Goal: Task Accomplishment & Management: Use online tool/utility

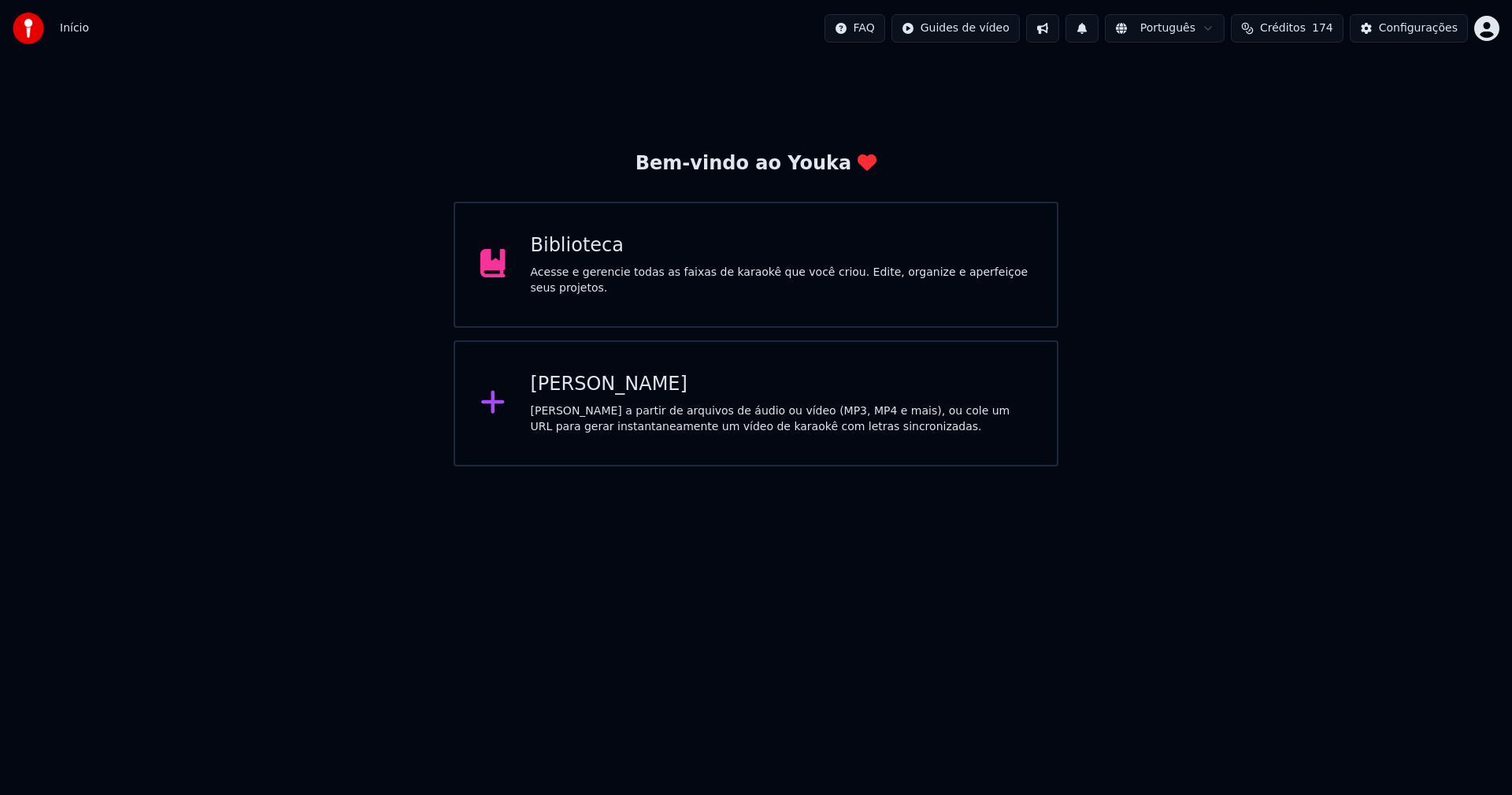
click at [575, 391] on div "[PERSON_NAME]" at bounding box center [781, 384] width 502 height 25
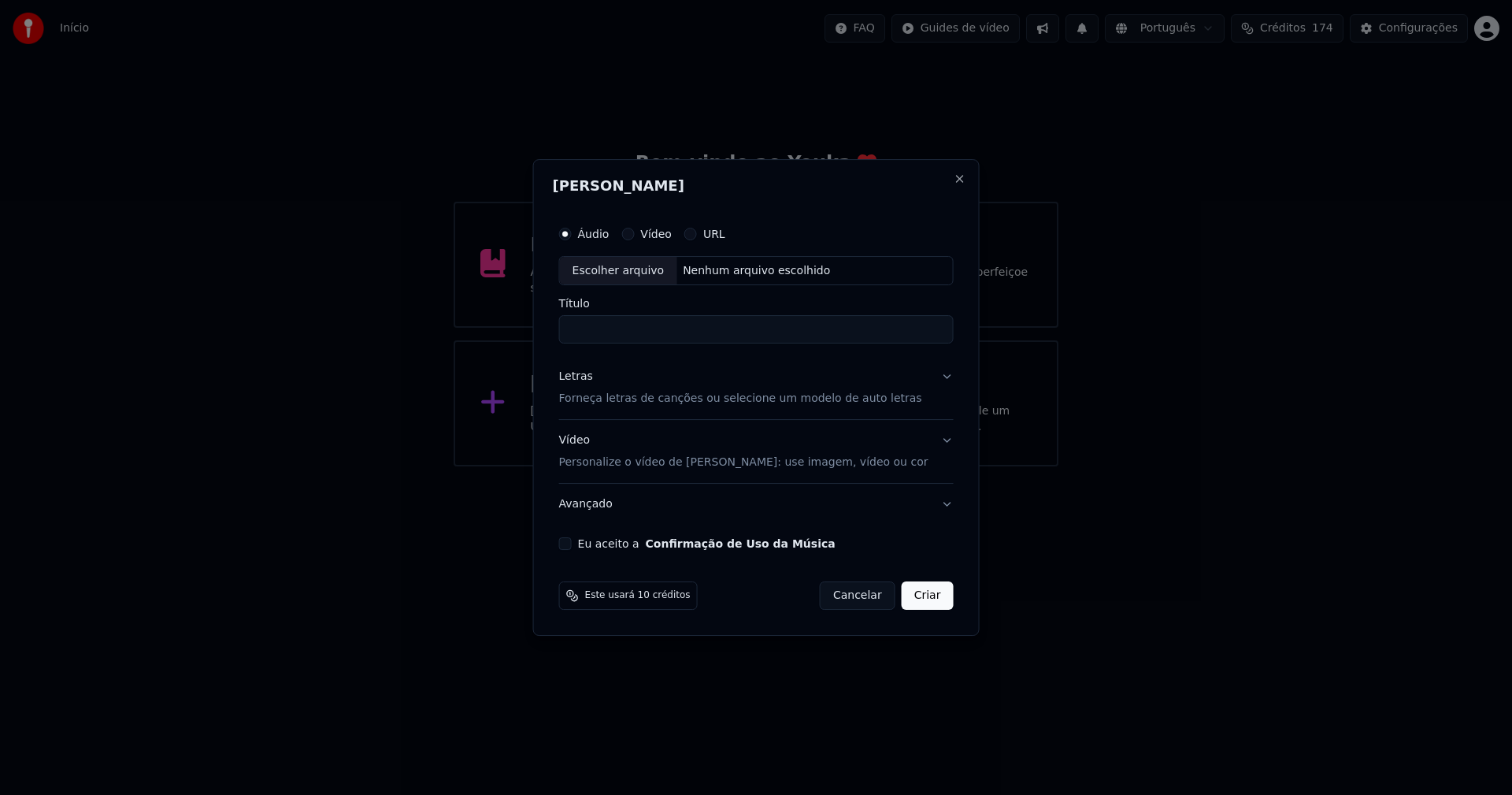
click at [659, 260] on div "Escolher arquivo" at bounding box center [619, 271] width 118 height 29
type input "**********"
click at [592, 377] on div "Letras" at bounding box center [576, 377] width 34 height 16
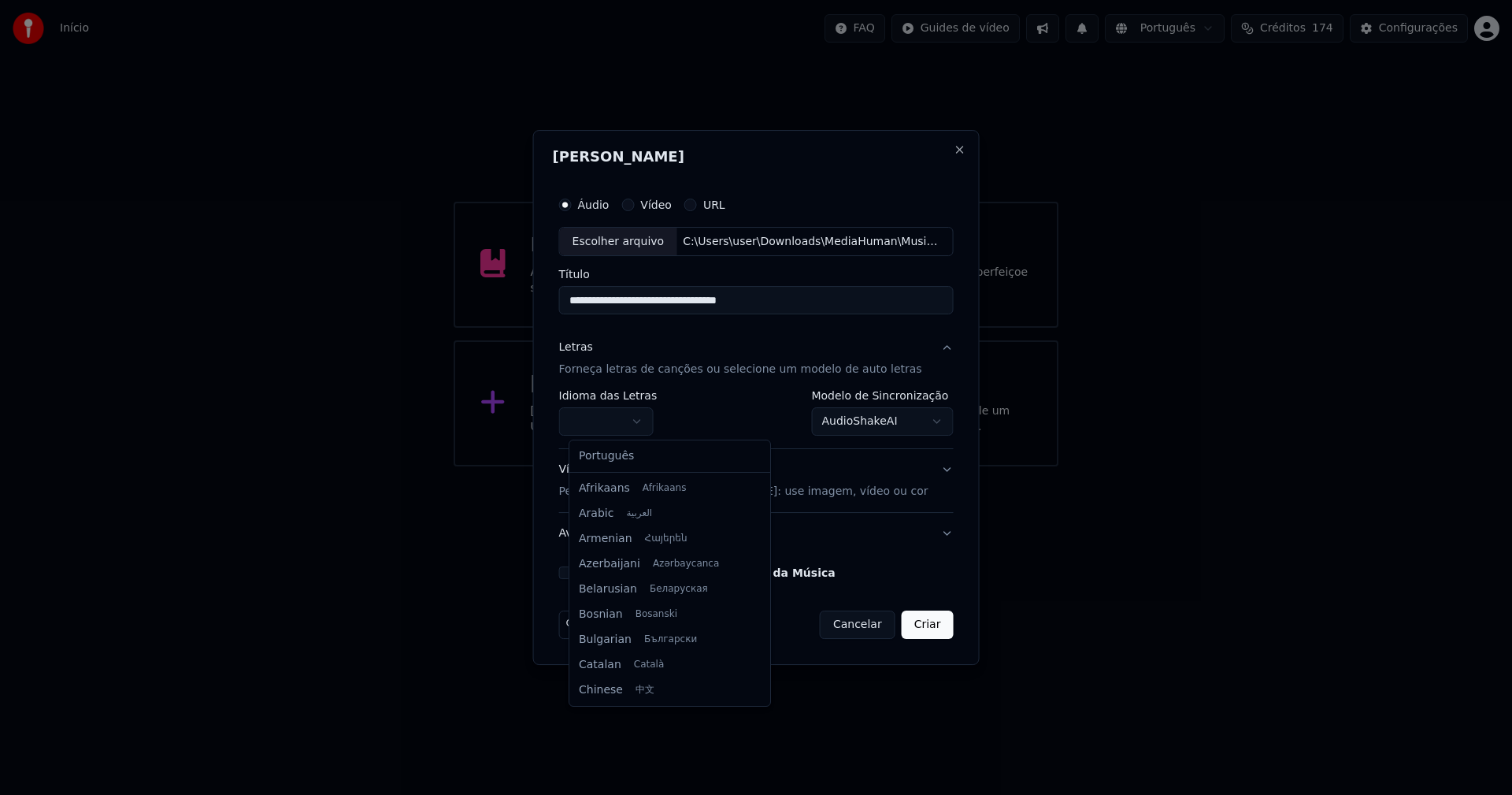
click at [629, 426] on body "**********" at bounding box center [756, 233] width 1512 height 466
select select "**"
drag, startPoint x: 631, startPoint y: 458, endPoint x: 821, endPoint y: 430, distance: 192.1
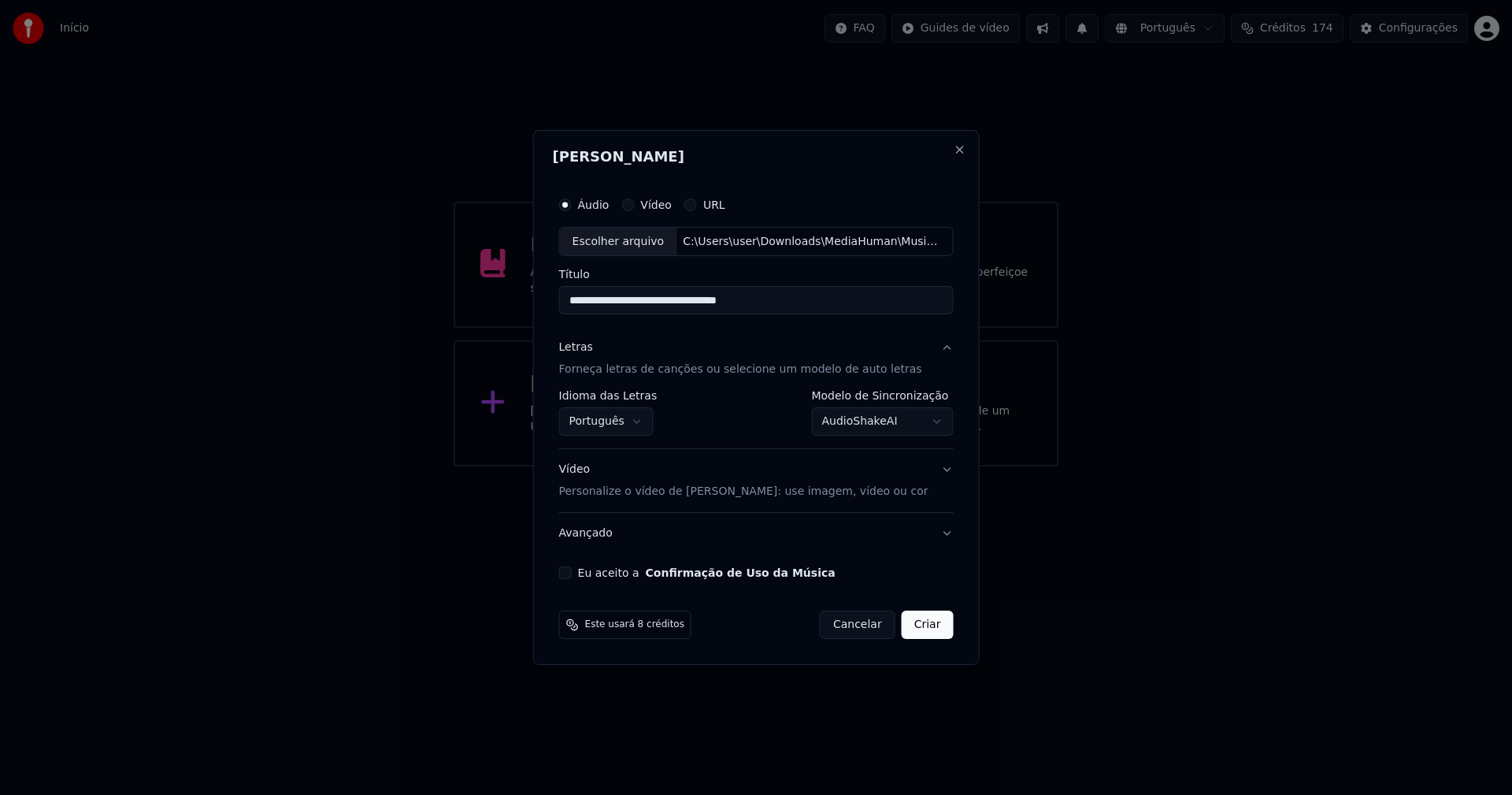
click at [889, 415] on body "**********" at bounding box center [756, 233] width 1512 height 466
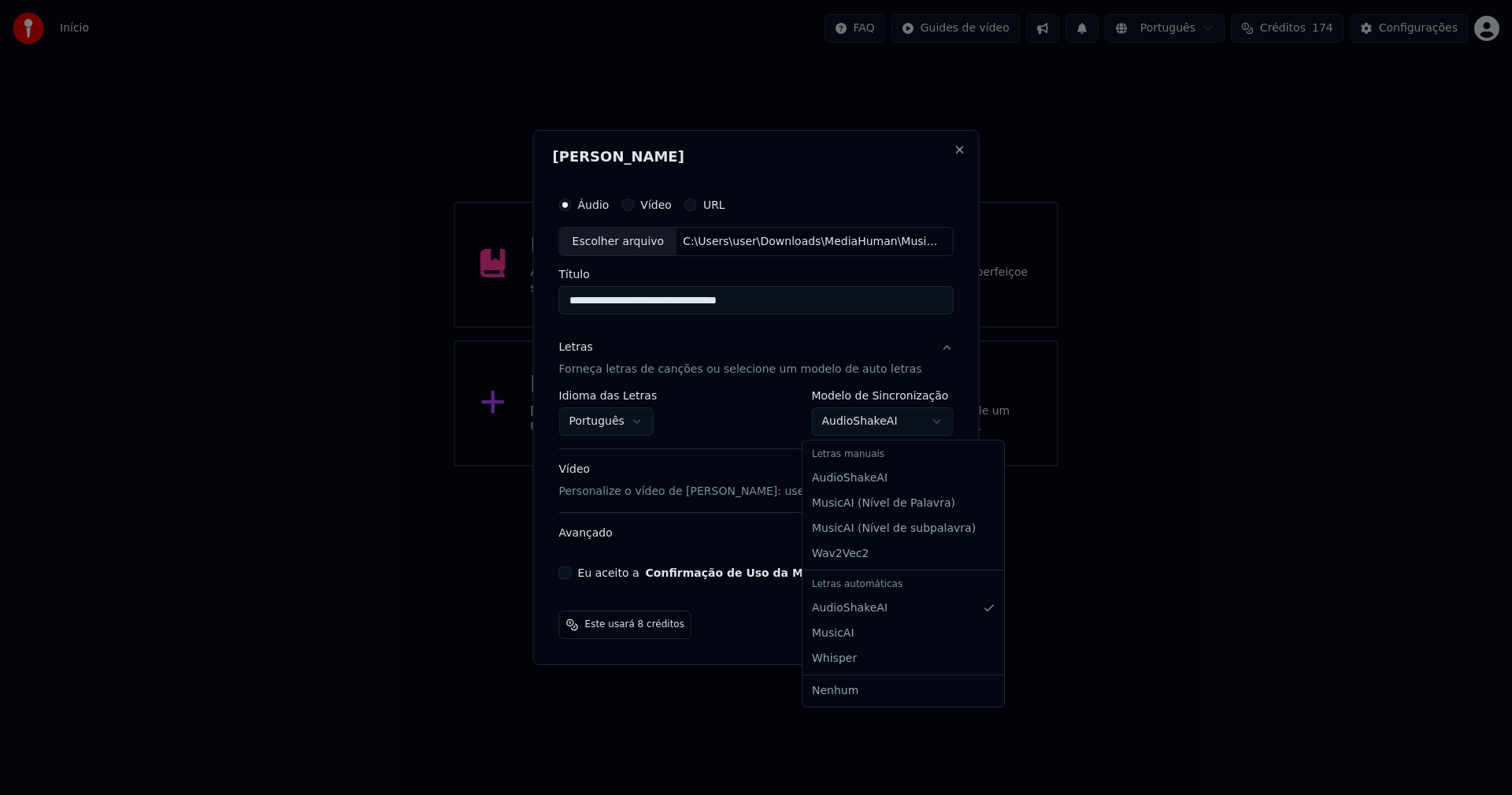
select select "**********"
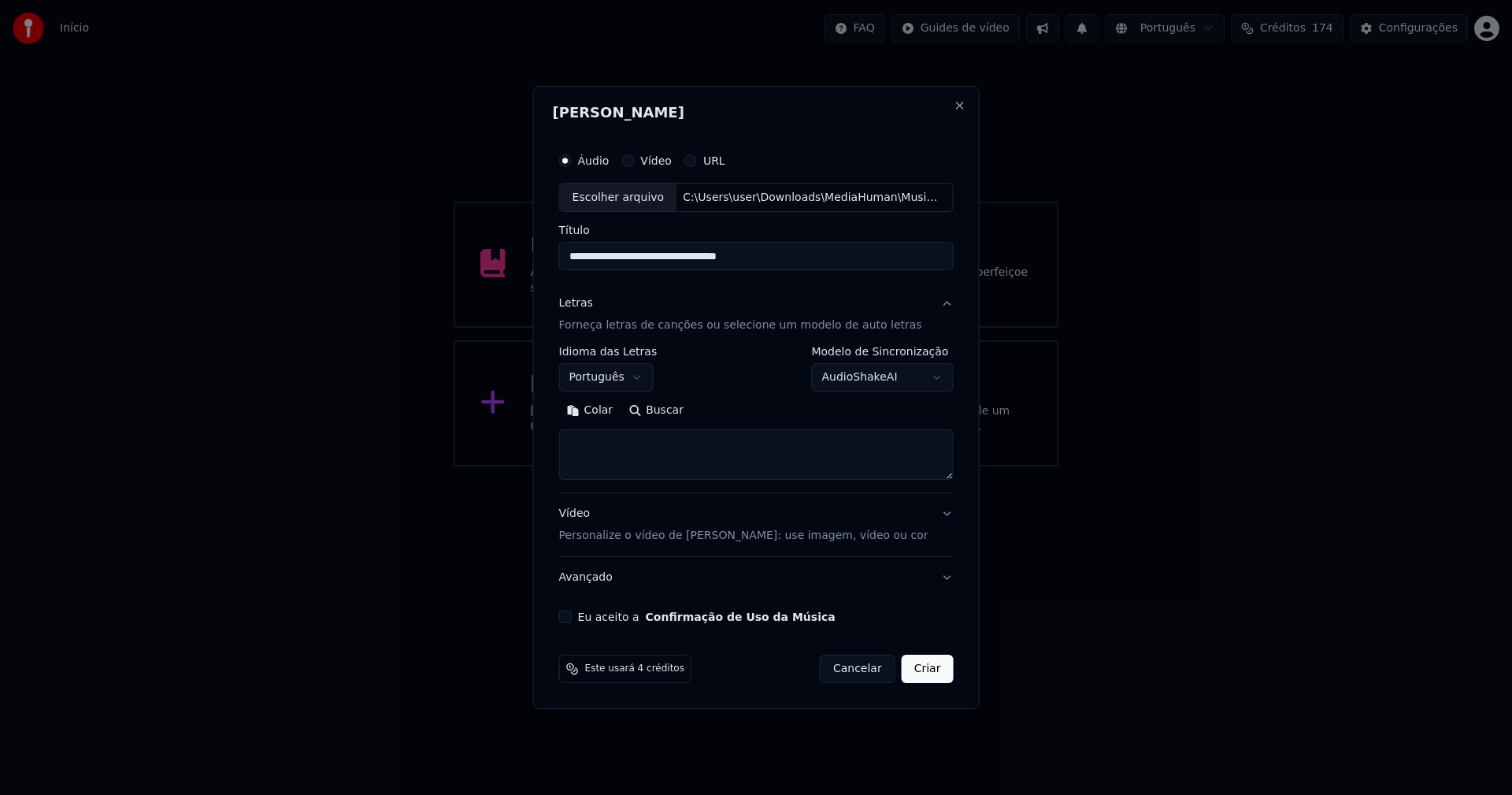
click at [598, 407] on button "Colar" at bounding box center [590, 411] width 62 height 25
click at [758, 412] on button "Expandir" at bounding box center [742, 411] width 82 height 25
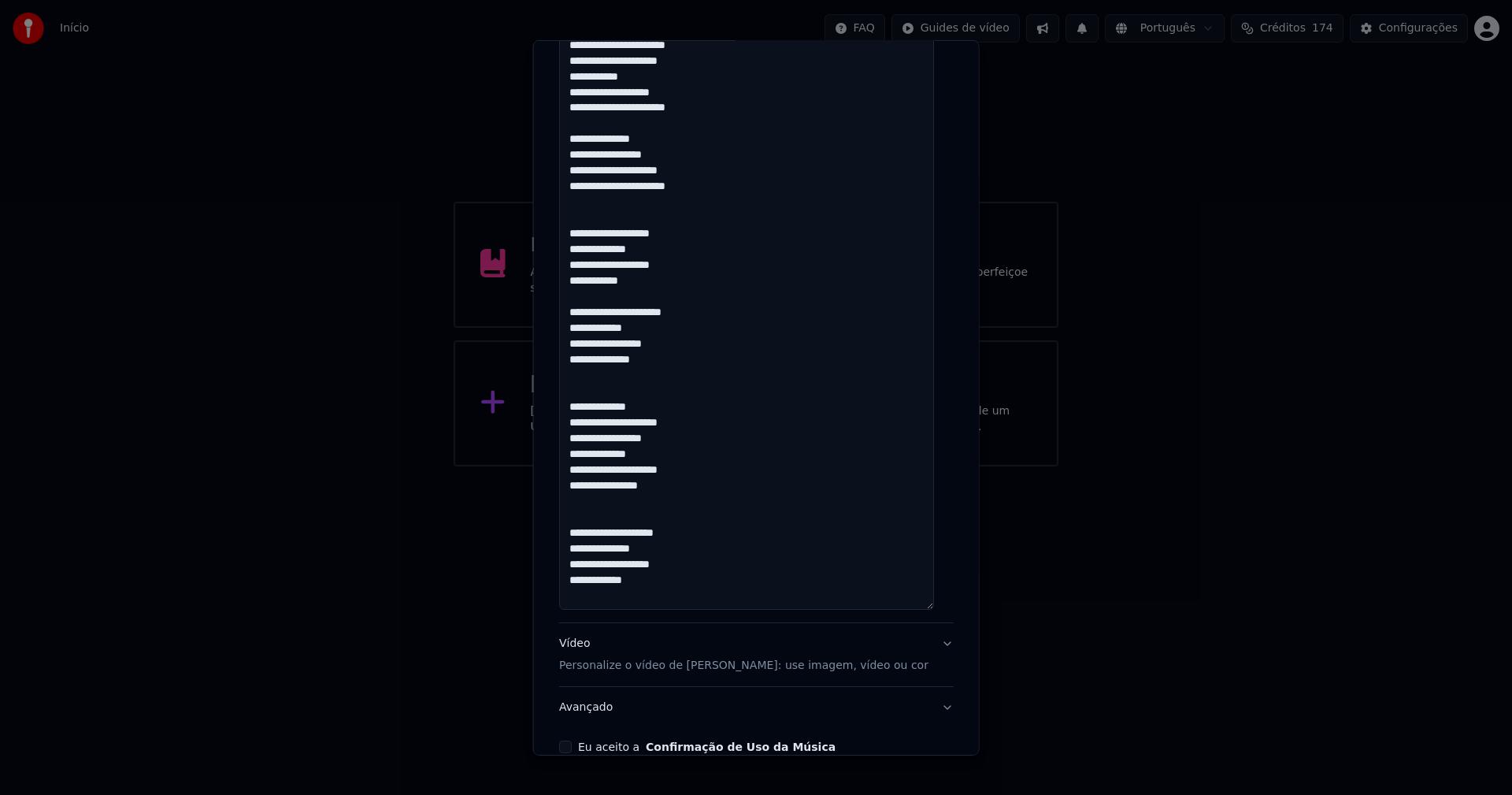
scroll to position [1350, 0]
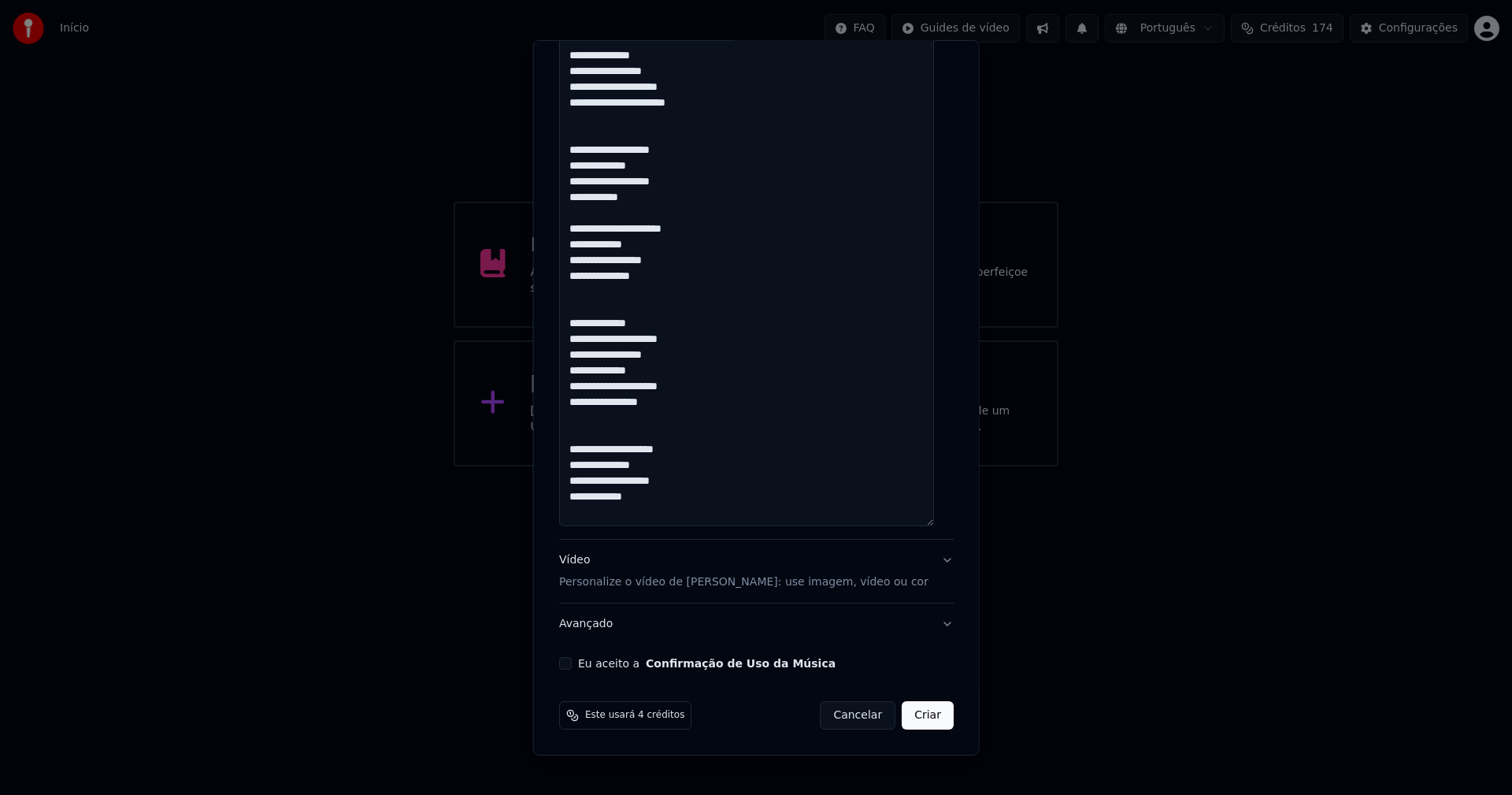
click at [565, 665] on button "Eu aceito a Confirmação de Uso da Música" at bounding box center [565, 663] width 13 height 13
click at [912, 720] on button "Criar" at bounding box center [928, 716] width 52 height 29
type textarea "**********"
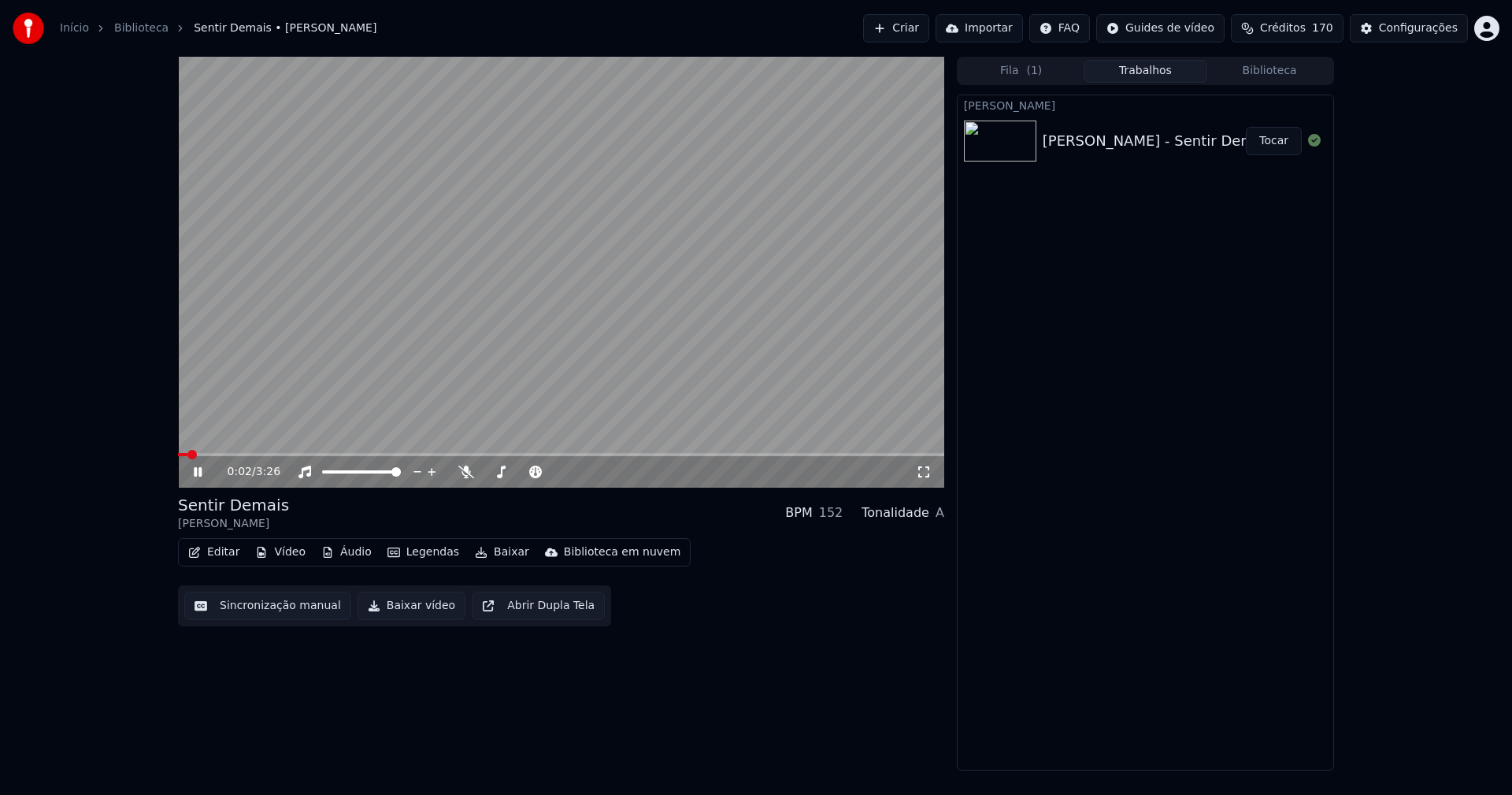
click at [202, 471] on icon at bounding box center [198, 472] width 8 height 10
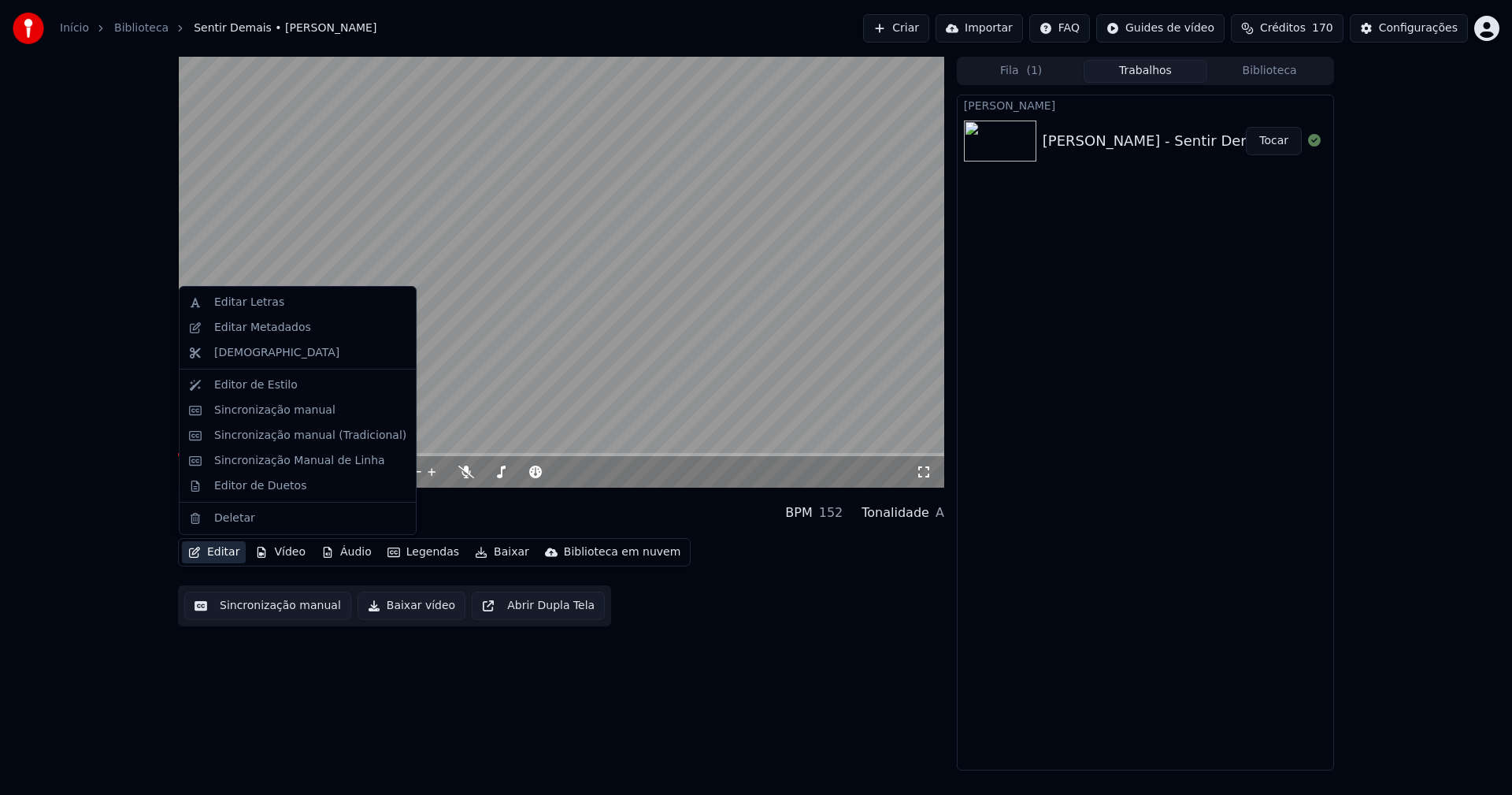
click at [226, 557] on button "Editar" at bounding box center [214, 552] width 64 height 22
click at [277, 320] on div "Editar Metadados" at bounding box center [263, 328] width 97 height 16
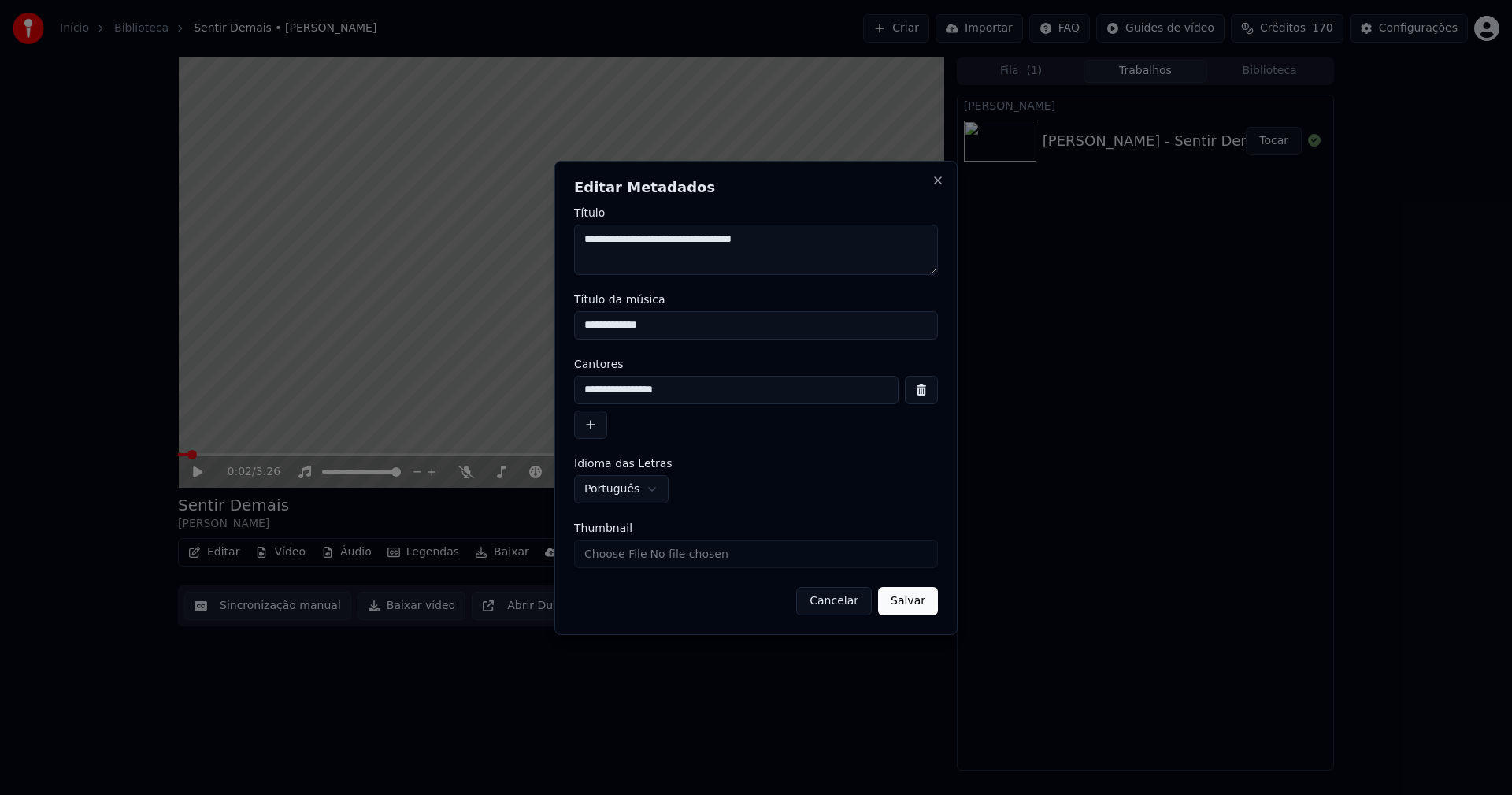
drag, startPoint x: 665, startPoint y: 326, endPoint x: 517, endPoint y: 326, distance: 148.0
click at [517, 326] on body "**********" at bounding box center [756, 397] width 1512 height 795
type input "**********"
click at [915, 601] on button "Salvar" at bounding box center [908, 601] width 60 height 29
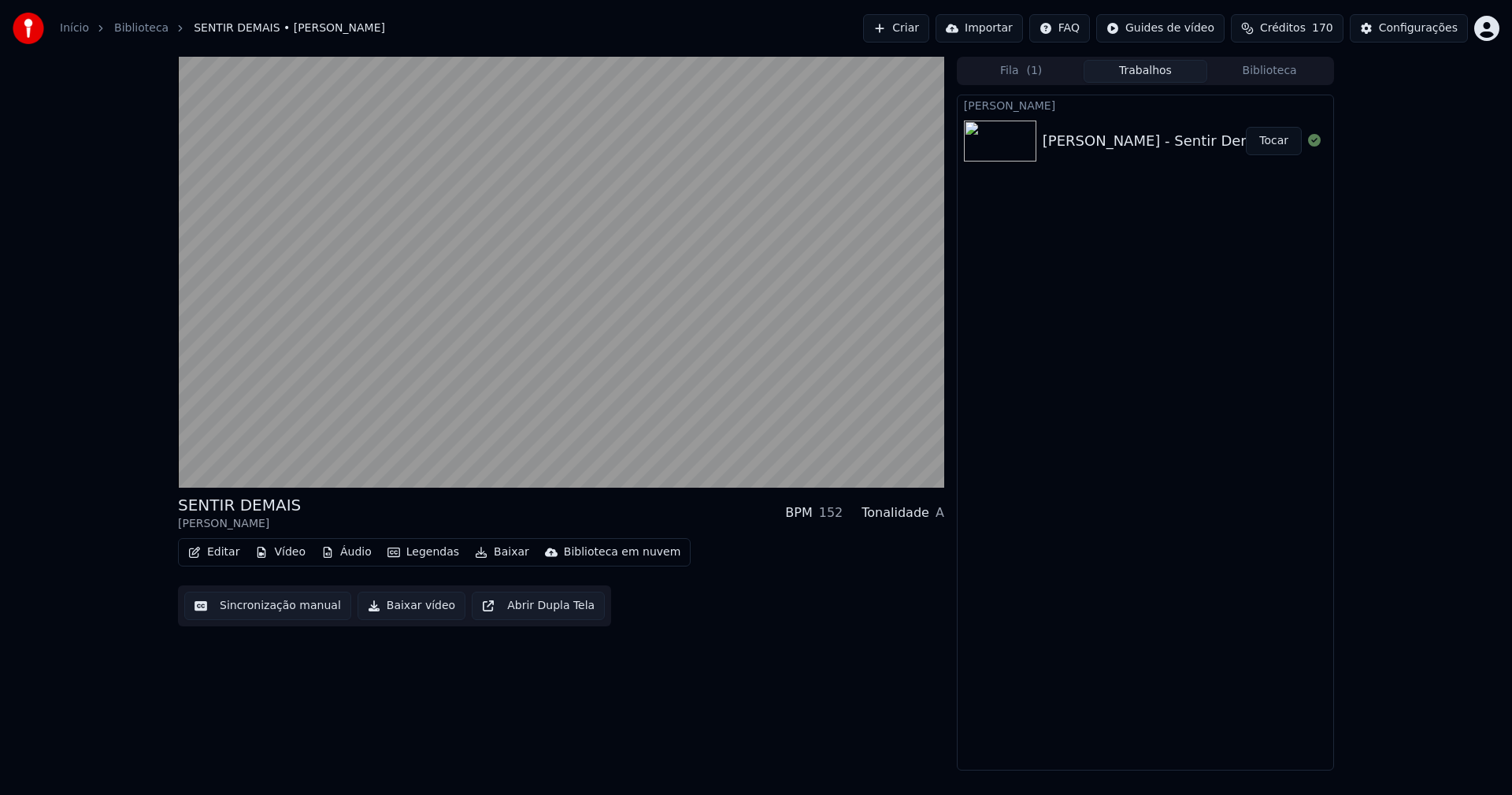
click at [346, 547] on button "Áudio" at bounding box center [346, 552] width 63 height 22
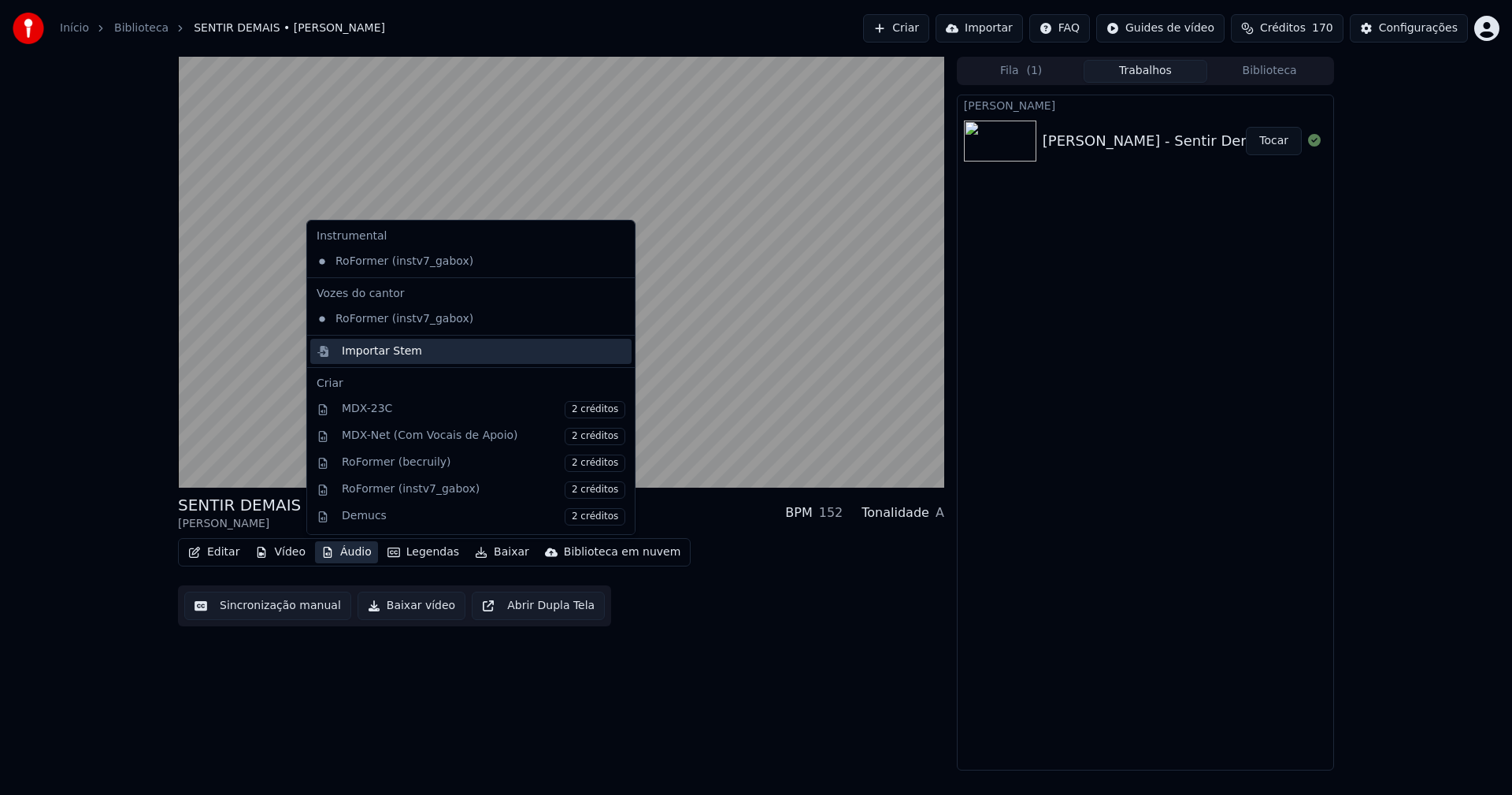
click at [368, 345] on div "Importar Stem" at bounding box center [381, 351] width 80 height 16
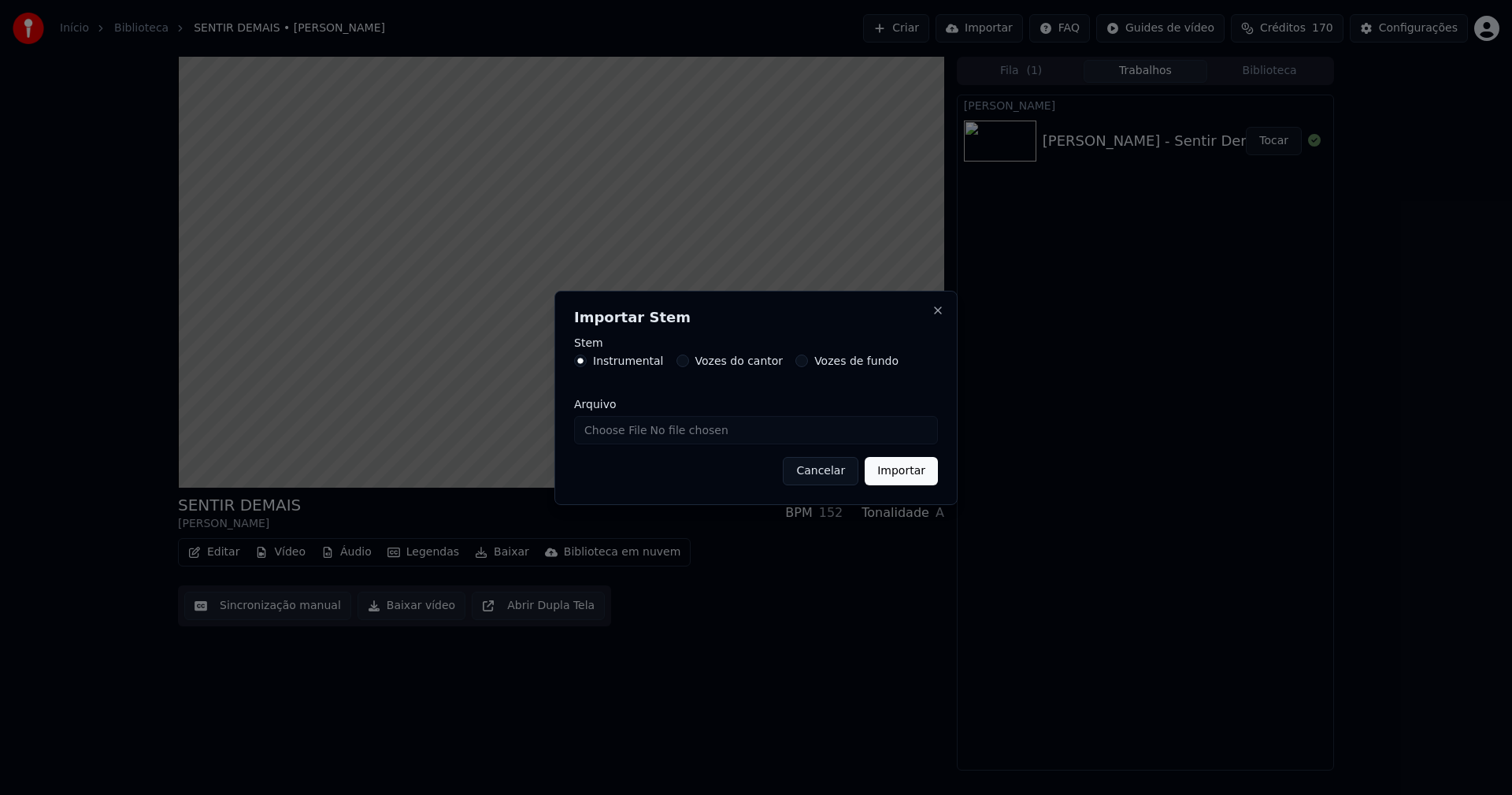
click at [621, 427] on input "Arquivo" at bounding box center [756, 430] width 364 height 29
type input "**********"
click at [922, 465] on button "Importar" at bounding box center [901, 471] width 73 height 29
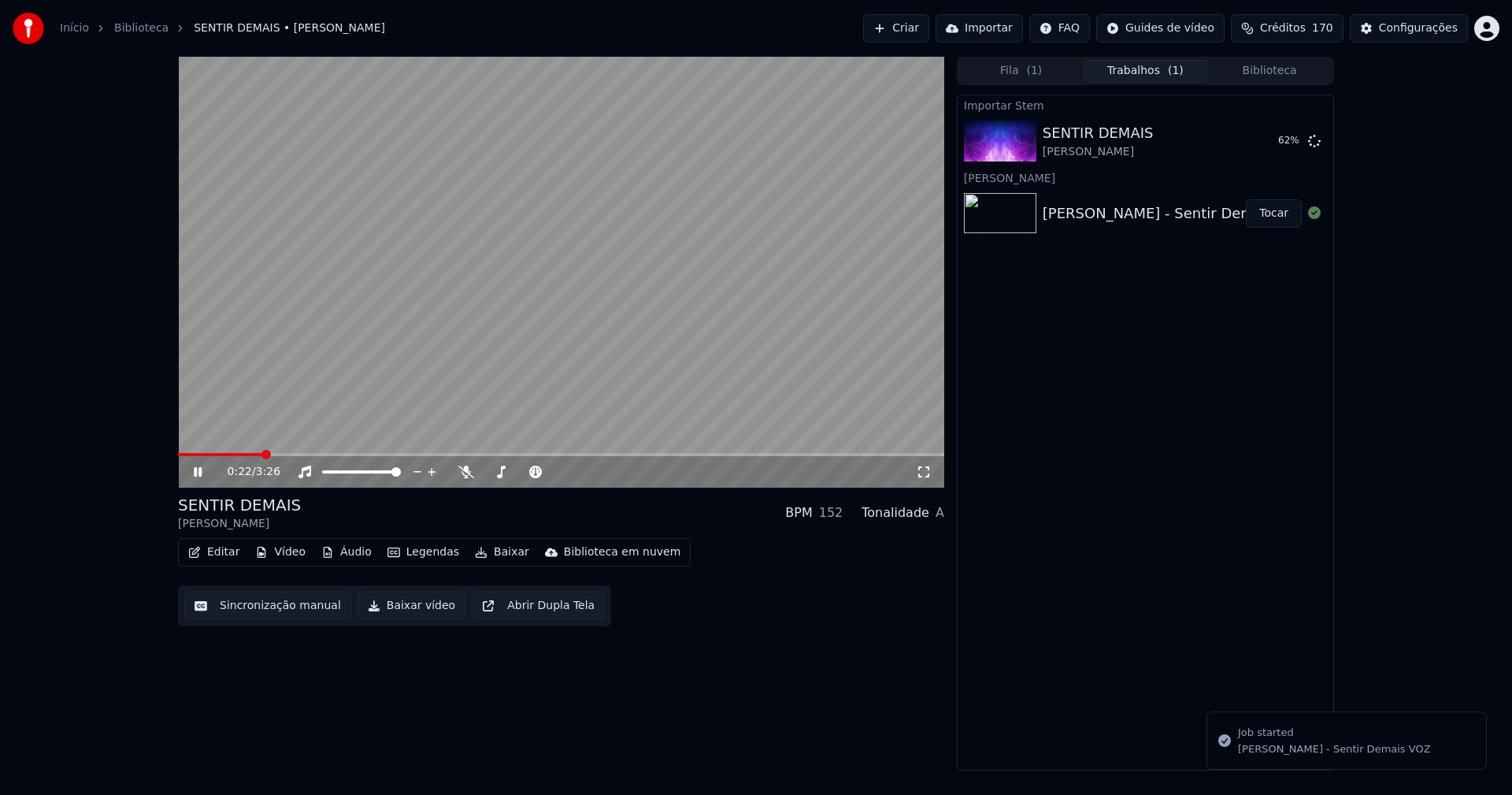
click at [1287, 75] on button "Biblioteca" at bounding box center [1269, 71] width 125 height 23
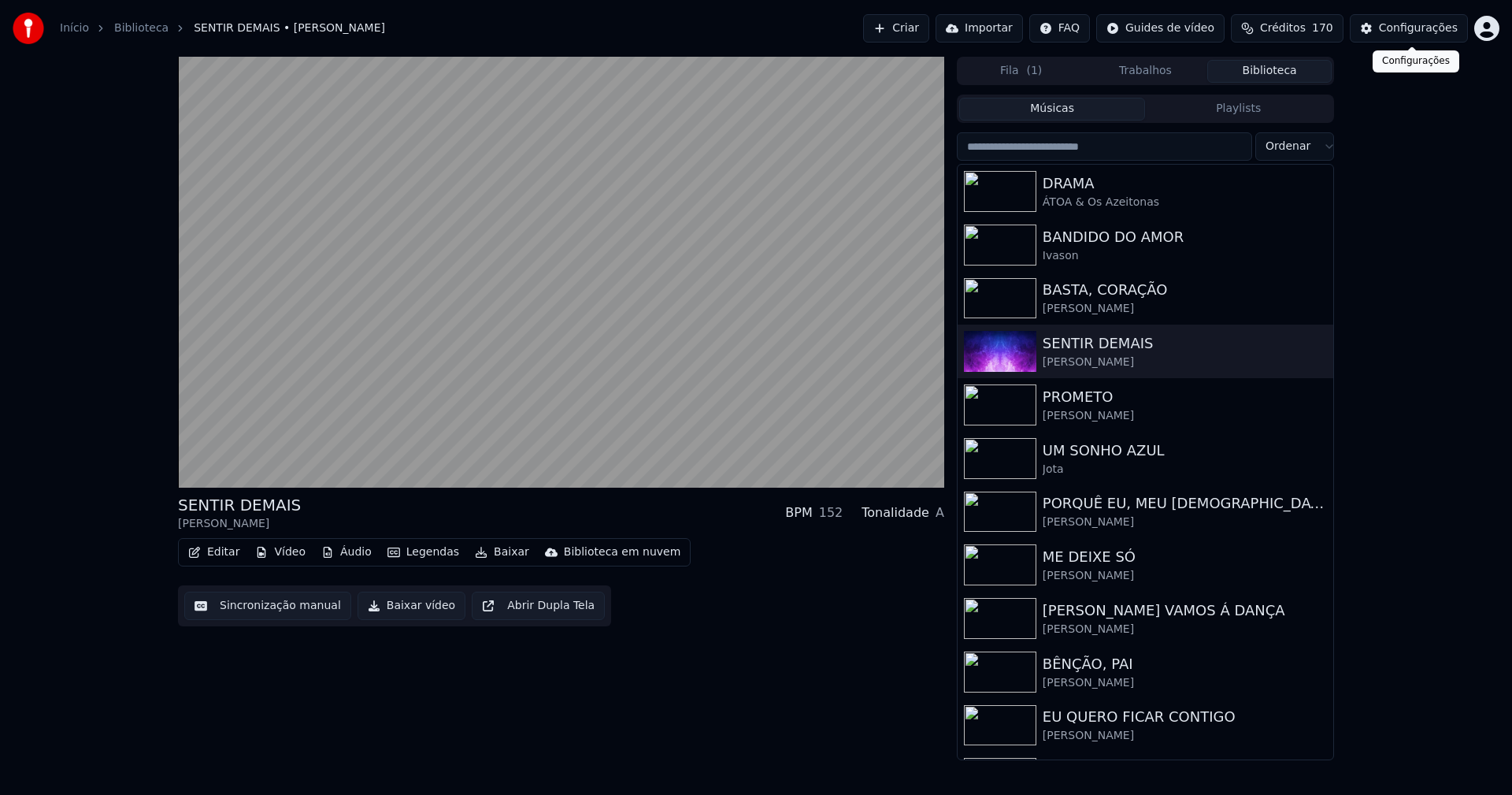
click at [1427, 31] on div "Configurações" at bounding box center [1418, 29] width 79 height 16
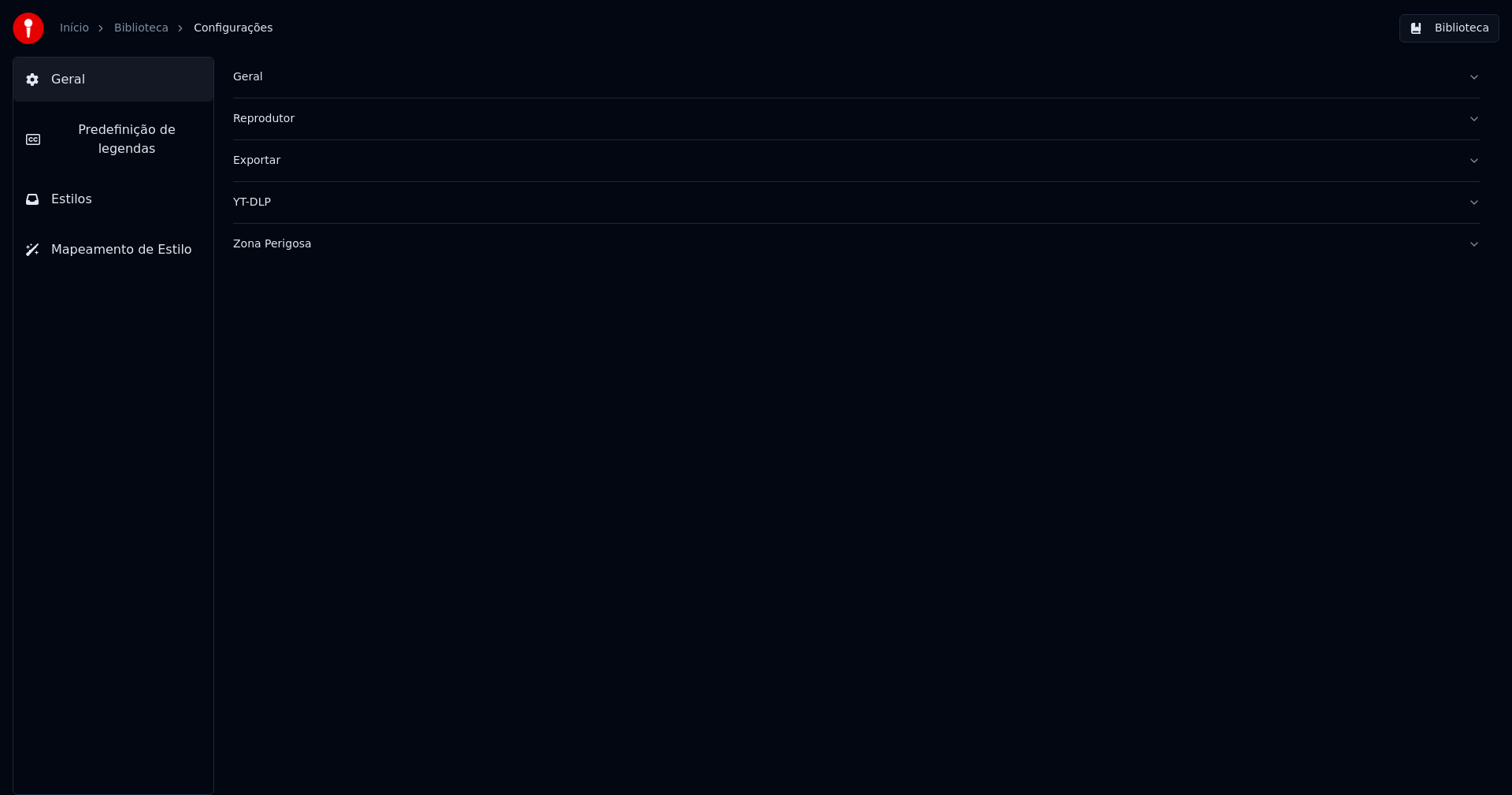
click at [80, 190] on span "Estilos" at bounding box center [71, 199] width 41 height 19
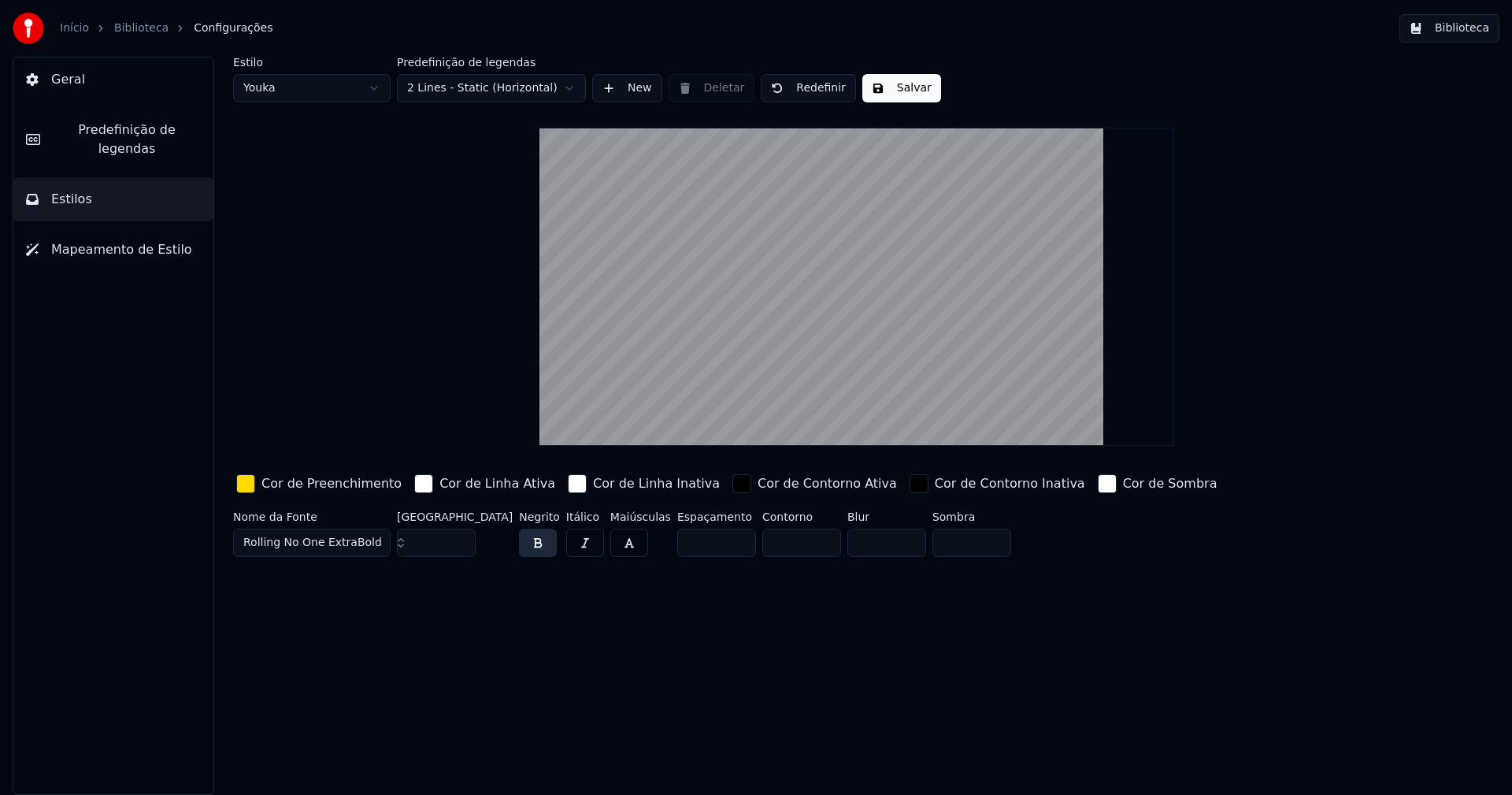
click at [241, 492] on div "button" at bounding box center [246, 484] width 19 height 19
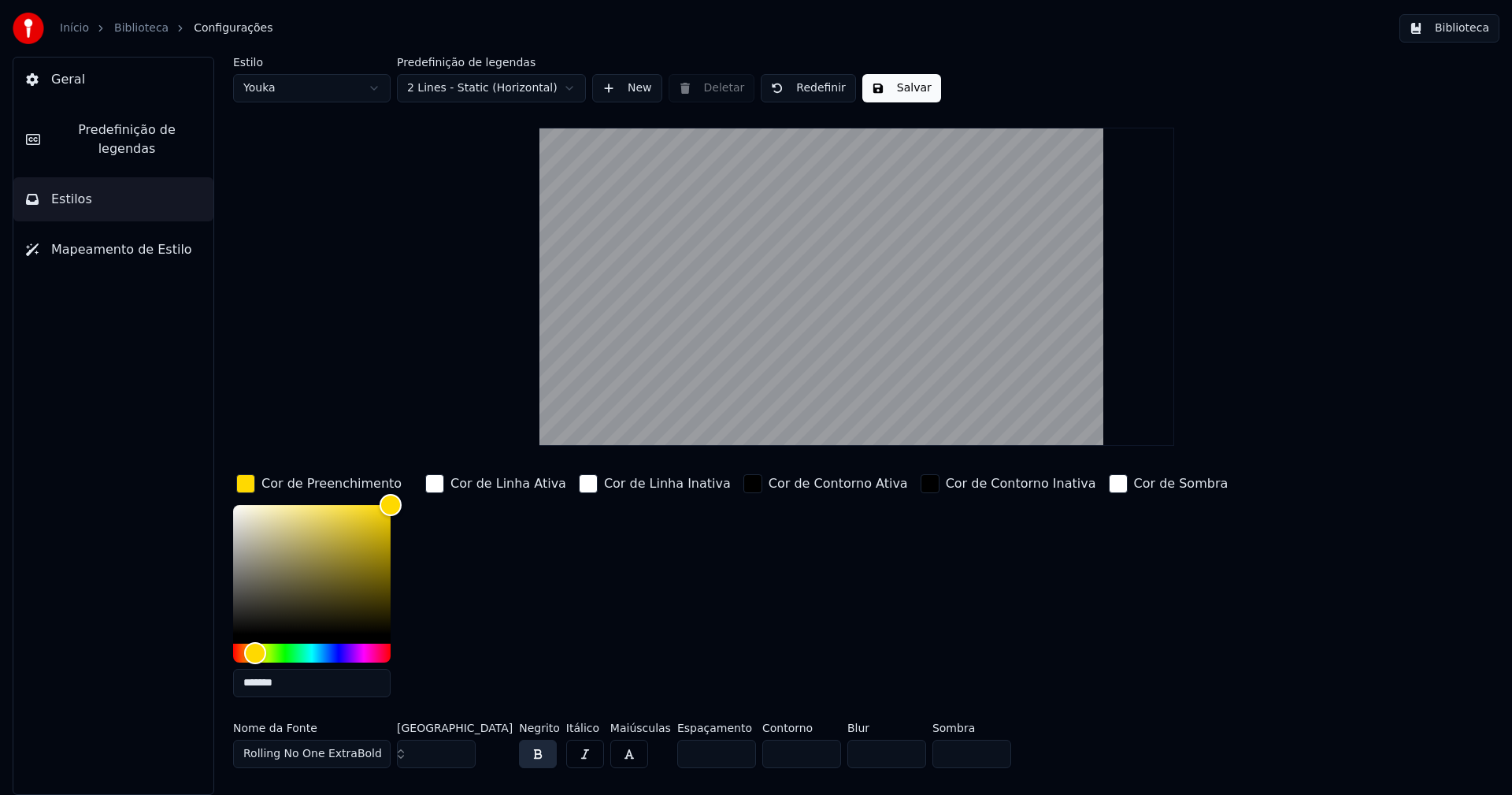
click at [295, 680] on input "*******" at bounding box center [312, 683] width 157 height 29
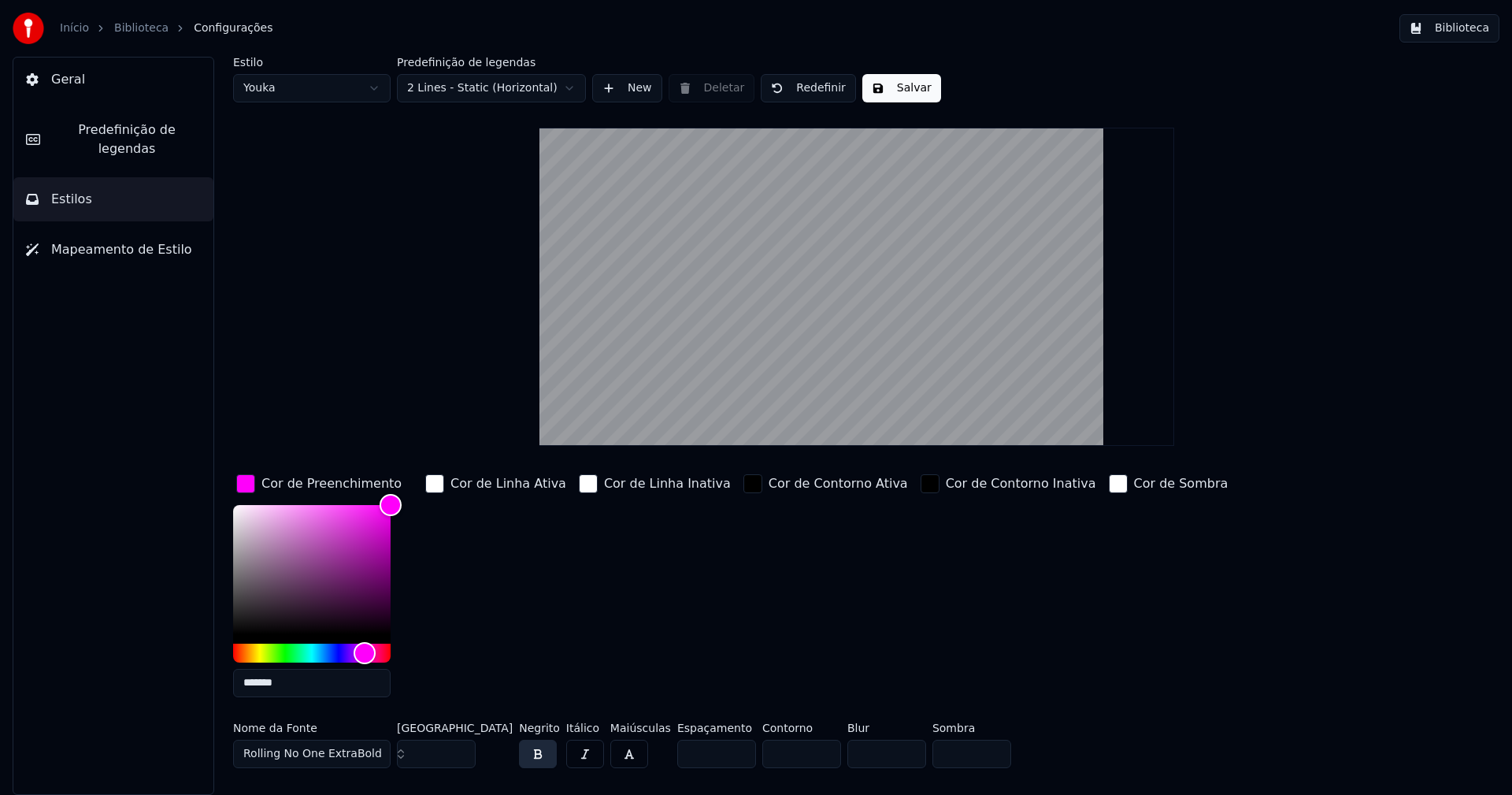
type input "*******"
click at [250, 482] on div "button" at bounding box center [246, 484] width 19 height 19
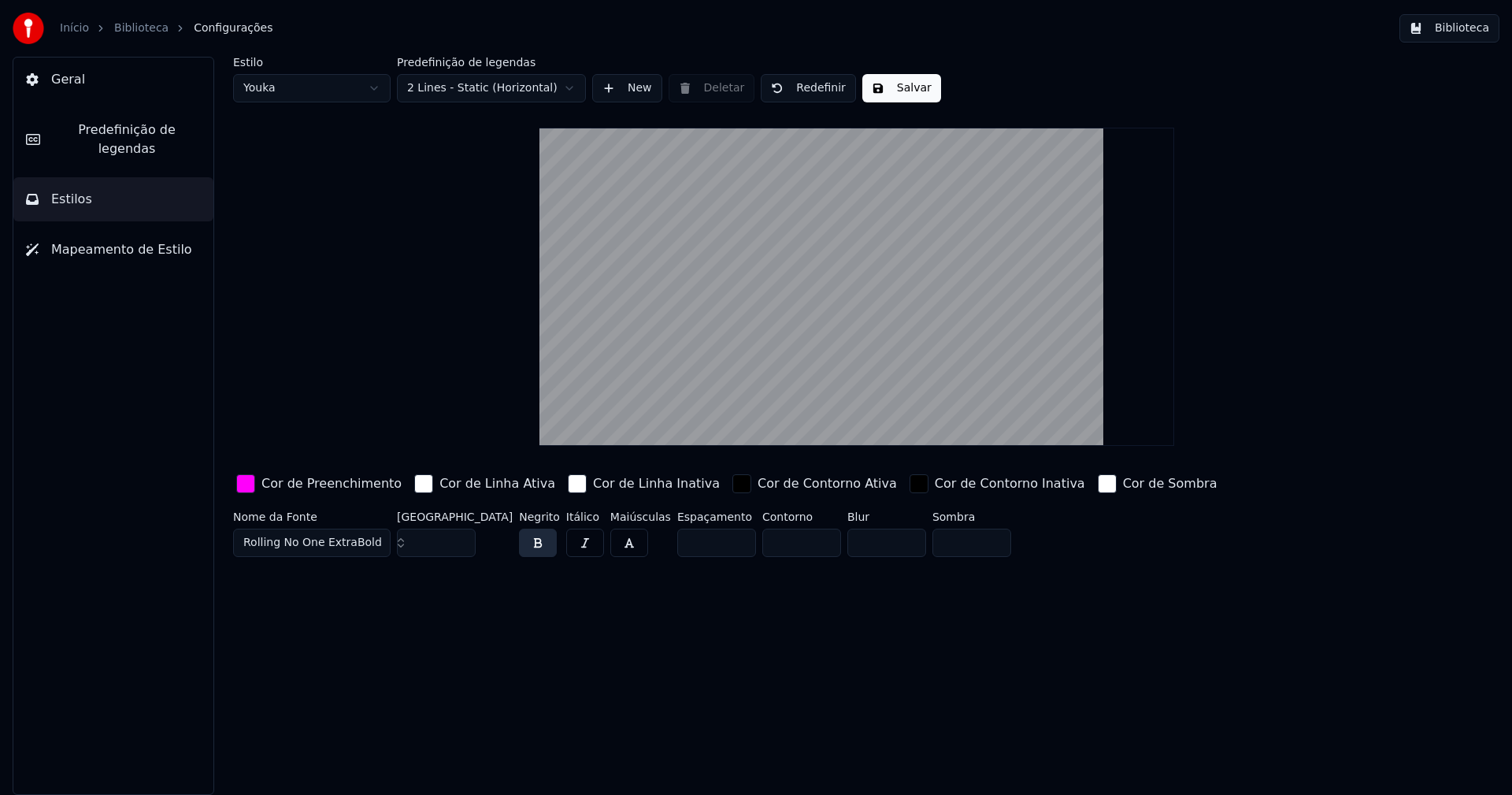
click at [904, 87] on button "Salvar" at bounding box center [901, 88] width 79 height 29
click at [249, 484] on div "button" at bounding box center [246, 484] width 19 height 19
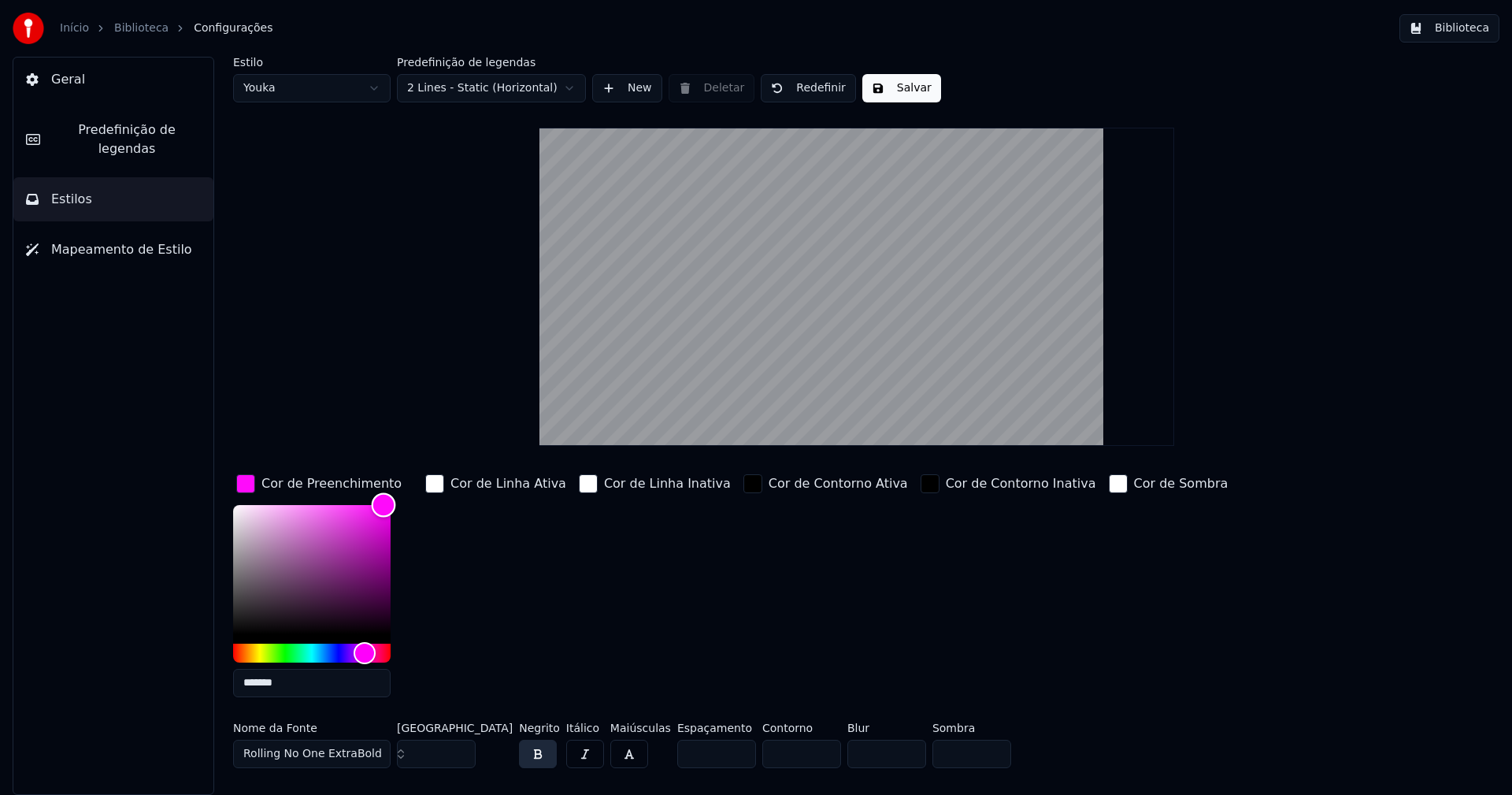
type input "*******"
drag, startPoint x: 393, startPoint y: 504, endPoint x: 381, endPoint y: 501, distance: 12.4
click at [381, 501] on div "Color" at bounding box center [381, 504] width 25 height 25
click at [244, 482] on div "button" at bounding box center [246, 484] width 19 height 19
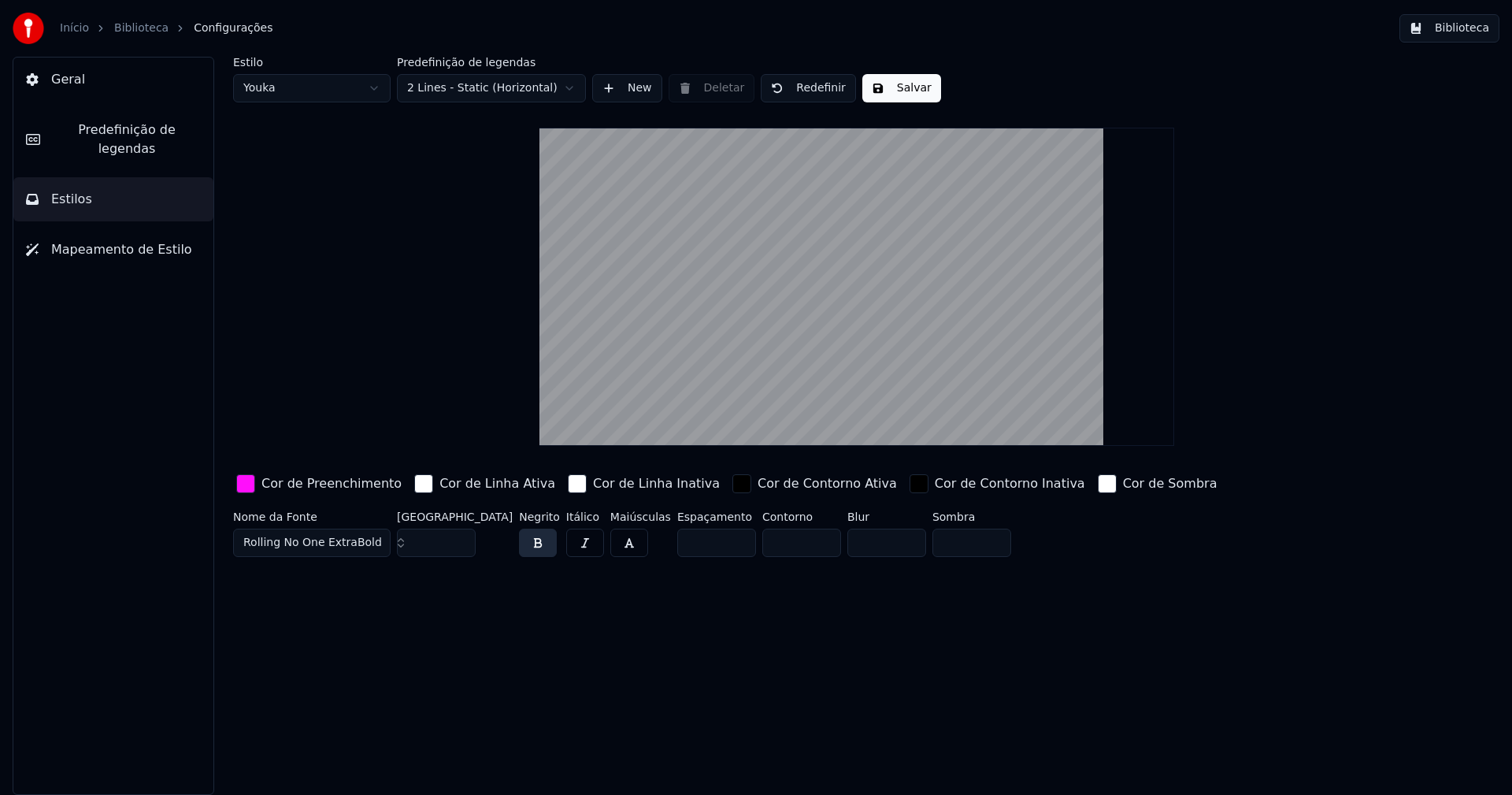
click at [911, 97] on button "Salvar" at bounding box center [901, 88] width 79 height 29
click at [1463, 28] on button "Biblioteca" at bounding box center [1449, 29] width 100 height 29
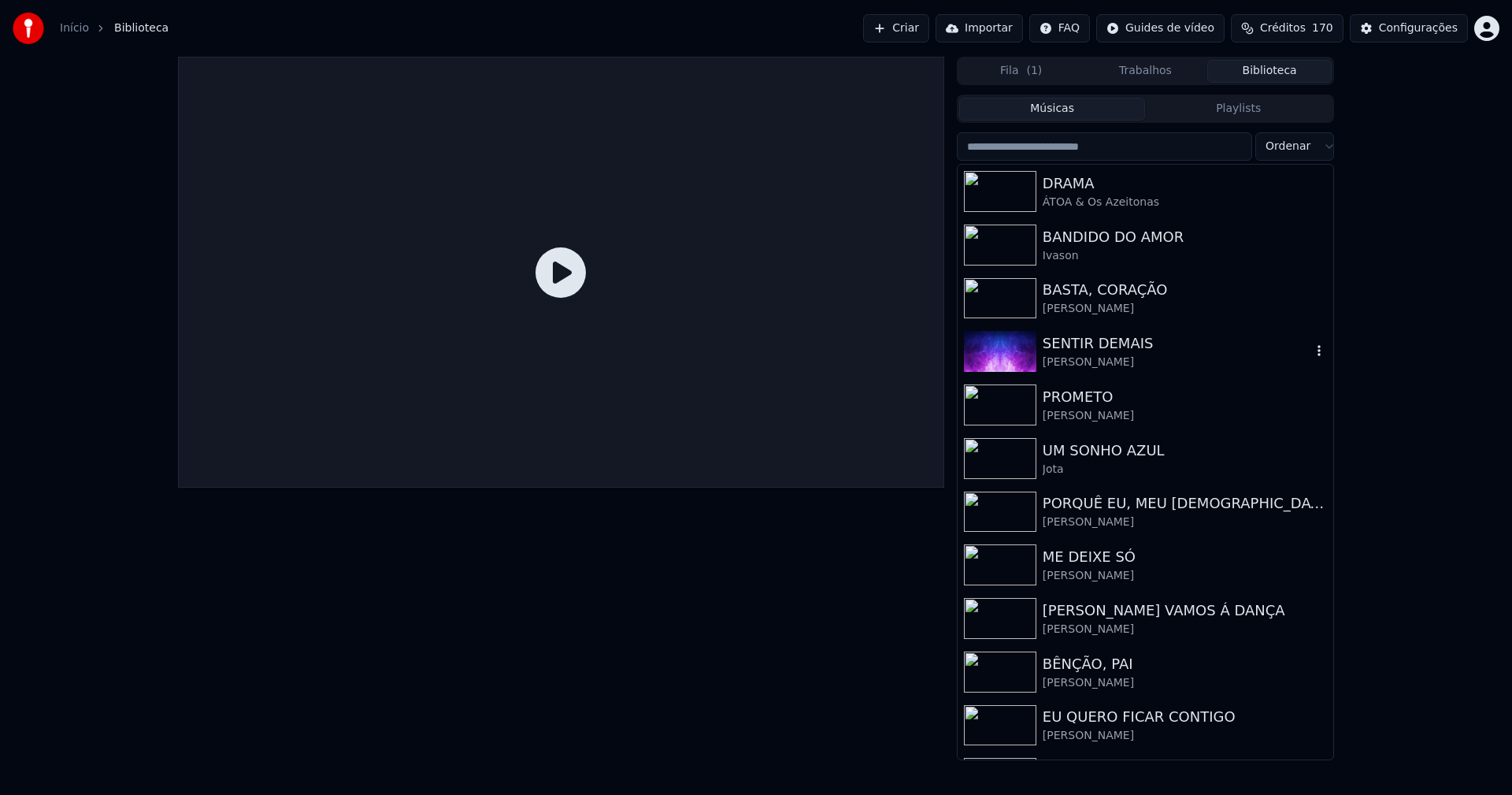
drag, startPoint x: 1091, startPoint y: 339, endPoint x: 1149, endPoint y: 339, distance: 58.0
click at [1092, 338] on div "SENTIR DEMAIS" at bounding box center [1177, 343] width 268 height 22
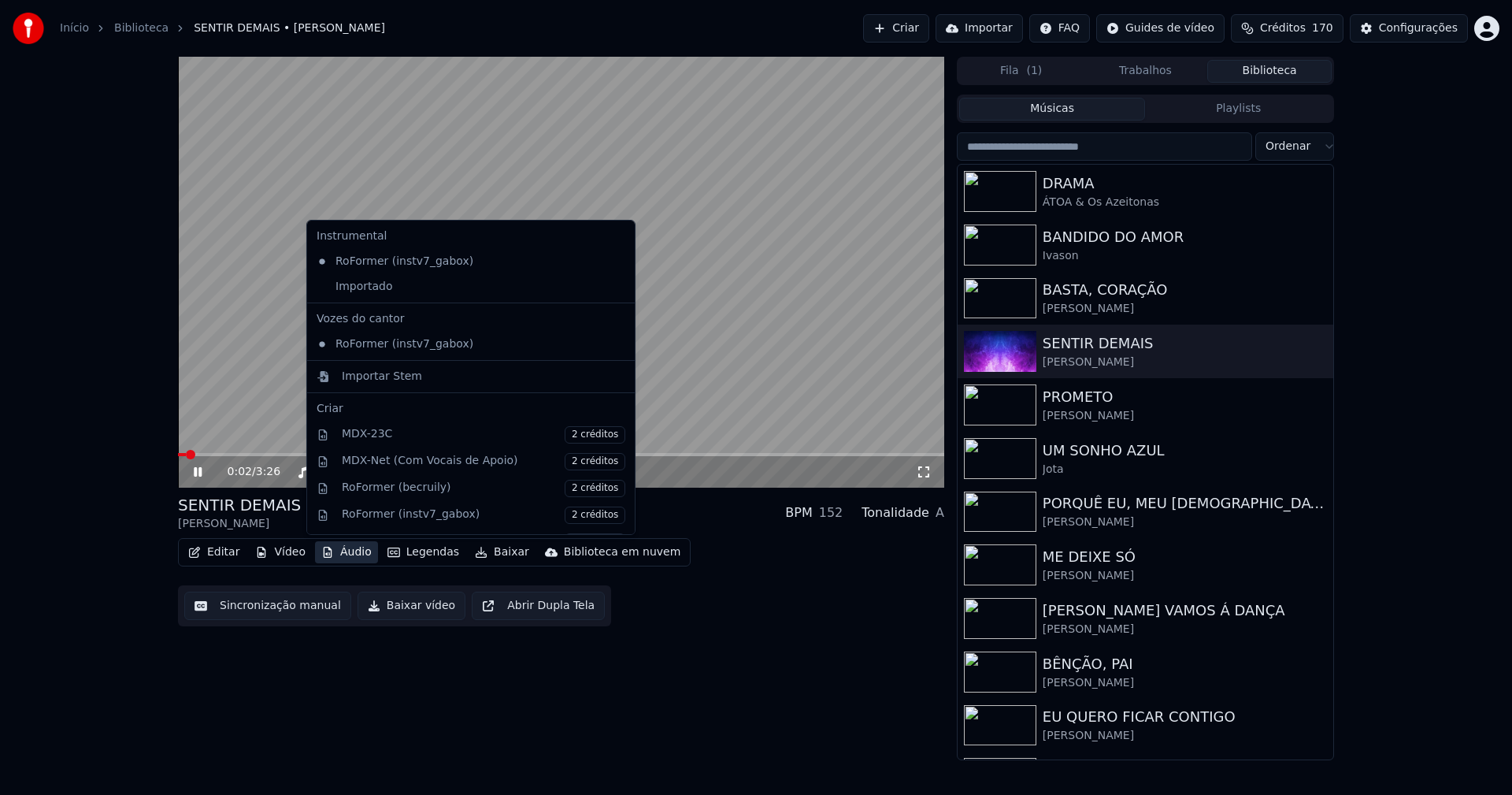
click at [352, 555] on button "Áudio" at bounding box center [346, 552] width 63 height 22
click at [354, 297] on div "Importado" at bounding box center [459, 287] width 298 height 25
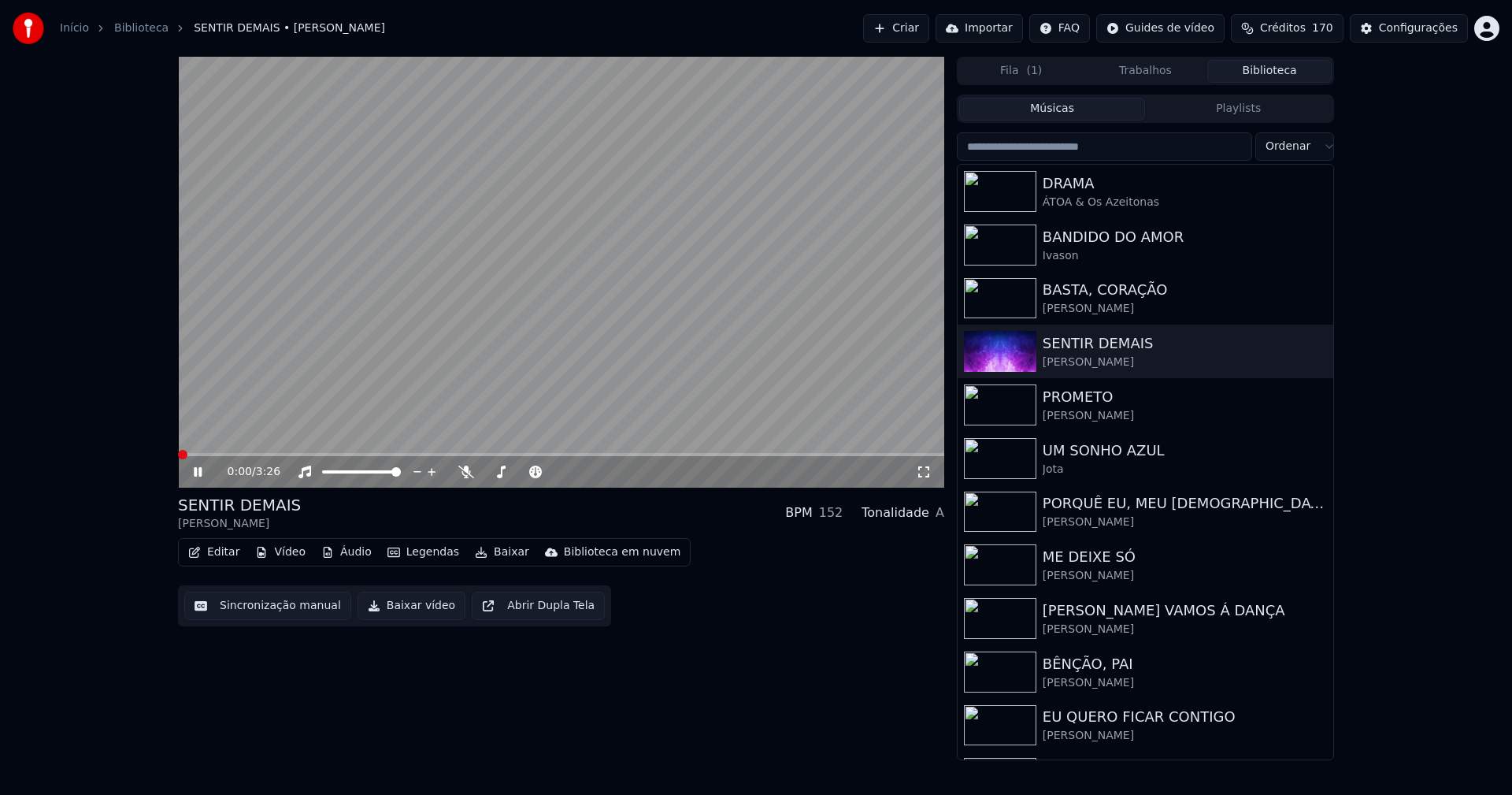
click at [924, 470] on icon at bounding box center [924, 472] width 16 height 13
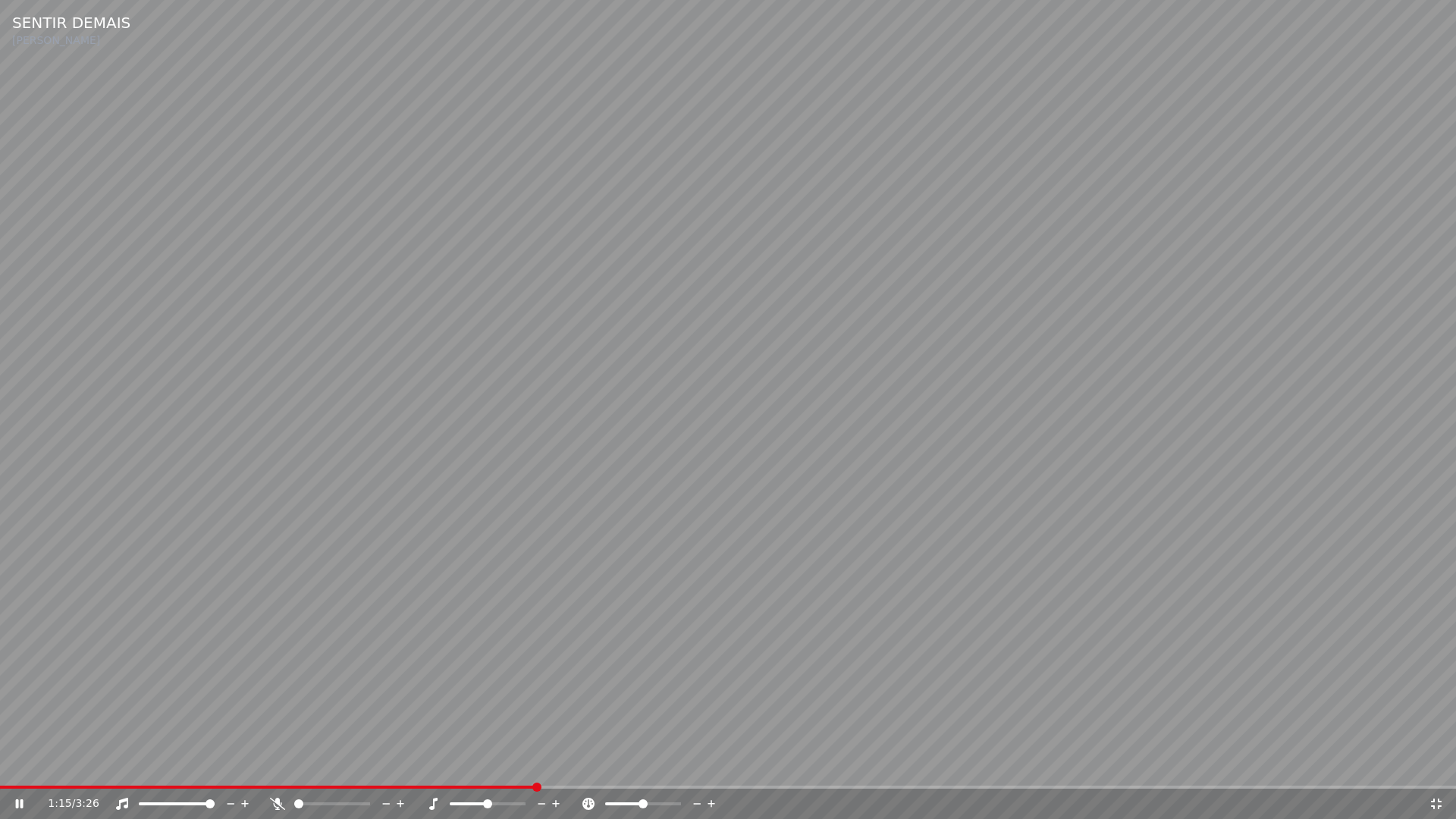
drag, startPoint x: 1436, startPoint y: 806, endPoint x: 1438, endPoint y: 764, distance: 42.0
click at [1436, 765] on icon at bounding box center [1436, 804] width 15 height 12
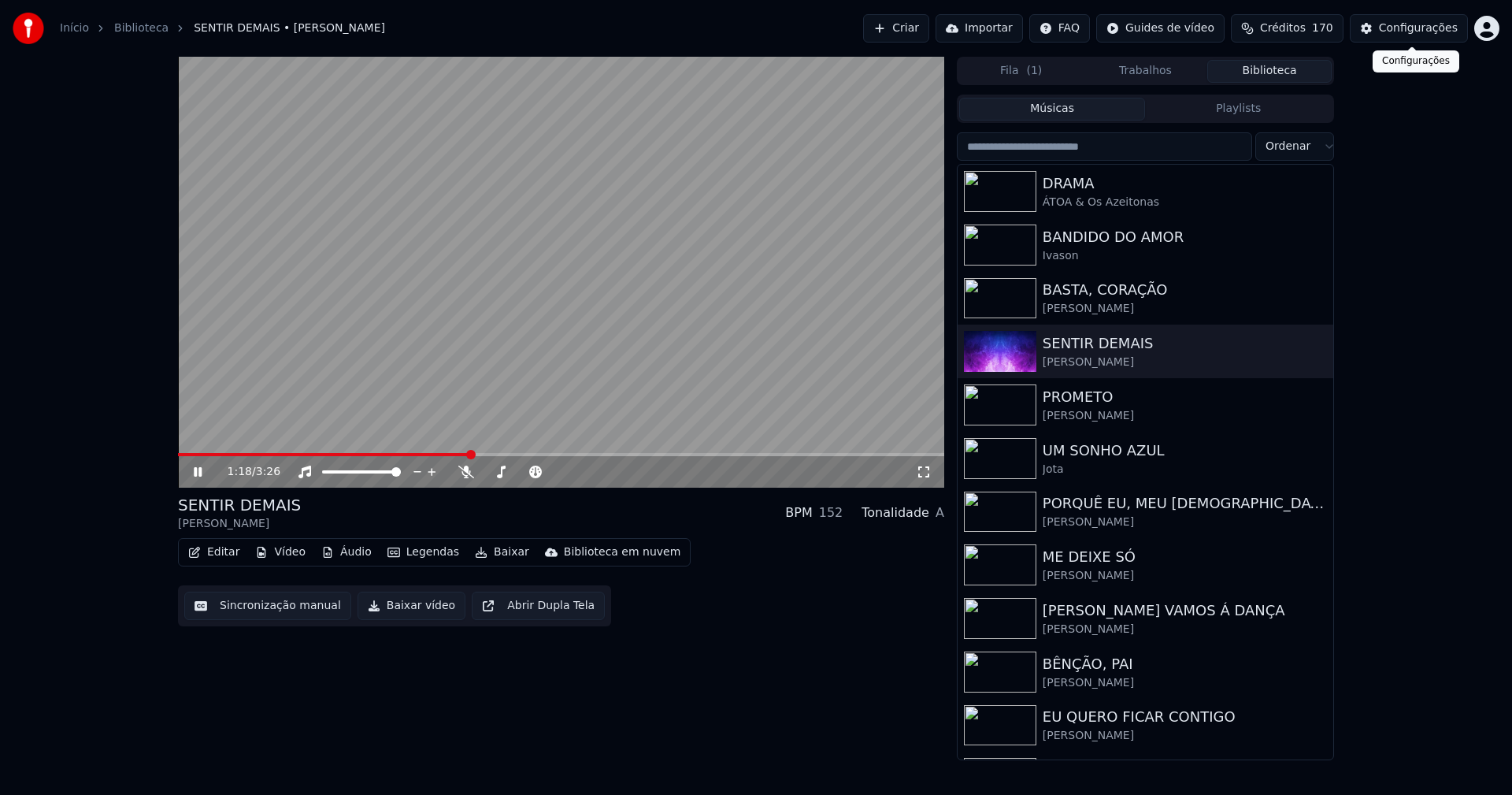
click at [1439, 30] on div "Configurações" at bounding box center [1418, 29] width 79 height 16
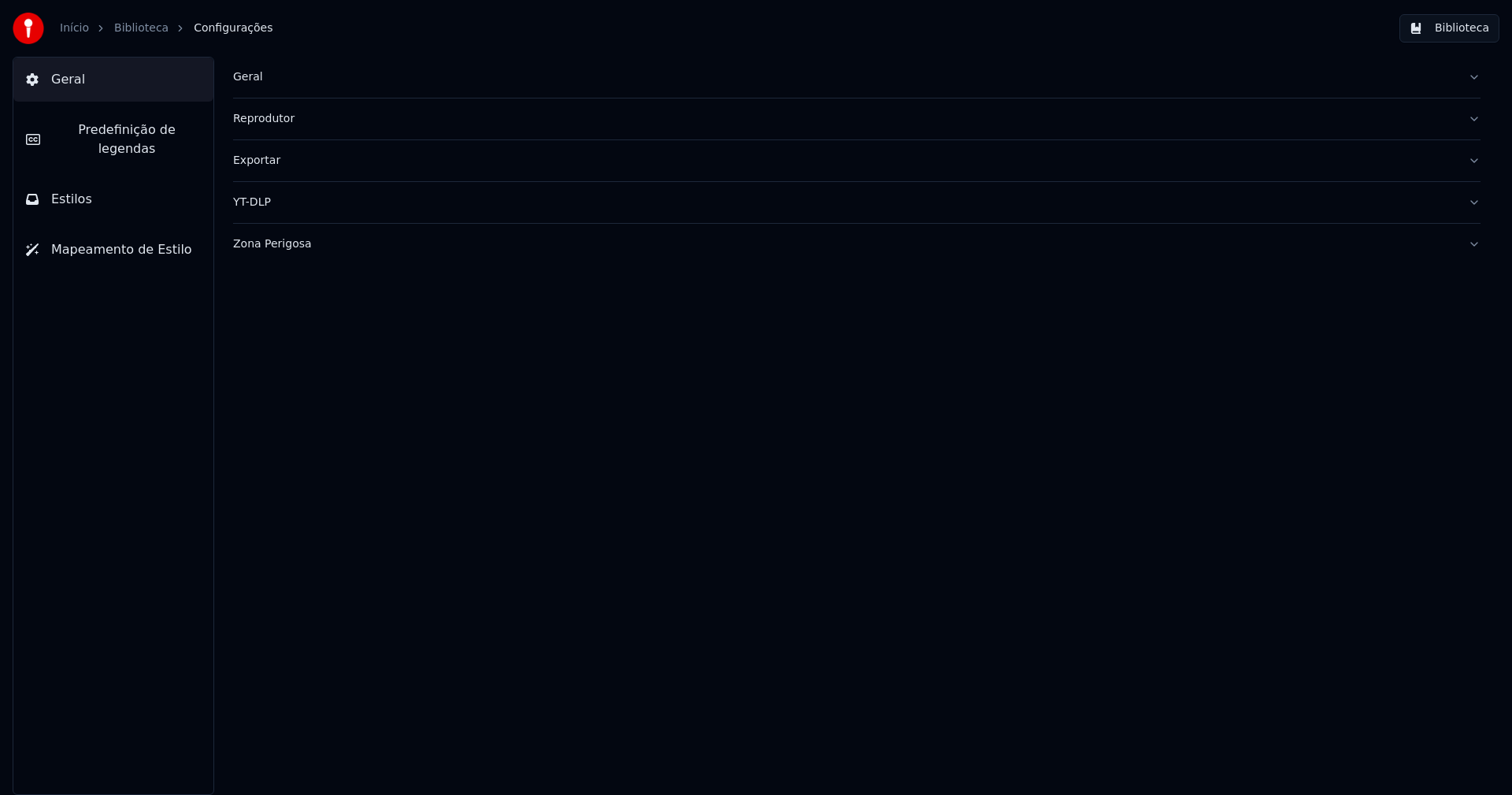
click at [64, 190] on span "Estilos" at bounding box center [71, 199] width 41 height 19
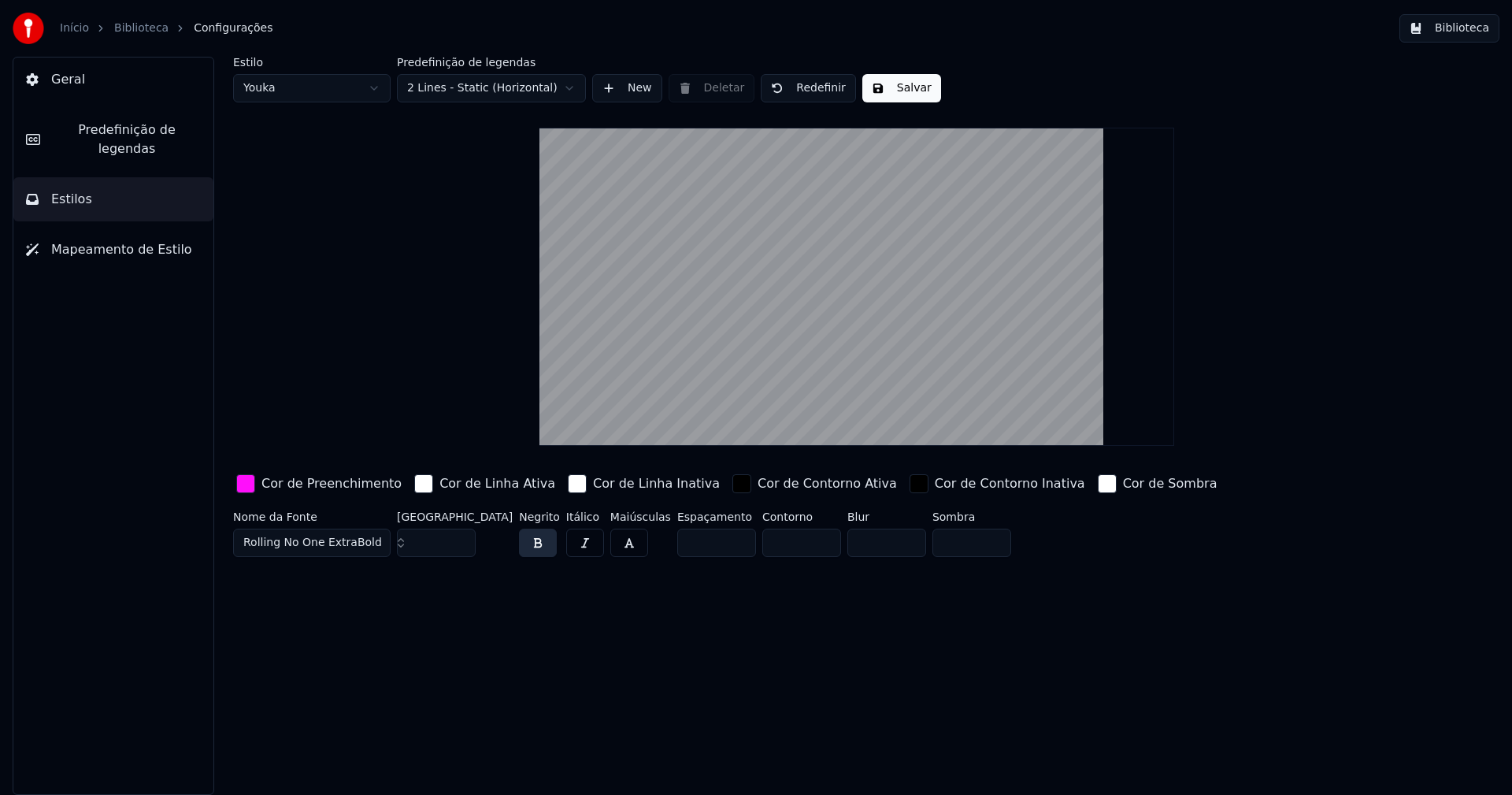
click at [245, 482] on div "button" at bounding box center [246, 484] width 19 height 19
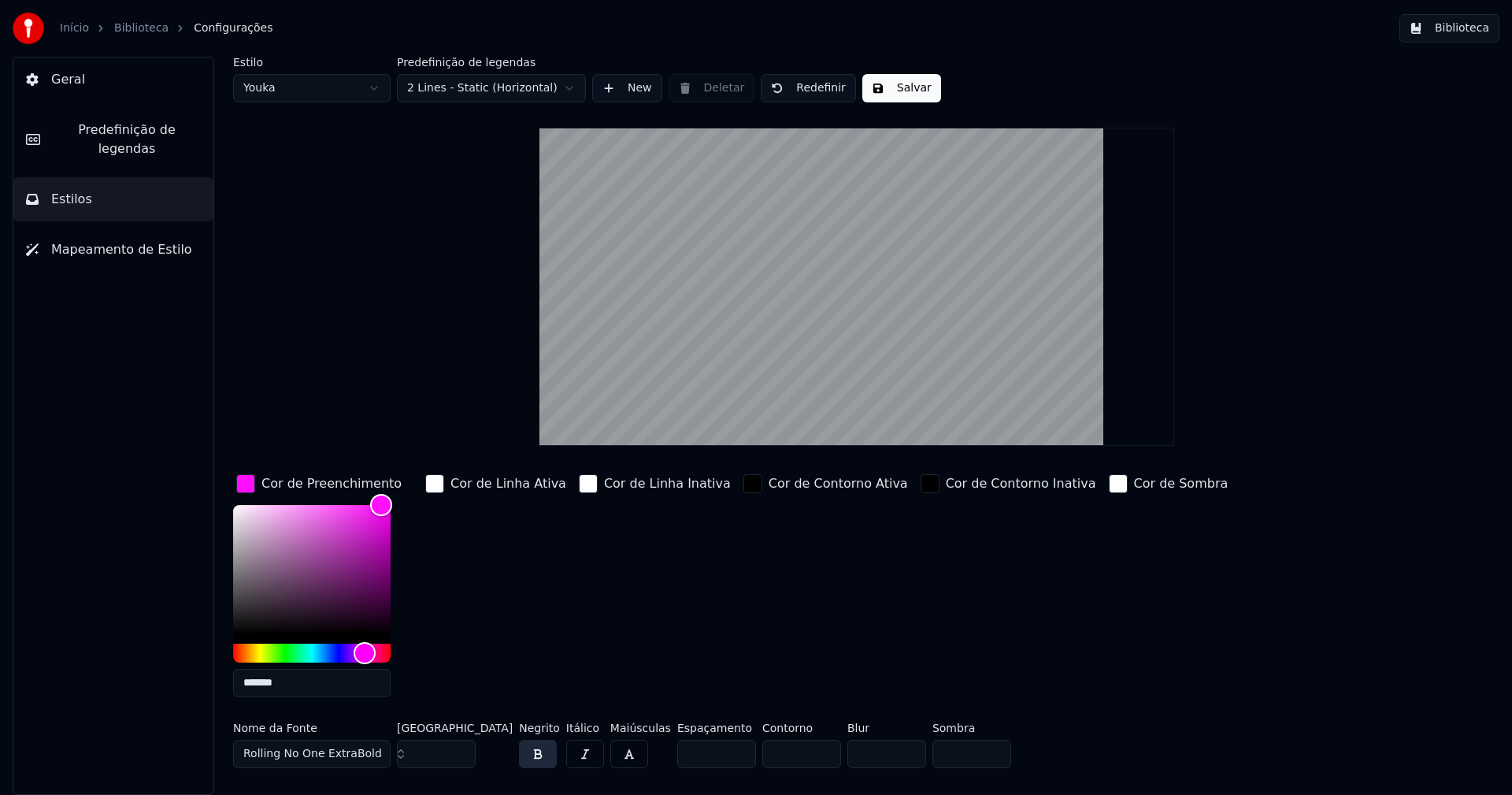
click at [289, 678] on input "*******" at bounding box center [312, 683] width 157 height 29
click at [272, 681] on input "*******" at bounding box center [312, 683] width 157 height 29
type input "********"
click at [243, 484] on div "button" at bounding box center [246, 484] width 19 height 19
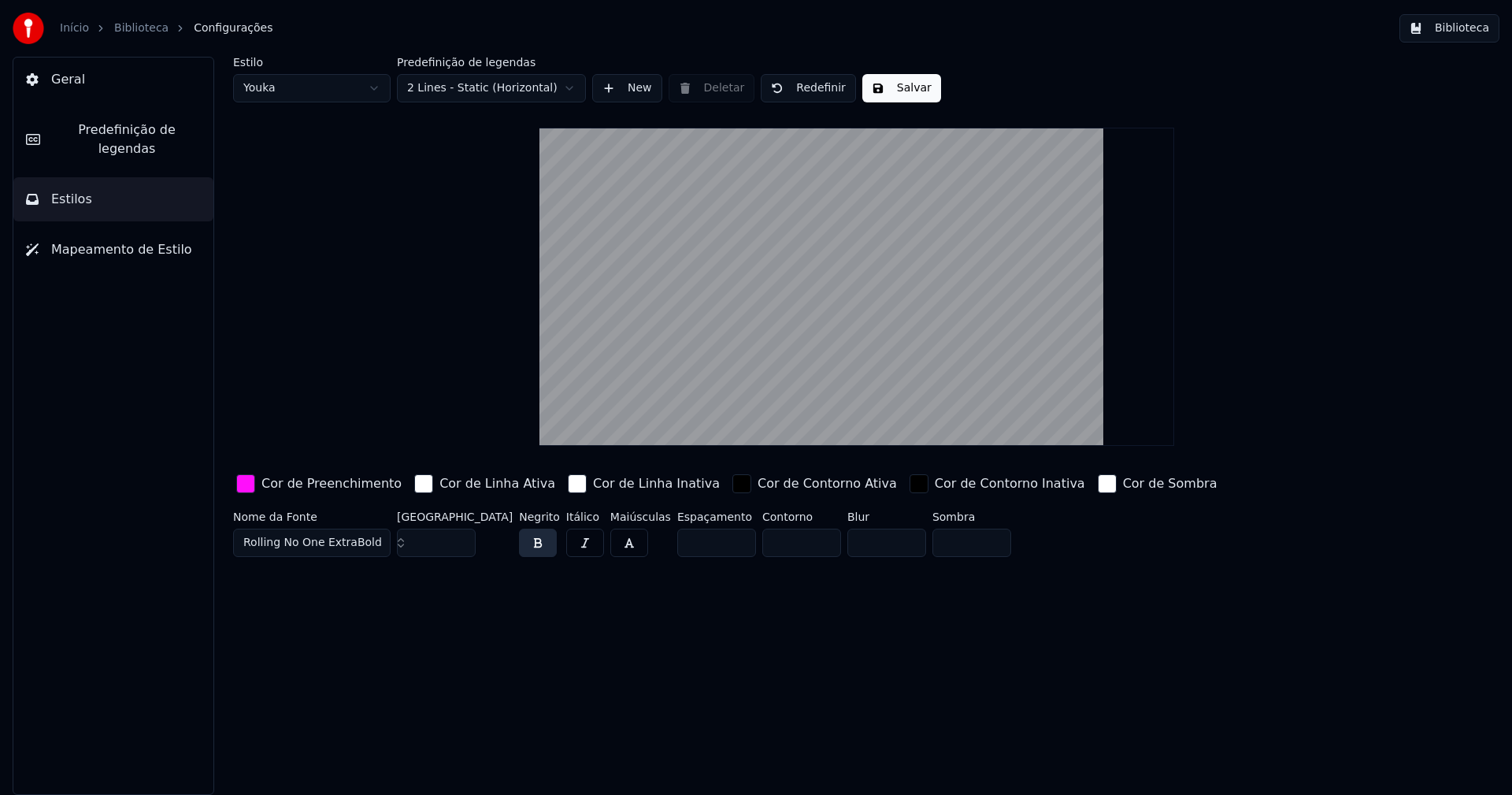
click at [243, 484] on div "button" at bounding box center [246, 484] width 19 height 19
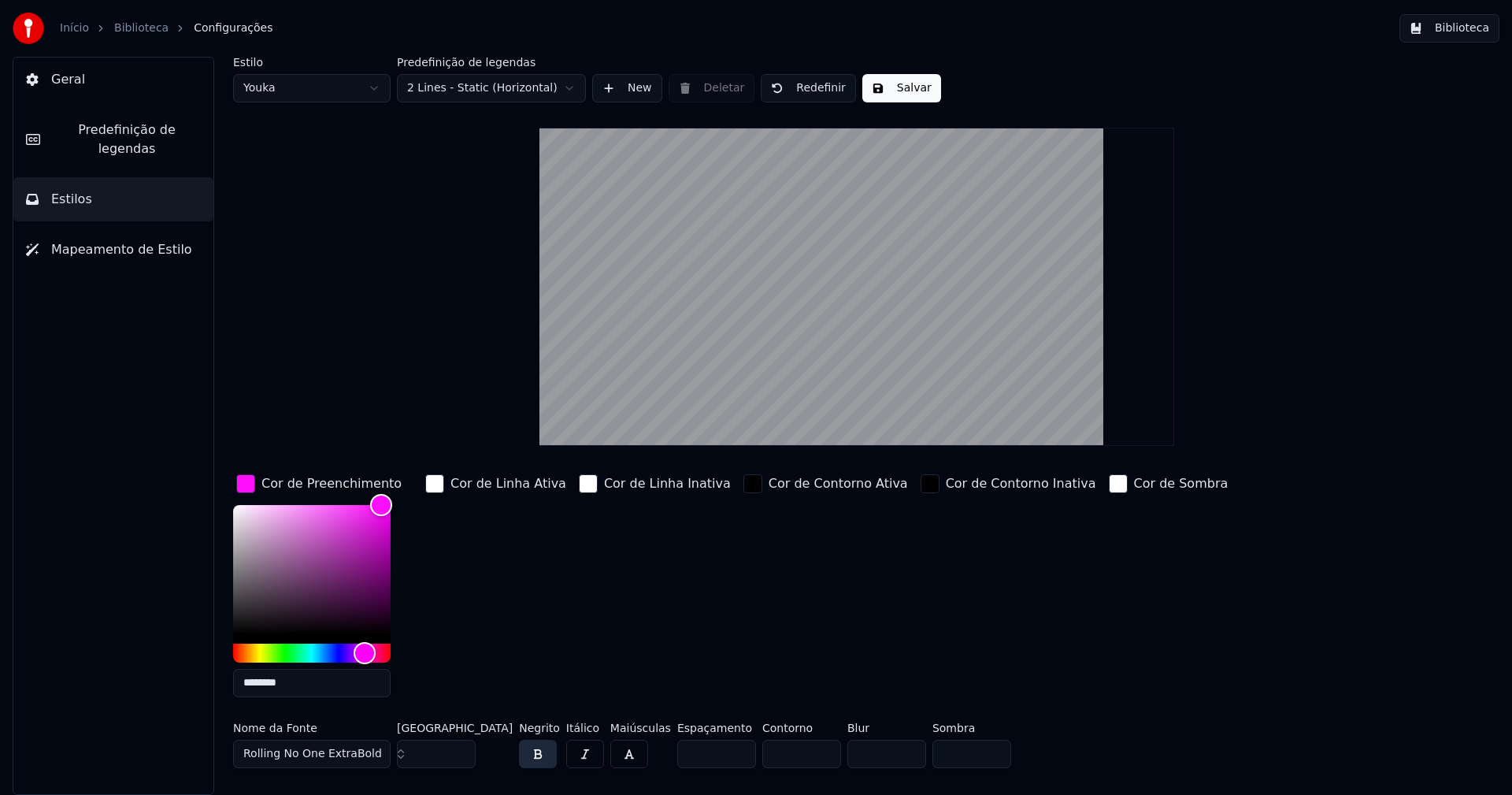
click at [275, 680] on input "********" at bounding box center [312, 683] width 157 height 29
type input "**********"
click at [512, 666] on div "Cor de Linha Ativa" at bounding box center [496, 590] width 147 height 238
click at [245, 481] on div "button" at bounding box center [246, 484] width 19 height 19
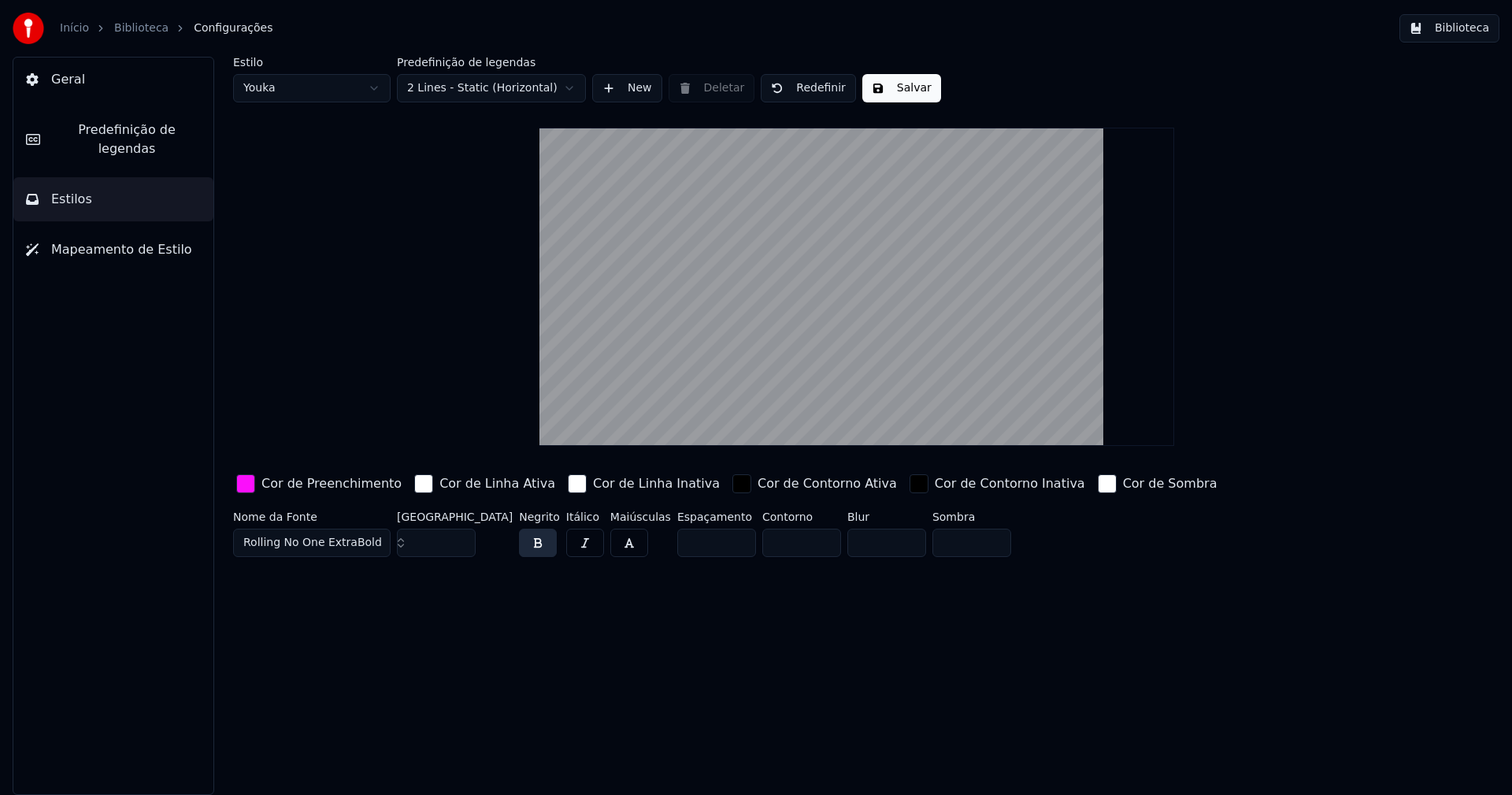
click at [252, 491] on div "button" at bounding box center [246, 484] width 19 height 19
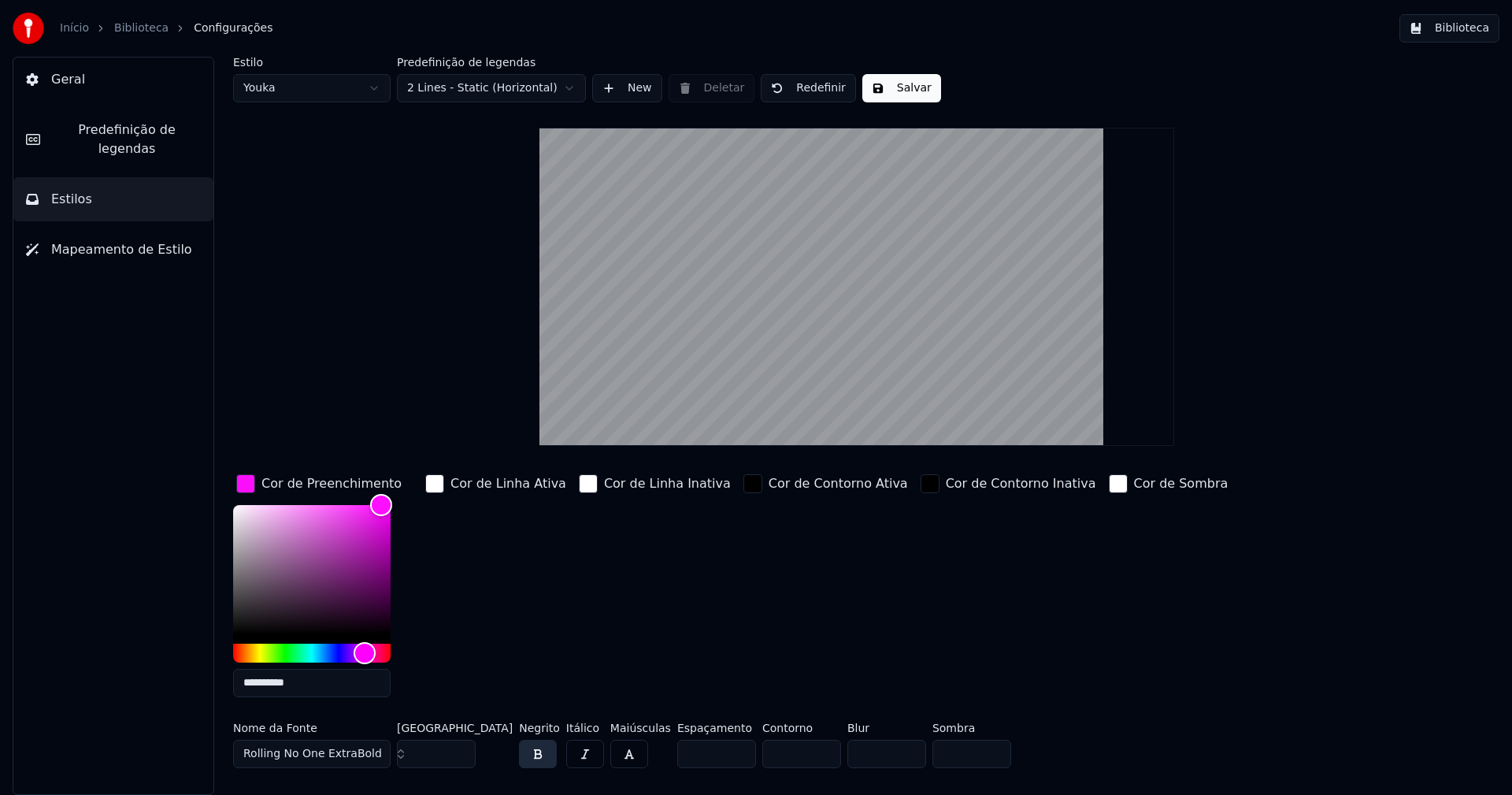
click at [285, 679] on input "**********" at bounding box center [312, 683] width 157 height 29
type input "*******"
drag, startPoint x: 245, startPoint y: 487, endPoint x: 318, endPoint y: 462, distance: 77.2
click at [246, 487] on div "button" at bounding box center [246, 484] width 19 height 19
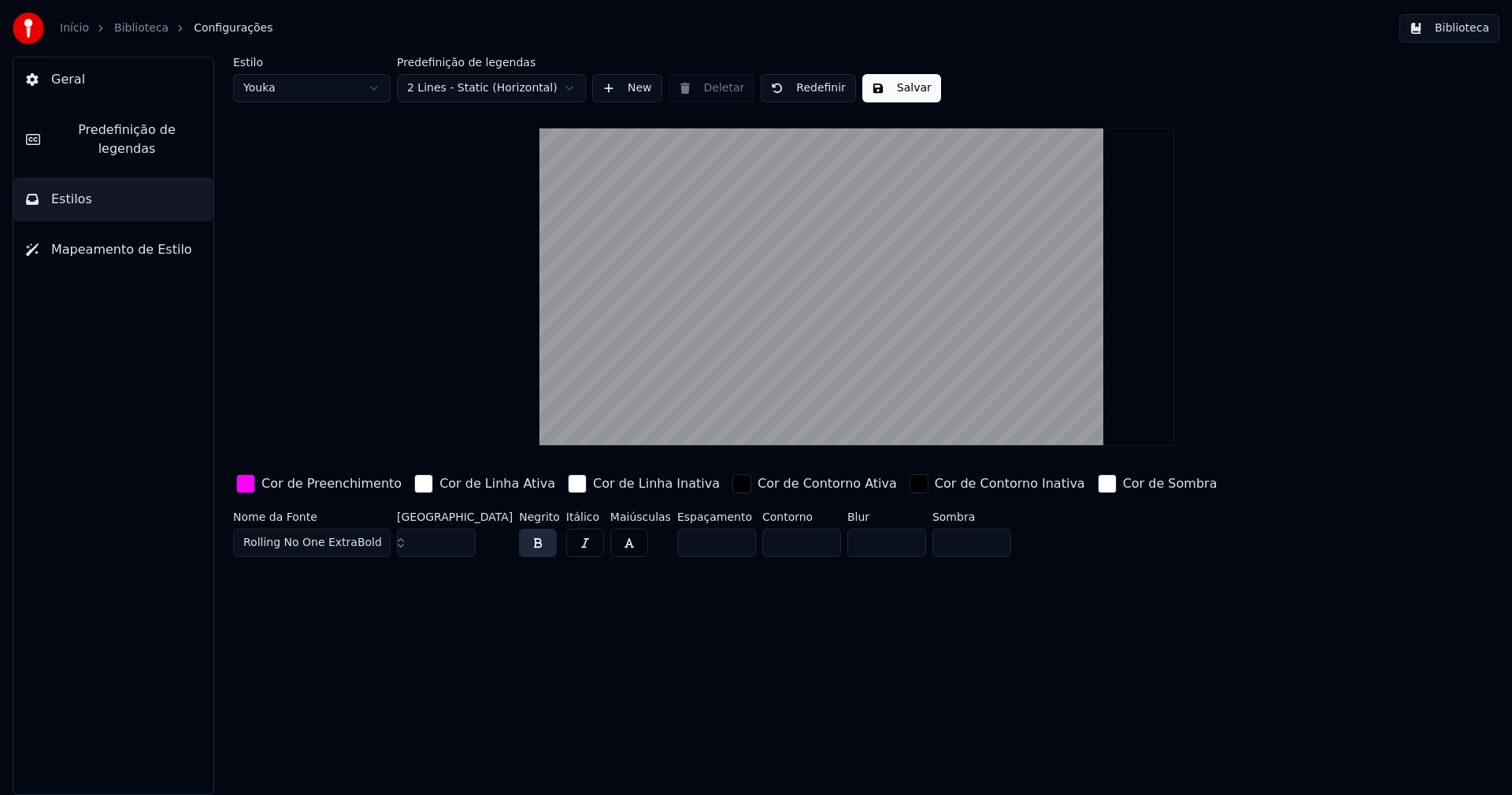
click at [902, 93] on button "Salvar" at bounding box center [901, 88] width 79 height 29
click at [1463, 27] on button "Biblioteca" at bounding box center [1449, 29] width 100 height 29
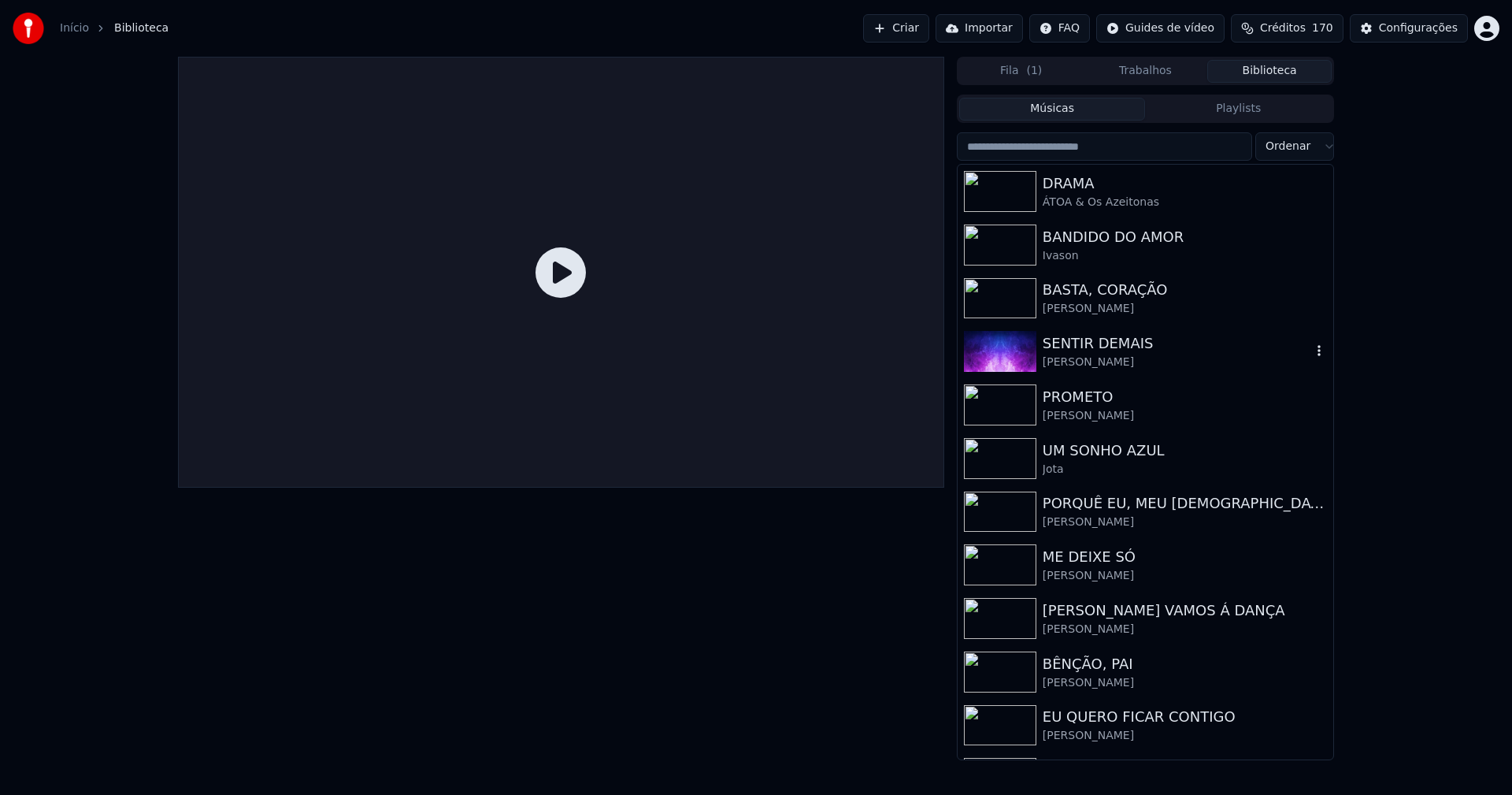
click at [1074, 341] on div "SENTIR DEMAIS" at bounding box center [1177, 343] width 268 height 22
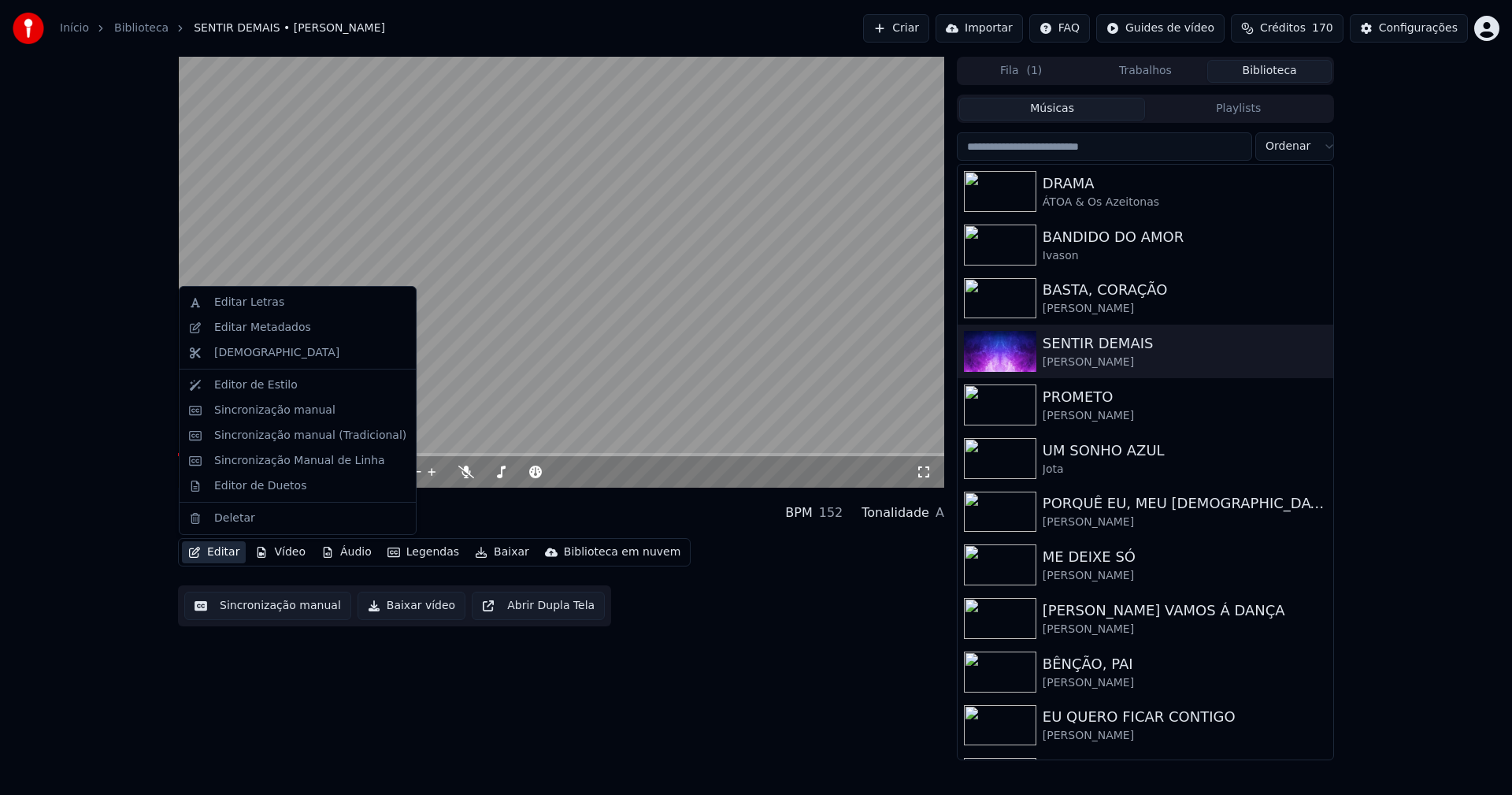
click at [224, 553] on button "Editar" at bounding box center [214, 552] width 64 height 22
click at [291, 439] on div "Sincronização manual (Tradicional)" at bounding box center [310, 435] width 192 height 16
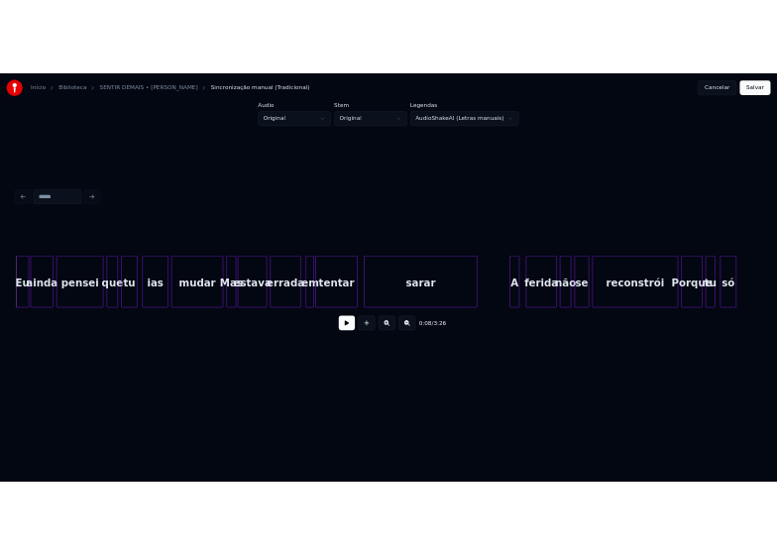
scroll to position [0, 1519]
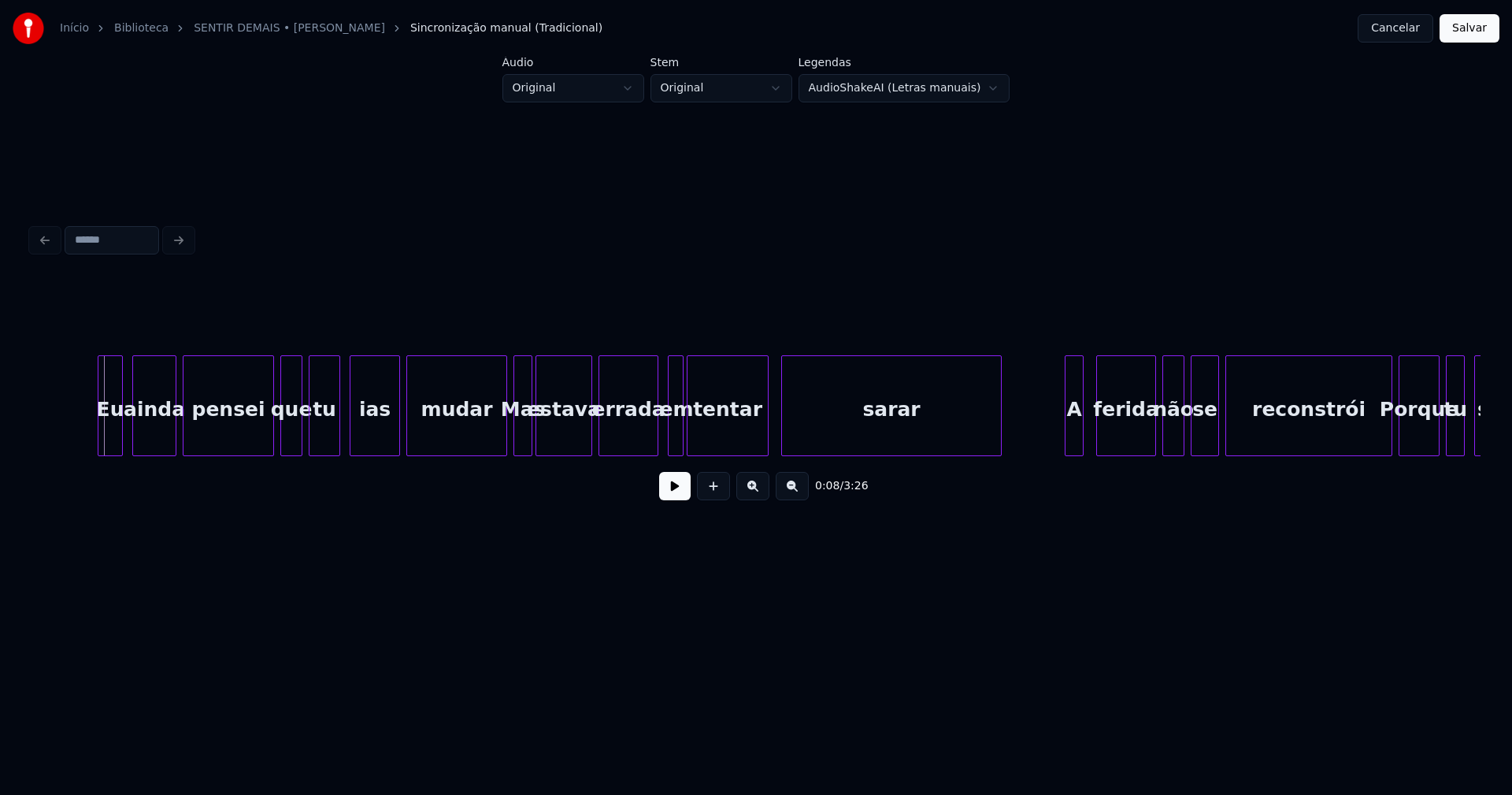
click at [112, 436] on div "Eu" at bounding box center [110, 409] width 24 height 107
click at [154, 442] on div "ainda" at bounding box center [152, 409] width 43 height 107
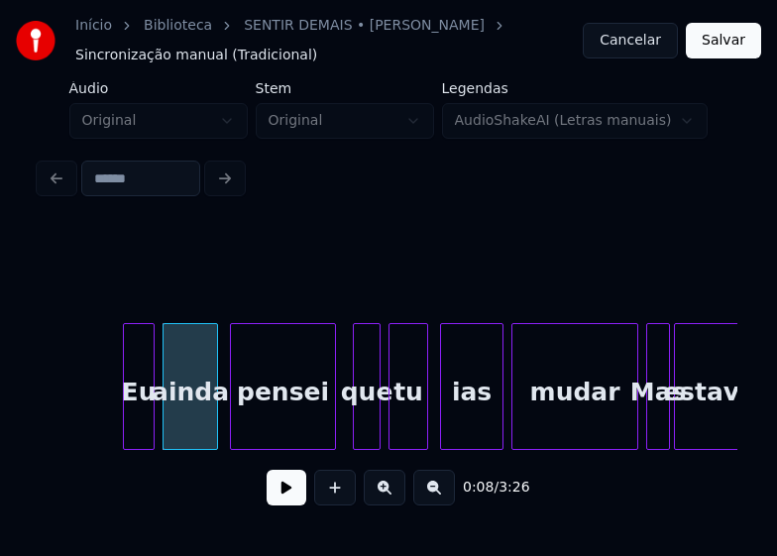
click at [330, 429] on div at bounding box center [332, 386] width 6 height 125
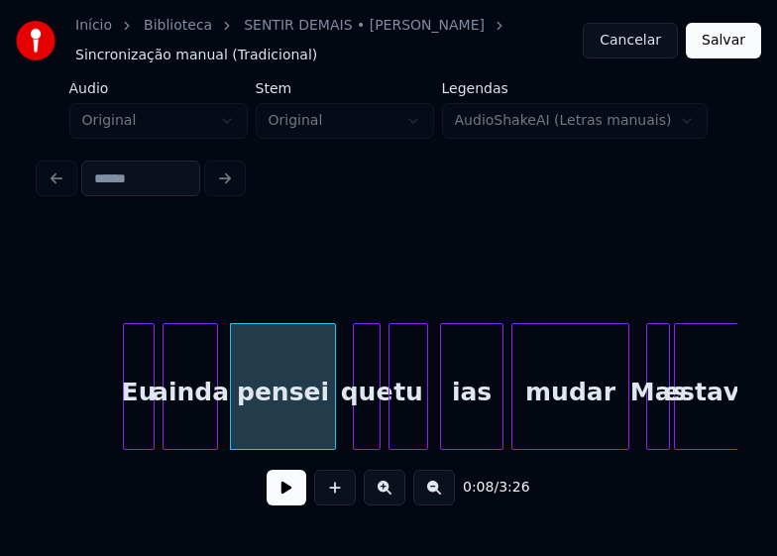
click at [626, 427] on div at bounding box center [626, 386] width 6 height 125
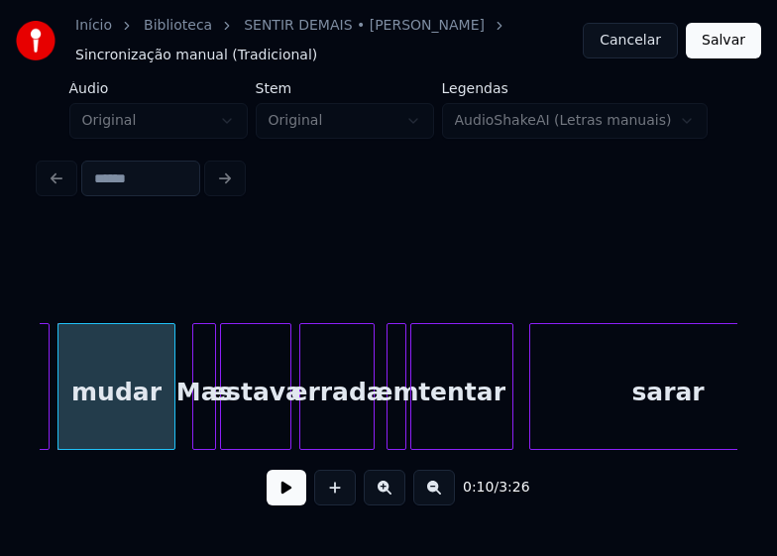
scroll to position [0, 2036]
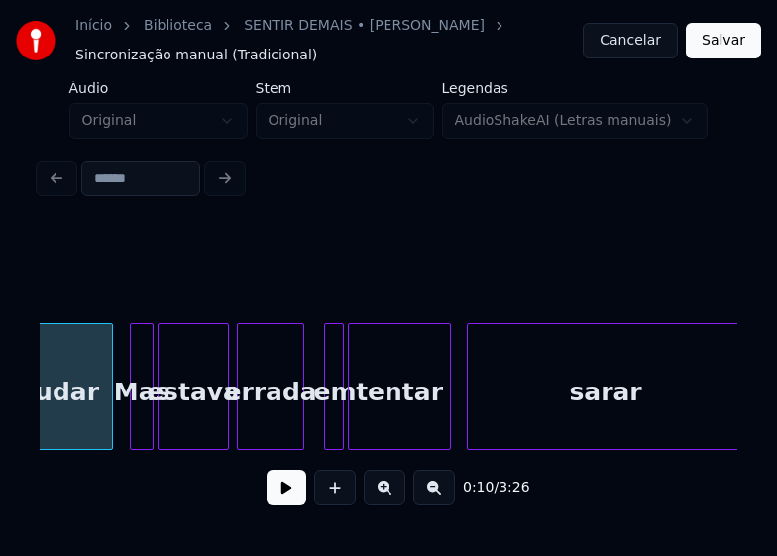
click at [303, 437] on div at bounding box center [301, 386] width 6 height 125
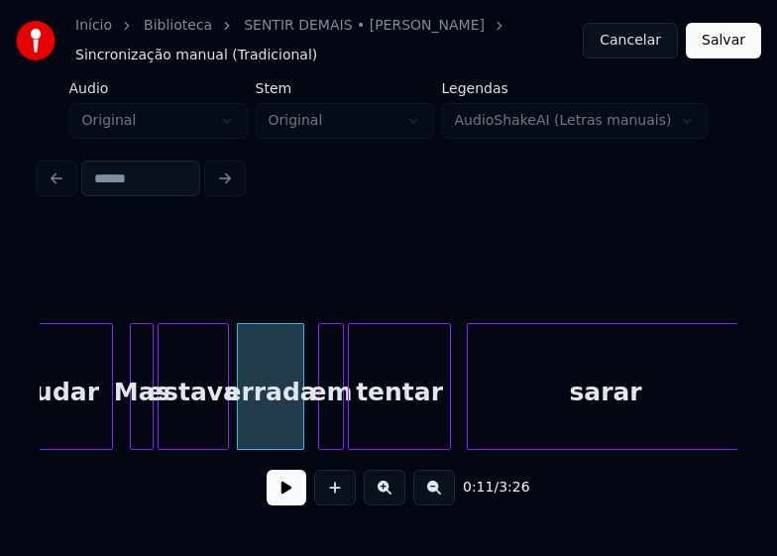
click at [322, 430] on div at bounding box center [322, 386] width 6 height 125
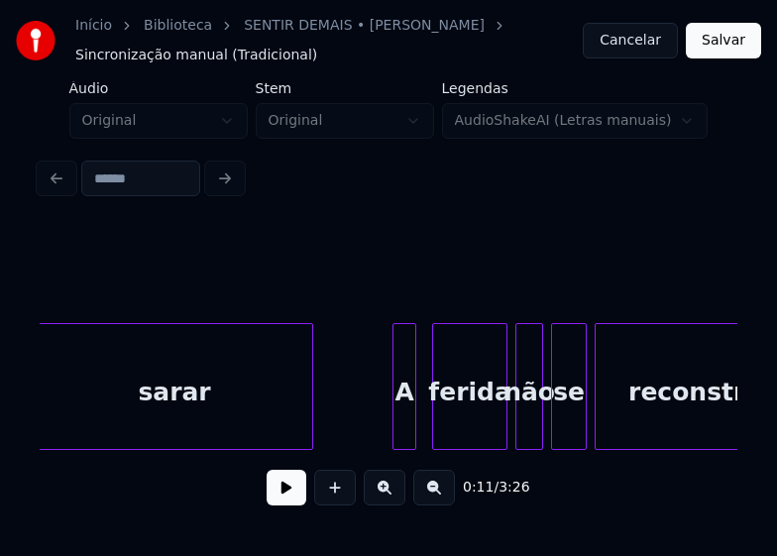
scroll to position [0, 2714]
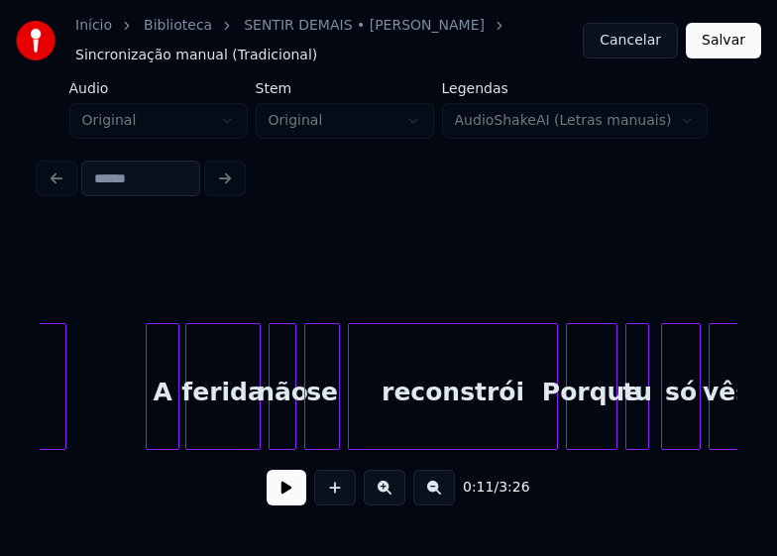
click at [176, 418] on div at bounding box center [176, 386] width 6 height 125
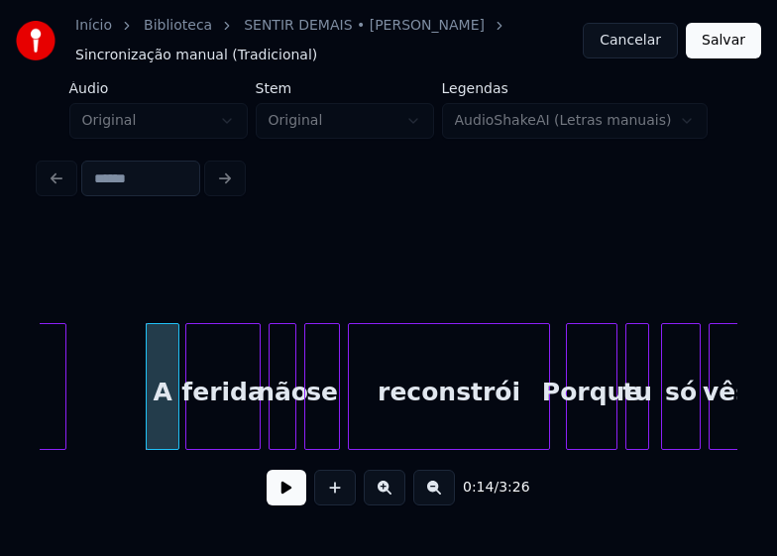
click at [546, 430] on div at bounding box center [546, 386] width 6 height 125
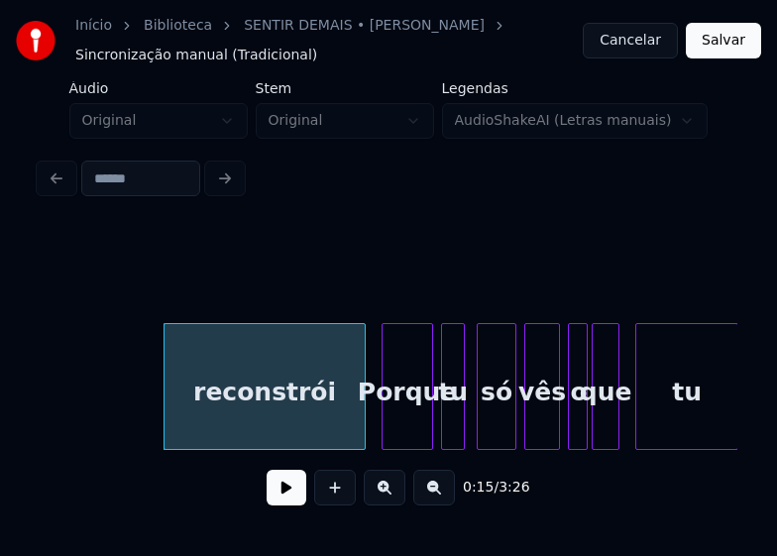
scroll to position [0, 3147]
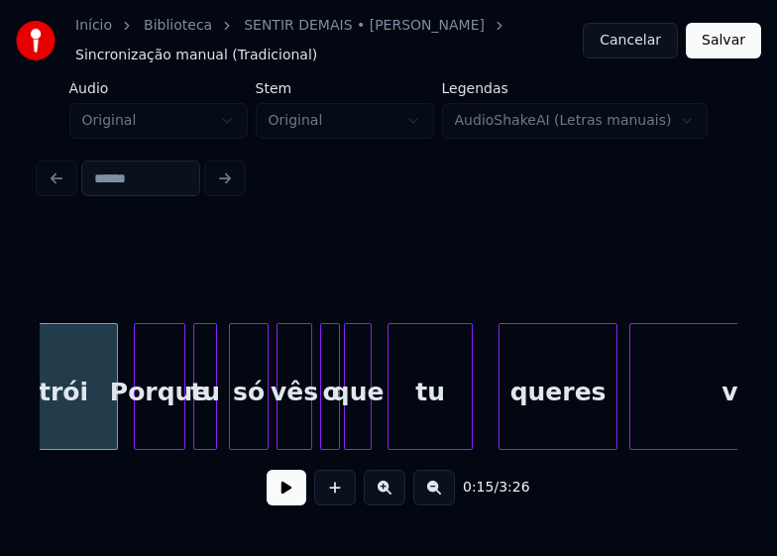
click at [471, 437] on div at bounding box center [469, 386] width 6 height 125
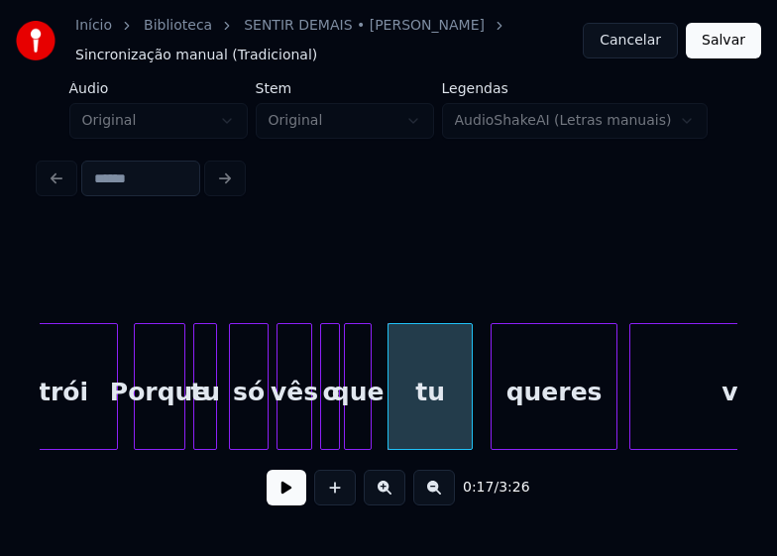
click at [497, 427] on div at bounding box center [495, 386] width 6 height 125
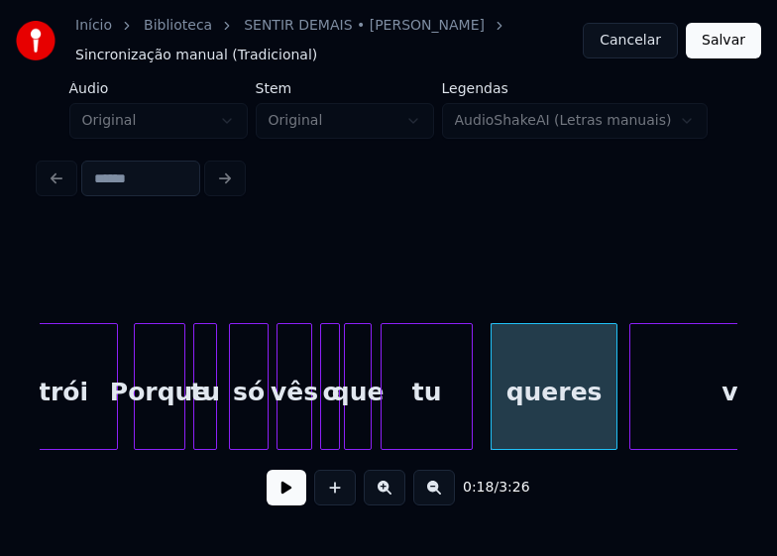
click at [382, 418] on div at bounding box center [385, 386] width 6 height 125
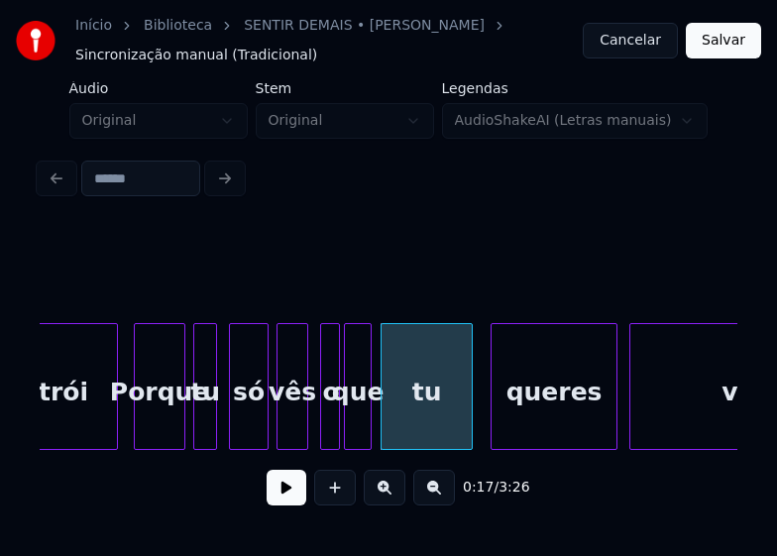
click at [302, 432] on div at bounding box center [304, 386] width 6 height 125
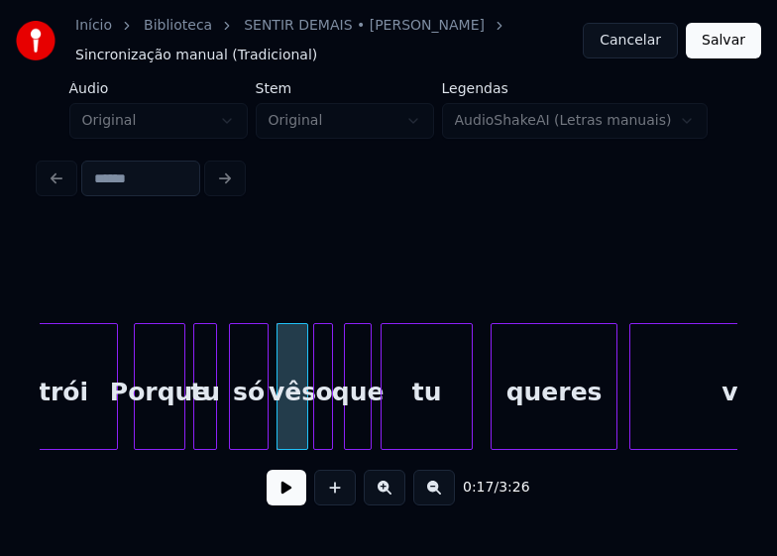
click at [322, 425] on div "o" at bounding box center [324, 391] width 20 height 135
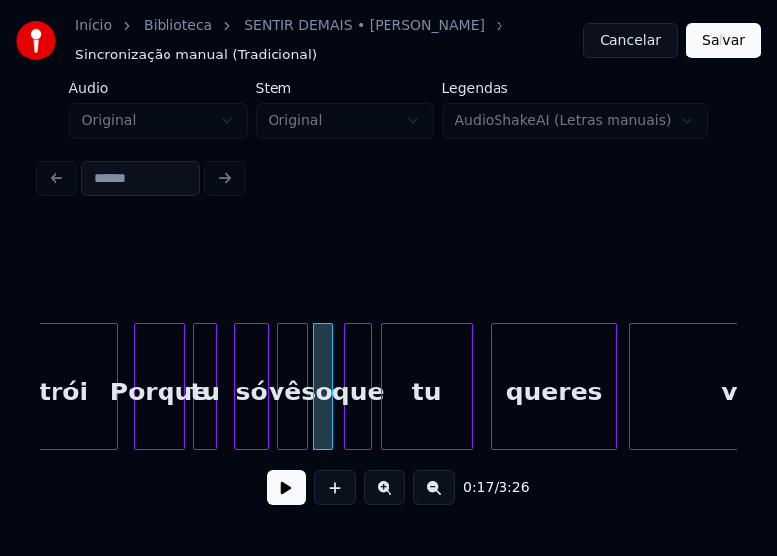
click at [239, 420] on div at bounding box center [238, 386] width 6 height 125
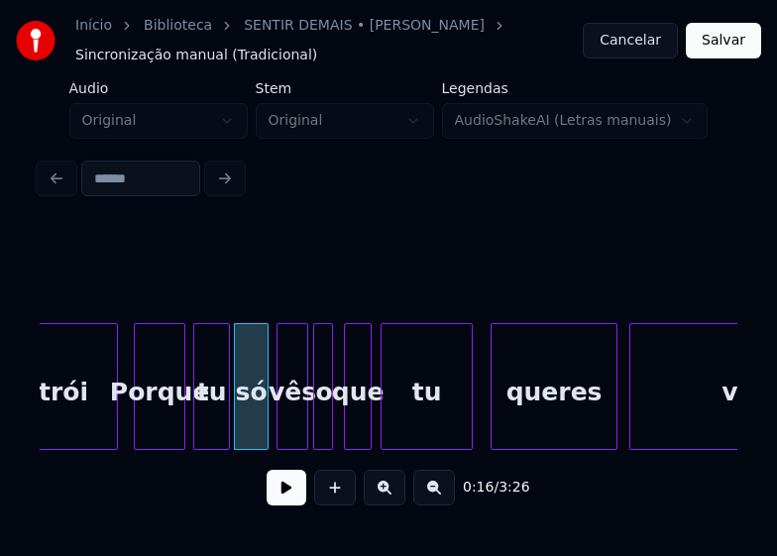
click at [226, 418] on div at bounding box center [226, 386] width 6 height 125
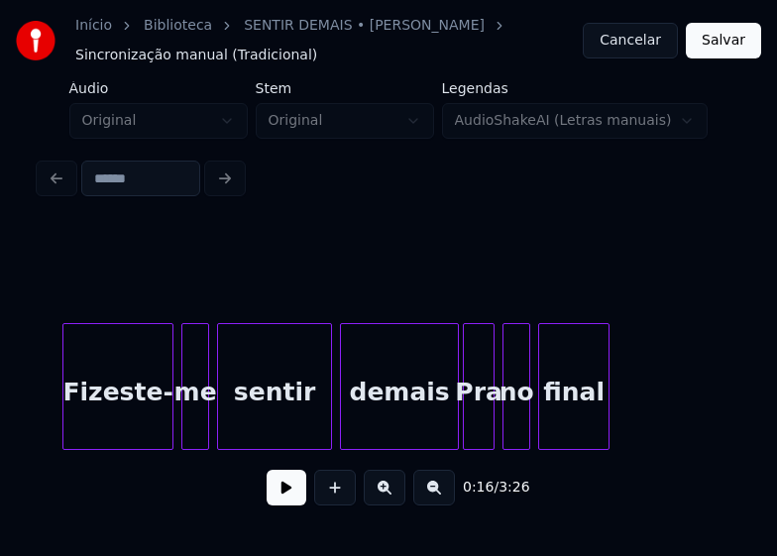
scroll to position [0, 3824]
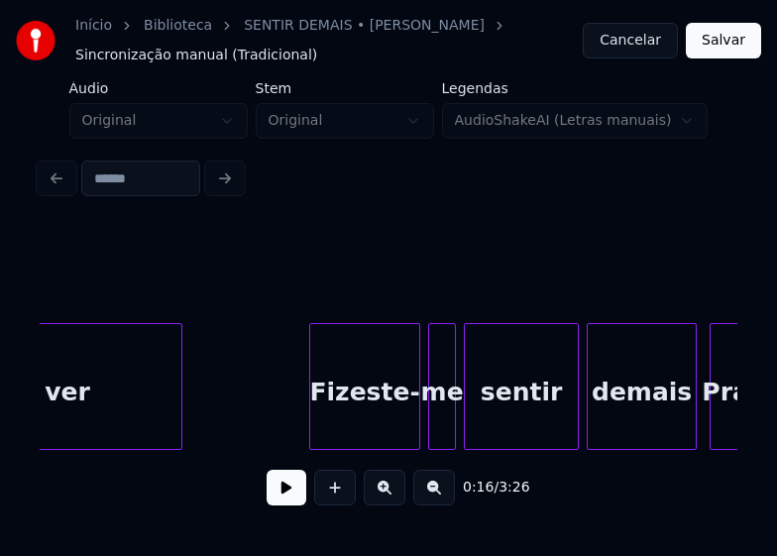
click at [690, 432] on div at bounding box center [693, 386] width 6 height 125
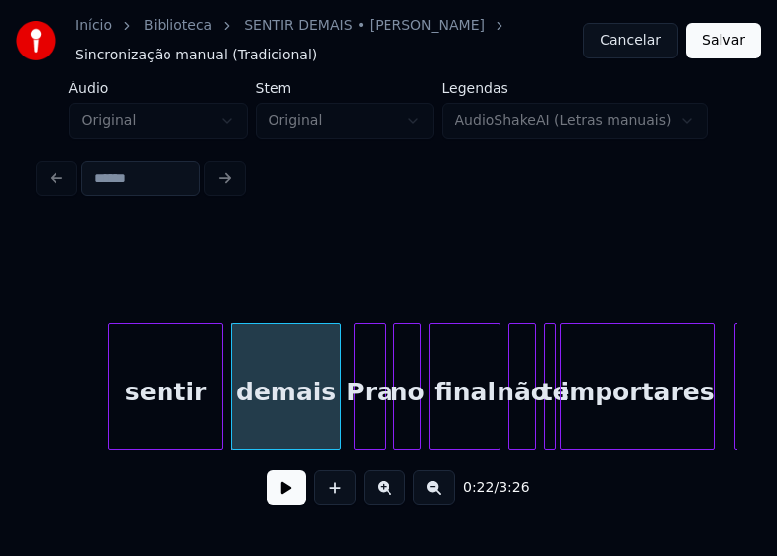
scroll to position [0, 4300]
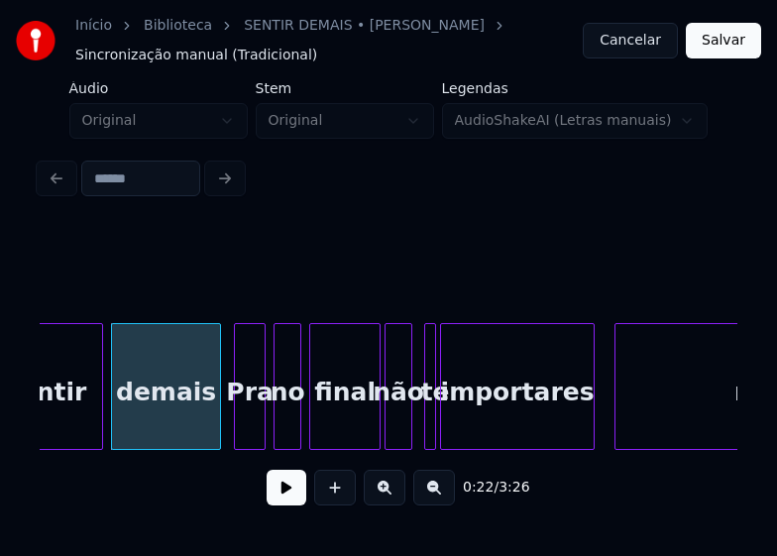
click at [398, 432] on div "não" at bounding box center [399, 391] width 26 height 135
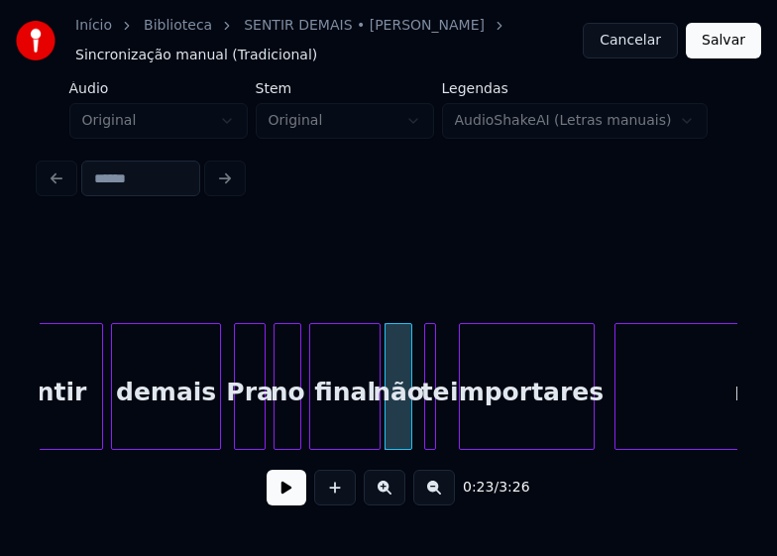
click at [461, 424] on div at bounding box center [463, 386] width 6 height 125
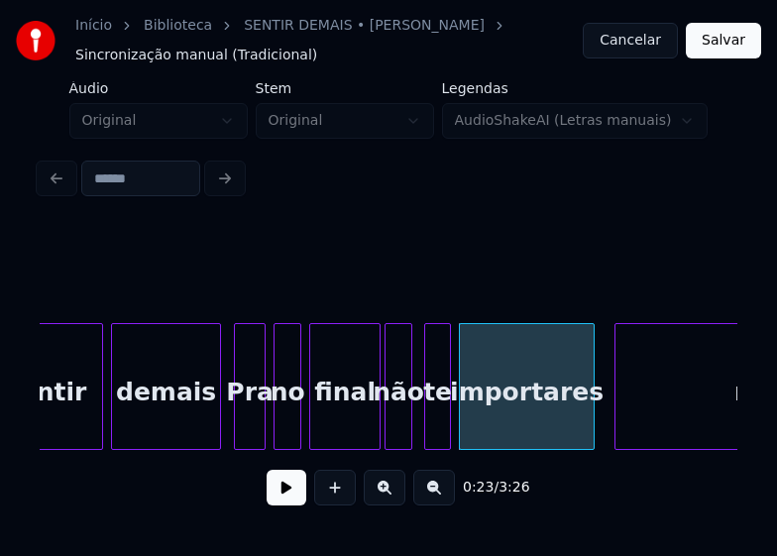
click at [449, 425] on div at bounding box center [447, 386] width 6 height 125
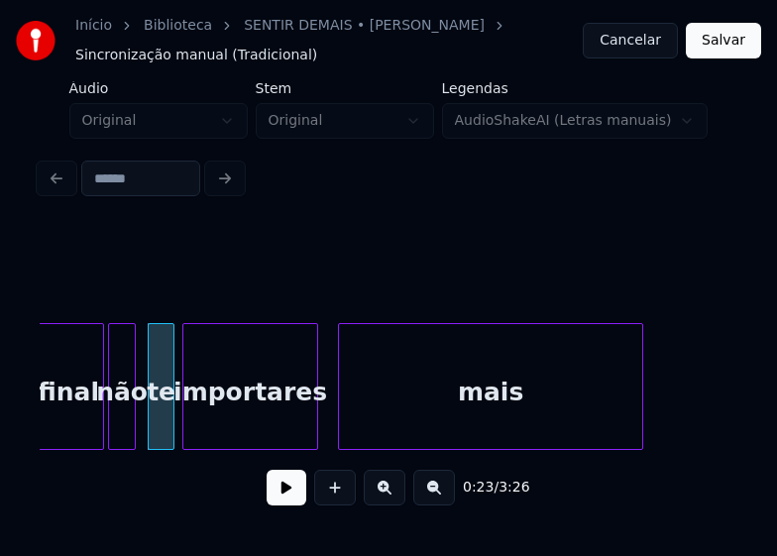
scroll to position [0, 4578]
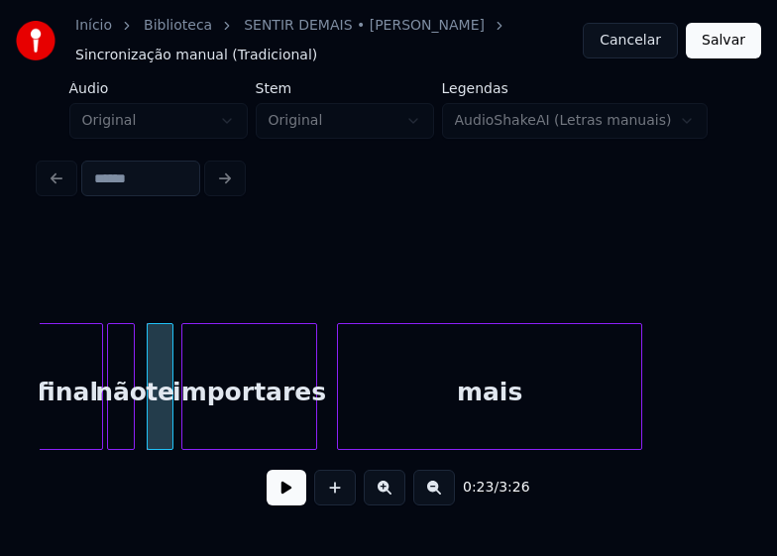
click at [288, 506] on button at bounding box center [287, 488] width 40 height 36
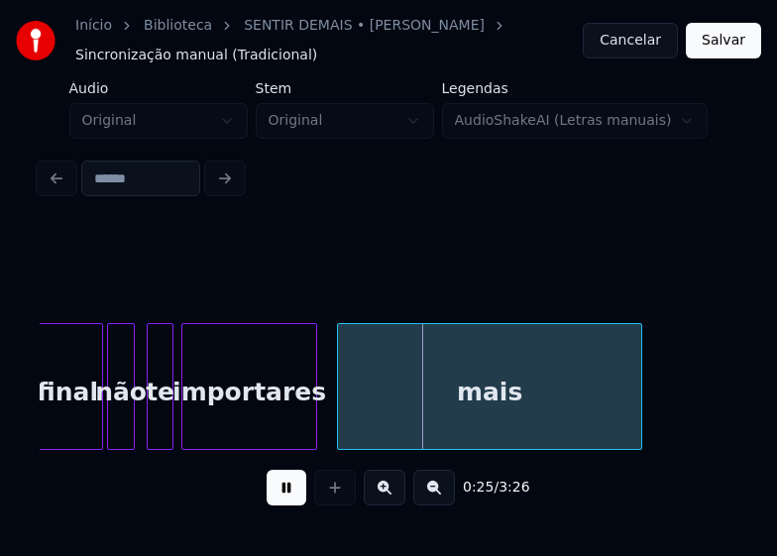
click at [288, 506] on button at bounding box center [287, 488] width 40 height 36
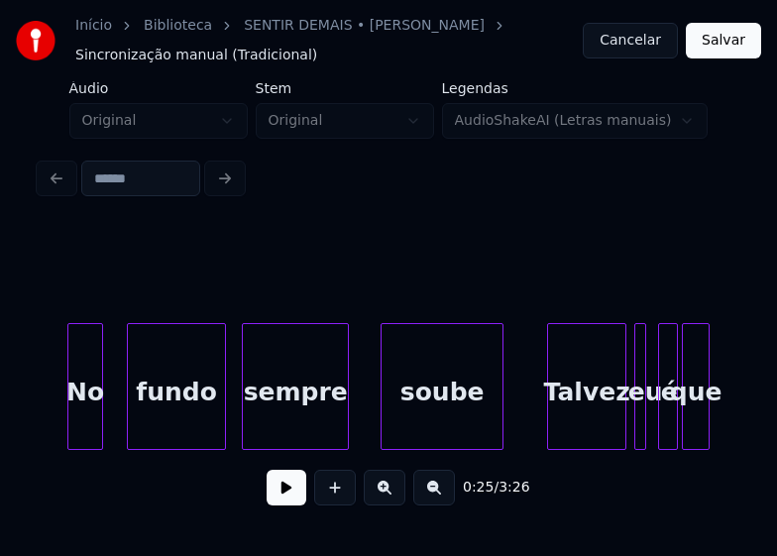
scroll to position [0, 5331]
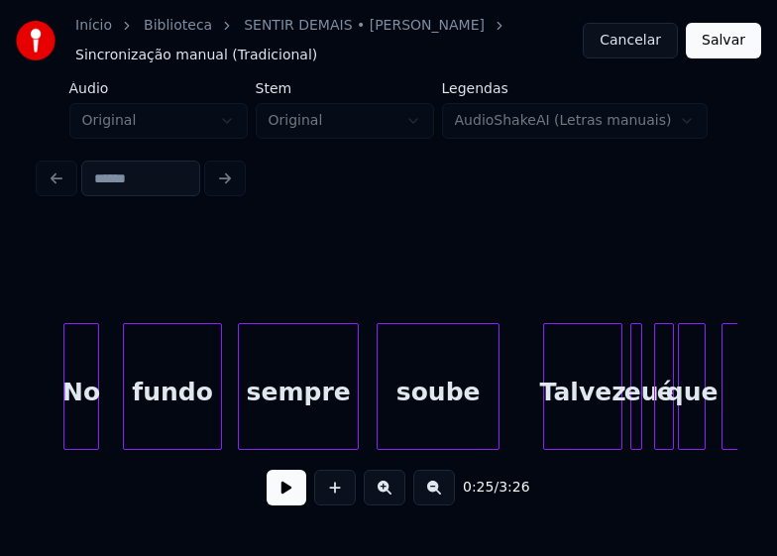
click at [357, 410] on div at bounding box center [355, 386] width 6 height 125
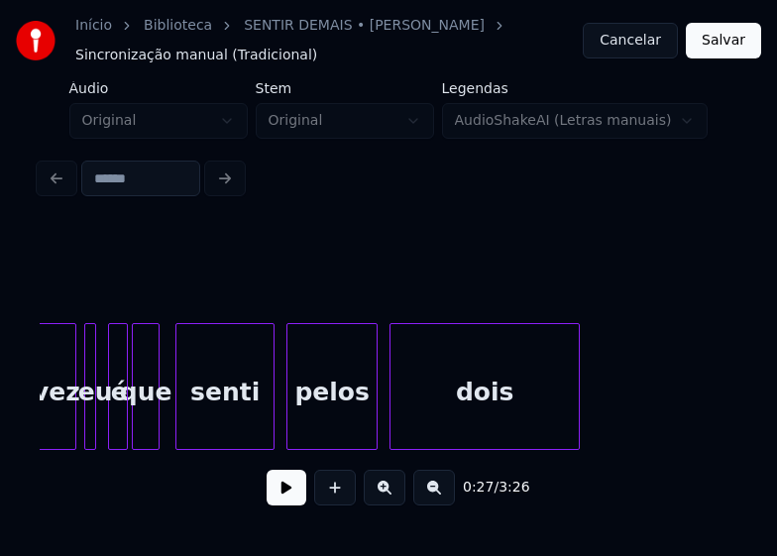
scroll to position [0, 5784]
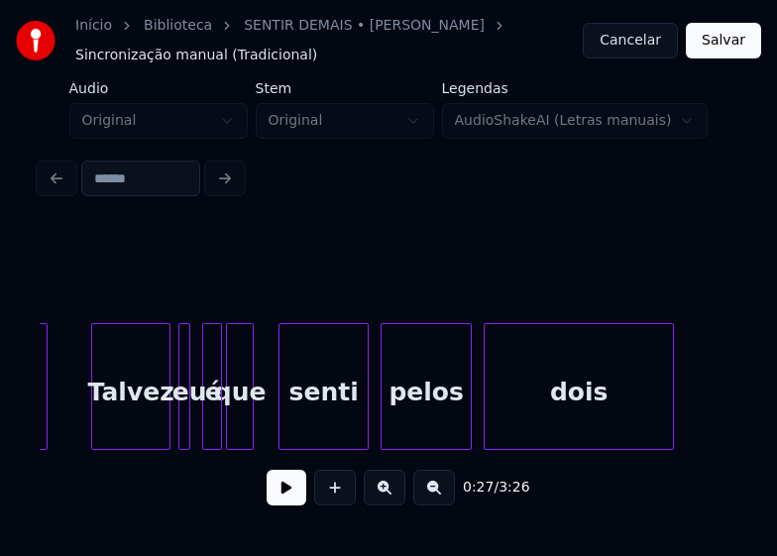
click at [282, 428] on div at bounding box center [283, 386] width 6 height 125
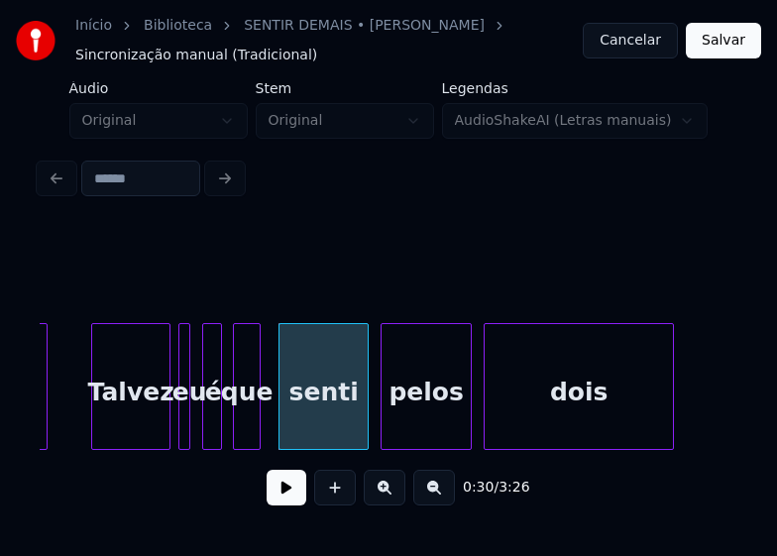
click at [245, 427] on div "que" at bounding box center [247, 391] width 26 height 135
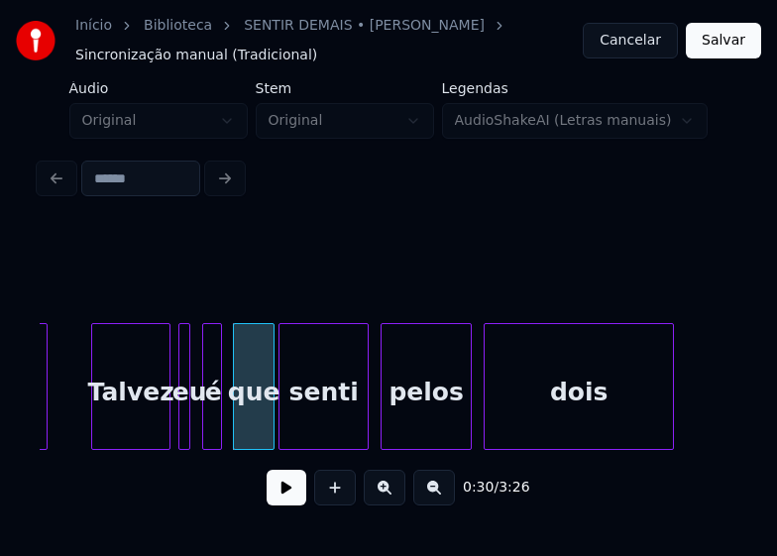
click at [268, 417] on div at bounding box center [271, 386] width 6 height 125
click at [226, 426] on div at bounding box center [224, 386] width 6 height 125
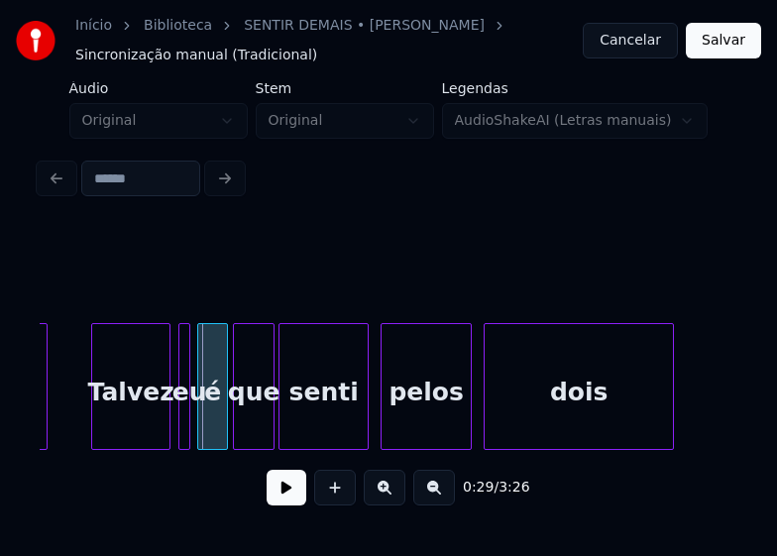
click at [201, 425] on div at bounding box center [201, 386] width 6 height 125
click at [164, 429] on div at bounding box center [161, 386] width 6 height 125
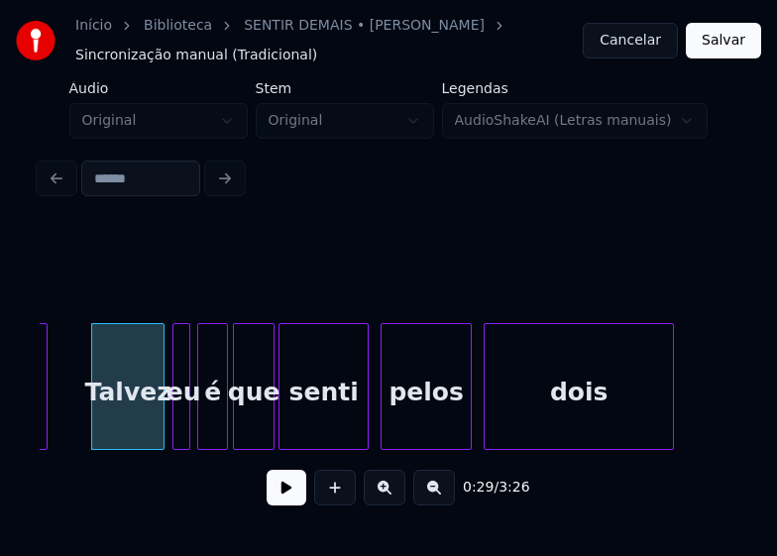
click at [174, 422] on div at bounding box center [177, 386] width 6 height 125
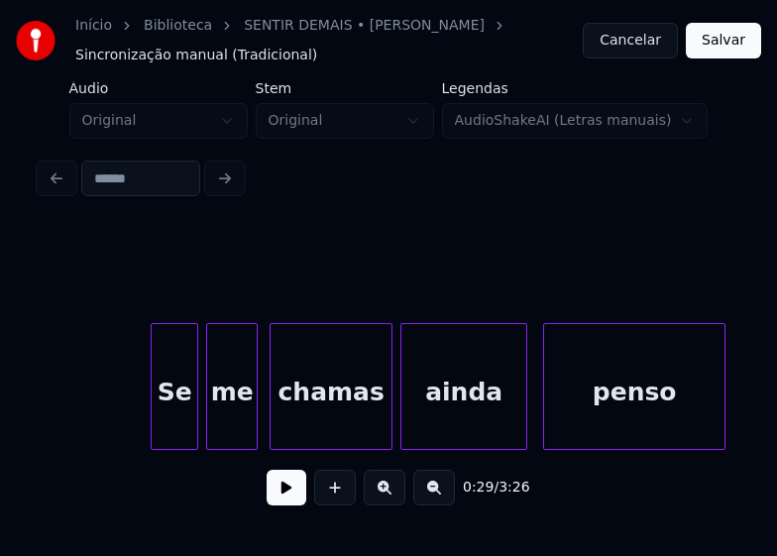
scroll to position [0, 6498]
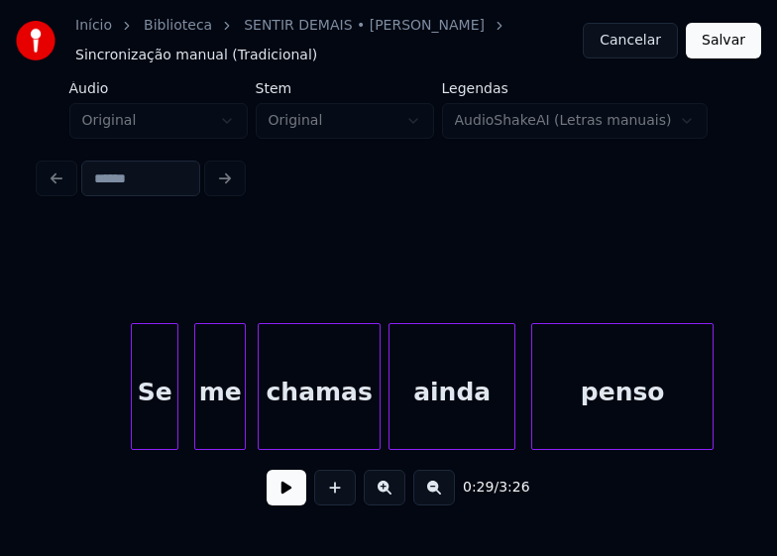
click at [155, 431] on div "Se" at bounding box center [155, 391] width 46 height 135
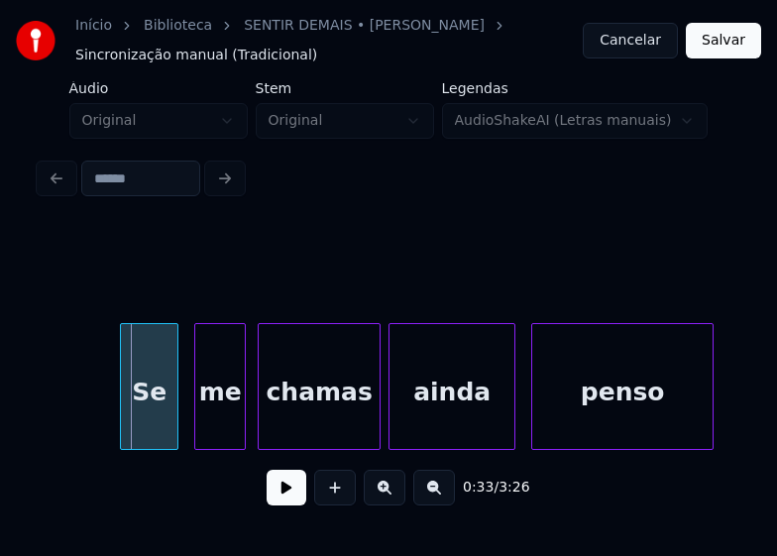
click at [123, 426] on div at bounding box center [124, 386] width 6 height 125
click at [530, 424] on div at bounding box center [529, 386] width 6 height 125
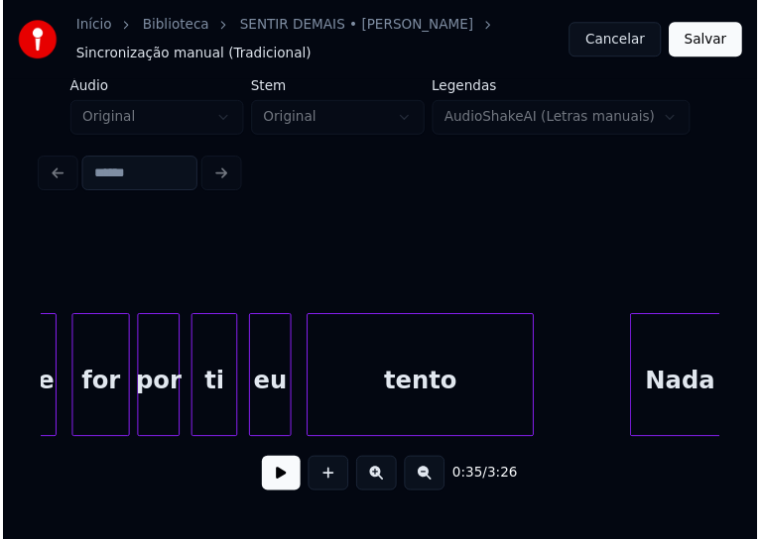
scroll to position [0, 7212]
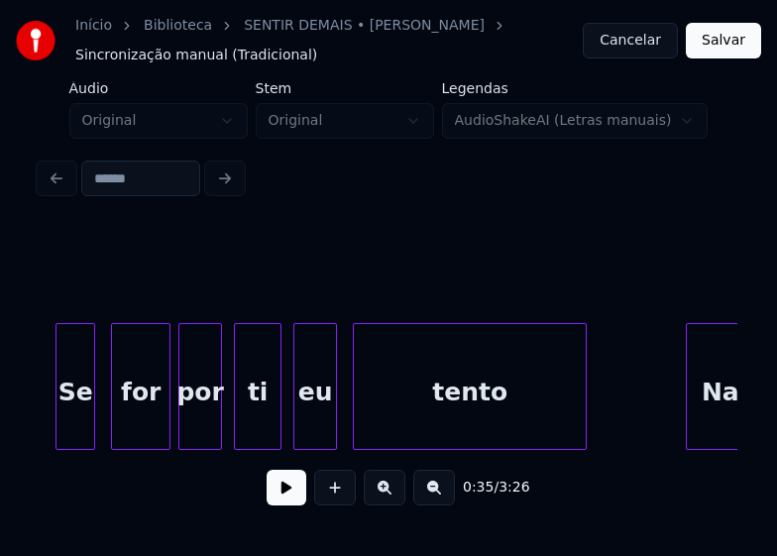
click at [69, 417] on div "Se" at bounding box center [76, 391] width 38 height 135
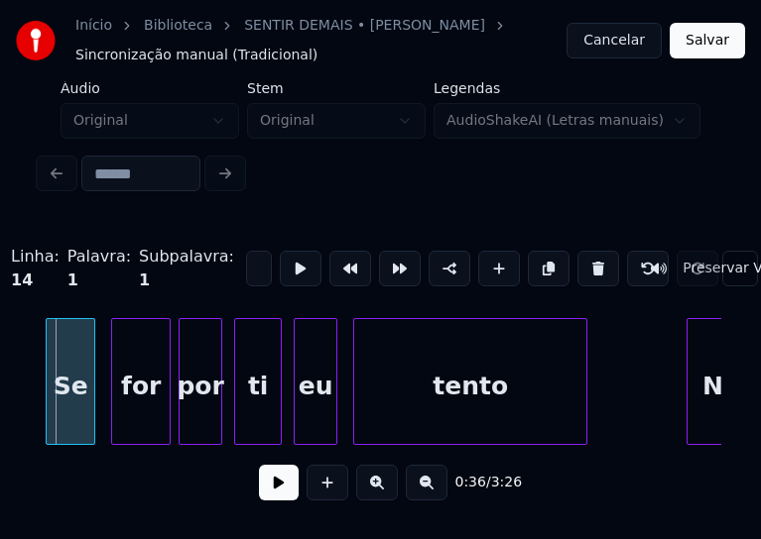
click at [51, 432] on div at bounding box center [50, 381] width 6 height 125
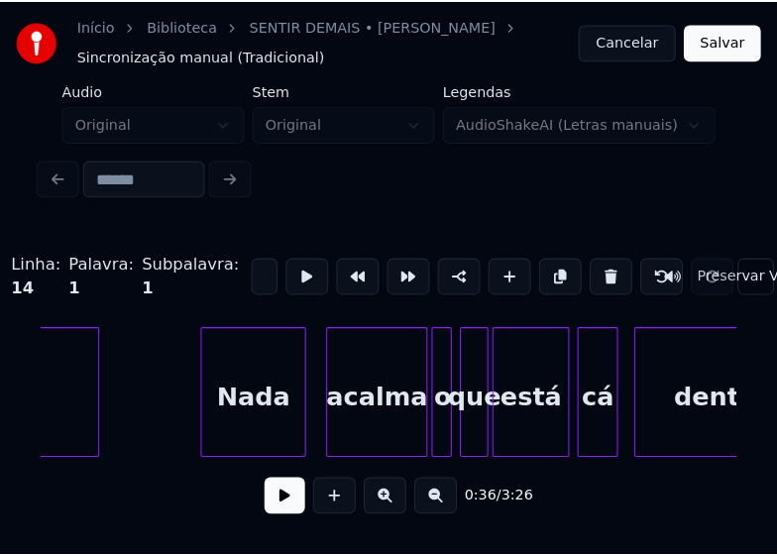
scroll to position [0, 7807]
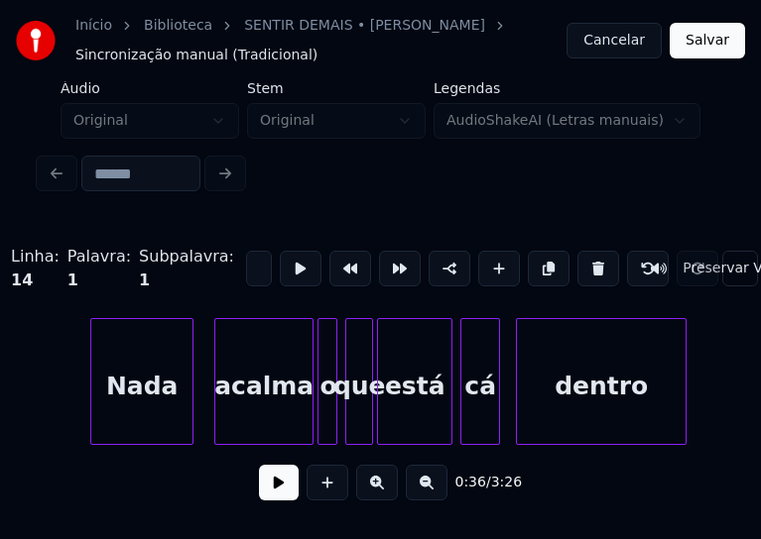
click at [144, 417] on div "Nada" at bounding box center [141, 386] width 101 height 135
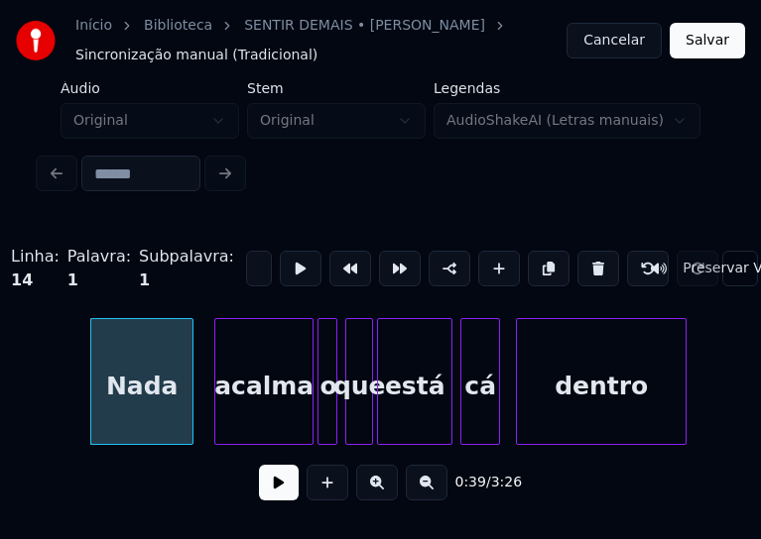
click at [284, 411] on div "acalma" at bounding box center [263, 386] width 97 height 135
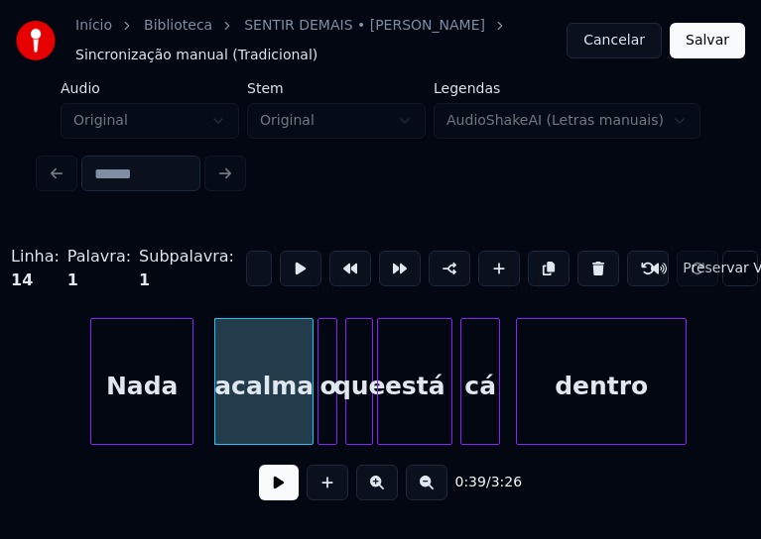
type input "******"
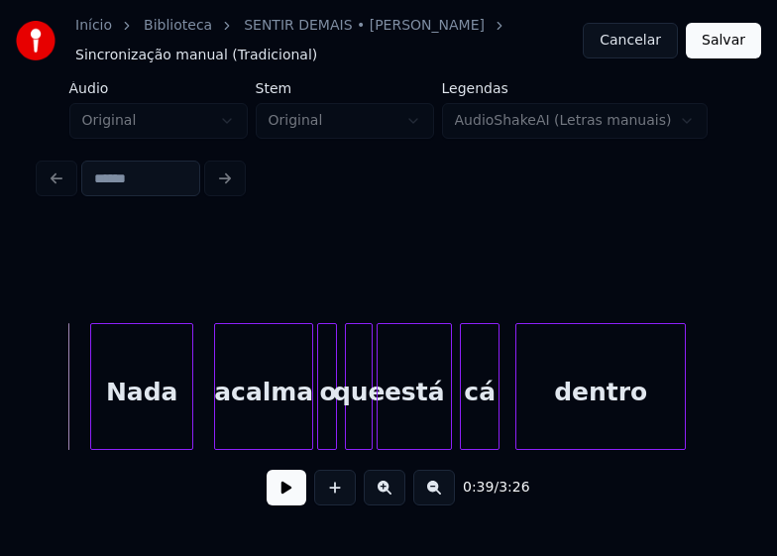
click at [284, 496] on button at bounding box center [287, 488] width 40 height 36
click at [282, 493] on button at bounding box center [287, 488] width 40 height 36
click at [289, 450] on div "Nada acalma o que está cá dentro" at bounding box center [389, 386] width 698 height 127
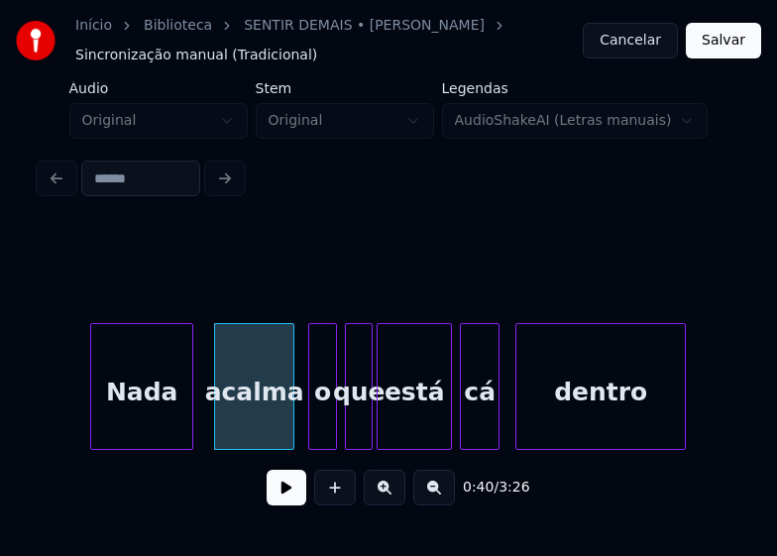
click at [313, 436] on div at bounding box center [312, 386] width 6 height 125
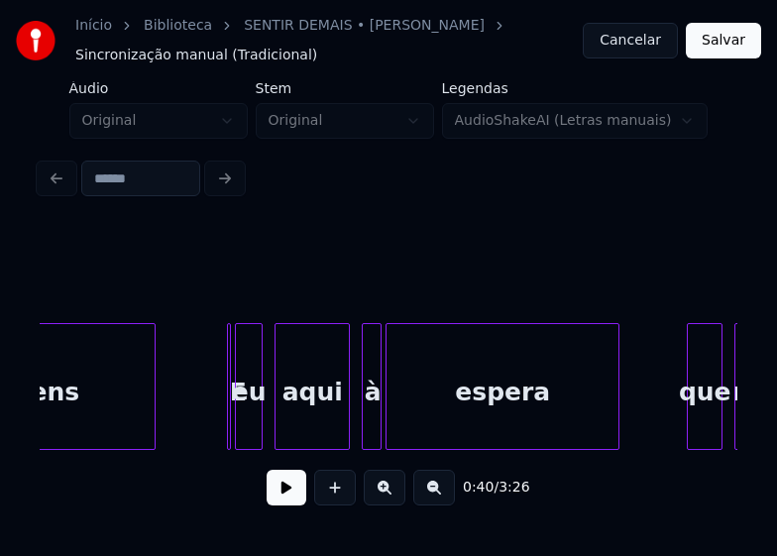
scroll to position [0, 9790]
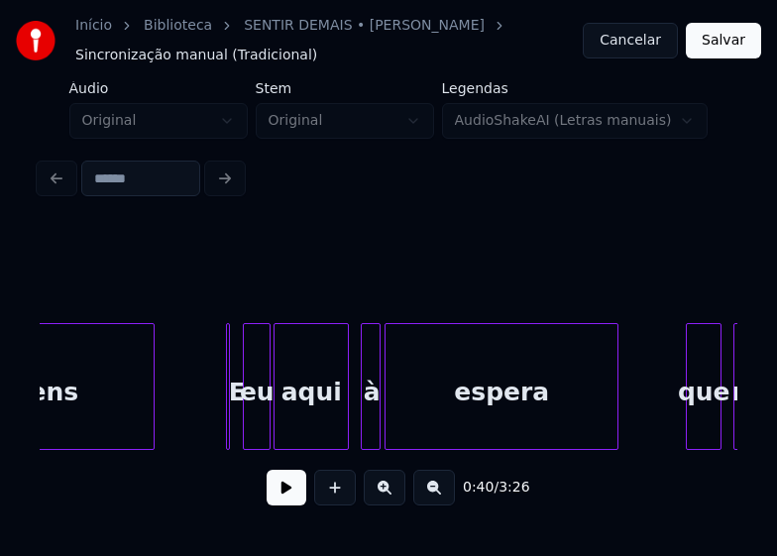
click at [258, 426] on div "eu" at bounding box center [257, 391] width 26 height 135
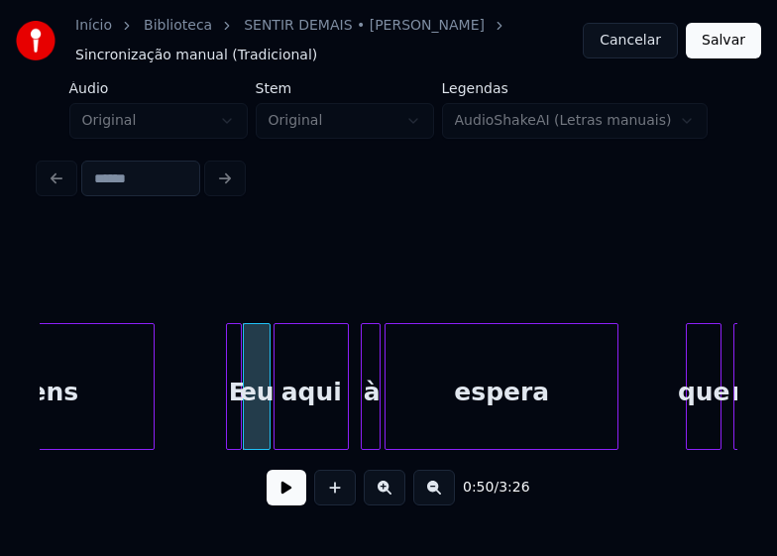
click at [238, 431] on div at bounding box center [238, 386] width 6 height 125
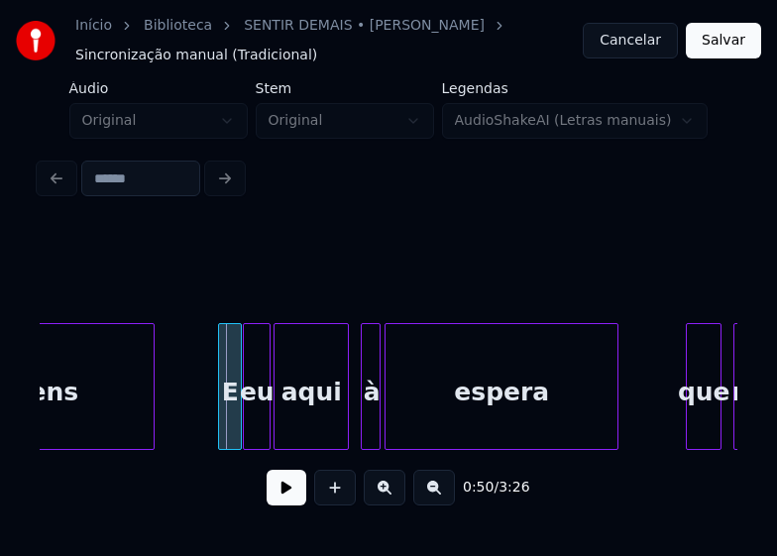
click at [220, 433] on div at bounding box center [222, 386] width 6 height 125
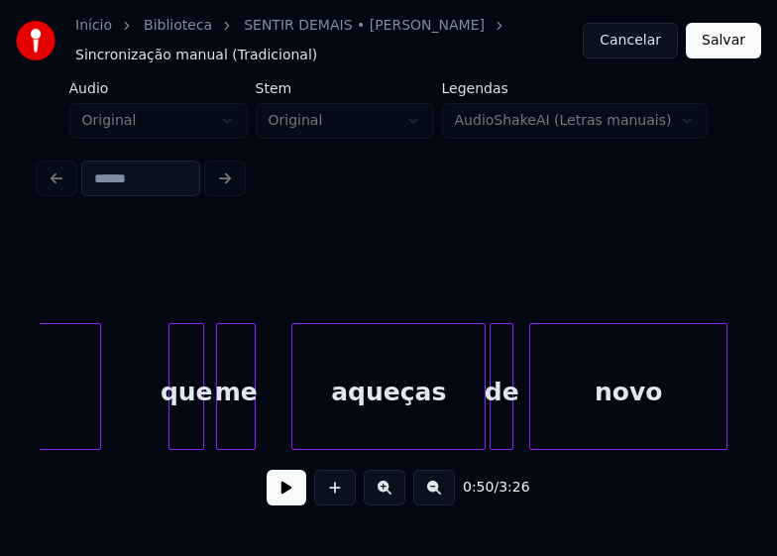
scroll to position [0, 10385]
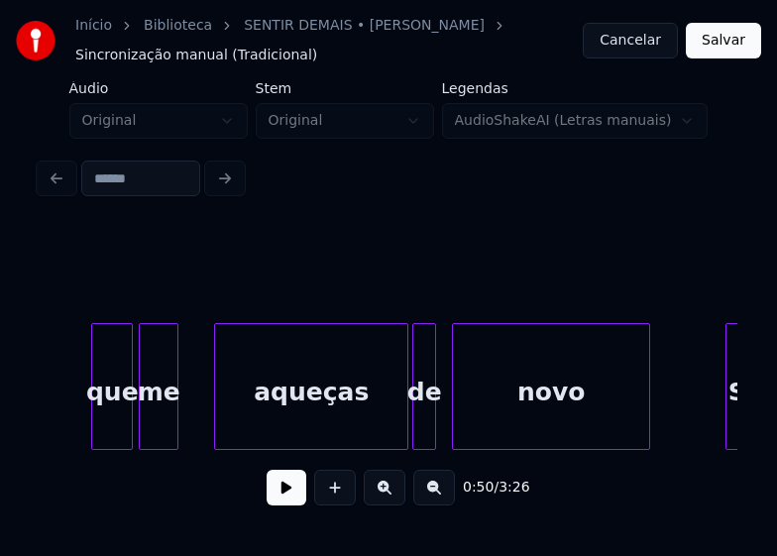
click at [131, 428] on div at bounding box center [129, 386] width 6 height 125
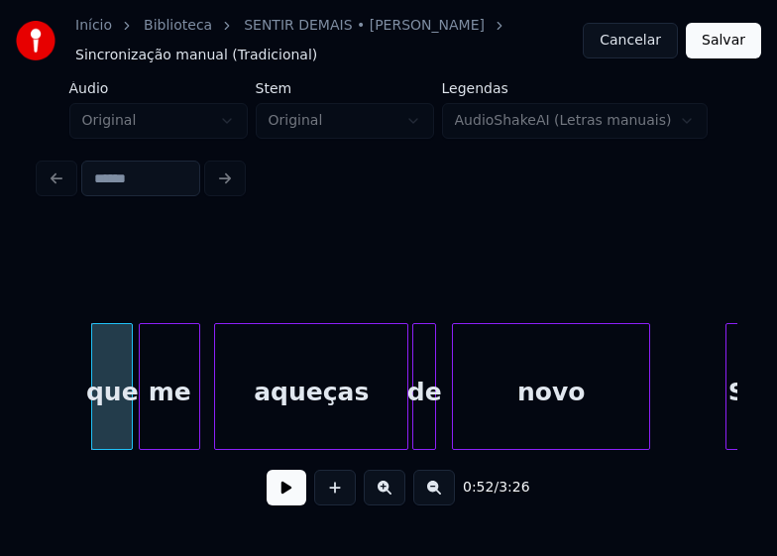
click at [198, 424] on div at bounding box center [196, 386] width 6 height 125
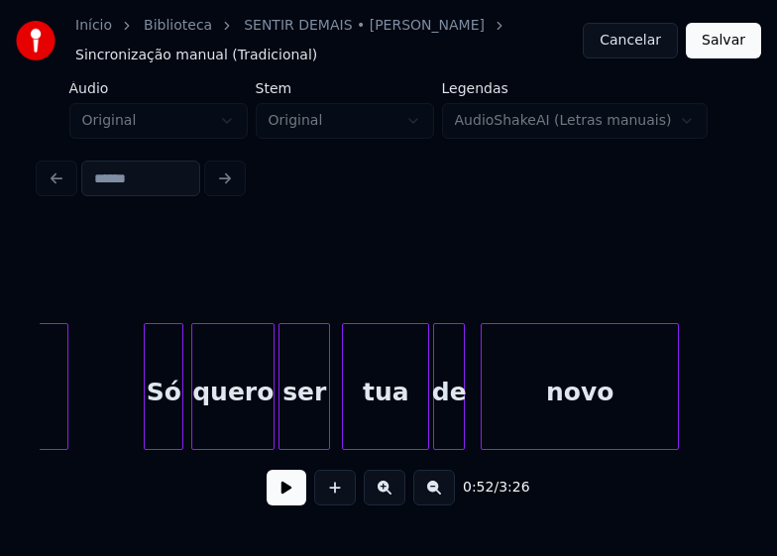
scroll to position [0, 10980]
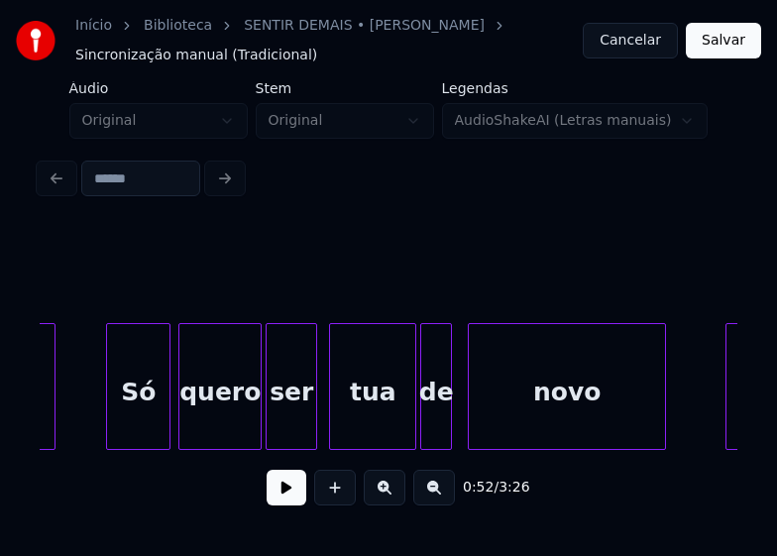
click at [108, 423] on div at bounding box center [110, 386] width 6 height 125
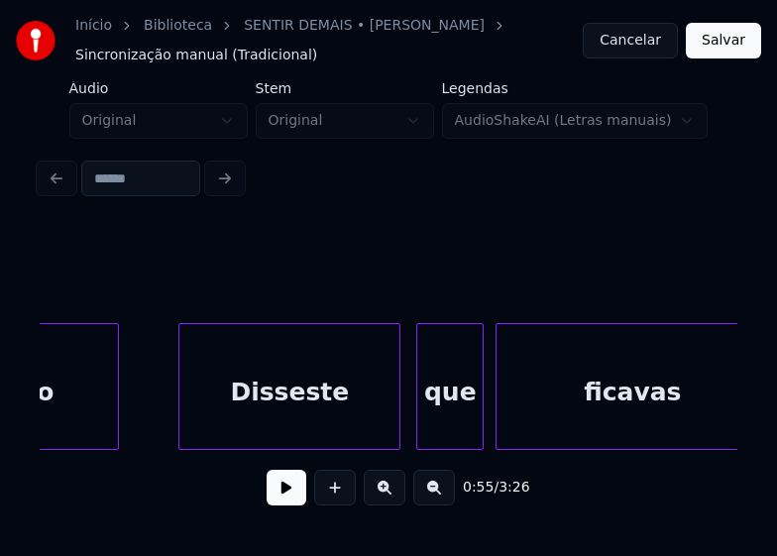
scroll to position [0, 11535]
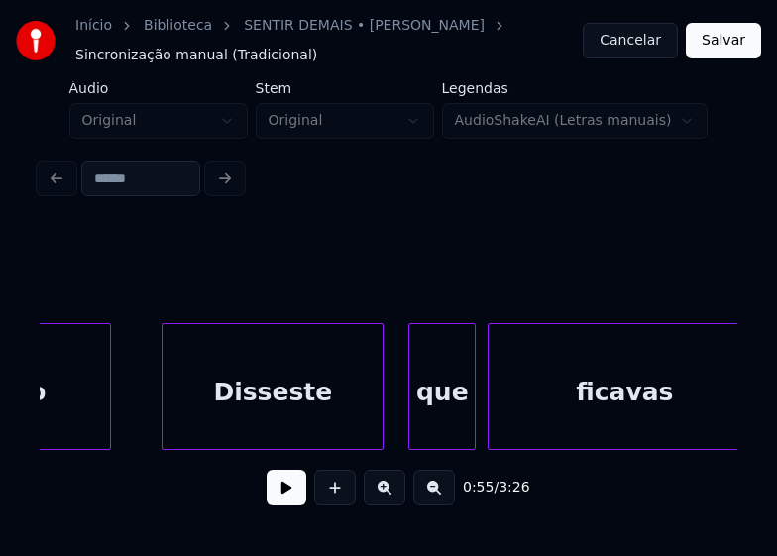
click at [297, 435] on div "Disseste" at bounding box center [273, 391] width 220 height 135
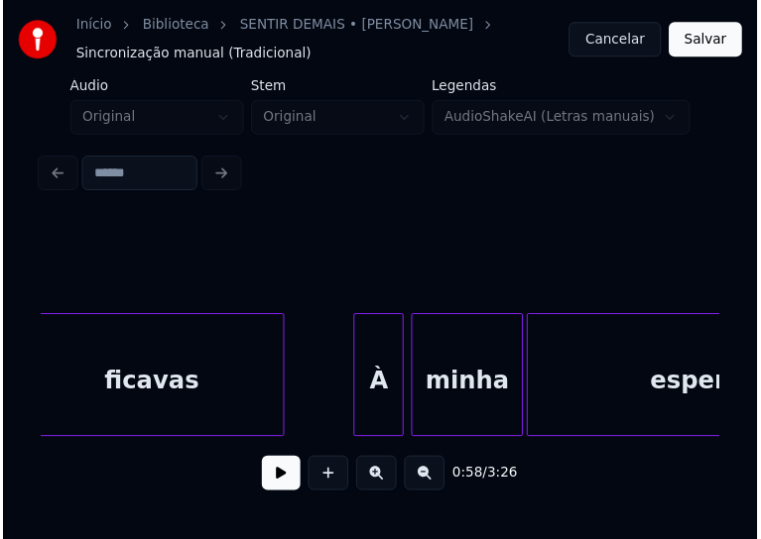
scroll to position [0, 12012]
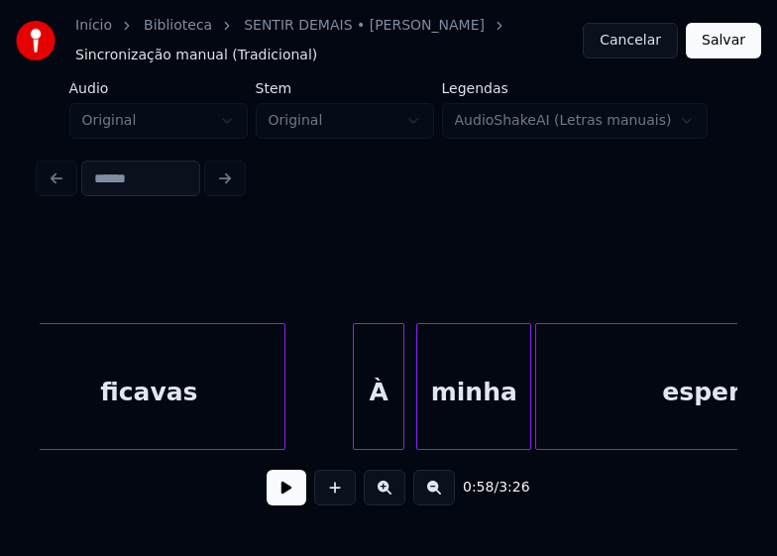
click at [378, 429] on div "À" at bounding box center [379, 391] width 50 height 135
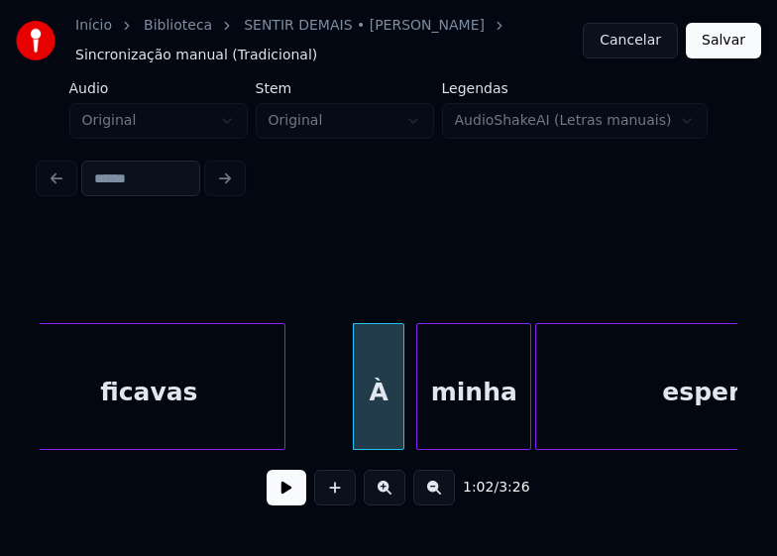
click at [373, 419] on div "À" at bounding box center [379, 391] width 50 height 135
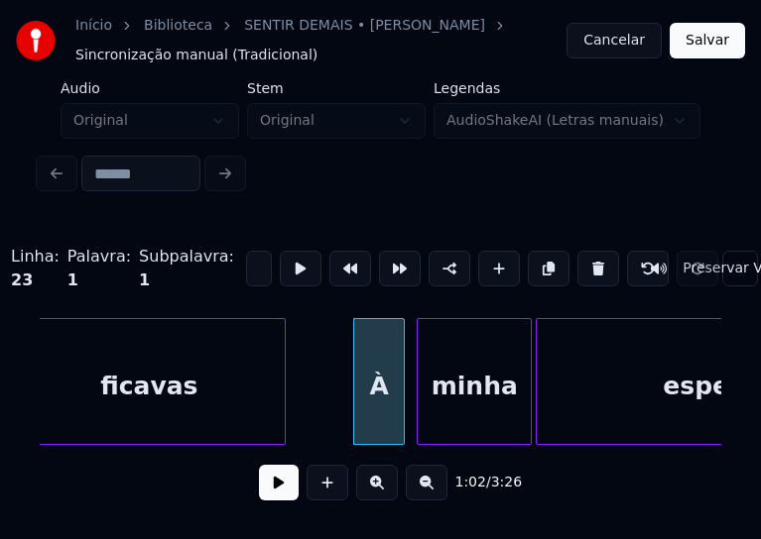
click at [378, 409] on div "À" at bounding box center [379, 386] width 50 height 135
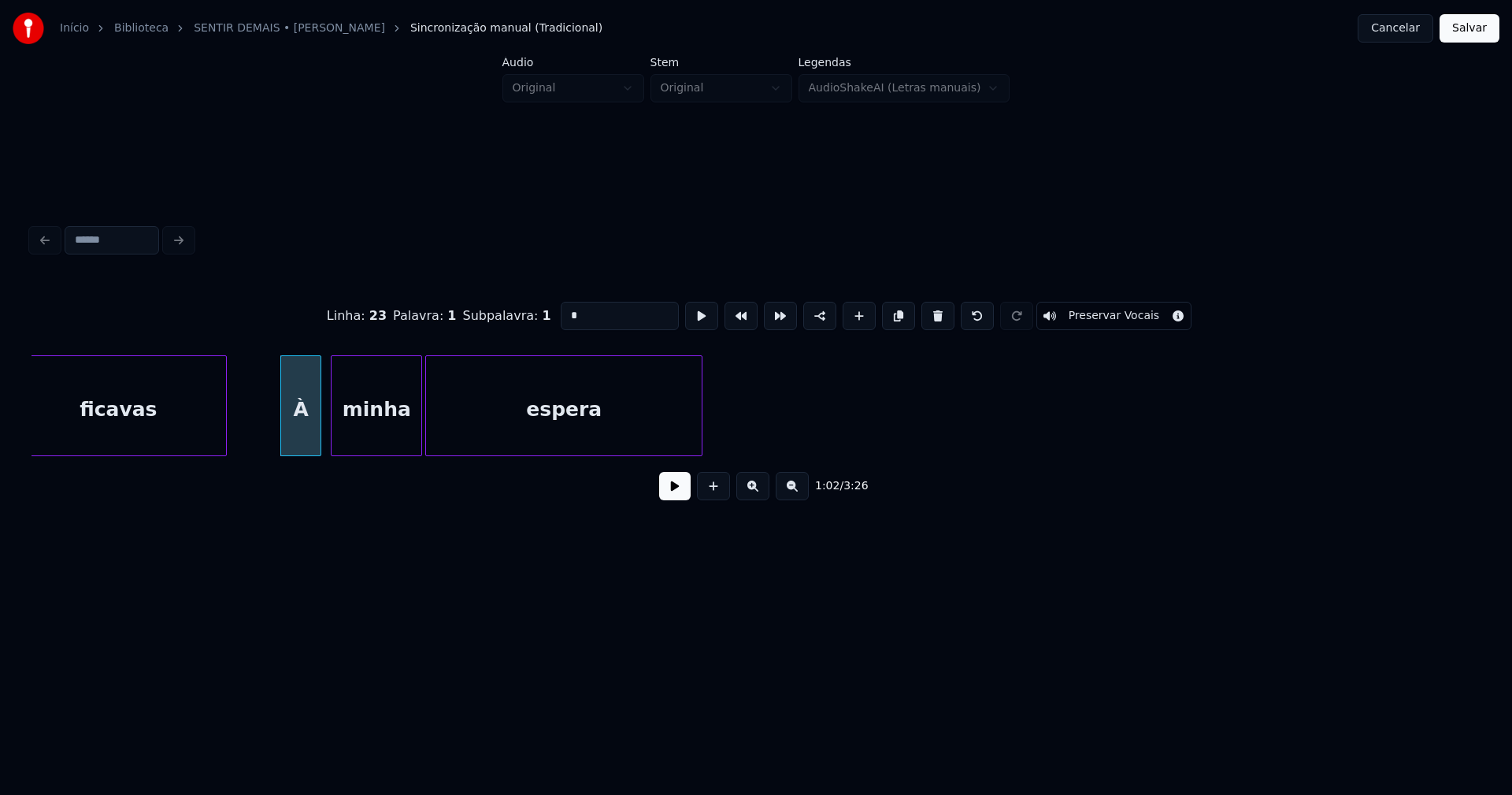
drag, startPoint x: 580, startPoint y: 310, endPoint x: 536, endPoint y: 309, distance: 44.0
click at [536, 309] on div "Linha : 23 Palavra : 1 Subpalavra : 1 * Preservar Vocais" at bounding box center [756, 315] width 1449 height 79
type input "*"
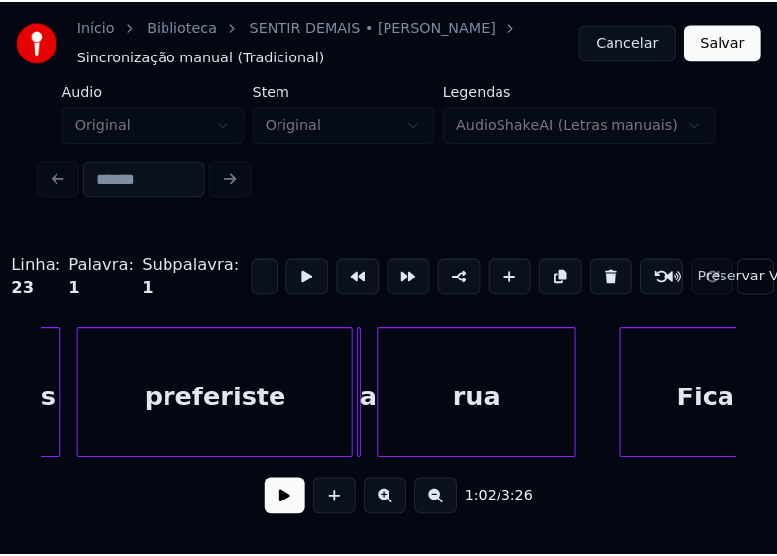
scroll to position [0, 13003]
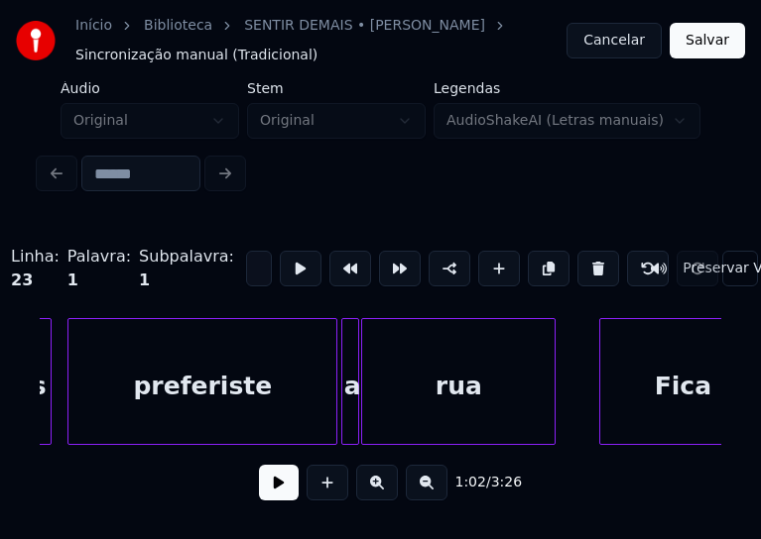
click at [355, 426] on div at bounding box center [355, 381] width 6 height 125
type input "*"
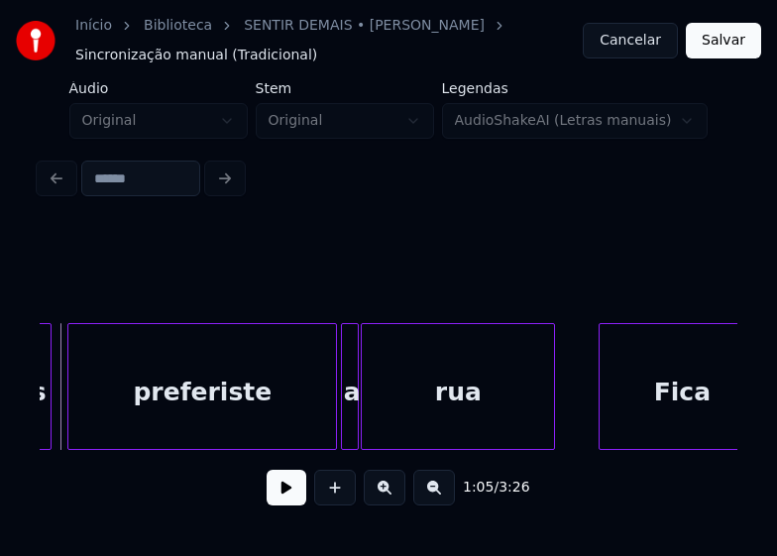
click at [282, 494] on button at bounding box center [287, 488] width 40 height 36
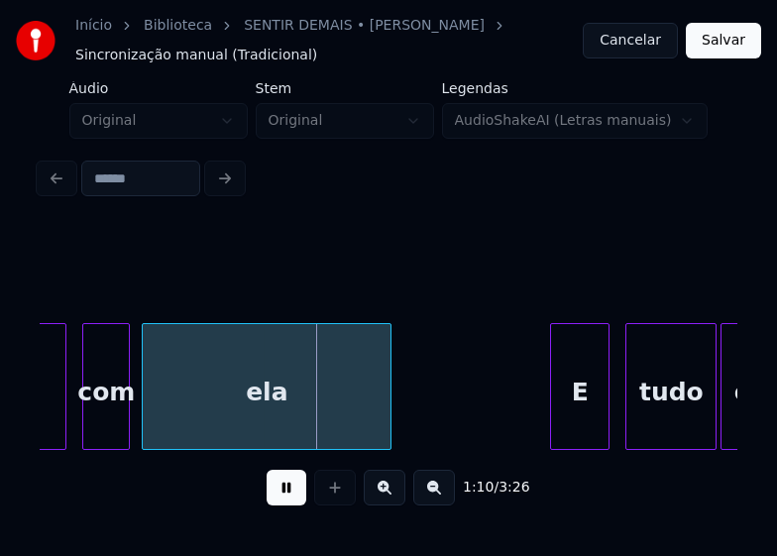
click at [297, 499] on button at bounding box center [287, 488] width 40 height 36
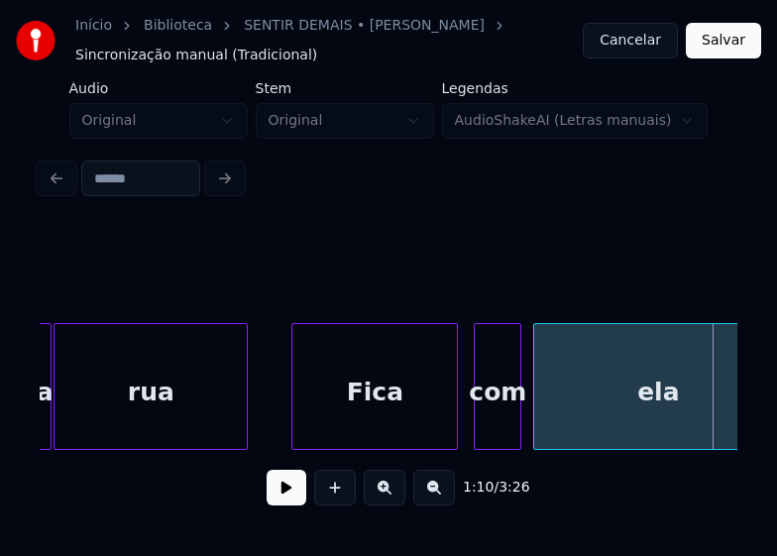
scroll to position [0, 13226]
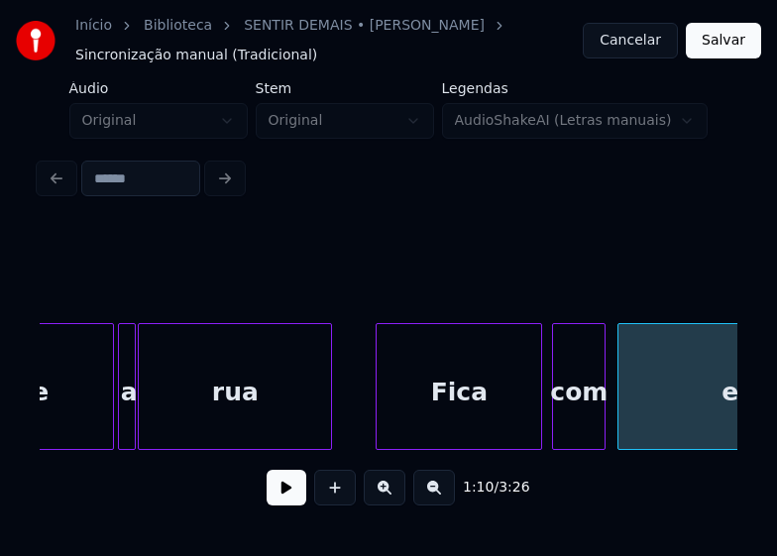
click at [557, 436] on div at bounding box center [556, 386] width 6 height 125
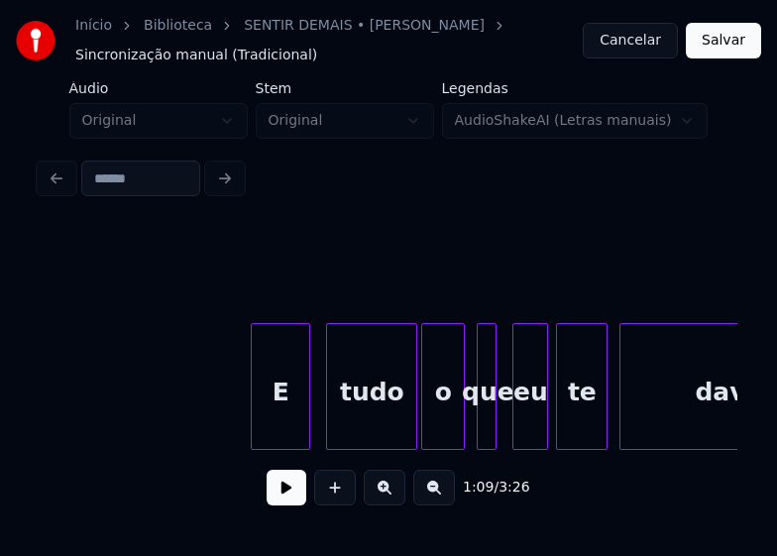
scroll to position [0, 14064]
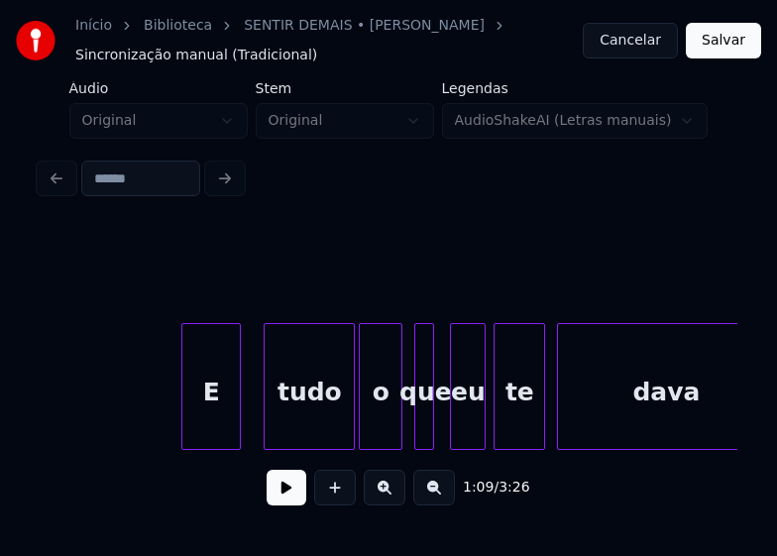
click at [211, 419] on div "E" at bounding box center [211, 391] width 58 height 135
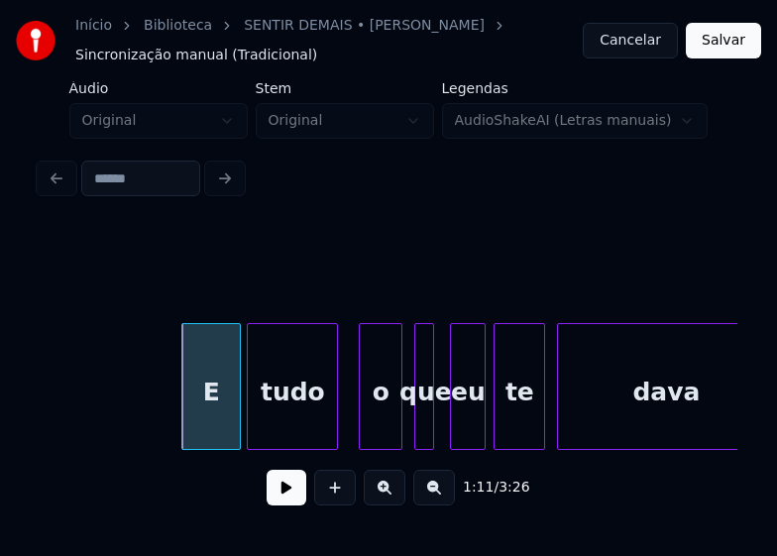
click at [313, 437] on div "tudo" at bounding box center [292, 391] width 89 height 135
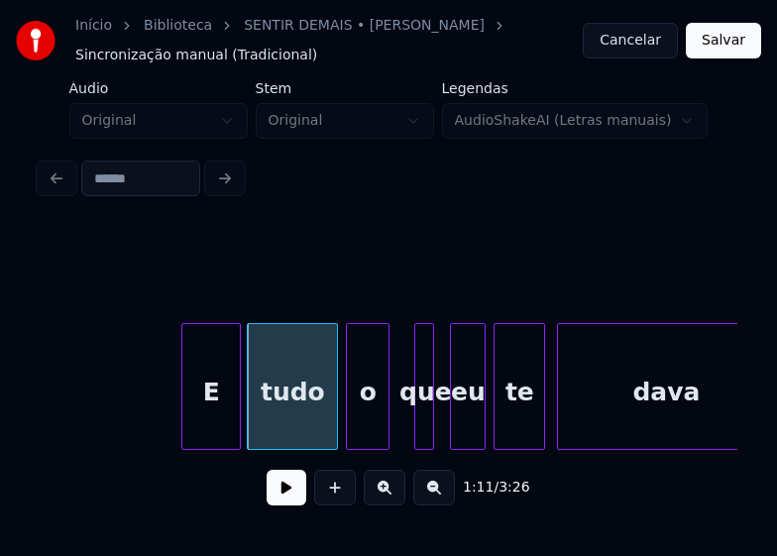
click at [367, 431] on div "o" at bounding box center [368, 391] width 42 height 135
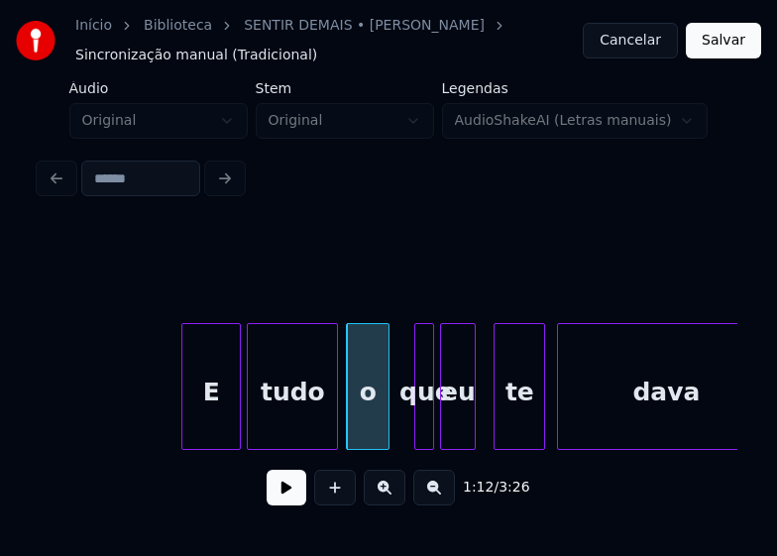
click at [458, 444] on div "E tudo o que eu te dava" at bounding box center [389, 386] width 698 height 127
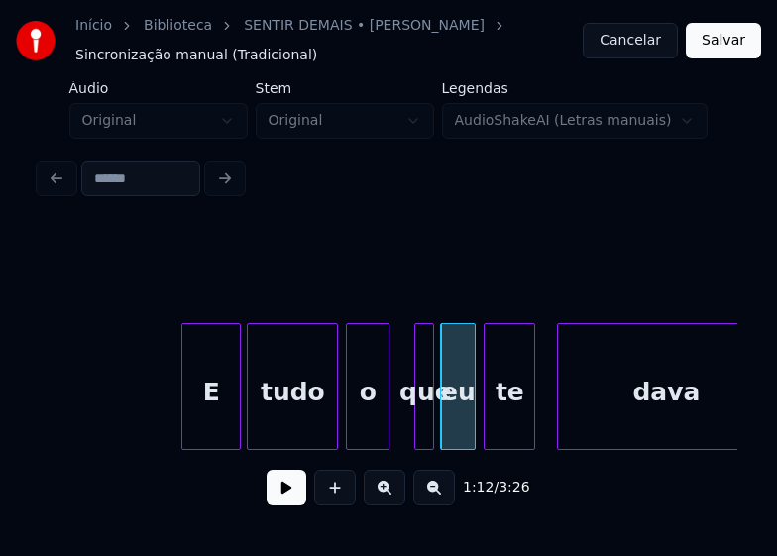
click at [520, 436] on div "te" at bounding box center [510, 391] width 50 height 135
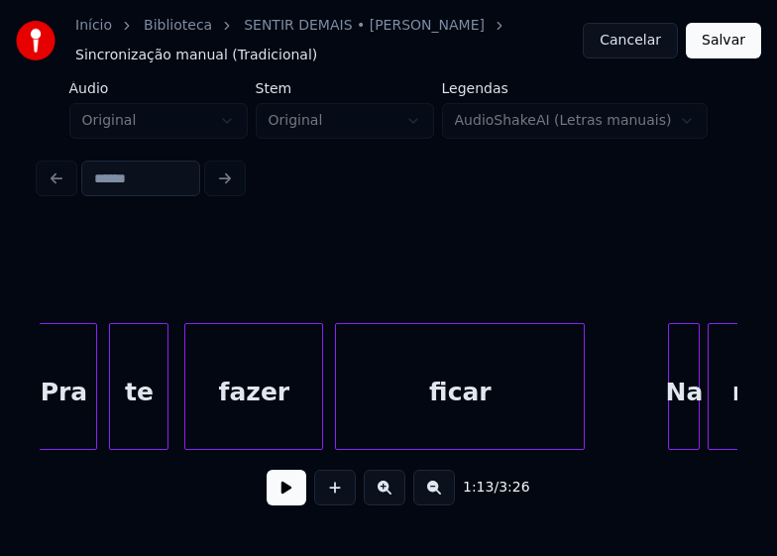
scroll to position [0, 15453]
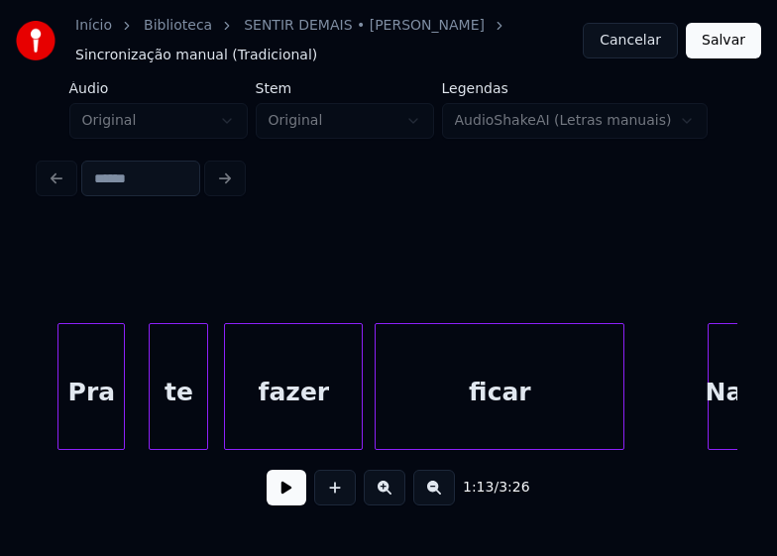
click at [95, 431] on div "Pra" at bounding box center [91, 391] width 65 height 135
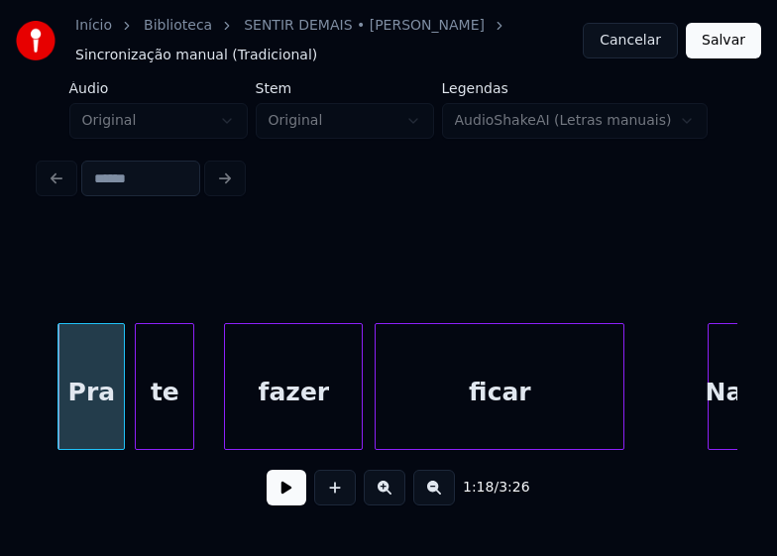
click at [164, 436] on div "te" at bounding box center [165, 391] width 58 height 135
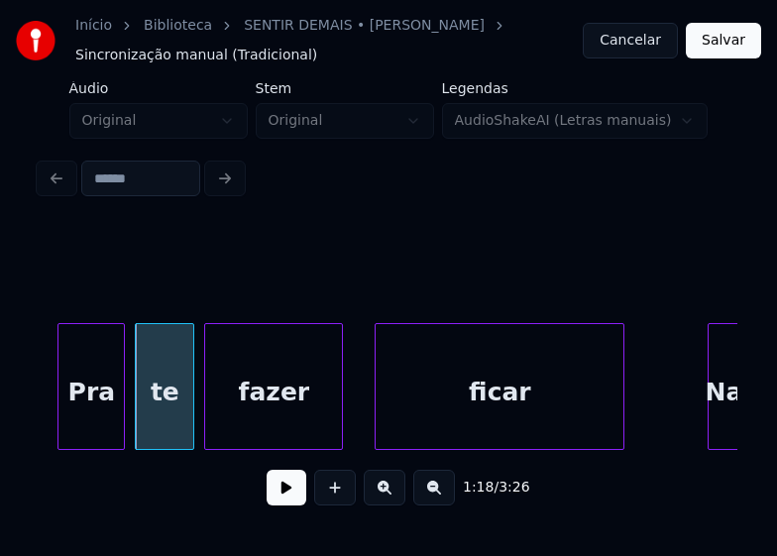
click at [274, 443] on div "Pra te fazer ficar Na" at bounding box center [389, 386] width 698 height 127
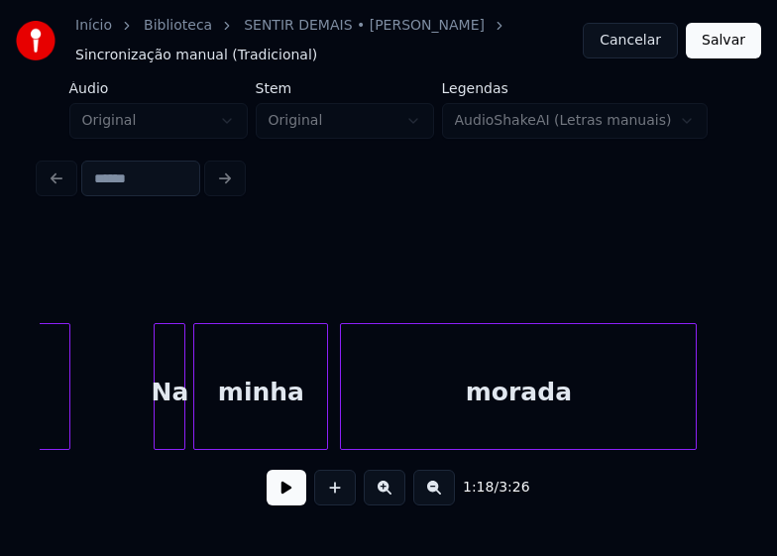
scroll to position [0, 16008]
click at [121, 427] on div at bounding box center [122, 386] width 6 height 125
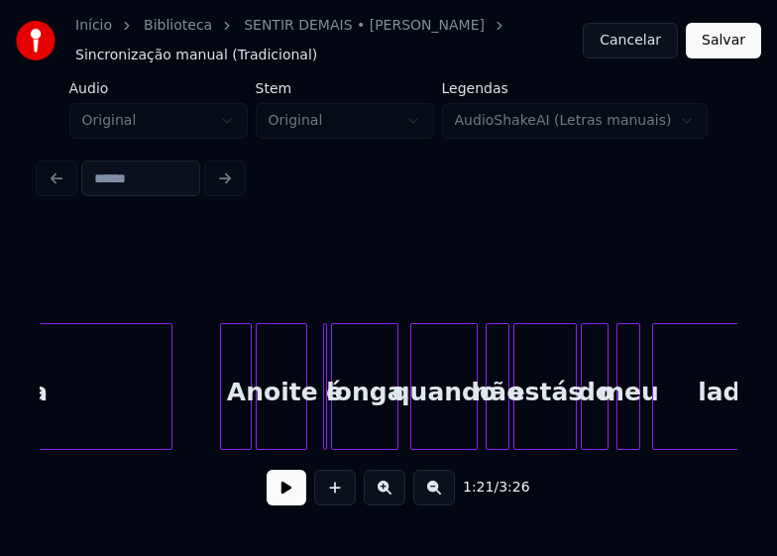
scroll to position [0, 16563]
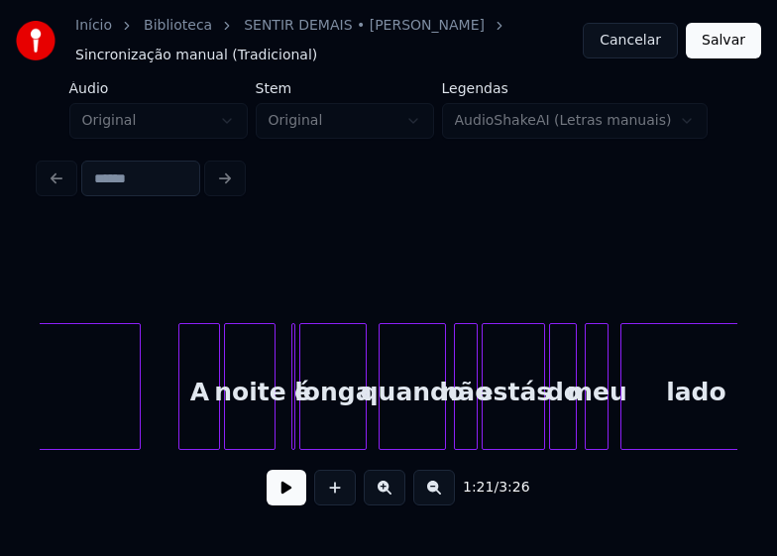
click at [181, 429] on div at bounding box center [182, 386] width 6 height 125
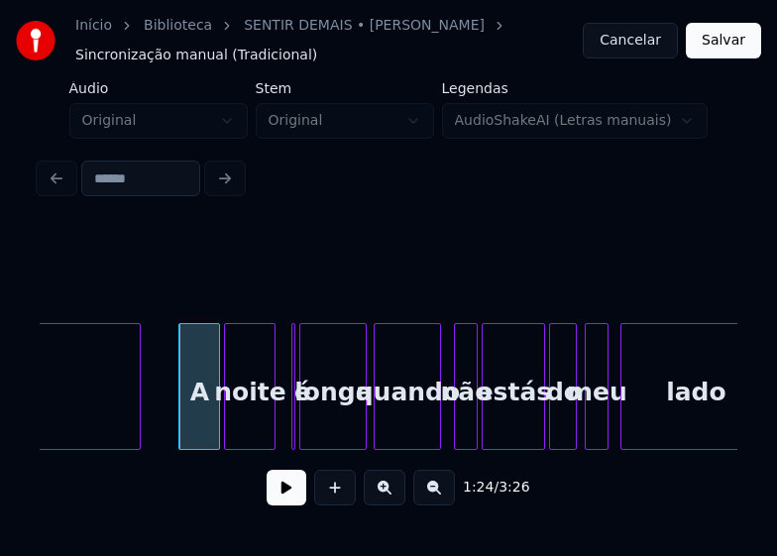
click at [418, 429] on div "quando" at bounding box center [407, 391] width 65 height 135
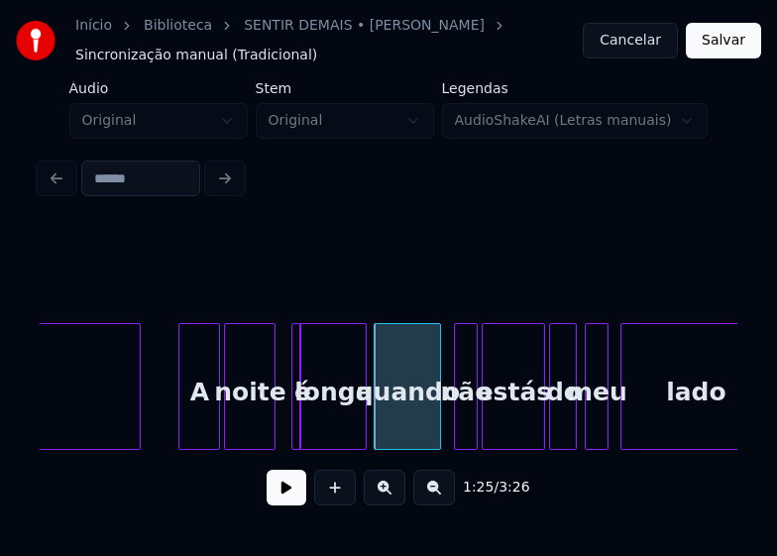
click at [298, 424] on div at bounding box center [298, 386] width 6 height 125
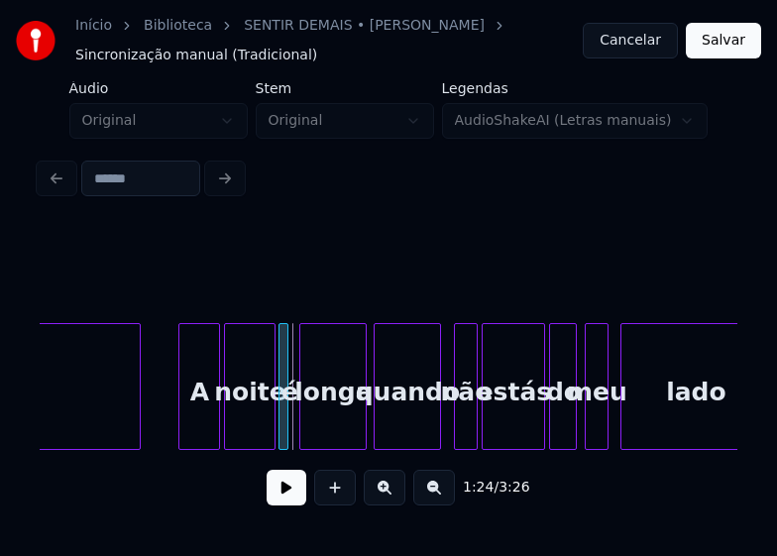
click at [279, 359] on div "é" at bounding box center [284, 386] width 10 height 127
click at [295, 430] on div at bounding box center [293, 386] width 6 height 125
click at [288, 497] on button at bounding box center [287, 488] width 40 height 36
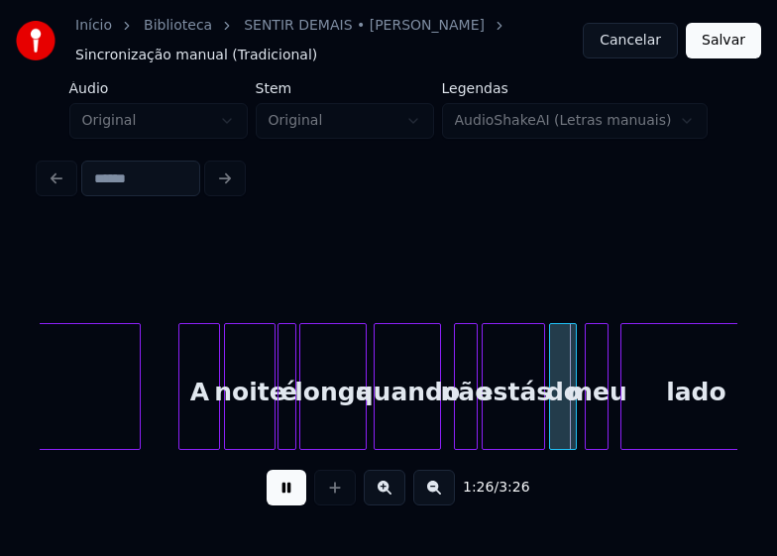
click at [286, 494] on button at bounding box center [287, 488] width 40 height 36
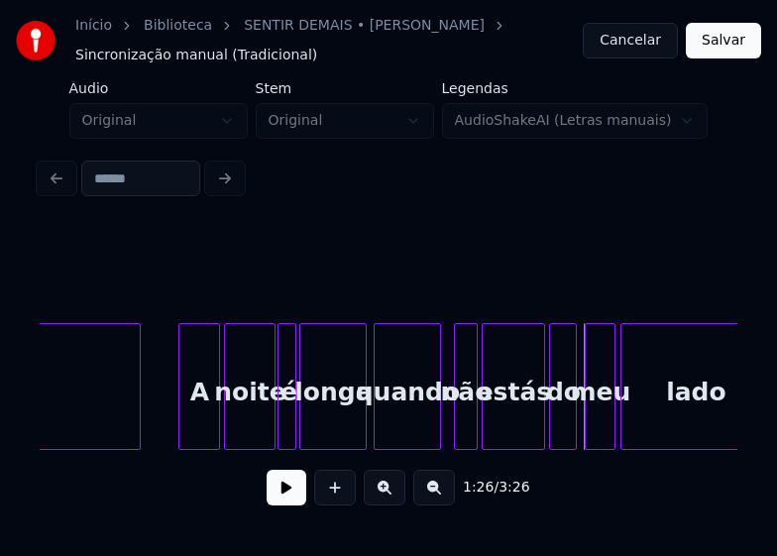
click at [610, 418] on div at bounding box center [612, 386] width 6 height 125
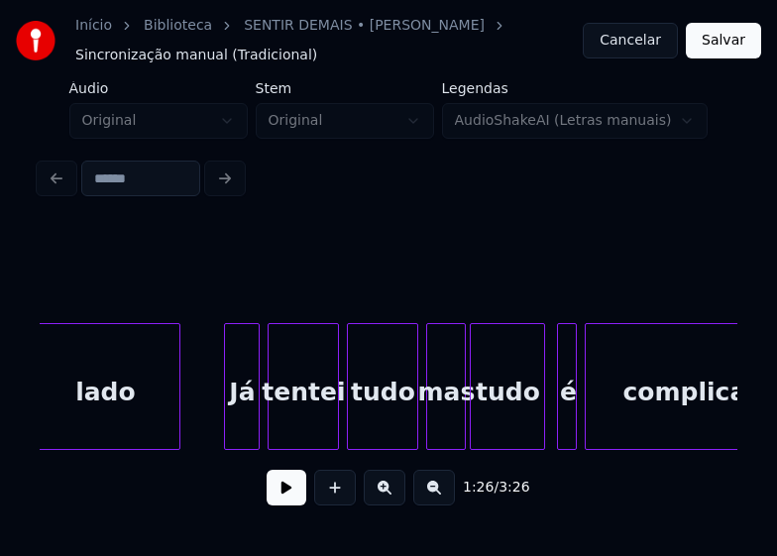
scroll to position [0, 17158]
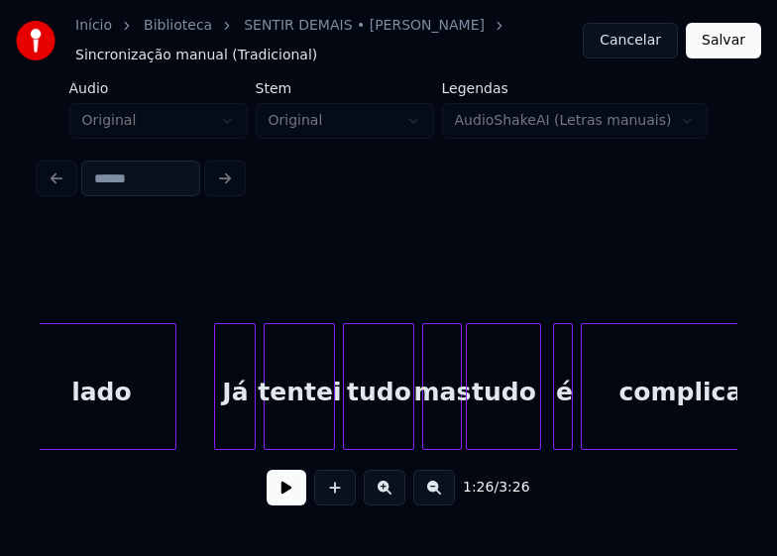
click at [218, 423] on div at bounding box center [218, 386] width 6 height 125
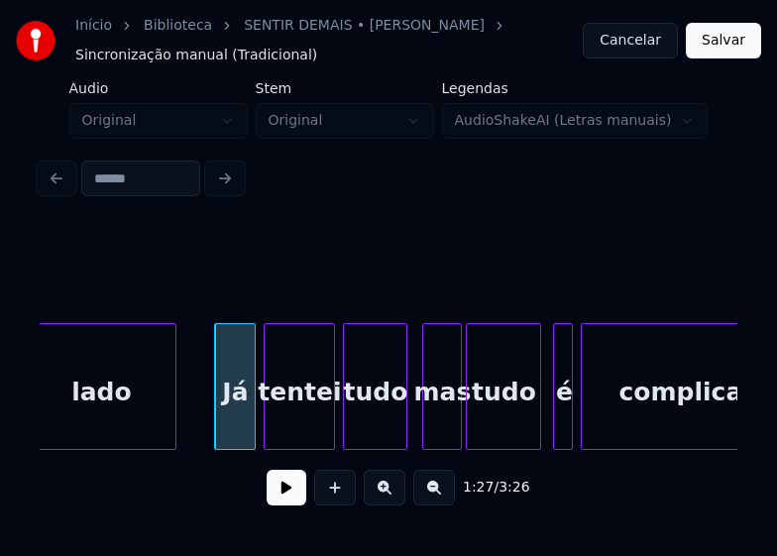
click at [404, 423] on div at bounding box center [404, 386] width 6 height 125
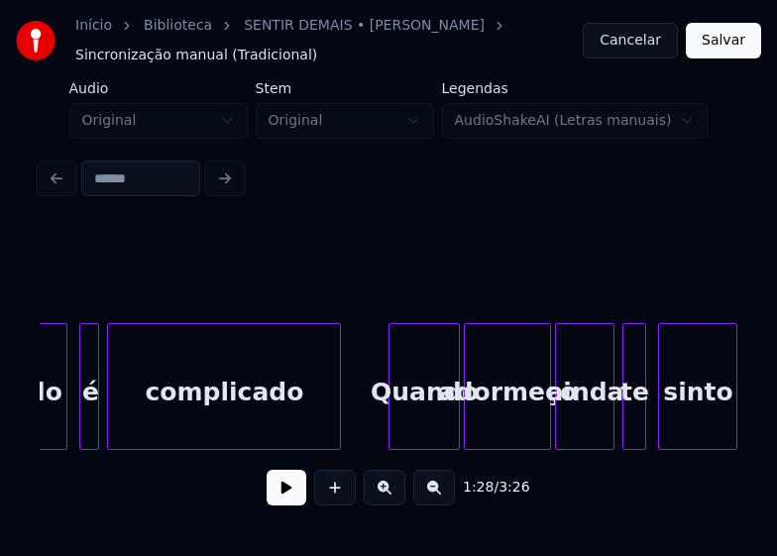
scroll to position [0, 17634]
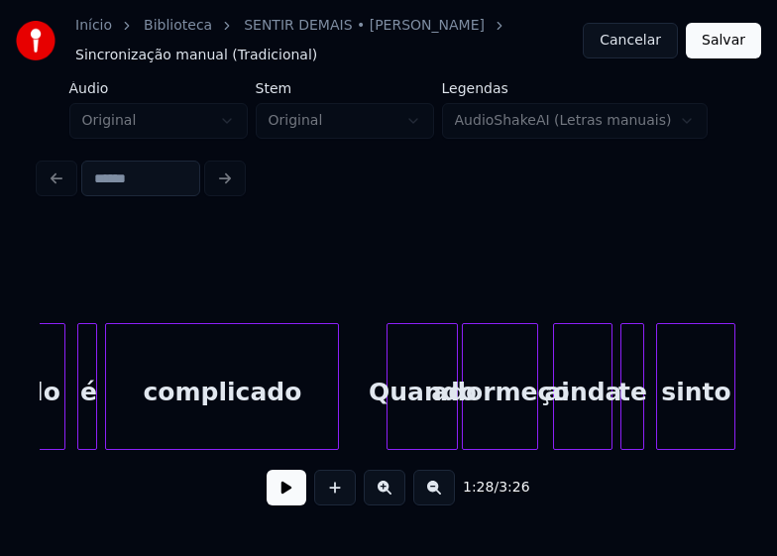
click at [537, 435] on div at bounding box center [535, 386] width 6 height 125
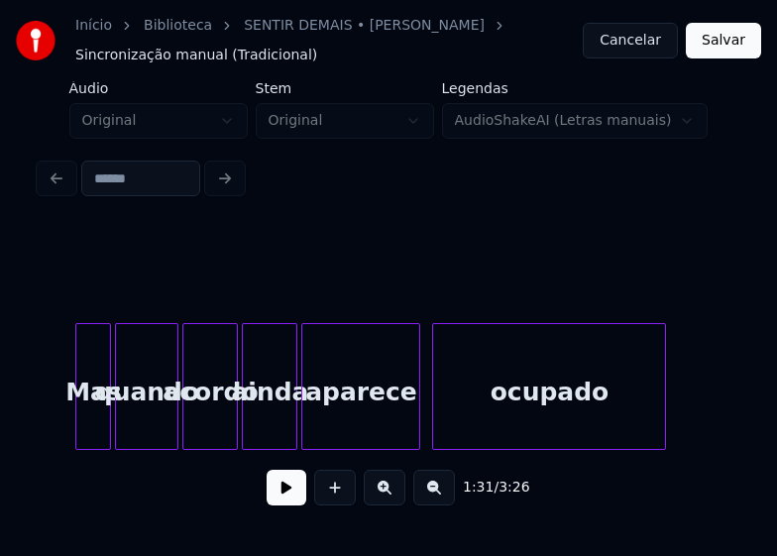
scroll to position [0, 18587]
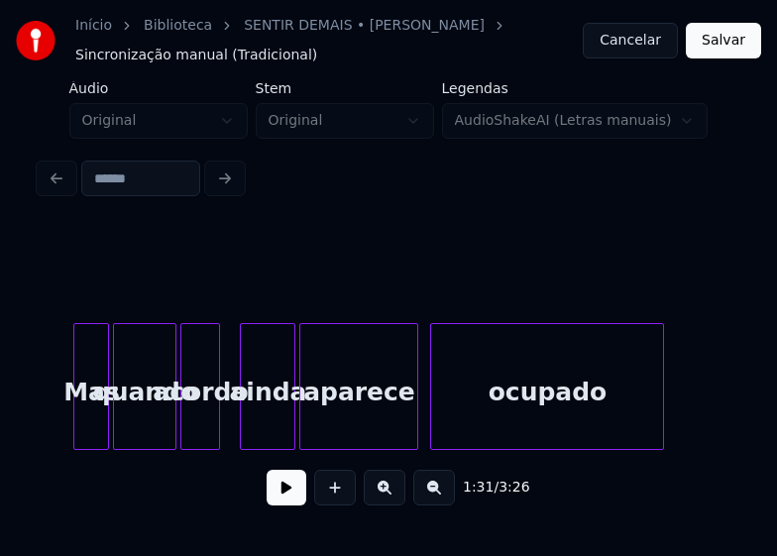
click at [218, 439] on div at bounding box center [216, 386] width 6 height 125
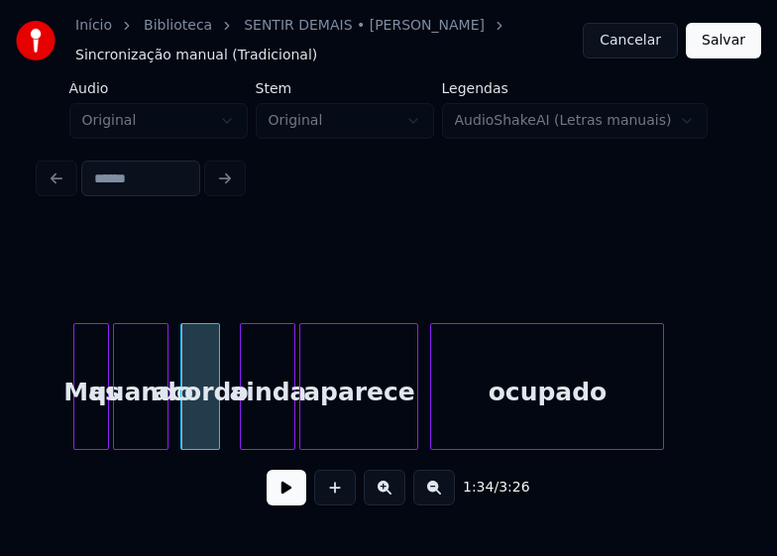
click at [164, 435] on div at bounding box center [165, 386] width 6 height 125
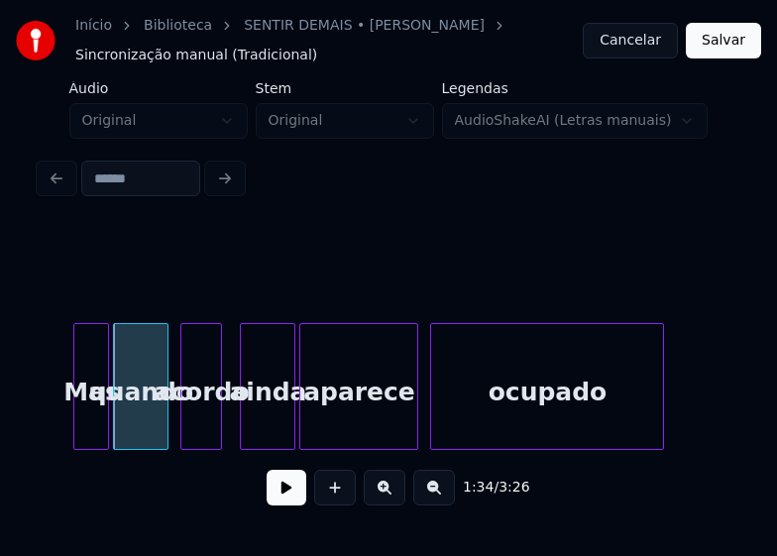
click at [218, 419] on div at bounding box center [218, 386] width 6 height 125
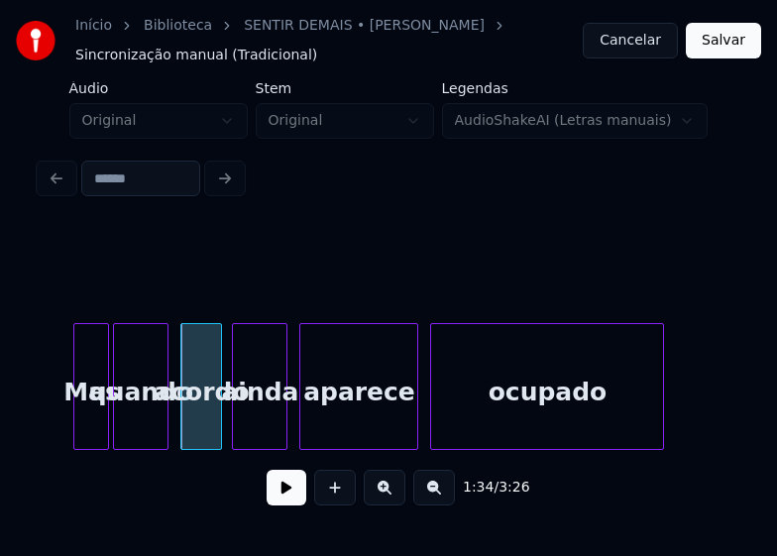
click at [257, 425] on div "ainda" at bounding box center [260, 391] width 54 height 135
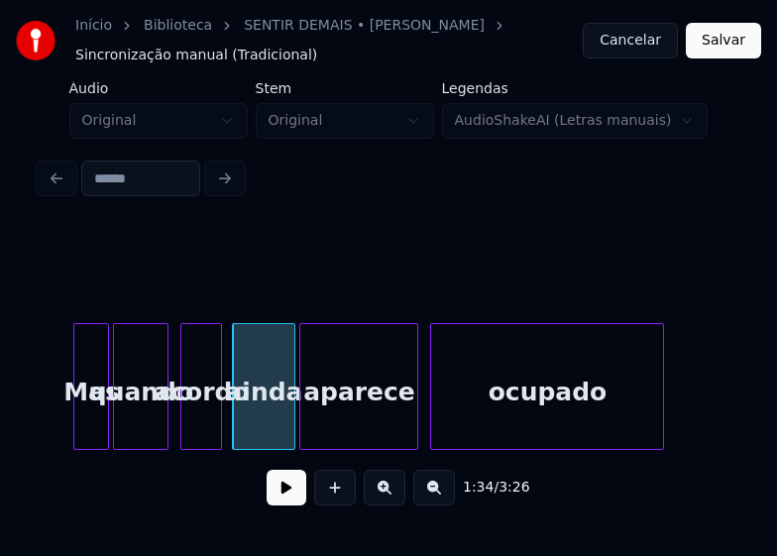
click at [293, 421] on div at bounding box center [292, 386] width 6 height 125
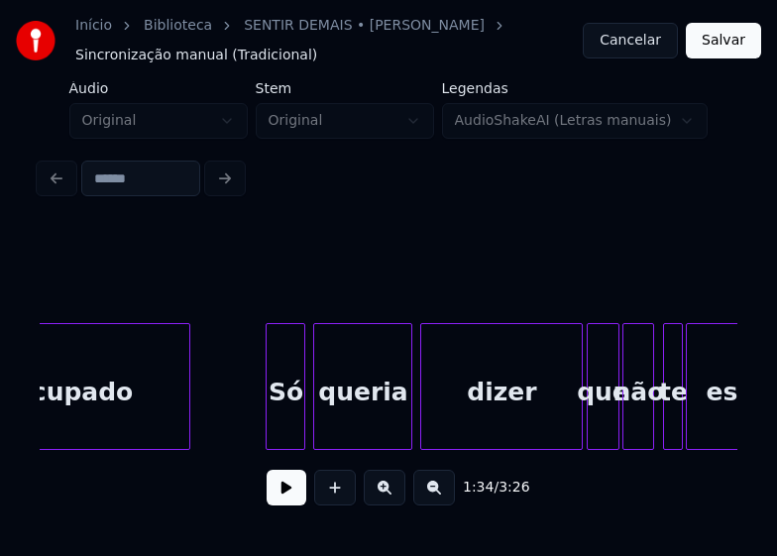
scroll to position [0, 19063]
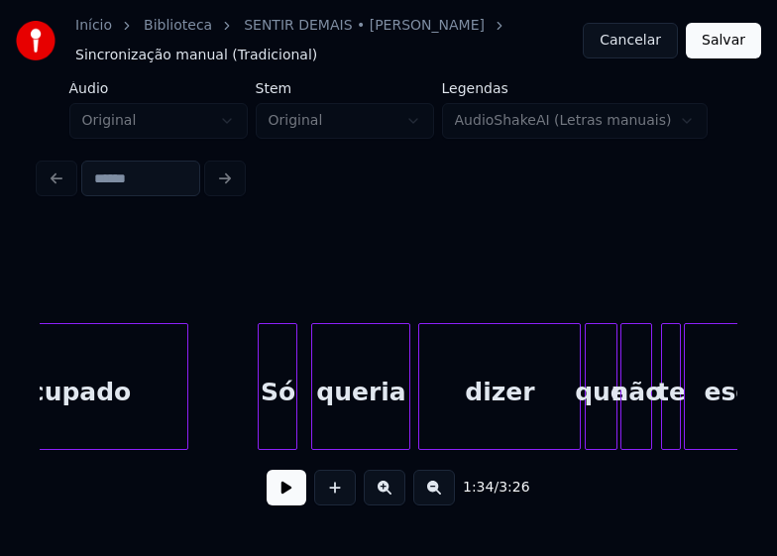
click at [280, 426] on div "Só" at bounding box center [278, 391] width 38 height 135
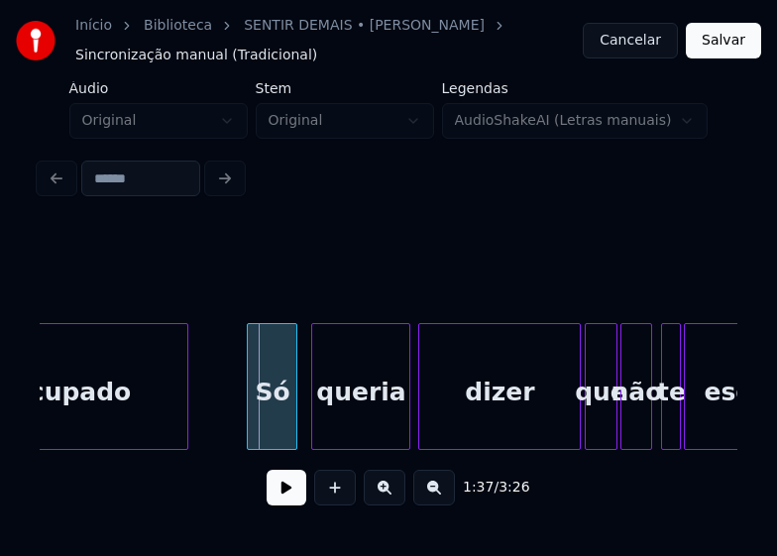
click at [248, 437] on div at bounding box center [251, 386] width 6 height 125
click at [564, 450] on div "ocupado Só queria dizer que não te esqueci" at bounding box center [389, 386] width 698 height 127
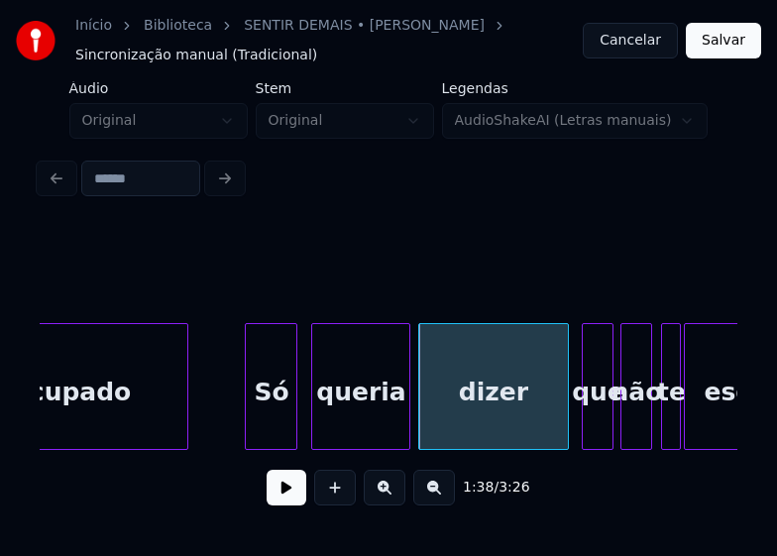
click at [599, 437] on div "que" at bounding box center [598, 391] width 30 height 135
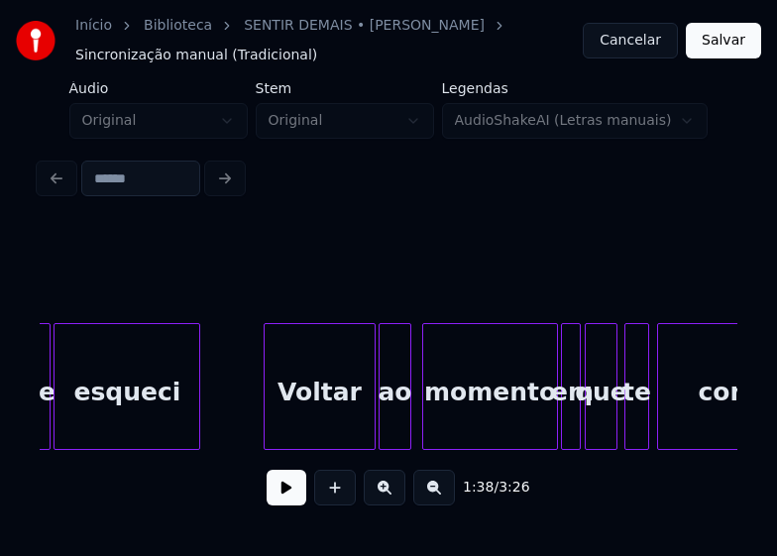
scroll to position [0, 19697]
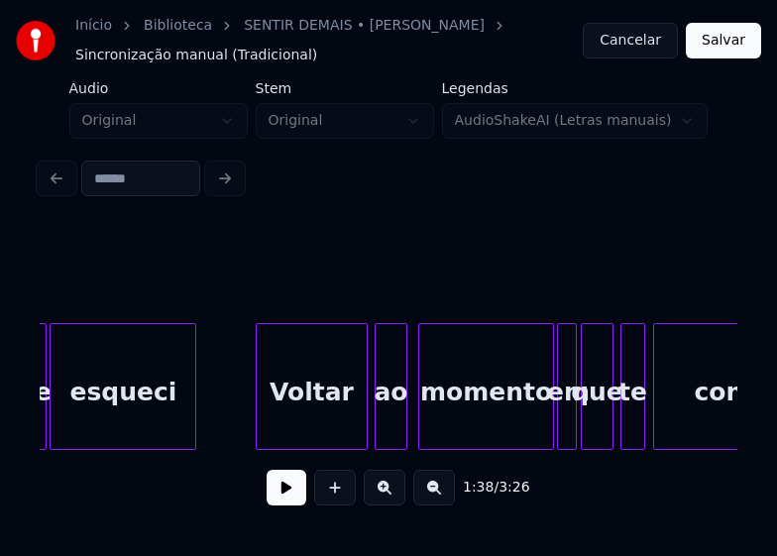
click at [315, 406] on div "Voltar" at bounding box center [311, 391] width 109 height 135
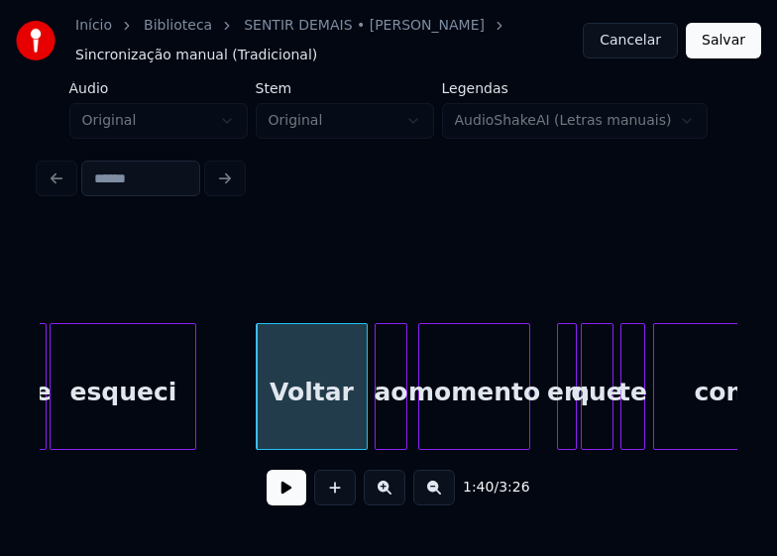
click at [525, 434] on div at bounding box center [527, 386] width 6 height 125
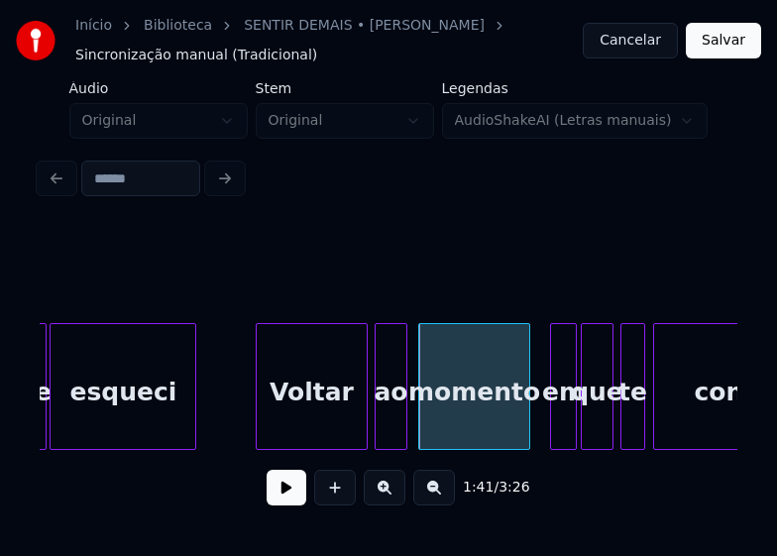
click at [551, 434] on div at bounding box center [554, 386] width 6 height 125
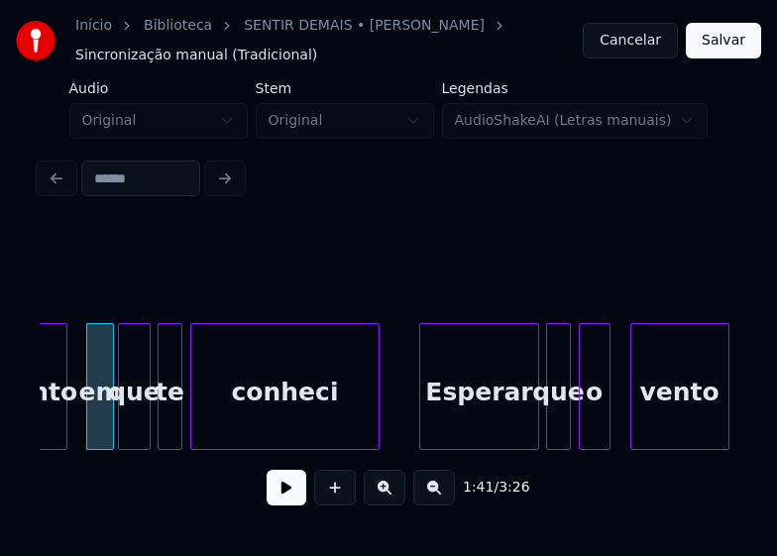
scroll to position [0, 20173]
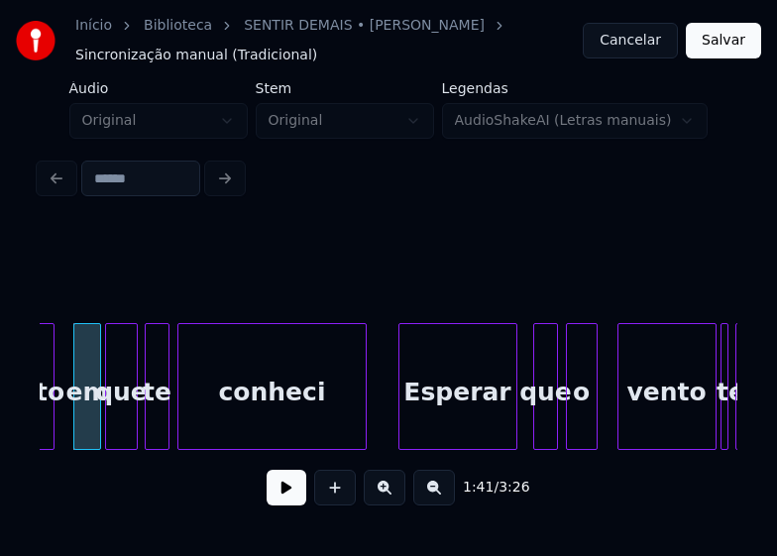
click at [473, 430] on div "Esperar" at bounding box center [458, 391] width 117 height 135
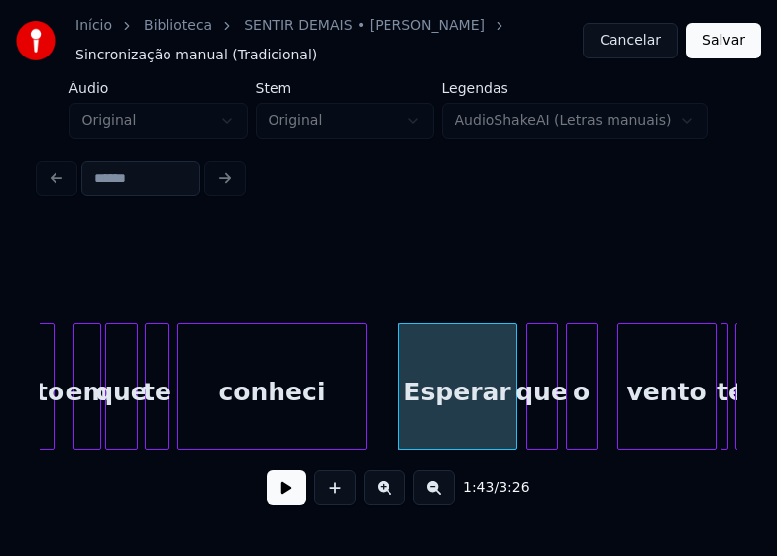
click at [531, 437] on div at bounding box center [531, 386] width 6 height 125
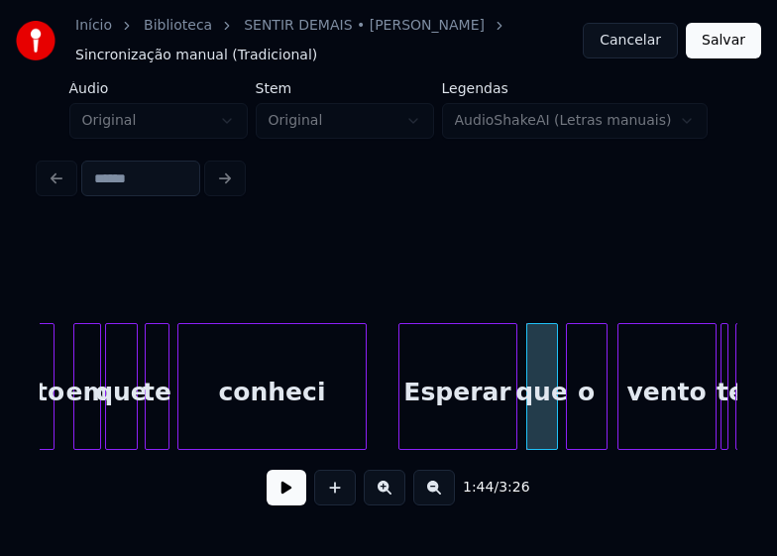
click at [601, 422] on div at bounding box center [604, 386] width 6 height 125
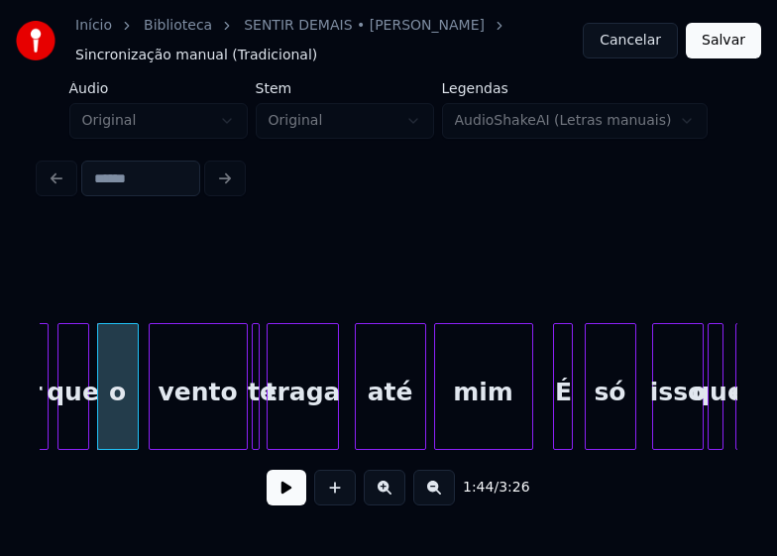
scroll to position [0, 20649]
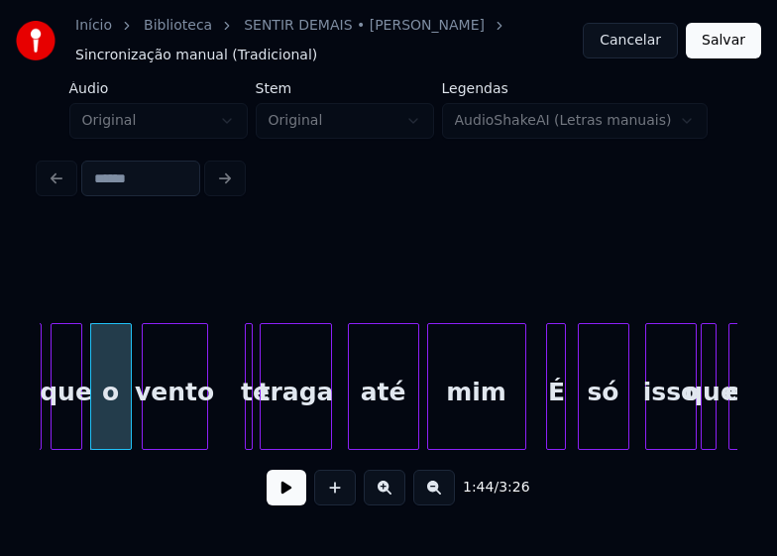
click at [203, 428] on div at bounding box center [204, 386] width 6 height 125
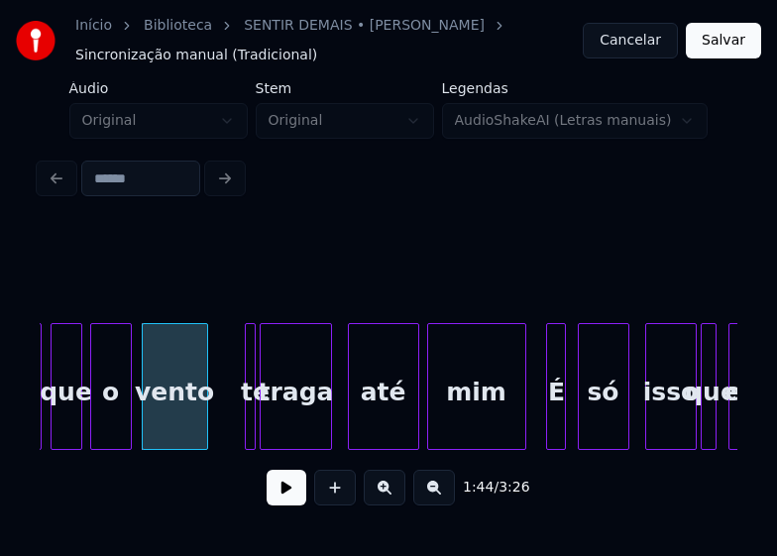
click at [249, 410] on div at bounding box center [252, 386] width 6 height 125
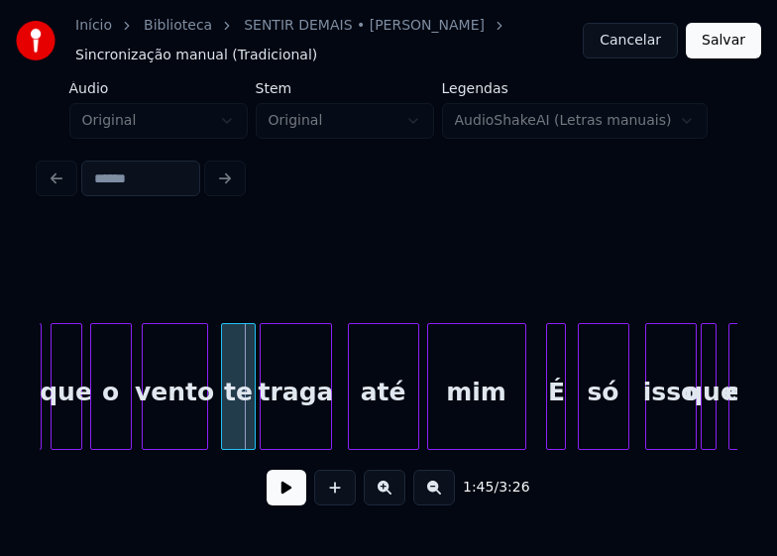
click at [223, 427] on div at bounding box center [225, 386] width 6 height 125
click at [390, 428] on div "até" at bounding box center [377, 391] width 69 height 135
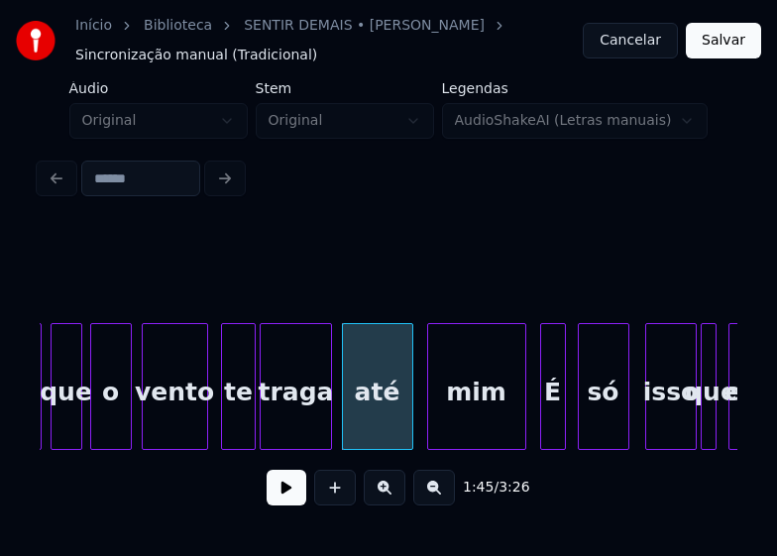
click at [542, 437] on div at bounding box center [544, 386] width 6 height 125
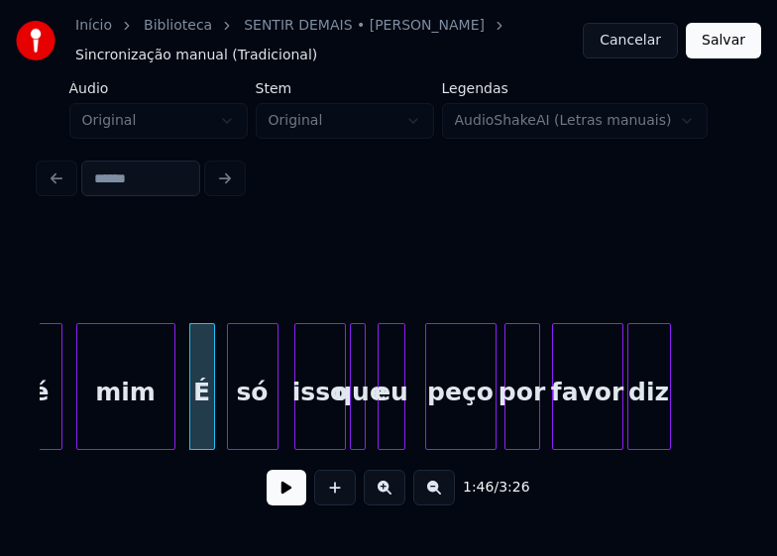
scroll to position [0, 21006]
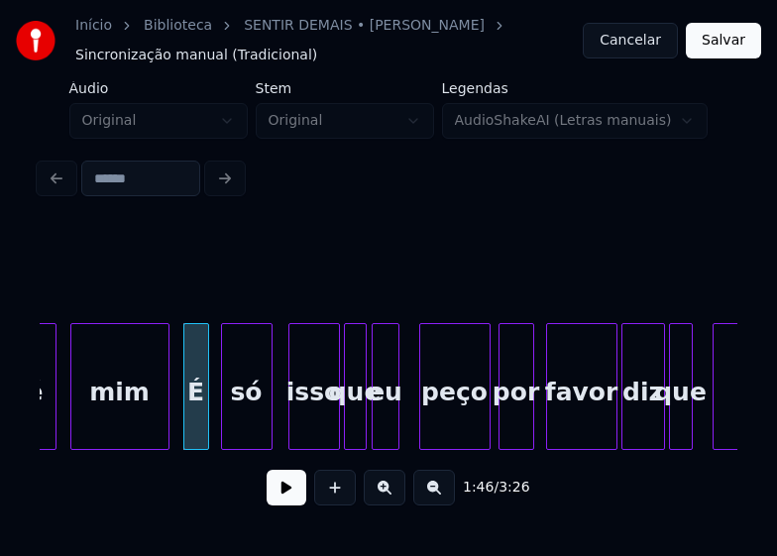
click at [363, 428] on div at bounding box center [363, 386] width 6 height 125
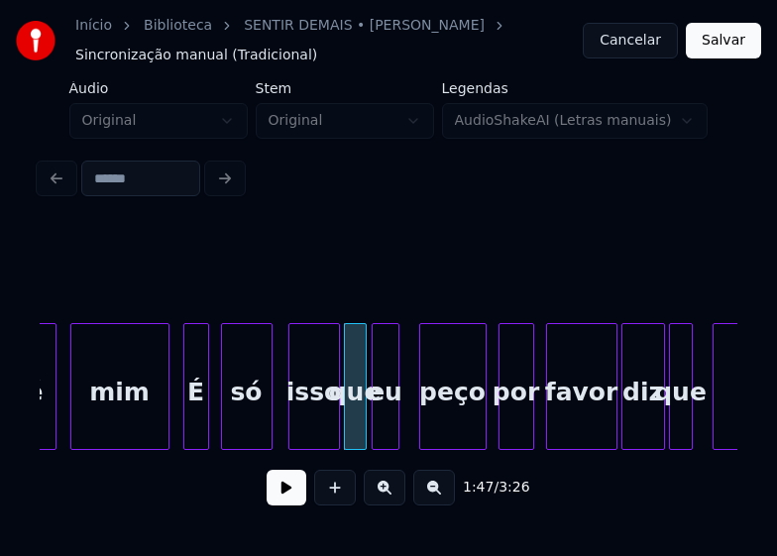
click at [480, 424] on div at bounding box center [483, 386] width 6 height 125
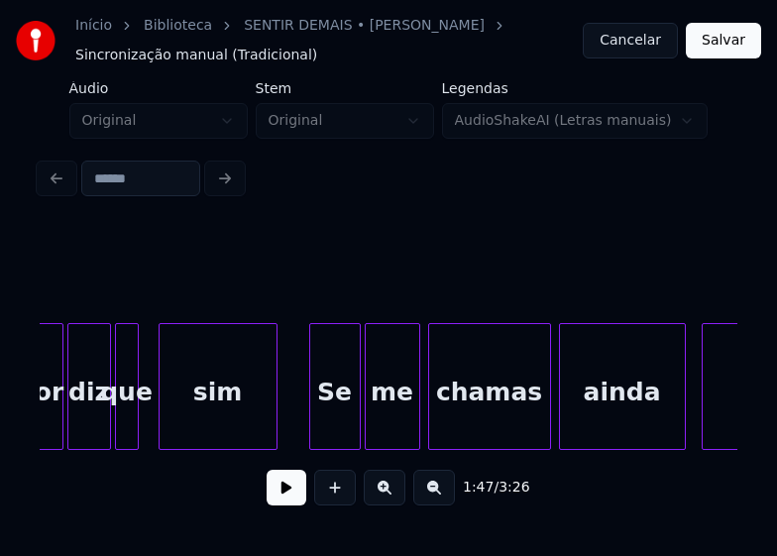
scroll to position [0, 21562]
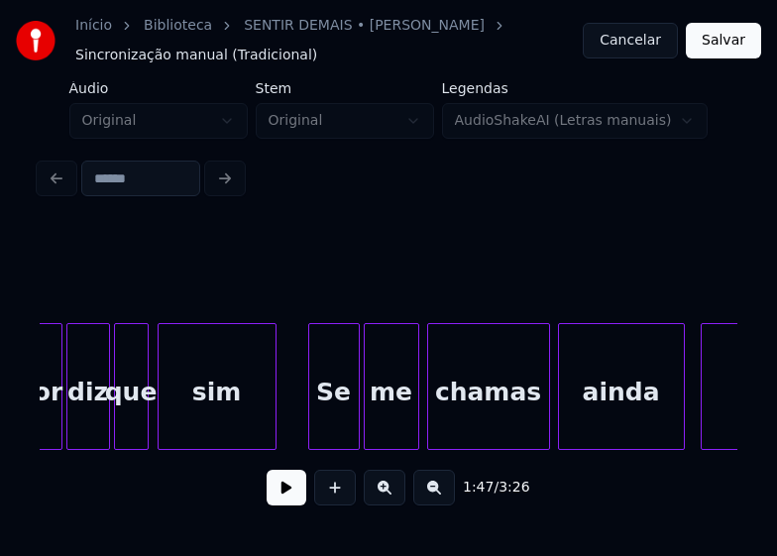
click at [147, 419] on div at bounding box center [145, 386] width 6 height 125
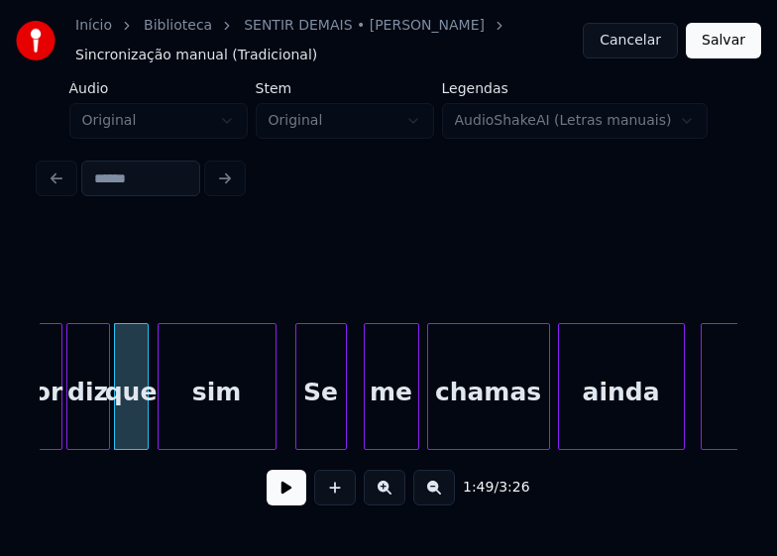
click at [325, 427] on div "Se" at bounding box center [322, 391] width 50 height 135
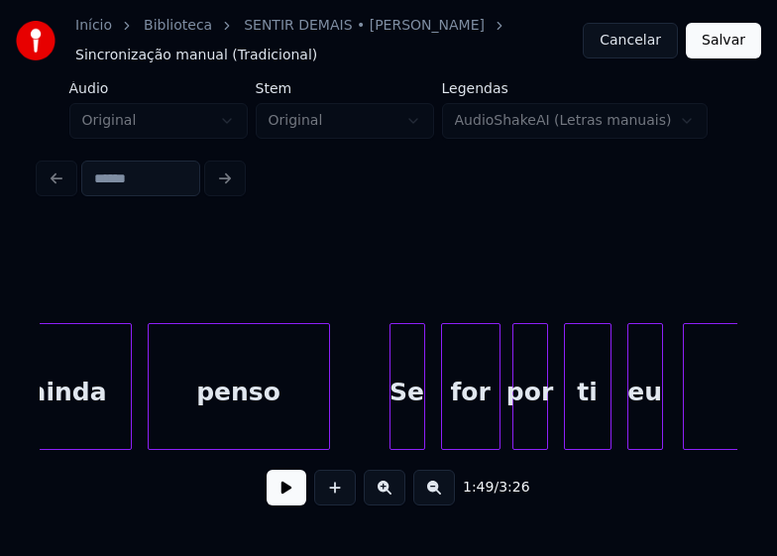
scroll to position [0, 22117]
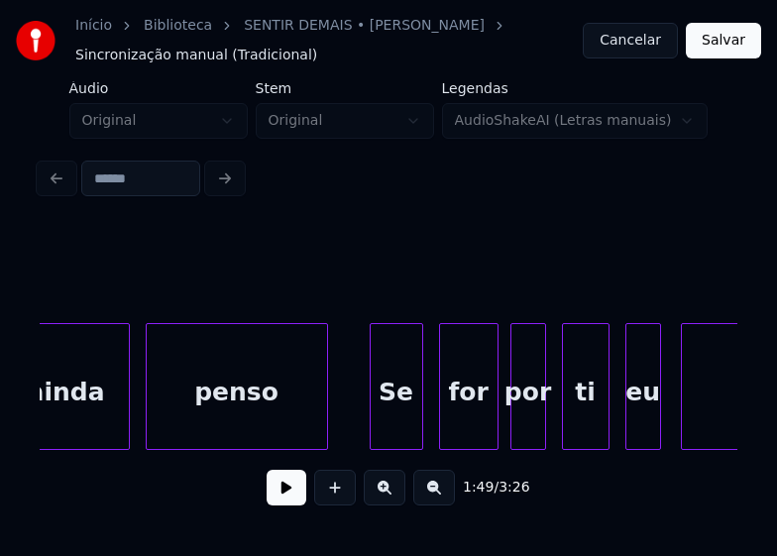
click at [375, 436] on div at bounding box center [374, 386] width 6 height 125
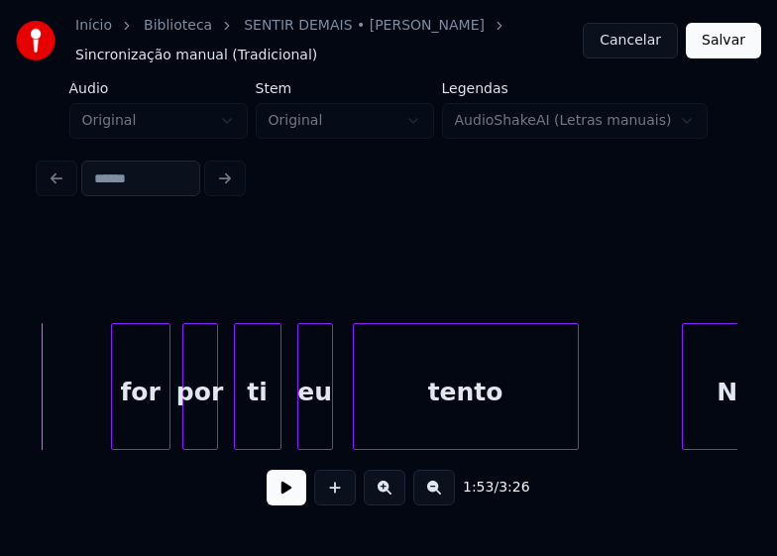
scroll to position [0, 22553]
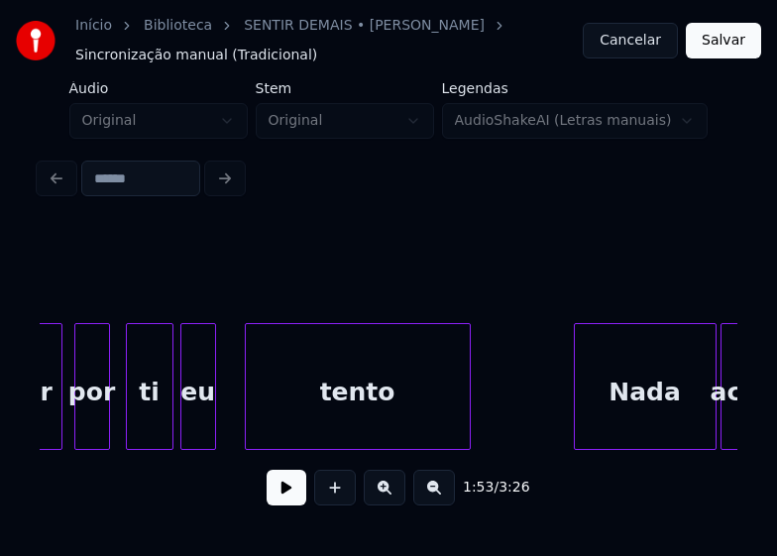
click at [199, 437] on div "eu" at bounding box center [198, 391] width 34 height 135
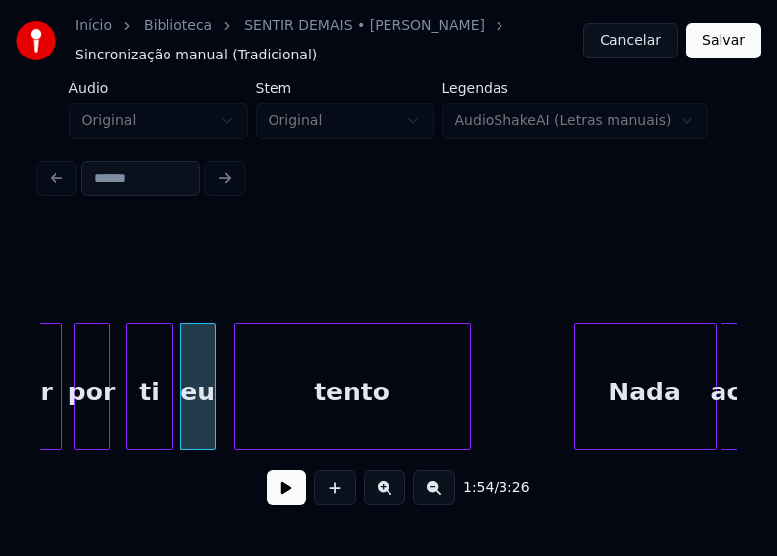
click at [239, 441] on div "tento" at bounding box center [352, 386] width 237 height 127
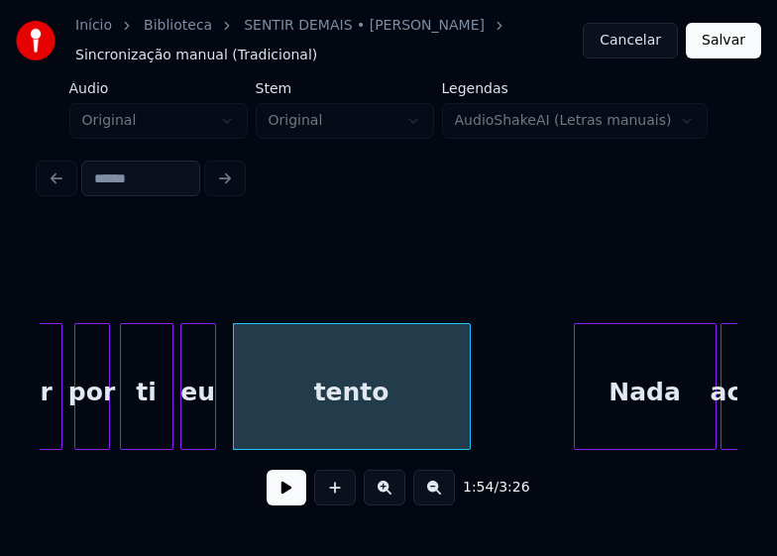
click at [125, 435] on div at bounding box center [124, 386] width 6 height 125
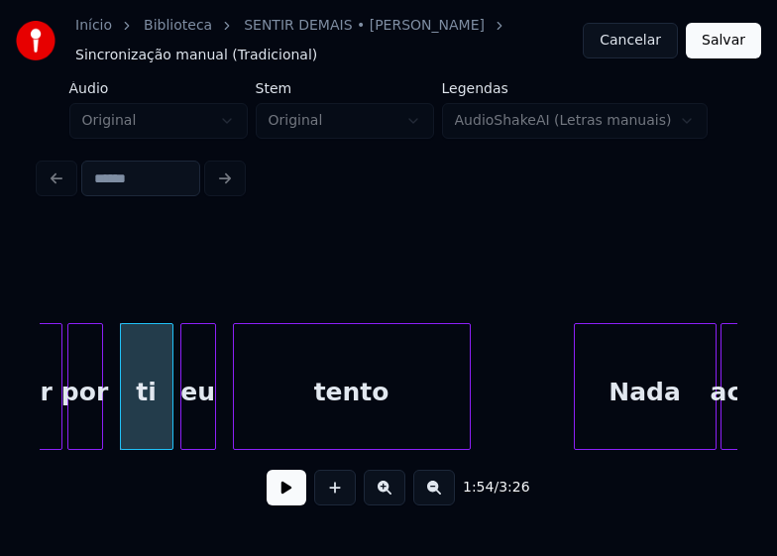
click at [85, 434] on div "por" at bounding box center [85, 391] width 34 height 135
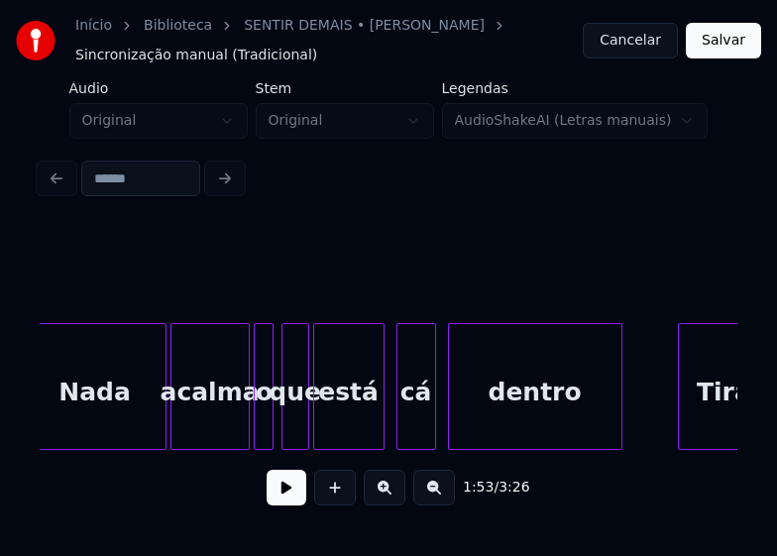
scroll to position [0, 23109]
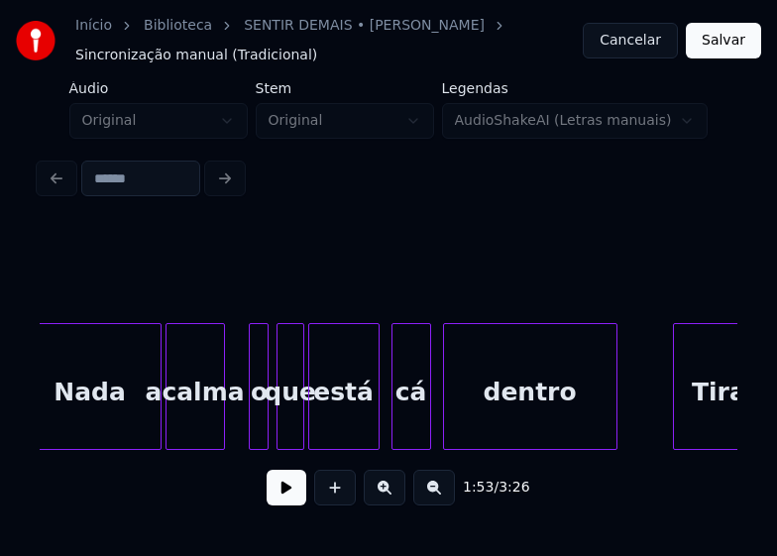
click at [220, 427] on div at bounding box center [221, 386] width 6 height 125
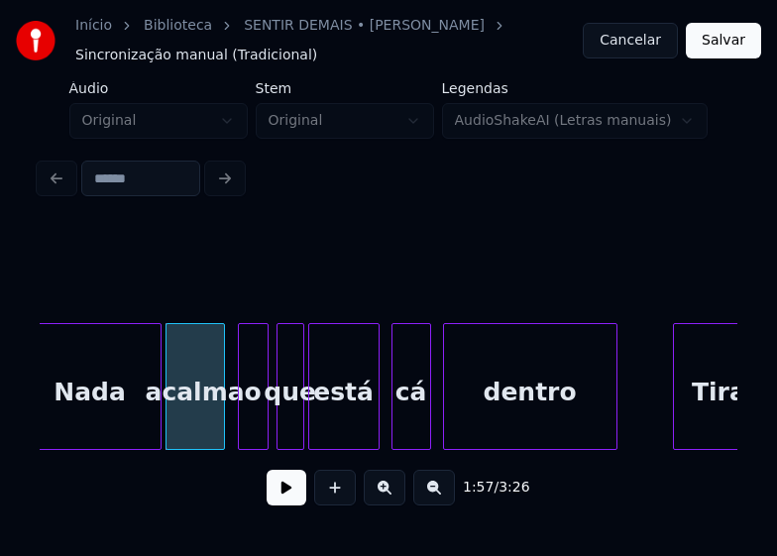
click at [240, 430] on div at bounding box center [242, 386] width 6 height 125
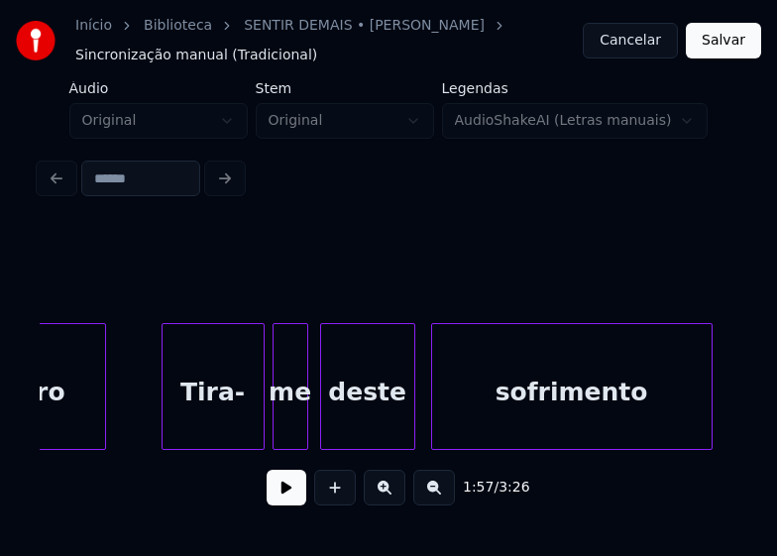
scroll to position [0, 23624]
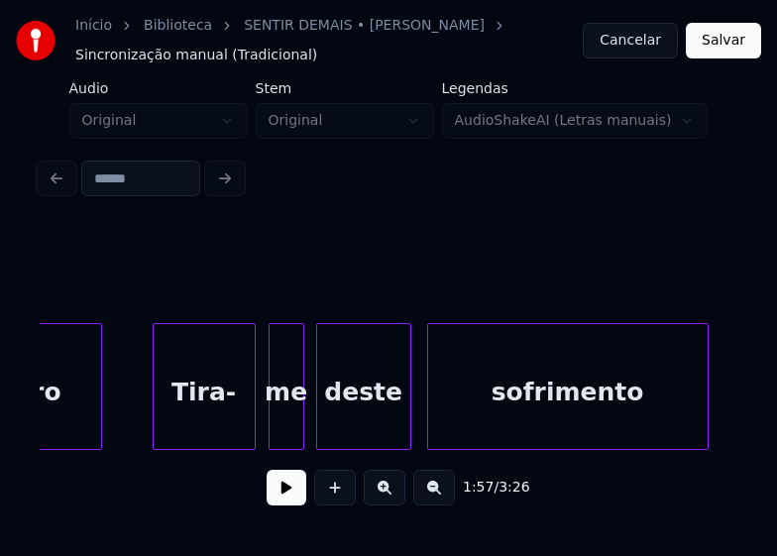
click at [203, 422] on div "Tira-" at bounding box center [204, 391] width 101 height 135
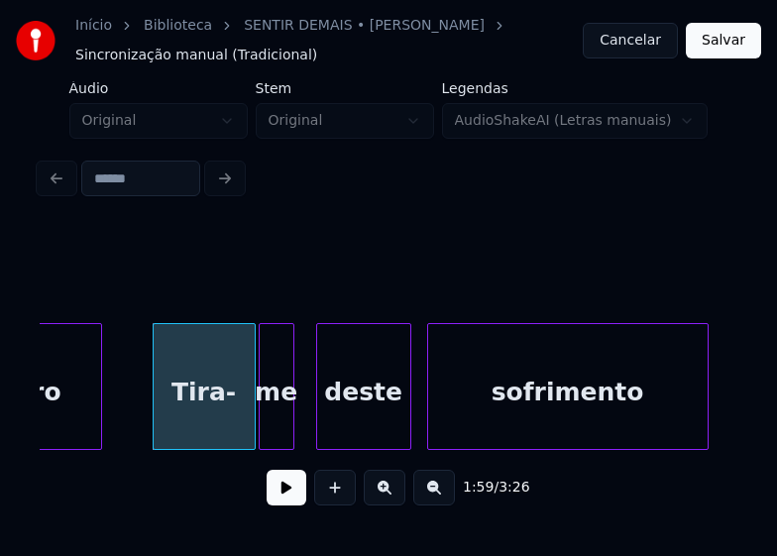
click at [280, 441] on div "me" at bounding box center [277, 391] width 34 height 135
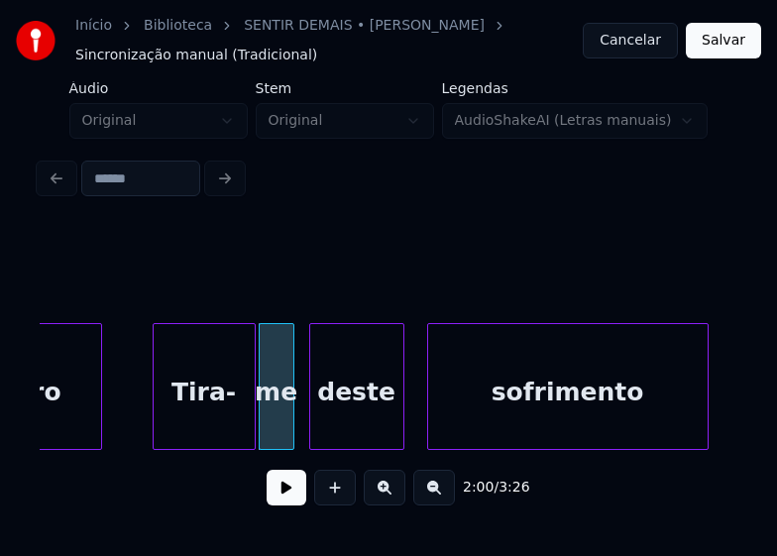
click at [366, 433] on div "deste" at bounding box center [356, 391] width 93 height 135
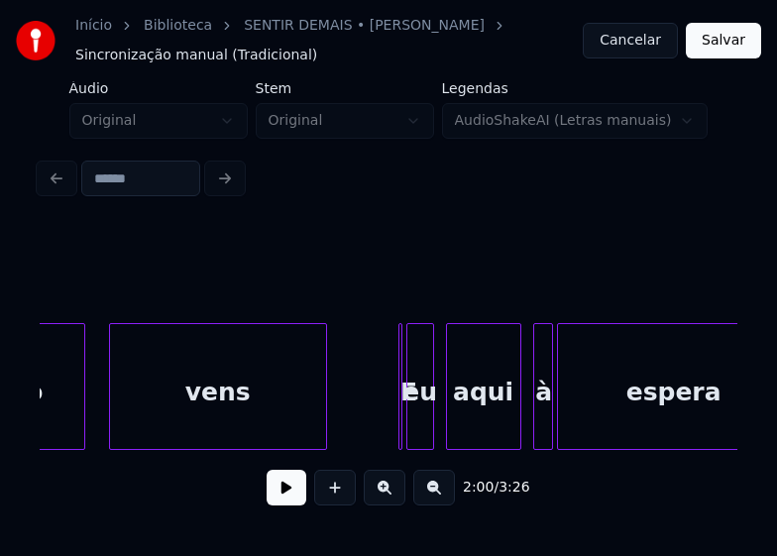
scroll to position [0, 24854]
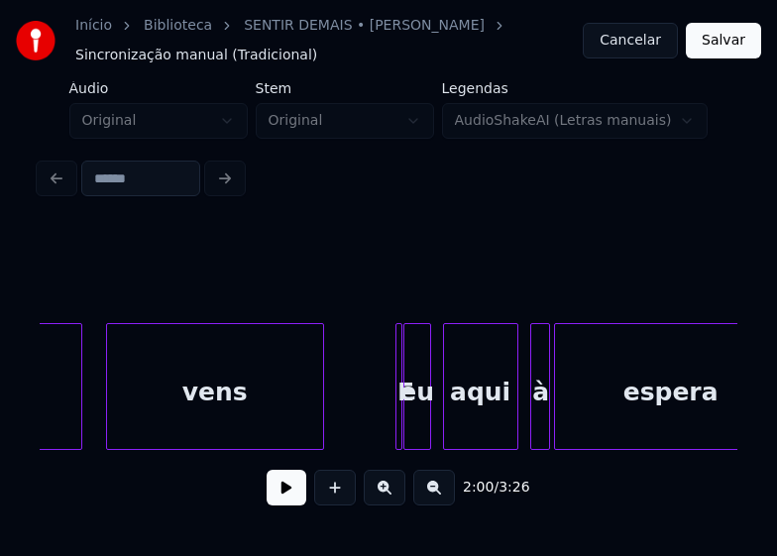
click at [399, 432] on div at bounding box center [399, 386] width 6 height 125
click at [405, 403] on div "eu" at bounding box center [419, 386] width 28 height 127
click at [379, 330] on div "E" at bounding box center [390, 386] width 22 height 127
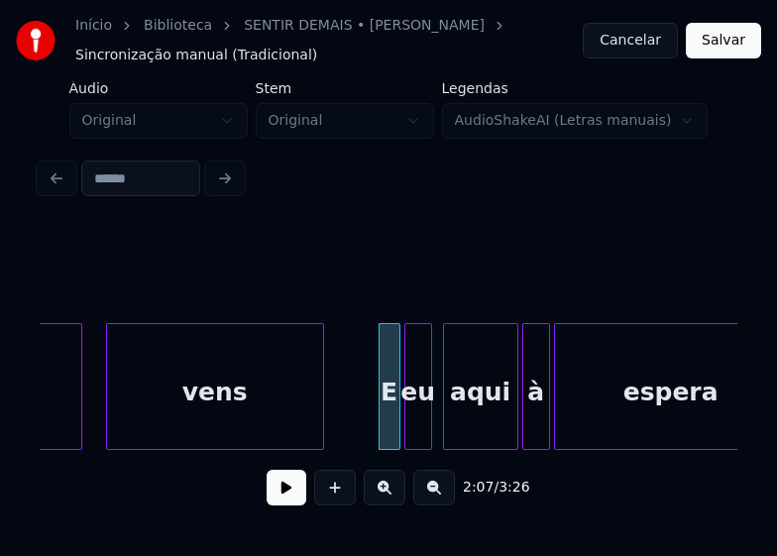
click at [528, 430] on div at bounding box center [527, 386] width 6 height 125
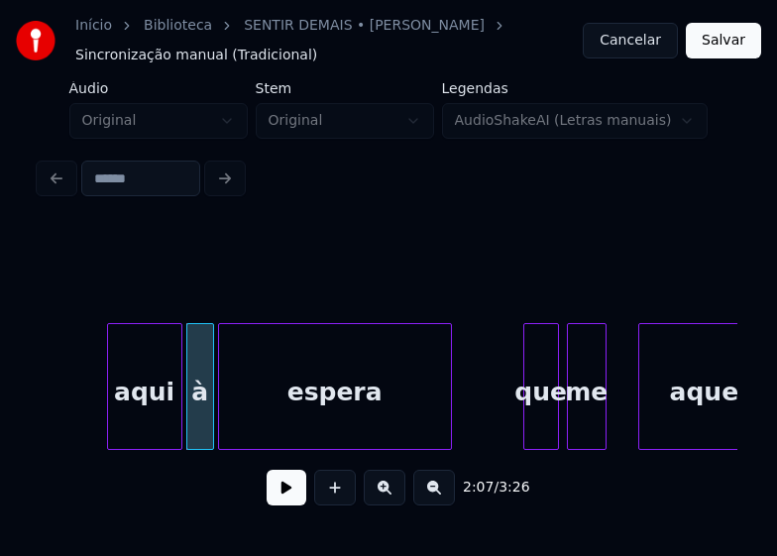
scroll to position [0, 25290]
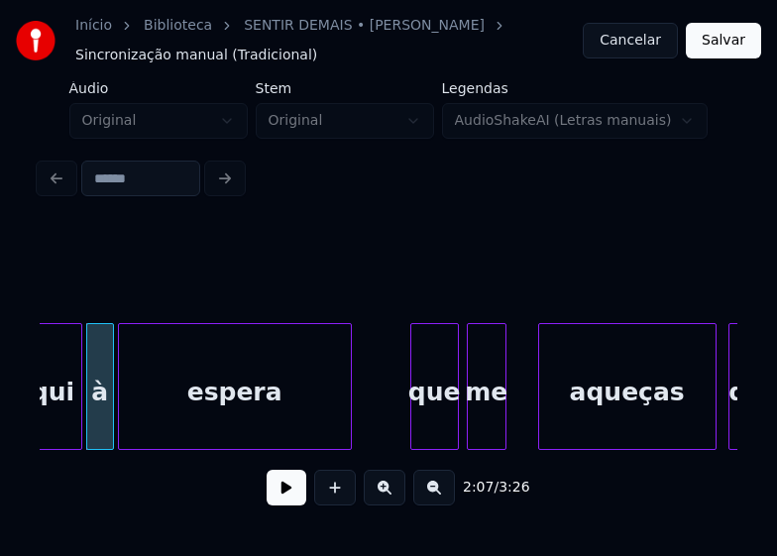
click at [416, 441] on div "que" at bounding box center [435, 386] width 49 height 127
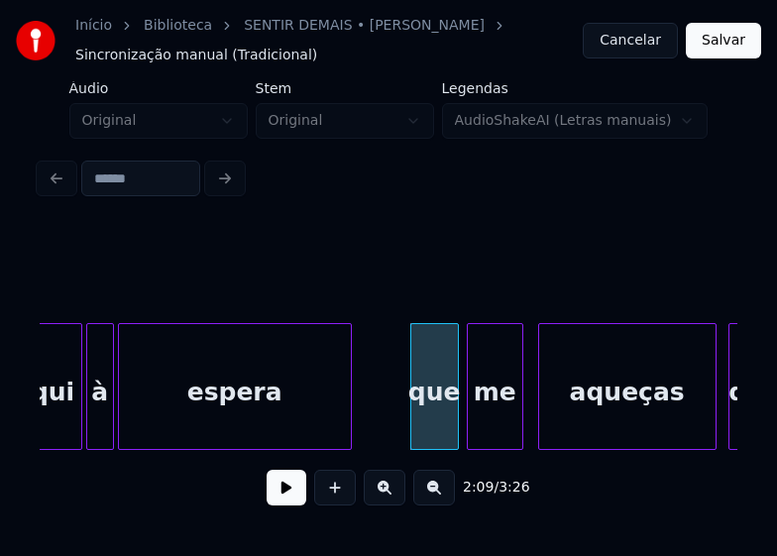
click at [520, 418] on div at bounding box center [520, 386] width 6 height 125
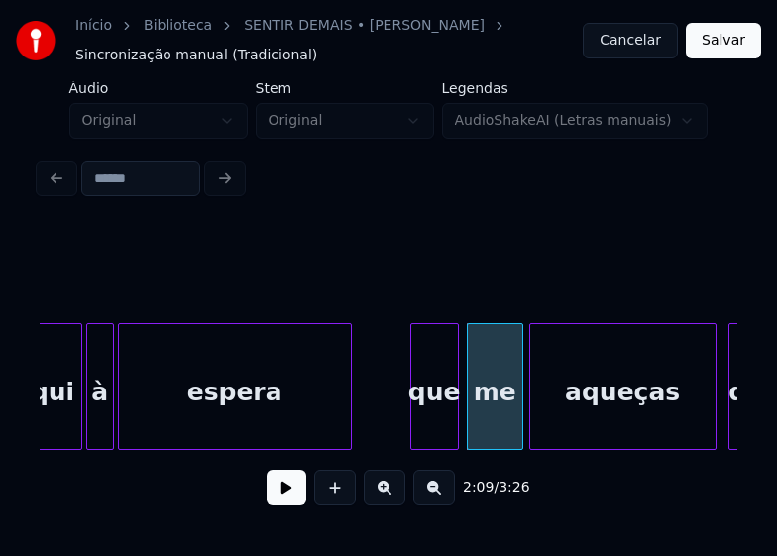
click at [534, 417] on div at bounding box center [534, 386] width 6 height 125
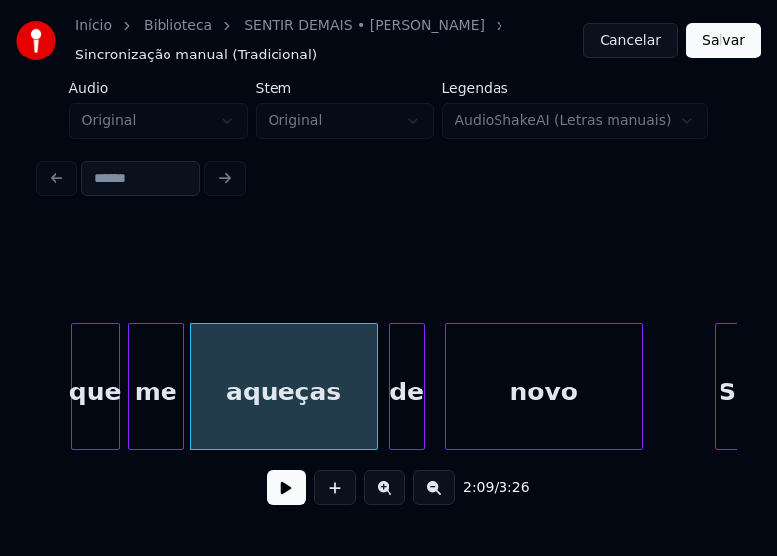
scroll to position [0, 25647]
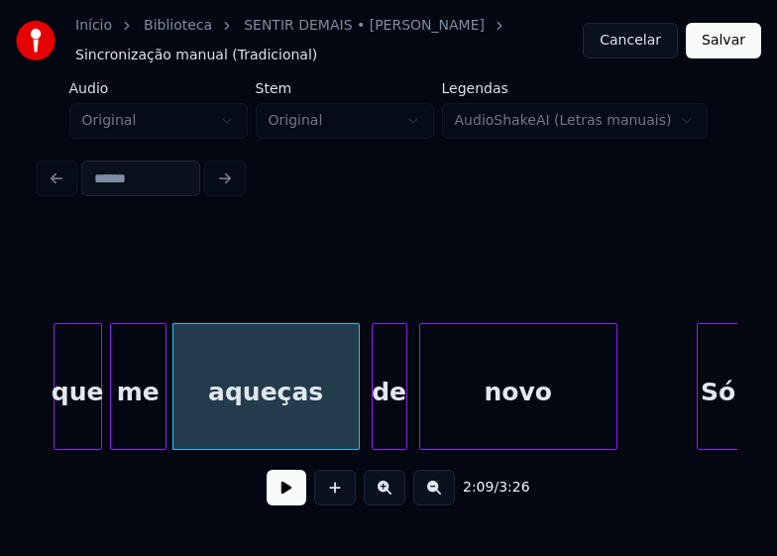
click at [572, 430] on div "novo" at bounding box center [518, 391] width 196 height 135
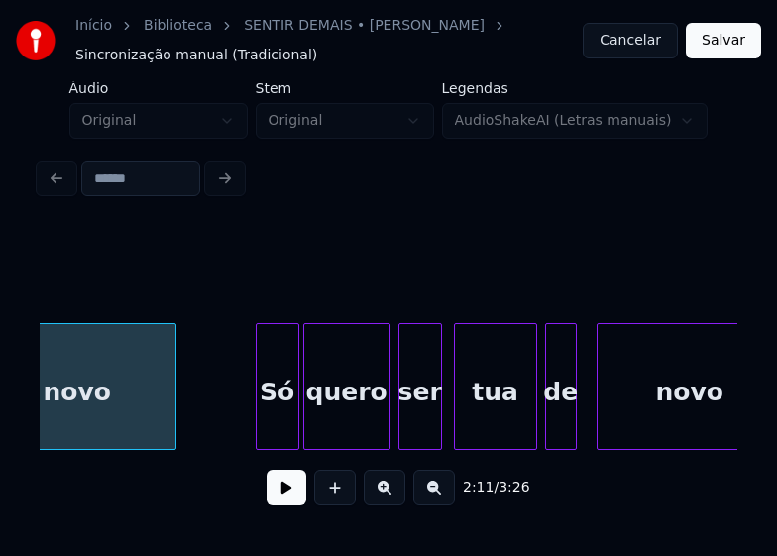
scroll to position [0, 26123]
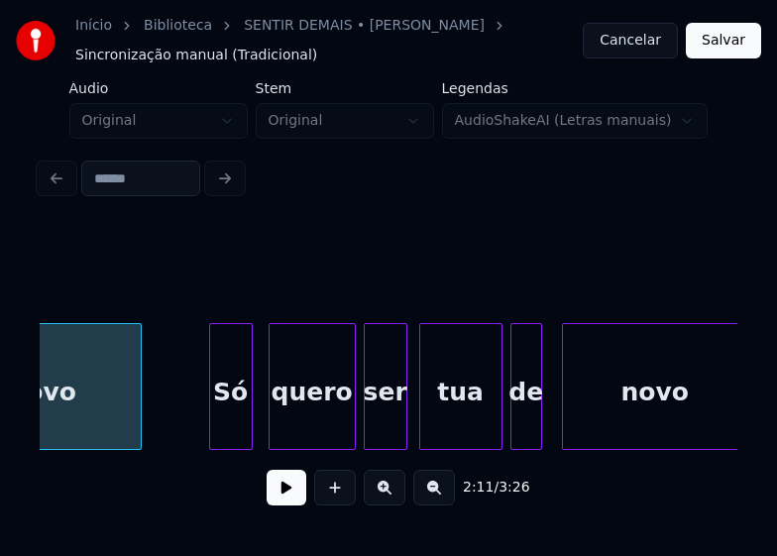
click at [228, 431] on div "Só" at bounding box center [231, 391] width 42 height 135
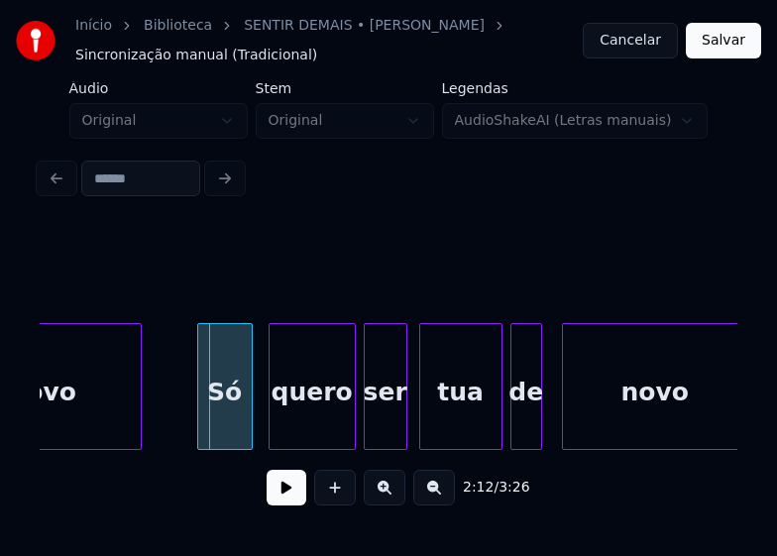
click at [200, 431] on div at bounding box center [201, 386] width 6 height 125
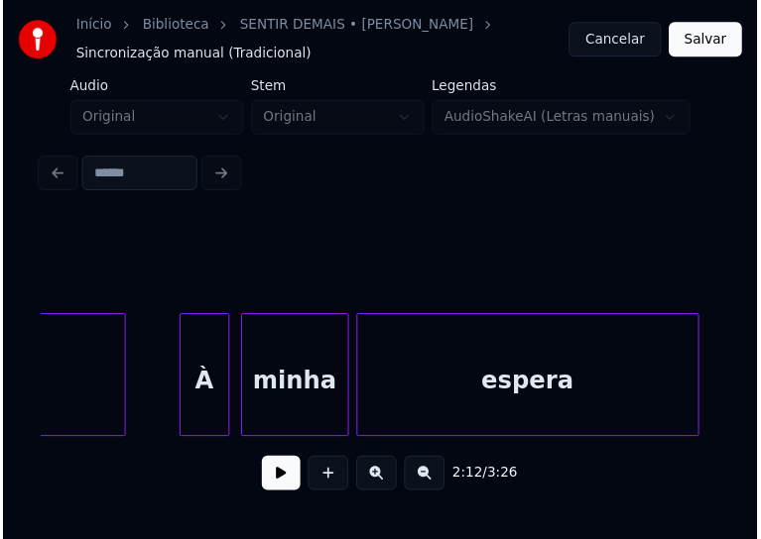
scroll to position [0, 27432]
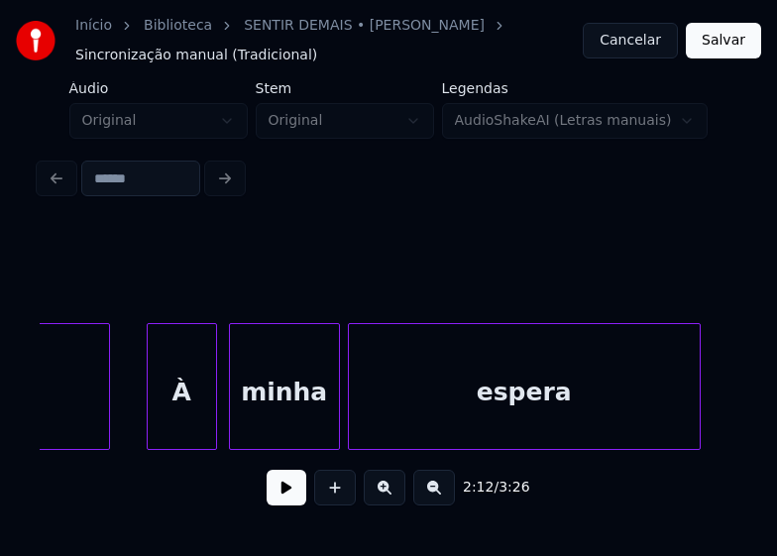
click at [149, 408] on div at bounding box center [151, 386] width 6 height 125
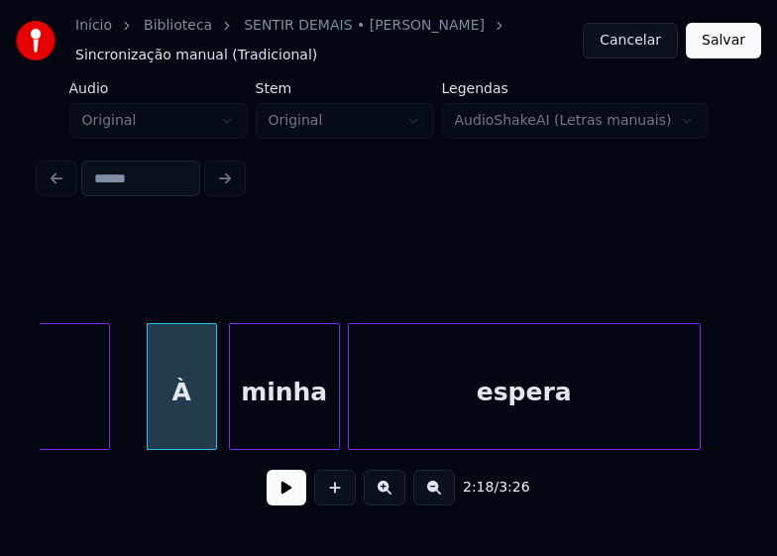
click at [172, 411] on div "À" at bounding box center [182, 391] width 68 height 135
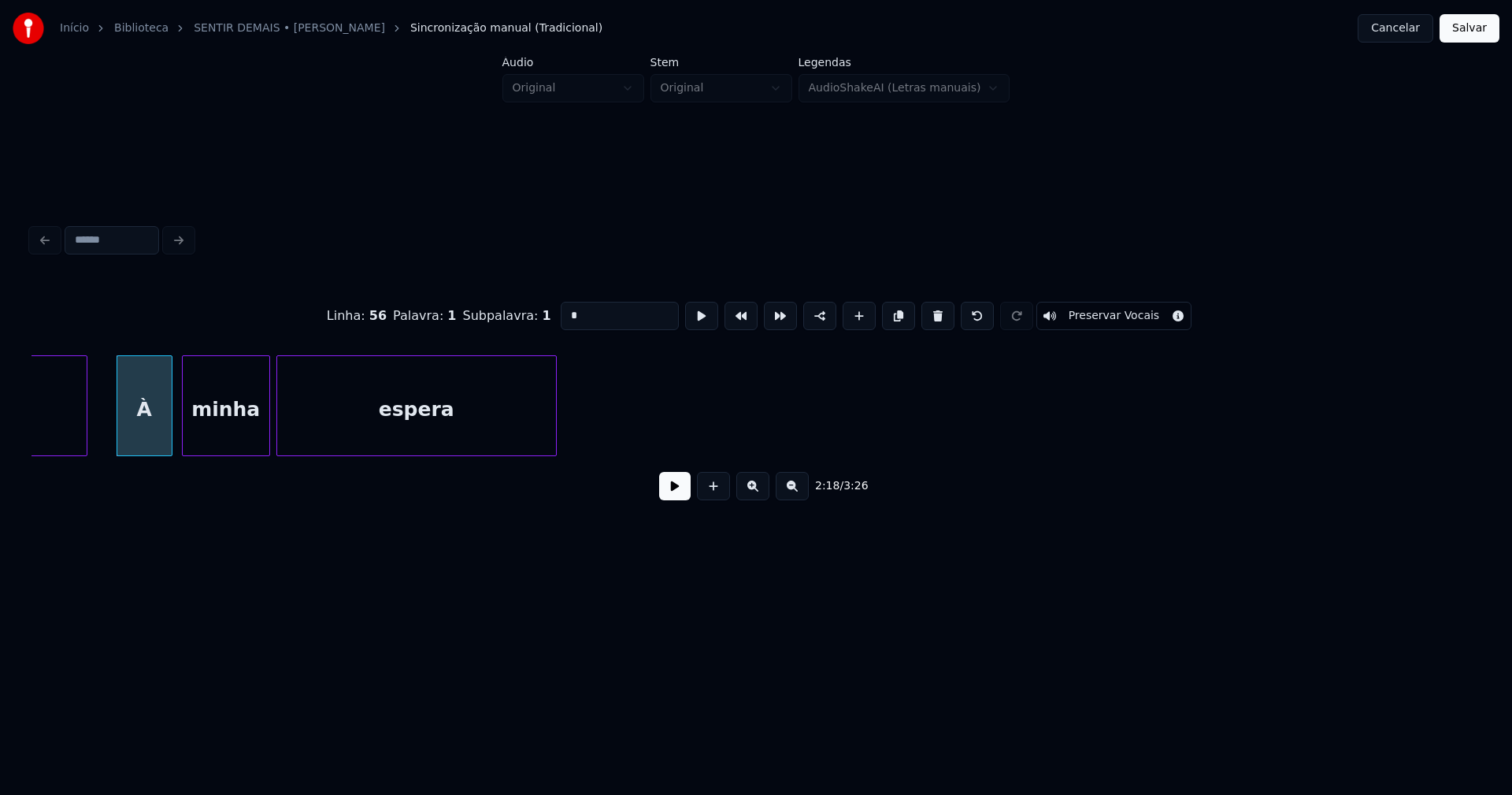
drag, startPoint x: 579, startPoint y: 303, endPoint x: 513, endPoint y: 314, distance: 66.9
click at [513, 314] on div "Linha : 56 [GEOGRAPHIC_DATA] : 1 Subpalavra : 1 * Preservar Vocais" at bounding box center [756, 315] width 1449 height 79
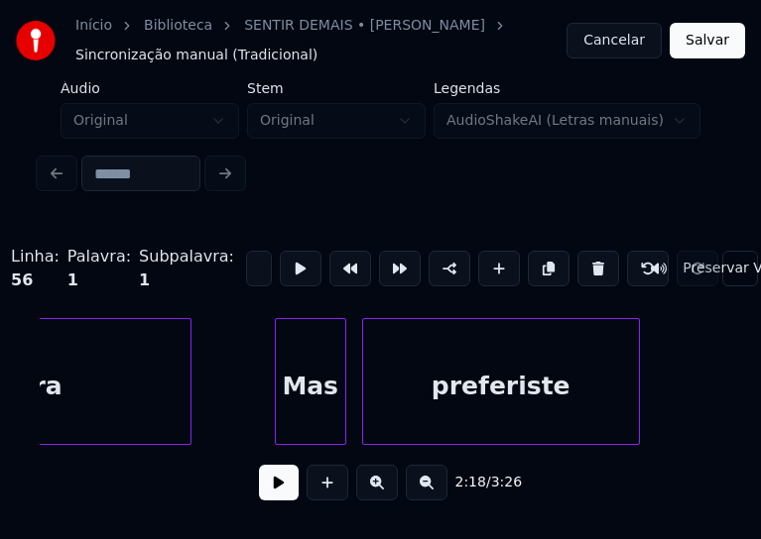
scroll to position [0, 27948]
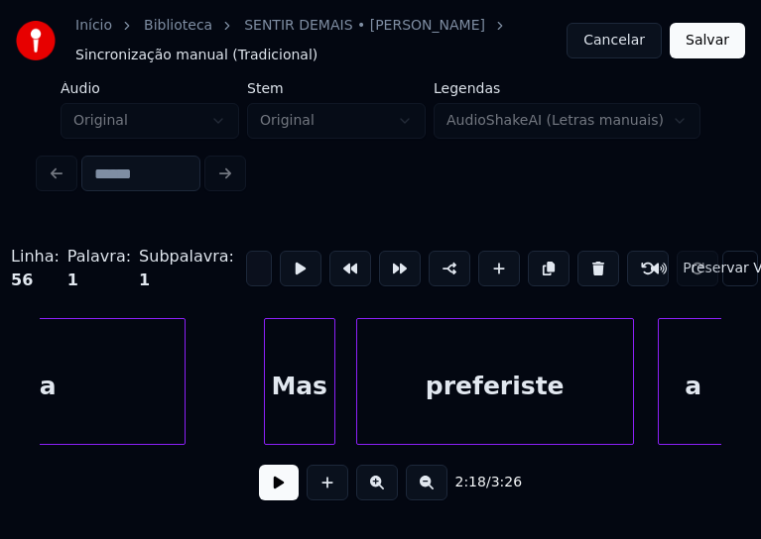
click at [297, 428] on div "Mas" at bounding box center [299, 386] width 69 height 135
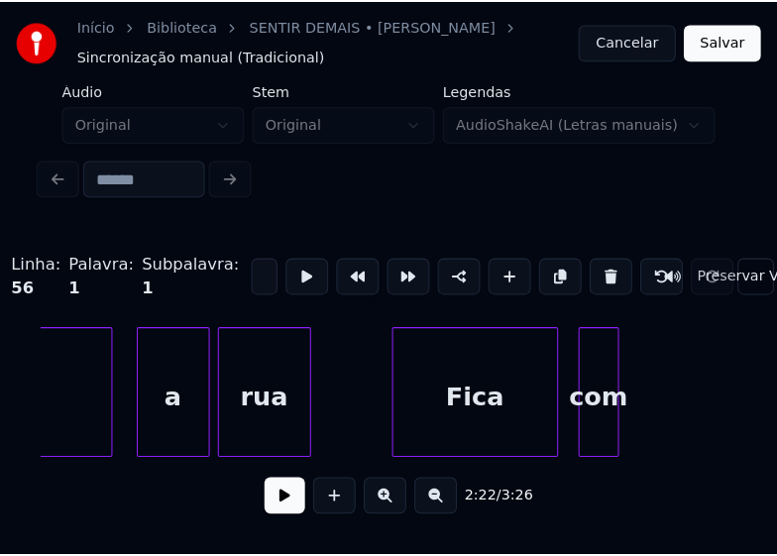
scroll to position [0, 28504]
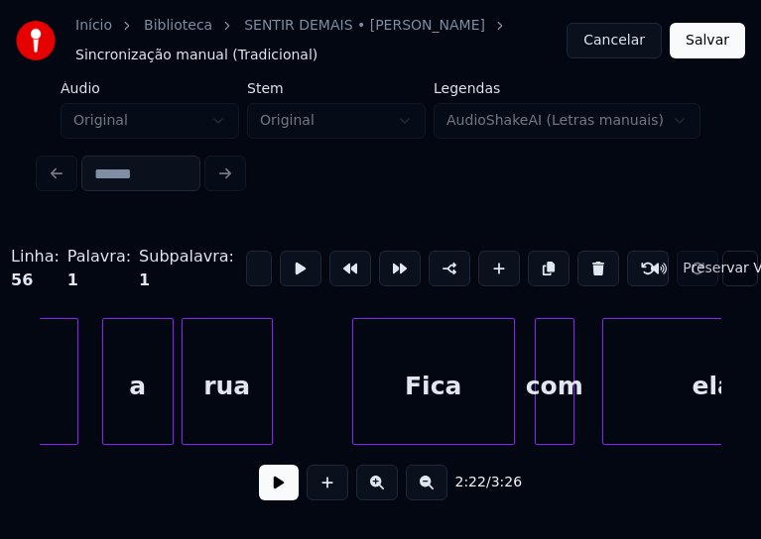
type input "*"
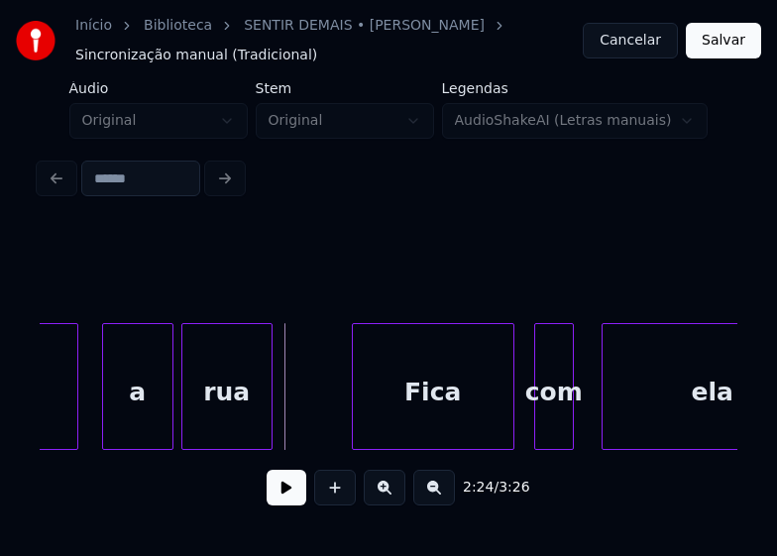
click at [277, 496] on button at bounding box center [287, 488] width 40 height 36
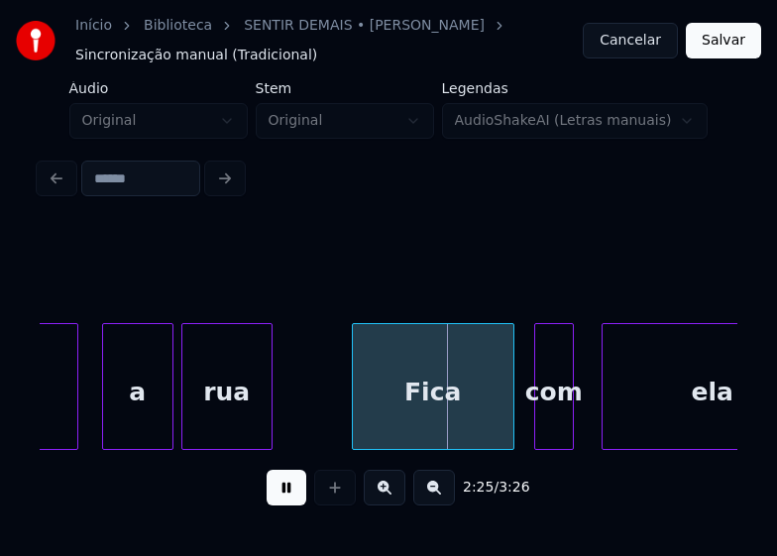
click at [277, 496] on button at bounding box center [287, 488] width 40 height 36
click at [532, 435] on div at bounding box center [530, 386] width 6 height 125
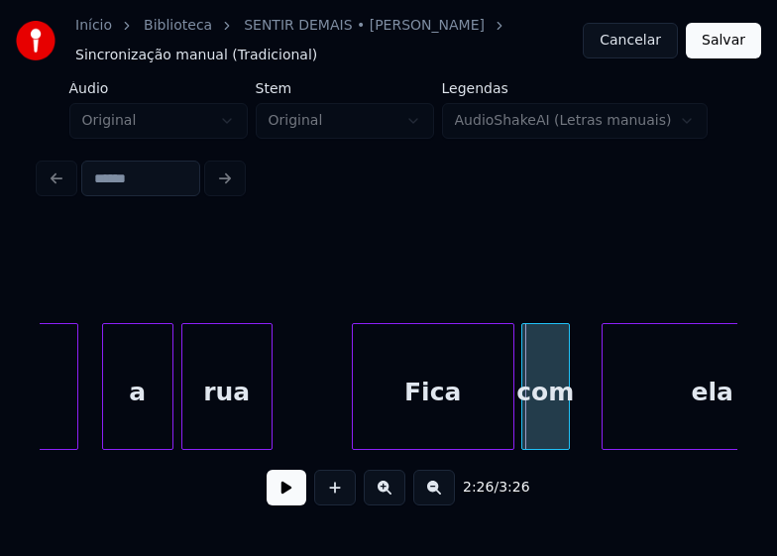
click at [569, 437] on div "com" at bounding box center [546, 386] width 49 height 127
click at [586, 410] on div at bounding box center [586, 386] width 6 height 125
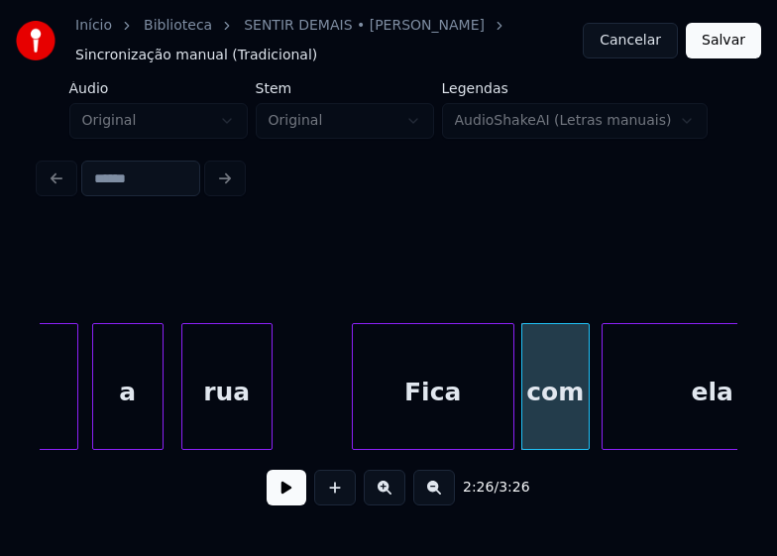
click at [124, 431] on div "a" at bounding box center [127, 391] width 69 height 135
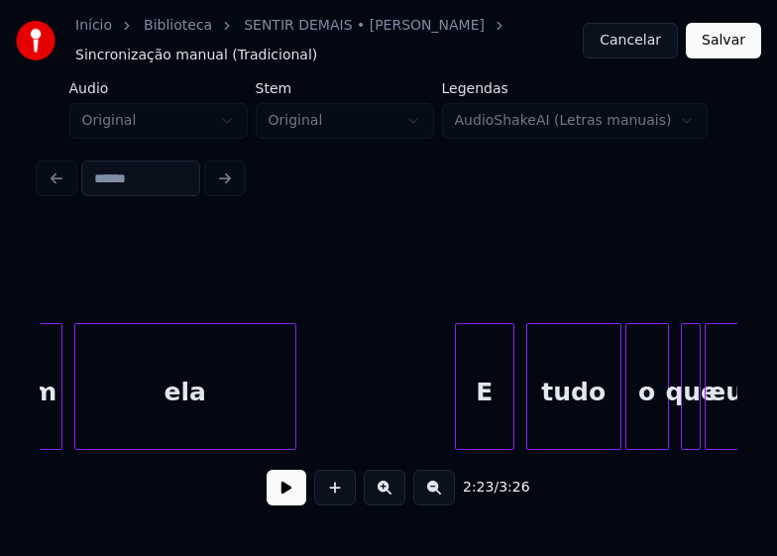
scroll to position [0, 29059]
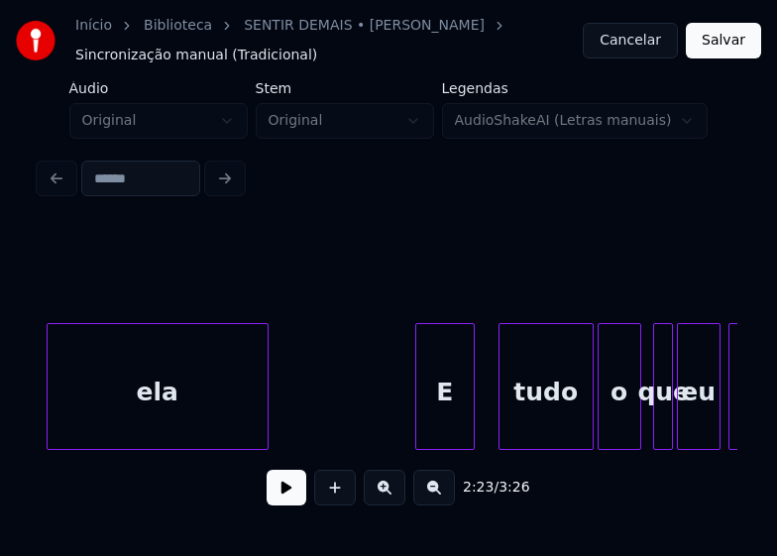
click at [448, 416] on div "E" at bounding box center [446, 391] width 58 height 135
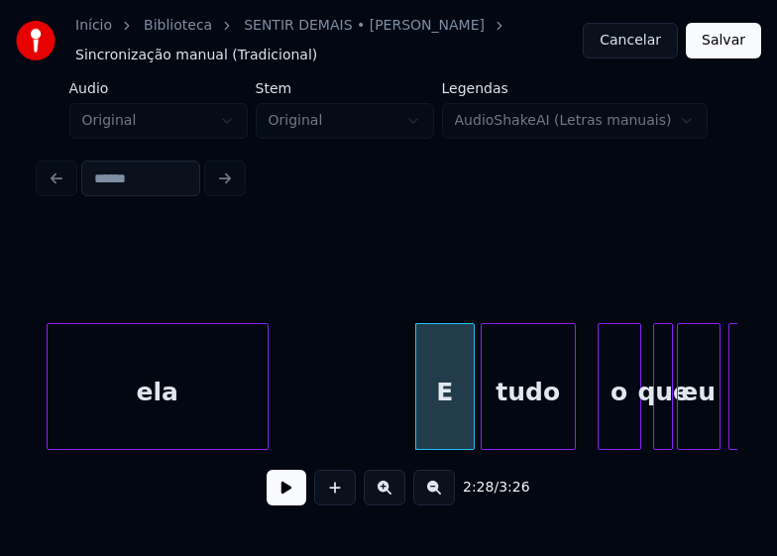
click at [534, 425] on div "tudo" at bounding box center [528, 391] width 93 height 135
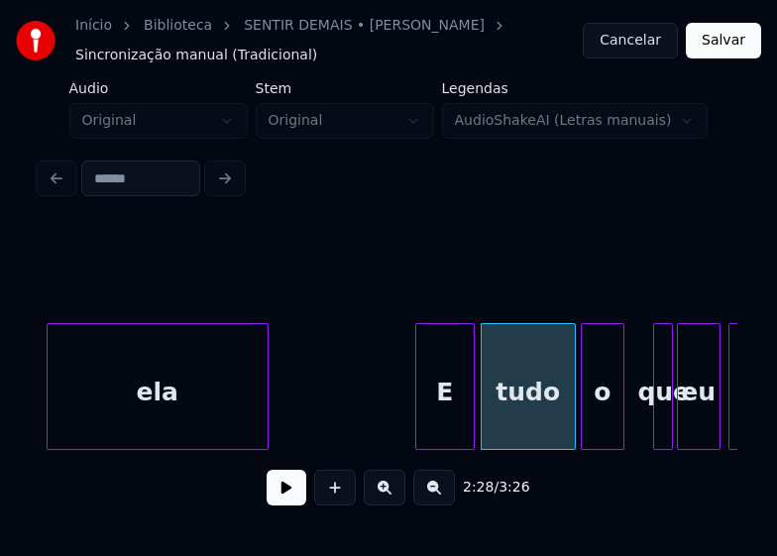
click at [605, 438] on div "o" at bounding box center [603, 391] width 42 height 135
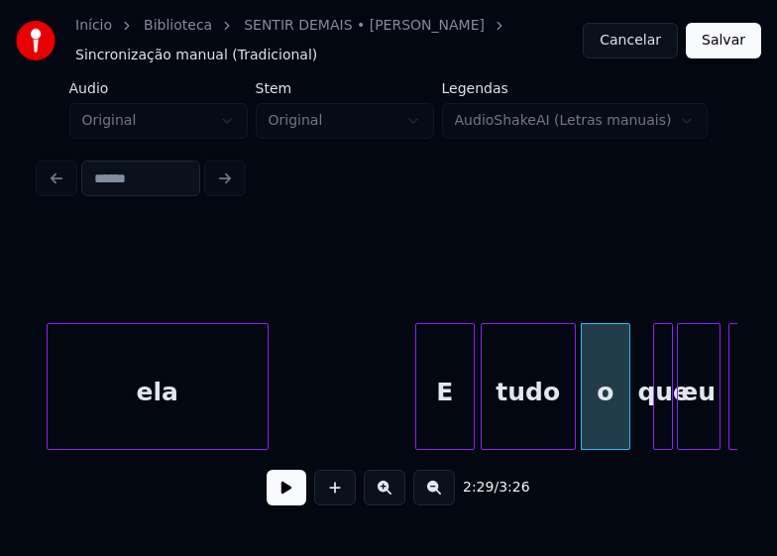
click at [625, 422] on div at bounding box center [627, 386] width 6 height 125
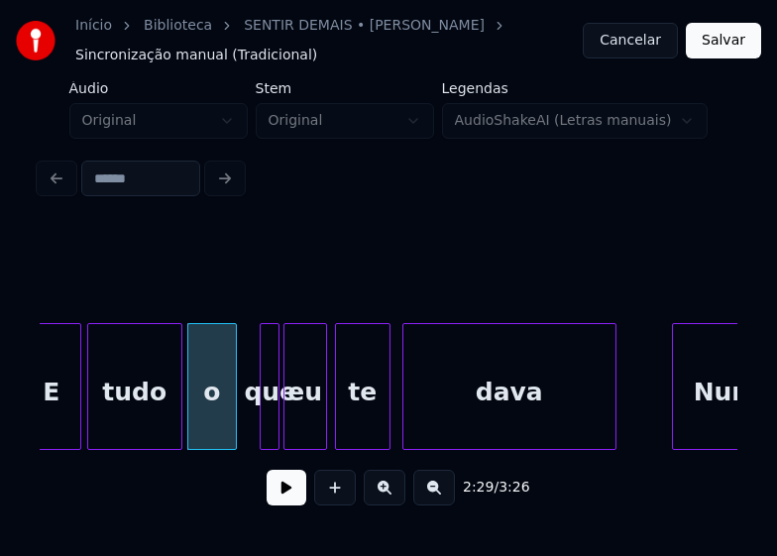
scroll to position [0, 29456]
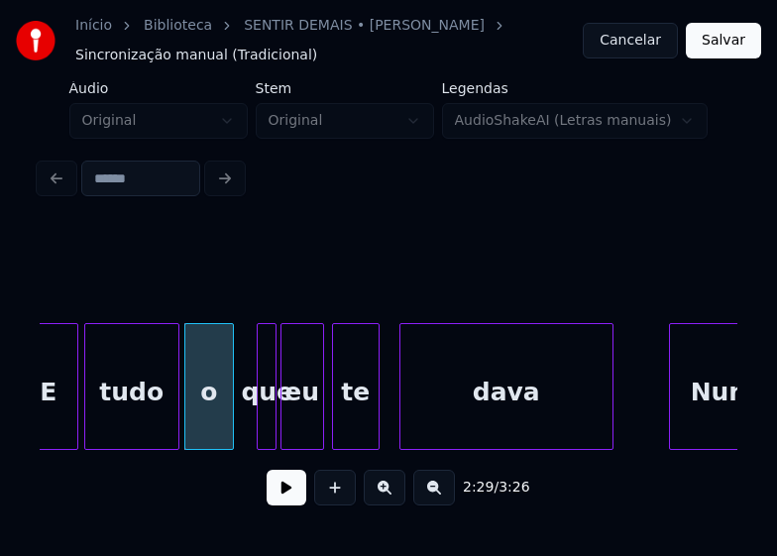
click at [375, 422] on div at bounding box center [376, 386] width 6 height 125
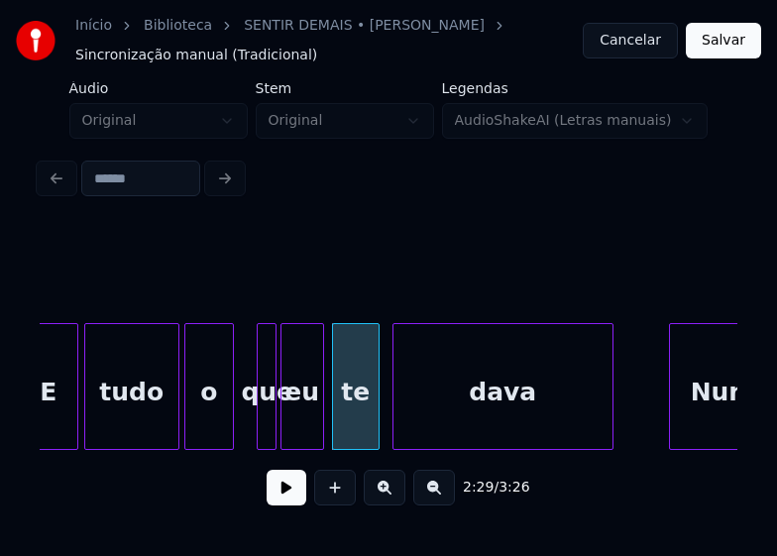
click at [396, 428] on div at bounding box center [397, 386] width 6 height 125
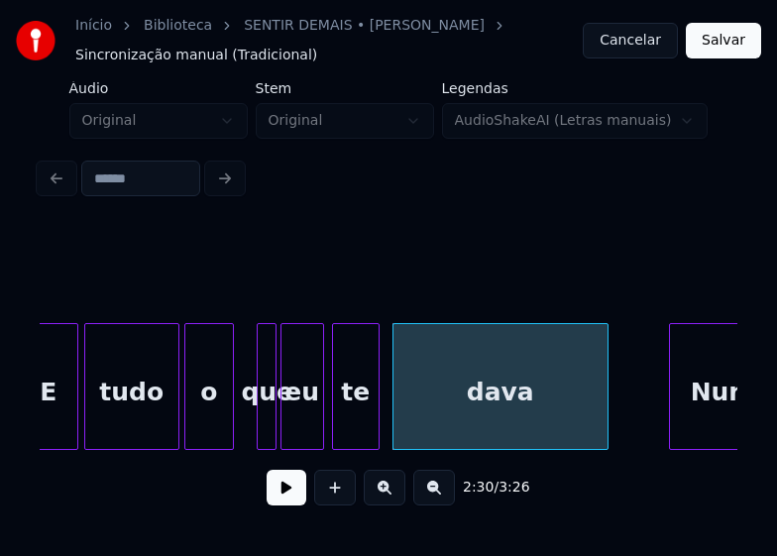
click at [605, 424] on div at bounding box center [605, 386] width 6 height 125
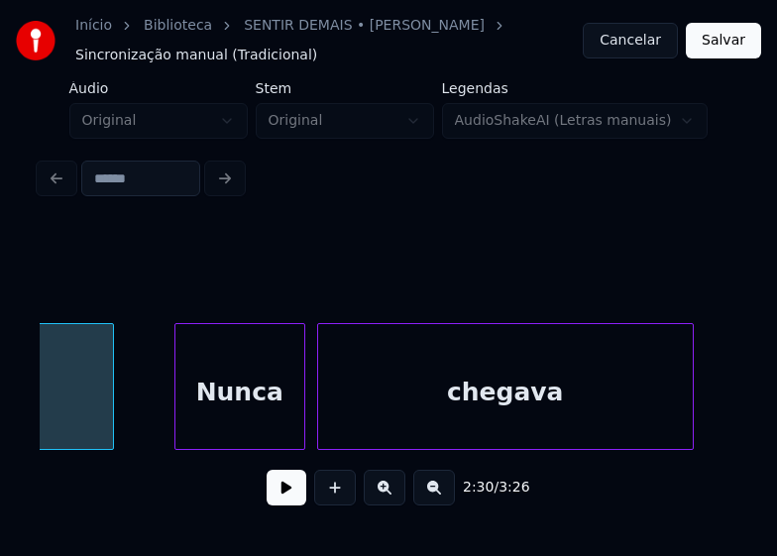
scroll to position [0, 29971]
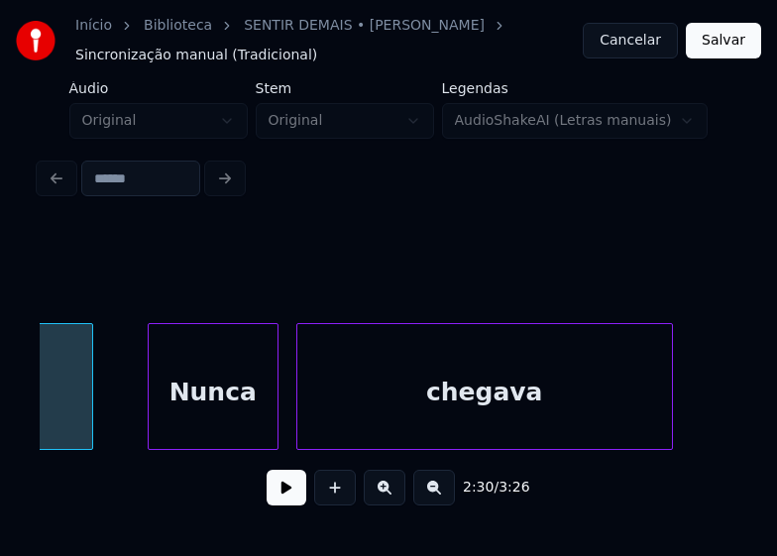
click at [235, 427] on div "Nunca" at bounding box center [213, 391] width 129 height 135
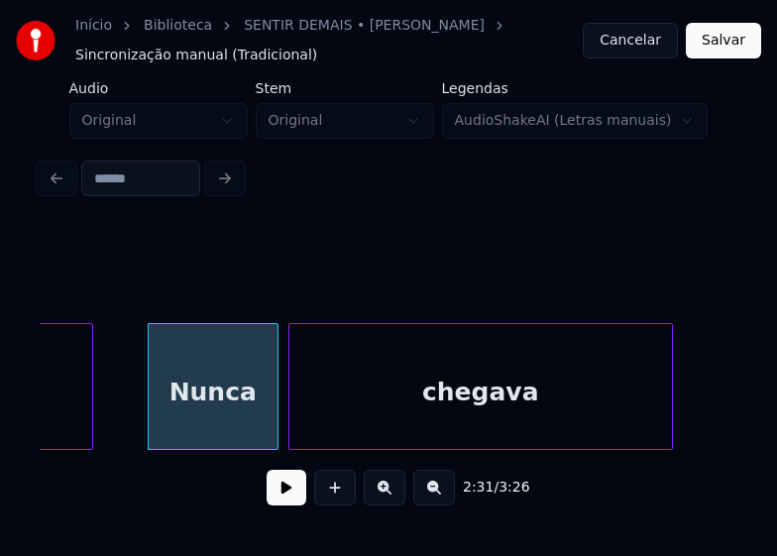
click at [295, 431] on div at bounding box center [293, 386] width 6 height 125
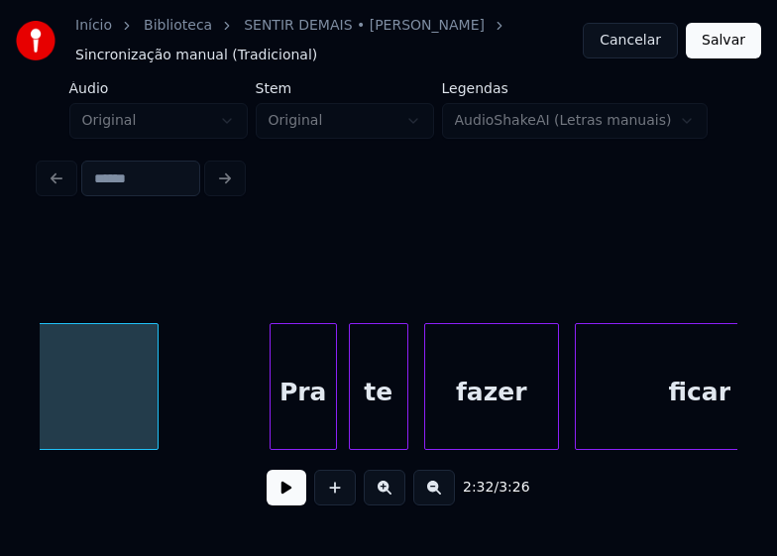
scroll to position [0, 30566]
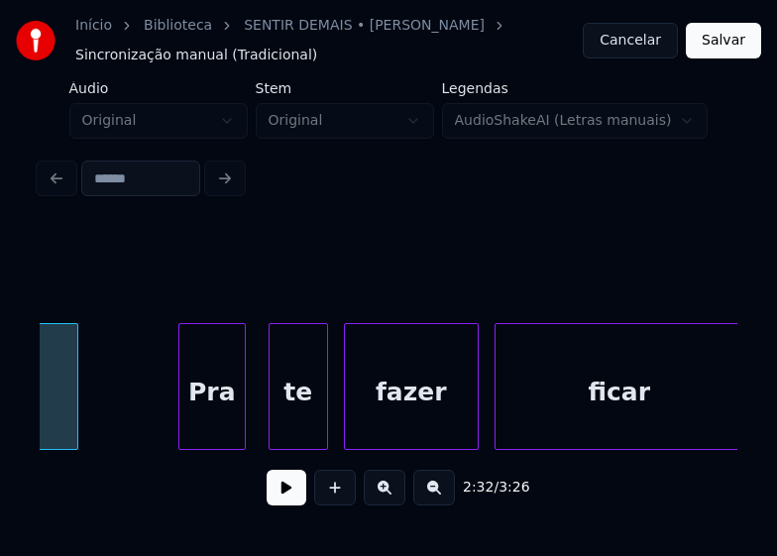
click at [215, 427] on div "Pra" at bounding box center [211, 391] width 65 height 135
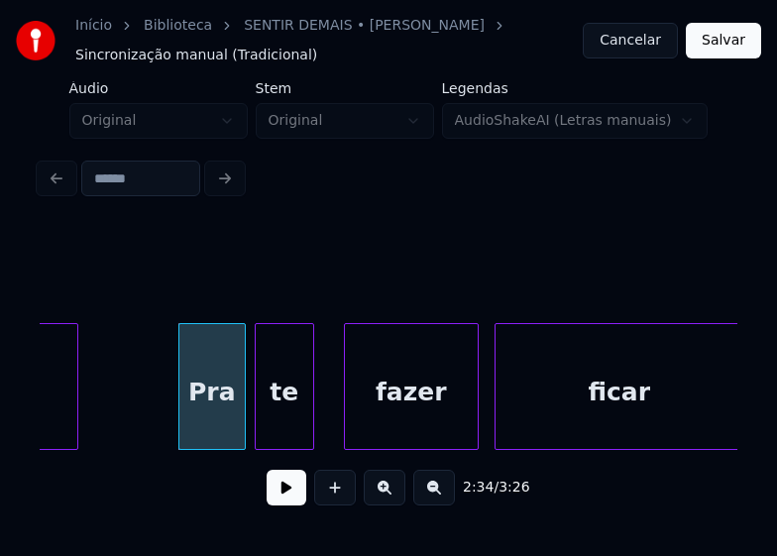
click at [278, 420] on div "te" at bounding box center [285, 391] width 58 height 135
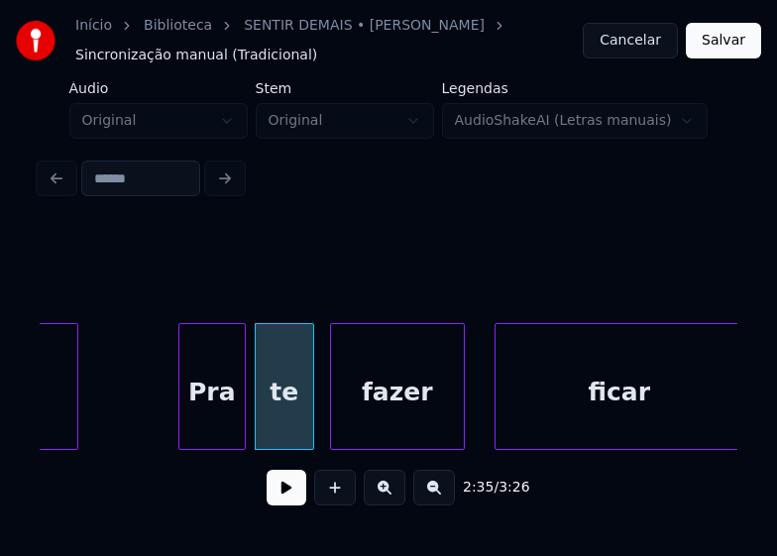
click at [374, 431] on div "fazer" at bounding box center [397, 391] width 133 height 135
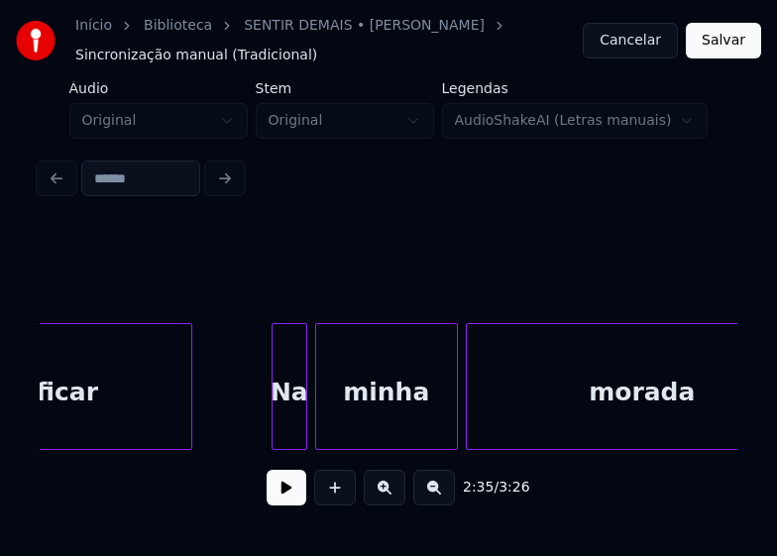
scroll to position [0, 31122]
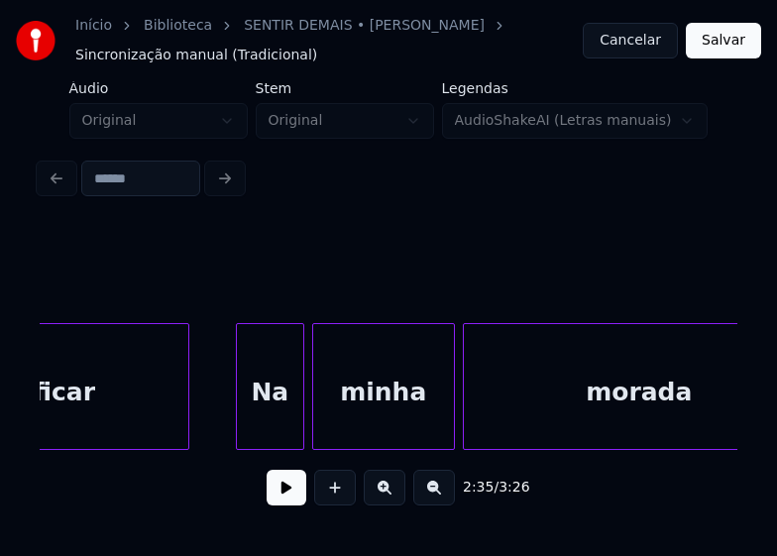
click at [241, 445] on div "ficar Na minha morada" at bounding box center [389, 386] width 698 height 127
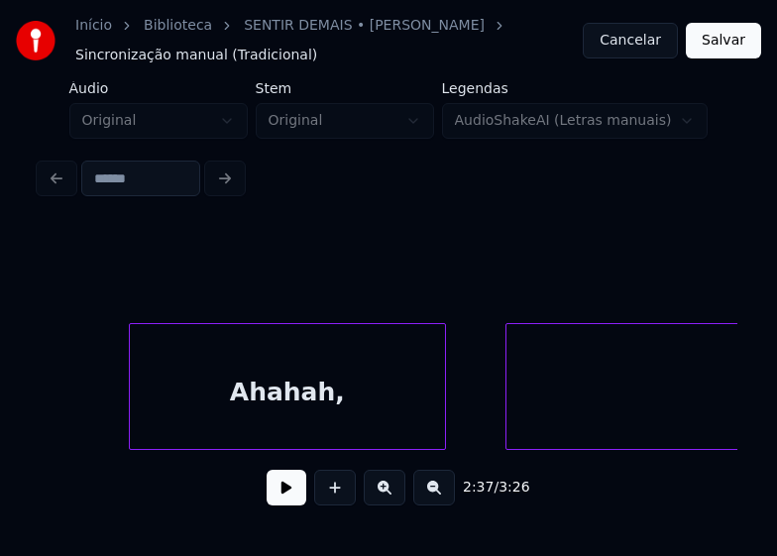
scroll to position [0, 31915]
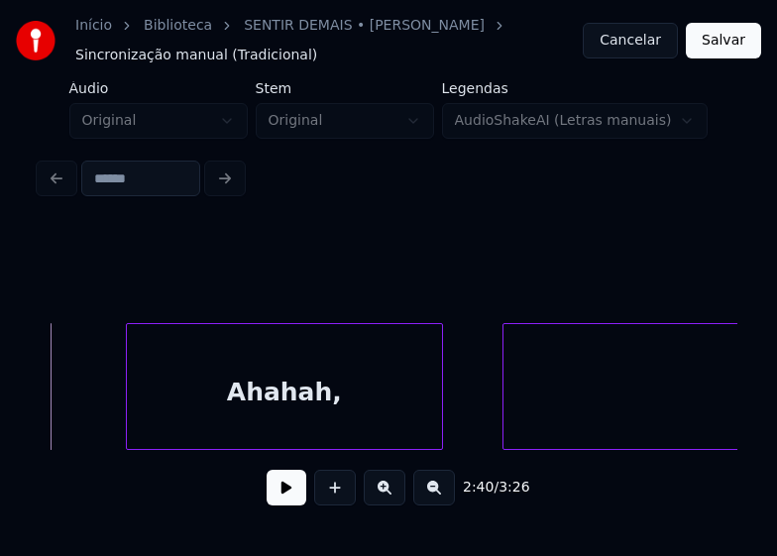
click at [284, 503] on button at bounding box center [287, 488] width 40 height 36
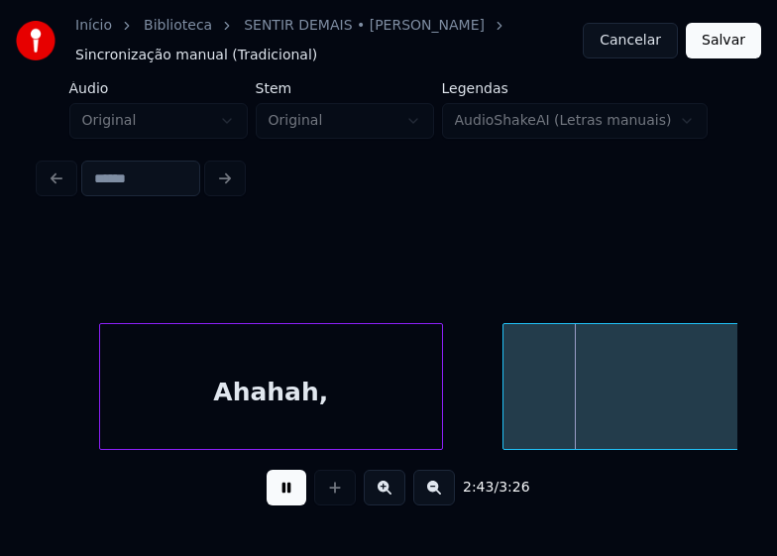
click at [101, 414] on div at bounding box center [103, 386] width 6 height 125
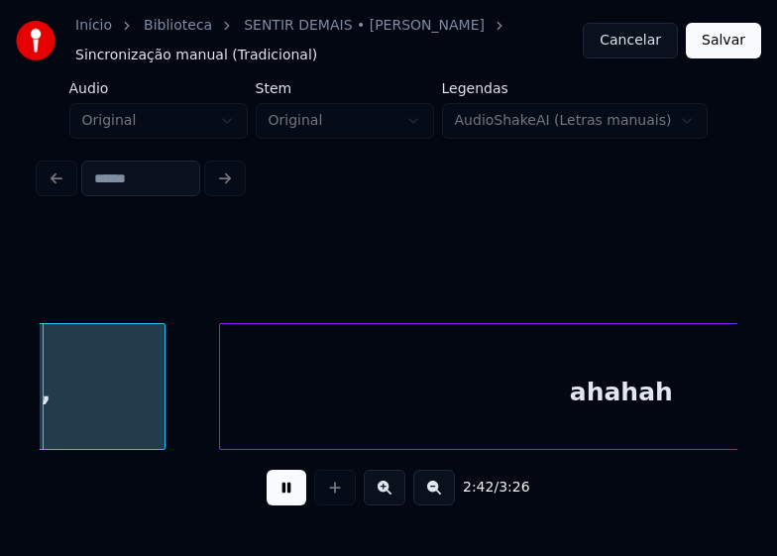
scroll to position [0, 32219]
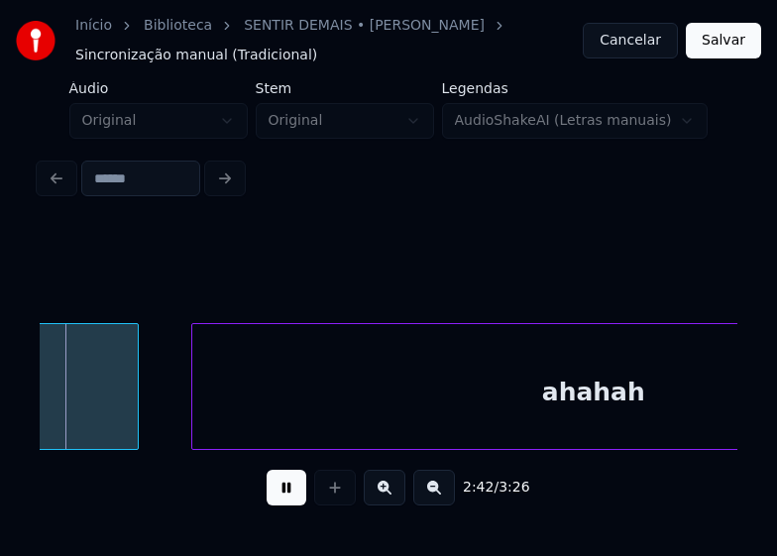
click at [523, 427] on div "ahahah" at bounding box center [593, 391] width 803 height 135
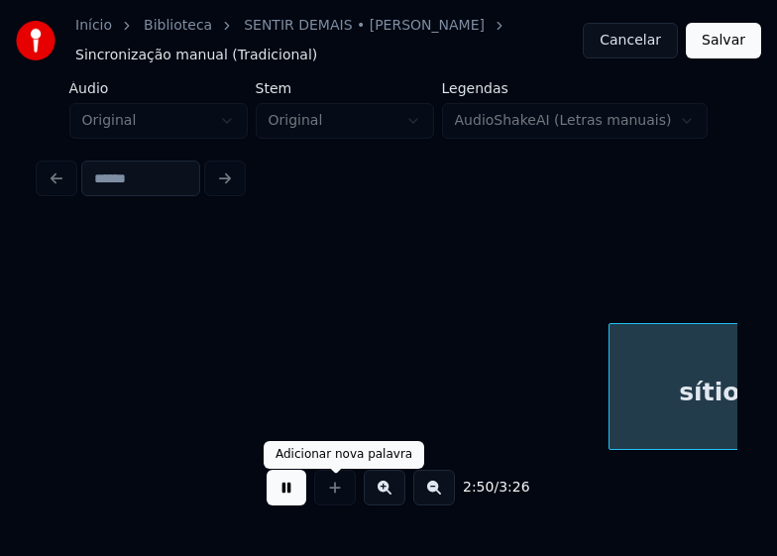
scroll to position [0, 33767]
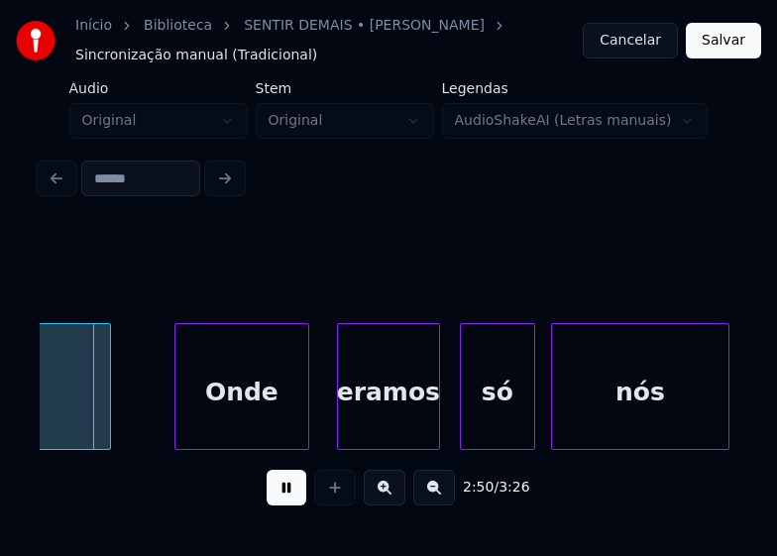
click at [293, 495] on button at bounding box center [287, 488] width 40 height 36
click at [267, 421] on div "Onde" at bounding box center [234, 391] width 133 height 135
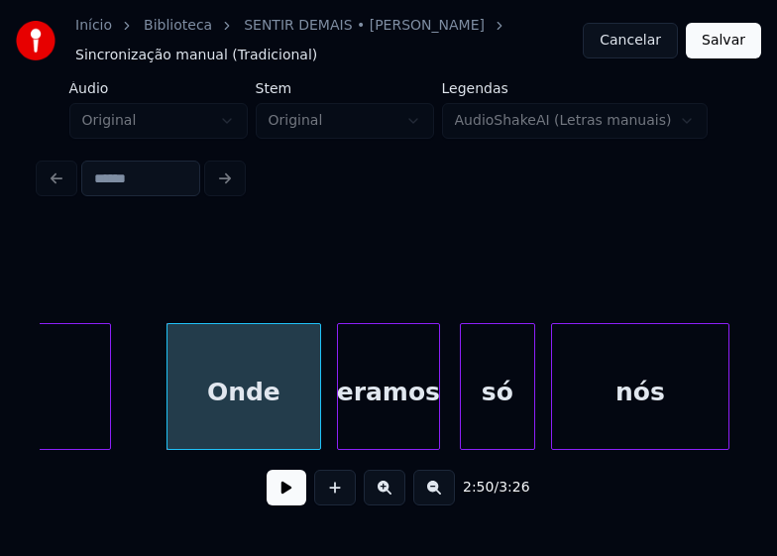
click at [315, 418] on div at bounding box center [317, 386] width 6 height 125
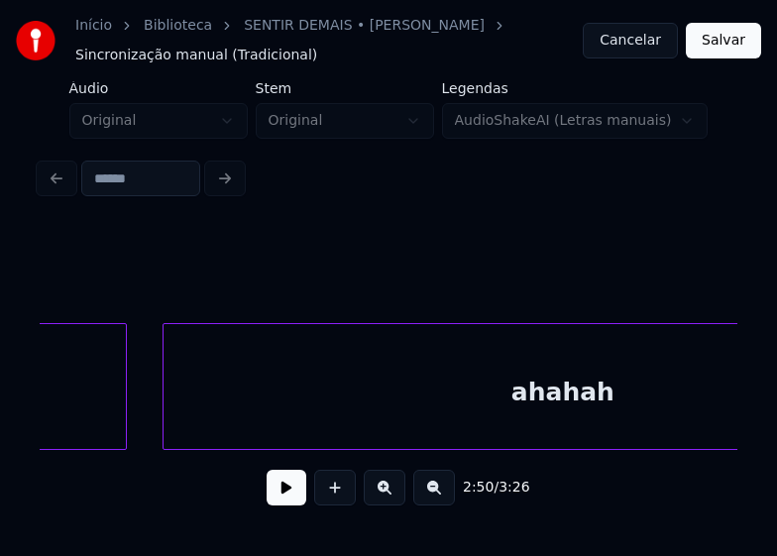
scroll to position [0, 34851]
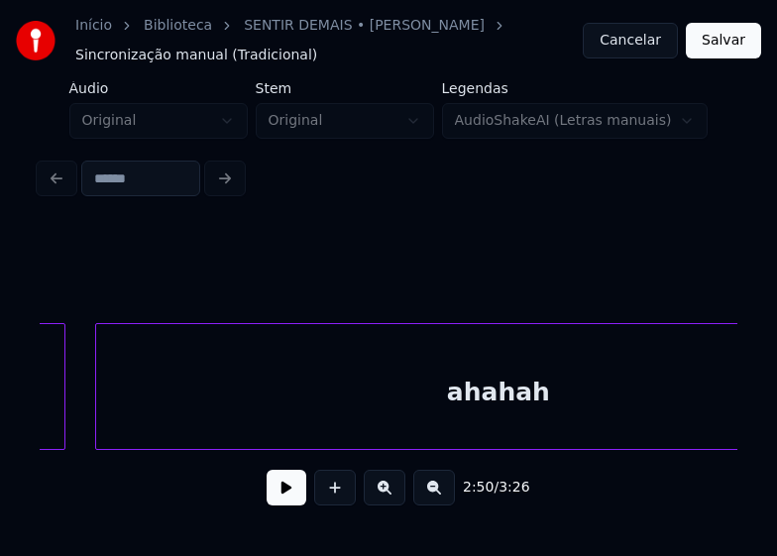
click at [100, 409] on div at bounding box center [99, 386] width 6 height 125
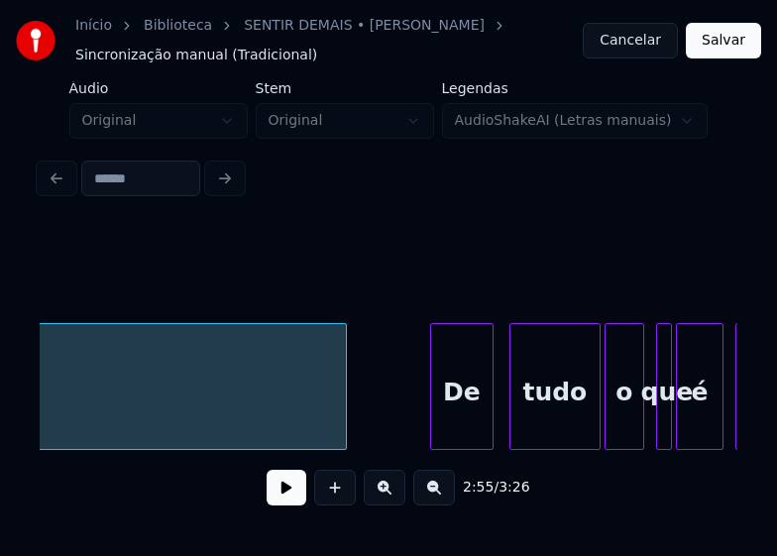
scroll to position [0, 35469]
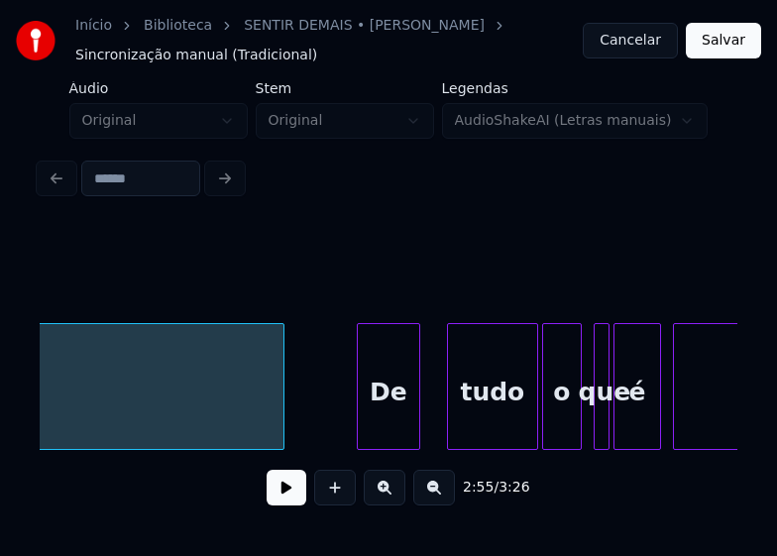
click at [393, 444] on div "ahahah De tudo o que é bonito" at bounding box center [389, 386] width 698 height 127
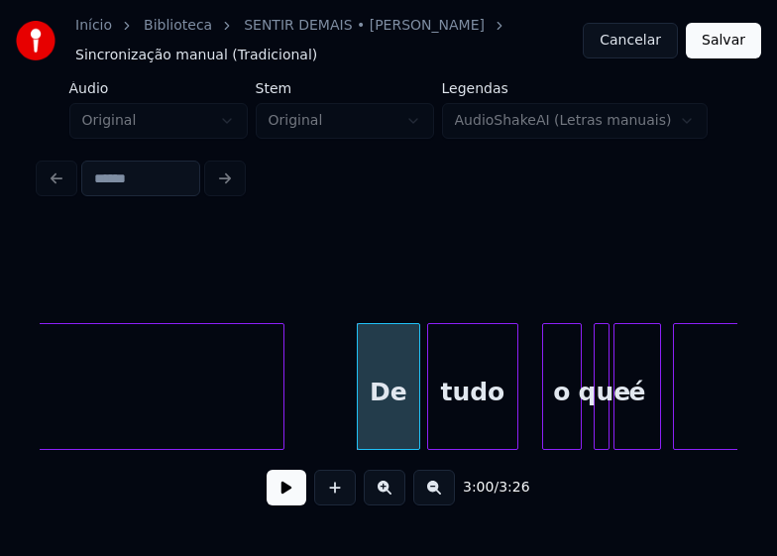
click at [457, 430] on div "tudo" at bounding box center [472, 391] width 89 height 135
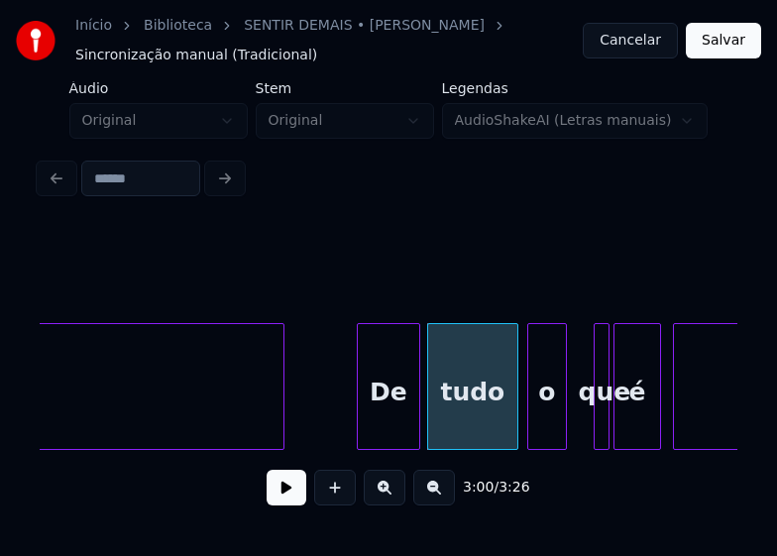
click at [543, 427] on div "o" at bounding box center [548, 391] width 38 height 135
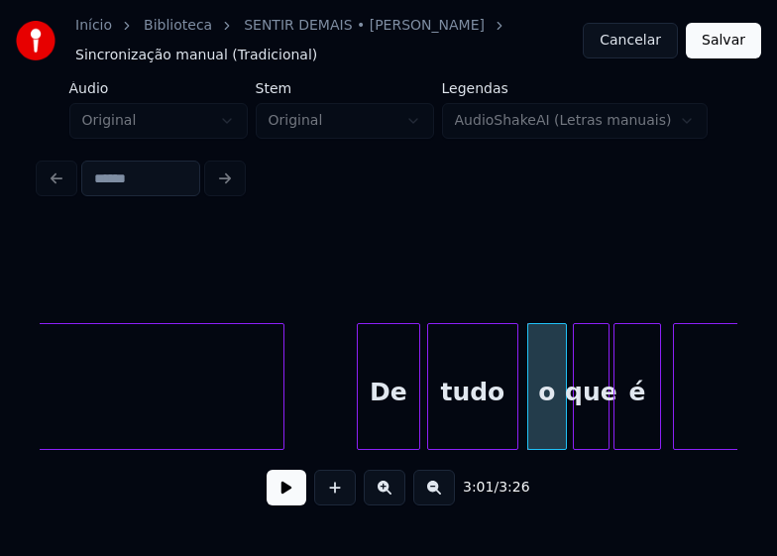
click at [574, 438] on div at bounding box center [577, 386] width 6 height 125
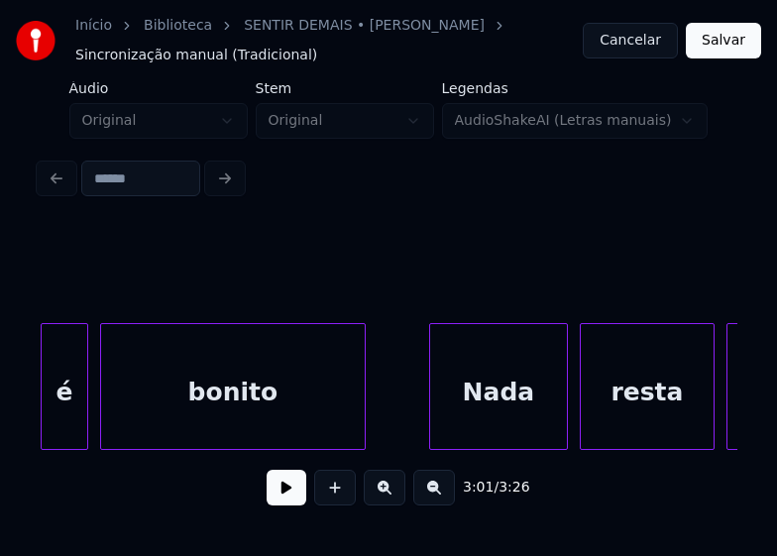
scroll to position [0, 36064]
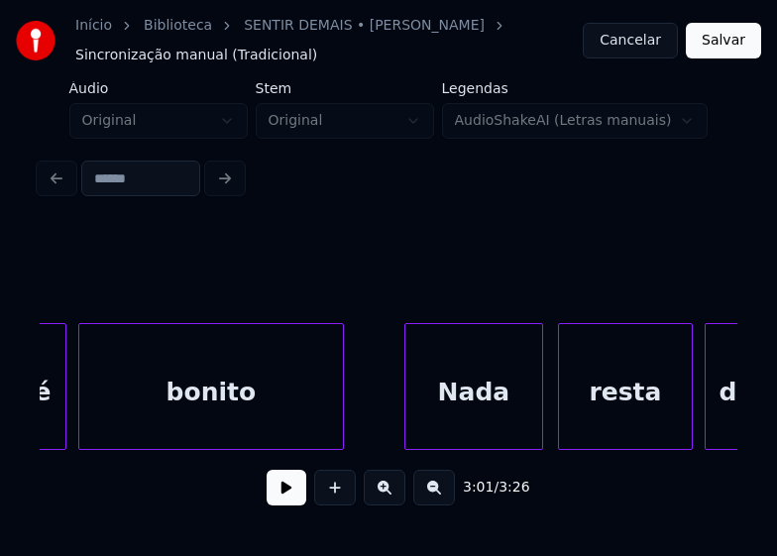
click at [498, 429] on div "Nada" at bounding box center [474, 391] width 137 height 135
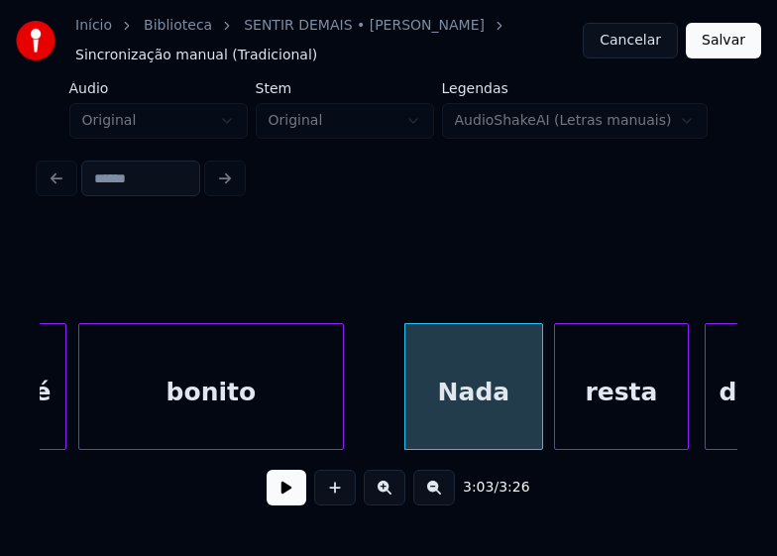
click at [649, 430] on div "resta" at bounding box center [621, 391] width 133 height 135
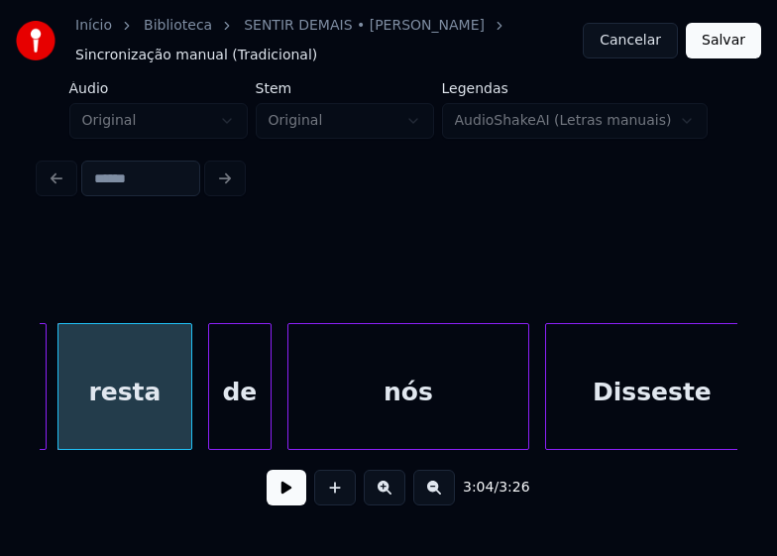
scroll to position [0, 36580]
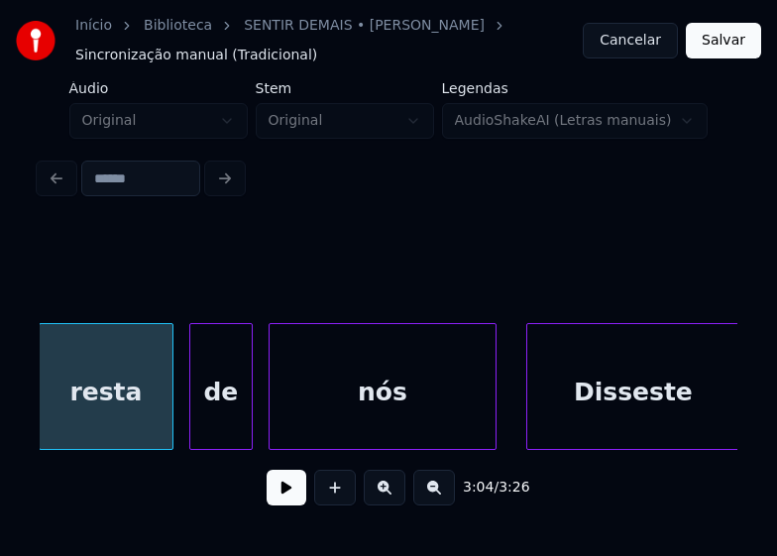
click at [495, 434] on div at bounding box center [493, 386] width 6 height 125
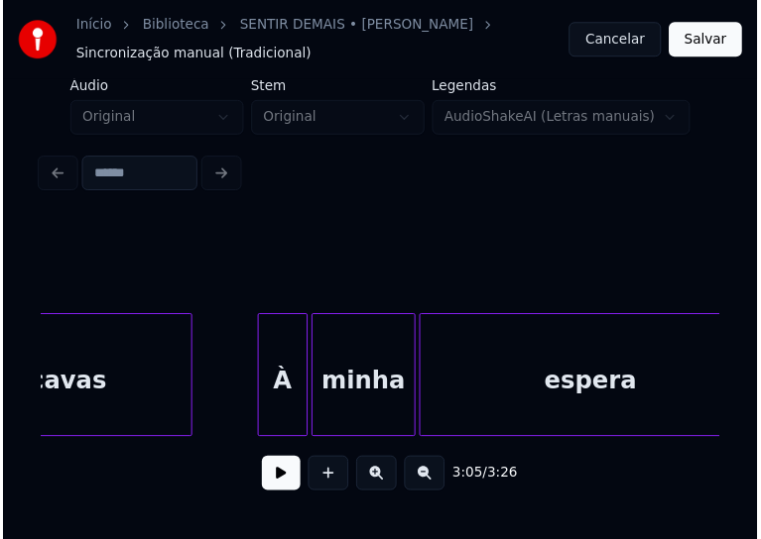
scroll to position [0, 37492]
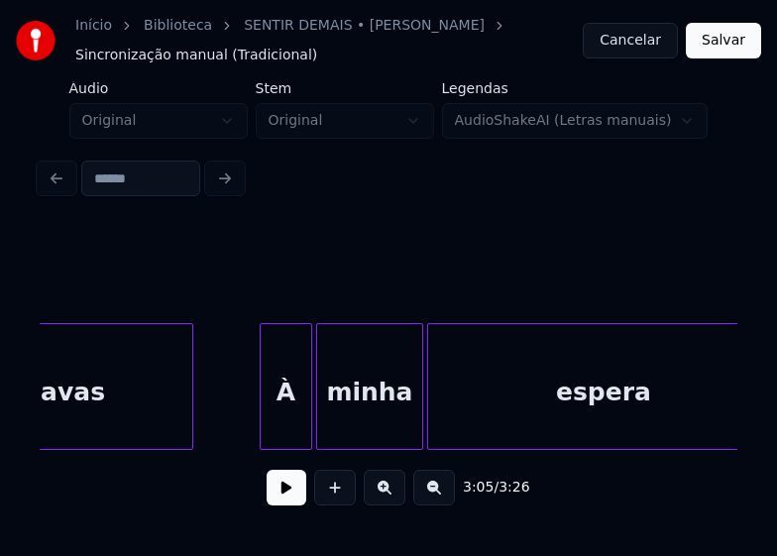
click at [263, 420] on div at bounding box center [264, 386] width 6 height 125
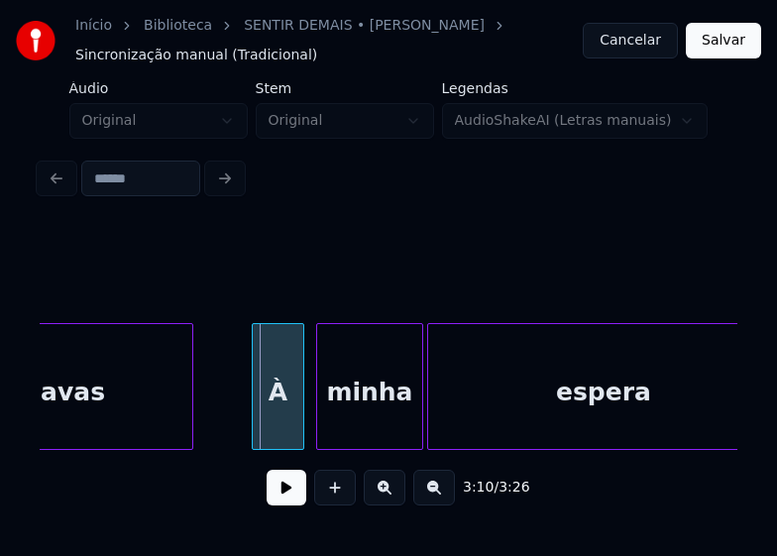
click at [287, 423] on div "À" at bounding box center [278, 391] width 51 height 135
click at [285, 420] on div "À" at bounding box center [278, 391] width 51 height 135
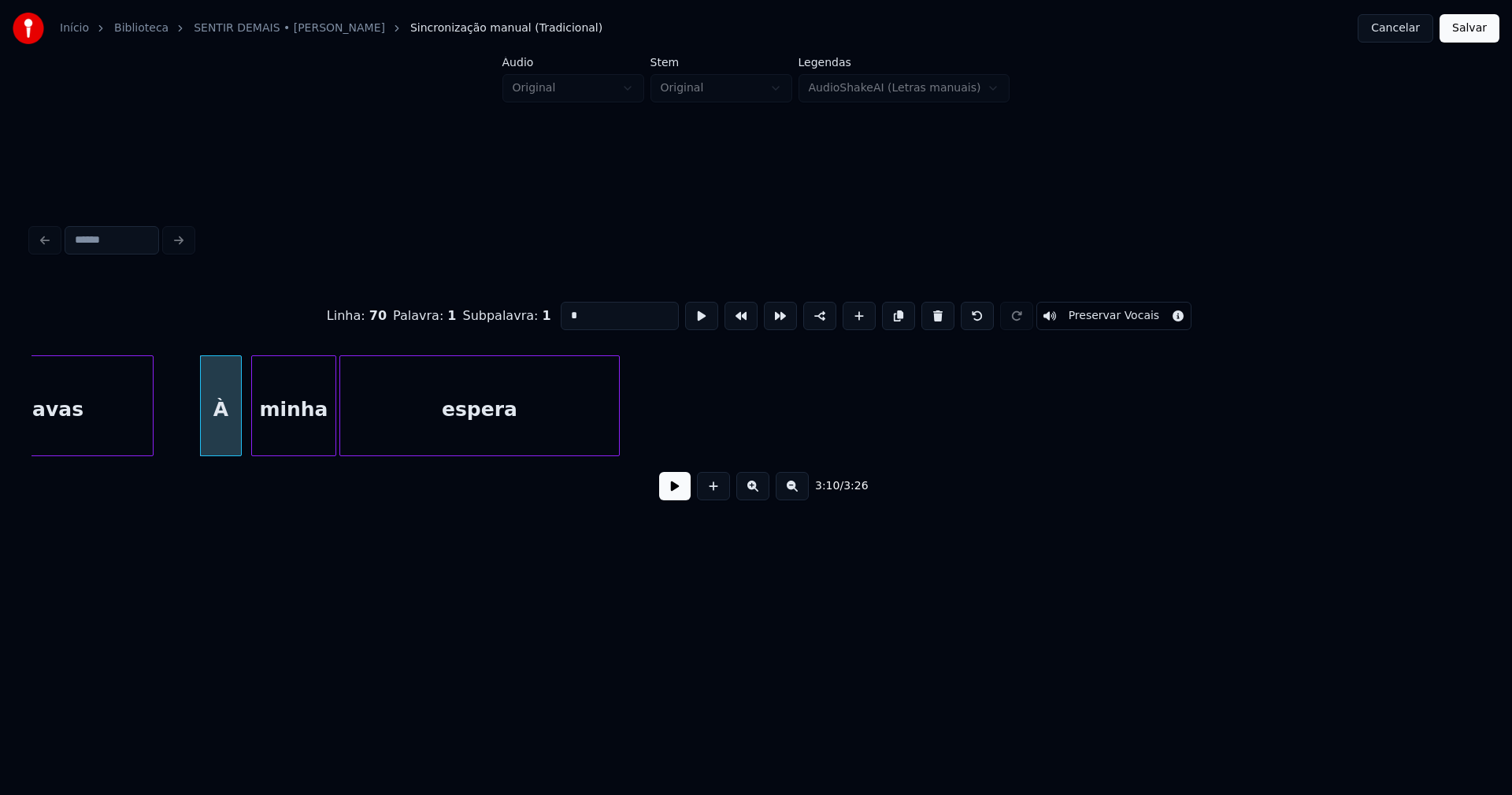
drag, startPoint x: 577, startPoint y: 312, endPoint x: 556, endPoint y: 315, distance: 21.2
click at [561, 315] on input "*" at bounding box center [619, 316] width 118 height 29
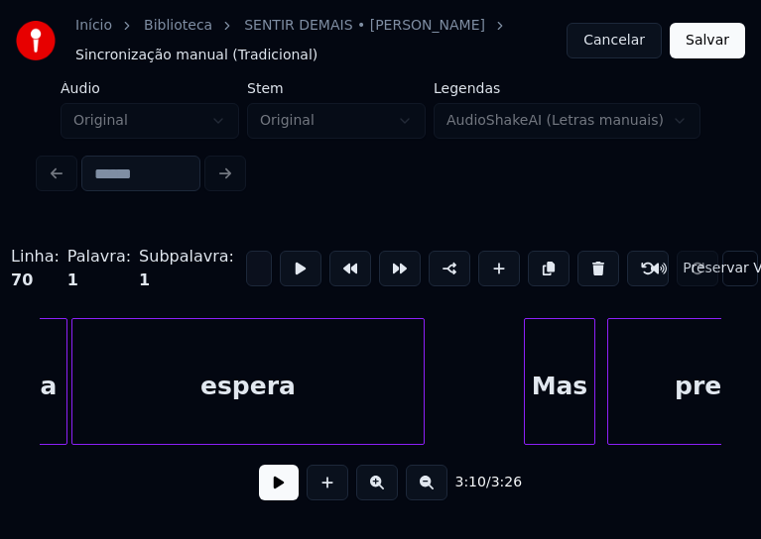
scroll to position [0, 37849]
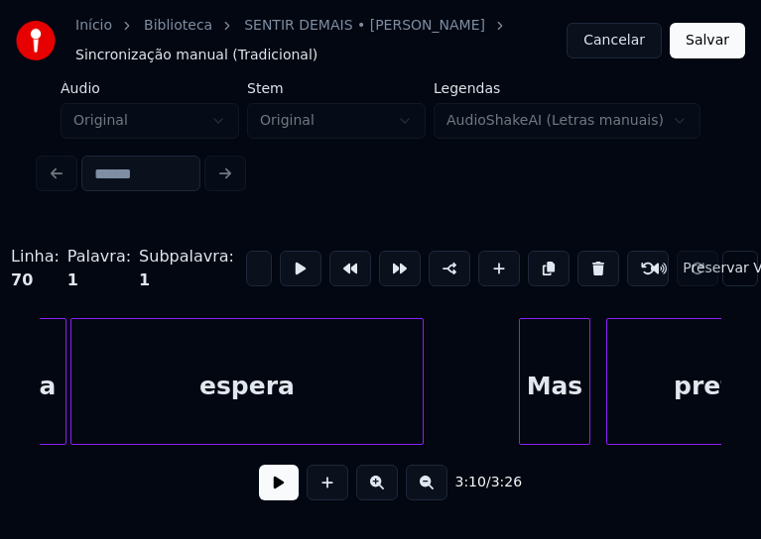
click at [561, 427] on div "Mas" at bounding box center [554, 386] width 69 height 135
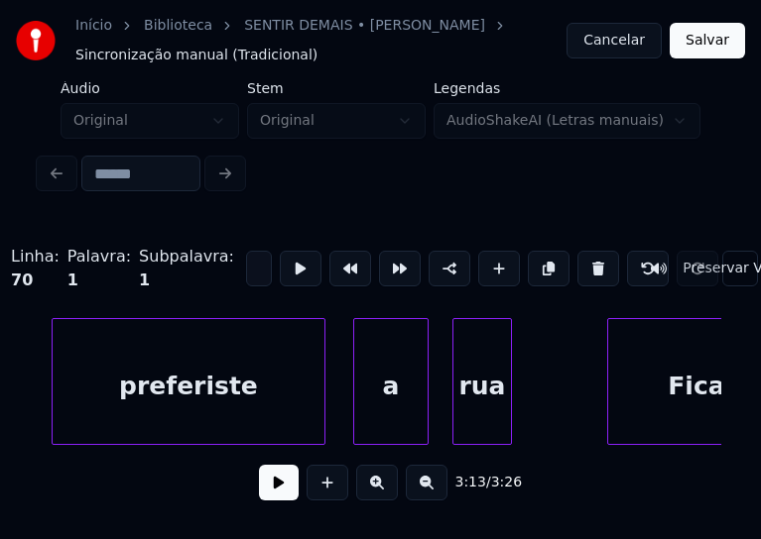
scroll to position [0, 38405]
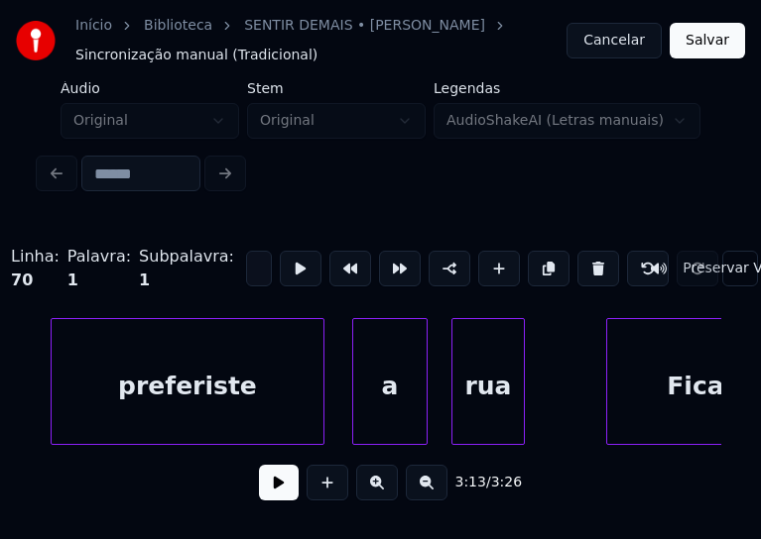
click at [522, 410] on div at bounding box center [521, 381] width 6 height 125
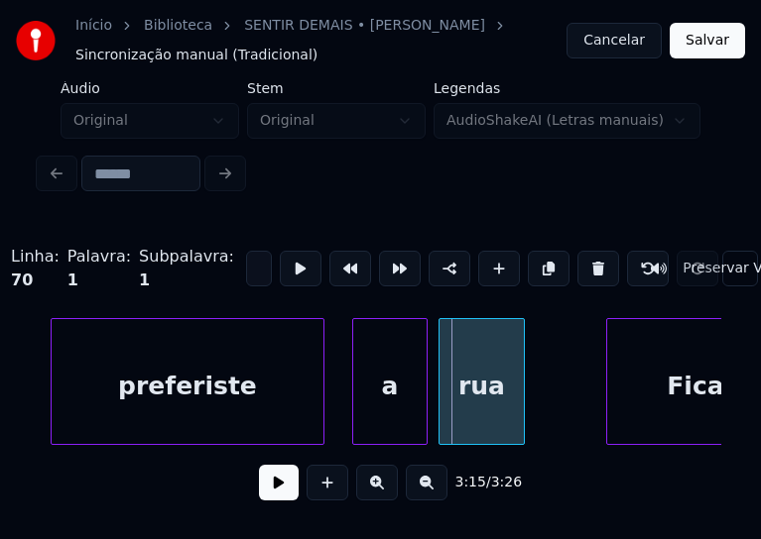
click at [440, 426] on div at bounding box center [442, 381] width 6 height 125
click at [347, 421] on div at bounding box center [348, 381] width 6 height 125
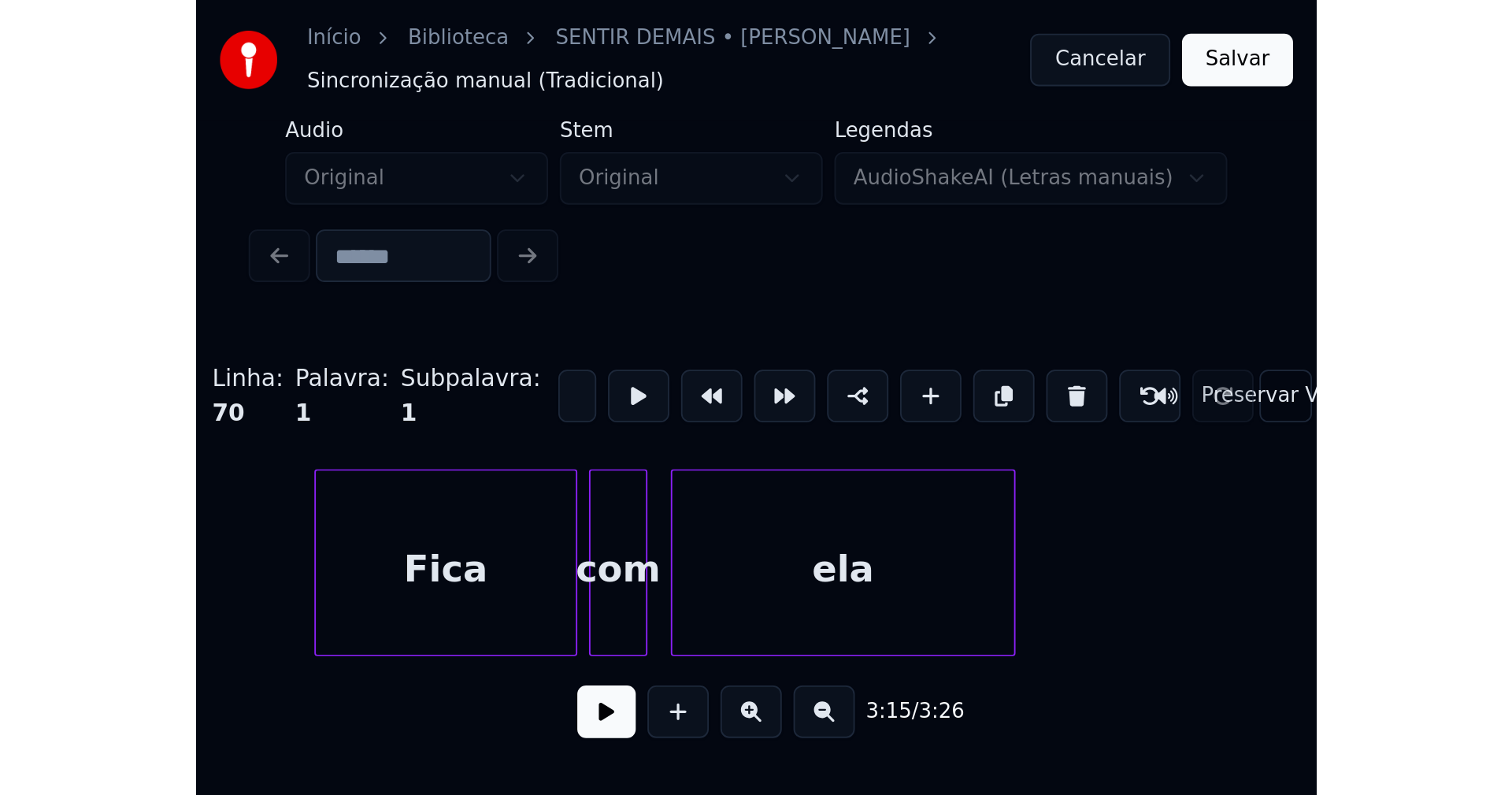
scroll to position [0, 30971]
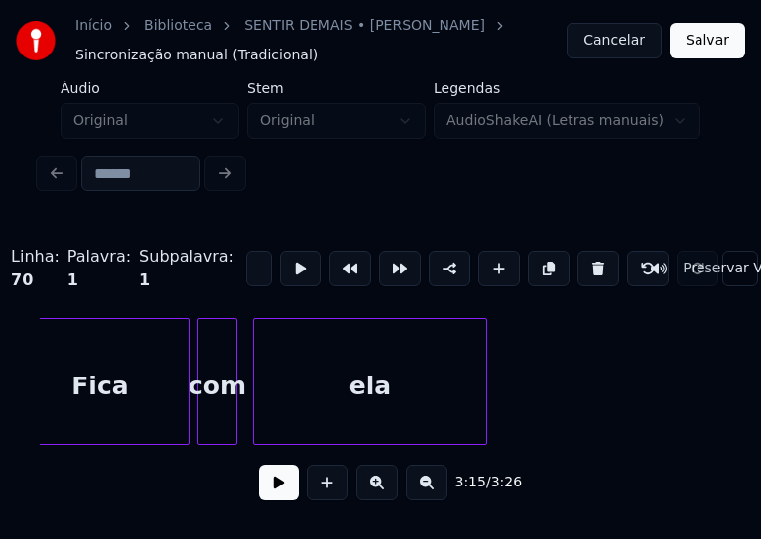
type input "*"
click at [703, 37] on button "Salvar" at bounding box center [706, 41] width 75 height 36
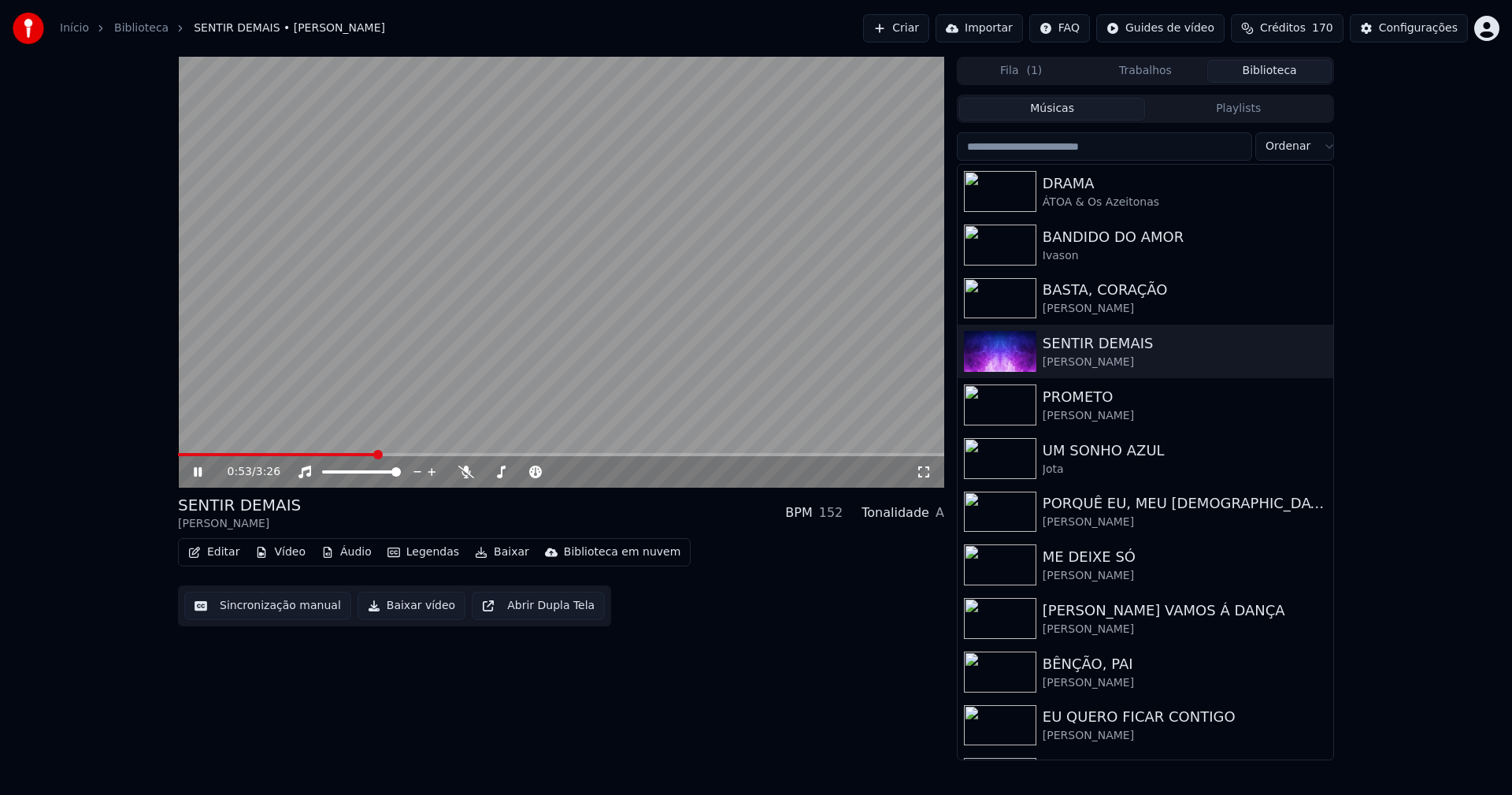
click at [195, 472] on icon at bounding box center [198, 472] width 8 height 10
click at [286, 555] on button "Vídeo" at bounding box center [280, 552] width 63 height 22
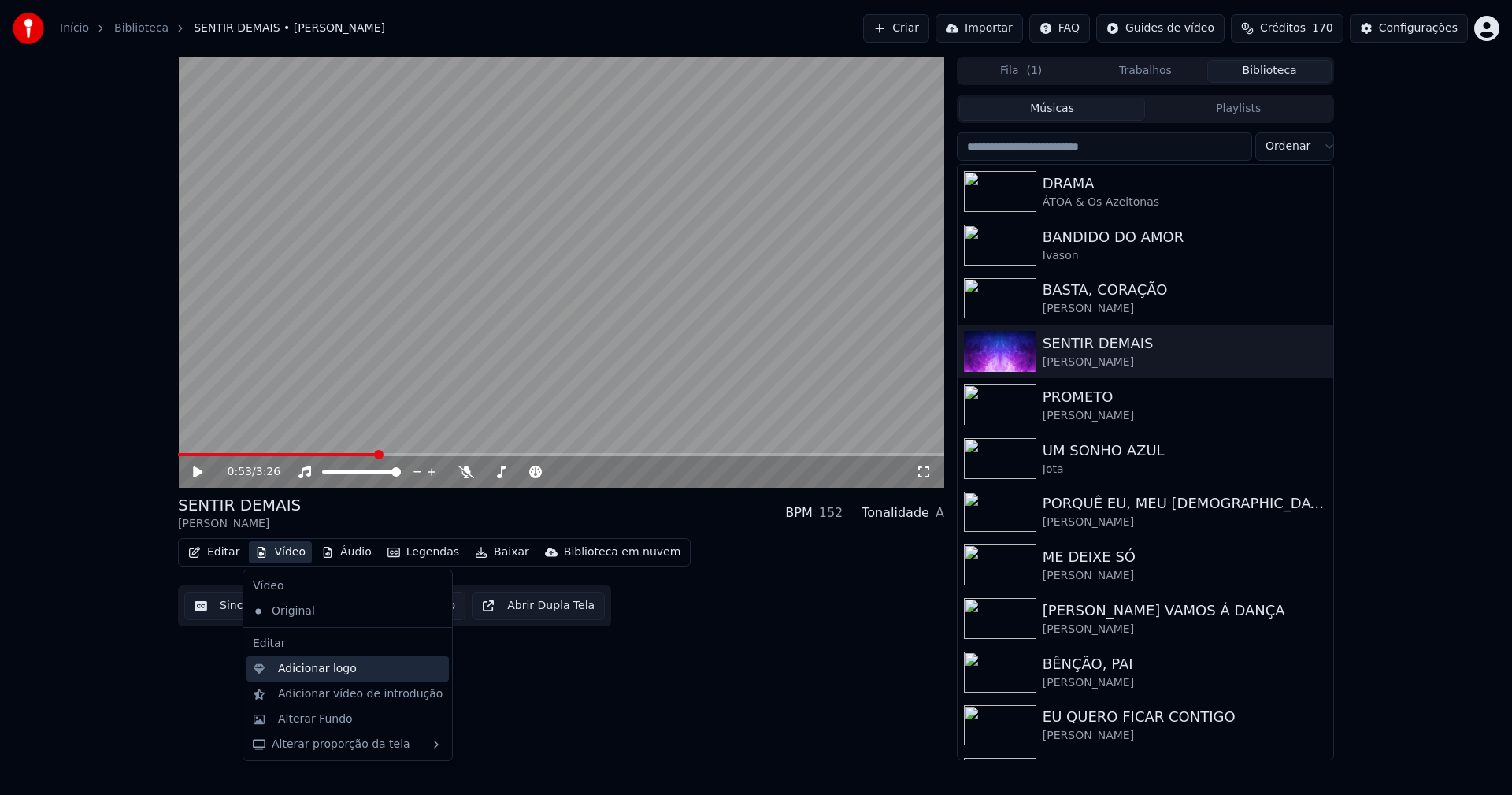
click at [301, 672] on div "Adicionar logo" at bounding box center [317, 669] width 79 height 16
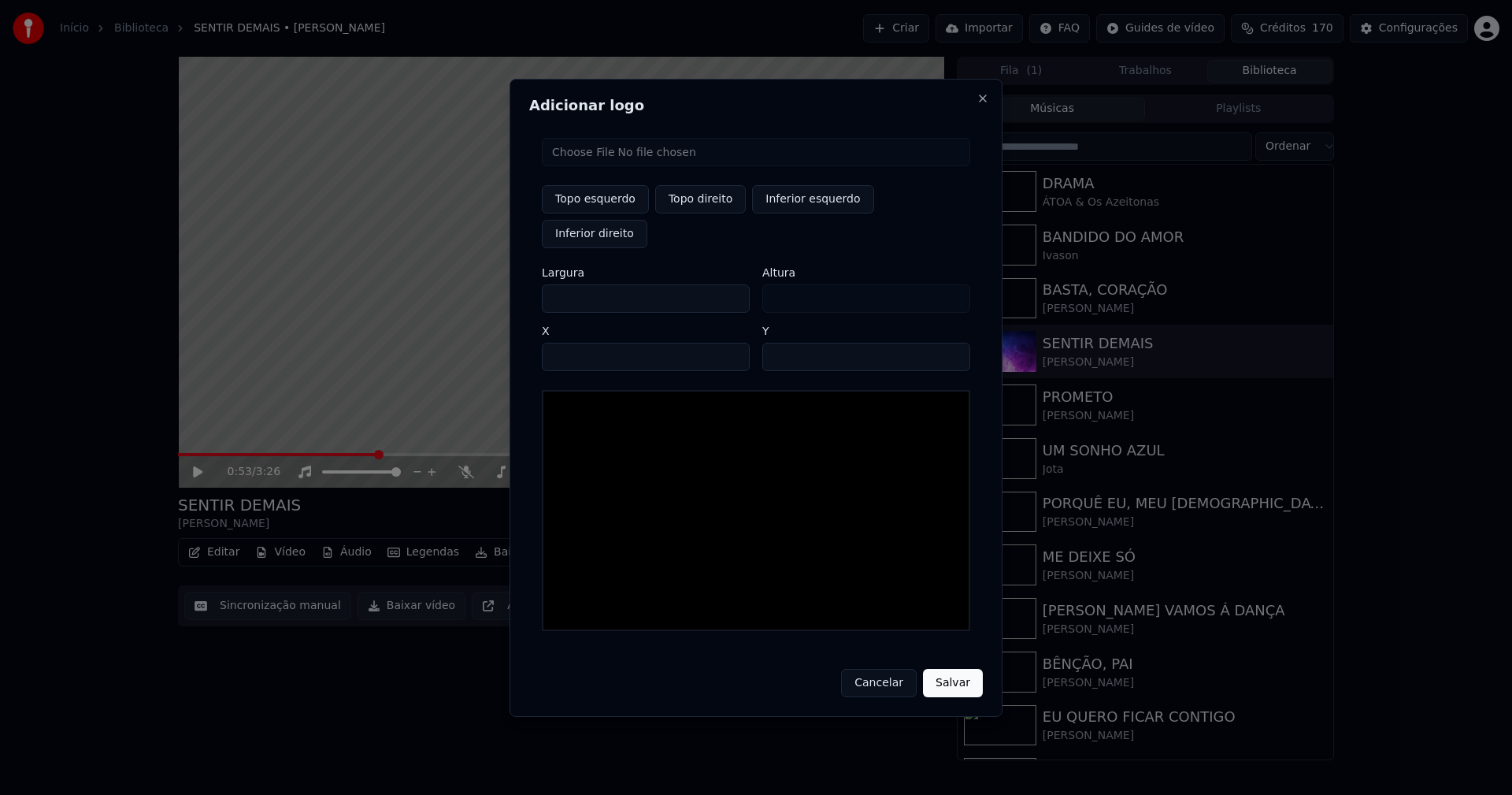
click at [625, 166] on input "file" at bounding box center [755, 152] width 428 height 29
type input "**********"
click at [695, 214] on button "Topo direito" at bounding box center [700, 199] width 91 height 29
type input "****"
drag, startPoint x: 569, startPoint y: 283, endPoint x: 502, endPoint y: 290, distance: 67.4
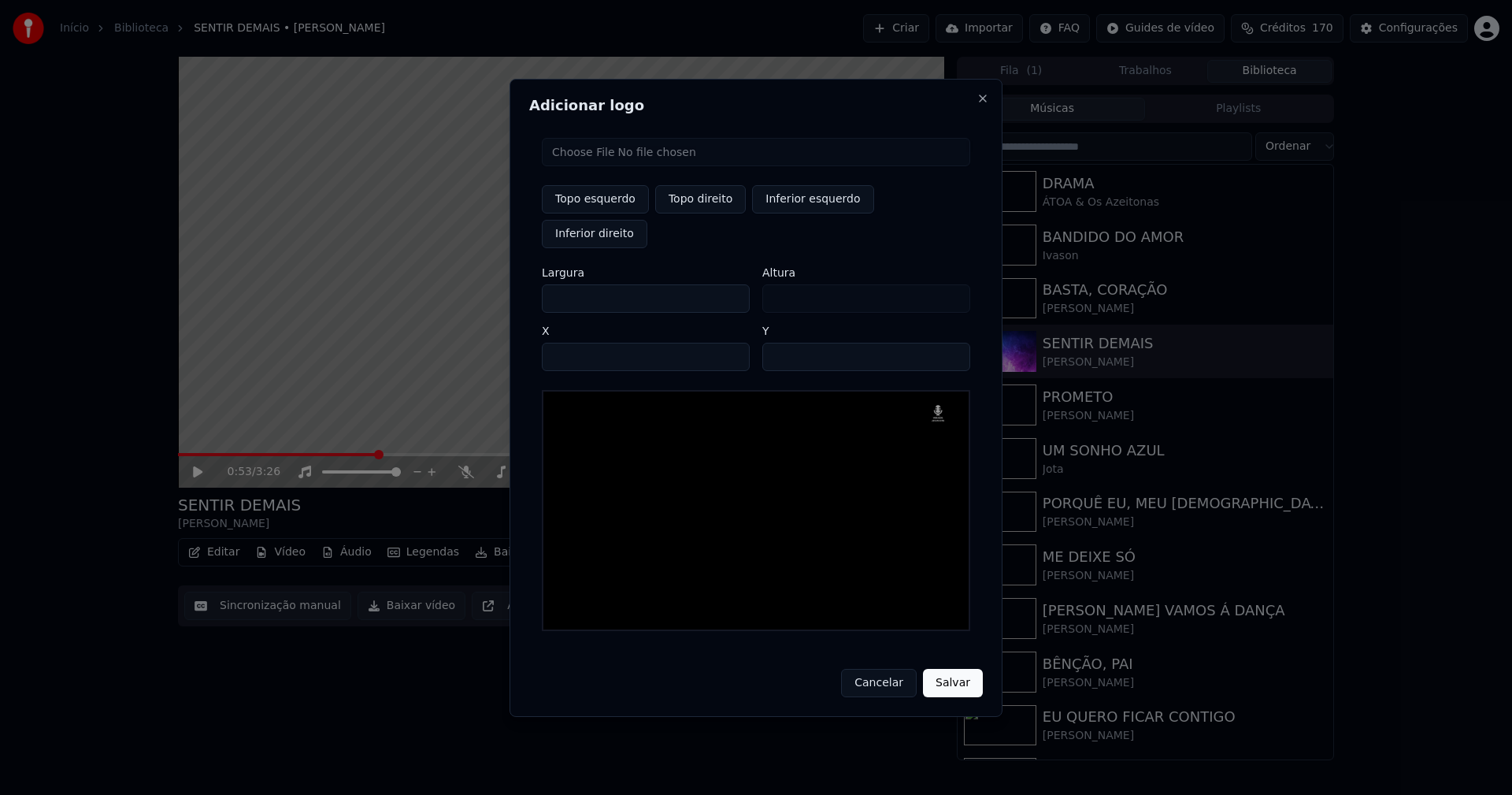
click at [502, 290] on body "Início Biblioteca SENTIR DEMAIS • [PERSON_NAME] Criar Importar FAQ Guides de ví…" at bounding box center [756, 397] width 1512 height 795
type input "**"
type input "***"
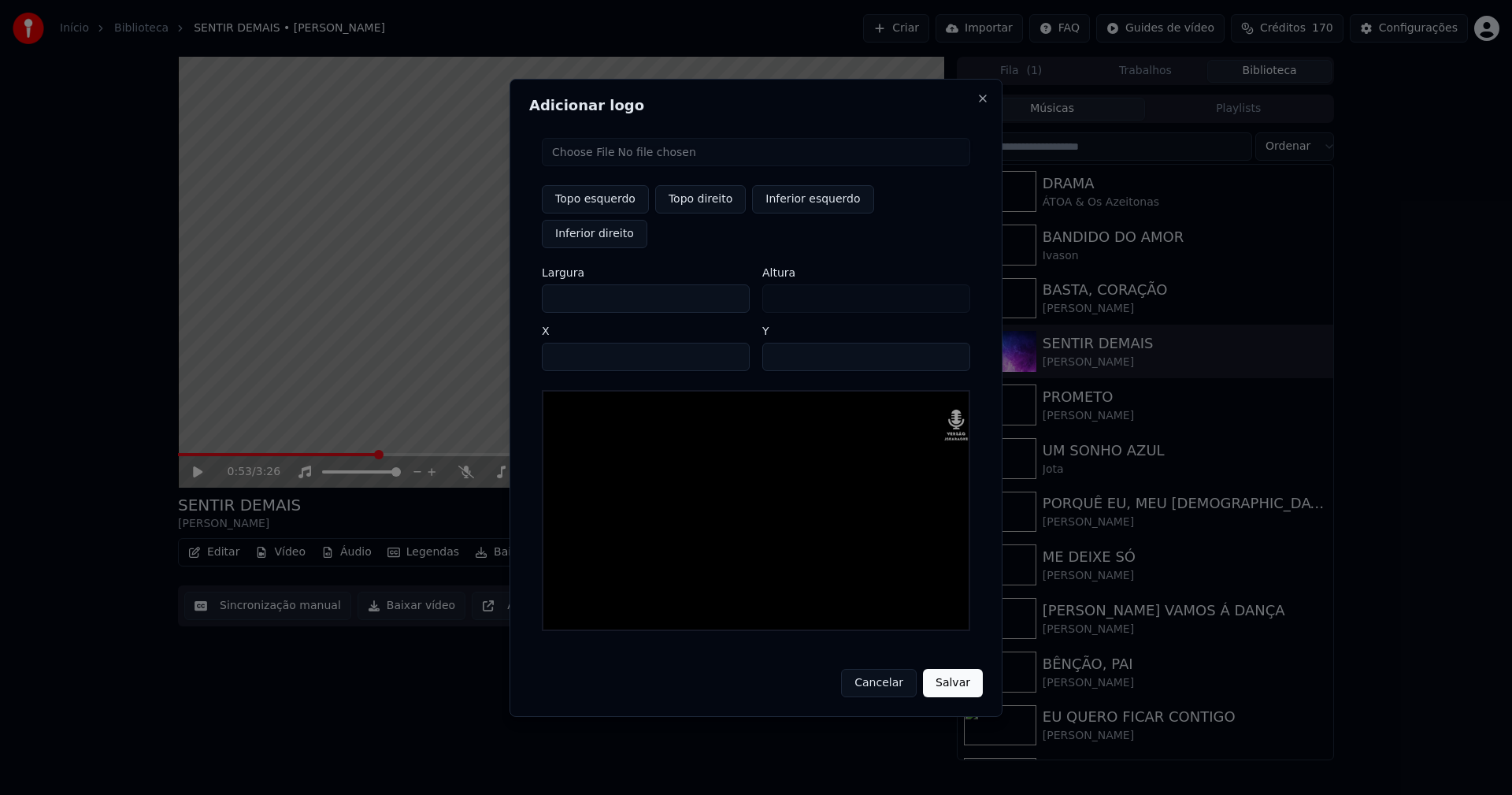
type input "***"
click at [573, 342] on input "****" at bounding box center [646, 357] width 208 height 29
type input "****"
click at [777, 342] on input "**" at bounding box center [866, 357] width 208 height 29
type input "**"
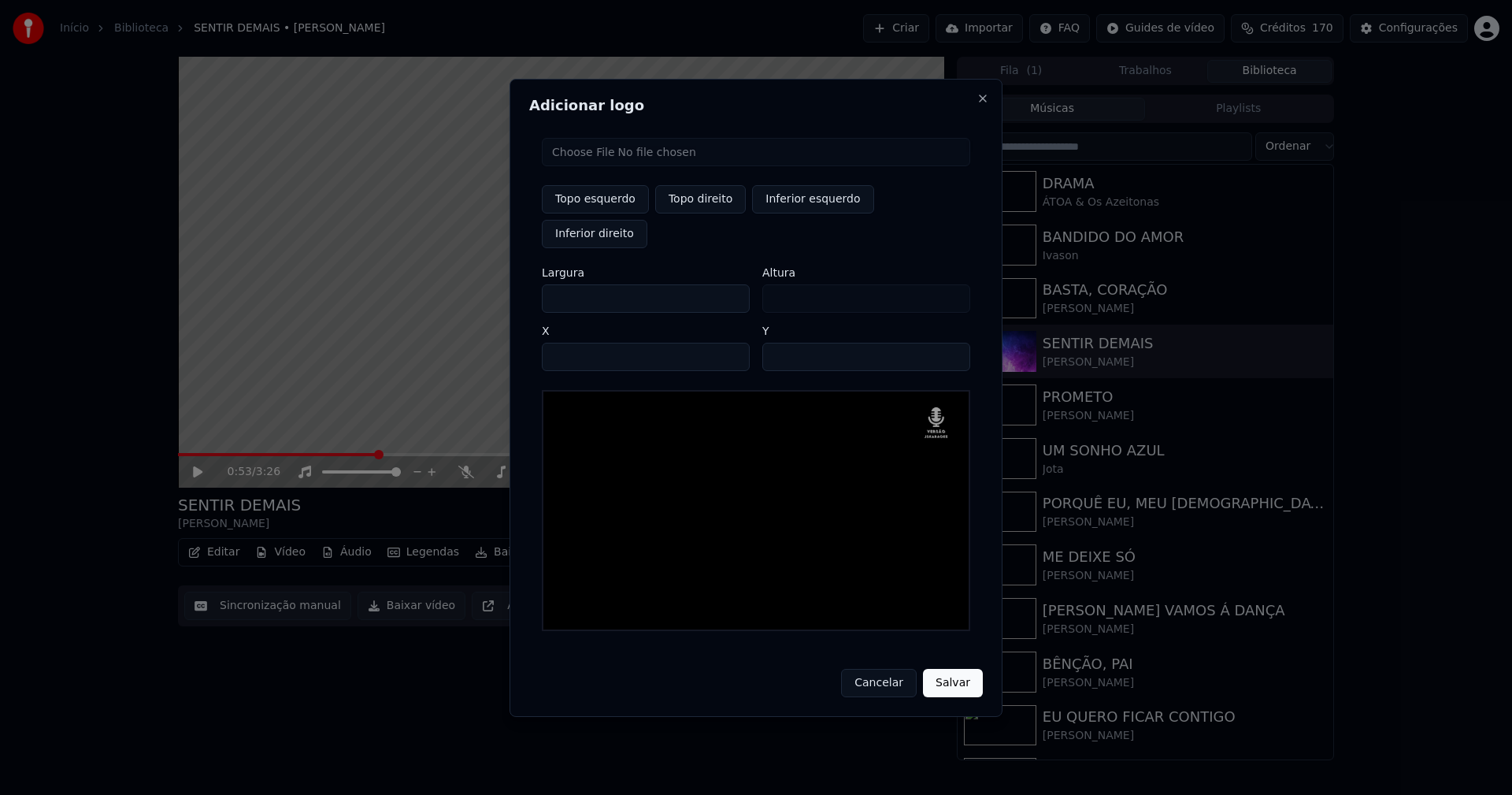
click at [963, 669] on button "Salvar" at bounding box center [952, 683] width 60 height 29
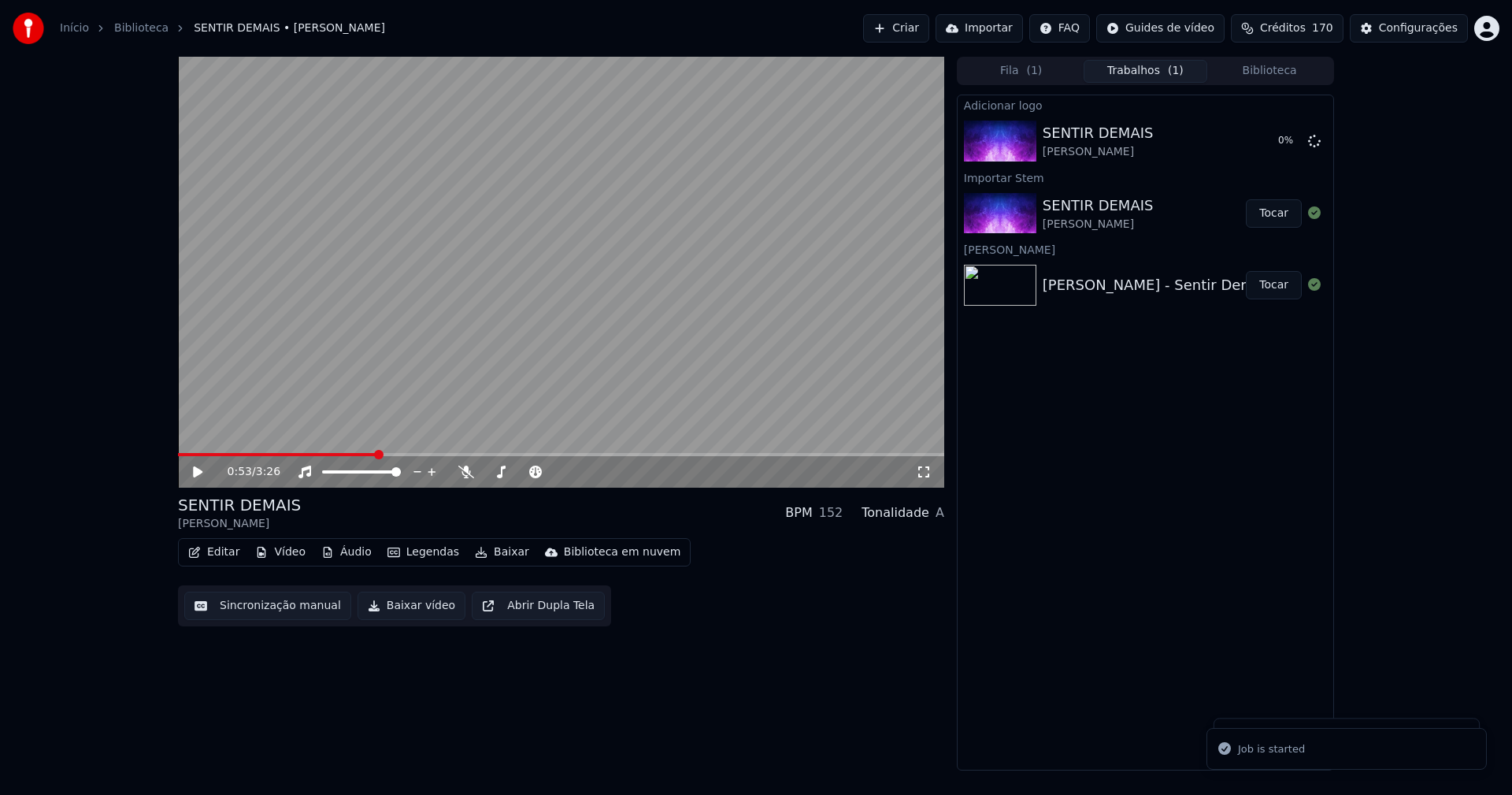
click at [198, 471] on icon at bounding box center [198, 472] width 10 height 11
click at [1278, 142] on button "Tocar" at bounding box center [1274, 141] width 56 height 29
click at [200, 472] on icon at bounding box center [198, 472] width 8 height 10
click at [222, 556] on button "Editar" at bounding box center [214, 552] width 64 height 22
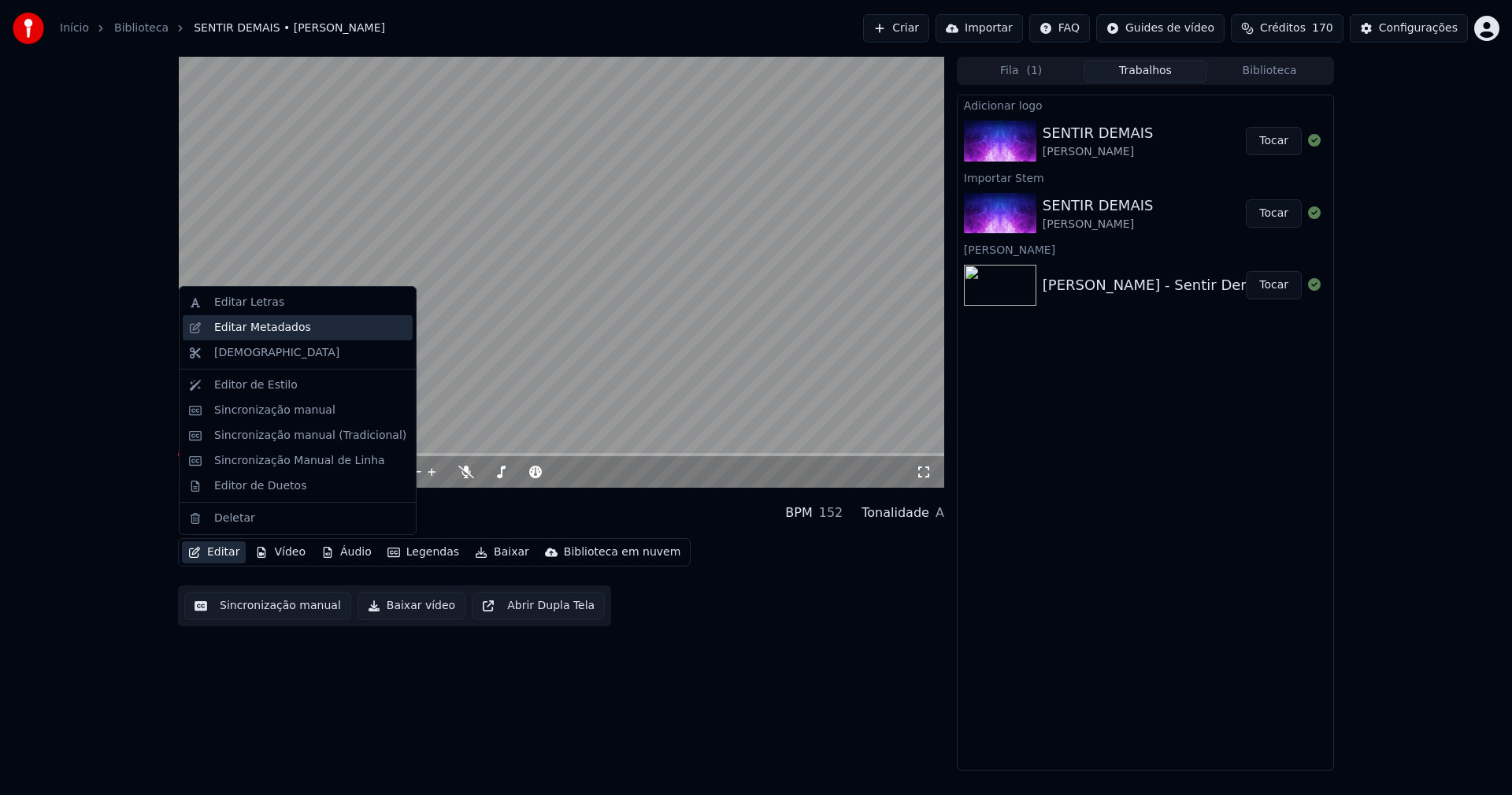
click at [257, 330] on div "Editar Metadados" at bounding box center [263, 328] width 97 height 16
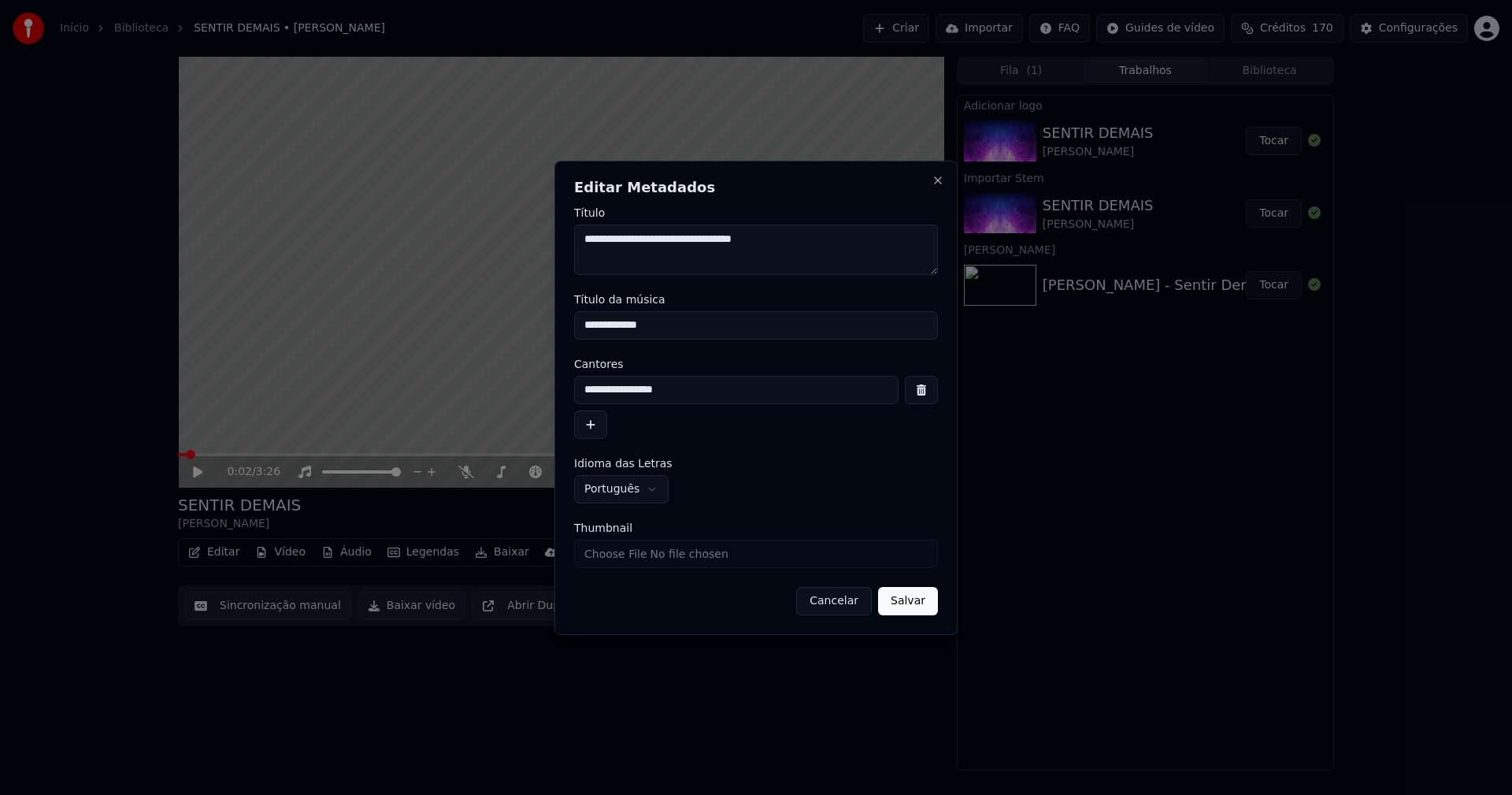
click at [618, 558] on input "Thumbnail" at bounding box center [756, 554] width 364 height 29
type input "**********"
click at [920, 592] on button "Salvar" at bounding box center [908, 601] width 60 height 29
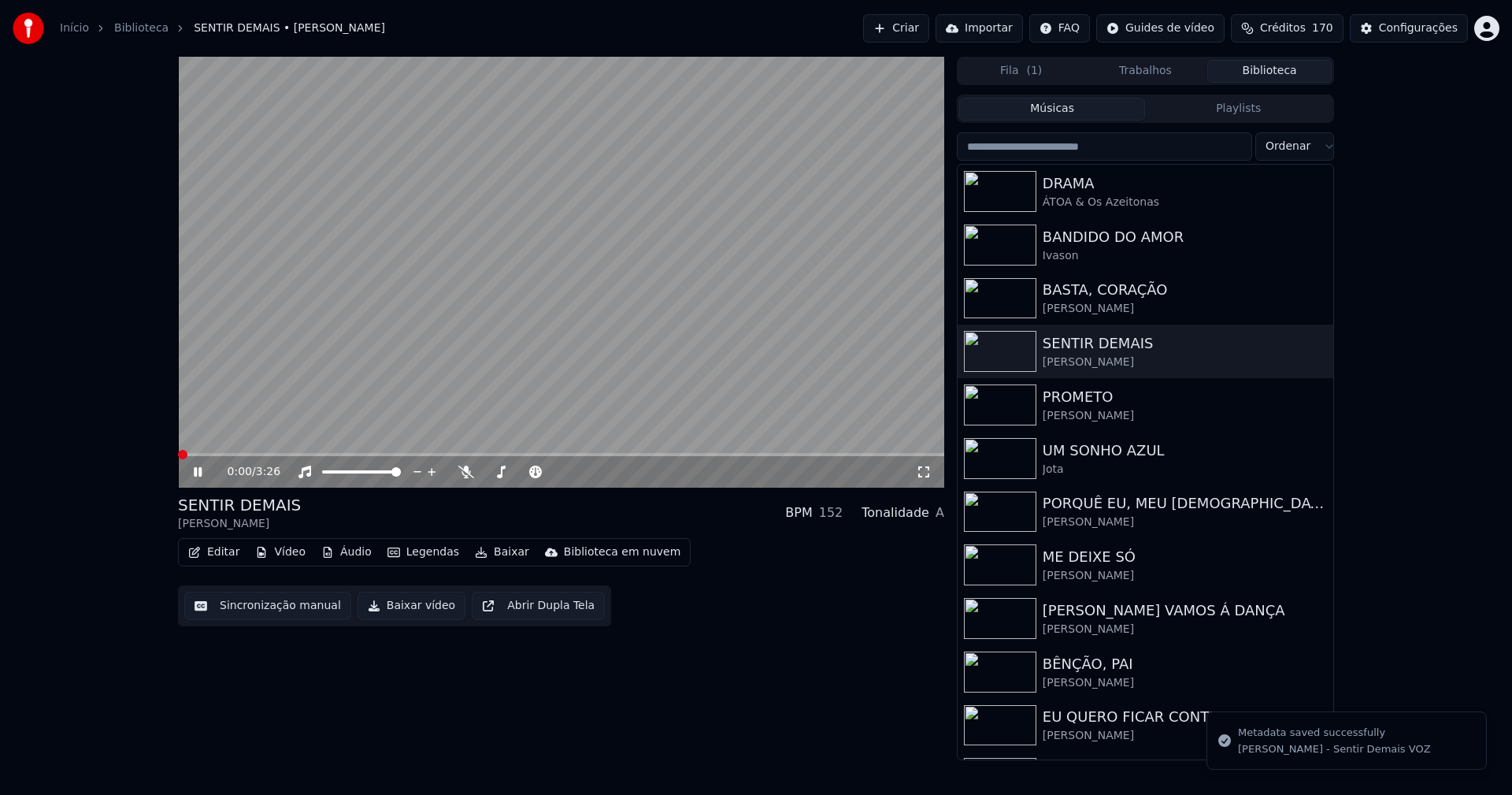
click at [1276, 80] on button "Biblioteca" at bounding box center [1269, 71] width 125 height 23
click at [200, 469] on icon at bounding box center [198, 472] width 8 height 10
click at [400, 613] on button "Baixar vídeo" at bounding box center [411, 606] width 108 height 29
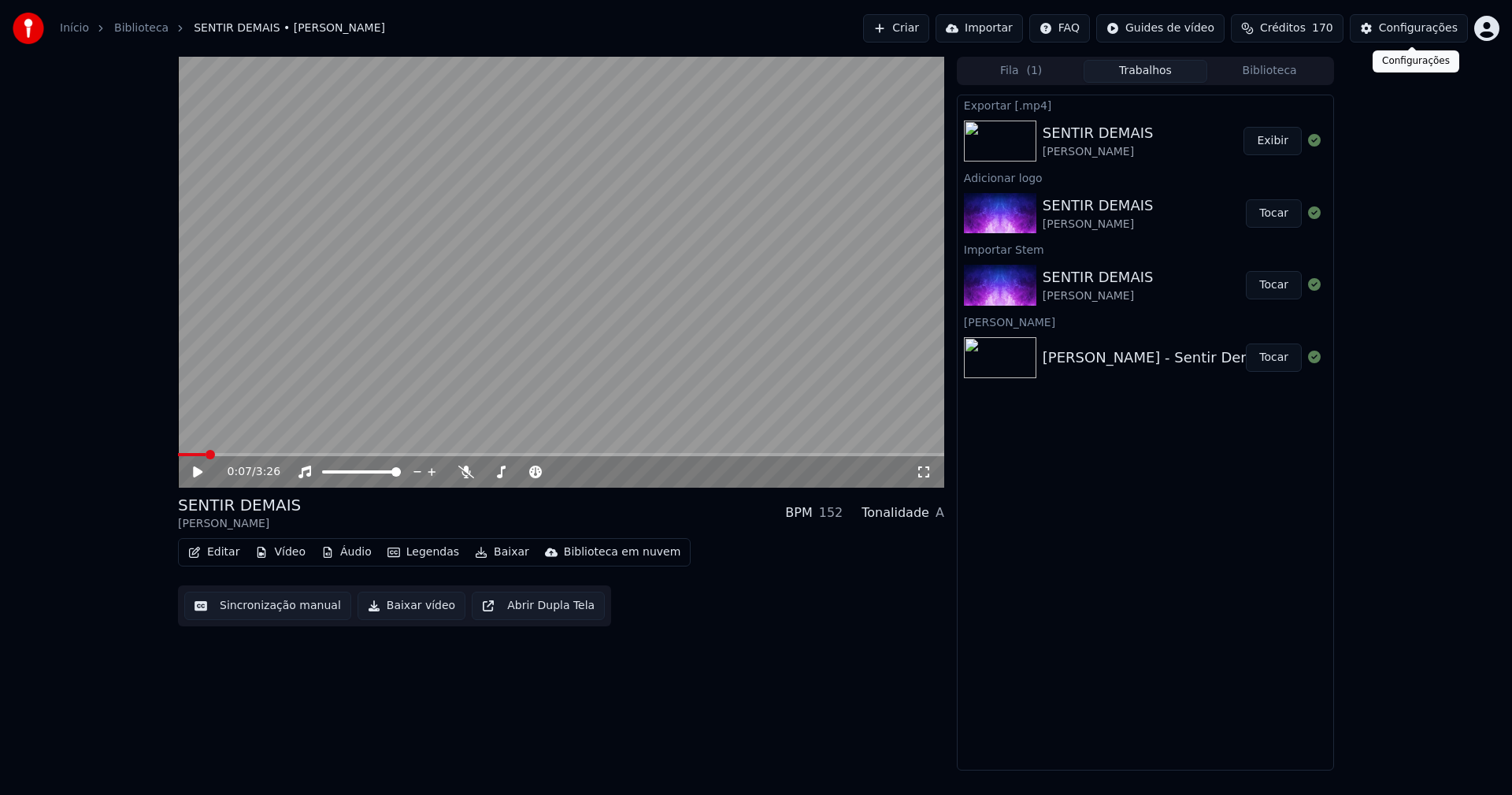
click at [1421, 31] on div "Configurações" at bounding box center [1418, 29] width 79 height 16
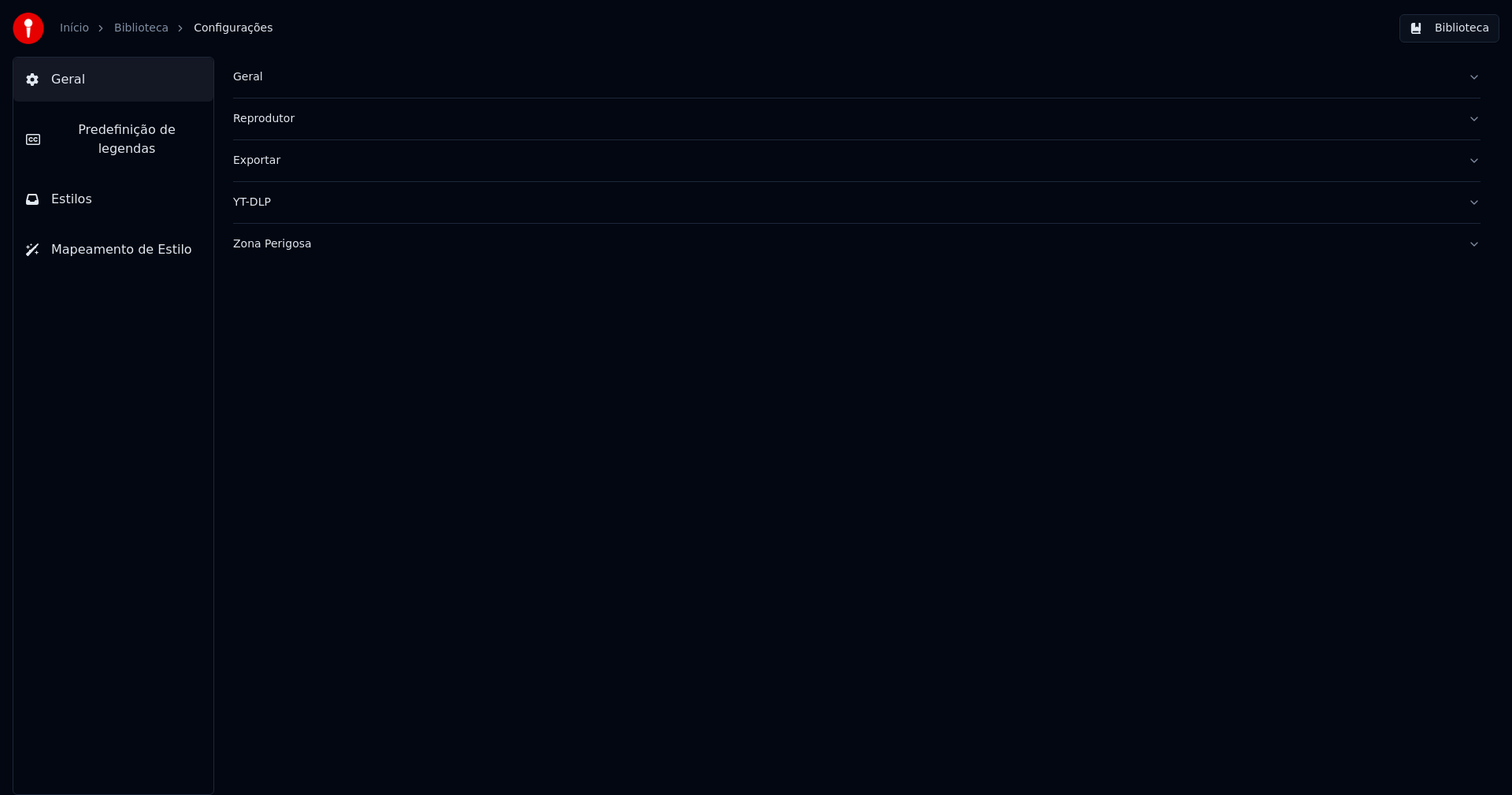
click at [245, 75] on div "Geral" at bounding box center [844, 77] width 1222 height 16
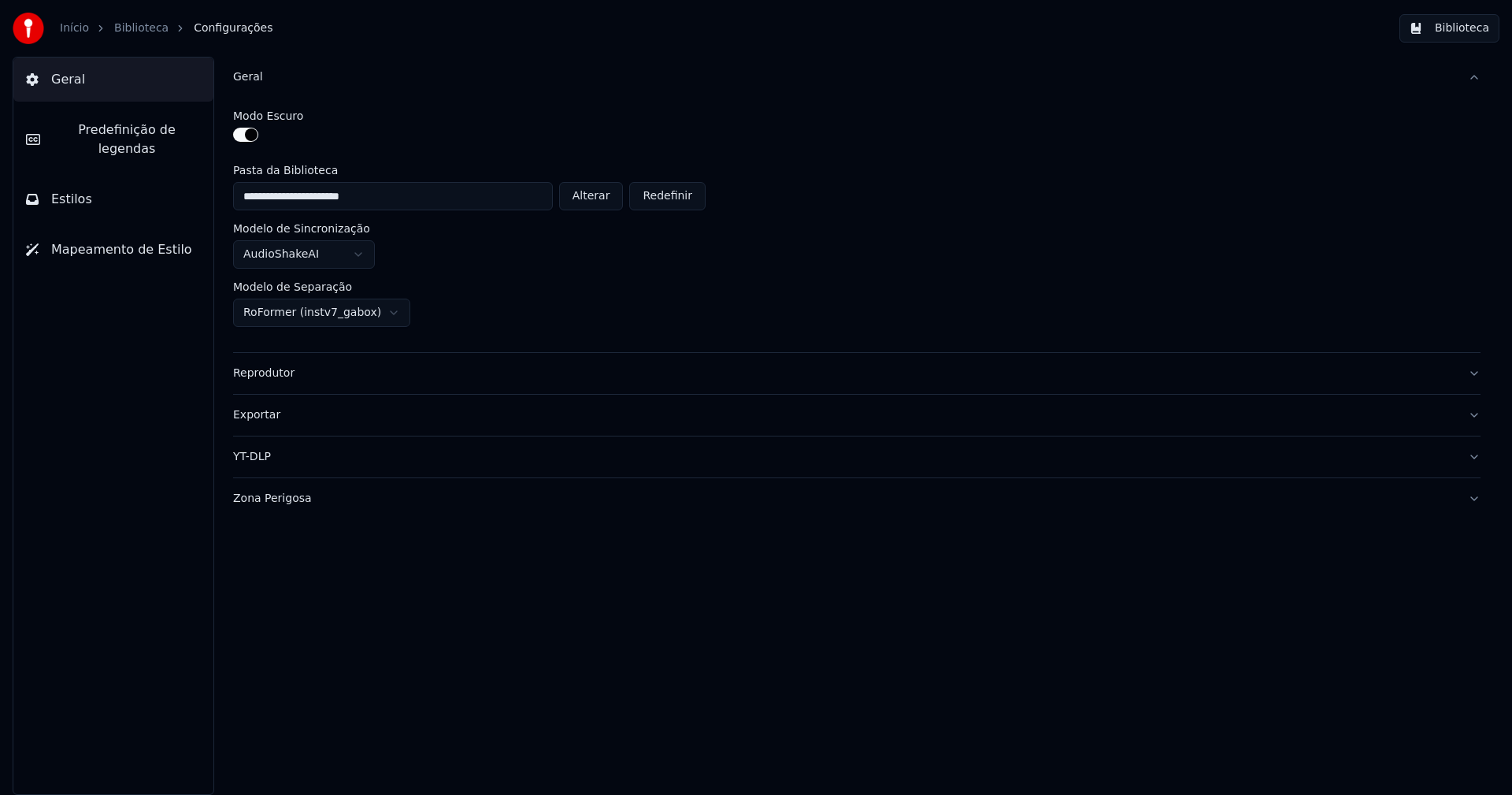
click at [605, 199] on button "Alterar" at bounding box center [591, 196] width 64 height 29
type input "**********"
click at [1452, 37] on button "Biblioteca" at bounding box center [1449, 29] width 100 height 29
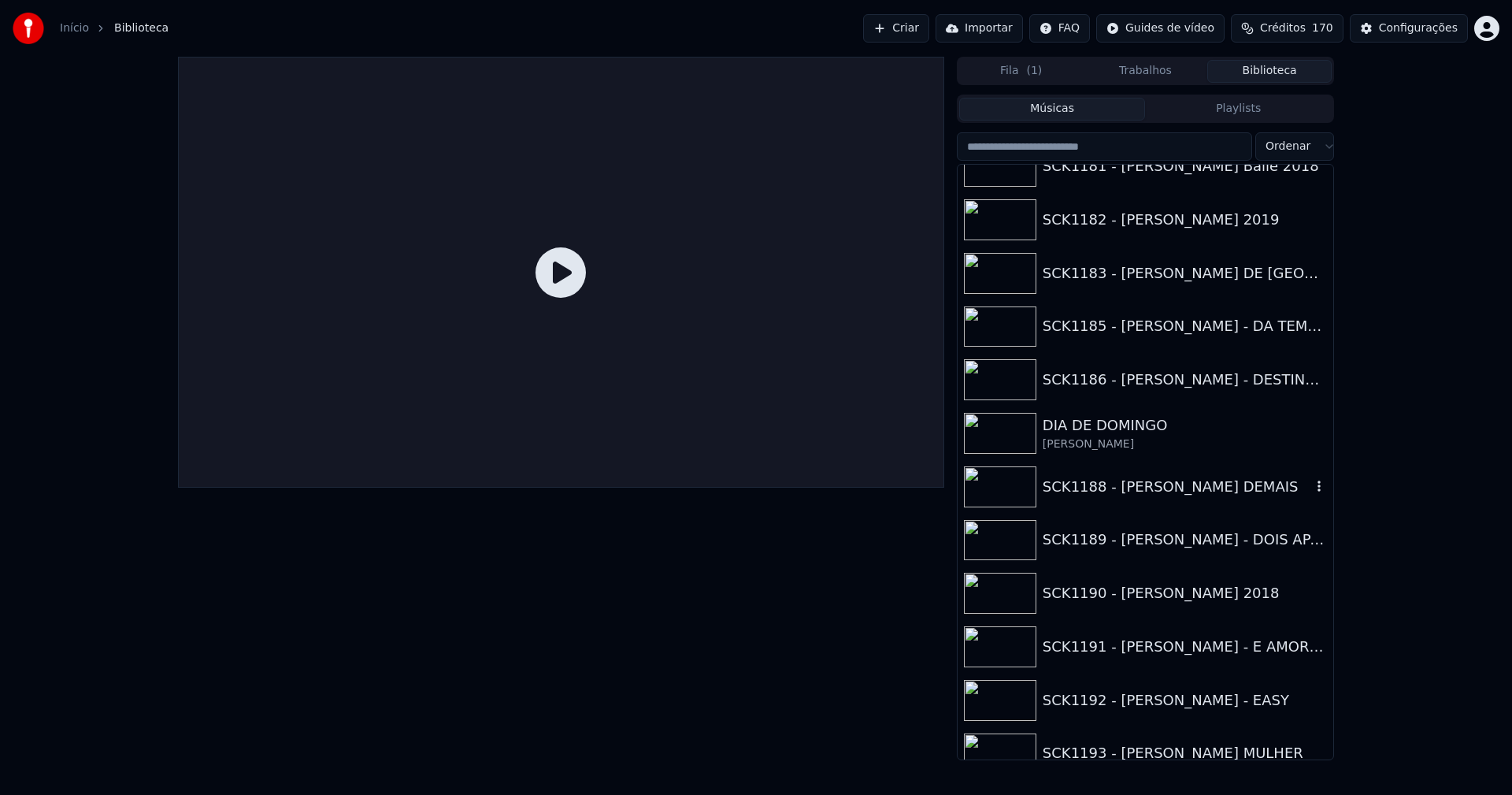
scroll to position [1182, 0]
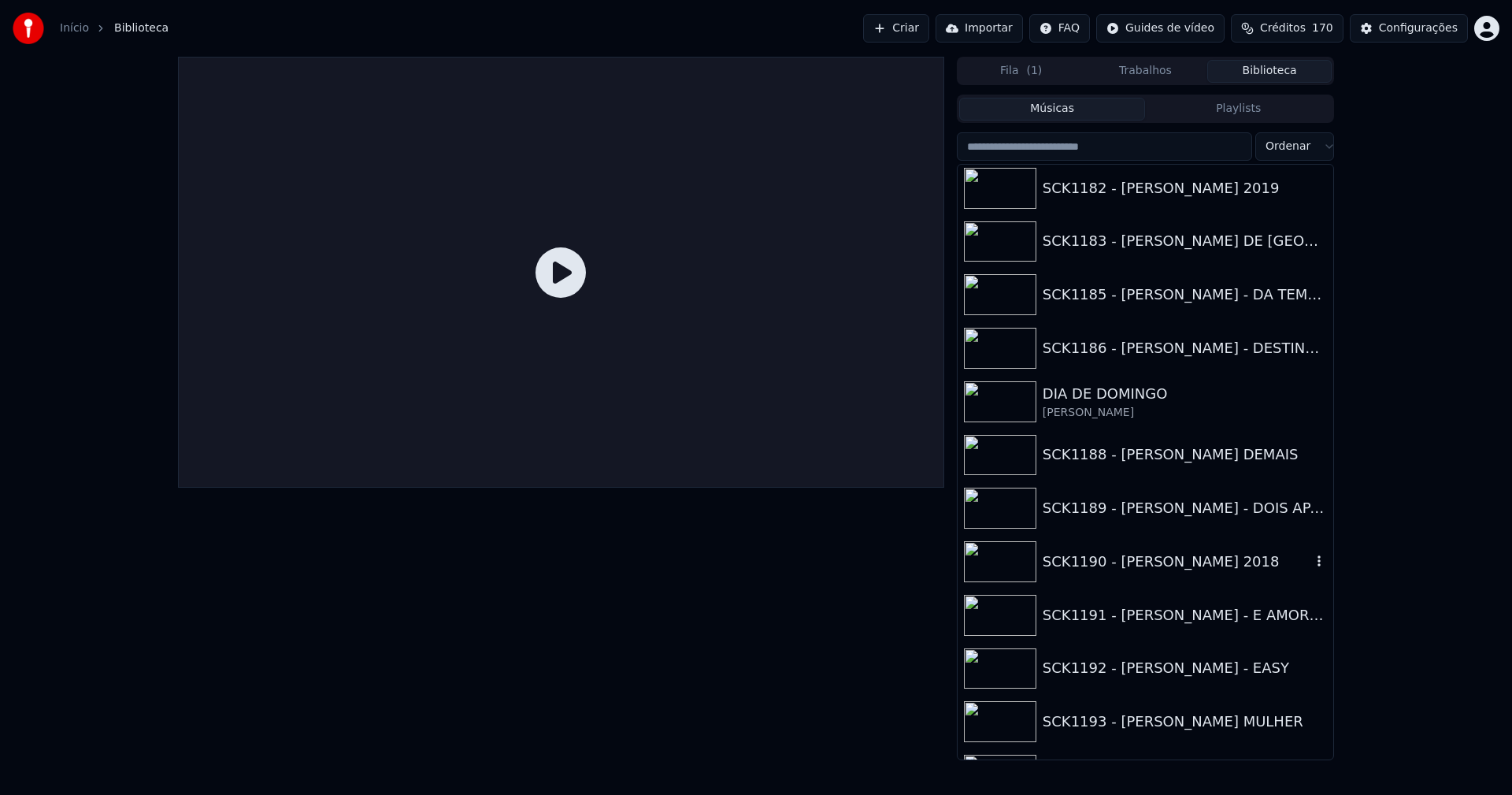
click at [1267, 567] on div "SCK1190 - [PERSON_NAME] 2018" at bounding box center [1177, 562] width 268 height 22
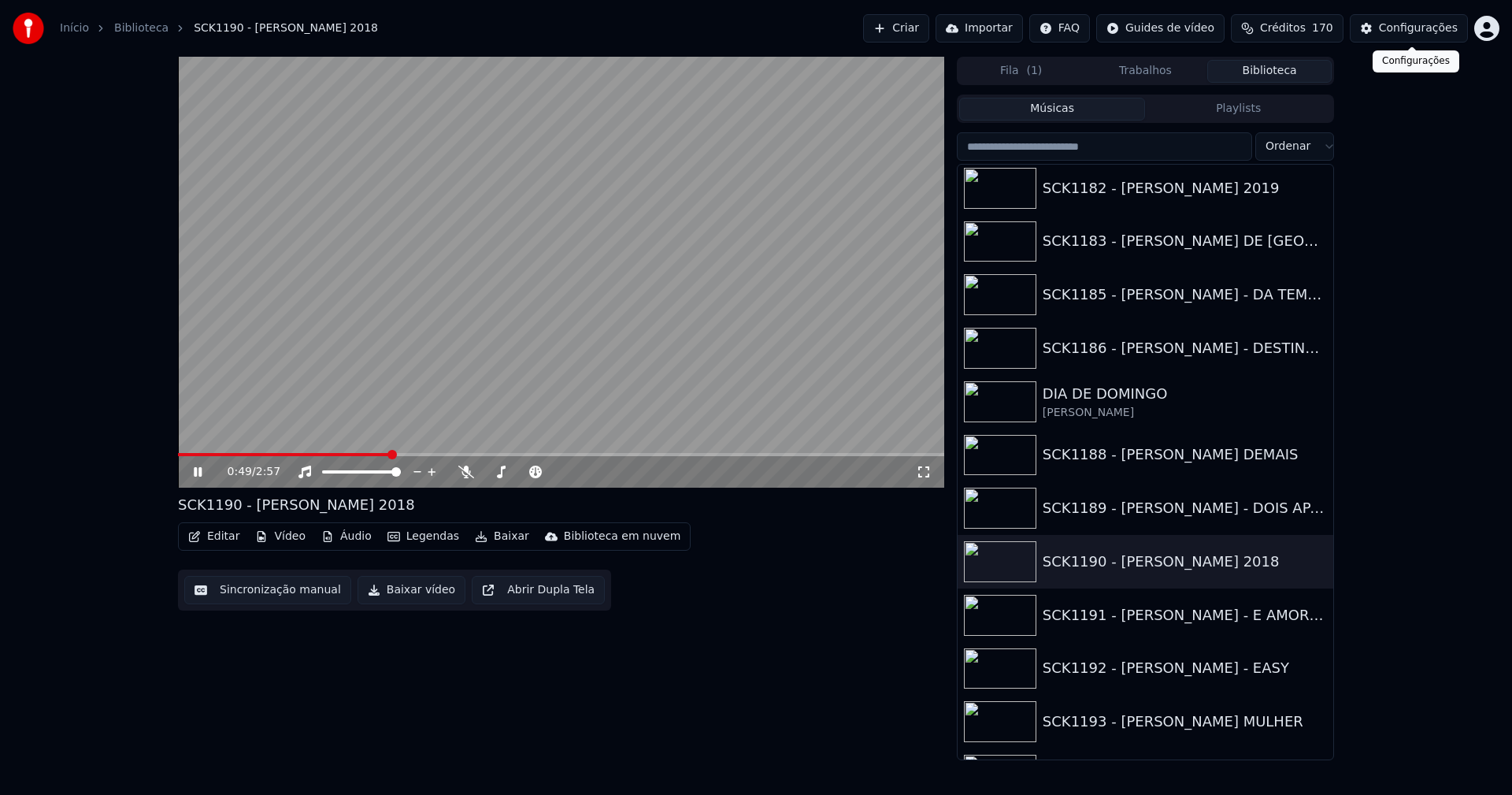
click at [1430, 29] on div "Configurações" at bounding box center [1418, 29] width 79 height 16
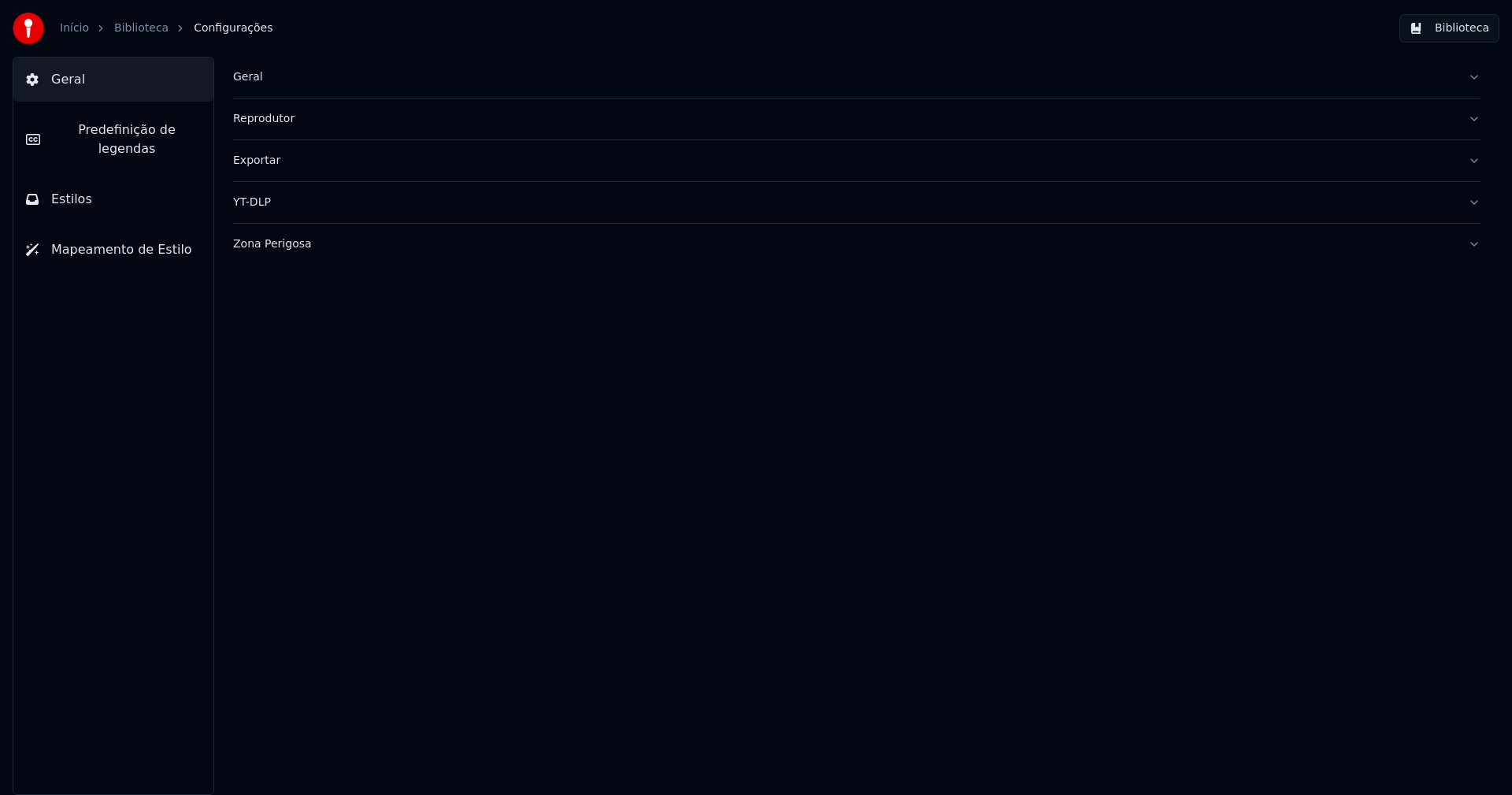
click at [72, 192] on button "Estilos" at bounding box center [114, 199] width 200 height 44
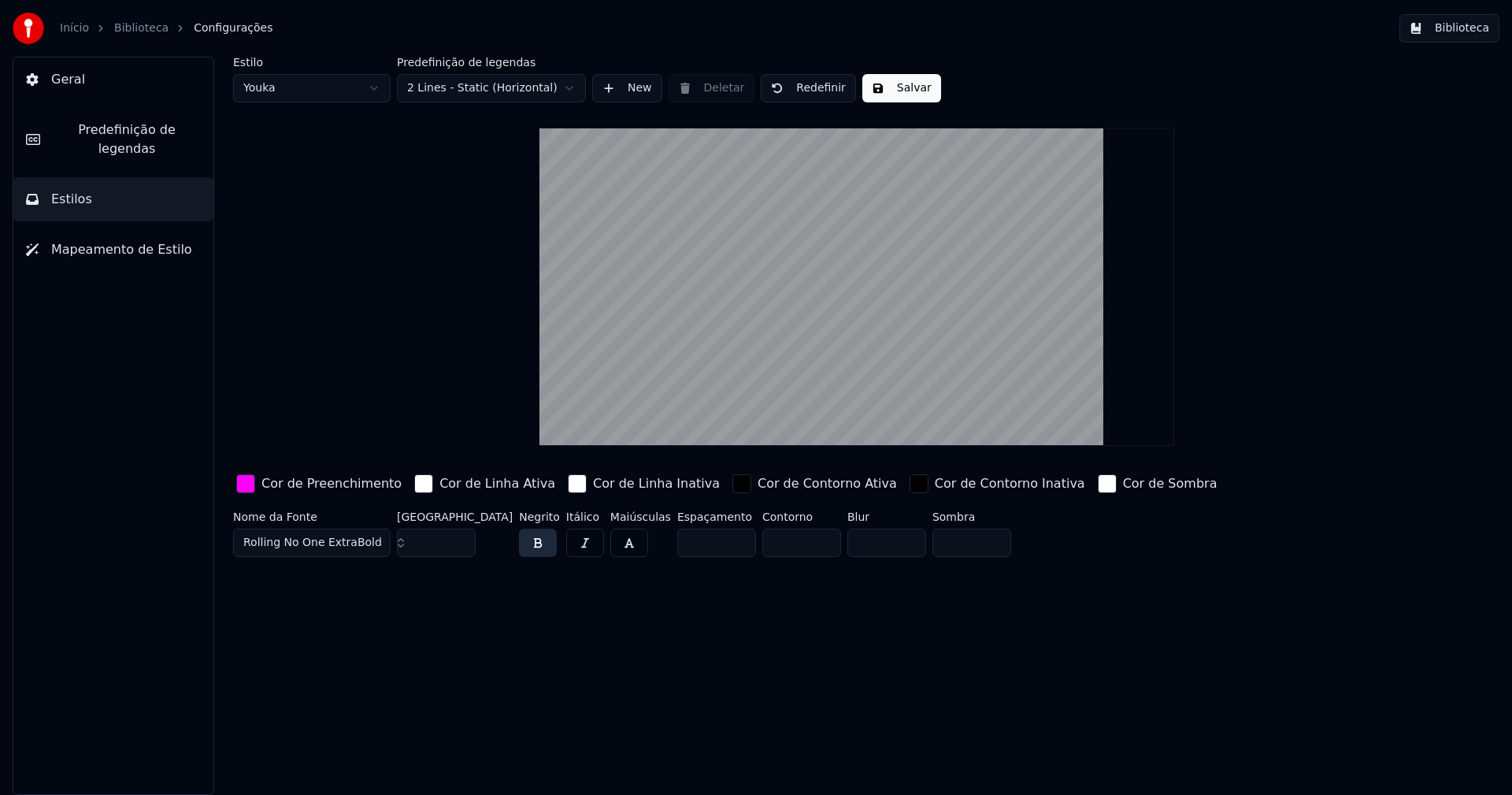
click at [251, 475] on div "button" at bounding box center [246, 484] width 19 height 19
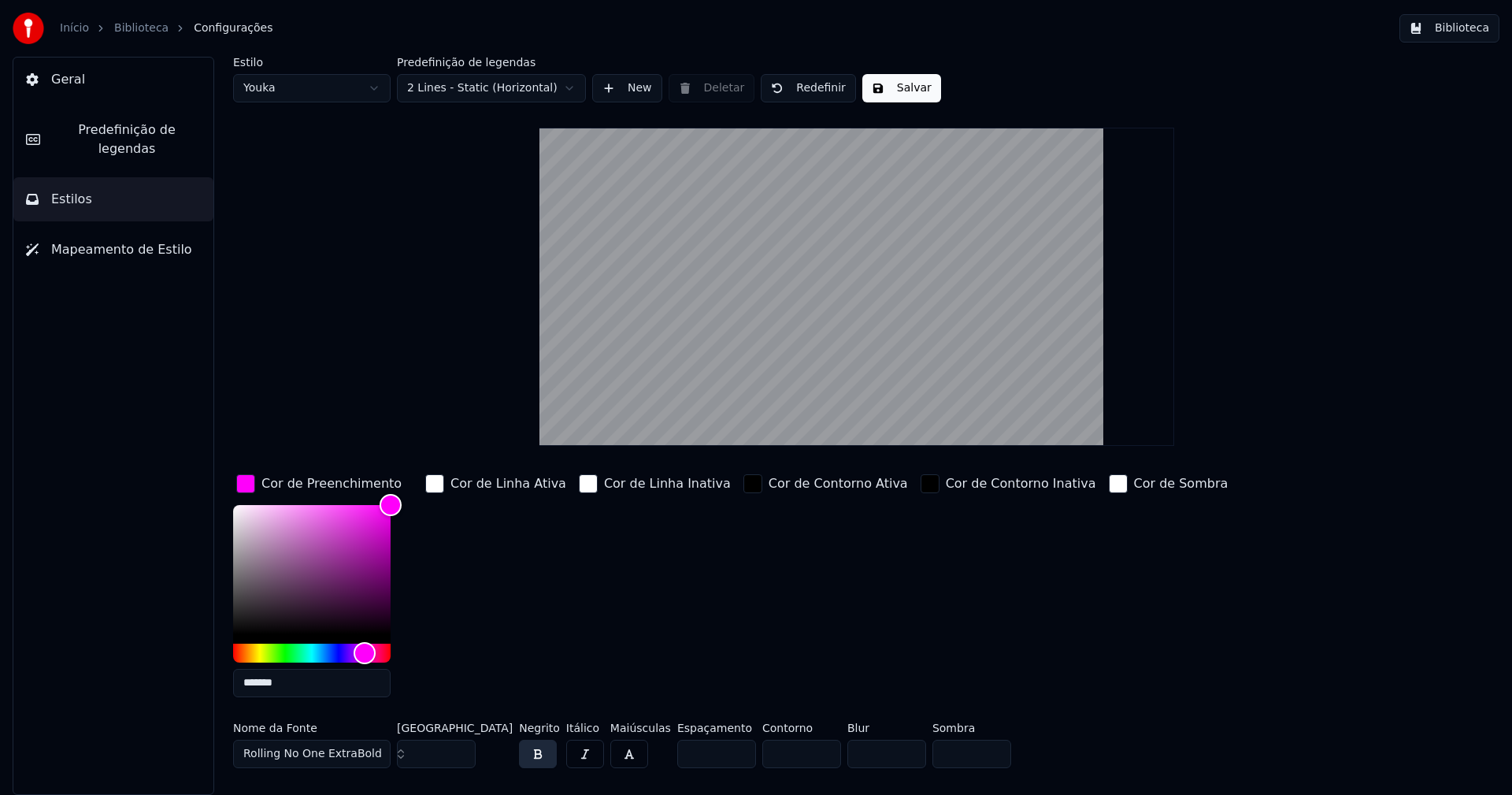
click at [293, 682] on input "*******" at bounding box center [312, 683] width 157 height 29
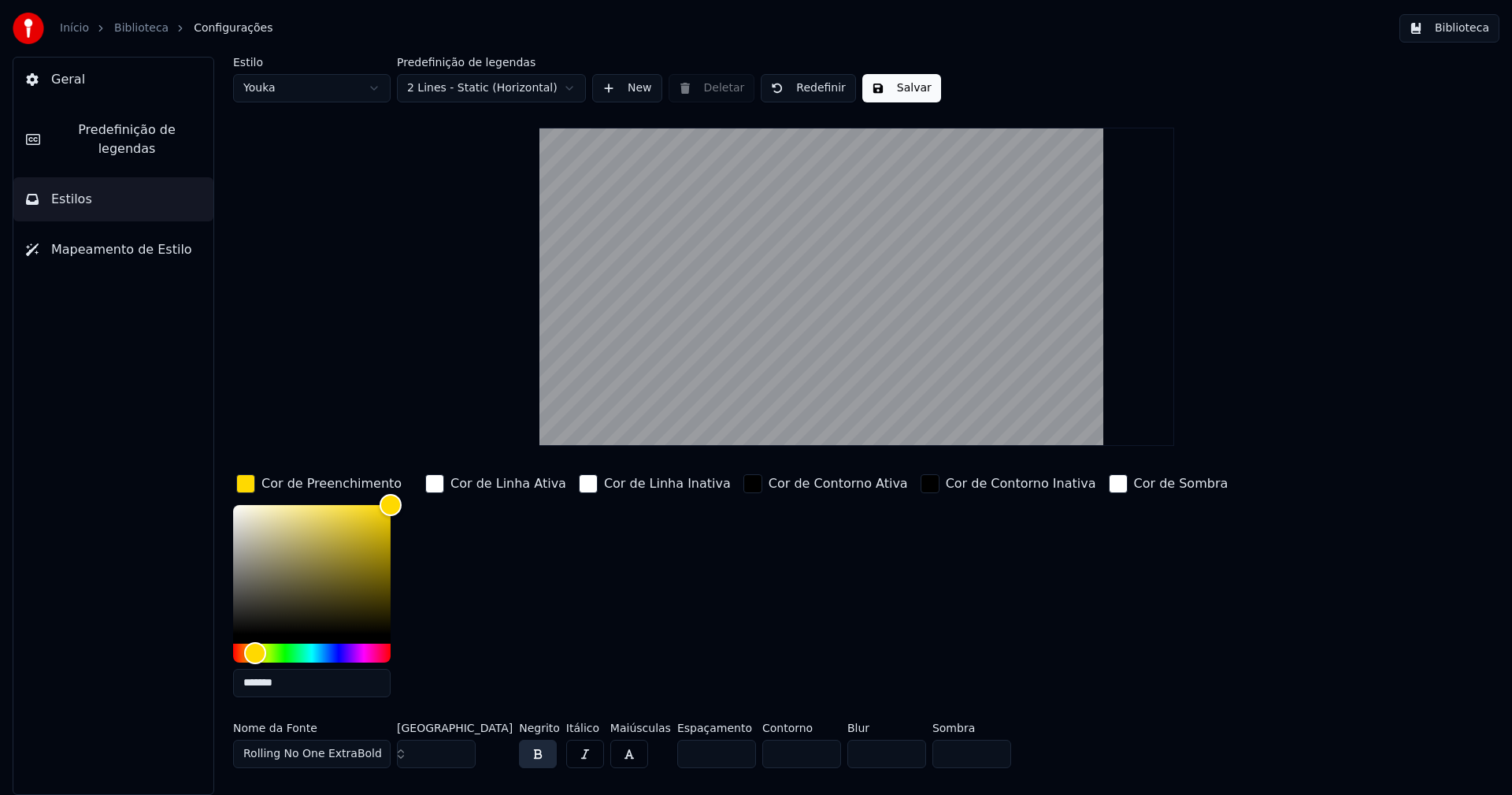
type input "*******"
click at [242, 482] on div "button" at bounding box center [246, 484] width 19 height 19
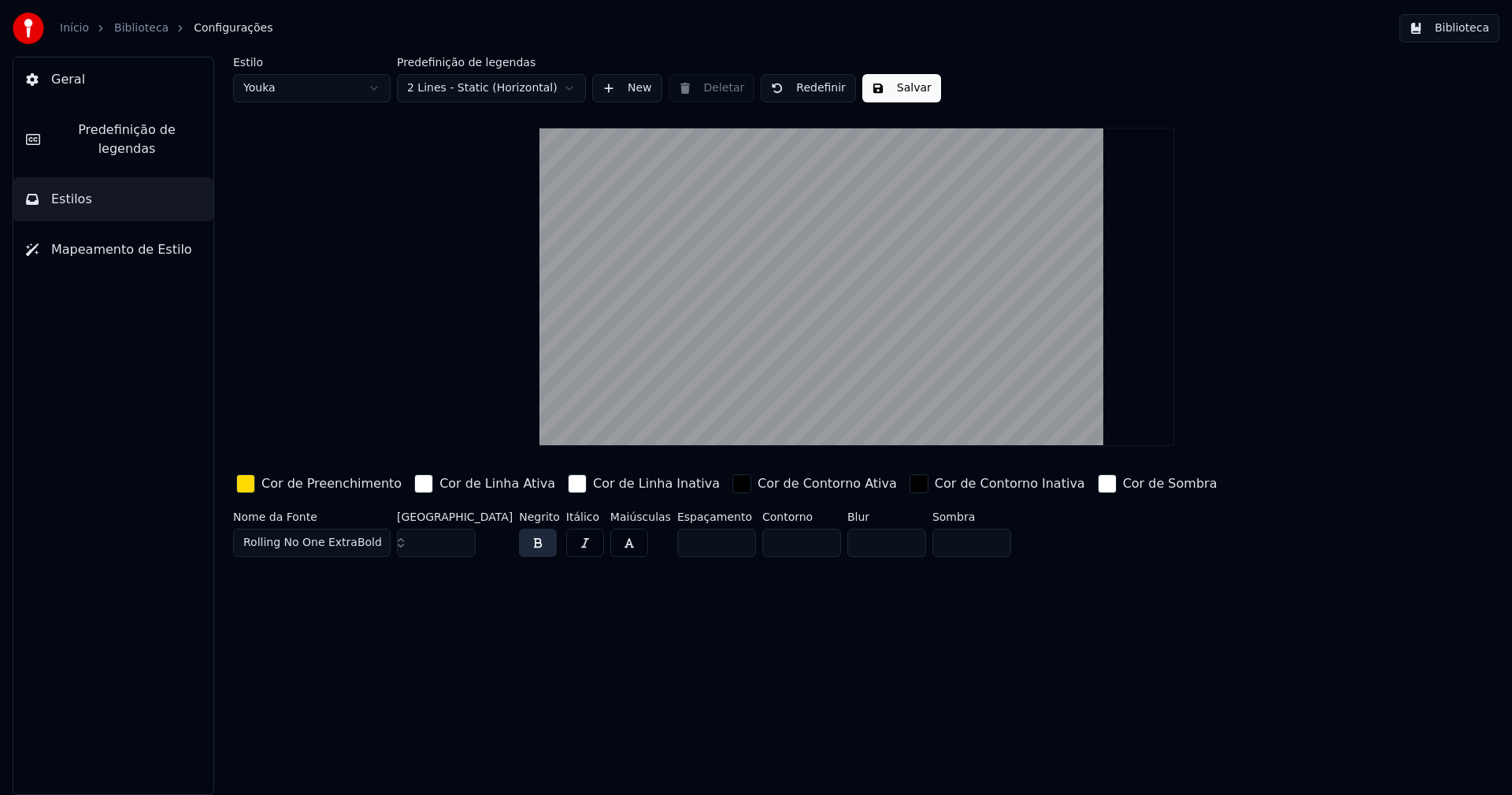
drag, startPoint x: 899, startPoint y: 88, endPoint x: 764, endPoint y: 152, distance: 149.4
click at [898, 90] on button "Salvar" at bounding box center [901, 88] width 79 height 29
click at [1466, 33] on button "Biblioteca" at bounding box center [1449, 29] width 100 height 29
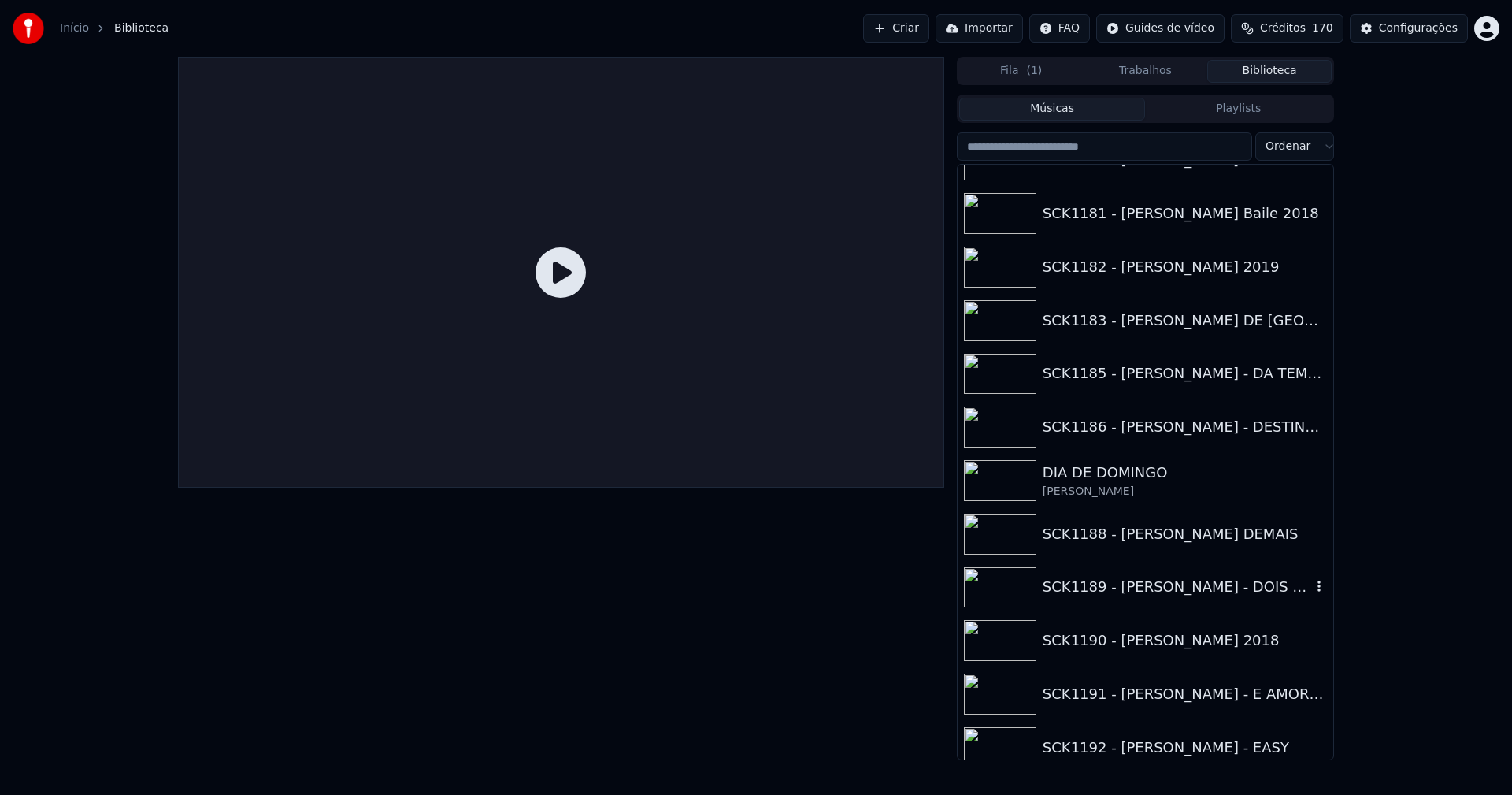
scroll to position [1102, 0]
click at [1217, 641] on div "SCK1190 - [PERSON_NAME] 2018" at bounding box center [1177, 639] width 268 height 22
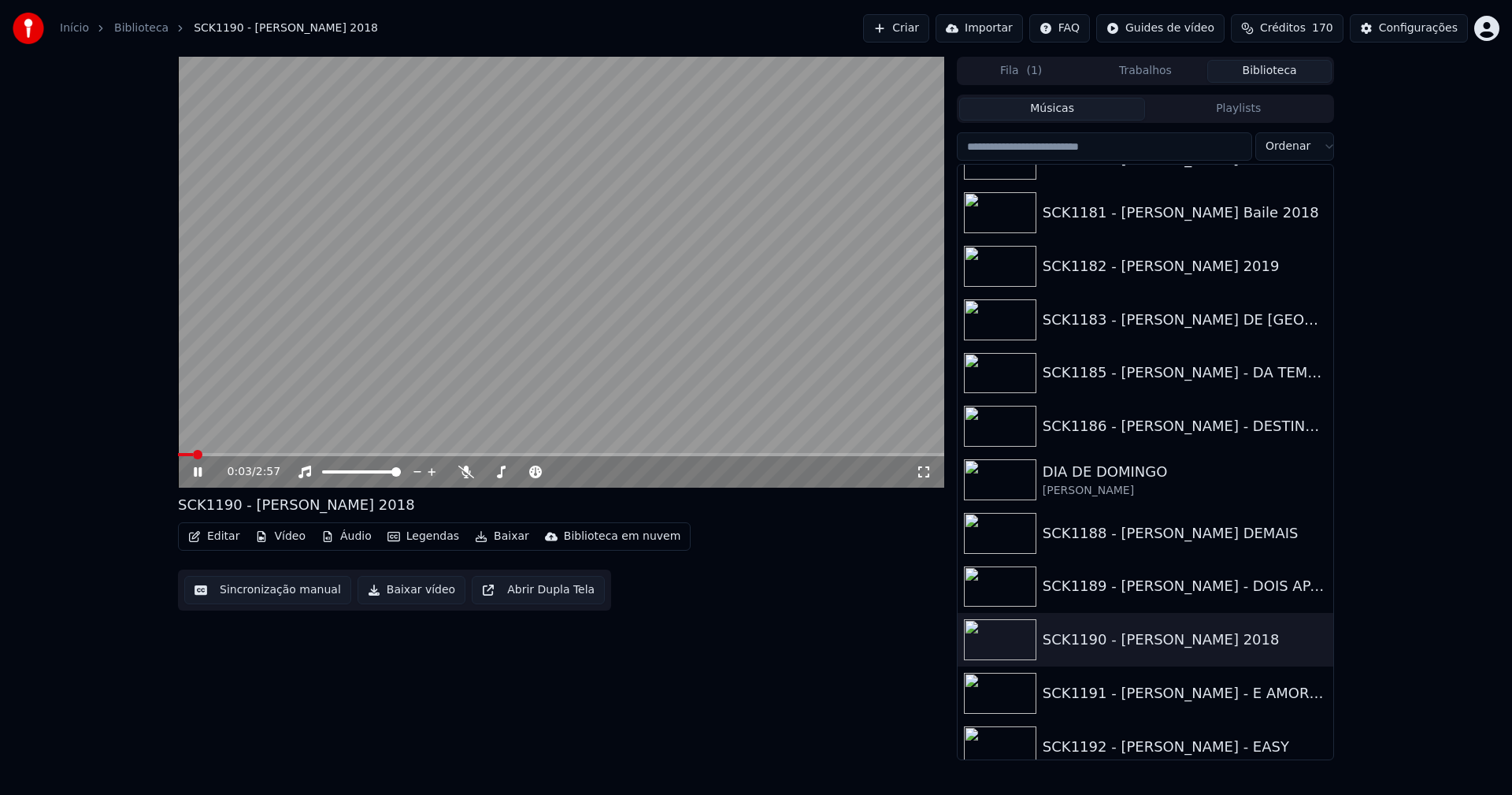
click at [627, 457] on div "0:03 / 2:57" at bounding box center [561, 472] width 766 height 32
click at [627, 455] on span at bounding box center [561, 454] width 766 height 3
click at [799, 456] on span at bounding box center [561, 454] width 766 height 3
click at [821, 456] on span at bounding box center [561, 454] width 766 height 3
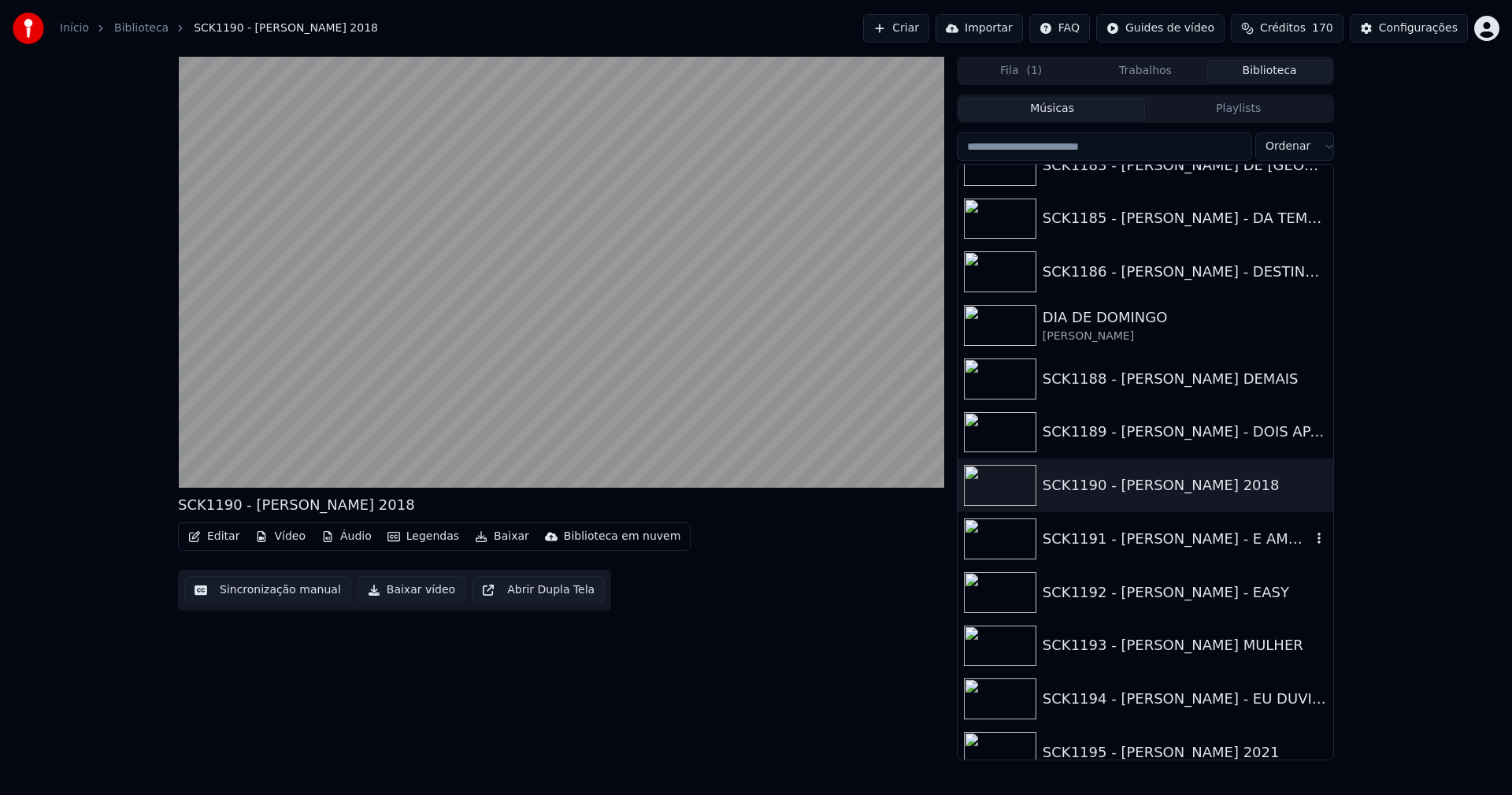
scroll to position [1260, 0]
click at [1225, 541] on div "SCK1191 - [PERSON_NAME] - E AMOR DEMAIS" at bounding box center [1177, 536] width 268 height 22
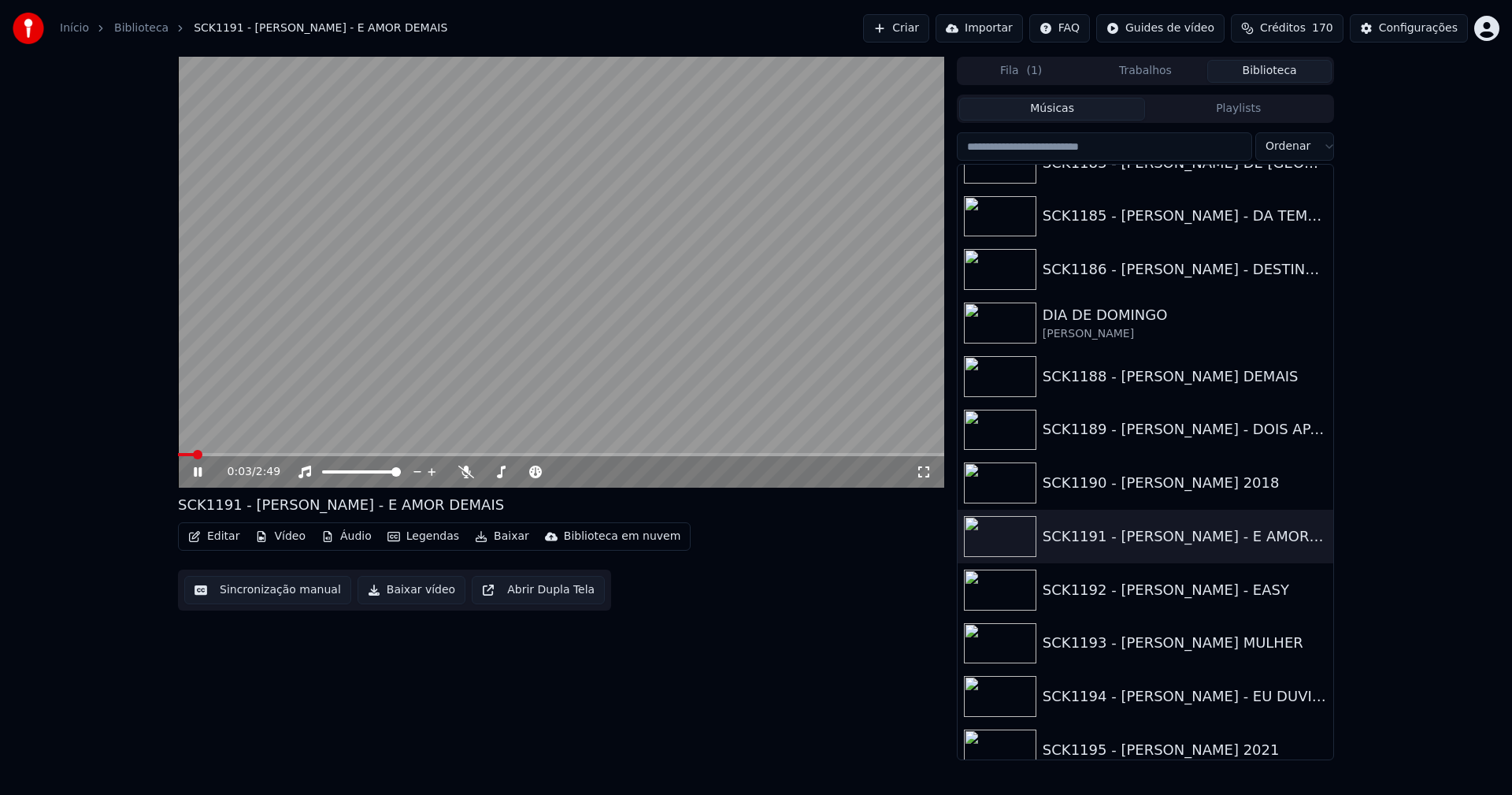
click at [280, 454] on span at bounding box center [561, 454] width 766 height 3
click at [687, 456] on span at bounding box center [561, 454] width 766 height 3
click at [1164, 596] on div "SCK1192 - [PERSON_NAME] - EASY" at bounding box center [1177, 590] width 268 height 22
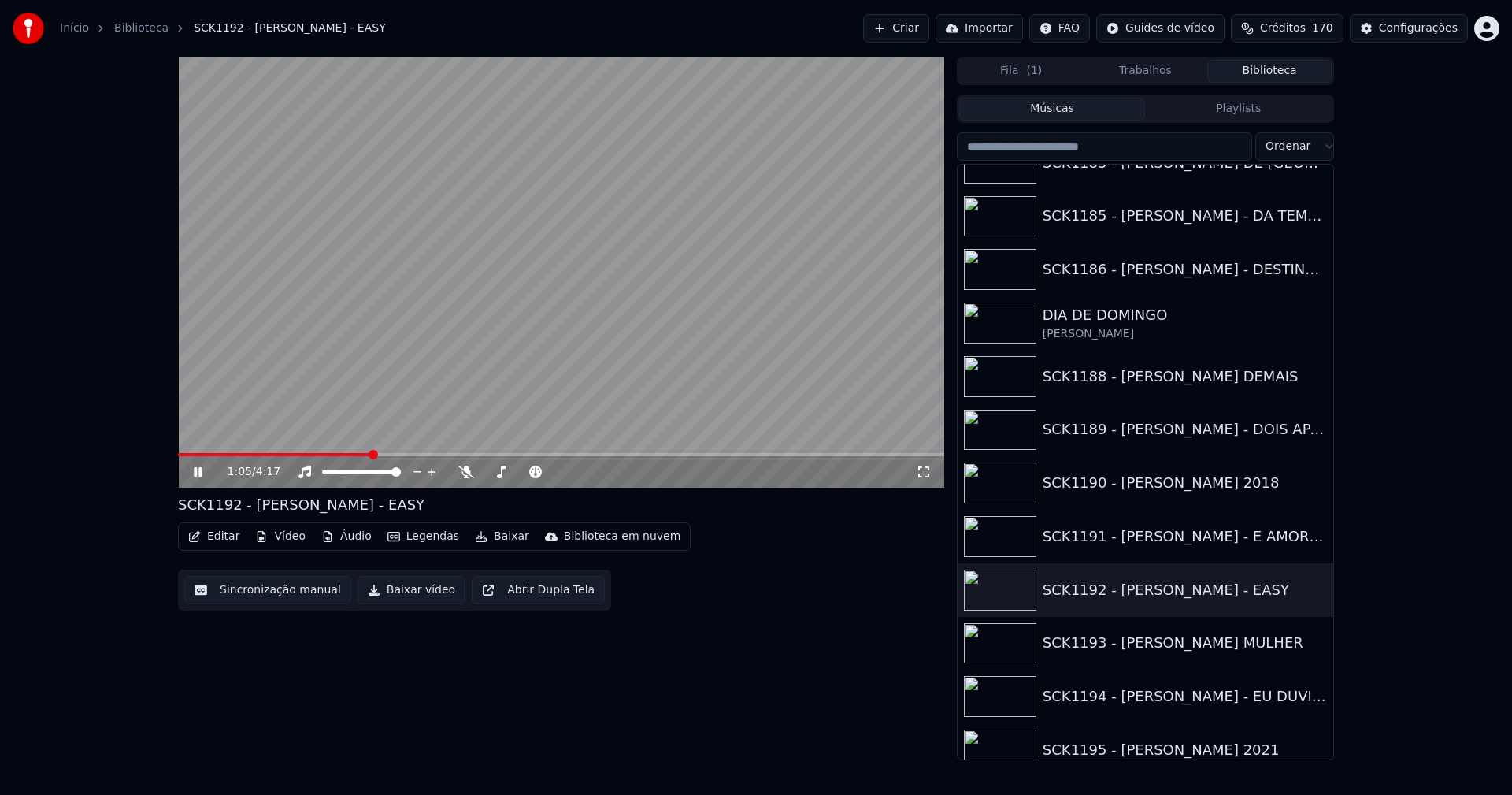
click at [373, 455] on span at bounding box center [561, 454] width 766 height 3
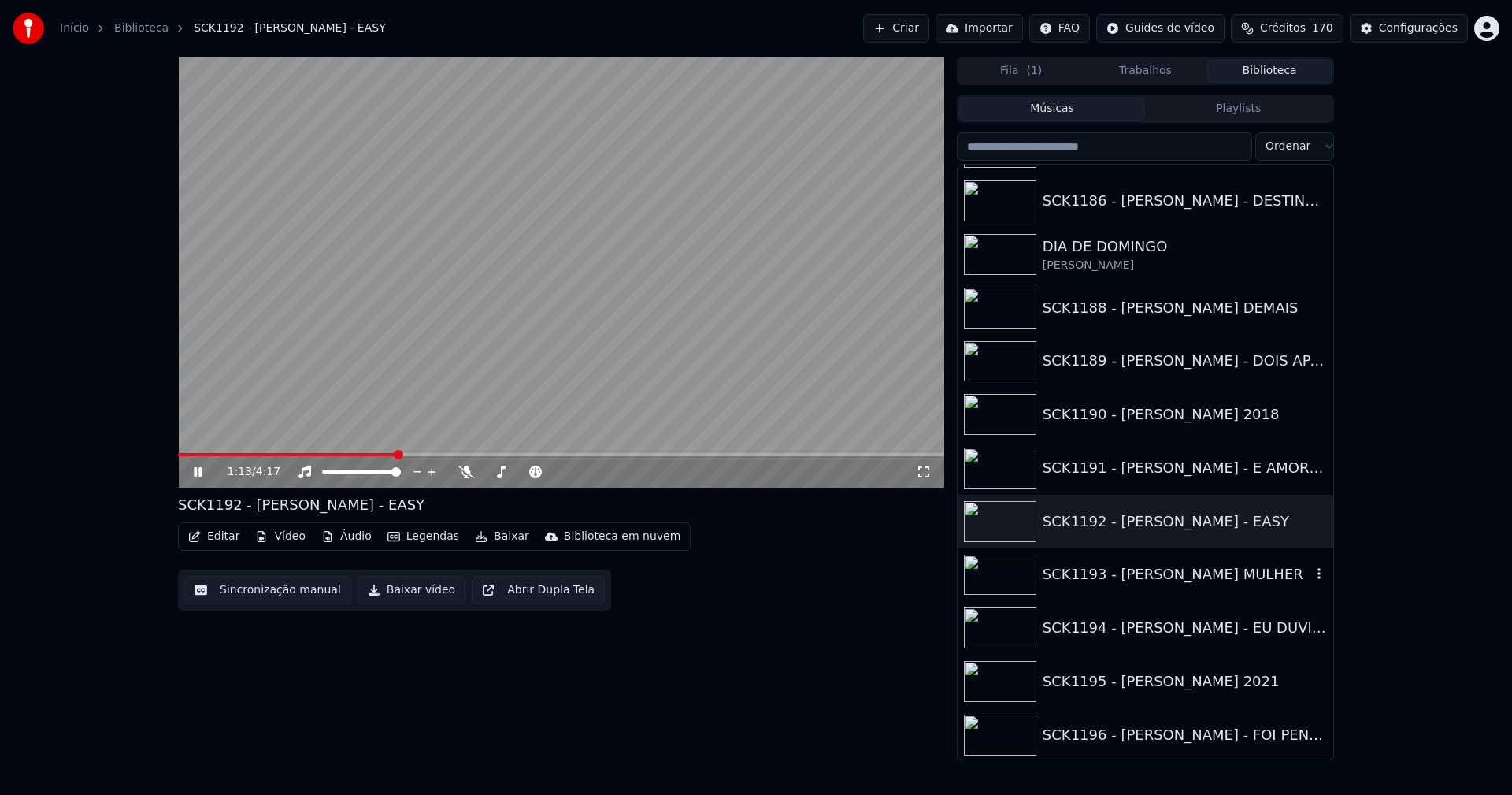
scroll to position [1339, 0]
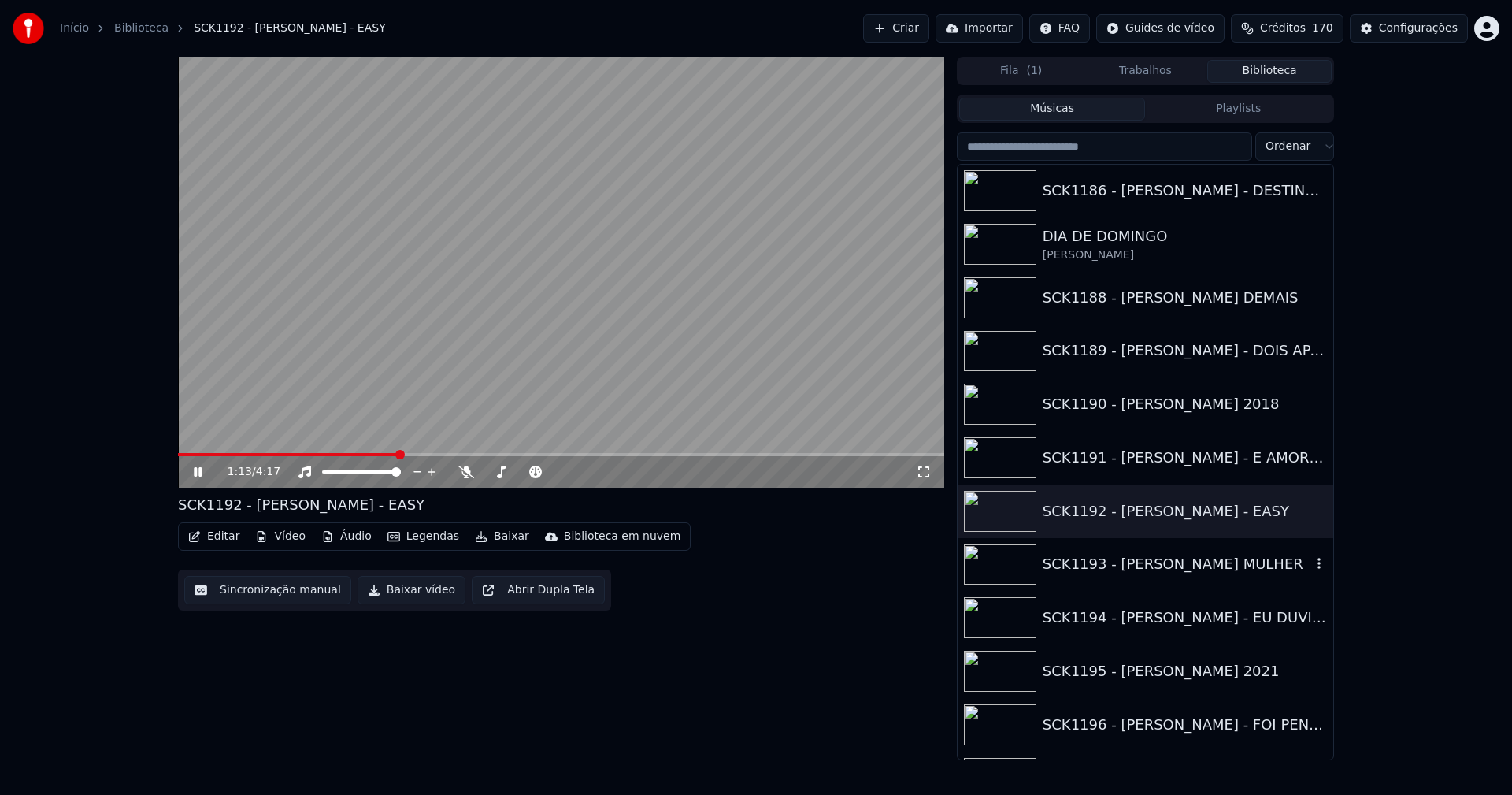
click at [1129, 569] on div "SCK1193 - [PERSON_NAME] MULHER" at bounding box center [1177, 564] width 268 height 22
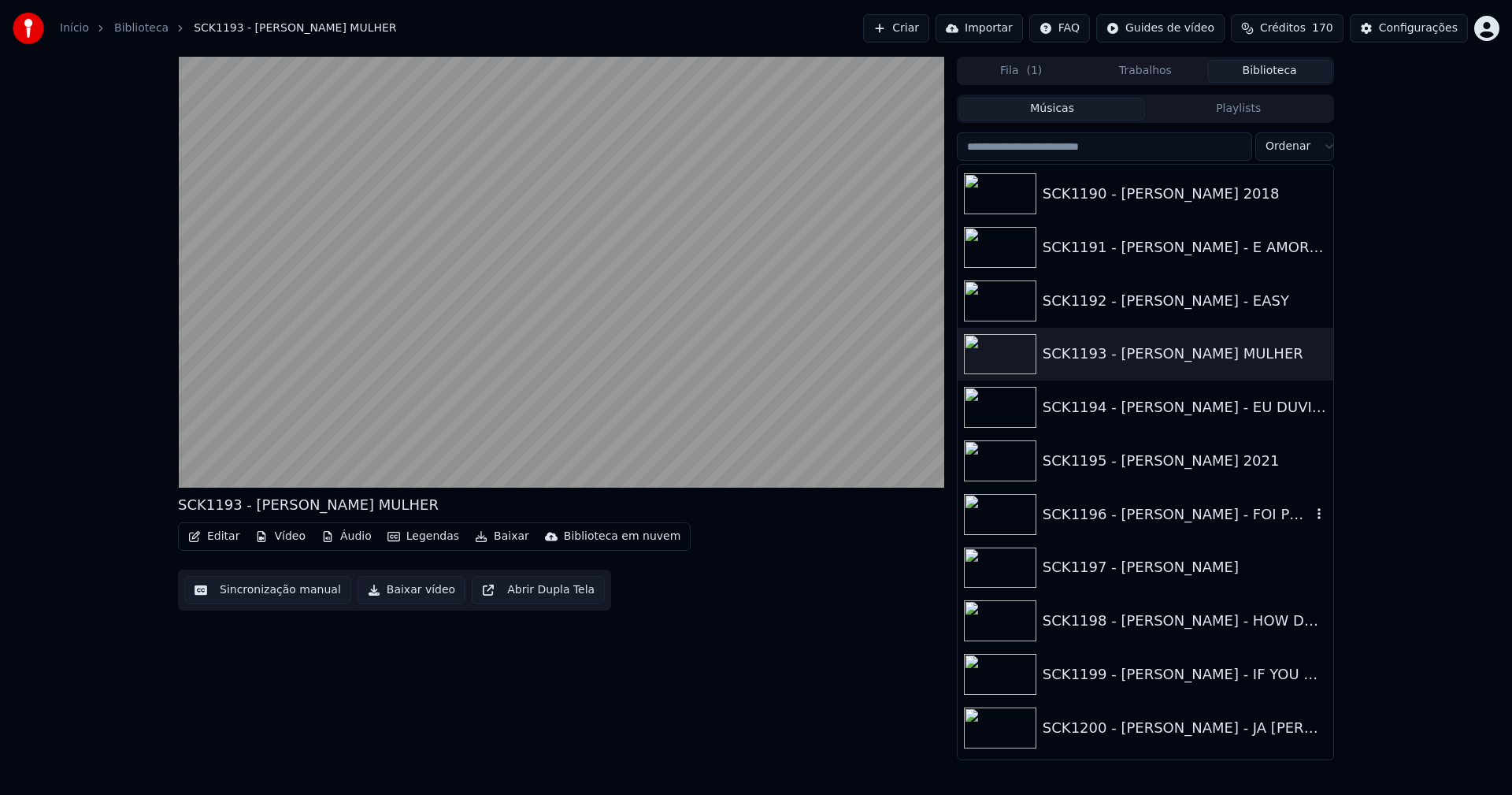
scroll to position [1575, 0]
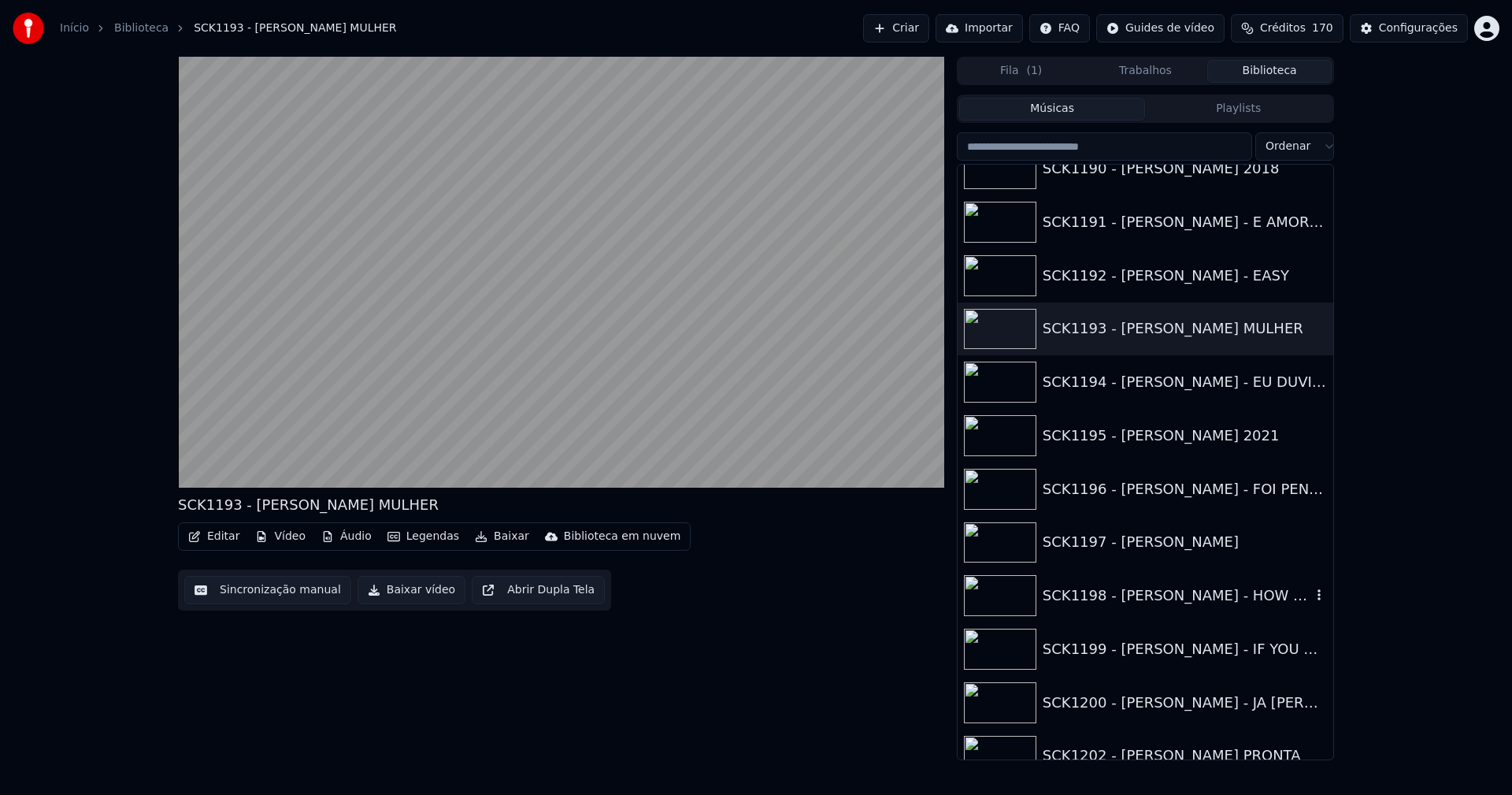
click at [1146, 602] on div "SCK1198 - [PERSON_NAME] - HOW DEEP IS YOUR LOVE" at bounding box center [1177, 596] width 268 height 22
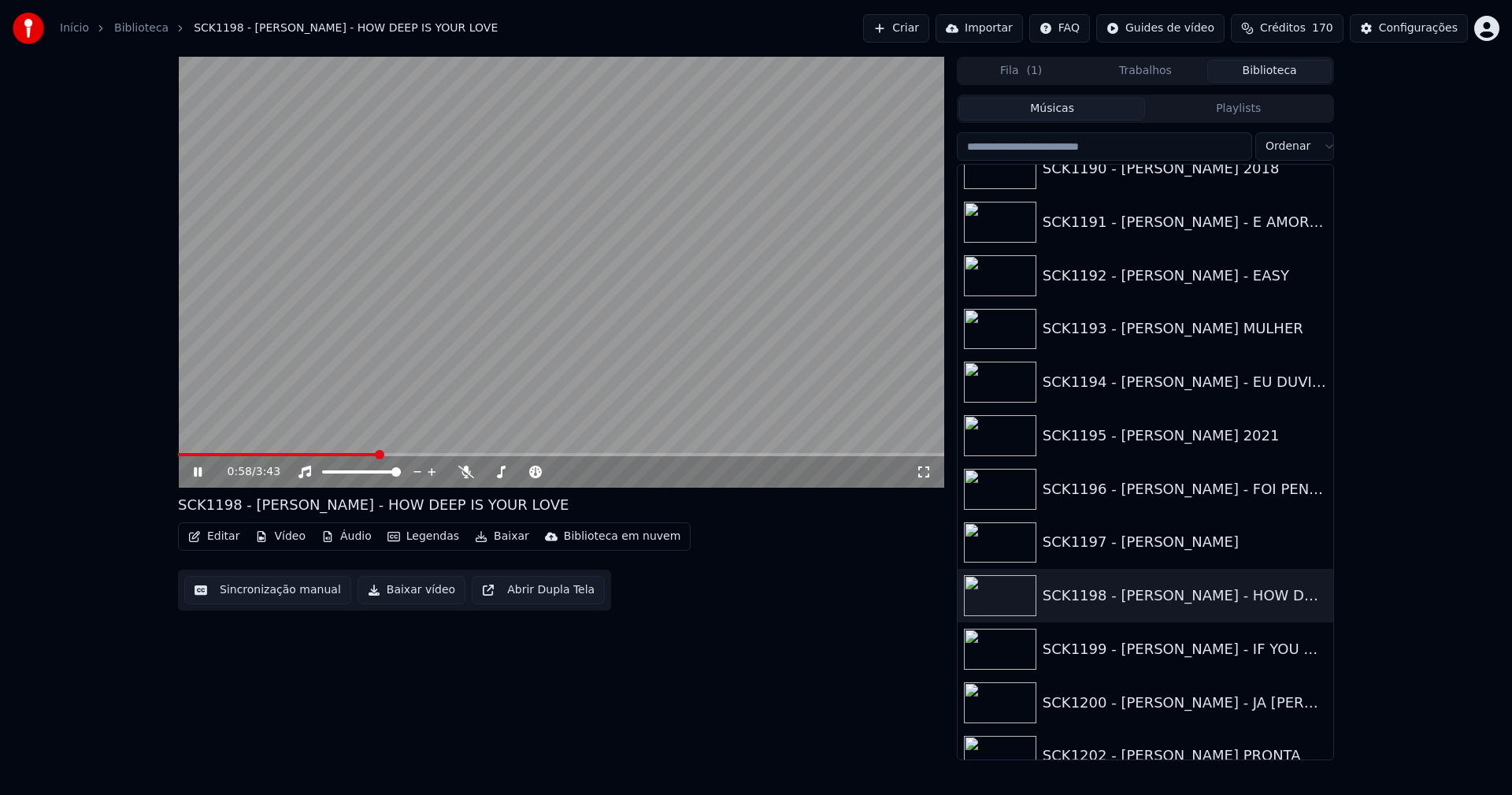
click at [377, 456] on span at bounding box center [561, 454] width 766 height 3
click at [1170, 658] on div "SCK1199 - [PERSON_NAME] - IF YOU NEED ME" at bounding box center [1177, 649] width 268 height 22
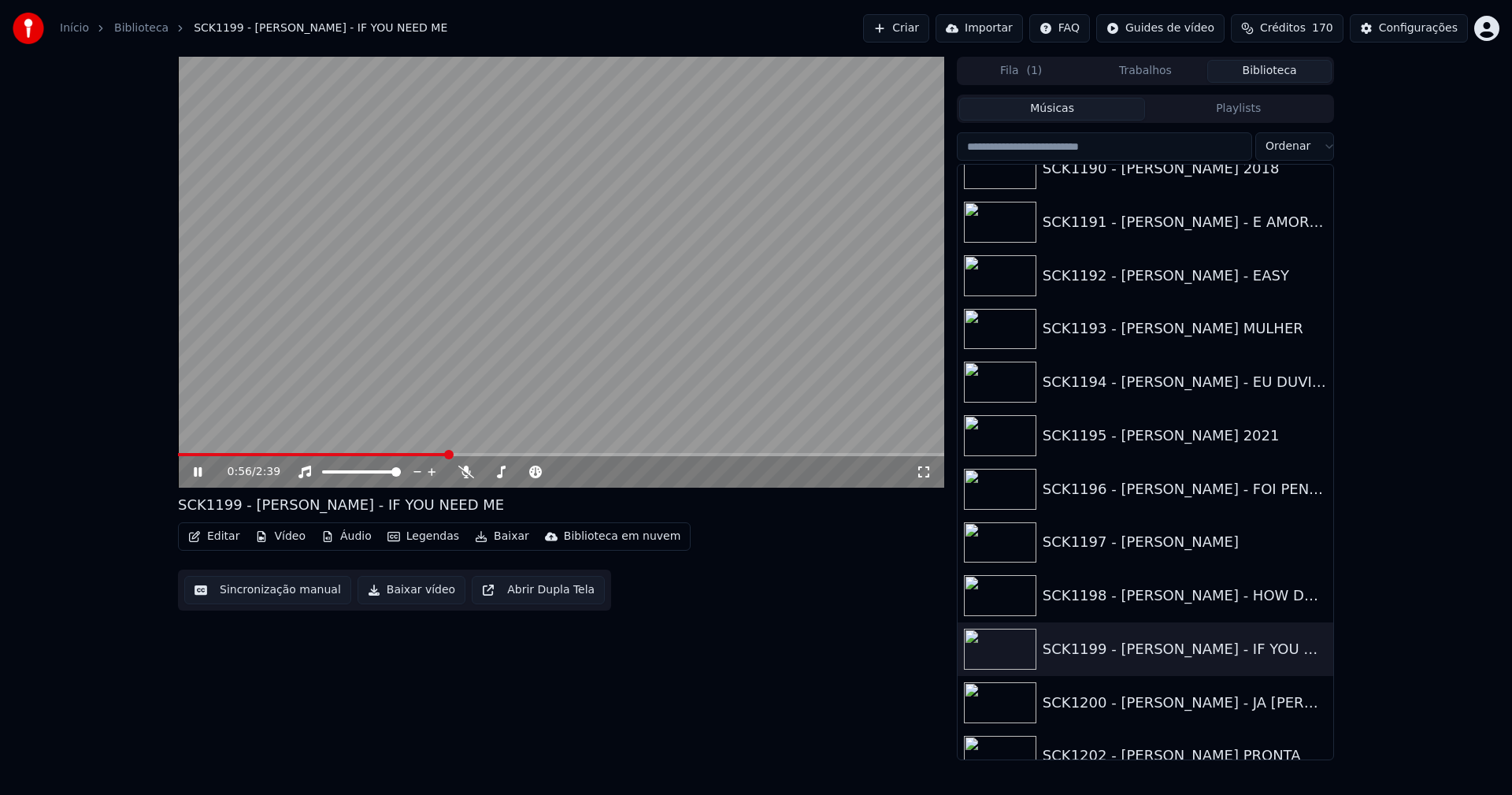
click at [447, 453] on span at bounding box center [561, 454] width 766 height 3
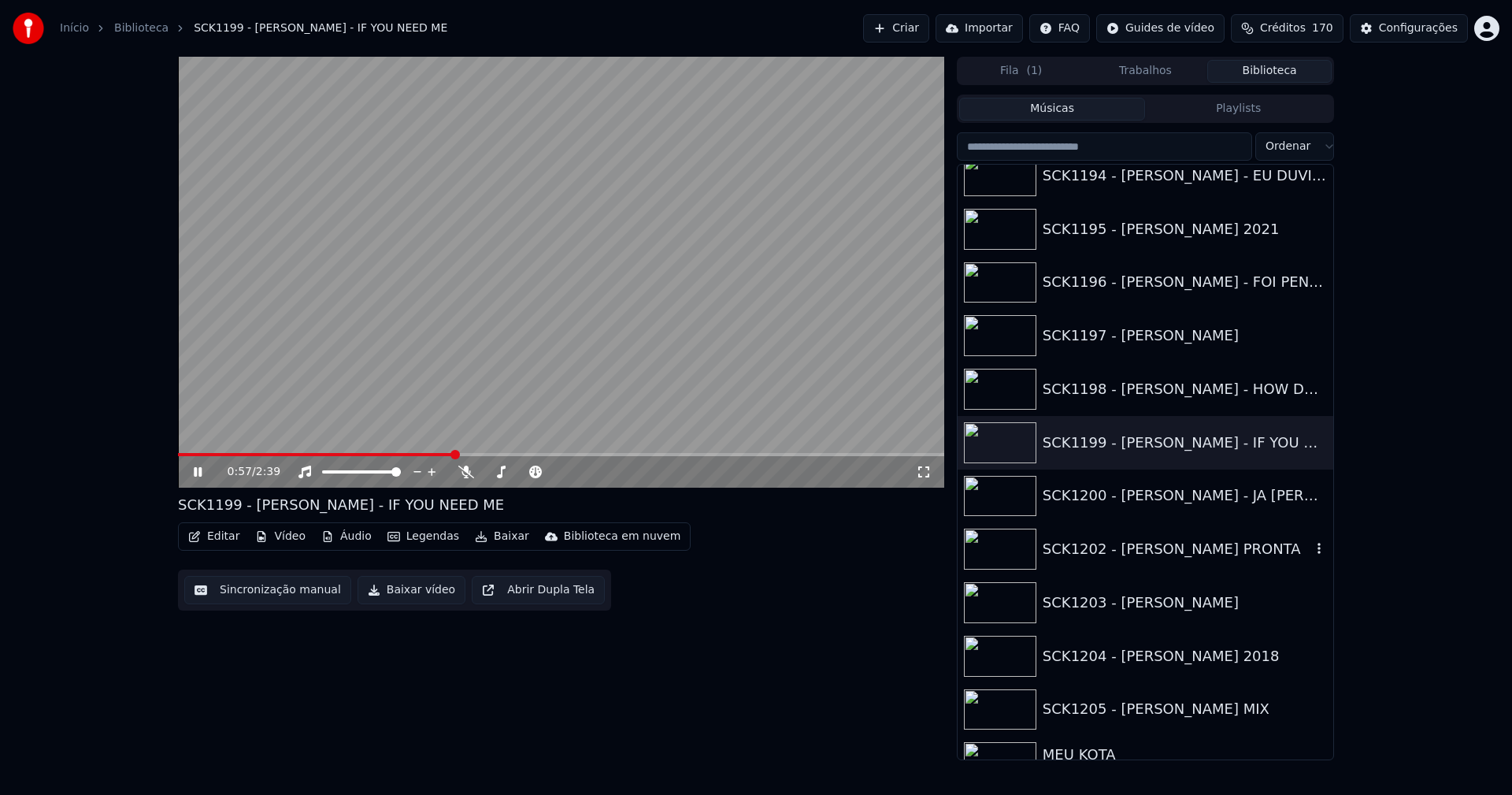
scroll to position [1812, 0]
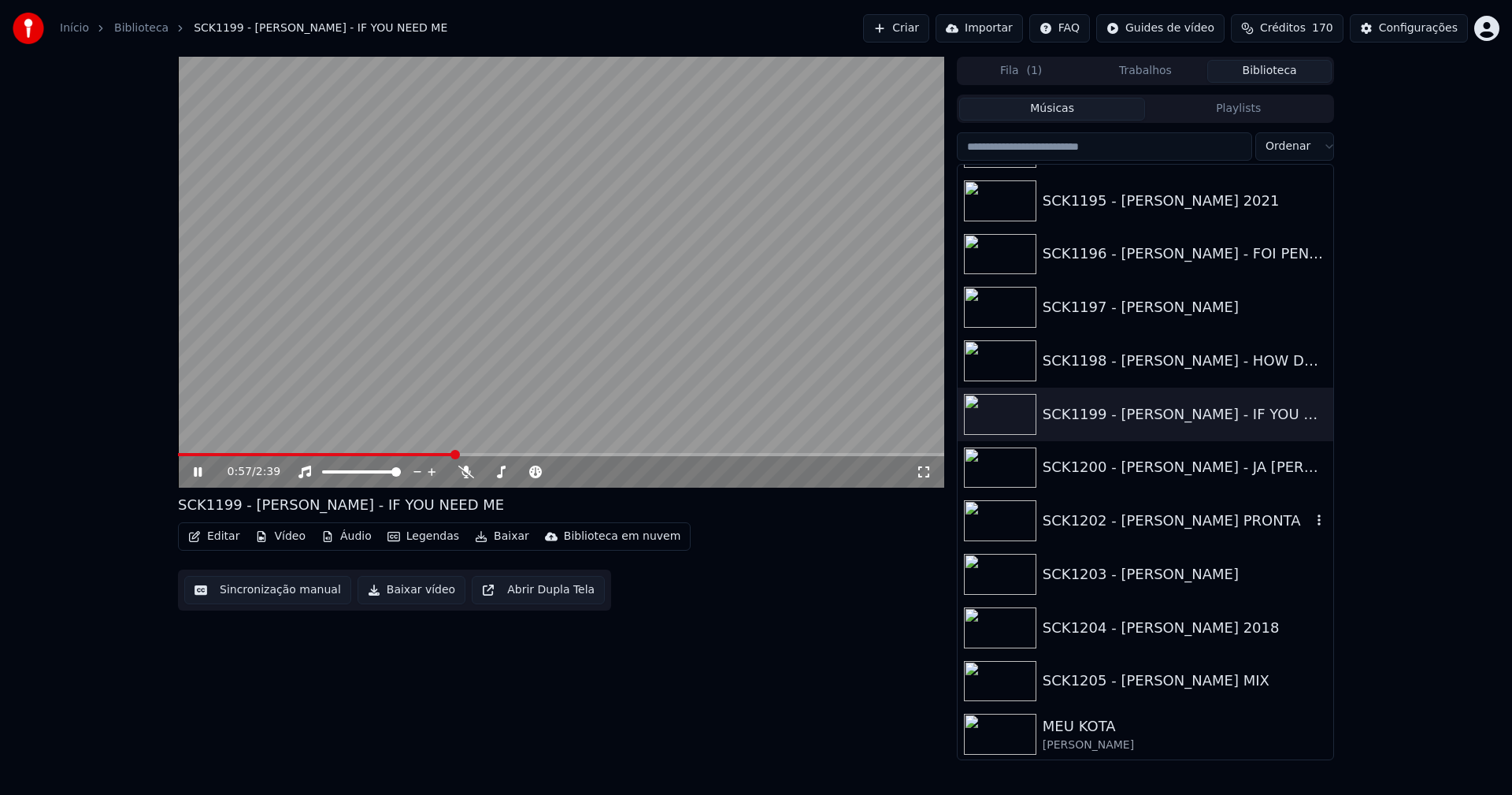
click at [1157, 527] on div "SCK1202 - [PERSON_NAME] PRONTA" at bounding box center [1177, 521] width 268 height 22
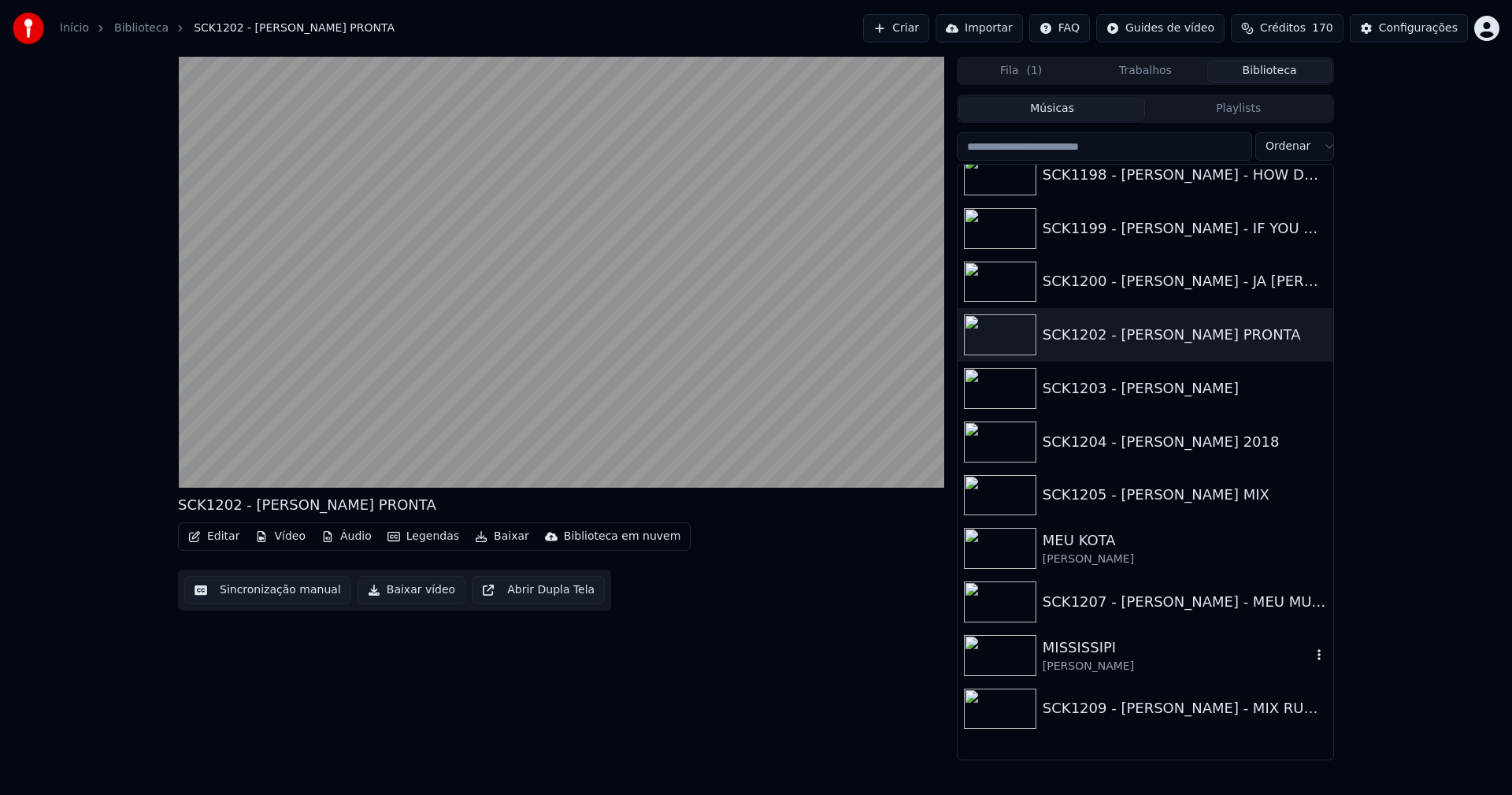
scroll to position [2047, 0]
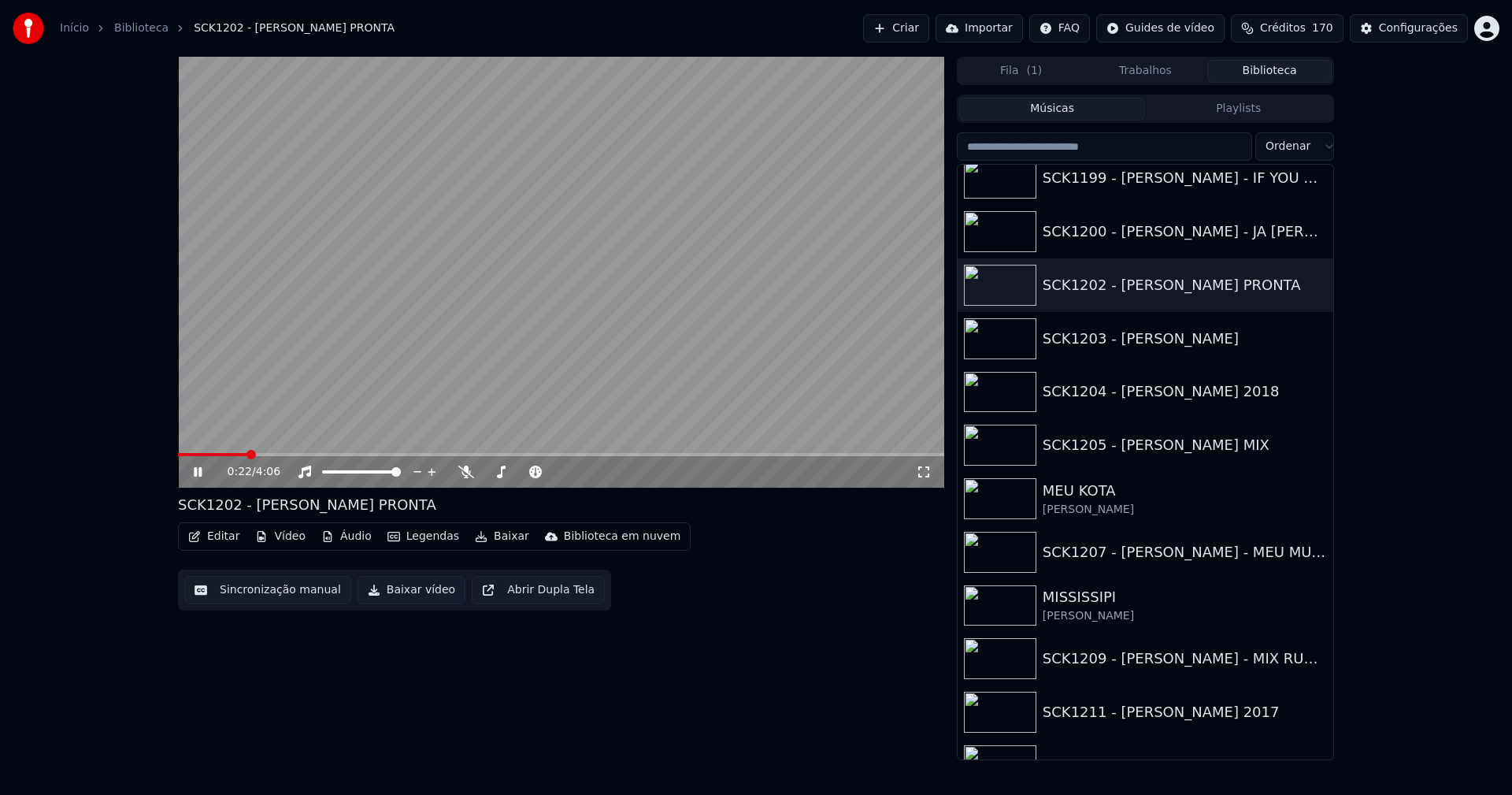
click at [199, 469] on icon at bounding box center [198, 472] width 8 height 10
click at [1311, 285] on icon "button" at bounding box center [1319, 284] width 16 height 13
click at [1306, 365] on div "Abrir Diretório" at bounding box center [1313, 365] width 163 height 25
click at [284, 536] on button "Vídeo" at bounding box center [280, 536] width 63 height 22
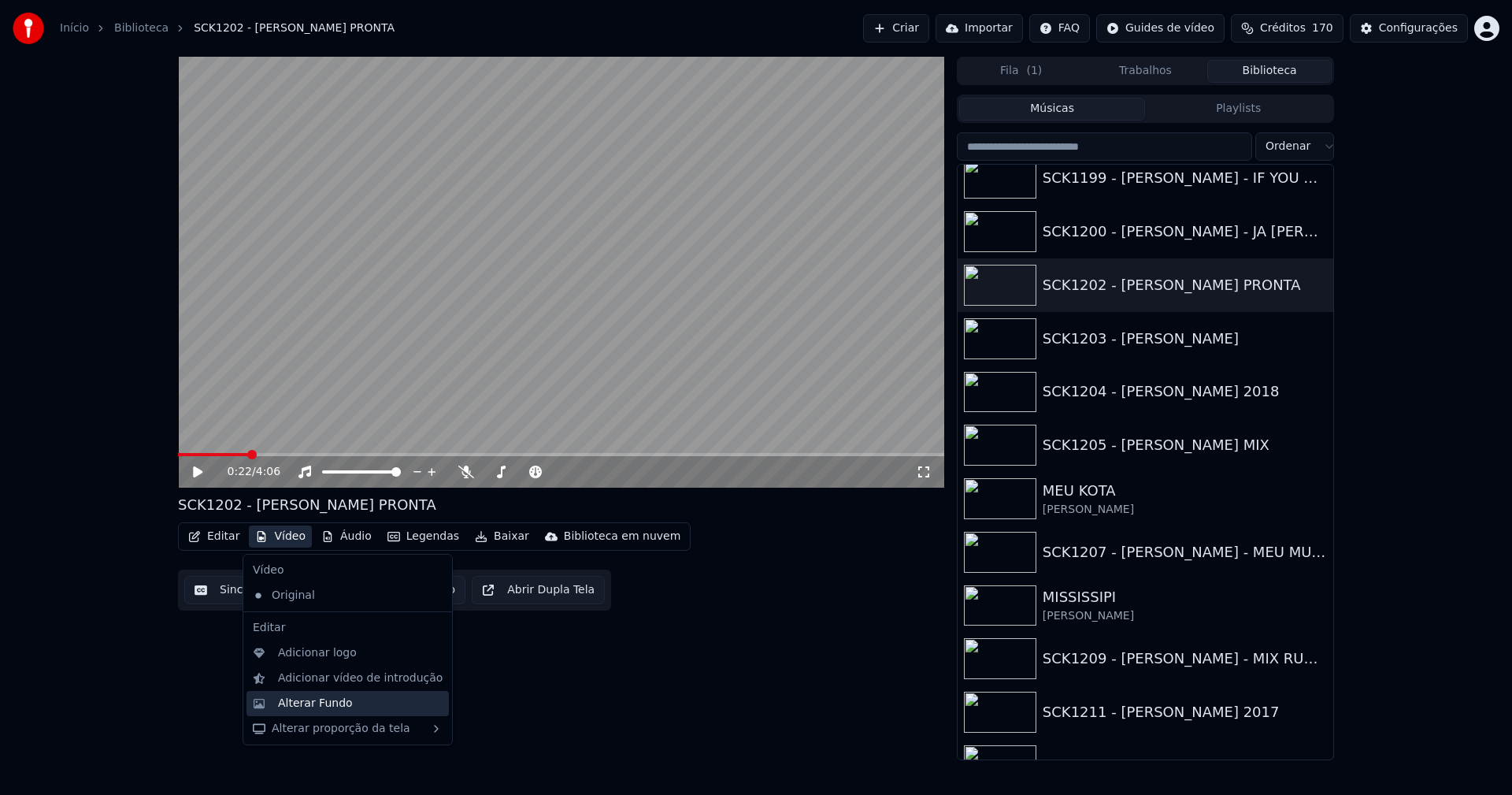
click at [313, 702] on div "Alterar Fundo" at bounding box center [315, 704] width 75 height 16
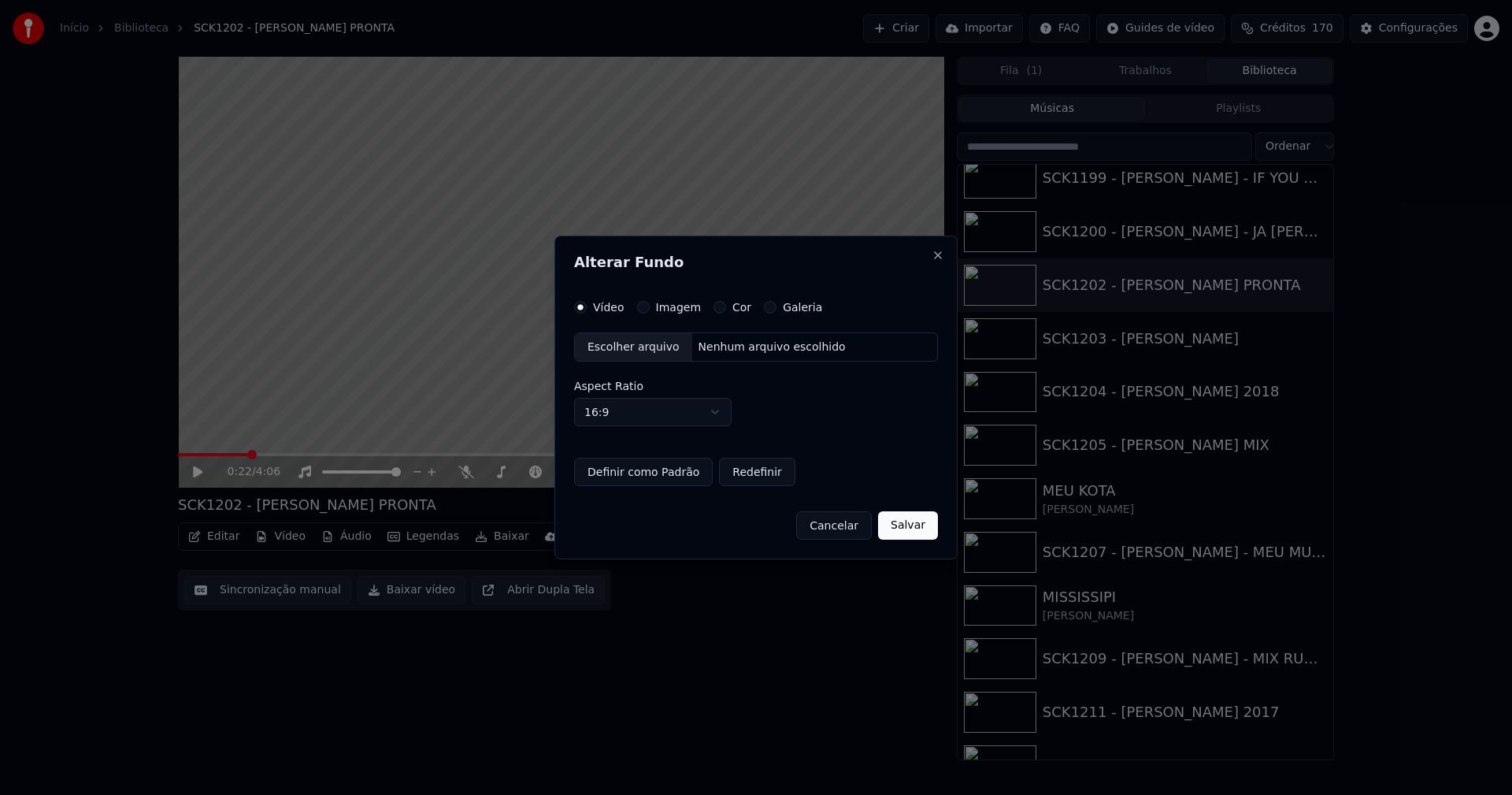
click at [637, 353] on div "Escolher arquivo" at bounding box center [634, 347] width 118 height 29
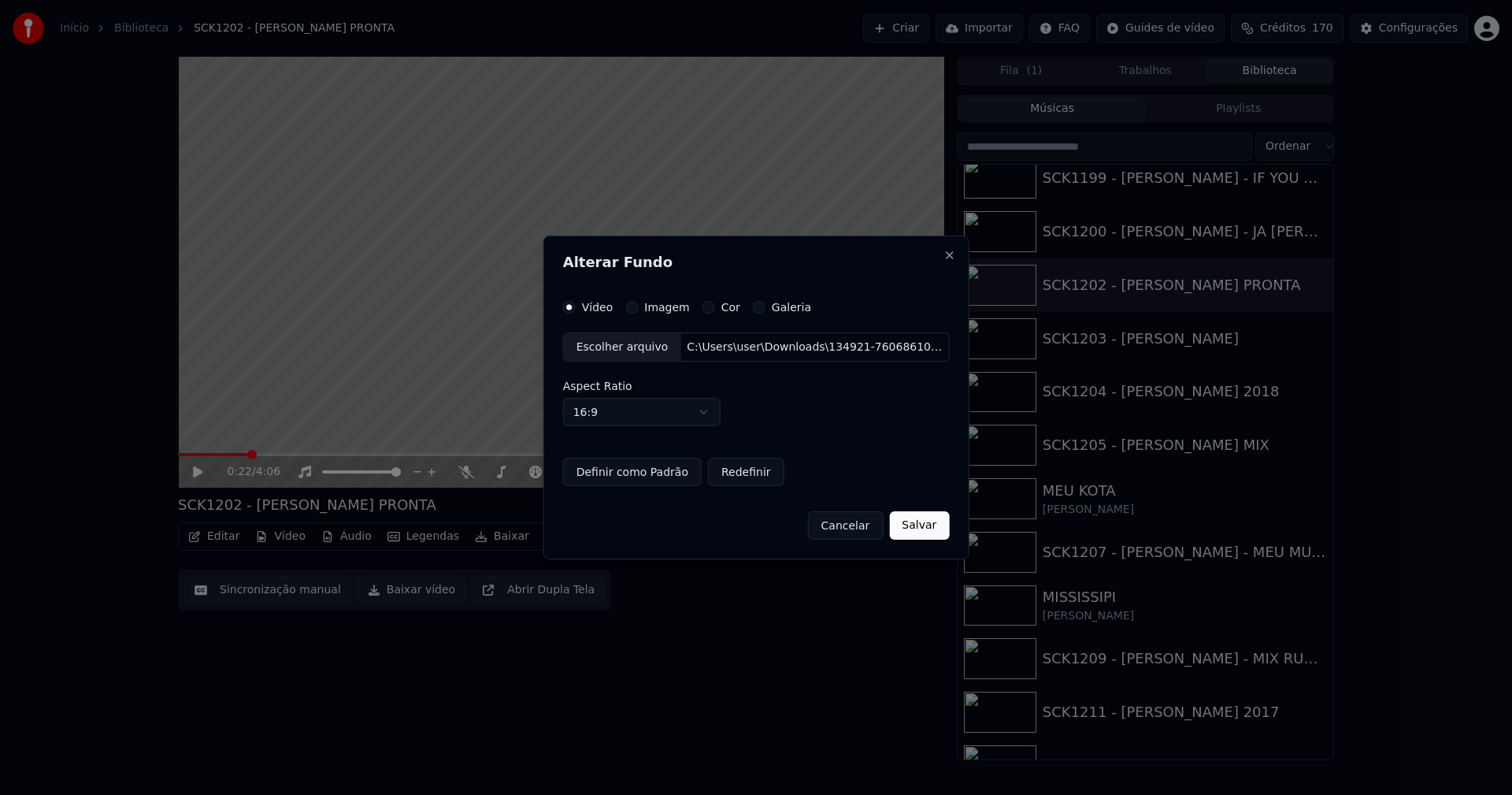
click at [907, 530] on button "Salvar" at bounding box center [919, 526] width 60 height 29
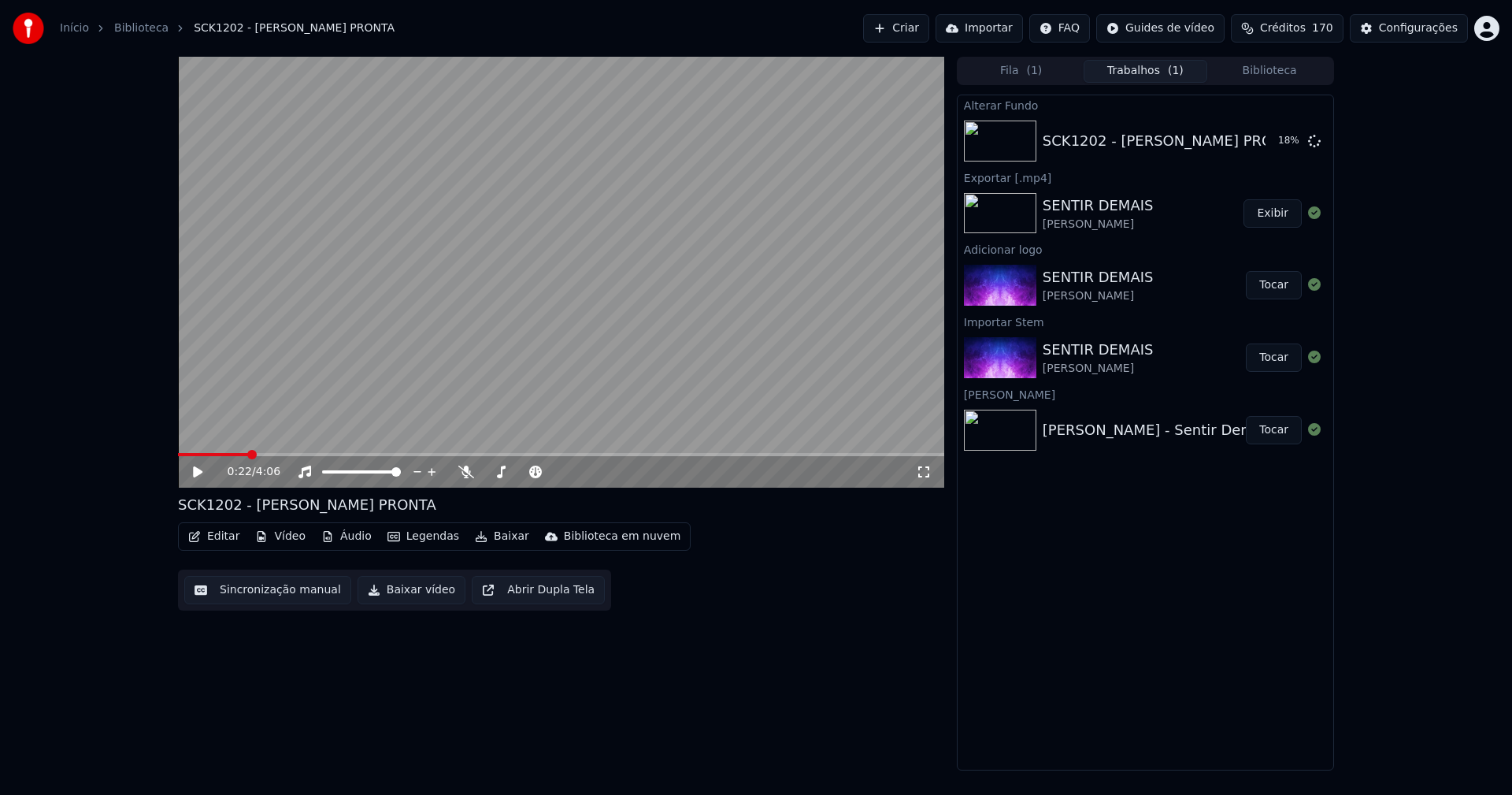
click at [209, 534] on button "Editar" at bounding box center [214, 536] width 64 height 22
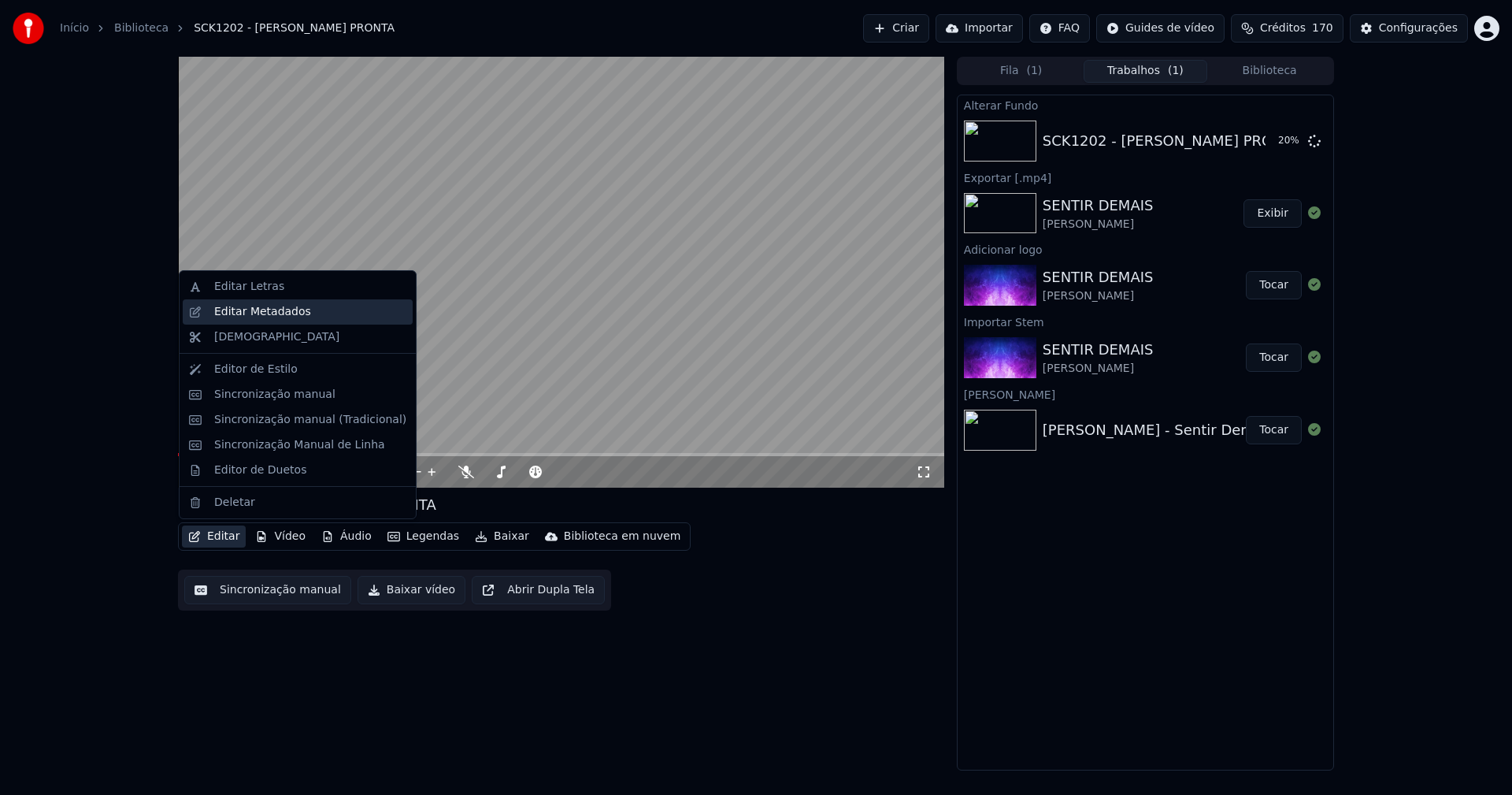
click at [266, 317] on div "Editar Metadados" at bounding box center [263, 312] width 97 height 16
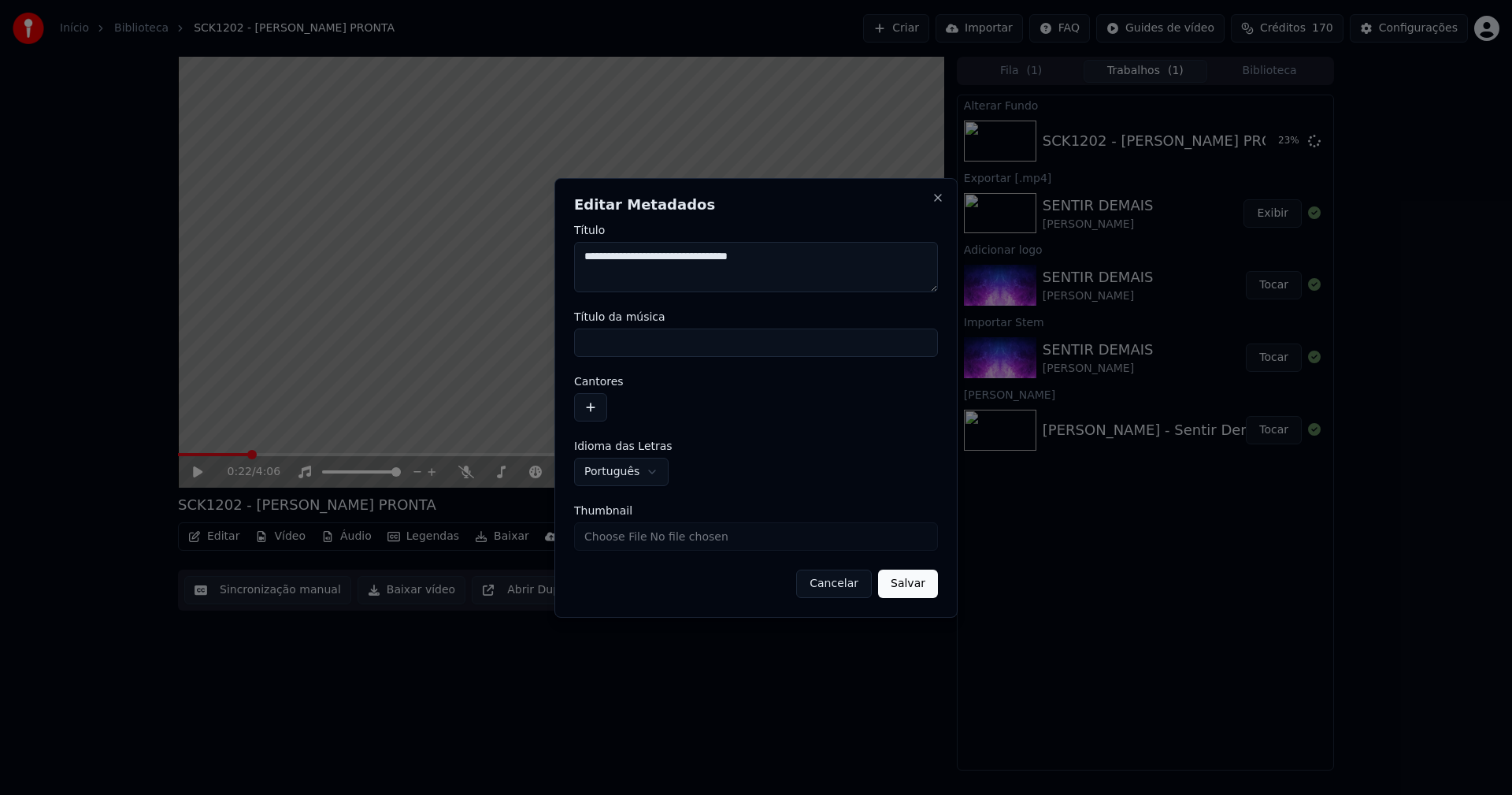
click at [605, 342] on input "Título da música" at bounding box center [756, 343] width 364 height 29
type input "**********"
click at [599, 413] on button "button" at bounding box center [591, 407] width 33 height 29
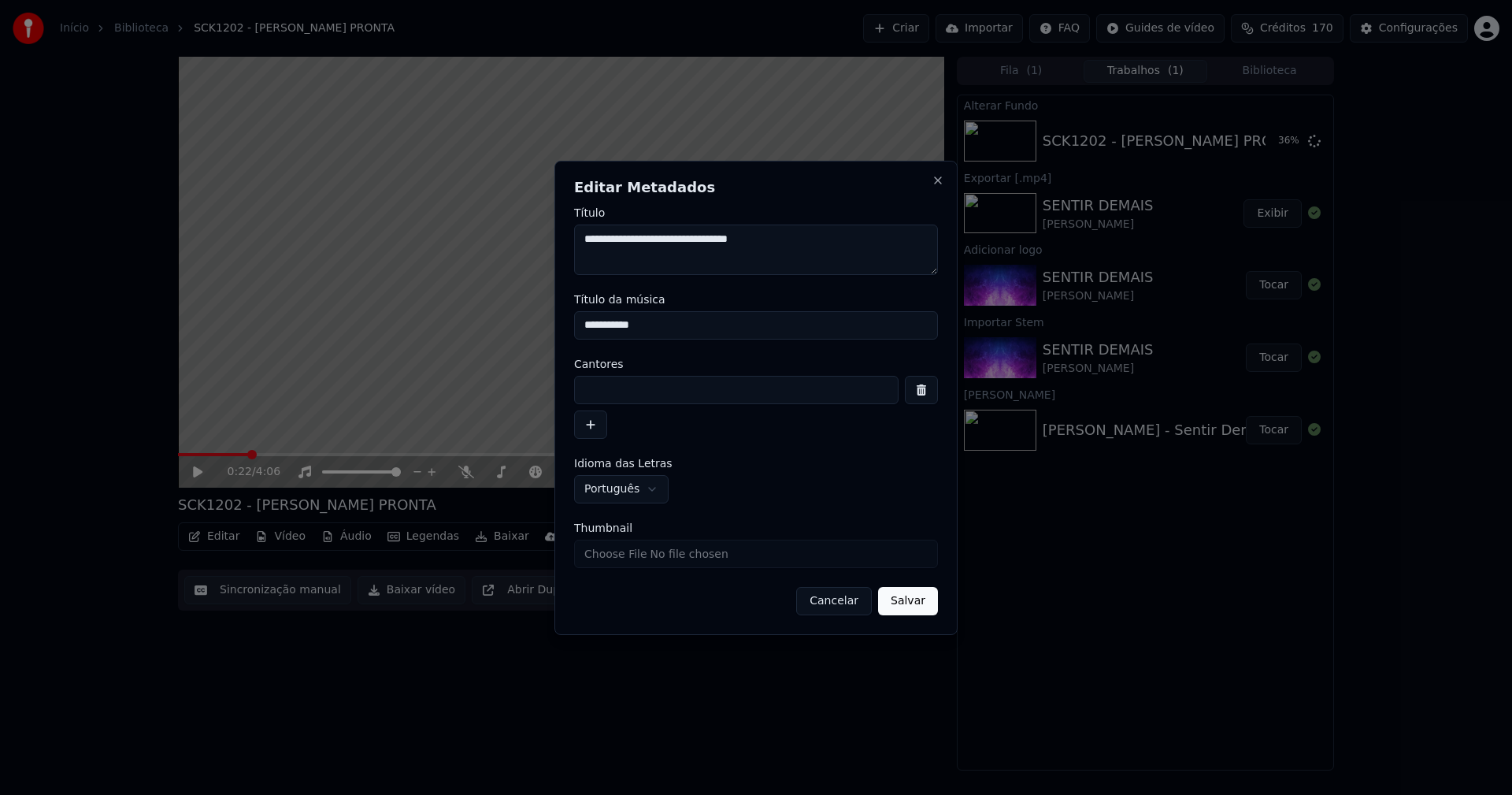
click at [619, 393] on input at bounding box center [736, 390] width 325 height 29
type input "**********"
click at [623, 559] on input "Thumbnail" at bounding box center [756, 554] width 364 height 29
type input "**********"
click at [921, 597] on button "Salvar" at bounding box center [908, 601] width 60 height 29
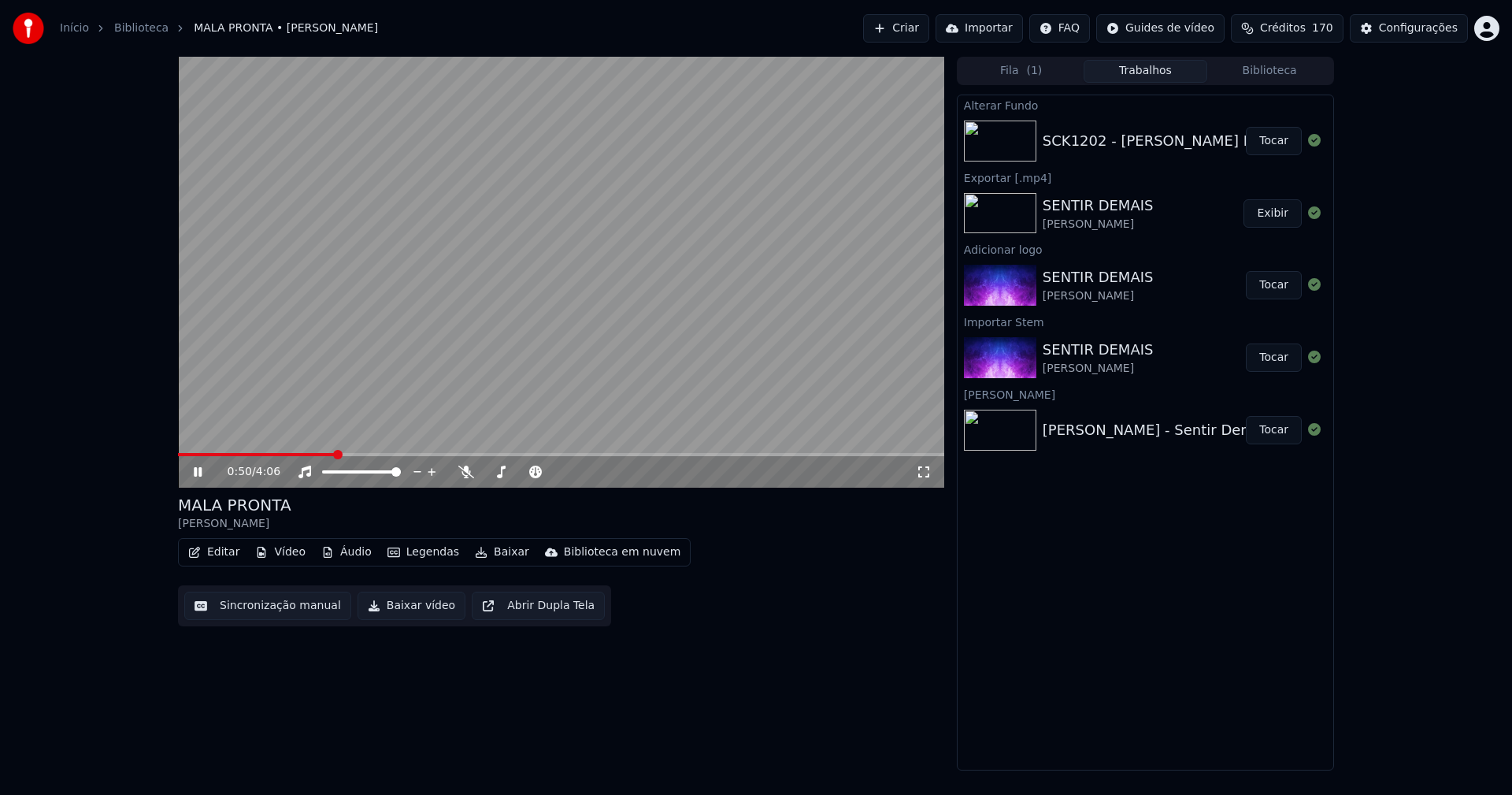
click at [928, 472] on icon at bounding box center [924, 472] width 16 height 13
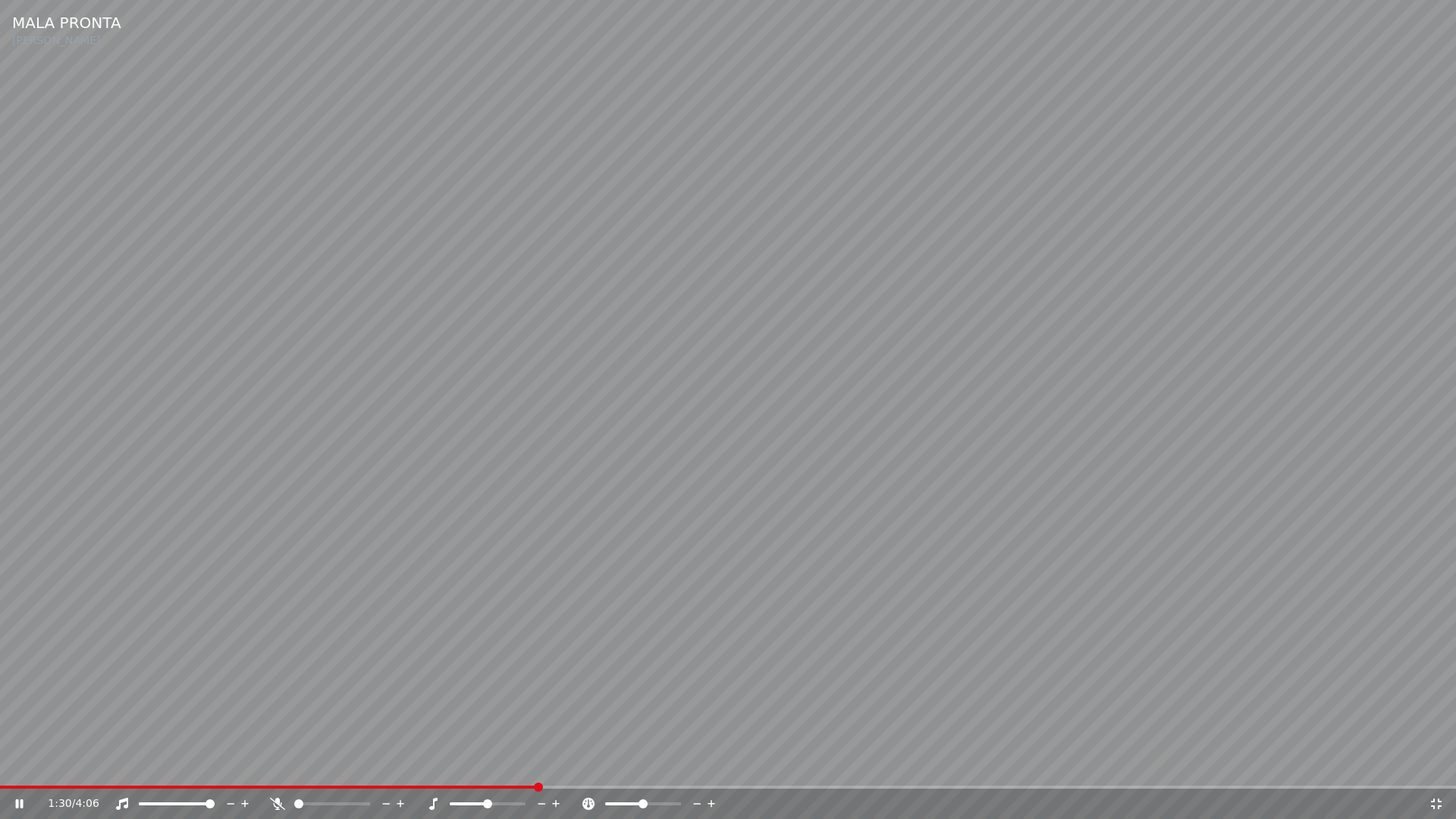
click at [1436, 765] on icon at bounding box center [1436, 804] width 15 height 12
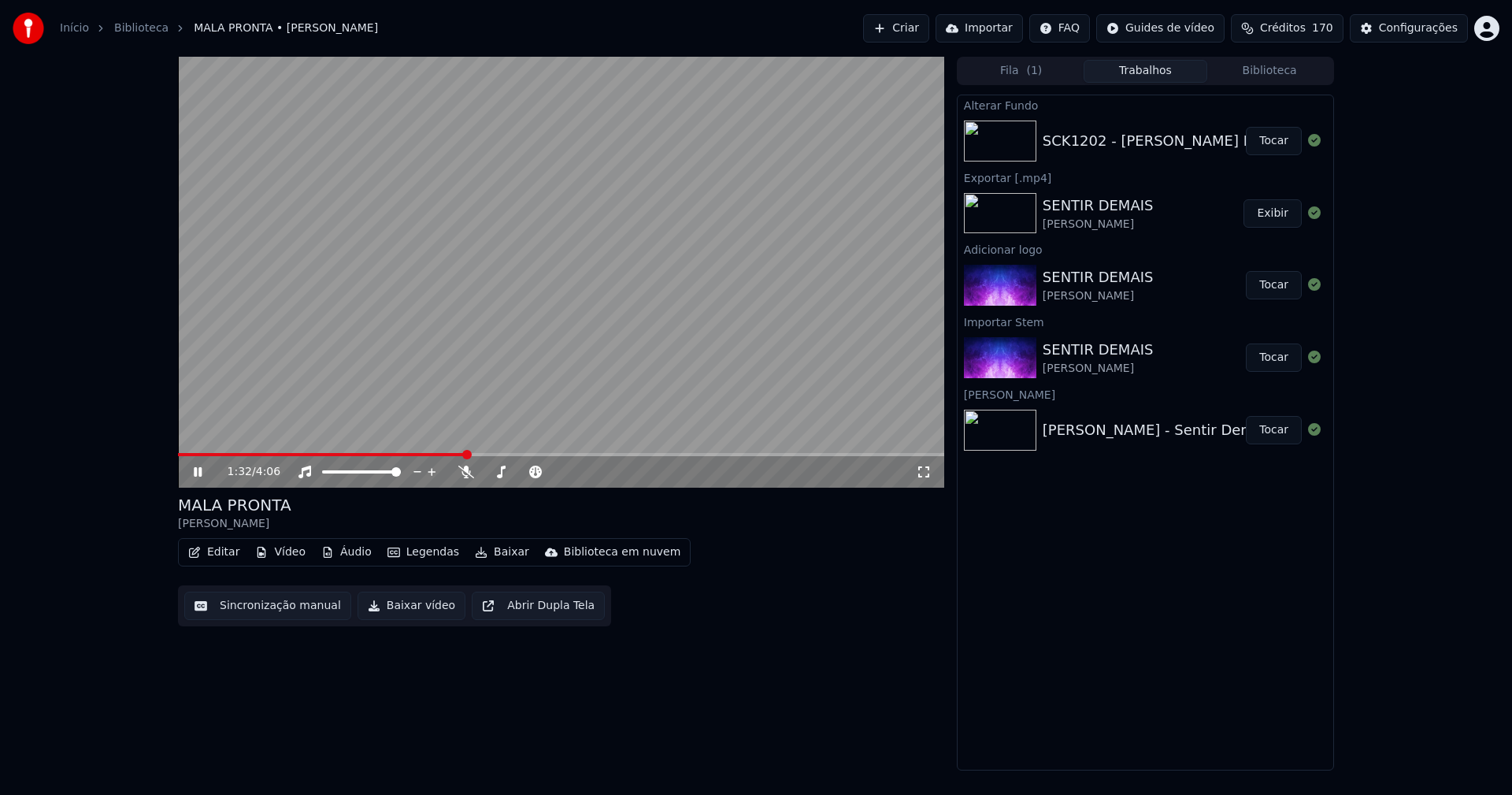
click at [195, 473] on icon at bounding box center [198, 472] width 8 height 10
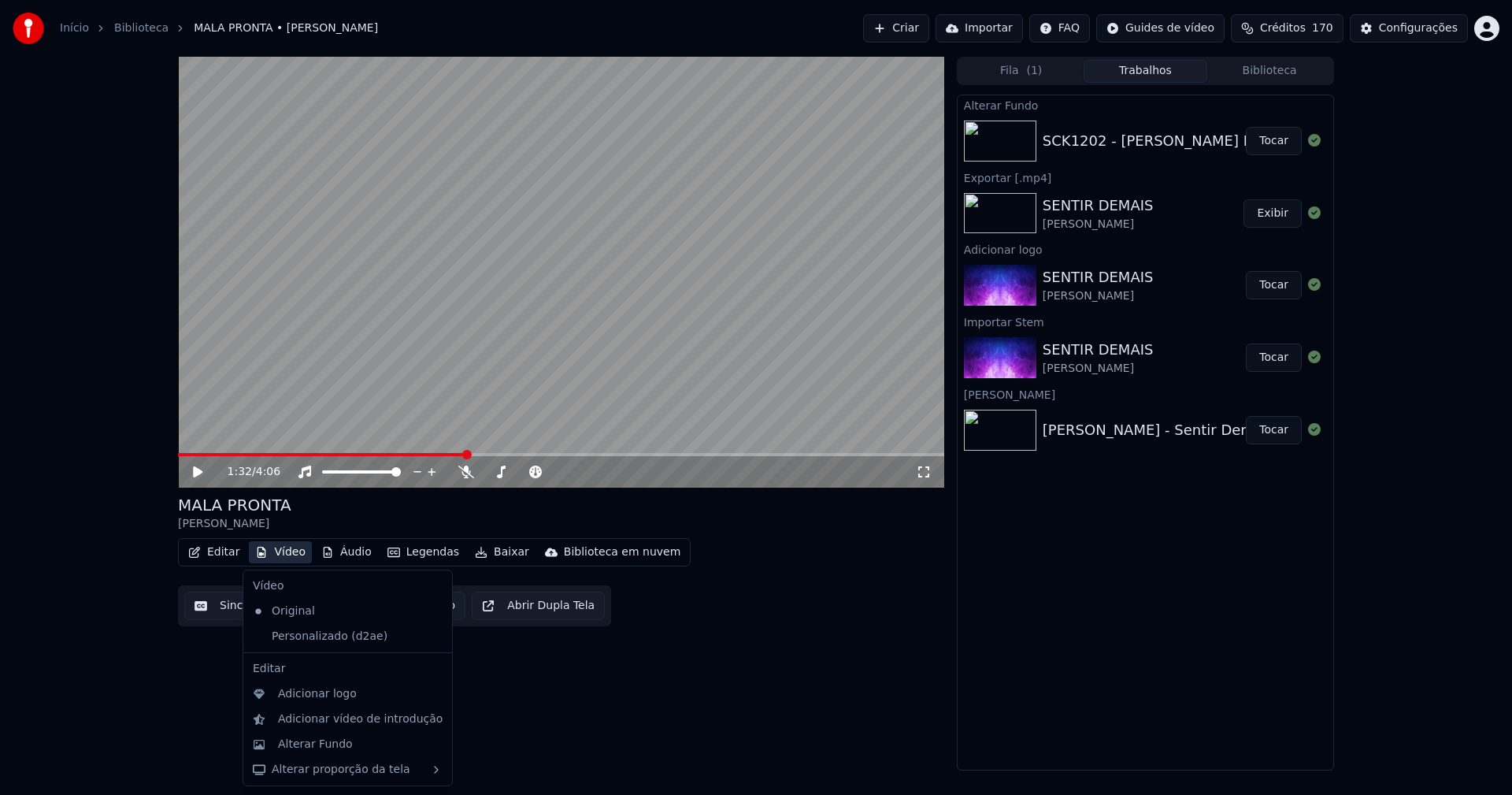
click at [287, 555] on button "Vídeo" at bounding box center [280, 552] width 63 height 22
click at [264, 634] on div "Personalizado (d2ae)" at bounding box center [335, 636] width 179 height 25
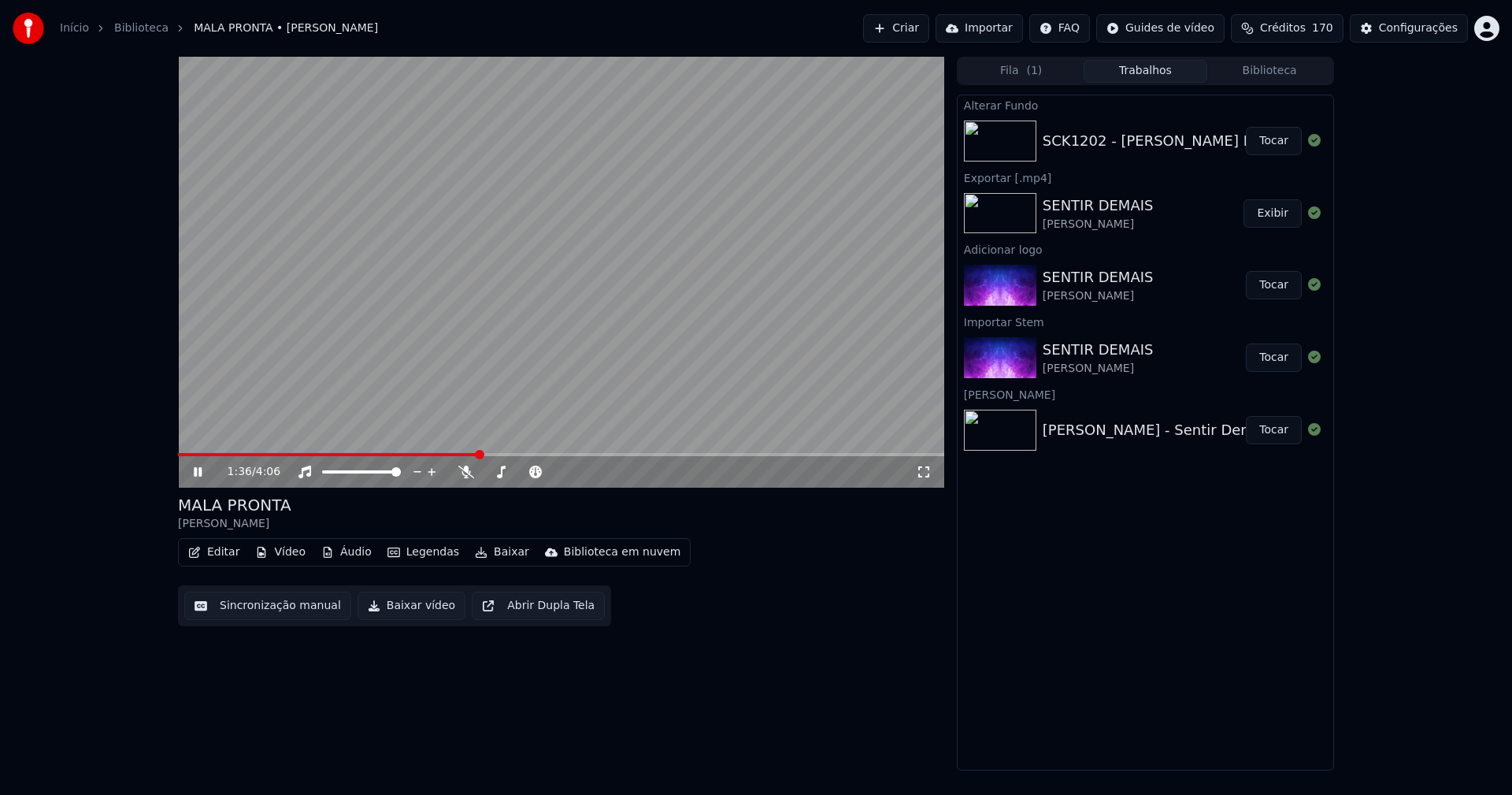
click at [218, 557] on button "Editar" at bounding box center [214, 552] width 64 height 22
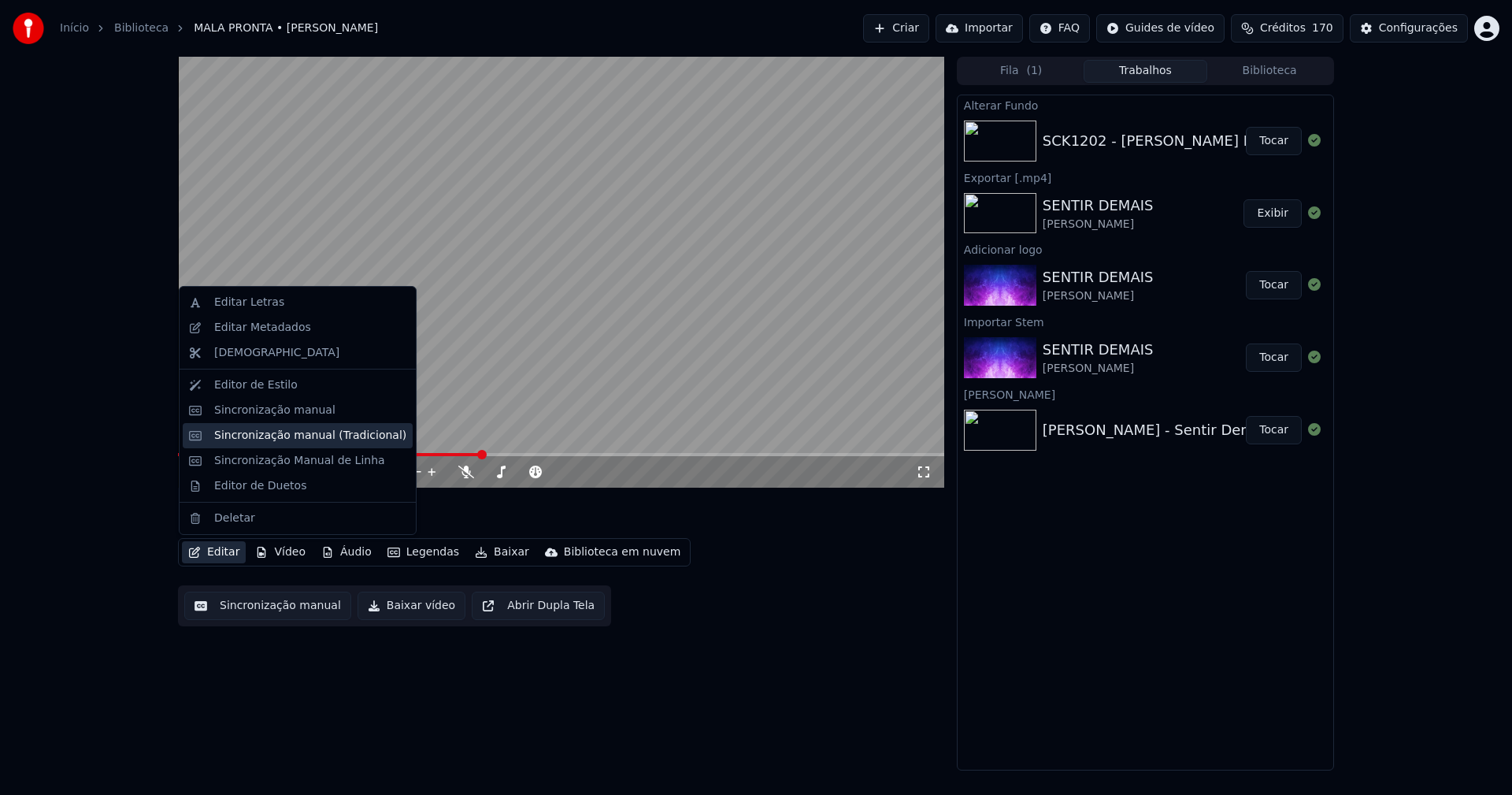
click at [252, 440] on div "Sincronização manual (Tradicional)" at bounding box center [310, 435] width 192 height 16
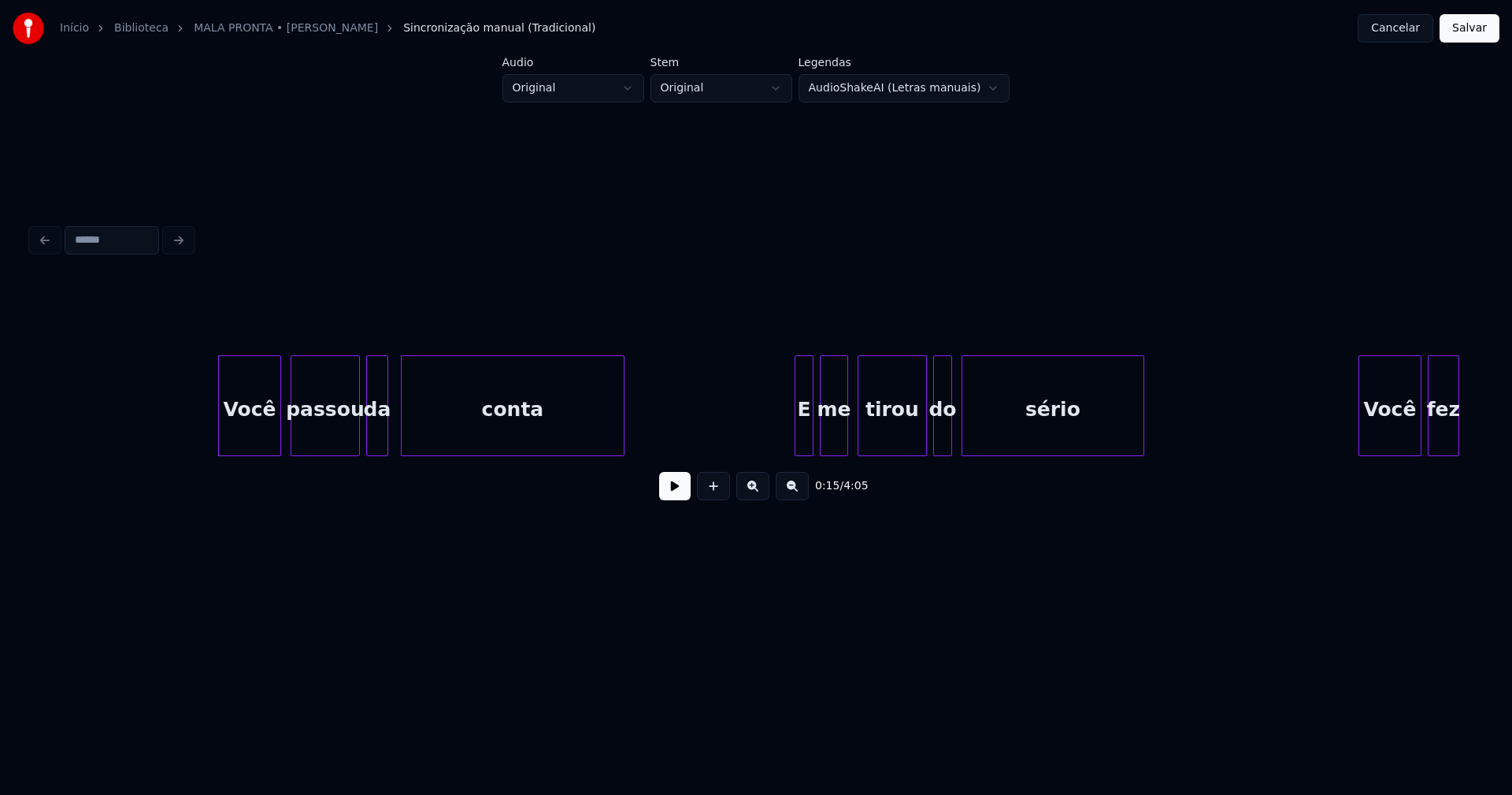
scroll to position [0, 2231]
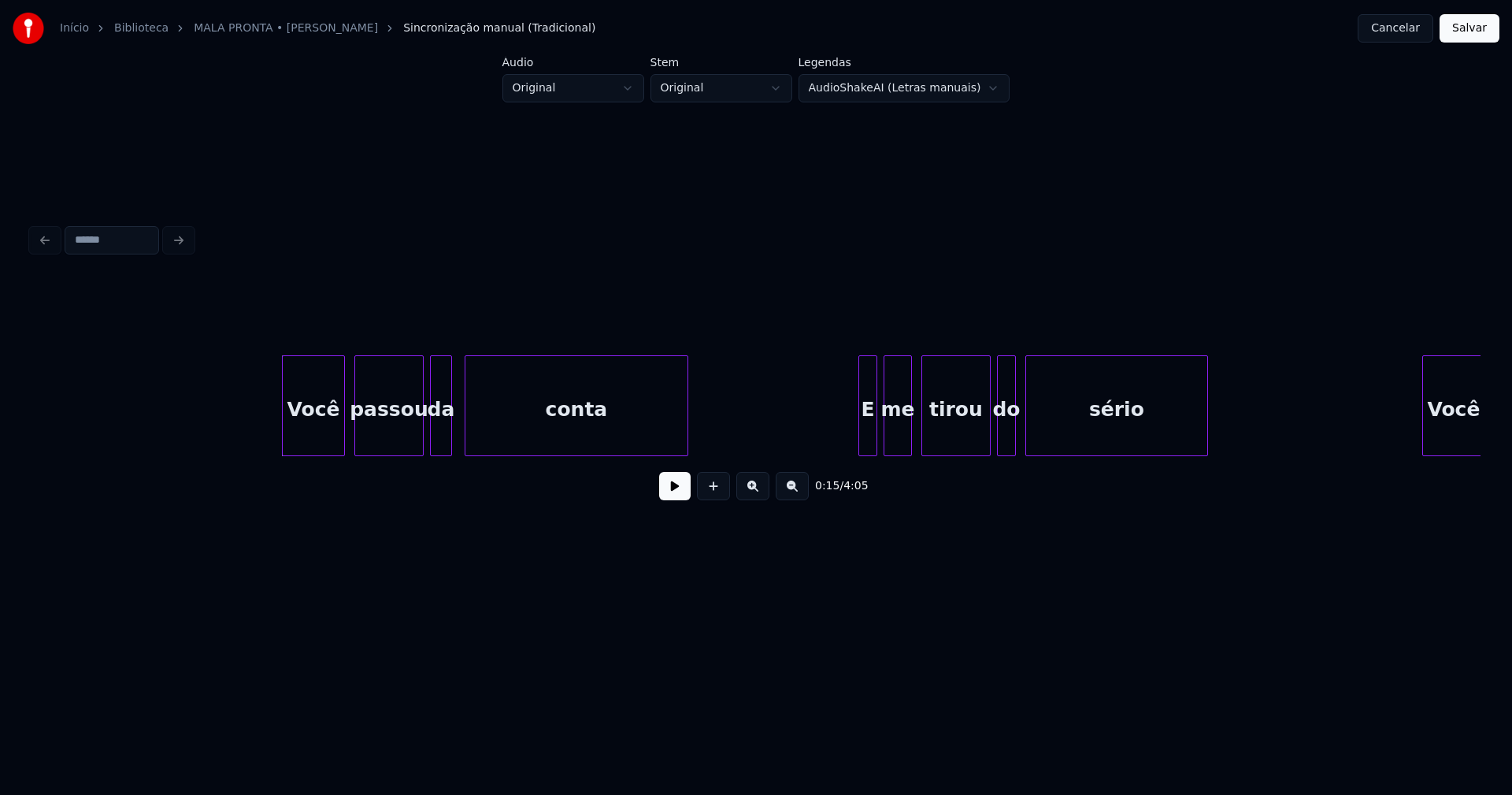
click at [682, 491] on button at bounding box center [675, 486] width 32 height 29
click at [439, 446] on div "da" at bounding box center [438, 409] width 21 height 107
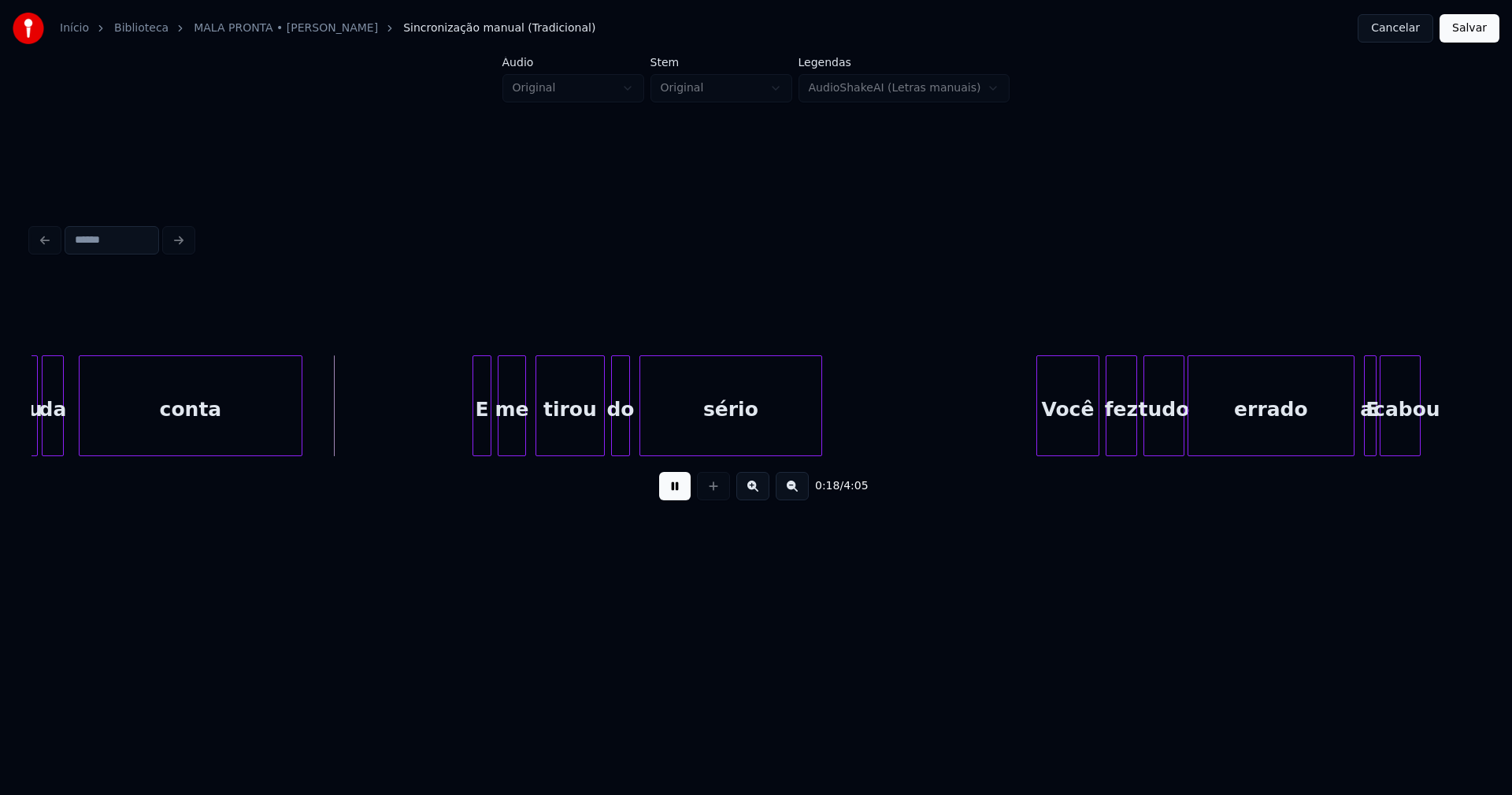
scroll to position [0, 2618]
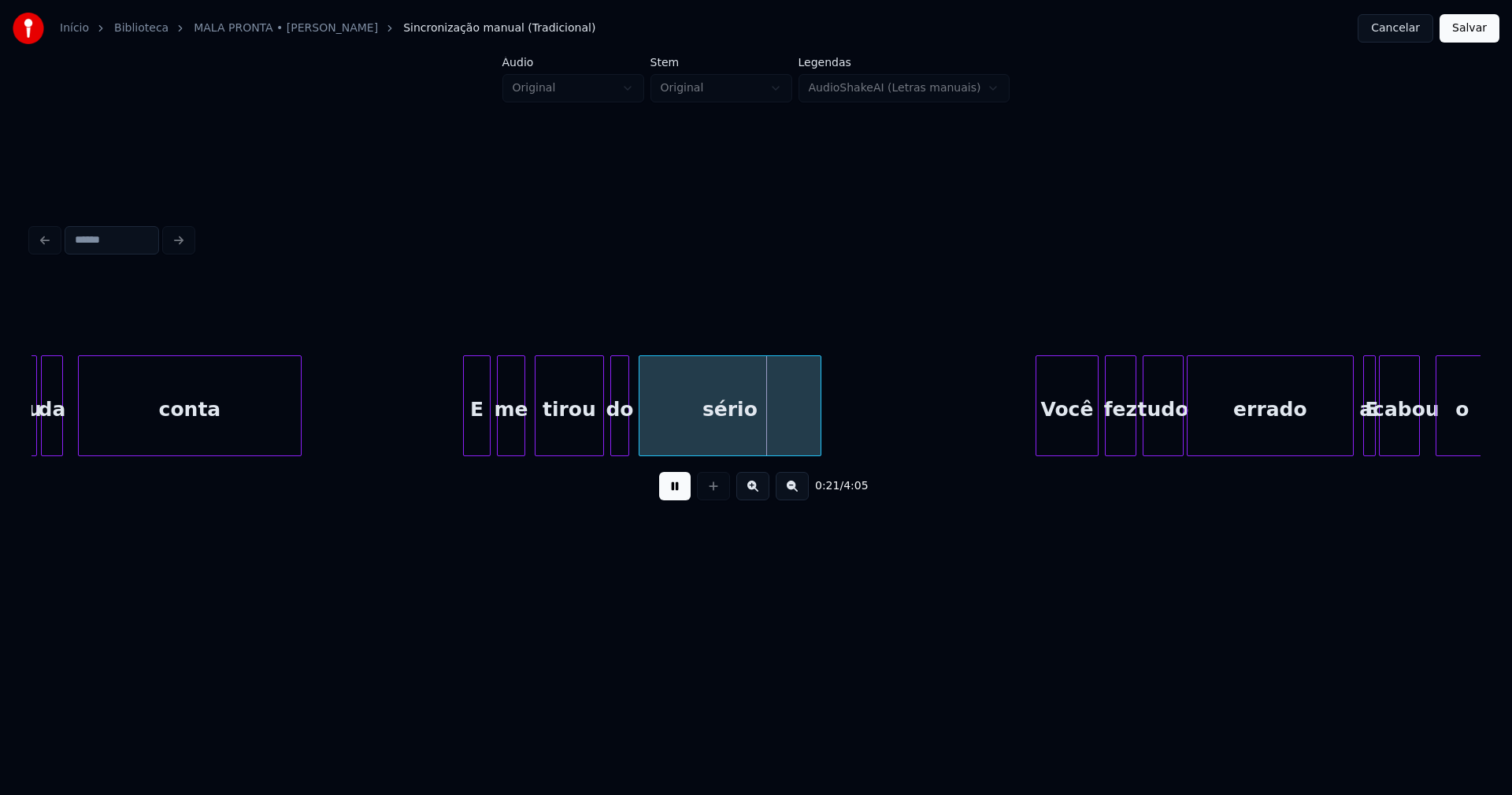
click at [465, 442] on div at bounding box center [466, 405] width 5 height 99
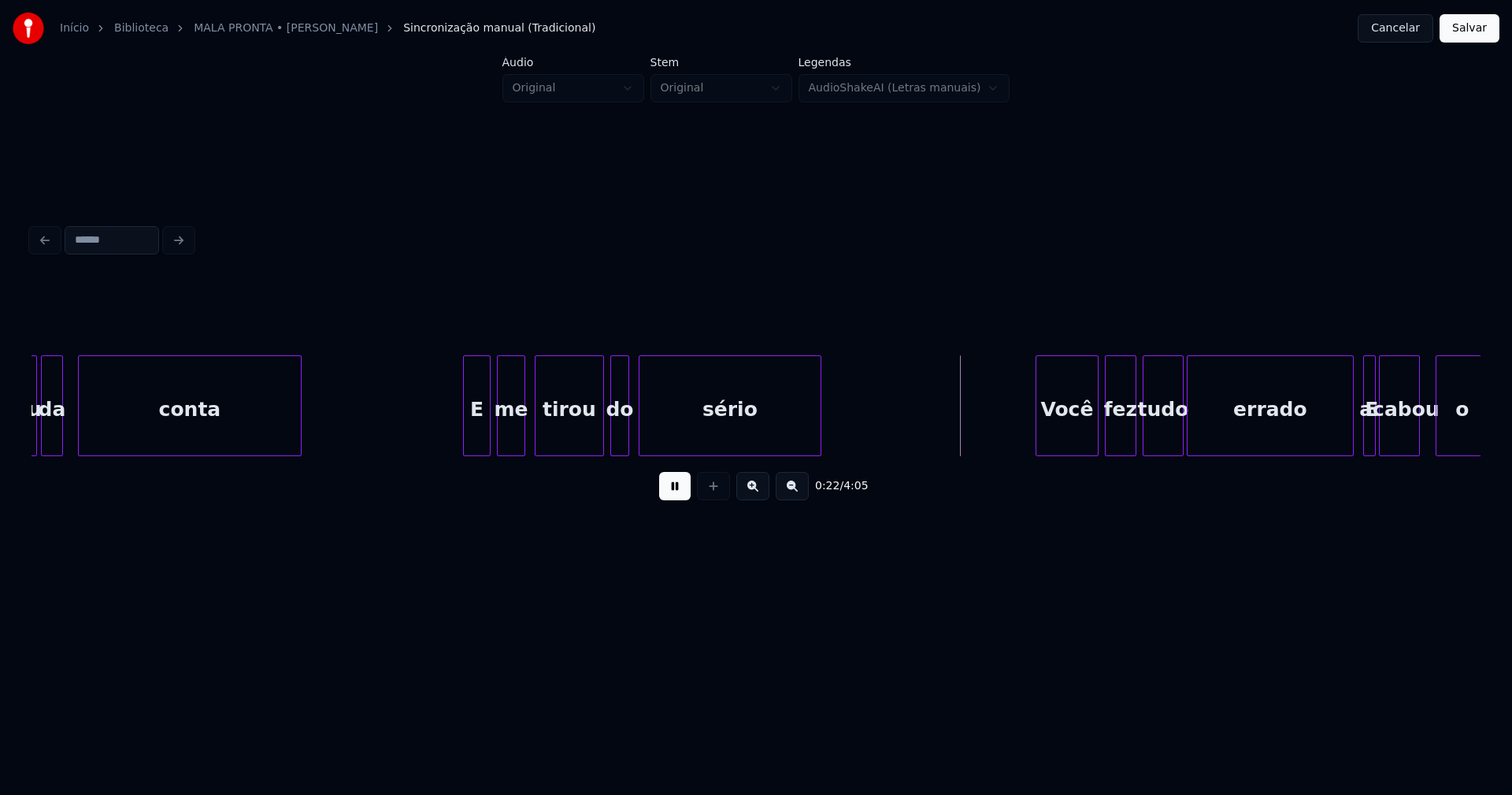
click at [649, 427] on div at bounding box center [650, 405] width 5 height 99
click at [640, 427] on div at bounding box center [639, 405] width 5 height 99
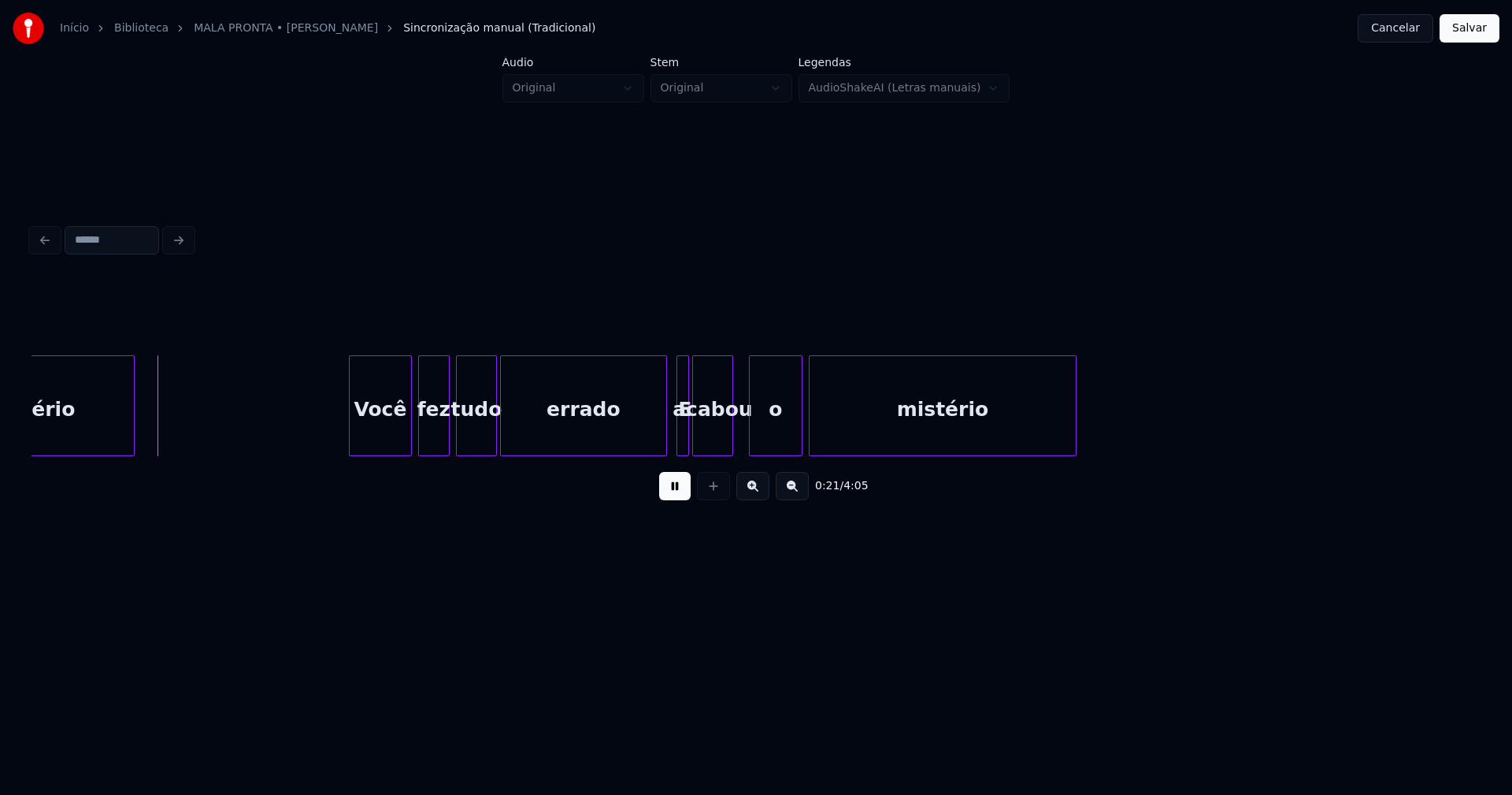
scroll to position [0, 3390]
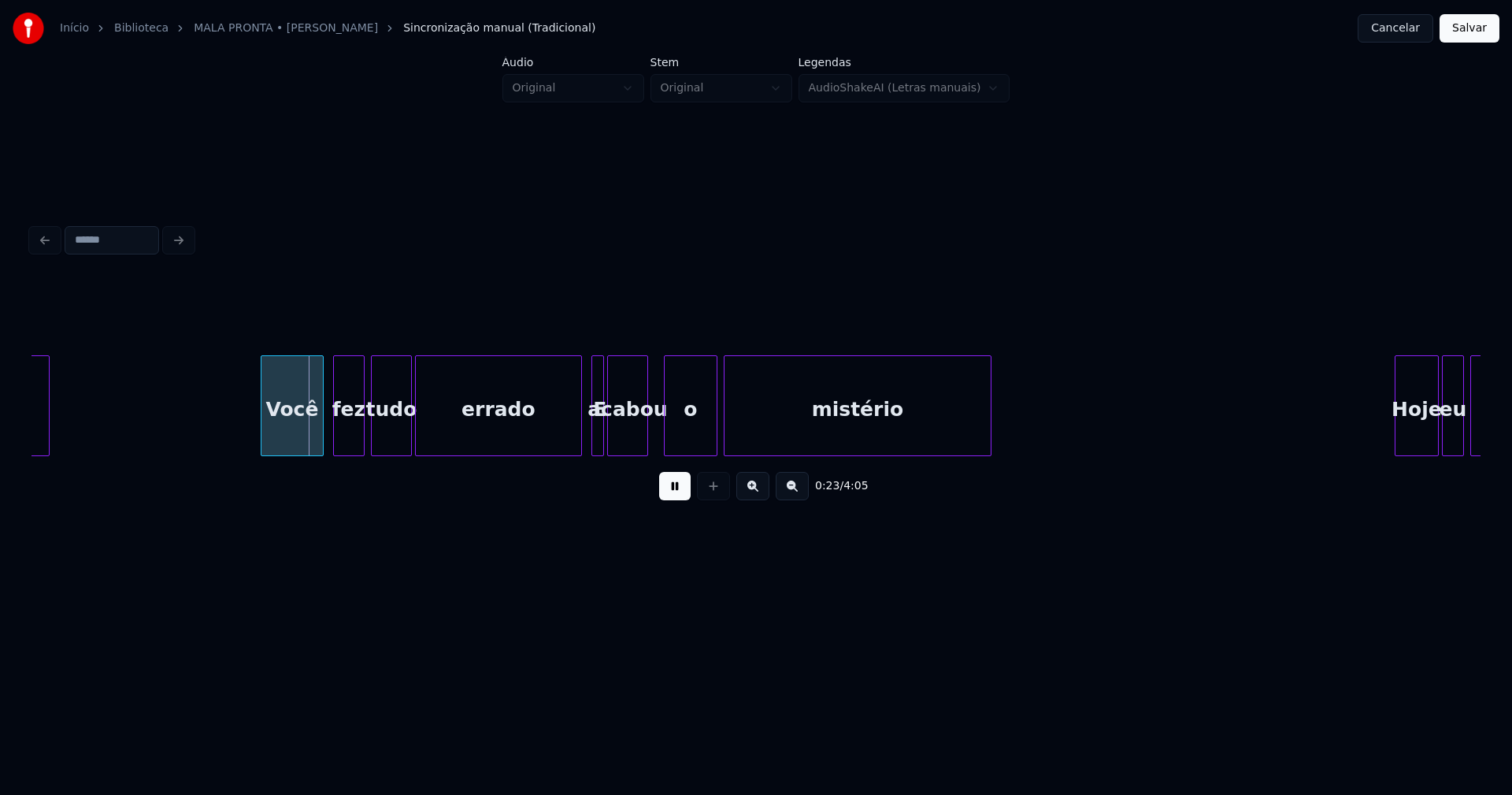
click at [304, 439] on div "Você" at bounding box center [291, 409] width 61 height 107
click at [536, 456] on div "sério Você fez tudo errado E acabou o mistério Hoje eu tirei" at bounding box center [756, 405] width 1449 height 101
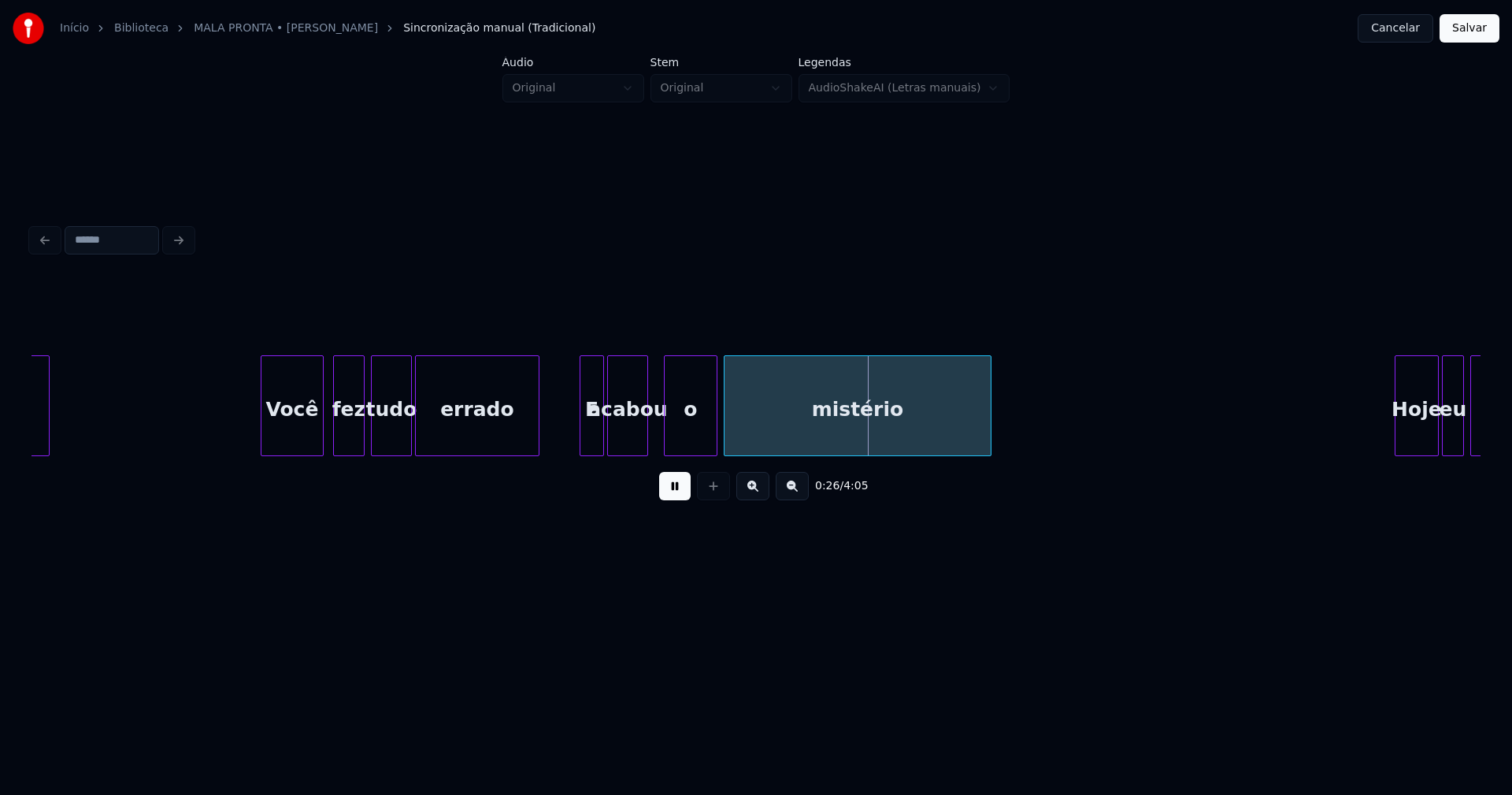
click at [580, 434] on div at bounding box center [583, 405] width 5 height 99
click at [558, 442] on div "E" at bounding box center [561, 409] width 23 height 107
click at [579, 430] on div at bounding box center [581, 405] width 5 height 99
click at [662, 428] on div at bounding box center [661, 405] width 5 height 99
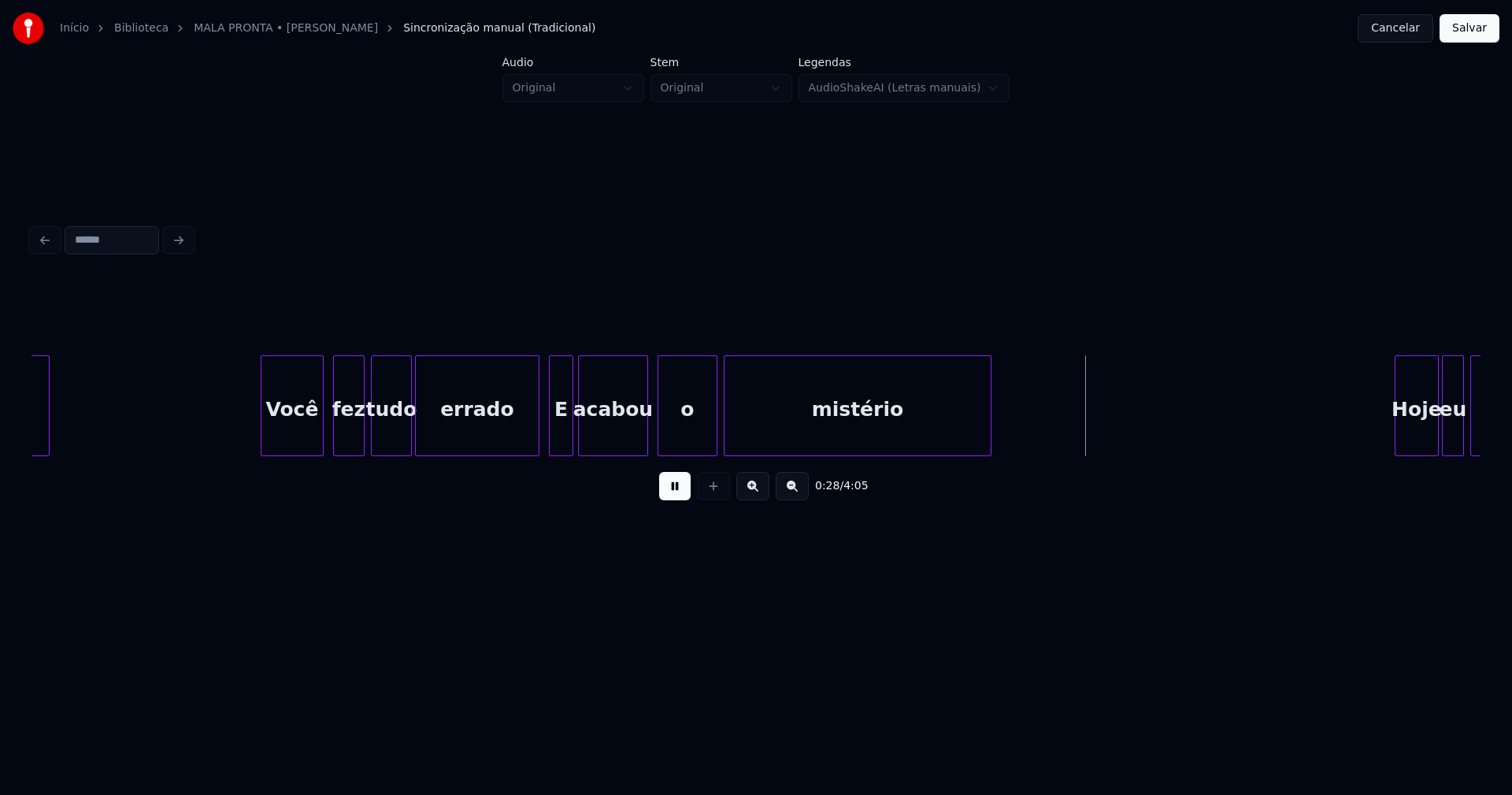
click at [537, 433] on div "errado" at bounding box center [477, 405] width 125 height 101
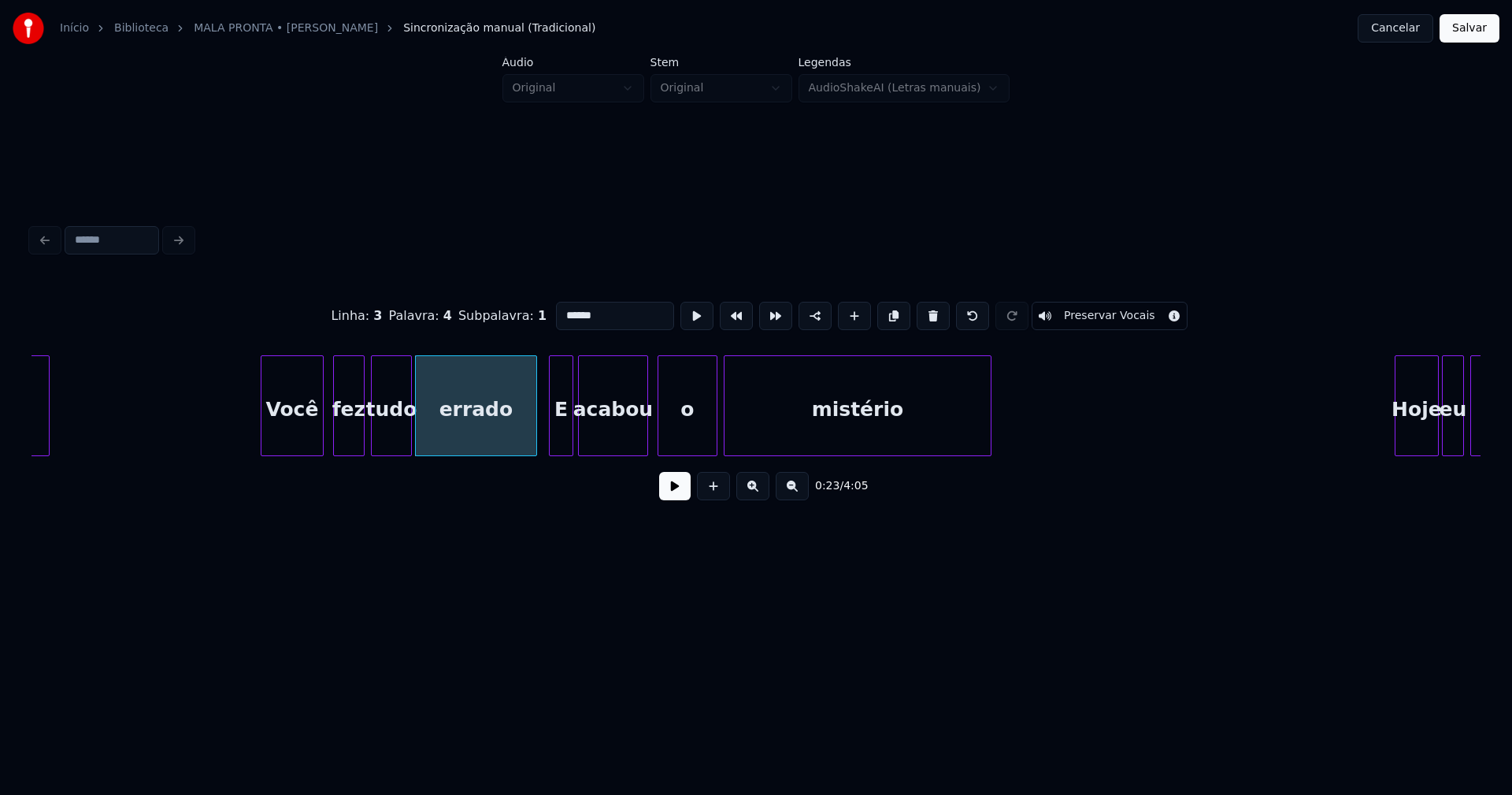
click at [534, 441] on div at bounding box center [534, 405] width 5 height 99
click at [682, 500] on button at bounding box center [675, 486] width 32 height 29
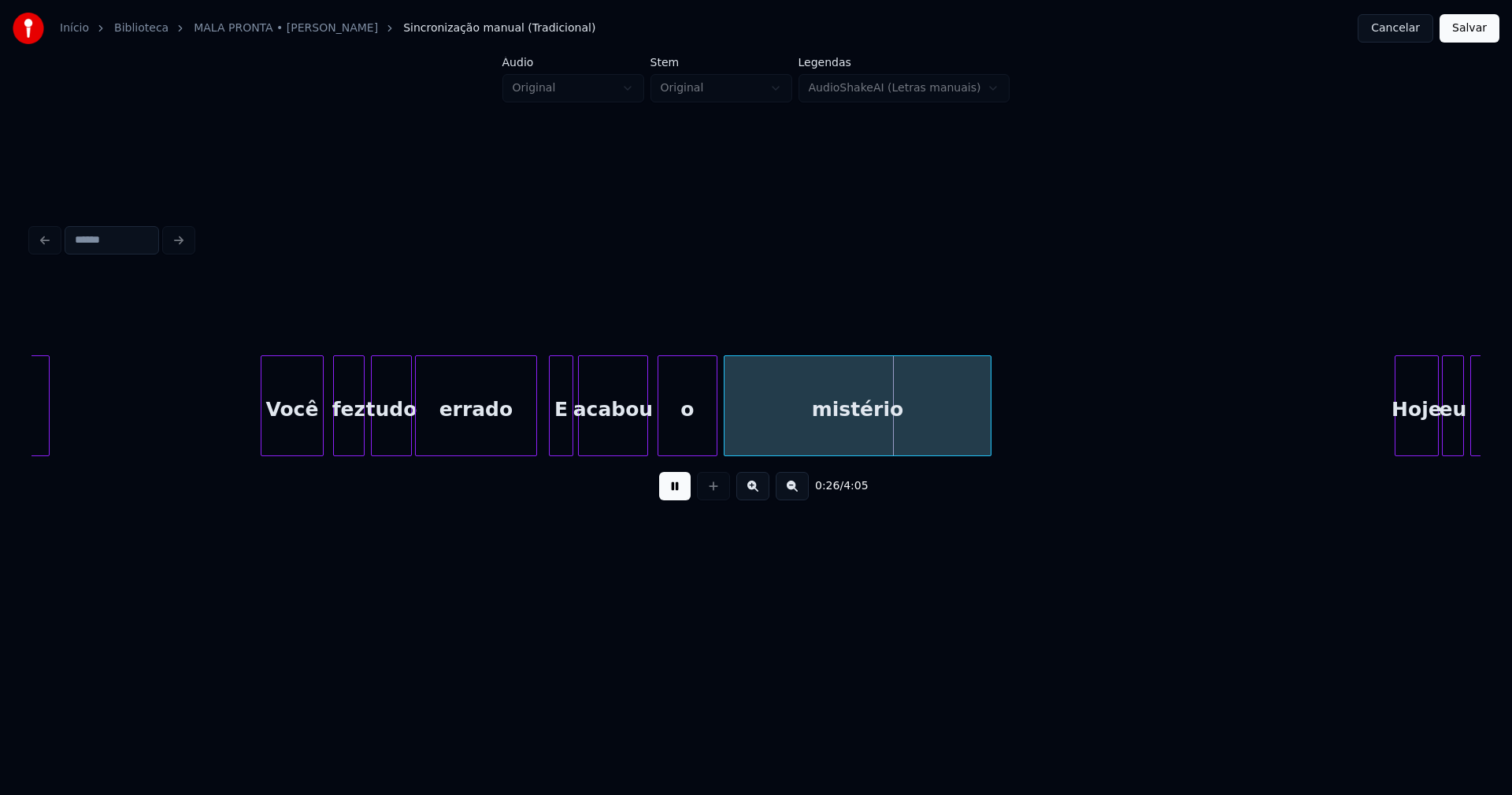
click at [562, 430] on div "E" at bounding box center [561, 409] width 23 height 107
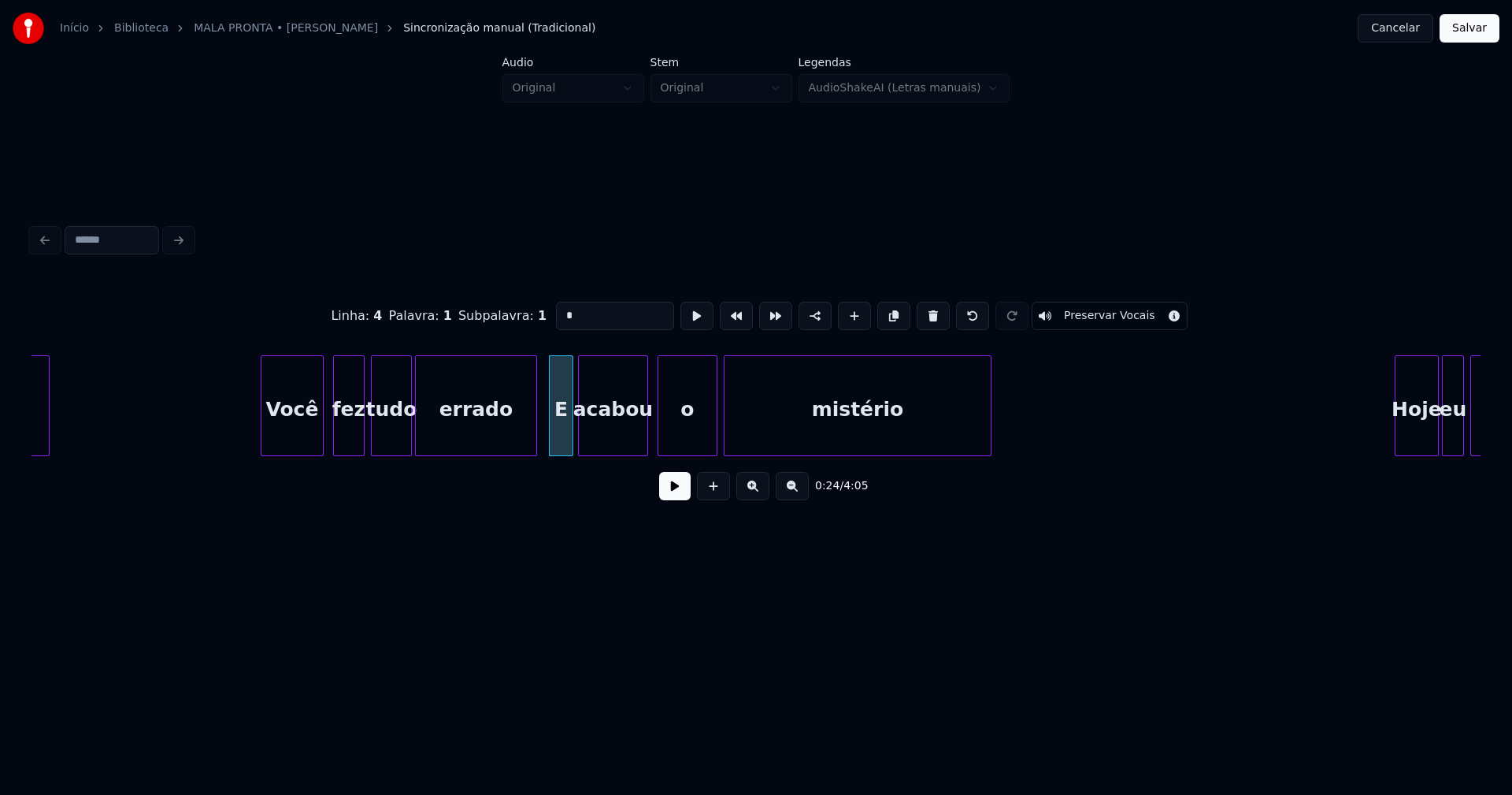
drag, startPoint x: 577, startPoint y: 311, endPoint x: 554, endPoint y: 315, distance: 23.3
click at [556, 315] on input "*" at bounding box center [615, 316] width 118 height 29
type input "*"
click at [675, 500] on button at bounding box center [675, 486] width 32 height 29
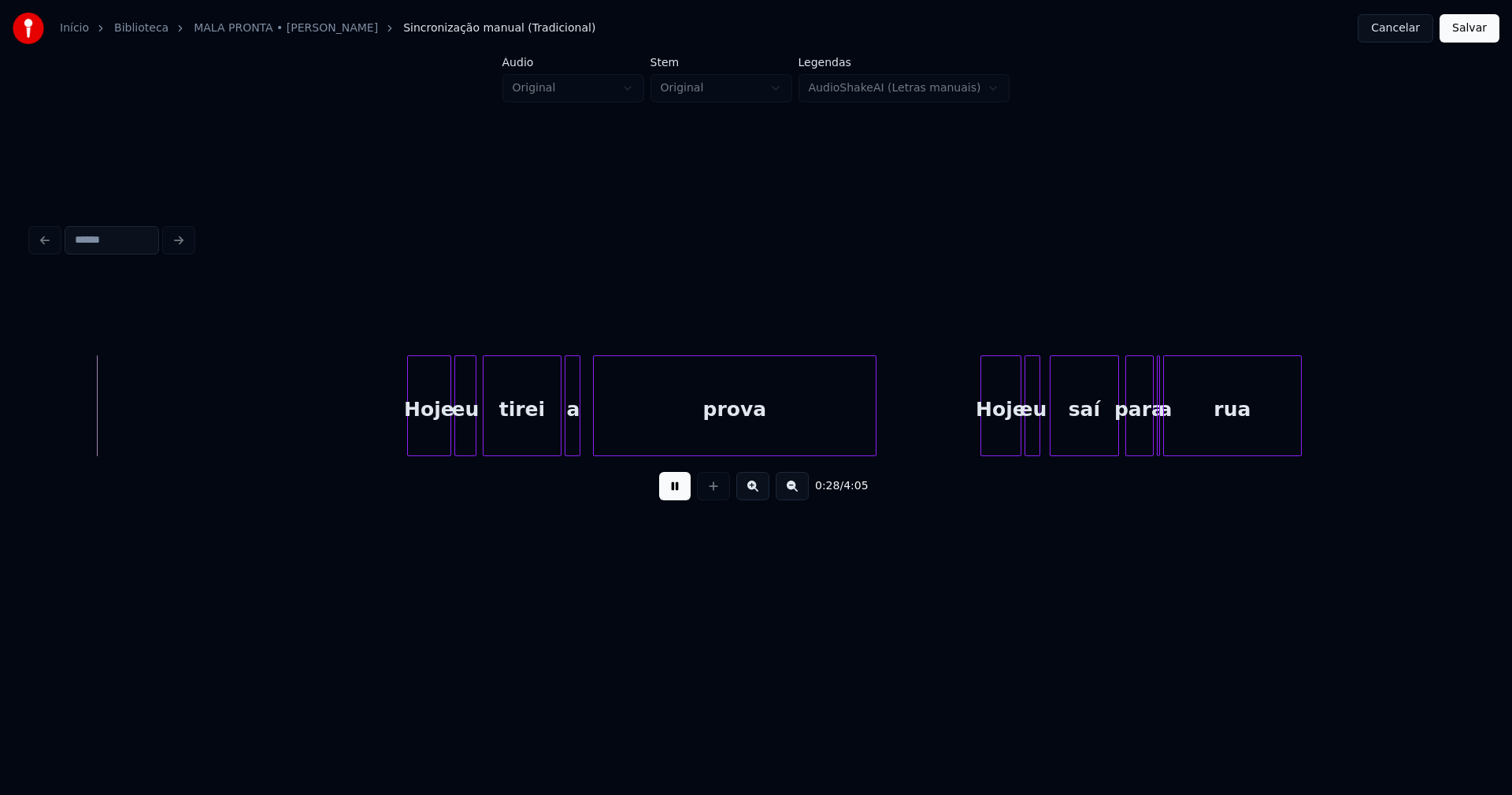
scroll to position [0, 4420]
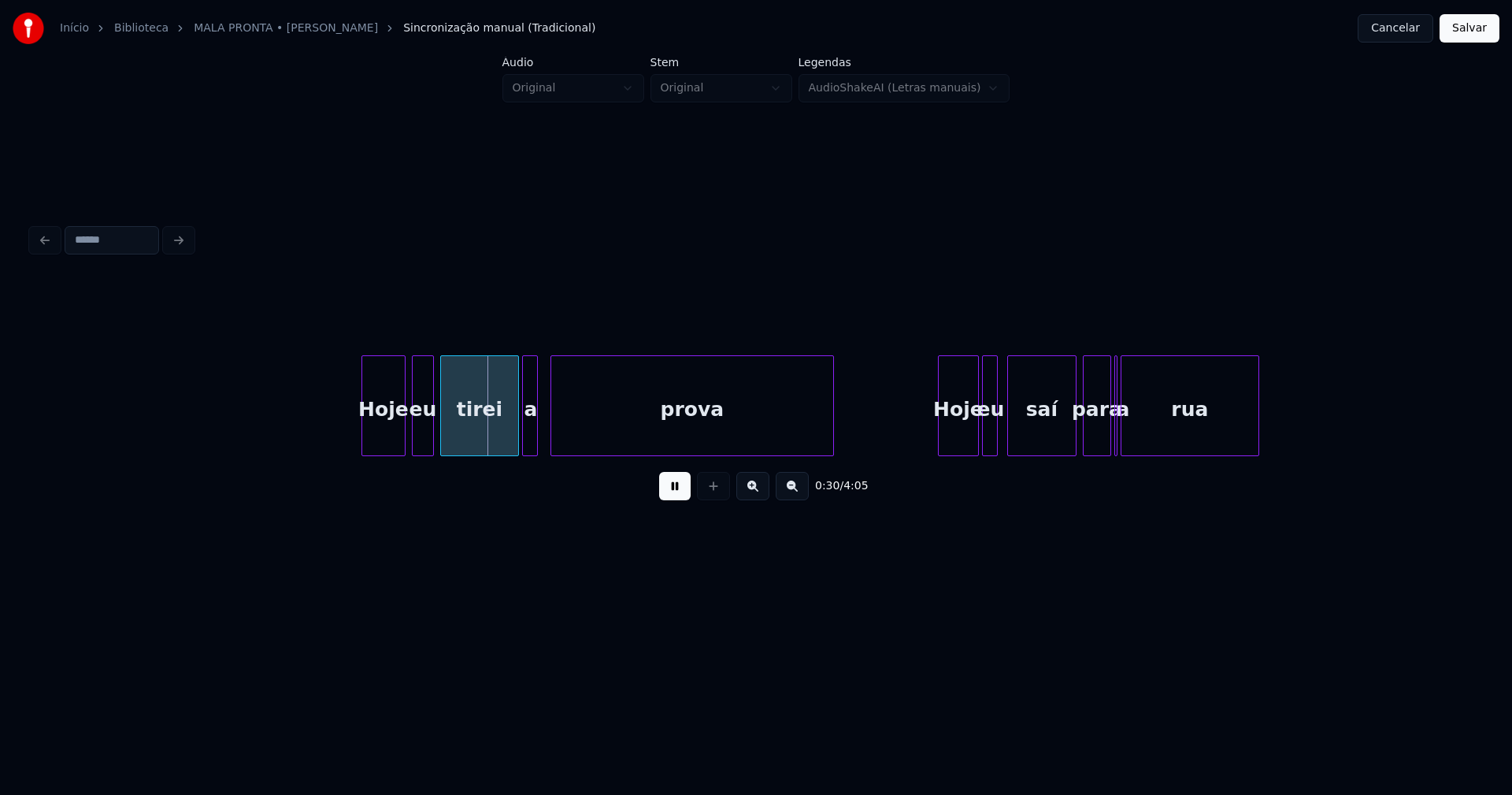
click at [388, 438] on div "Hoje" at bounding box center [384, 409] width 43 height 107
click at [419, 438] on div "eu" at bounding box center [418, 409] width 21 height 107
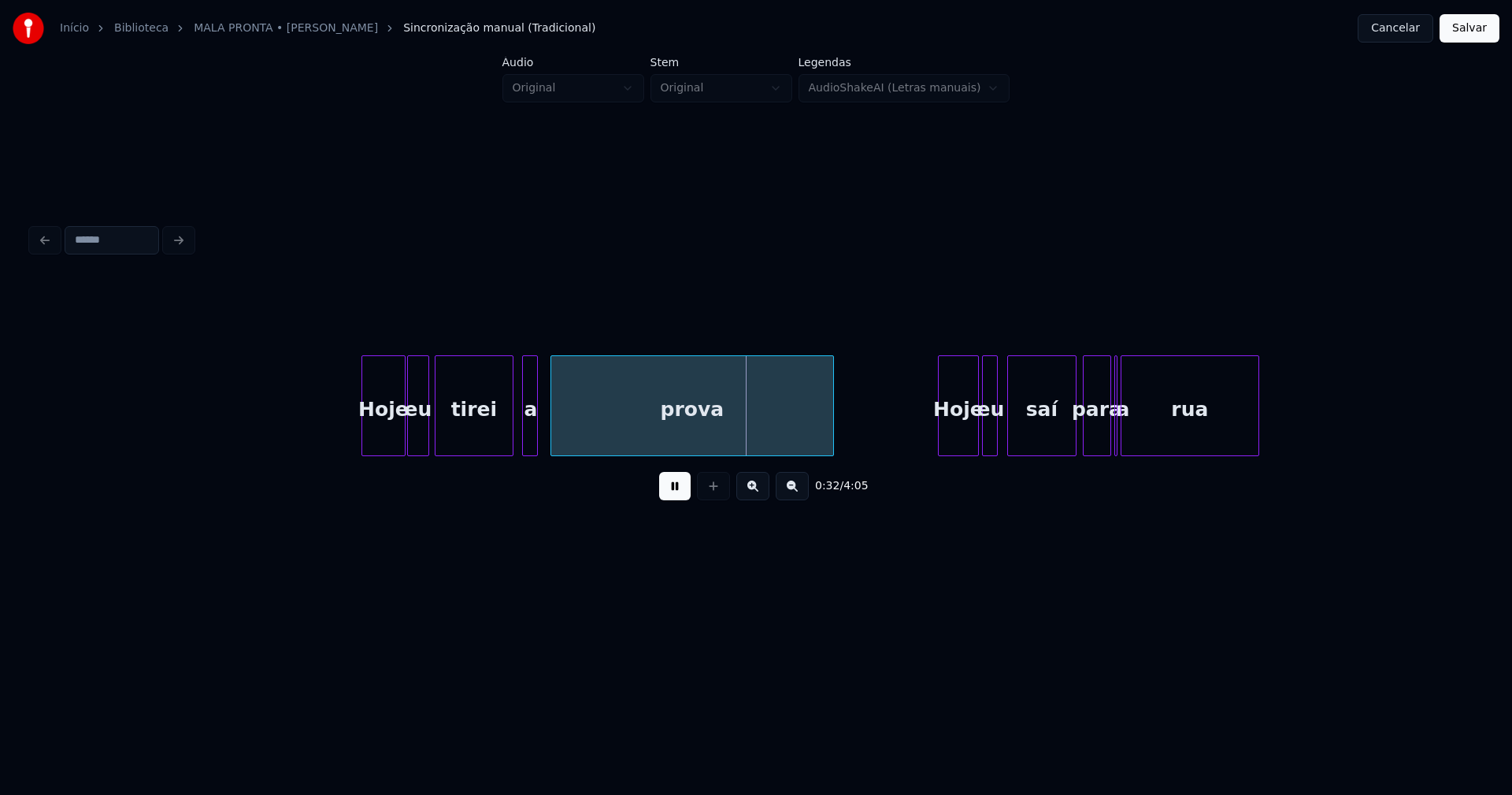
click at [480, 438] on div "tirei" at bounding box center [473, 409] width 77 height 107
click at [521, 439] on div at bounding box center [519, 405] width 5 height 99
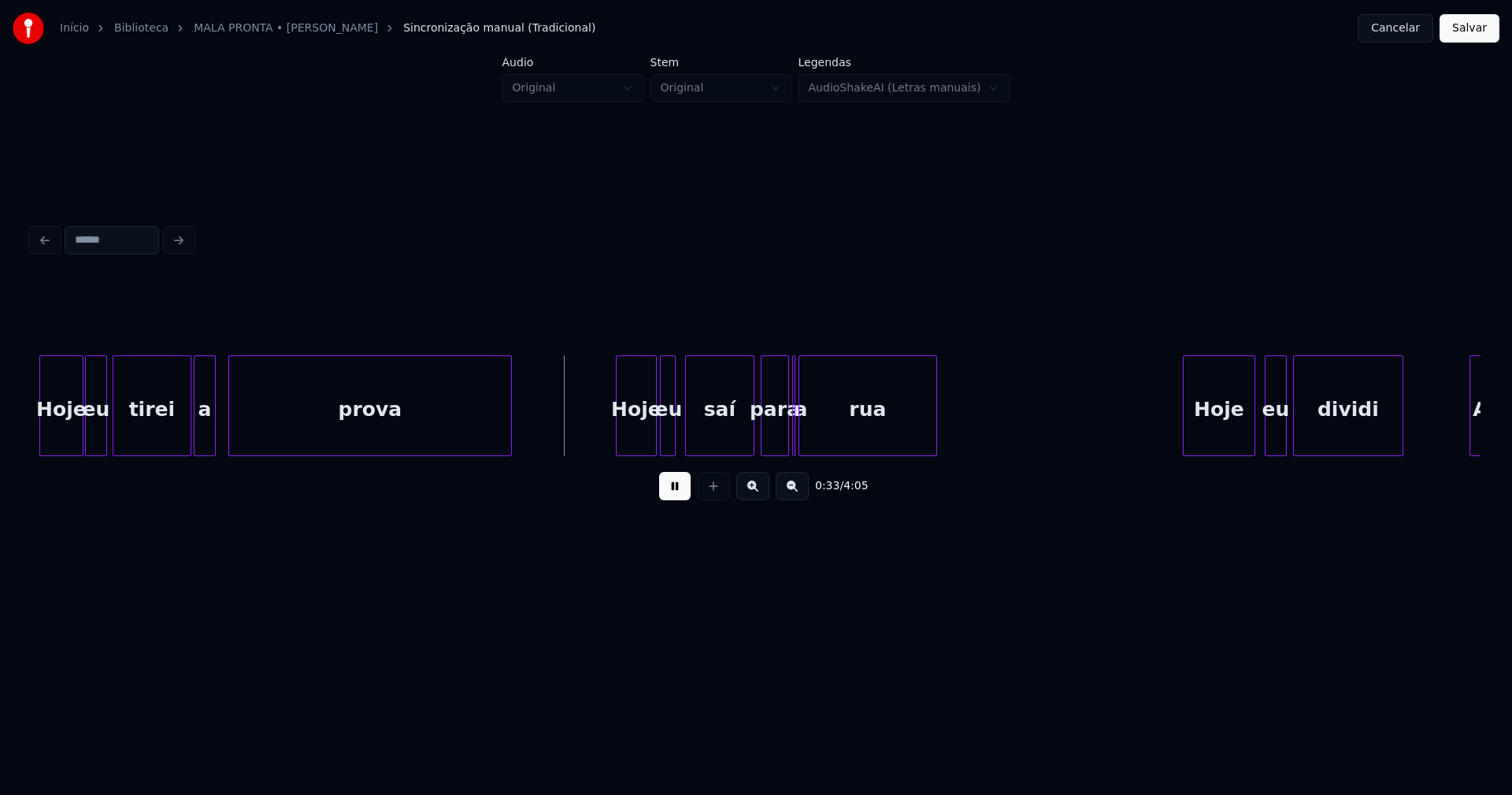
scroll to position [0, 4850]
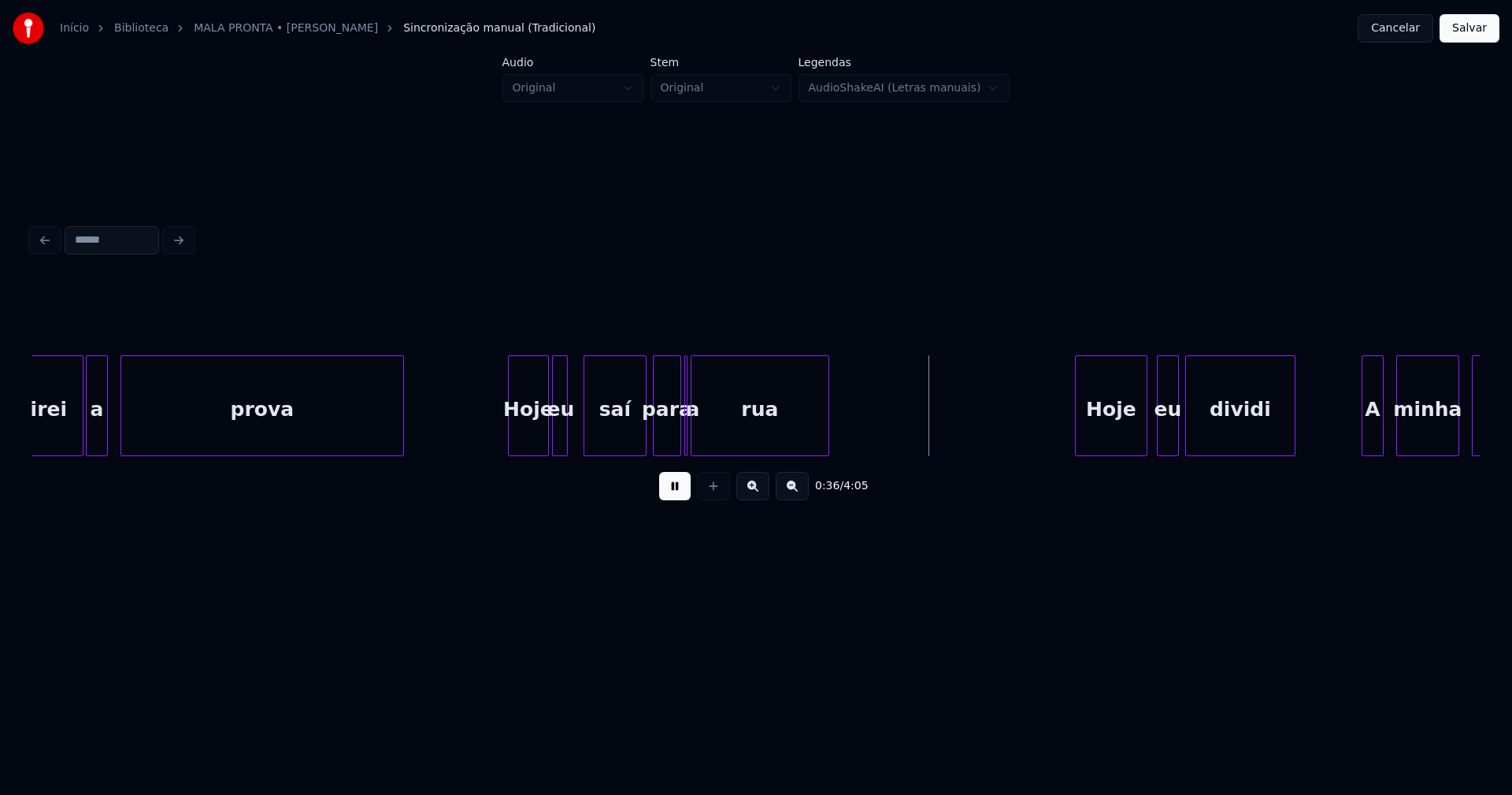
click at [584, 426] on div at bounding box center [587, 405] width 5 height 99
click at [578, 426] on div at bounding box center [577, 405] width 5 height 99
click at [671, 434] on div "para" at bounding box center [667, 409] width 27 height 107
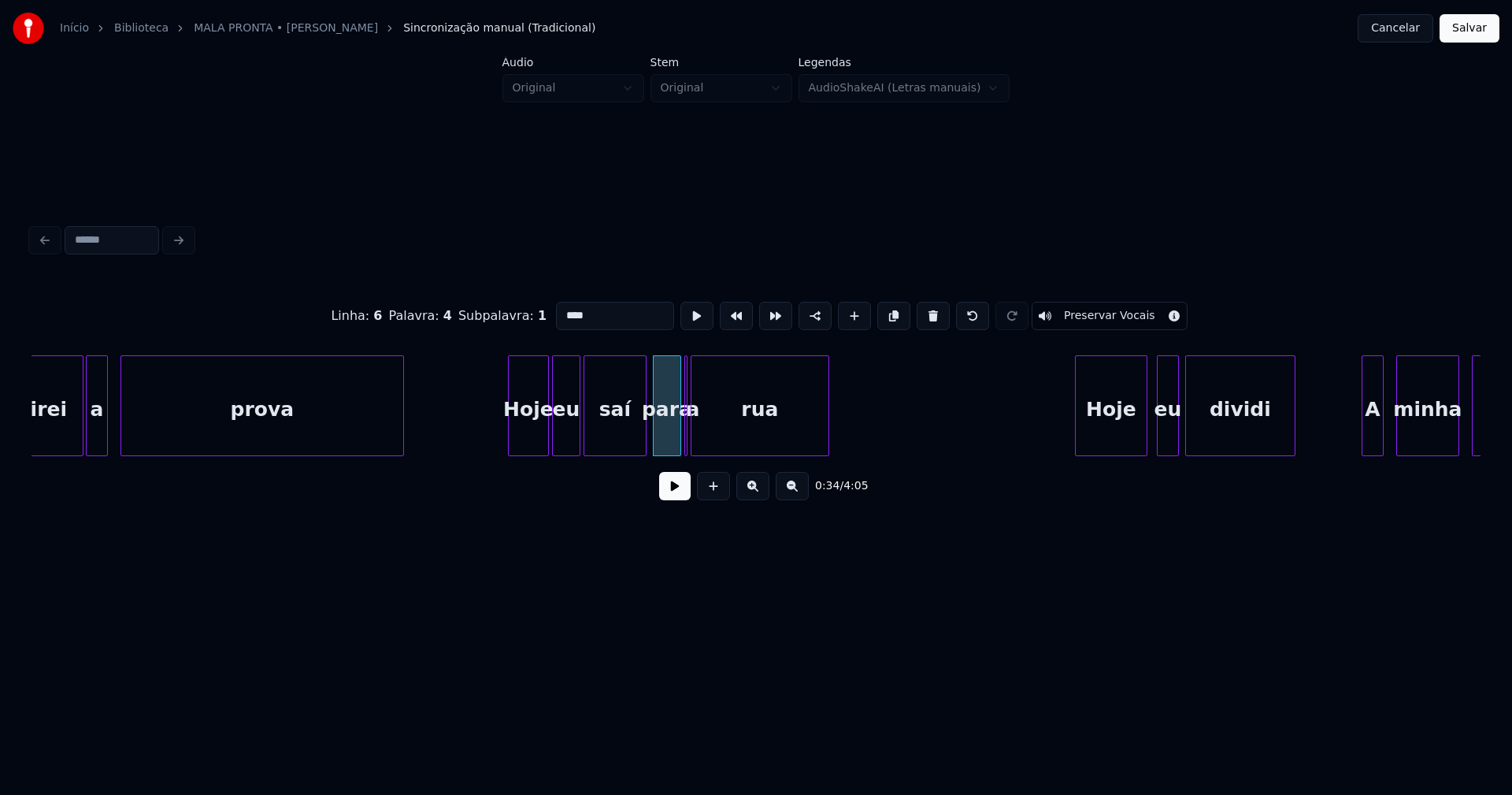
click at [691, 425] on div "rua" at bounding box center [760, 405] width 139 height 101
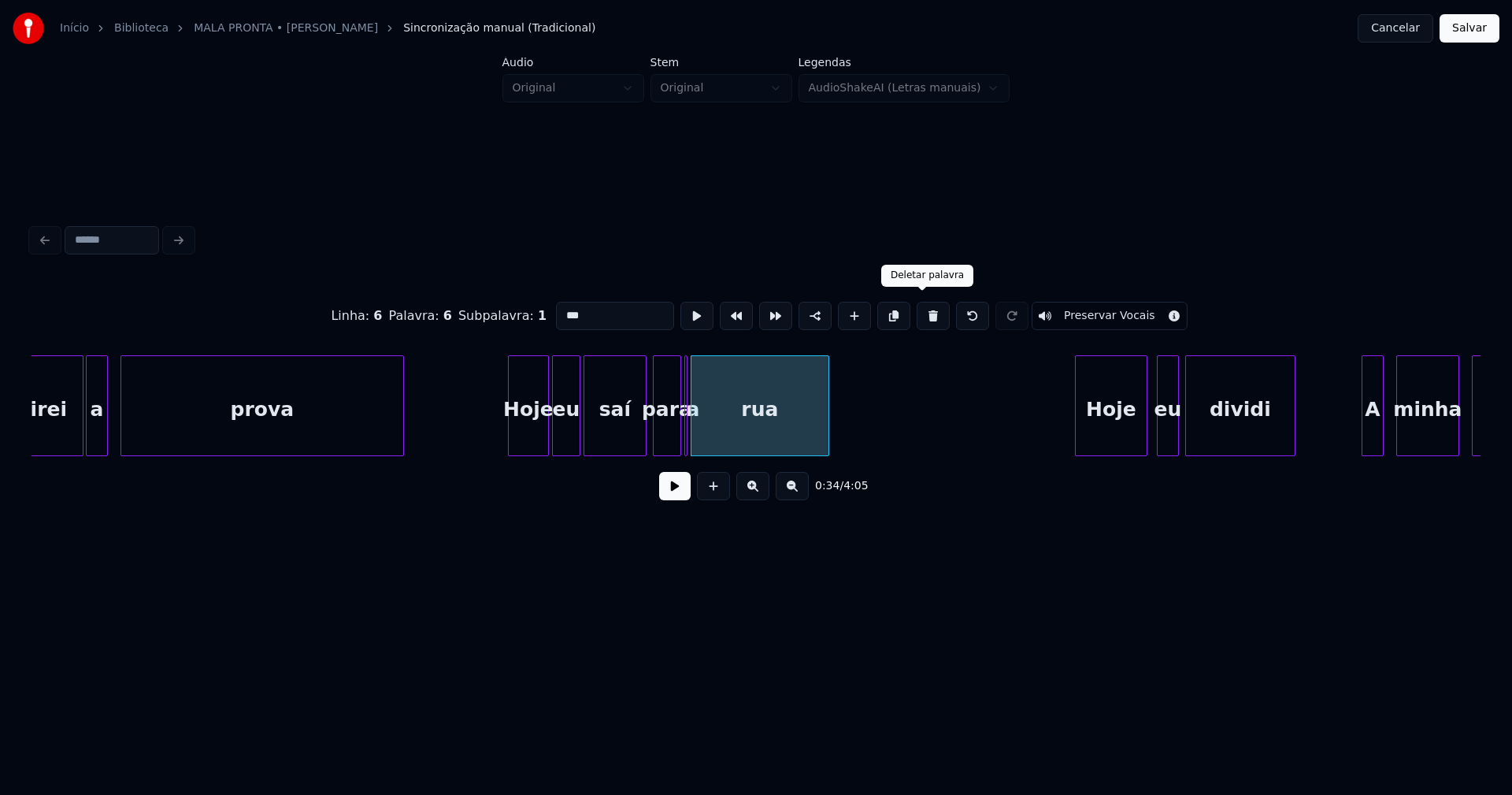
click at [925, 311] on button at bounding box center [933, 316] width 33 height 29
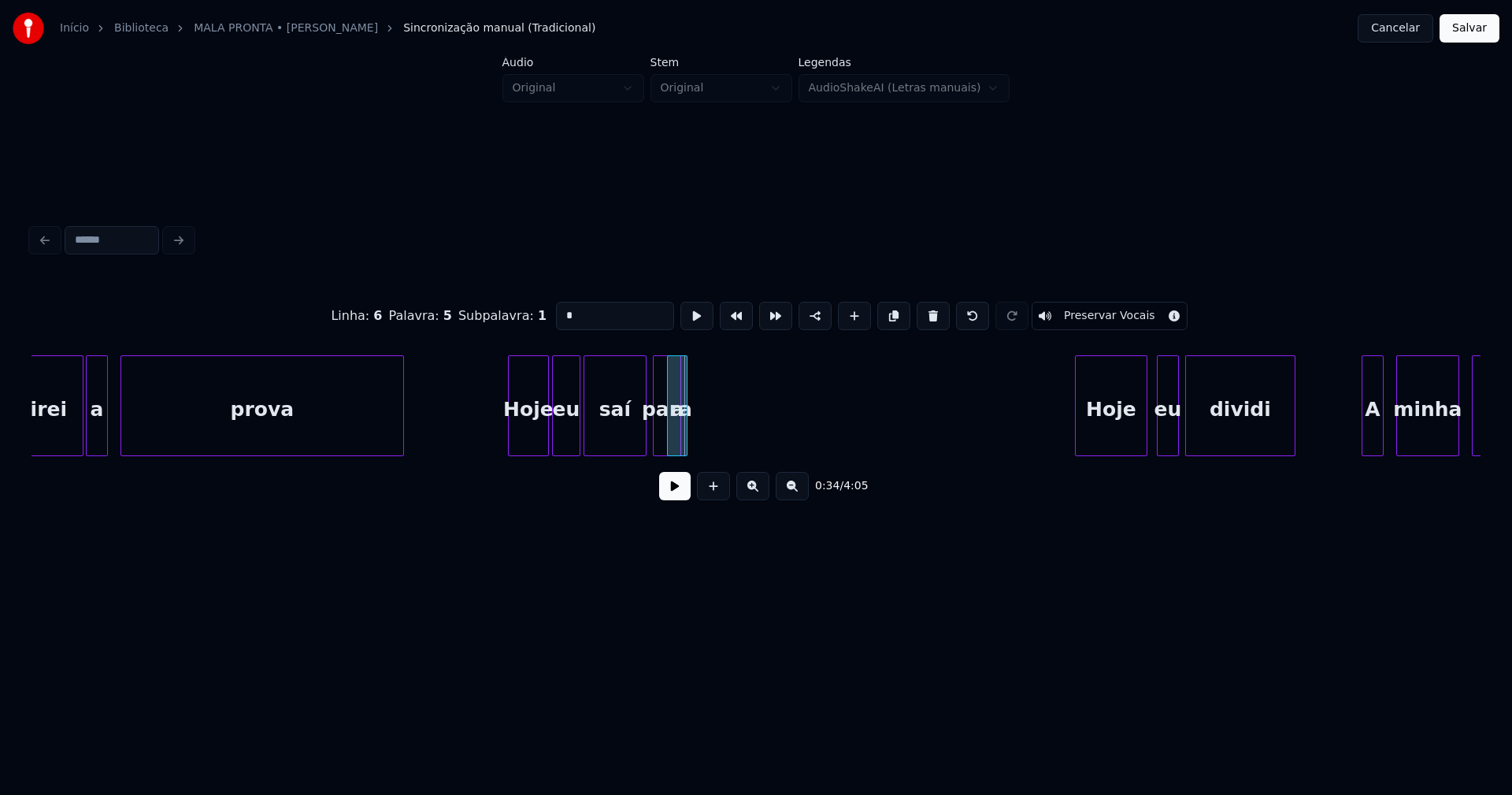
click at [704, 396] on div at bounding box center [704, 405] width 5 height 99
click at [711, 417] on div "a" at bounding box center [708, 409] width 38 height 107
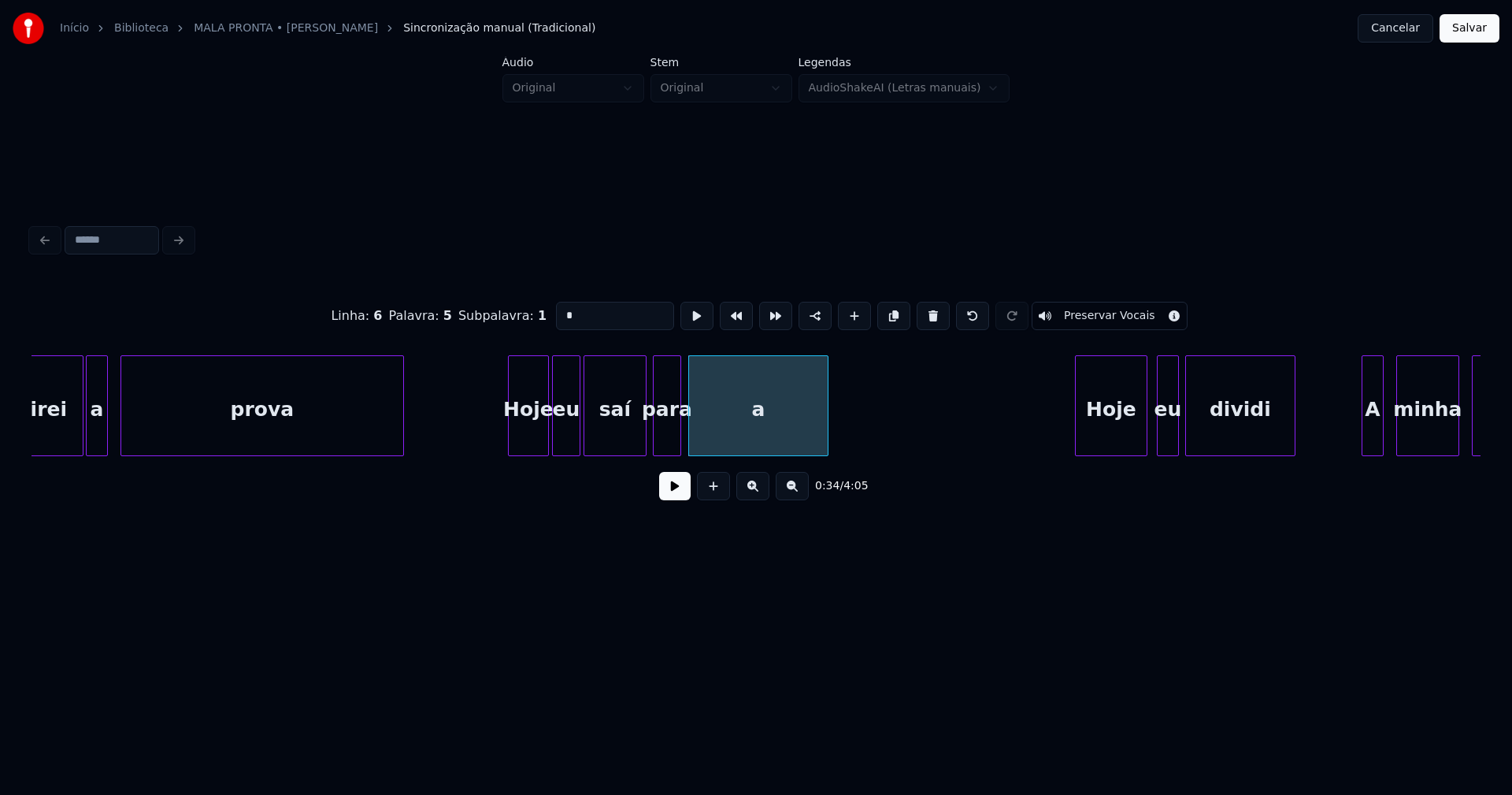
click at [824, 410] on div at bounding box center [825, 405] width 5 height 99
click at [744, 428] on div "a" at bounding box center [758, 409] width 139 height 107
drag, startPoint x: 572, startPoint y: 311, endPoint x: 507, endPoint y: 316, distance: 65.2
click at [507, 316] on div "Linha : 6 Palavra : 5 Subpalavra : 1 * Preservar Vocais" at bounding box center [756, 315] width 1449 height 79
click at [670, 431] on div "para" at bounding box center [667, 409] width 27 height 107
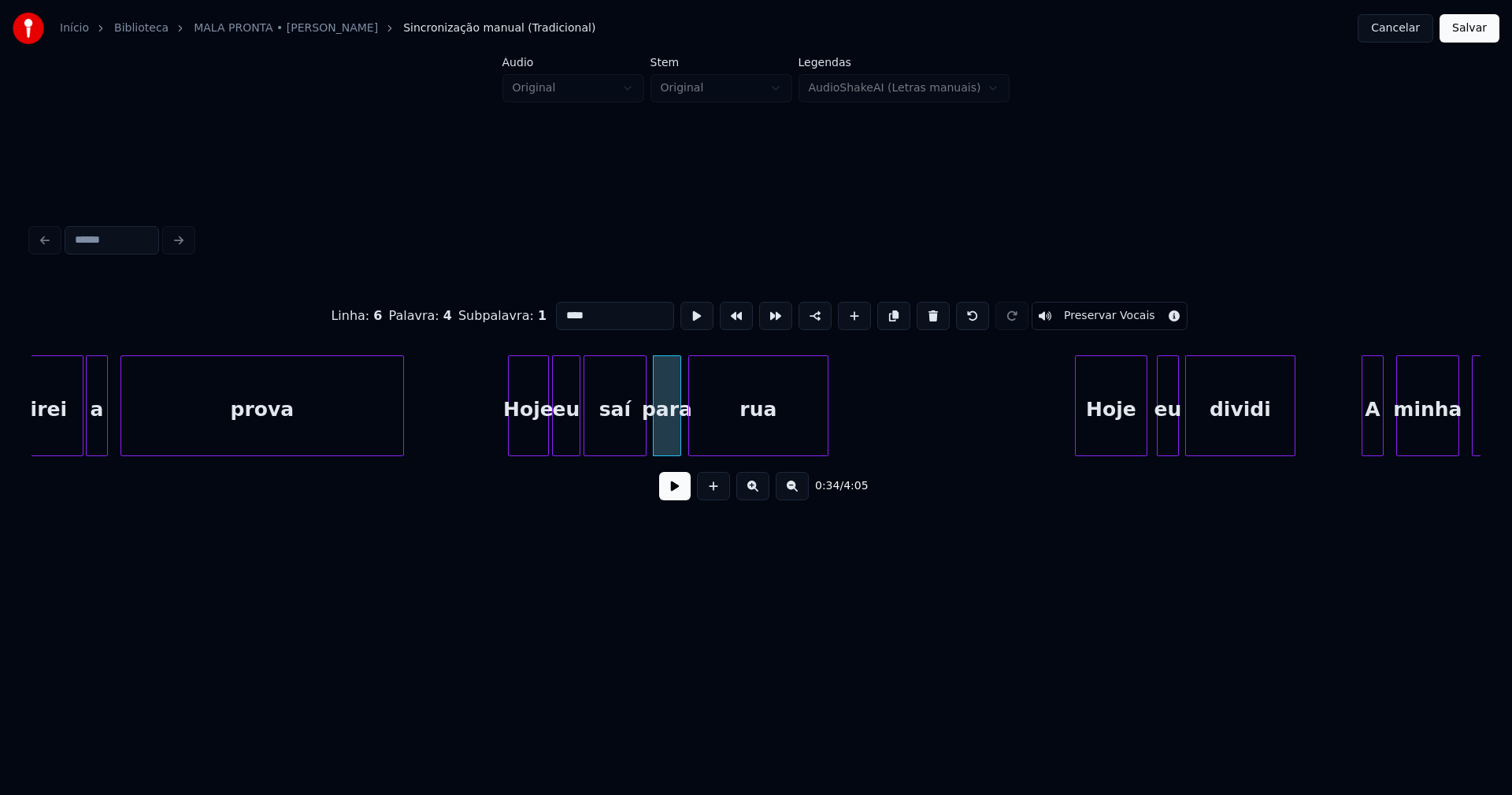
click at [565, 307] on input "****" at bounding box center [615, 316] width 118 height 29
click at [669, 426] on div "pra" at bounding box center [667, 409] width 27 height 107
click at [580, 308] on input "***" at bounding box center [615, 316] width 118 height 29
type input "***"
click at [685, 500] on button at bounding box center [675, 486] width 32 height 29
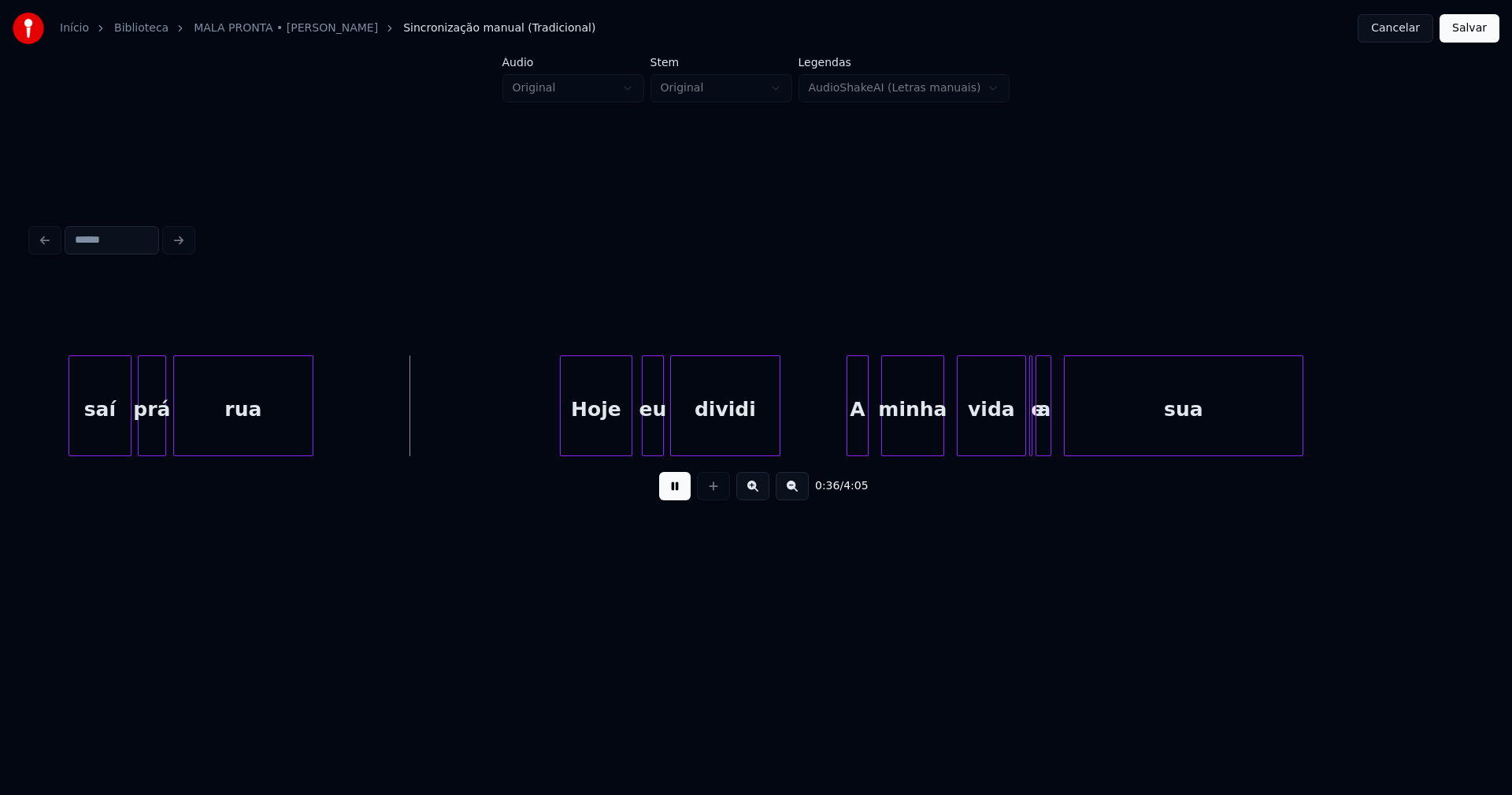
scroll to position [0, 5645]
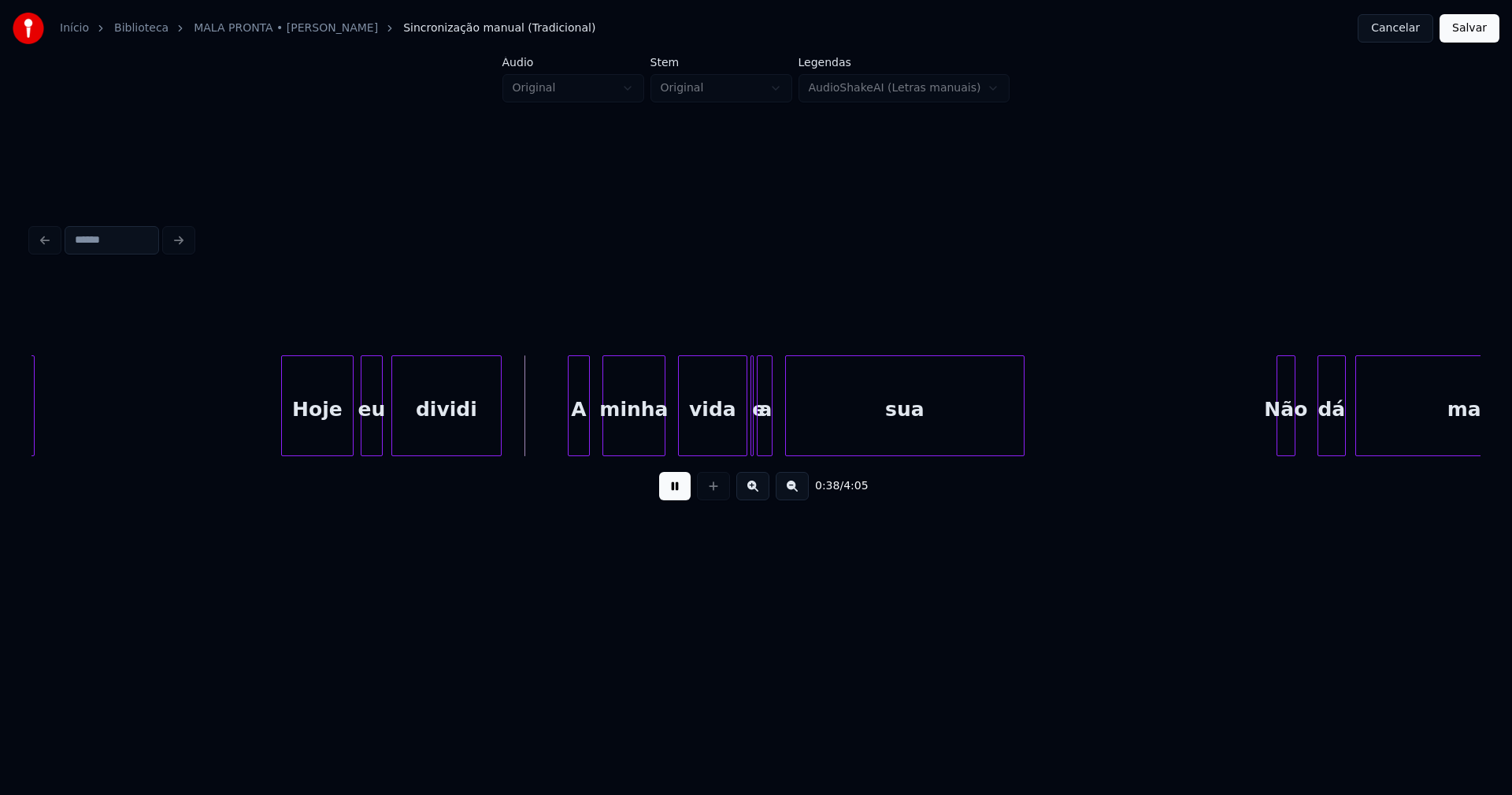
click at [372, 433] on div "eu" at bounding box center [372, 409] width 21 height 107
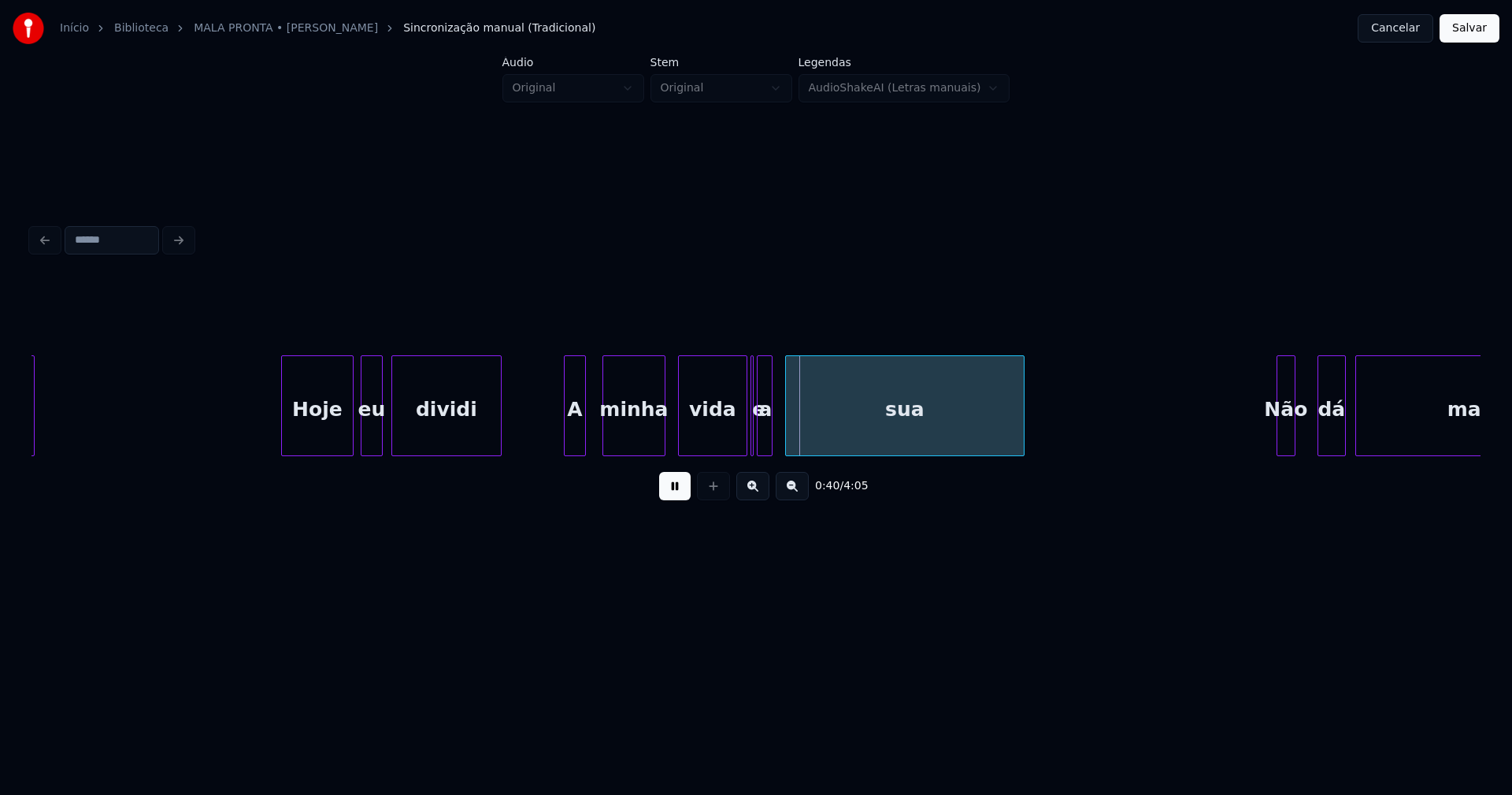
click at [573, 447] on div "A" at bounding box center [575, 409] width 21 height 107
click at [770, 430] on div at bounding box center [773, 405] width 5 height 99
click at [794, 433] on div at bounding box center [796, 405] width 5 height 99
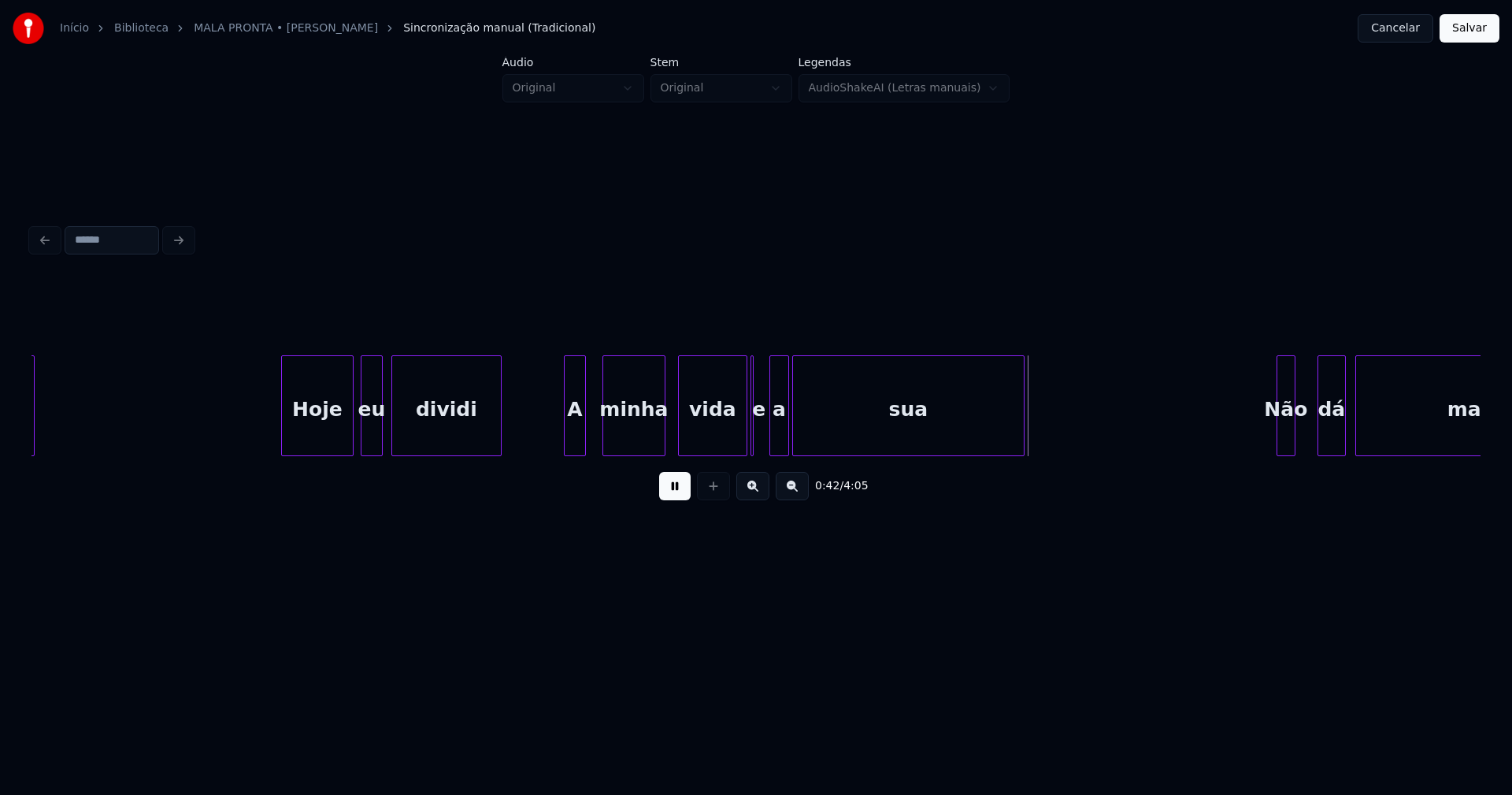
click at [778, 439] on div "a" at bounding box center [779, 409] width 18 height 107
click at [763, 434] on div at bounding box center [762, 405] width 5 height 99
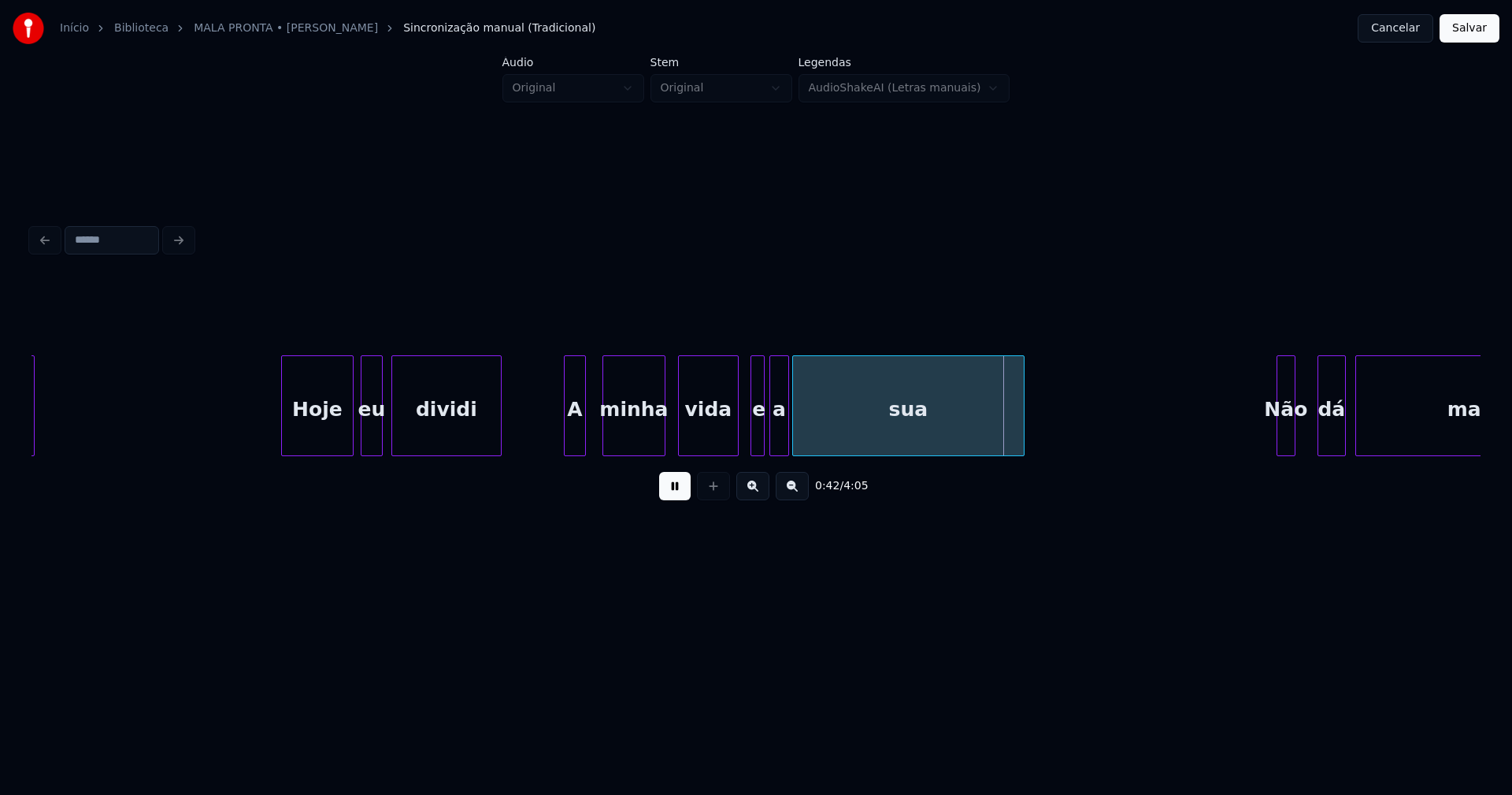
click at [735, 447] on div at bounding box center [735, 405] width 5 height 99
click at [746, 438] on div at bounding box center [749, 405] width 5 height 99
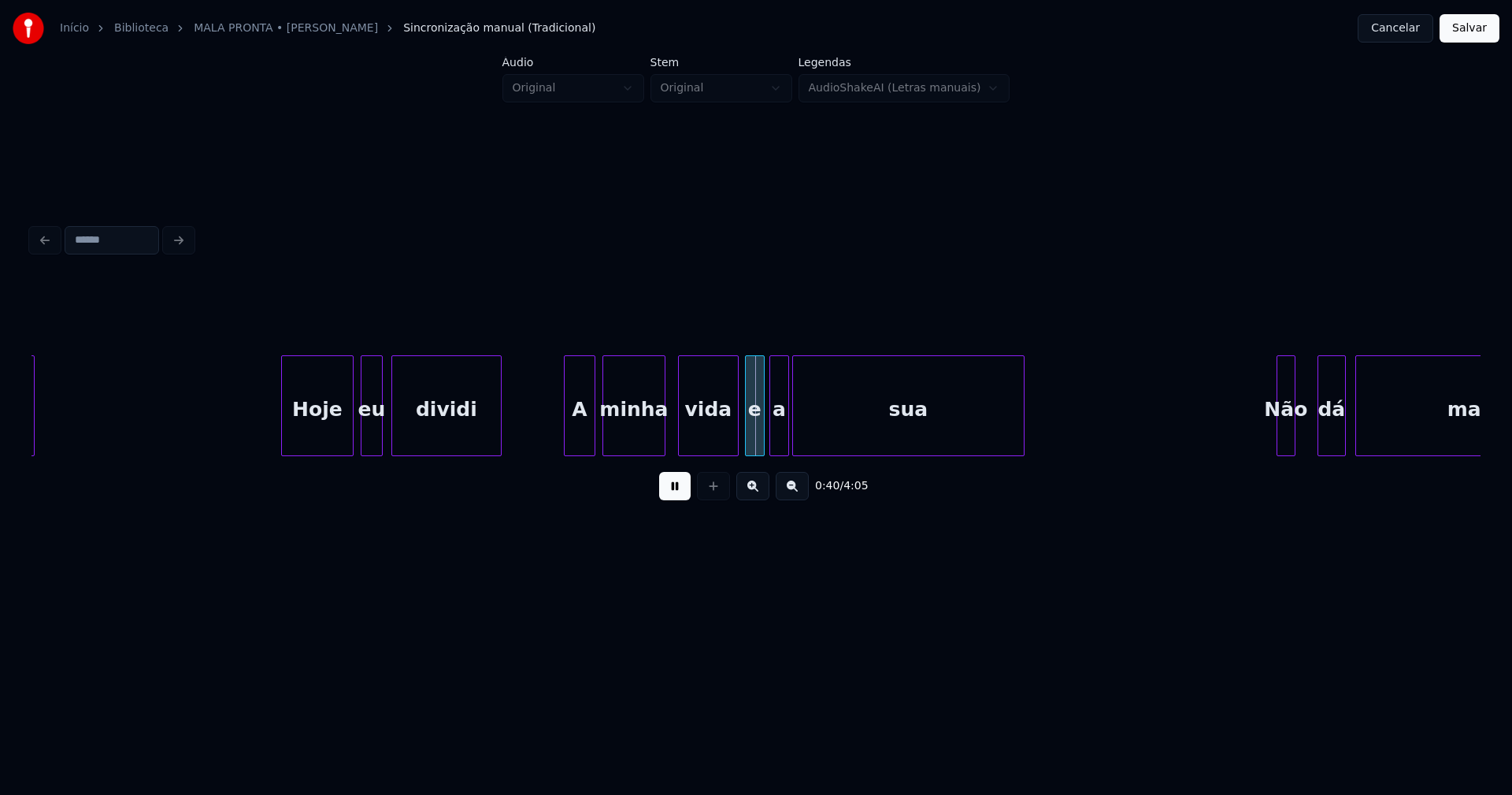
click at [594, 427] on div at bounding box center [592, 405] width 5 height 99
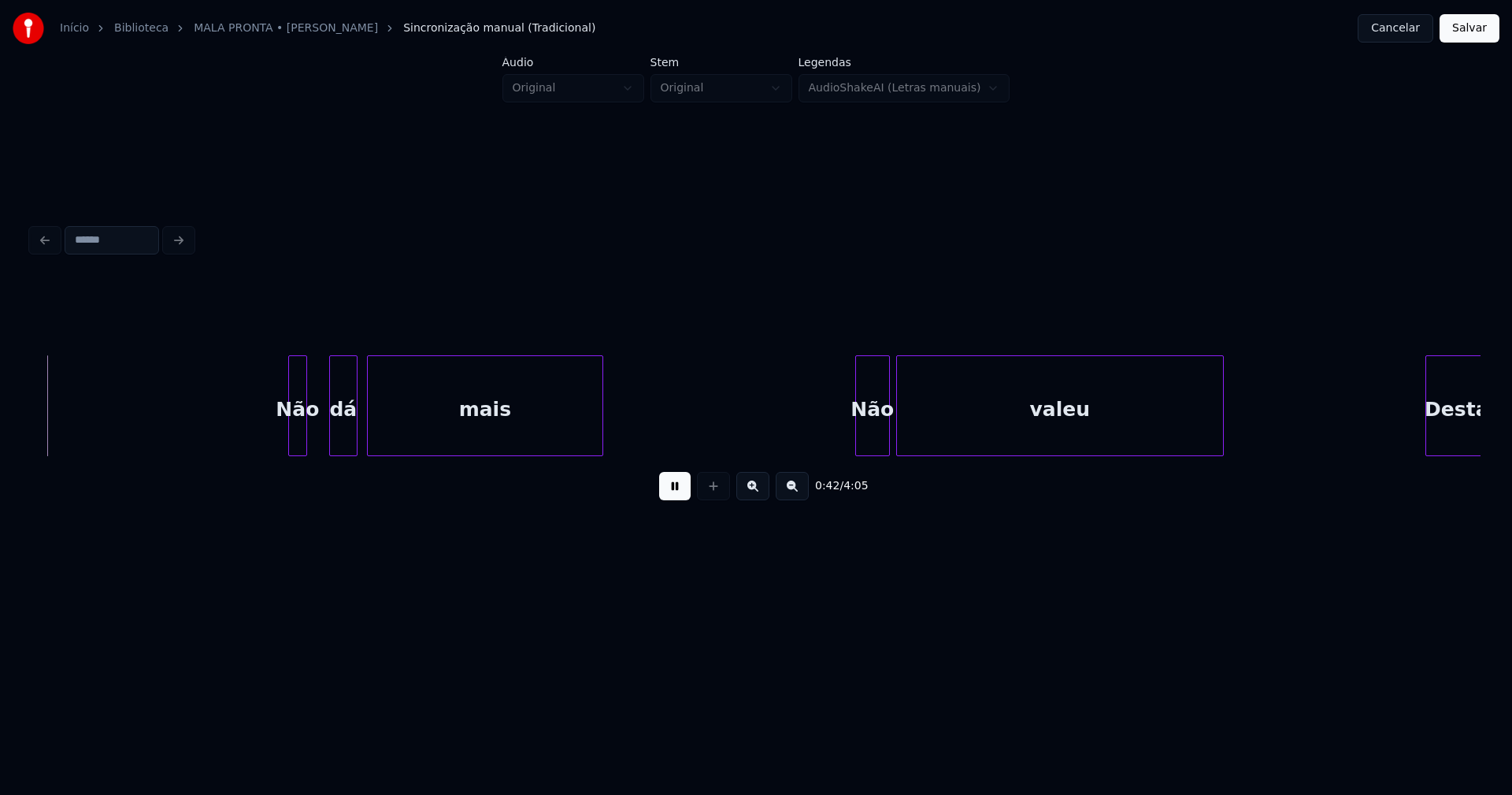
scroll to position [0, 6648]
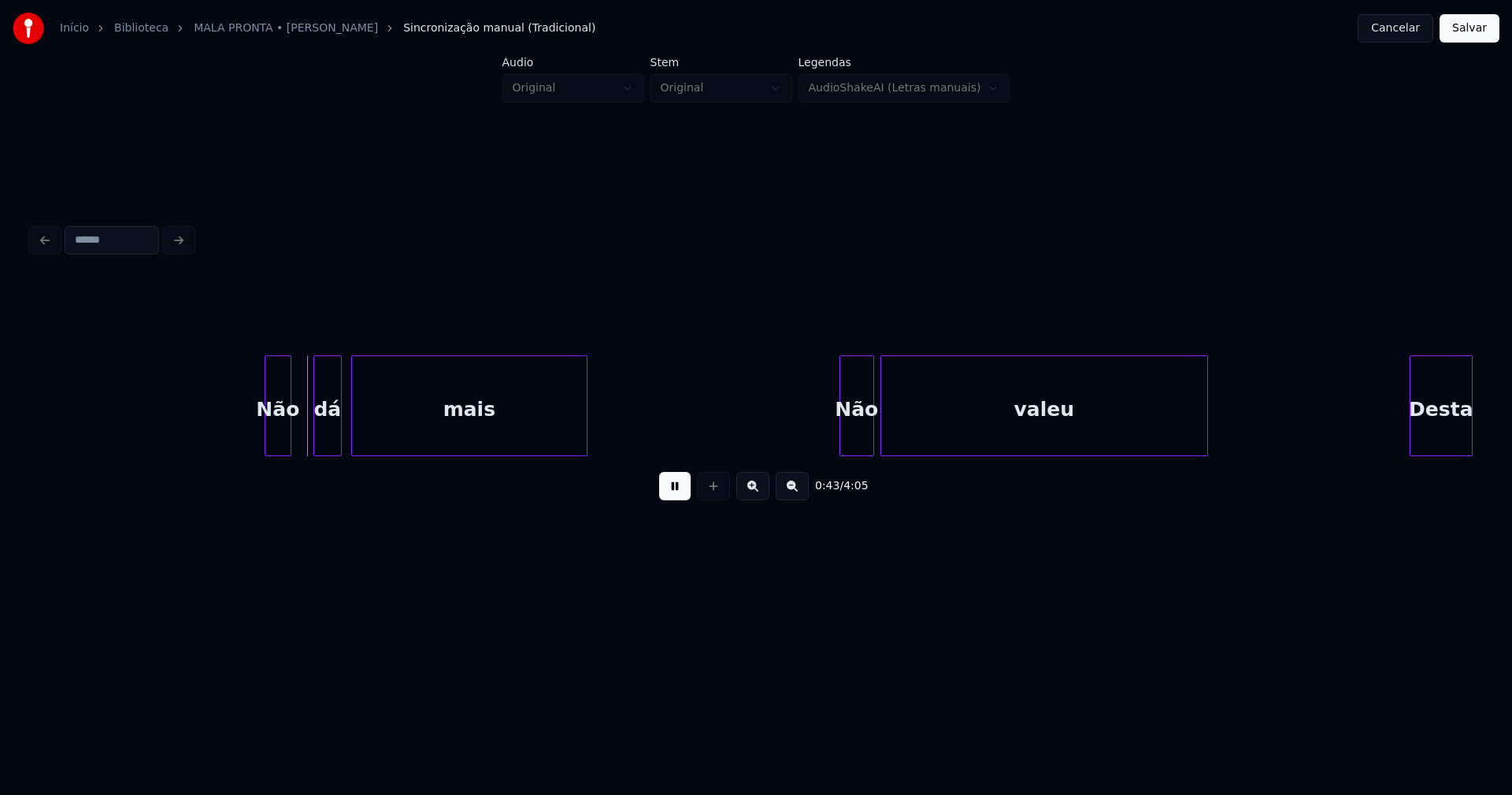
click at [268, 437] on div at bounding box center [268, 405] width 5 height 99
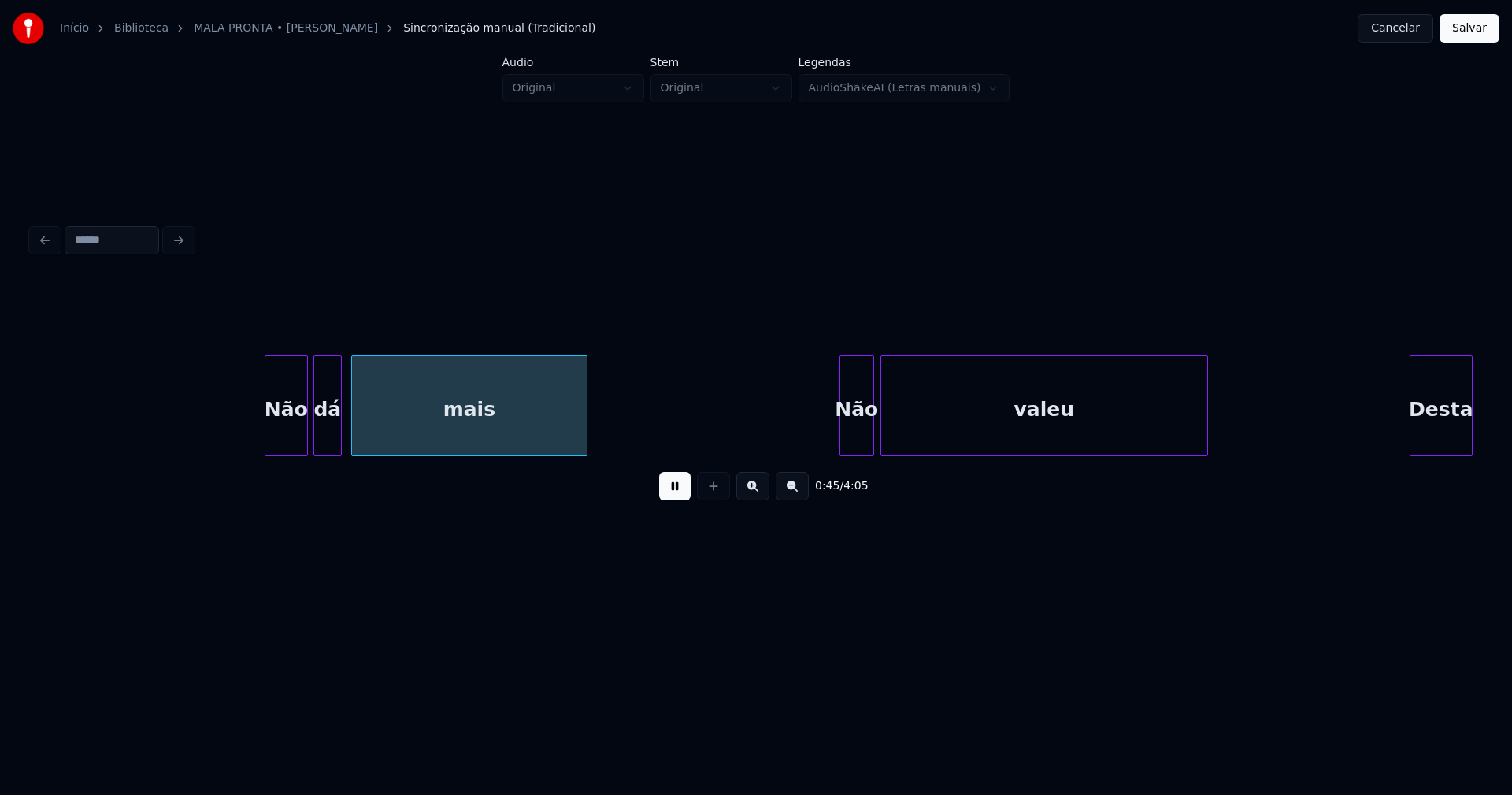
click at [303, 423] on div at bounding box center [305, 405] width 5 height 99
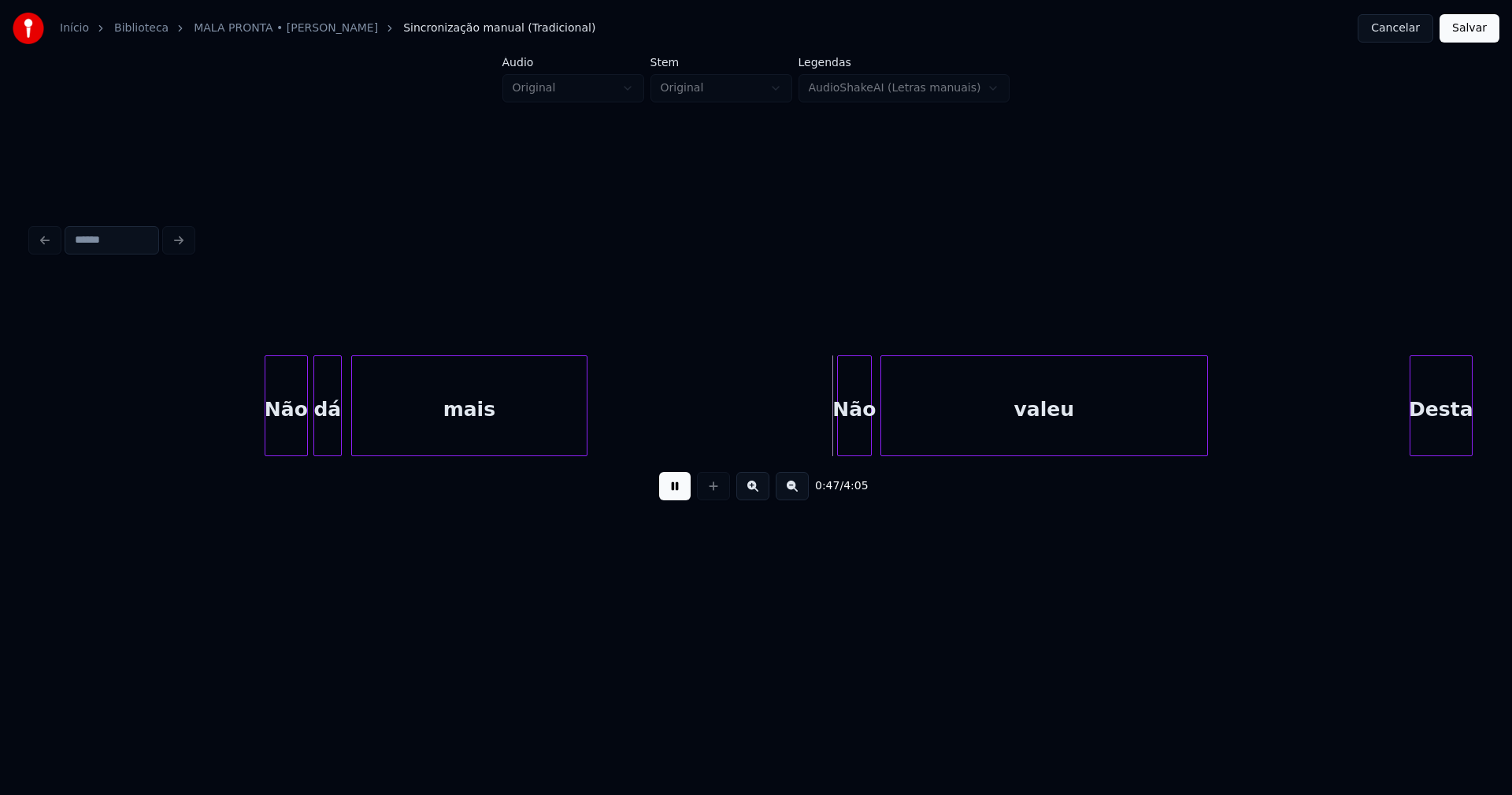
click at [850, 430] on div "Não" at bounding box center [854, 409] width 33 height 107
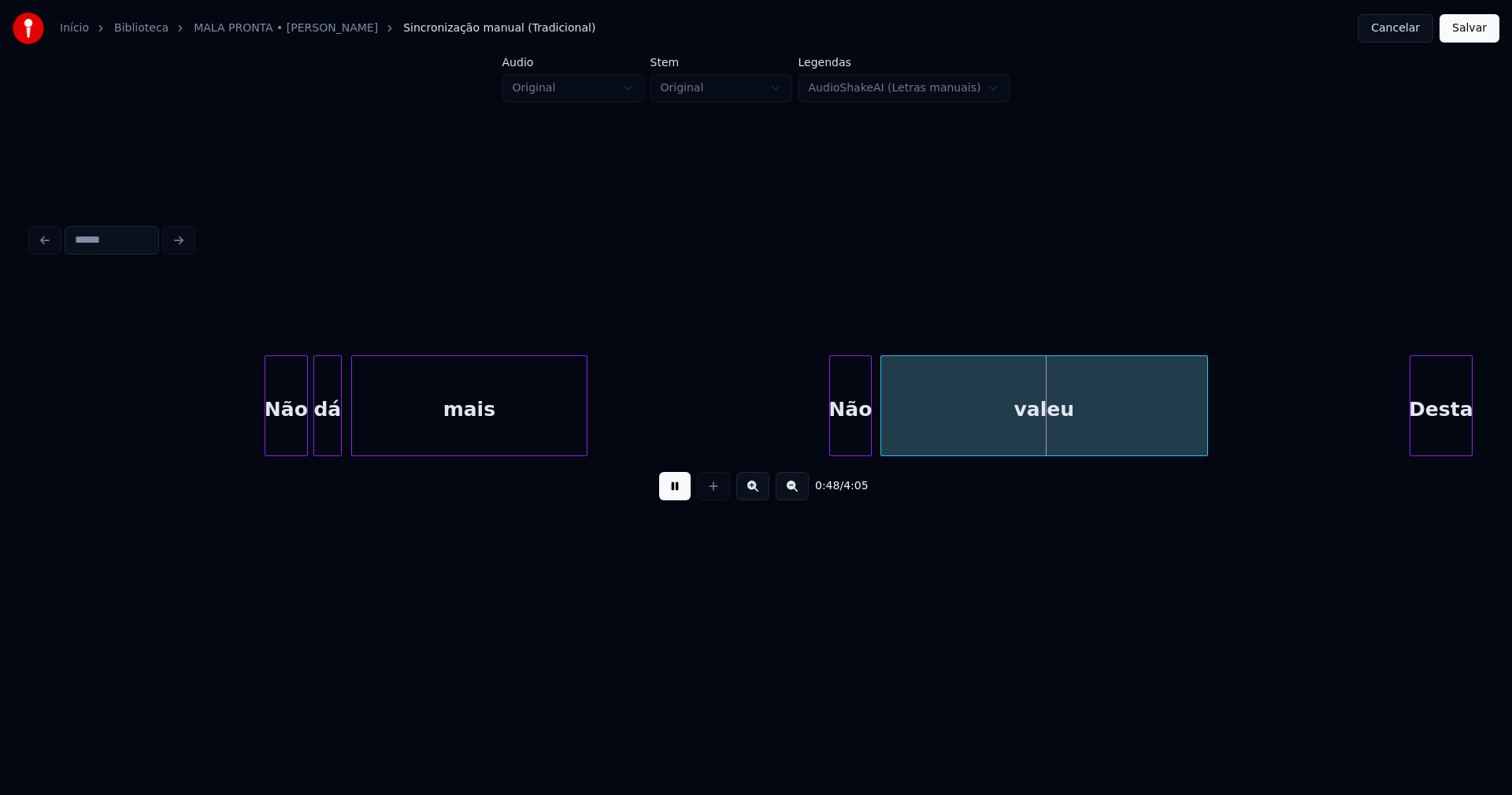
click at [831, 442] on div at bounding box center [832, 405] width 5 height 99
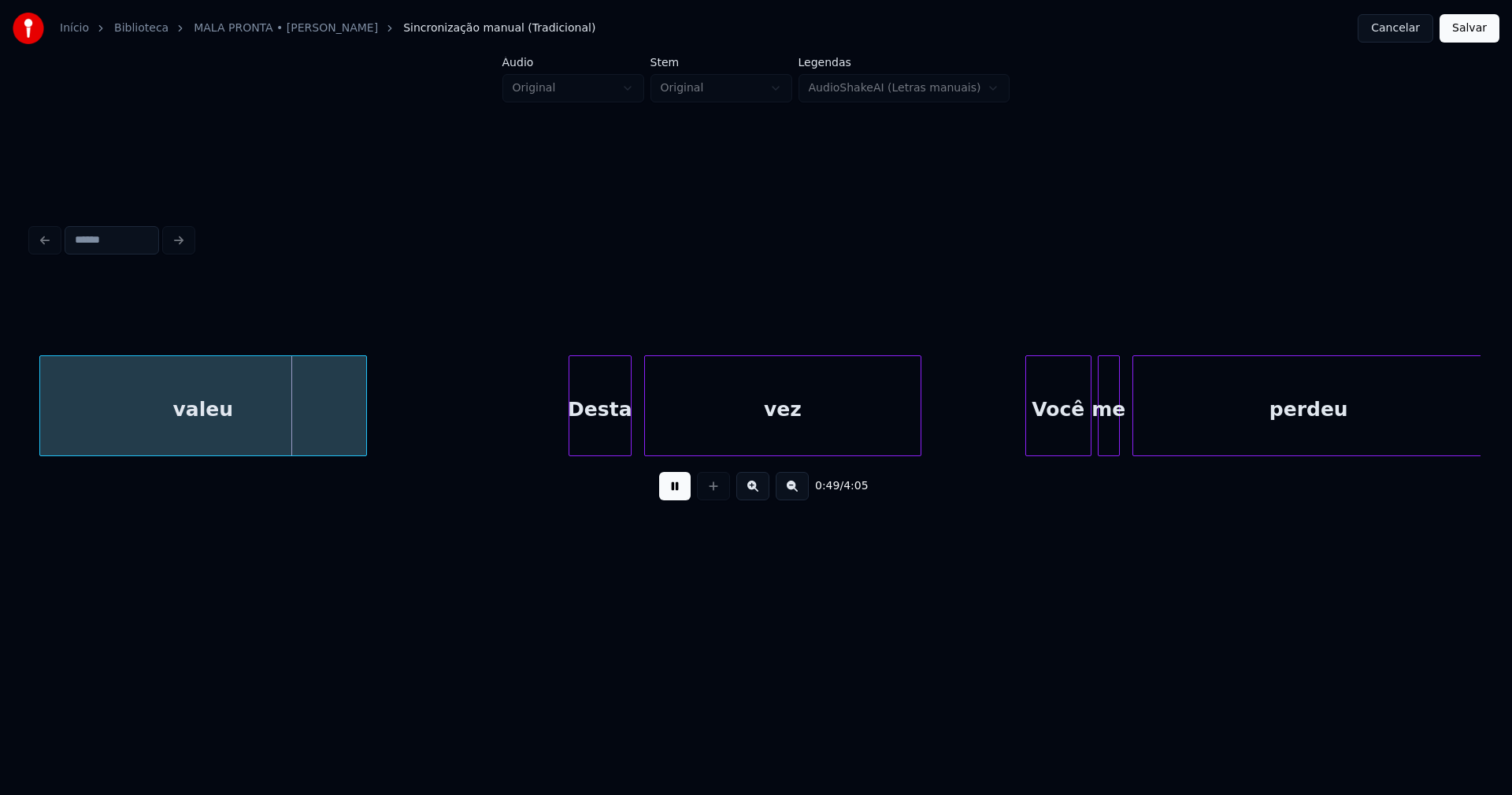
scroll to position [0, 7597]
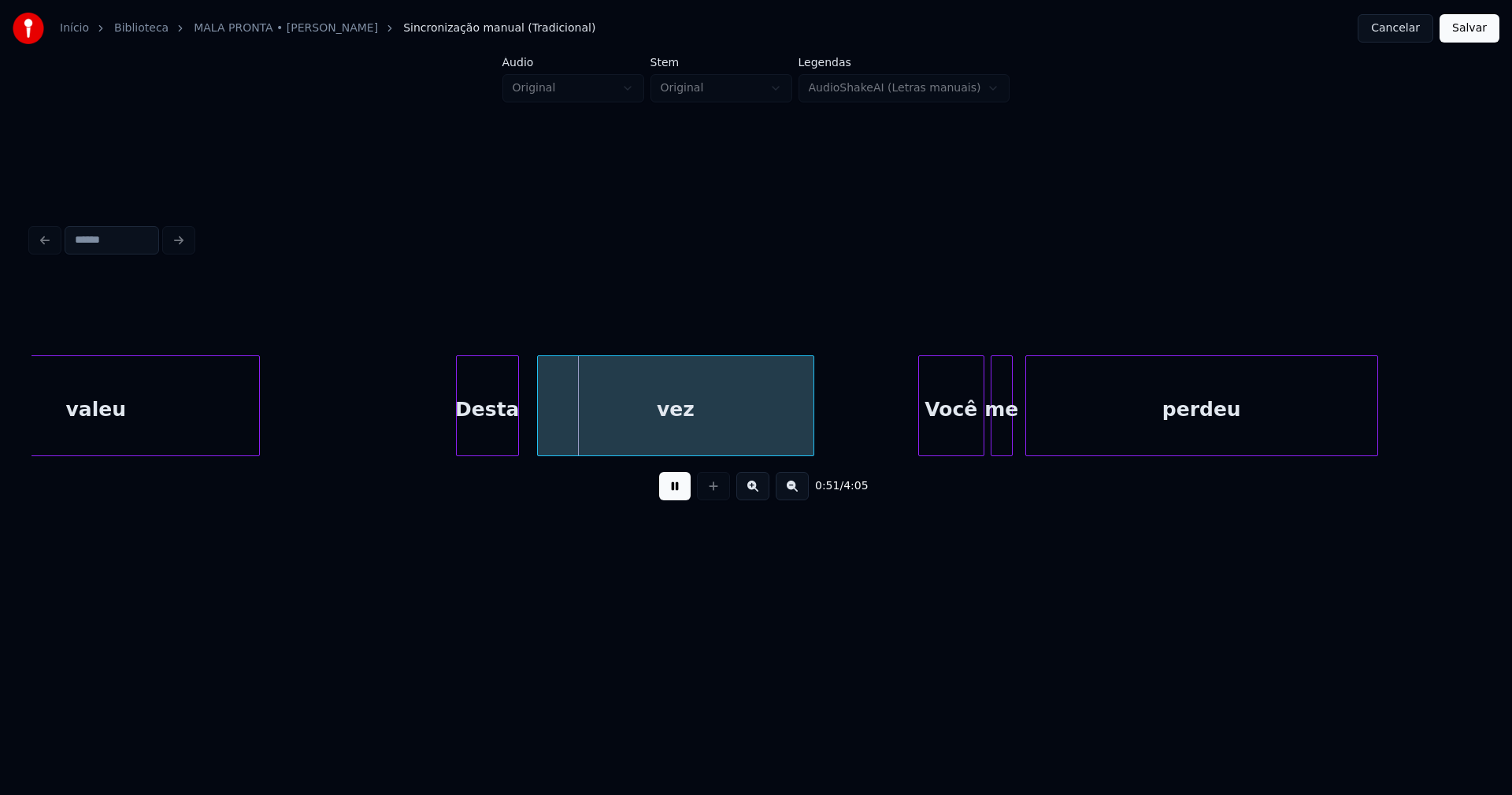
click at [482, 439] on div "Desta" at bounding box center [487, 409] width 61 height 107
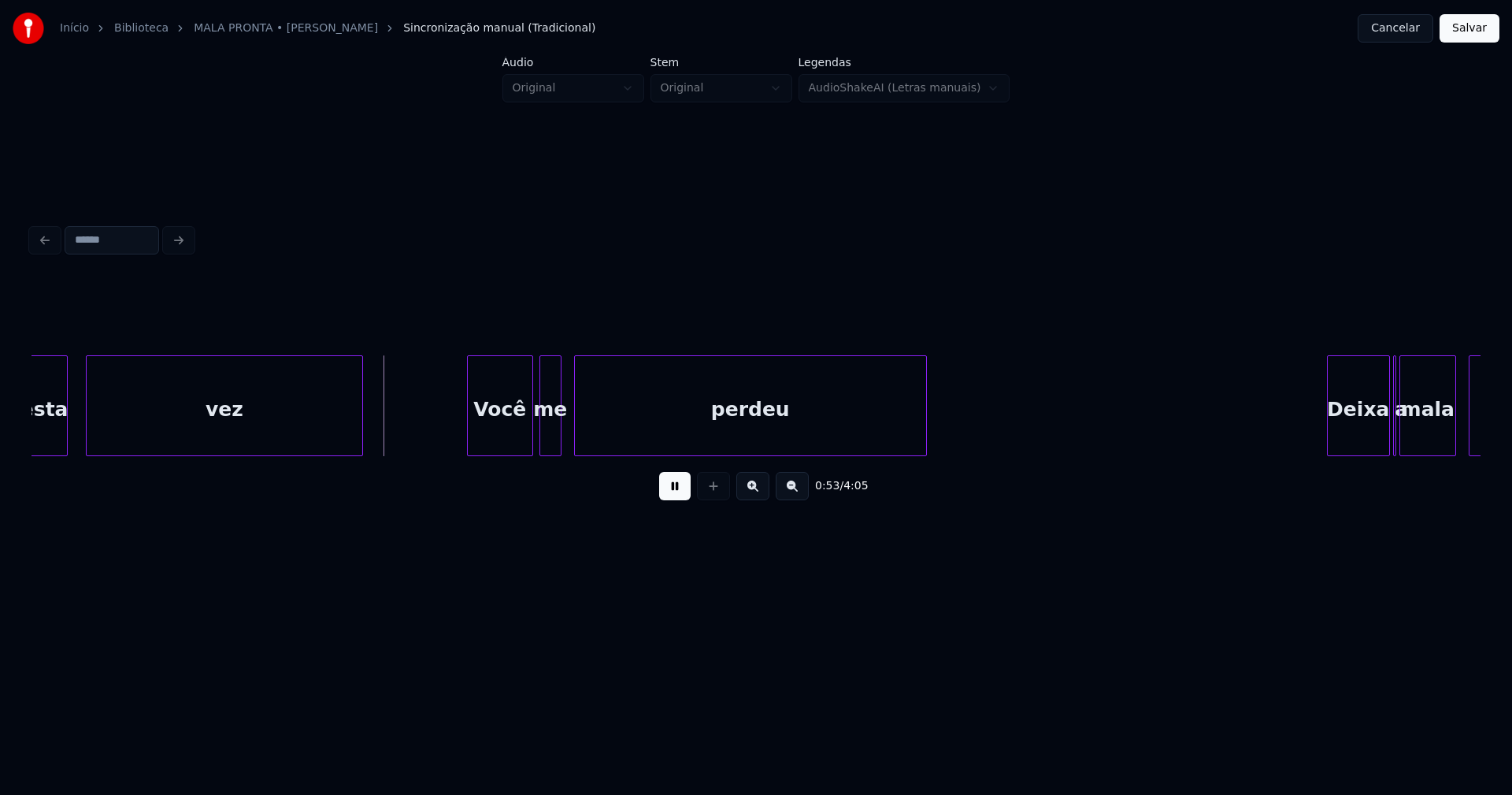
scroll to position [0, 8069]
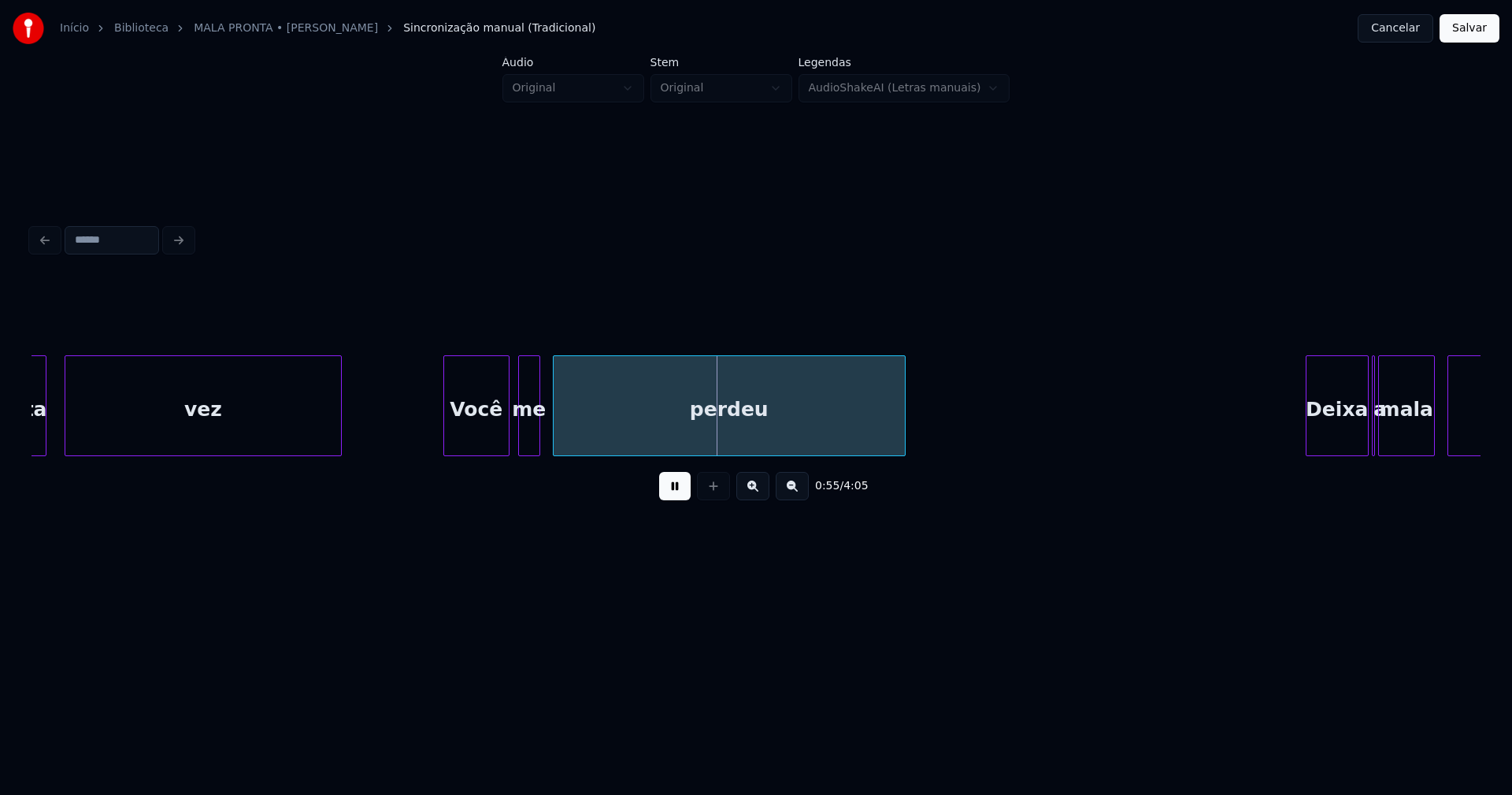
click at [475, 441] on div "Você" at bounding box center [476, 409] width 64 height 107
click at [522, 438] on div "me" at bounding box center [523, 409] width 21 height 107
click at [542, 421] on div at bounding box center [542, 405] width 5 height 99
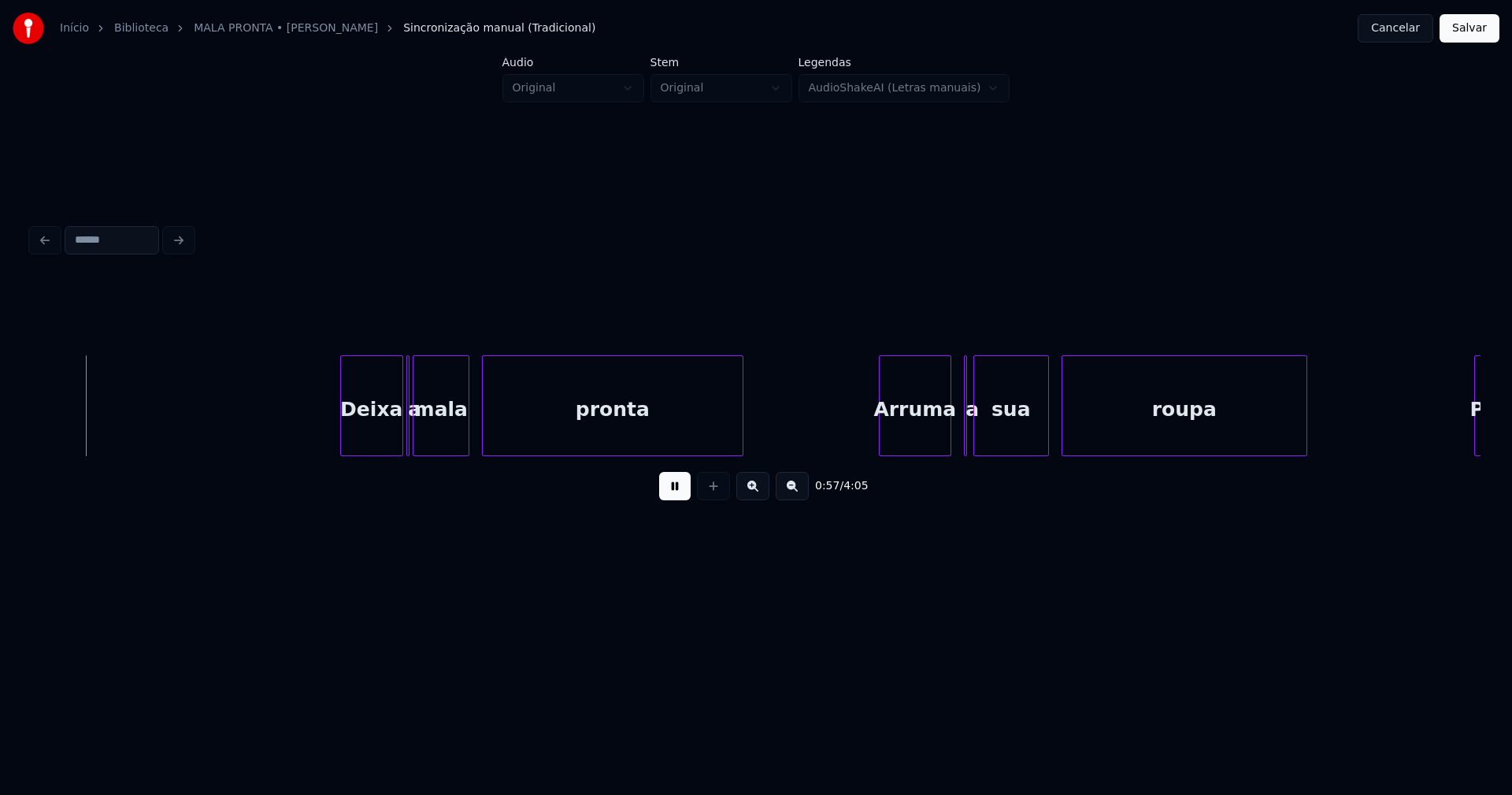
scroll to position [0, 9056]
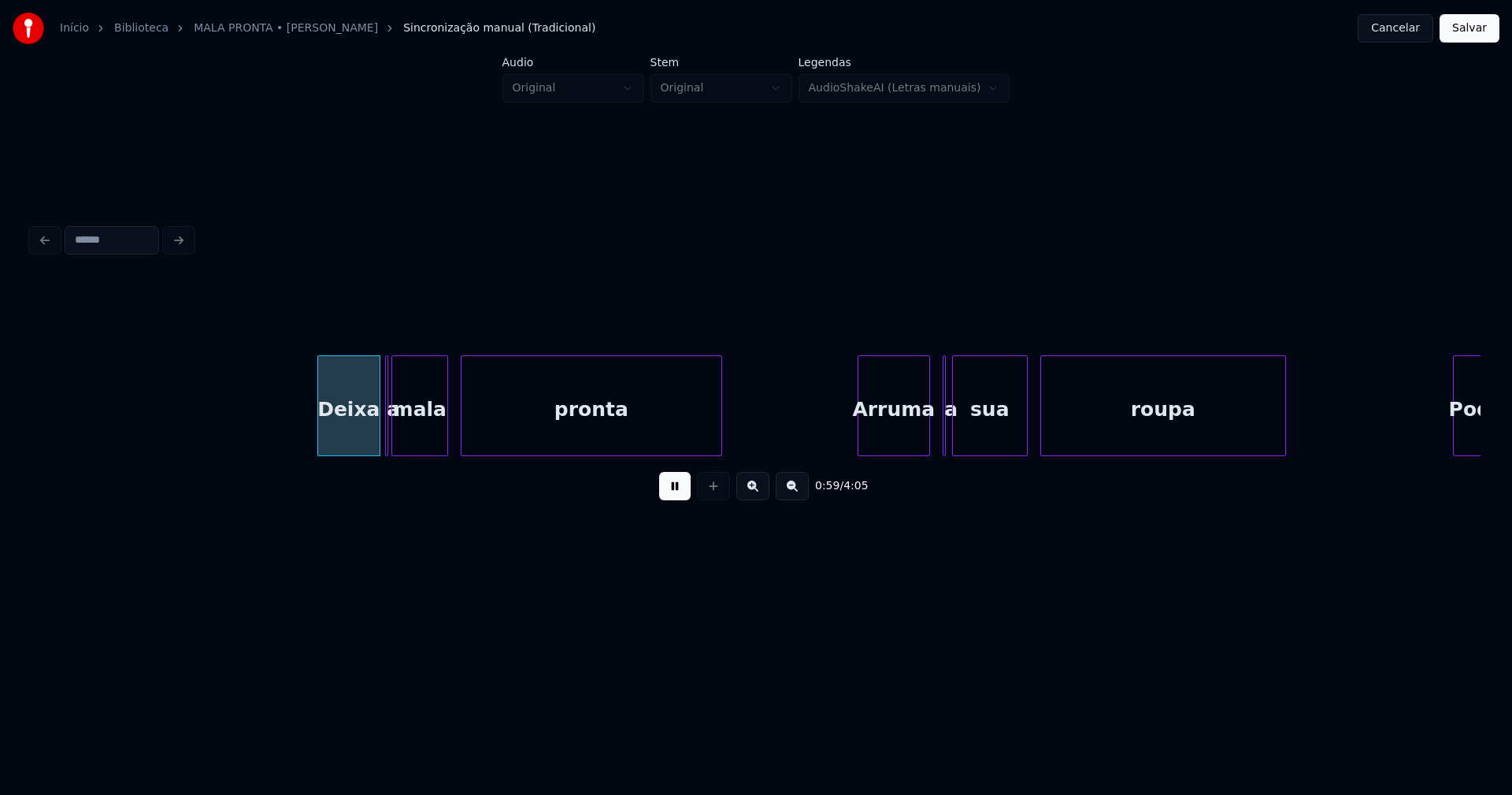
click at [343, 445] on div "Deixa" at bounding box center [349, 409] width 61 height 107
click at [370, 437] on div at bounding box center [370, 405] width 5 height 99
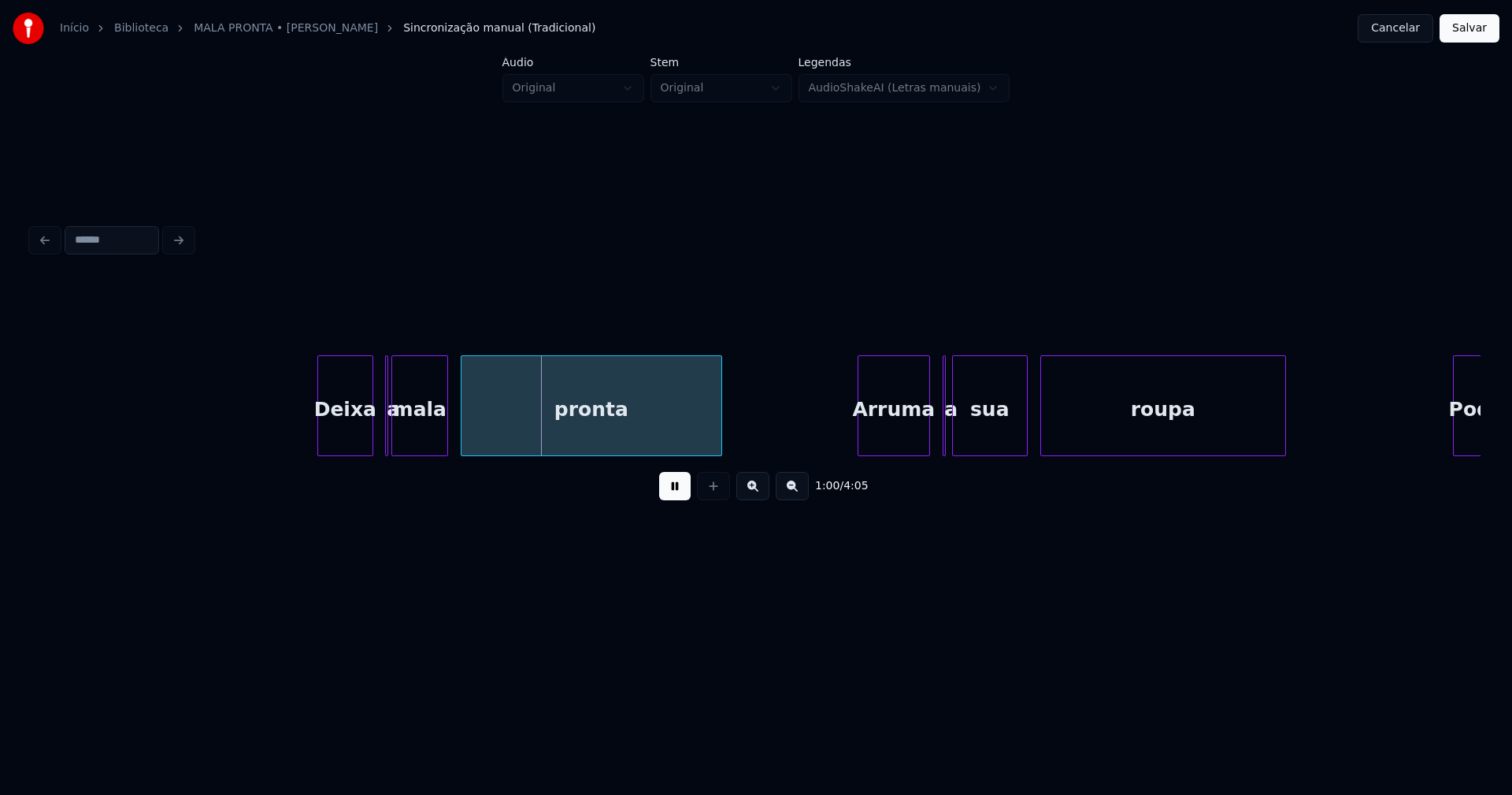
click at [345, 441] on div at bounding box center [348, 405] width 5 height 99
click at [399, 438] on div at bounding box center [399, 405] width 5 height 99
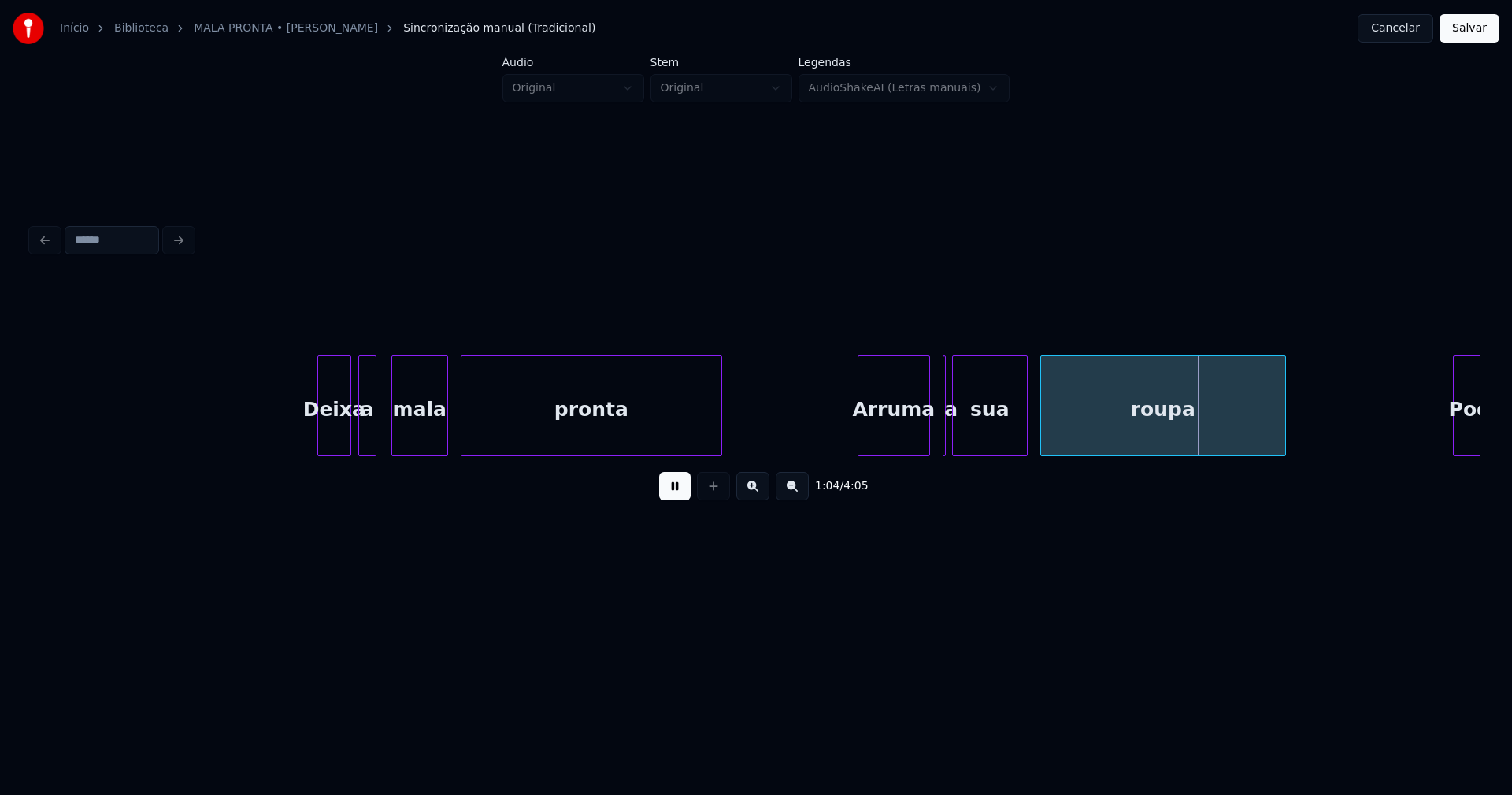
click at [358, 379] on div "a" at bounding box center [367, 405] width 18 height 101
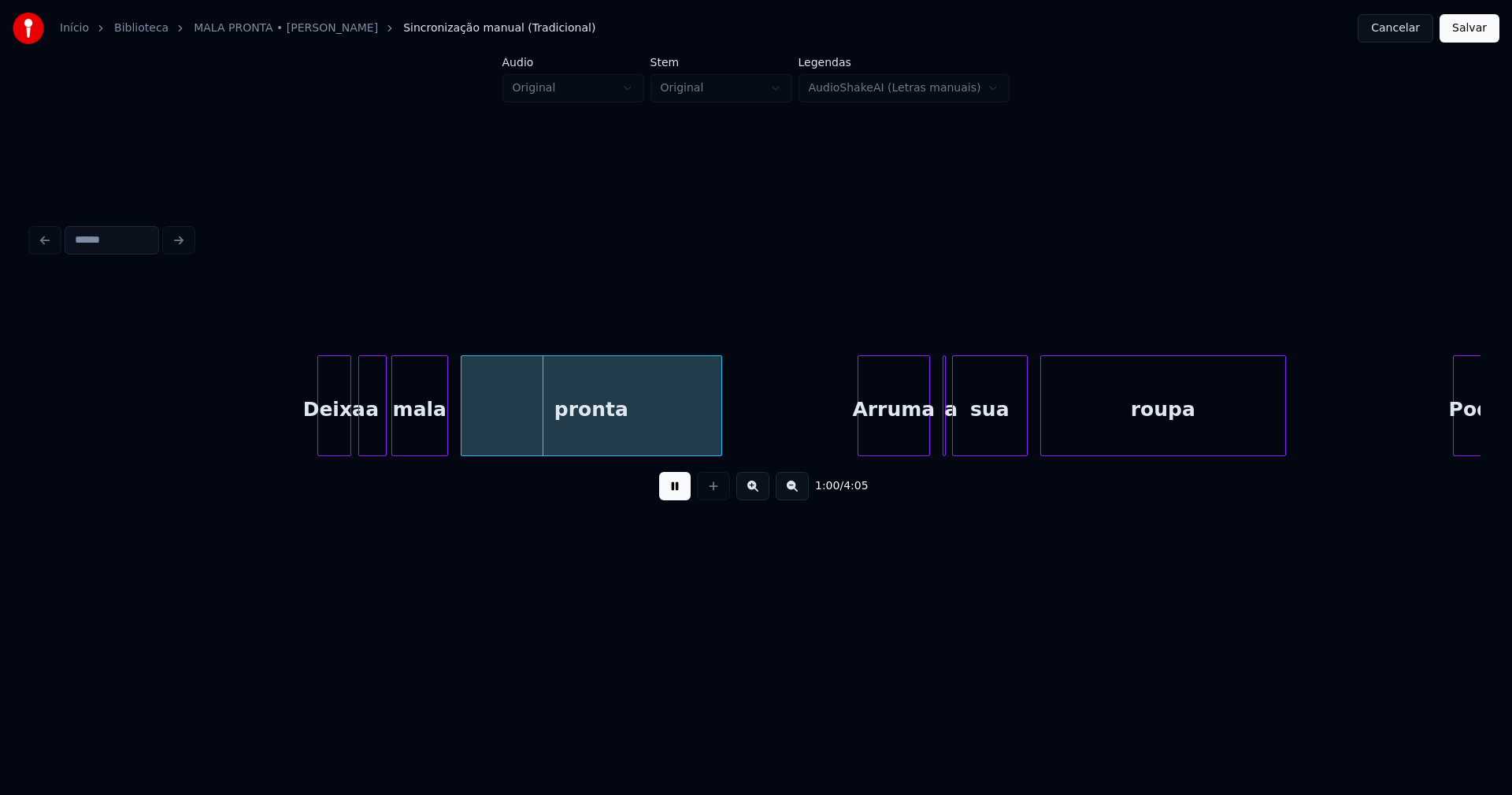
click at [381, 434] on div at bounding box center [384, 405] width 5 height 99
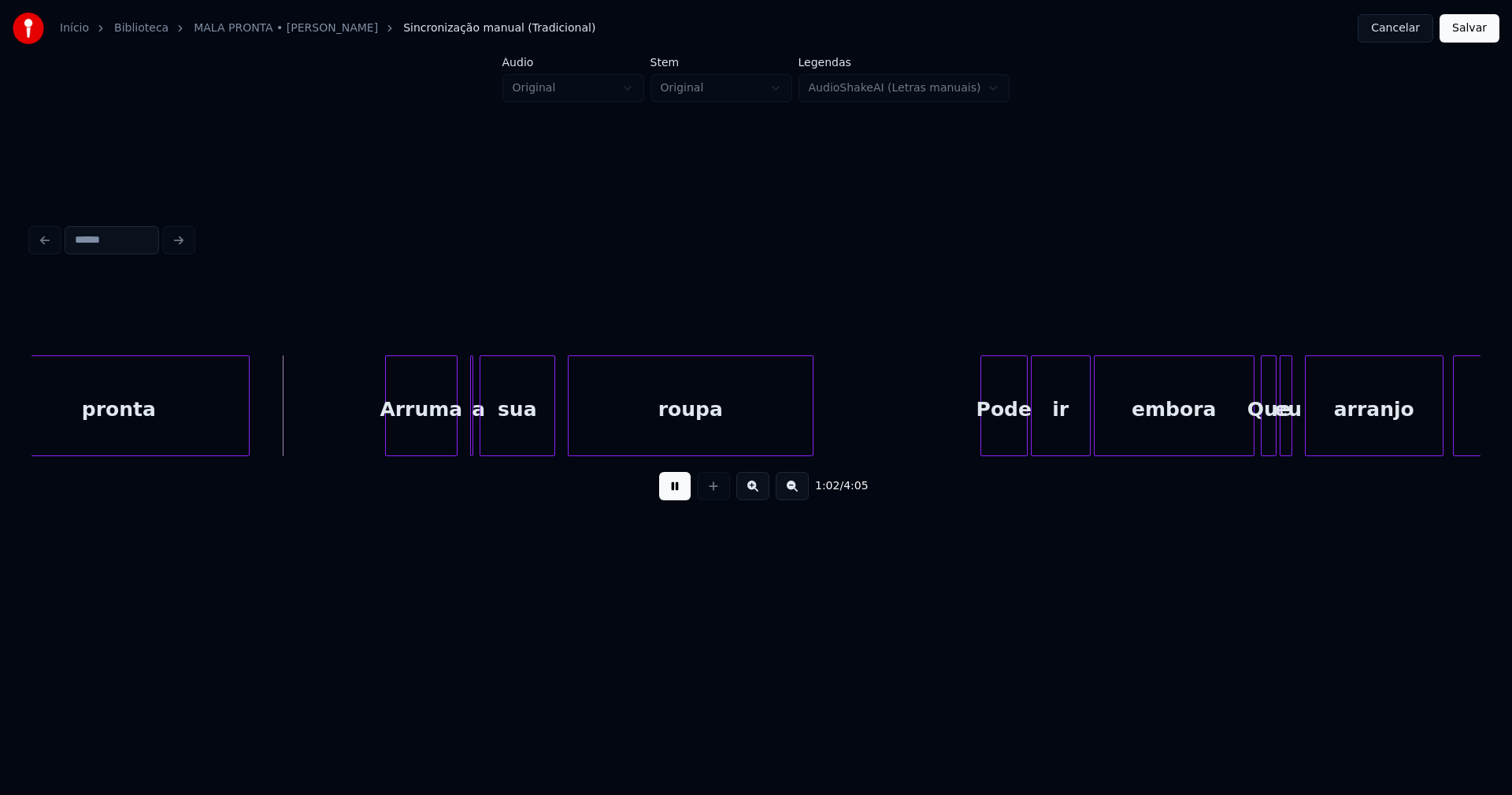
scroll to position [0, 9549]
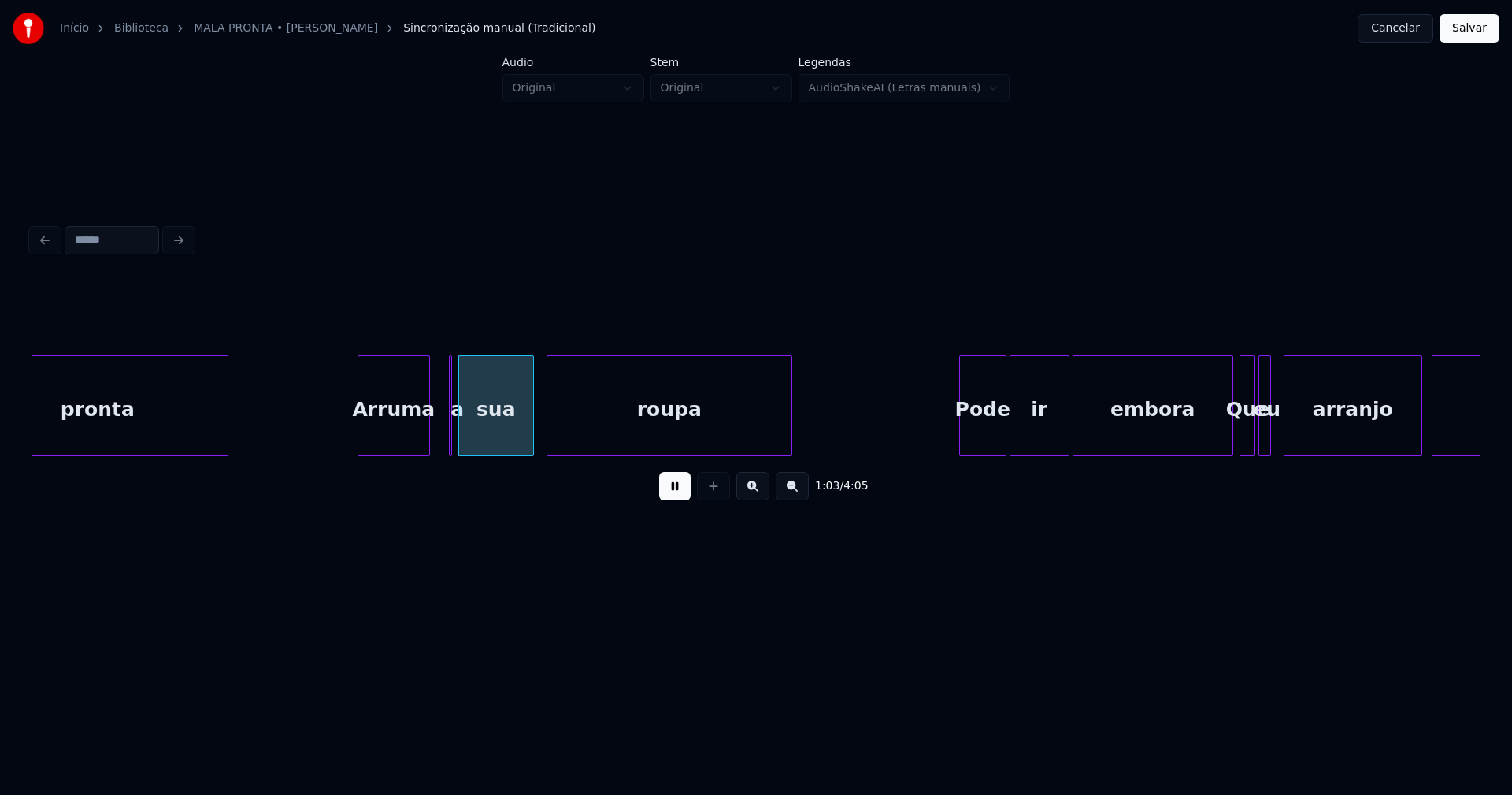
click at [397, 436] on div "Arruma" at bounding box center [393, 409] width 71 height 107
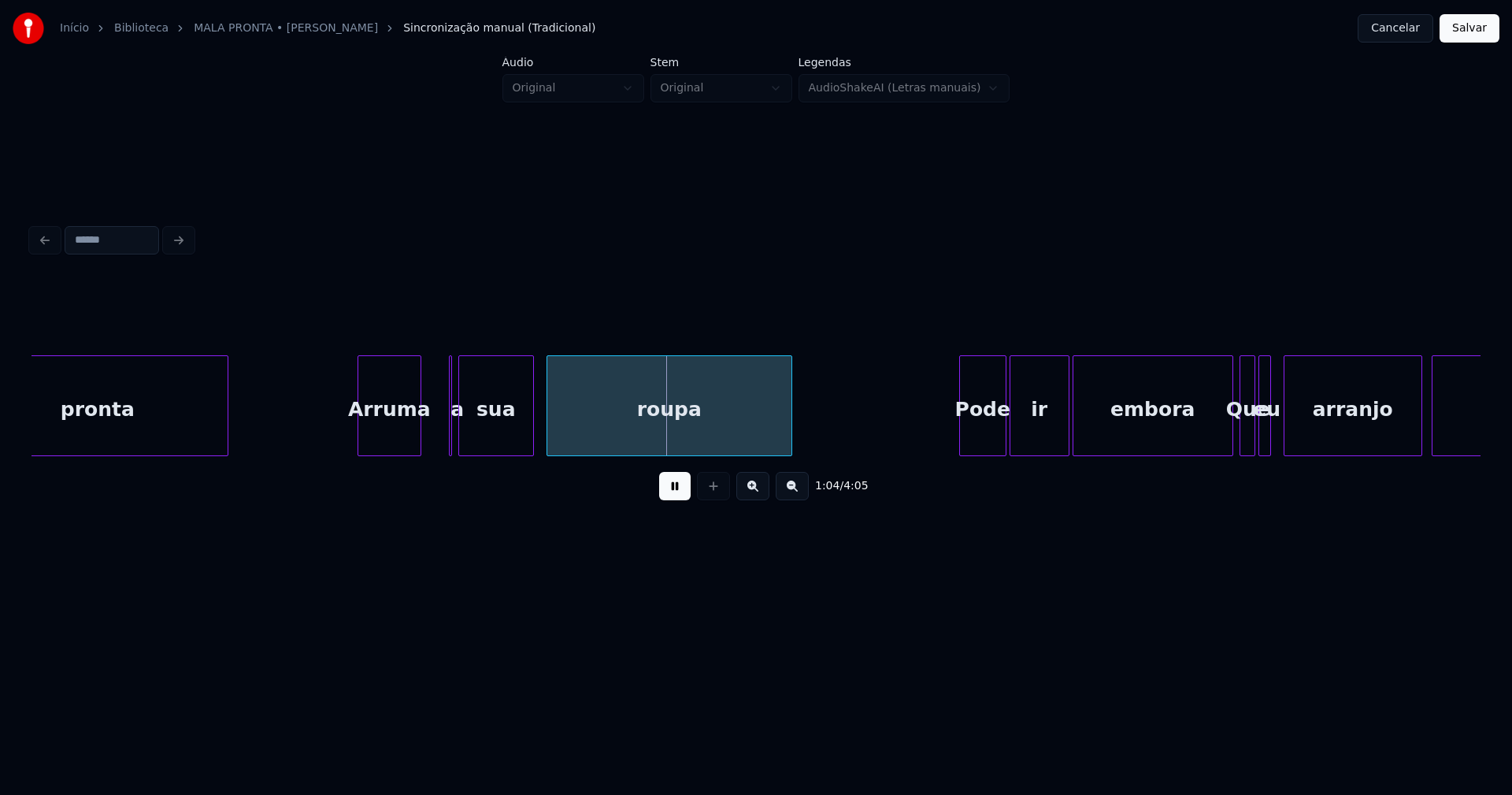
click at [418, 435] on div at bounding box center [418, 405] width 5 height 99
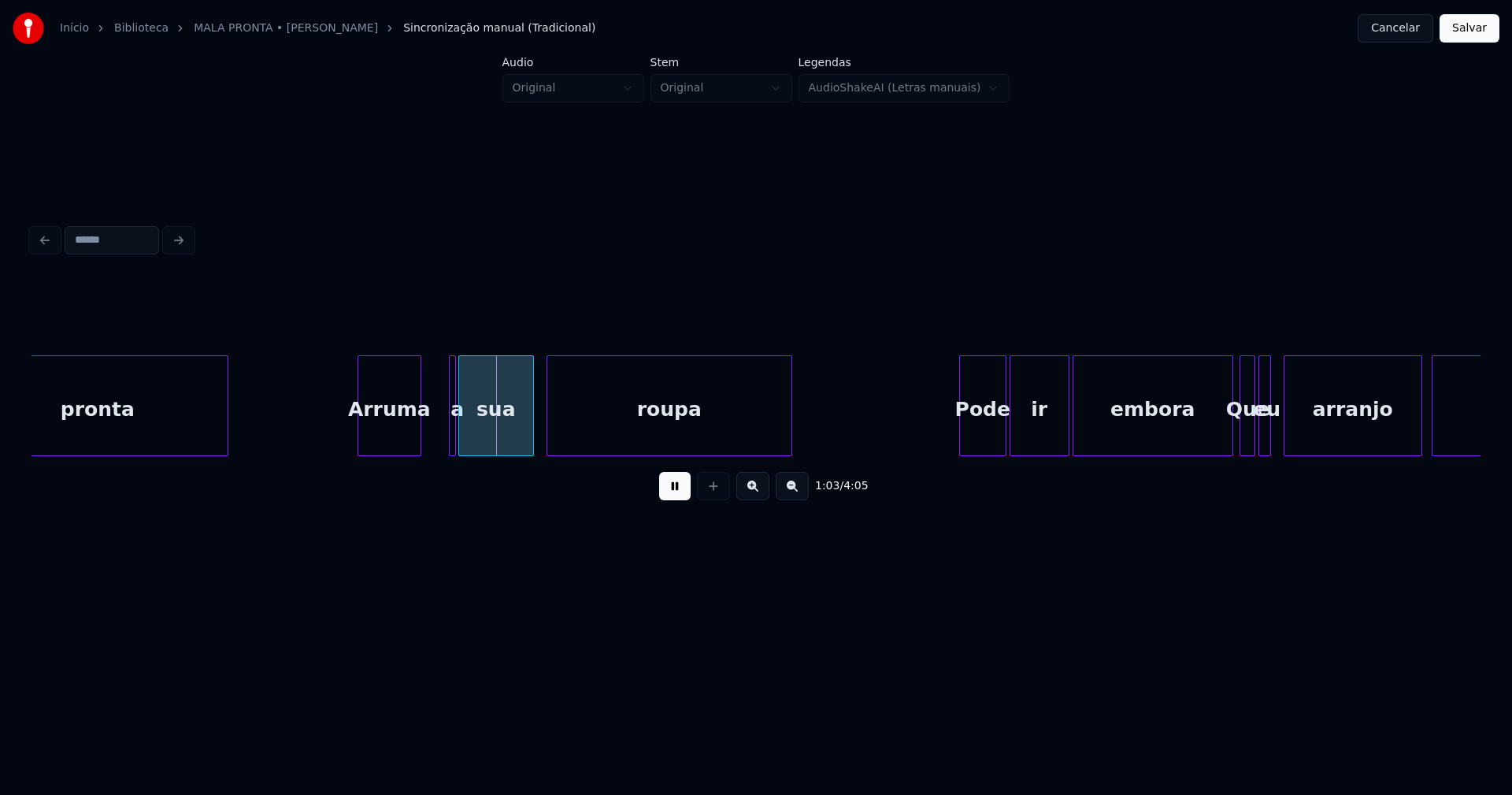
click at [452, 426] on div at bounding box center [453, 405] width 5 height 99
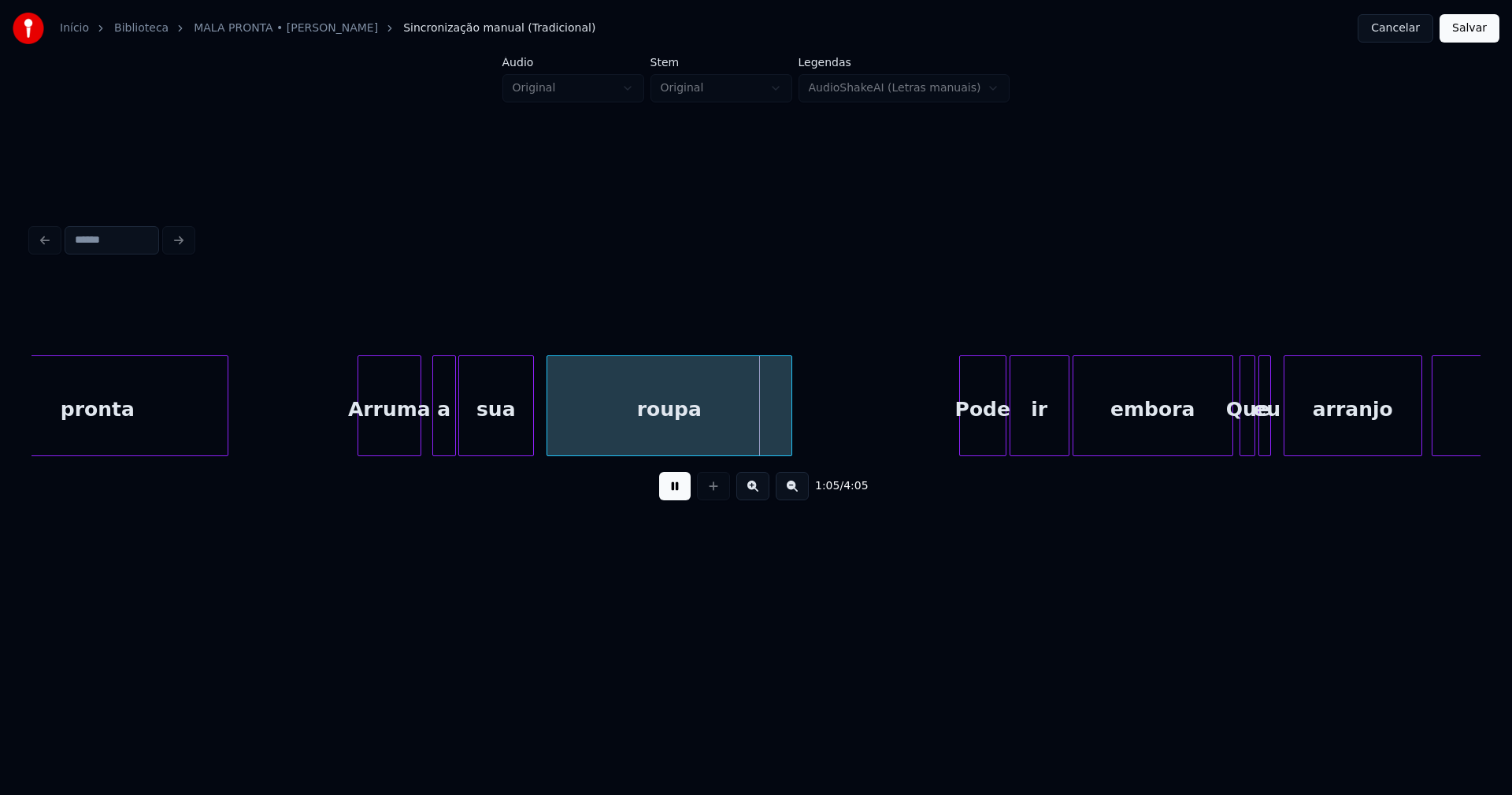
click at [433, 434] on div at bounding box center [435, 405] width 5 height 99
click at [437, 435] on div "a" at bounding box center [438, 409] width 22 height 107
click at [468, 425] on div at bounding box center [469, 405] width 5 height 99
click at [458, 427] on div at bounding box center [460, 405] width 5 height 99
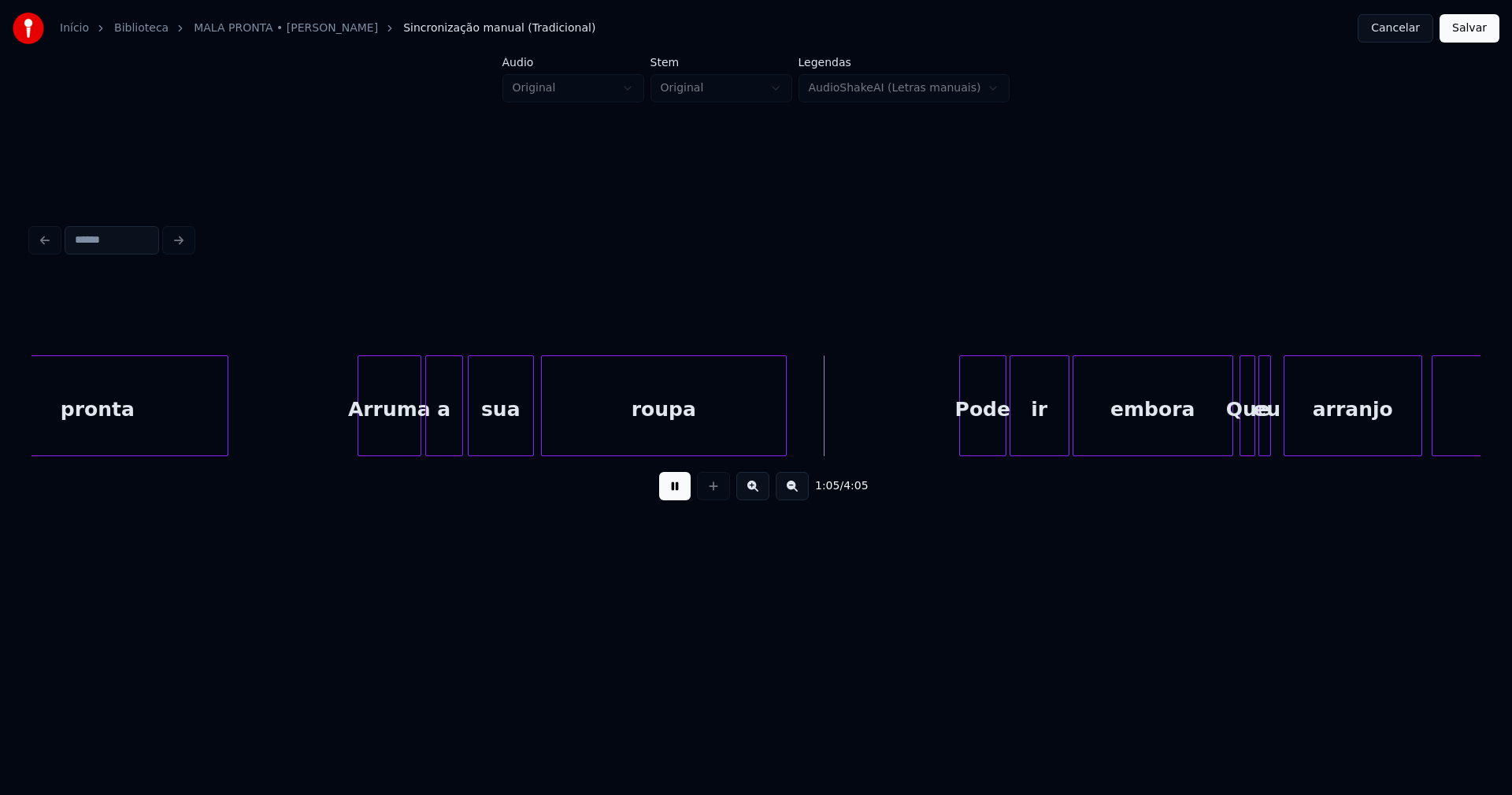
click at [574, 435] on div "roupa" at bounding box center [663, 409] width 244 height 107
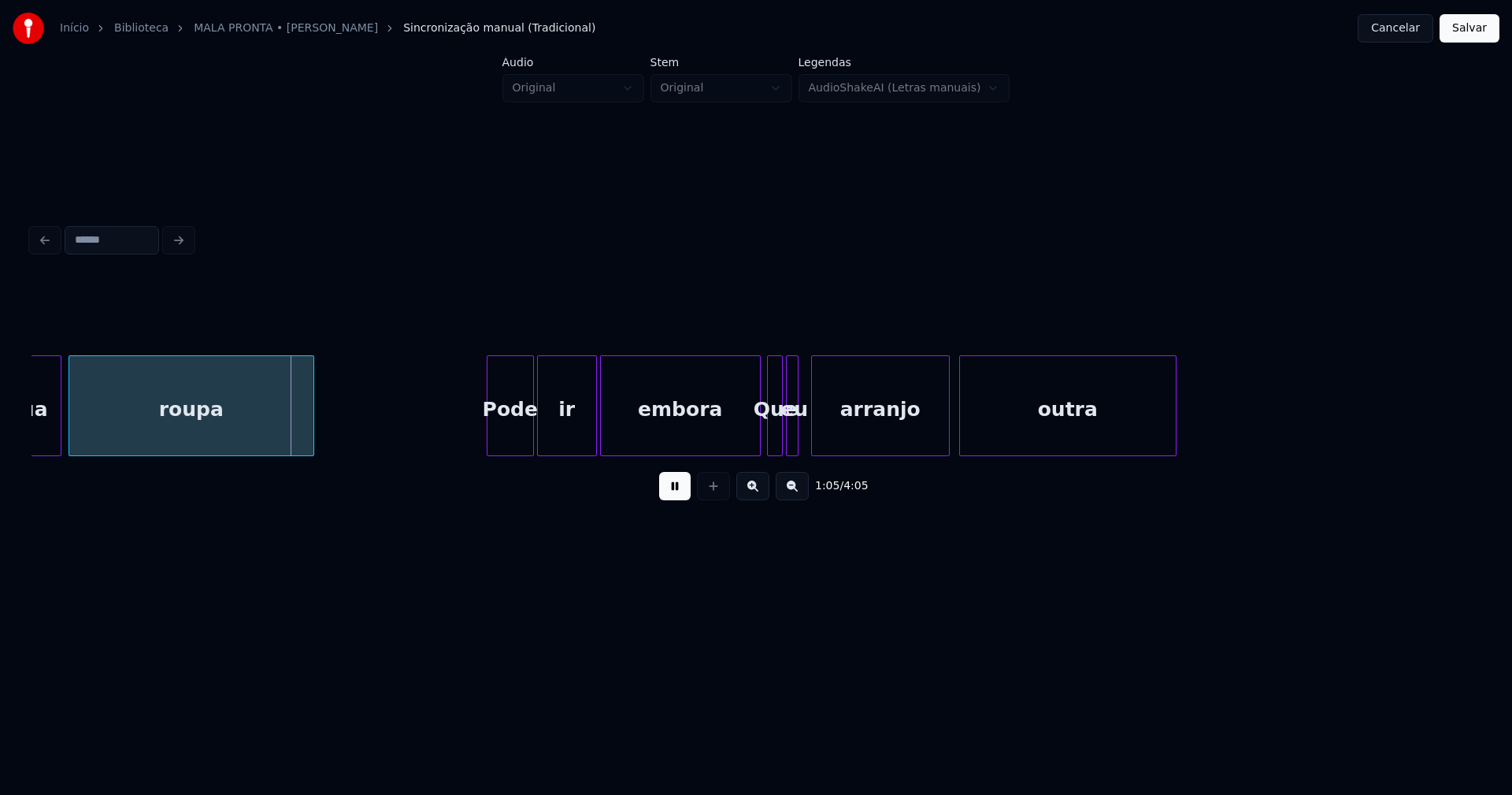
scroll to position [0, 10194]
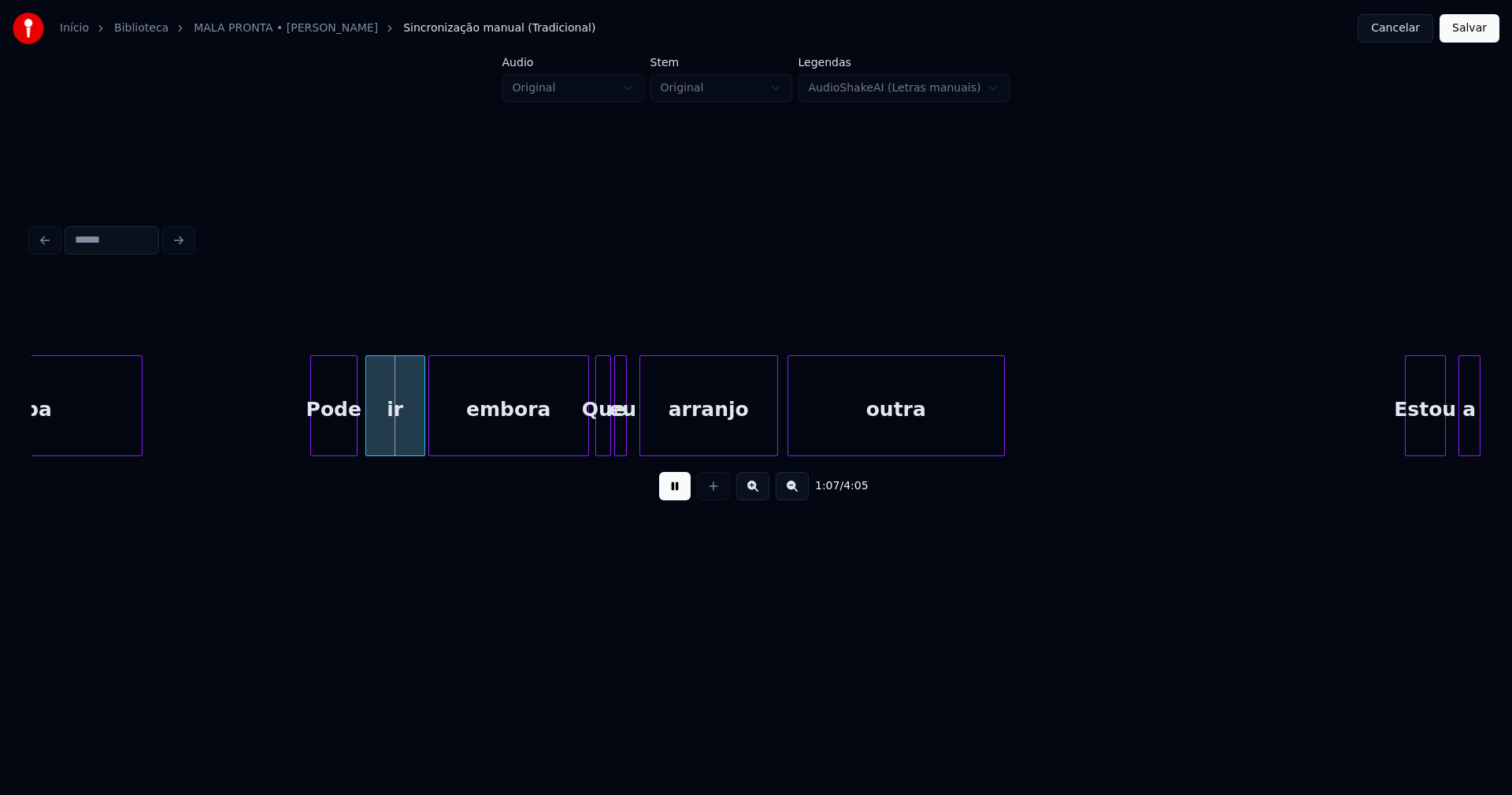
click at [333, 445] on div "Pode" at bounding box center [334, 409] width 46 height 107
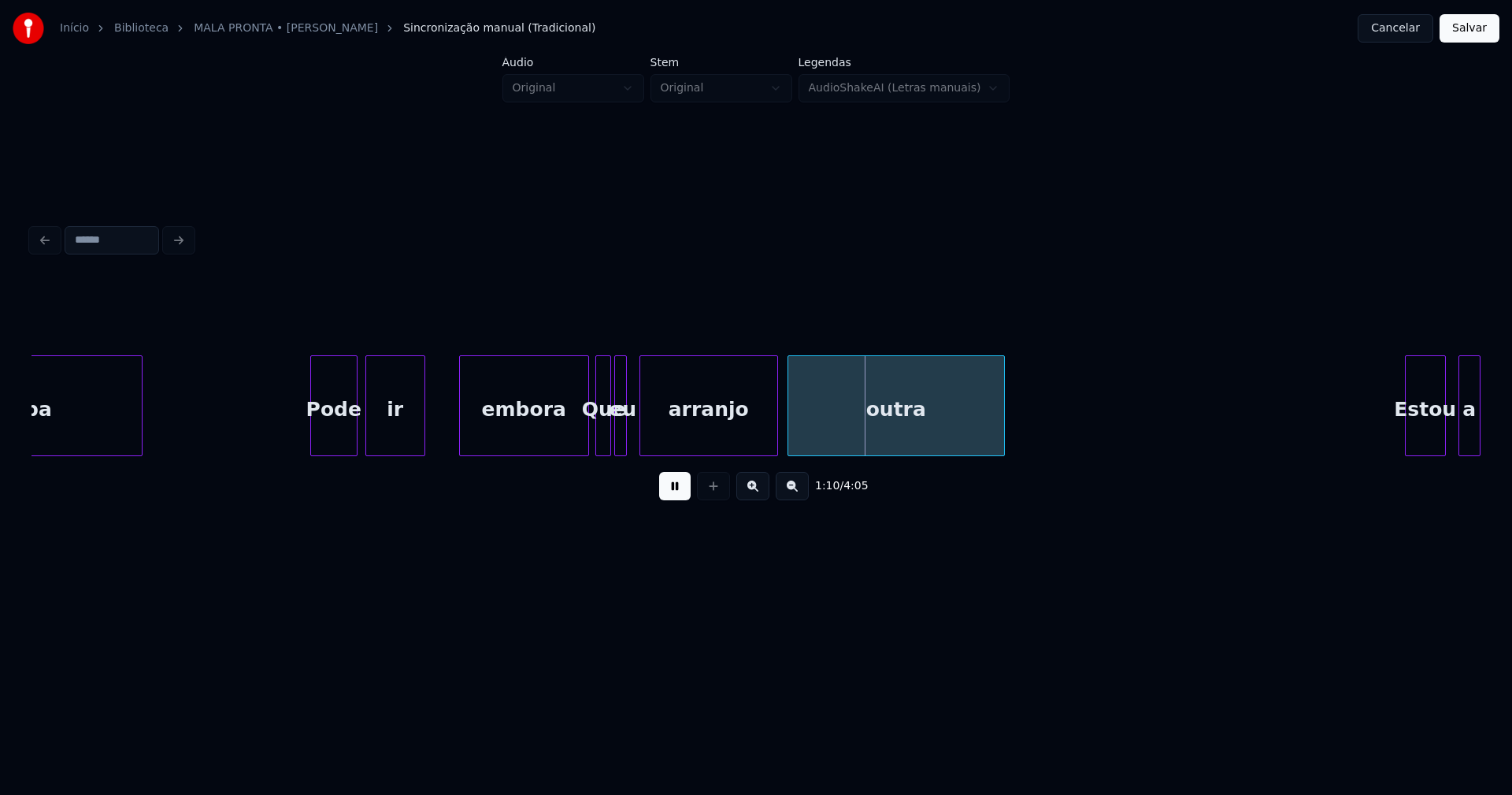
click at [462, 427] on div at bounding box center [462, 405] width 5 height 99
click at [453, 418] on div at bounding box center [453, 405] width 5 height 99
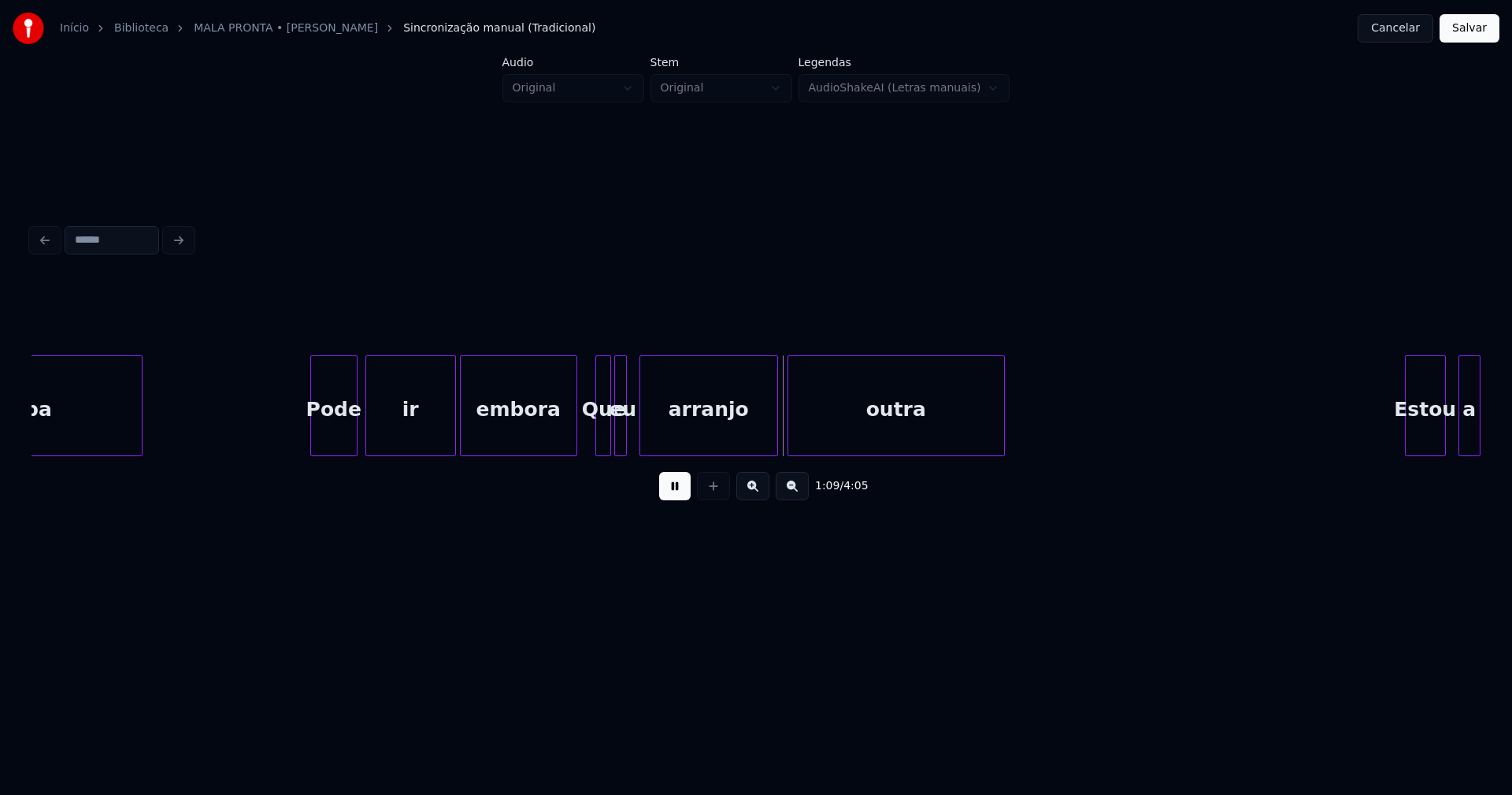
click at [573, 443] on div at bounding box center [574, 405] width 5 height 99
click at [665, 423] on div at bounding box center [667, 405] width 5 height 99
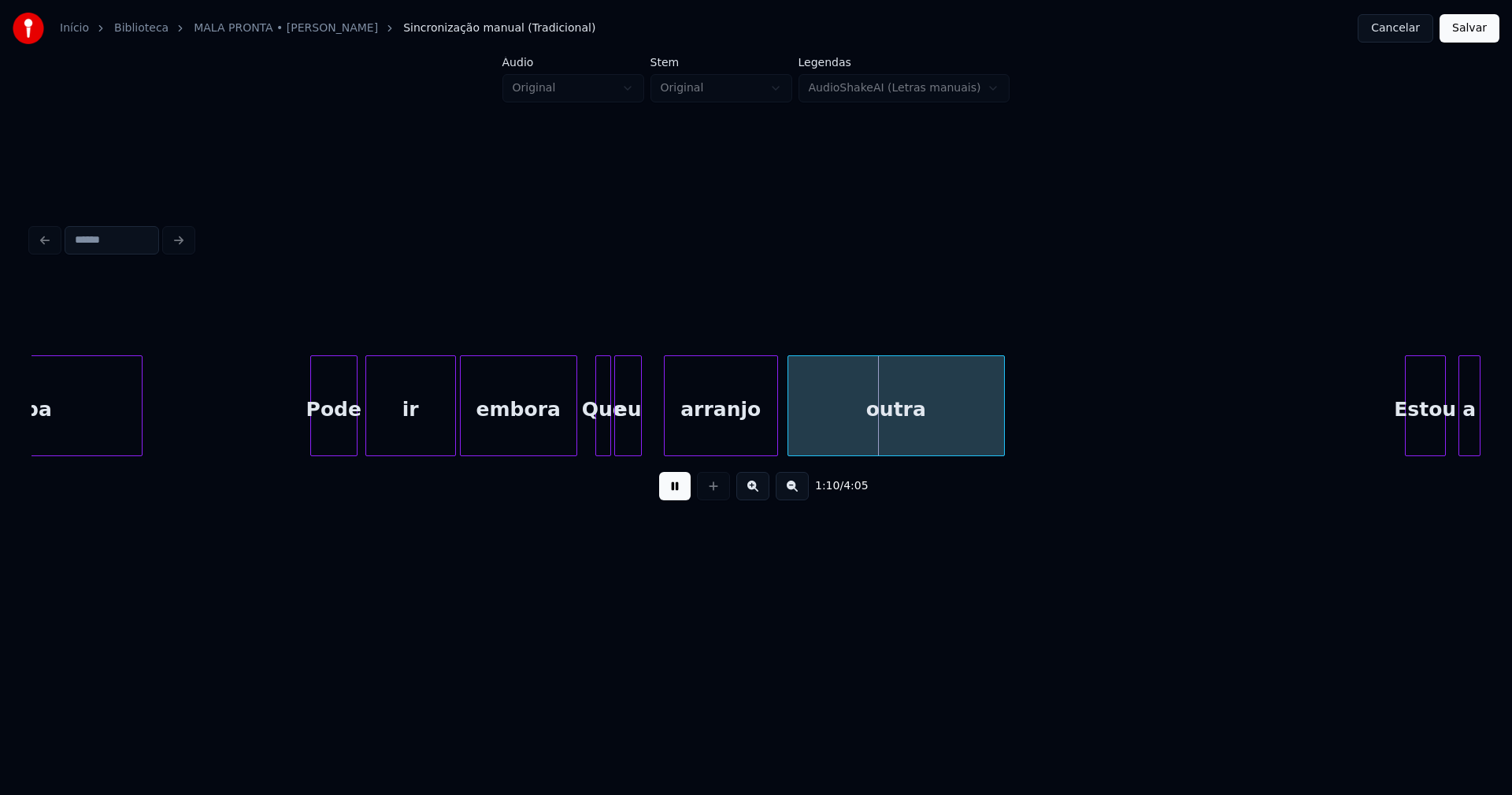
click at [638, 426] on div at bounding box center [638, 405] width 5 height 99
click at [643, 435] on div "eu" at bounding box center [645, 409] width 26 height 107
click at [624, 428] on div at bounding box center [627, 405] width 5 height 99
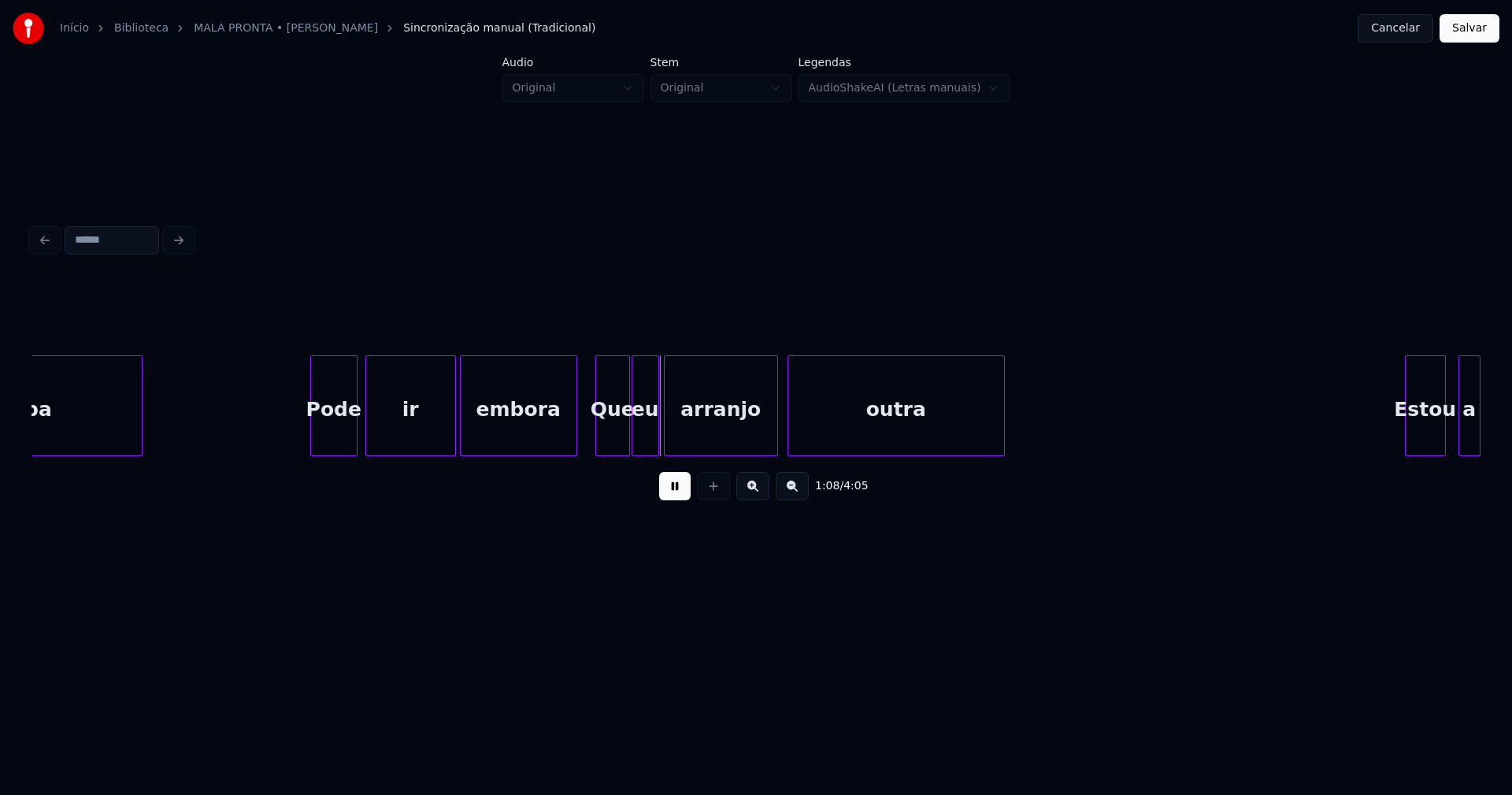
click at [608, 432] on div "Que" at bounding box center [613, 409] width 33 height 107
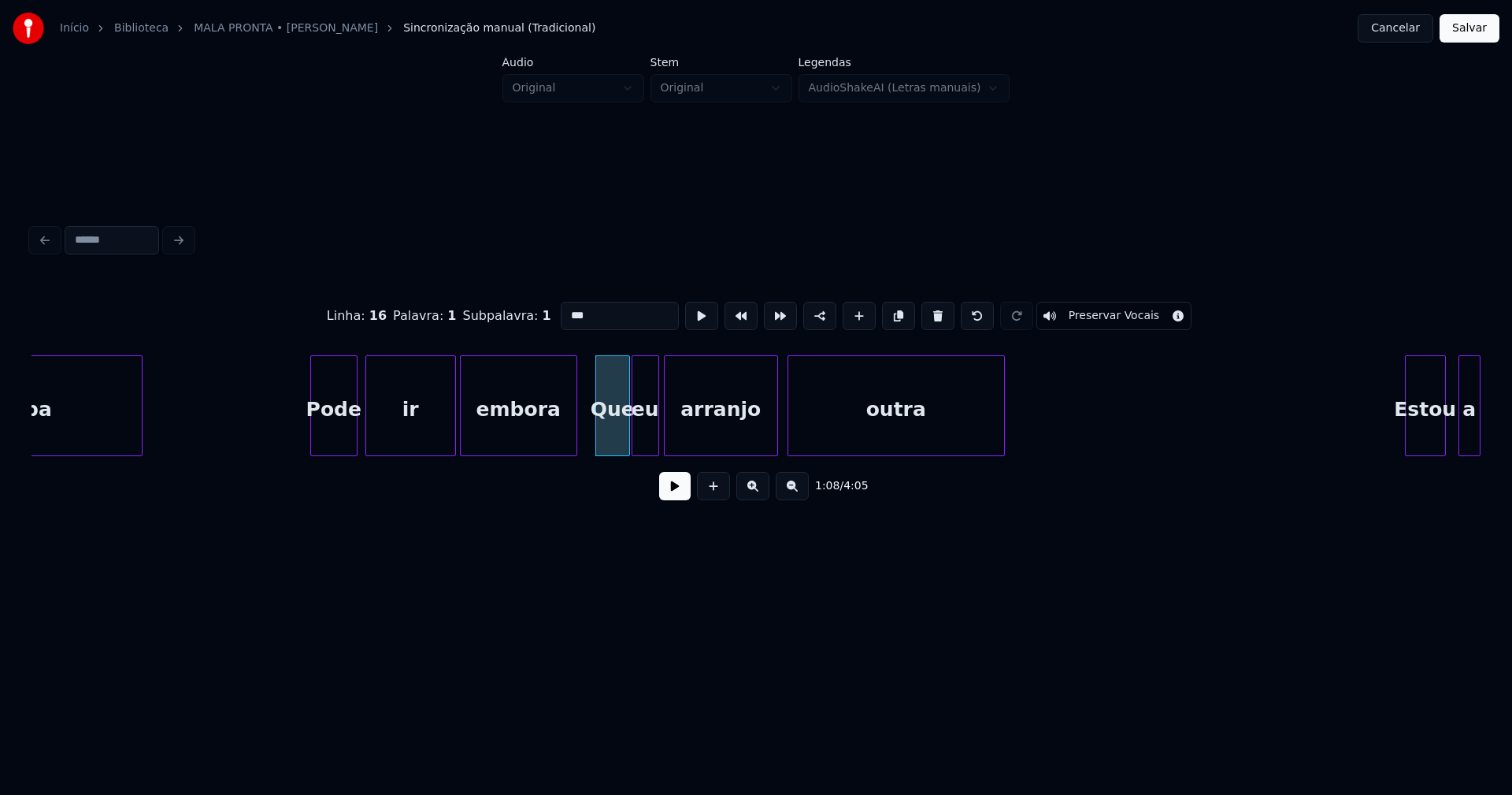
click at [566, 309] on input "***" at bounding box center [619, 316] width 118 height 29
type input "***"
click at [685, 493] on button at bounding box center [675, 486] width 32 height 29
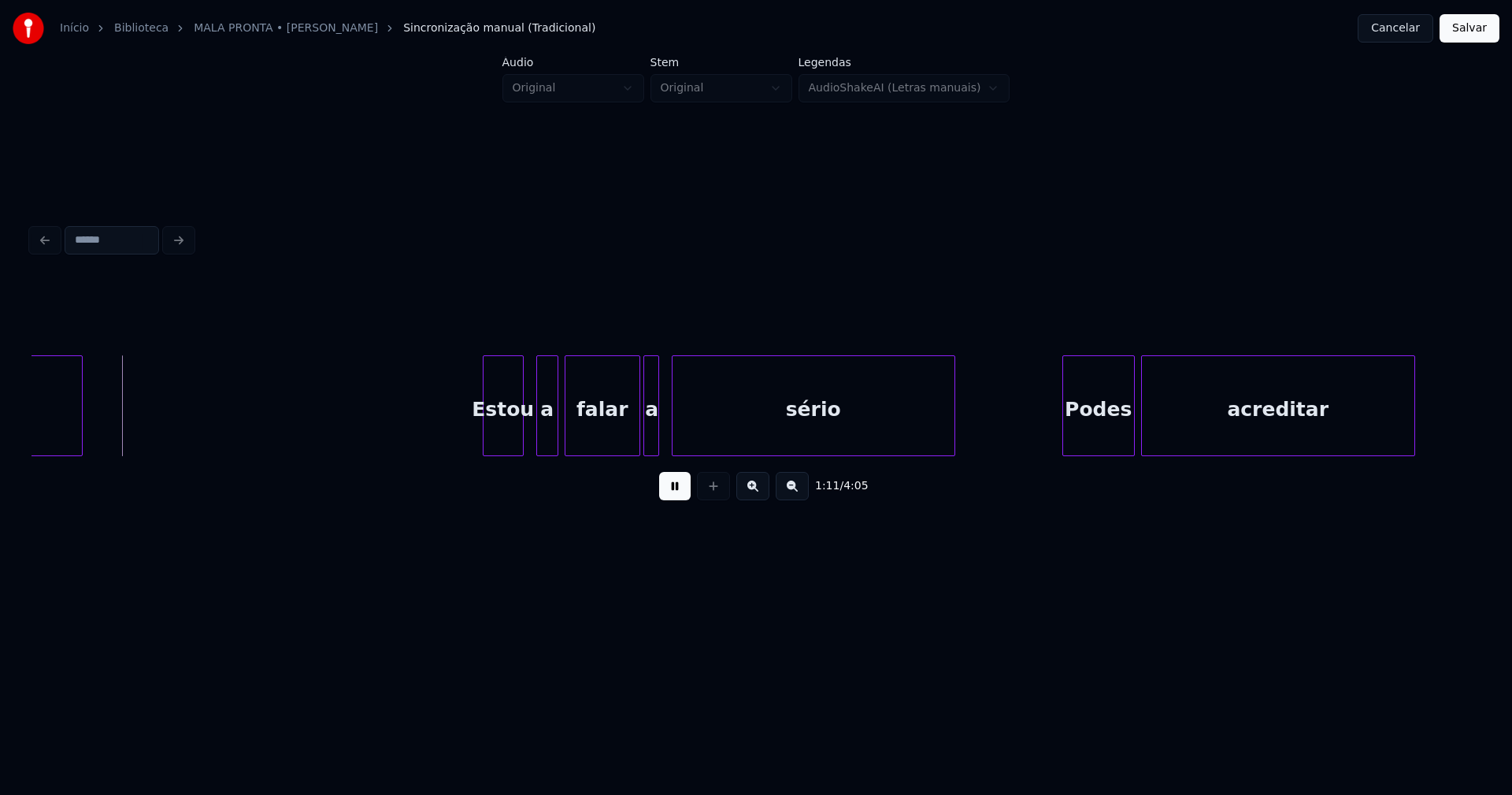
scroll to position [0, 11138]
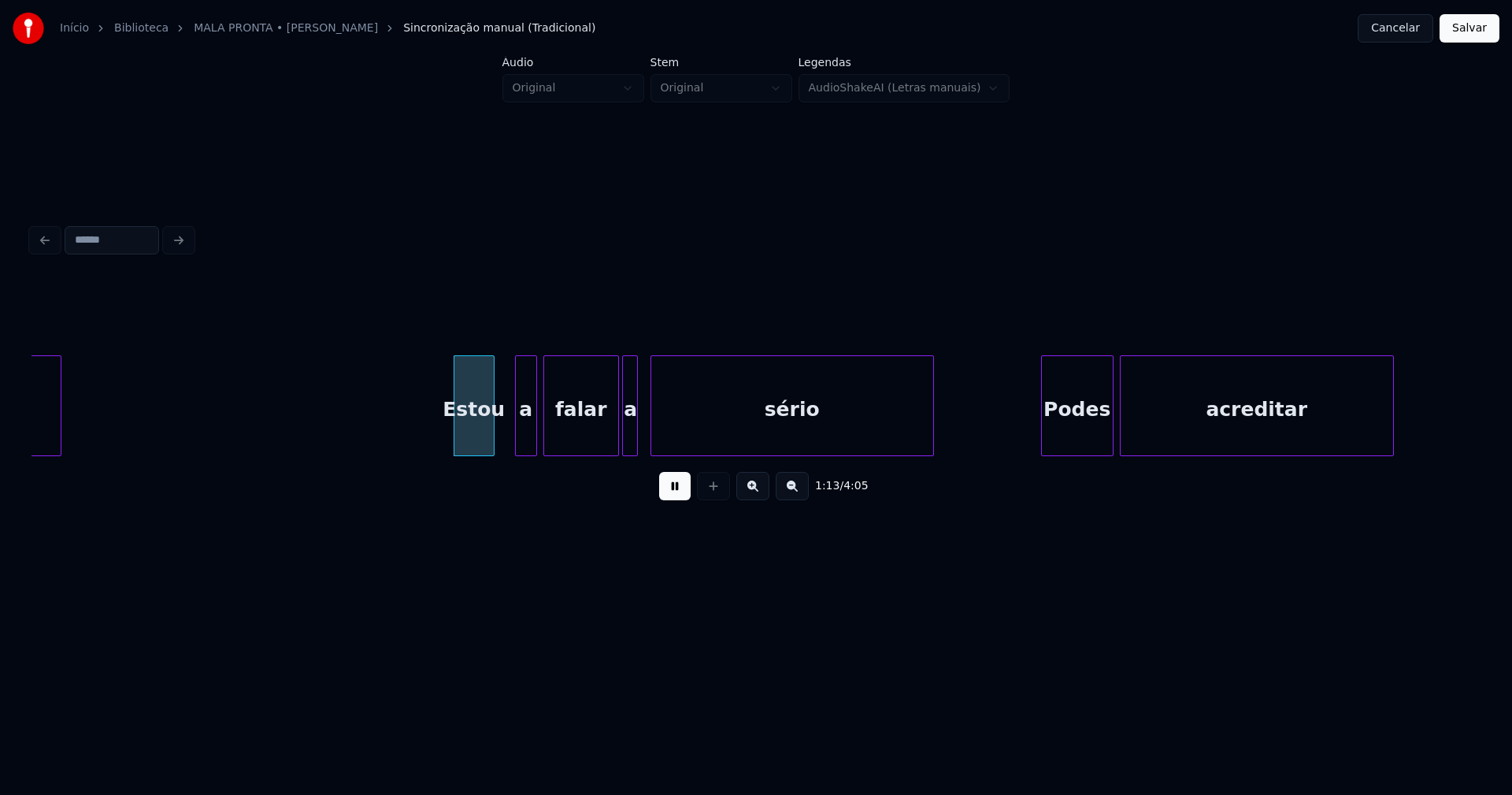
click at [484, 441] on div "Estou" at bounding box center [474, 409] width 40 height 107
click at [512, 440] on div "a" at bounding box center [513, 409] width 21 height 107
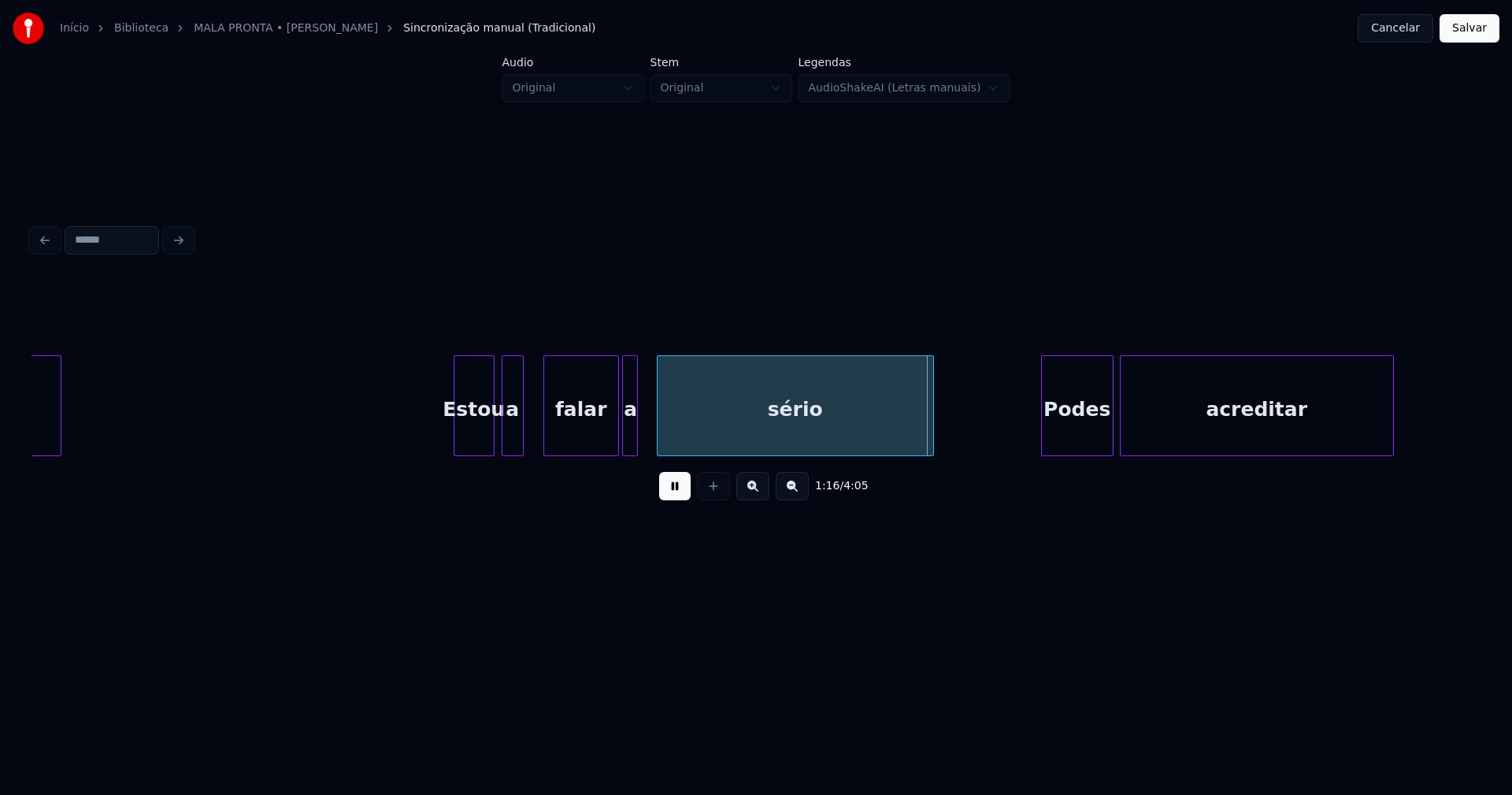
click at [658, 430] on div at bounding box center [660, 405] width 5 height 99
click at [649, 426] on div at bounding box center [651, 405] width 5 height 99
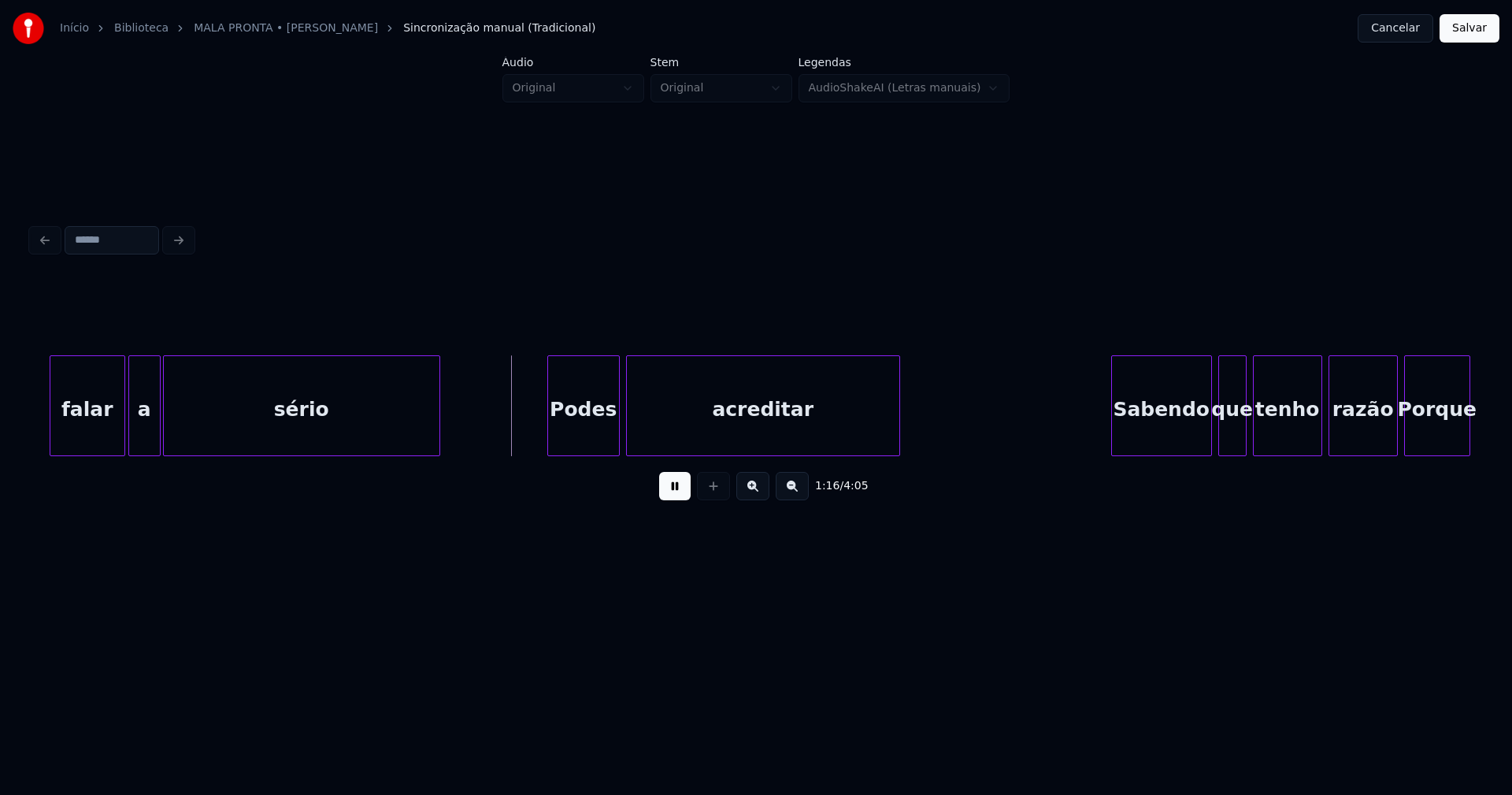
scroll to position [0, 11652]
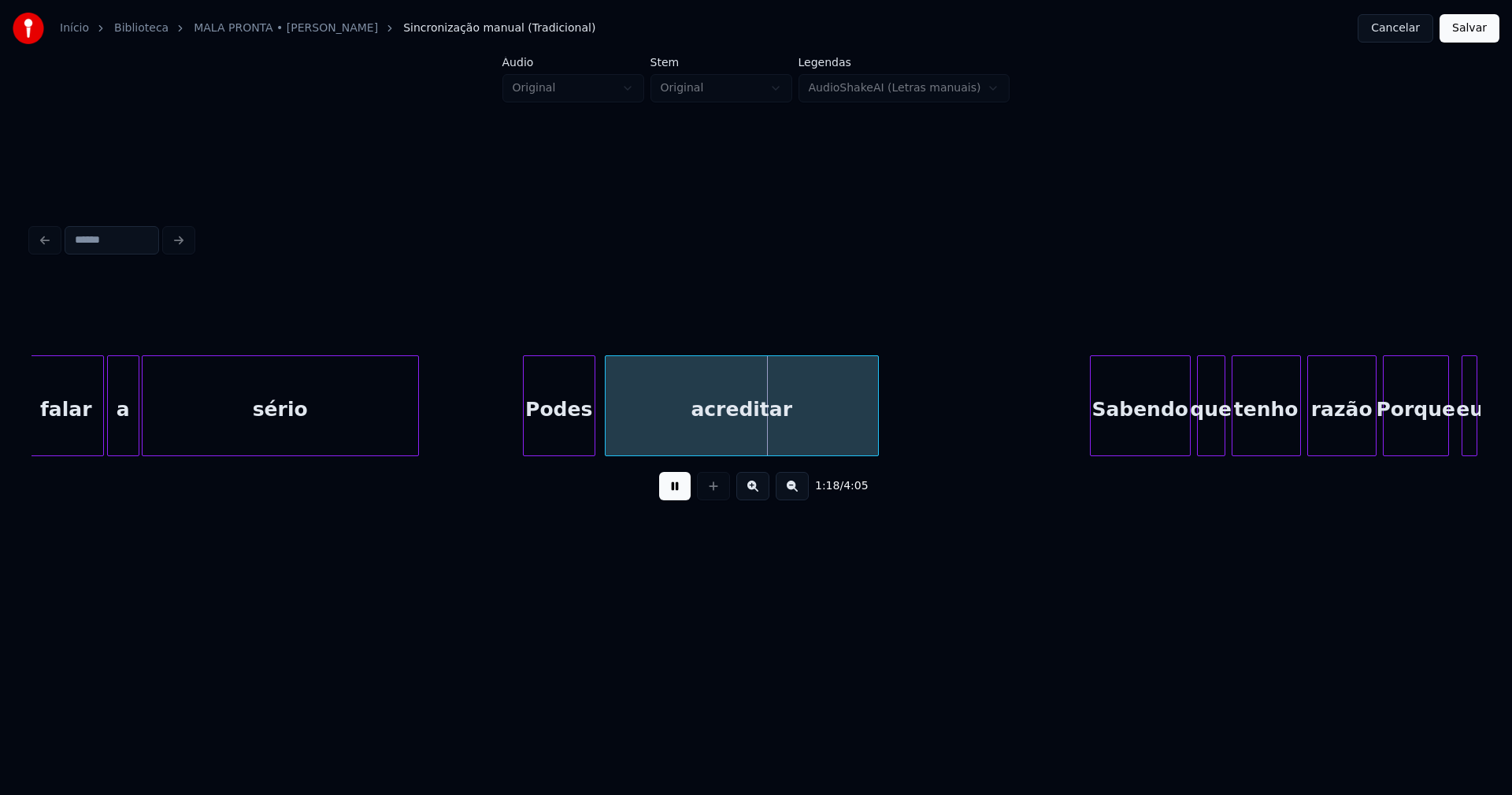
click at [542, 439] on div "Podes" at bounding box center [558, 409] width 71 height 107
click at [633, 441] on div "acreditar" at bounding box center [736, 409] width 272 height 107
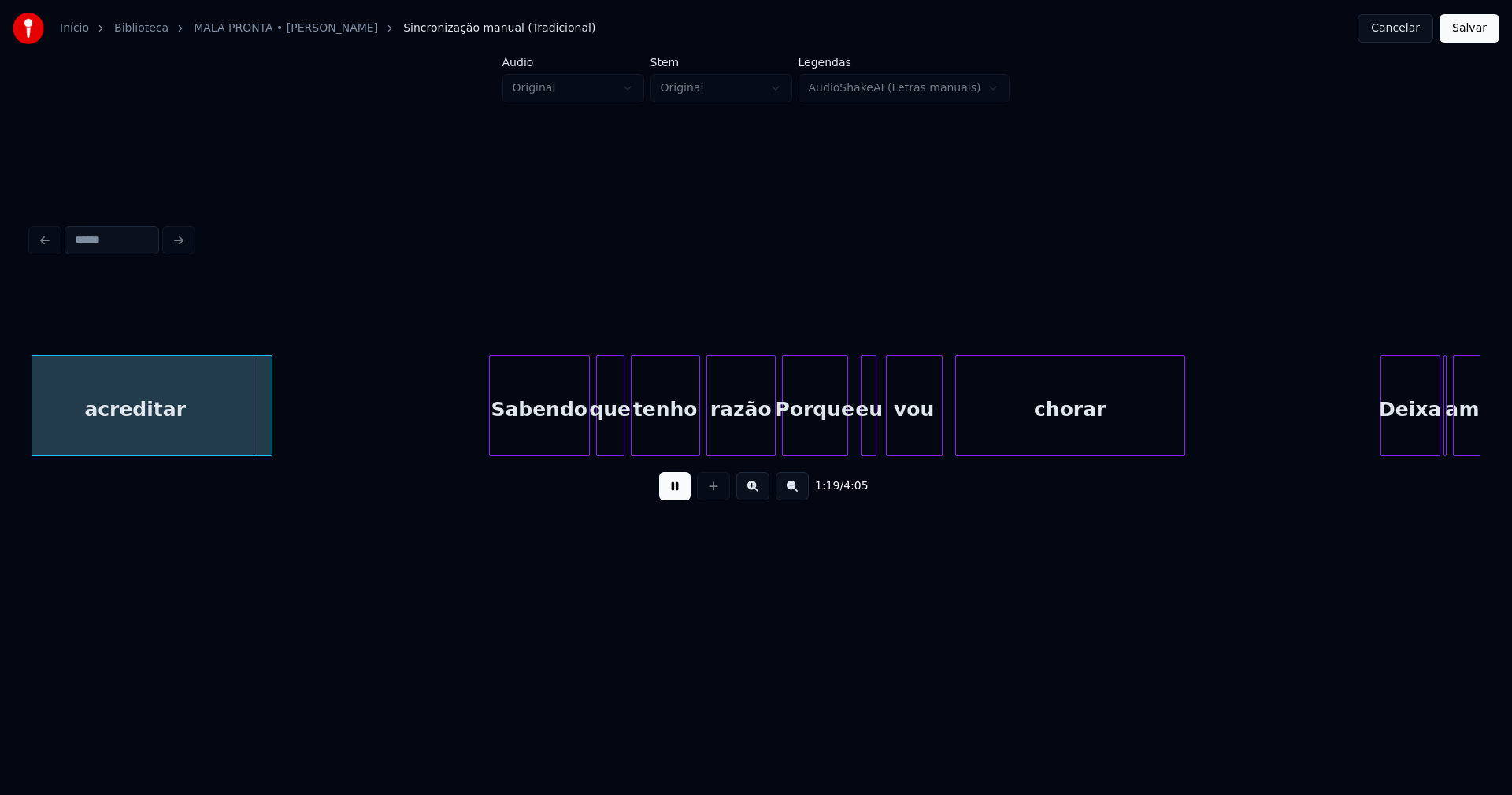
scroll to position [0, 12275]
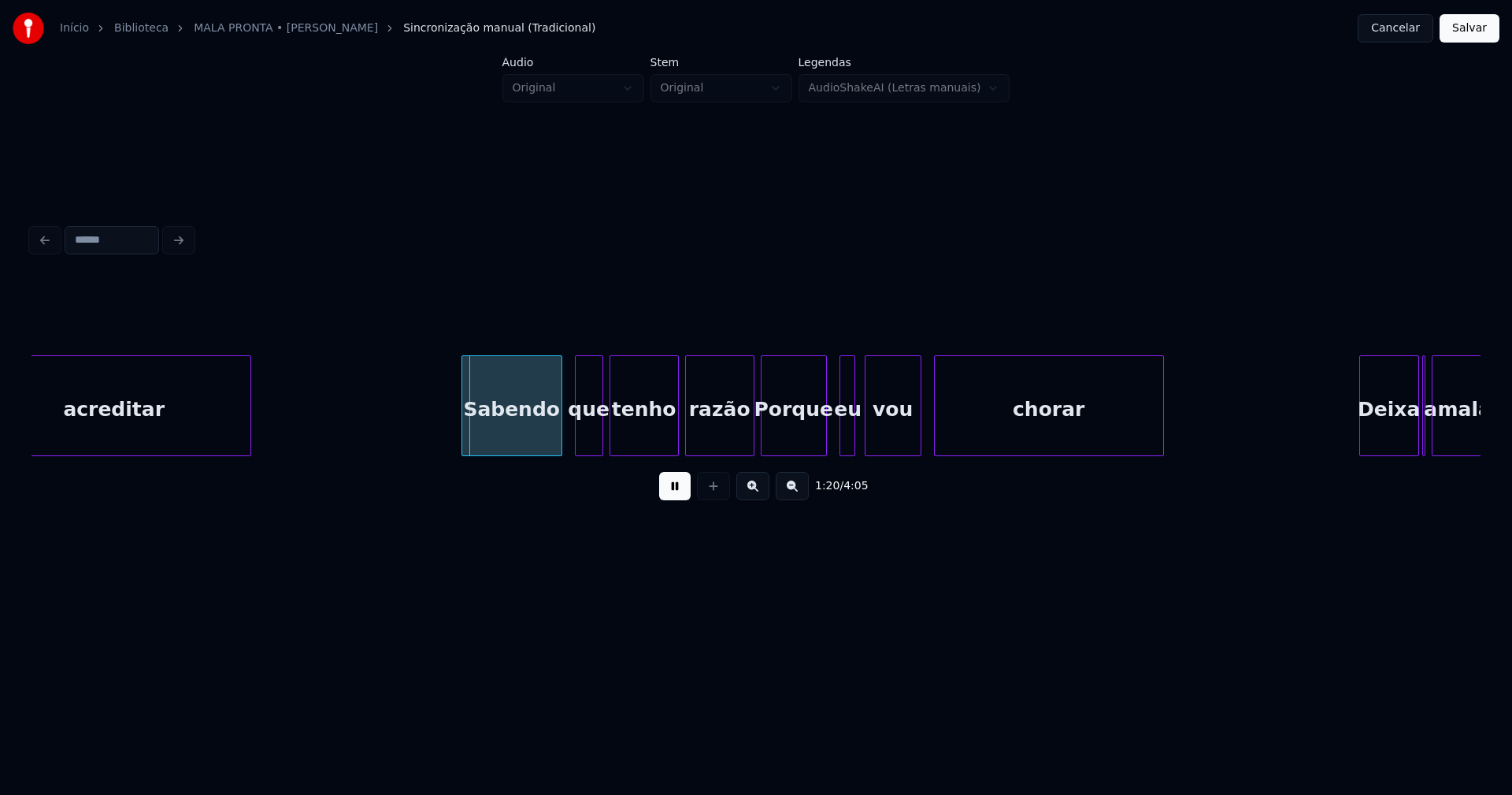
click at [519, 441] on div "Sabendo" at bounding box center [511, 409] width 99 height 107
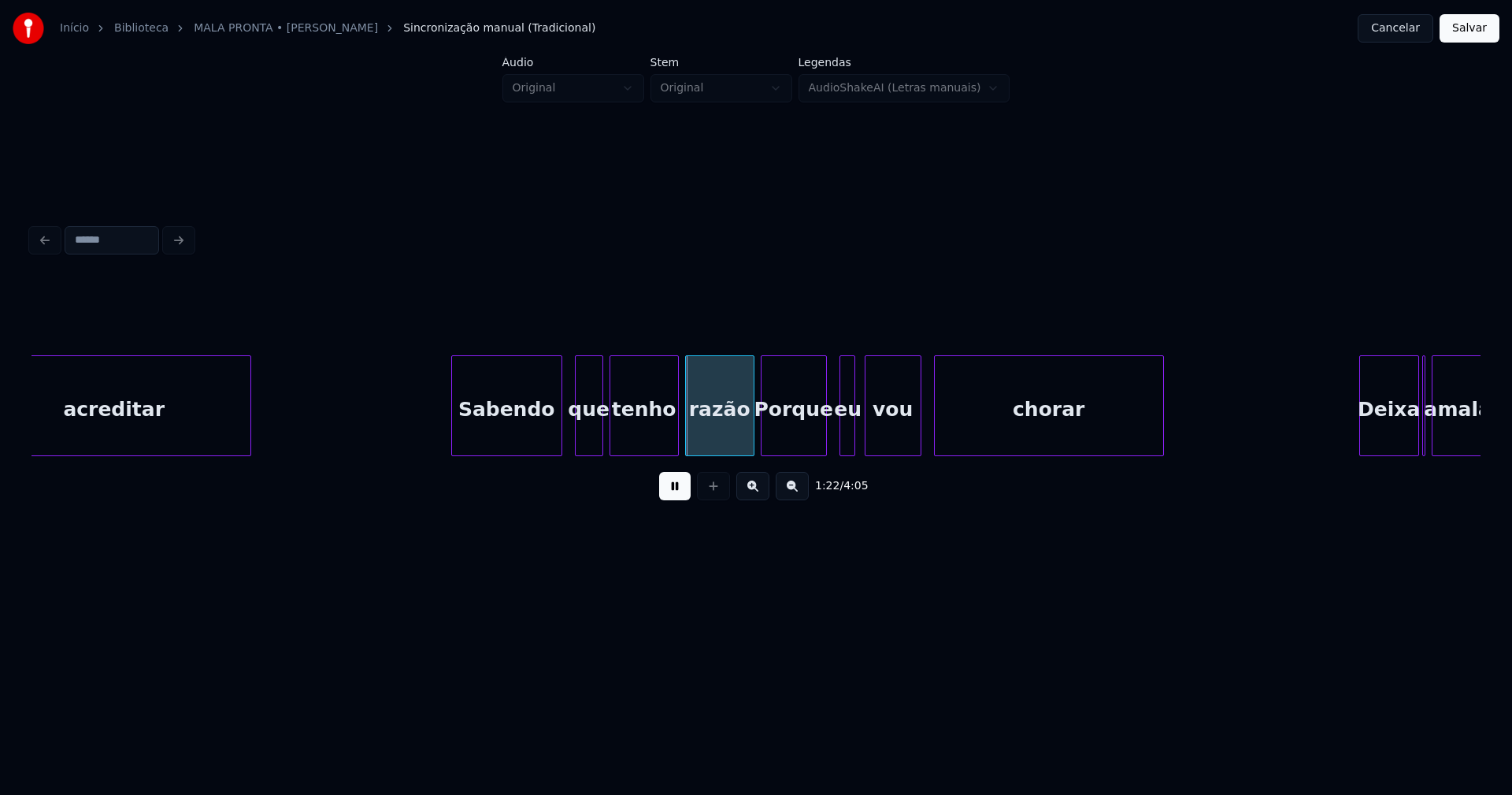
click at [455, 430] on div at bounding box center [454, 405] width 5 height 99
click at [741, 440] on div at bounding box center [742, 405] width 5 height 99
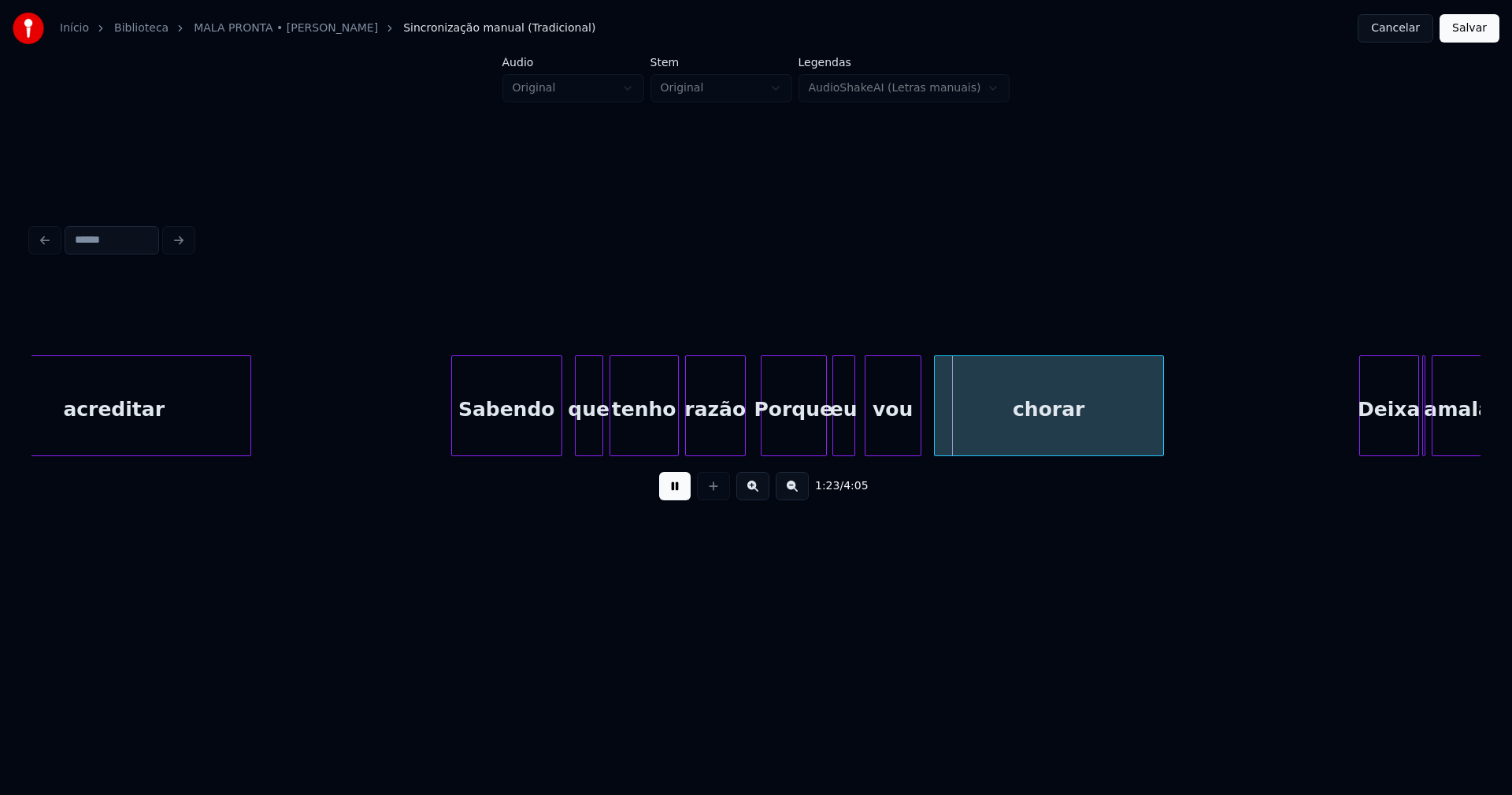
click at [833, 443] on div at bounding box center [835, 405] width 5 height 99
click at [667, 500] on button at bounding box center [675, 486] width 32 height 29
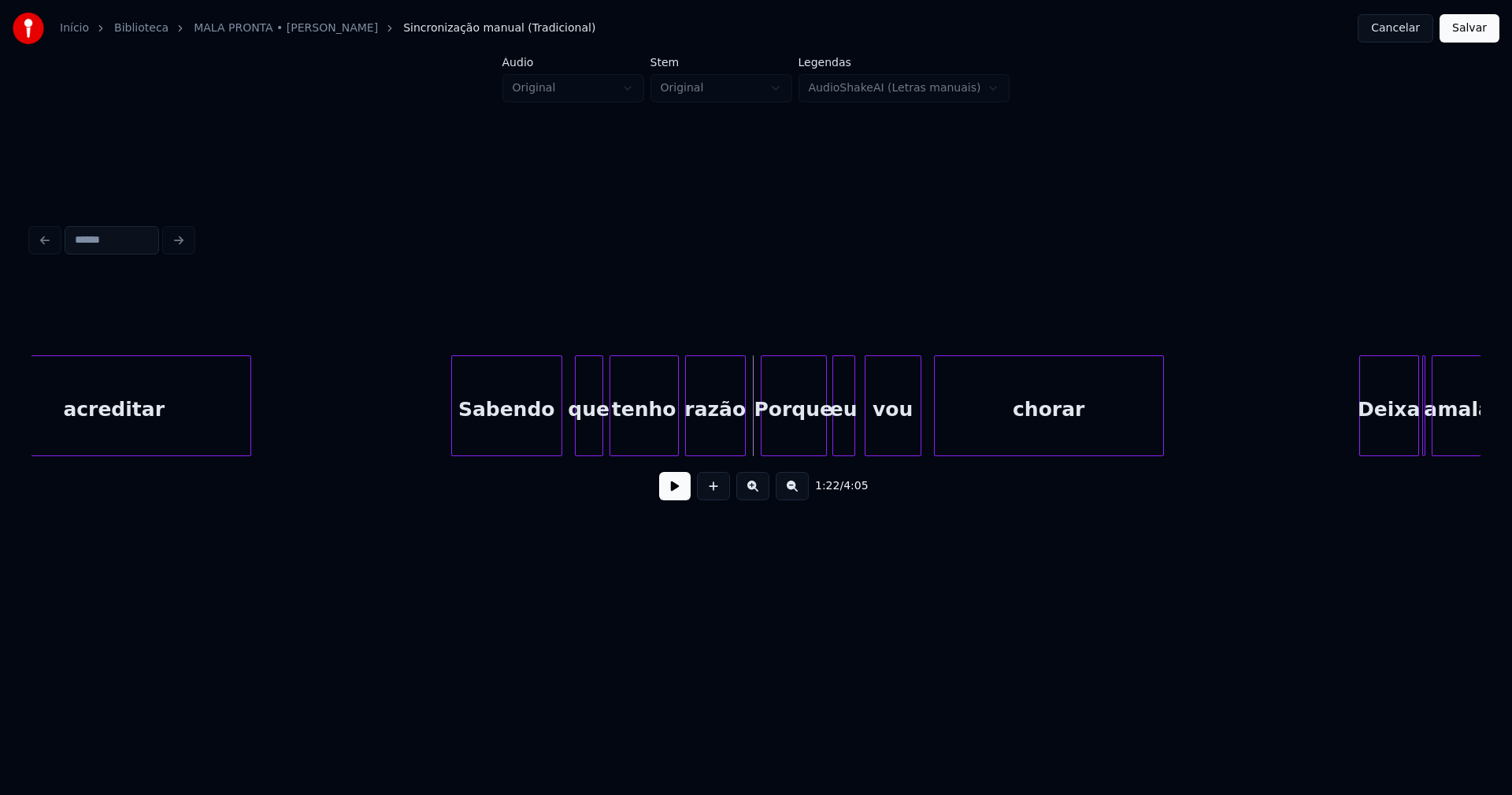
click at [667, 496] on button at bounding box center [675, 486] width 32 height 29
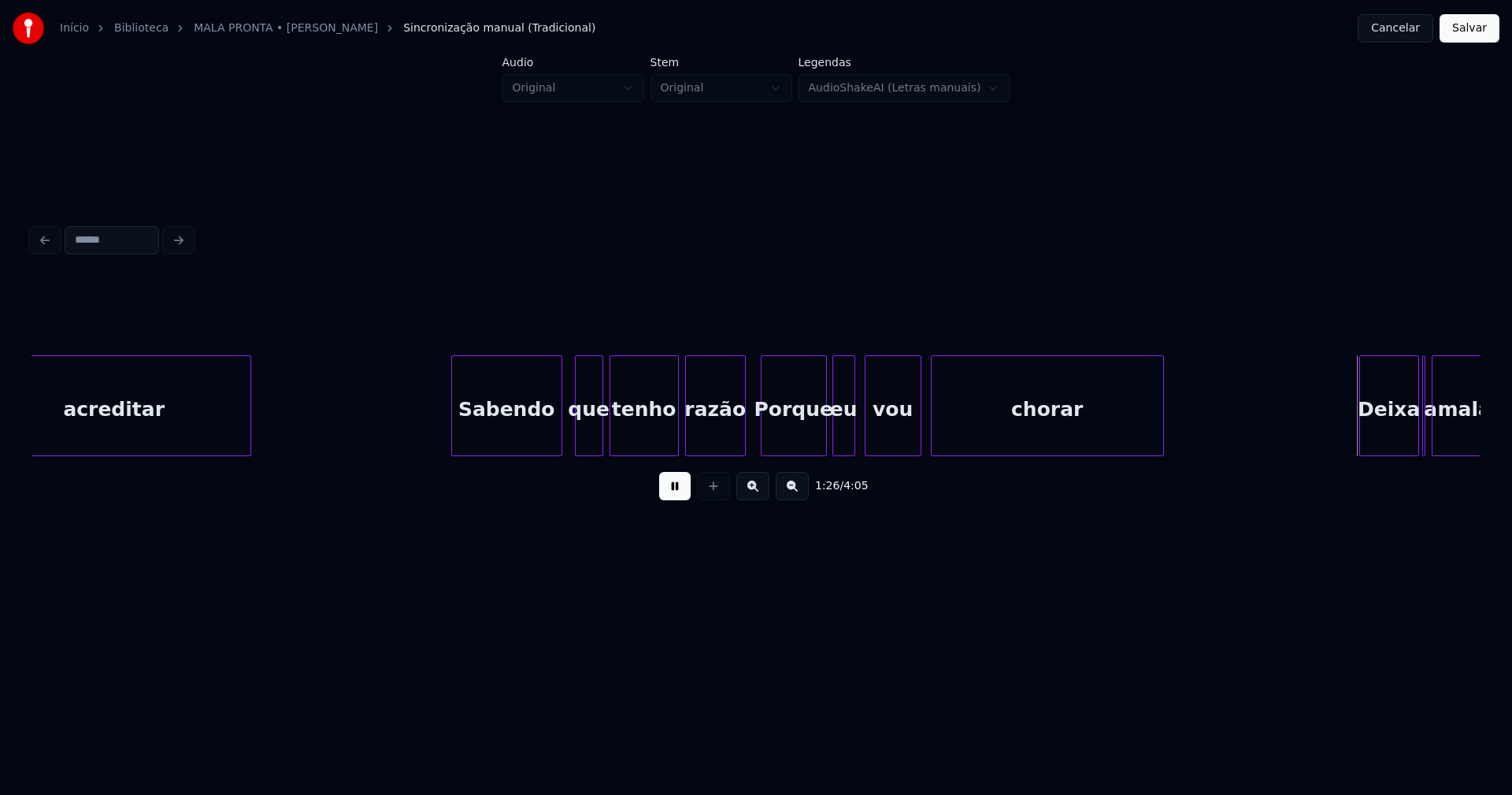
click at [935, 432] on div at bounding box center [934, 405] width 5 height 99
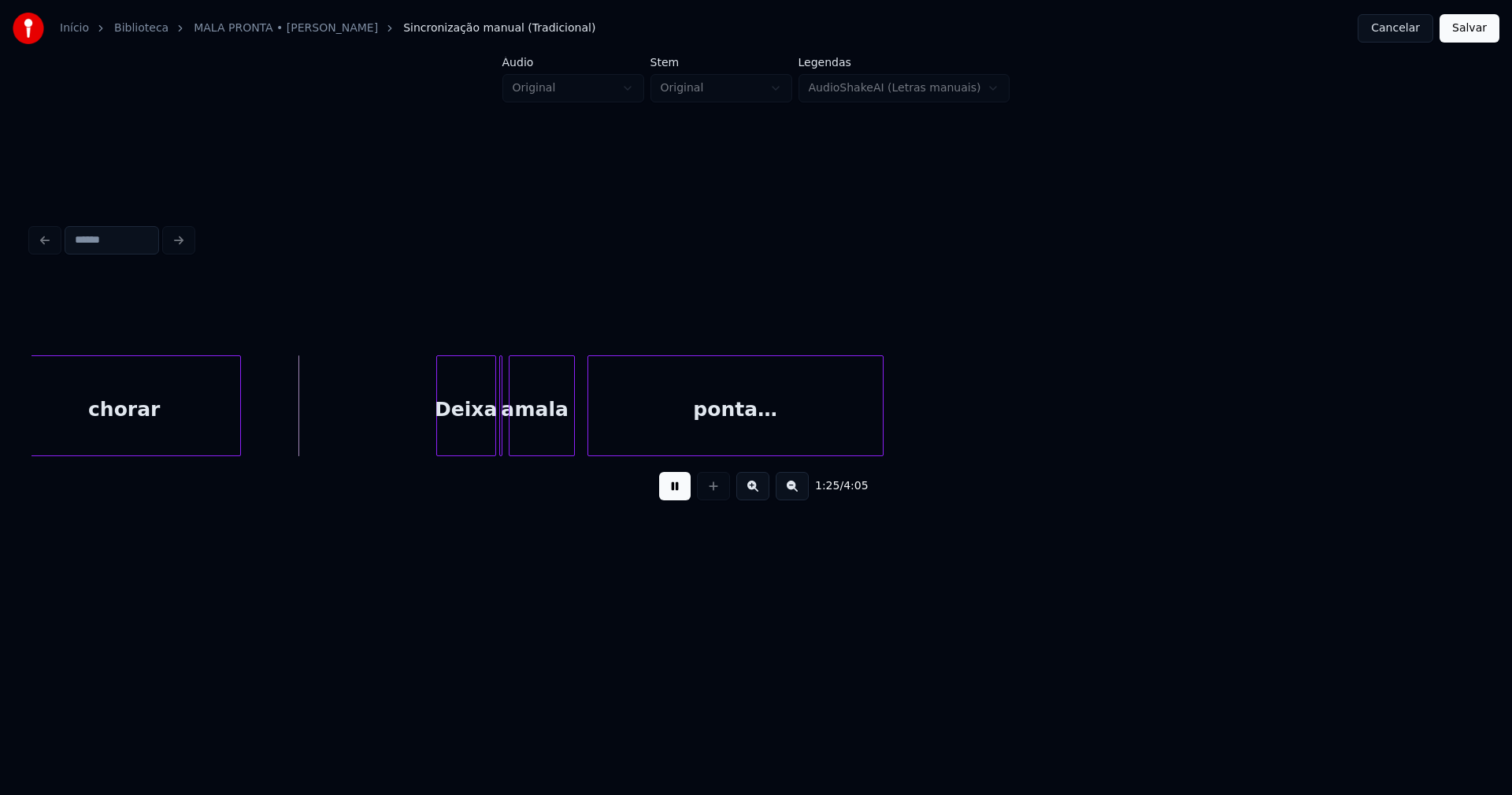
scroll to position [0, 13220]
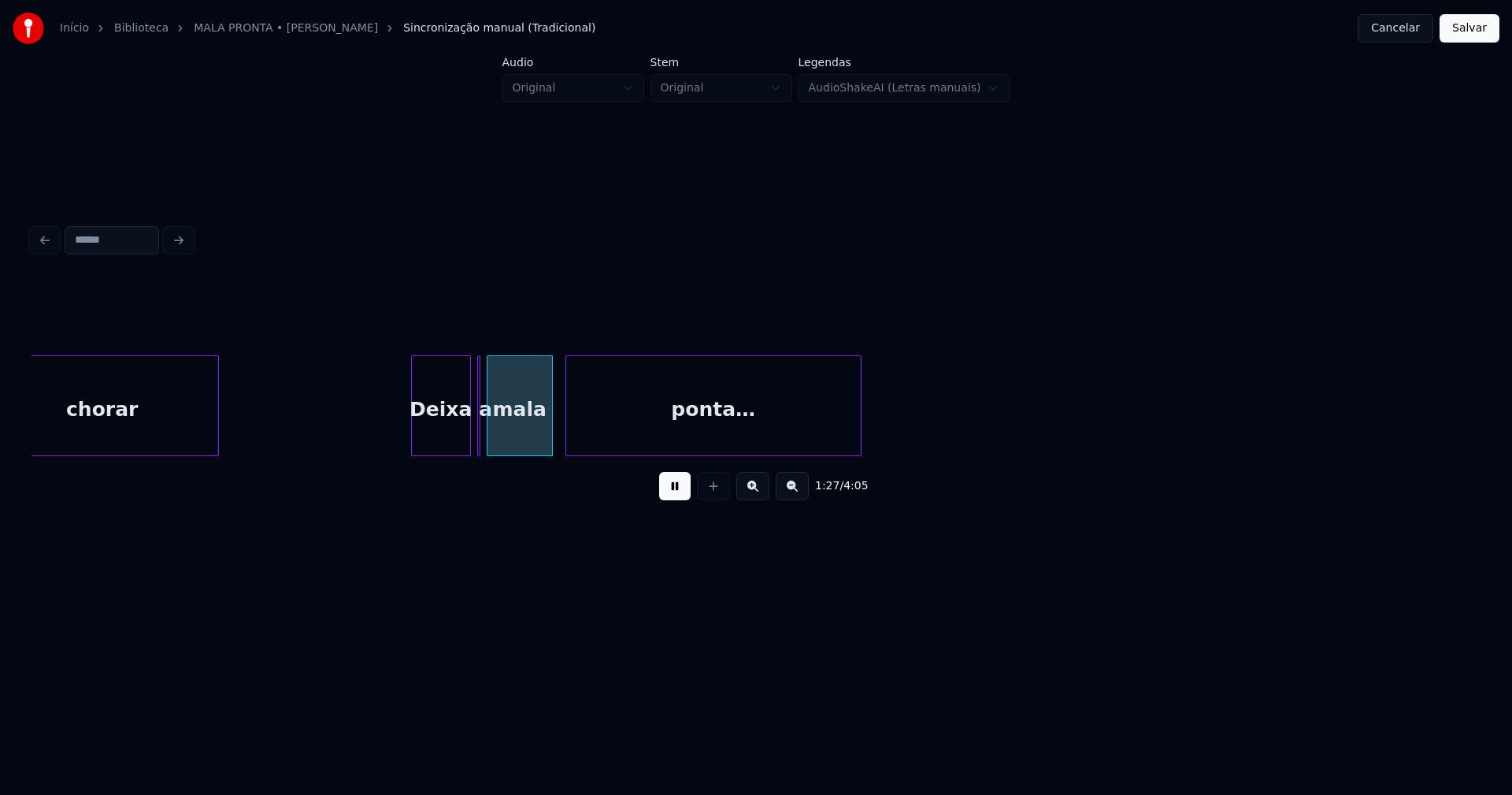
click at [445, 441] on div "Deixa" at bounding box center [441, 409] width 58 height 107
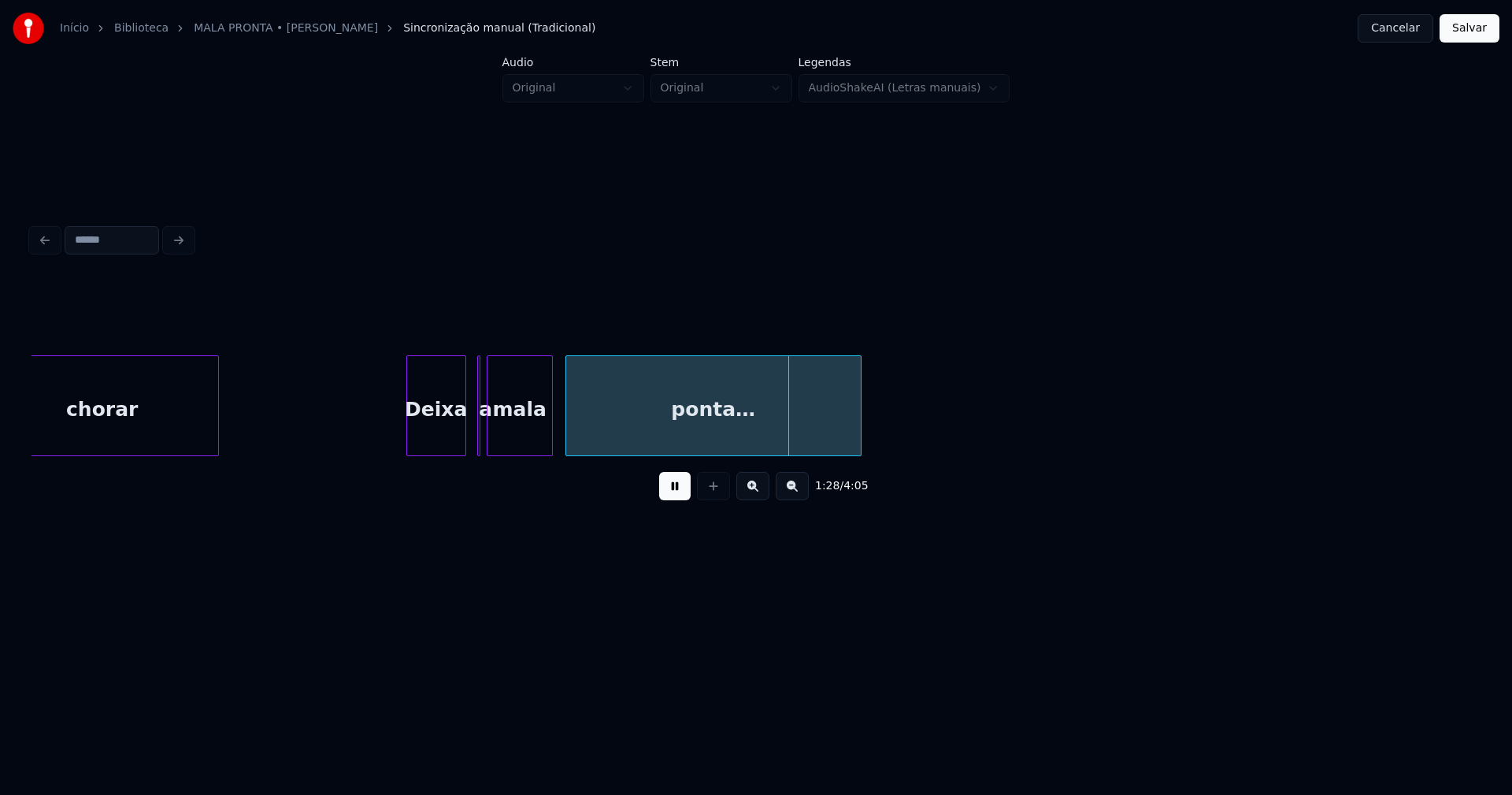
click at [465, 435] on div "Deixa" at bounding box center [436, 405] width 60 height 101
click at [445, 438] on div at bounding box center [446, 405] width 5 height 99
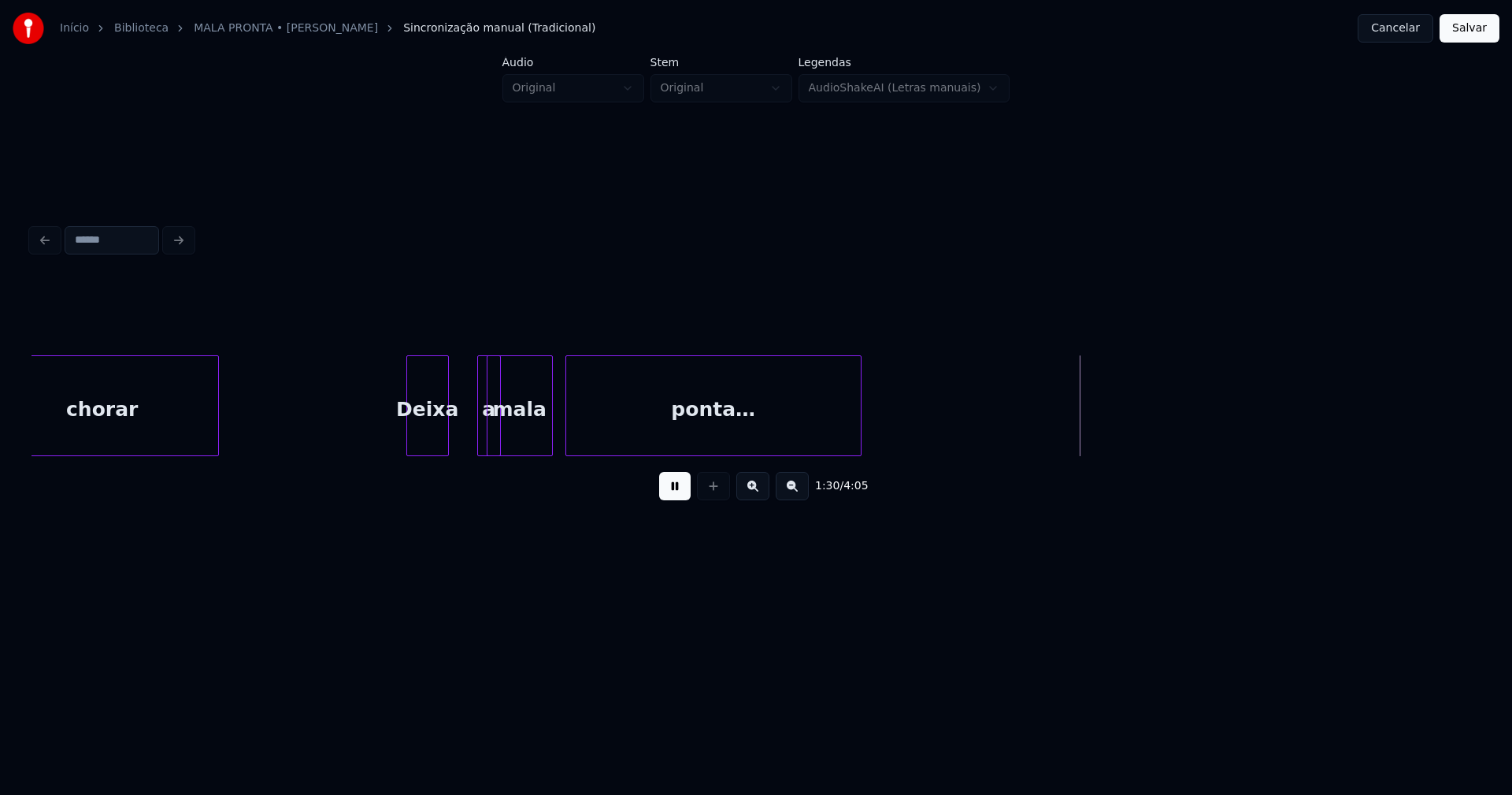
drag, startPoint x: 476, startPoint y: 361, endPoint x: 456, endPoint y: 378, distance: 26.2
click at [452, 379] on div "a" at bounding box center [464, 405] width 24 height 101
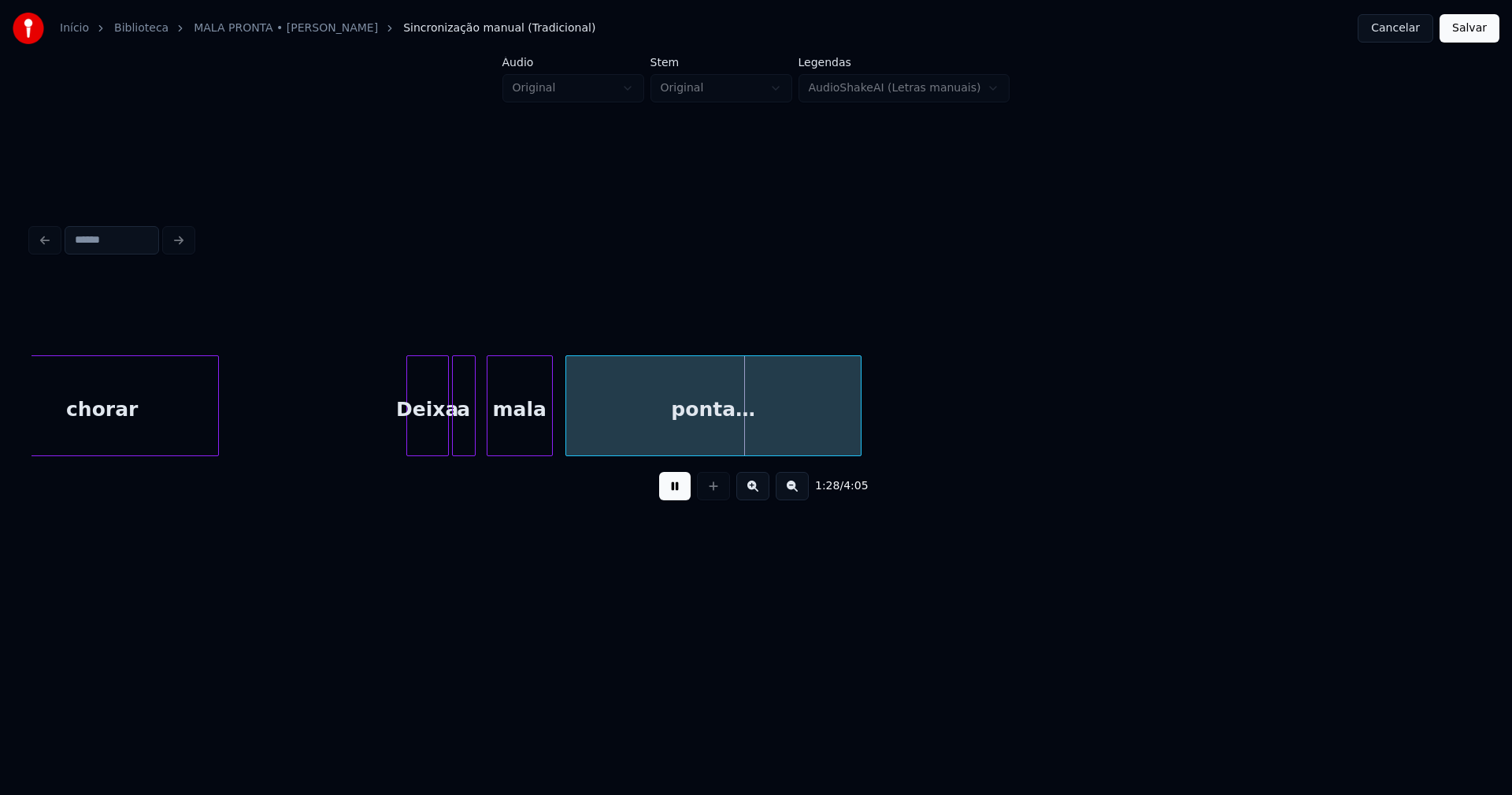
click at [809, 437] on div "ponta…" at bounding box center [713, 409] width 295 height 107
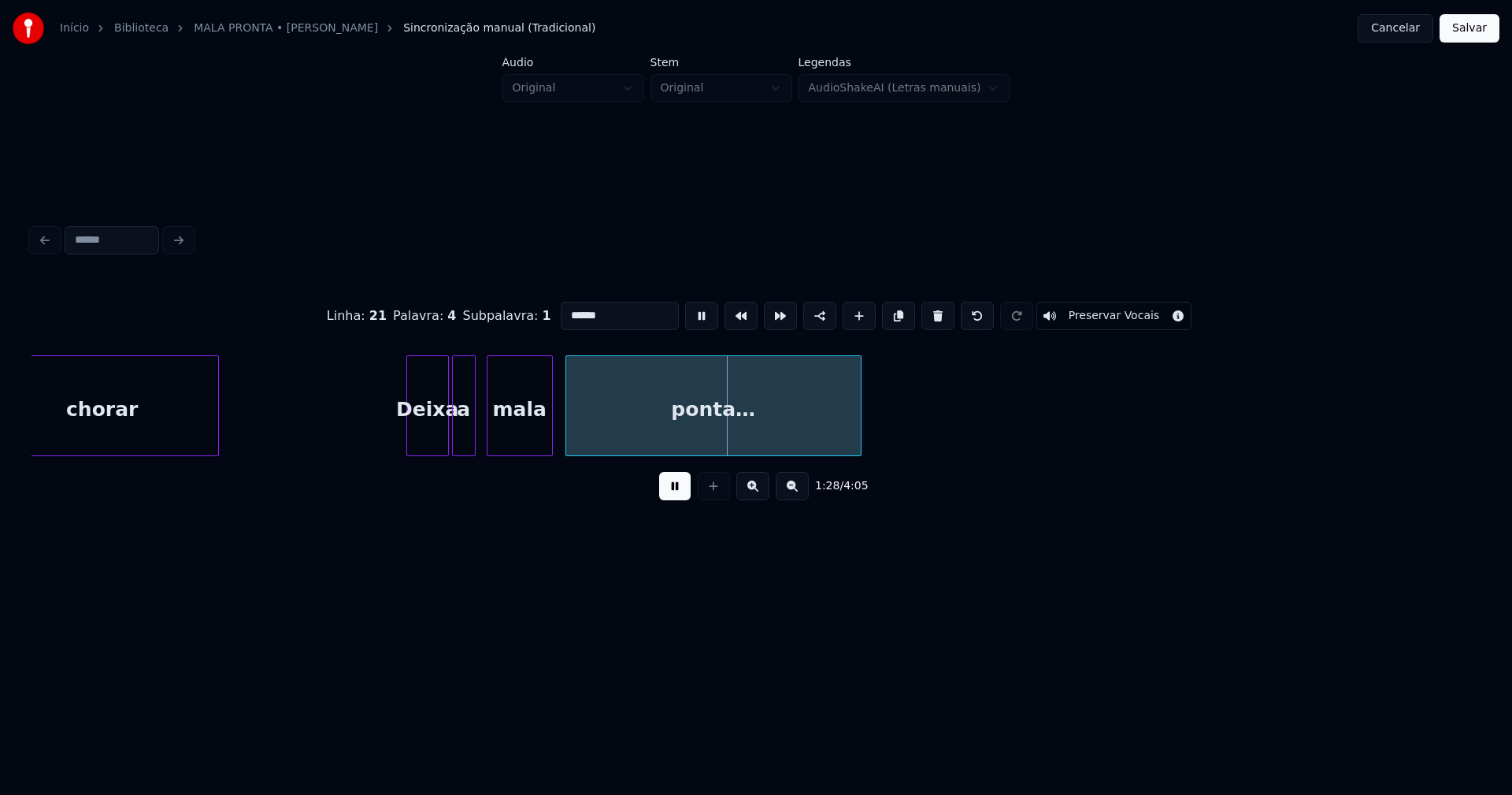
drag, startPoint x: 605, startPoint y: 309, endPoint x: 627, endPoint y: 342, distance: 39.7
click at [605, 310] on input "******" at bounding box center [619, 316] width 118 height 29
type input "*****"
click at [681, 490] on button at bounding box center [675, 486] width 32 height 29
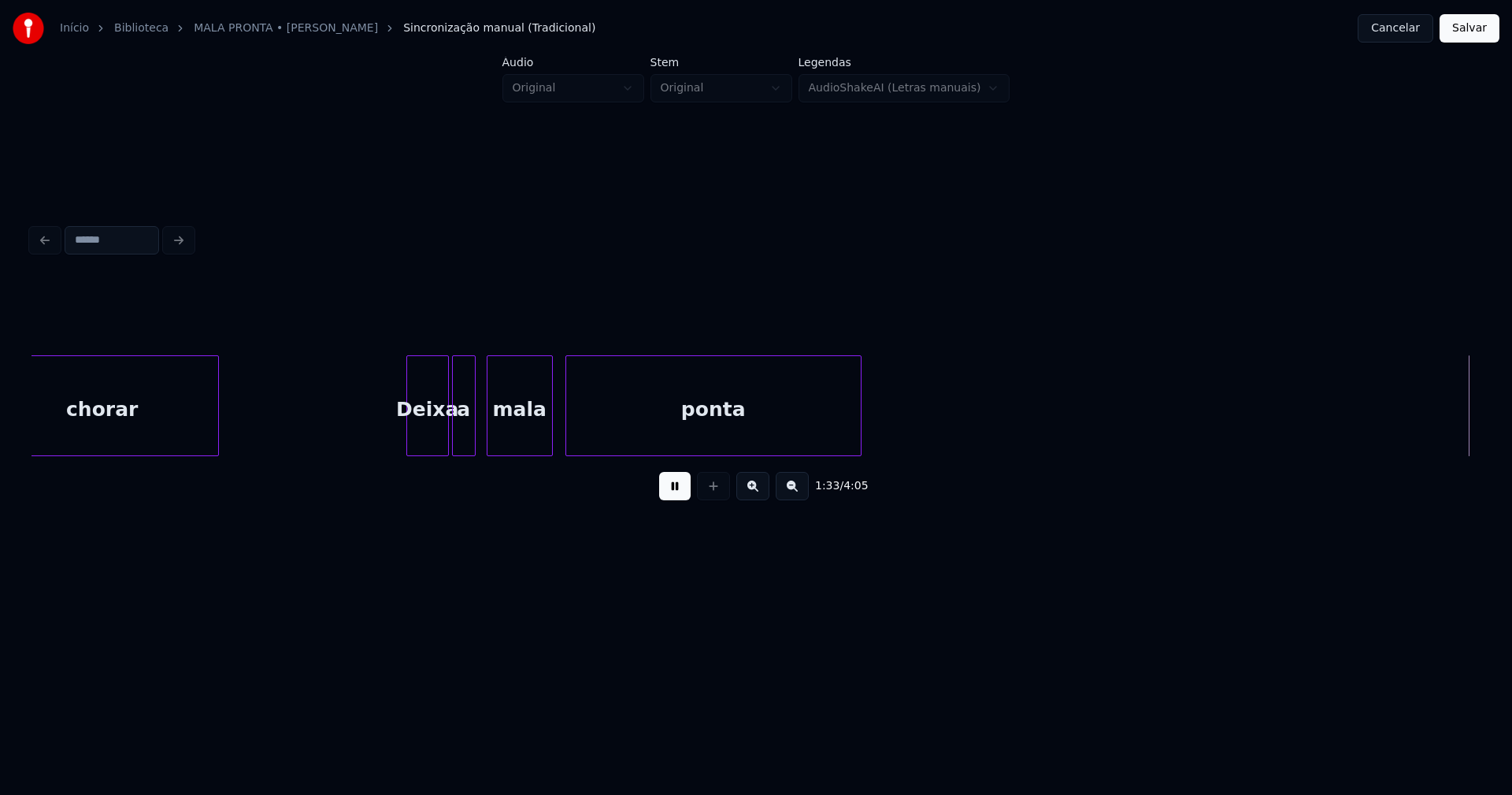
scroll to position [0, 14669]
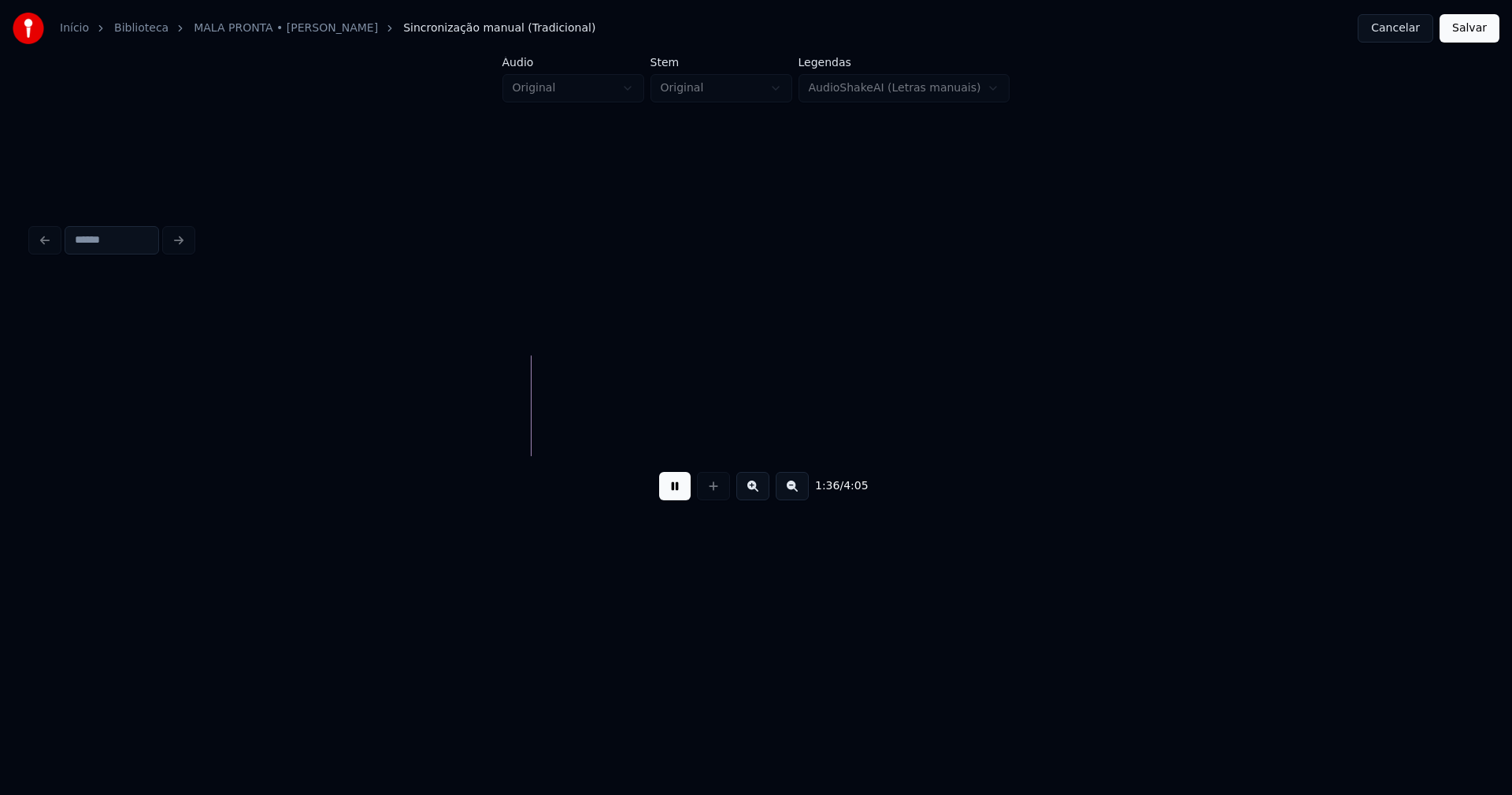
click at [1481, 28] on button "Salvar" at bounding box center [1469, 29] width 60 height 29
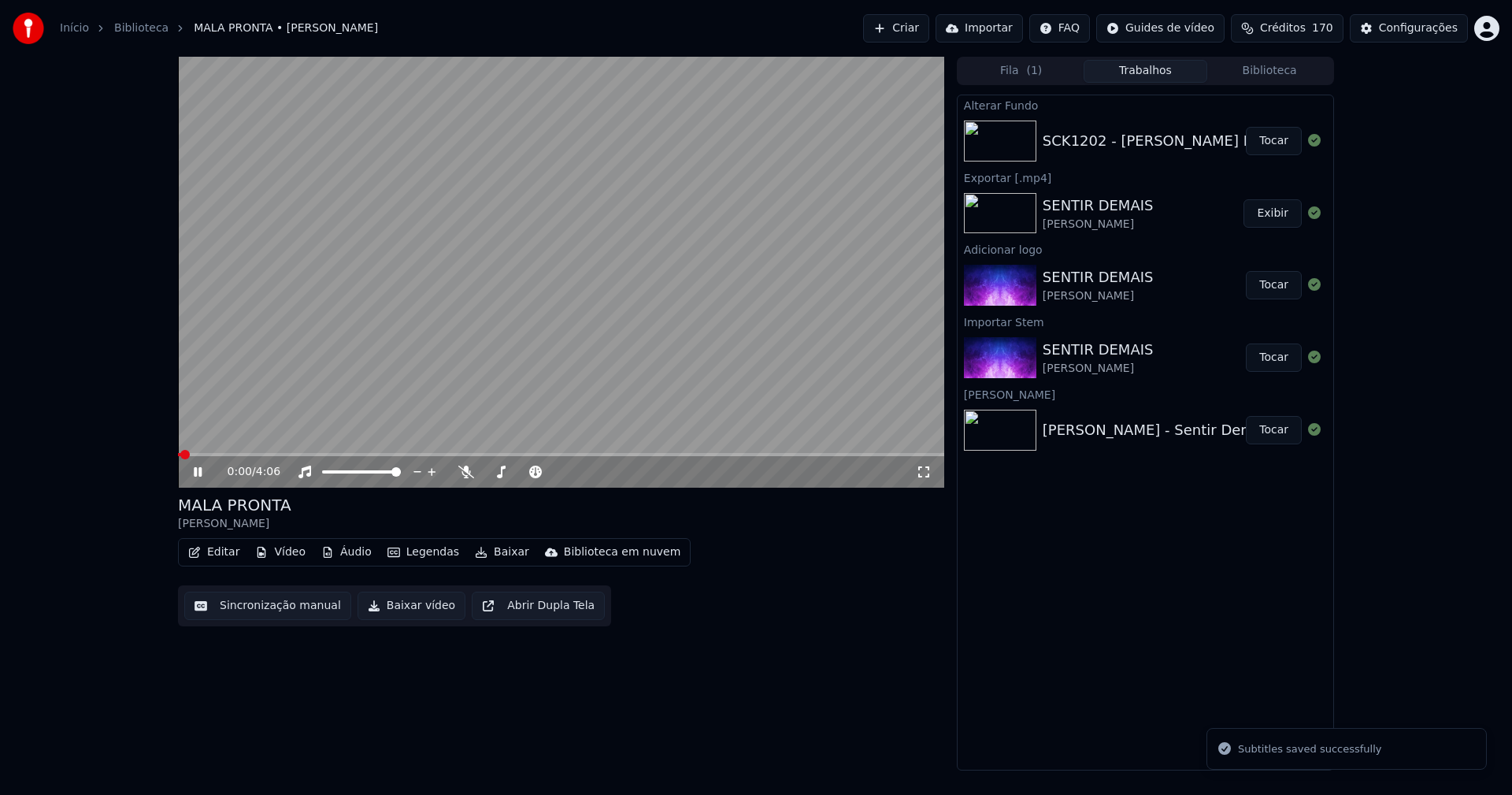
click at [201, 474] on icon at bounding box center [198, 472] width 8 height 10
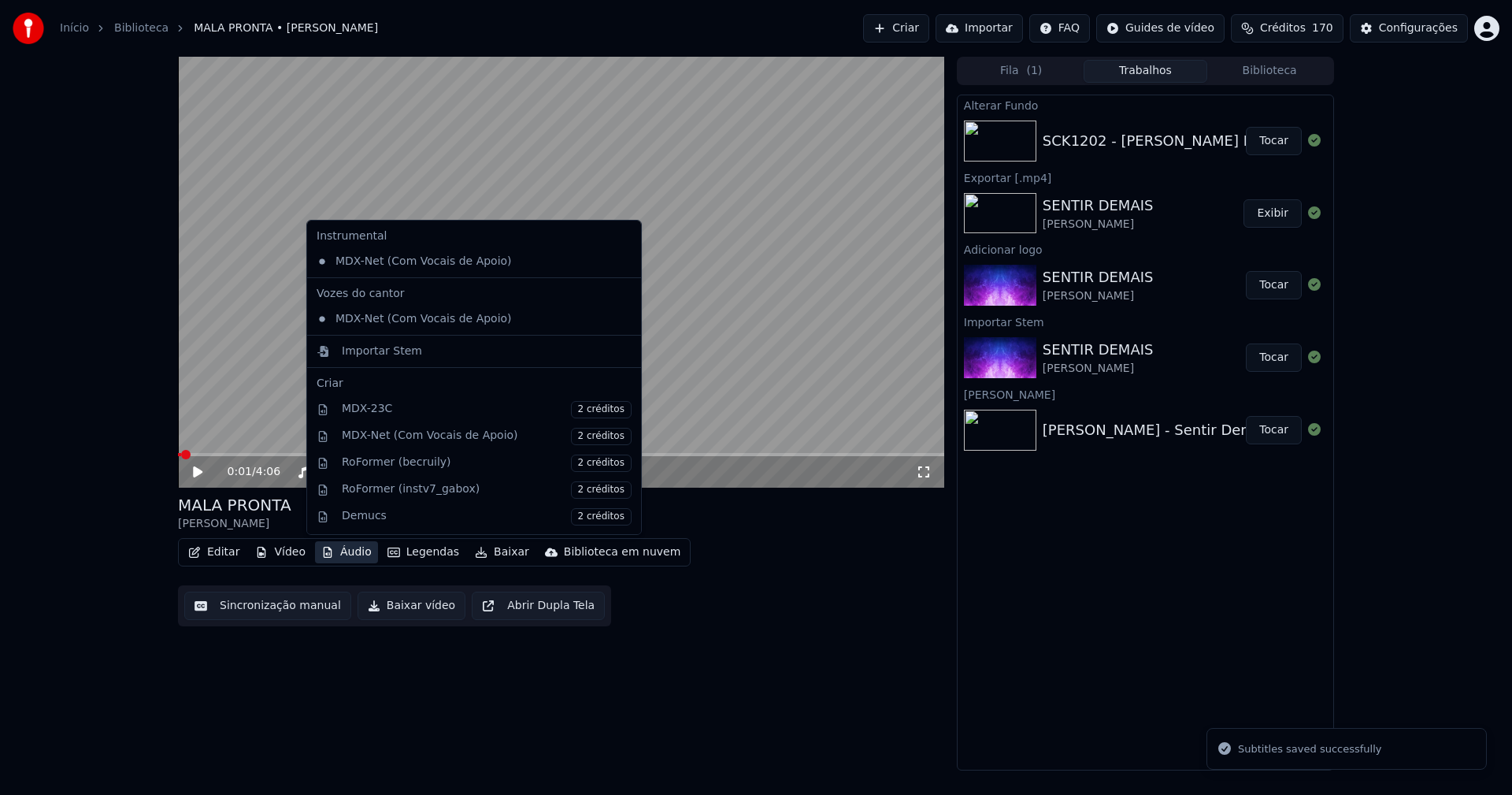
click at [344, 558] on button "Áudio" at bounding box center [346, 552] width 63 height 22
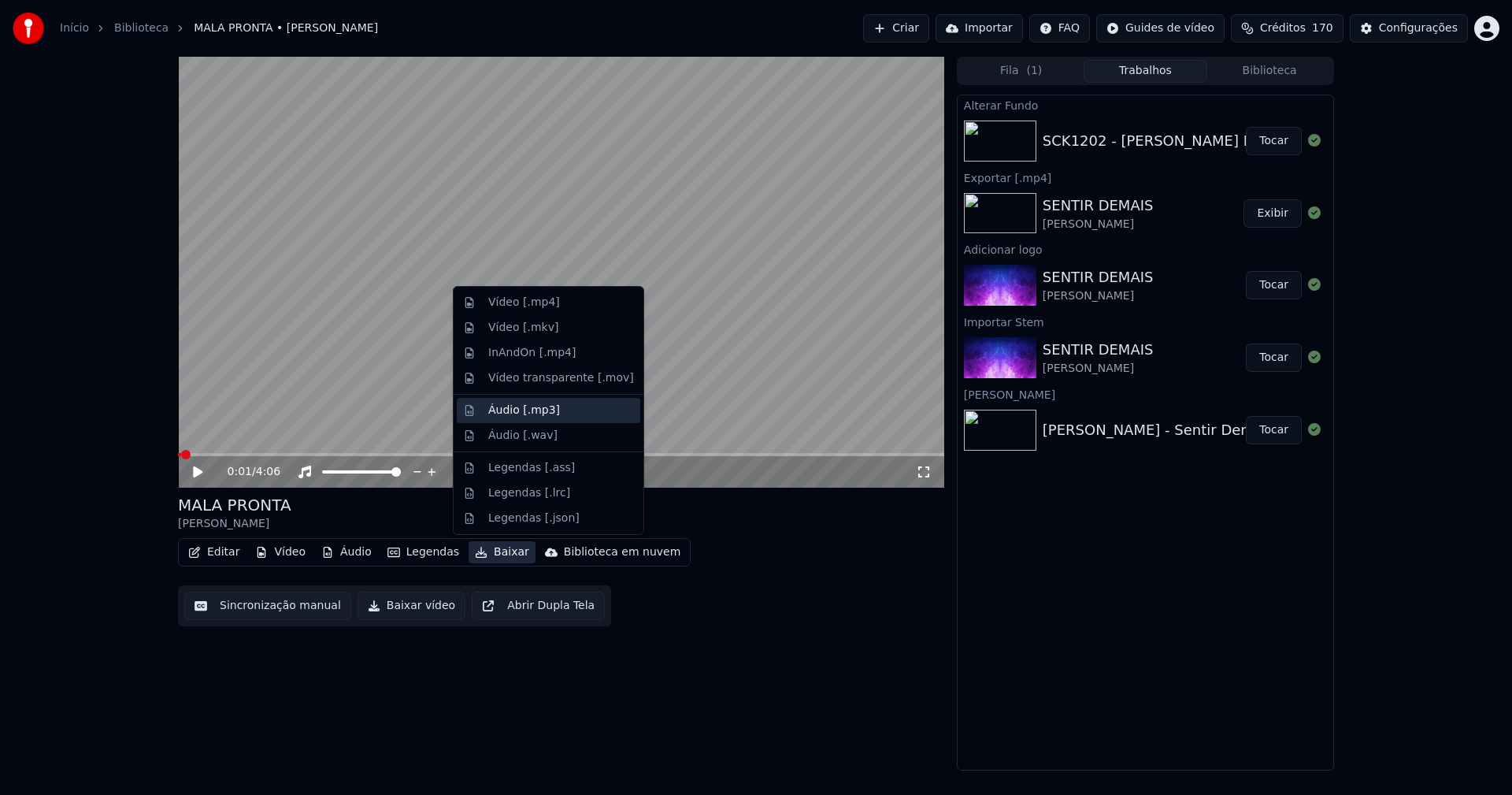
click at [529, 409] on div "Áudio [.mp3]" at bounding box center [524, 411] width 71 height 16
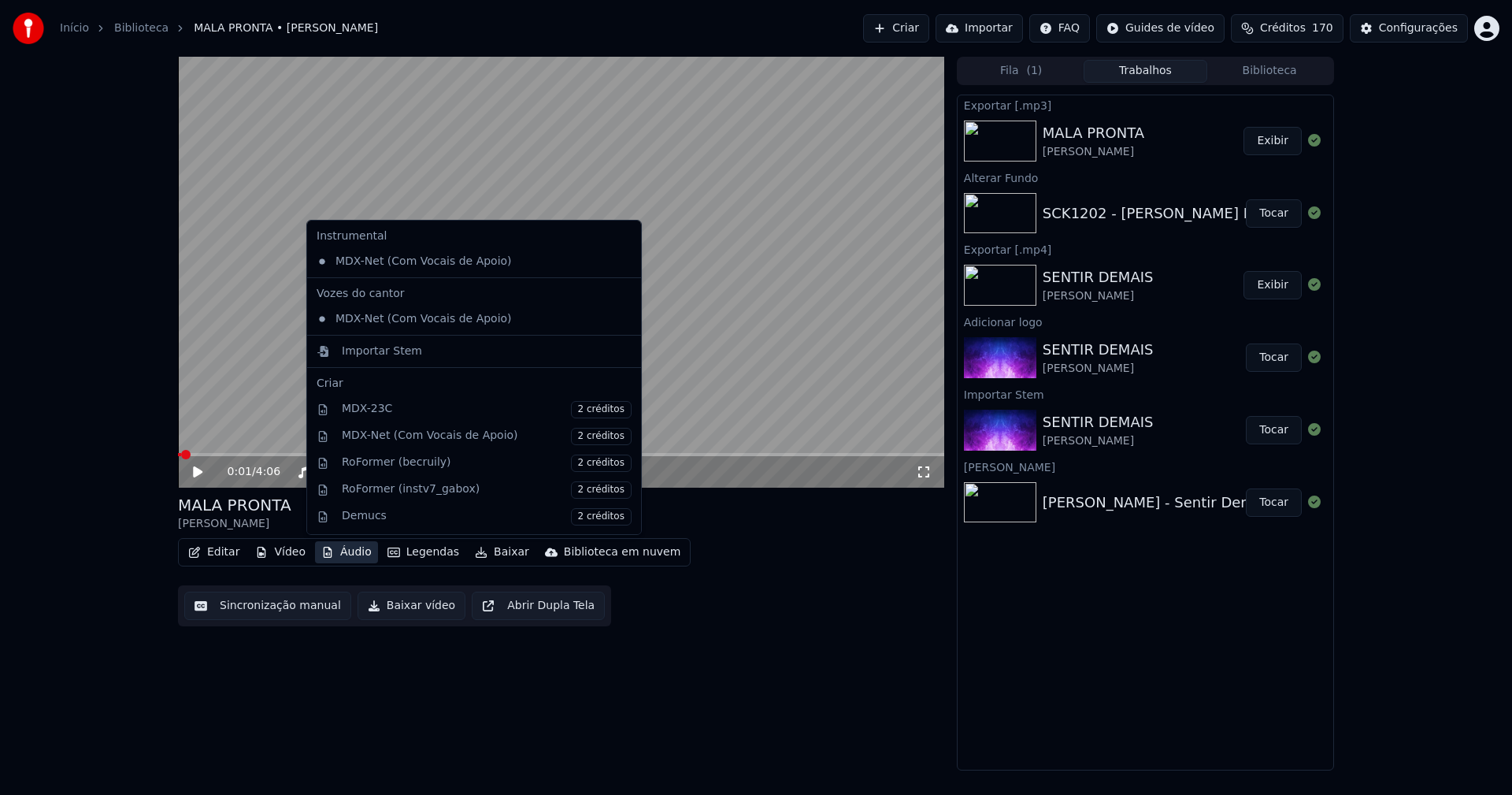
click at [346, 557] on button "Áudio" at bounding box center [346, 552] width 63 height 22
click at [370, 350] on div "Importar Stem" at bounding box center [381, 351] width 80 height 16
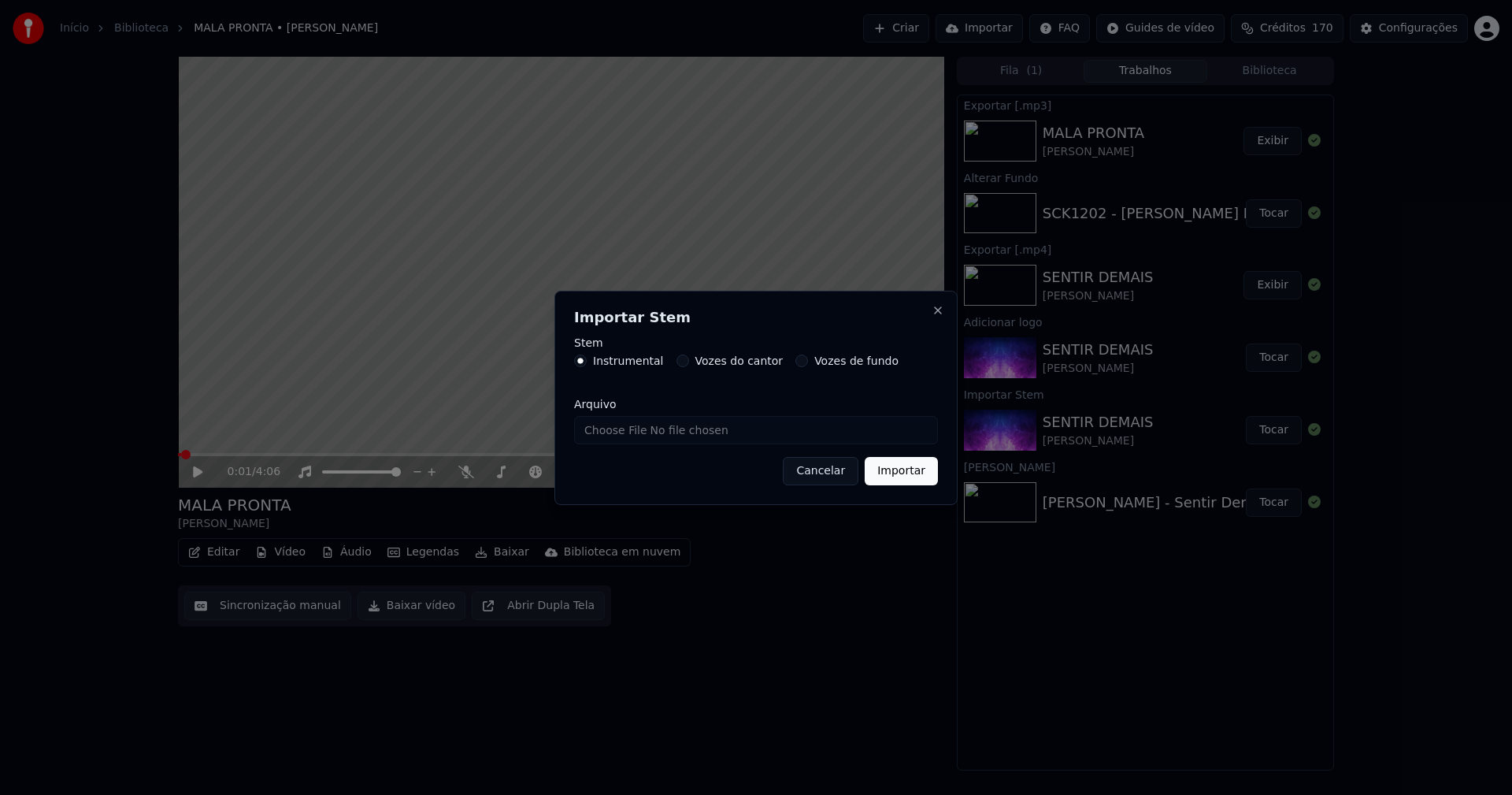
click at [617, 434] on input "Arquivo" at bounding box center [756, 430] width 364 height 29
type input "**********"
drag, startPoint x: 924, startPoint y: 471, endPoint x: 845, endPoint y: 472, distance: 79.0
click at [922, 471] on button "Importar" at bounding box center [901, 471] width 73 height 29
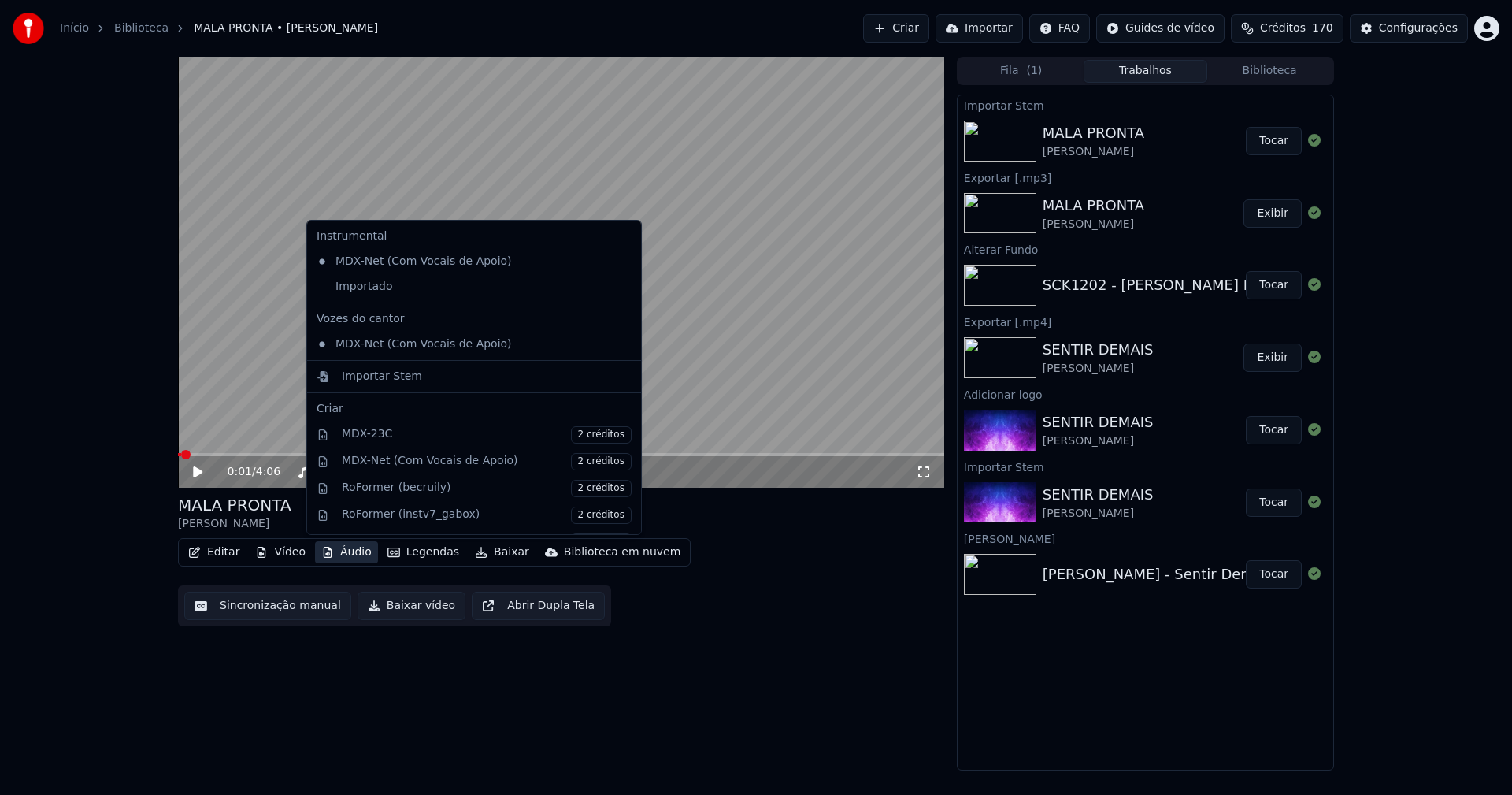
click at [357, 558] on button "Áudio" at bounding box center [346, 552] width 63 height 22
click at [354, 288] on div "Importado" at bounding box center [462, 287] width 304 height 25
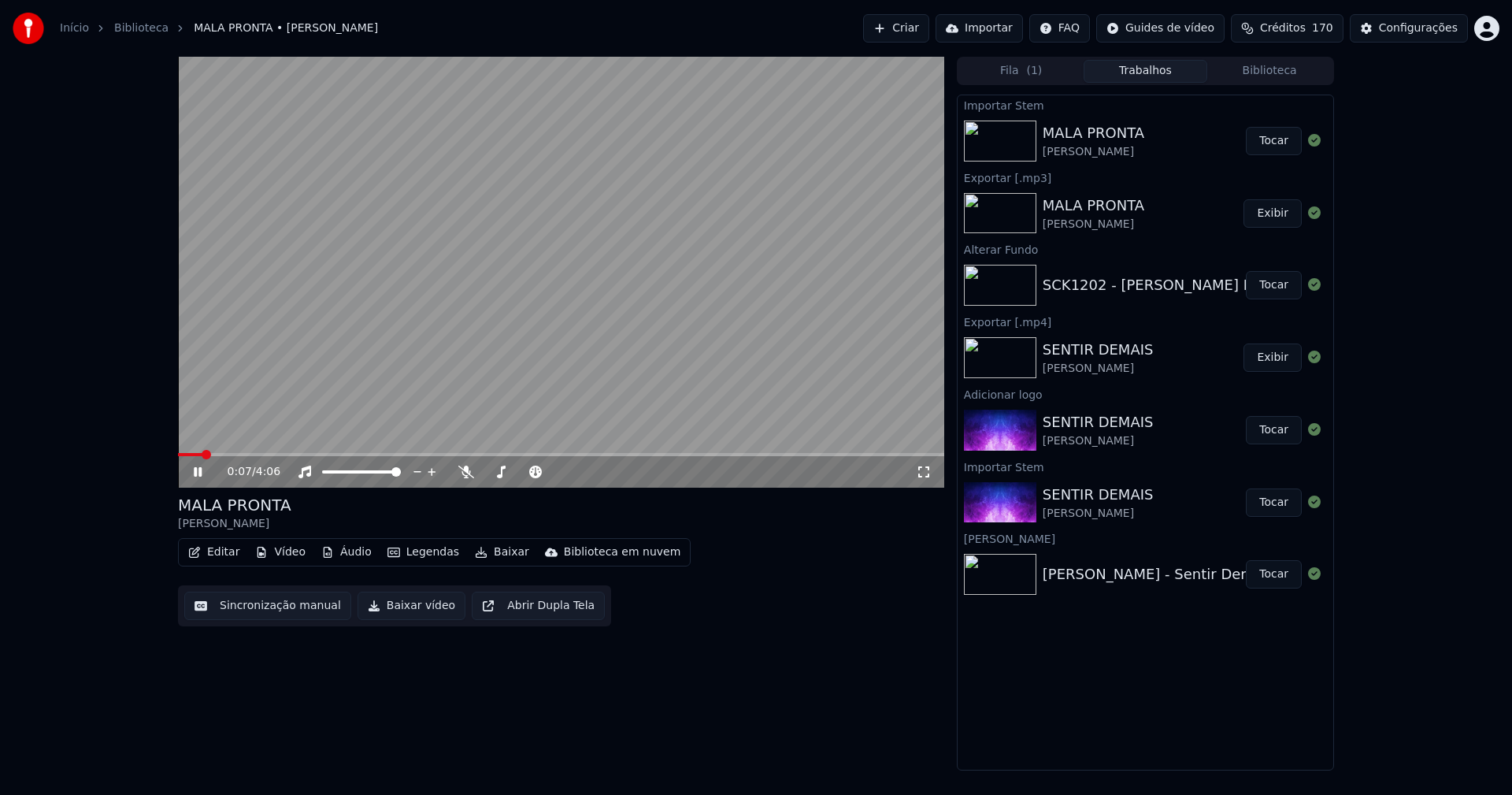
click at [179, 455] on span at bounding box center [190, 454] width 25 height 3
click at [178, 454] on span at bounding box center [190, 454] width 24 height 3
click at [206, 555] on button "Editar" at bounding box center [214, 552] width 64 height 22
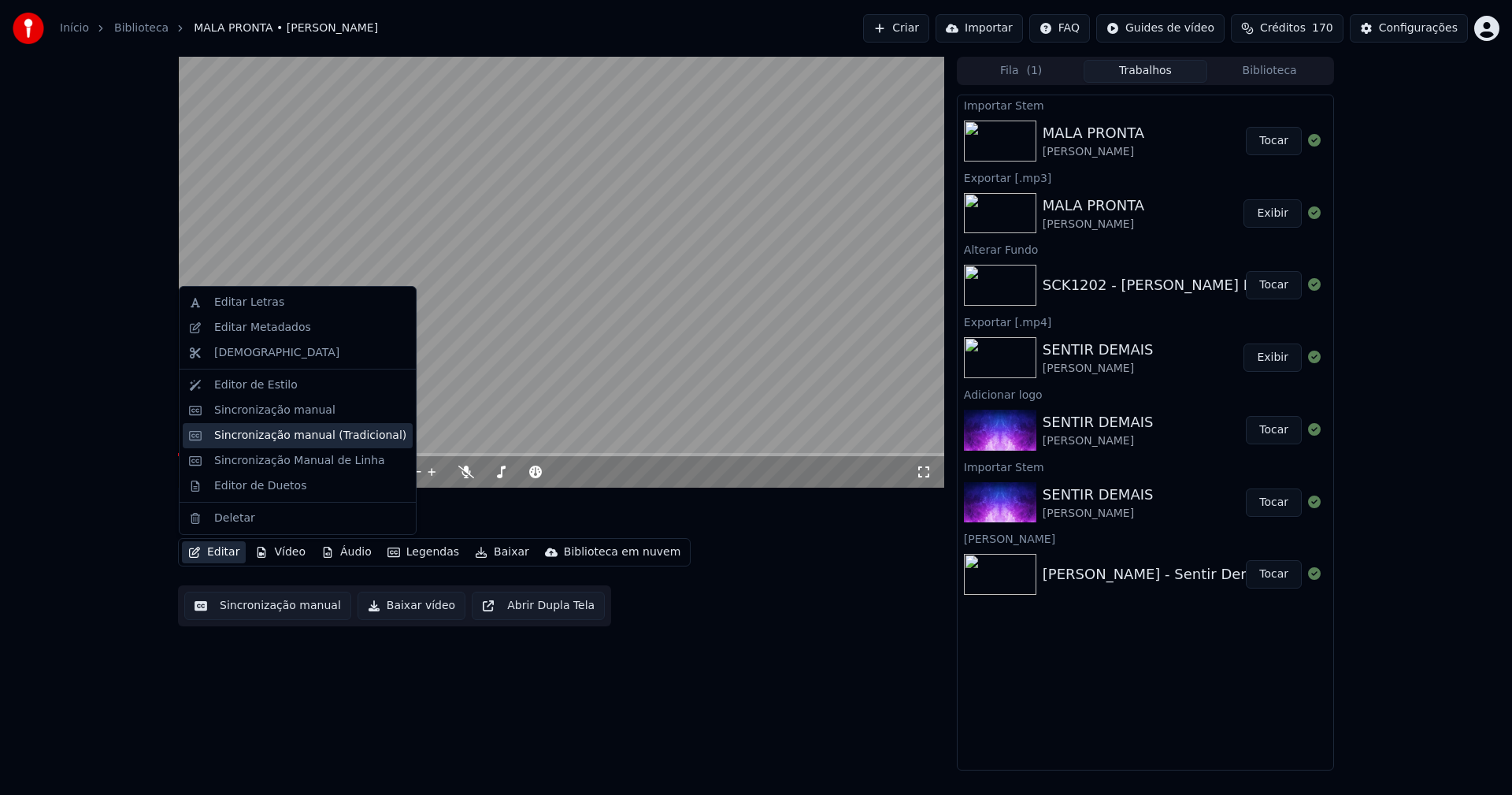
click at [263, 433] on div "Sincronização manual (Tradicional)" at bounding box center [310, 435] width 192 height 16
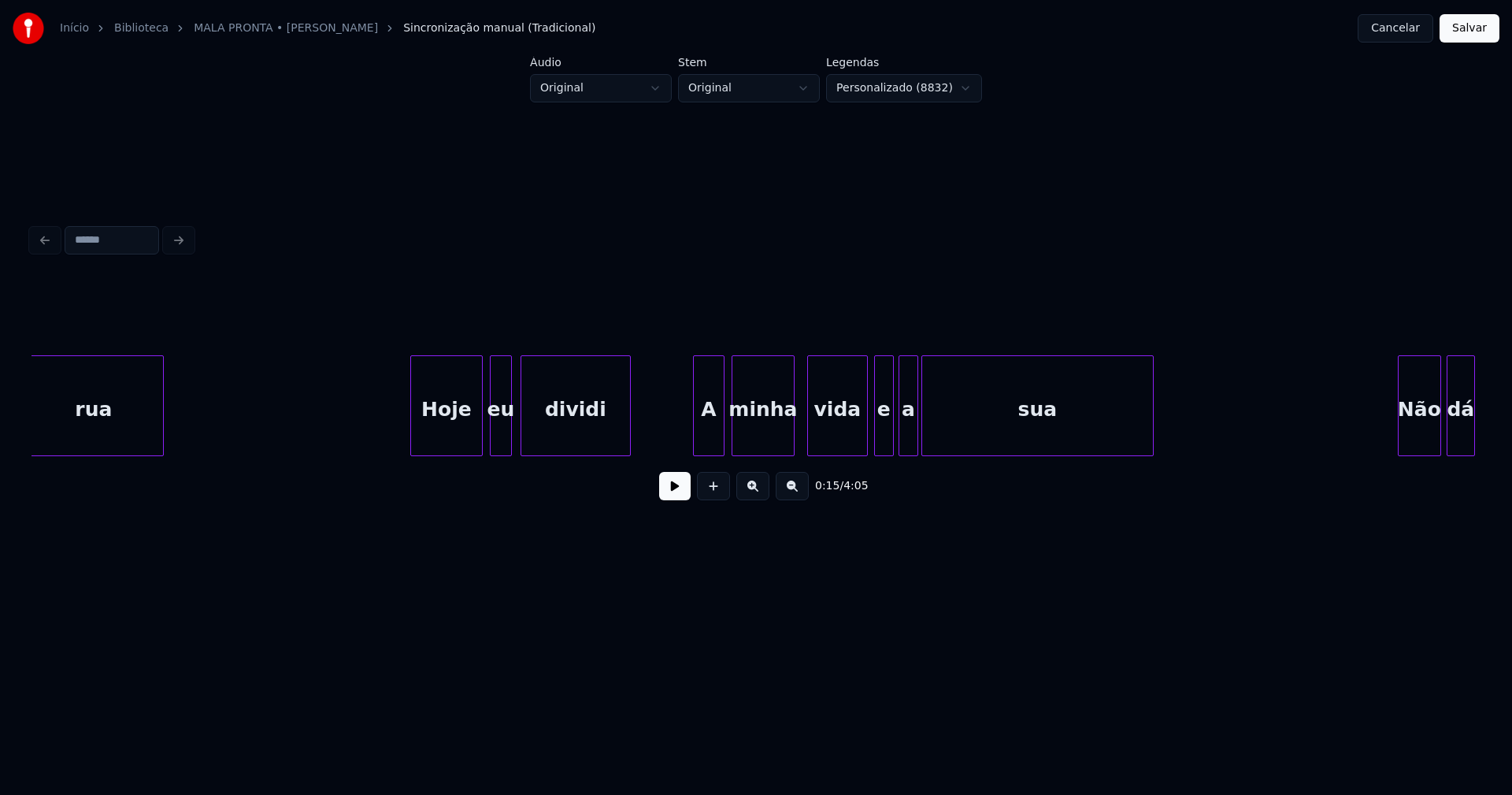
scroll to position [0, 5557]
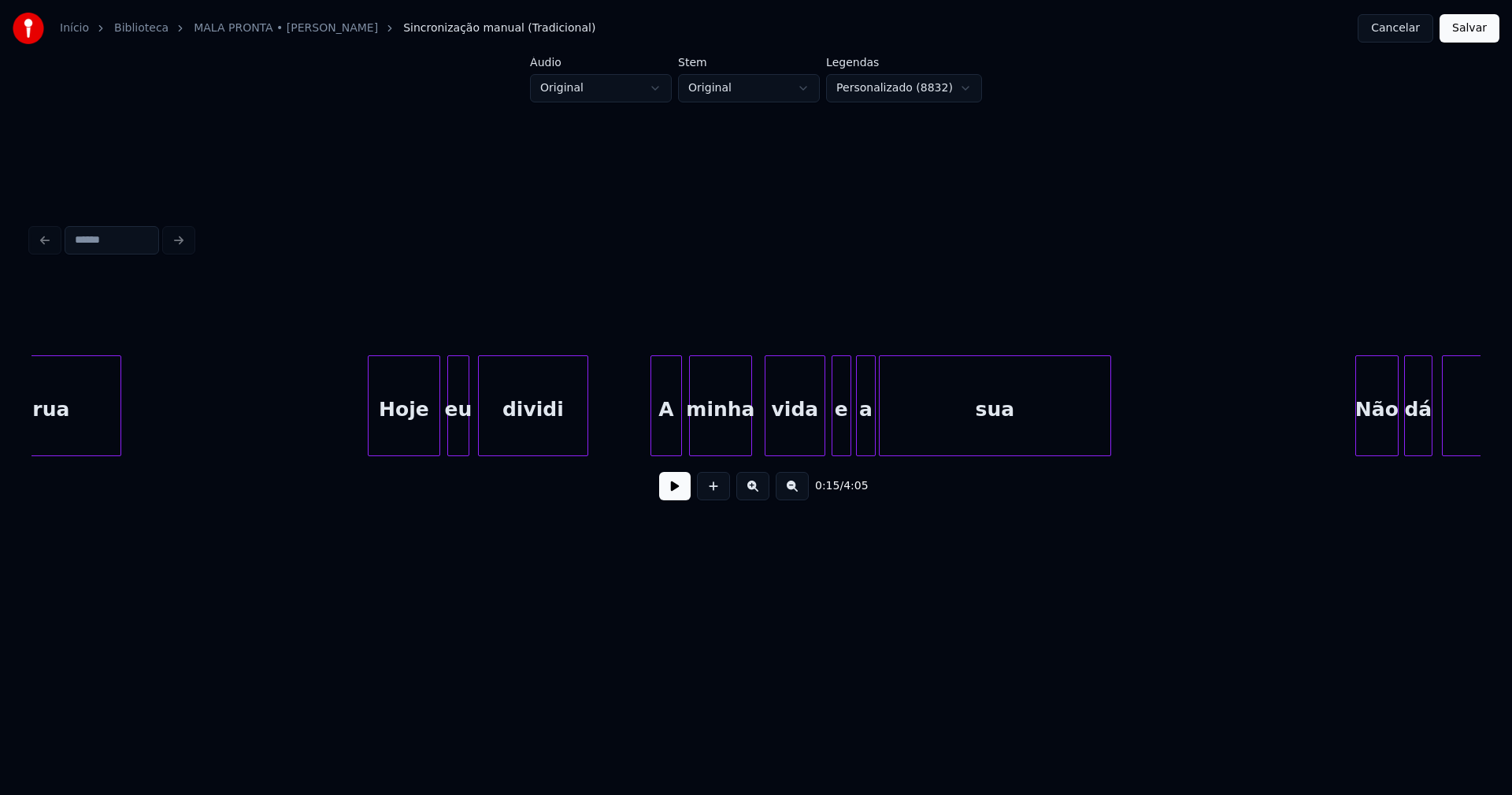
click at [669, 429] on div "A" at bounding box center [666, 409] width 30 height 107
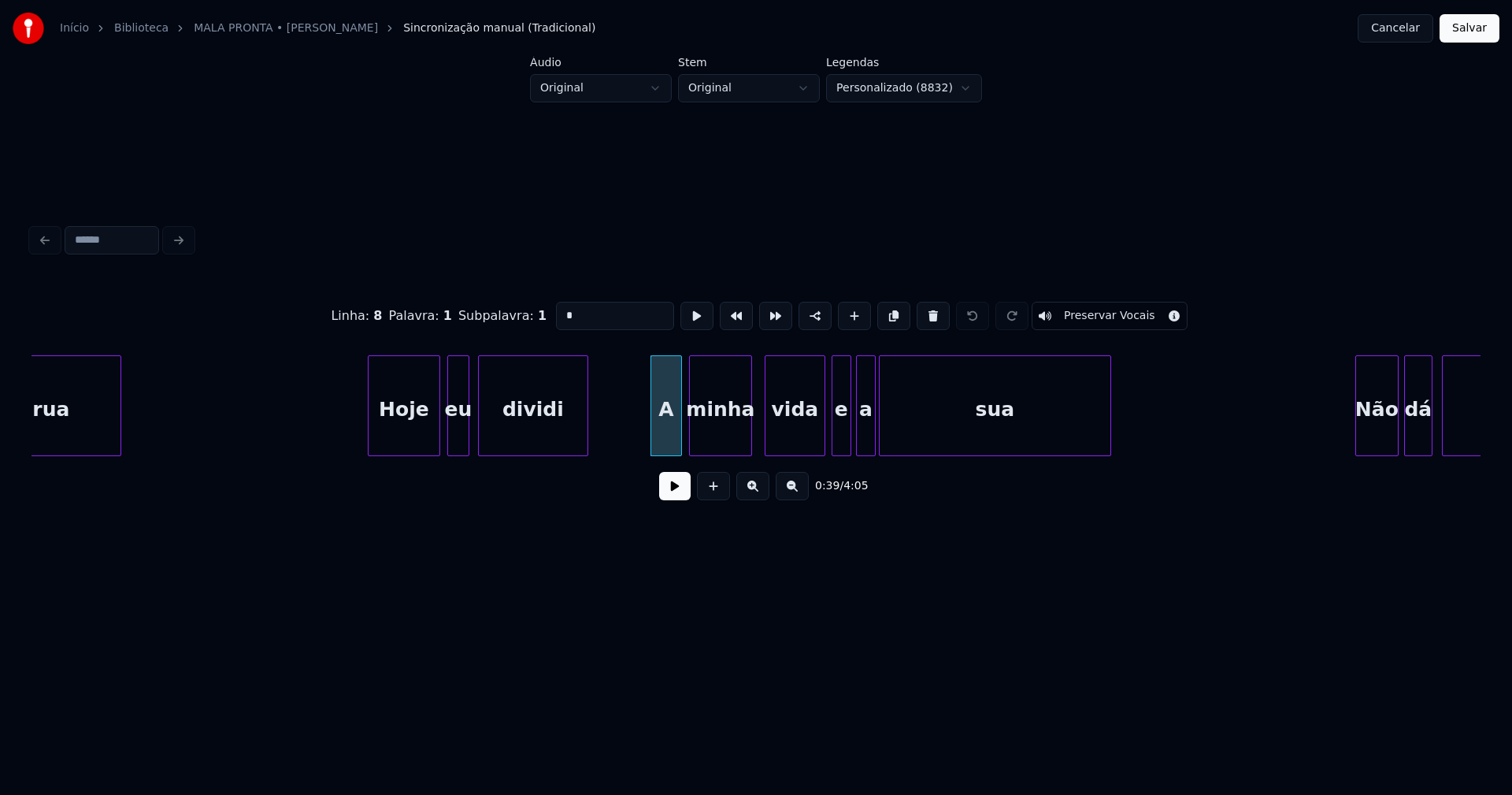
drag, startPoint x: 577, startPoint y: 311, endPoint x: 515, endPoint y: 313, distance: 62.0
click at [515, 313] on div "Linha : 8 [GEOGRAPHIC_DATA] : 1 Subpalavra : 1 * Preservar Vocais" at bounding box center [756, 315] width 1449 height 79
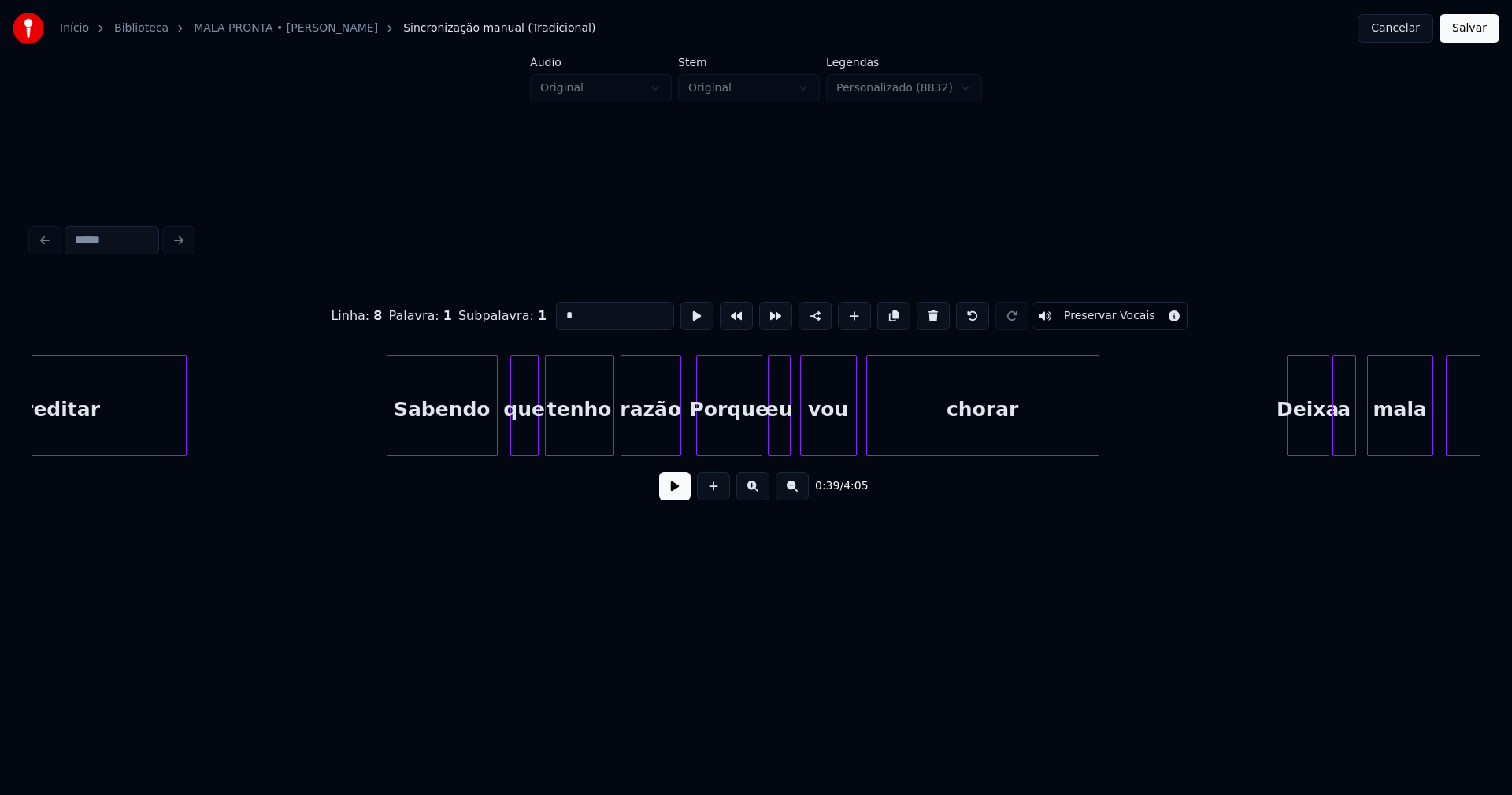
scroll to position [0, 12361]
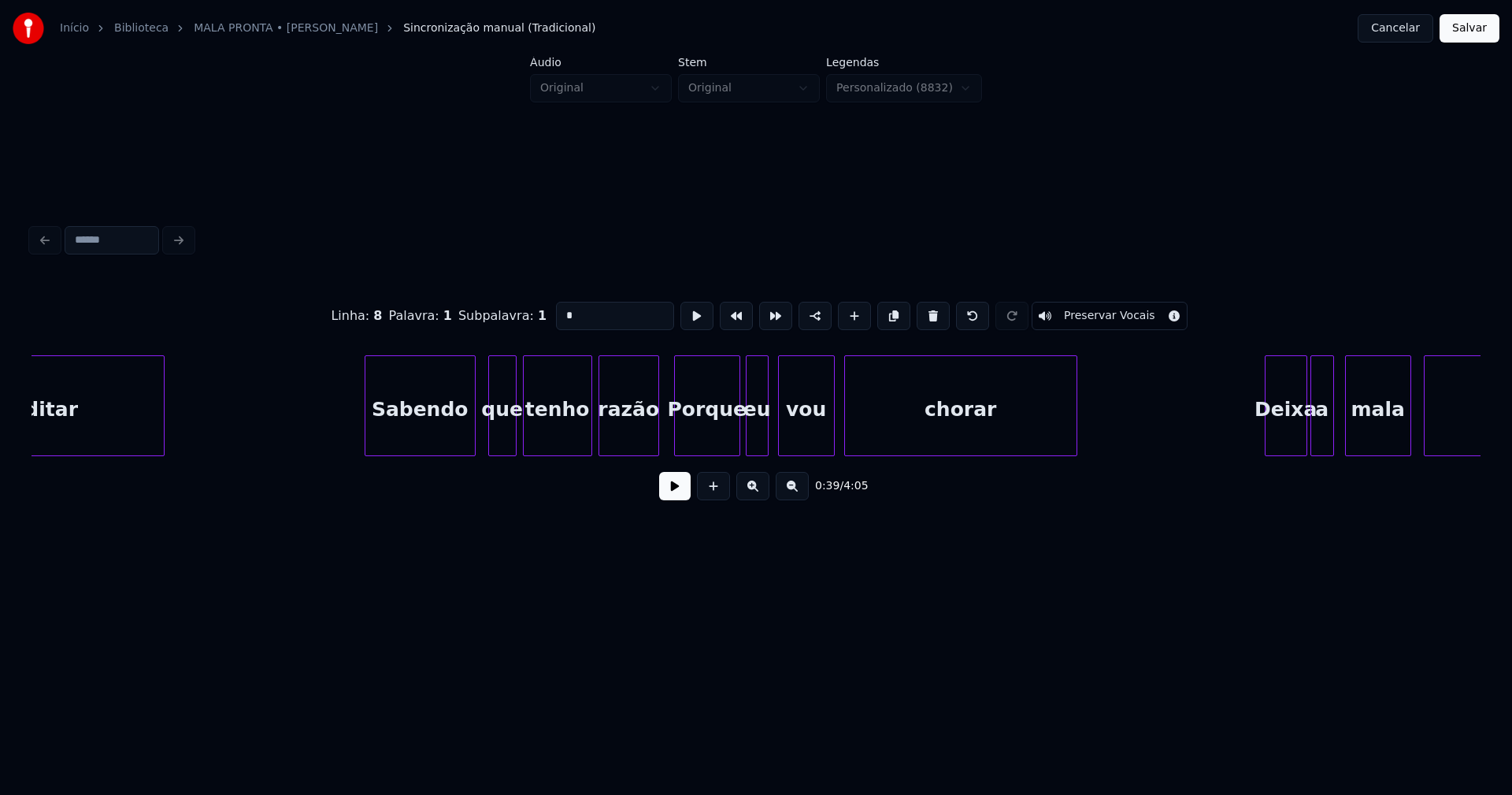
click at [722, 439] on div "Porque" at bounding box center [707, 409] width 64 height 107
click at [565, 307] on input "******" at bounding box center [619, 316] width 118 height 29
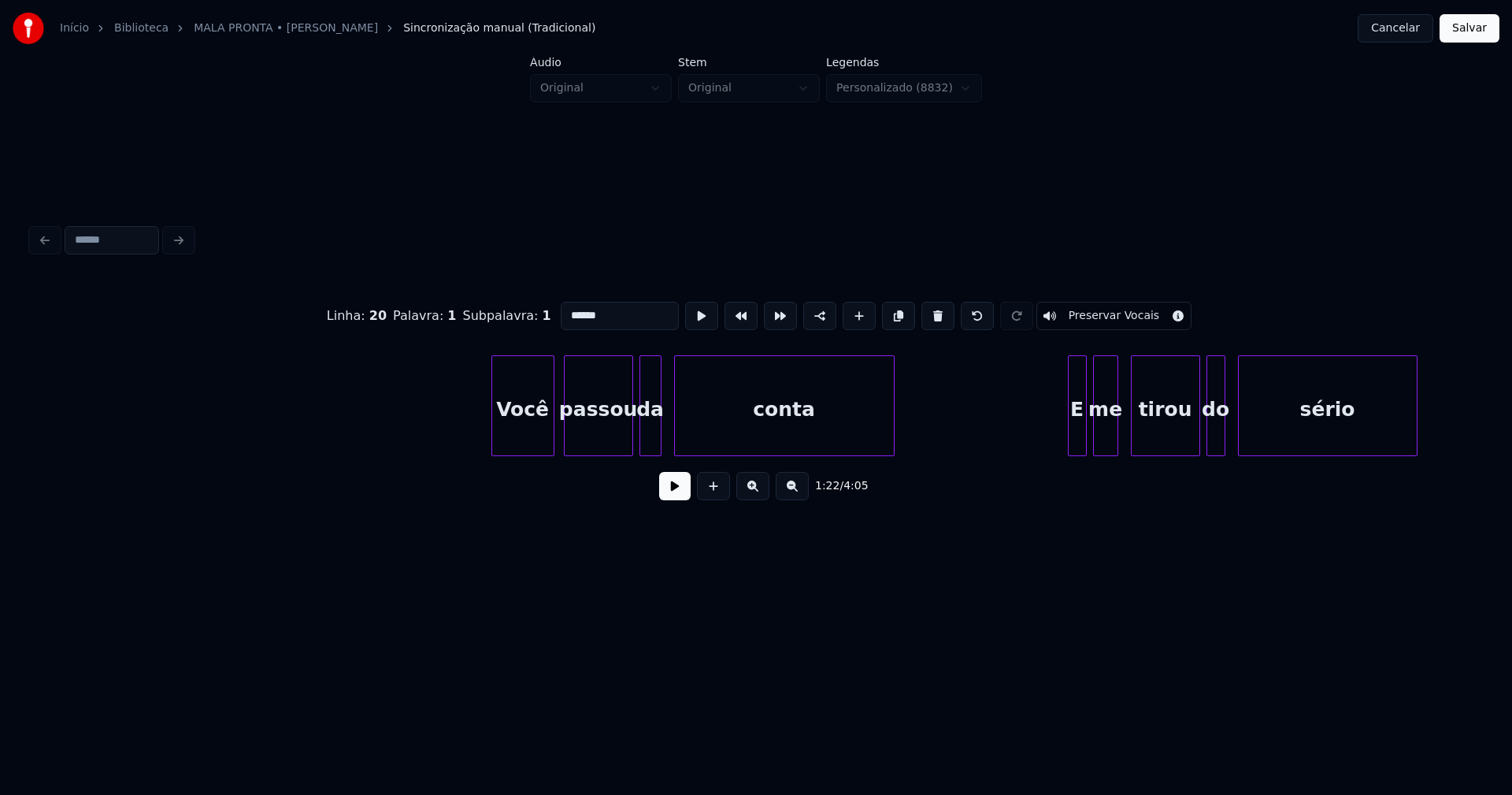
scroll to position [0, 15729]
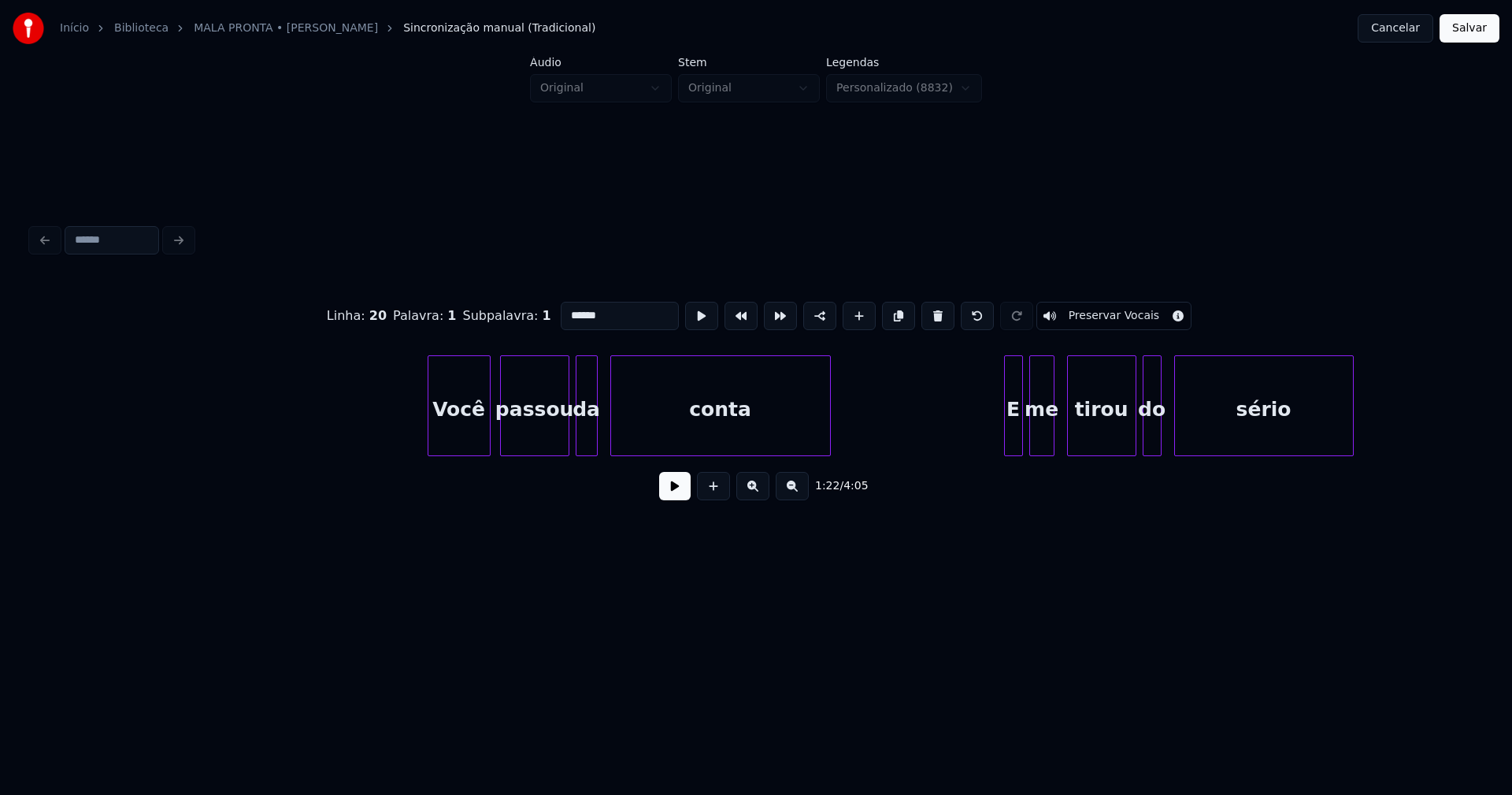
type input "******"
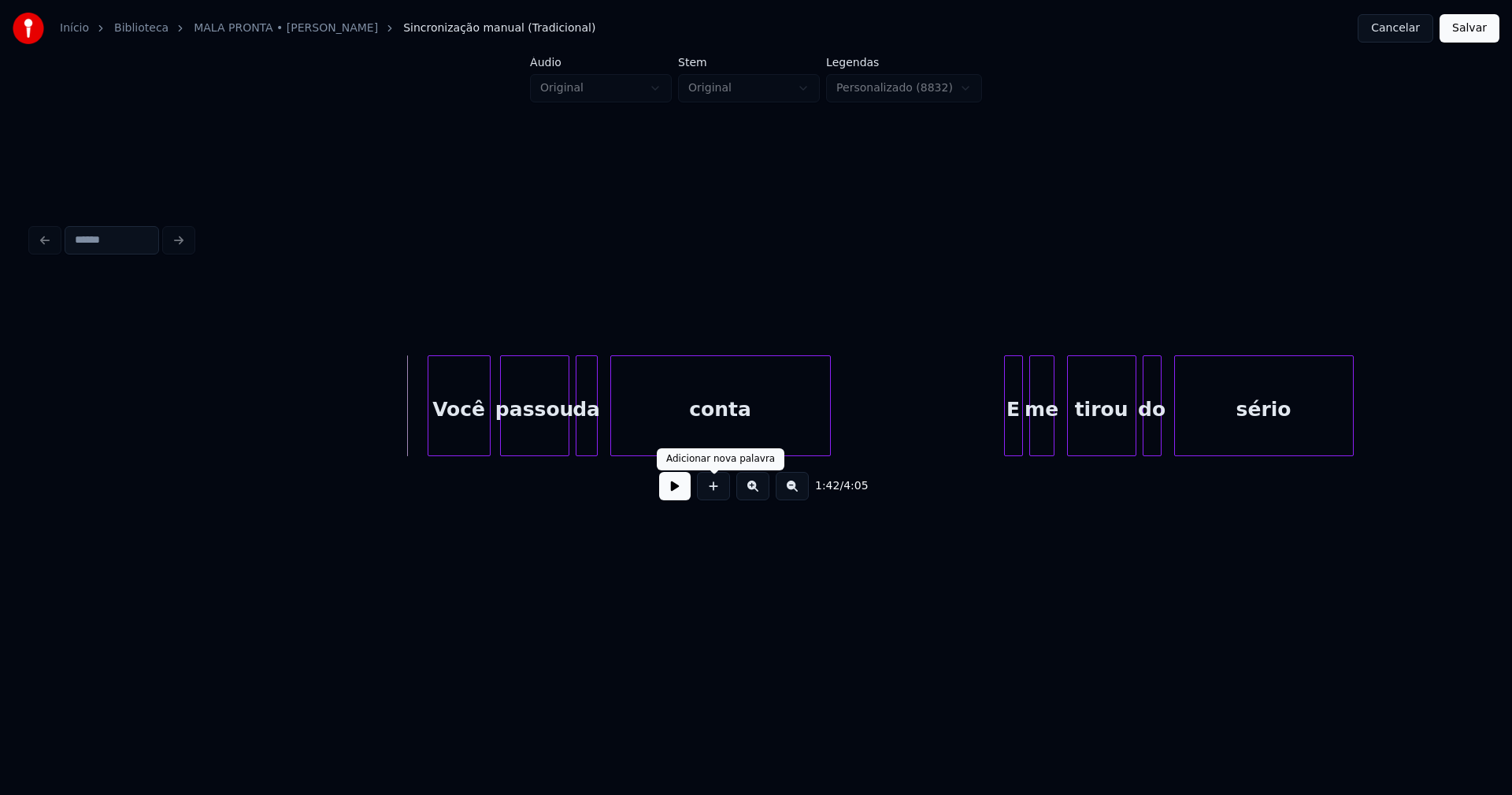
click at [675, 492] on button at bounding box center [675, 486] width 32 height 29
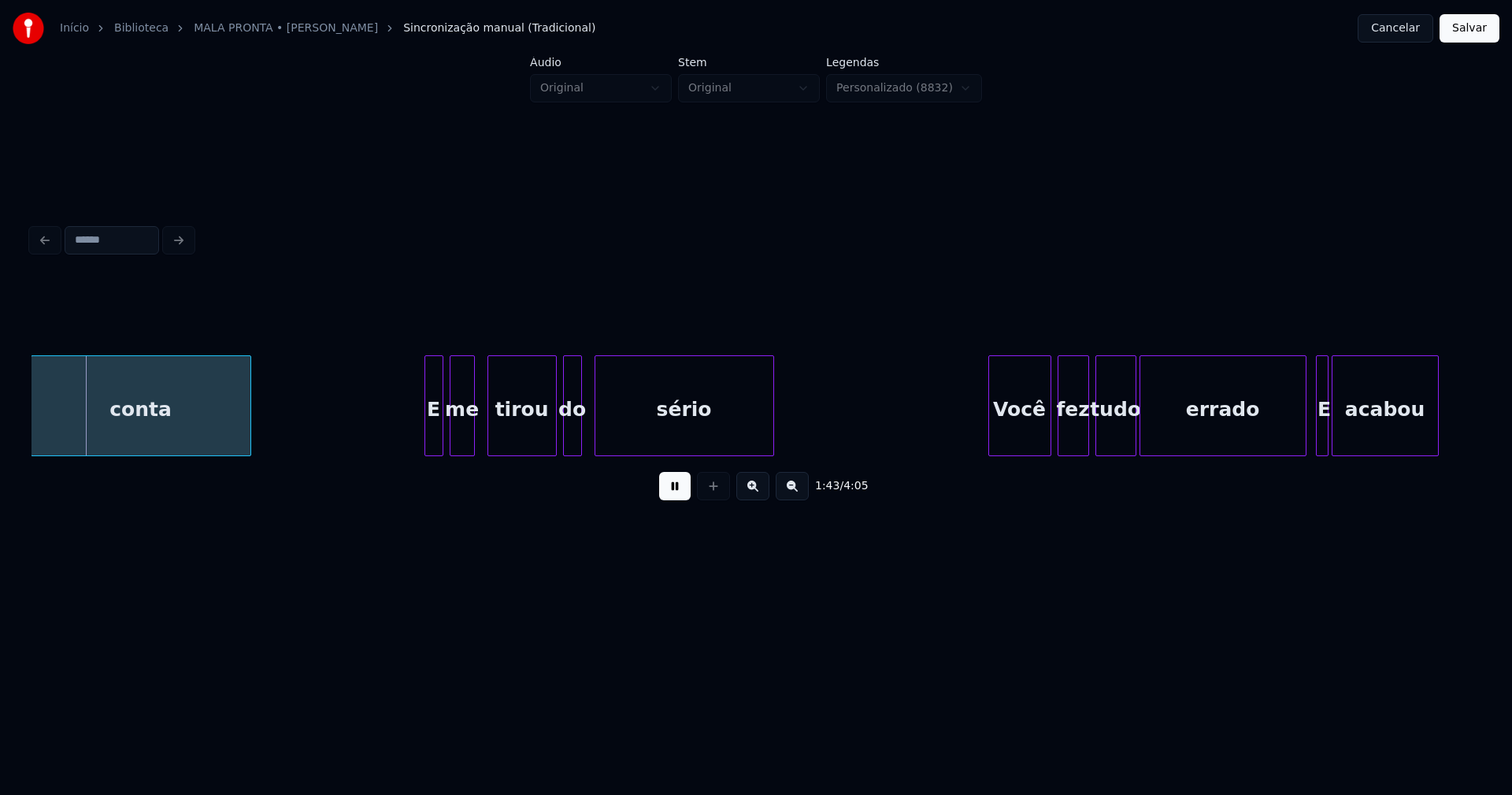
scroll to position [0, 16352]
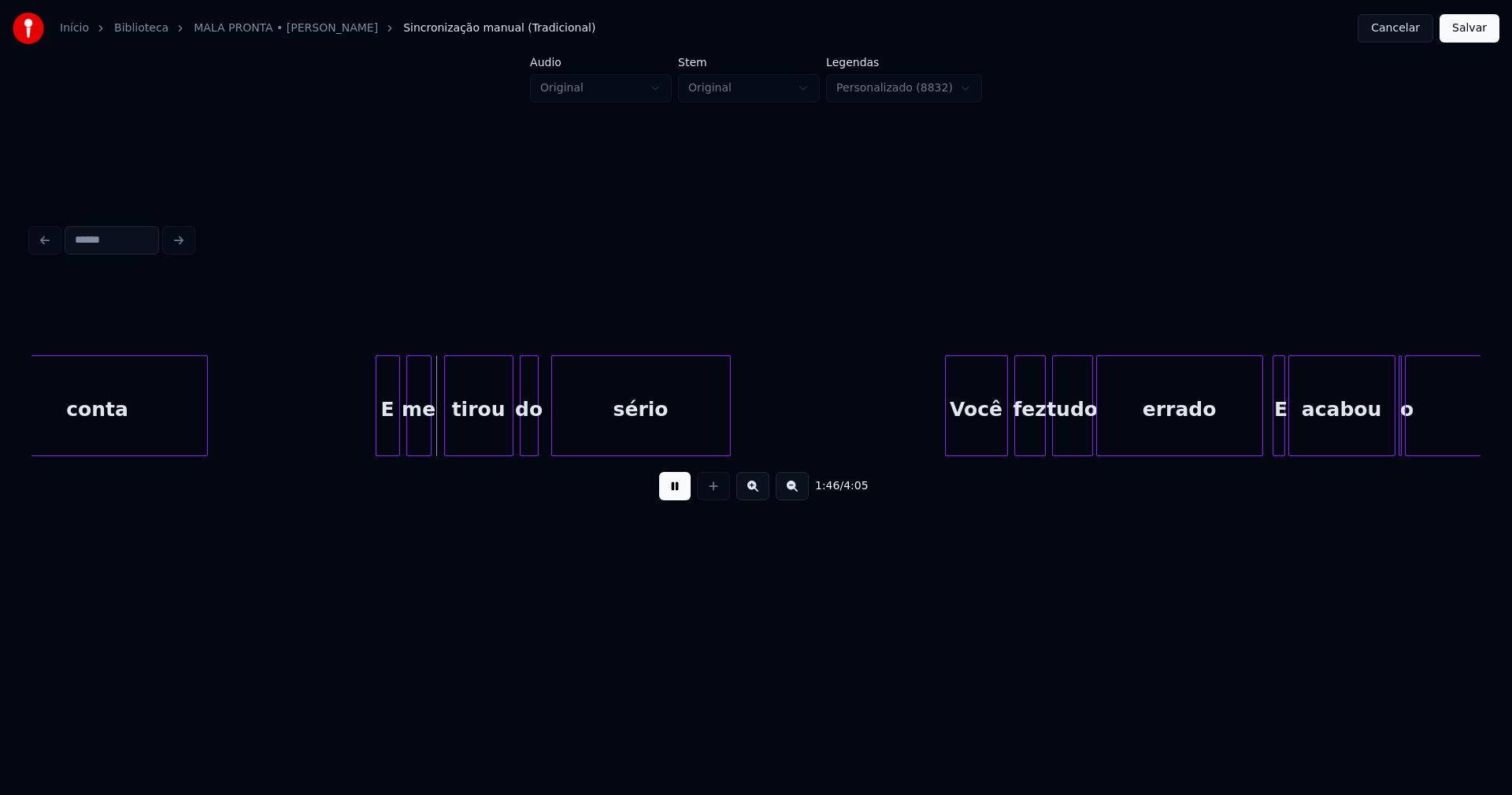
click at [378, 436] on div at bounding box center [379, 405] width 5 height 99
click at [559, 430] on div at bounding box center [561, 405] width 5 height 99
click at [550, 421] on div at bounding box center [550, 405] width 5 height 99
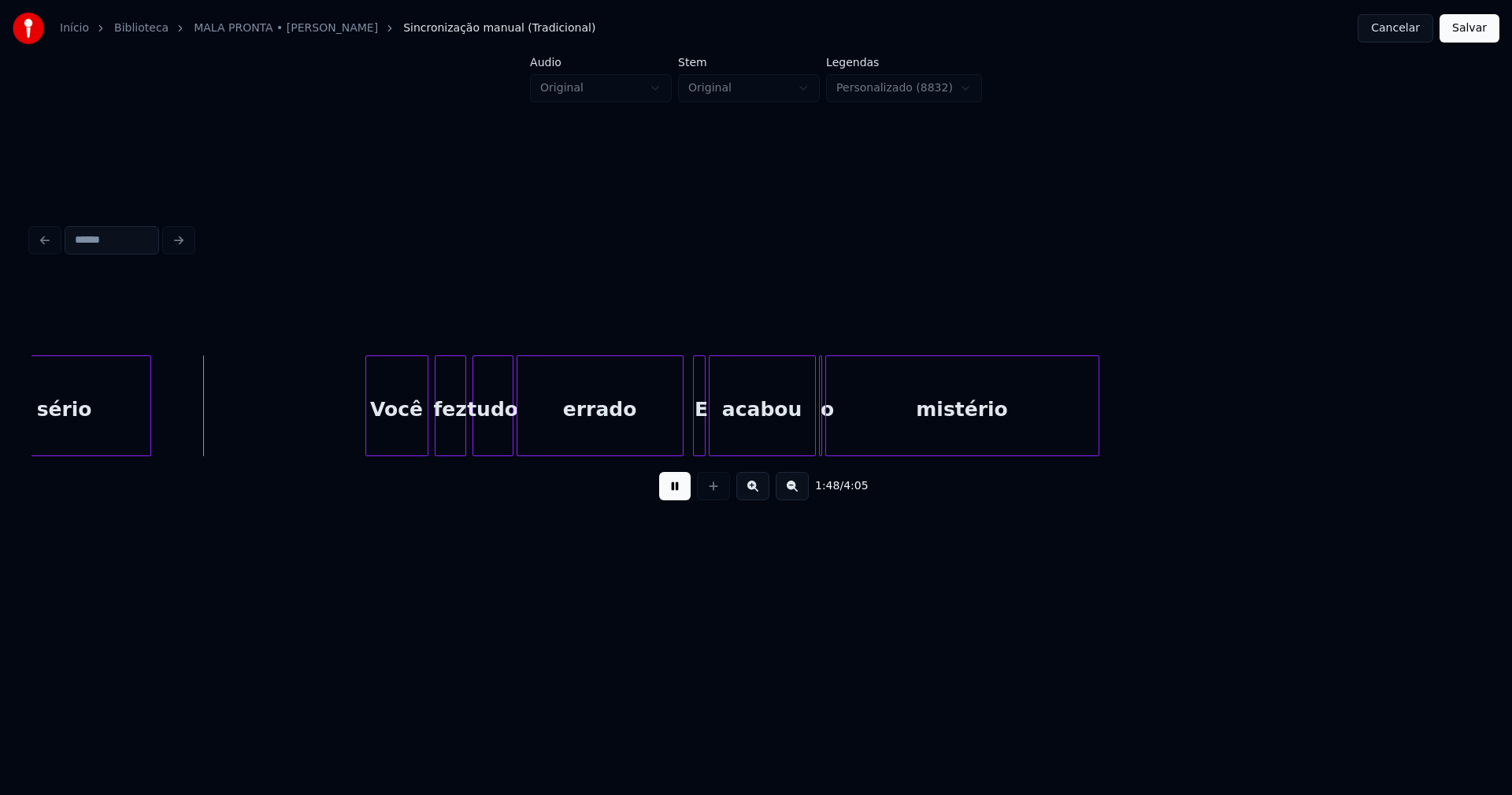
scroll to position [0, 16953]
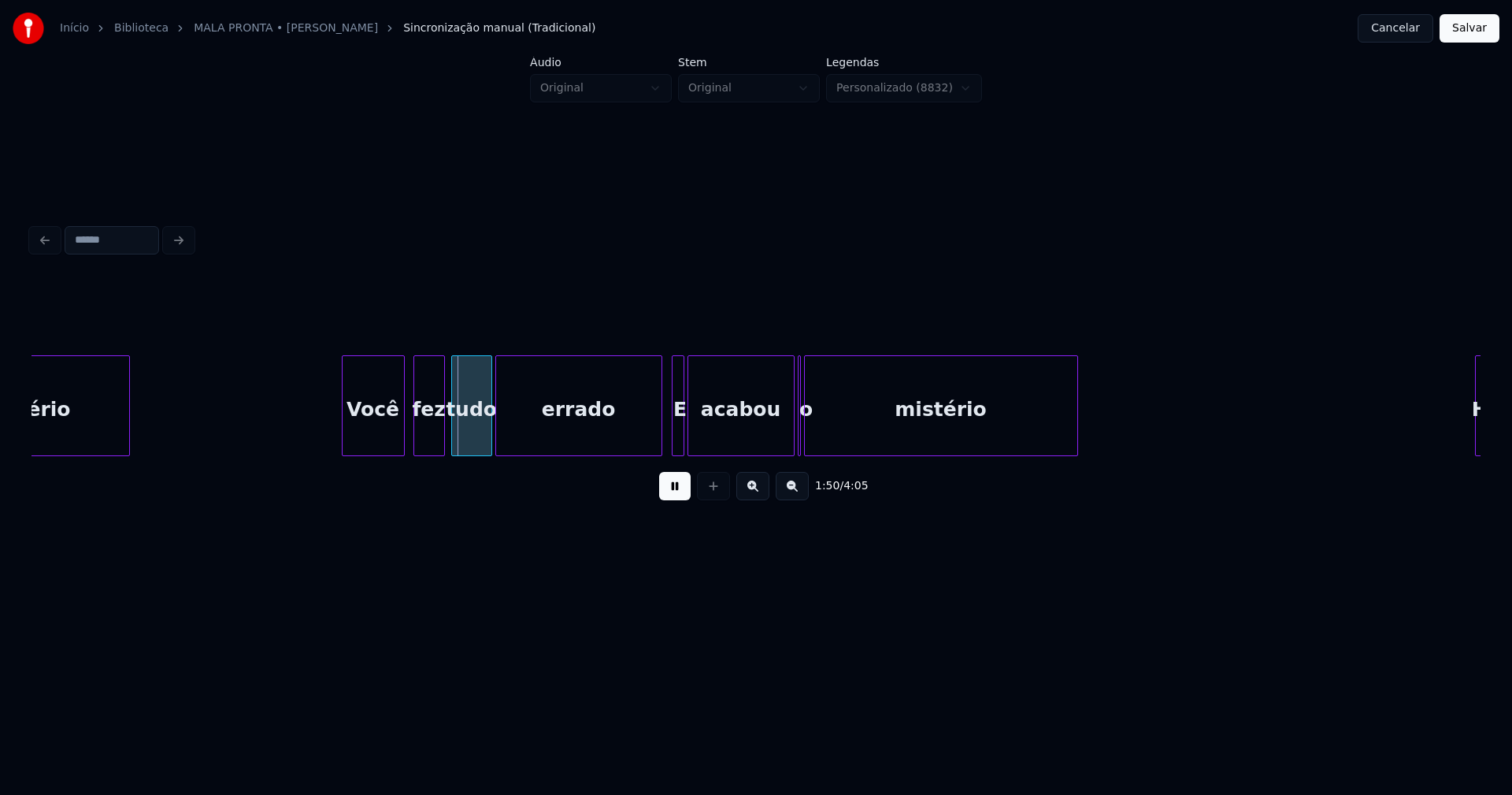
click at [363, 434] on div "Você" at bounding box center [372, 409] width 61 height 107
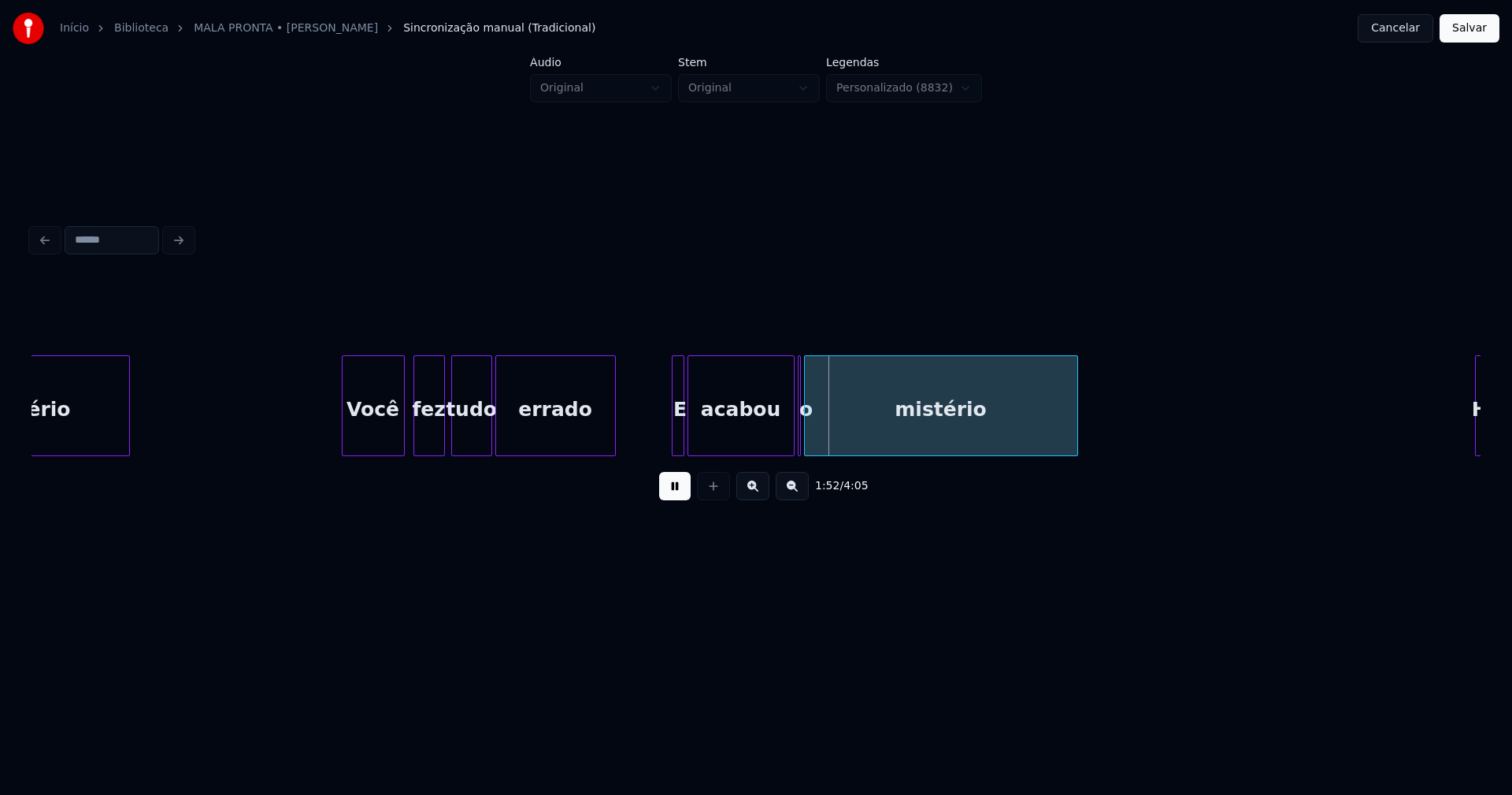
click at [611, 445] on div at bounding box center [613, 405] width 5 height 99
click at [631, 443] on div at bounding box center [633, 405] width 5 height 99
click at [642, 442] on div at bounding box center [642, 405] width 5 height 99
click at [662, 440] on div "E" at bounding box center [654, 409] width 44 height 107
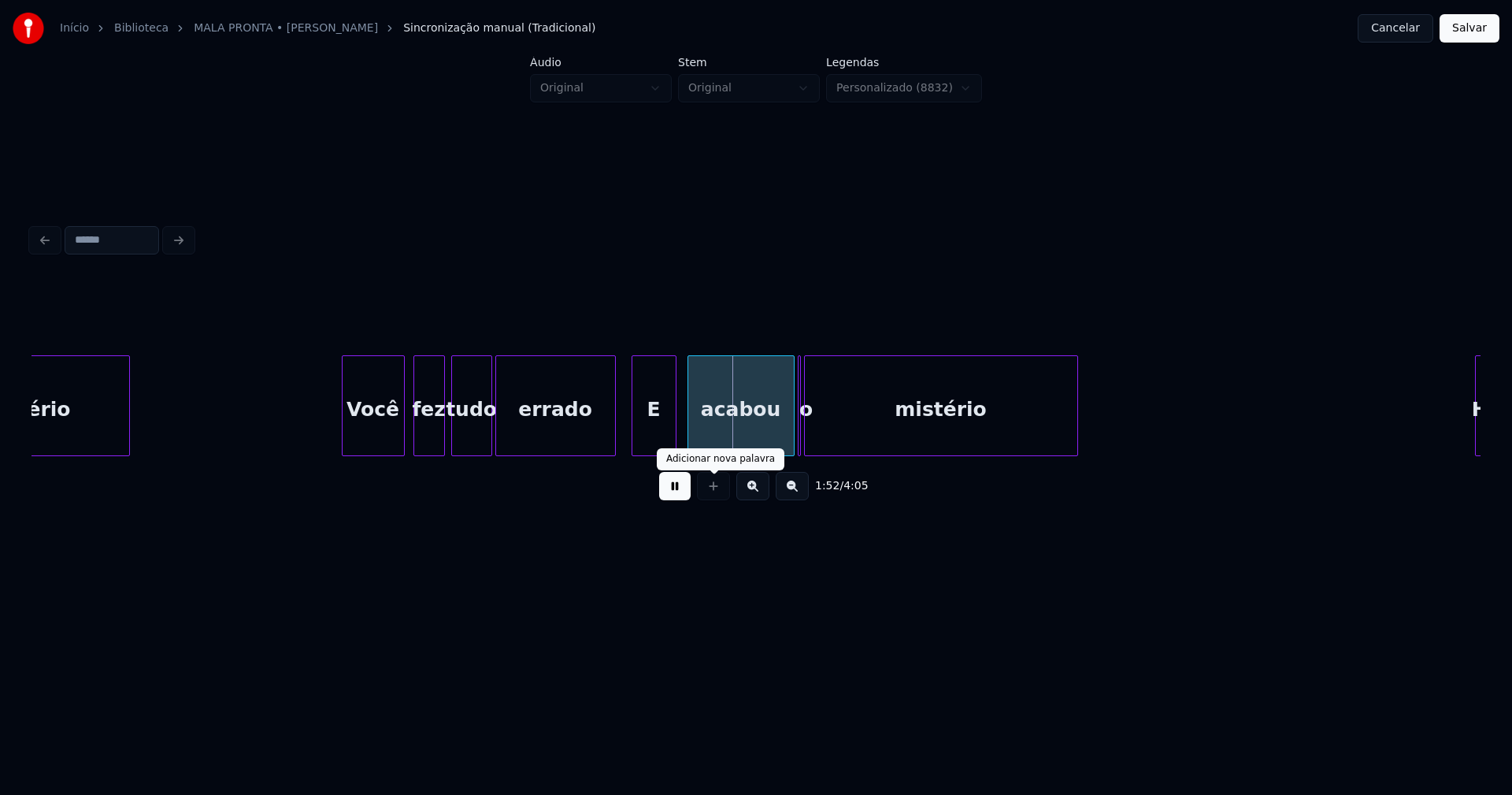
click at [654, 442] on div "E" at bounding box center [654, 409] width 44 height 107
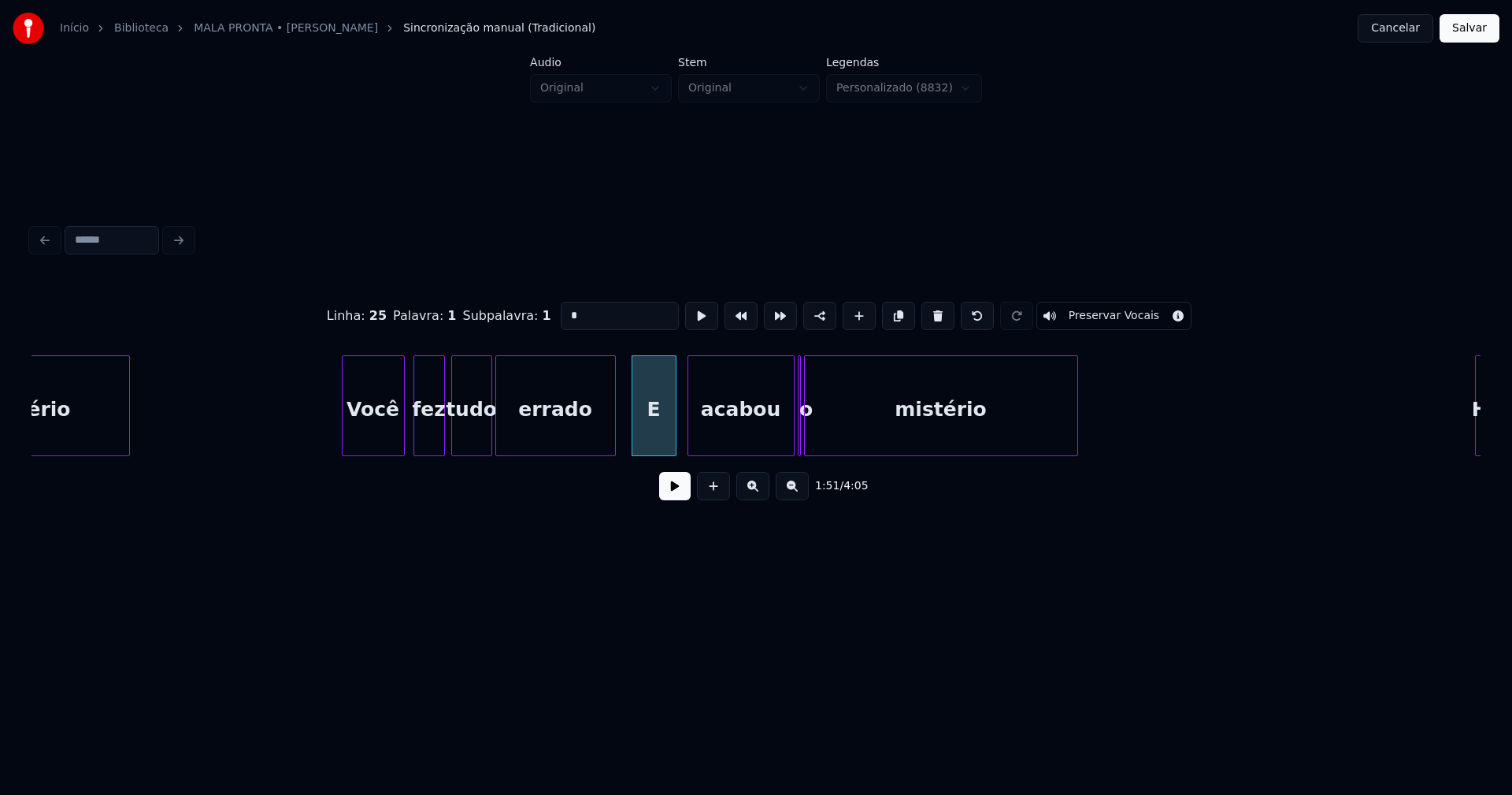
drag, startPoint x: 573, startPoint y: 308, endPoint x: 515, endPoint y: 320, distance: 59.2
click at [522, 316] on div "Linha : 25 Palavra : 1 Subpalavra : 1 * Preservar Vocais" at bounding box center [756, 315] width 1449 height 79
click at [846, 425] on div at bounding box center [846, 405] width 5 height 99
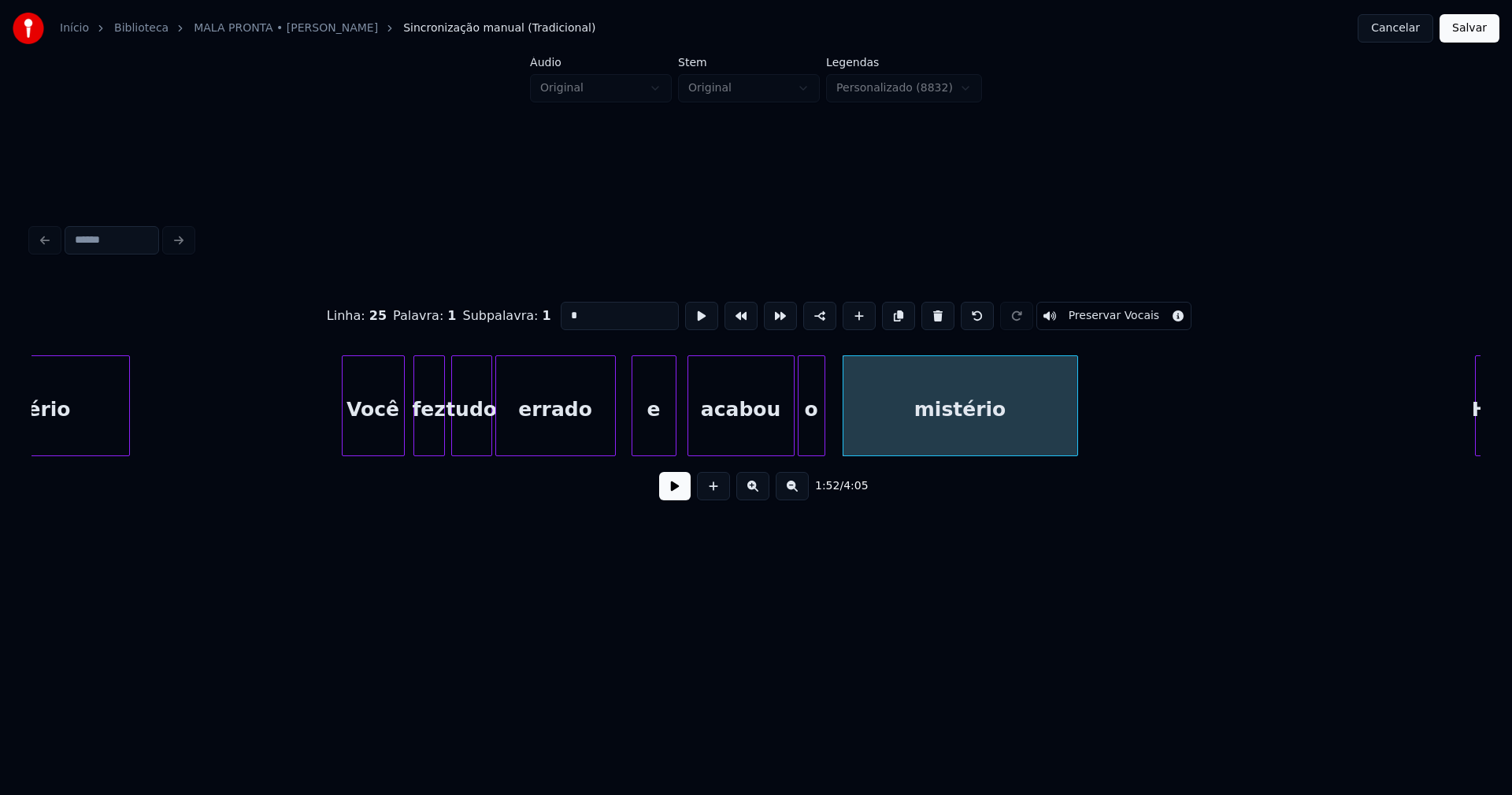
click at [823, 430] on div at bounding box center [822, 405] width 5 height 99
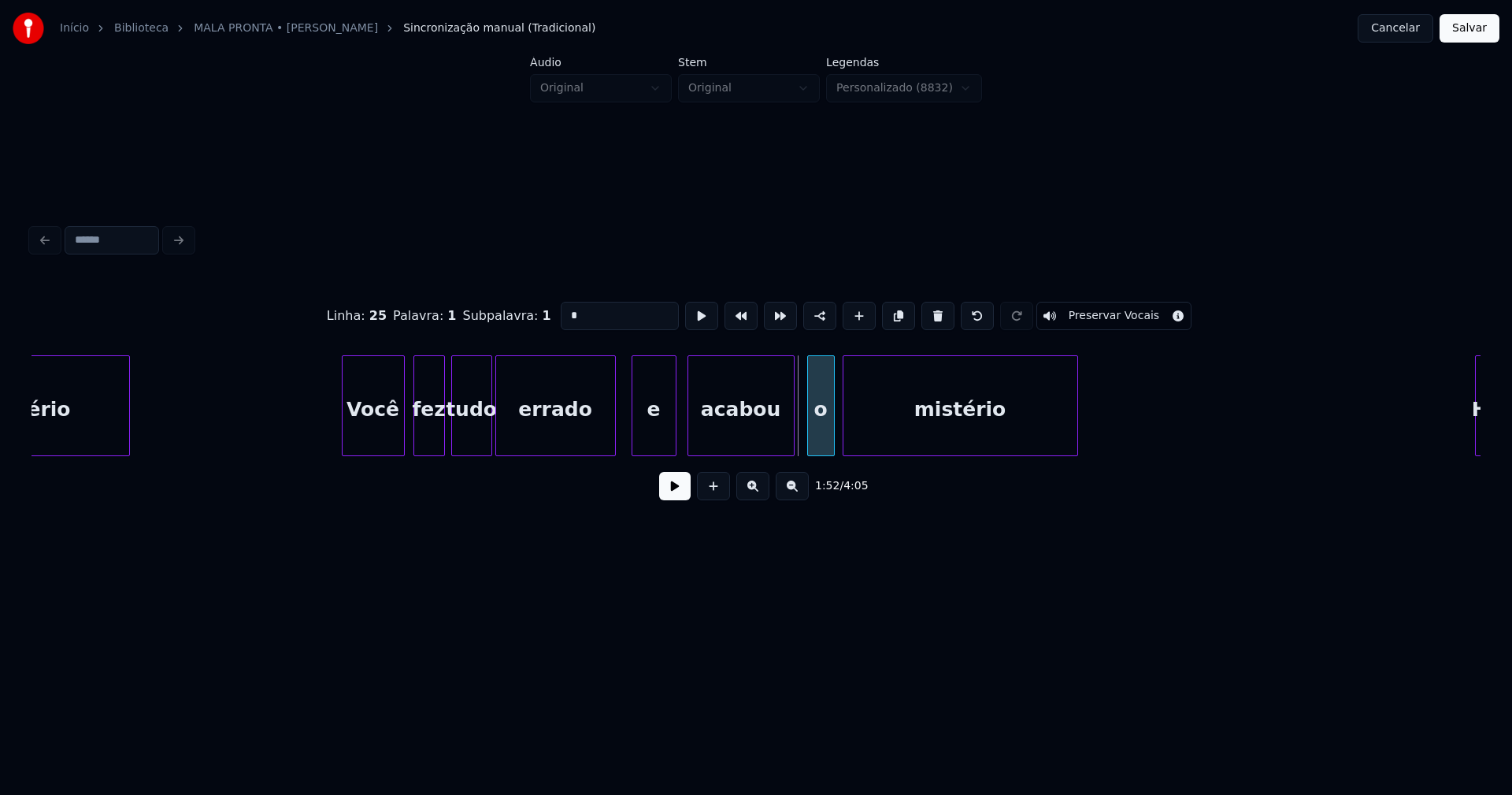
click at [818, 439] on div "o" at bounding box center [820, 409] width 26 height 107
click at [796, 434] on div at bounding box center [797, 405] width 5 height 99
click at [805, 428] on div at bounding box center [808, 405] width 5 height 99
type input "*"
click at [673, 499] on button at bounding box center [675, 486] width 32 height 29
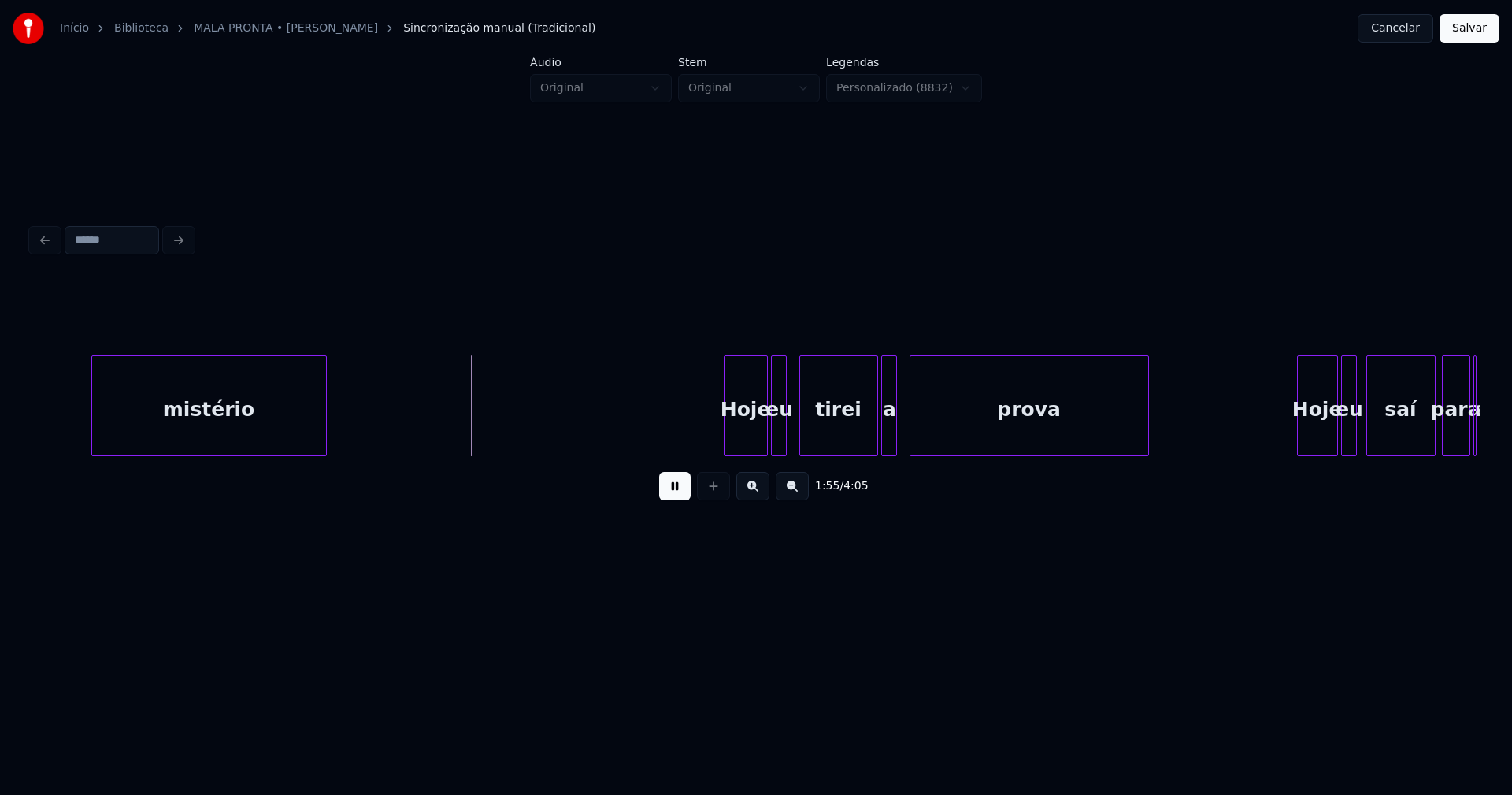
scroll to position [0, 17940]
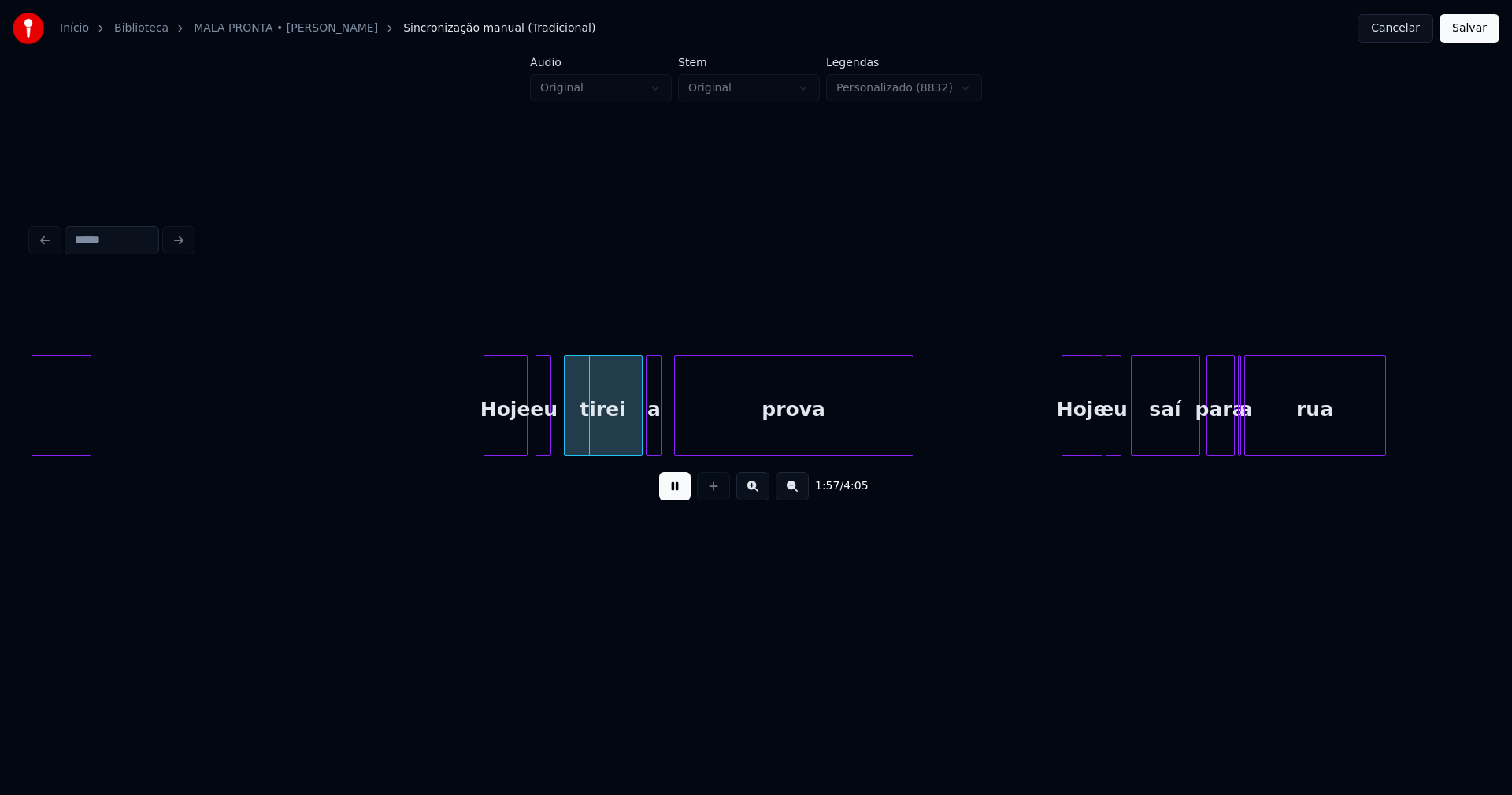
click at [507, 442] on div "Hoje" at bounding box center [506, 409] width 43 height 107
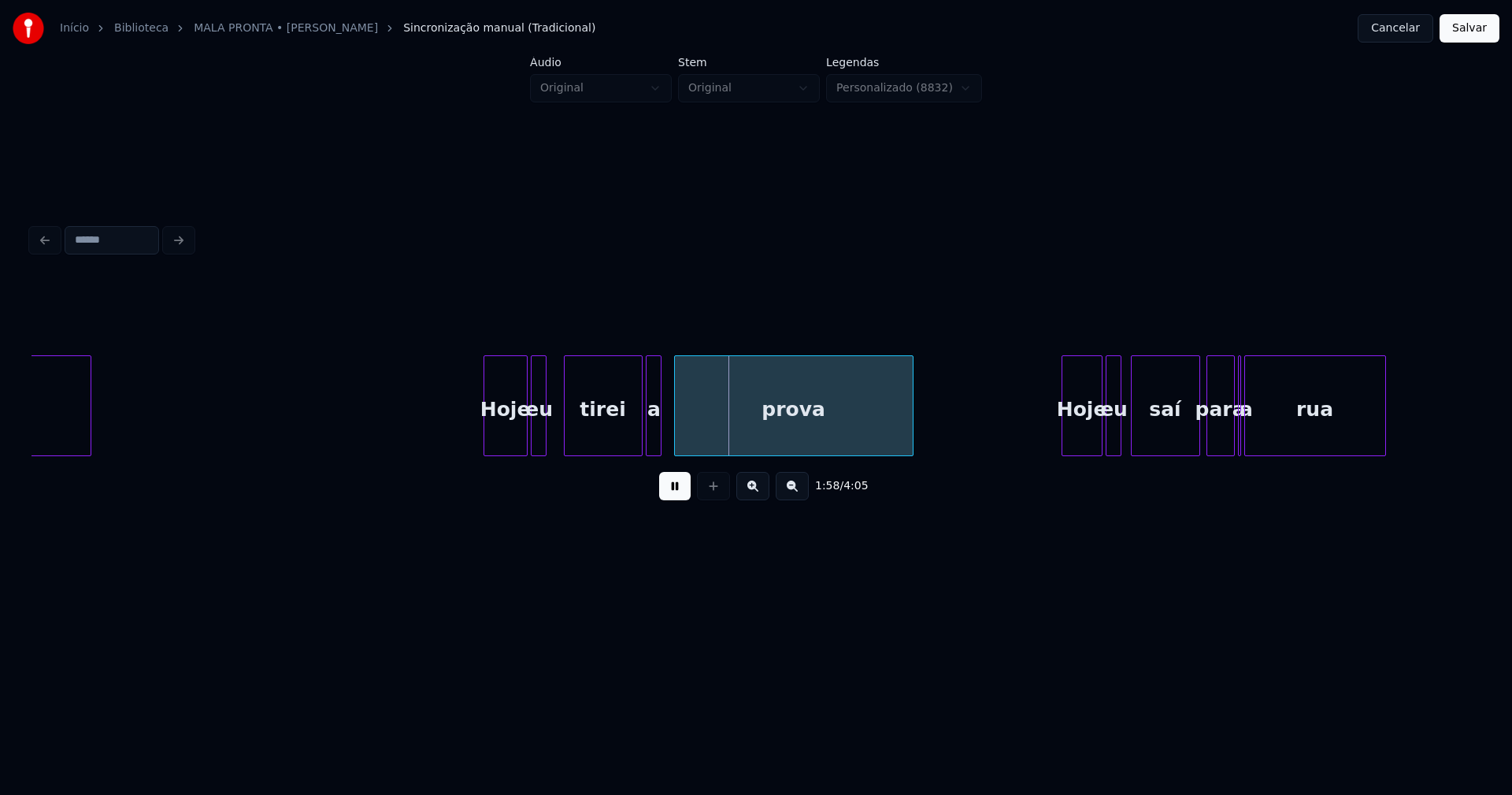
click at [537, 446] on div "eu" at bounding box center [539, 409] width 16 height 107
click at [635, 441] on div at bounding box center [635, 405] width 5 height 99
click at [651, 443] on div "a" at bounding box center [651, 409] width 16 height 107
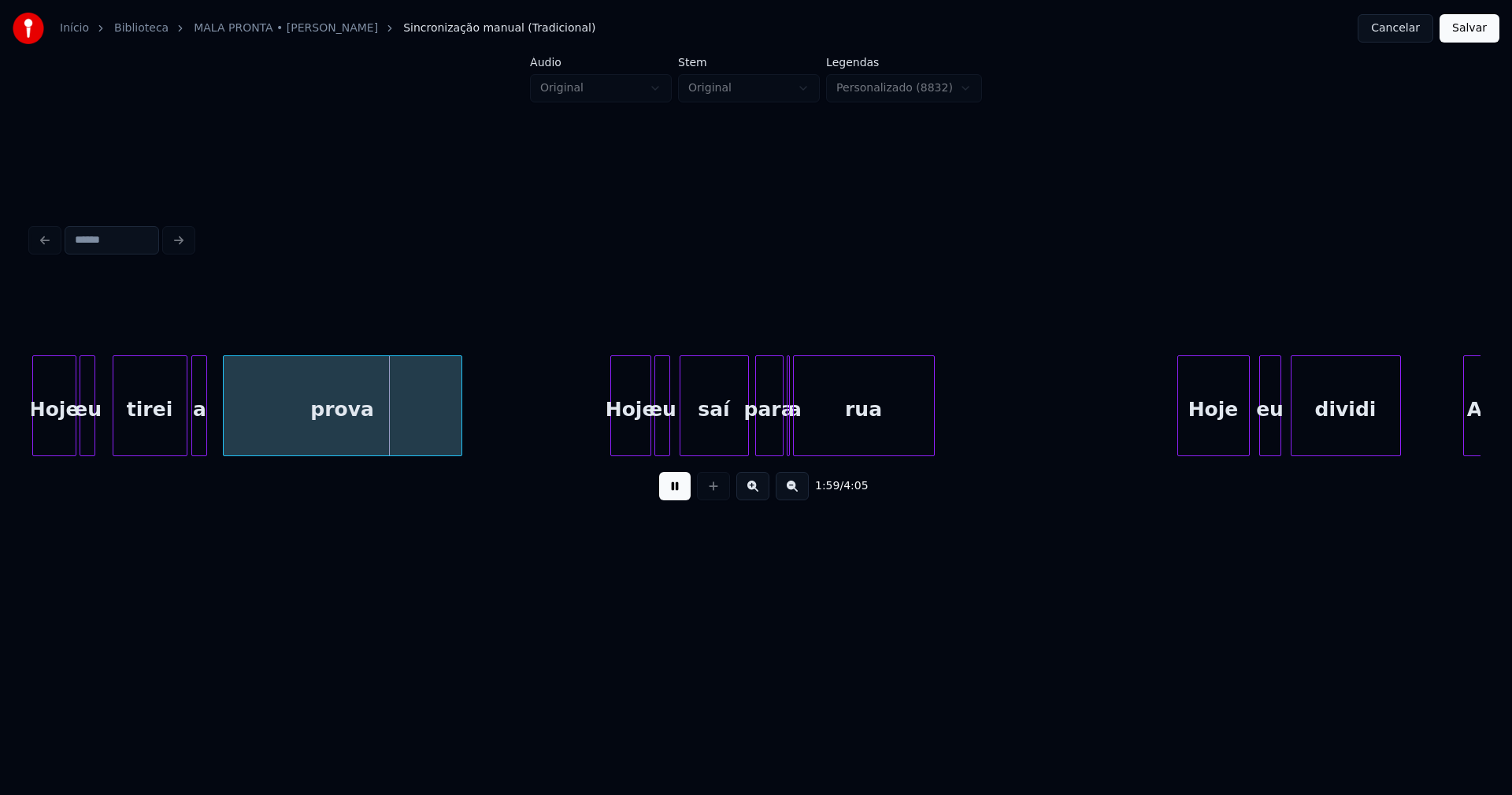
scroll to position [0, 18584]
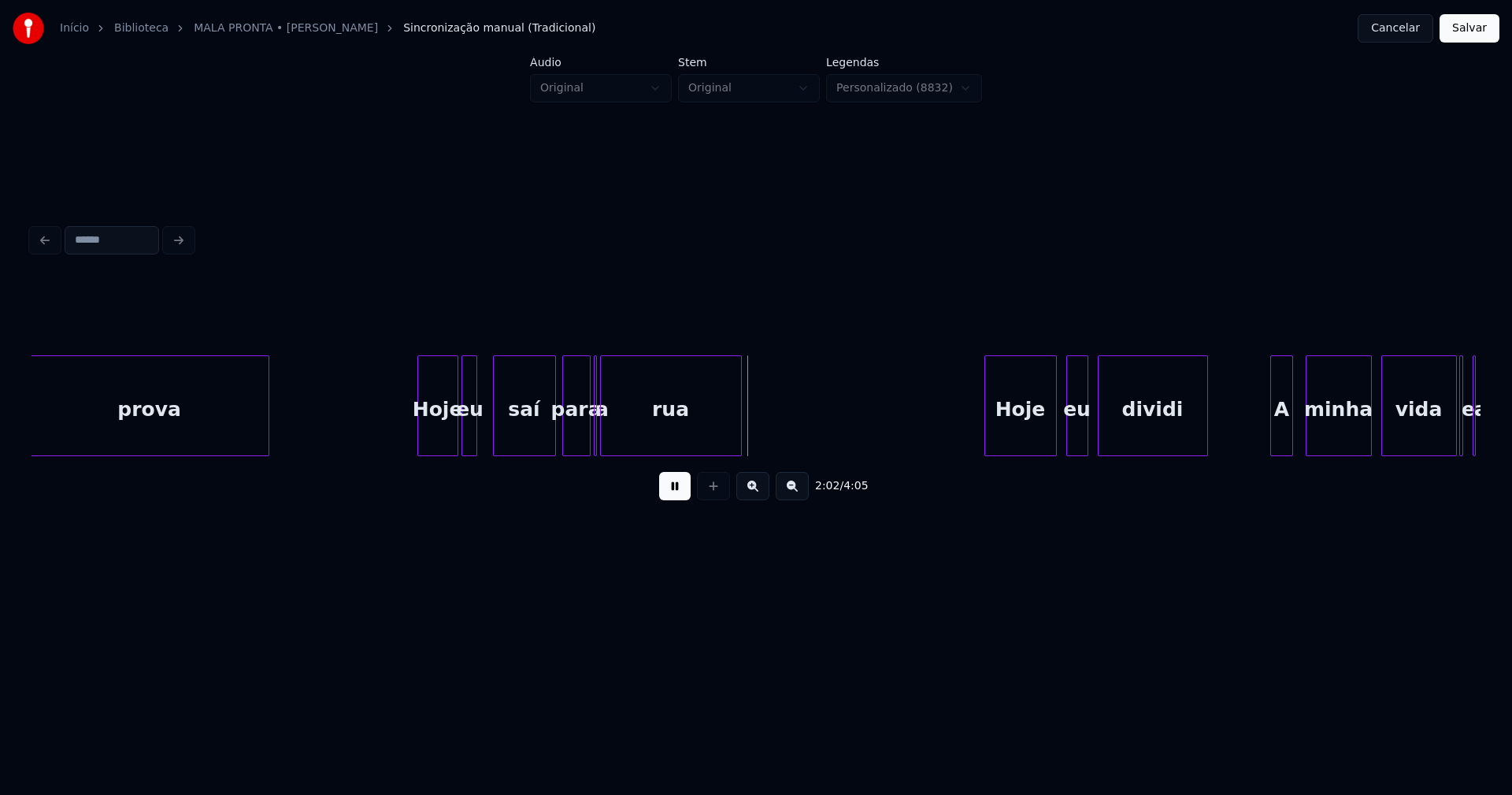
click at [494, 428] on div at bounding box center [496, 405] width 5 height 99
click at [488, 428] on div at bounding box center [486, 405] width 5 height 99
click at [675, 497] on button at bounding box center [675, 486] width 32 height 29
click at [596, 438] on div at bounding box center [594, 405] width 5 height 99
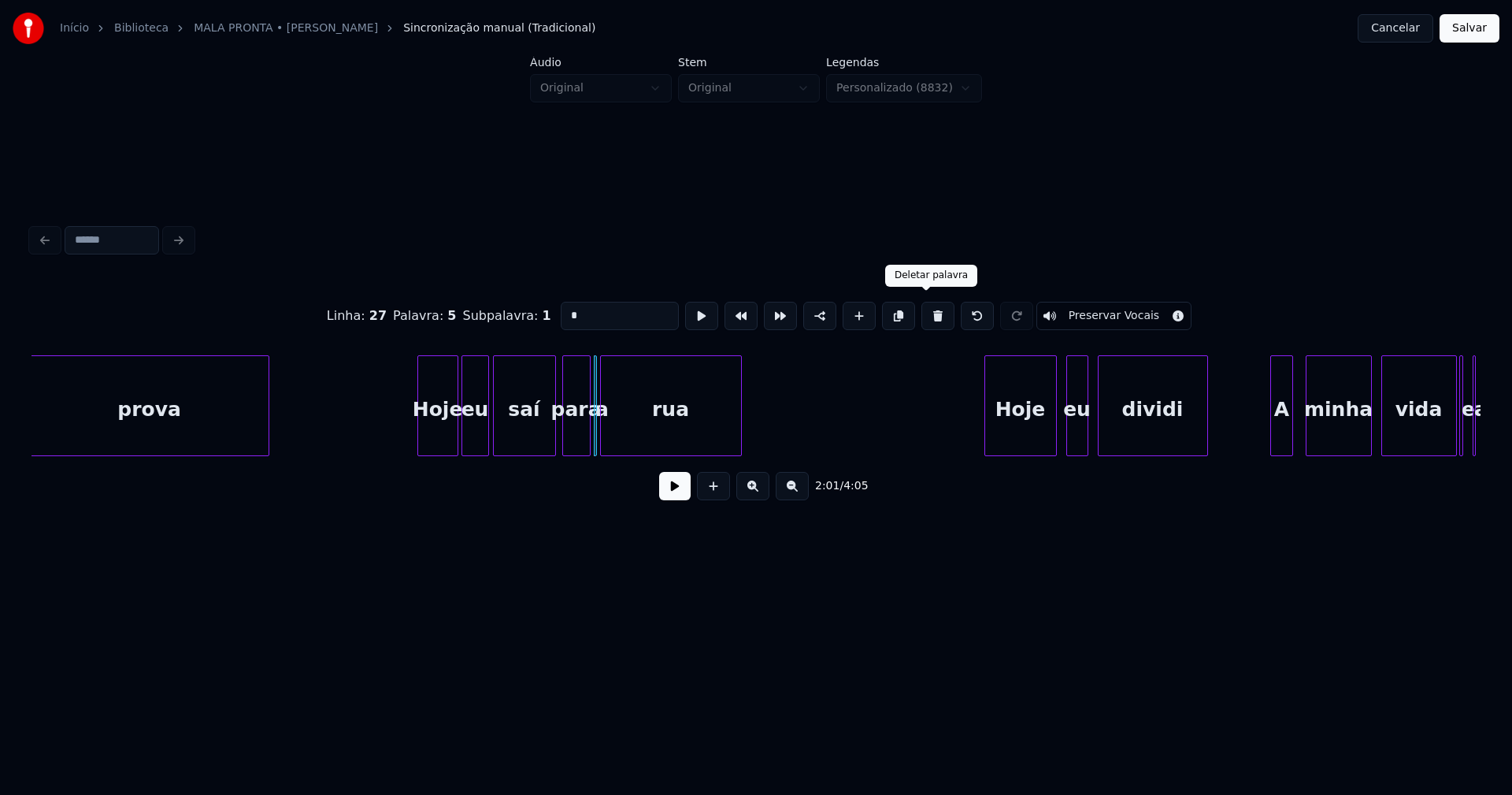
click at [923, 311] on button at bounding box center [938, 316] width 33 height 29
click at [571, 435] on div "para" at bounding box center [577, 409] width 27 height 107
click at [584, 310] on input "****" at bounding box center [619, 316] width 118 height 29
click at [572, 305] on input "****" at bounding box center [619, 316] width 118 height 29
type input "***"
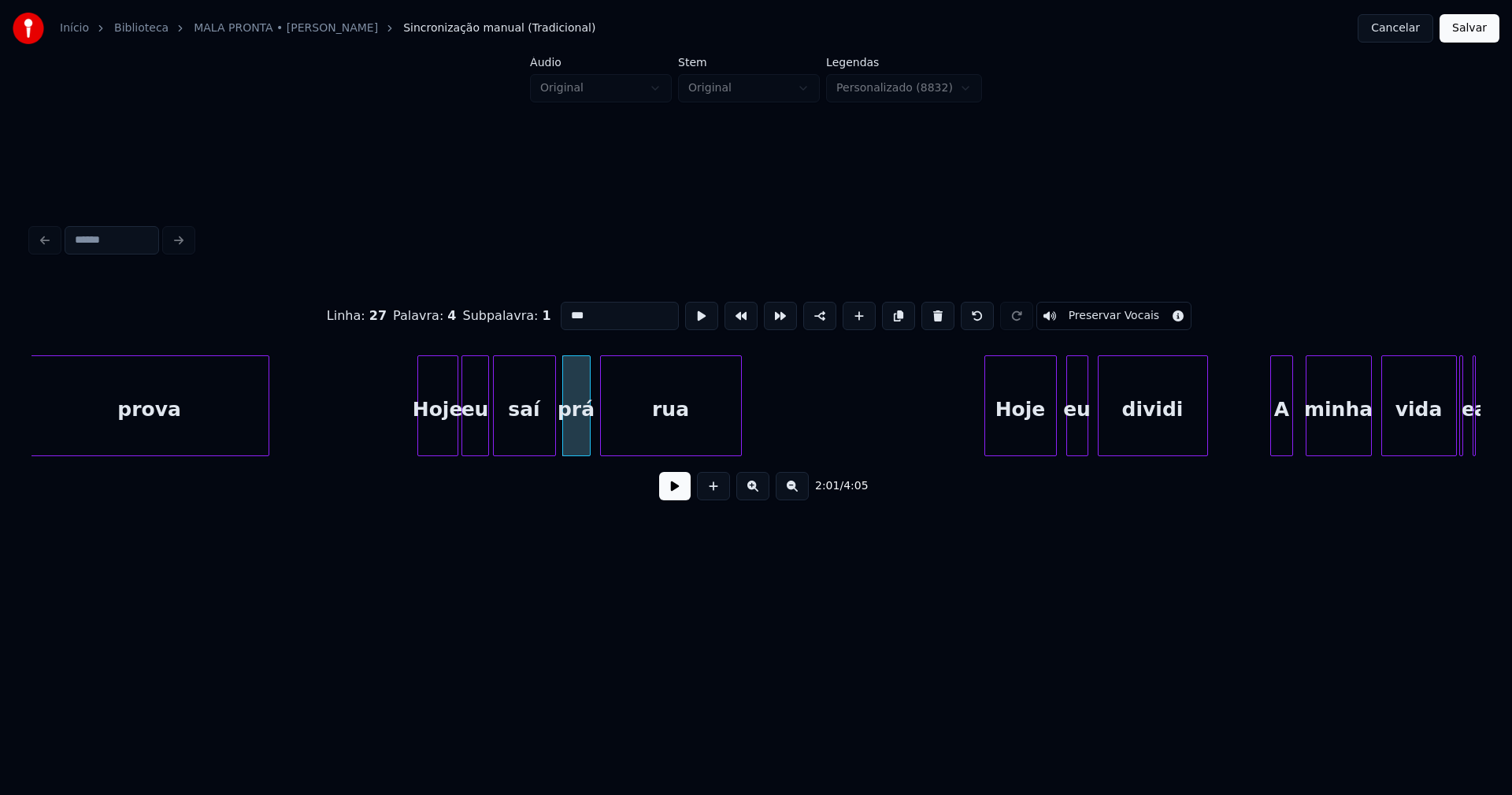
click at [681, 490] on button at bounding box center [675, 486] width 32 height 29
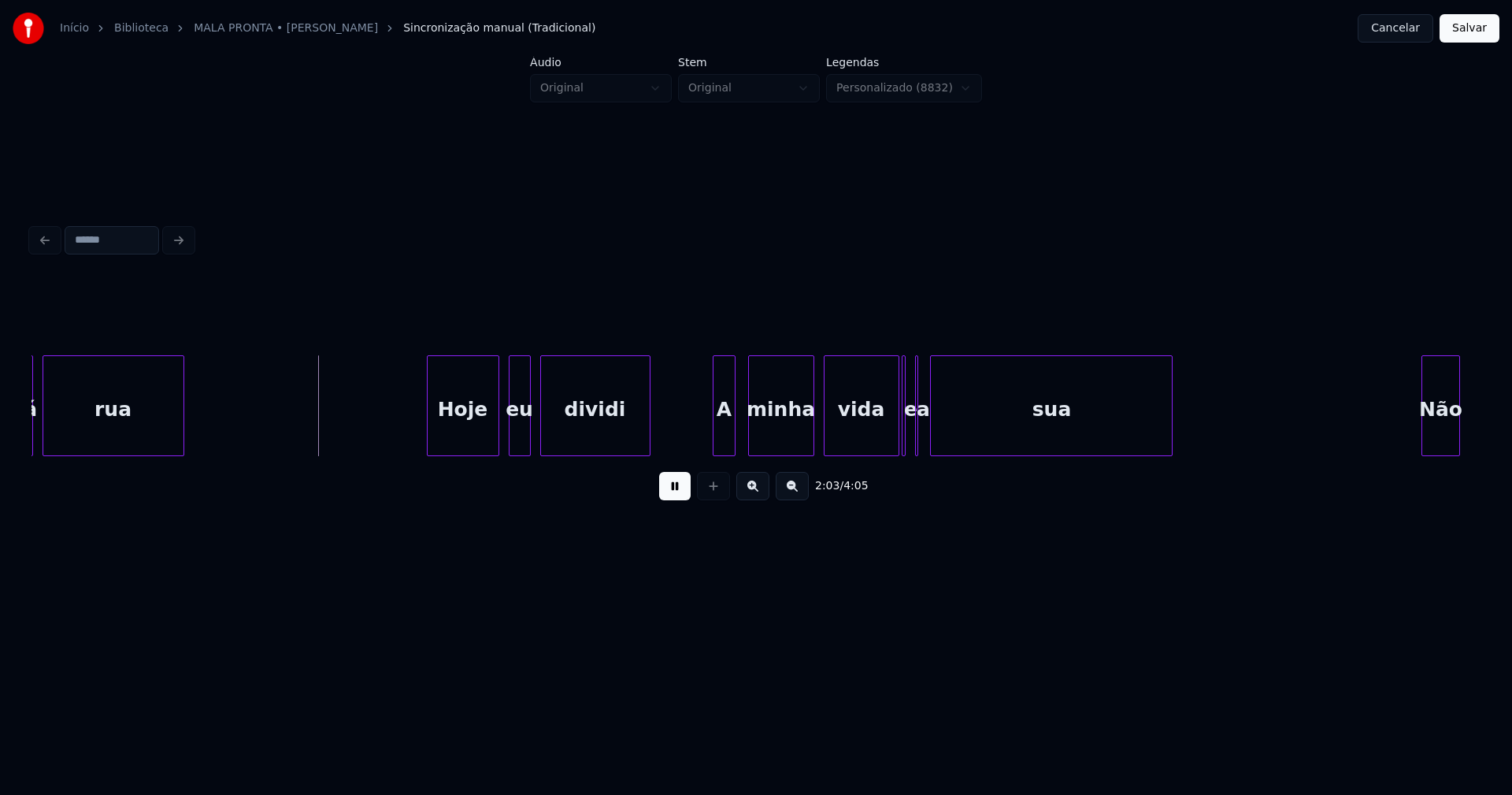
scroll to position [0, 19292]
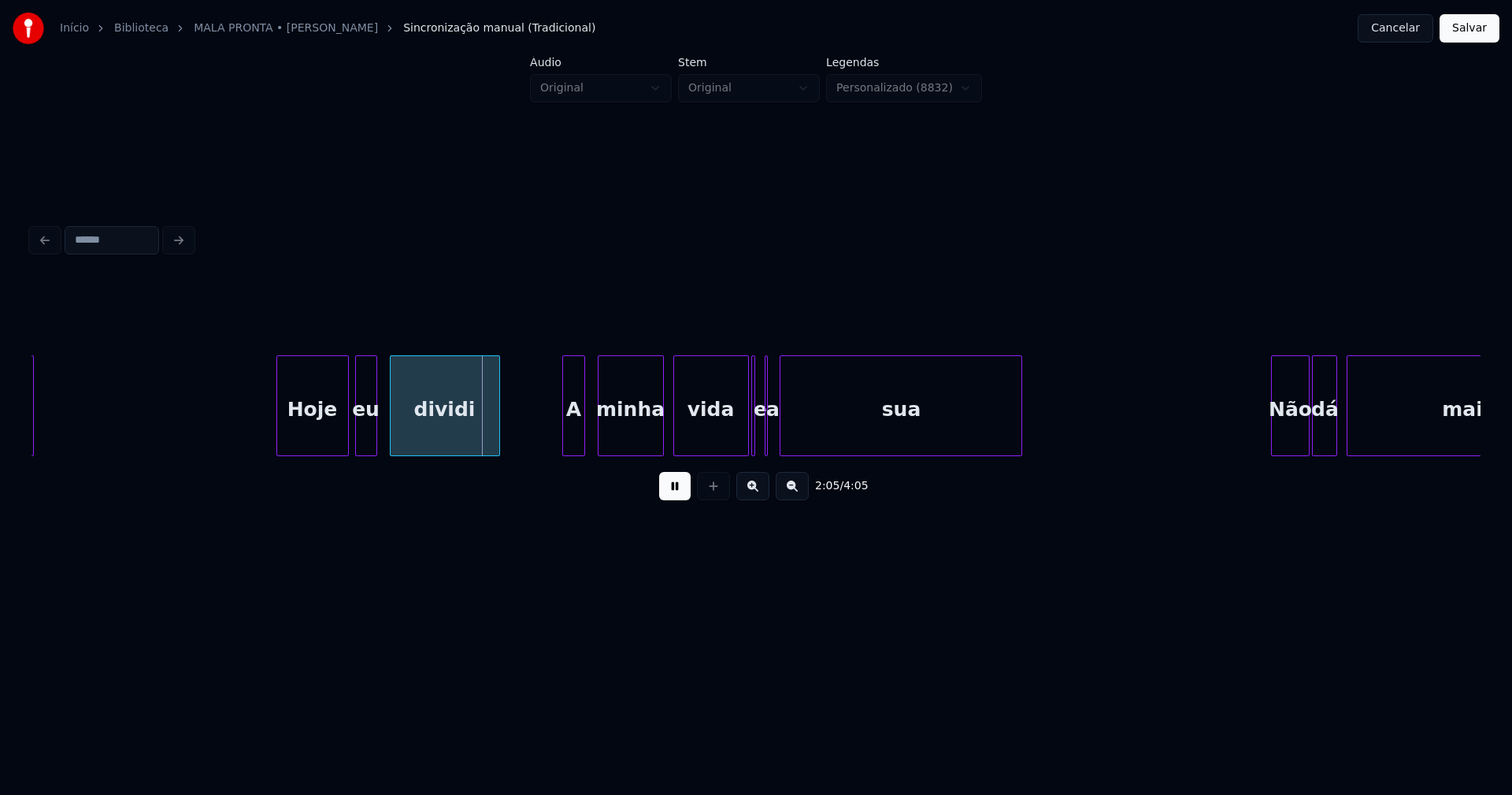
click at [368, 435] on div "eu" at bounding box center [366, 409] width 21 height 107
click at [684, 498] on button at bounding box center [675, 486] width 32 height 29
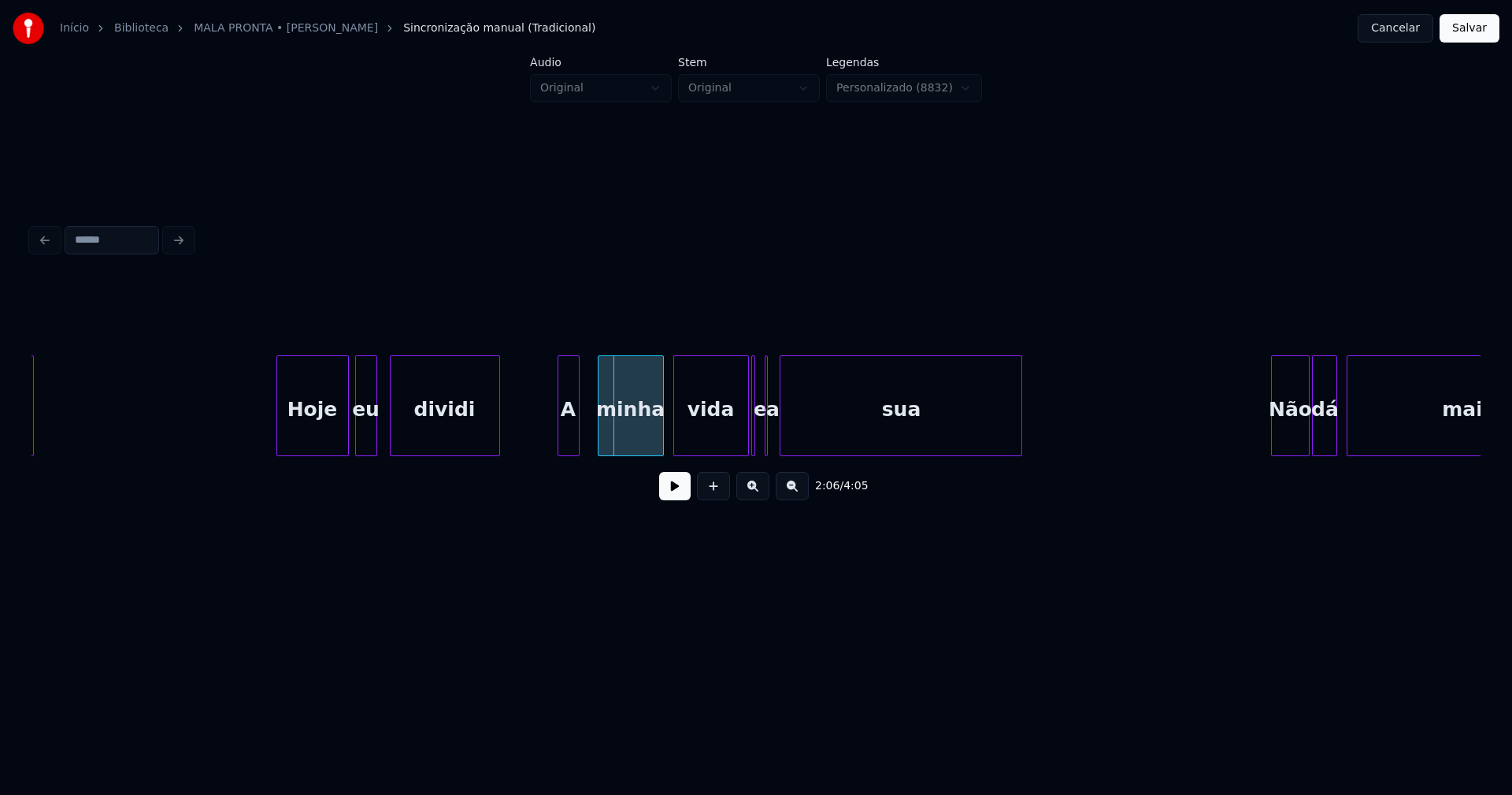
click at [568, 450] on div "rua Hoje eu dividi A minha vida e a sua Não dá mais" at bounding box center [756, 405] width 1449 height 101
click at [587, 430] on div at bounding box center [588, 405] width 5 height 99
click at [579, 430] on div "A" at bounding box center [574, 409] width 32 height 107
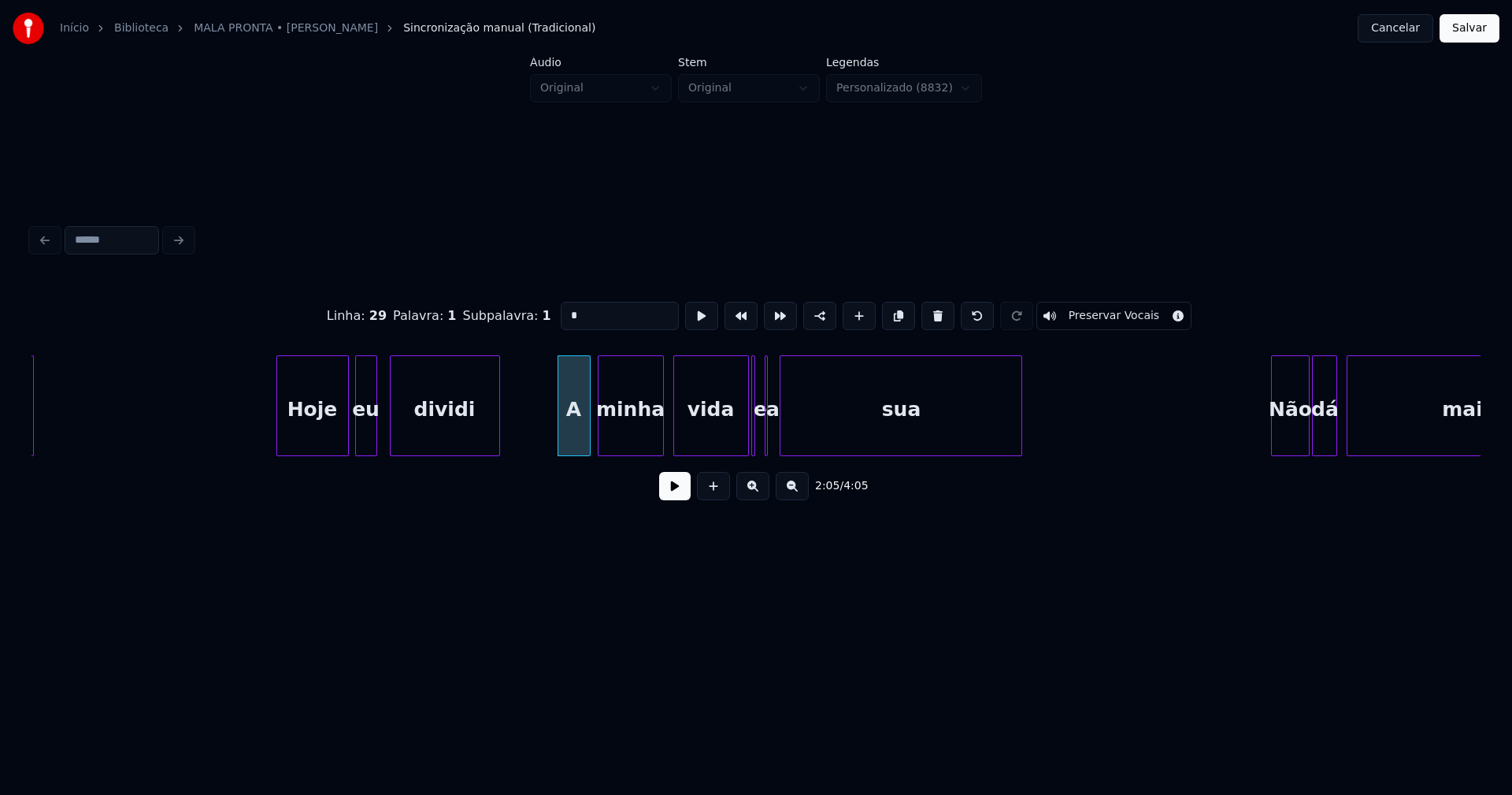
drag, startPoint x: 555, startPoint y: 310, endPoint x: 541, endPoint y: 311, distance: 14.0
click at [541, 311] on div "Linha : 29 [GEOGRAPHIC_DATA] : 1 Subpalavra : 1 * Preservar Vocais" at bounding box center [756, 315] width 1449 height 79
click at [777, 438] on div at bounding box center [777, 405] width 5 height 99
click at [759, 442] on div at bounding box center [760, 405] width 5 height 99
click at [731, 443] on div at bounding box center [731, 405] width 5 height 99
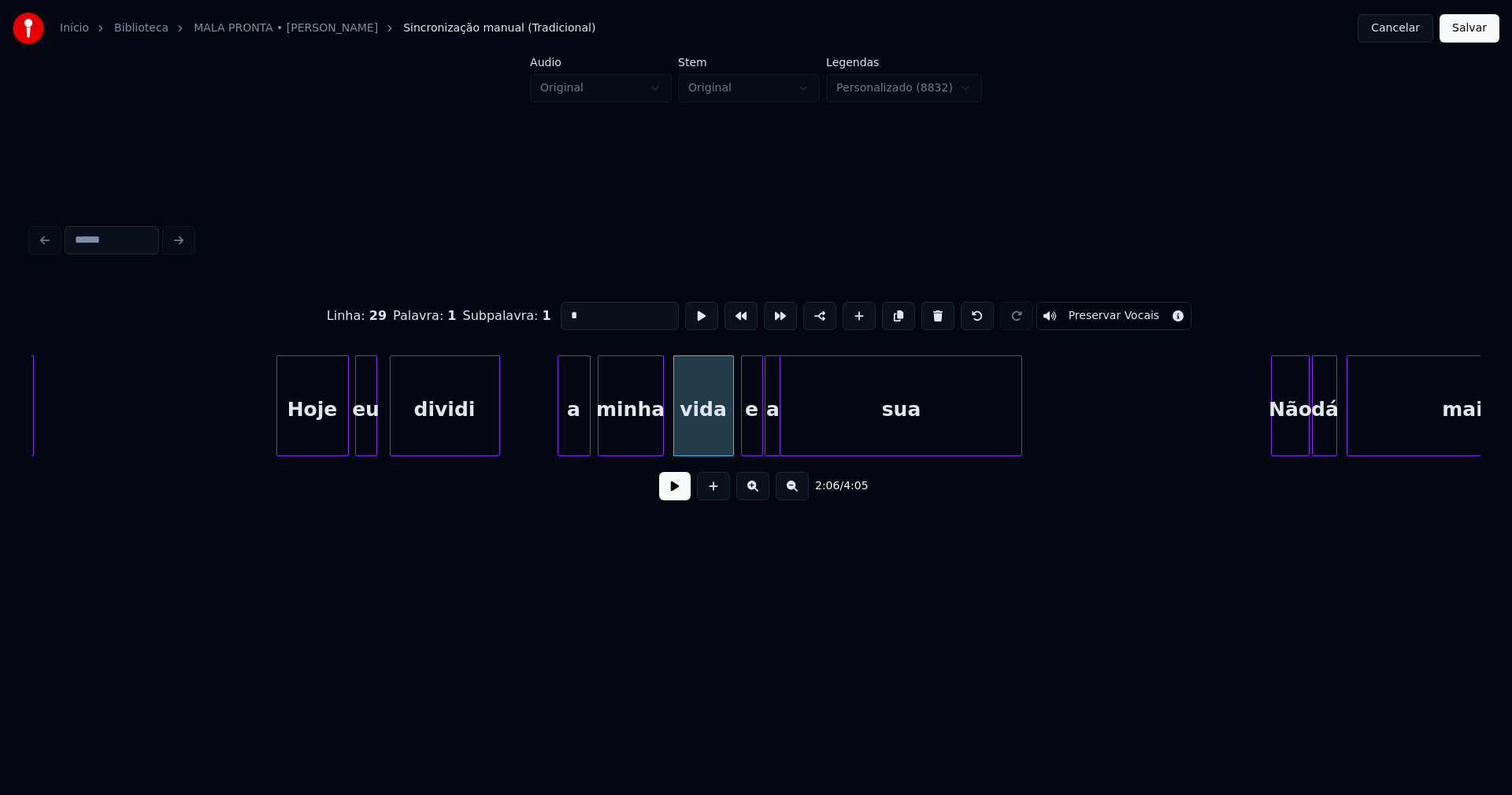
click at [742, 434] on div at bounding box center [744, 405] width 5 height 99
type input "*"
drag, startPoint x: 673, startPoint y: 496, endPoint x: 722, endPoint y: 479, distance: 51.9
click at [673, 496] on button at bounding box center [675, 486] width 32 height 29
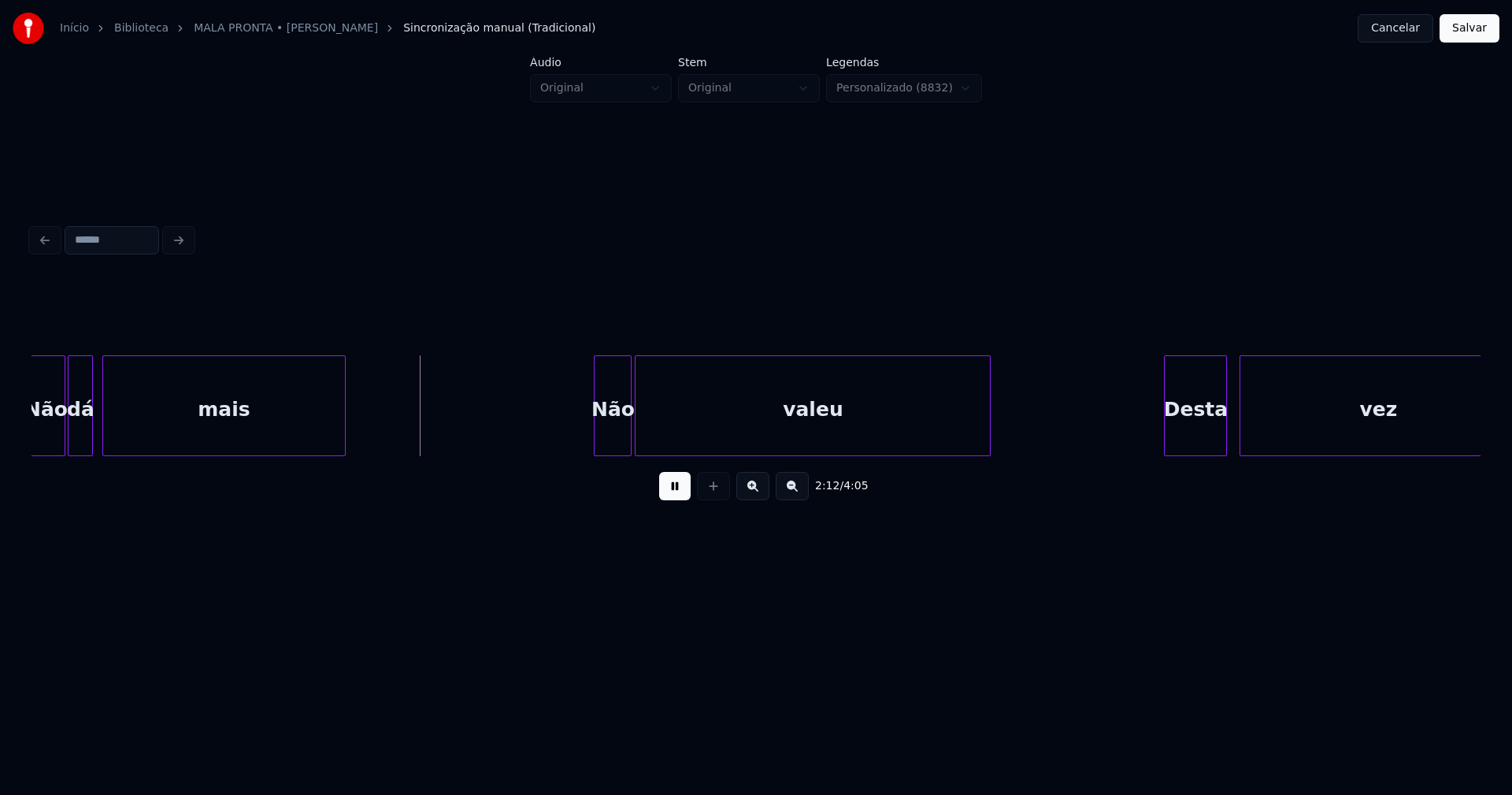
scroll to position [0, 20730]
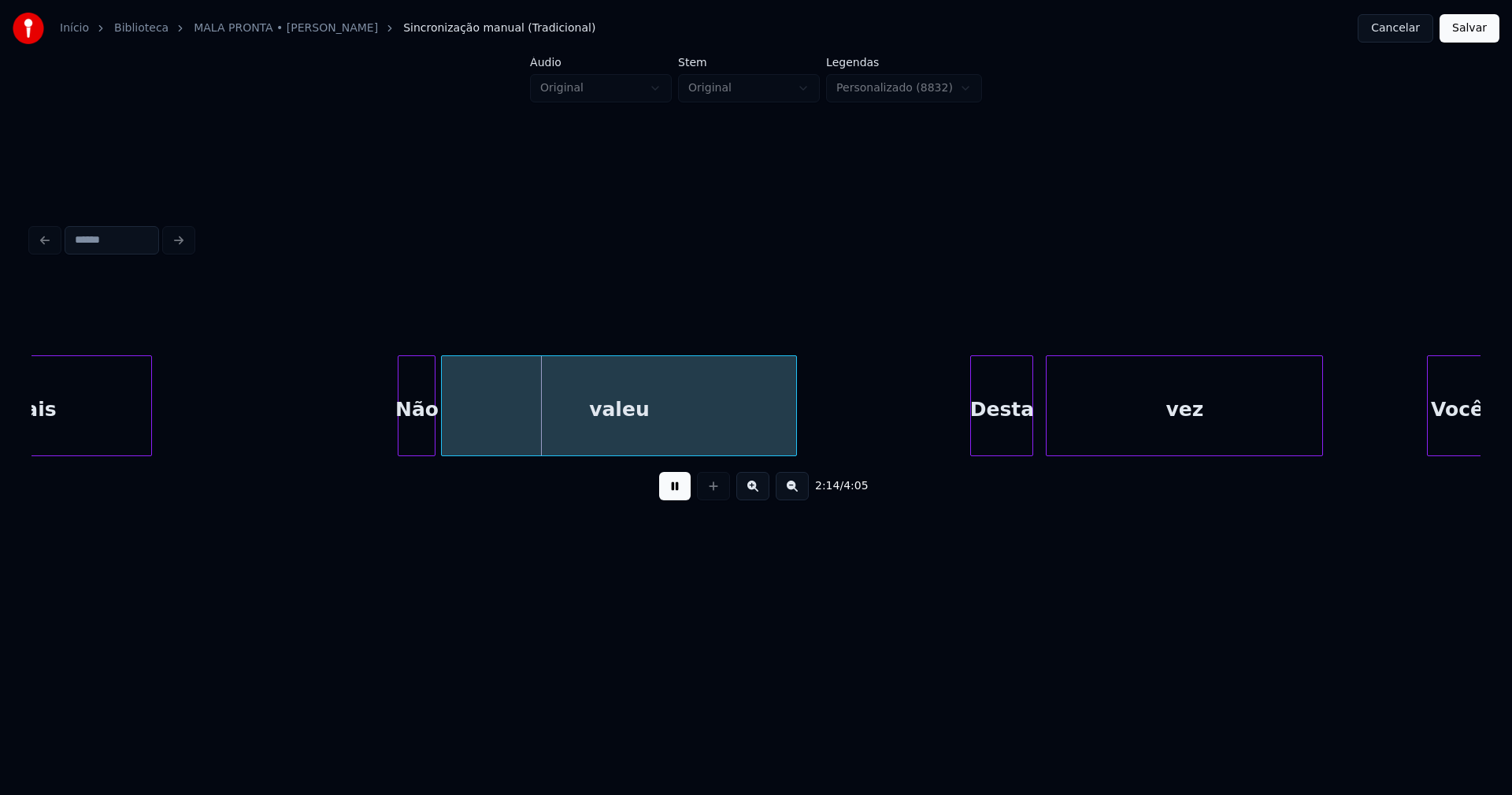
click at [419, 444] on div "Não" at bounding box center [417, 409] width 37 height 107
click at [398, 429] on div at bounding box center [398, 405] width 5 height 99
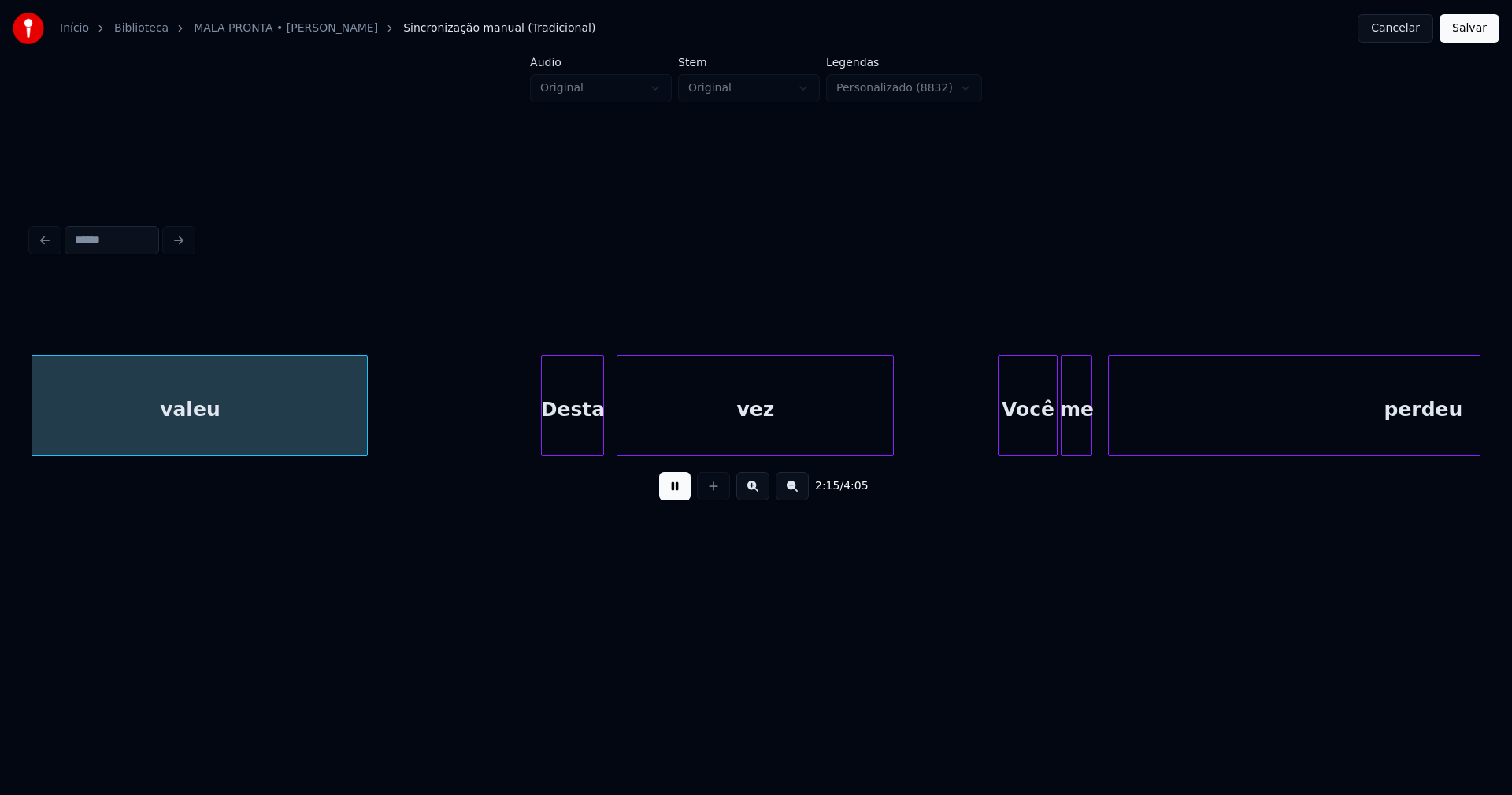
scroll to position [0, 21181]
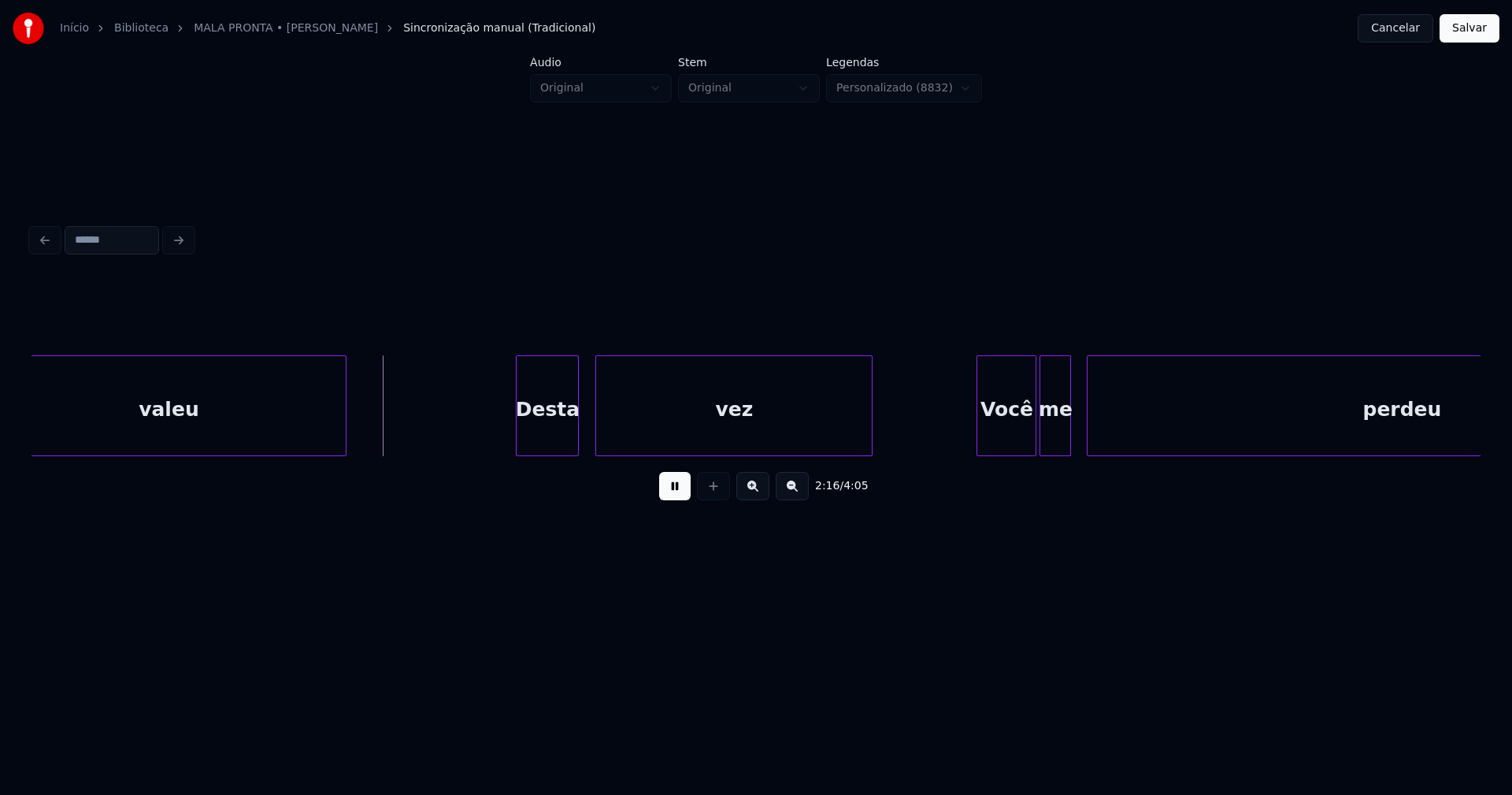
click at [546, 434] on div "Desta" at bounding box center [547, 409] width 61 height 107
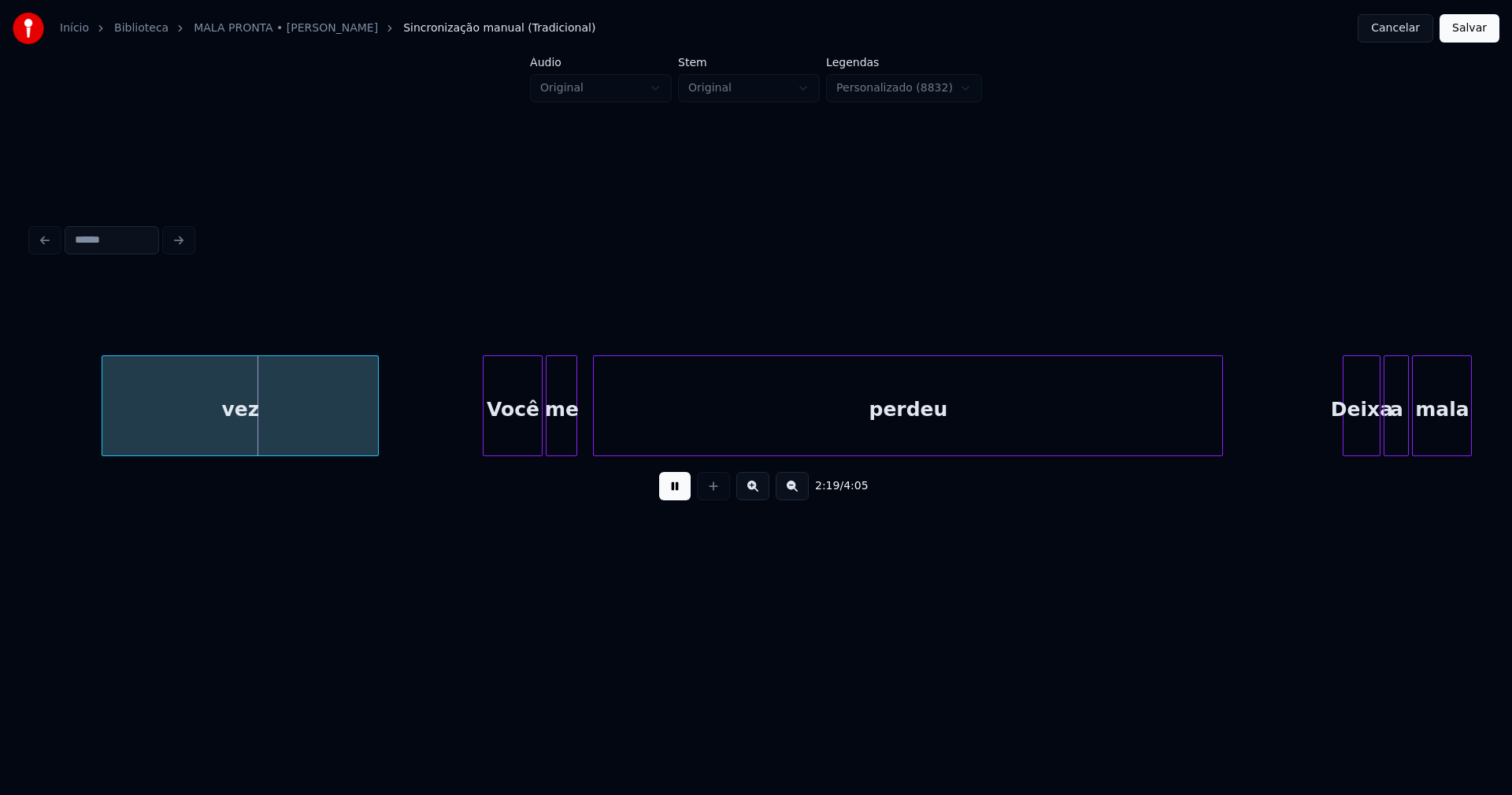
scroll to position [0, 21889]
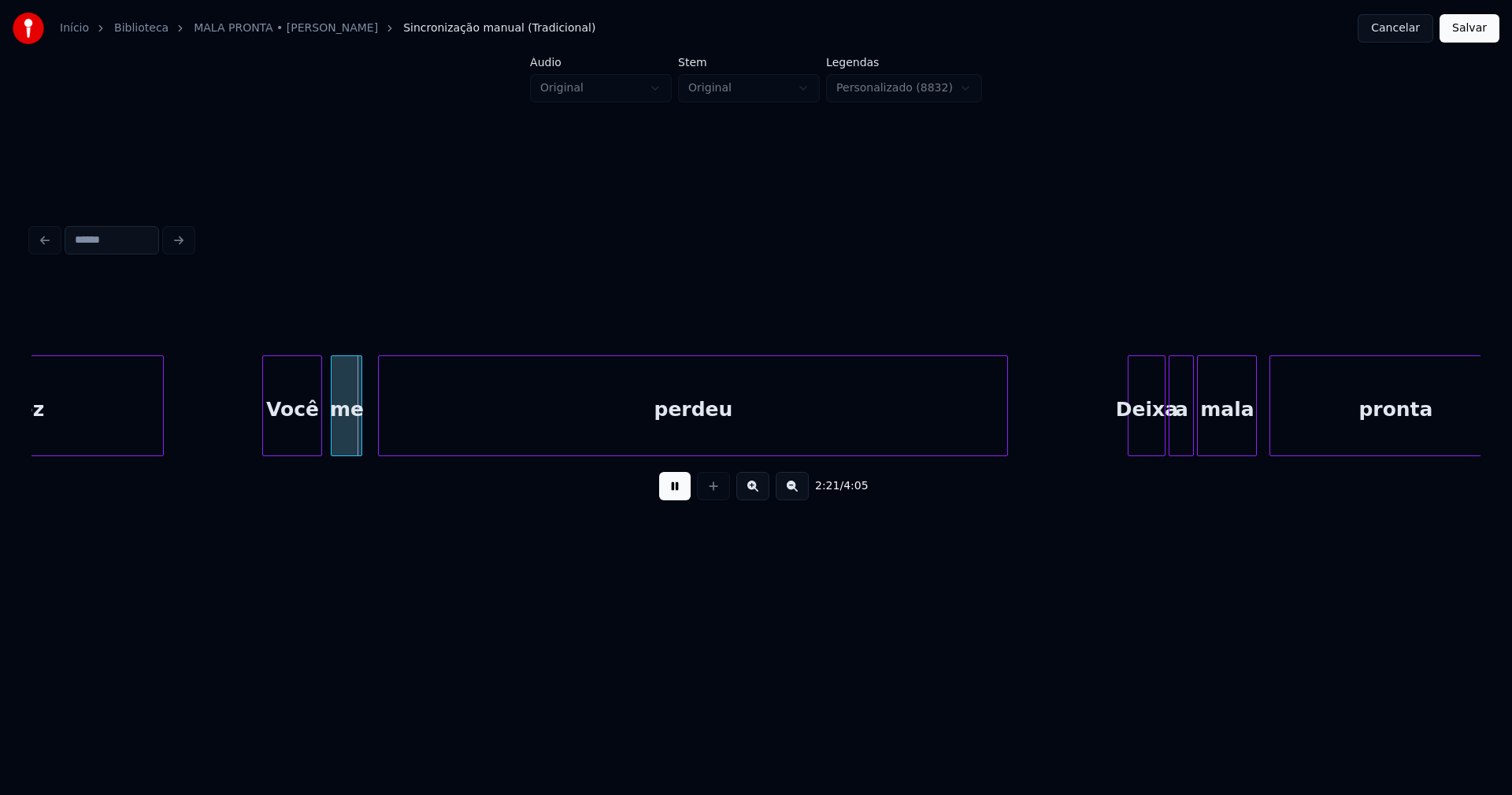
click at [297, 428] on div "Você" at bounding box center [291, 409] width 58 height 107
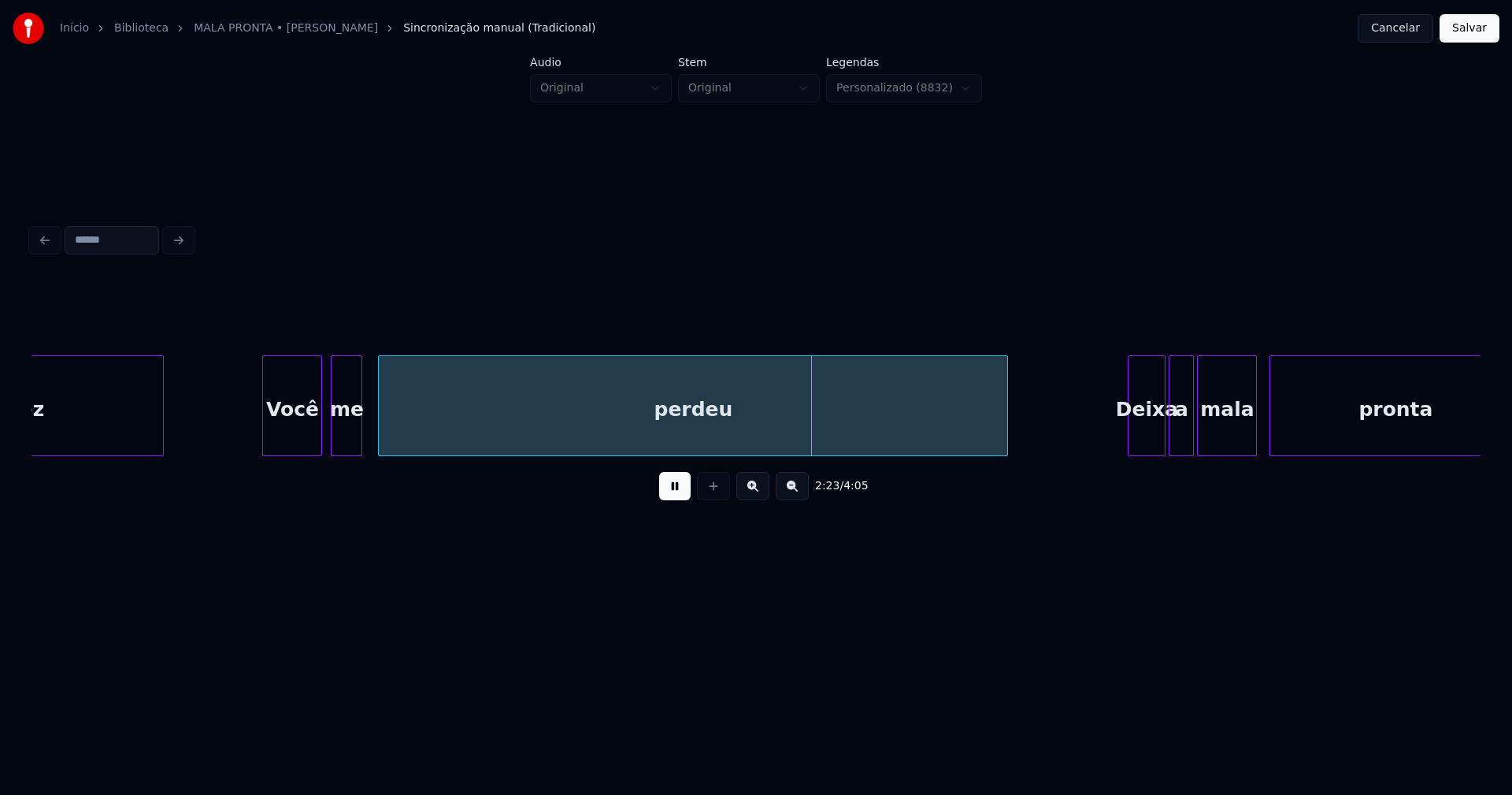
scroll to position [0, 21974]
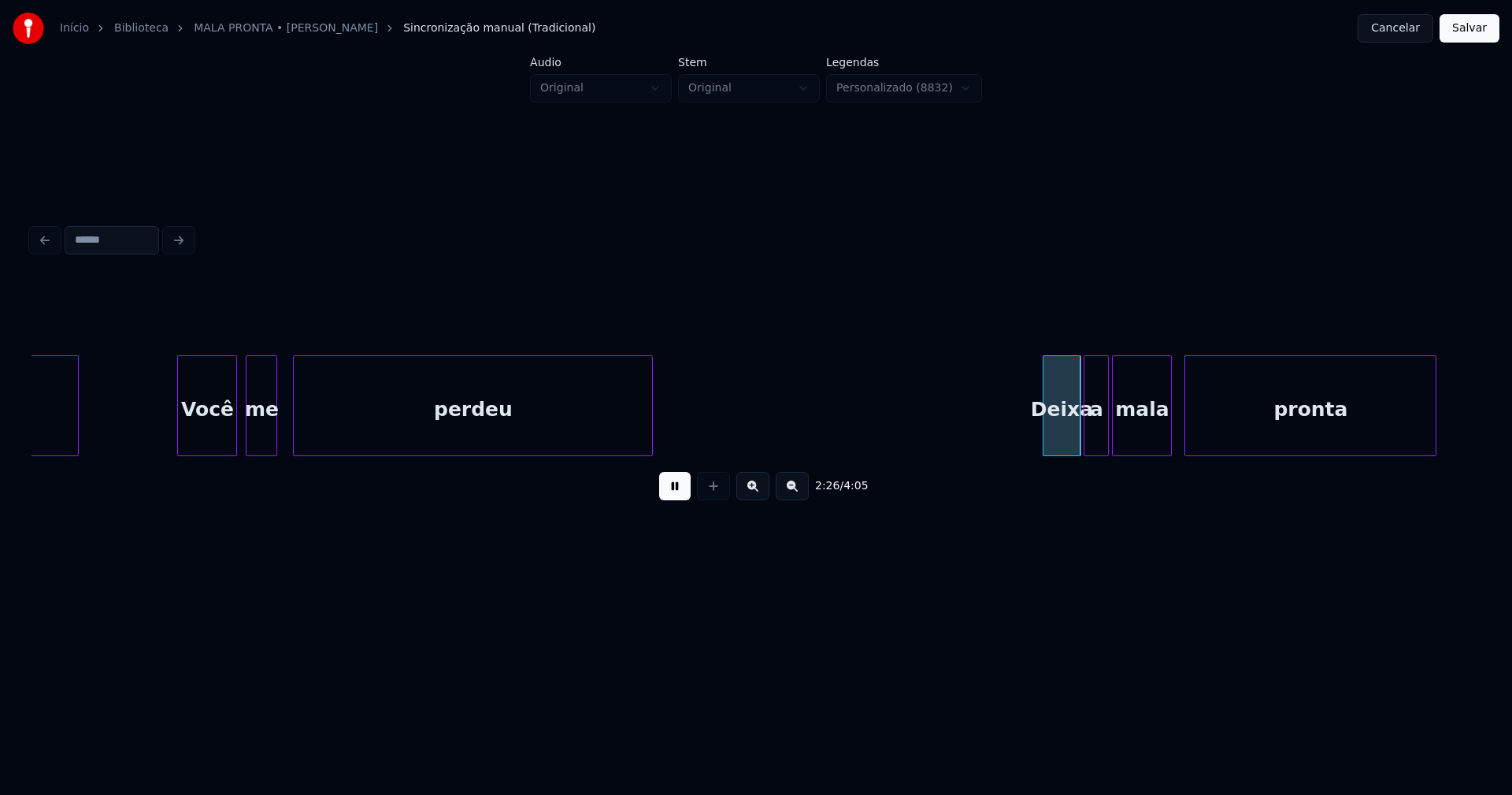
click at [648, 456] on div "vez Você me perdeu Deixa a mala pronta" at bounding box center [756, 405] width 1449 height 101
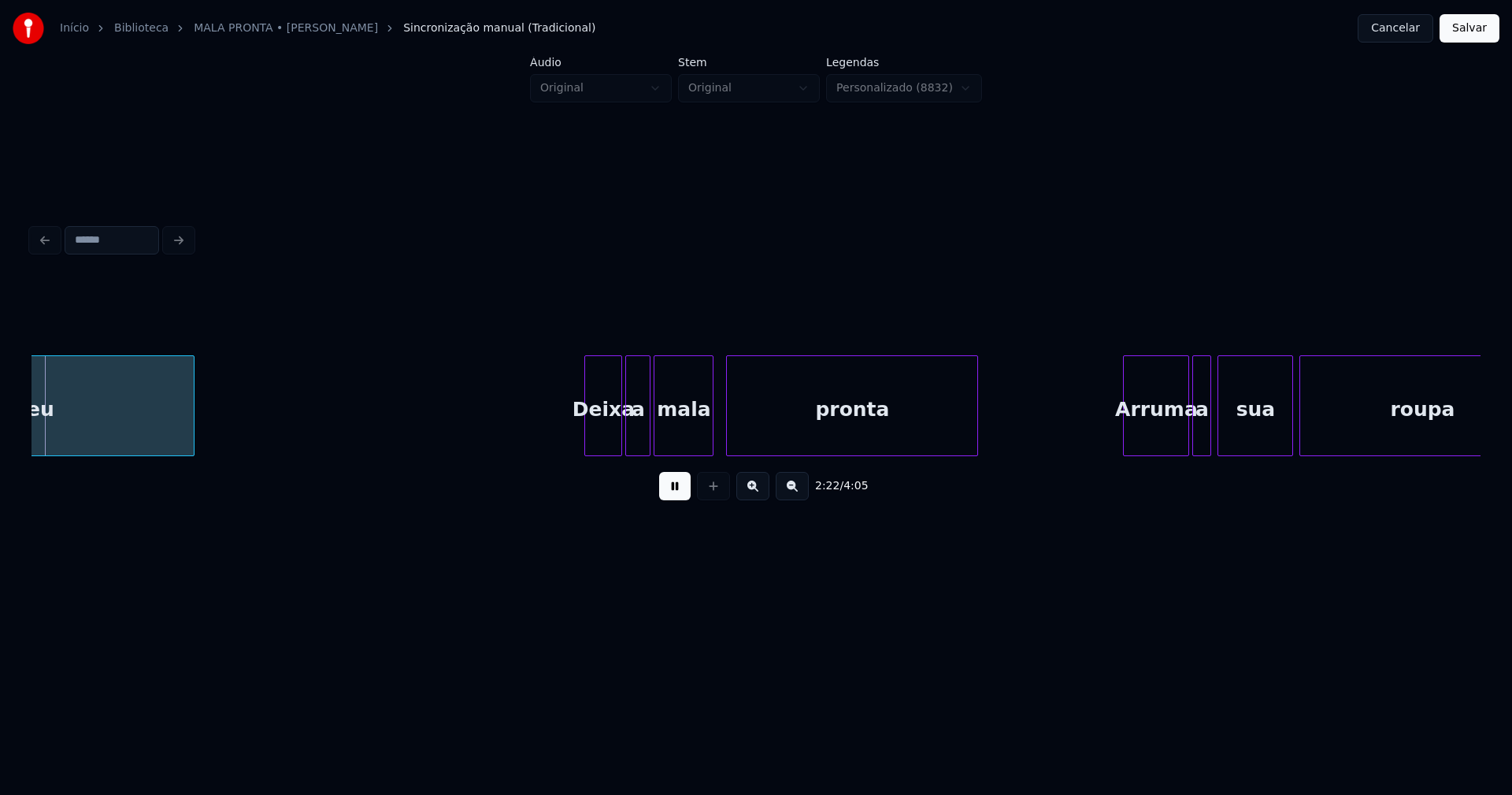
scroll to position [0, 22466]
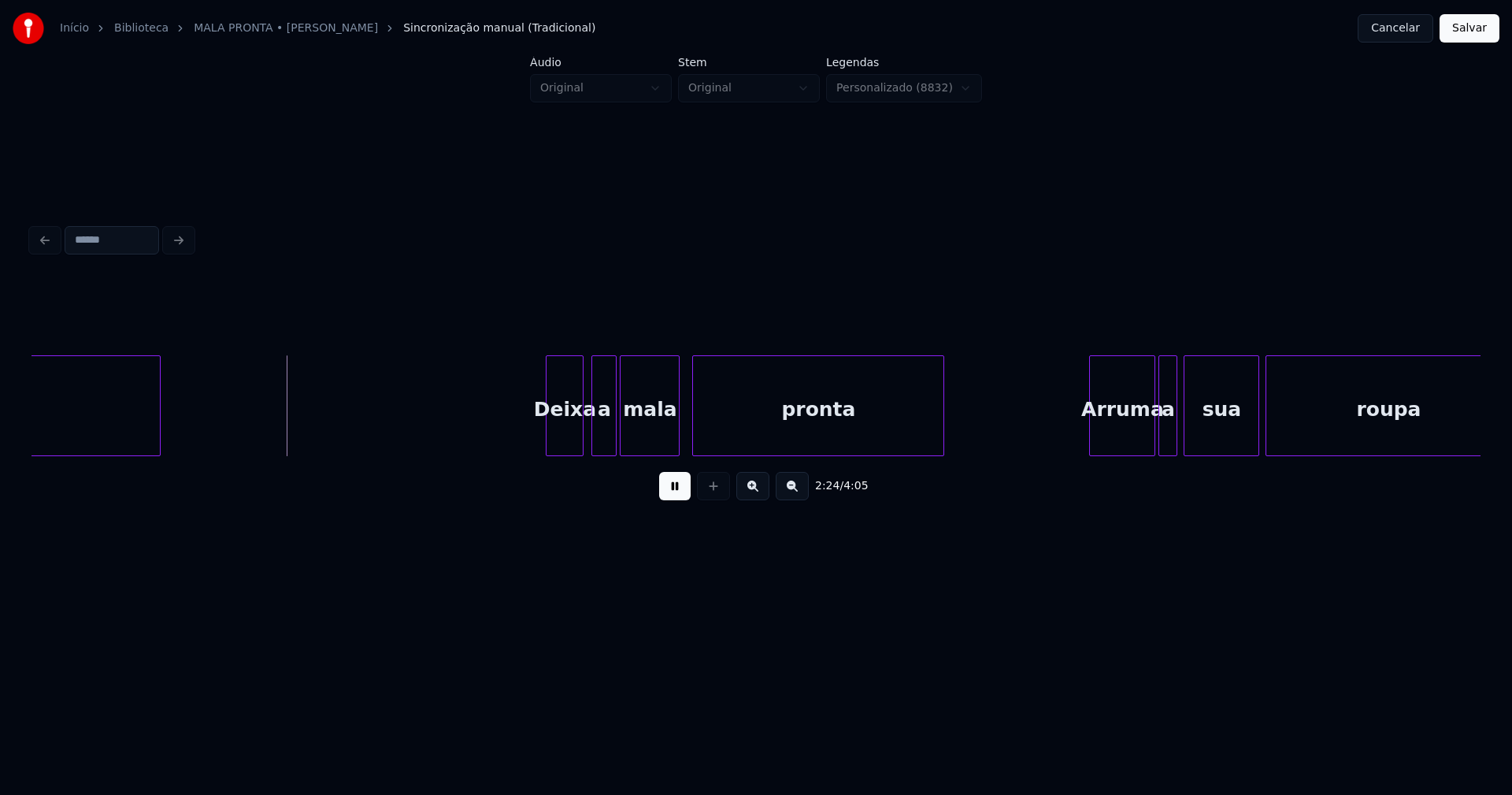
click at [569, 436] on div "Deixa" at bounding box center [565, 409] width 37 height 107
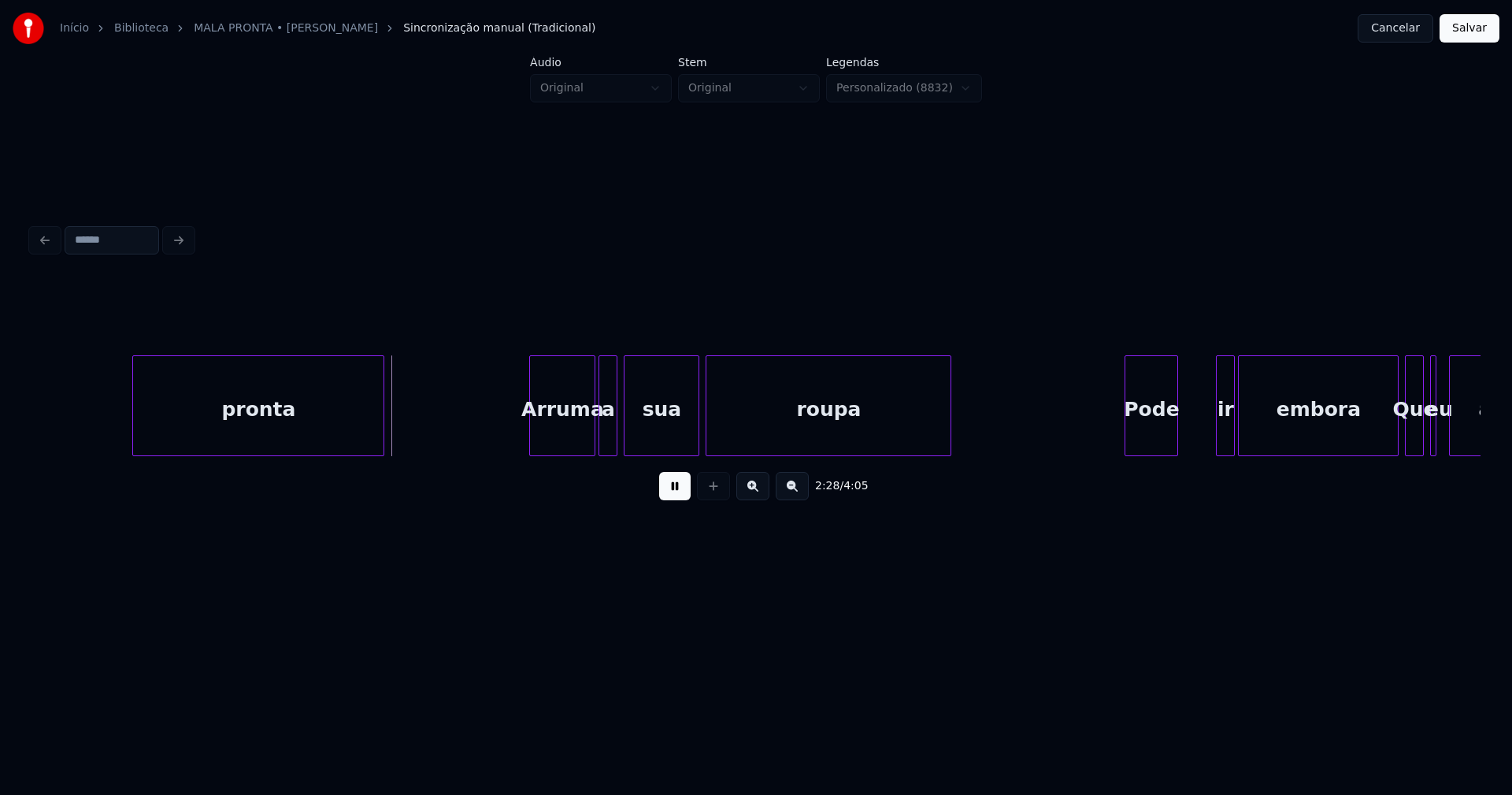
scroll to position [0, 23176]
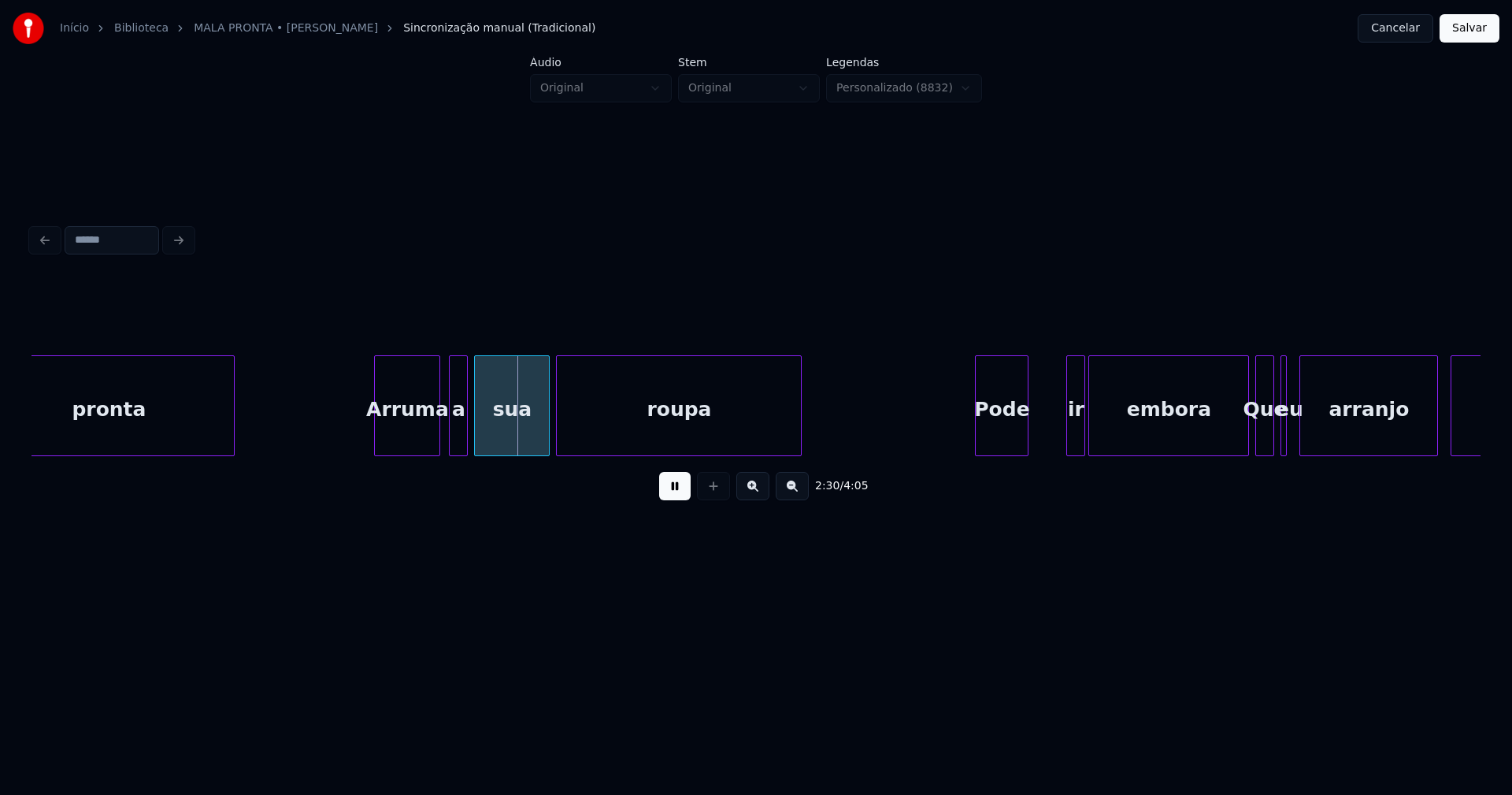
click at [410, 446] on div "Arruma" at bounding box center [407, 409] width 64 height 107
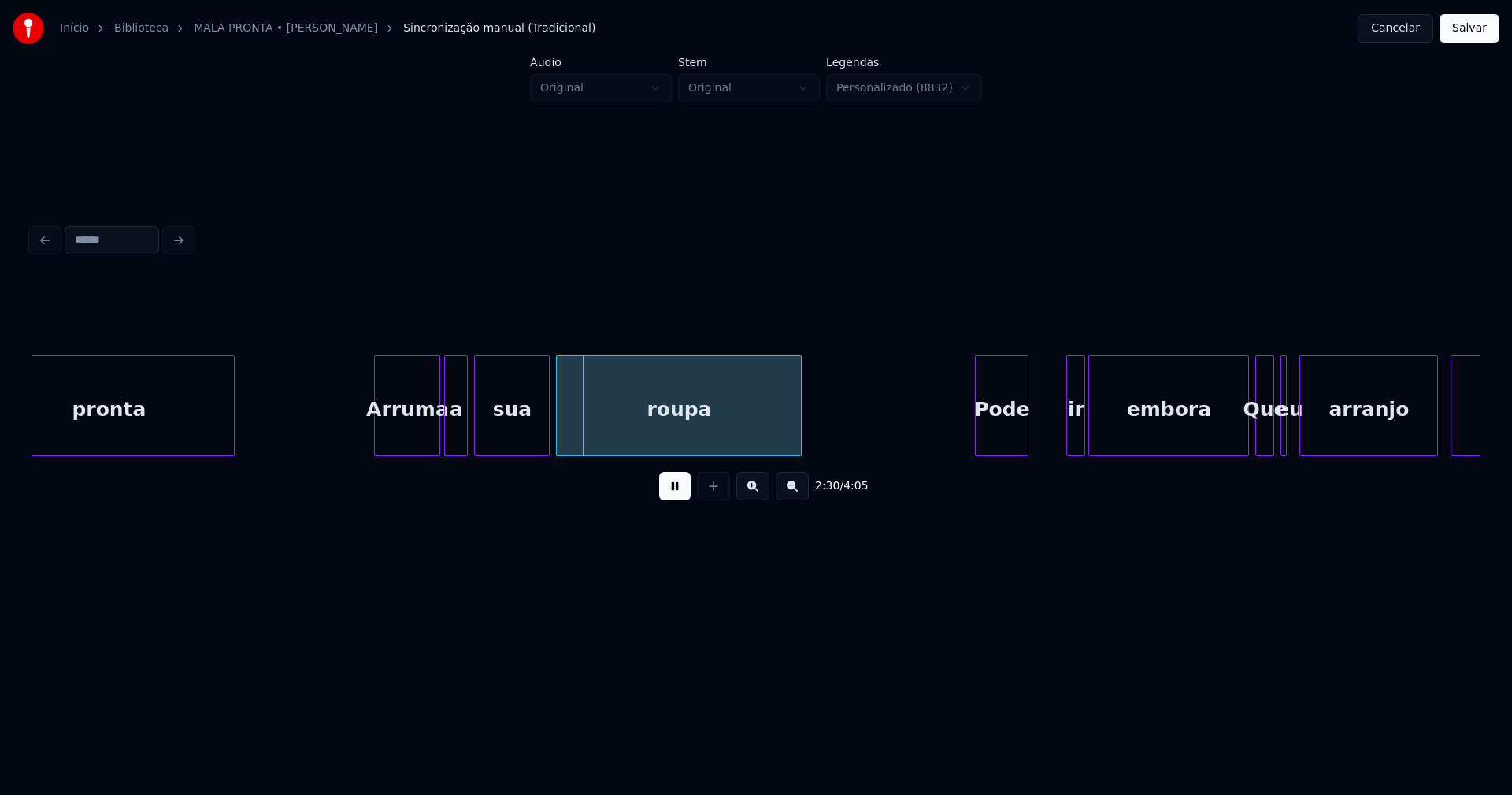
click at [447, 442] on div at bounding box center [447, 405] width 5 height 99
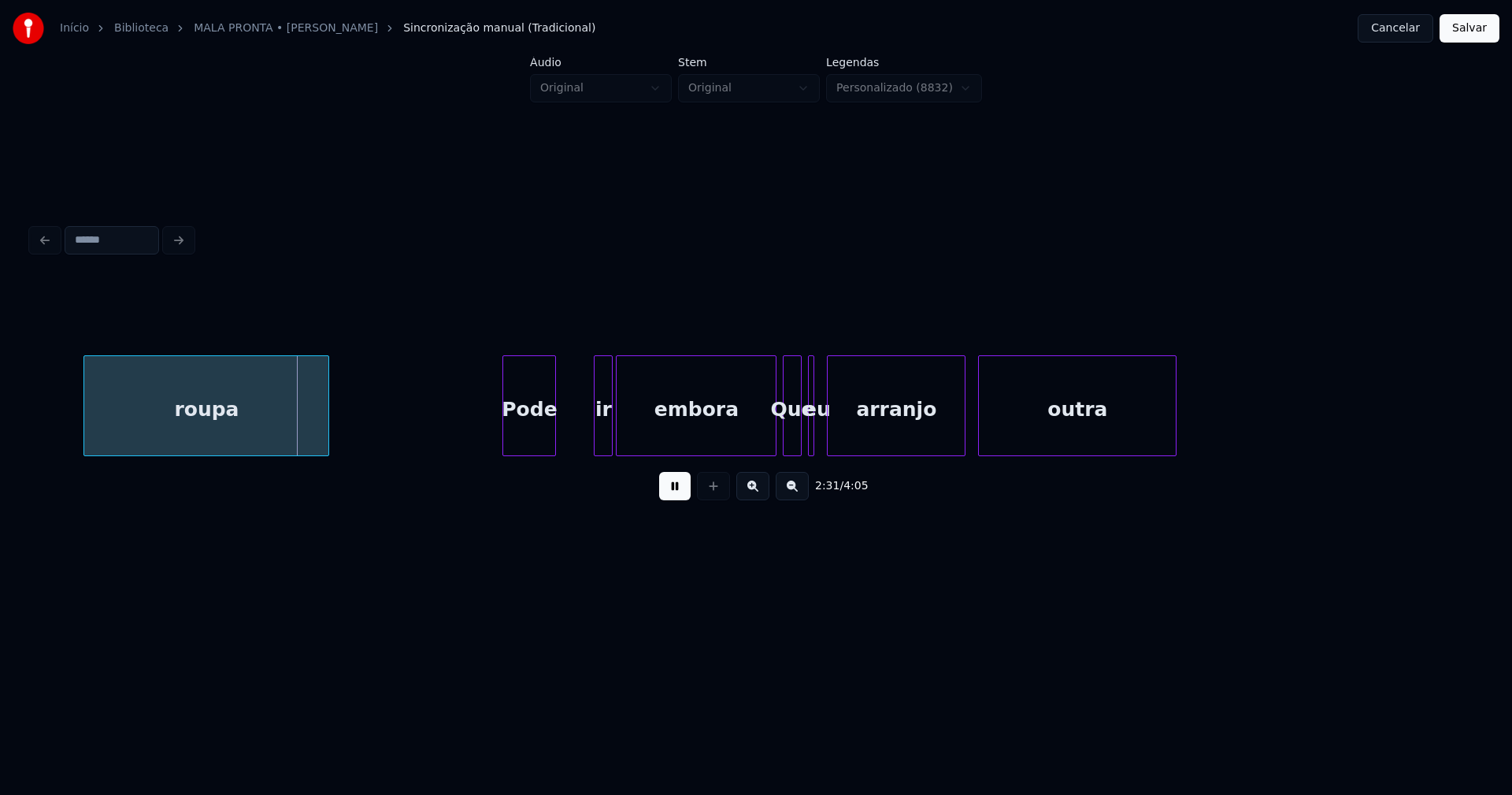
scroll to position [0, 23777]
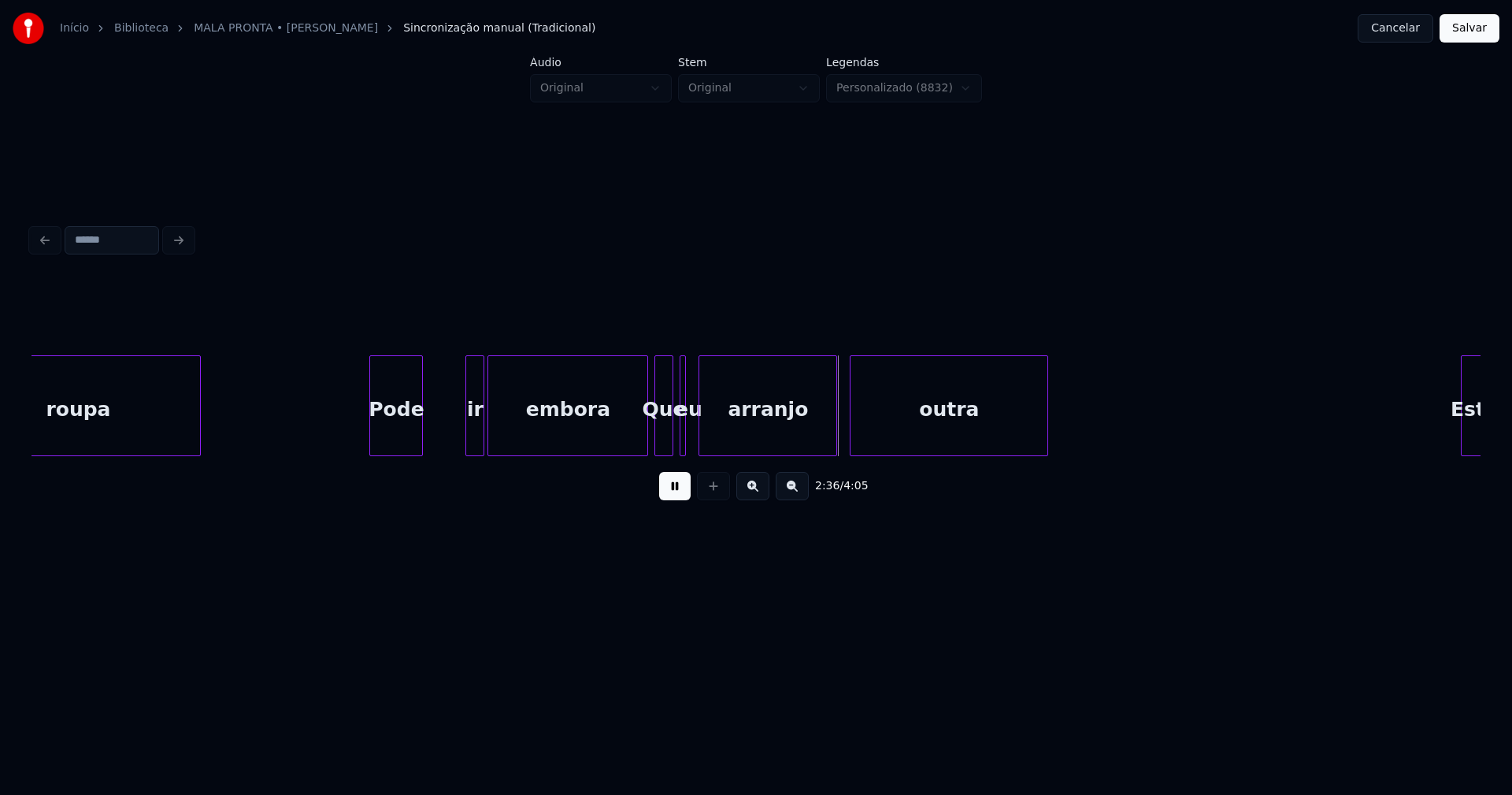
click at [417, 436] on div "Pode" at bounding box center [395, 409] width 52 height 107
click at [410, 444] on div at bounding box center [409, 405] width 5 height 99
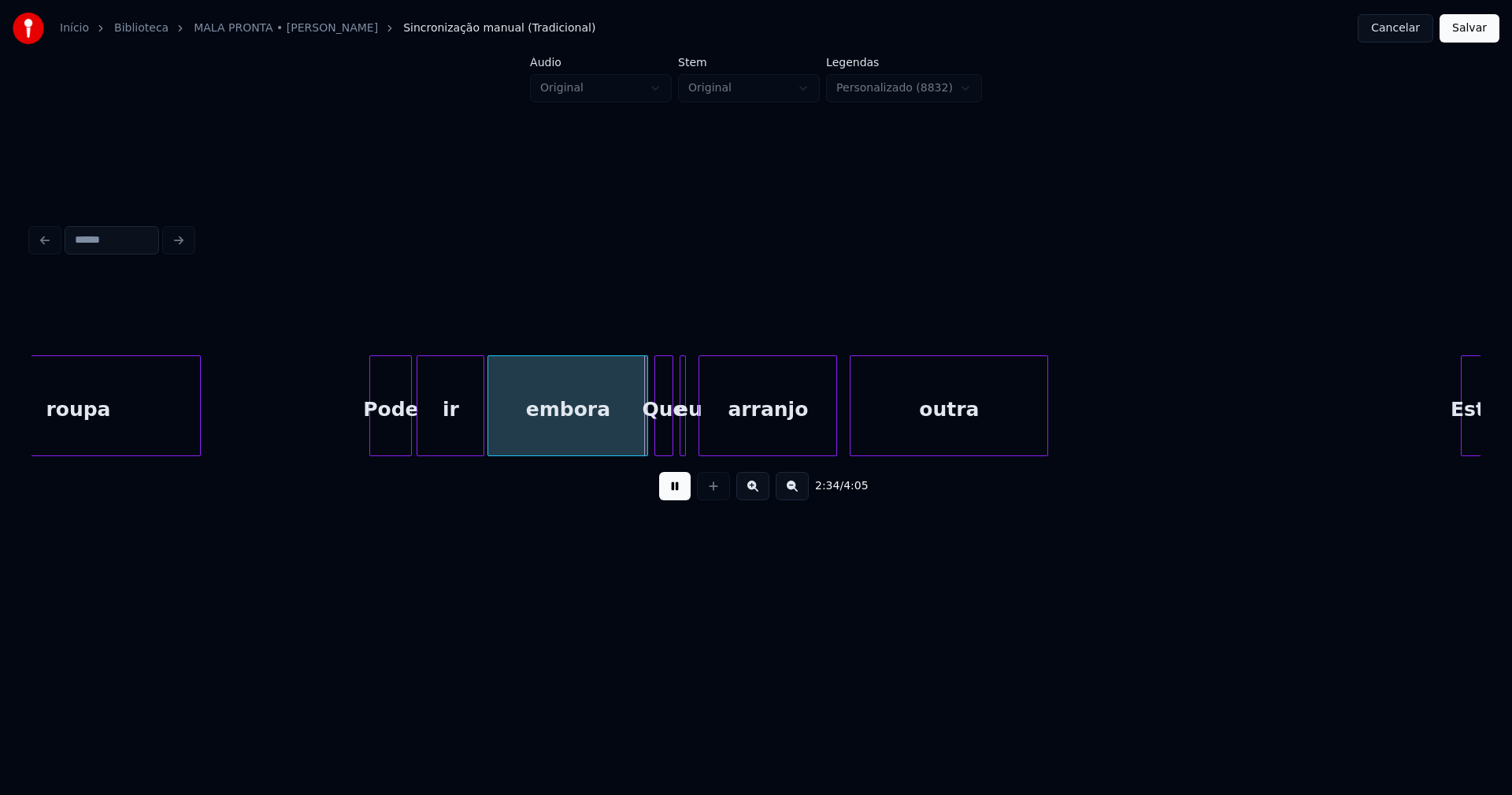
click at [418, 438] on div at bounding box center [420, 405] width 5 height 99
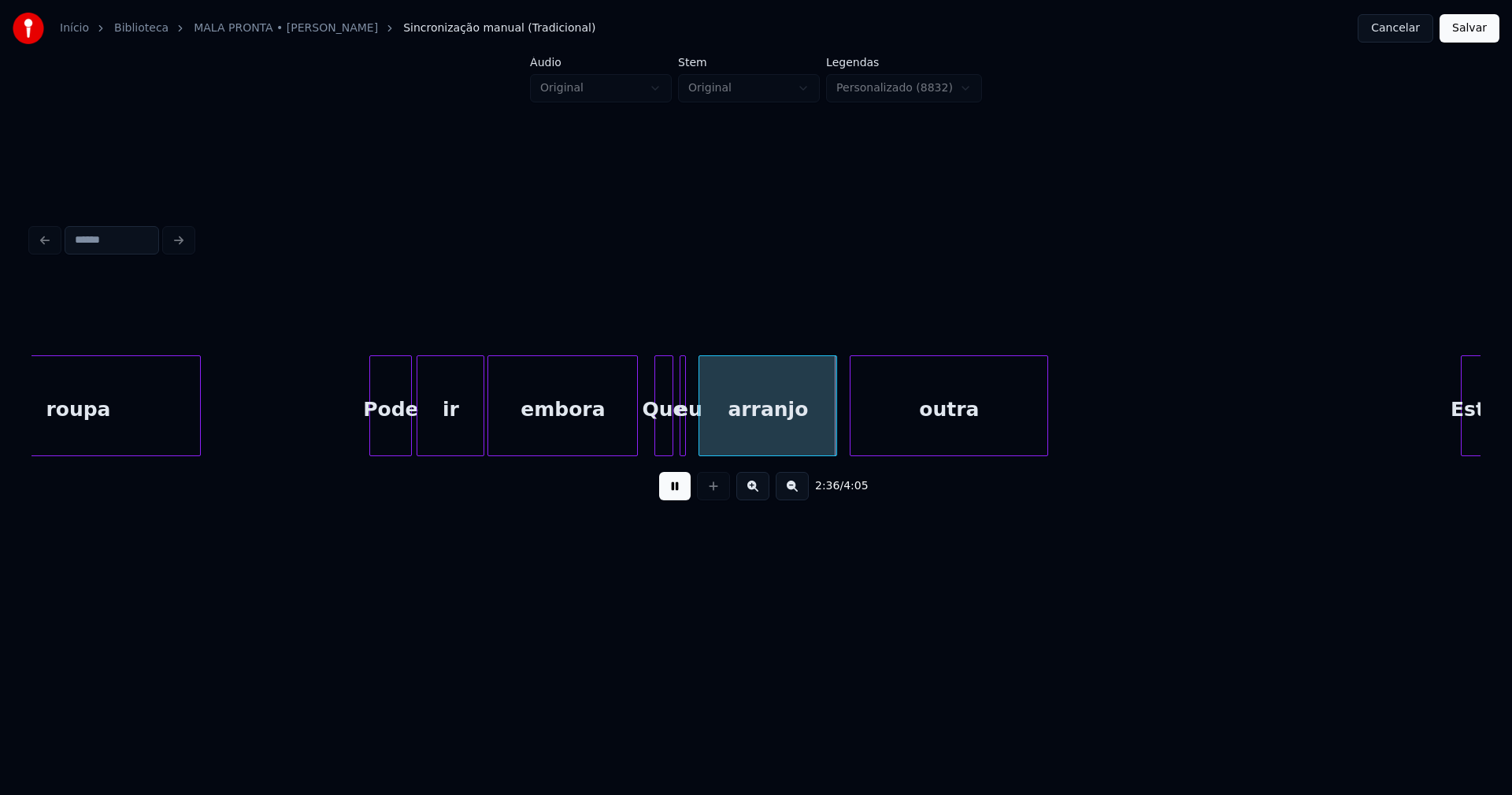
click at [635, 442] on div at bounding box center [634, 405] width 5 height 99
drag, startPoint x: 670, startPoint y: 493, endPoint x: 701, endPoint y: 472, distance: 37.4
click at [680, 488] on button at bounding box center [675, 486] width 32 height 29
click at [728, 423] on div at bounding box center [731, 405] width 5 height 99
click at [700, 428] on div at bounding box center [697, 405] width 5 height 99
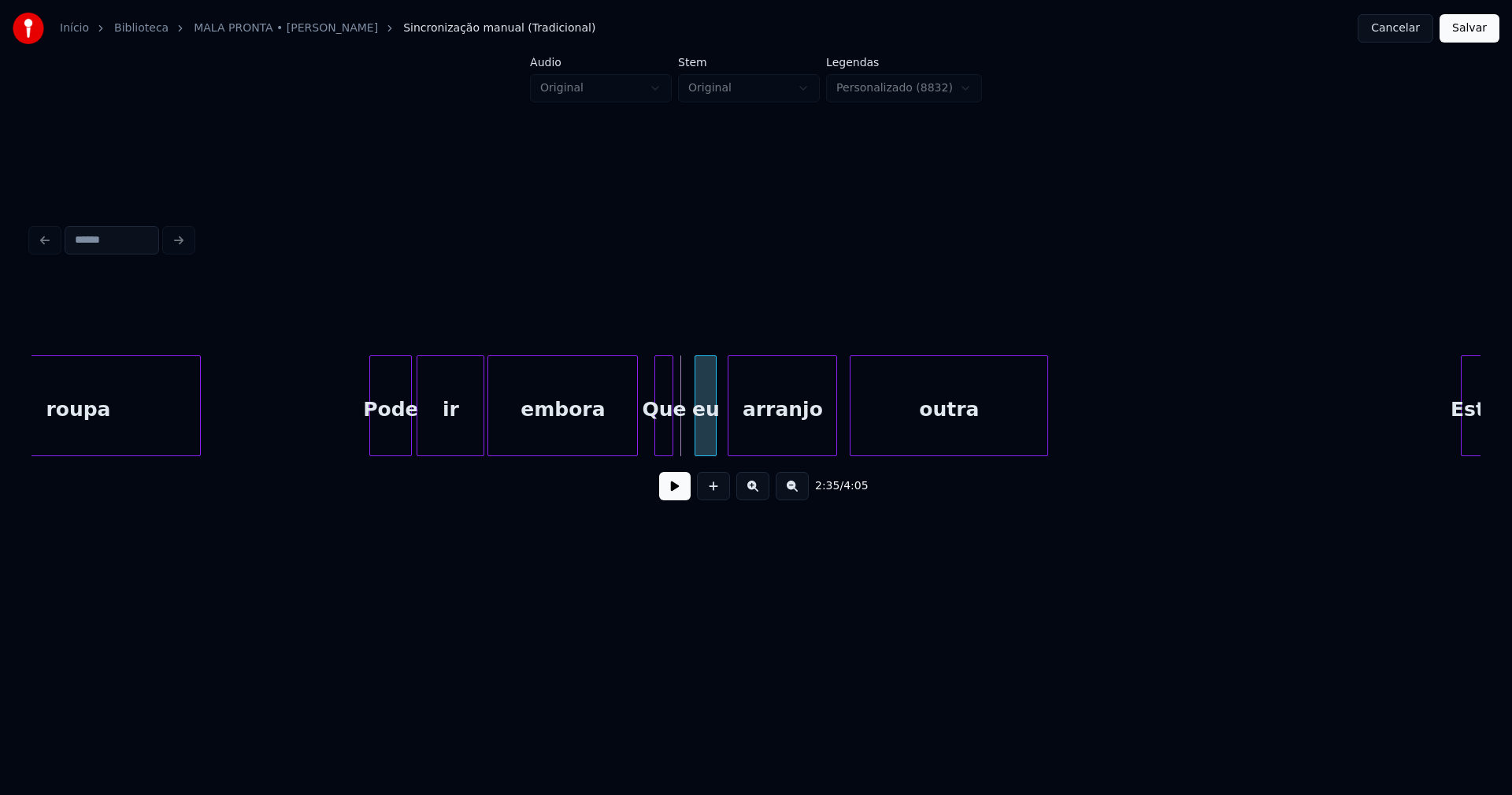
click at [705, 433] on div "eu" at bounding box center [706, 409] width 21 height 107
click at [662, 435] on div at bounding box center [661, 405] width 5 height 99
click at [685, 425] on div at bounding box center [687, 405] width 5 height 99
click at [674, 429] on div "Que" at bounding box center [673, 409] width 31 height 107
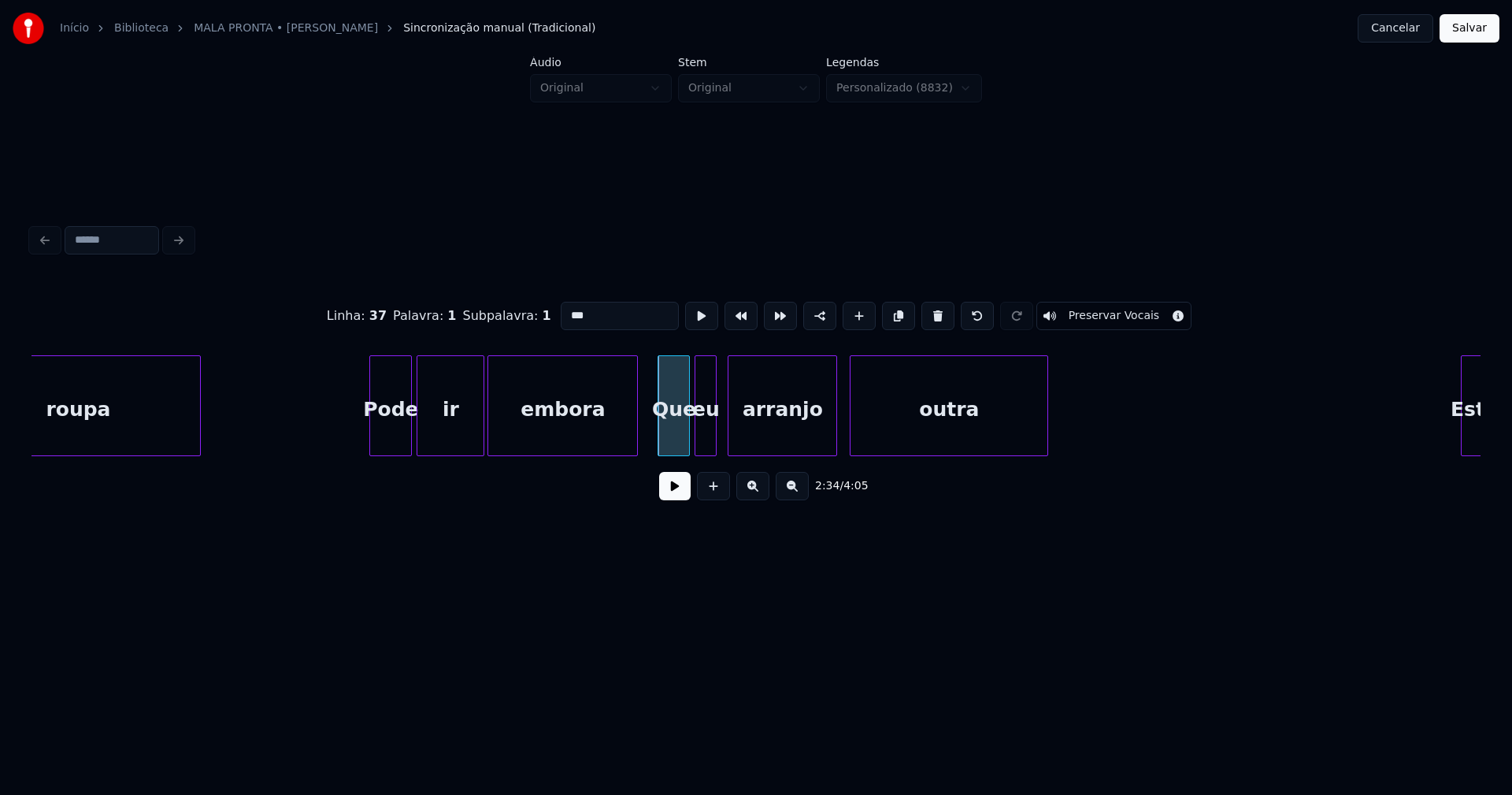
click at [565, 306] on input "***" at bounding box center [619, 316] width 118 height 29
type input "***"
click at [682, 492] on button at bounding box center [675, 486] width 32 height 29
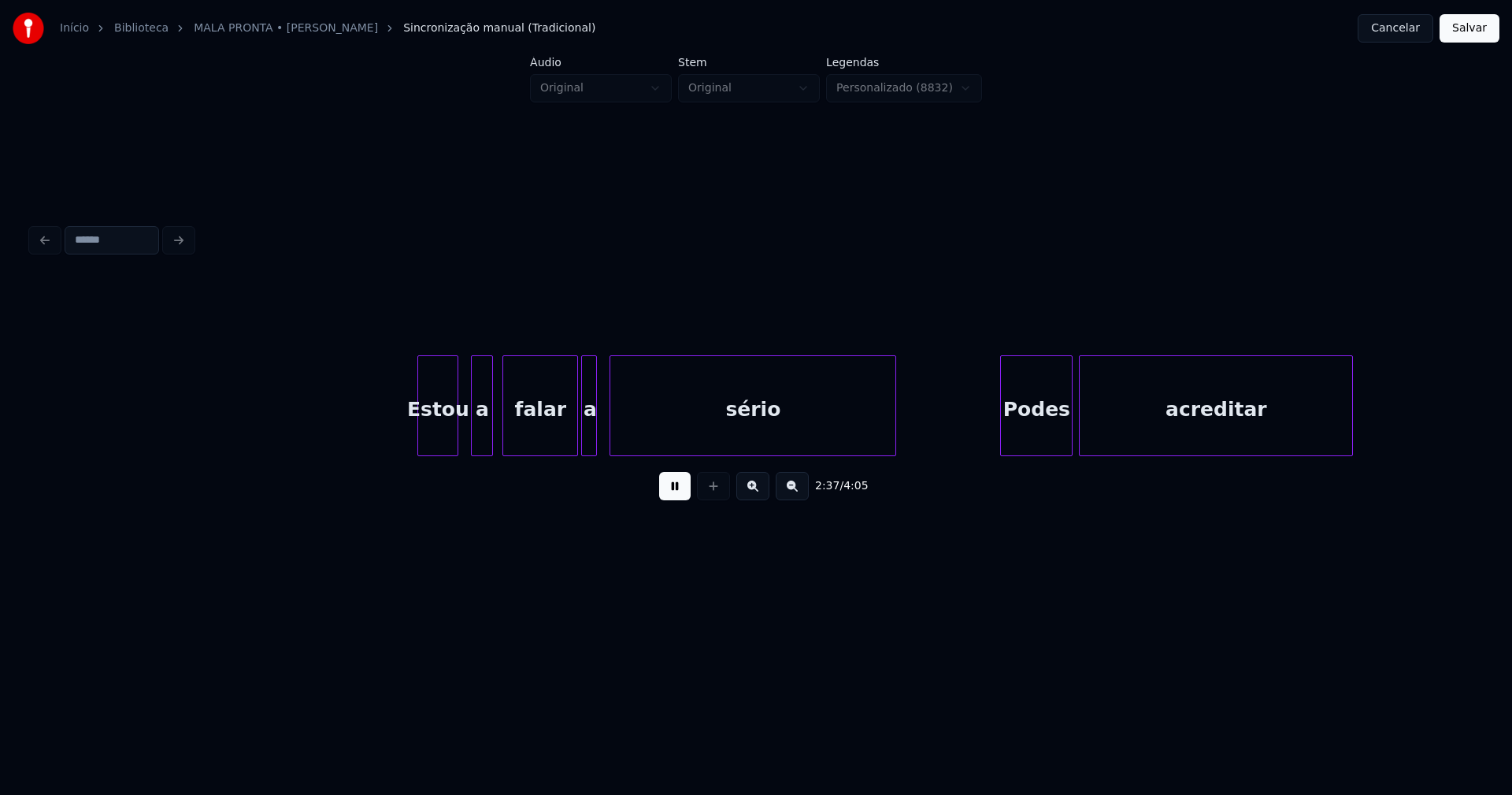
scroll to position [0, 24827]
click at [427, 447] on div "Estou" at bounding box center [426, 409] width 40 height 107
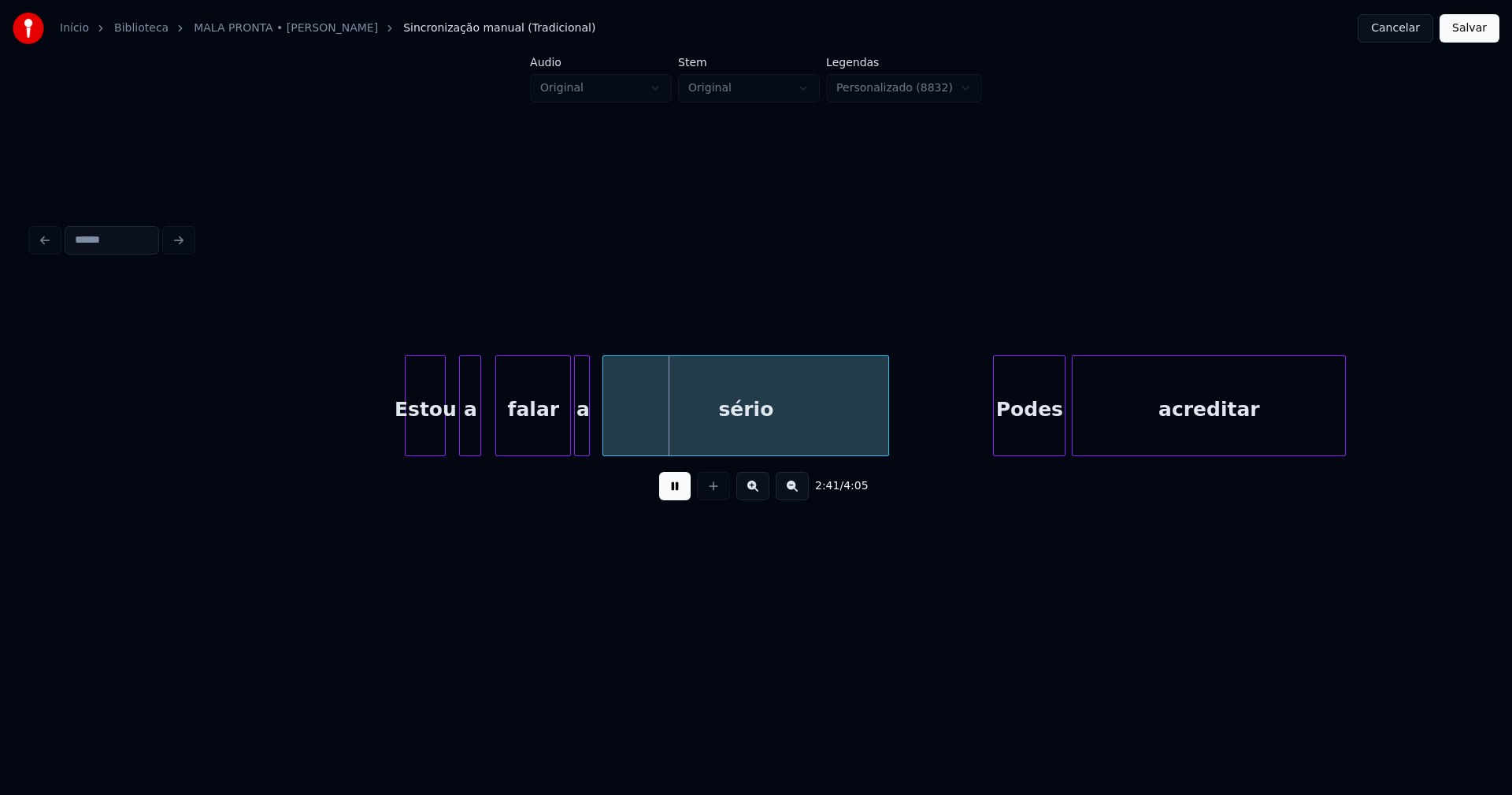
click at [468, 441] on div "a" at bounding box center [470, 409] width 21 height 107
click at [453, 449] on div "a" at bounding box center [465, 405] width 32 height 101
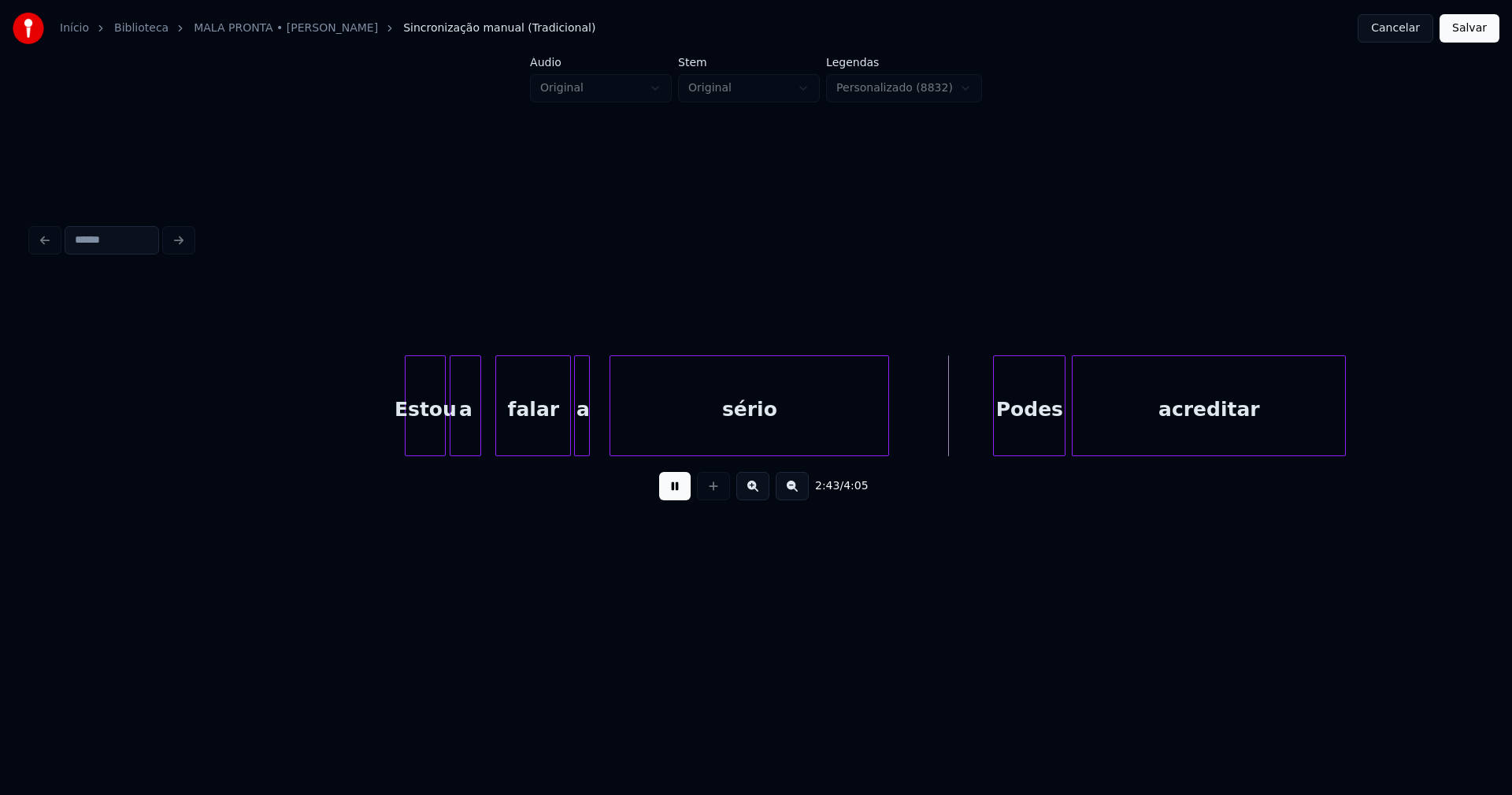
click at [611, 425] on div at bounding box center [613, 405] width 5 height 99
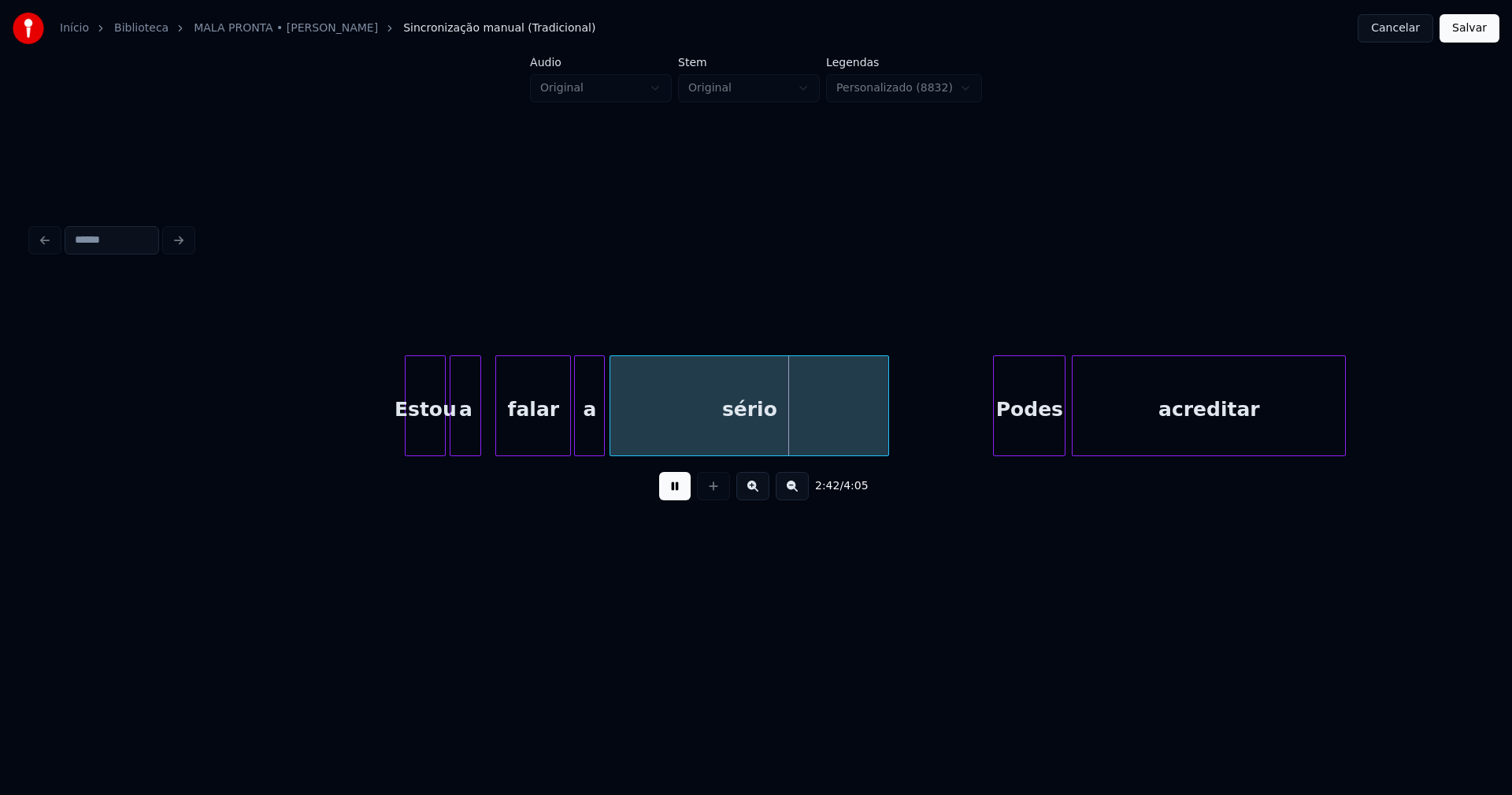
click at [603, 427] on div at bounding box center [602, 405] width 5 height 99
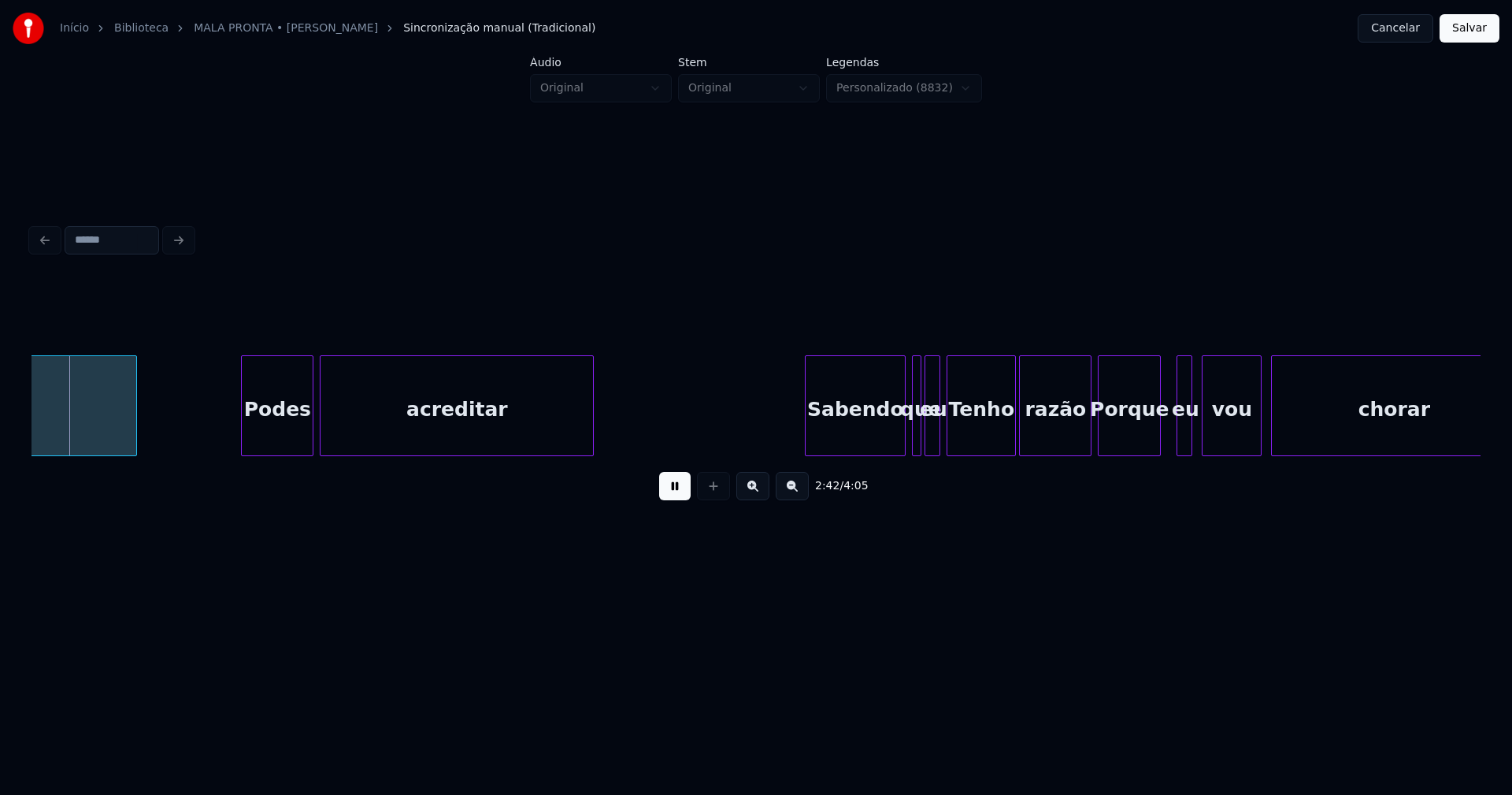
scroll to position [0, 25601]
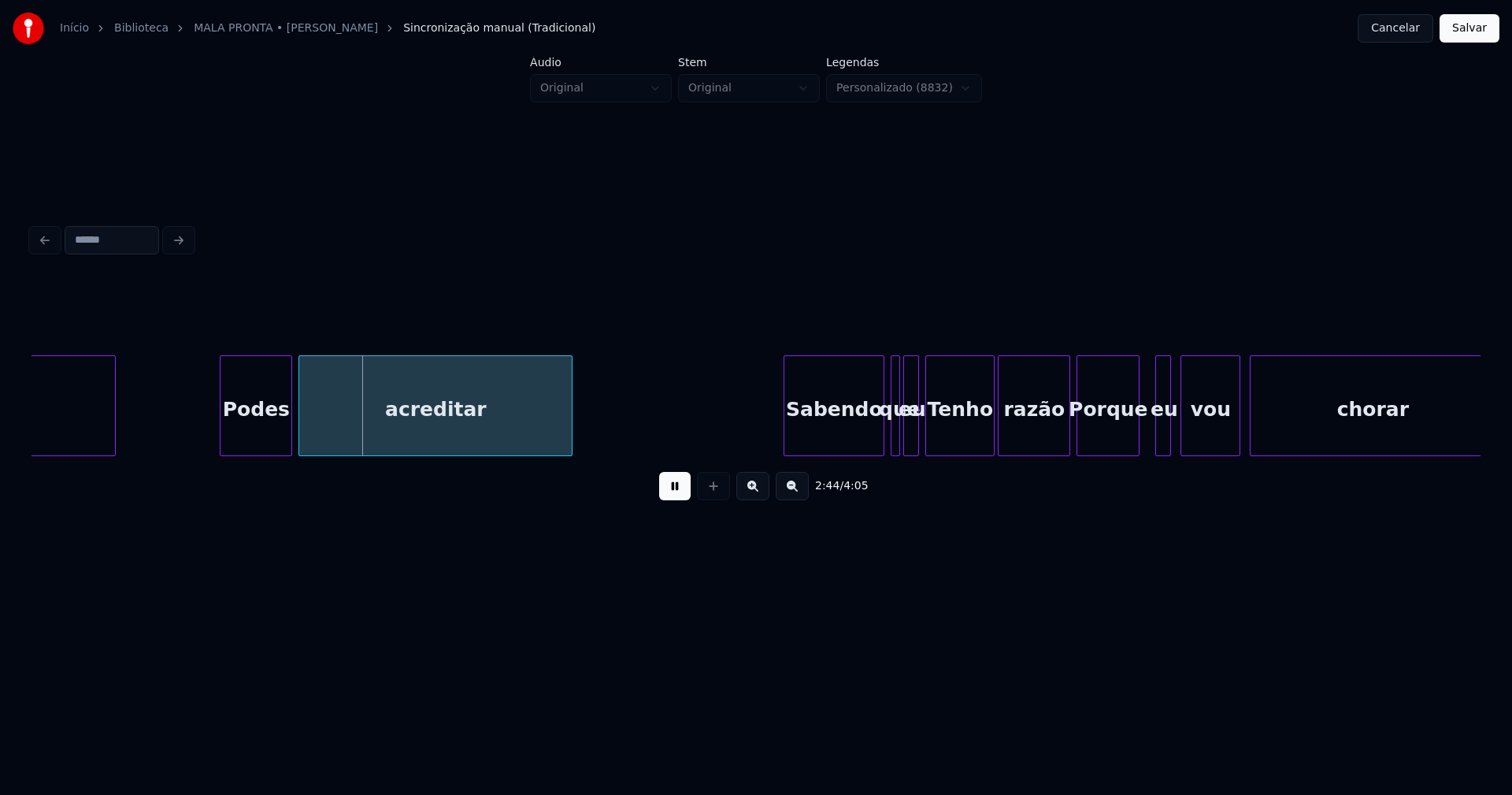
click at [254, 434] on div "Podes" at bounding box center [256, 409] width 71 height 107
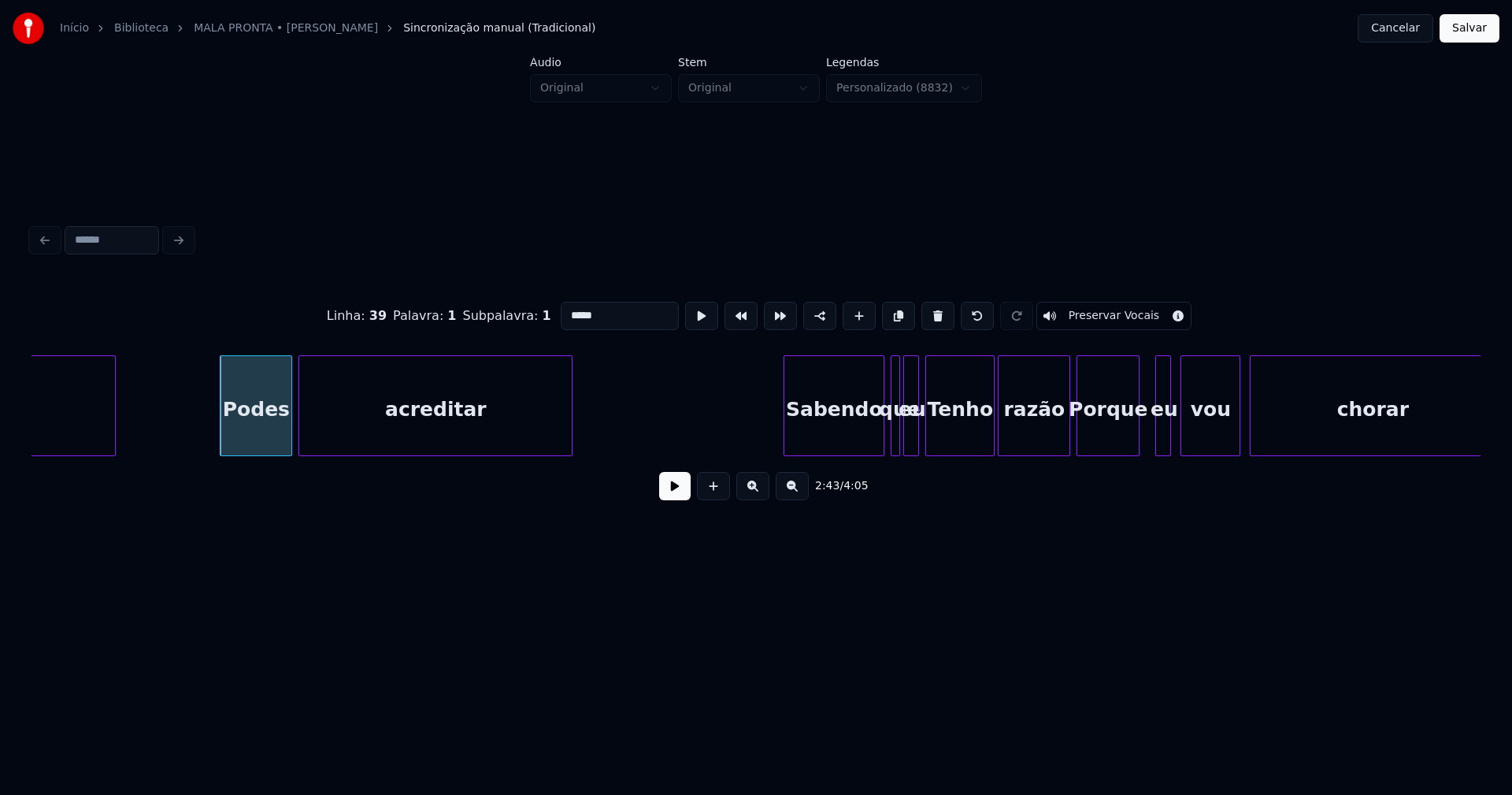
click at [673, 490] on button at bounding box center [675, 486] width 32 height 29
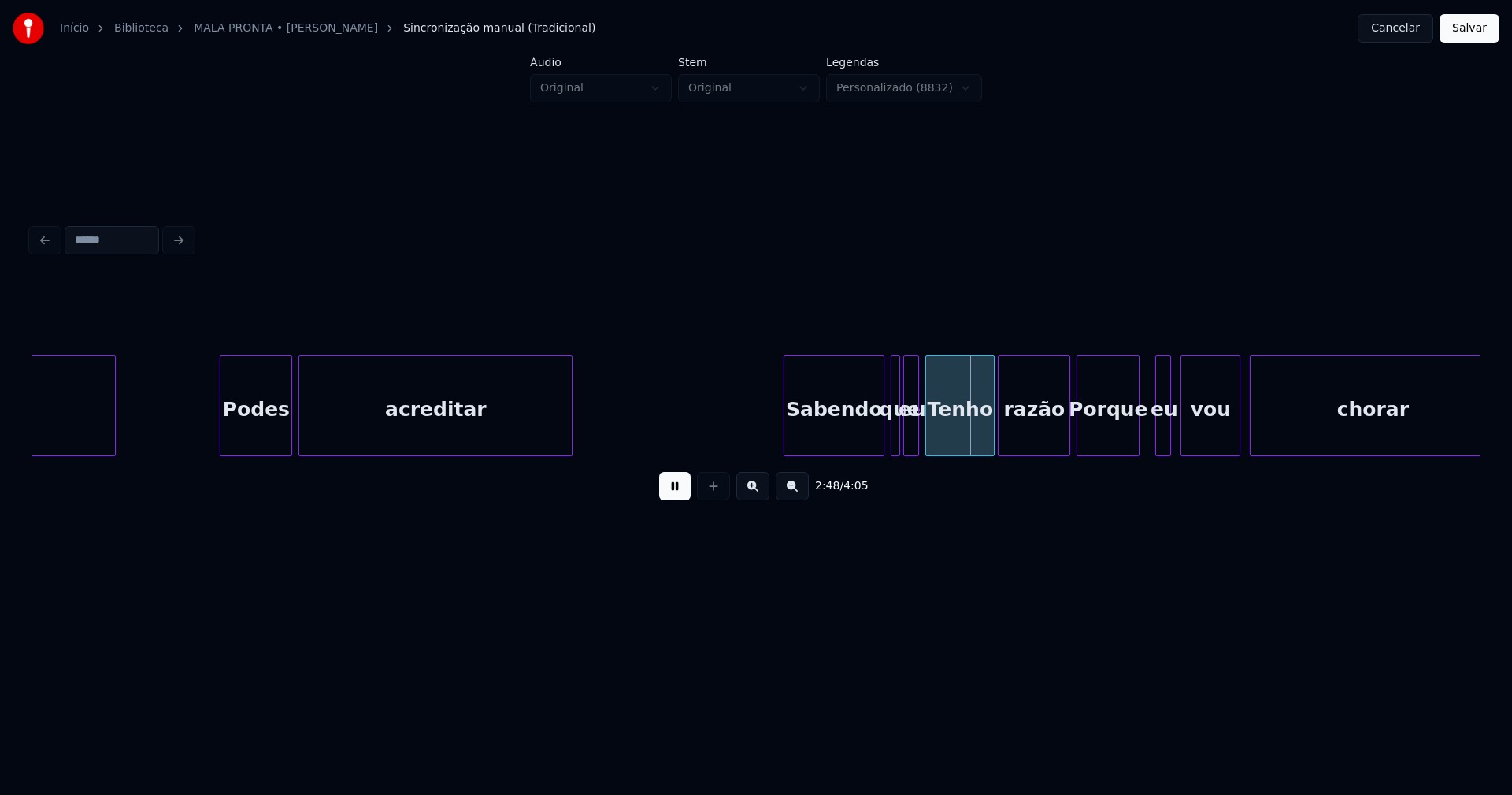
drag, startPoint x: 673, startPoint y: 498, endPoint x: 695, endPoint y: 490, distance: 23.4
click at [678, 498] on button at bounding box center [675, 486] width 32 height 29
click at [827, 445] on div "Sabendo" at bounding box center [820, 409] width 99 height 107
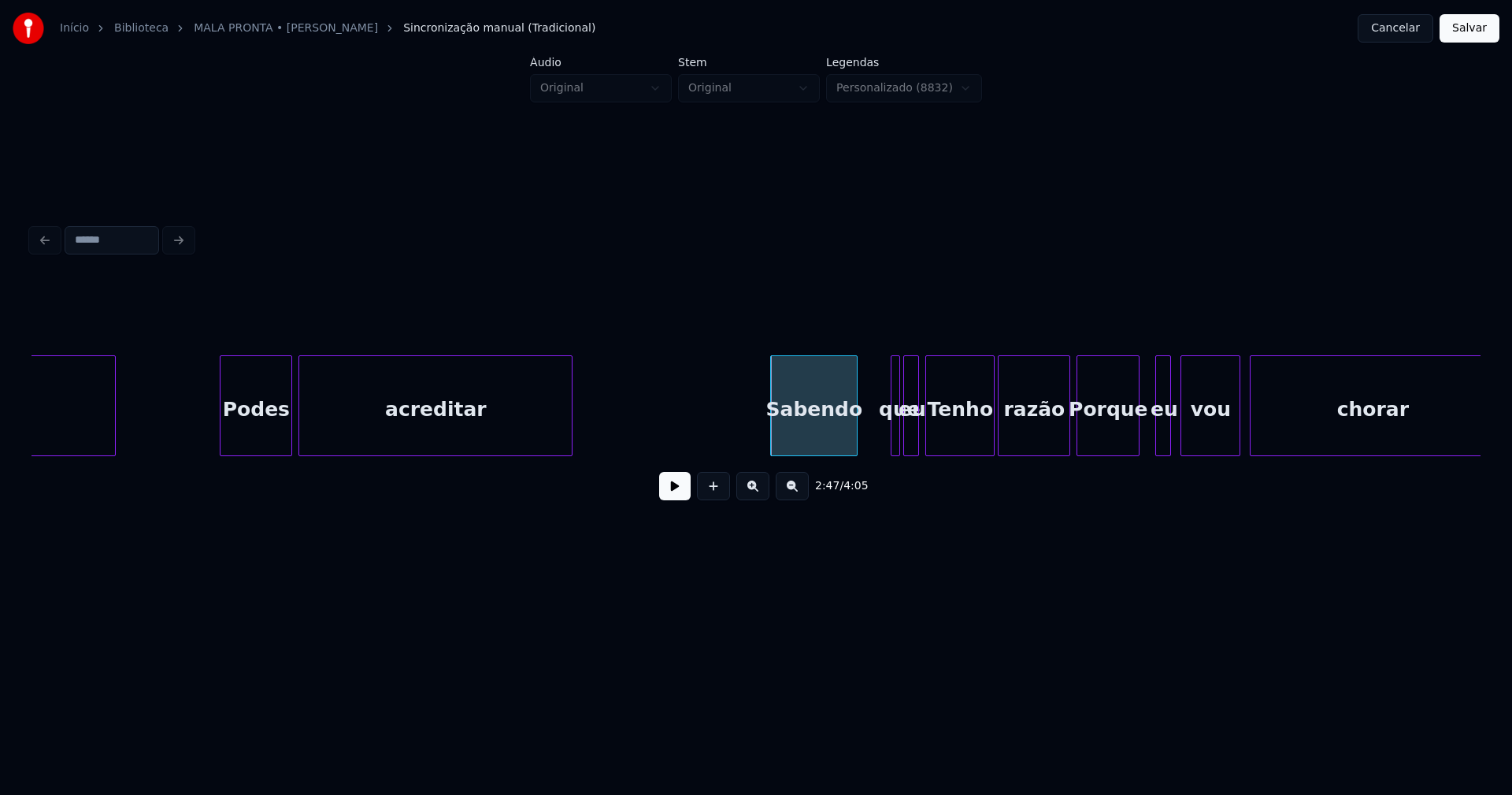
click at [855, 438] on div at bounding box center [854, 405] width 5 height 99
click at [865, 445] on div "que" at bounding box center [870, 405] width 10 height 101
click at [885, 426] on div at bounding box center [886, 405] width 5 height 99
click at [902, 430] on div at bounding box center [901, 405] width 5 height 99
click at [904, 433] on div "eu" at bounding box center [903, 409] width 20 height 107
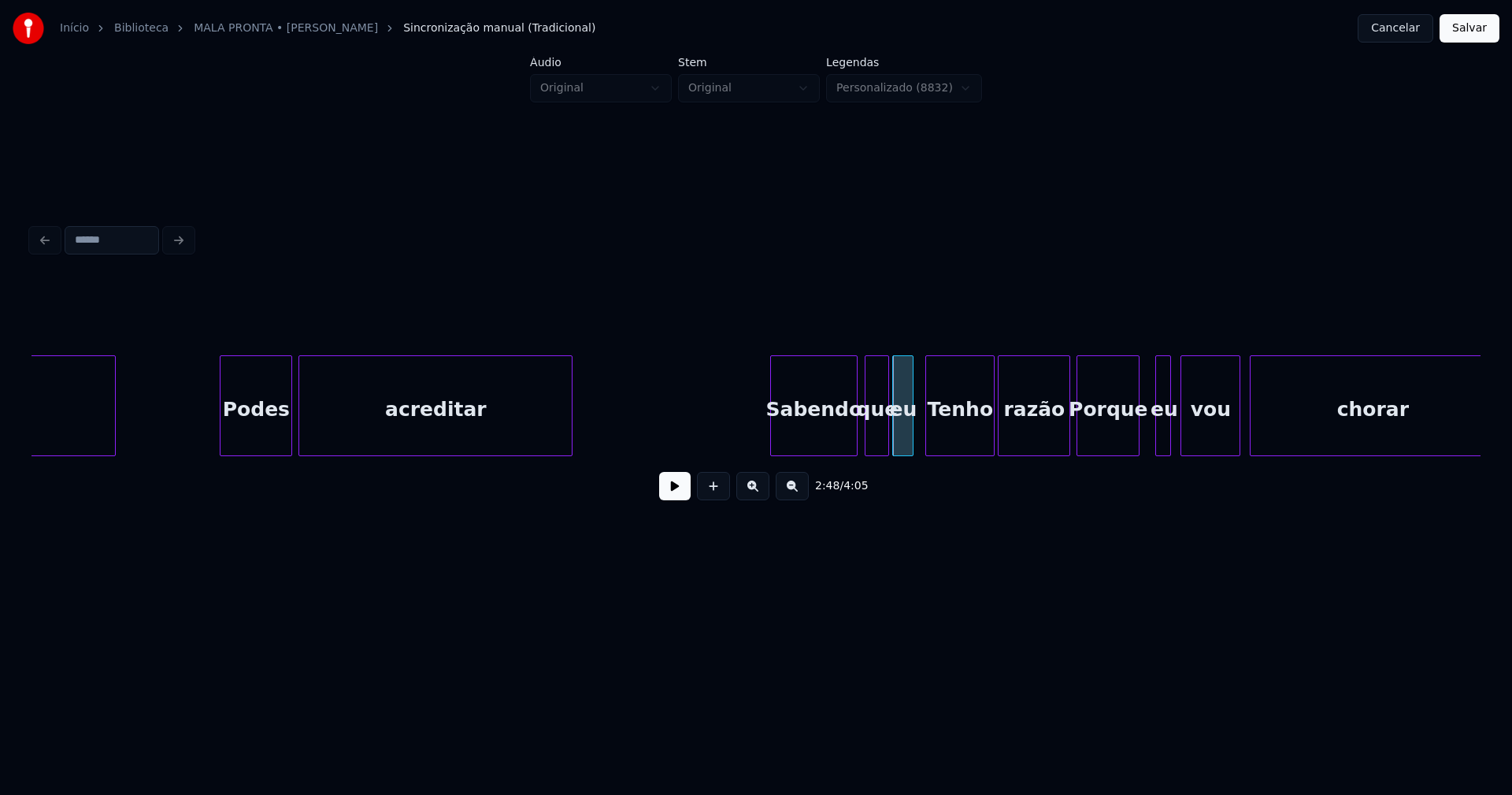
drag, startPoint x: 662, startPoint y: 497, endPoint x: 679, endPoint y: 497, distance: 17.0
click at [662, 497] on button at bounding box center [675, 486] width 32 height 29
drag, startPoint x: 665, startPoint y: 420, endPoint x: 712, endPoint y: 452, distance: 56.9
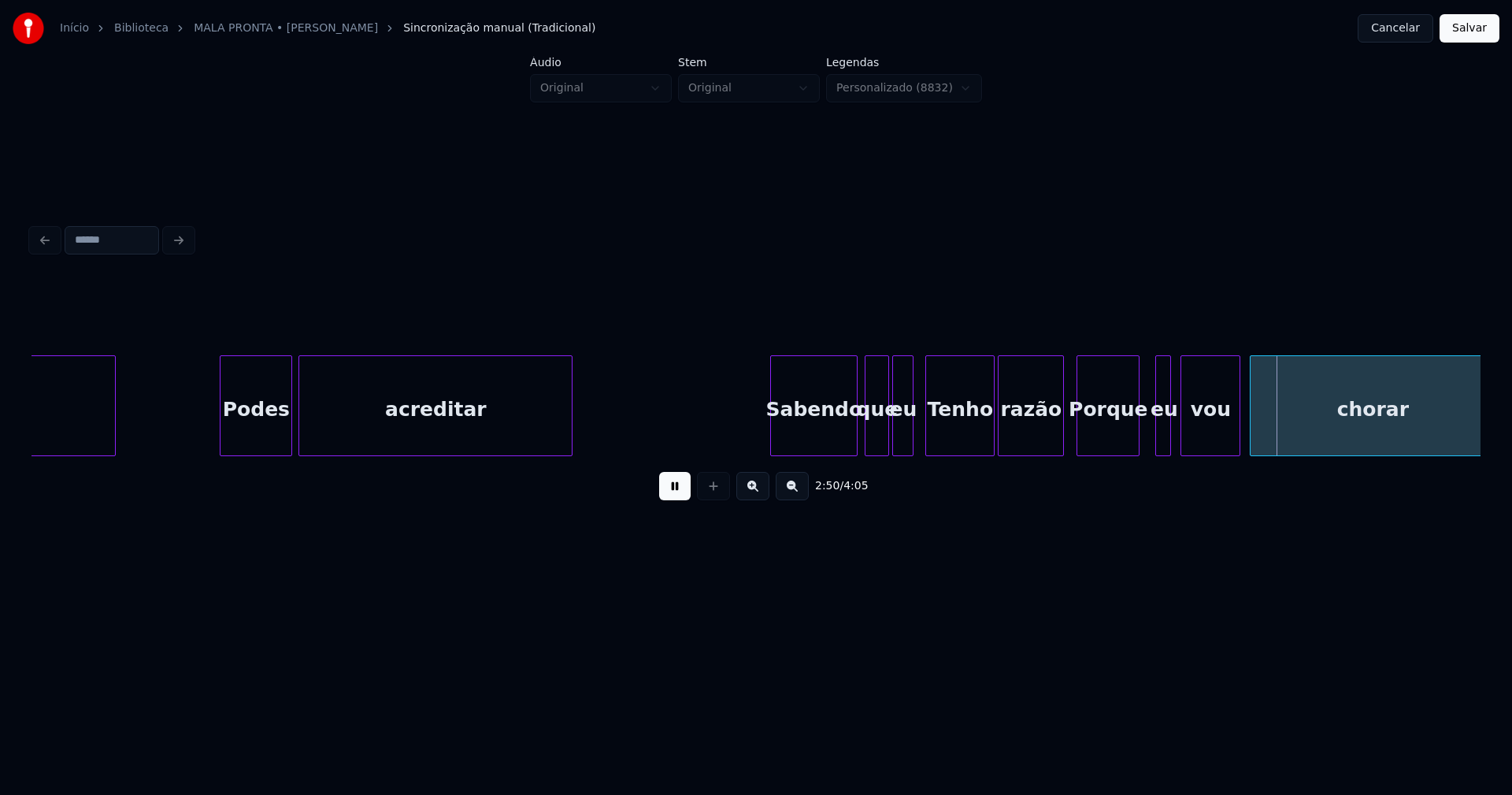
click at [1062, 440] on div at bounding box center [1061, 405] width 5 height 99
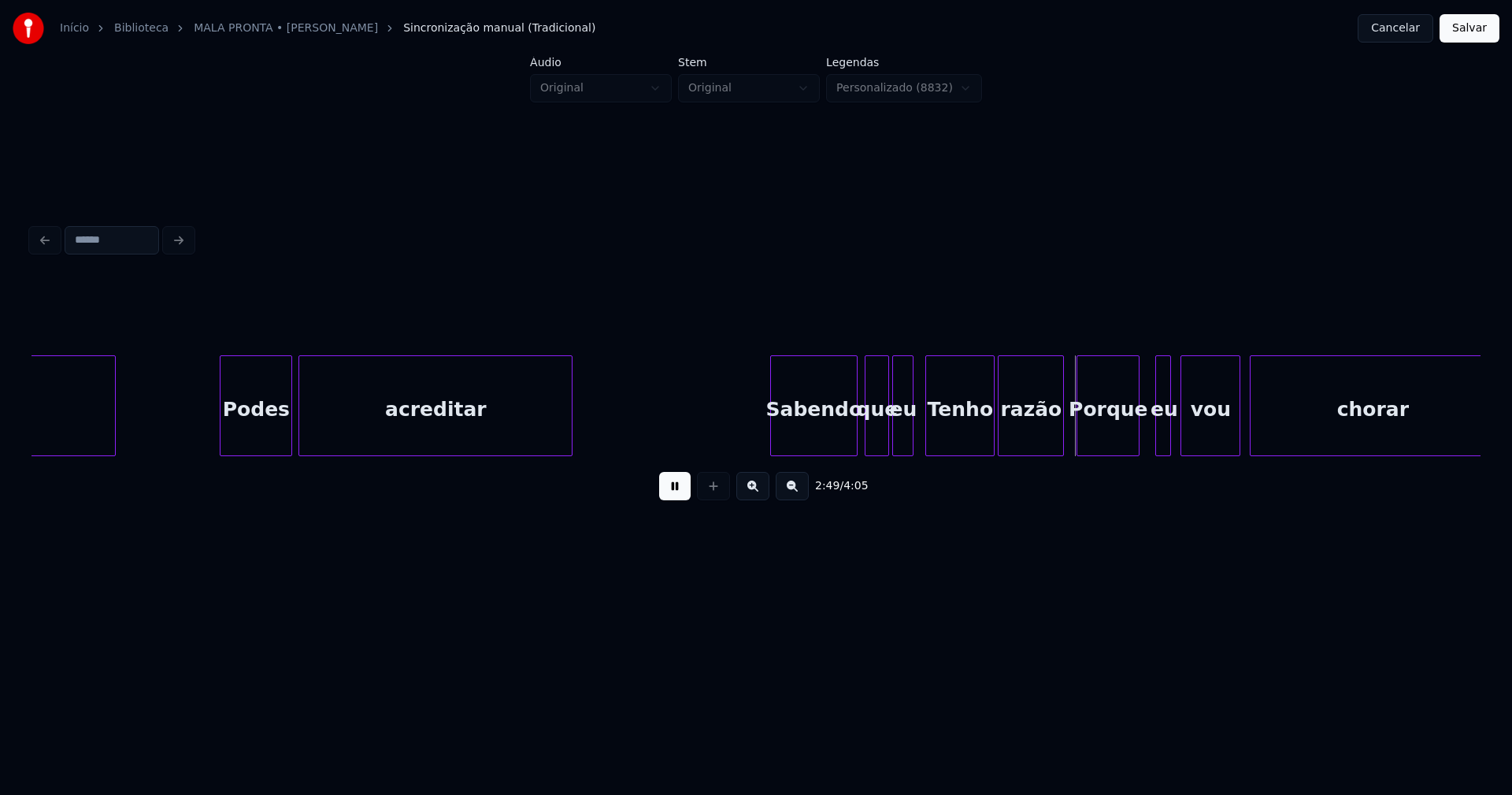
click at [967, 438] on div "Tenho" at bounding box center [959, 409] width 68 height 107
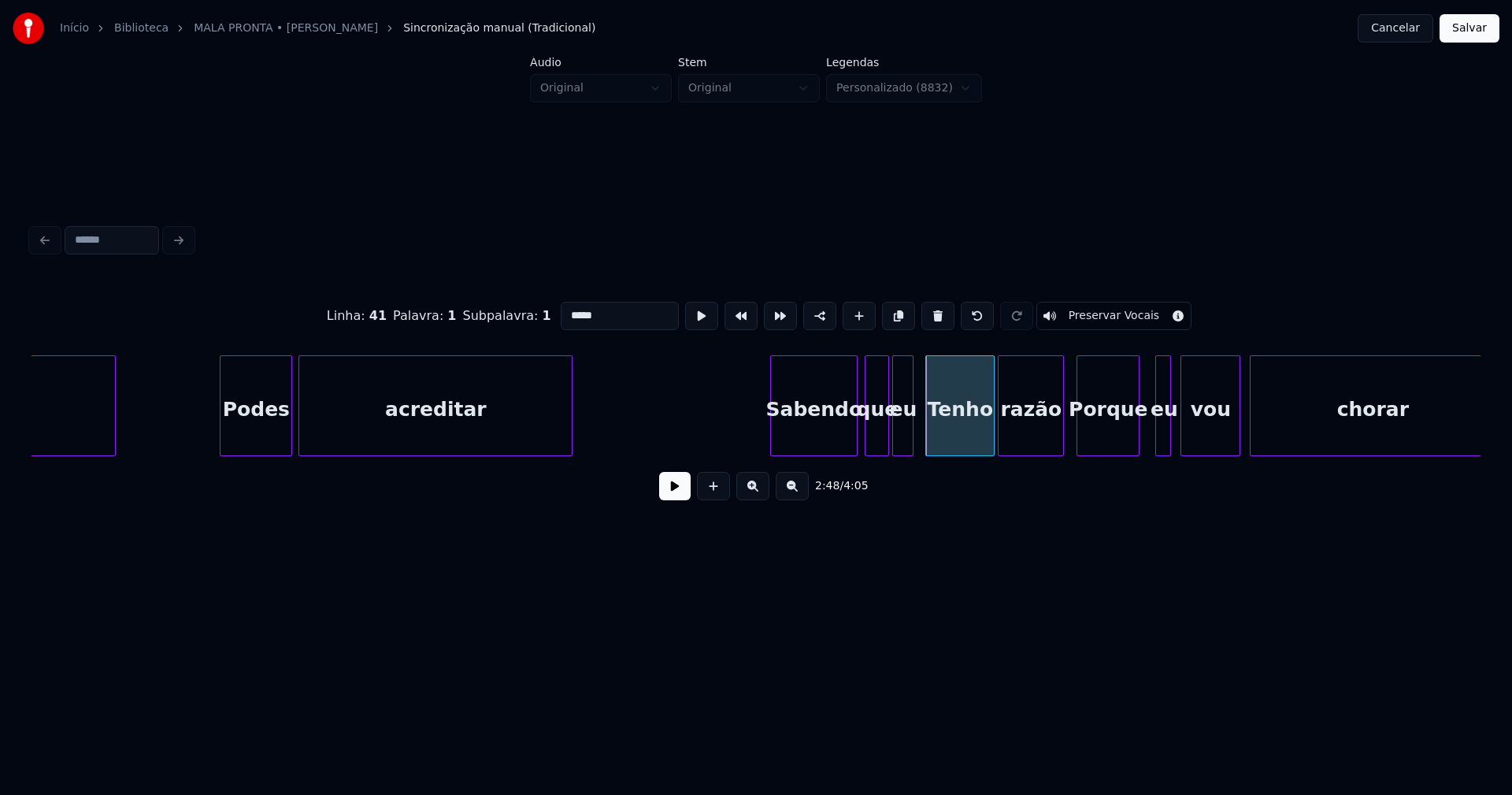
click at [565, 304] on input "*****" at bounding box center [619, 316] width 118 height 29
click at [1107, 427] on div "Porque" at bounding box center [1108, 409] width 61 height 107
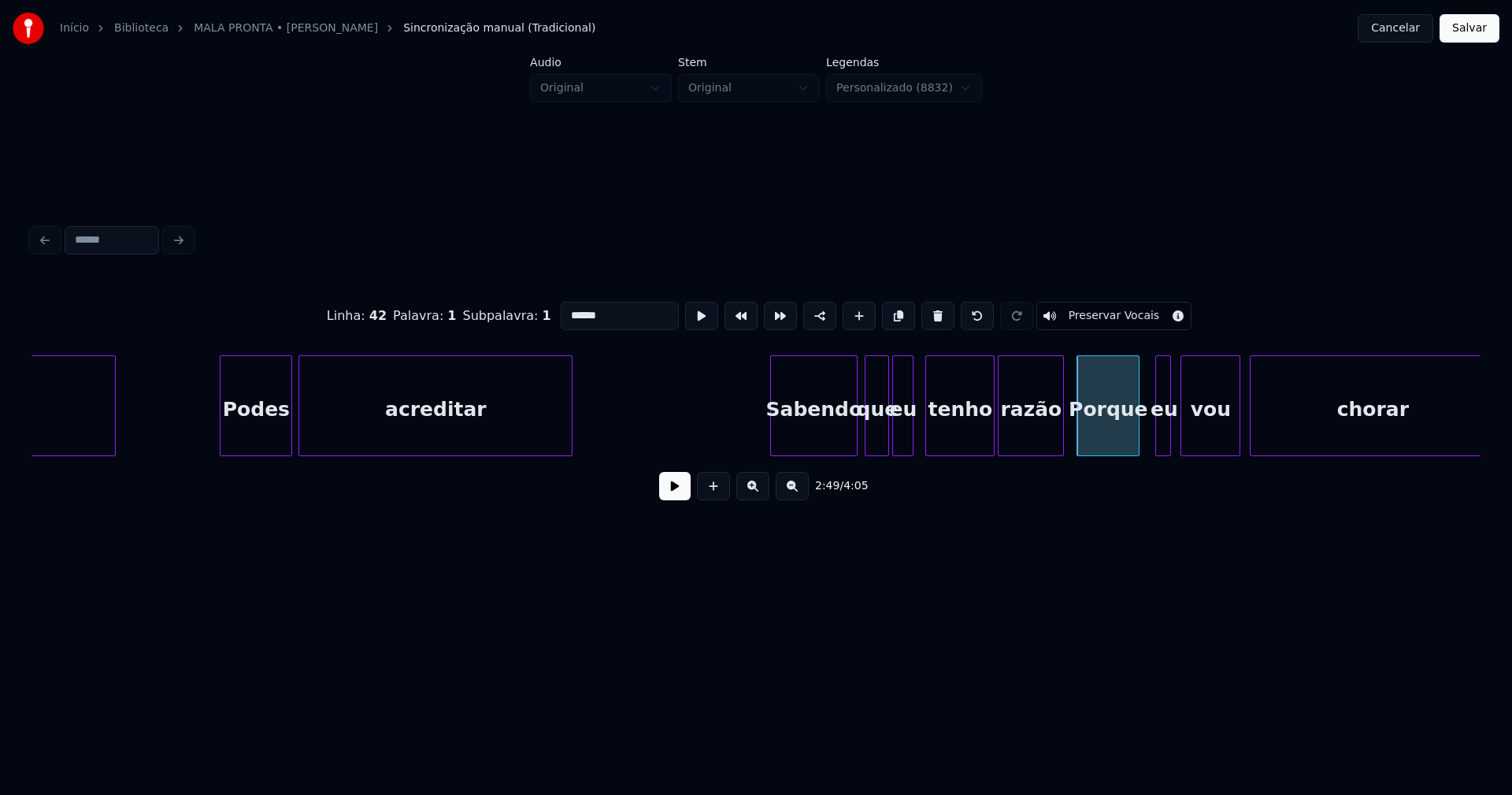
click at [565, 307] on input "******" at bounding box center [619, 316] width 118 height 29
click at [1146, 444] on div at bounding box center [1146, 405] width 5 height 99
type input "******"
click at [666, 494] on button at bounding box center [675, 486] width 32 height 29
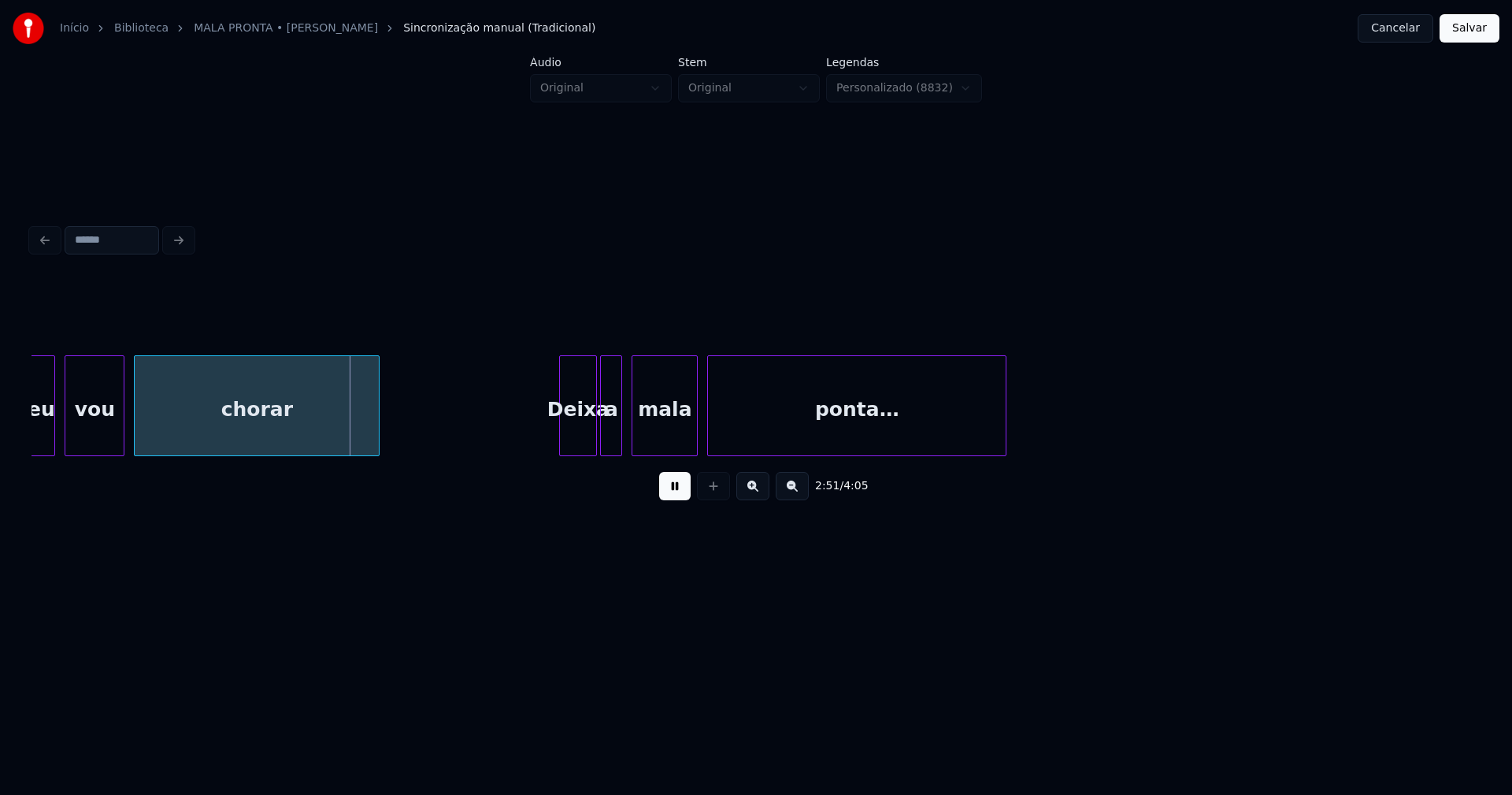
scroll to position [0, 26760]
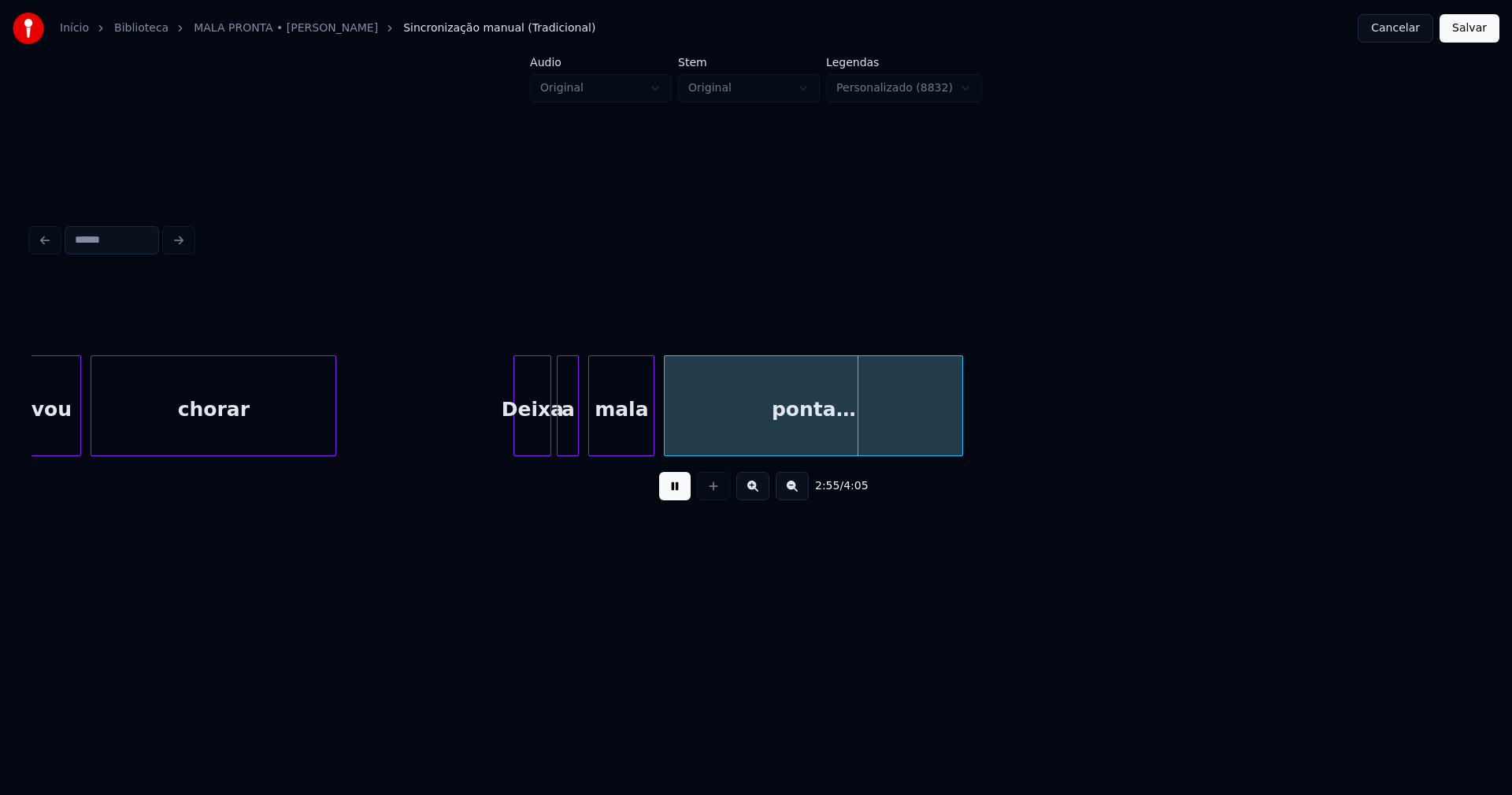
click at [537, 440] on div "Deixa" at bounding box center [533, 409] width 37 height 107
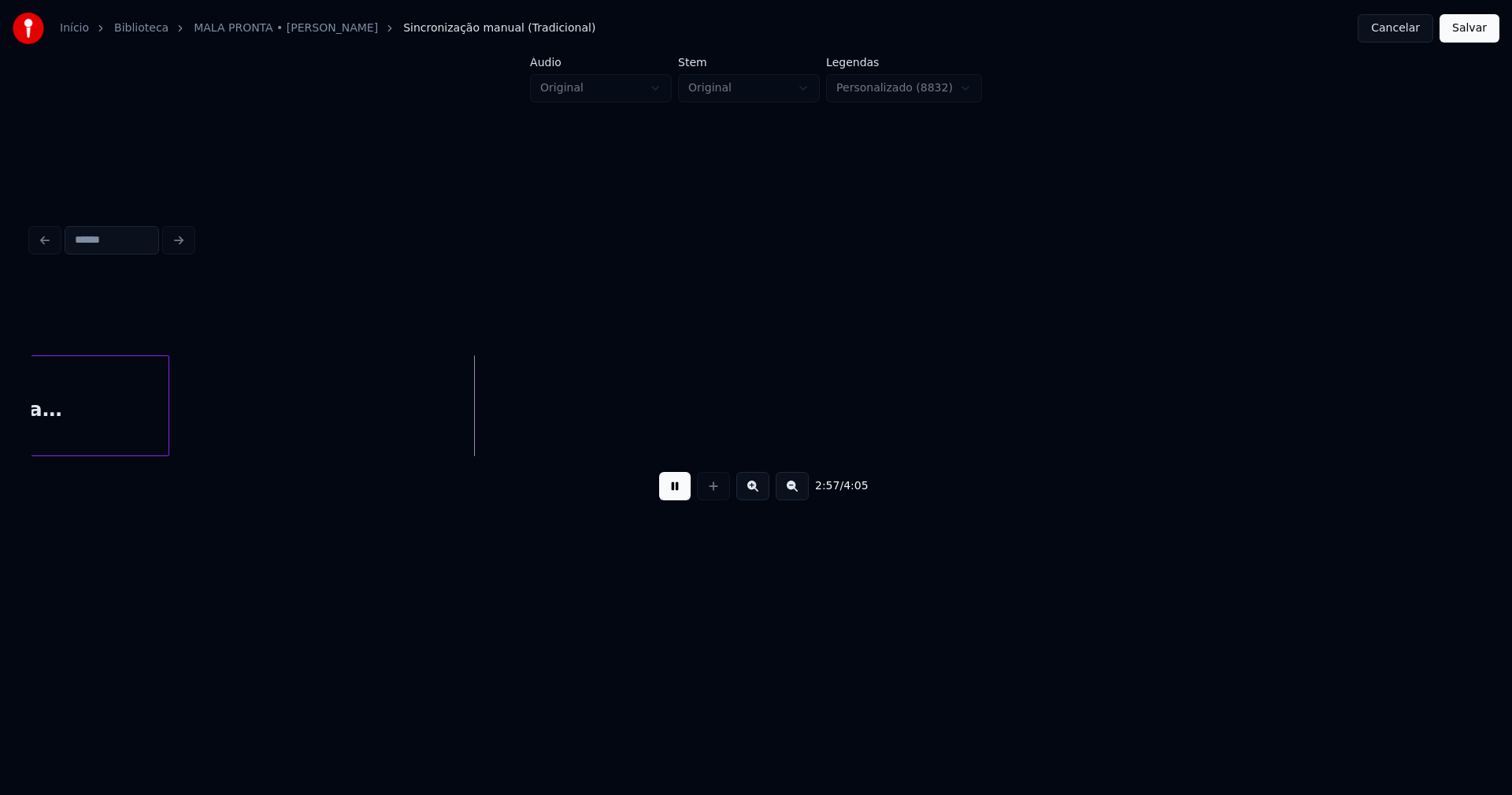
click at [124, 410] on div "ponta…" at bounding box center [19, 409] width 298 height 107
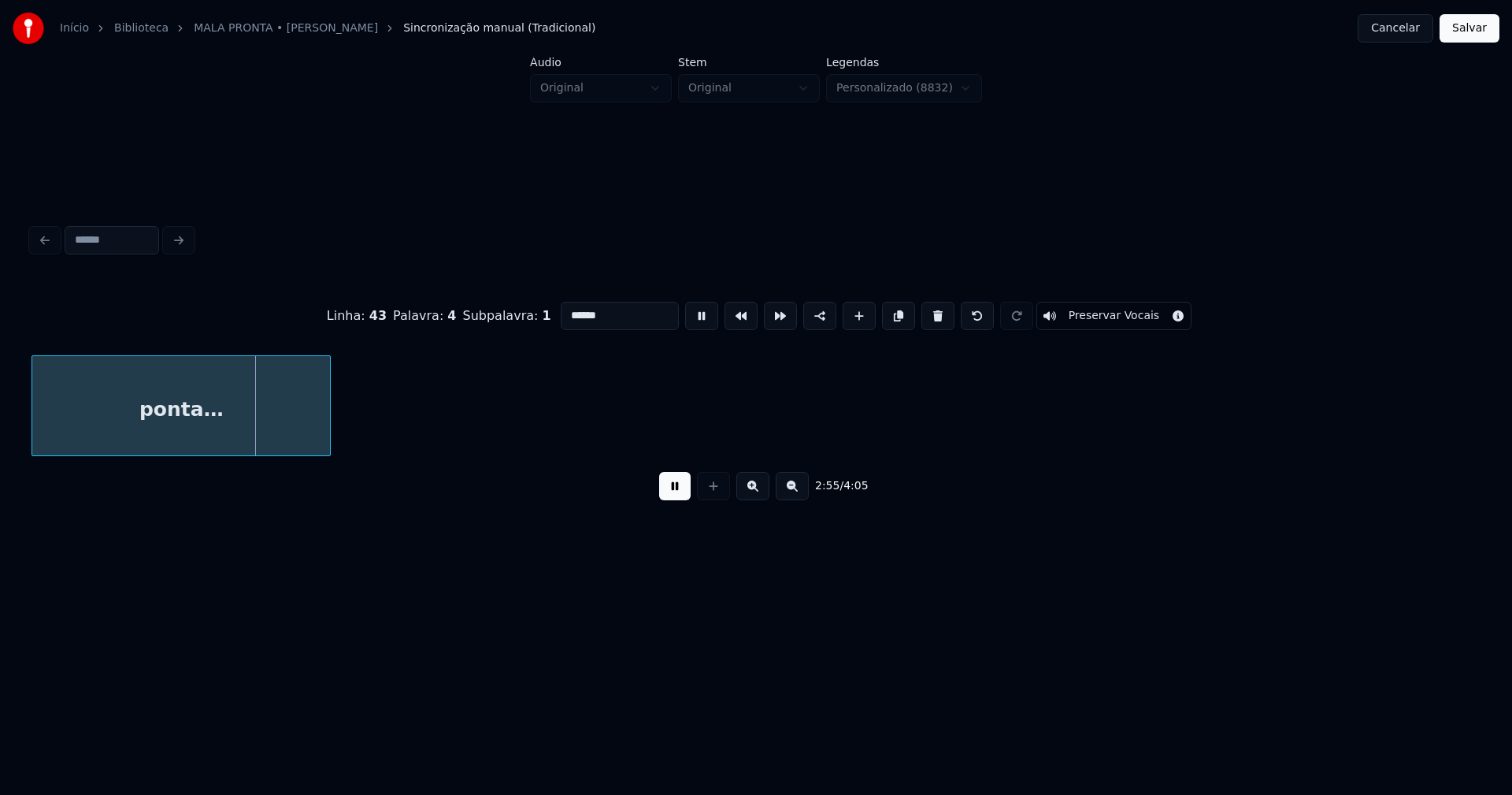
click at [619, 315] on input "******" at bounding box center [619, 316] width 118 height 29
type input "*****"
click at [673, 494] on button at bounding box center [675, 486] width 32 height 29
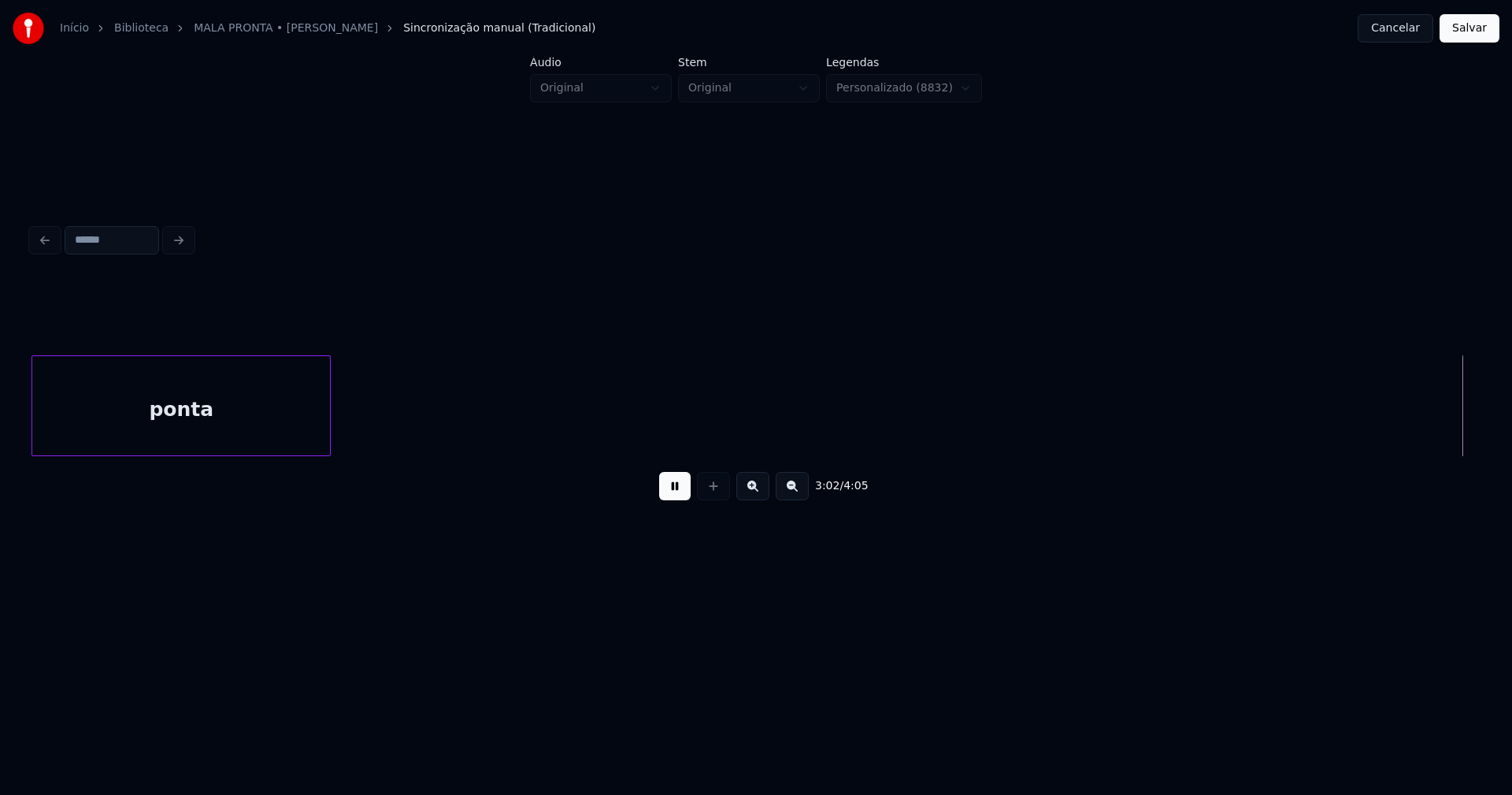
scroll to position [0, 28842]
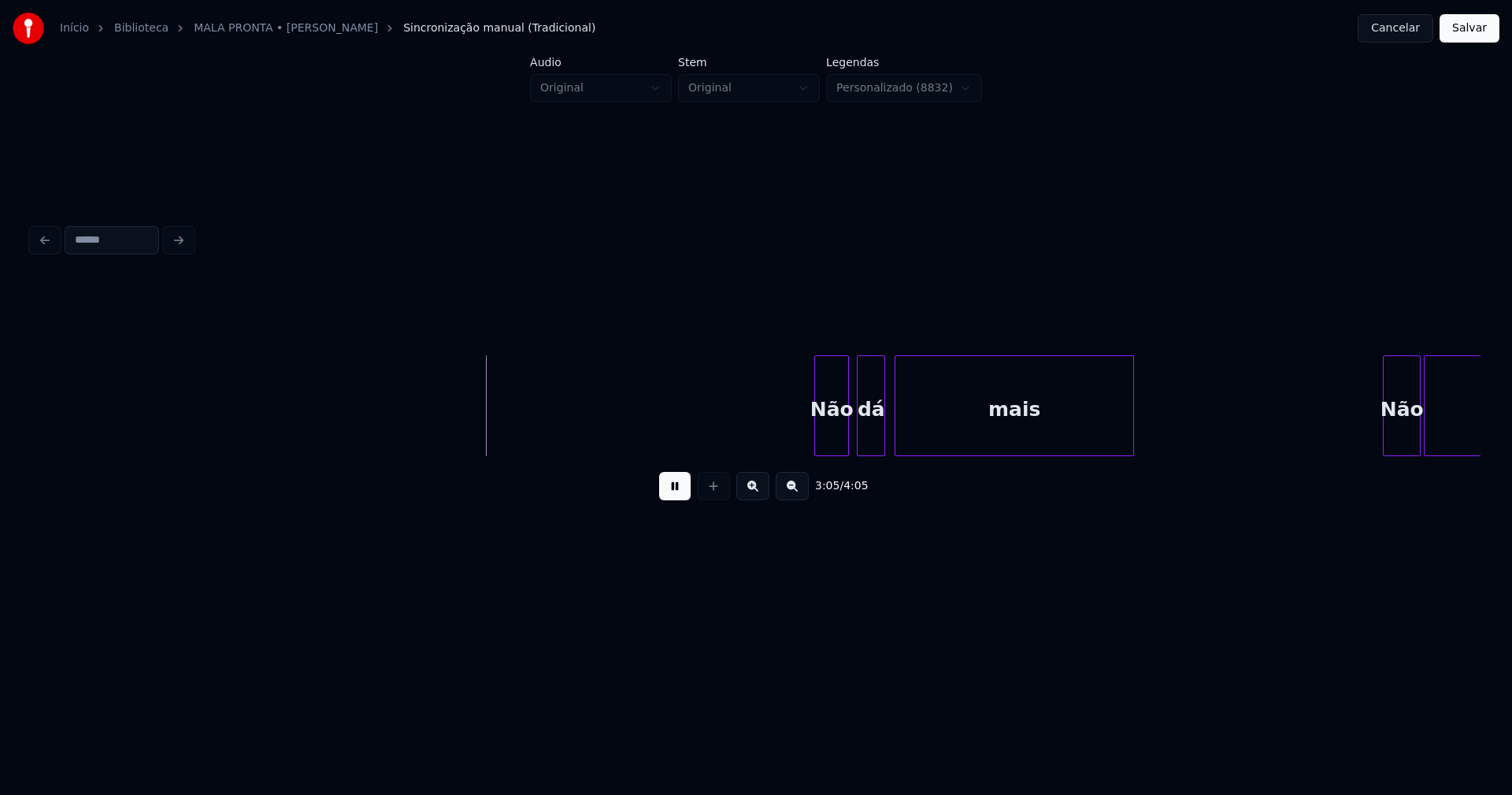
click at [831, 443] on div "Não" at bounding box center [831, 409] width 33 height 107
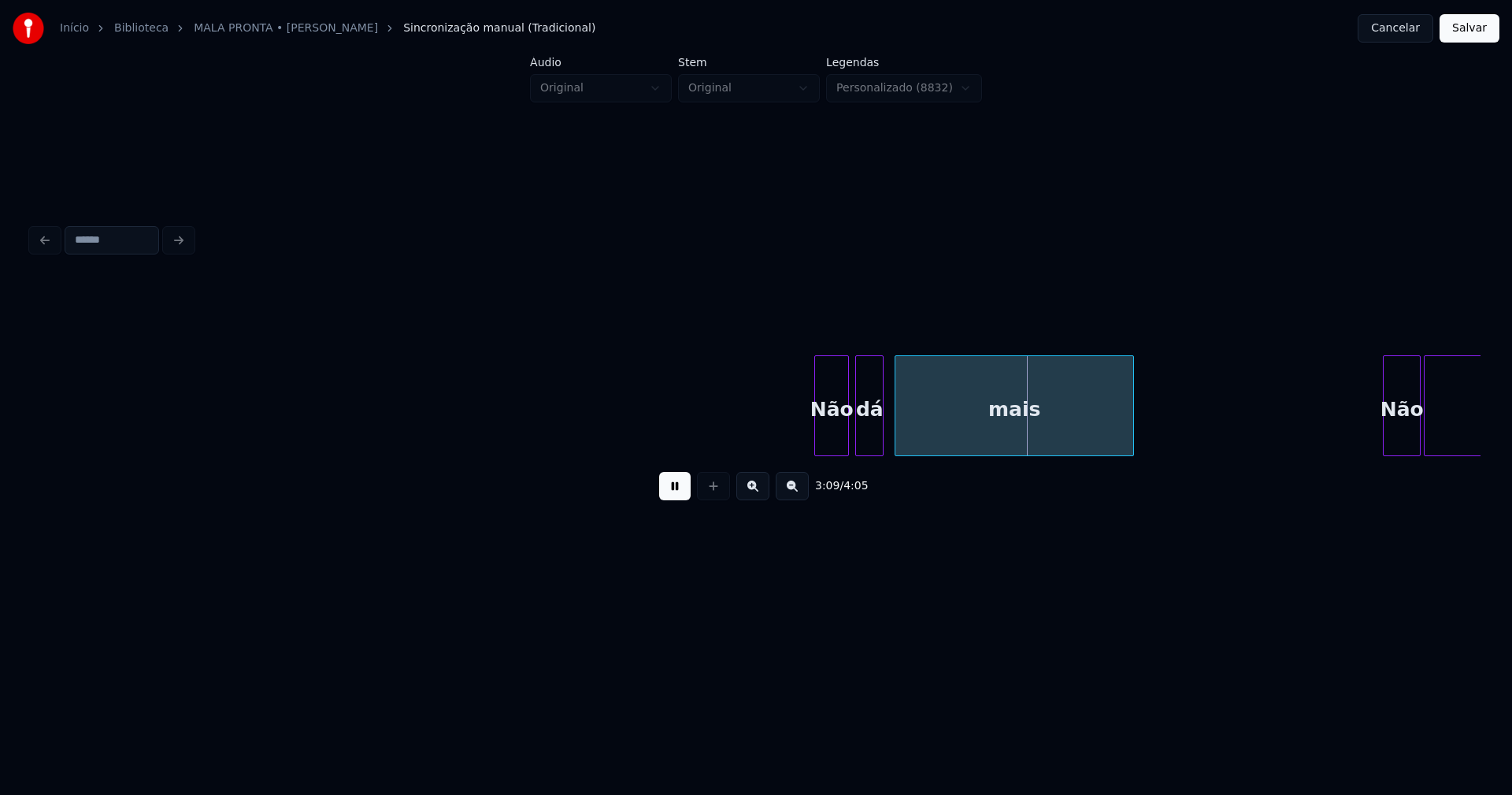
click at [872, 442] on div "dá" at bounding box center [870, 409] width 27 height 107
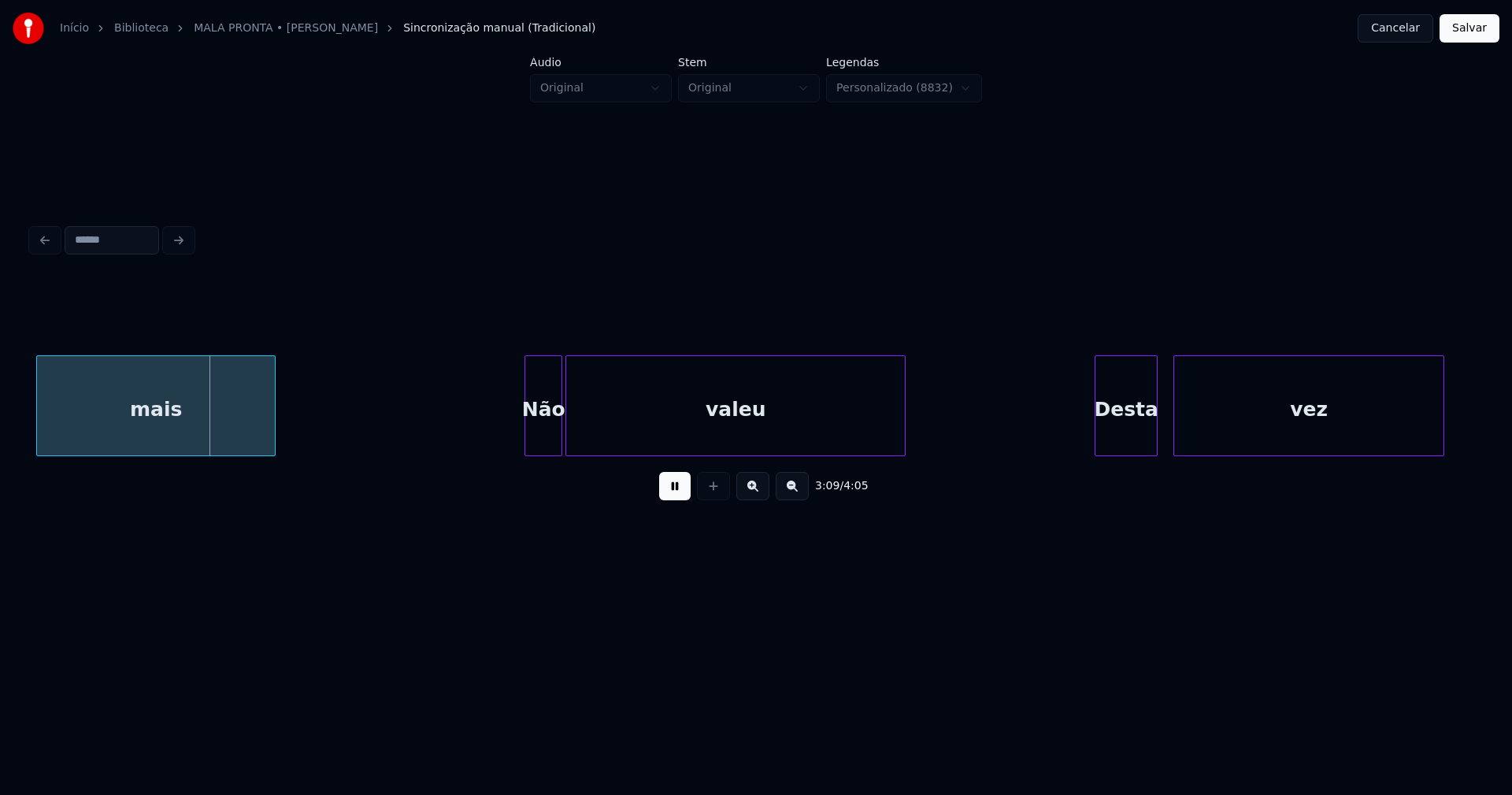
scroll to position [0, 29764]
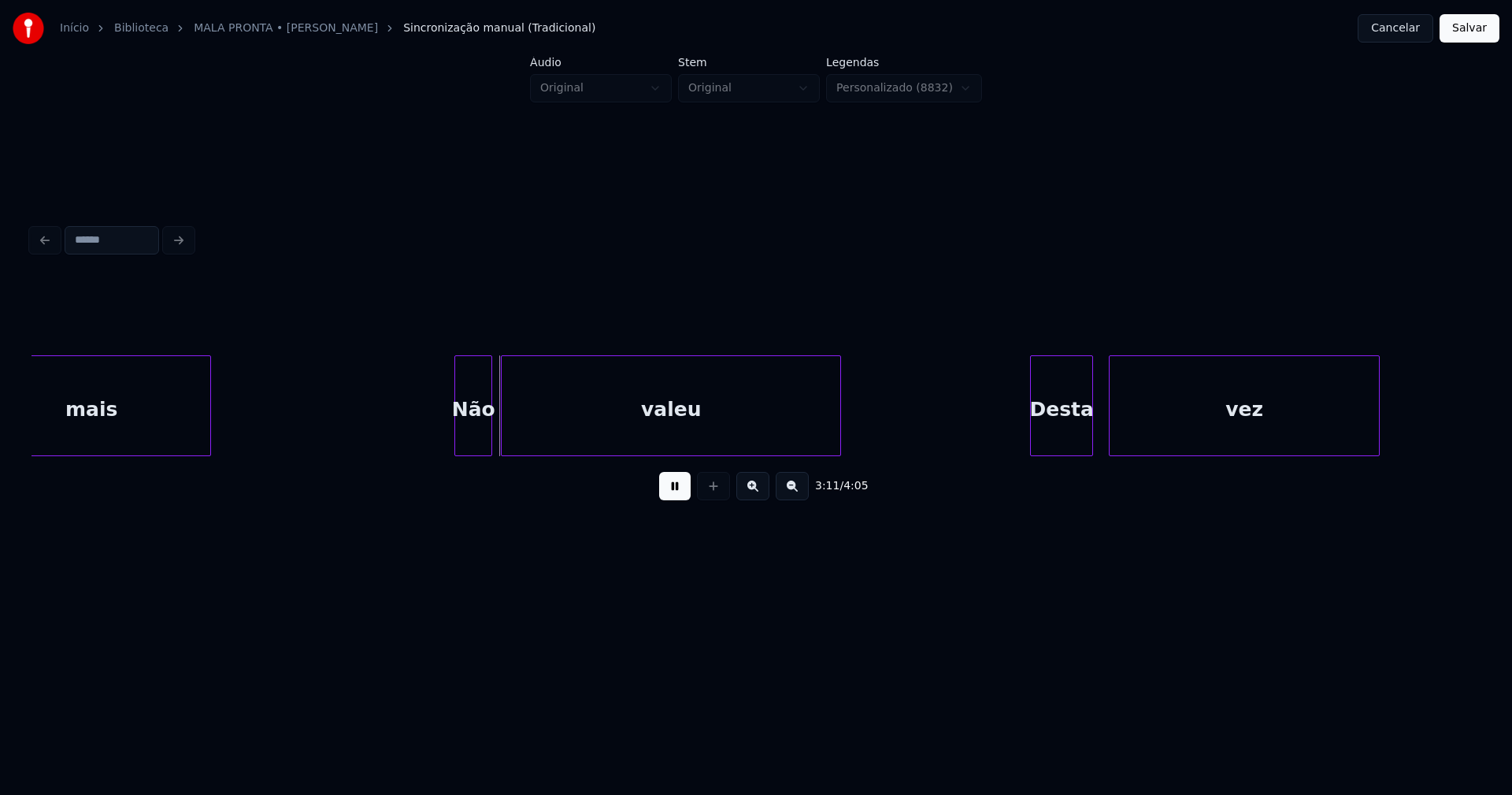
click at [478, 444] on div "Não" at bounding box center [473, 409] width 37 height 107
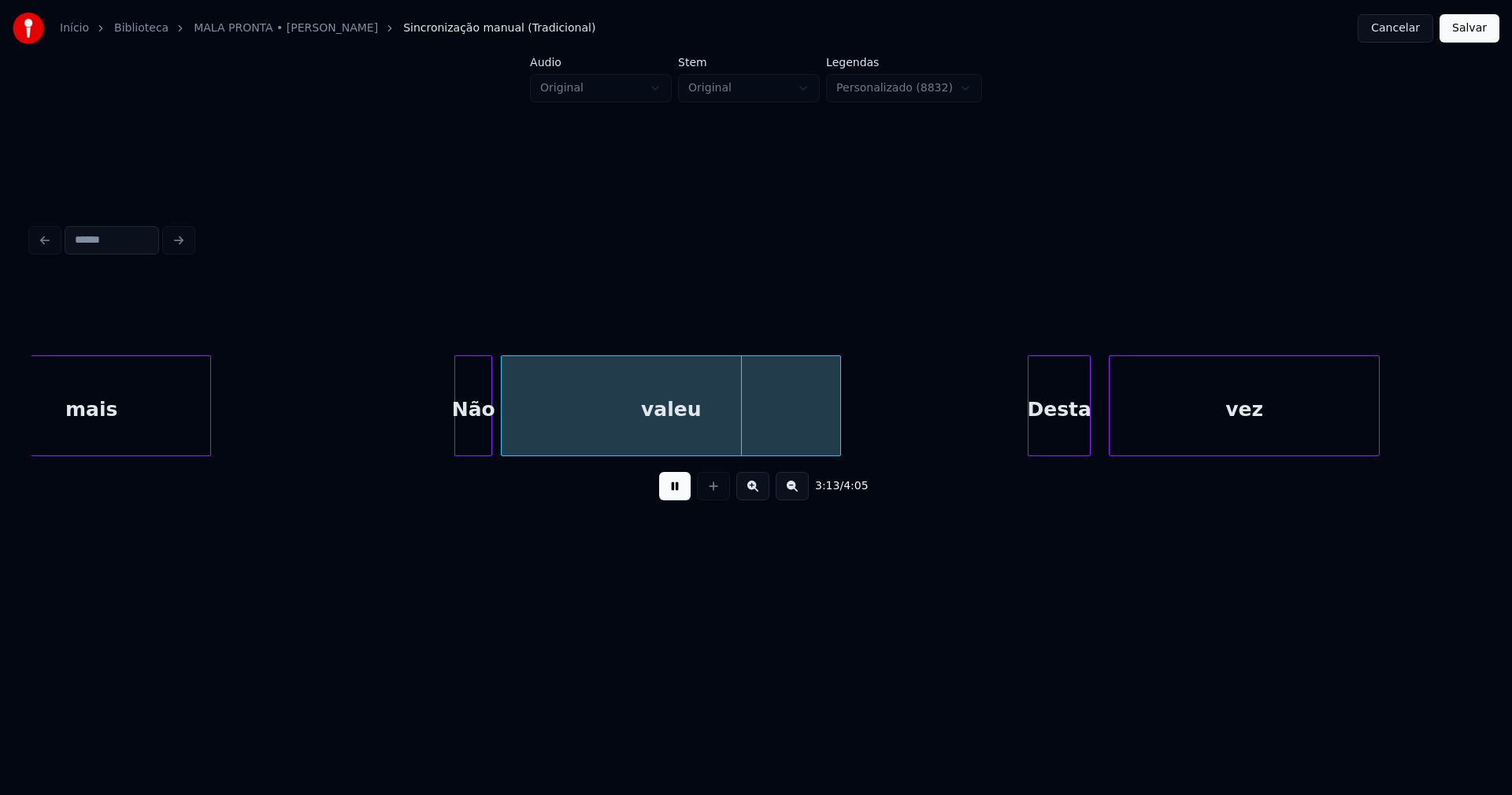
click at [1074, 435] on div "Desta" at bounding box center [1059, 409] width 61 height 107
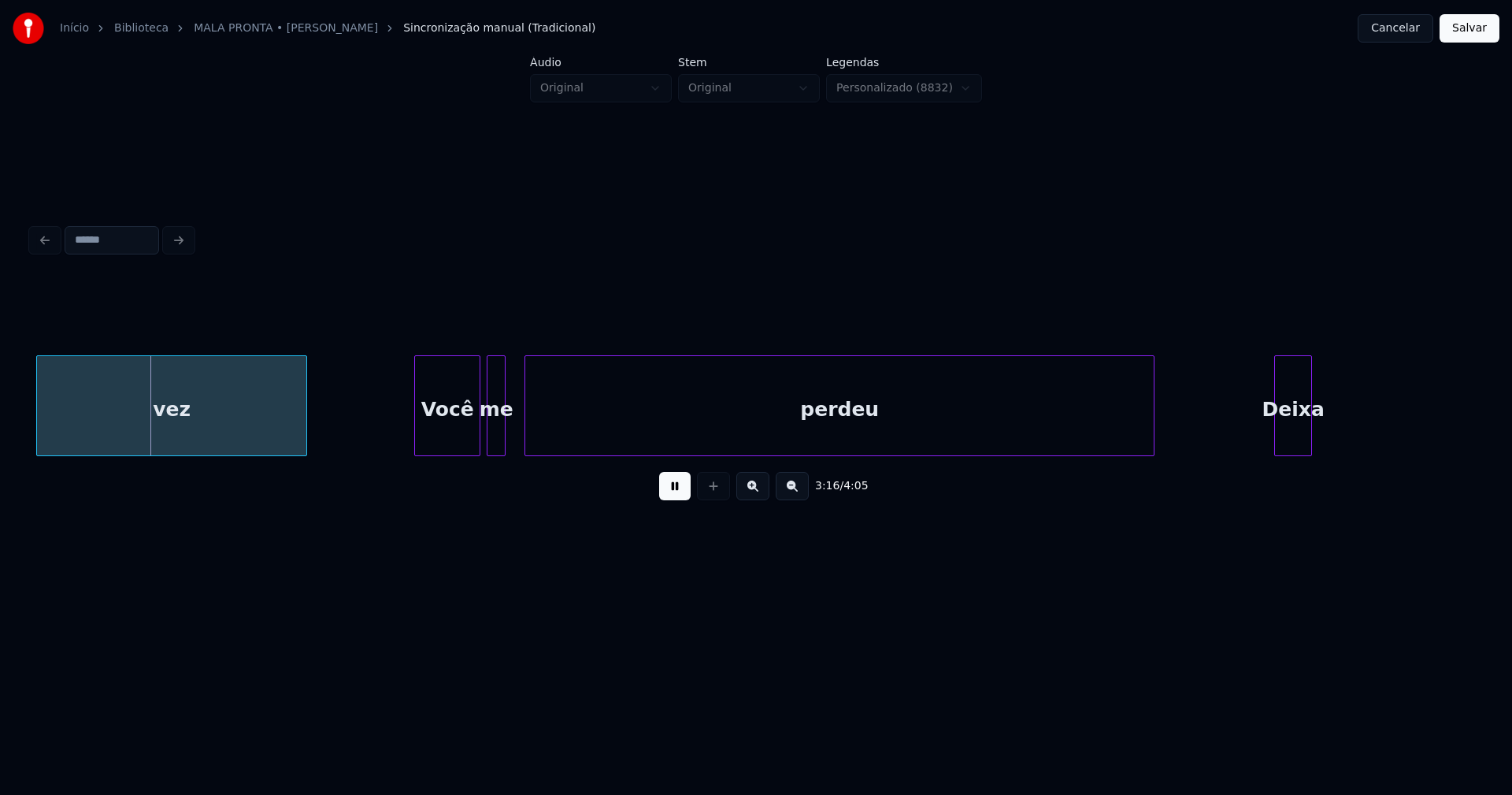
scroll to position [0, 30859]
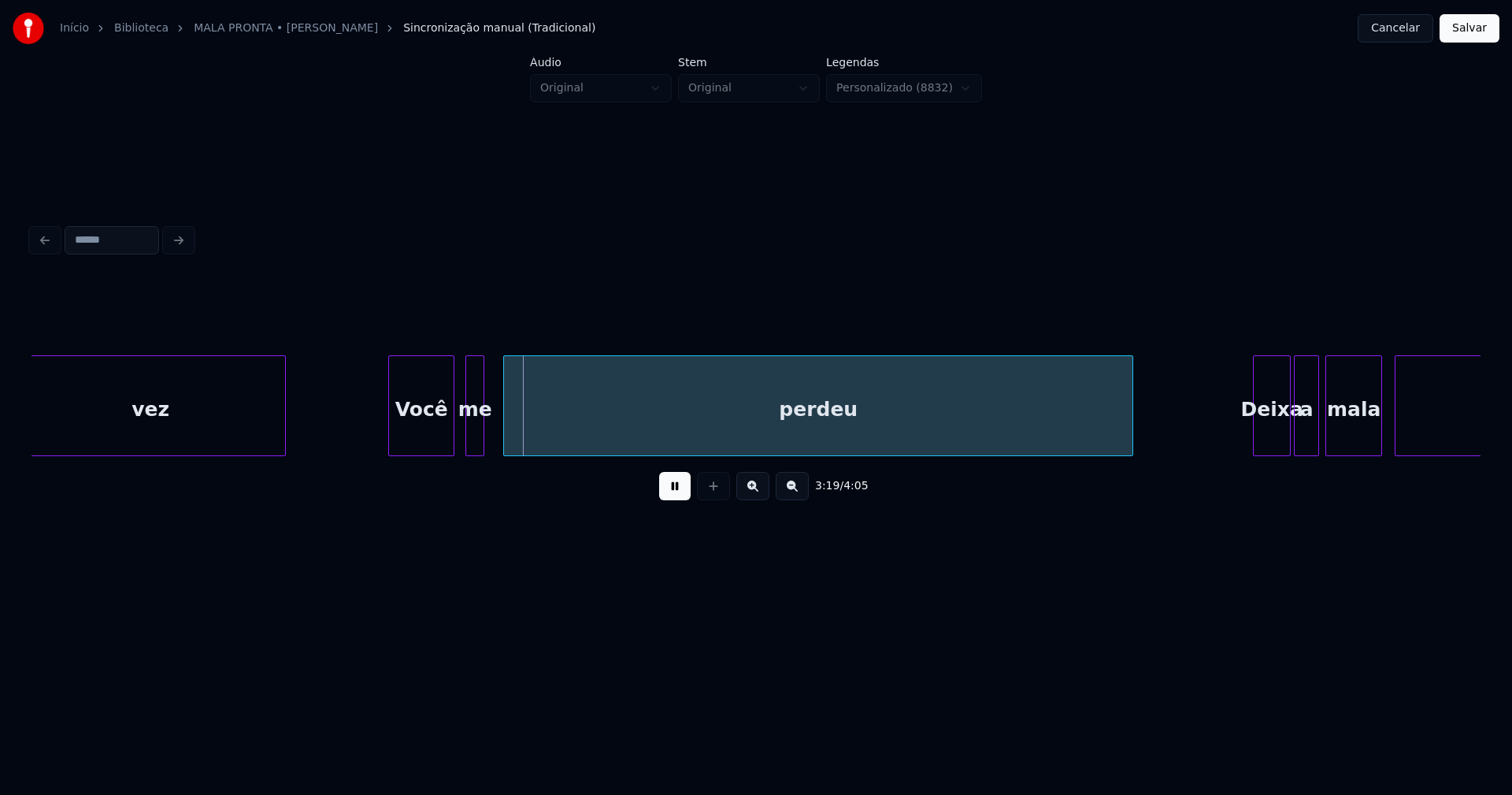
click at [430, 442] on div "Você" at bounding box center [421, 409] width 64 height 107
click at [469, 438] on div "me" at bounding box center [469, 409] width 17 height 107
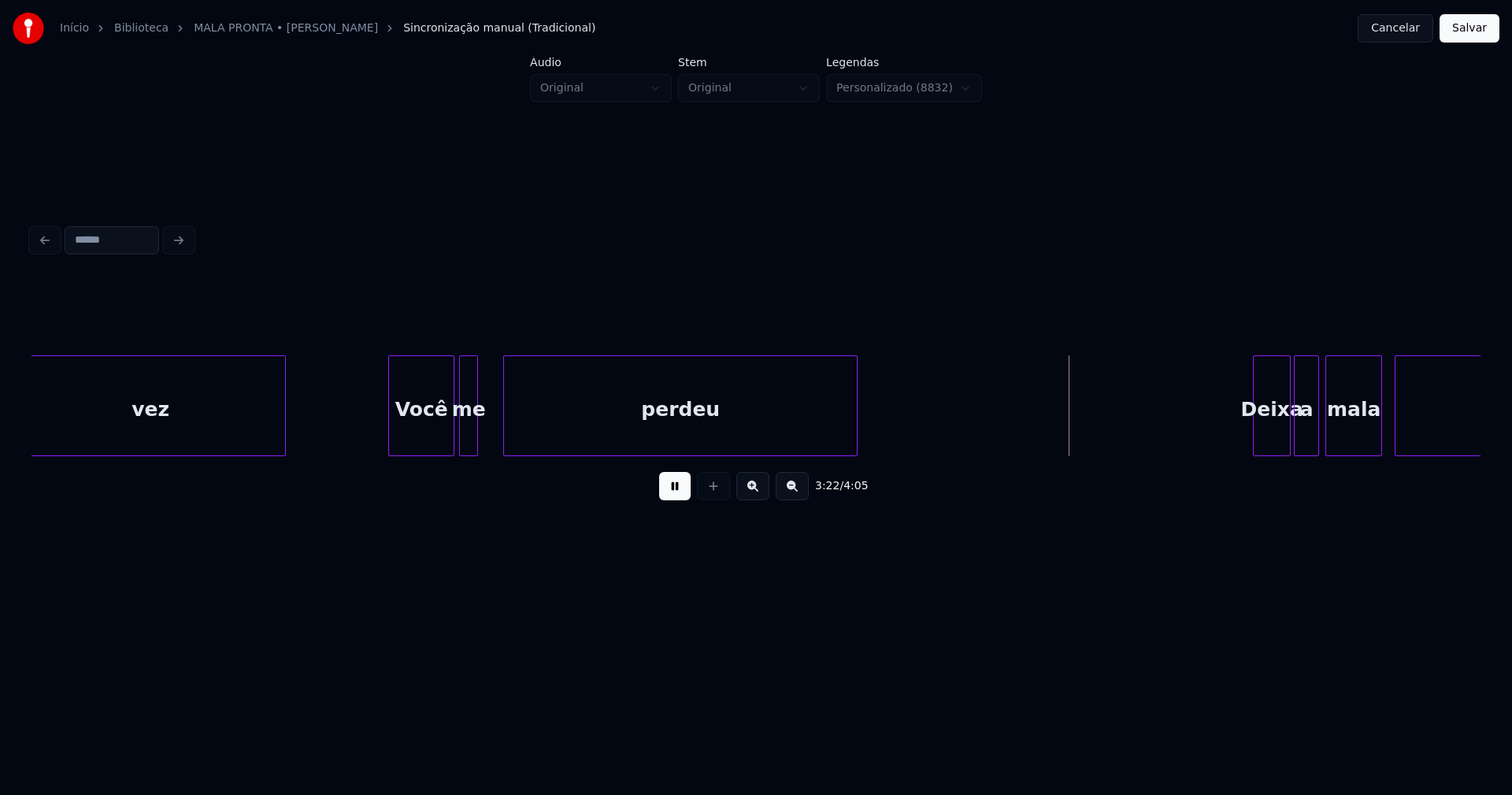
click at [855, 456] on div "vez Você me perdeu Deixa a mala pronta" at bounding box center [756, 405] width 1449 height 101
click at [494, 434] on div at bounding box center [493, 405] width 5 height 99
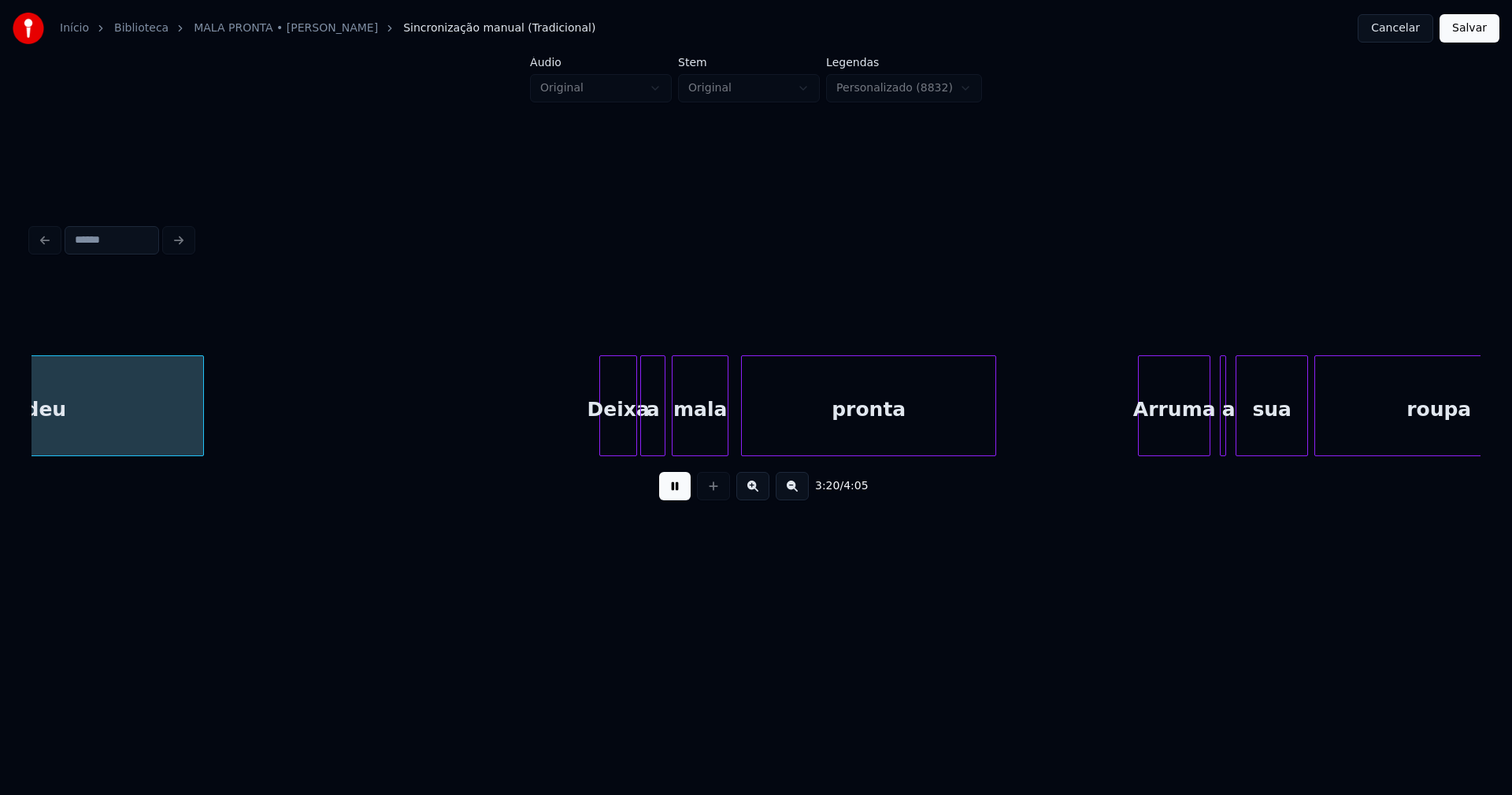
scroll to position [0, 31539]
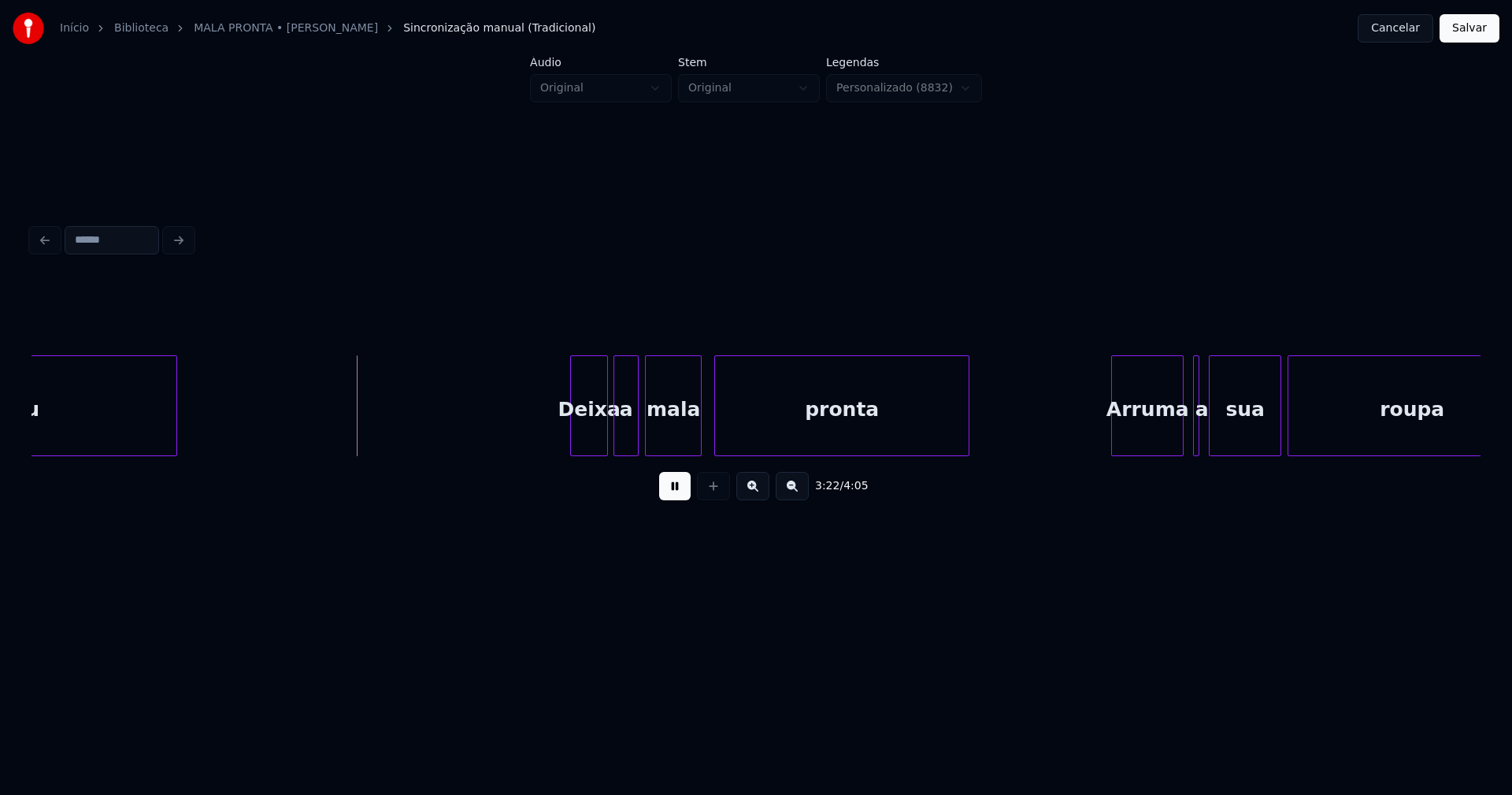
click at [596, 436] on div "Deixa" at bounding box center [589, 409] width 37 height 107
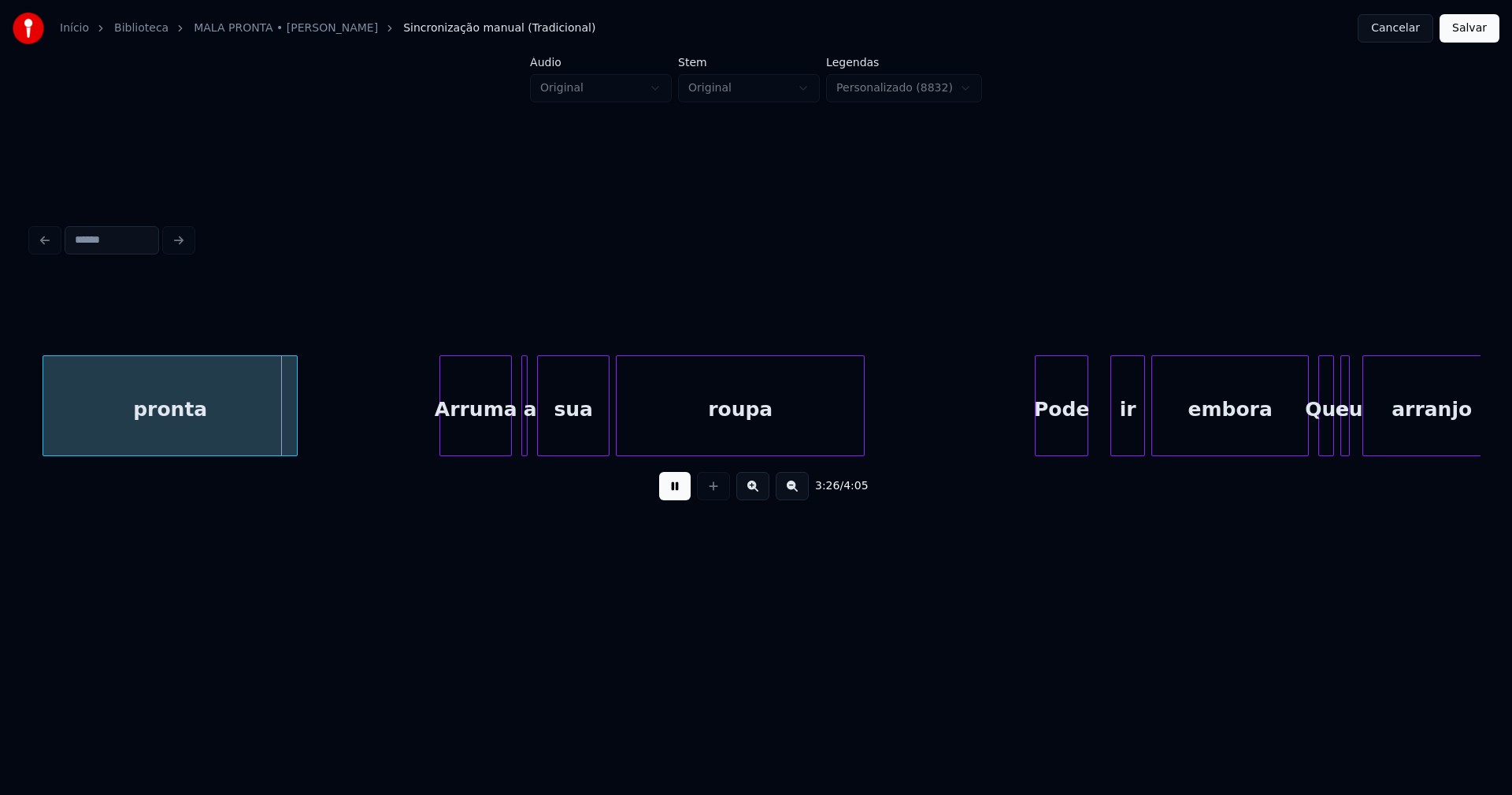
scroll to position [0, 32383]
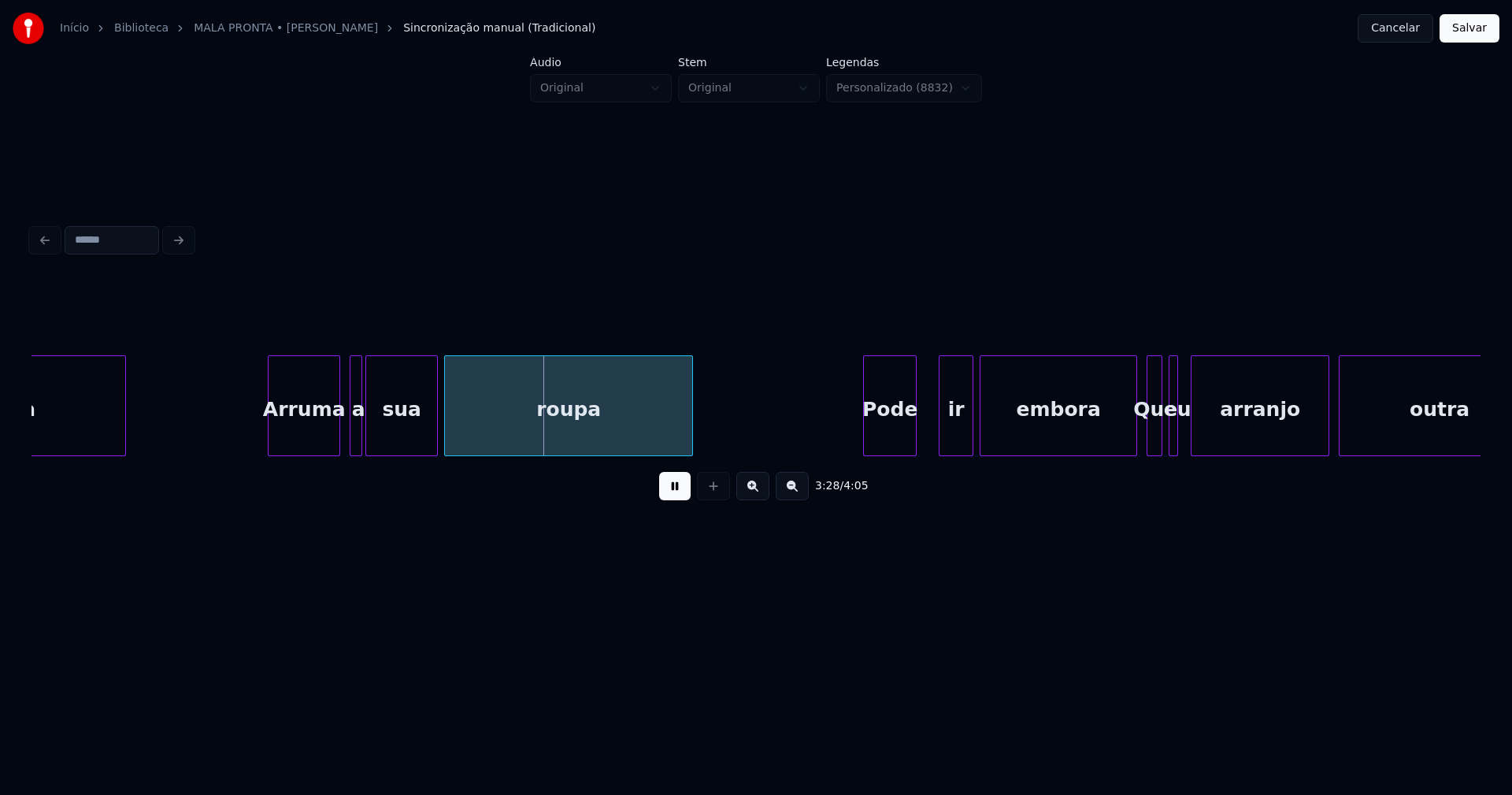
click at [360, 434] on div at bounding box center [359, 405] width 5 height 99
click at [324, 439] on div at bounding box center [325, 405] width 5 height 99
click at [334, 434] on div at bounding box center [335, 405] width 5 height 99
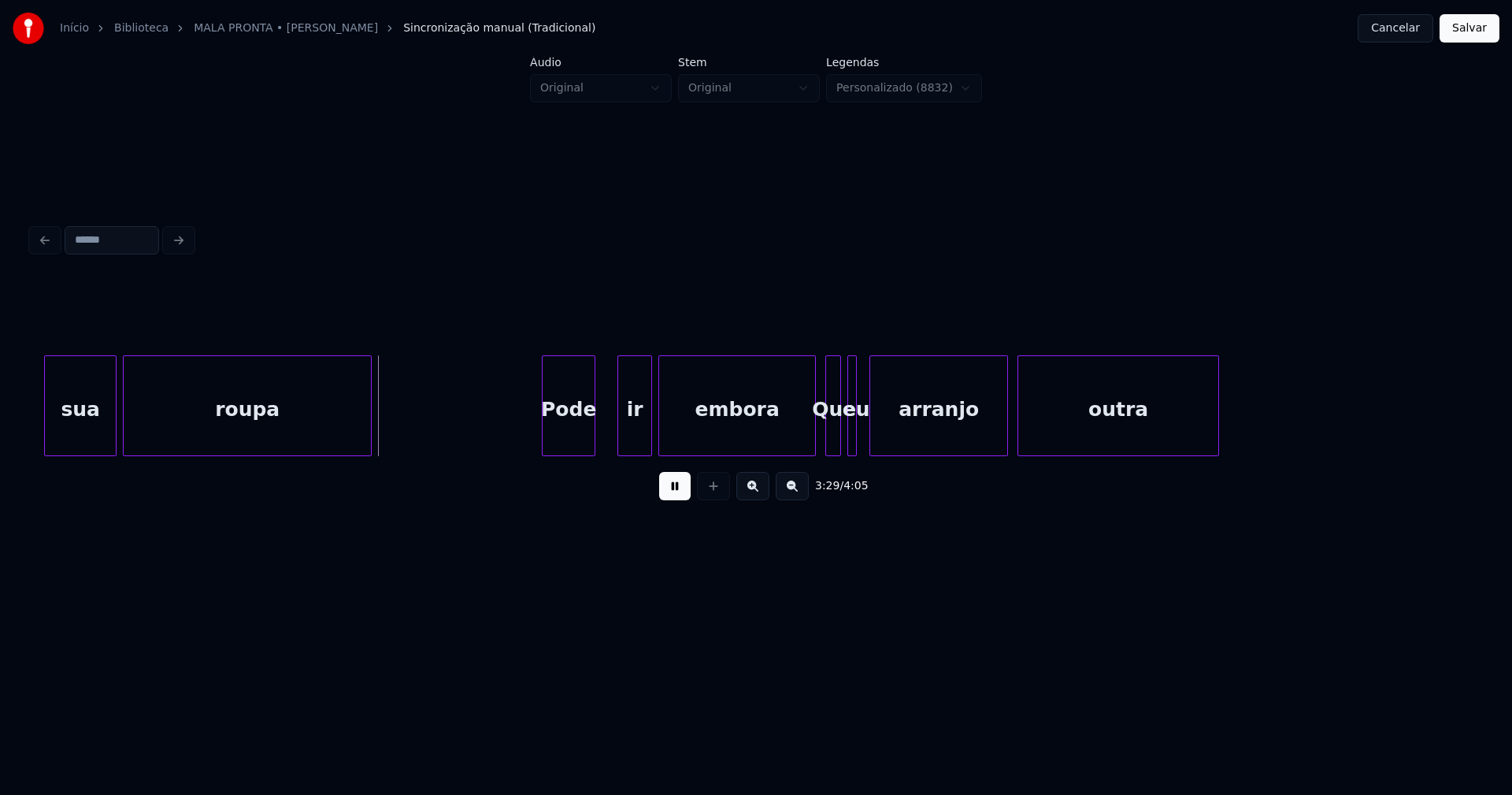
scroll to position [0, 32919]
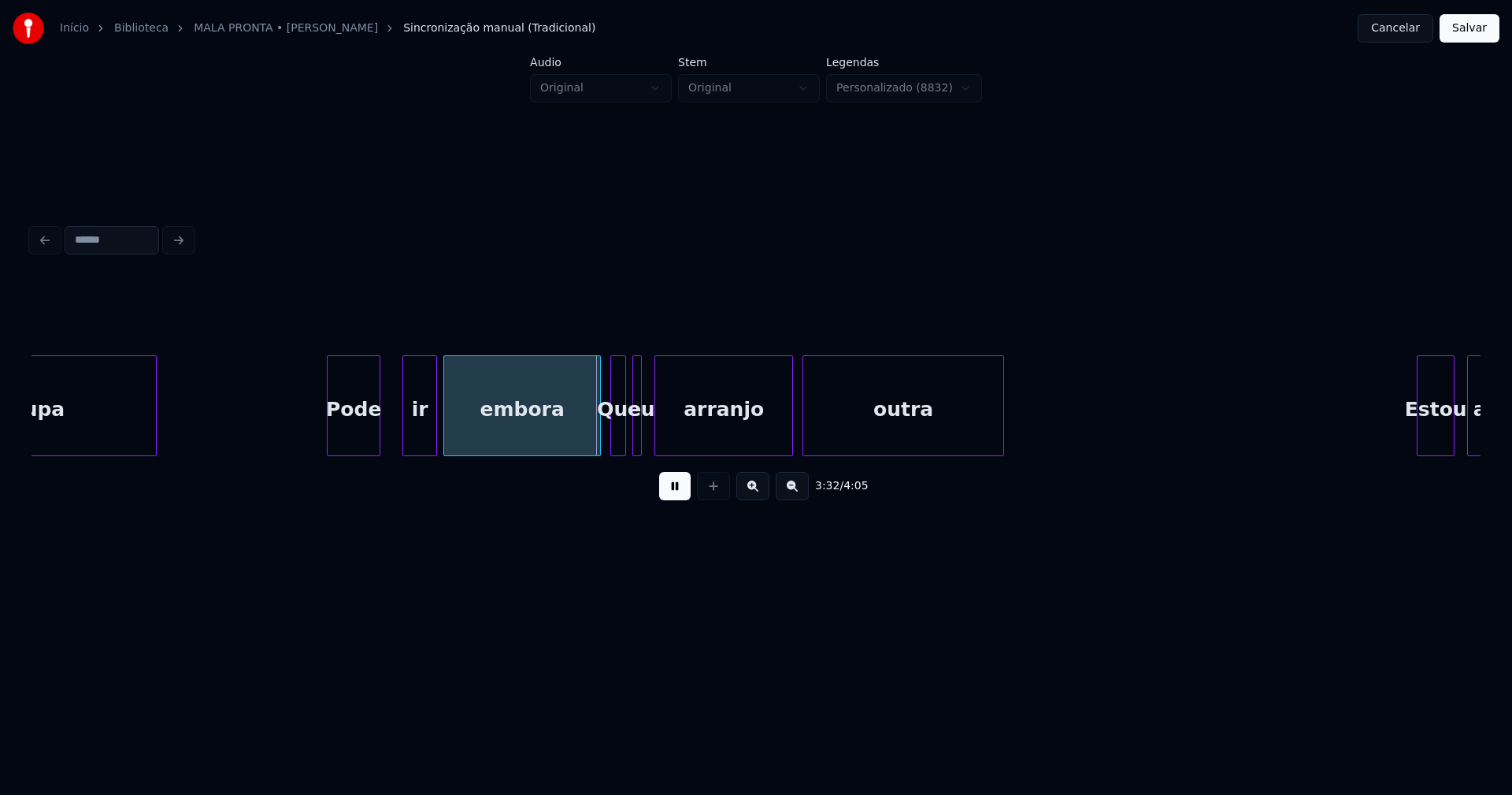
click at [403, 432] on div "ir" at bounding box center [420, 405] width 35 height 101
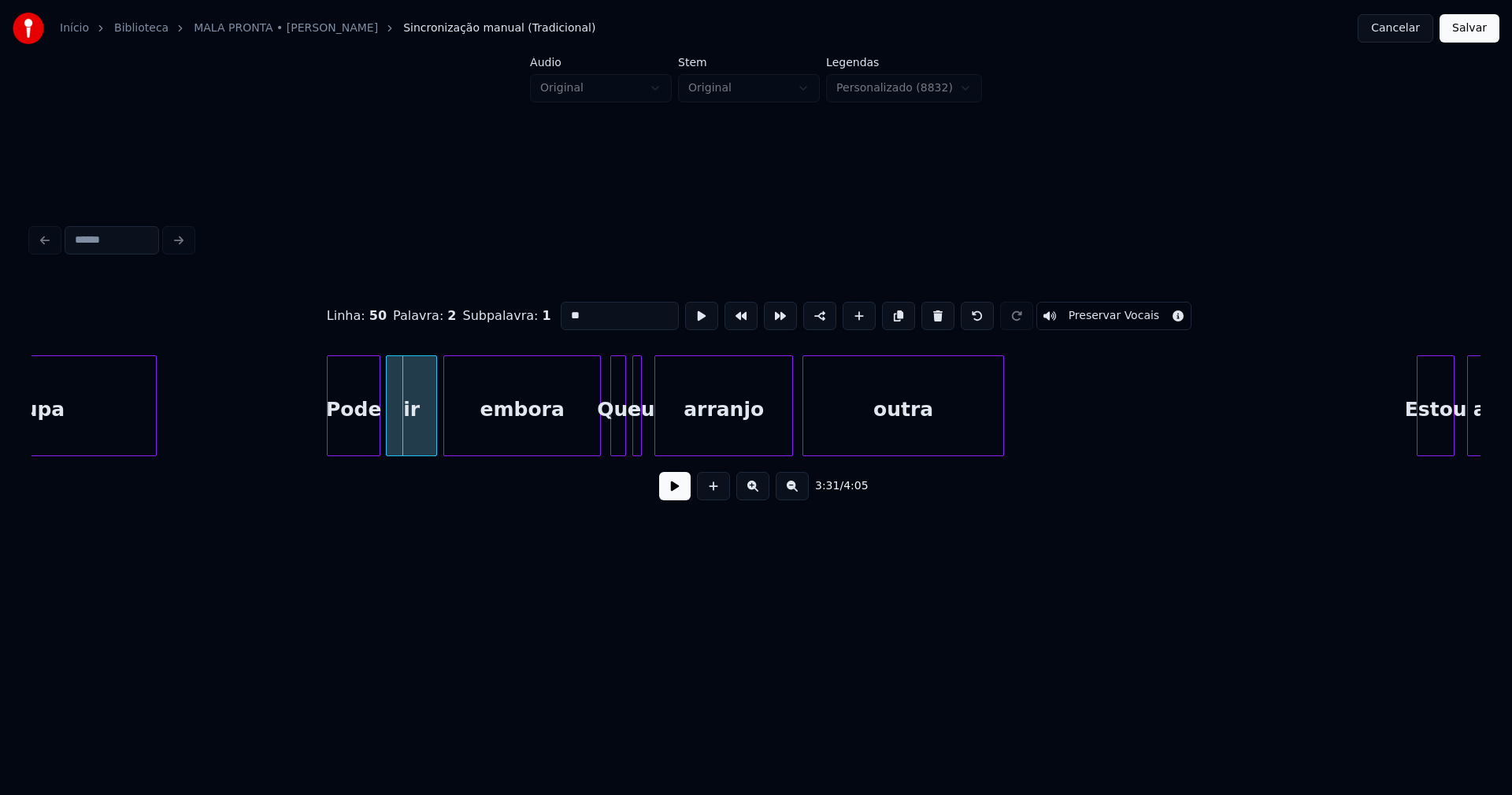
click at [389, 442] on div at bounding box center [389, 405] width 5 height 99
click at [361, 446] on div at bounding box center [361, 405] width 5 height 99
click at [374, 435] on div at bounding box center [375, 405] width 5 height 99
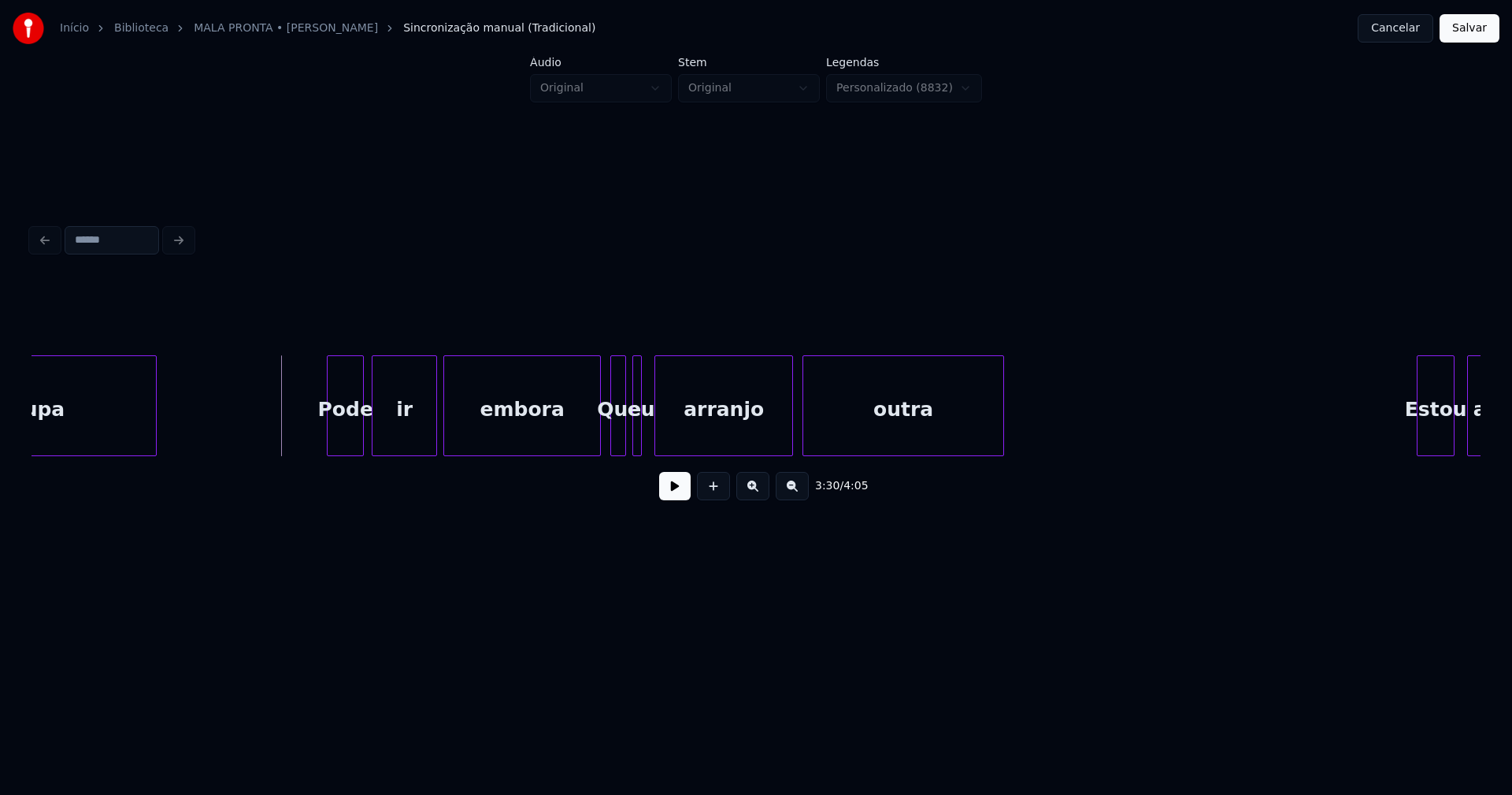
drag, startPoint x: 683, startPoint y: 500, endPoint x: 490, endPoint y: 442, distance: 201.5
click at [681, 499] on button at bounding box center [675, 486] width 32 height 29
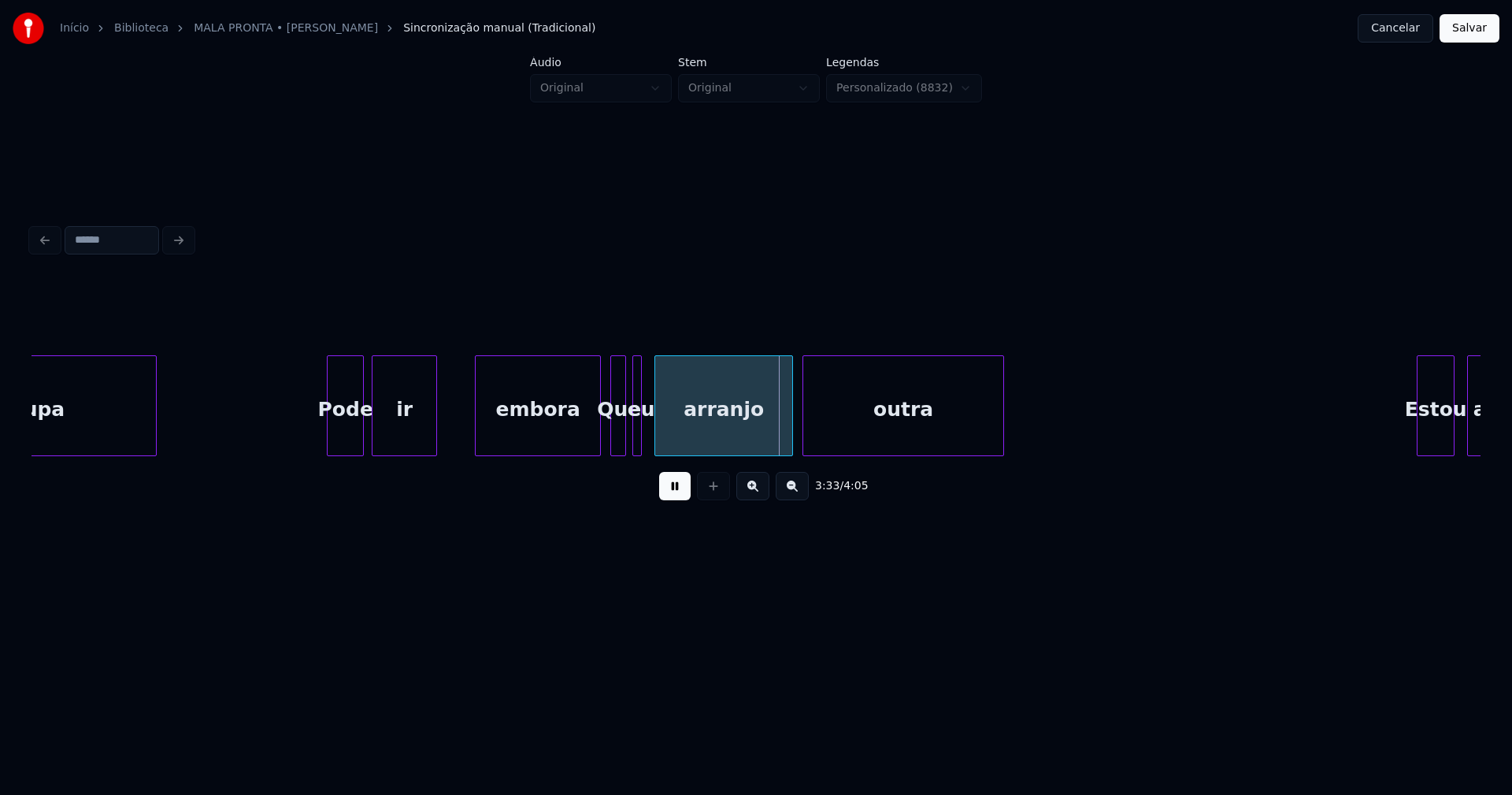
click at [478, 422] on div at bounding box center [478, 405] width 5 height 99
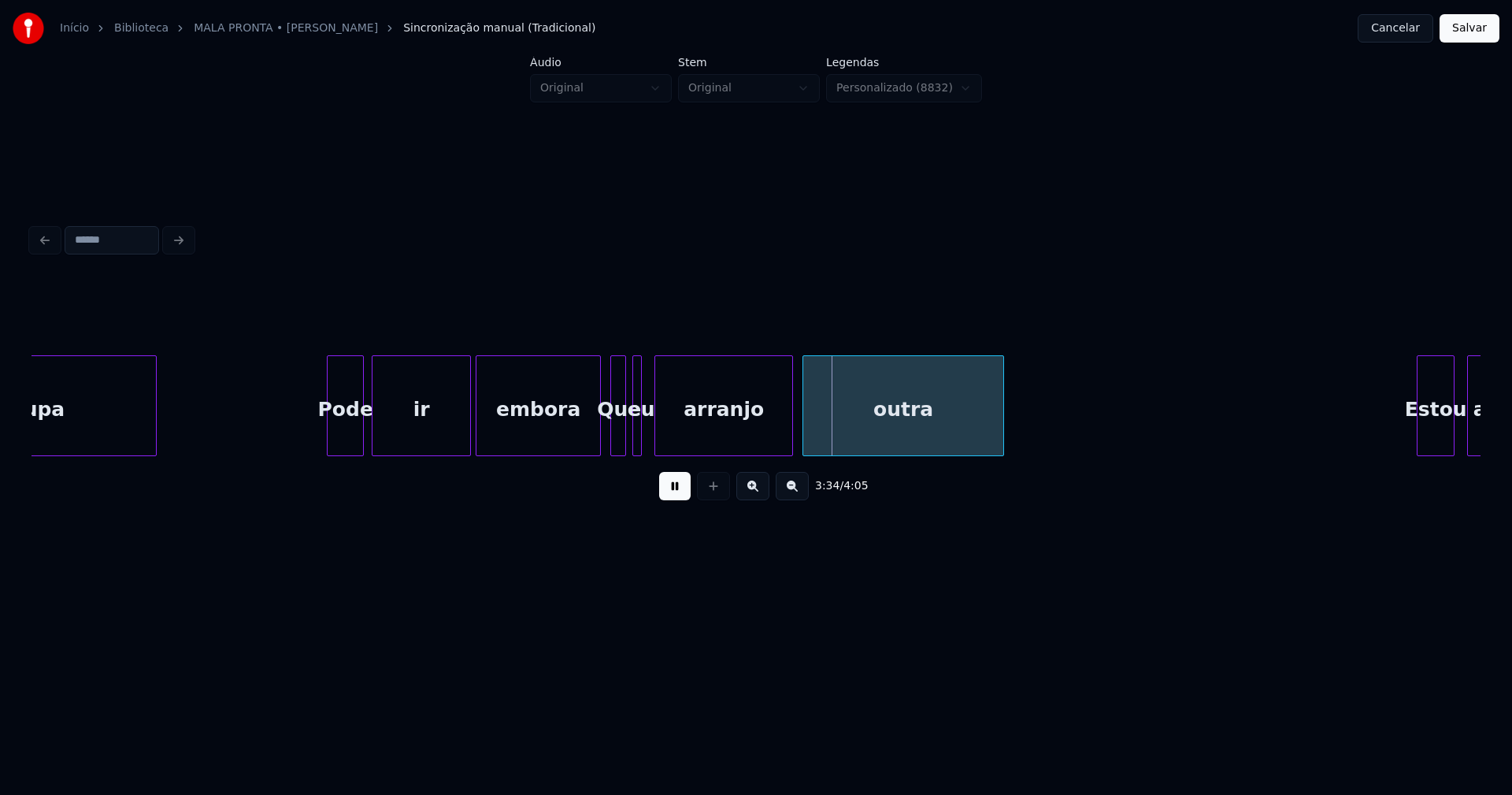
click at [469, 419] on div at bounding box center [468, 405] width 5 height 99
click at [590, 443] on div at bounding box center [589, 405] width 5 height 99
click at [688, 422] on div at bounding box center [688, 405] width 5 height 99
click at [654, 430] on div at bounding box center [651, 405] width 5 height 99
click at [659, 439] on div "eu" at bounding box center [658, 409] width 21 height 107
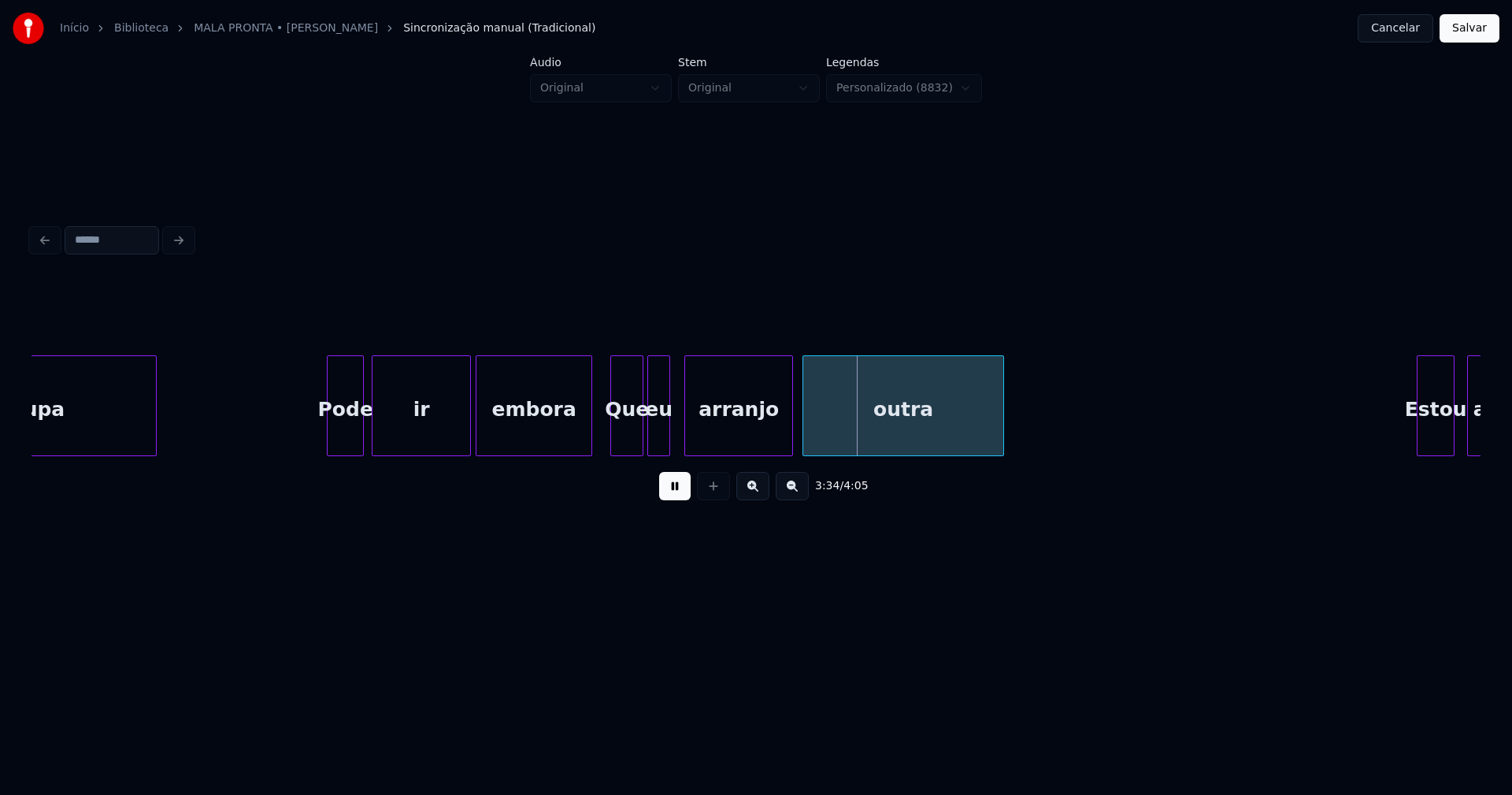
click at [640, 431] on div at bounding box center [640, 405] width 5 height 99
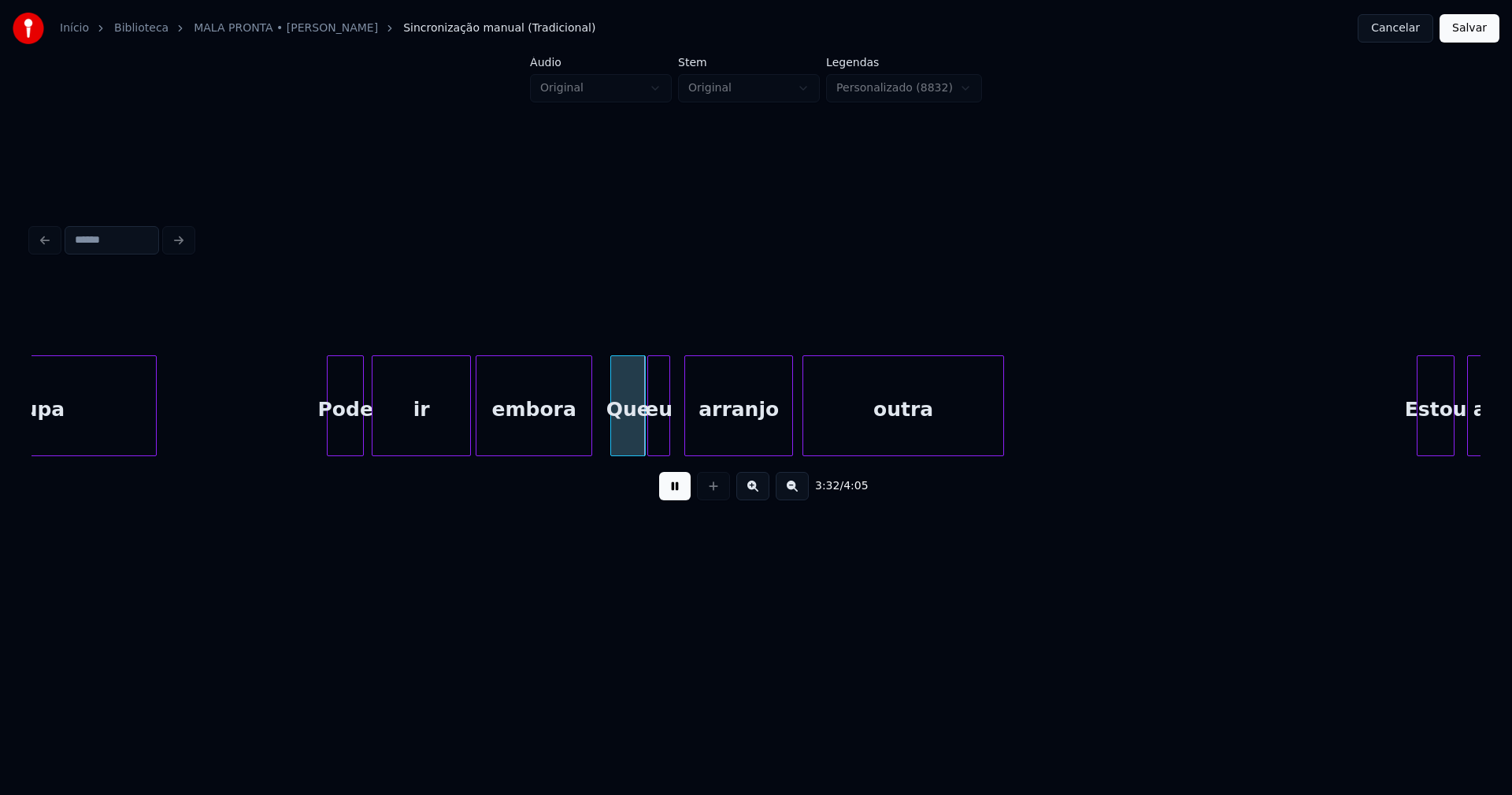
click at [632, 431] on div "Que" at bounding box center [628, 409] width 34 height 107
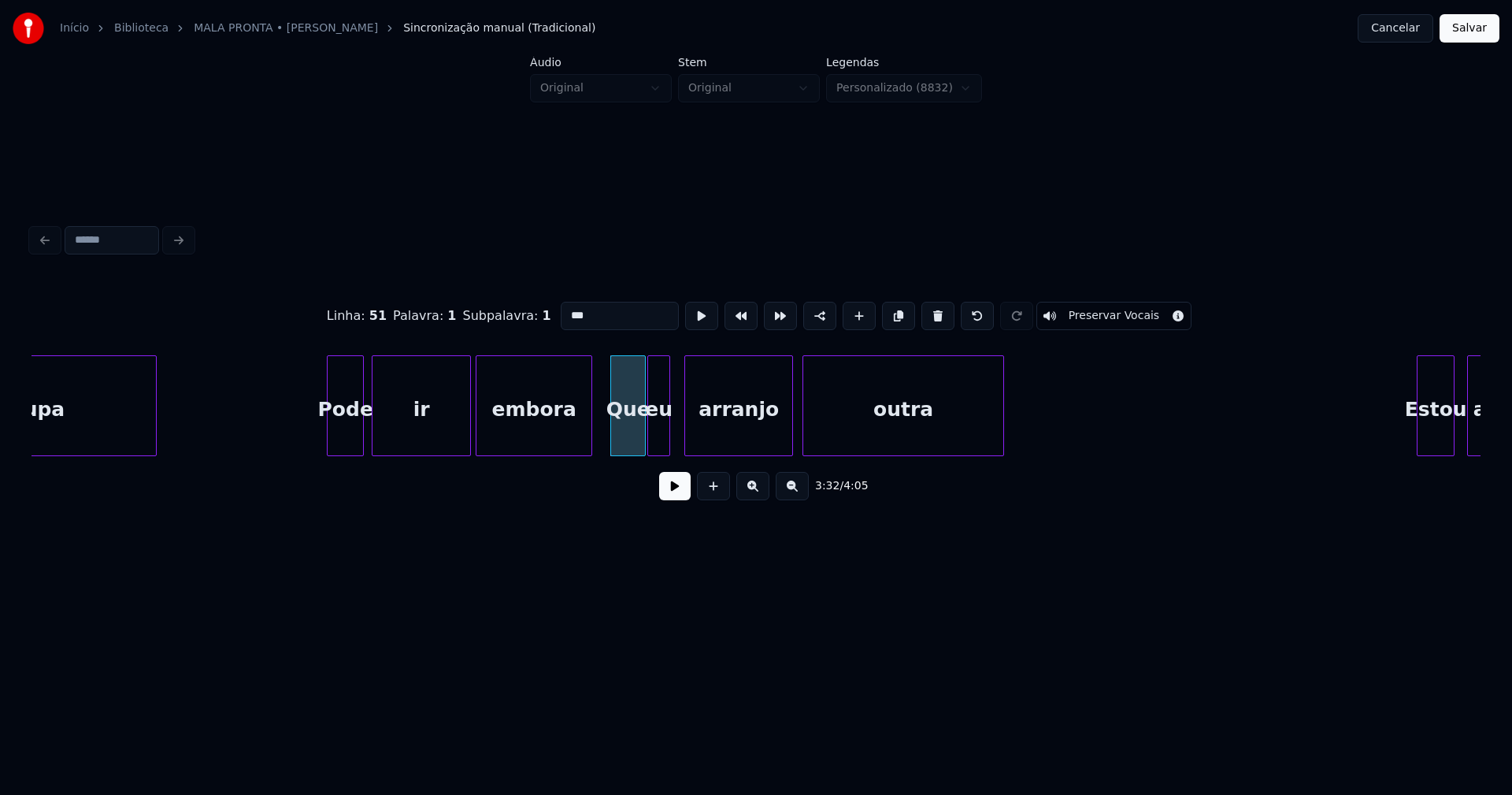
click at [565, 307] on input "***" at bounding box center [619, 316] width 118 height 29
type input "***"
click at [681, 497] on button at bounding box center [675, 486] width 32 height 29
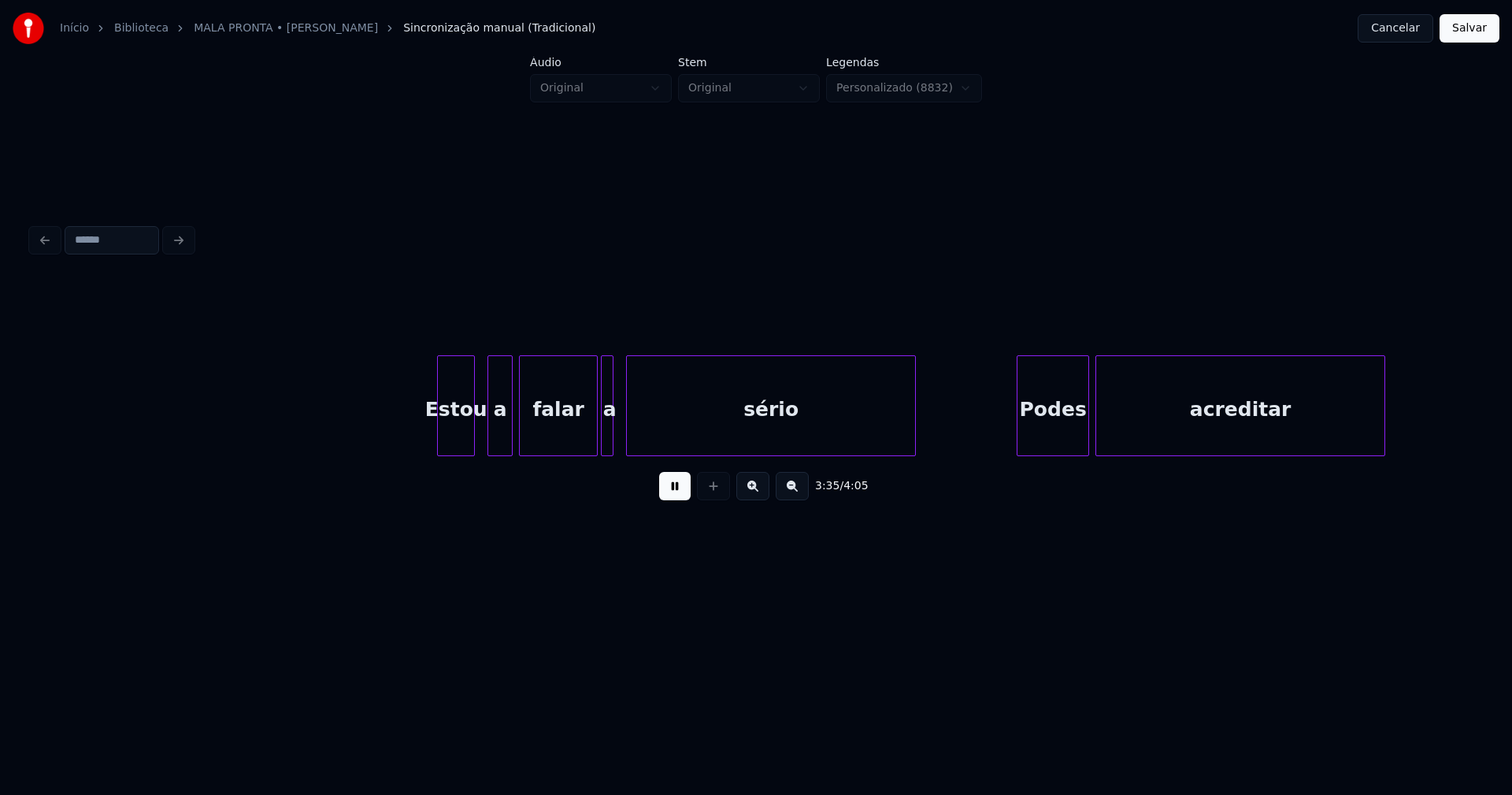
scroll to position [0, 33915]
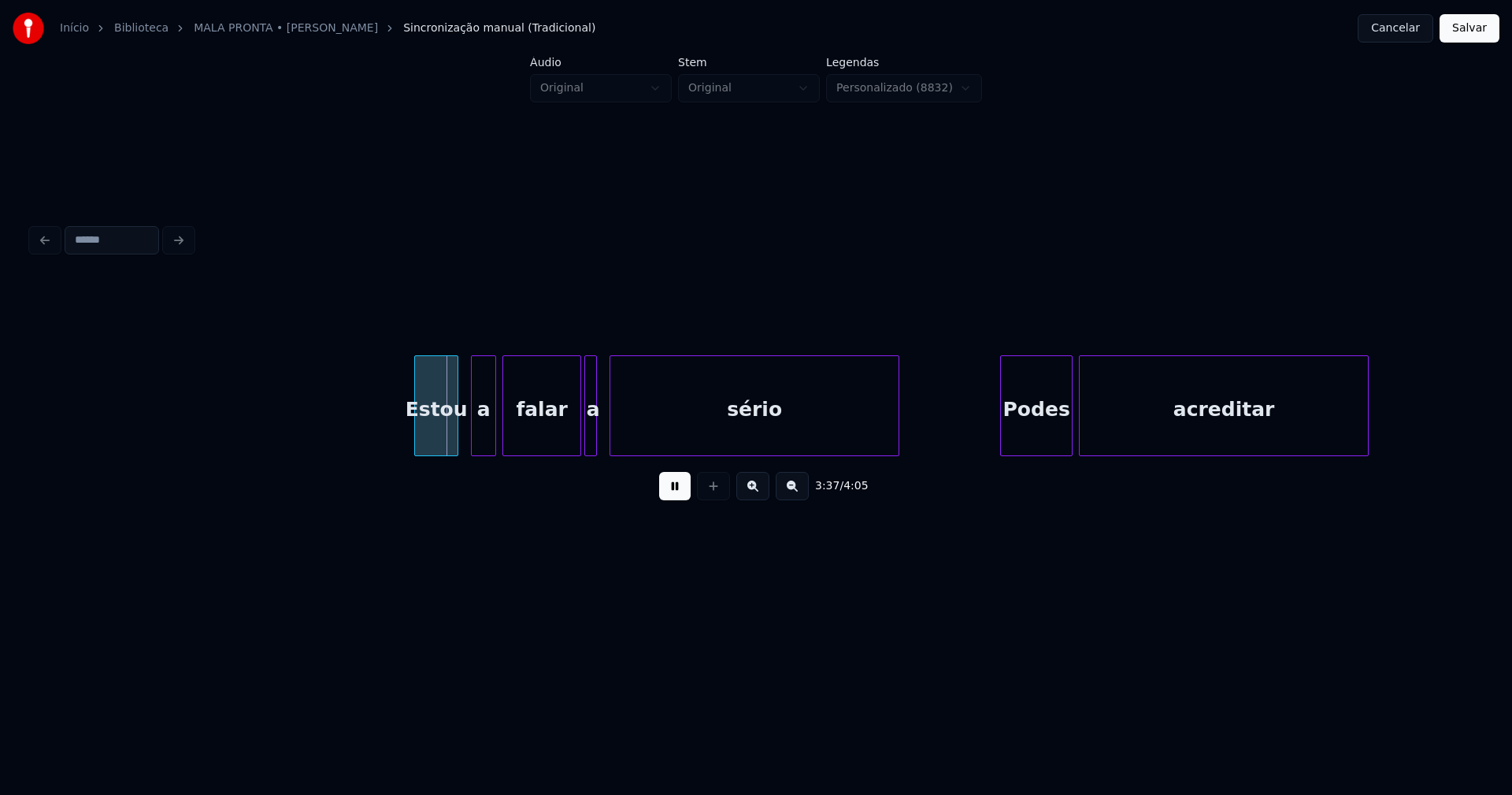
click at [418, 445] on div at bounding box center [418, 405] width 5 height 99
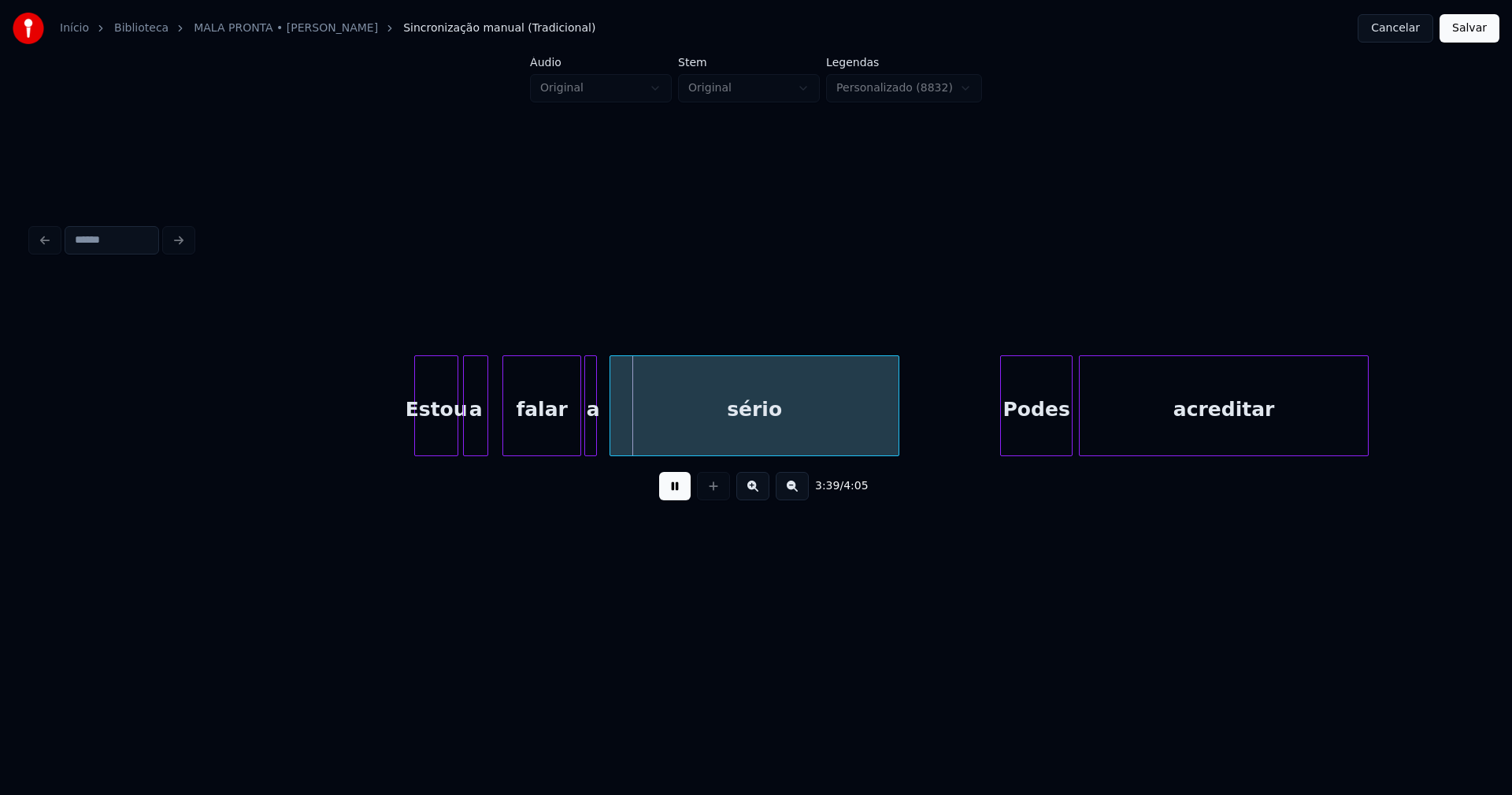
click at [476, 442] on div "a" at bounding box center [476, 409] width 24 height 107
click at [570, 438] on div at bounding box center [572, 405] width 5 height 99
click at [578, 442] on div at bounding box center [580, 405] width 5 height 99
click at [619, 426] on div at bounding box center [621, 405] width 5 height 99
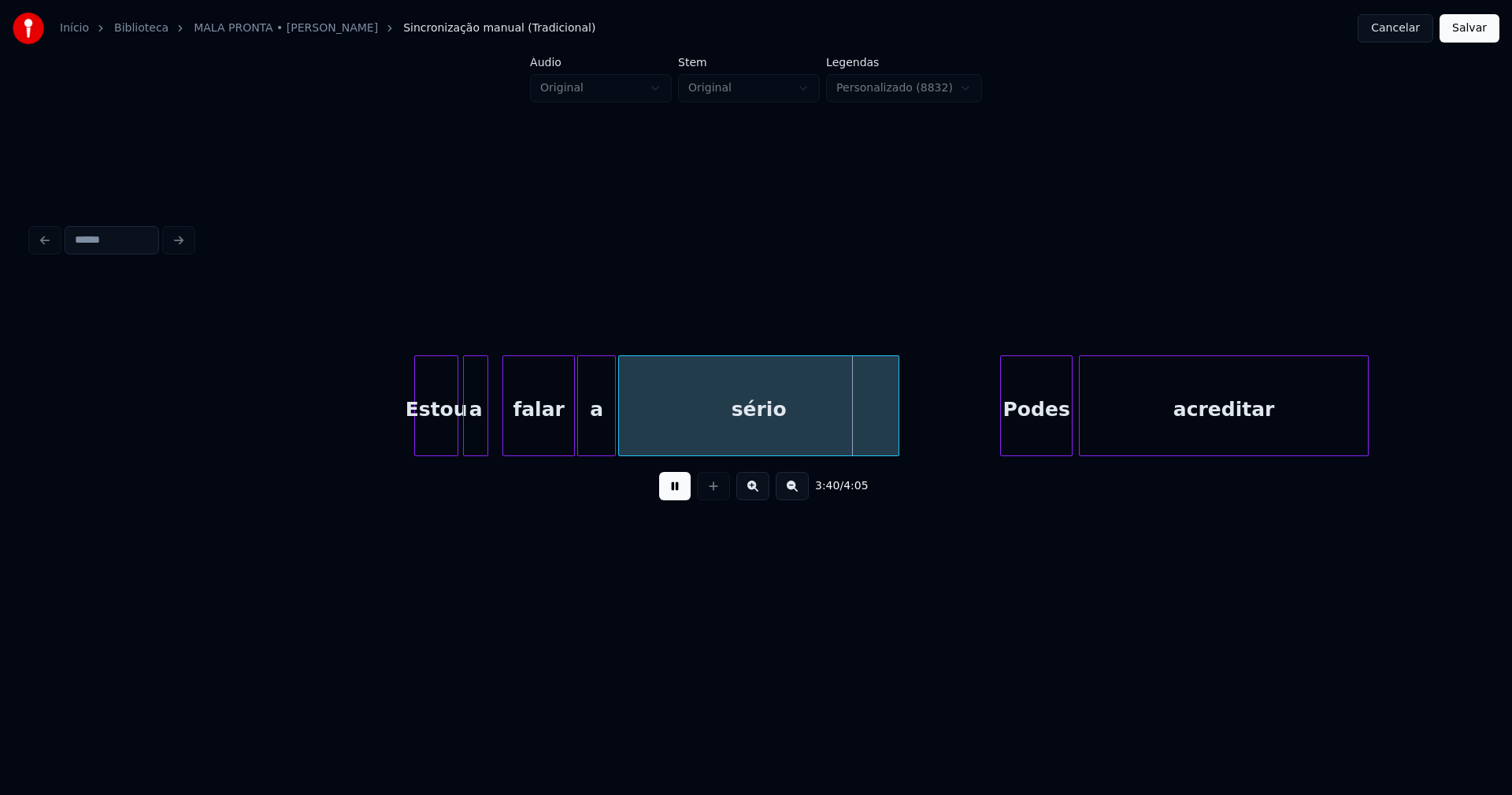
click at [614, 423] on div at bounding box center [613, 405] width 5 height 99
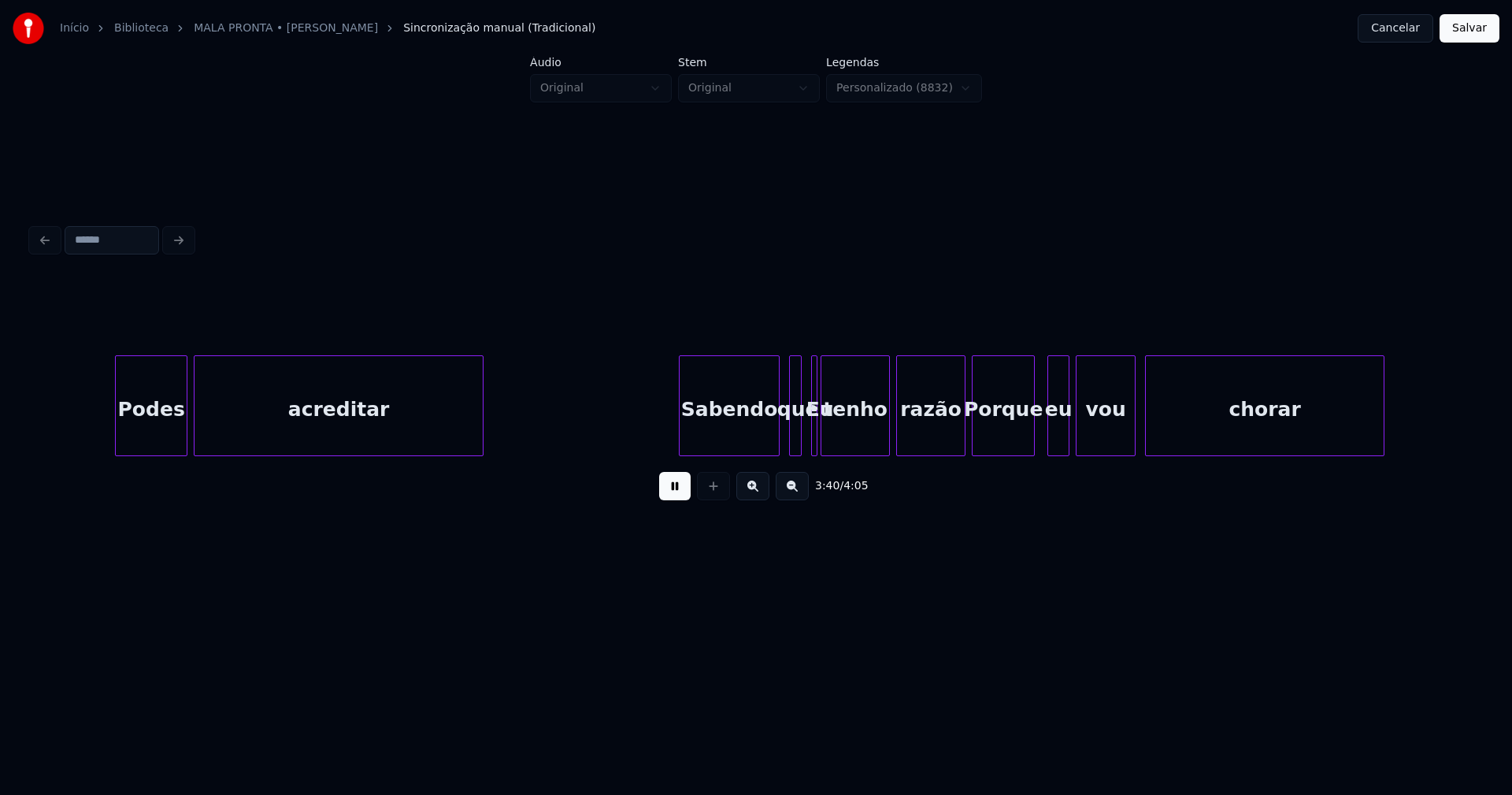
scroll to position [0, 34800]
click at [735, 435] on div "Sabendo" at bounding box center [715, 409] width 99 height 107
click at [750, 445] on div at bounding box center [753, 405] width 5 height 99
click at [758, 450] on div "Podes acreditar Sabendo que Eu tenho razão Porque eu vou chorar" at bounding box center [756, 405] width 1449 height 101
click at [781, 427] on div at bounding box center [780, 405] width 5 height 99
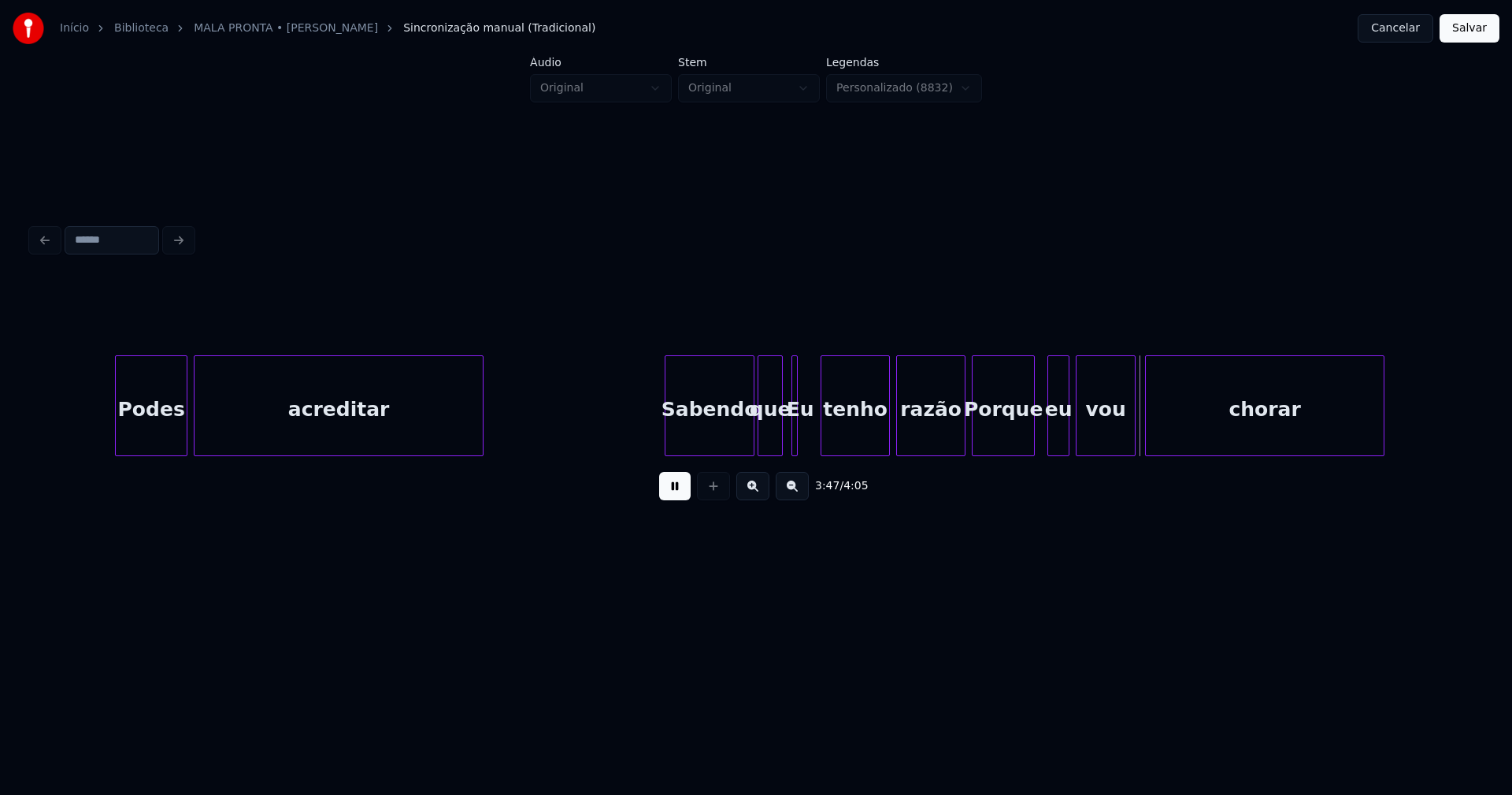
click at [792, 447] on div "Eu" at bounding box center [795, 405] width 6 height 101
click at [811, 432] on div at bounding box center [810, 405] width 5 height 99
click at [682, 498] on button at bounding box center [675, 486] width 32 height 29
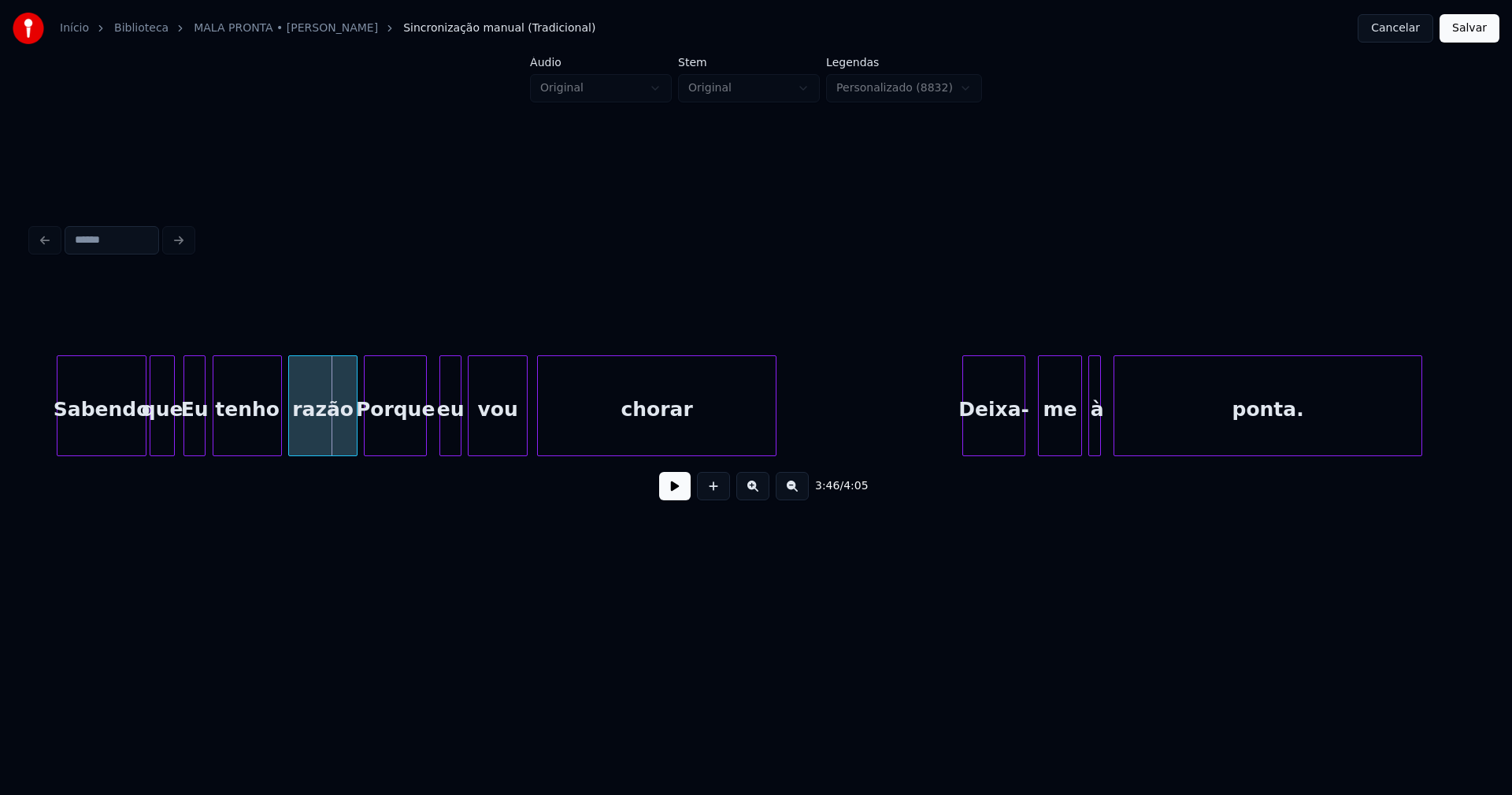
scroll to position [0, 35472]
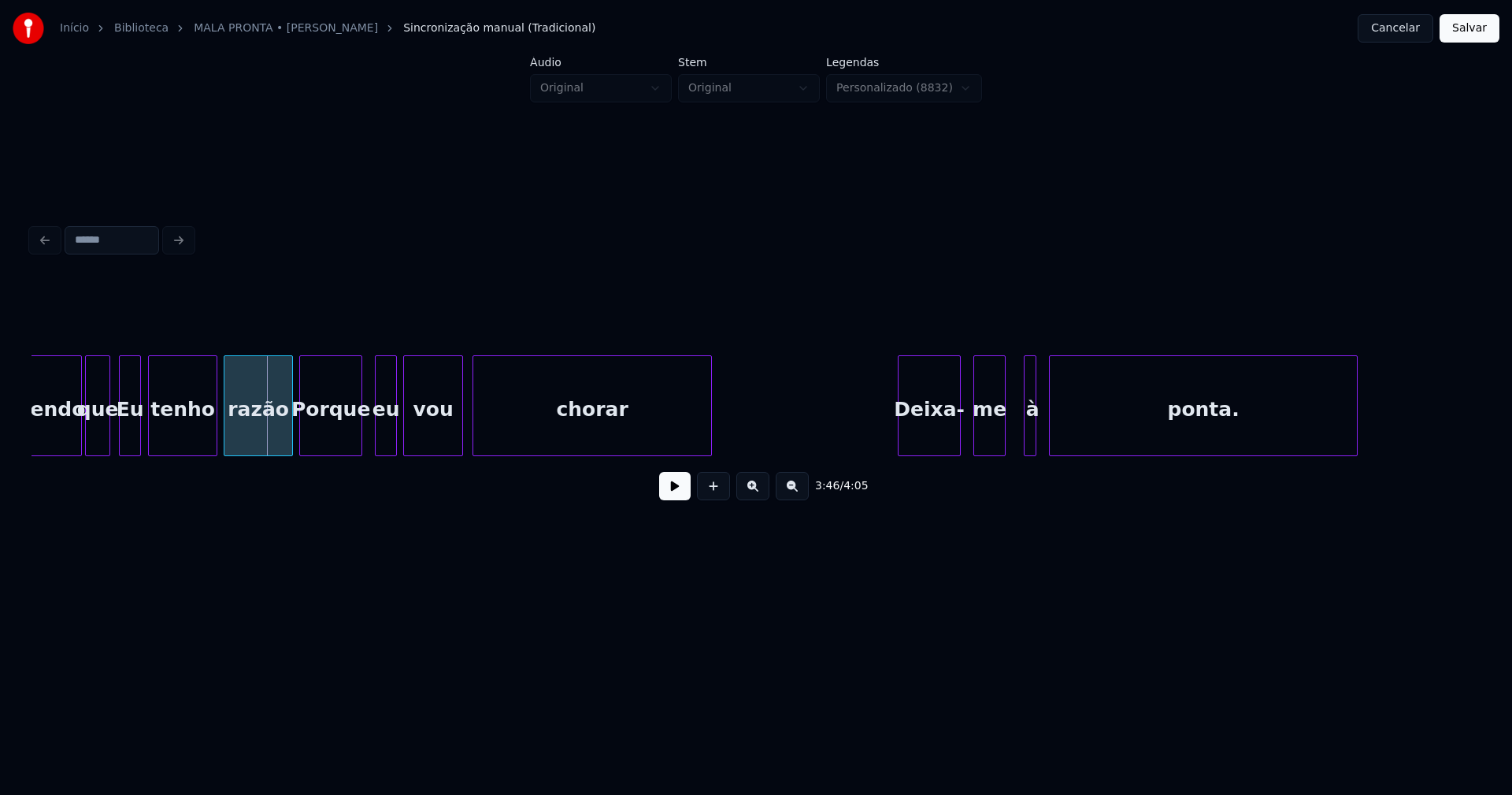
click at [1004, 439] on div at bounding box center [1002, 405] width 5 height 99
click at [1013, 438] on div at bounding box center [1016, 405] width 5 height 99
click at [1024, 439] on div "à" at bounding box center [1021, 409] width 22 height 107
click at [1262, 431] on div "ponta." at bounding box center [1203, 409] width 307 height 107
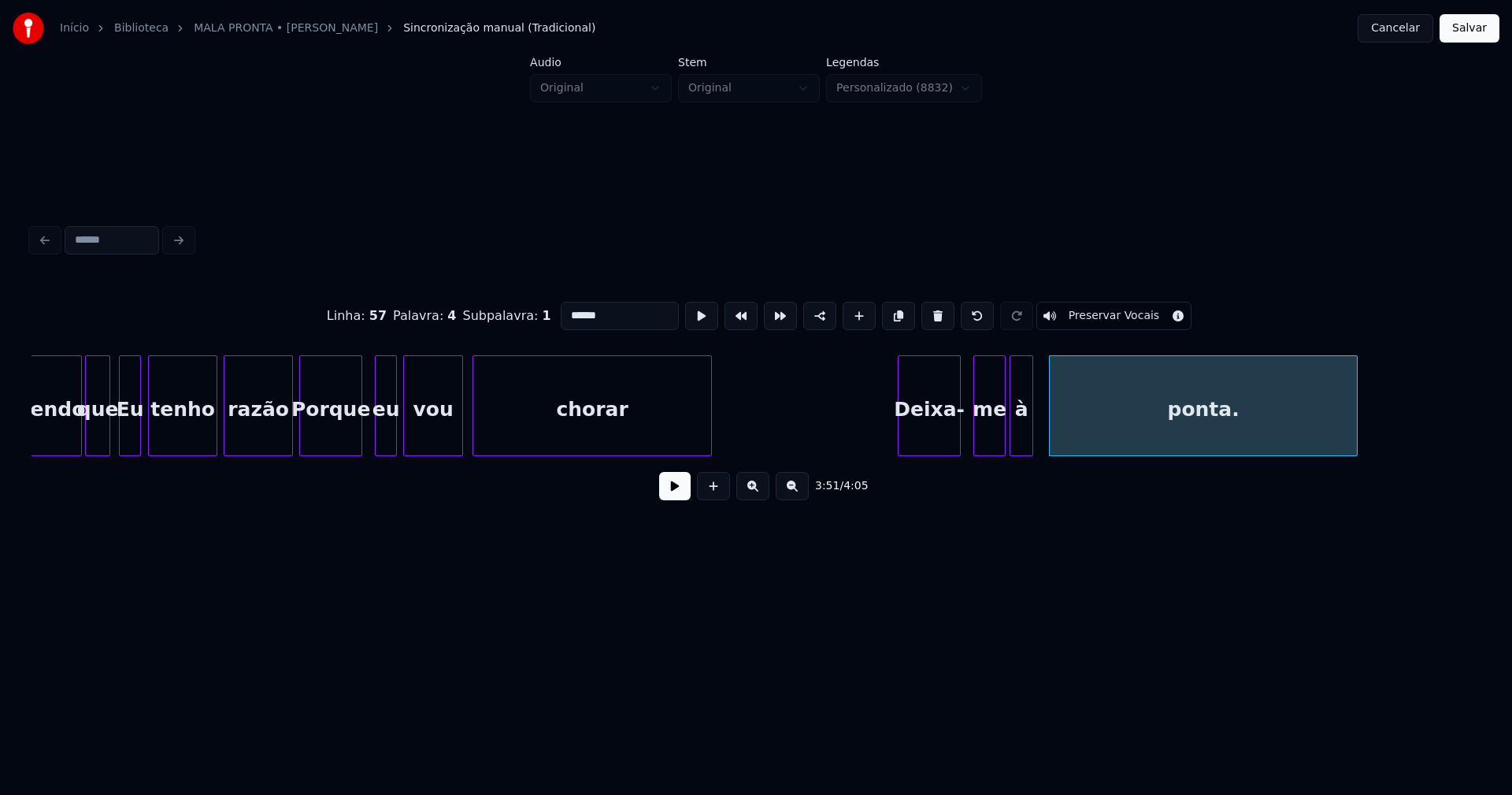
click at [616, 315] on input "******" at bounding box center [619, 316] width 118 height 29
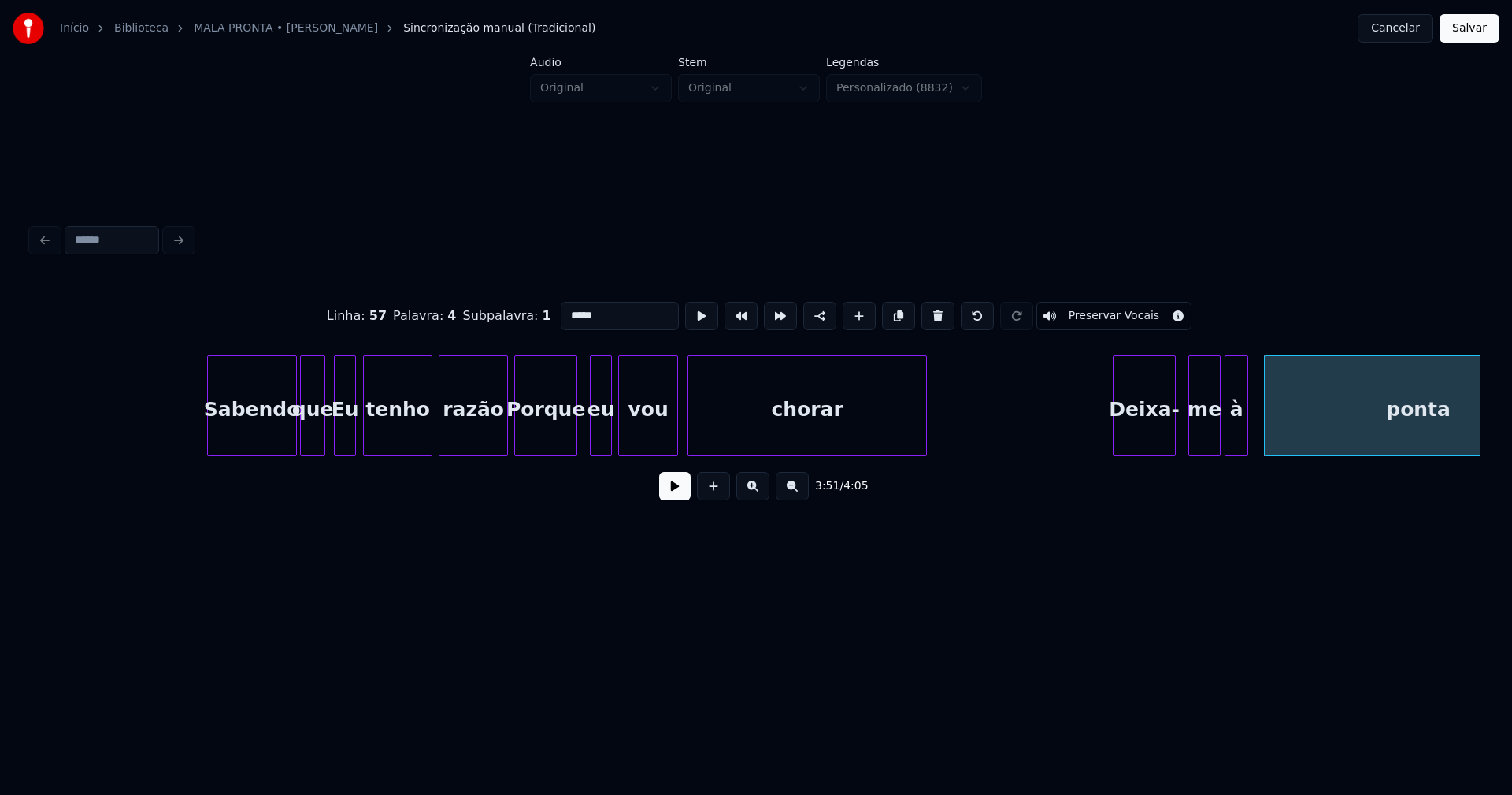
click at [346, 436] on div "Eu" at bounding box center [345, 409] width 21 height 107
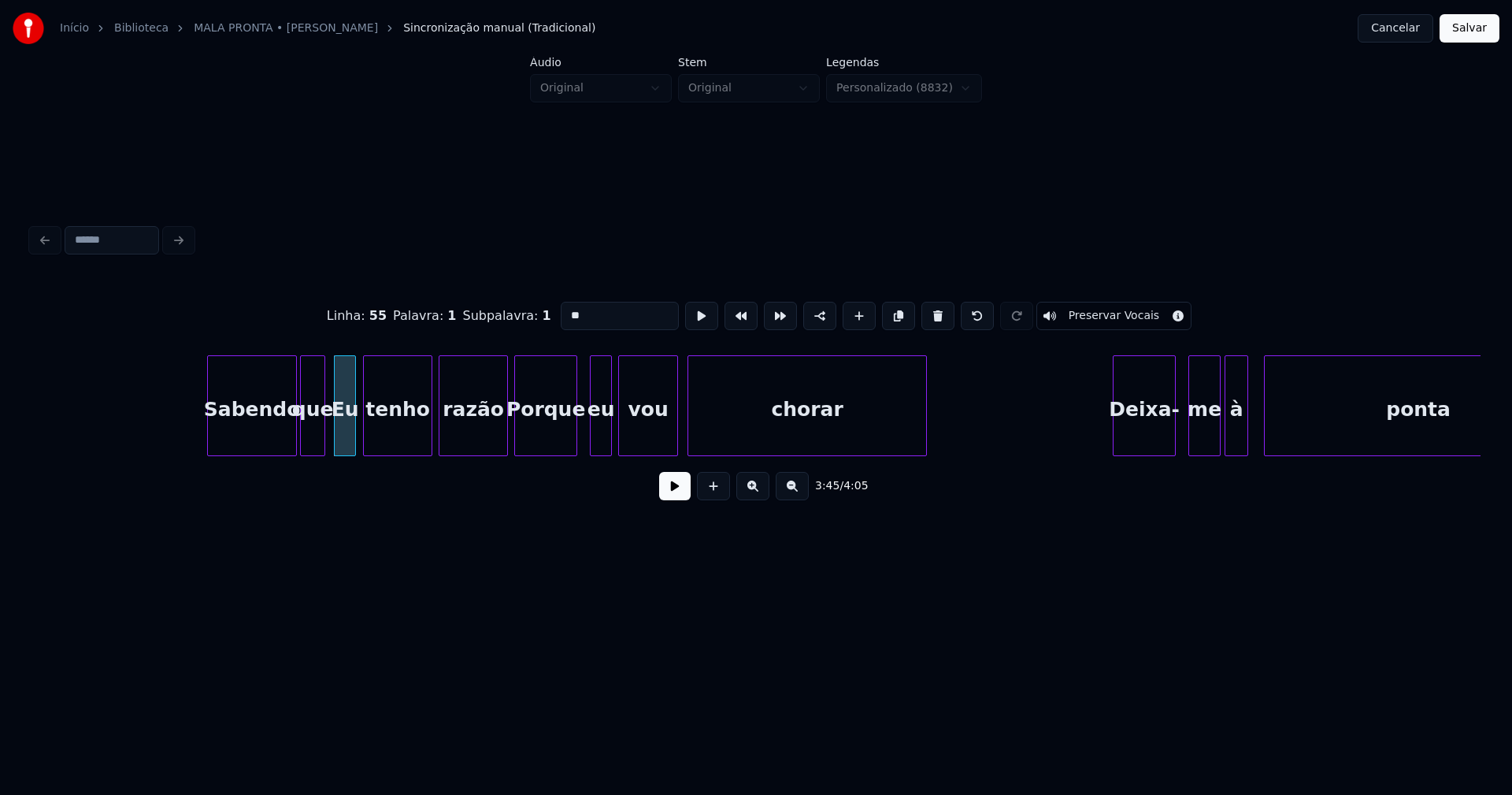
click at [565, 309] on input "**" at bounding box center [619, 316] width 118 height 29
click at [547, 427] on div "Porque" at bounding box center [546, 409] width 61 height 107
click at [499, 437] on div at bounding box center [499, 405] width 5 height 99
click at [567, 310] on input "******" at bounding box center [619, 316] width 118 height 29
type input "******"
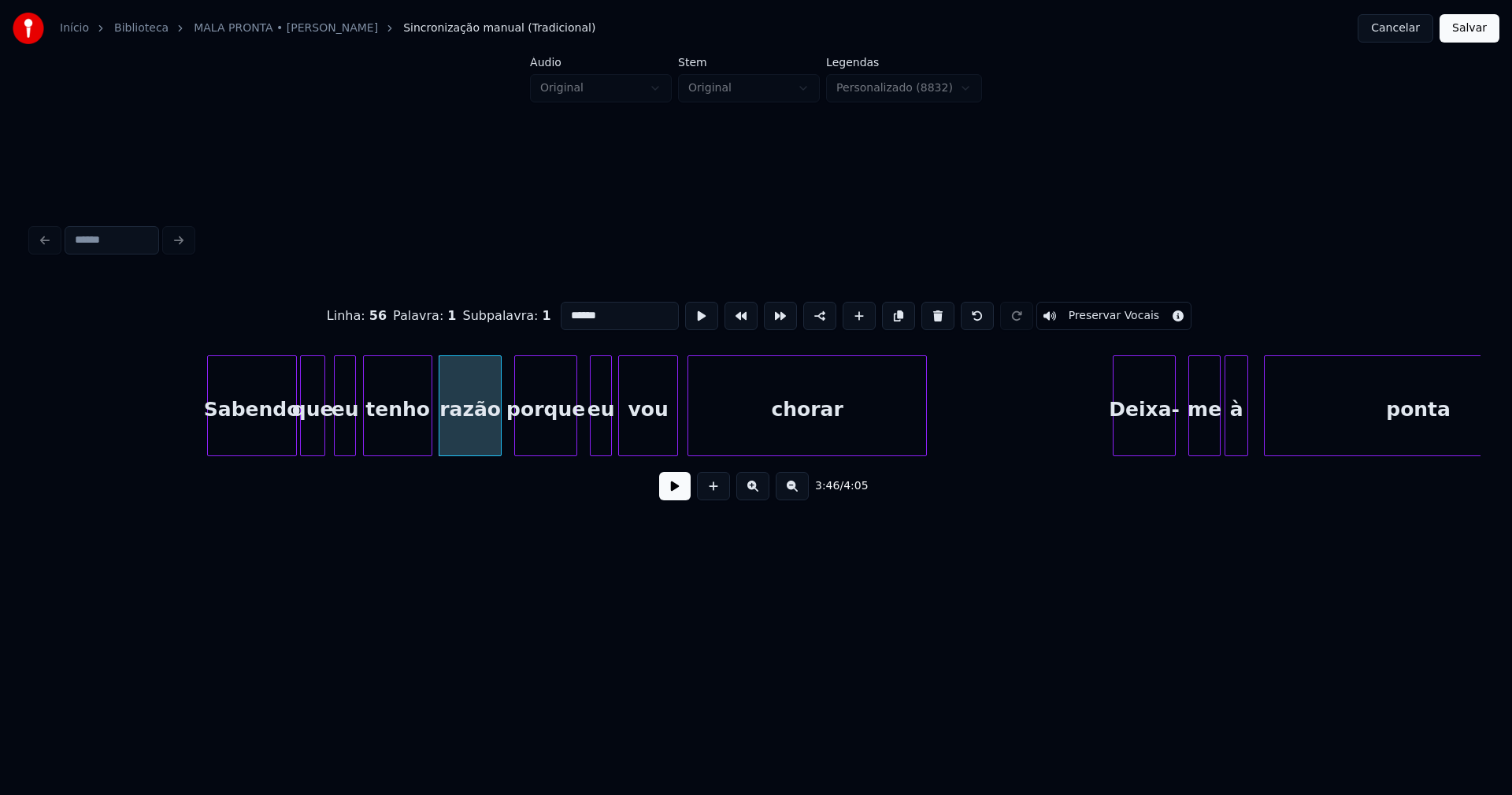
drag, startPoint x: 1481, startPoint y: 32, endPoint x: 1348, endPoint y: 55, distance: 135.0
click at [1479, 34] on button "Salvar" at bounding box center [1469, 29] width 60 height 29
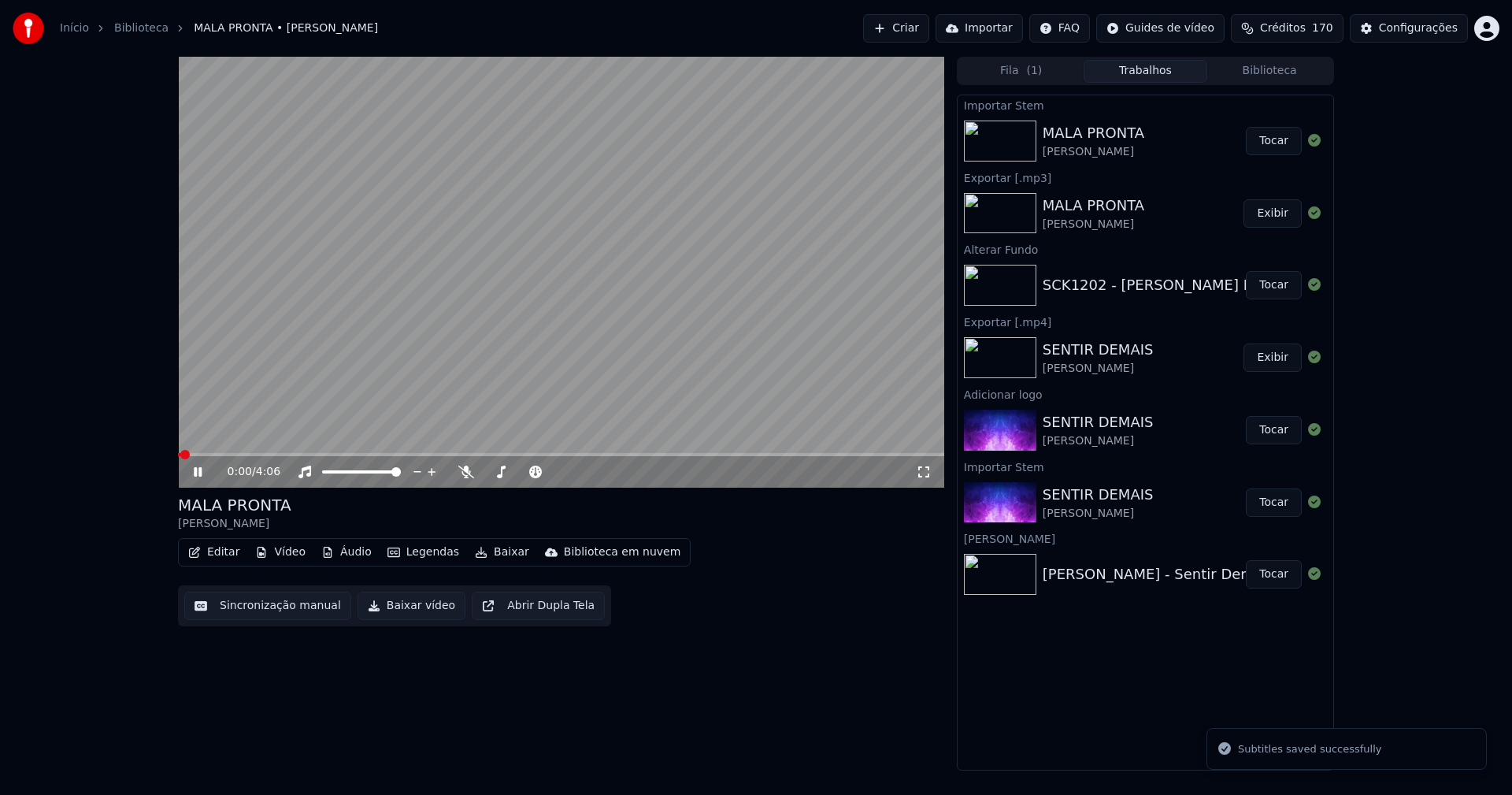
click at [199, 472] on icon at bounding box center [209, 472] width 37 height 13
click at [226, 544] on button "Editar" at bounding box center [214, 552] width 64 height 22
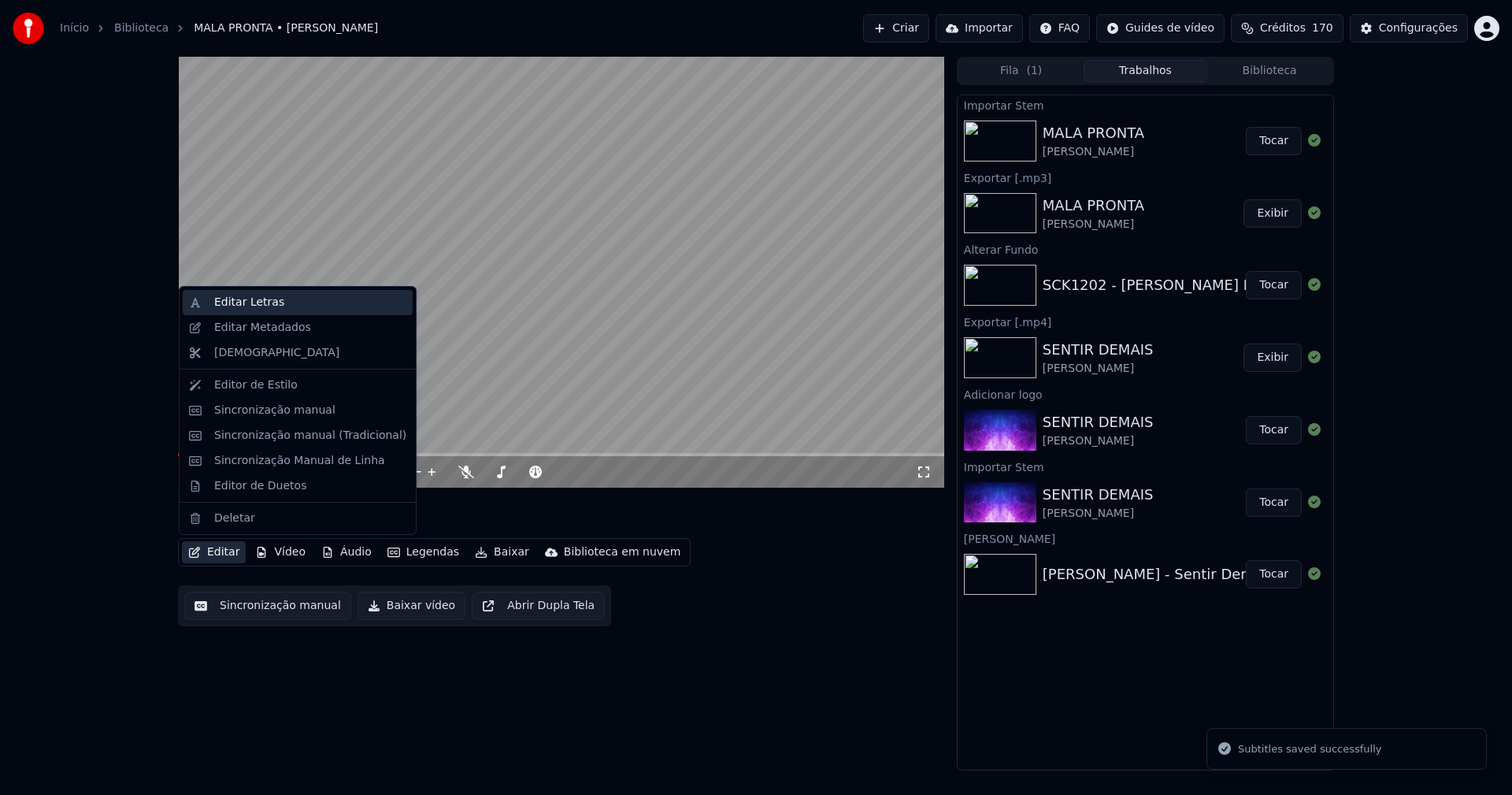
click at [246, 303] on div "Editar Letras" at bounding box center [249, 303] width 70 height 16
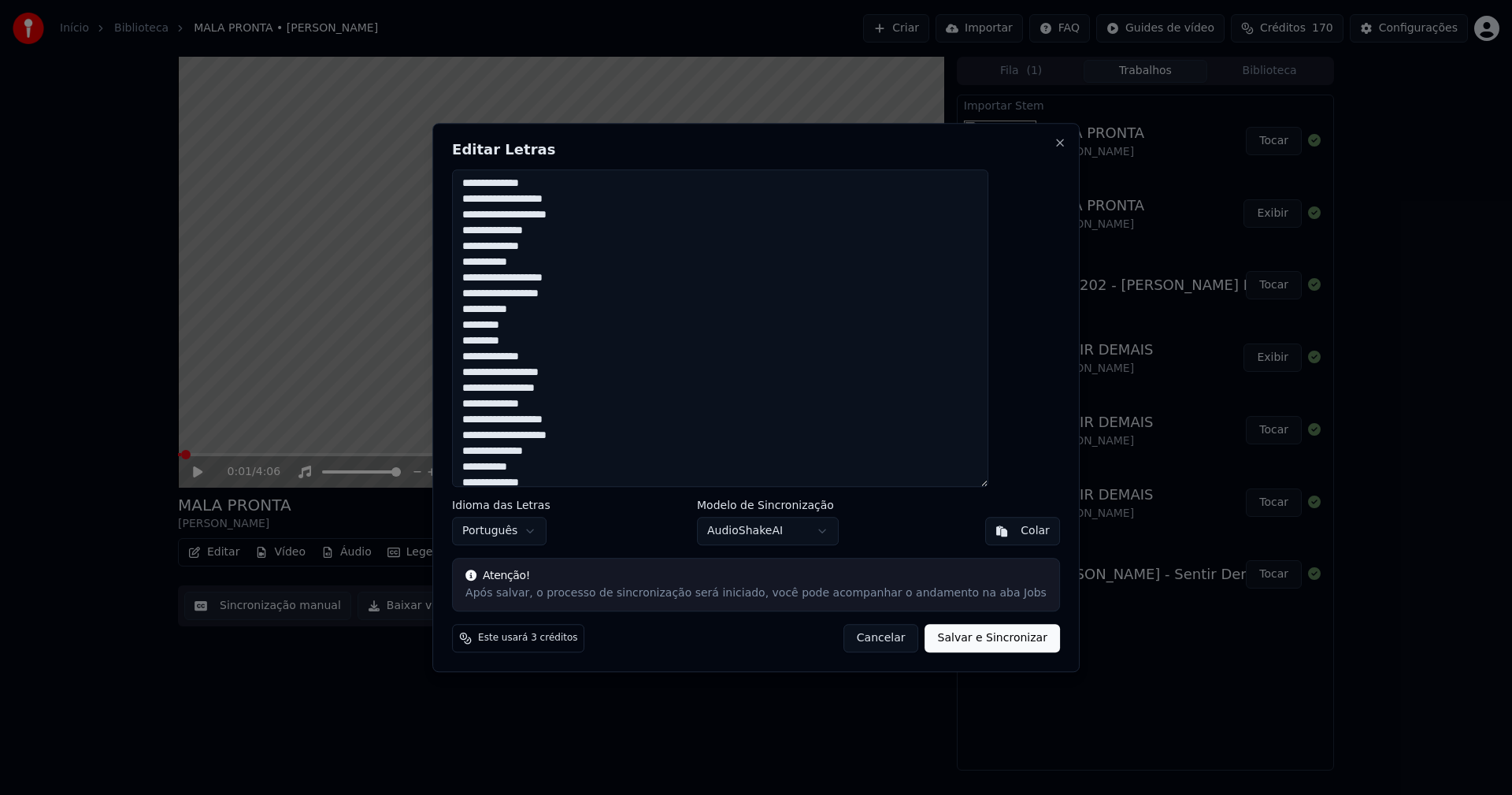
scroll to position [593, 0]
click at [873, 639] on button "Cancelar" at bounding box center [881, 638] width 75 height 29
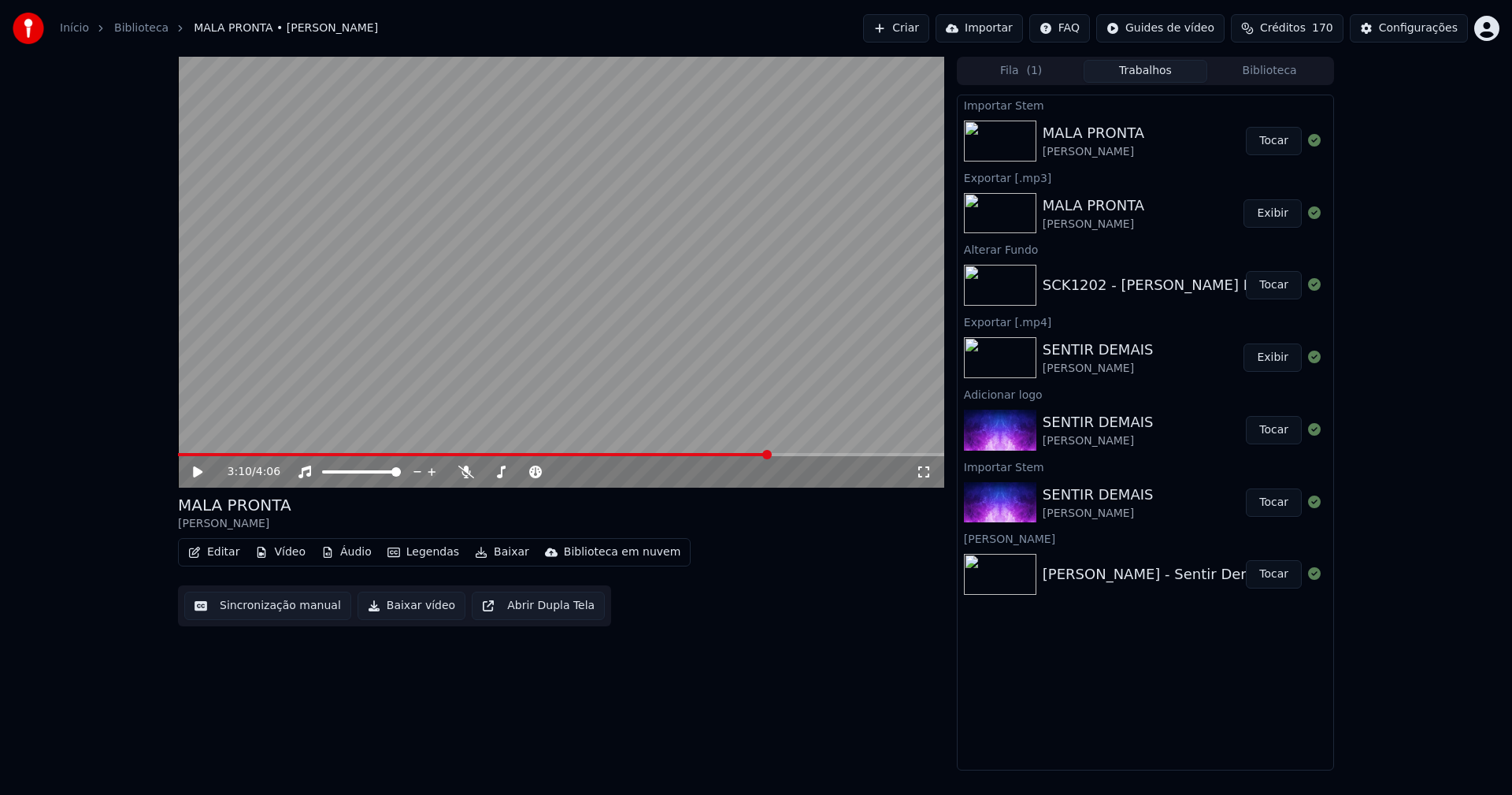
click at [771, 454] on span at bounding box center [561, 454] width 766 height 3
click at [201, 466] on icon at bounding box center [209, 472] width 37 height 13
click at [210, 556] on button "Editar" at bounding box center [214, 552] width 64 height 22
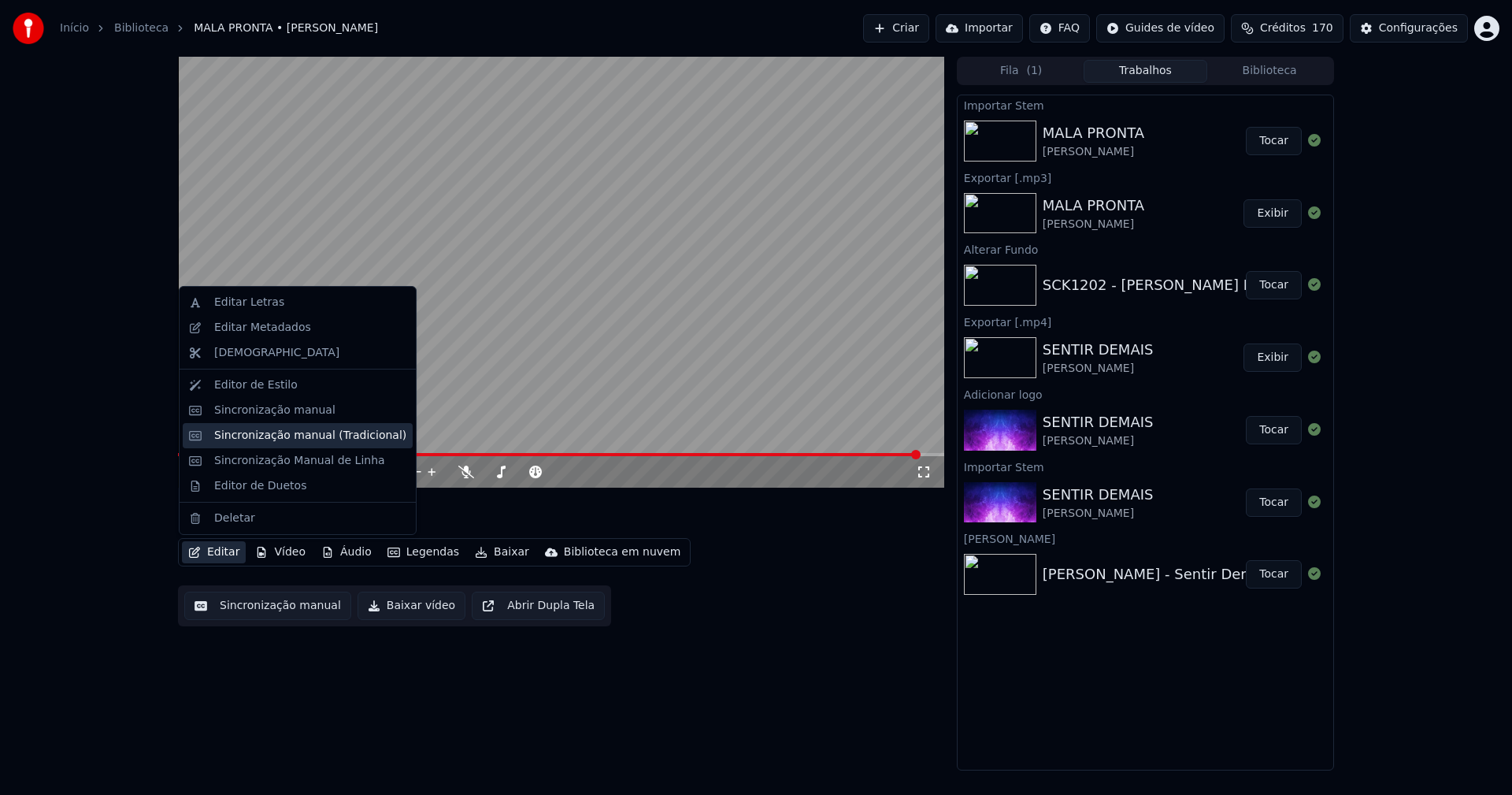
click at [295, 439] on div "Sincronização manual (Tradicional)" at bounding box center [310, 435] width 192 height 16
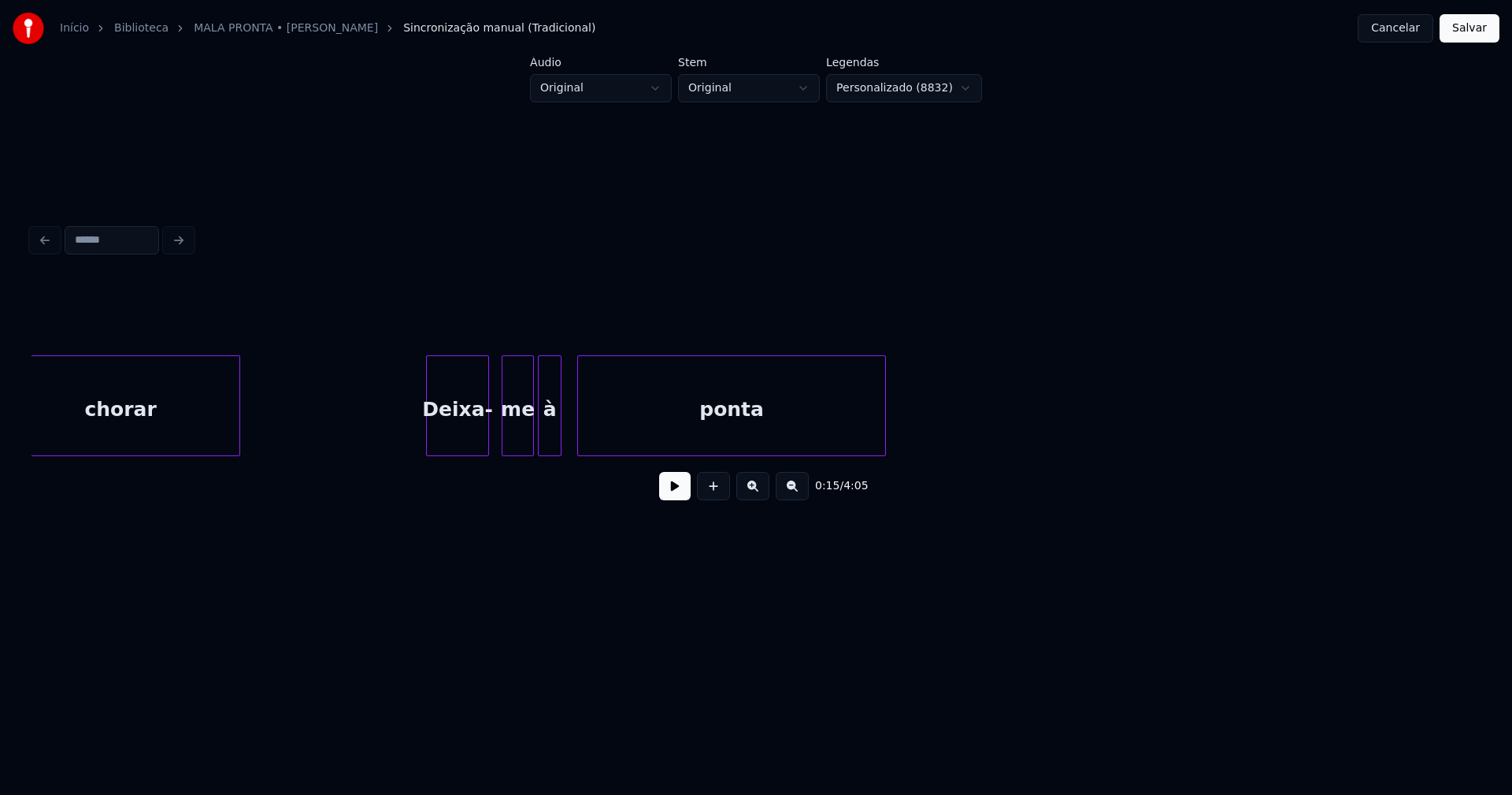
scroll to position [0, 35665]
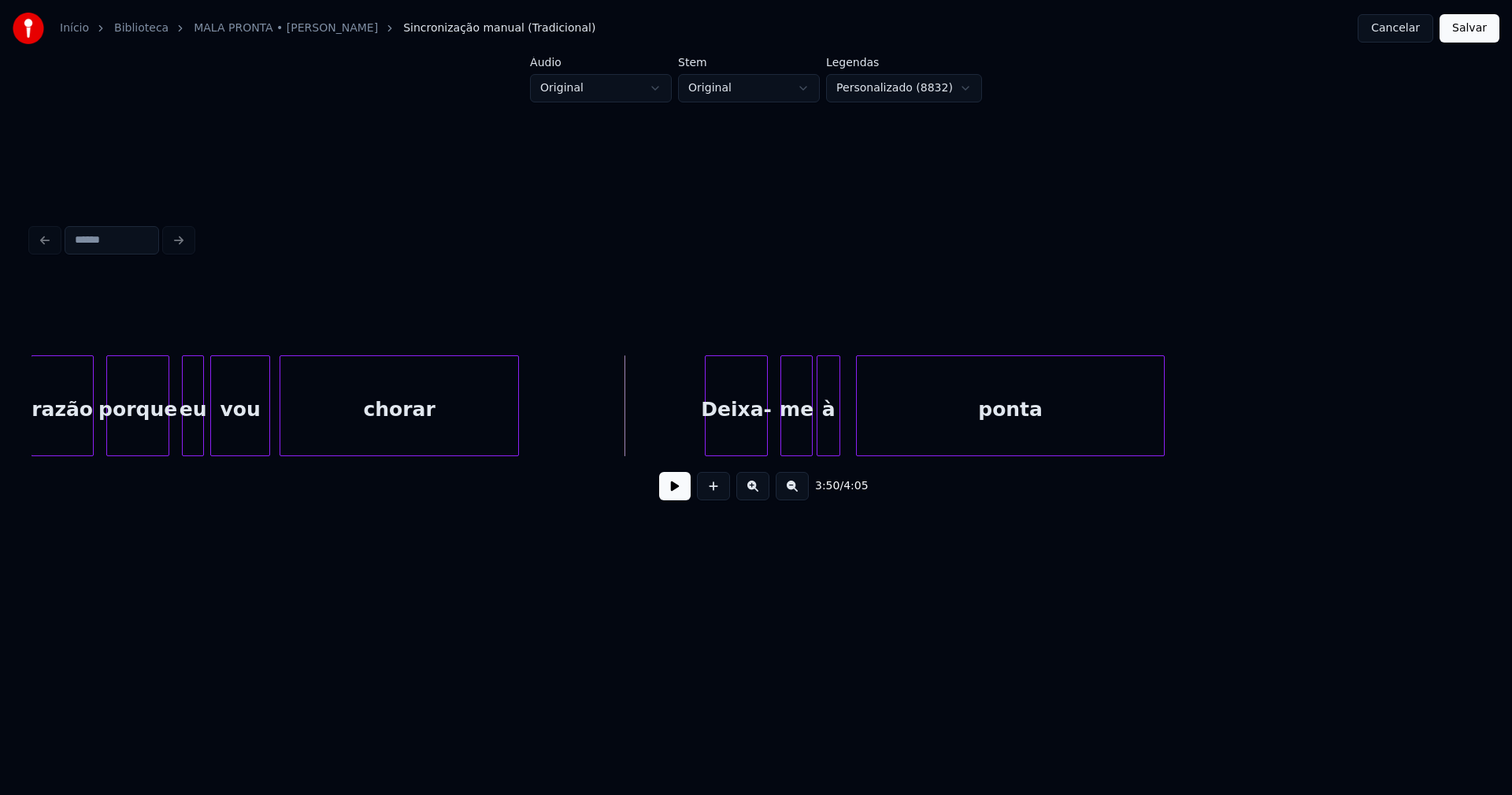
click at [677, 500] on button at bounding box center [675, 486] width 32 height 29
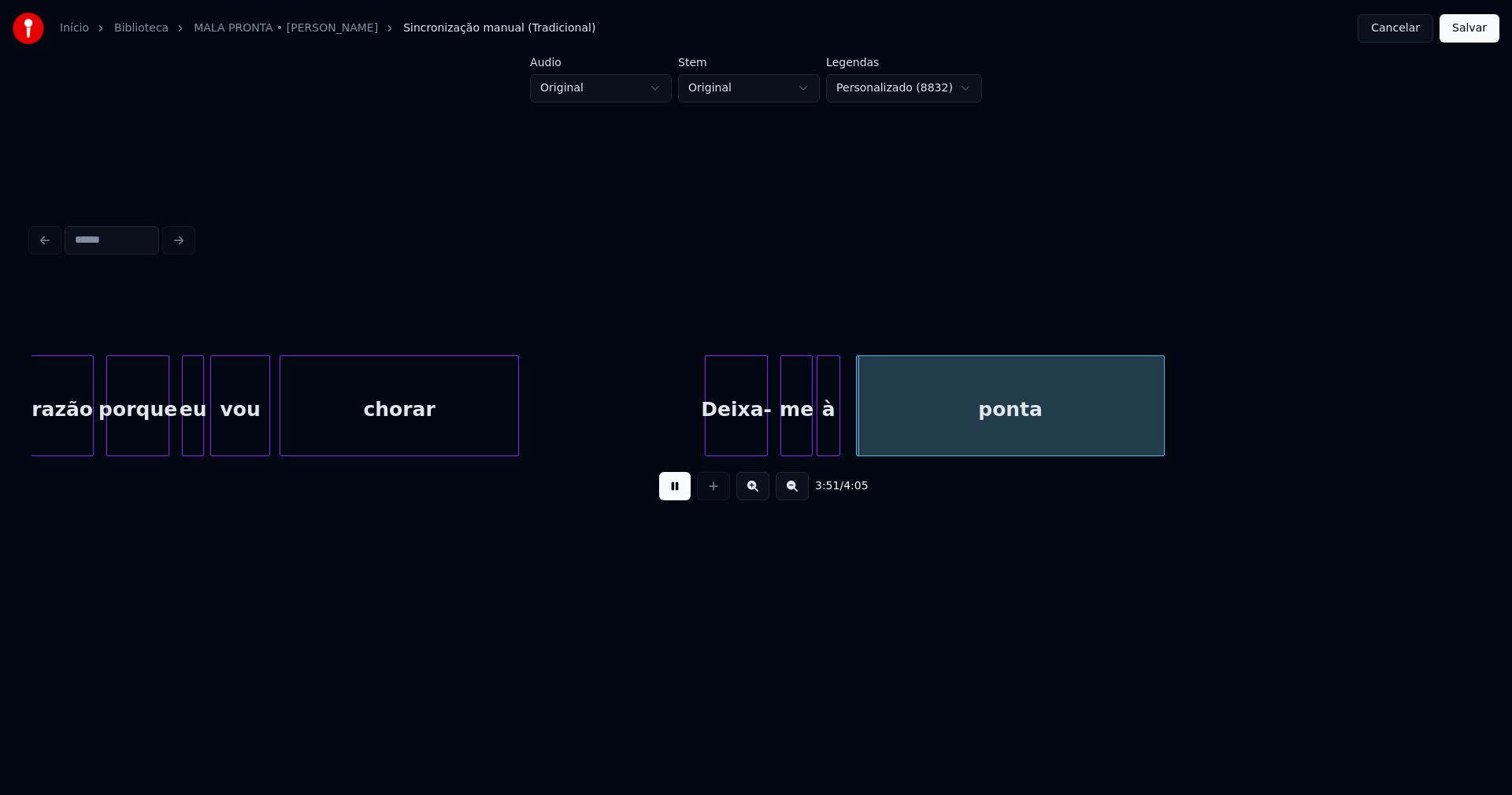
click at [686, 490] on button at bounding box center [675, 486] width 32 height 29
click at [747, 424] on div "Deixa-" at bounding box center [736, 409] width 61 height 107
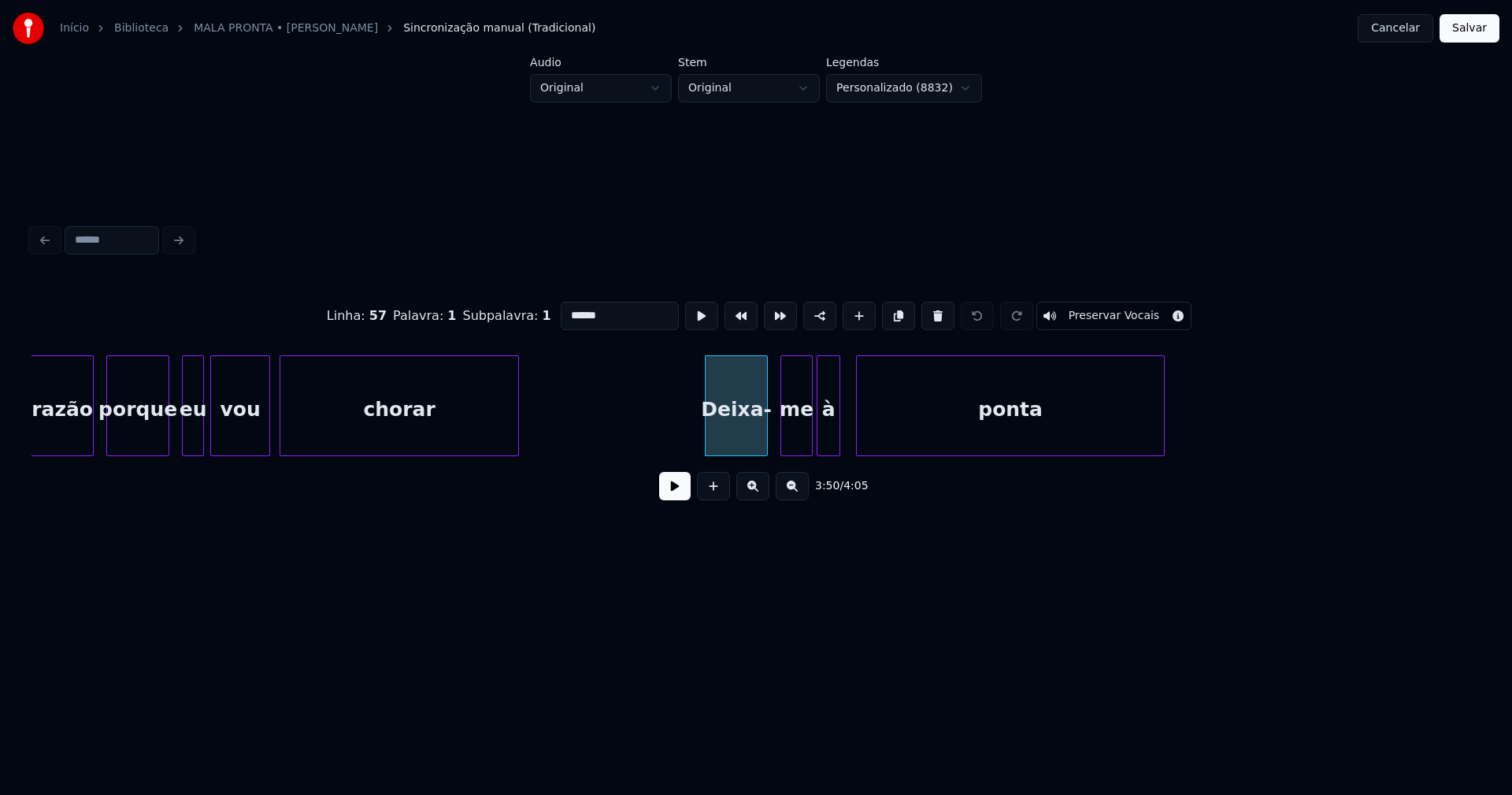
click at [600, 316] on input "******" at bounding box center [619, 316] width 118 height 29
type input "*****"
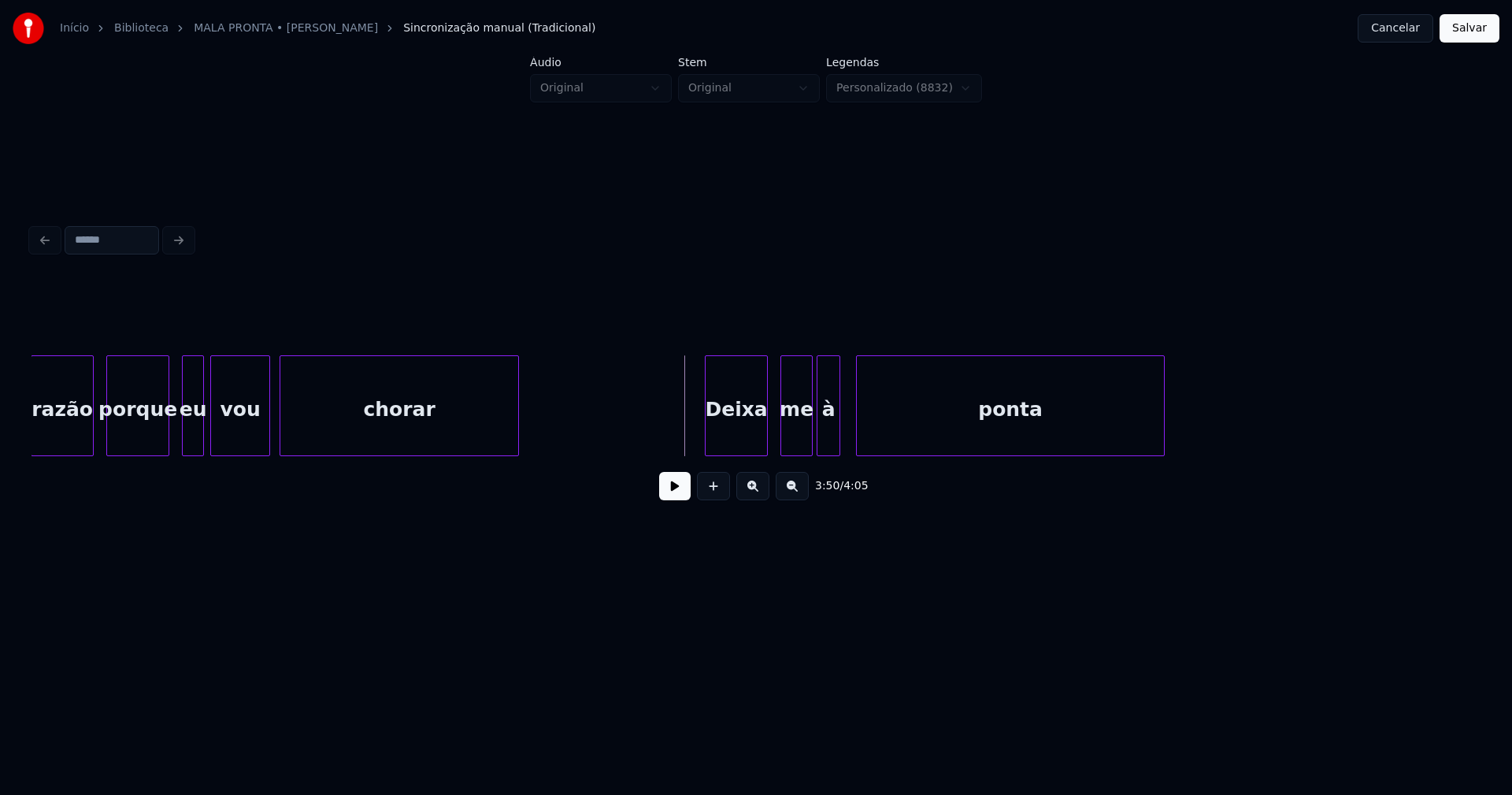
click at [685, 500] on button at bounding box center [675, 486] width 32 height 29
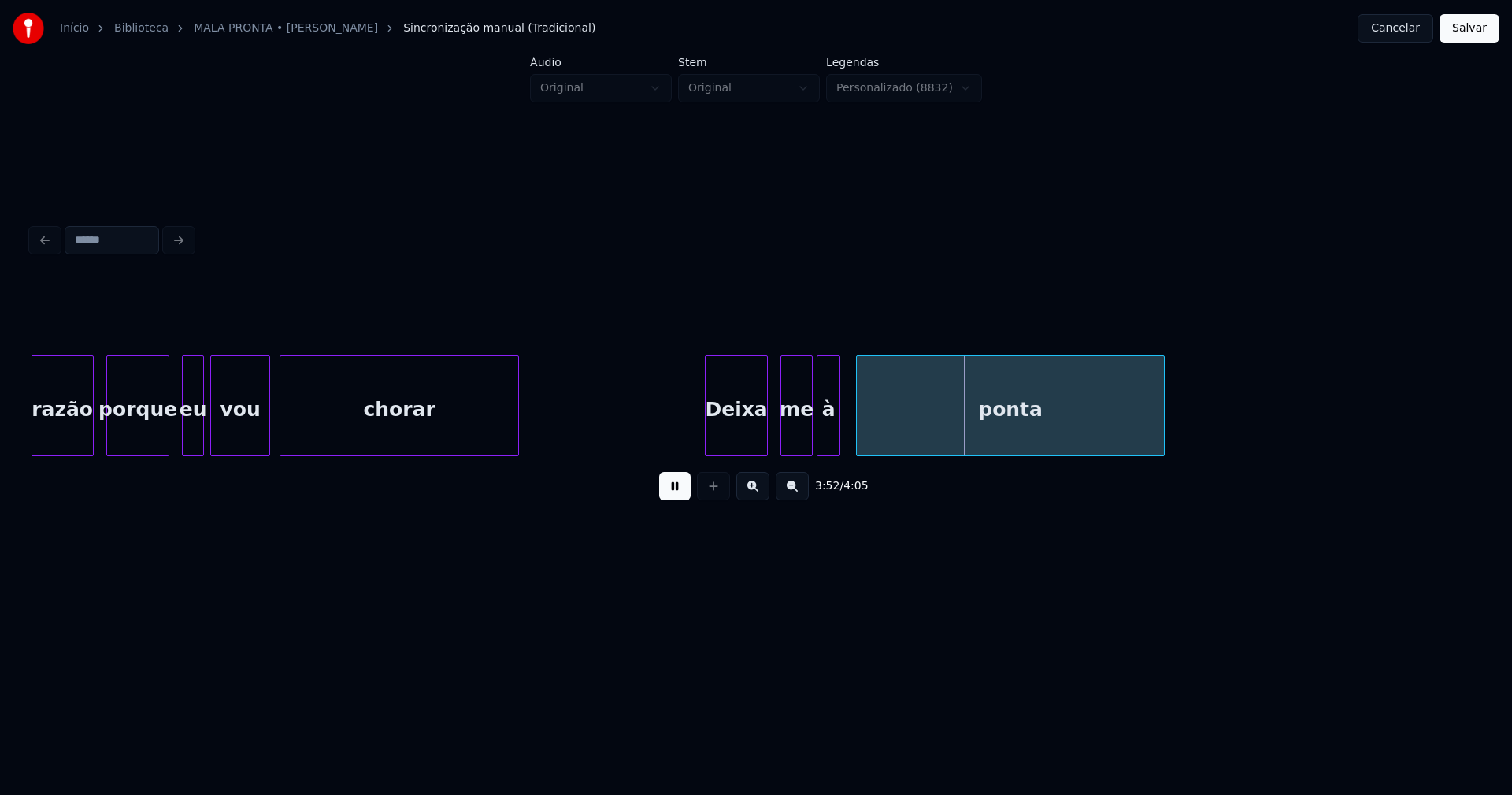
click at [683, 495] on button at bounding box center [675, 486] width 32 height 29
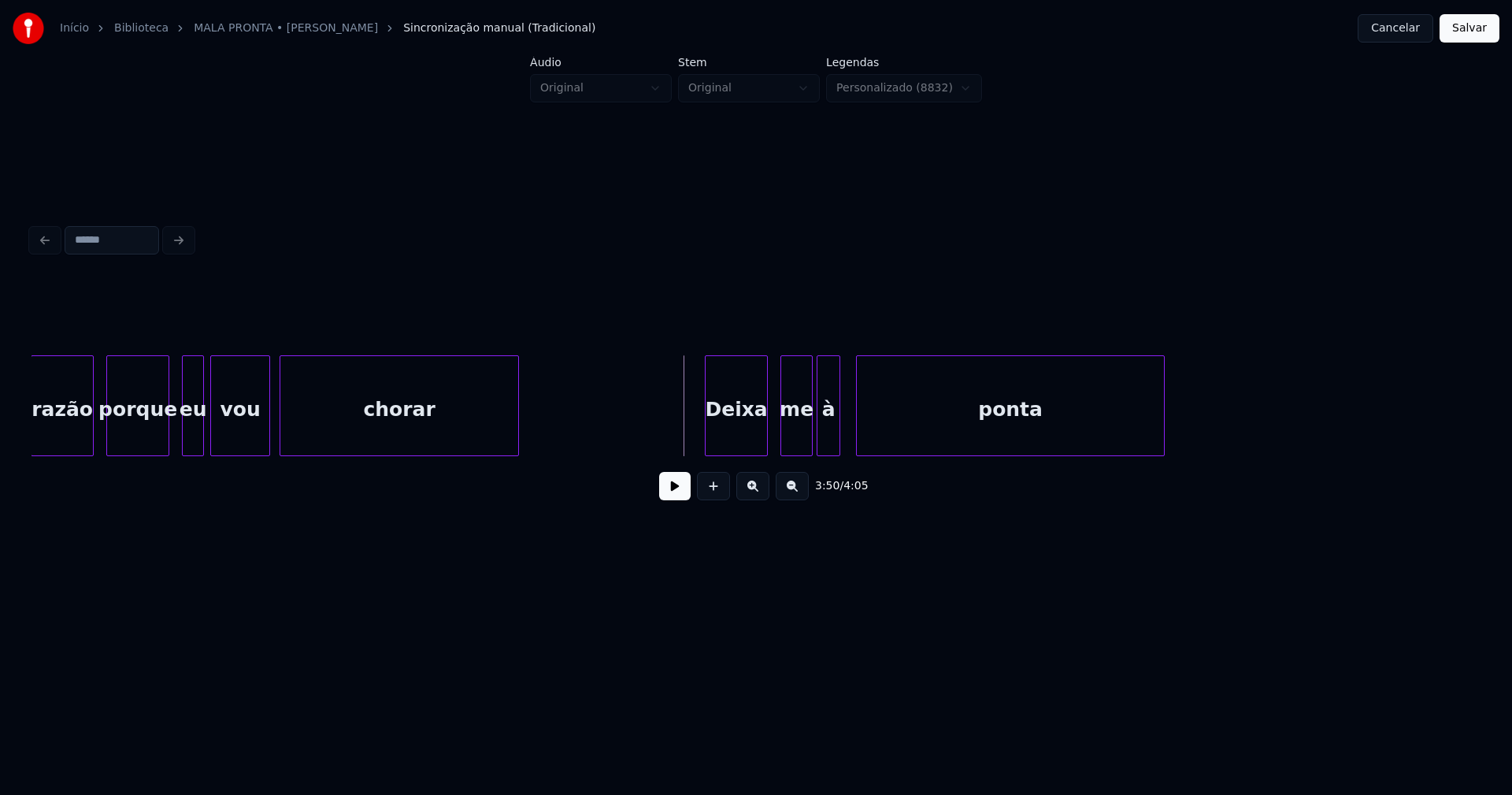
click at [676, 486] on button at bounding box center [675, 486] width 32 height 29
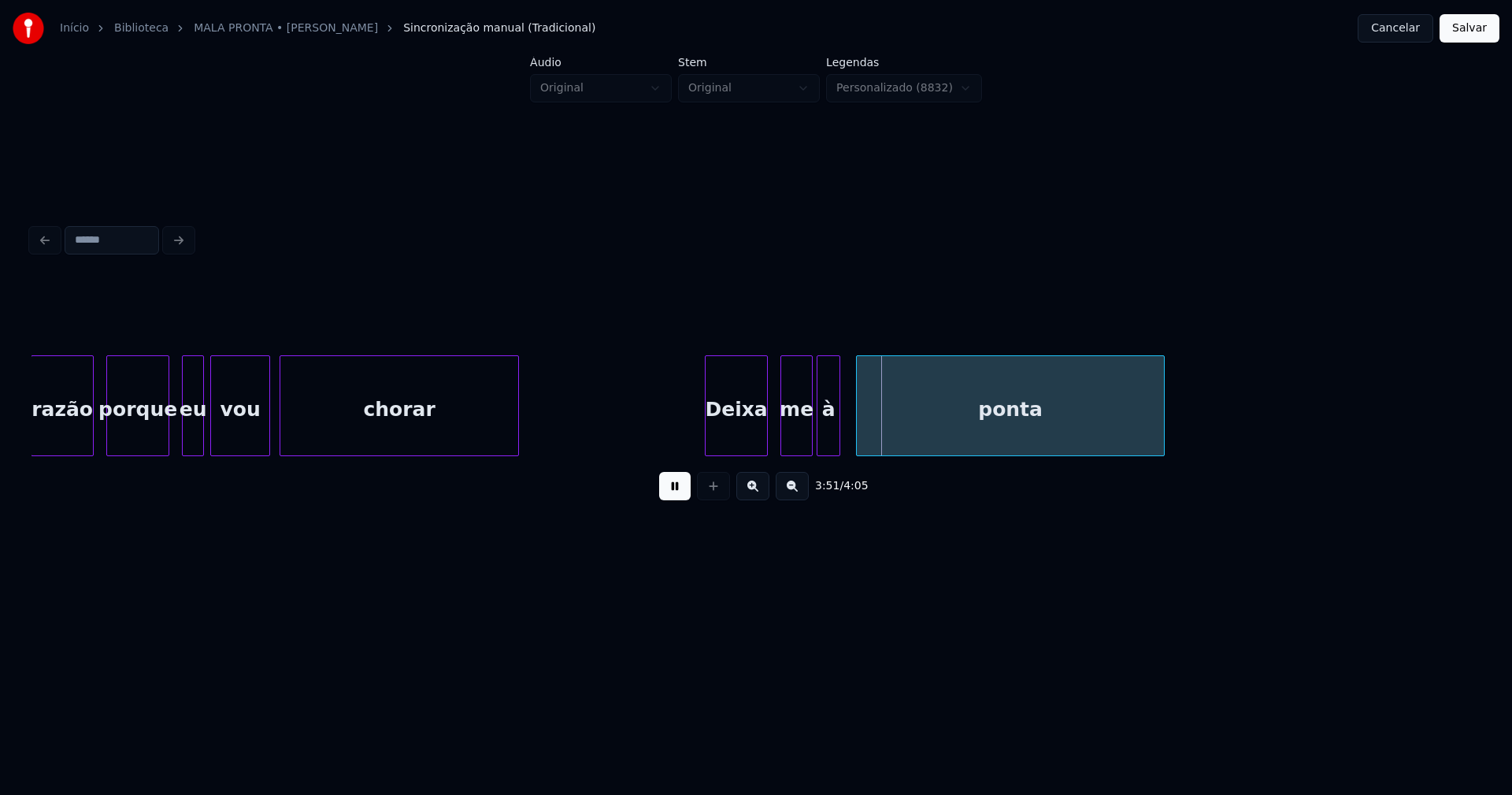
click at [676, 495] on button at bounding box center [675, 486] width 32 height 29
click at [739, 453] on div "ponta me à Deixa chorar vou eu porque razão" at bounding box center [756, 405] width 1449 height 101
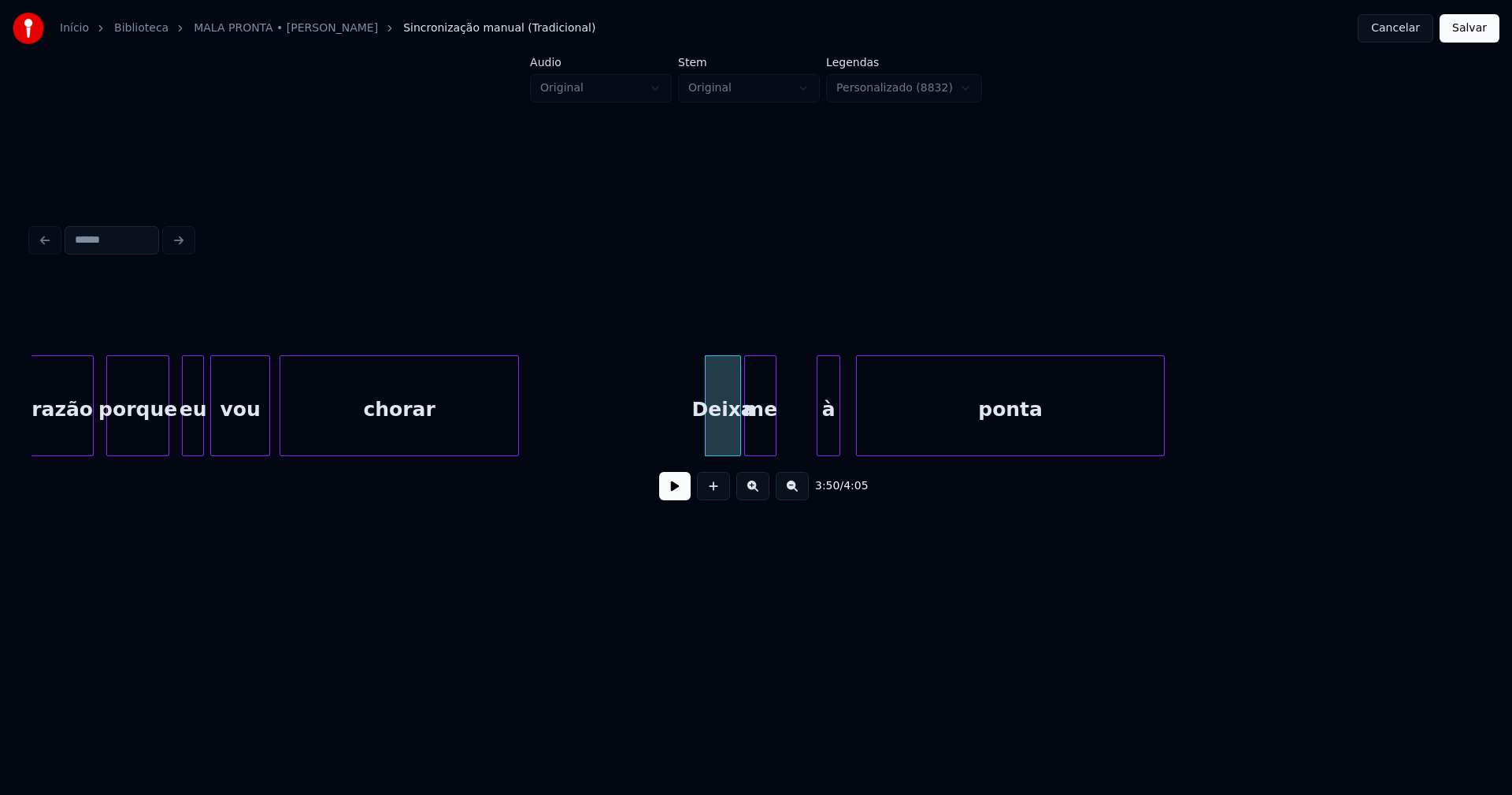
click at [759, 455] on div "ponta me à Deixa chorar vou eu porque razão" at bounding box center [756, 405] width 1449 height 101
click at [770, 432] on div at bounding box center [770, 405] width 5 height 99
click at [758, 434] on div "me" at bounding box center [758, 409] width 27 height 107
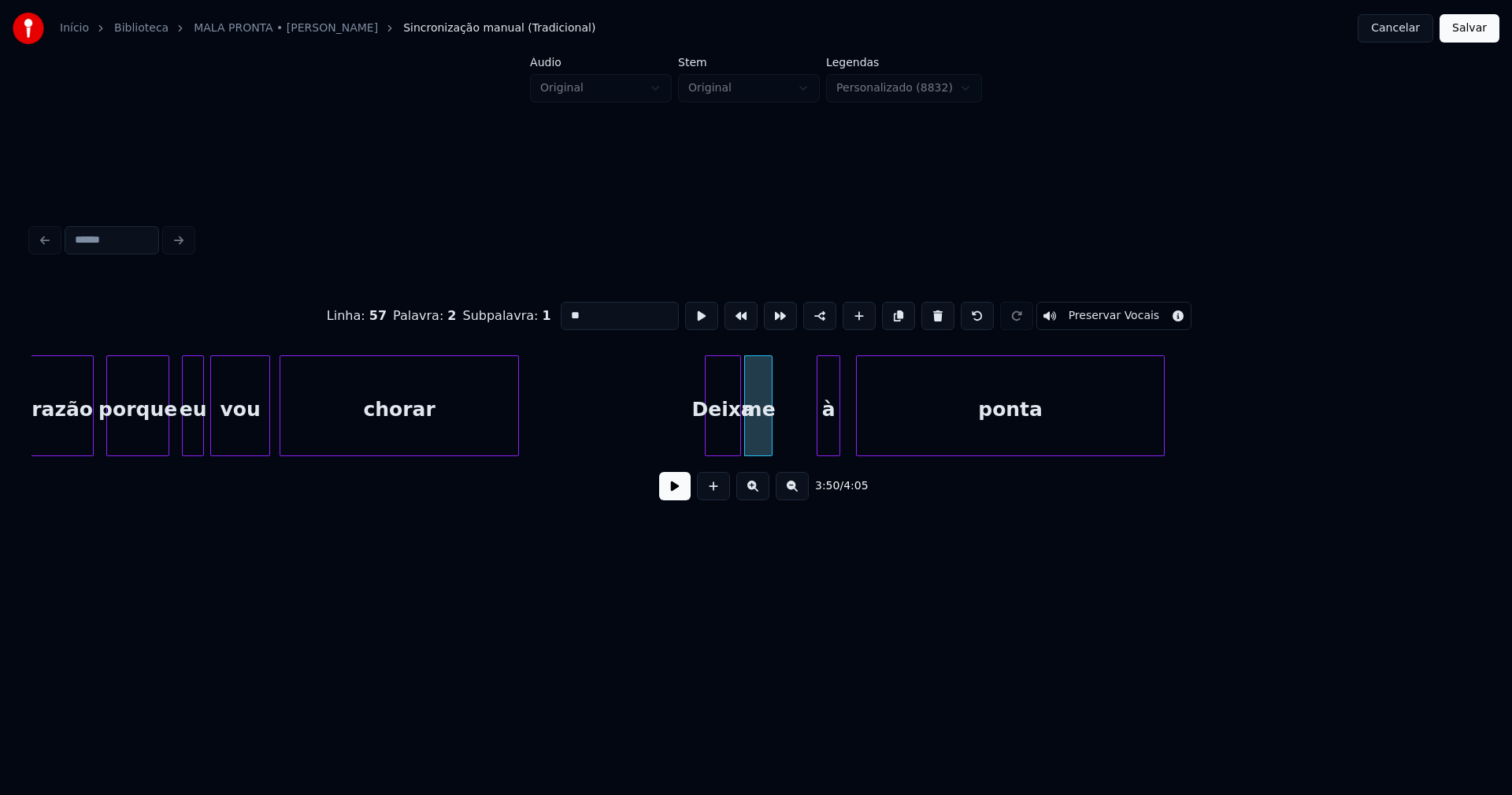
drag, startPoint x: 579, startPoint y: 312, endPoint x: 510, endPoint y: 315, distance: 69.1
click at [510, 315] on div "Linha : 57 Palavra : 2 Subpalavra : 1 ** Preservar Vocais" at bounding box center [756, 315] width 1449 height 79
click at [781, 456] on div "ponta a à Deixa chorar vou eu porque razão" at bounding box center [756, 405] width 1449 height 101
click at [812, 435] on div "à" at bounding box center [809, 409] width 60 height 107
drag, startPoint x: 571, startPoint y: 310, endPoint x: 521, endPoint y: 315, distance: 50.2
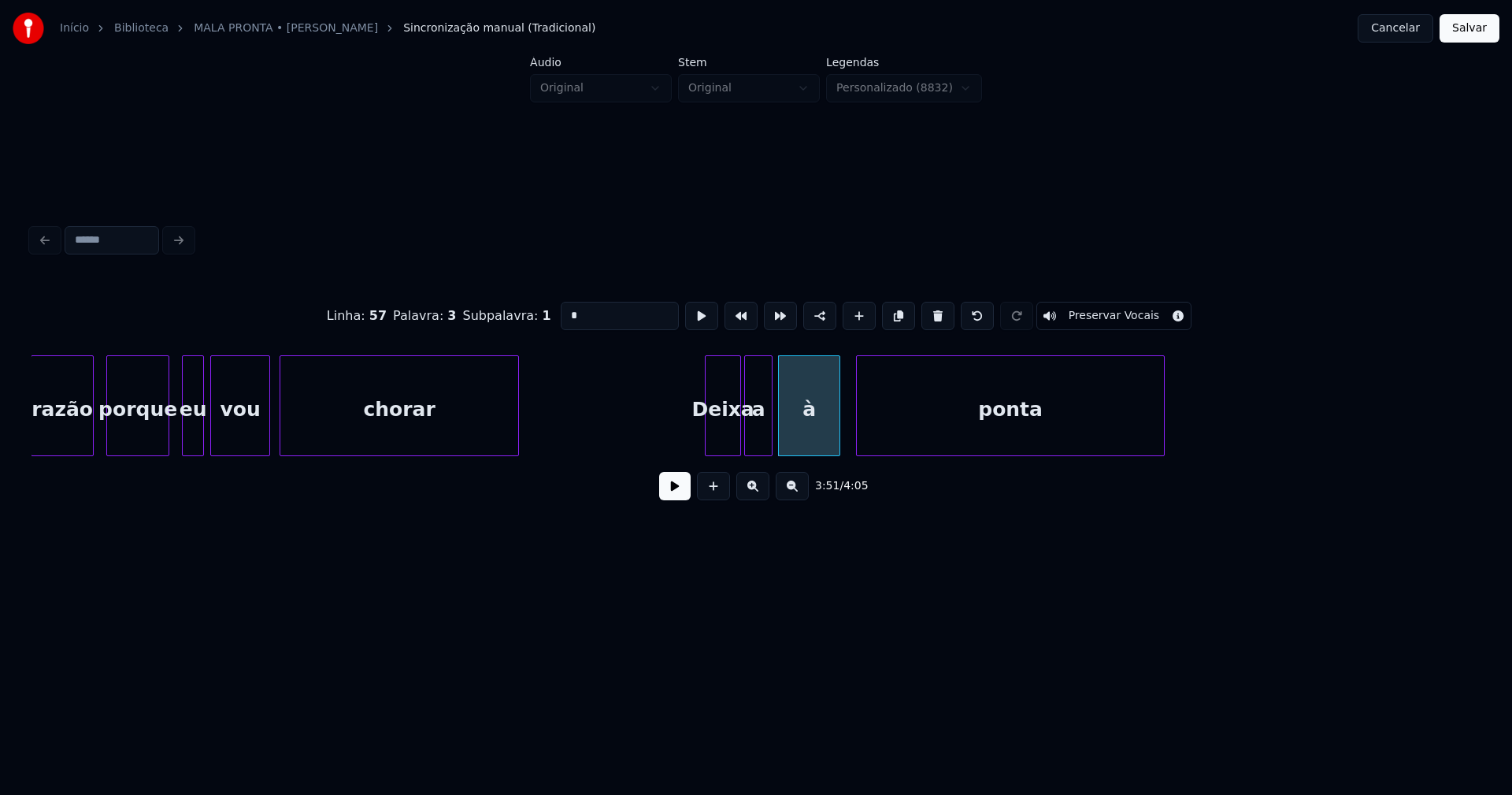
click at [521, 315] on div "Linha : 57 Palavra : 3 Subpalavra : 1 * Preservar Vocais" at bounding box center [756, 315] width 1449 height 79
type input "****"
click at [683, 496] on button at bounding box center [675, 486] width 32 height 29
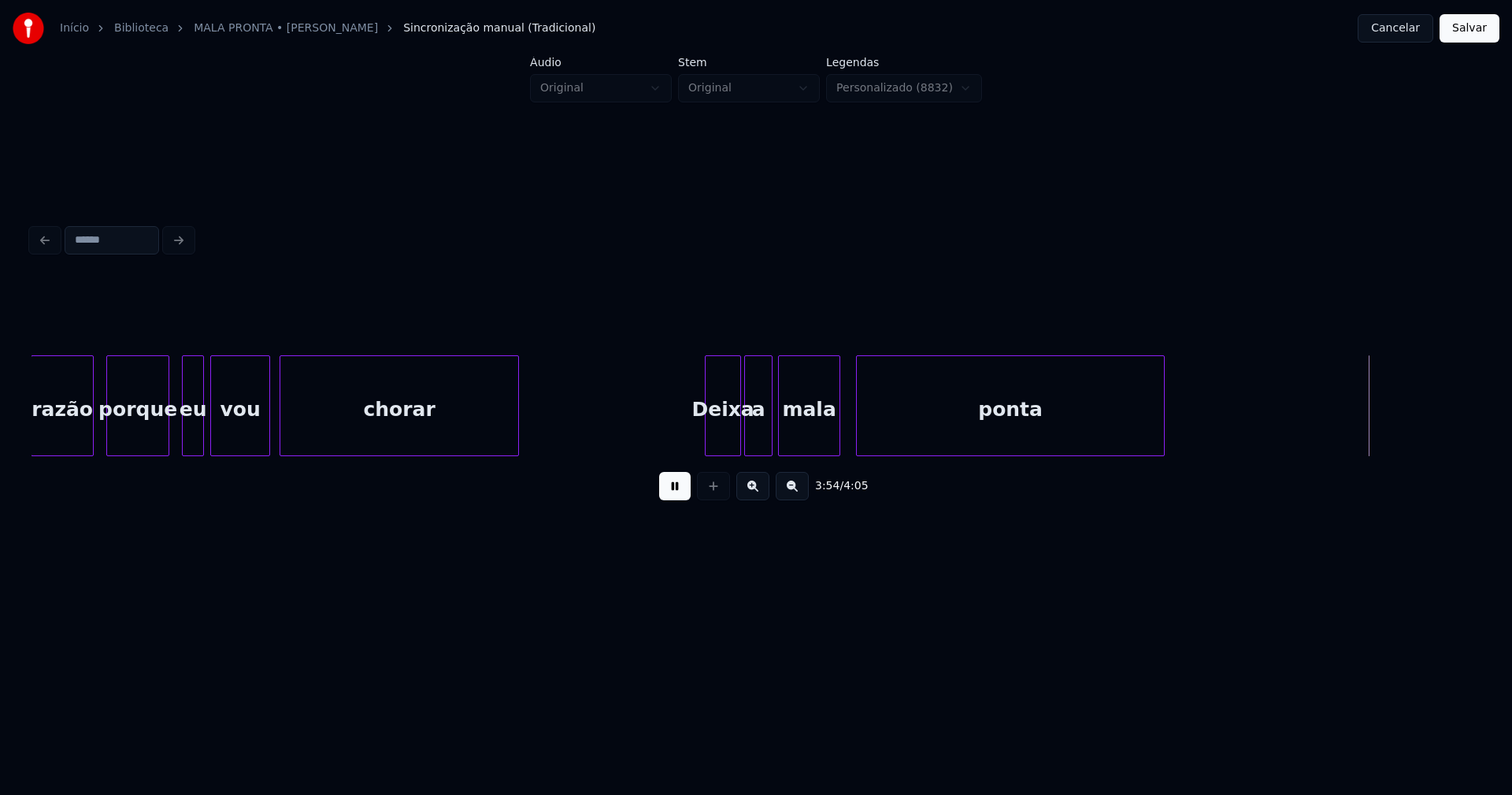
click at [677, 492] on button at bounding box center [675, 486] width 32 height 29
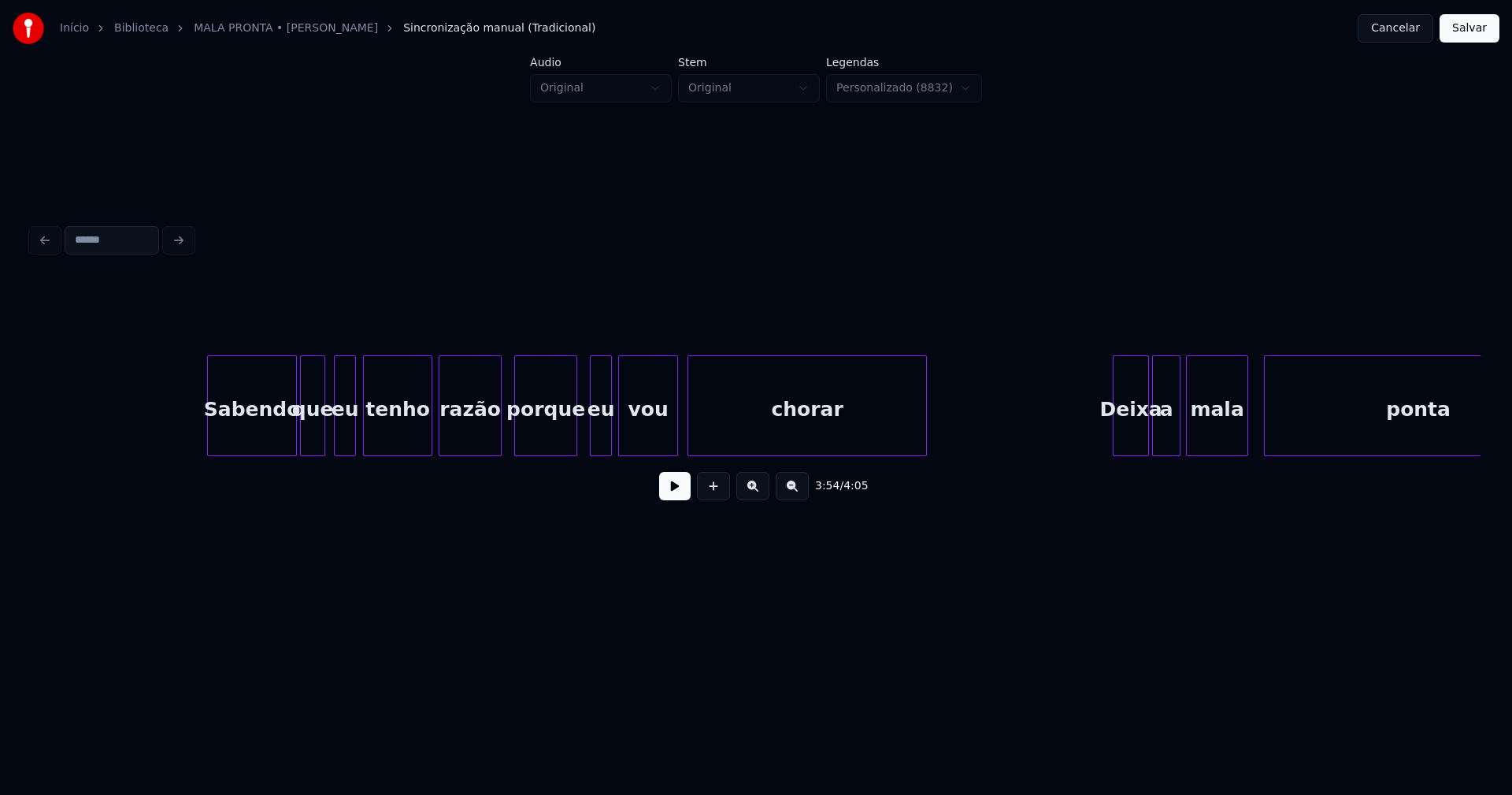
scroll to position [0, 35193]
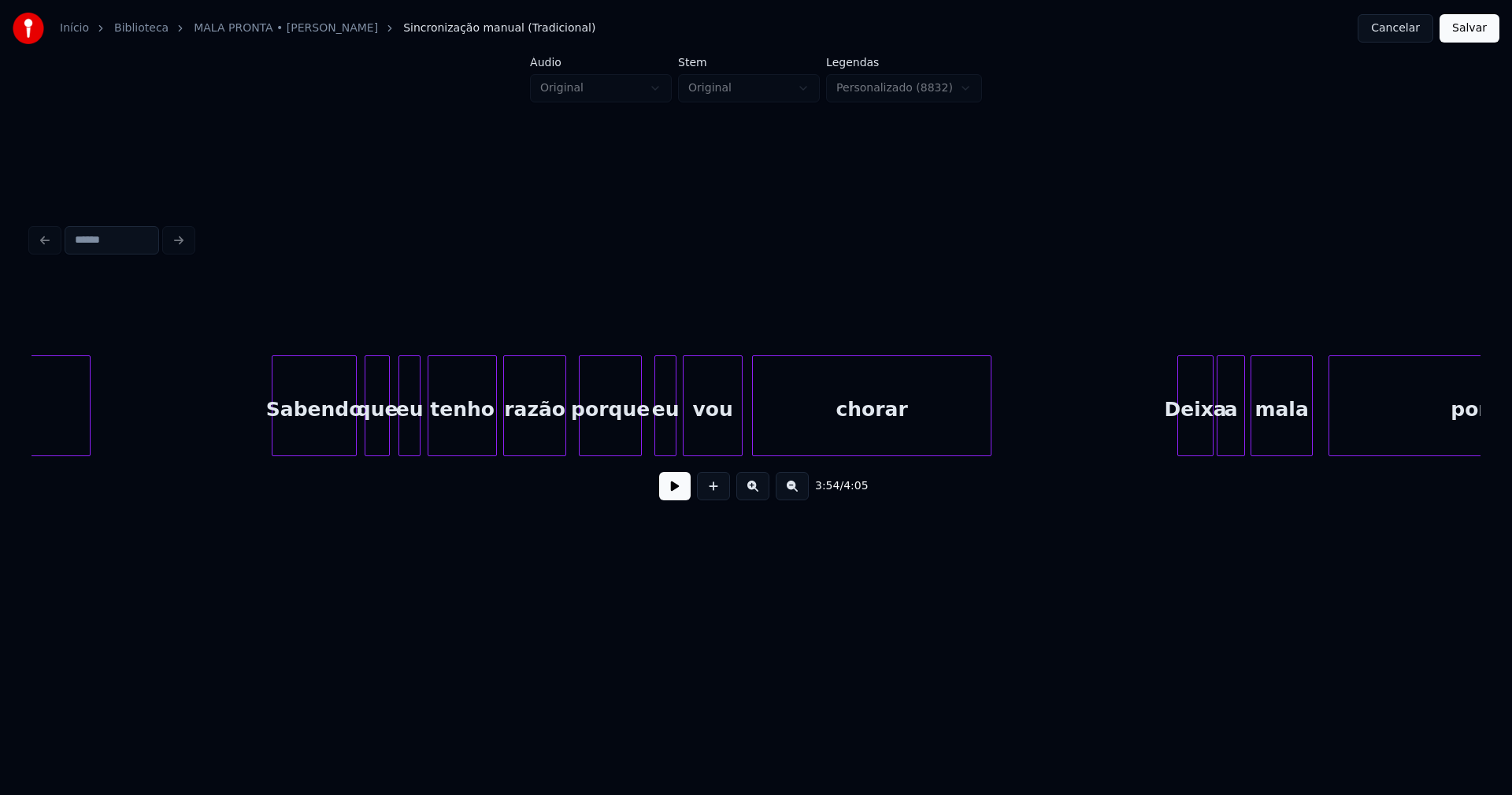
click at [353, 436] on div at bounding box center [353, 405] width 5 height 99
click at [378, 437] on div "que" at bounding box center [374, 409] width 24 height 107
click at [407, 439] on div "eu" at bounding box center [407, 409] width 21 height 107
click at [1476, 24] on button "Salvar" at bounding box center [1469, 29] width 60 height 29
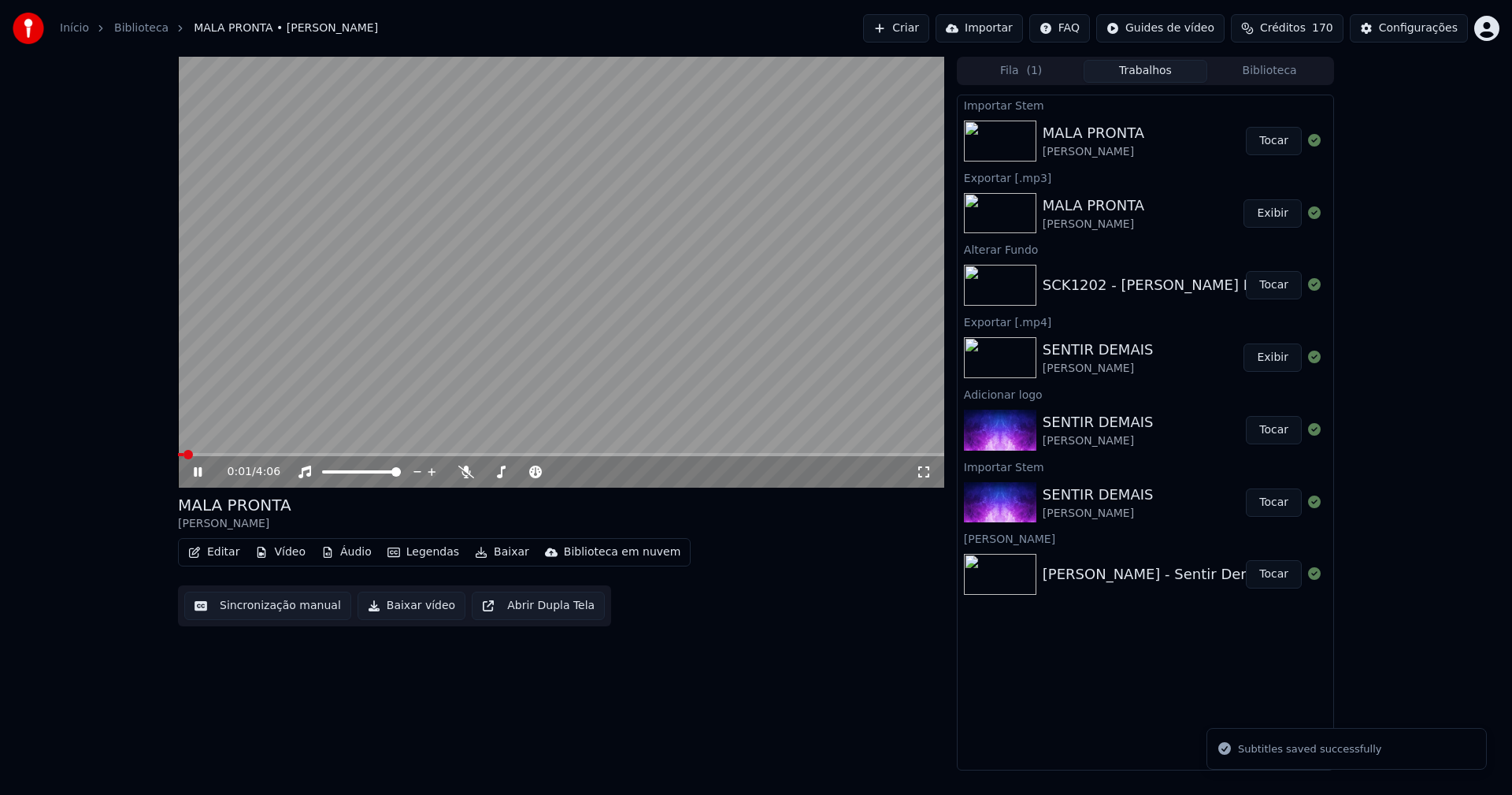
click at [284, 554] on button "Vídeo" at bounding box center [280, 552] width 63 height 22
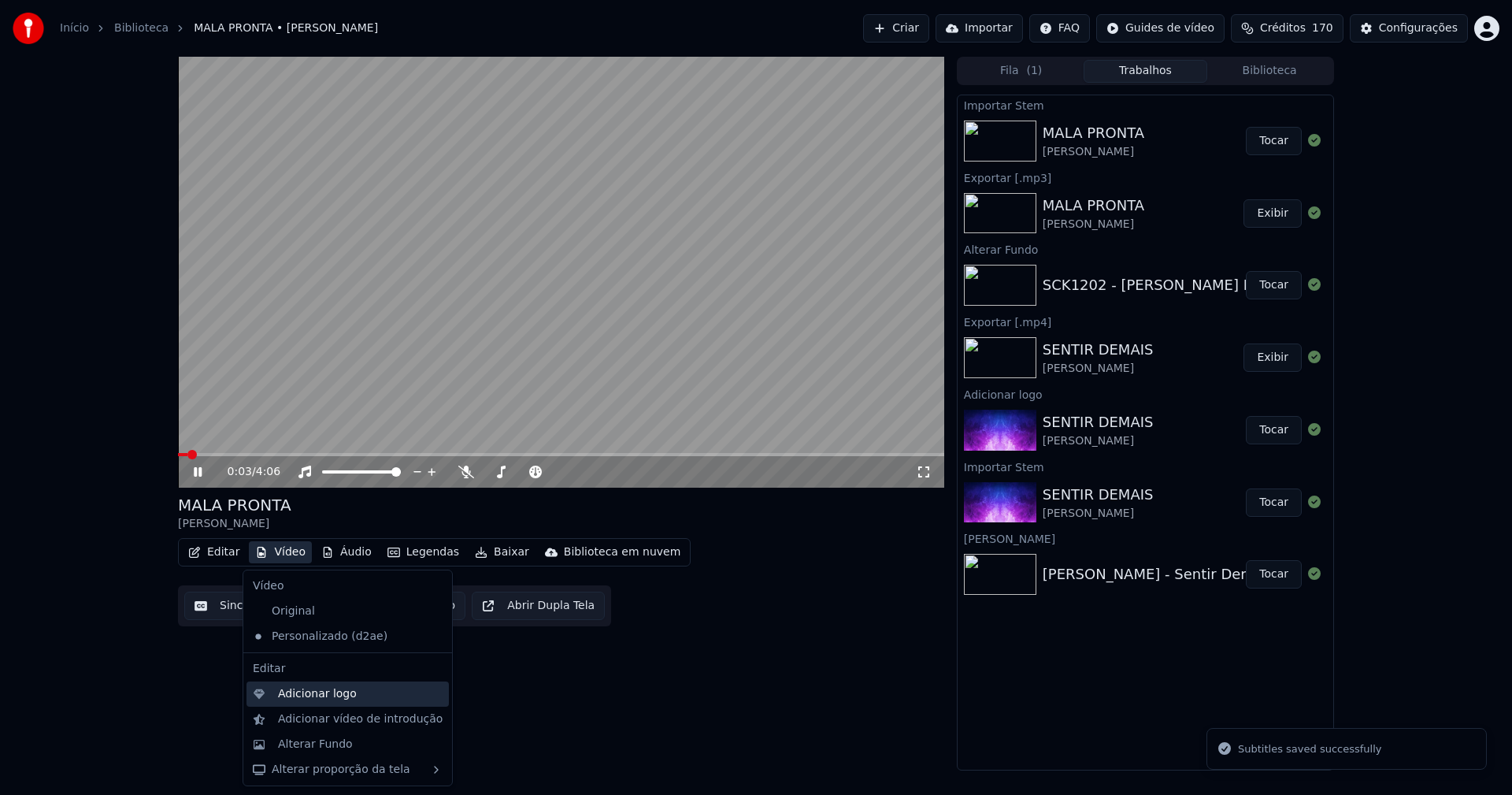
click at [314, 692] on div "Adicionar logo" at bounding box center [317, 694] width 79 height 16
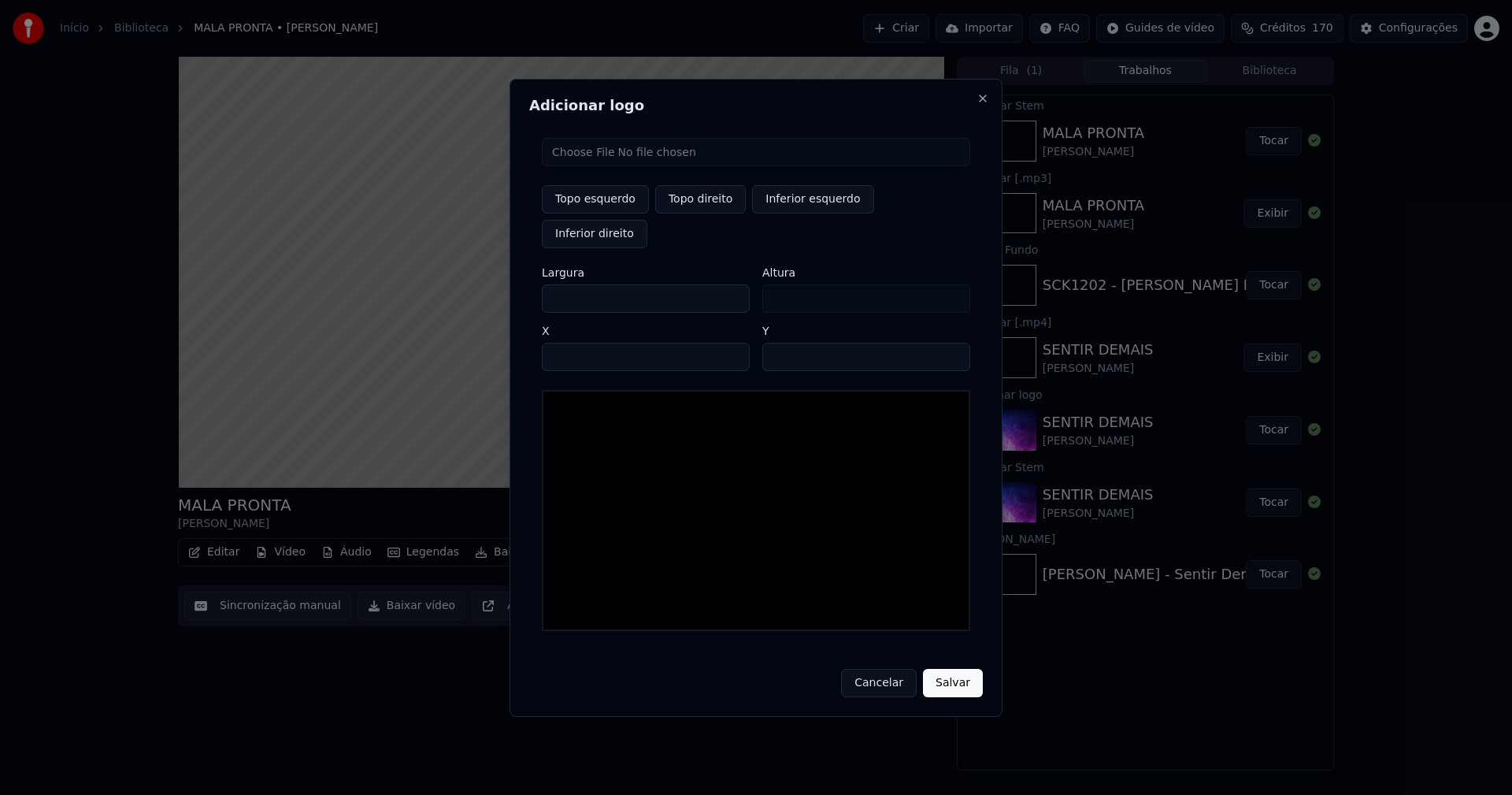
click at [603, 166] on input "file" at bounding box center [755, 152] width 428 height 29
type input "**********"
click at [693, 214] on button "Topo direito" at bounding box center [700, 199] width 91 height 29
type input "****"
drag, startPoint x: 569, startPoint y: 280, endPoint x: 550, endPoint y: 285, distance: 19.6
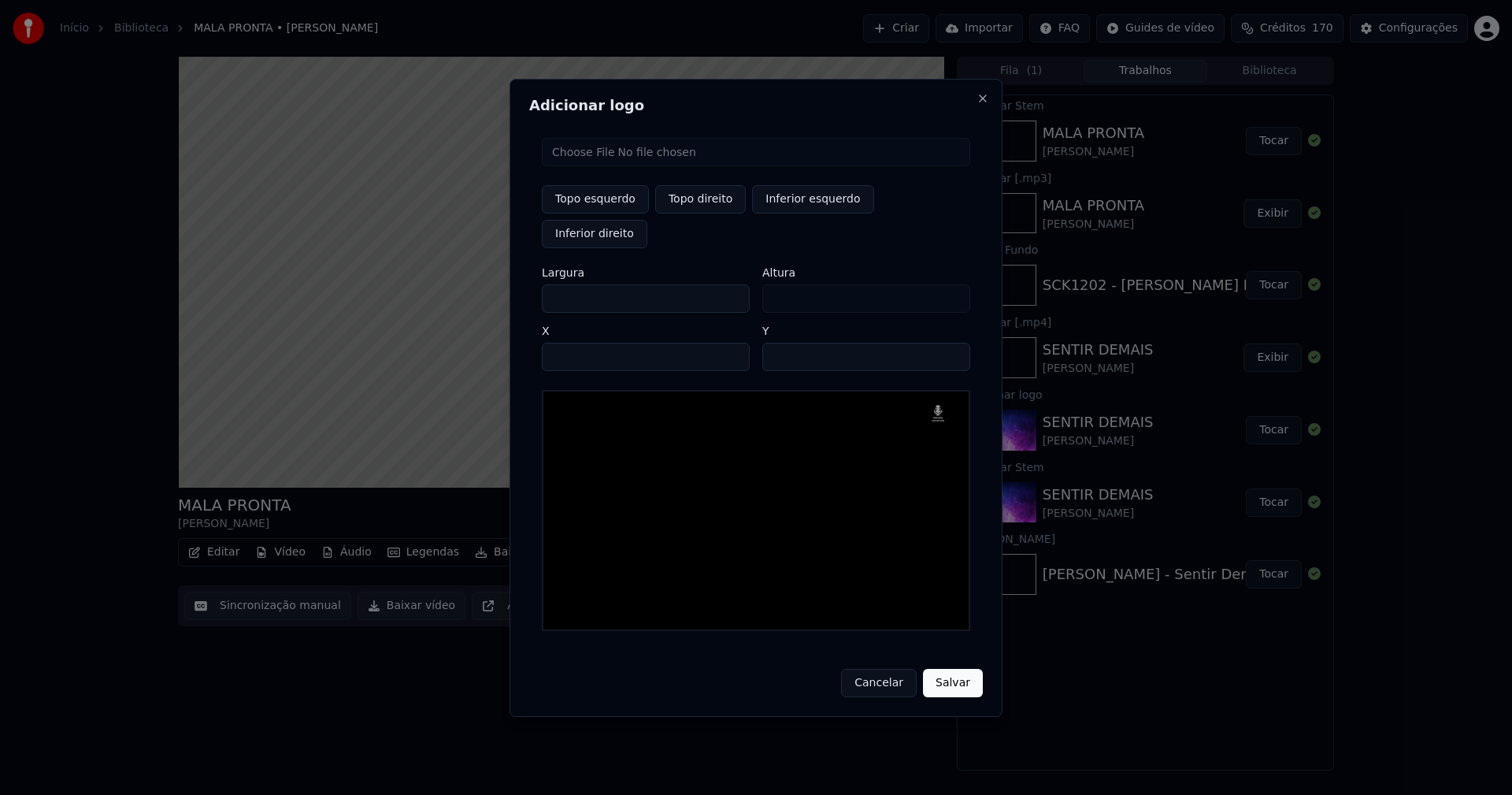
click at [550, 285] on input "***" at bounding box center [646, 299] width 208 height 29
type input "**"
type input "***"
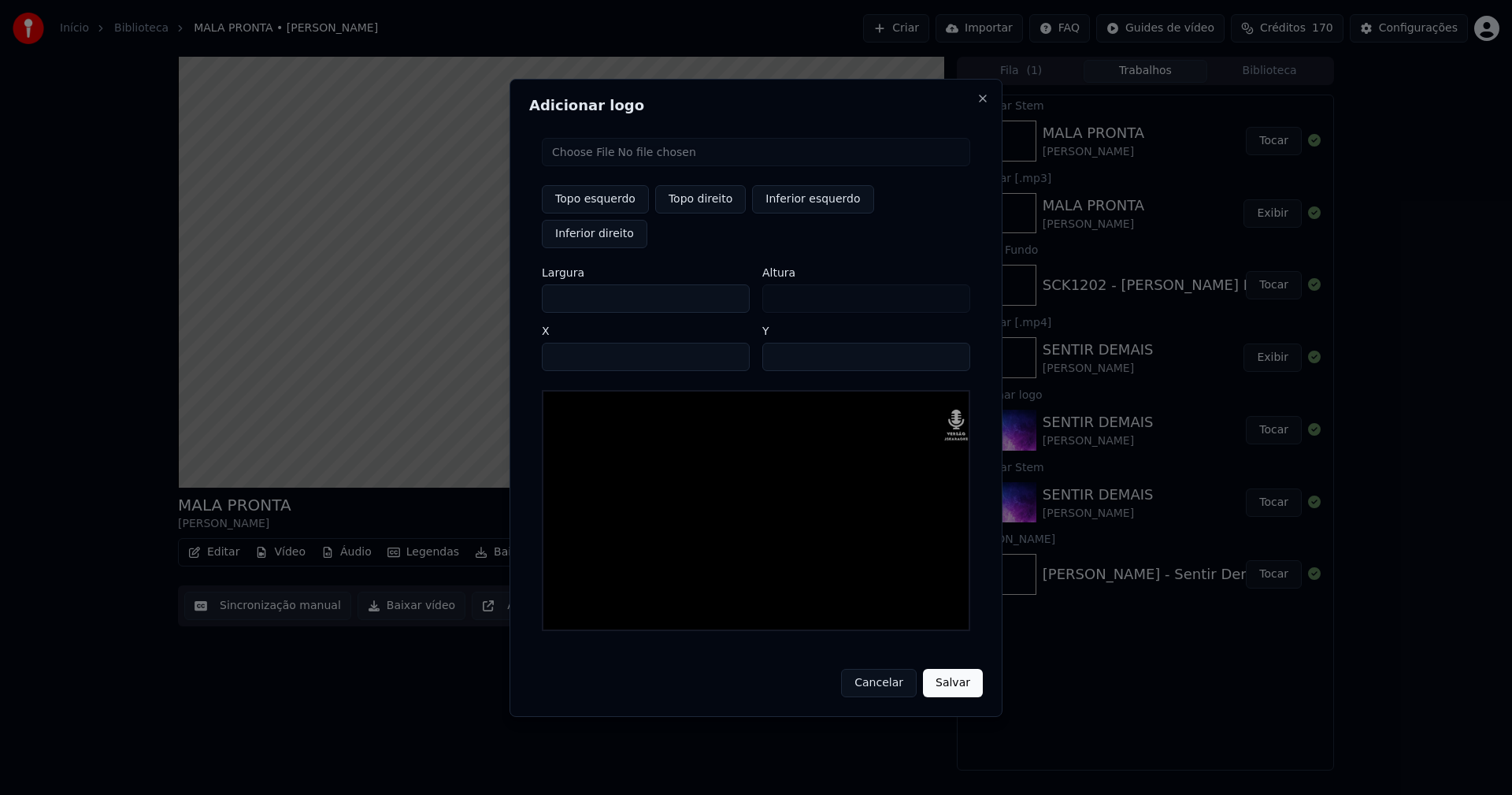
type input "***"
click at [577, 342] on input "****" at bounding box center [646, 357] width 208 height 29
type input "****"
click at [778, 342] on input "**" at bounding box center [866, 357] width 208 height 29
type input "**"
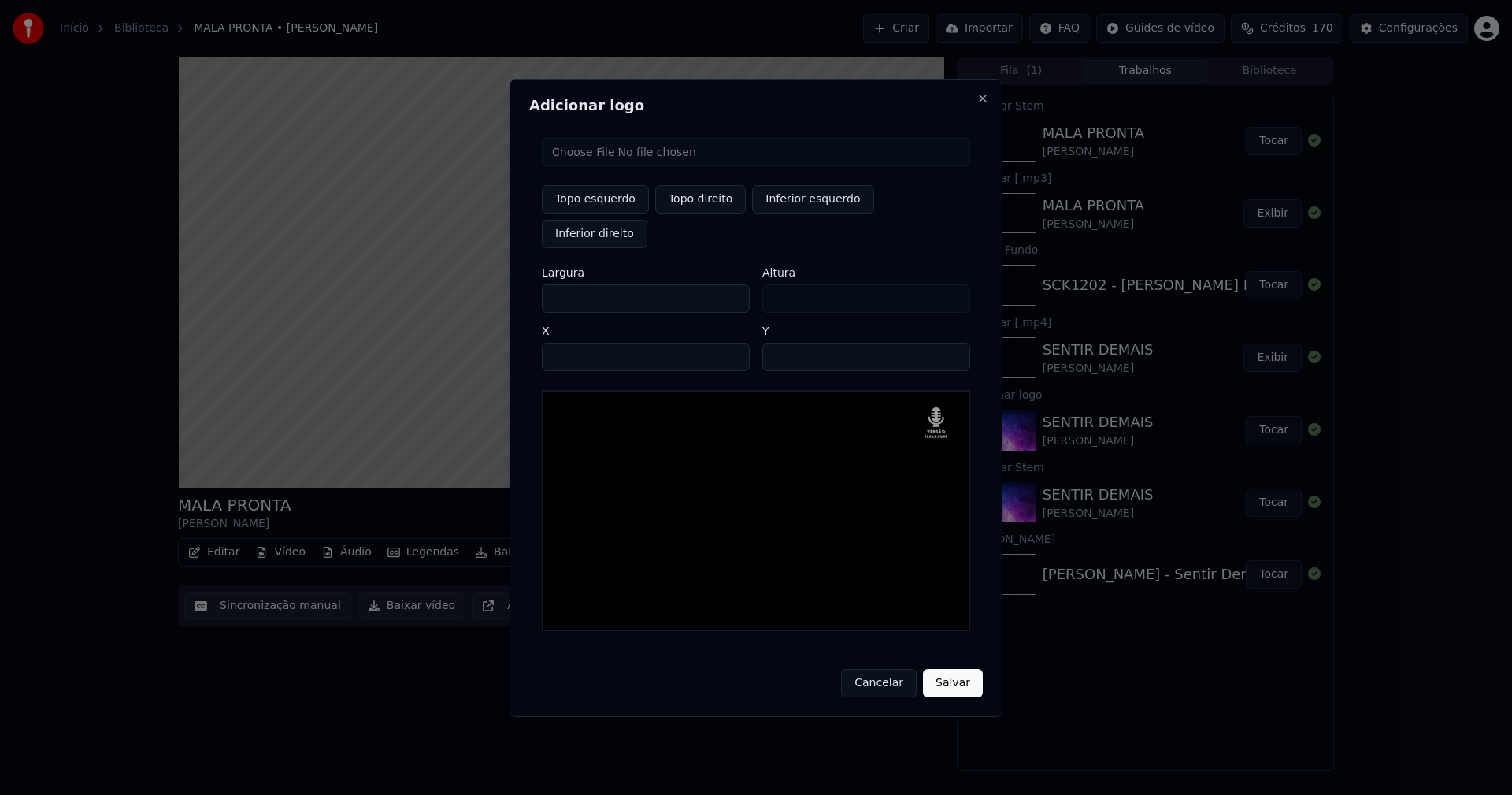
click at [945, 669] on button "Salvar" at bounding box center [952, 683] width 60 height 29
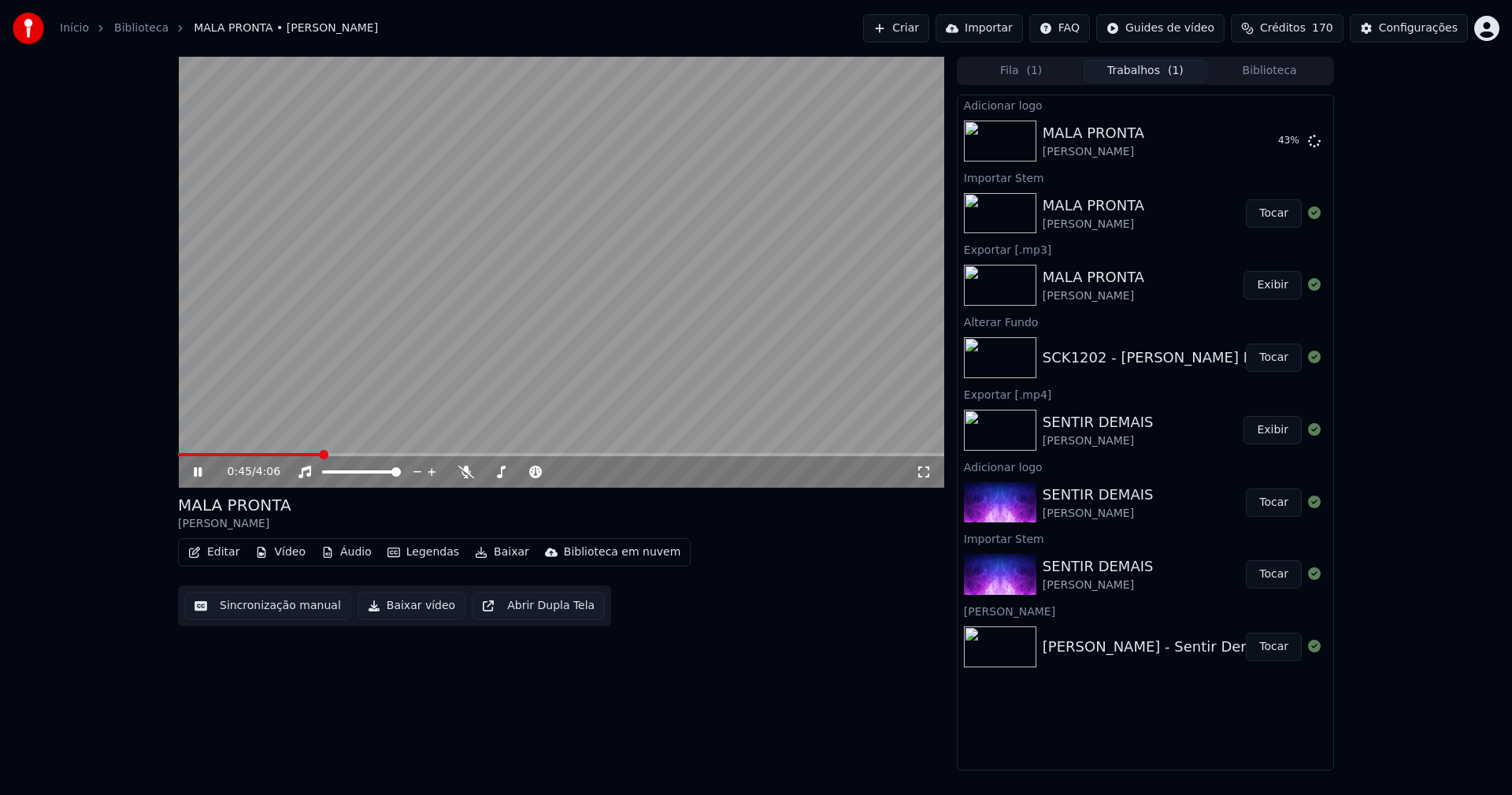
click at [926, 475] on icon at bounding box center [924, 472] width 16 height 13
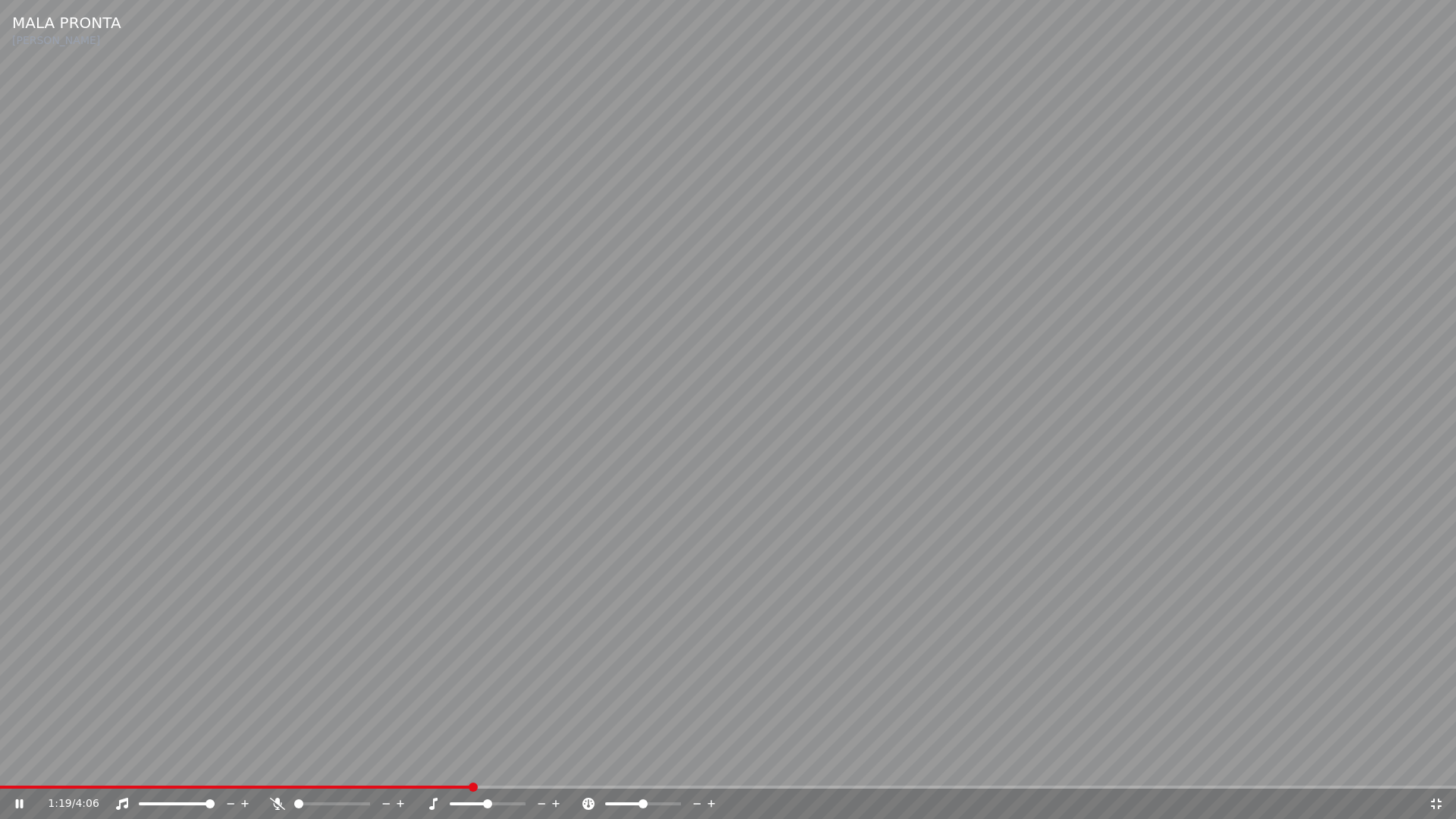
click at [1439, 765] on icon at bounding box center [1436, 804] width 11 height 11
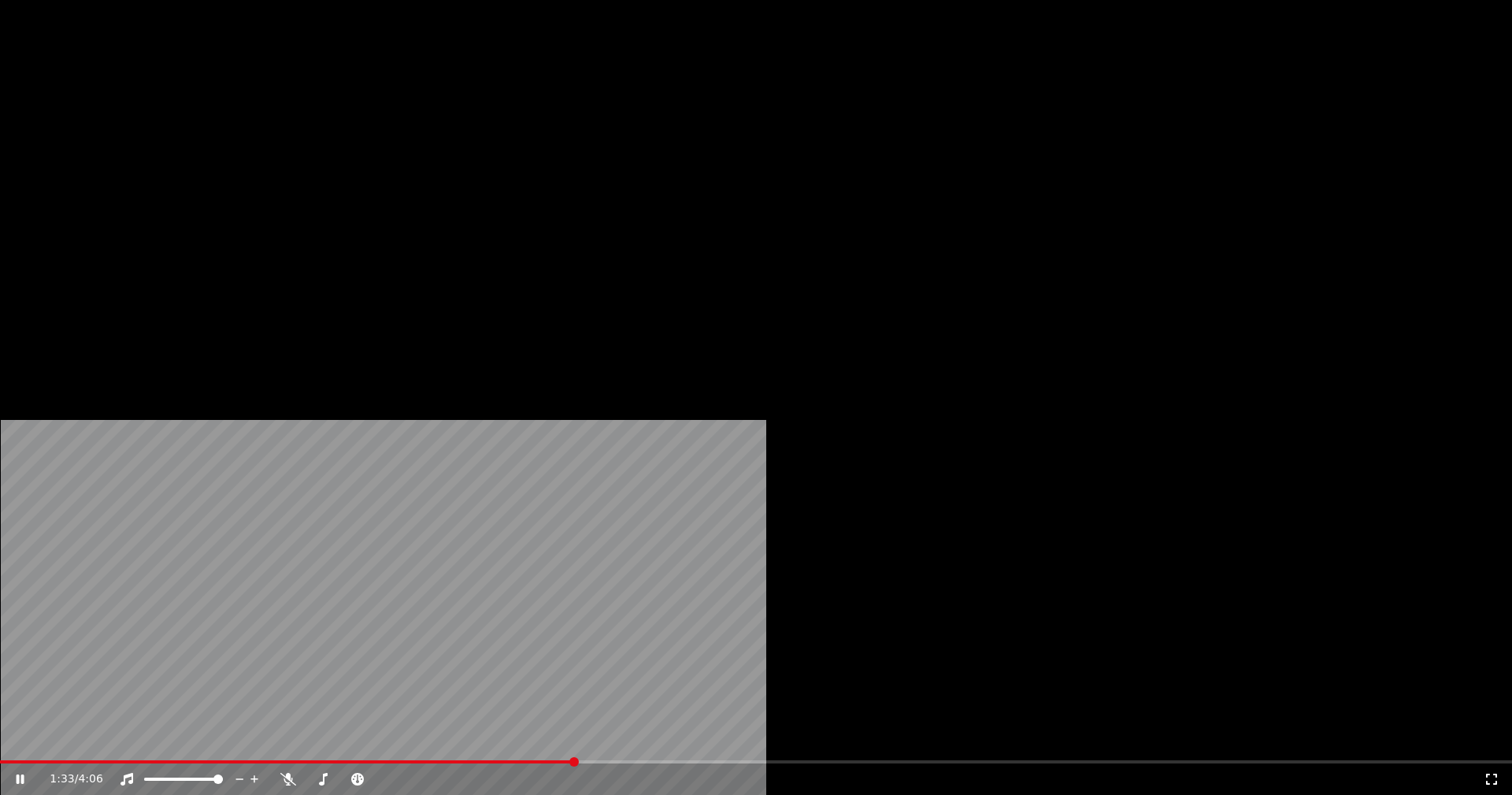
click at [220, 133] on button "Editar" at bounding box center [214, 122] width 64 height 22
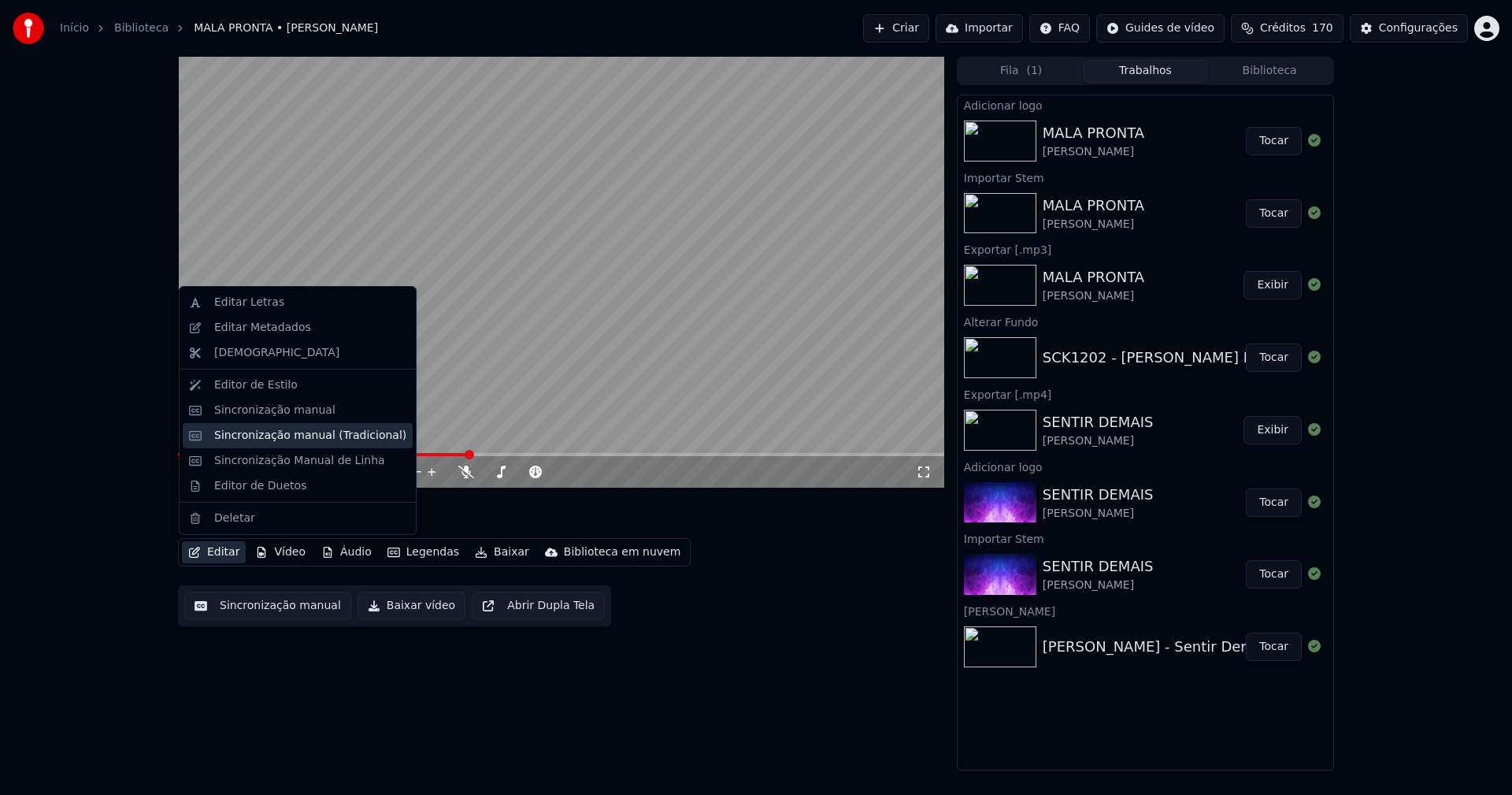
click at [334, 442] on div "Sincronização manual (Tradicional)" at bounding box center [310, 435] width 192 height 16
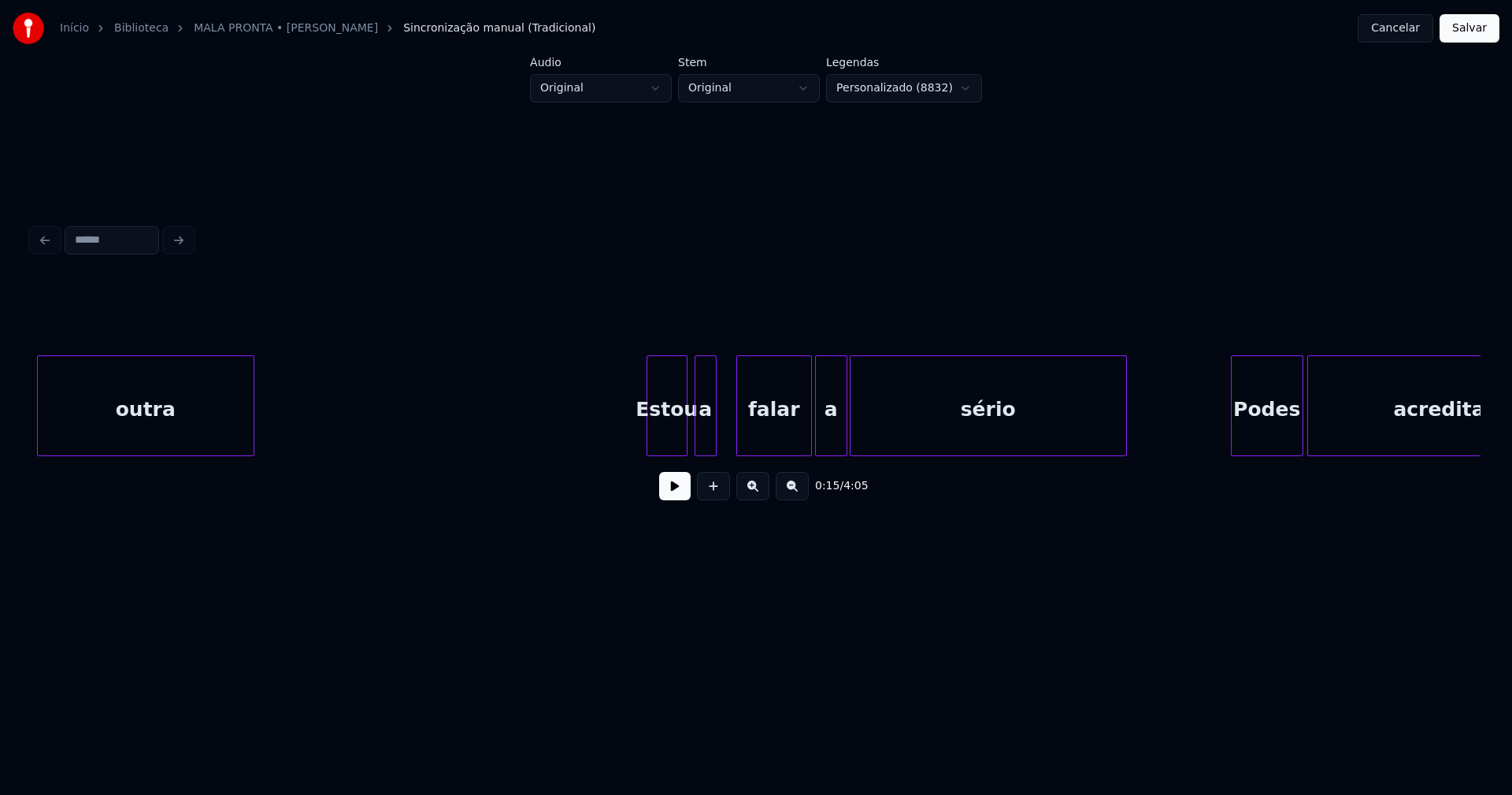
scroll to position [0, 11030]
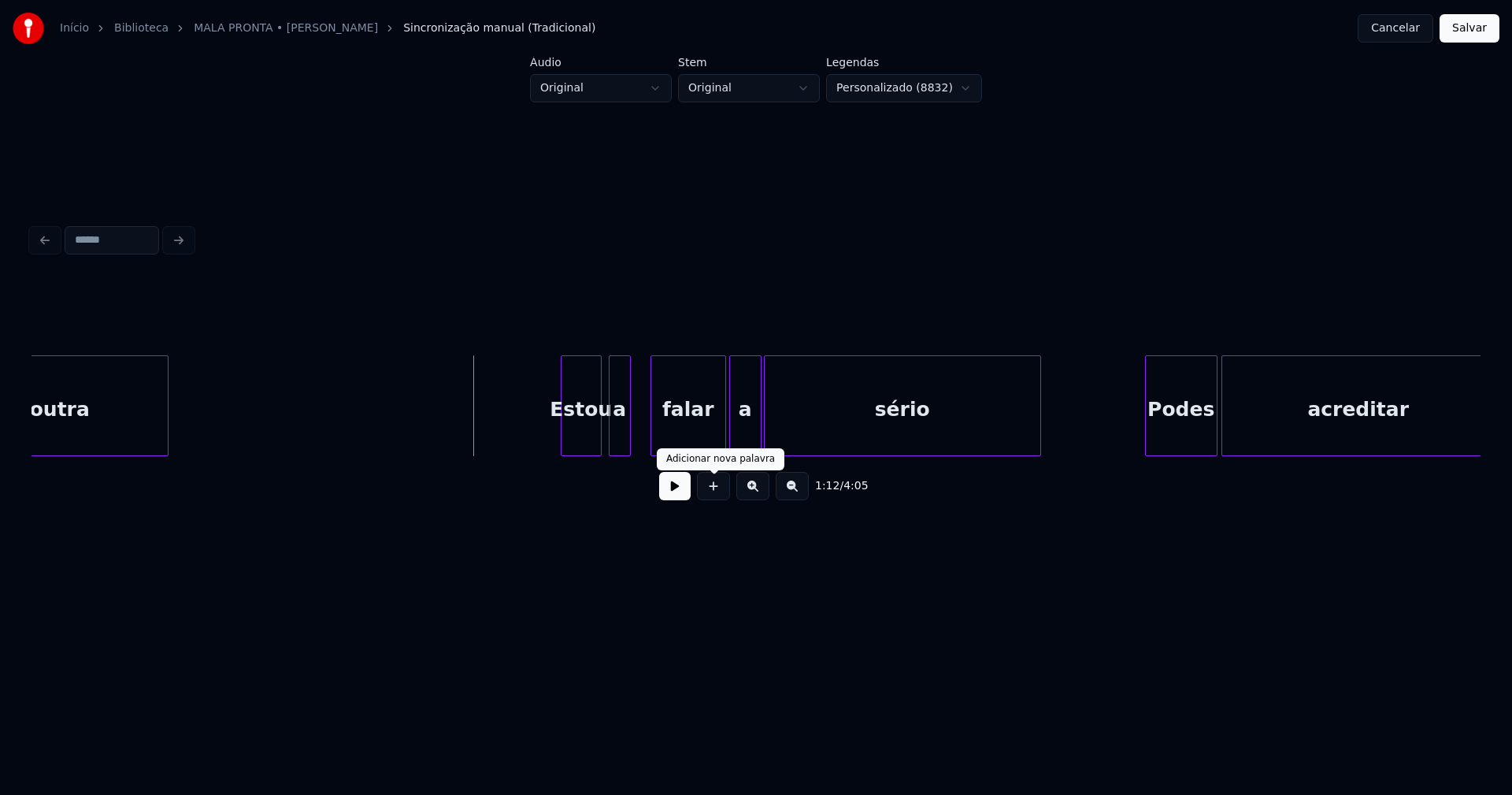
click at [682, 496] on button at bounding box center [675, 486] width 32 height 29
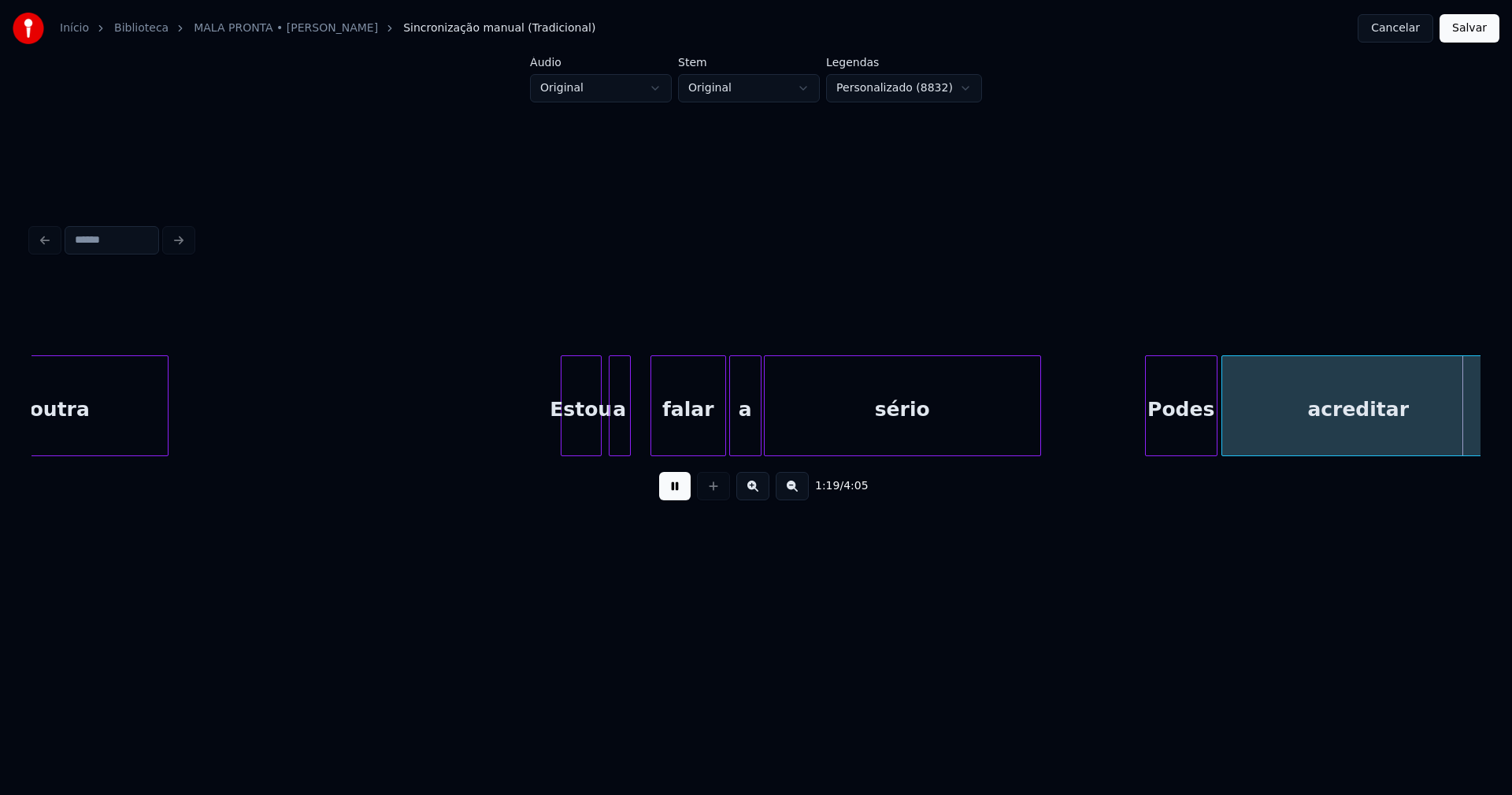
scroll to position [0, 12480]
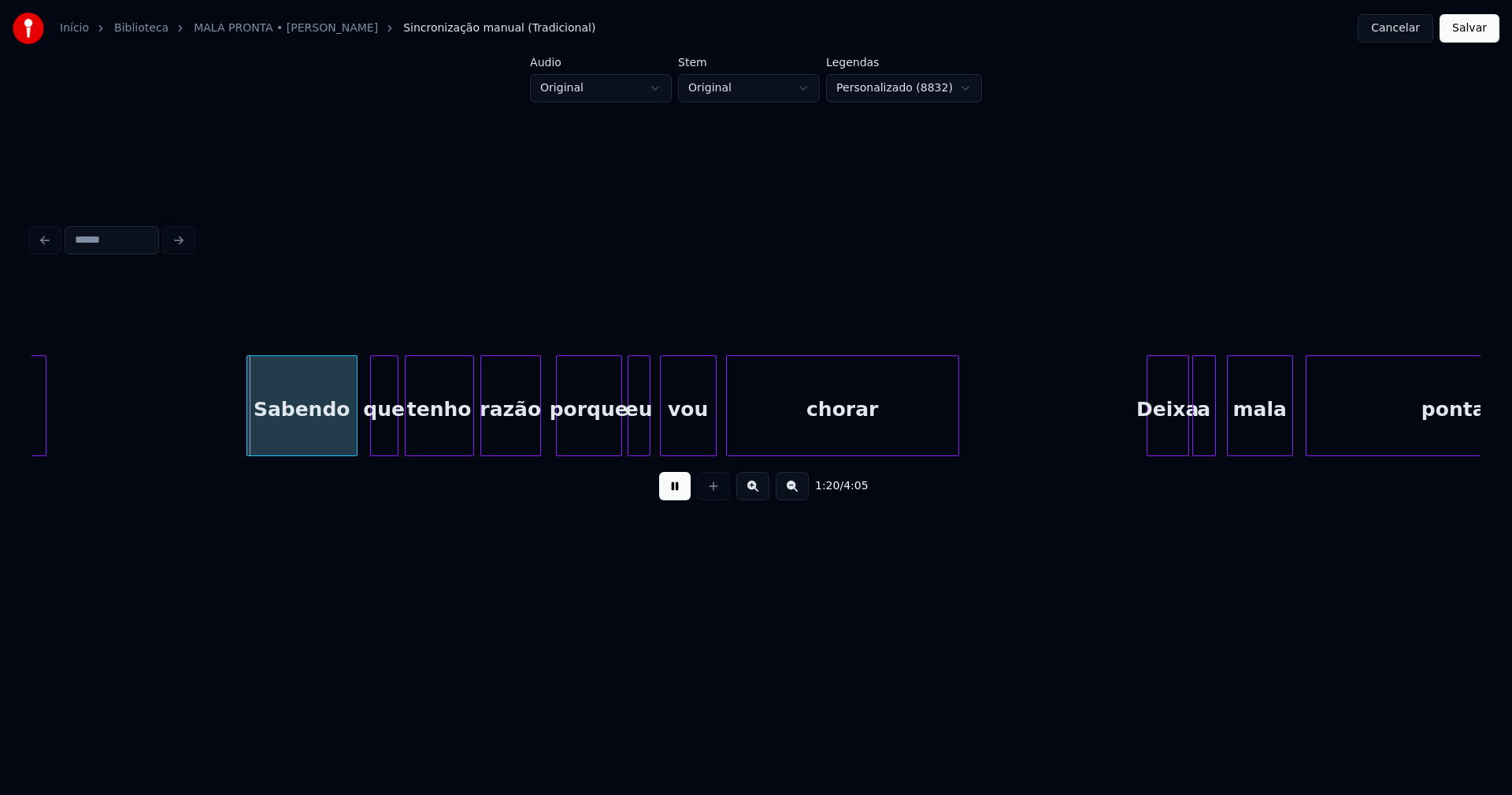
drag, startPoint x: 673, startPoint y: 498, endPoint x: 622, endPoint y: 486, distance: 52.4
click at [674, 498] on button at bounding box center [675, 486] width 32 height 29
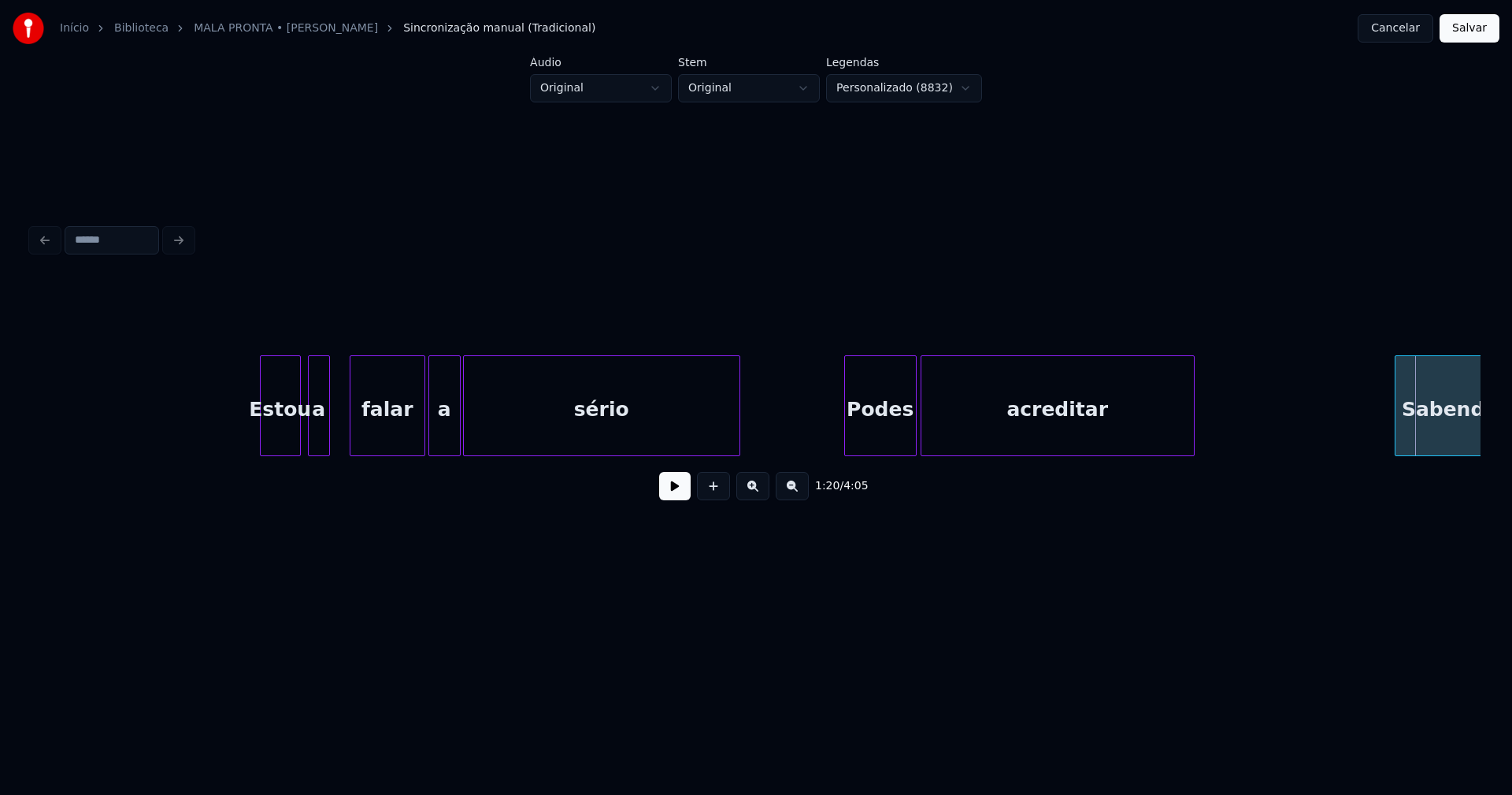
scroll to position [0, 11309]
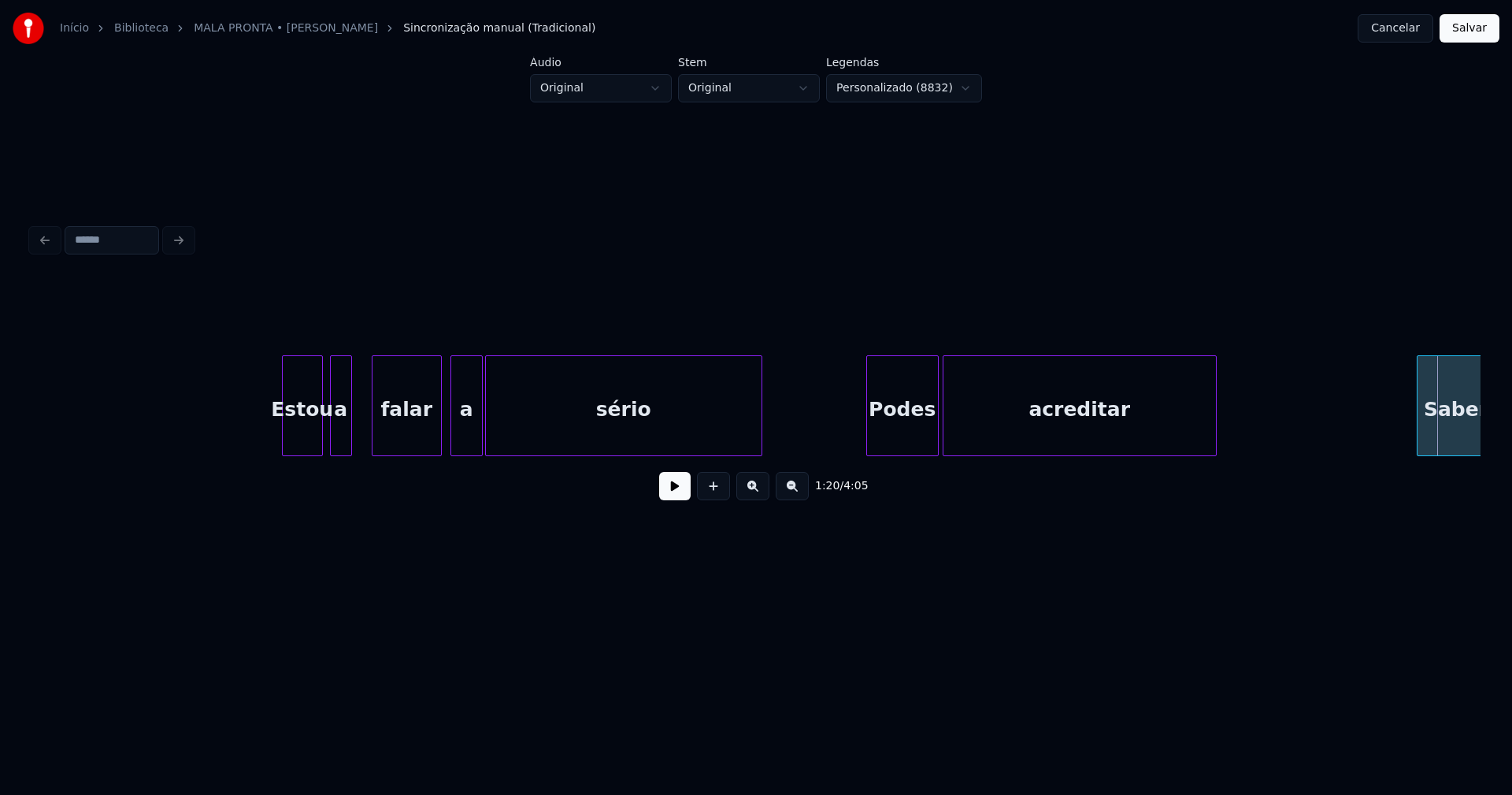
click at [438, 442] on div at bounding box center [438, 405] width 5 height 99
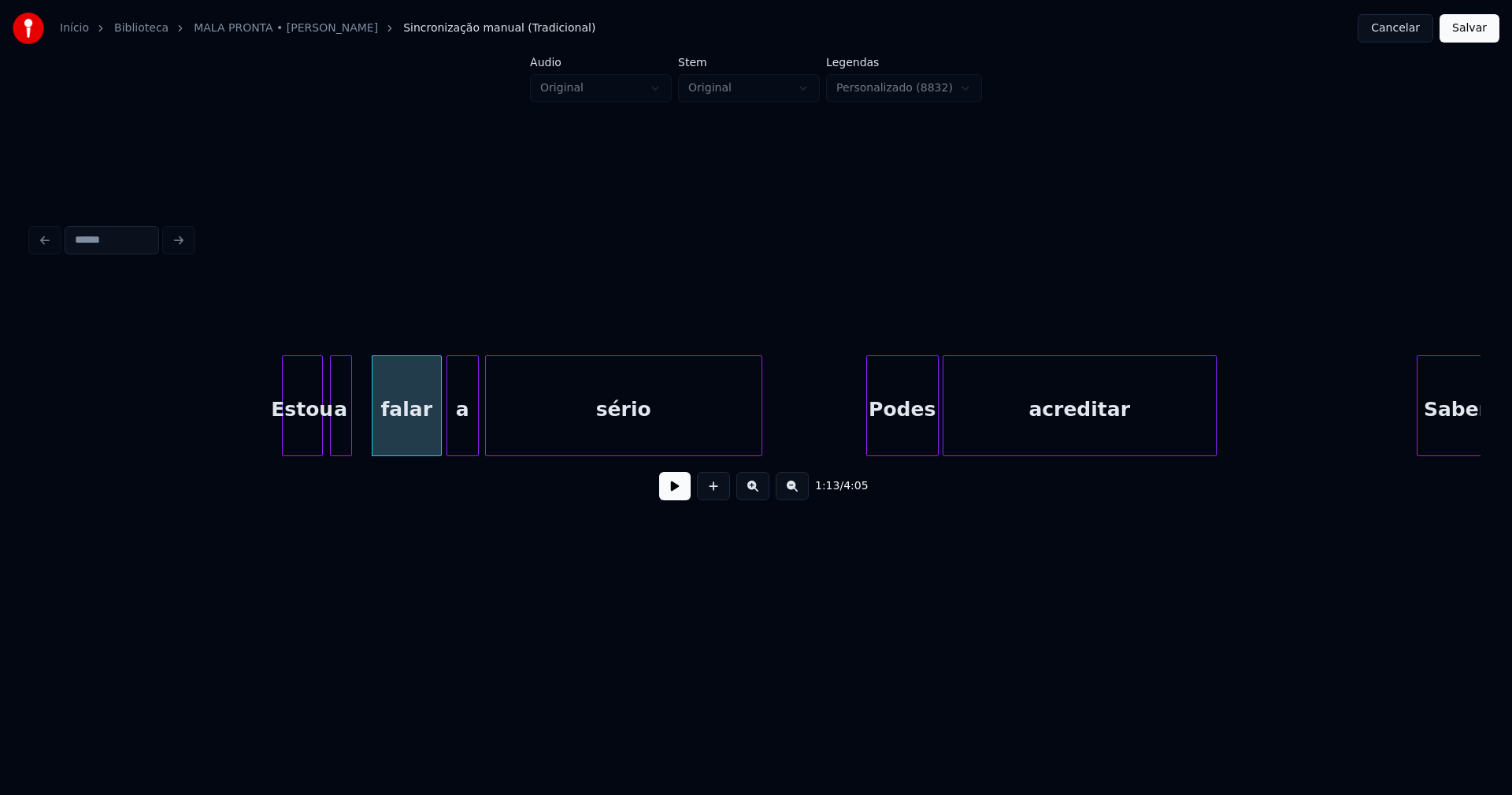
click at [464, 434] on div "a" at bounding box center [462, 409] width 31 height 107
click at [1459, 33] on button "Salvar" at bounding box center [1469, 29] width 60 height 29
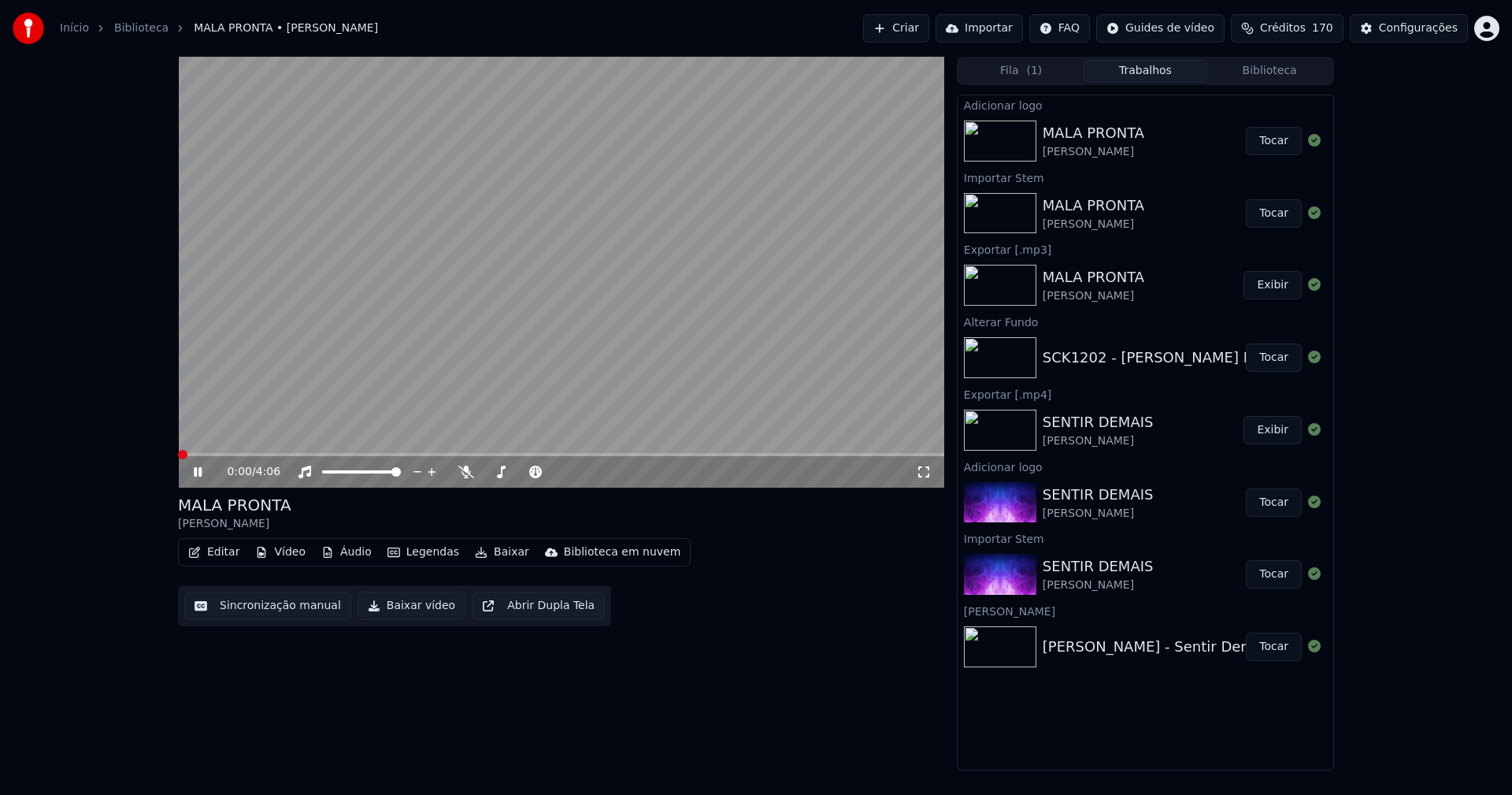
click at [227, 553] on button "Editar" at bounding box center [214, 552] width 64 height 22
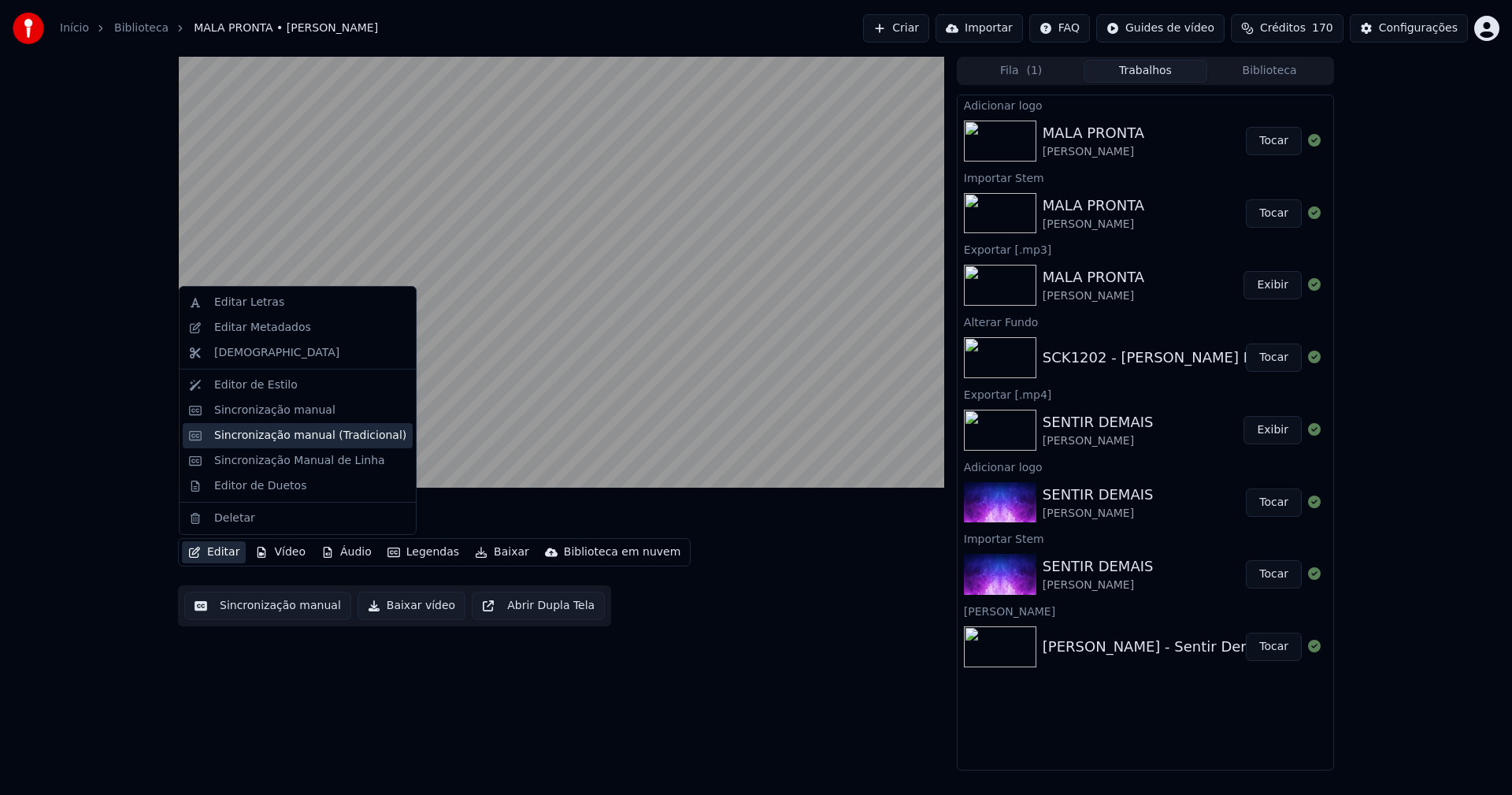
click at [307, 439] on div "Sincronização manual (Tradicional)" at bounding box center [310, 435] width 192 height 16
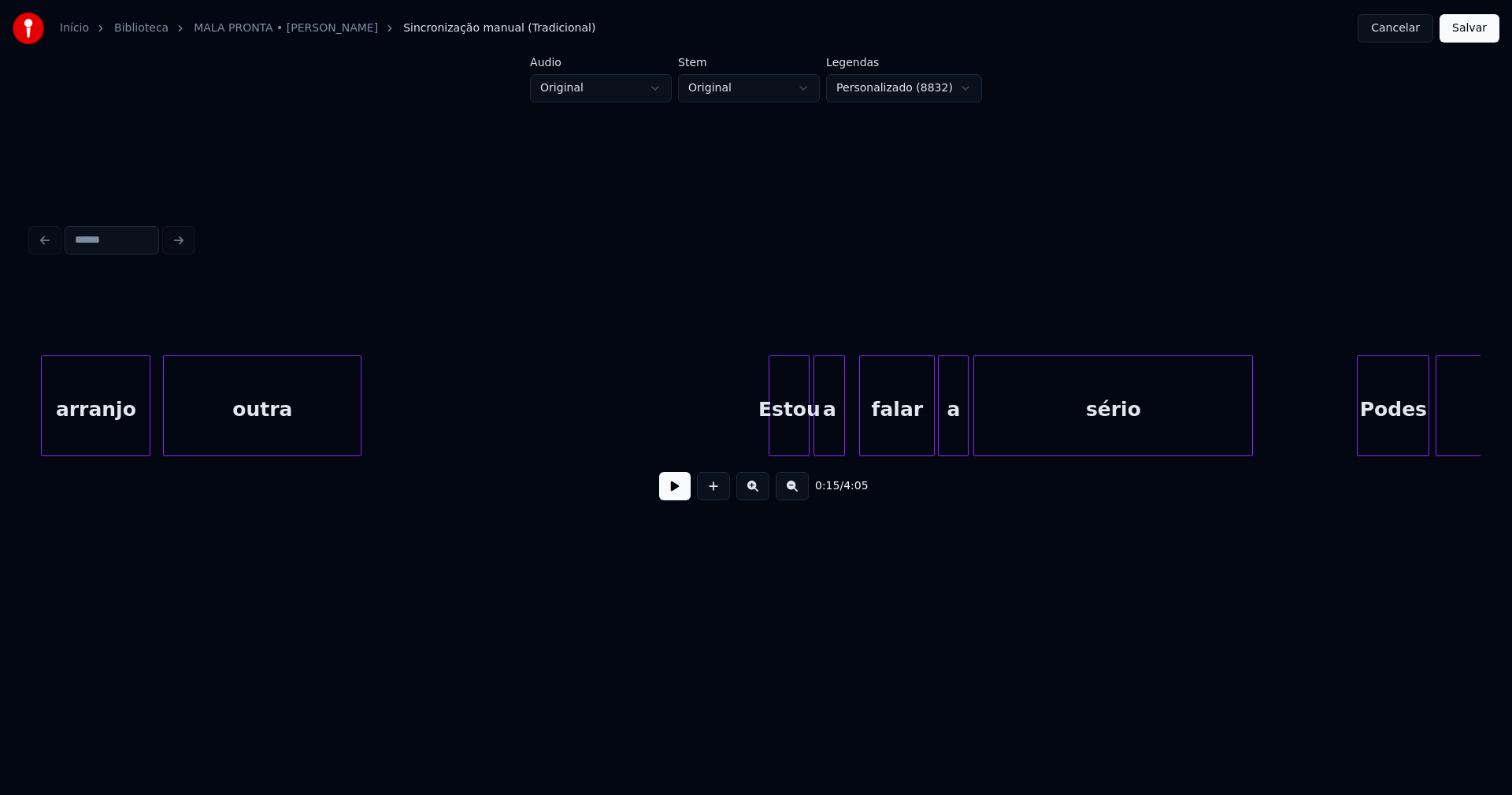
scroll to position [0, 24485]
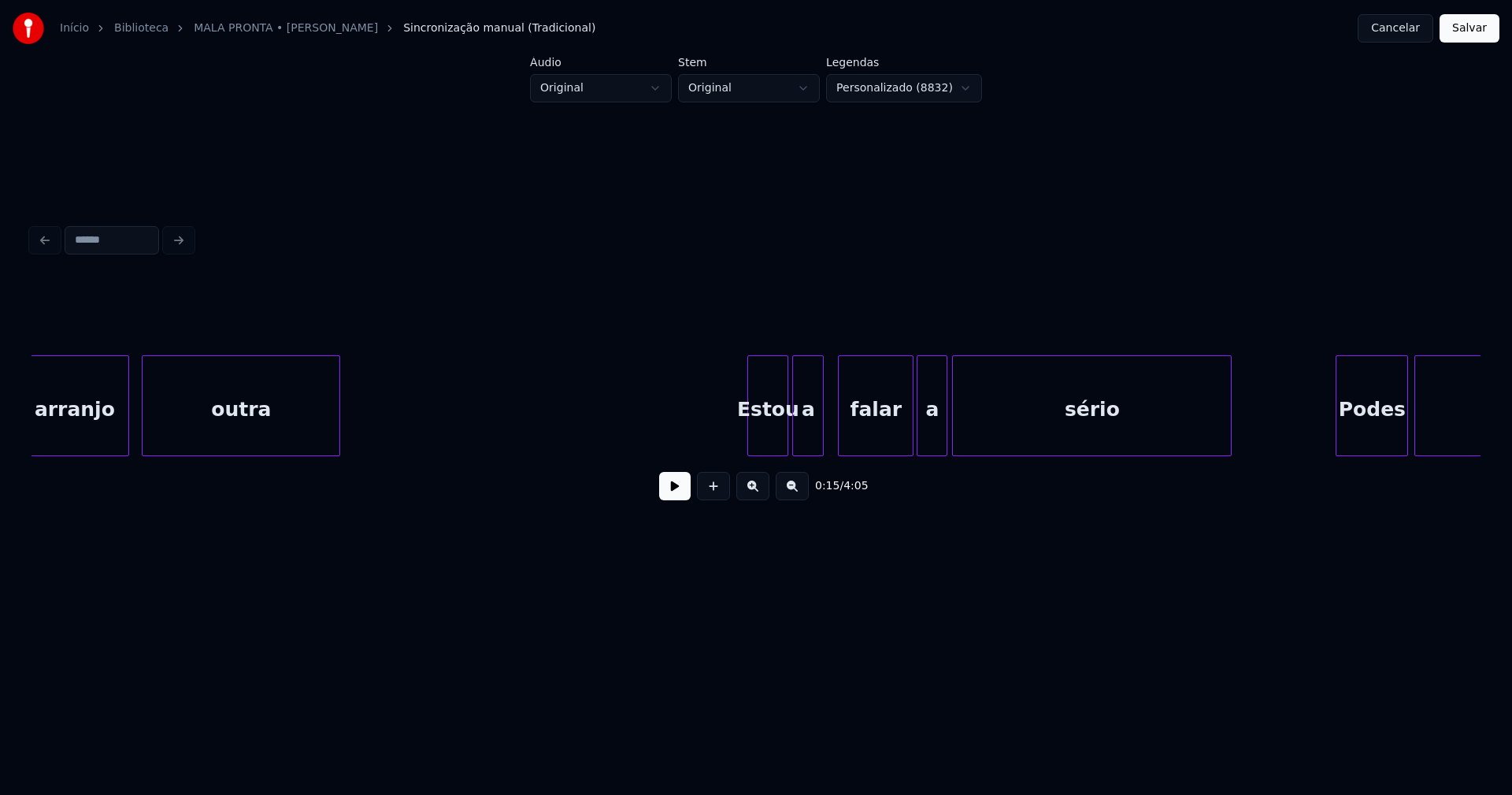
click at [1399, 29] on button "Cancelar" at bounding box center [1395, 29] width 75 height 29
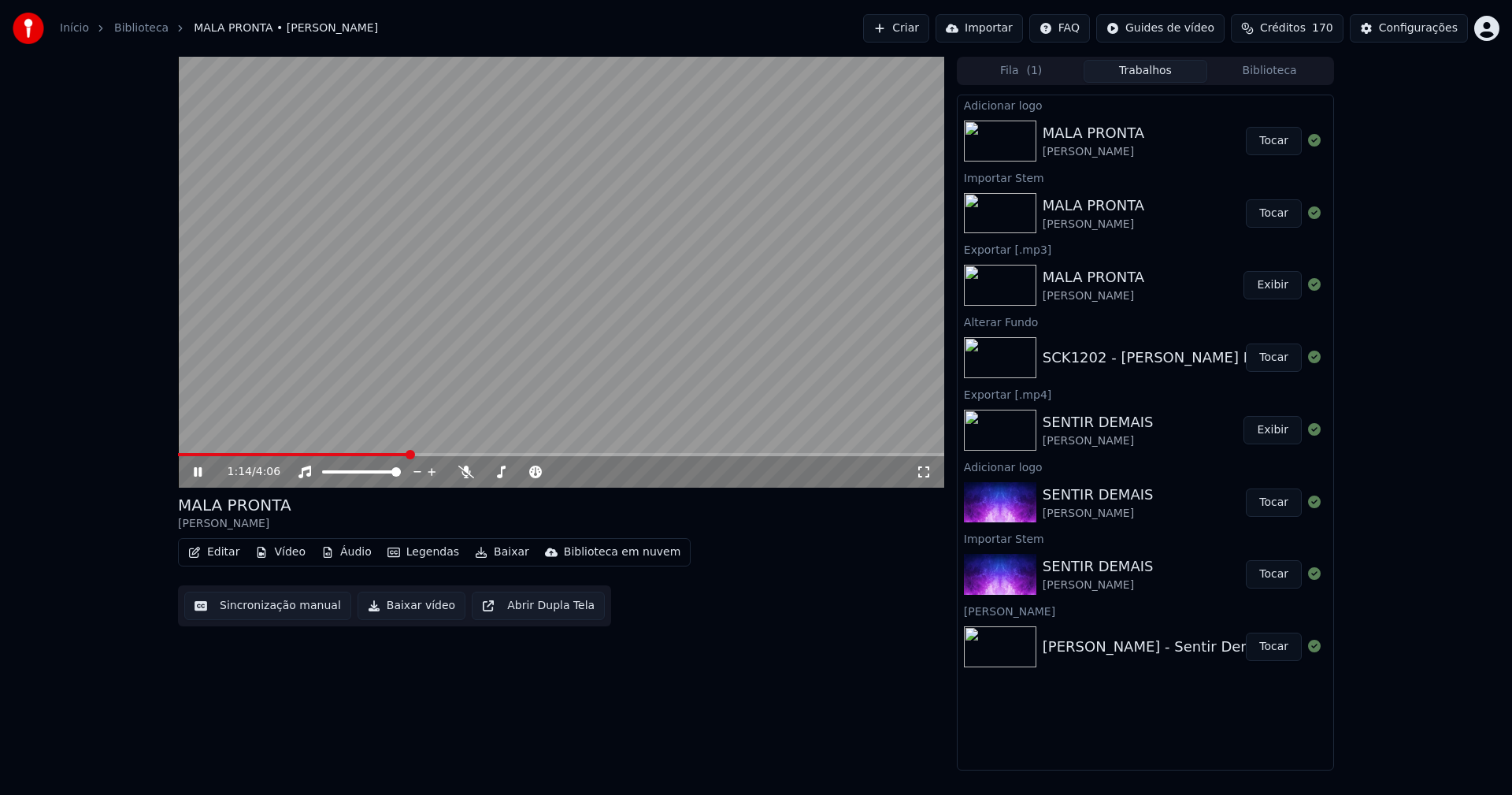
click at [409, 455] on span at bounding box center [561, 454] width 766 height 3
click at [929, 473] on icon at bounding box center [924, 472] width 16 height 13
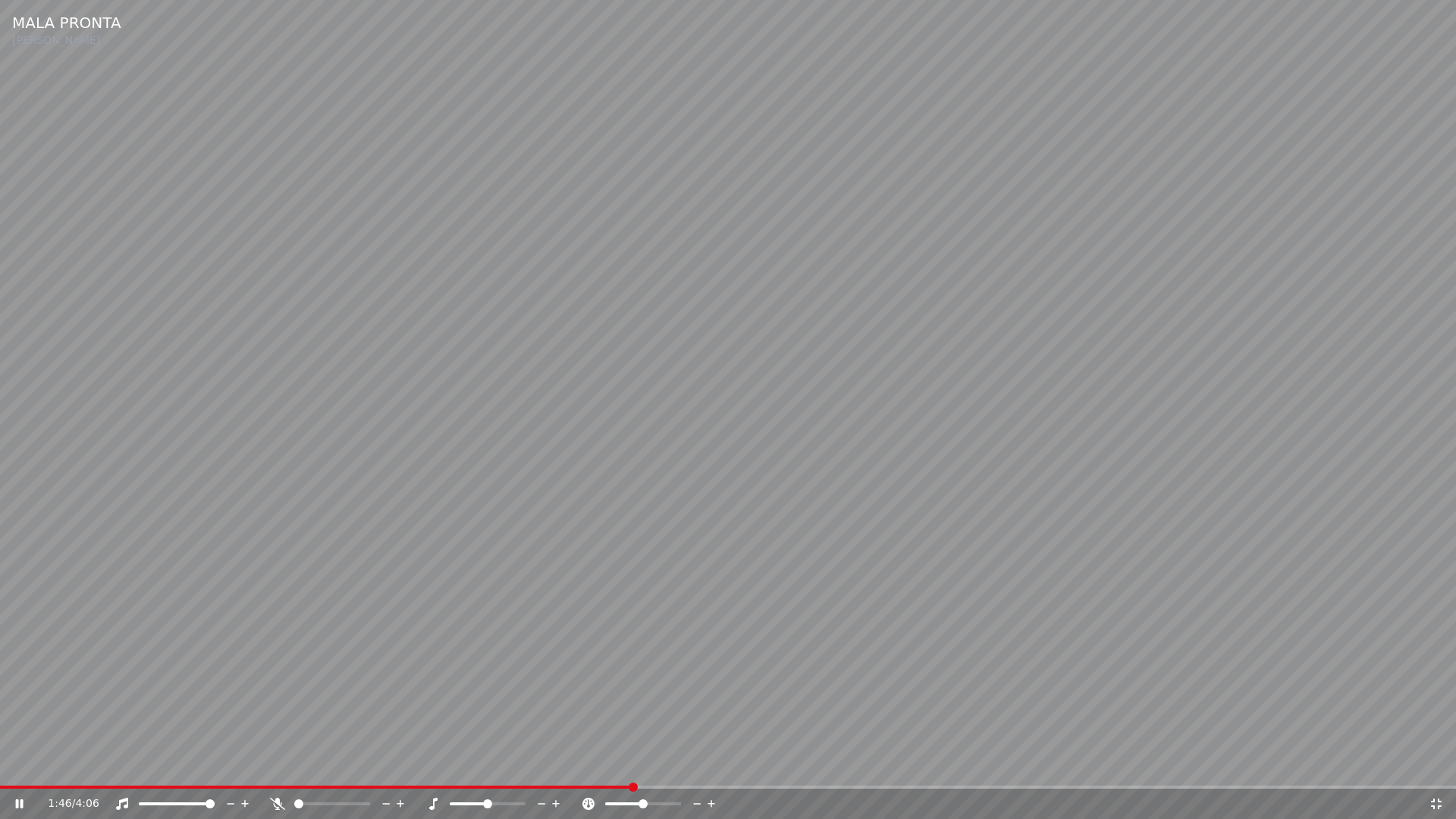
click at [1436, 765] on icon at bounding box center [1436, 804] width 15 height 12
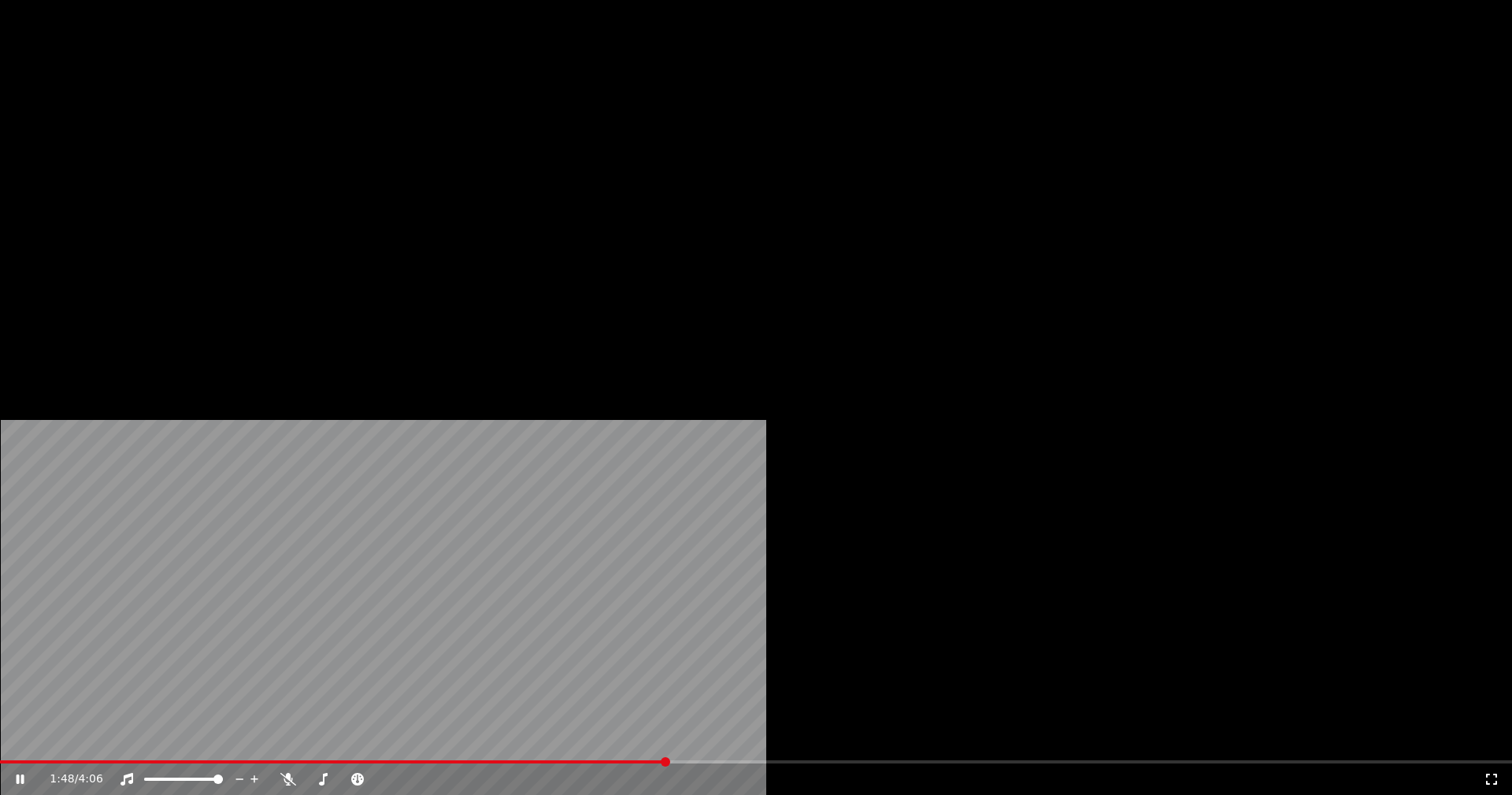
click at [226, 133] on button "Editar" at bounding box center [214, 122] width 64 height 22
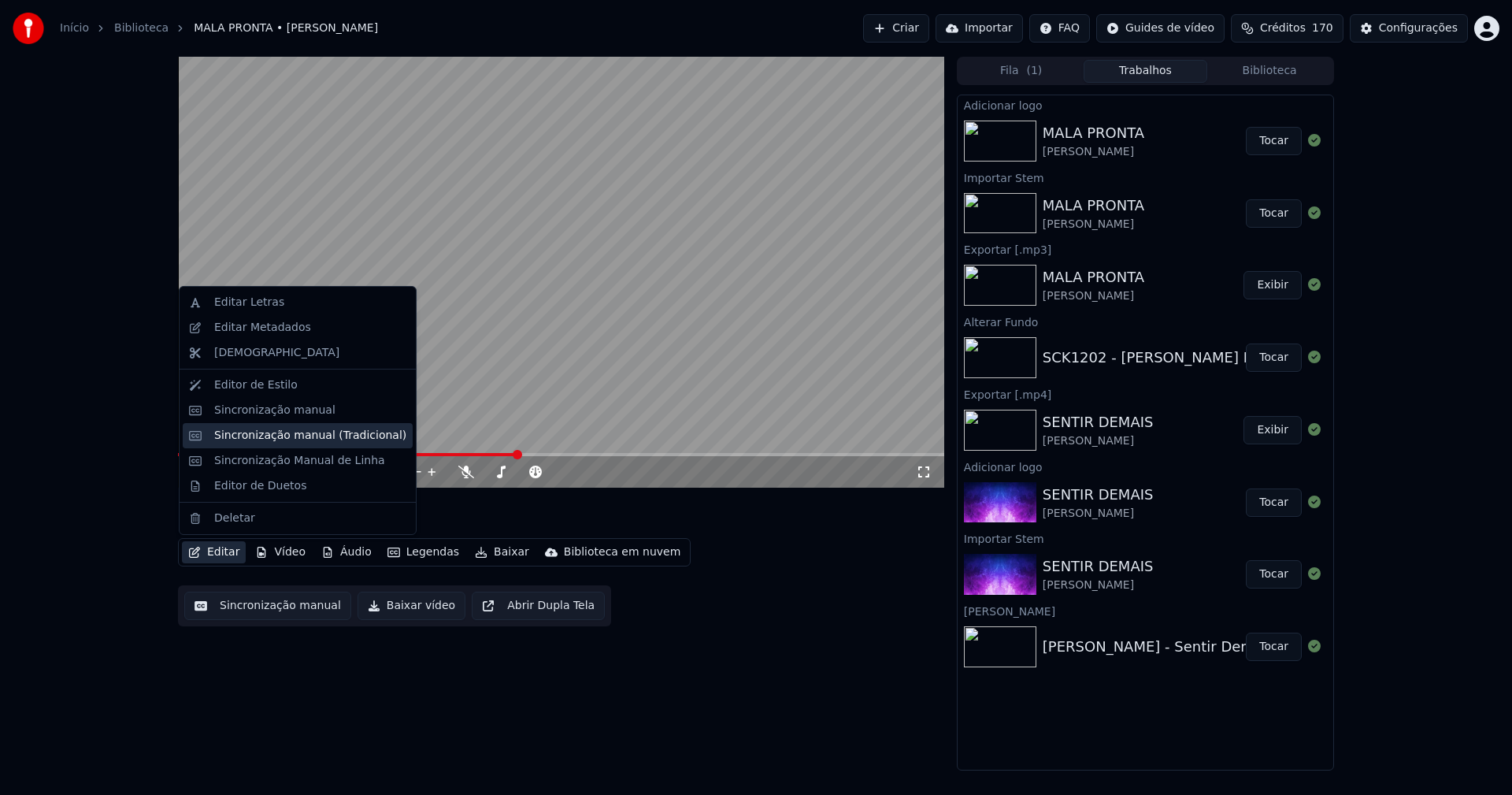
click at [286, 438] on div "Sincronização manual (Tradicional)" at bounding box center [310, 435] width 192 height 16
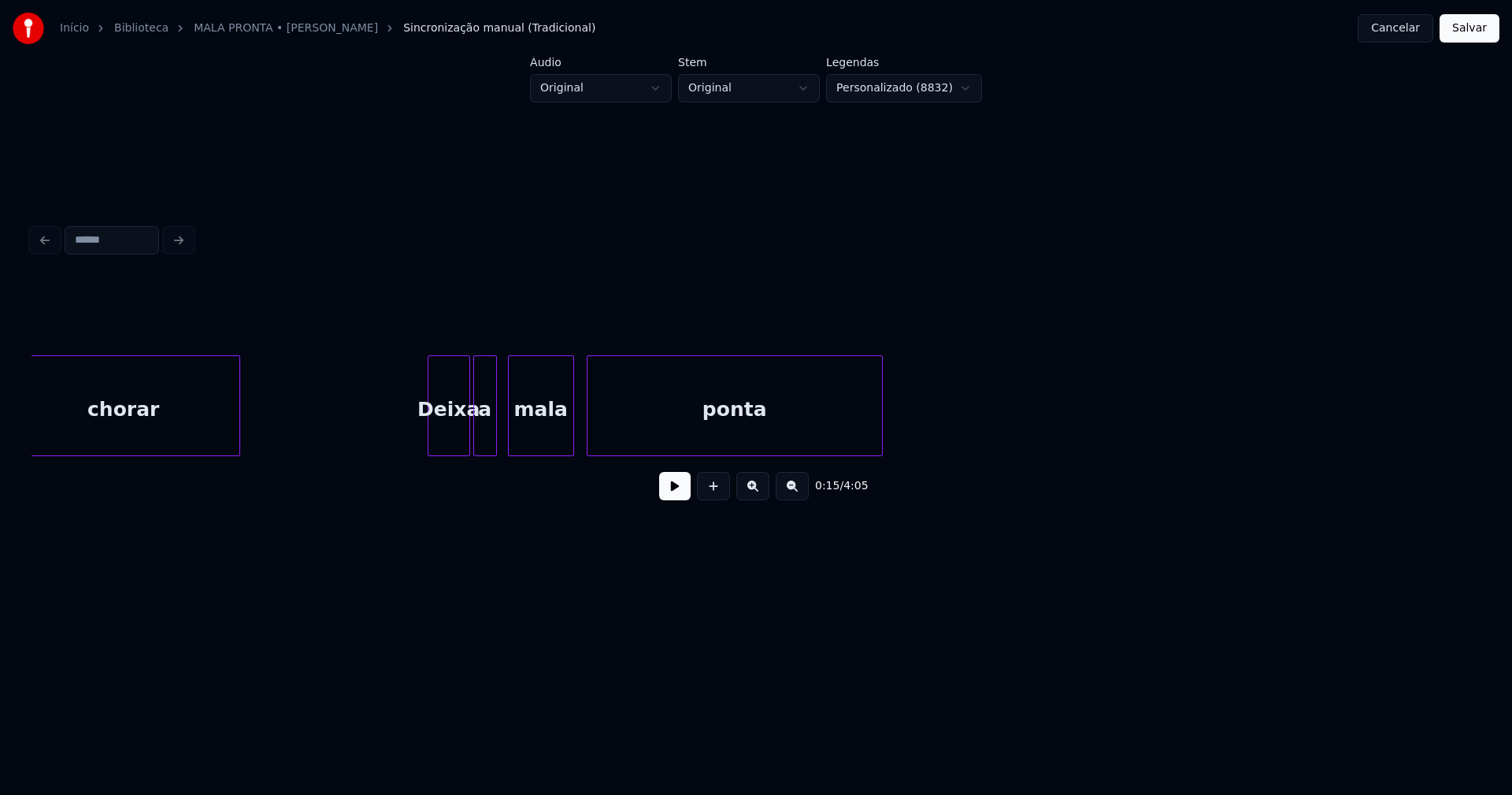
scroll to position [0, 13176]
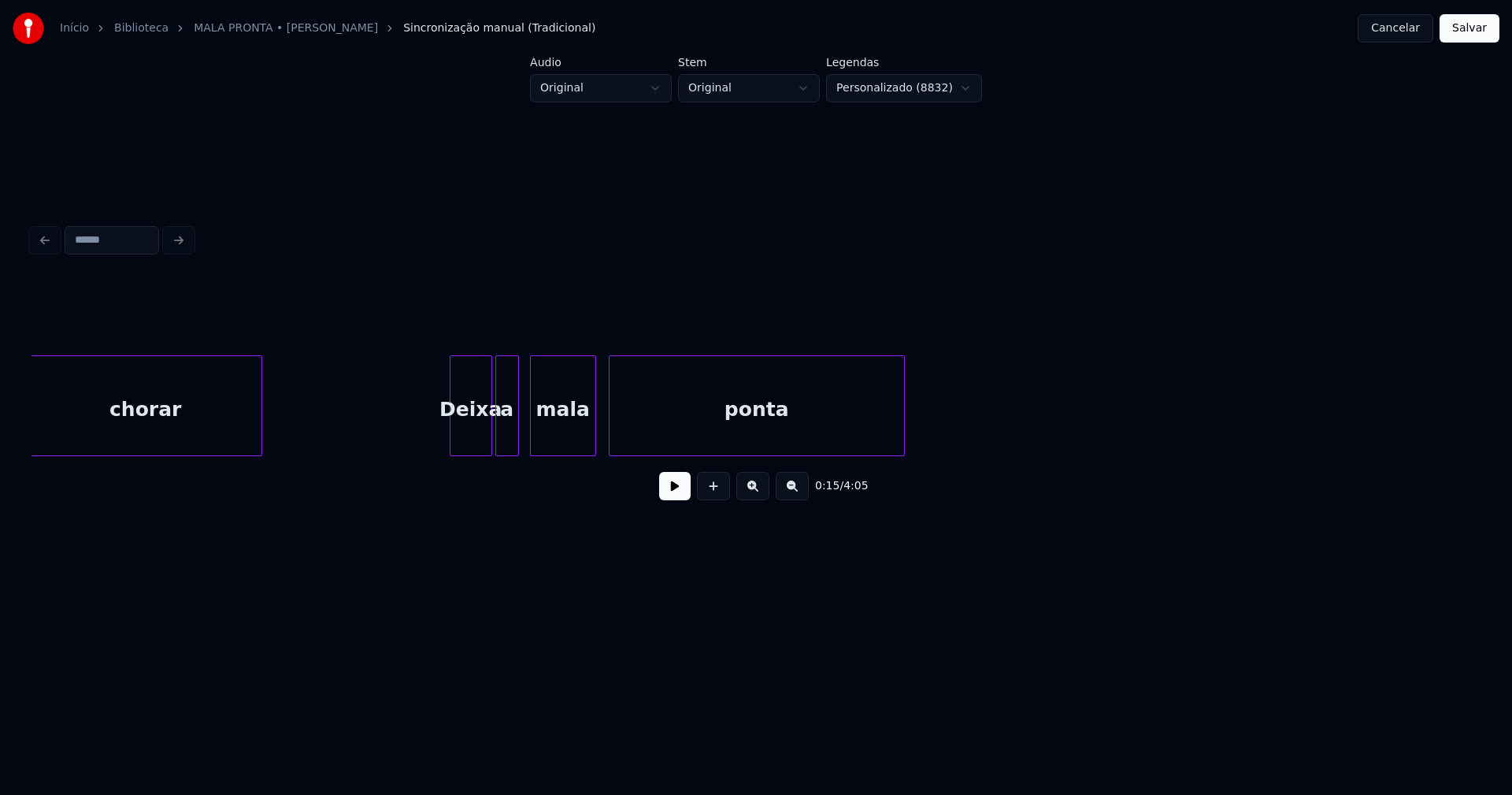
click at [765, 431] on div "ponta" at bounding box center [757, 409] width 295 height 107
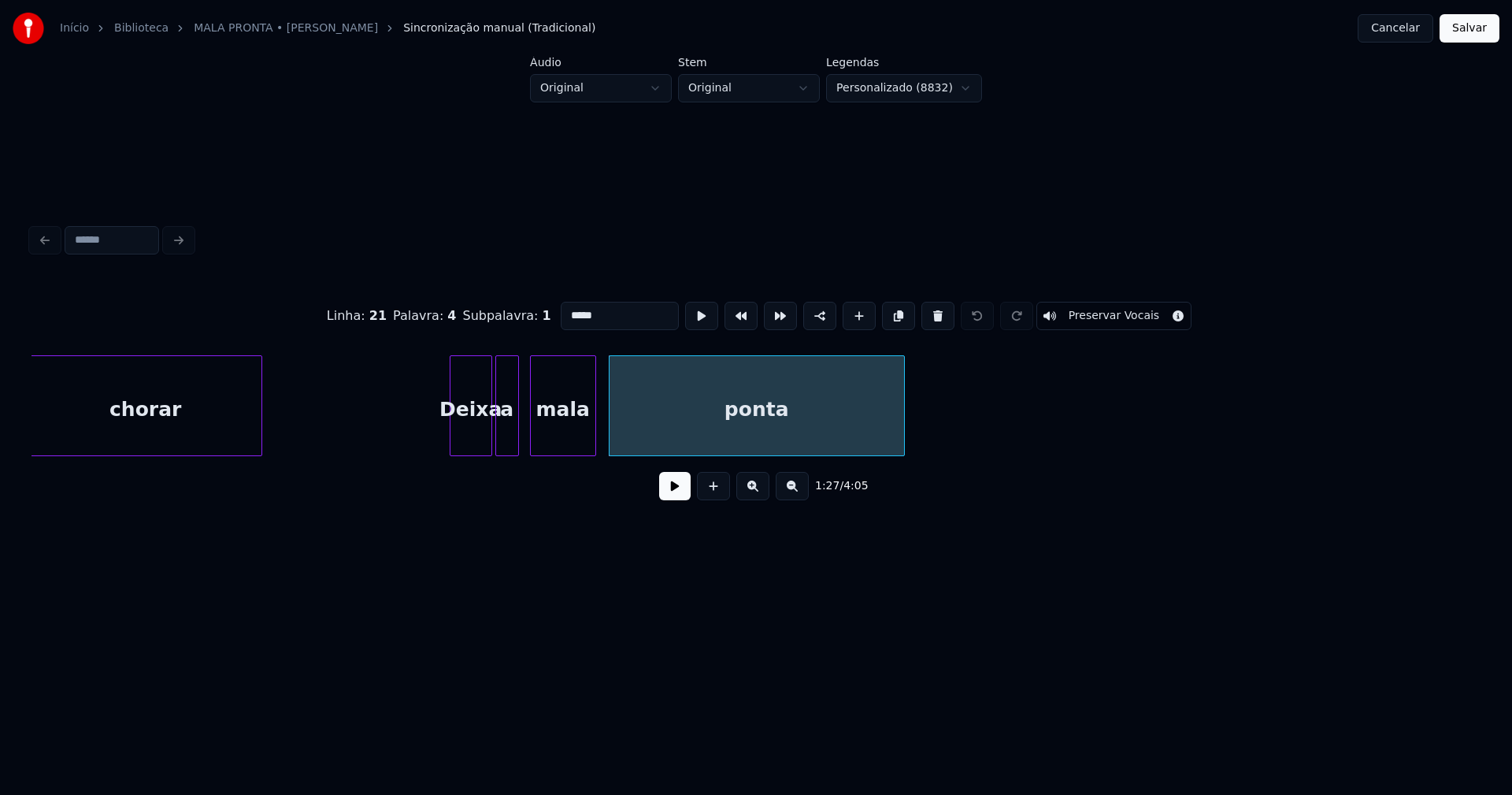
click at [565, 311] on input "*****" at bounding box center [619, 316] width 118 height 29
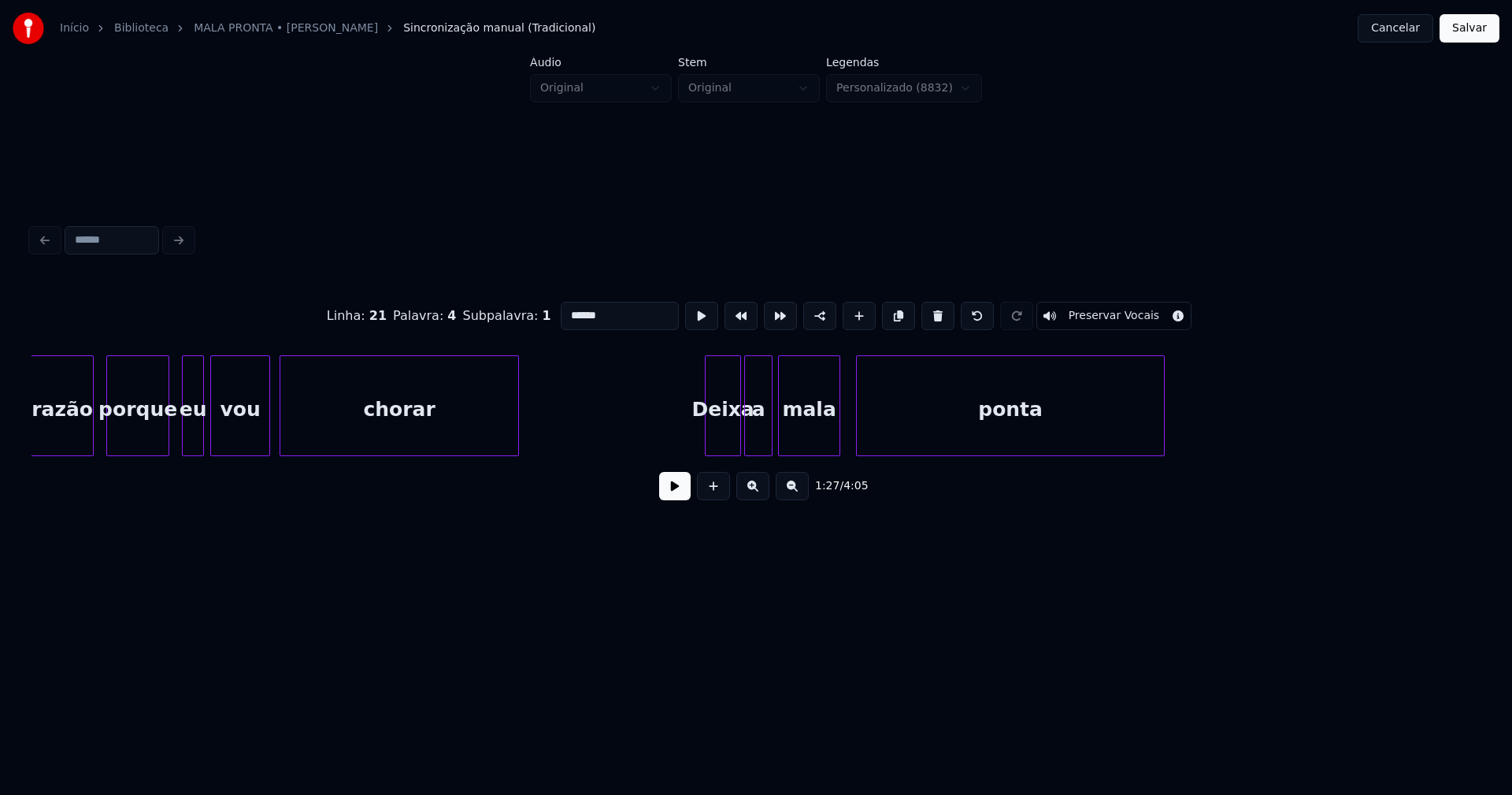
scroll to position [0, 35709]
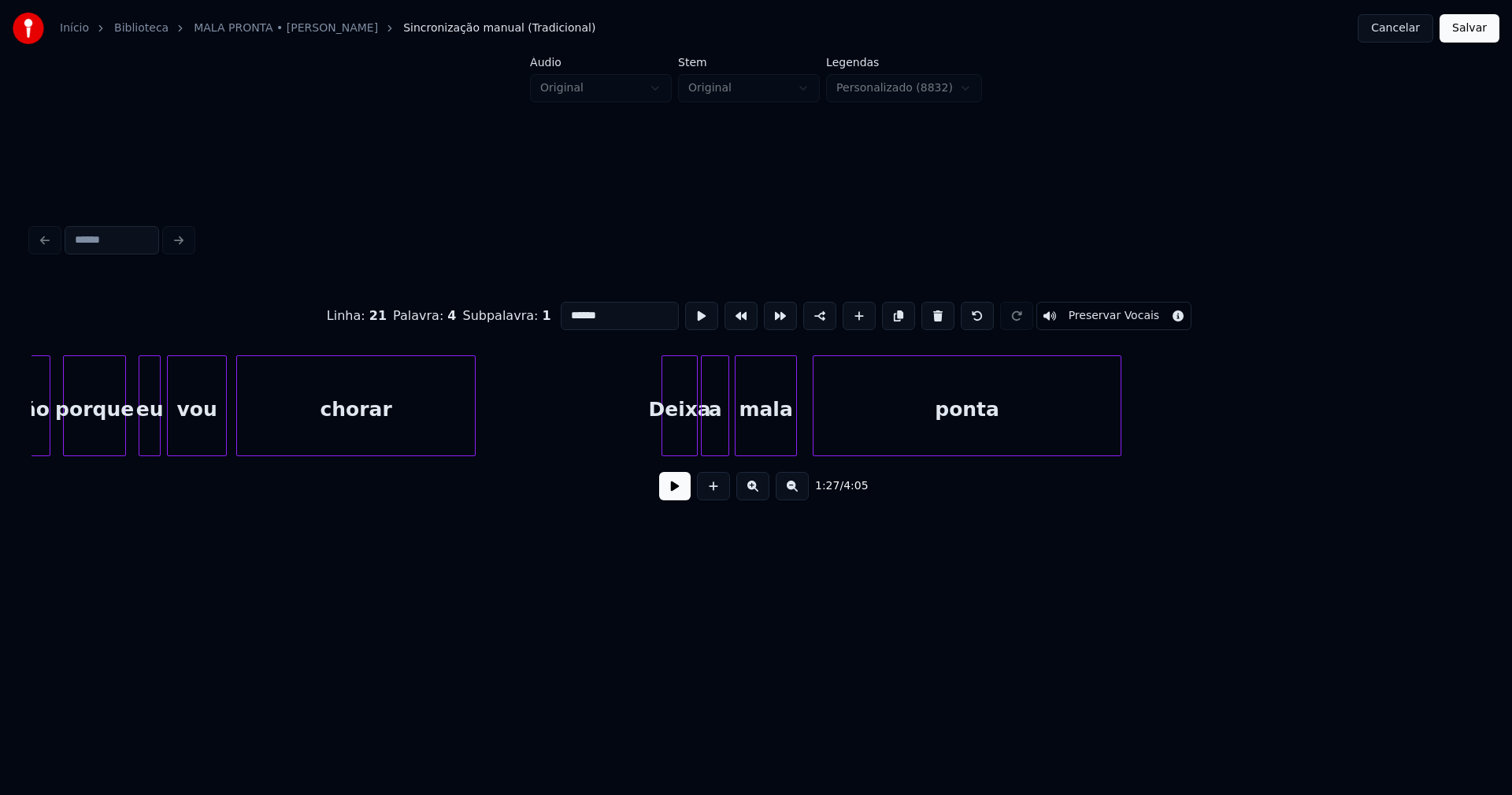
type input "******"
click at [1468, 33] on button "Salvar" at bounding box center [1469, 29] width 60 height 29
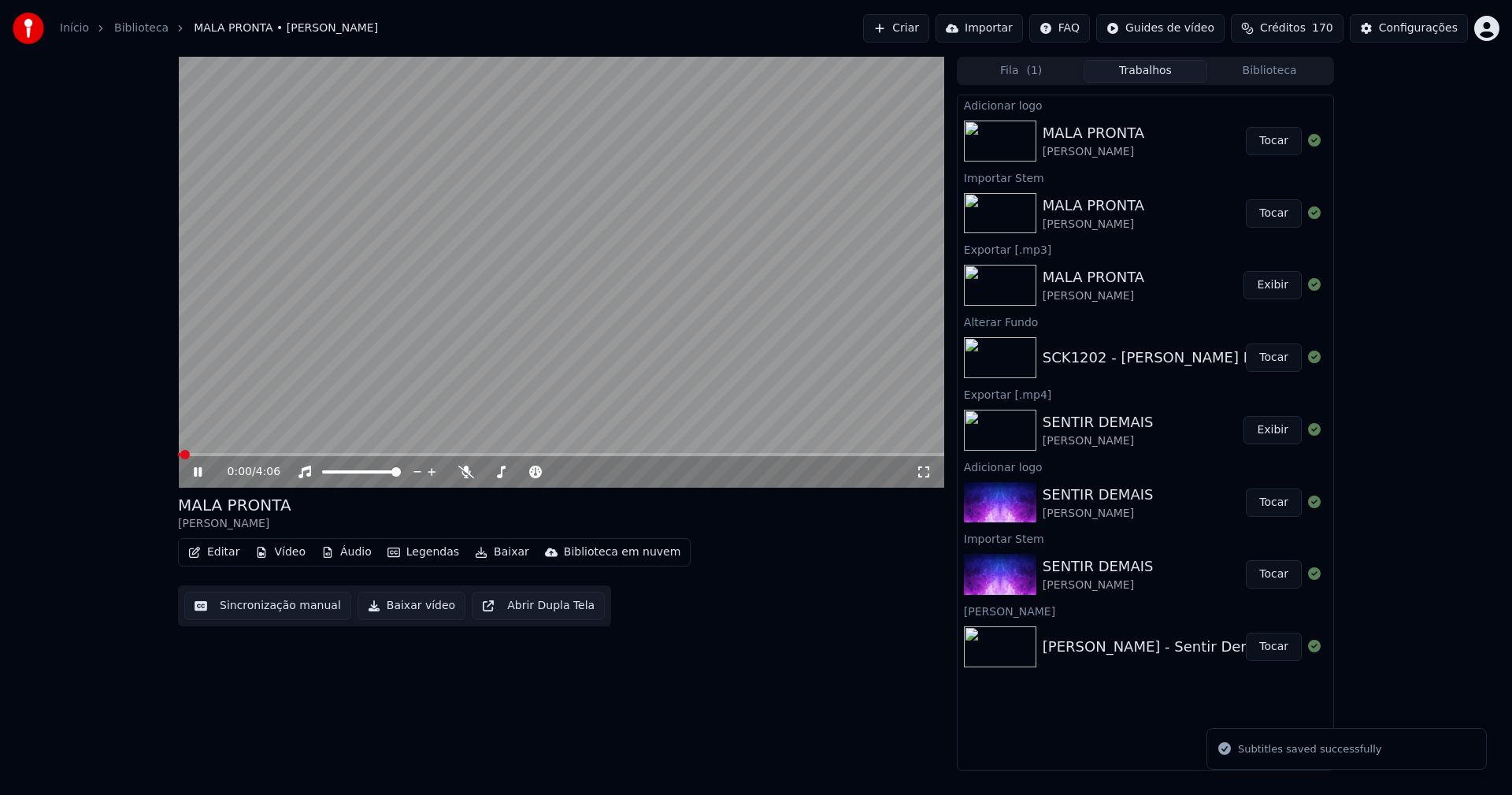
click at [202, 473] on icon at bounding box center [198, 472] width 8 height 10
click at [1441, 27] on div "Configurações" at bounding box center [1418, 29] width 79 height 16
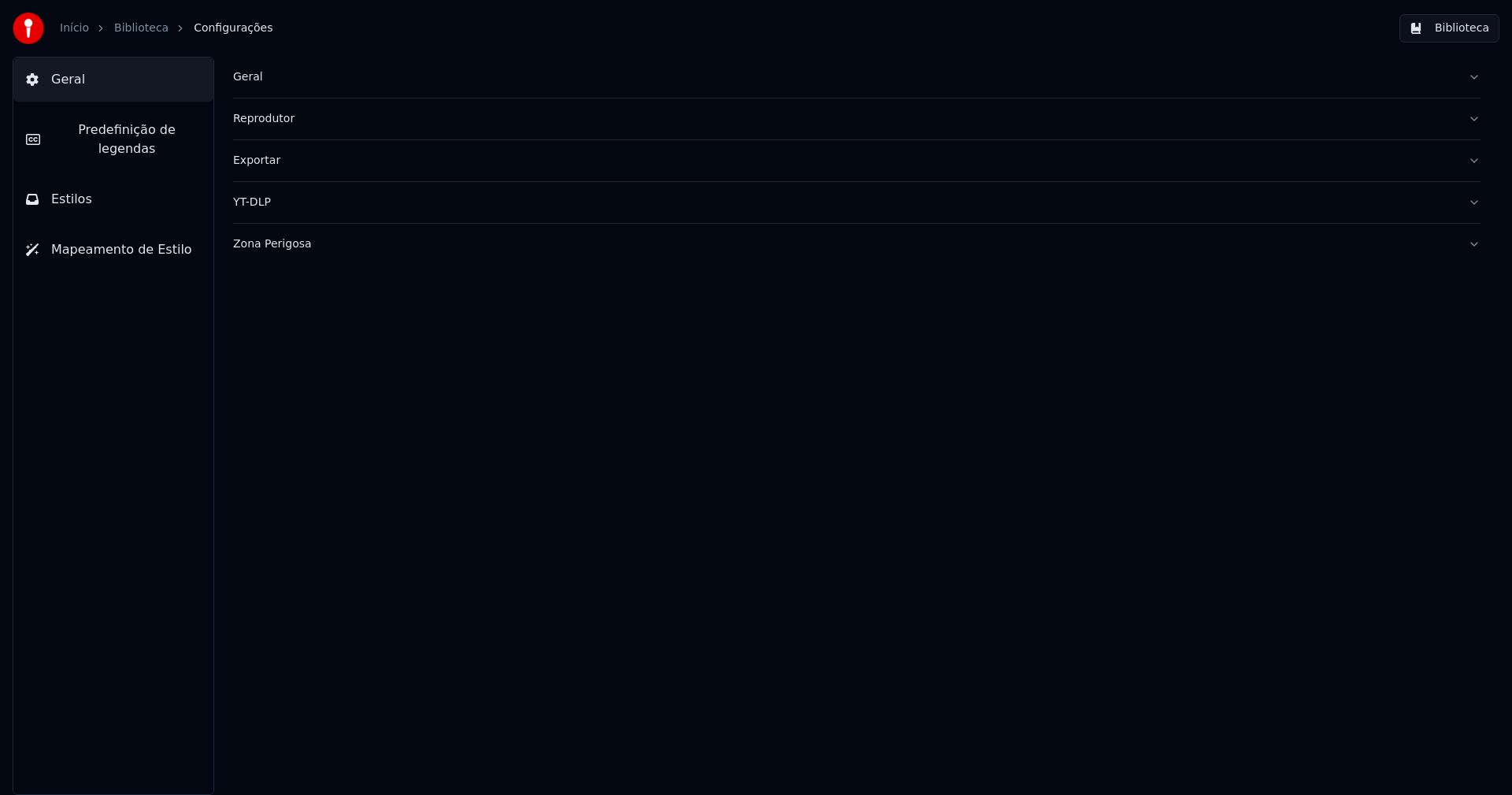
click at [253, 76] on div "Geral" at bounding box center [844, 77] width 1222 height 16
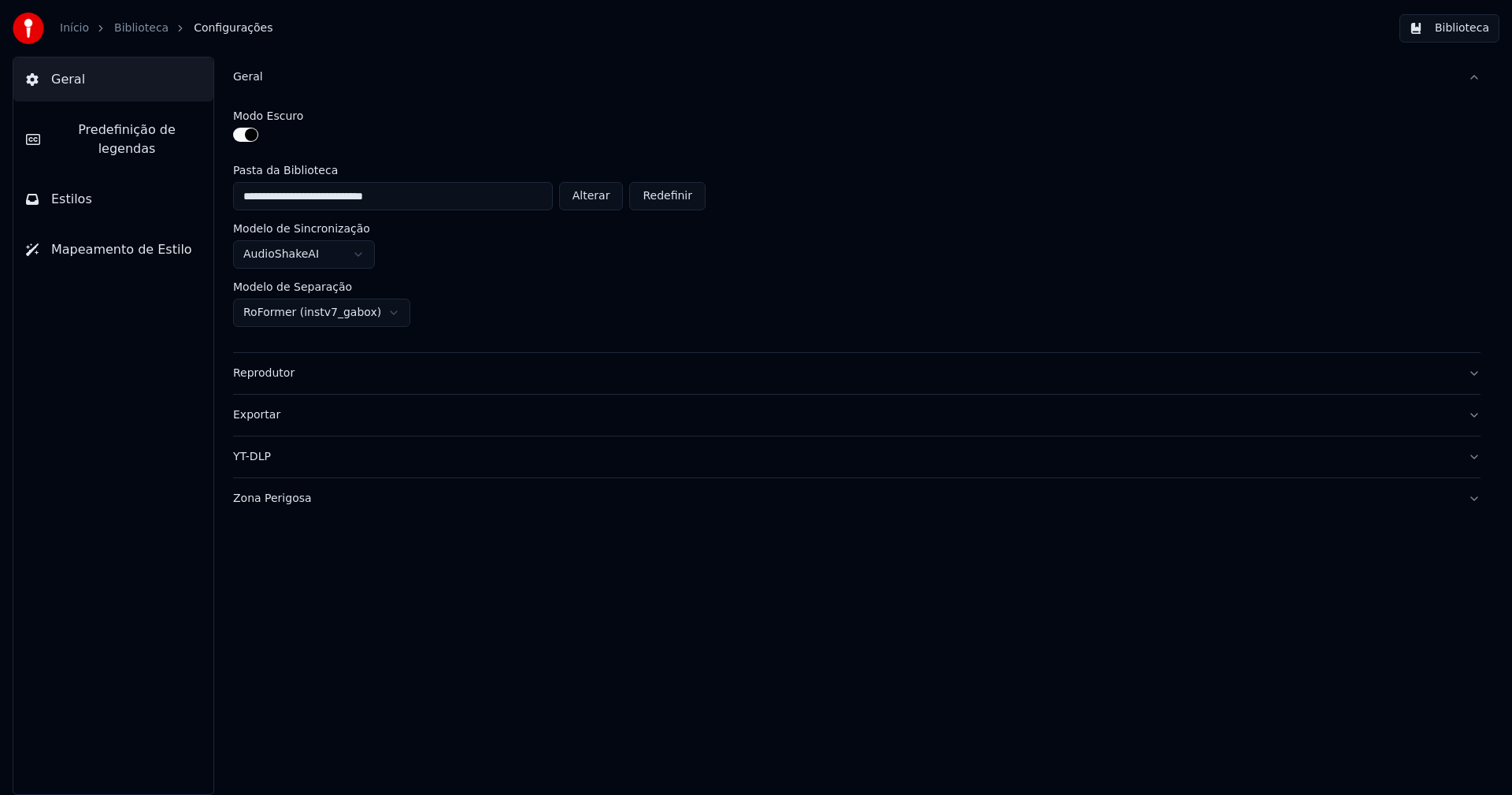
click at [591, 195] on button "Alterar" at bounding box center [591, 196] width 64 height 29
type input "**********"
click at [1466, 26] on button "Biblioteca" at bounding box center [1449, 29] width 100 height 29
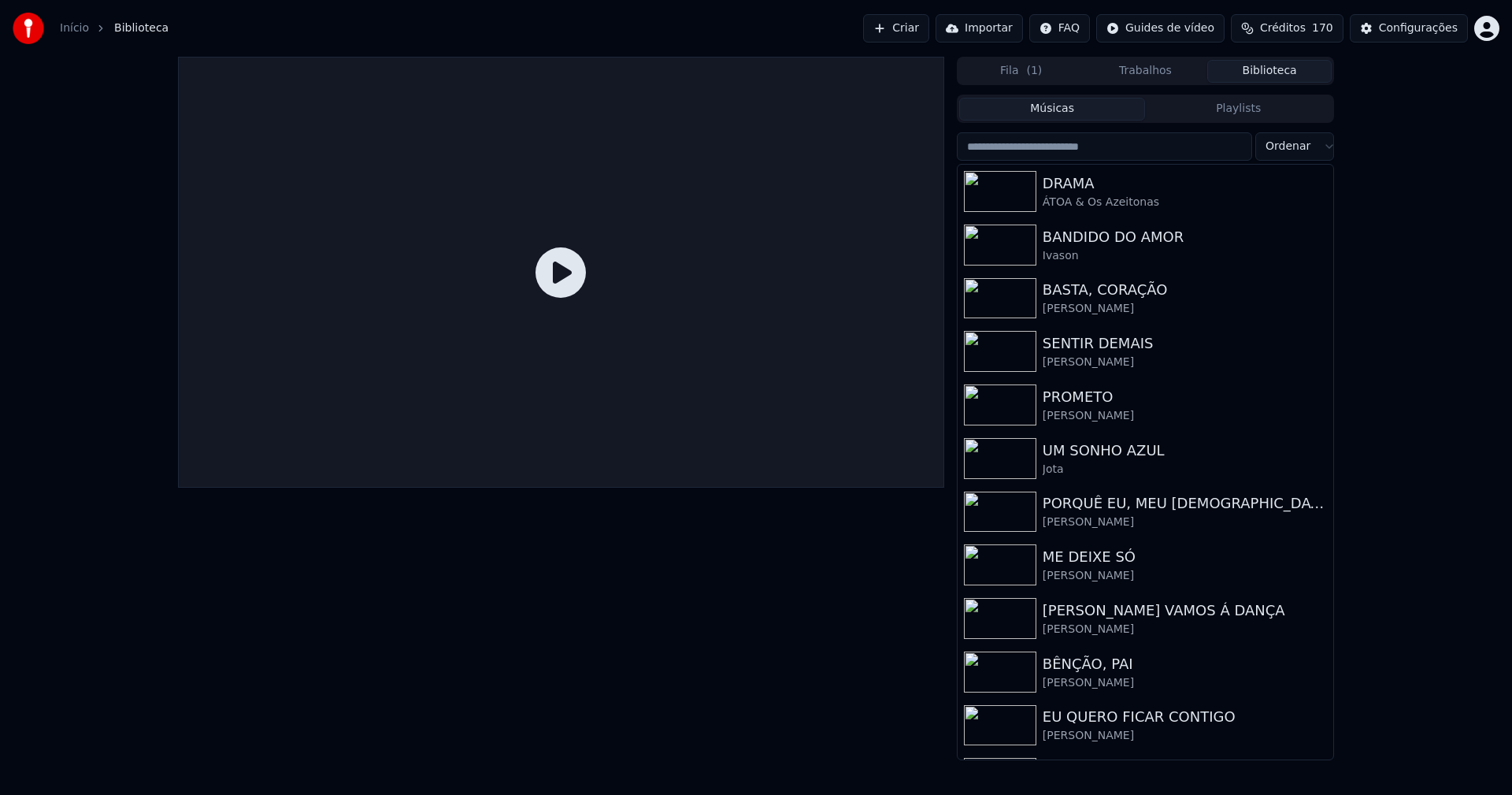
click at [75, 29] on link "Início" at bounding box center [74, 29] width 29 height 16
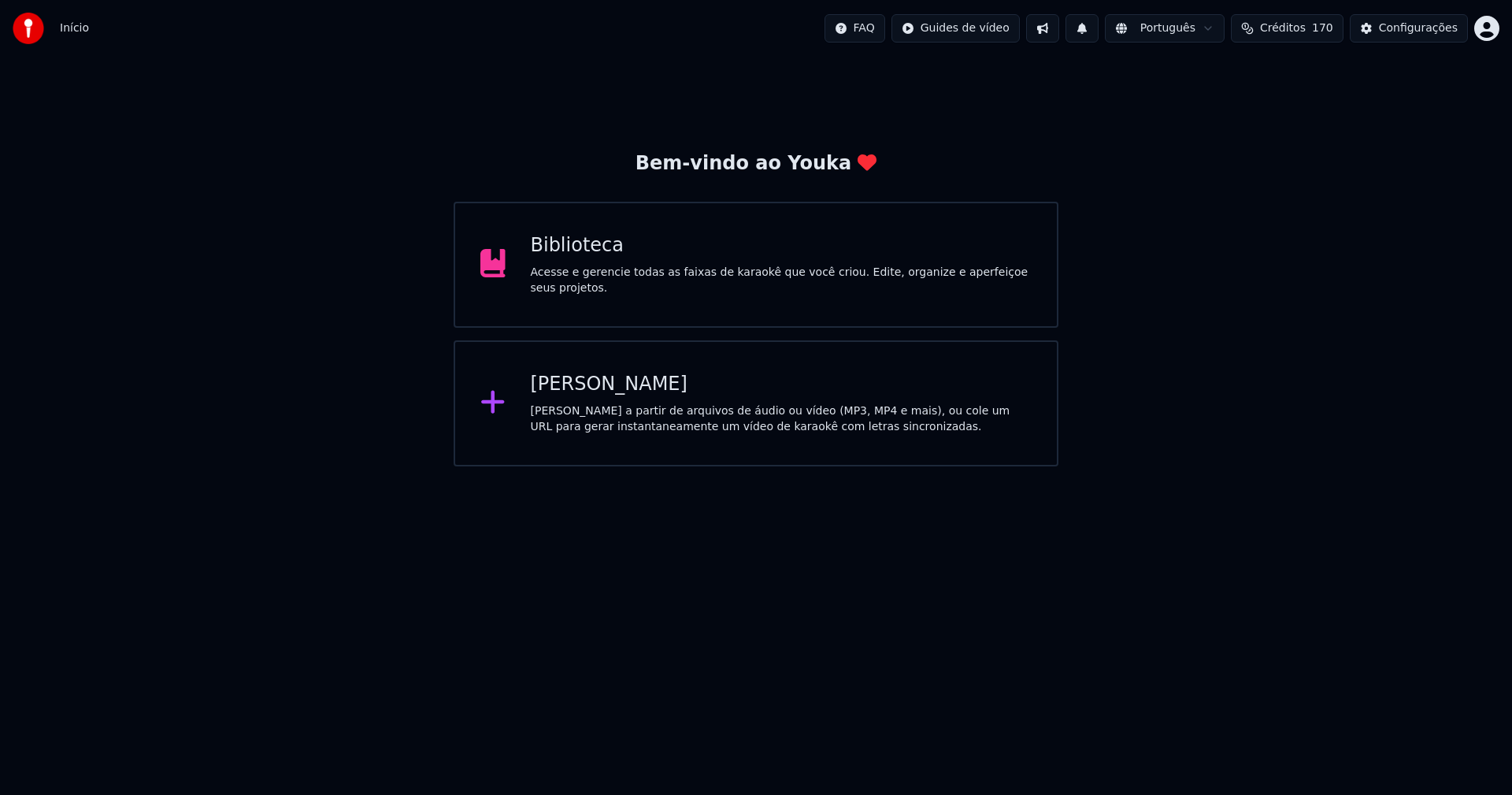
click at [594, 392] on div "[PERSON_NAME]" at bounding box center [781, 384] width 502 height 25
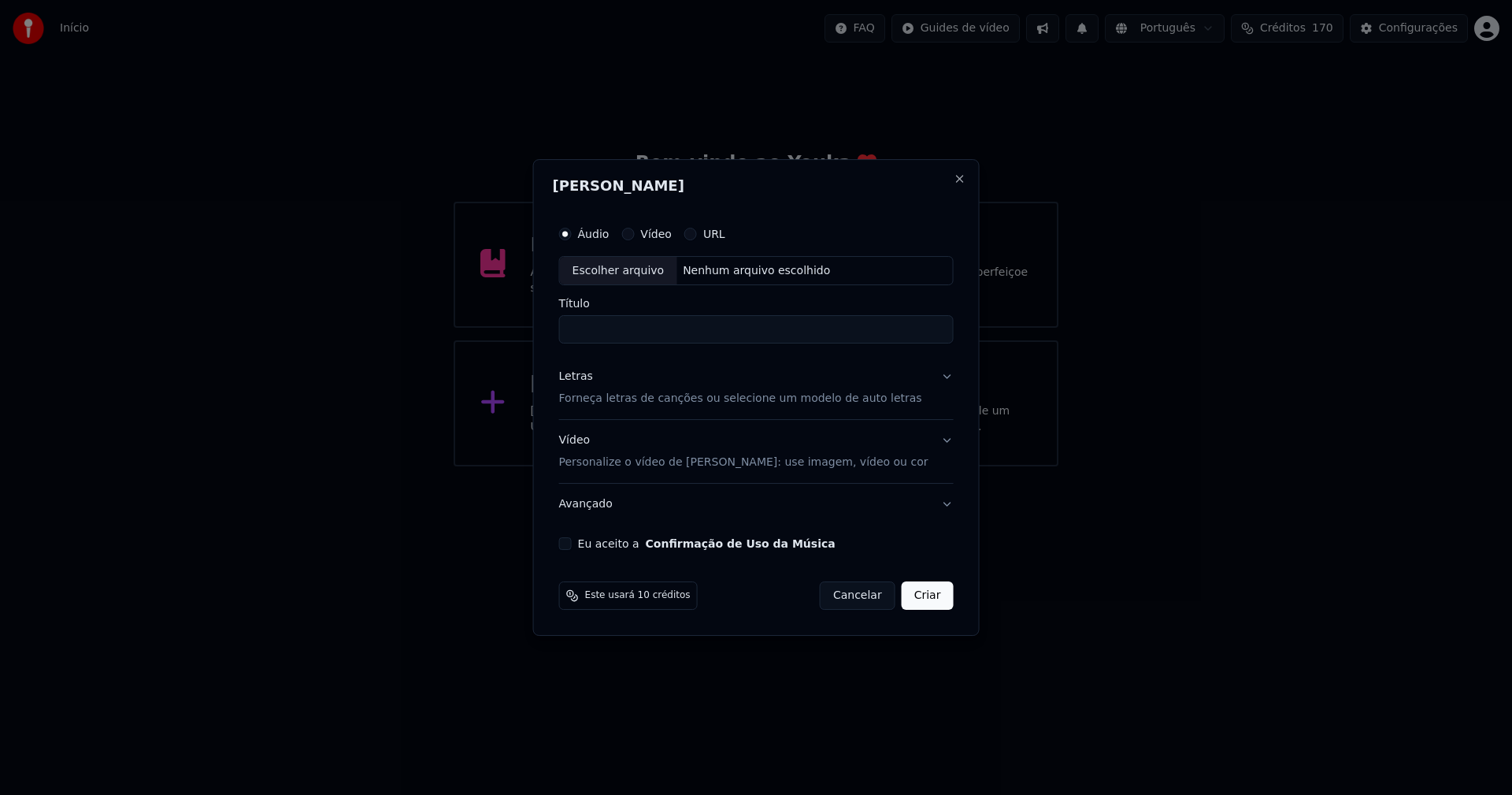
click at [634, 280] on div "Escolher arquivo" at bounding box center [619, 271] width 118 height 29
type input "**********"
click at [589, 376] on div "Letras" at bounding box center [576, 377] width 34 height 16
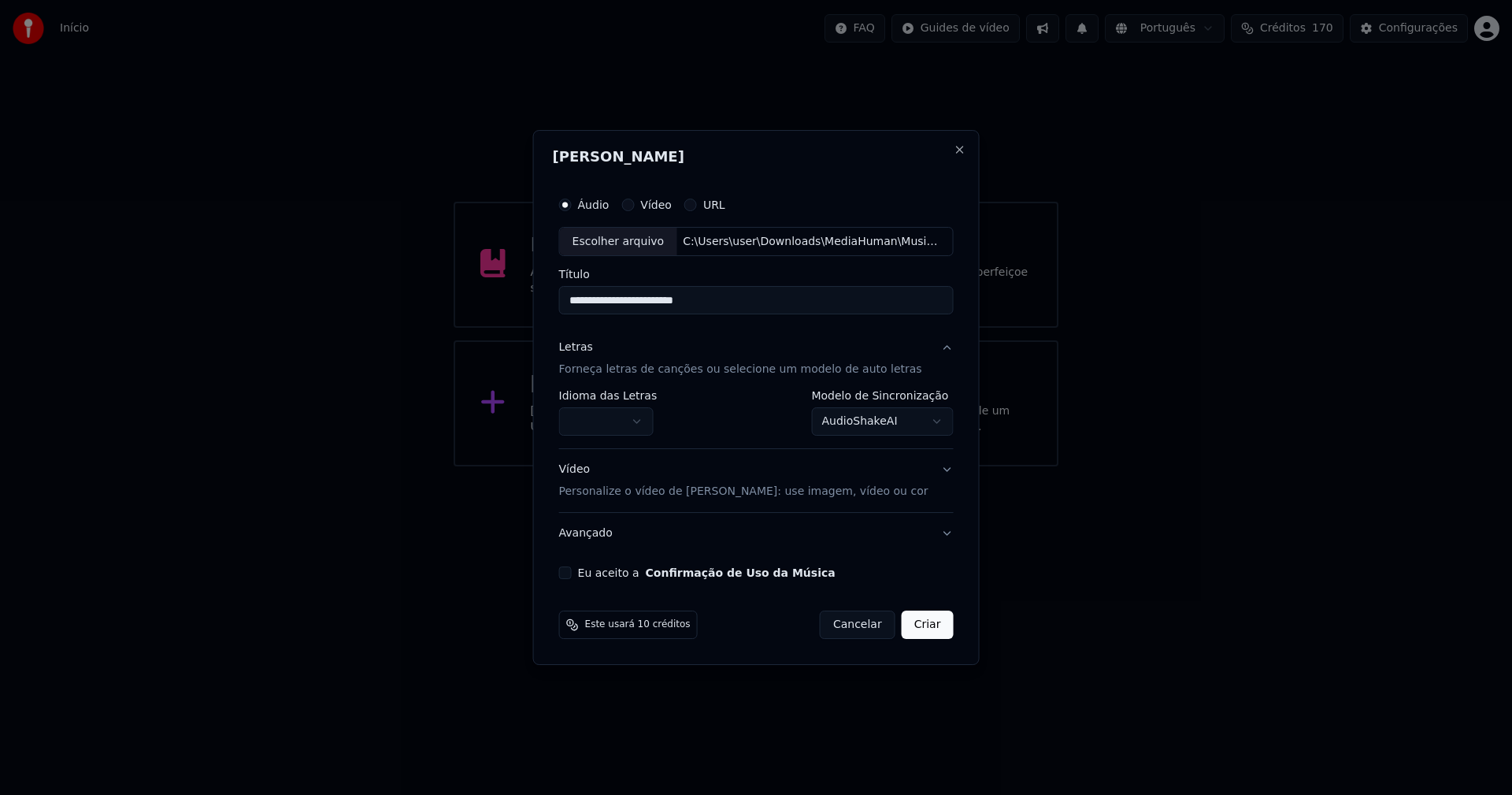
click at [620, 419] on body "**********" at bounding box center [756, 233] width 1512 height 466
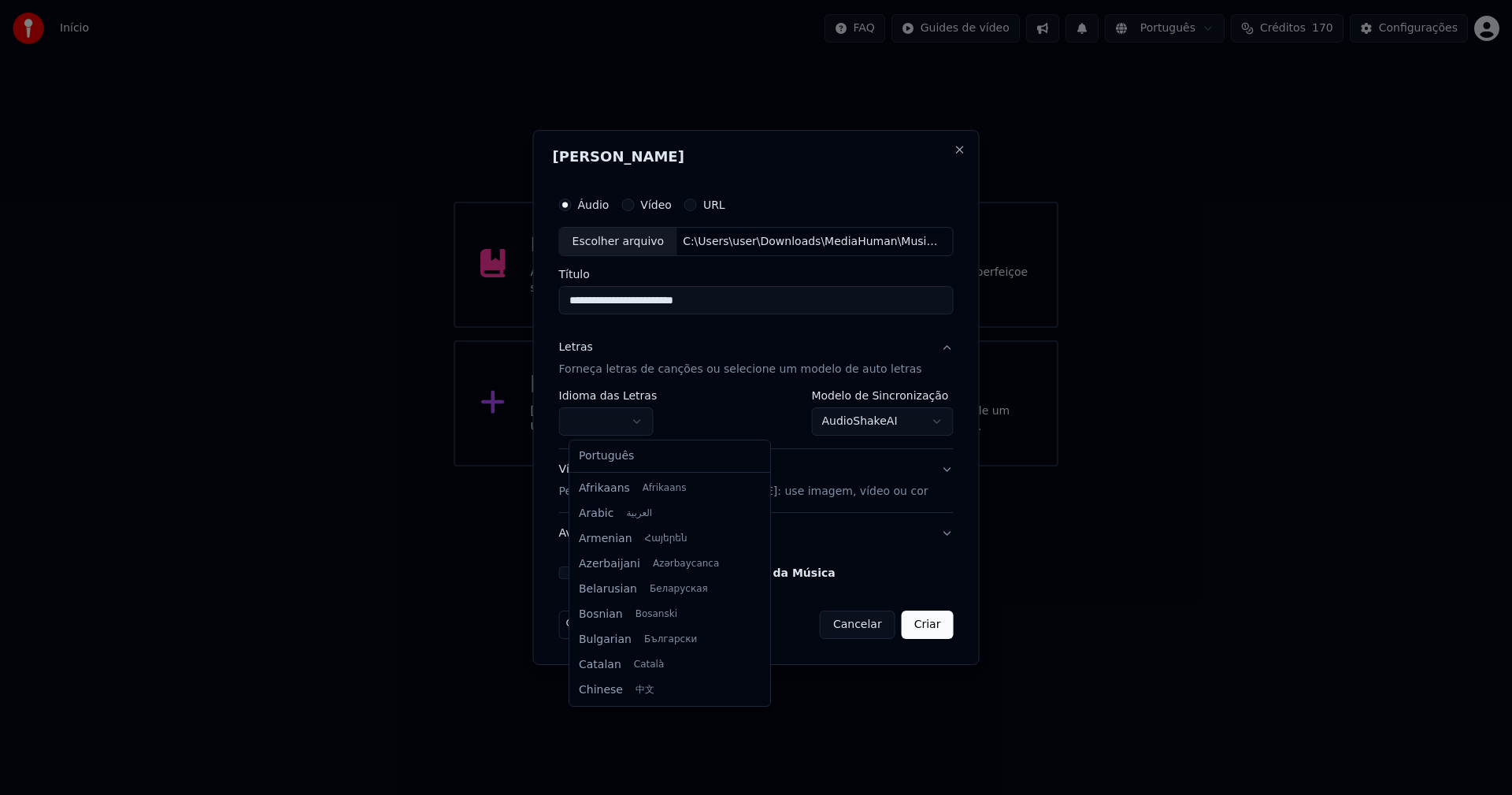
select select "**"
drag, startPoint x: 616, startPoint y: 457, endPoint x: 731, endPoint y: 434, distance: 117.3
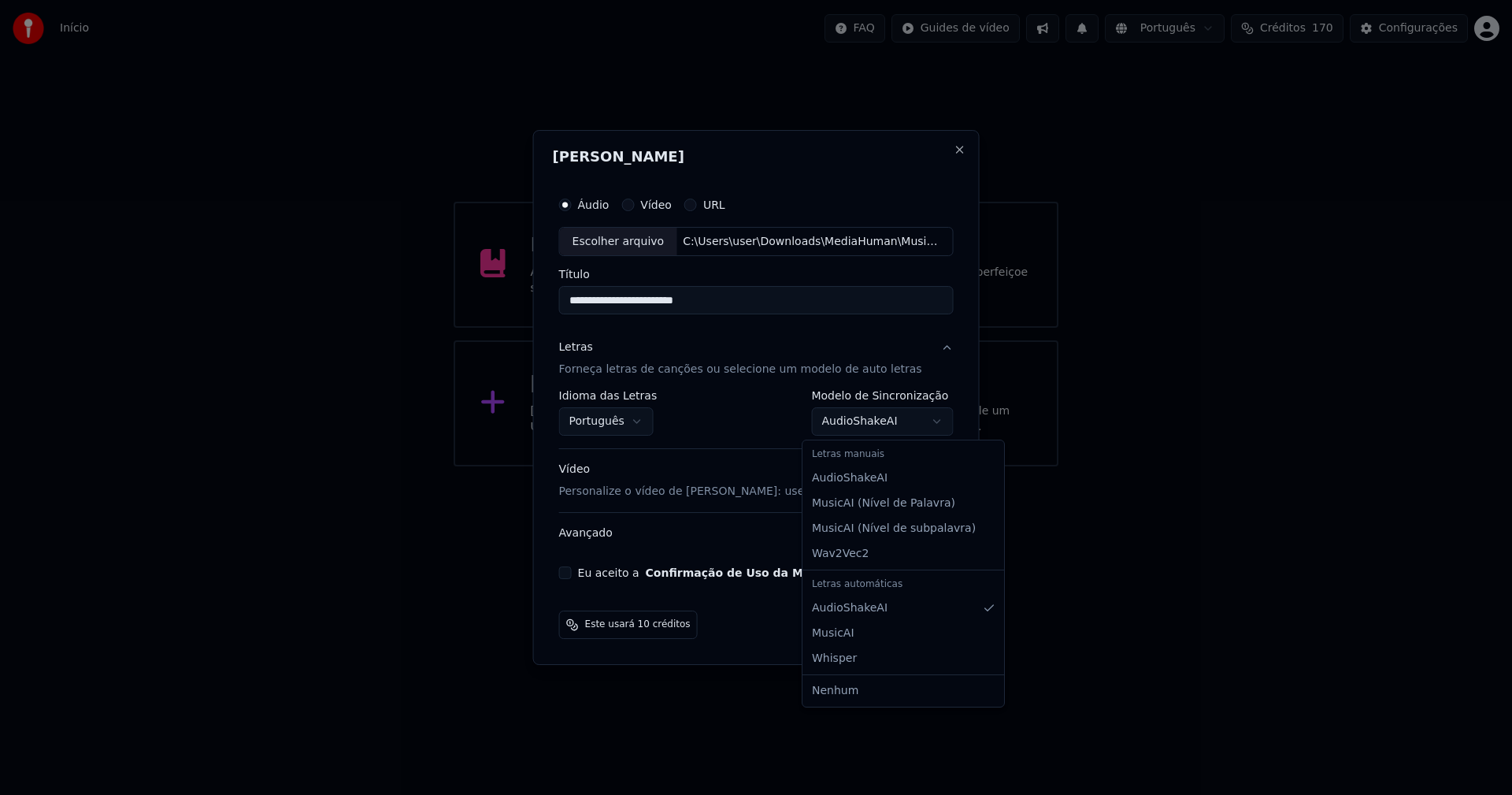
click at [866, 423] on body "**********" at bounding box center [756, 233] width 1512 height 466
select select "**********"
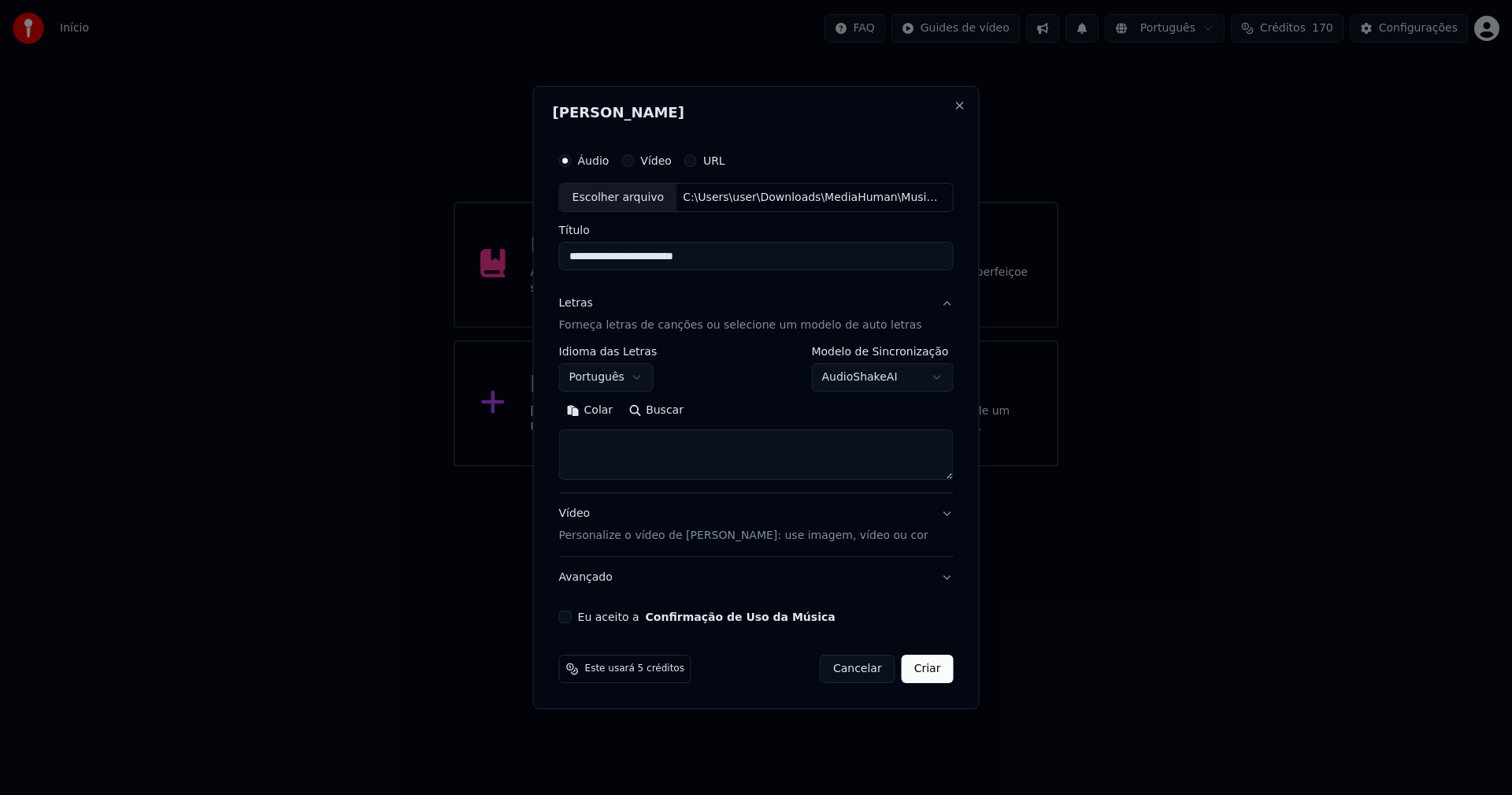
click at [612, 411] on button "Colar" at bounding box center [590, 411] width 62 height 25
click at [572, 619] on button "Eu aceito a Confirmação de Uso da Música" at bounding box center [565, 617] width 13 height 13
click at [921, 671] on button "Criar" at bounding box center [928, 669] width 52 height 29
type textarea "**********"
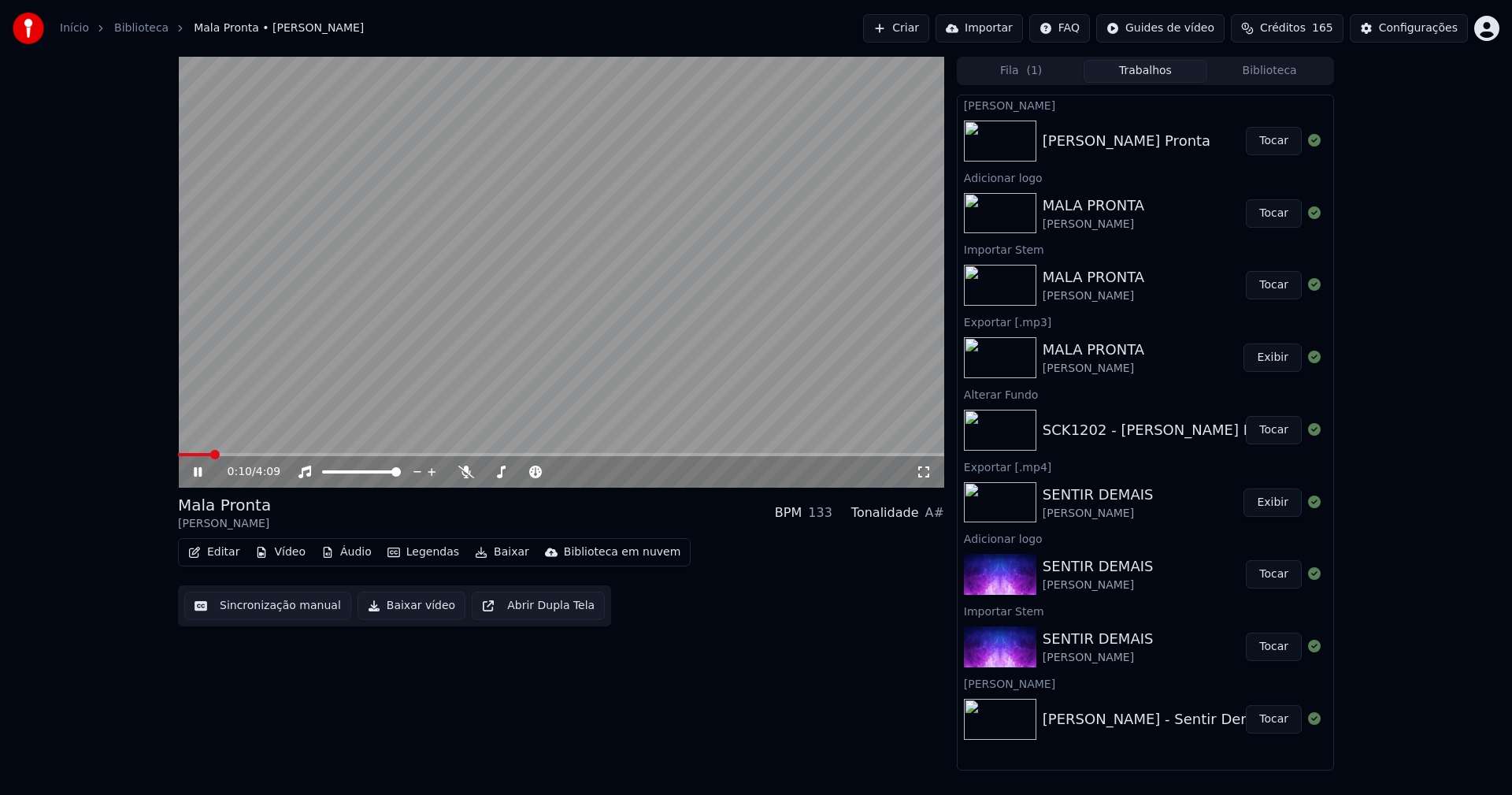
click at [292, 558] on button "Vídeo" at bounding box center [280, 552] width 63 height 22
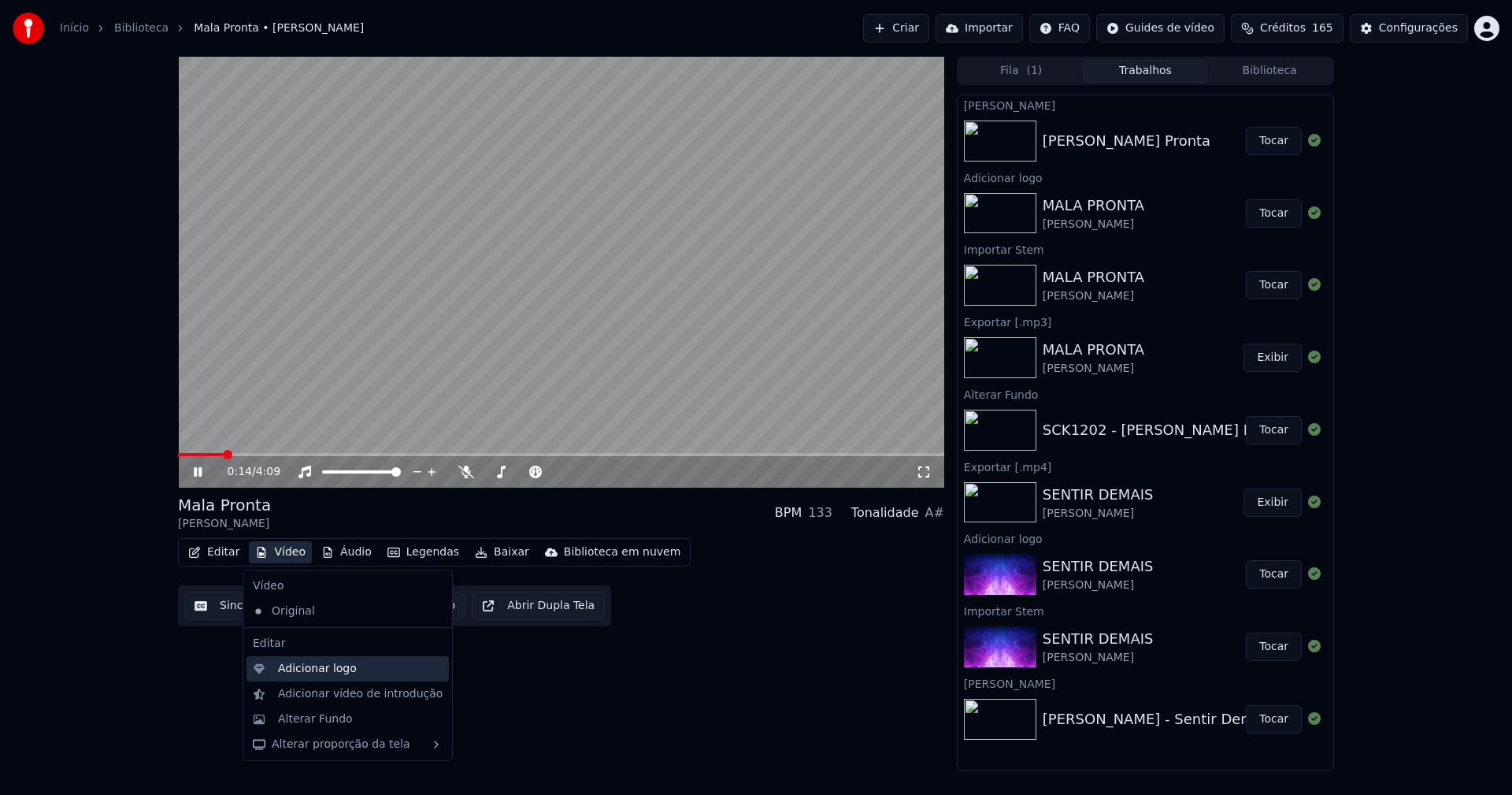
click at [311, 666] on div "Adicionar logo" at bounding box center [317, 669] width 79 height 16
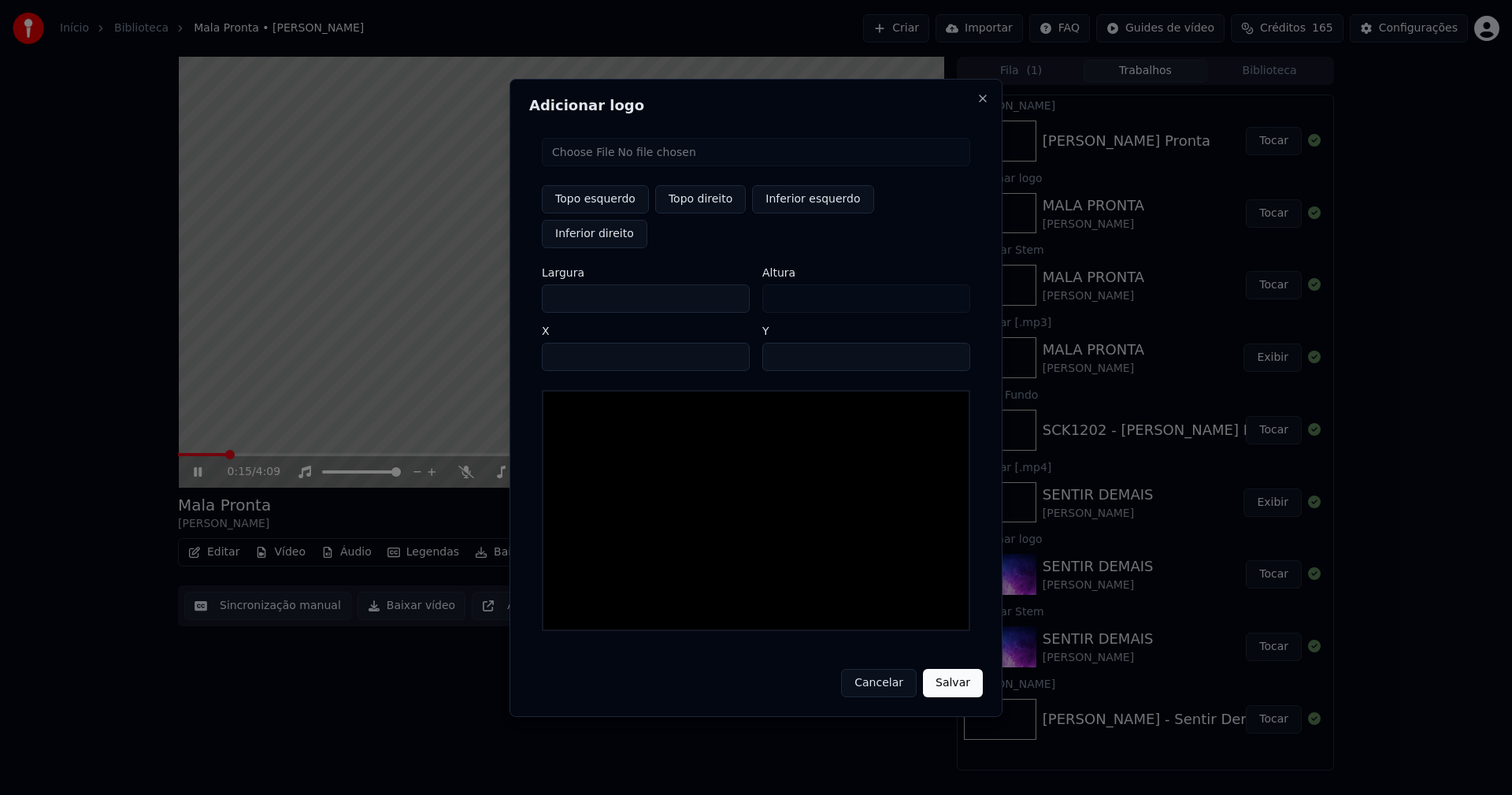
click at [611, 166] on input "file" at bounding box center [755, 152] width 428 height 29
type input "**********"
click at [711, 214] on button "Topo direito" at bounding box center [700, 199] width 91 height 29
type input "****"
drag, startPoint x: 570, startPoint y: 284, endPoint x: 543, endPoint y: 287, distance: 27.2
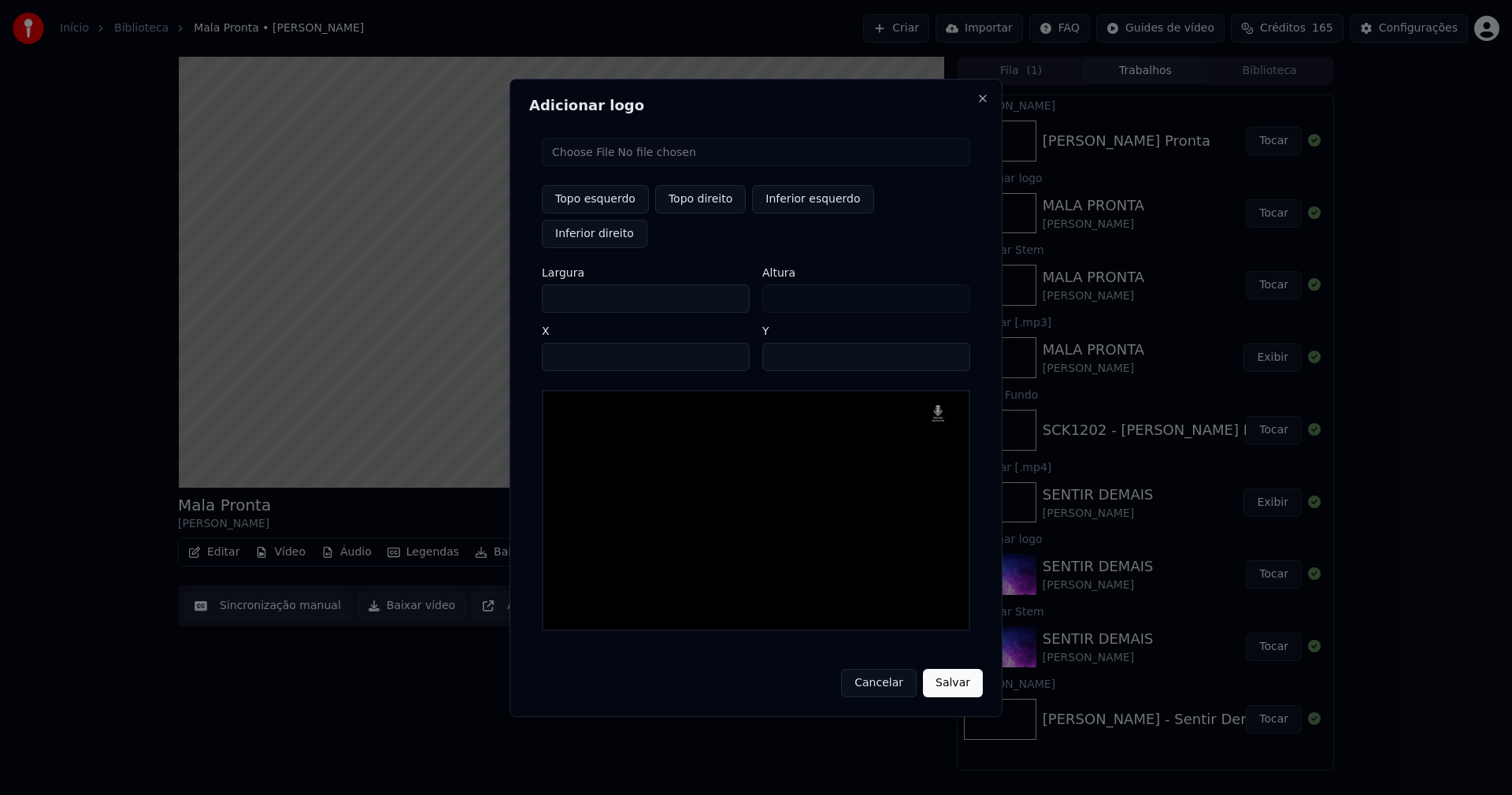
click at [543, 287] on div "Topo esquerdo Topo direito Inferior esquerdo Inferior direito Largura *** Altur…" at bounding box center [755, 384] width 453 height 519
type input "**"
type input "***"
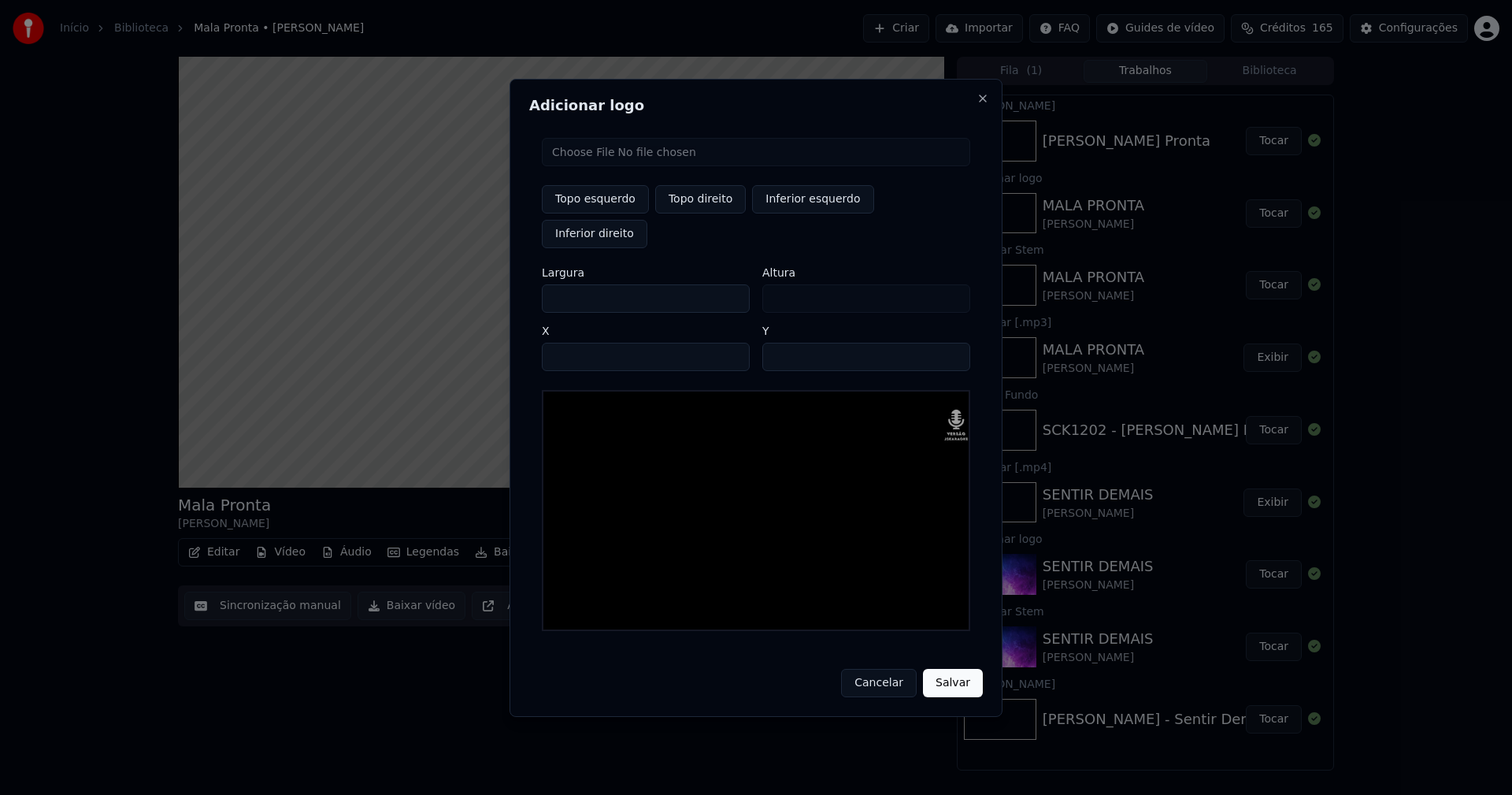
type input "***"
click at [572, 342] on input "****" at bounding box center [646, 357] width 208 height 29
type input "****"
drag, startPoint x: 777, startPoint y: 339, endPoint x: 770, endPoint y: 342, distance: 7.6
click at [777, 342] on input "**" at bounding box center [866, 357] width 208 height 29
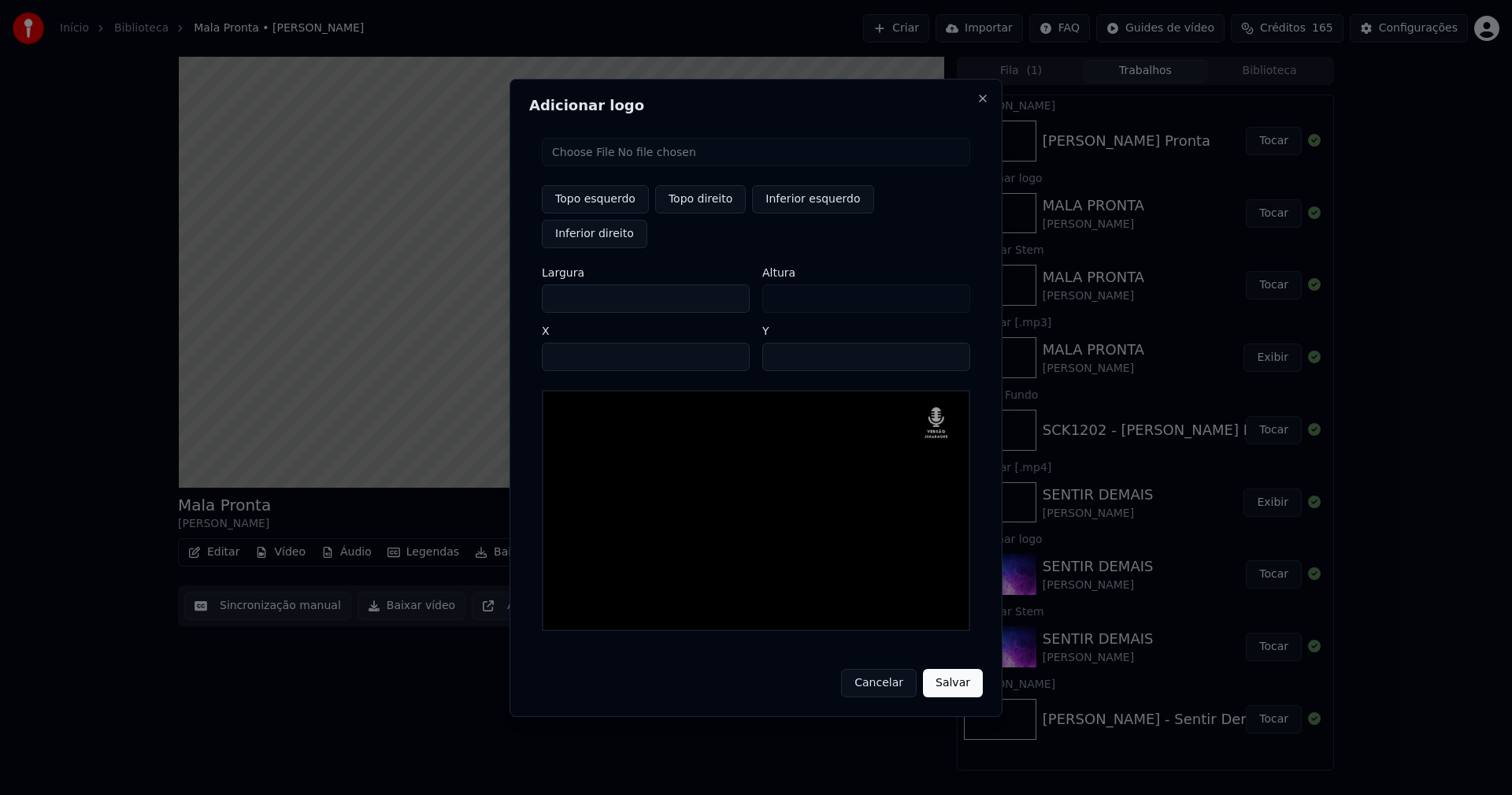
type input "**"
drag, startPoint x: 952, startPoint y: 667, endPoint x: 1038, endPoint y: 666, distance: 86.0
click at [953, 669] on button "Salvar" at bounding box center [952, 683] width 60 height 29
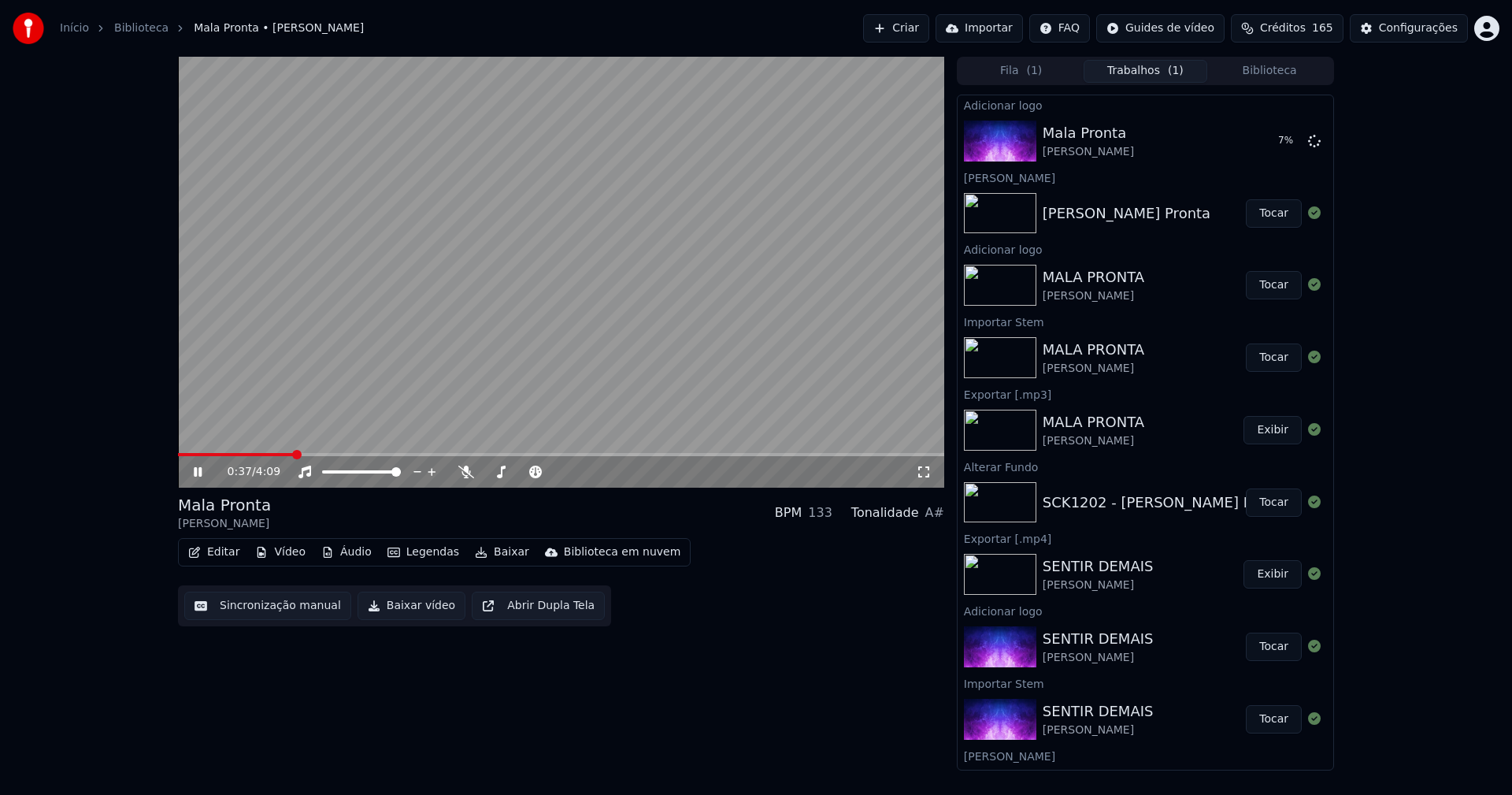
click at [928, 474] on icon at bounding box center [924, 472] width 11 height 11
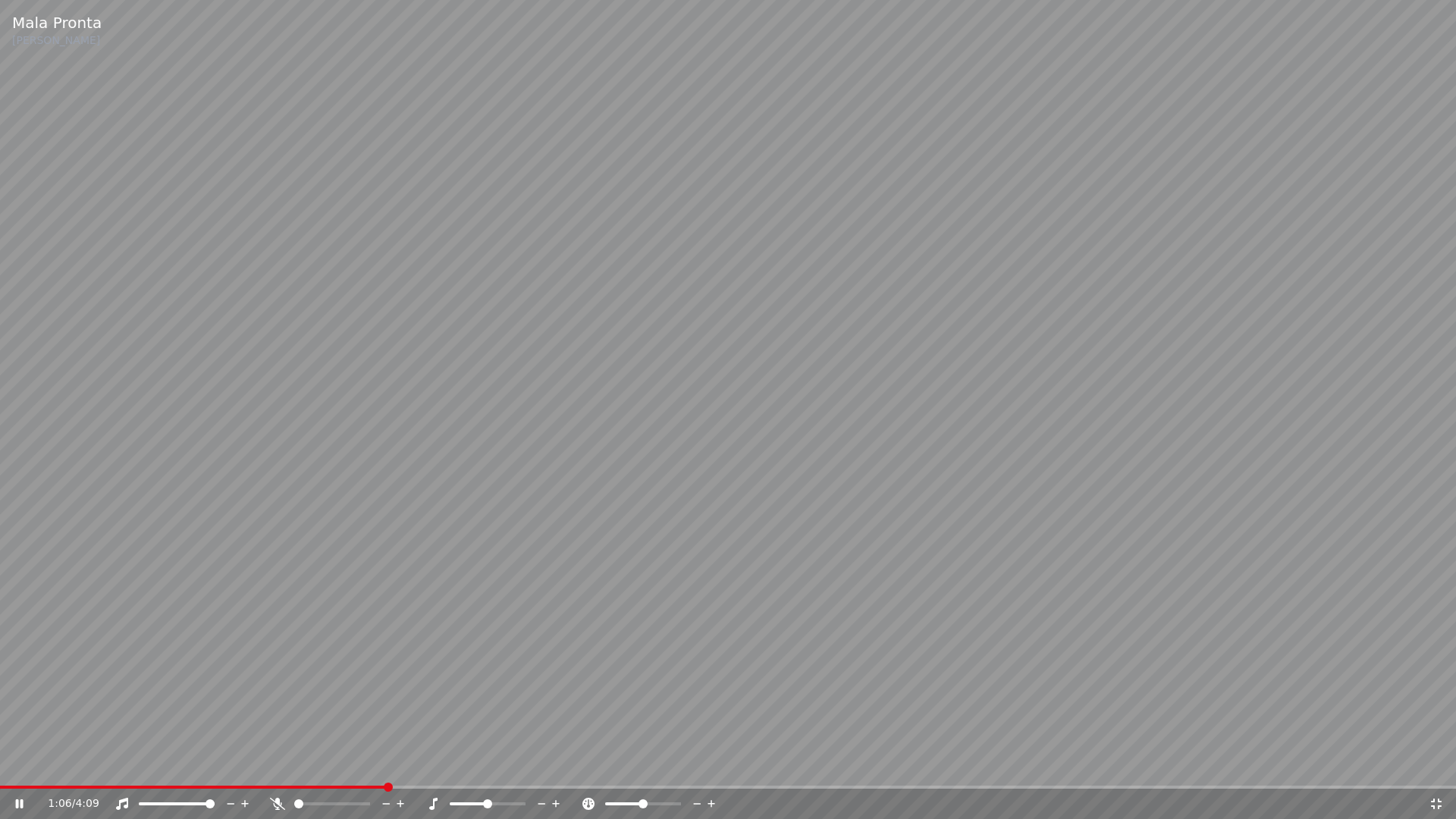
click at [1440, 765] on icon at bounding box center [1436, 804] width 11 height 11
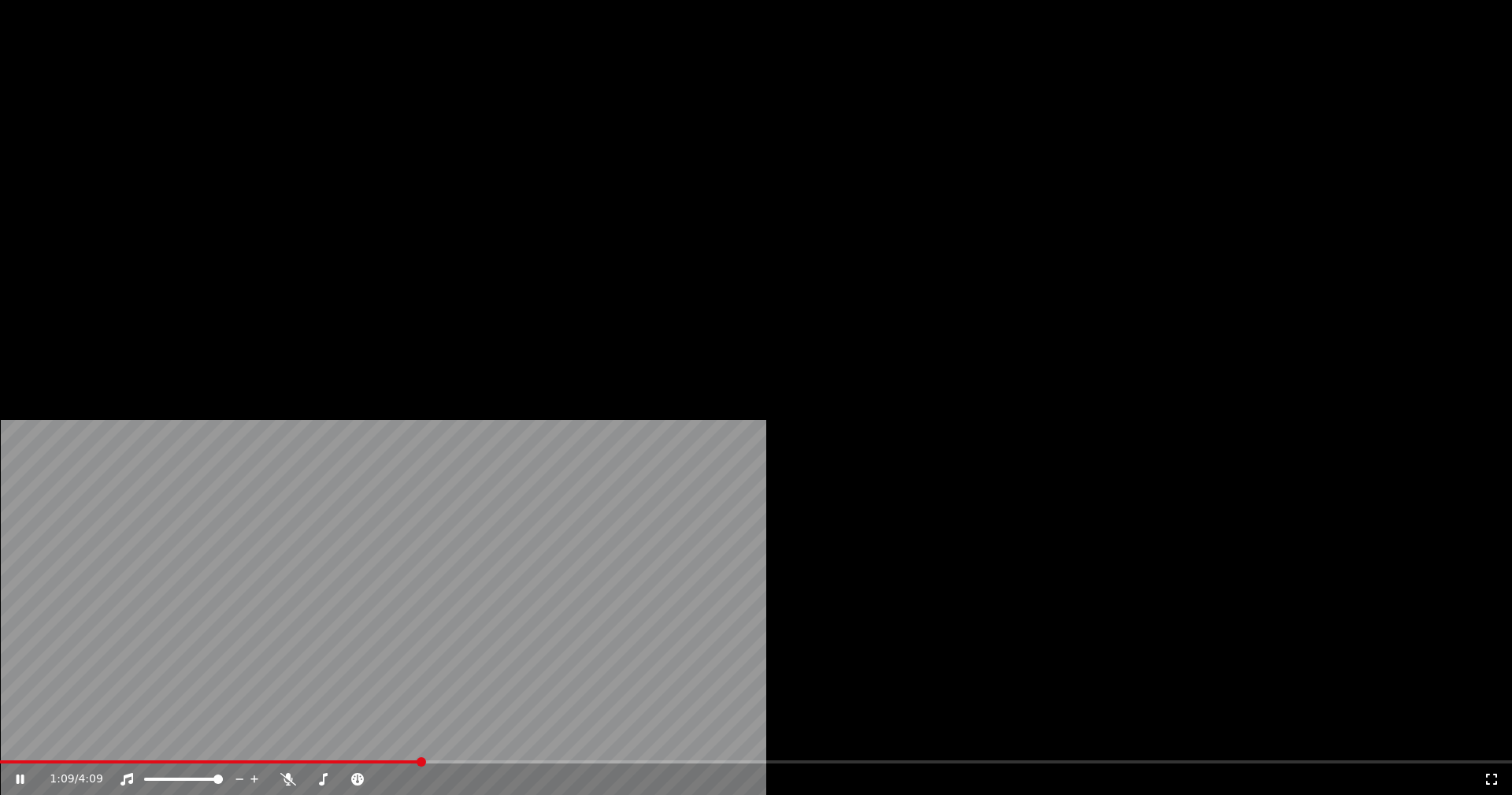
click at [352, 133] on button "Áudio" at bounding box center [346, 122] width 63 height 22
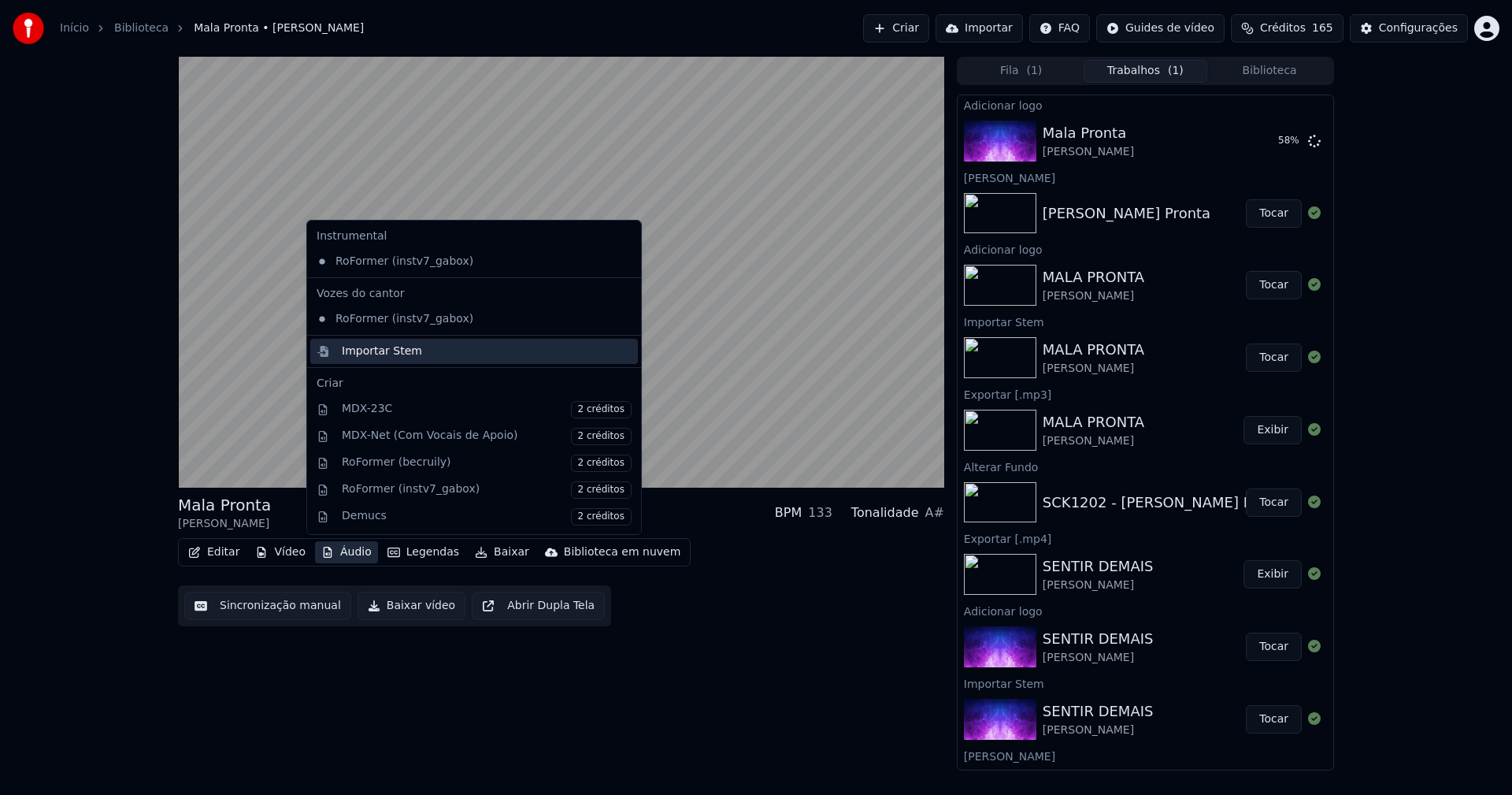
click at [352, 351] on div "Importar Stem" at bounding box center [381, 351] width 80 height 16
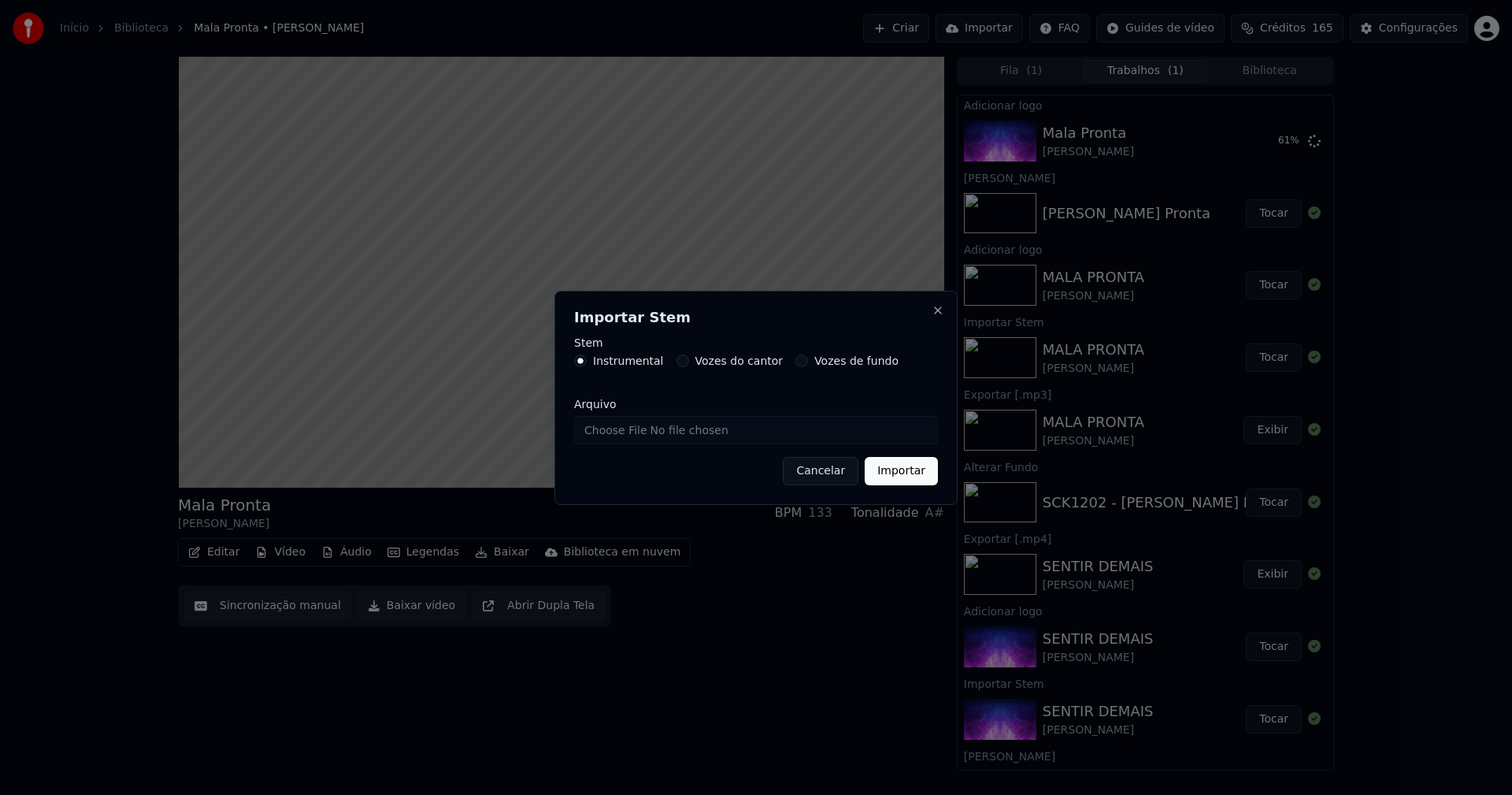
click at [613, 430] on input "Arquivo" at bounding box center [756, 430] width 364 height 29
type input "**********"
click at [914, 476] on button "Importar" at bounding box center [901, 471] width 73 height 29
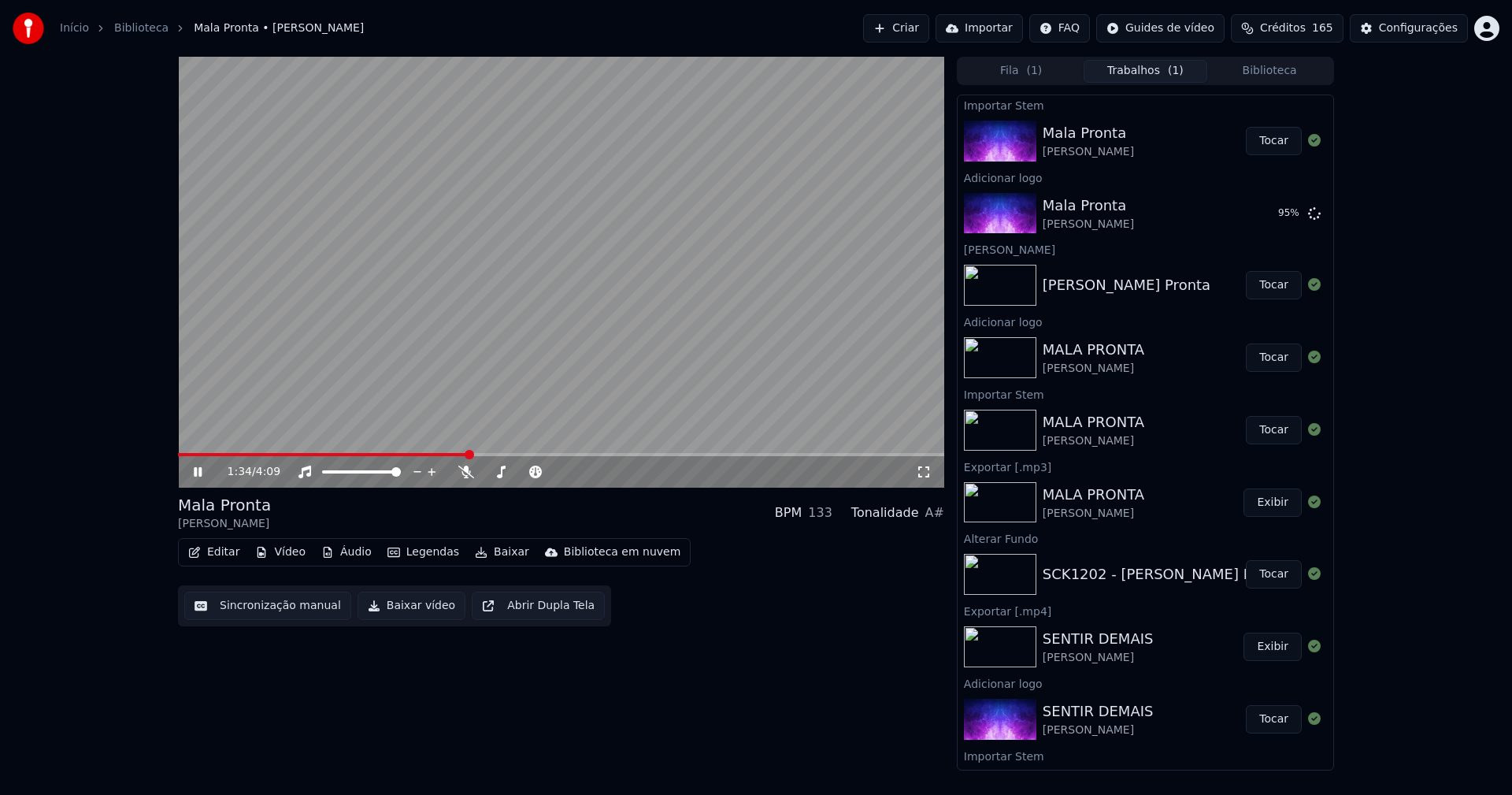
click at [345, 552] on button "Áudio" at bounding box center [346, 552] width 63 height 22
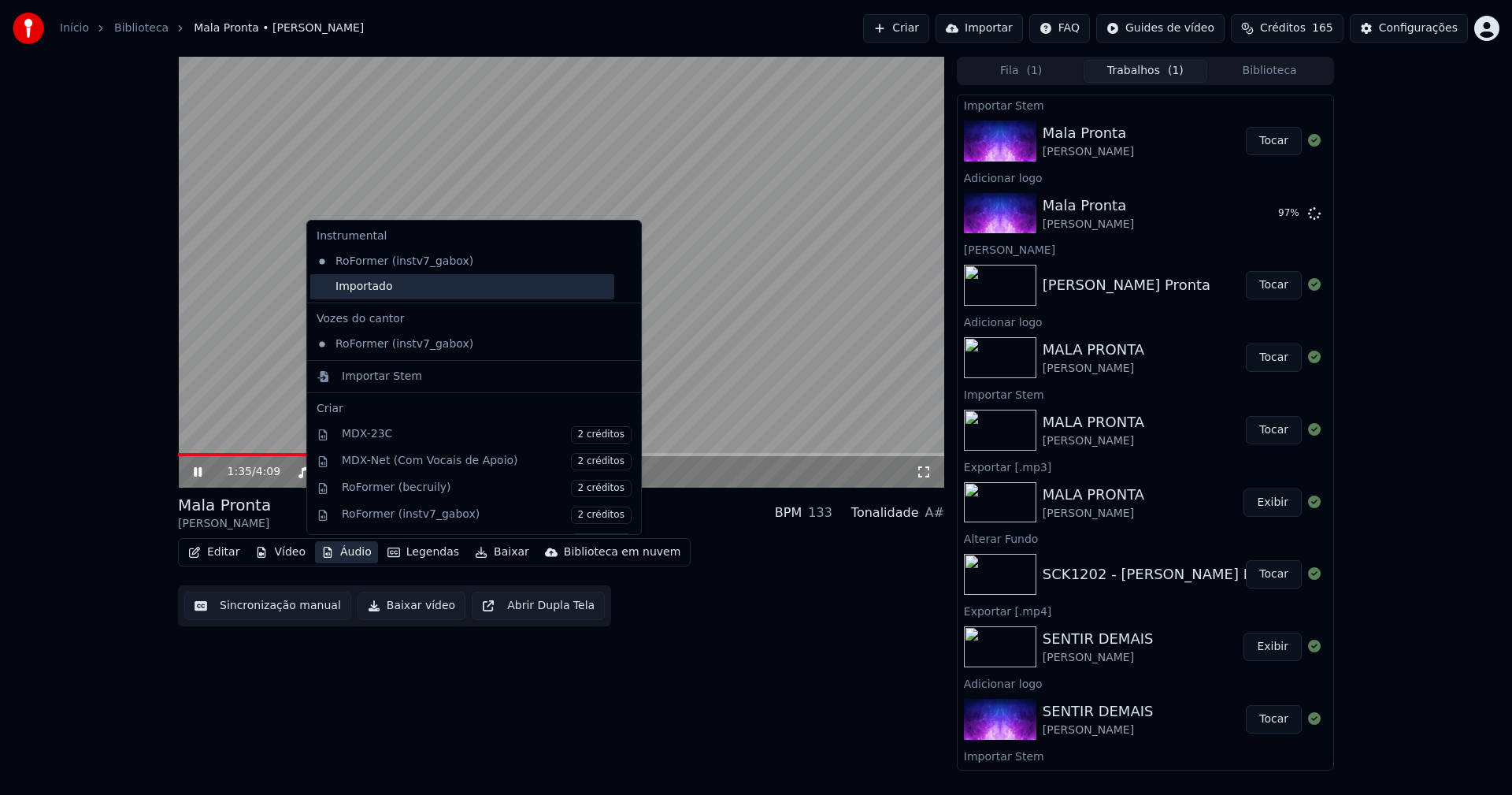
click at [349, 290] on div "Importado" at bounding box center [462, 287] width 304 height 25
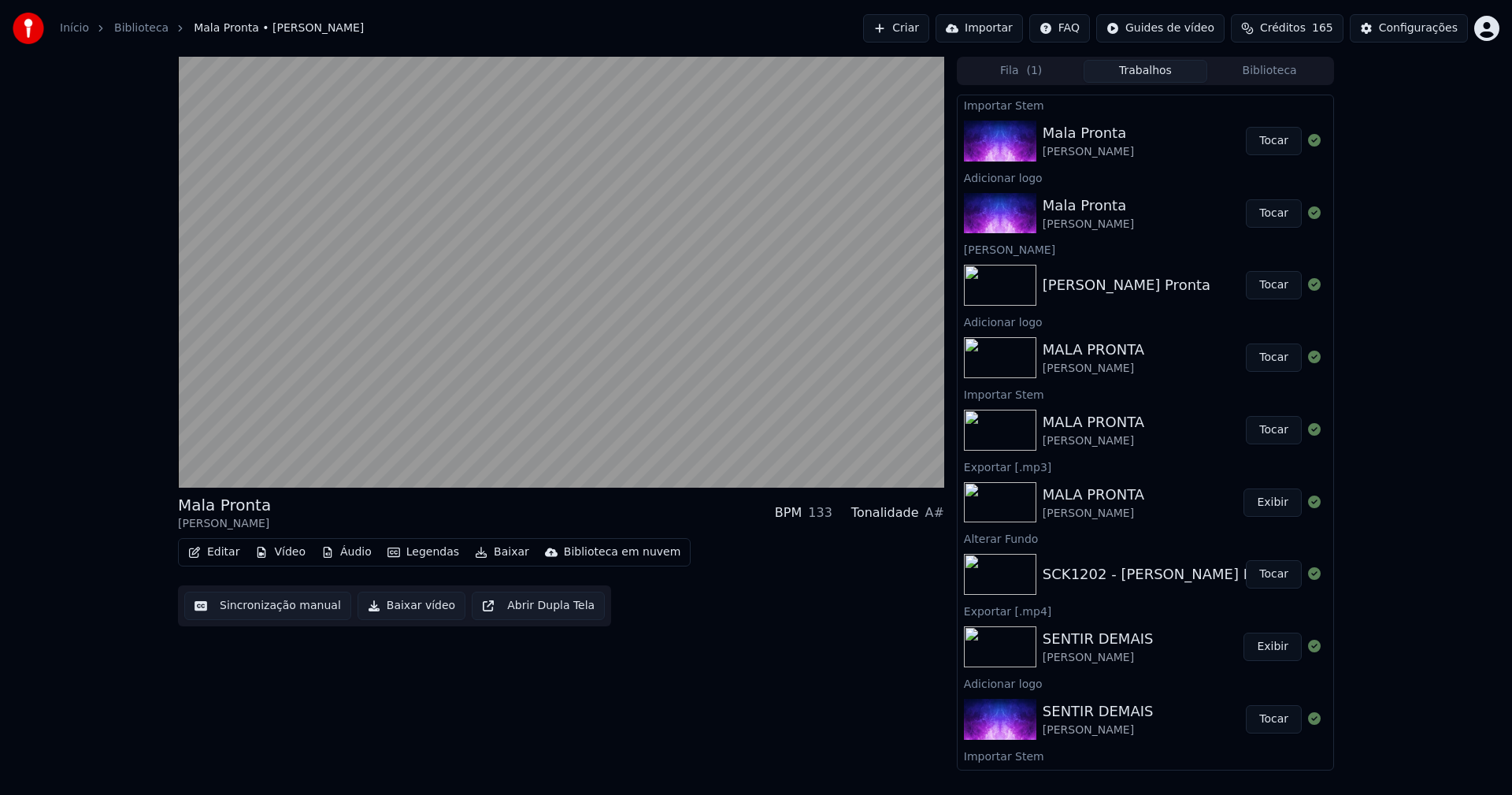
click at [1261, 214] on button "Tocar" at bounding box center [1274, 214] width 56 height 29
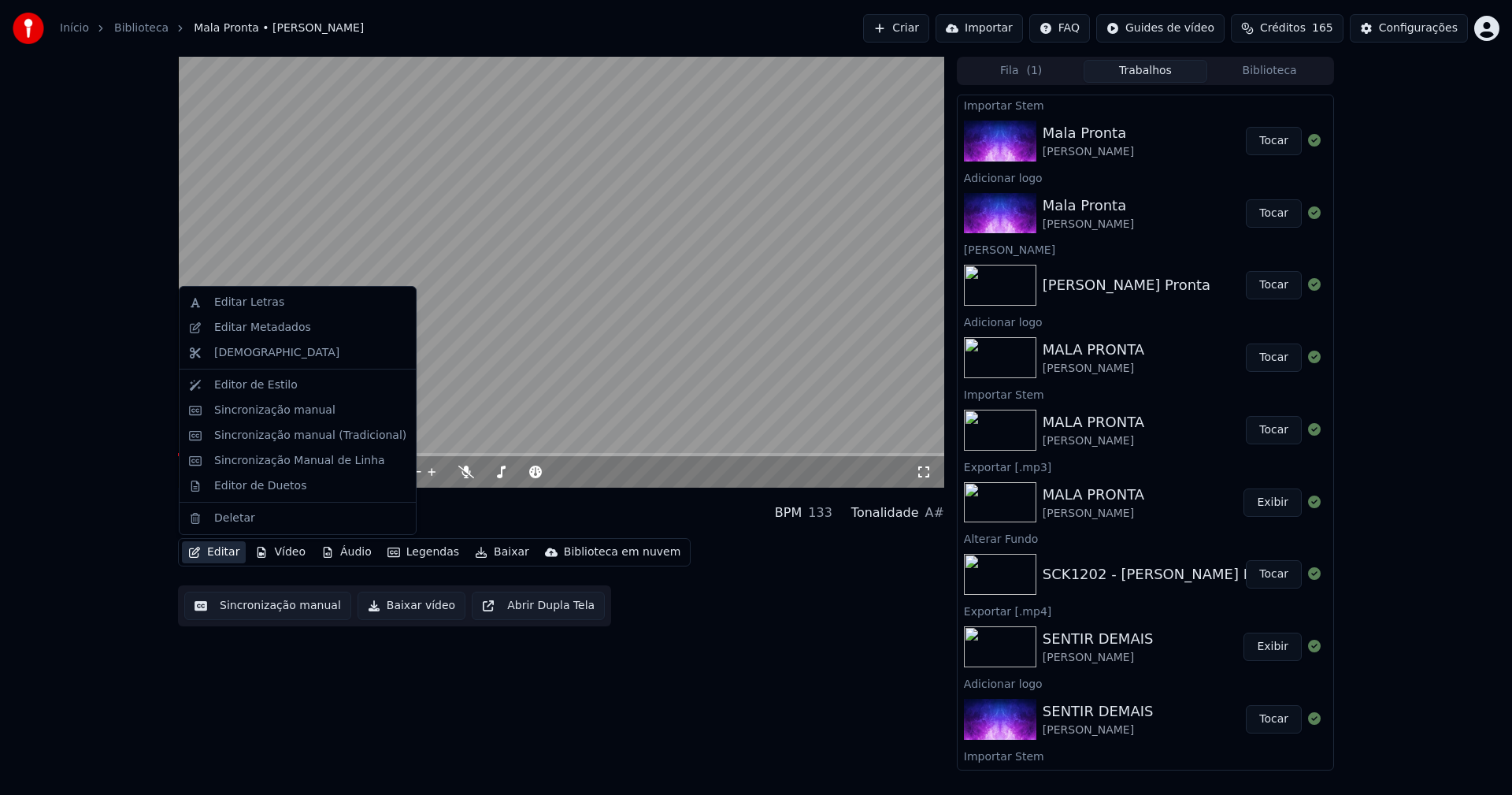
click at [226, 552] on button "Editar" at bounding box center [214, 552] width 64 height 22
click at [262, 432] on div "Sincronização manual (Tradicional)" at bounding box center [310, 435] width 192 height 16
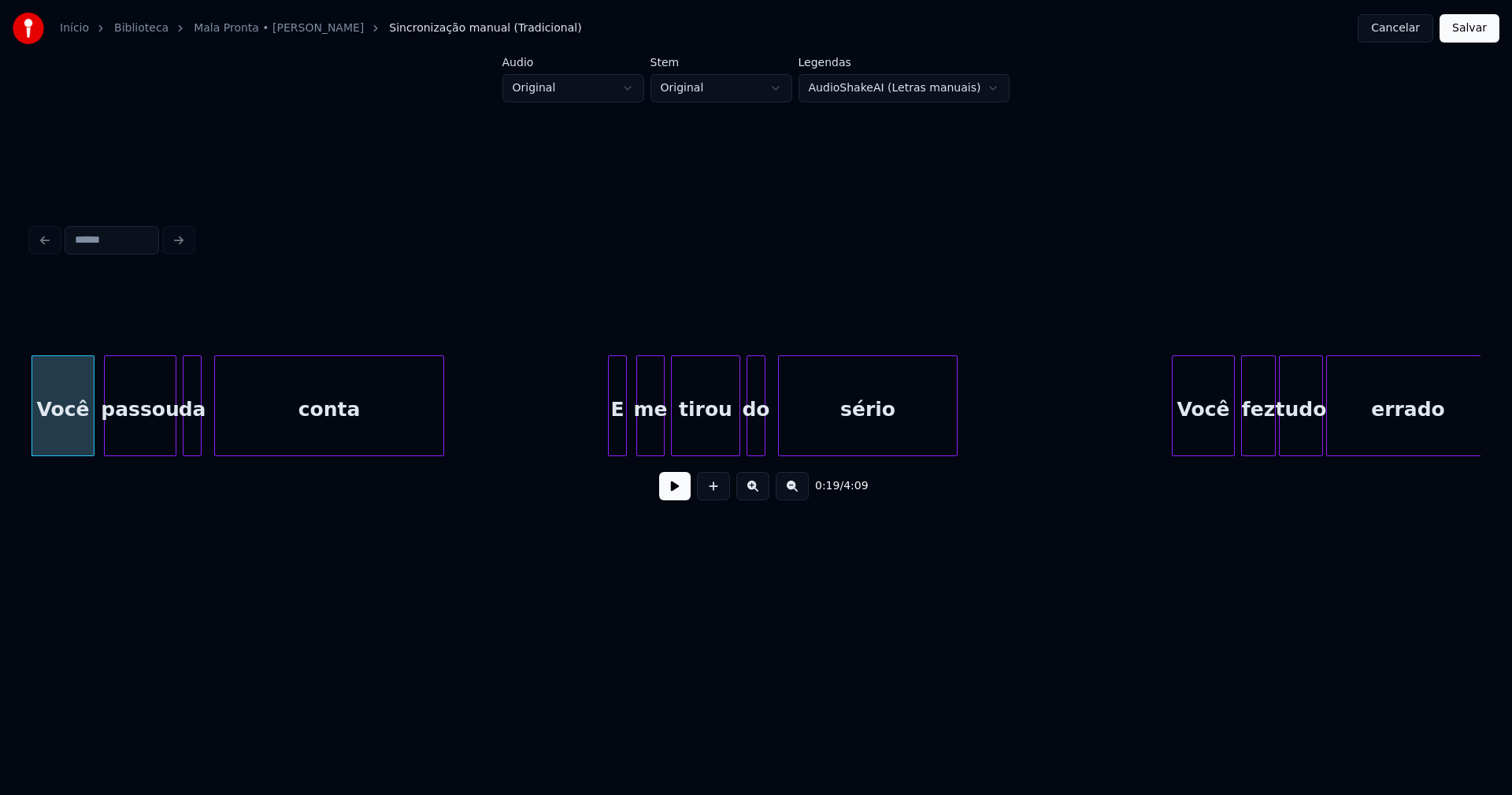
scroll to position [0, 2961]
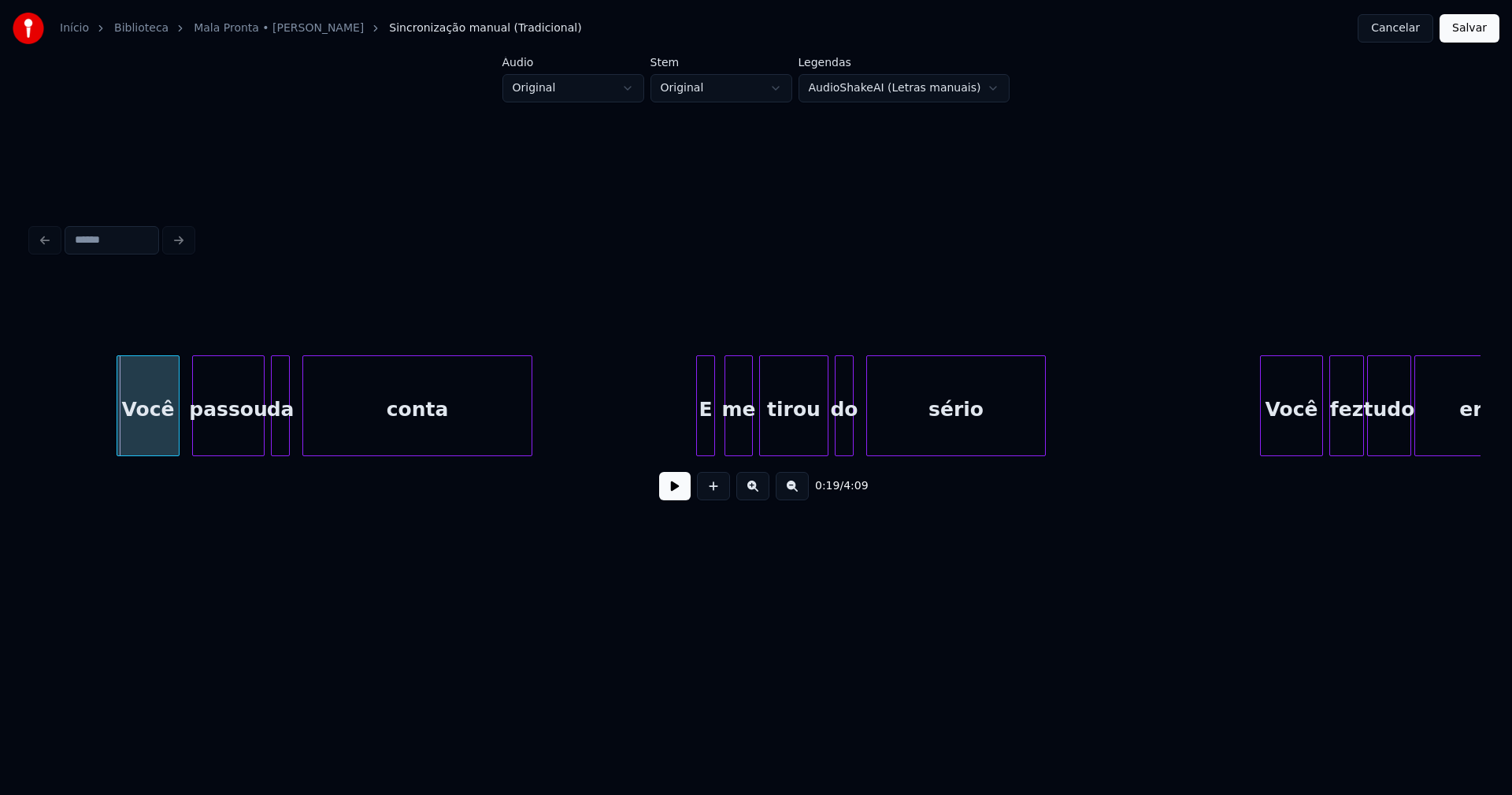
click at [152, 435] on div "Você" at bounding box center [148, 409] width 61 height 107
drag, startPoint x: 677, startPoint y: 499, endPoint x: 473, endPoint y: 470, distance: 206.1
click at [677, 498] on button at bounding box center [675, 486] width 32 height 29
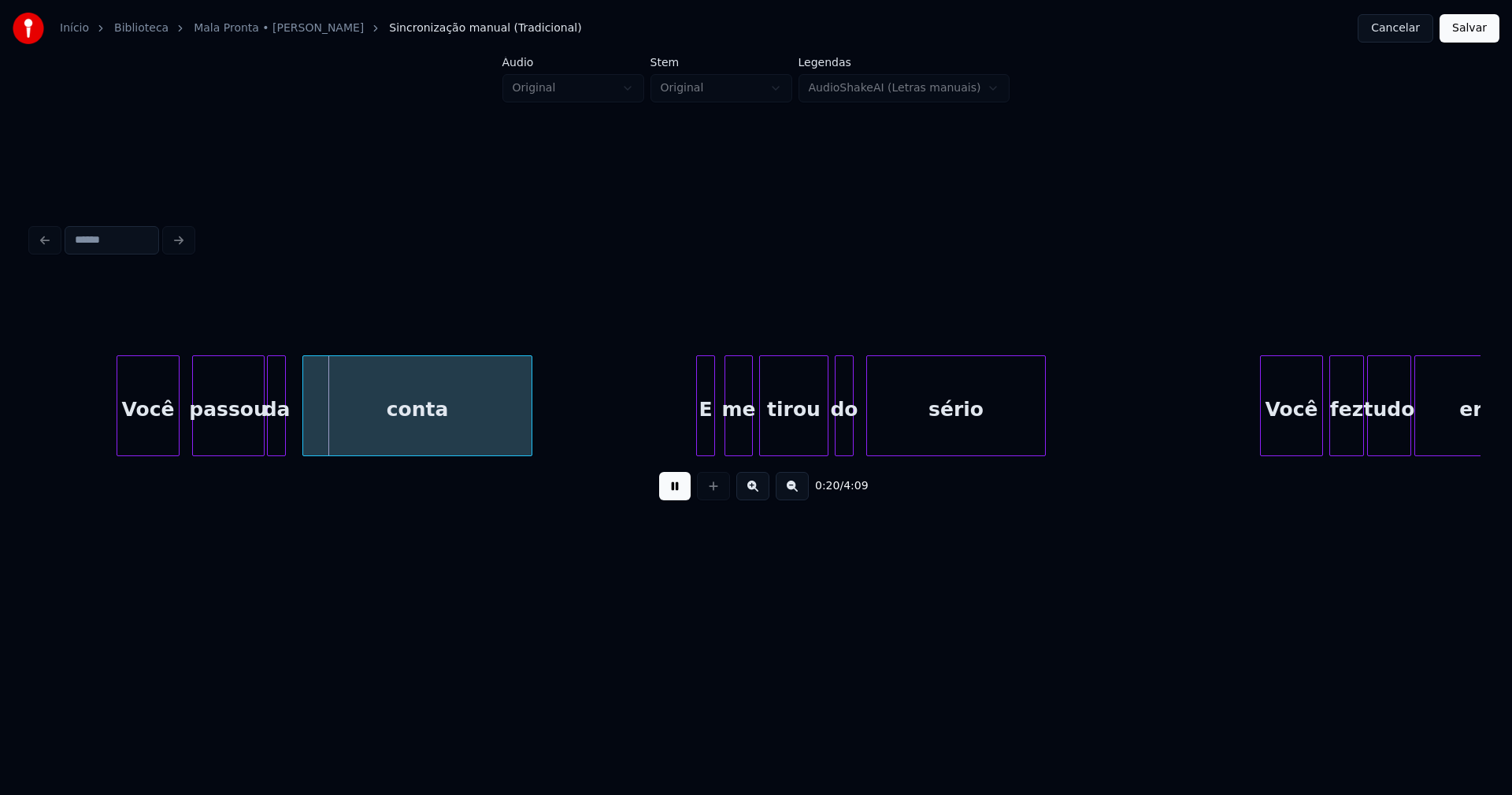
click at [275, 439] on div "da" at bounding box center [276, 409] width 17 height 107
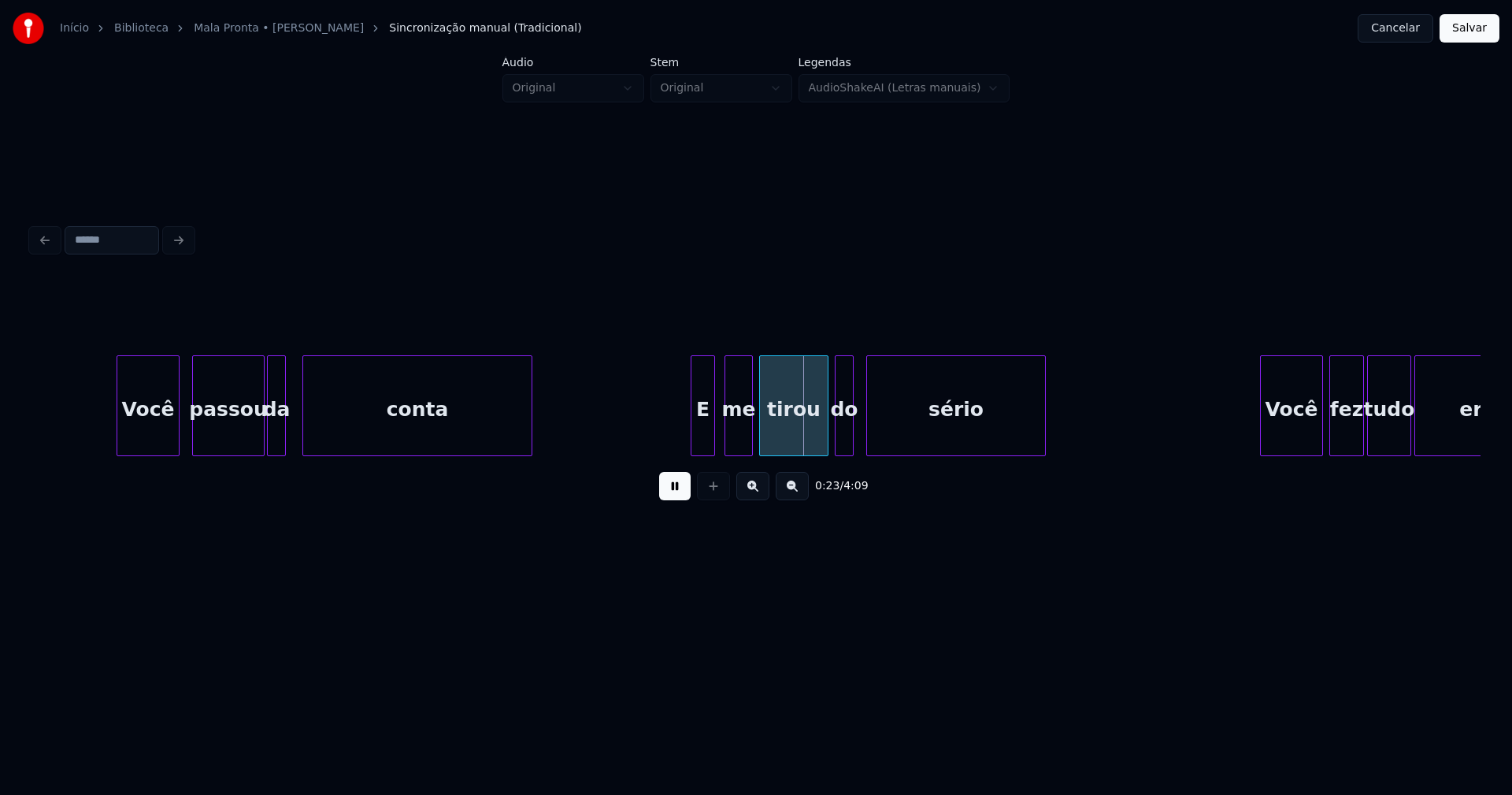
click at [694, 441] on div at bounding box center [694, 405] width 5 height 99
click at [872, 442] on div at bounding box center [874, 405] width 5 height 99
click at [863, 431] on div at bounding box center [866, 405] width 5 height 99
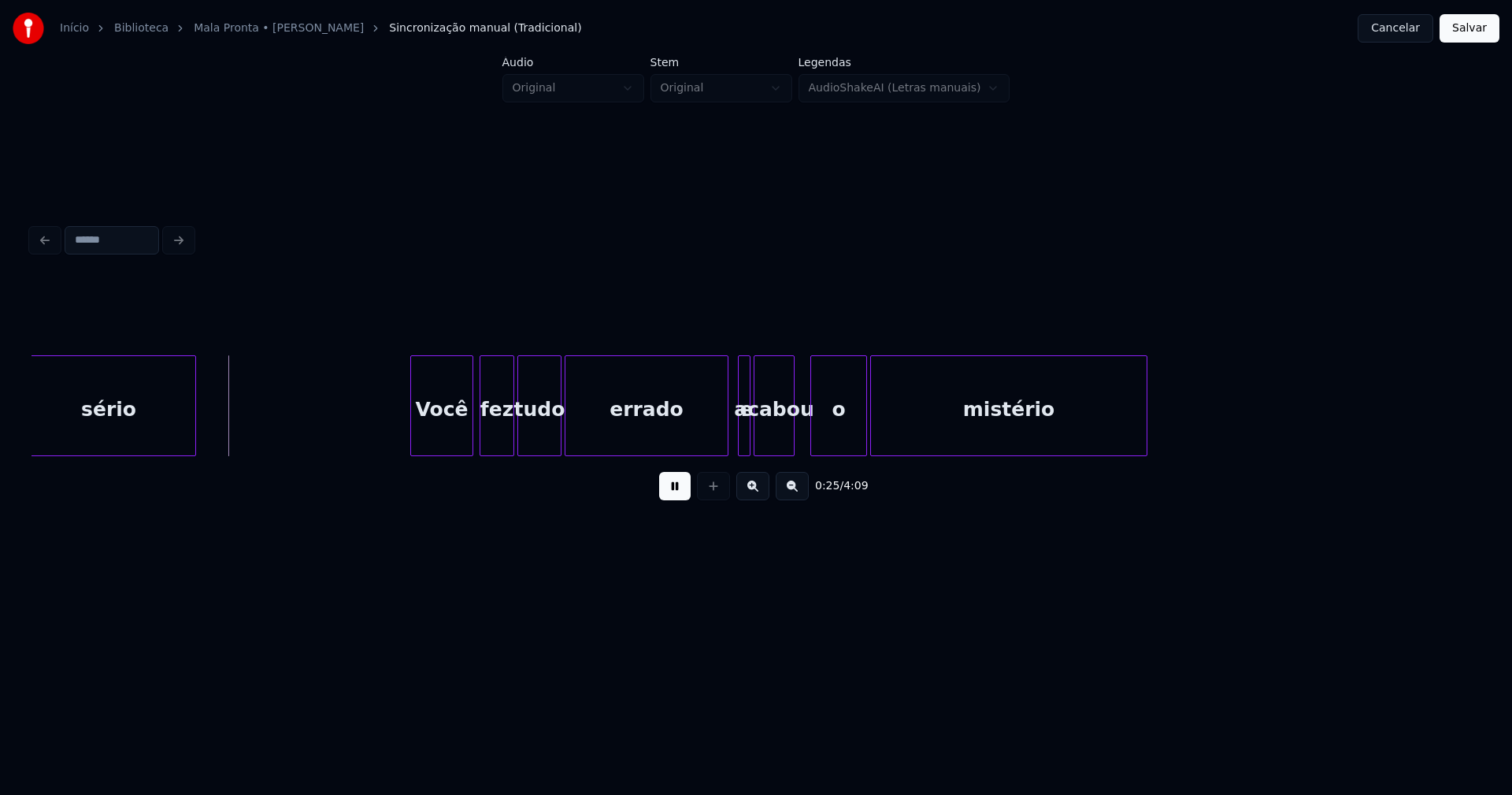
scroll to position [0, 3854]
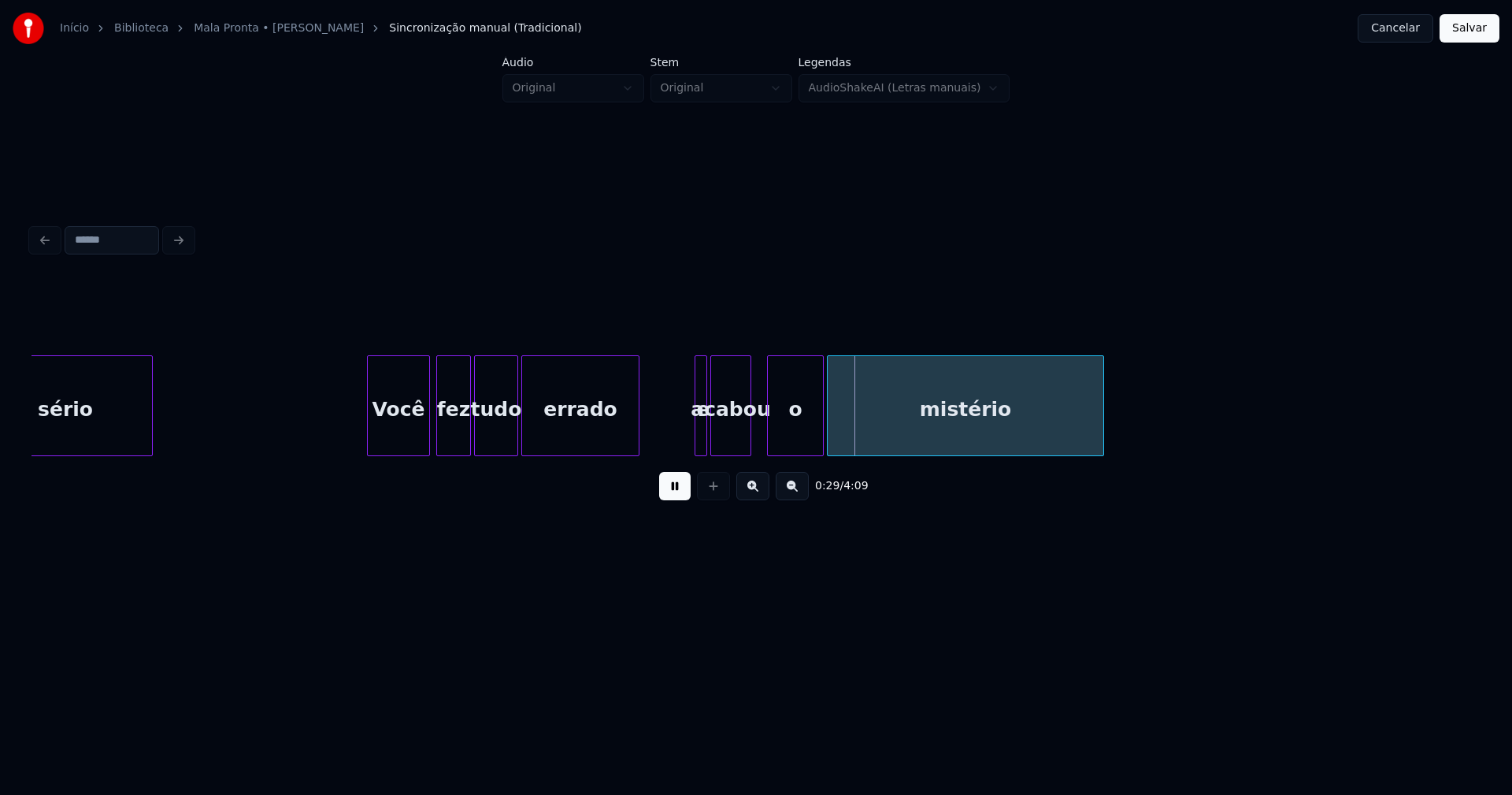
click at [638, 445] on div at bounding box center [636, 405] width 5 height 99
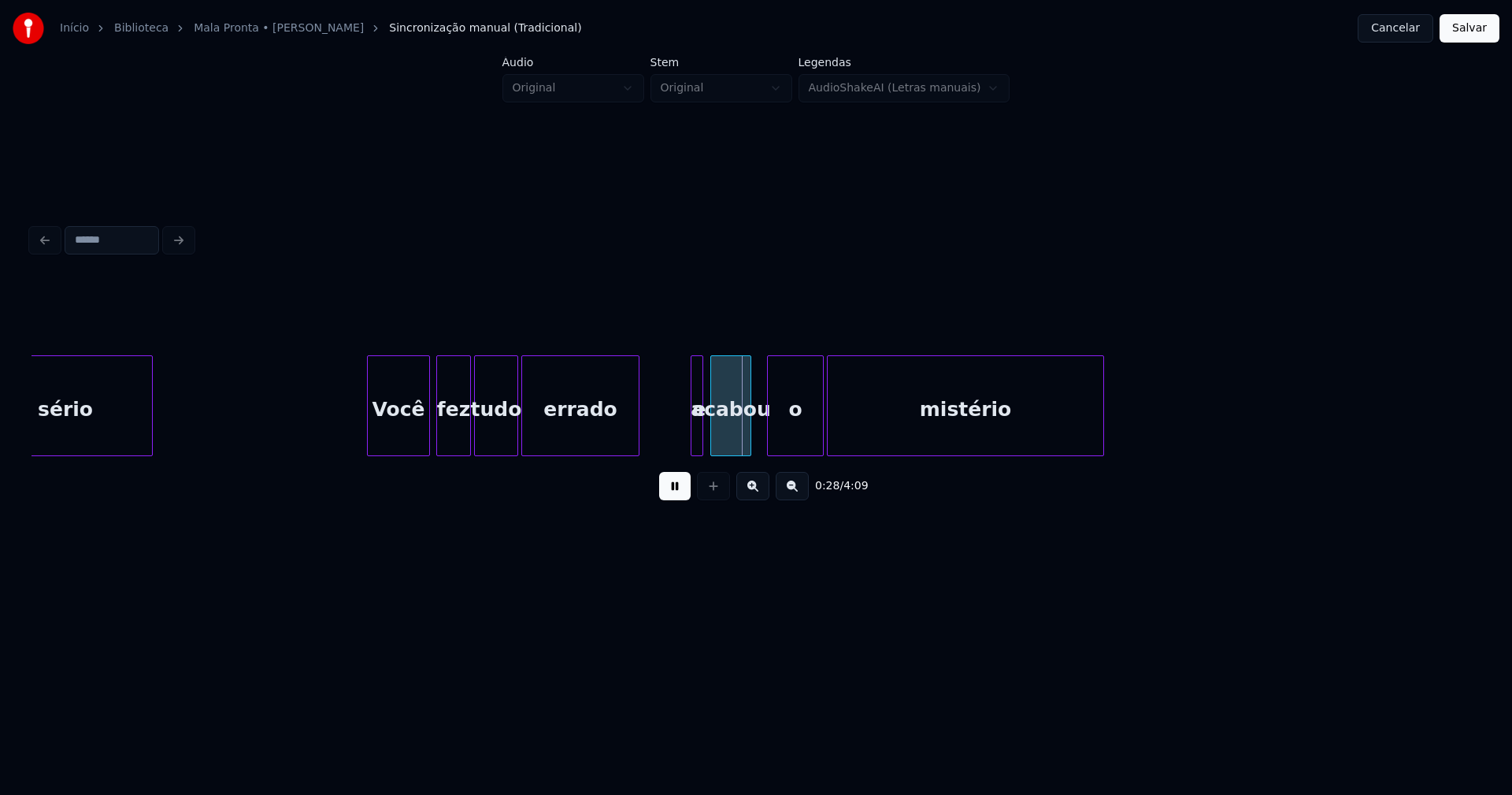
click at [691, 424] on div "e" at bounding box center [697, 405] width 13 height 101
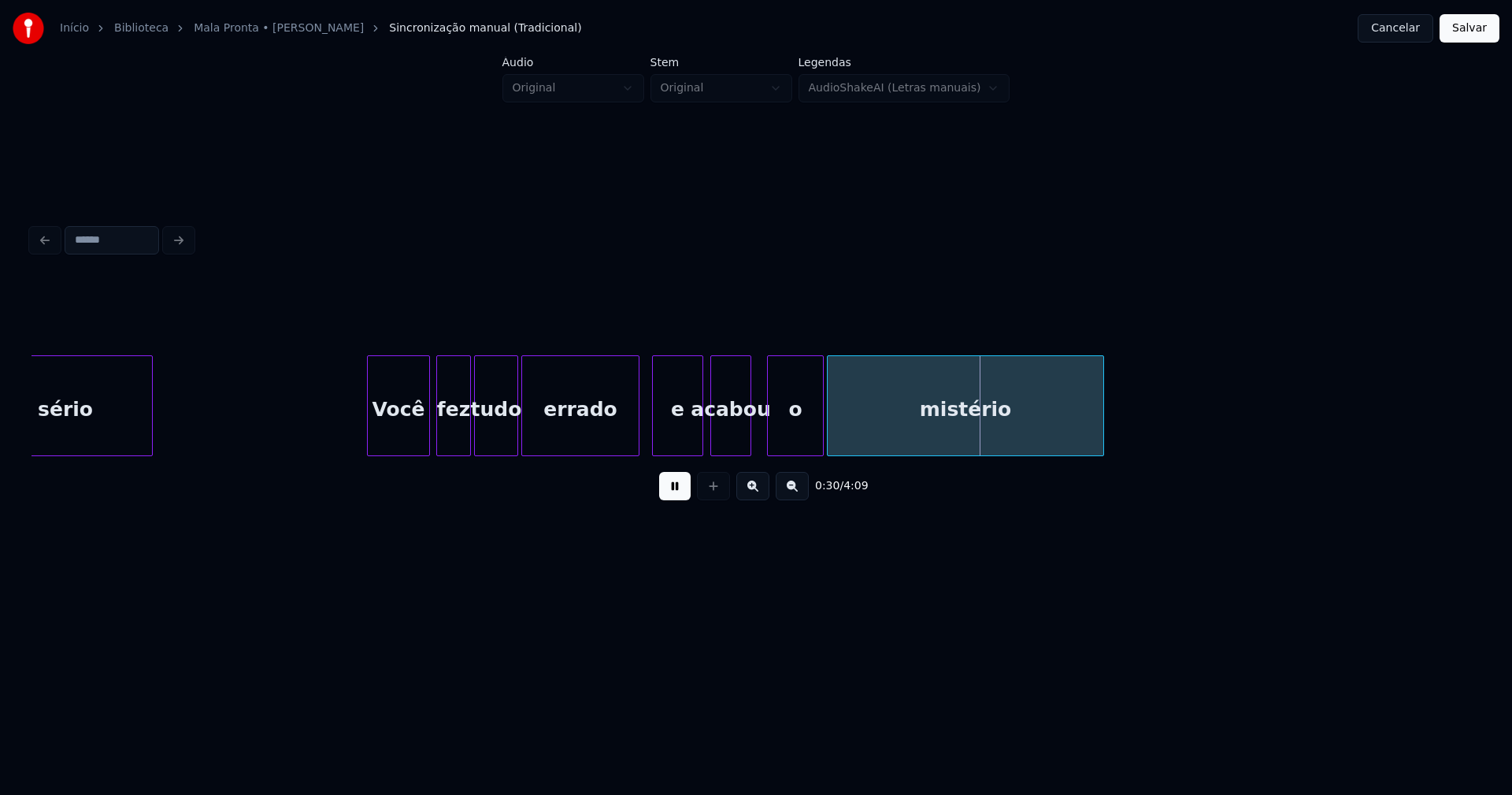
click at [654, 448] on div at bounding box center [655, 405] width 5 height 99
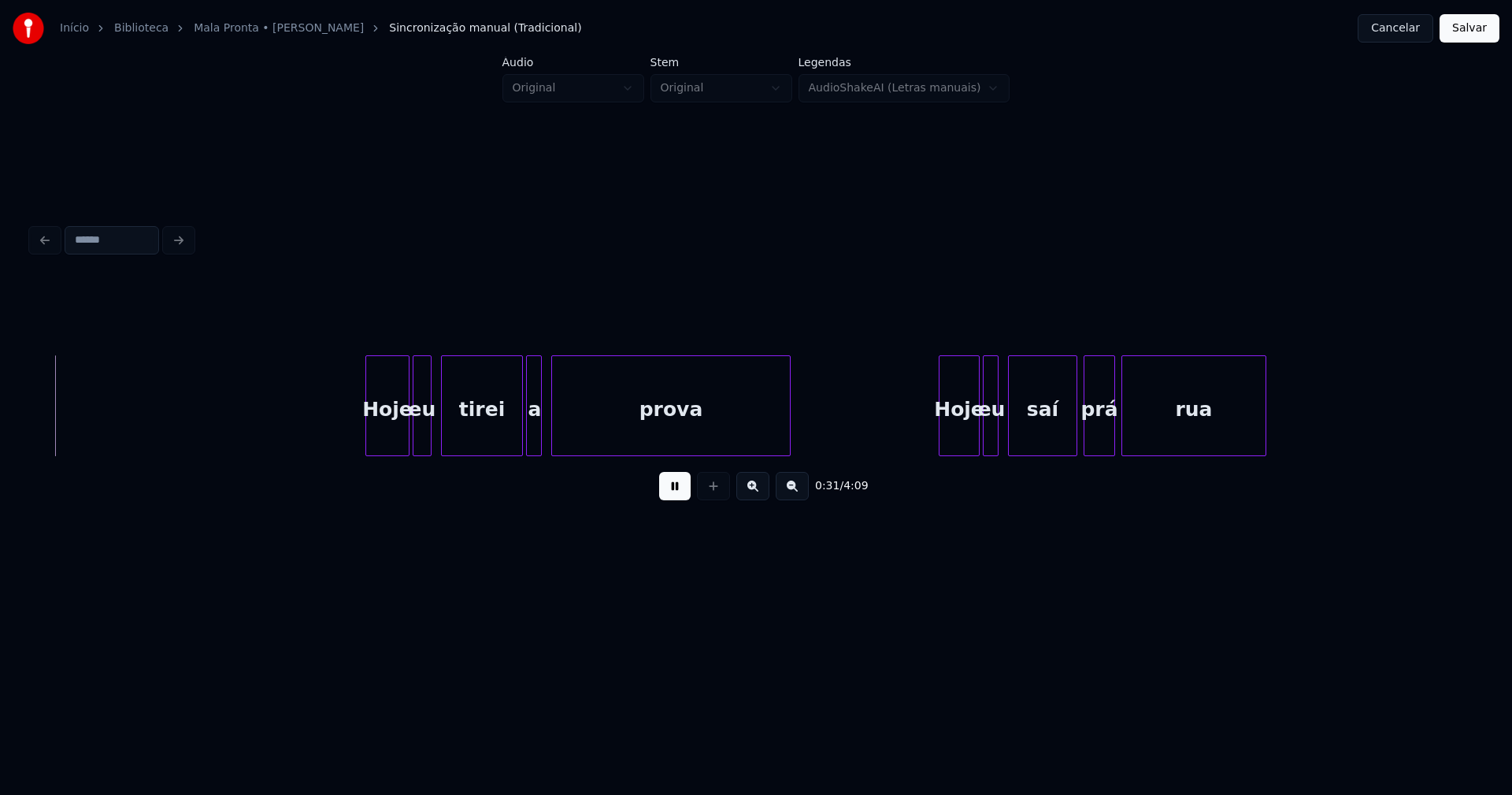
scroll to position [0, 5008]
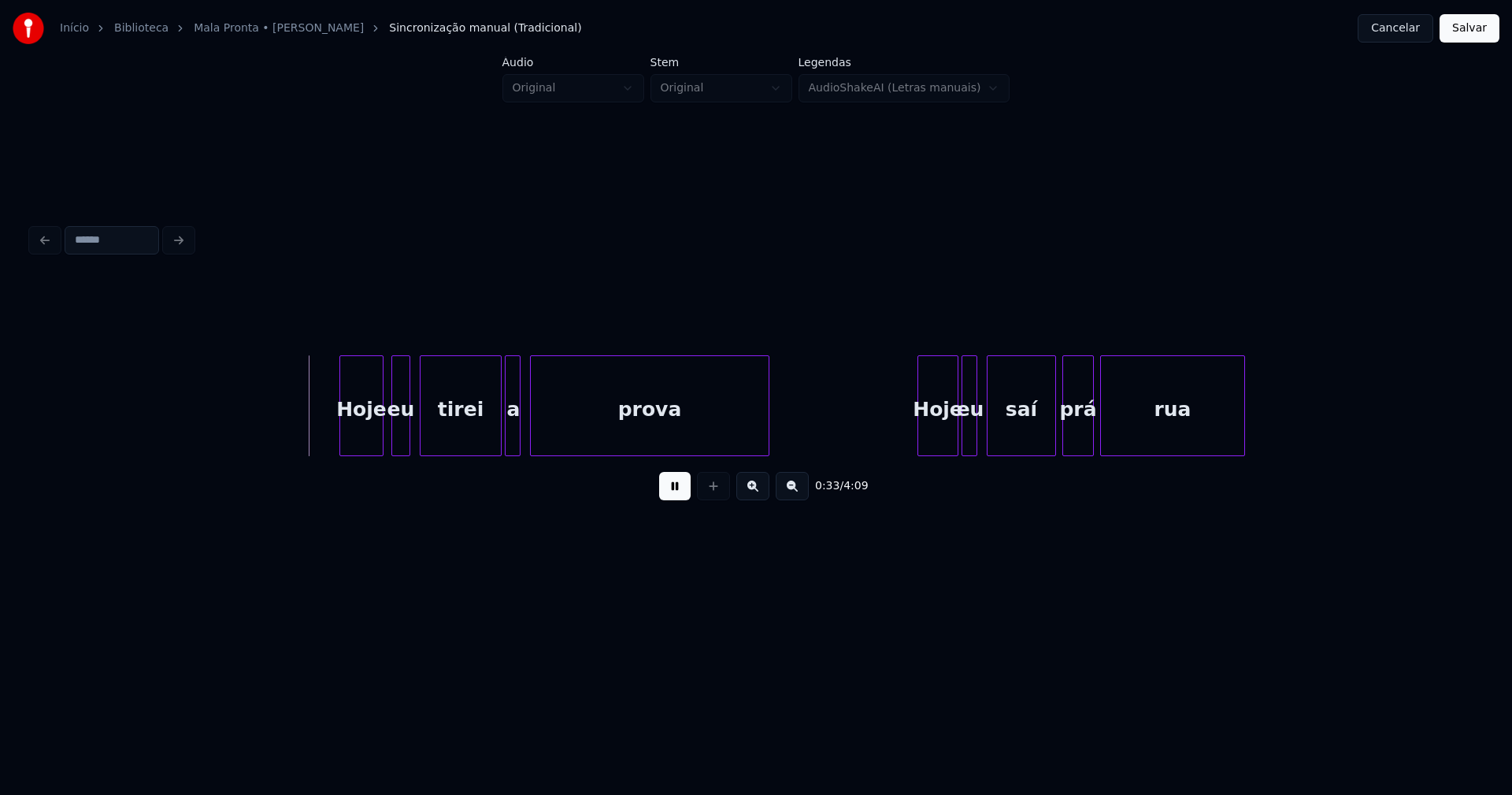
click at [366, 433] on div "Hoje" at bounding box center [361, 409] width 43 height 107
click at [397, 434] on div "eu" at bounding box center [395, 409] width 17 height 107
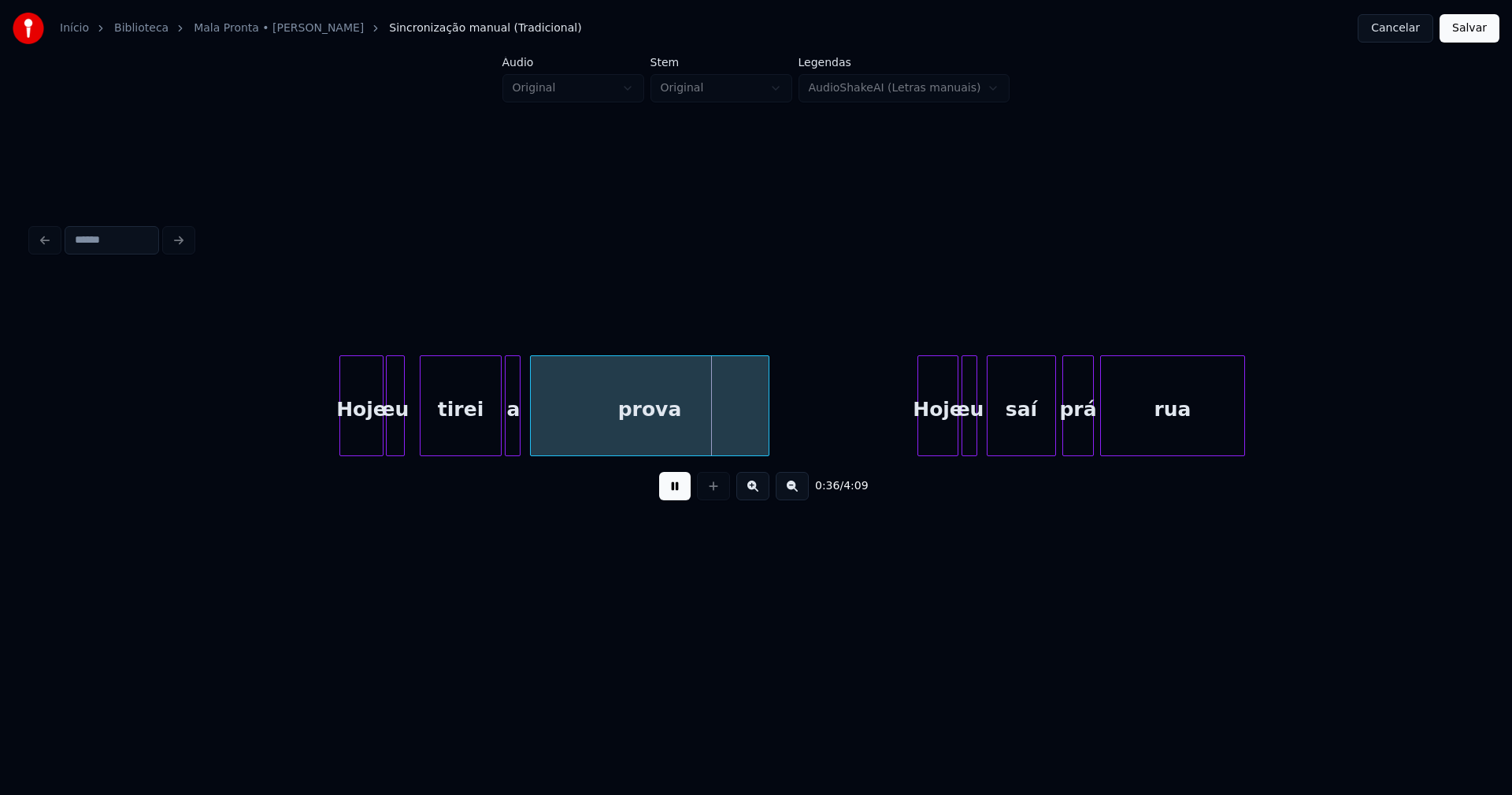
click at [499, 431] on div at bounding box center [499, 405] width 5 height 99
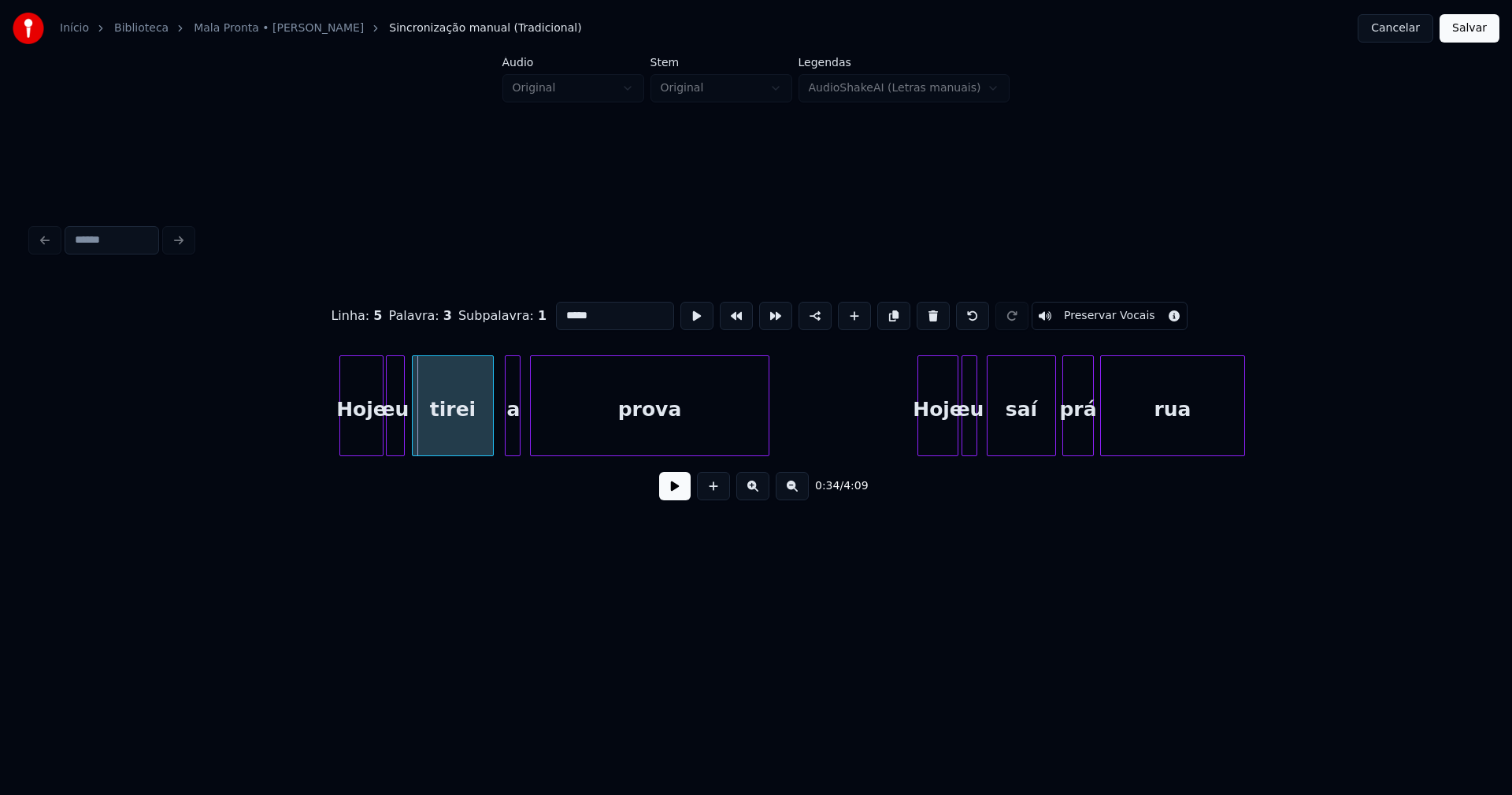
click at [475, 444] on div "tirei" at bounding box center [453, 409] width 80 height 107
click at [500, 442] on div at bounding box center [499, 405] width 5 height 99
click at [673, 494] on button at bounding box center [675, 486] width 32 height 29
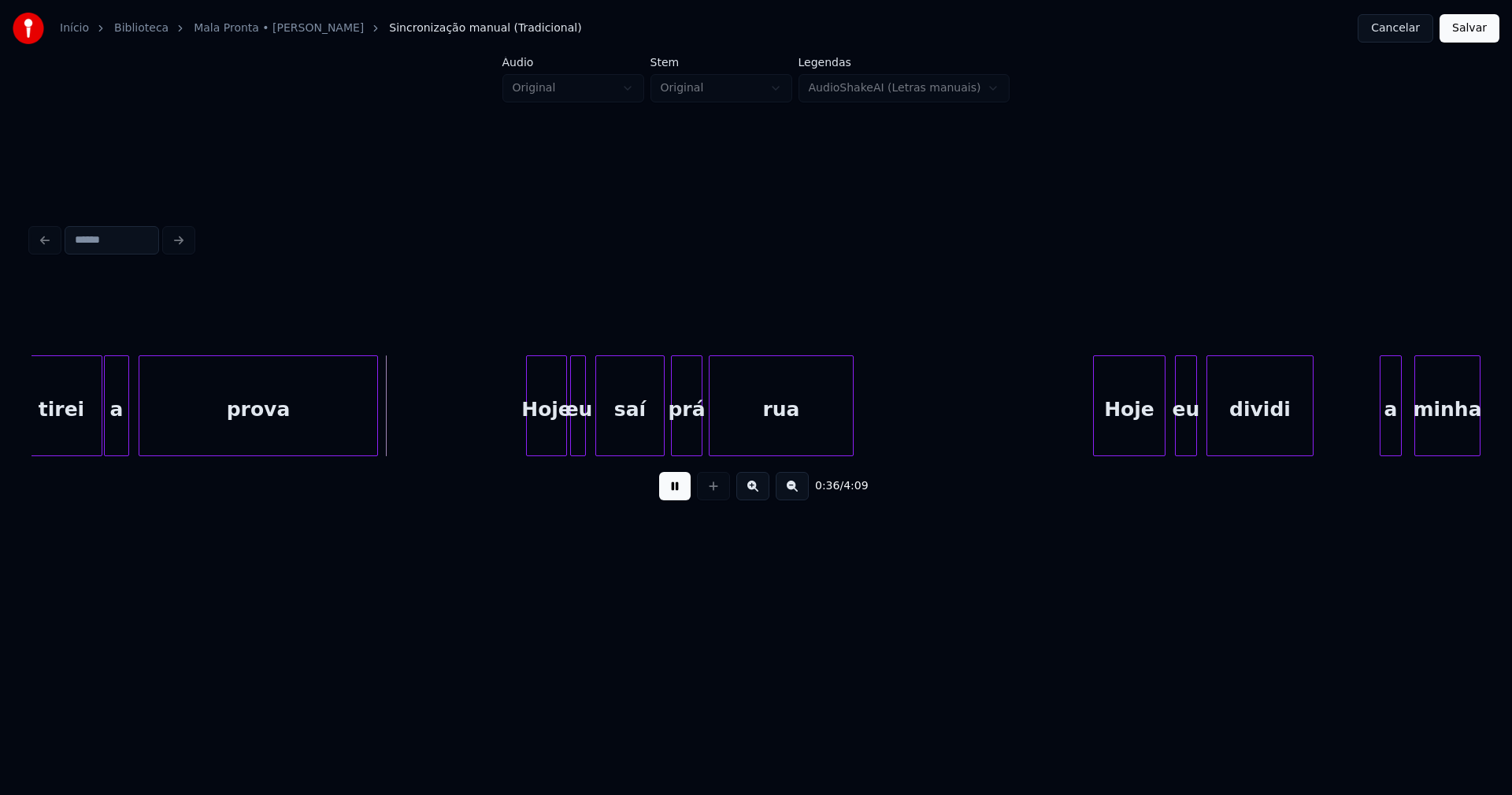
scroll to position [0, 5552]
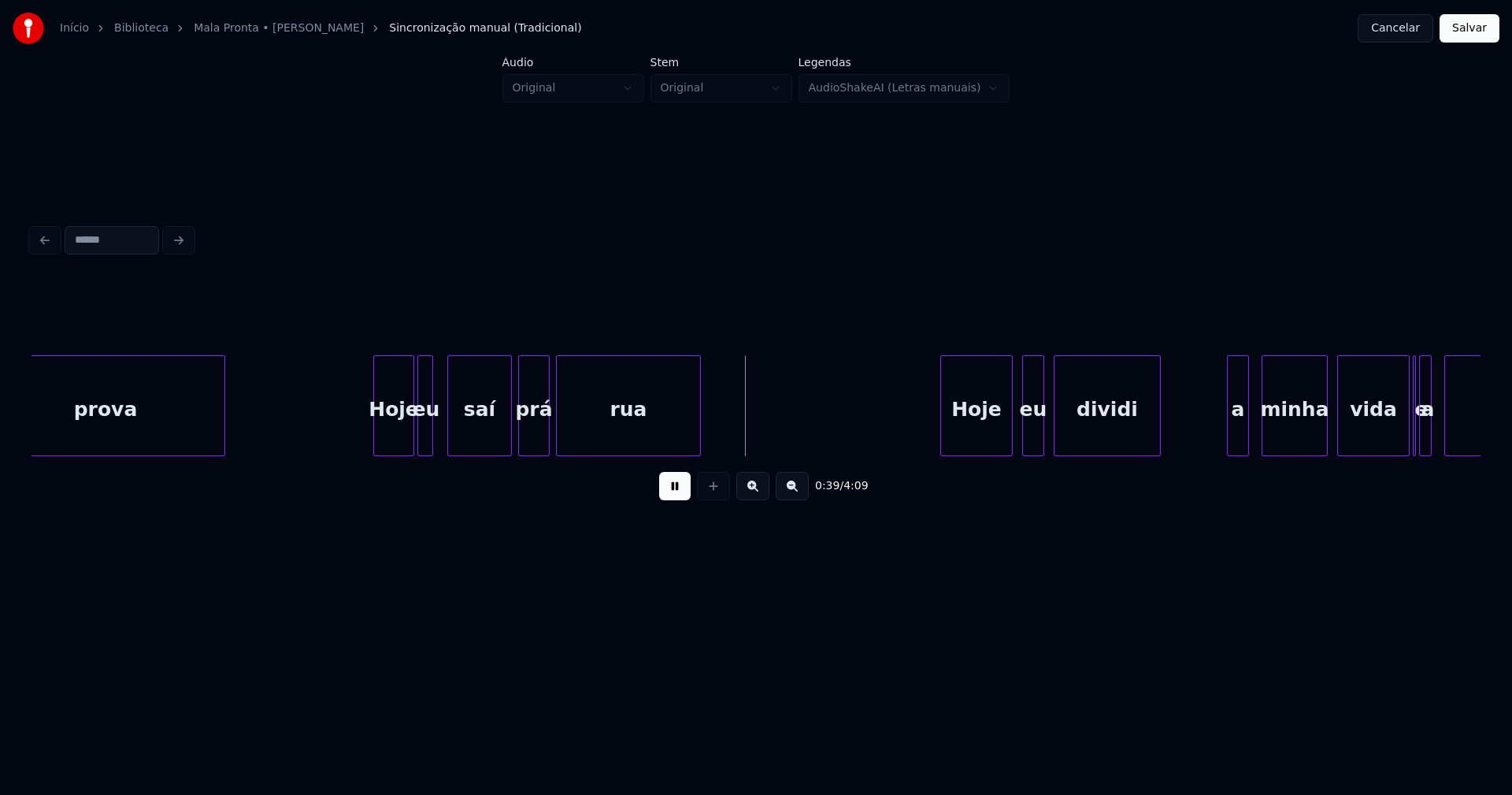
click at [448, 435] on div at bounding box center [450, 405] width 5 height 99
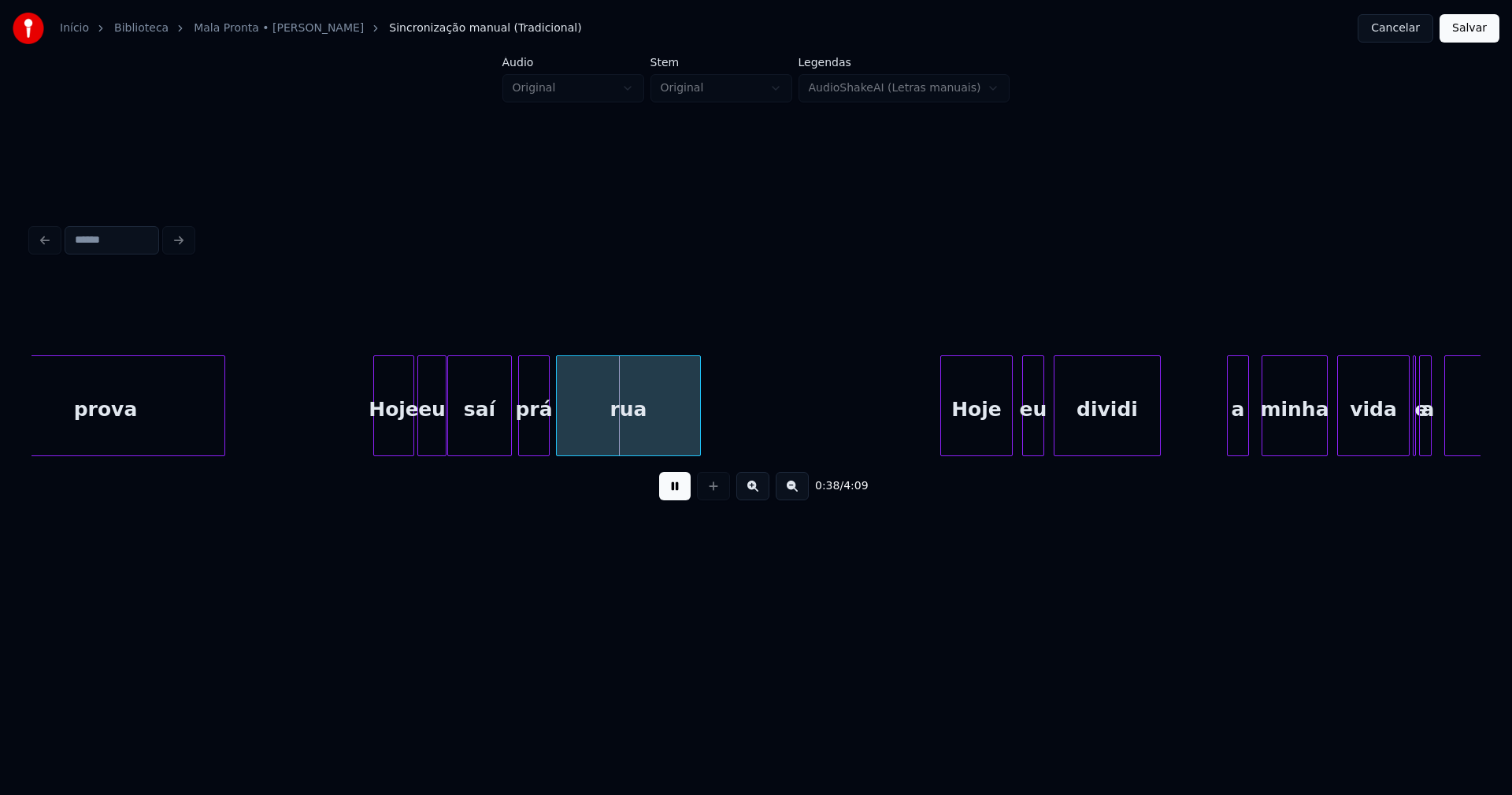
click at [443, 438] on div at bounding box center [443, 405] width 5 height 99
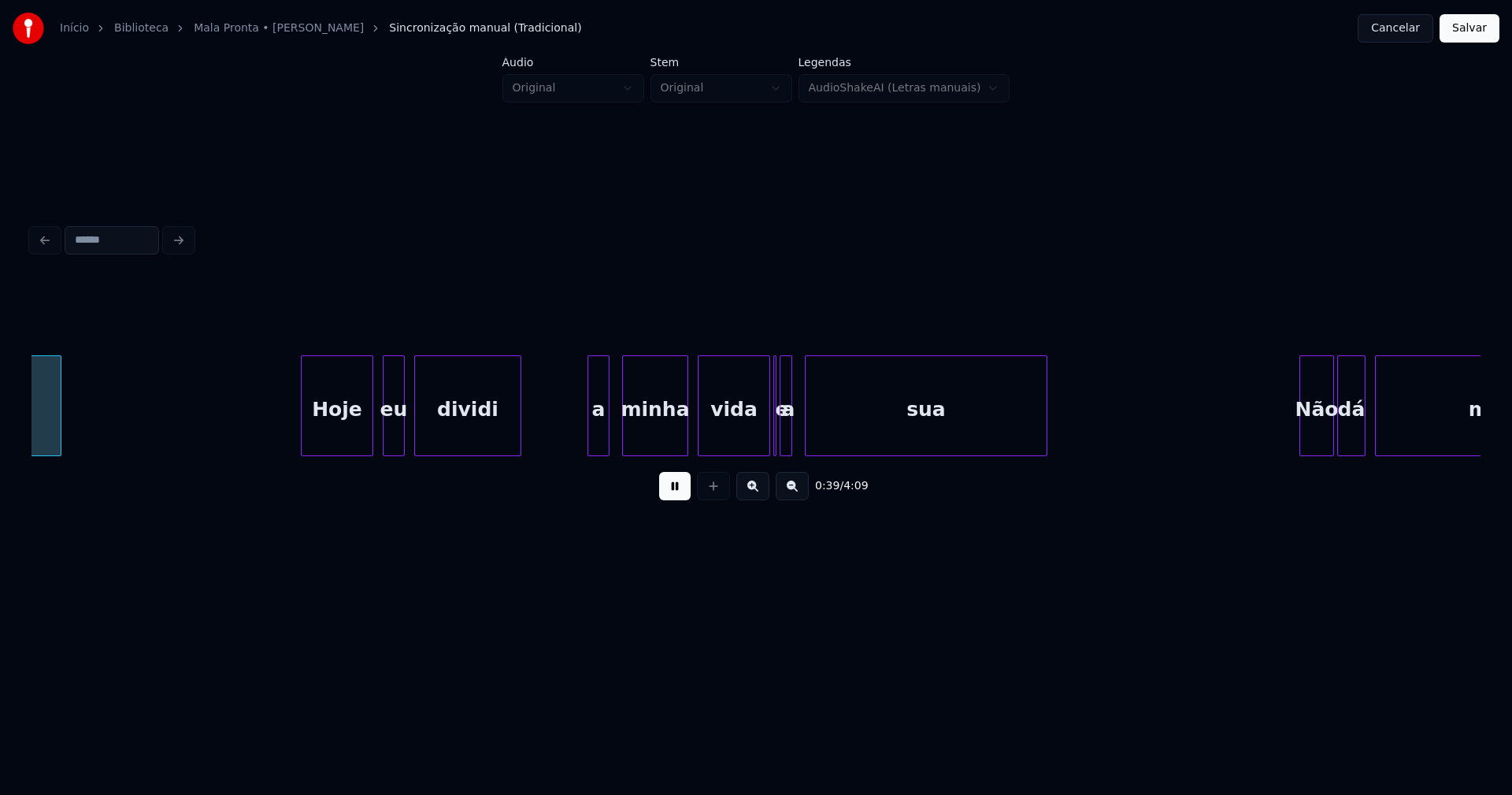
scroll to position [0, 6202]
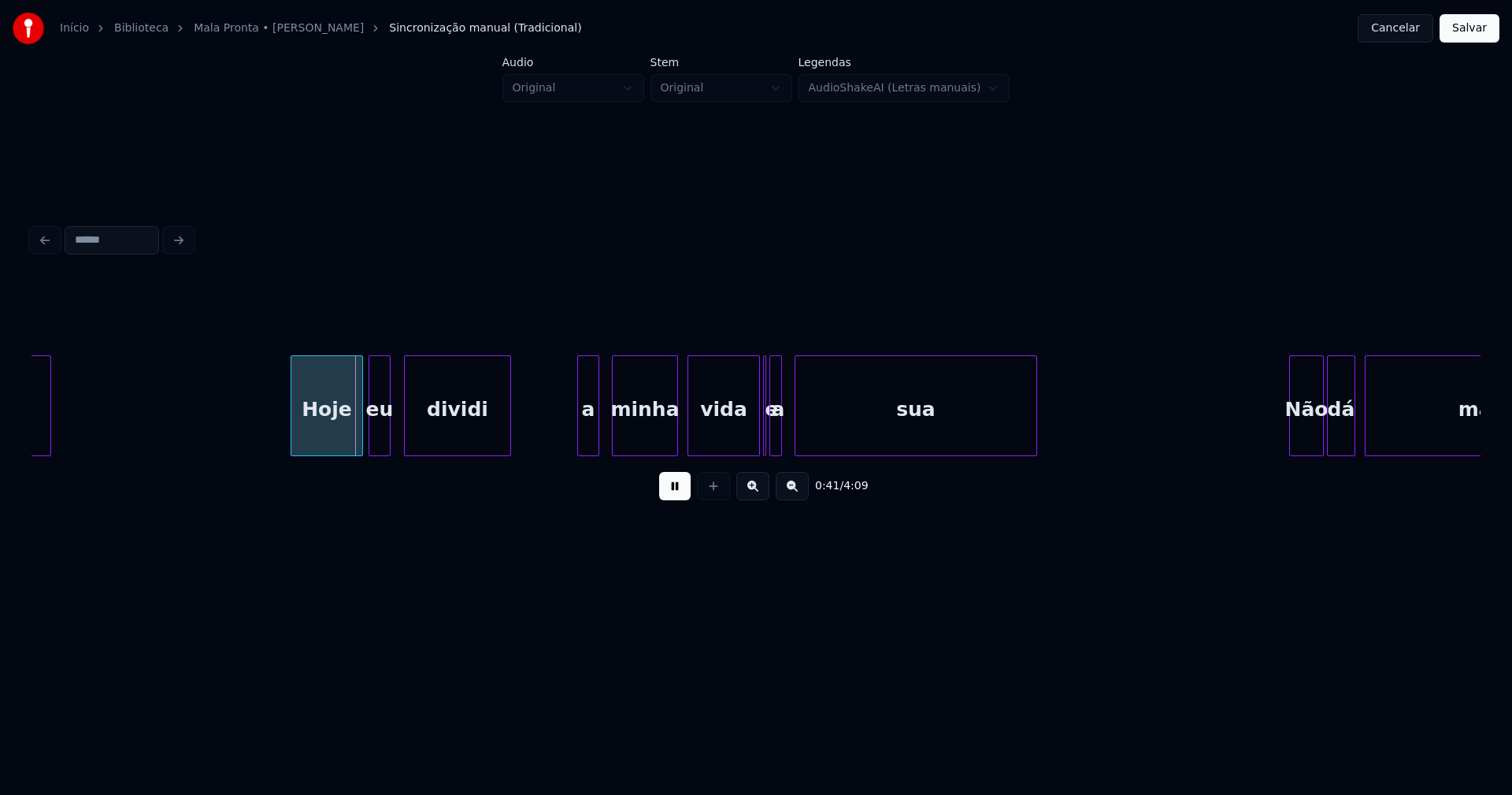
click at [383, 442] on div "eu" at bounding box center [380, 409] width 21 height 107
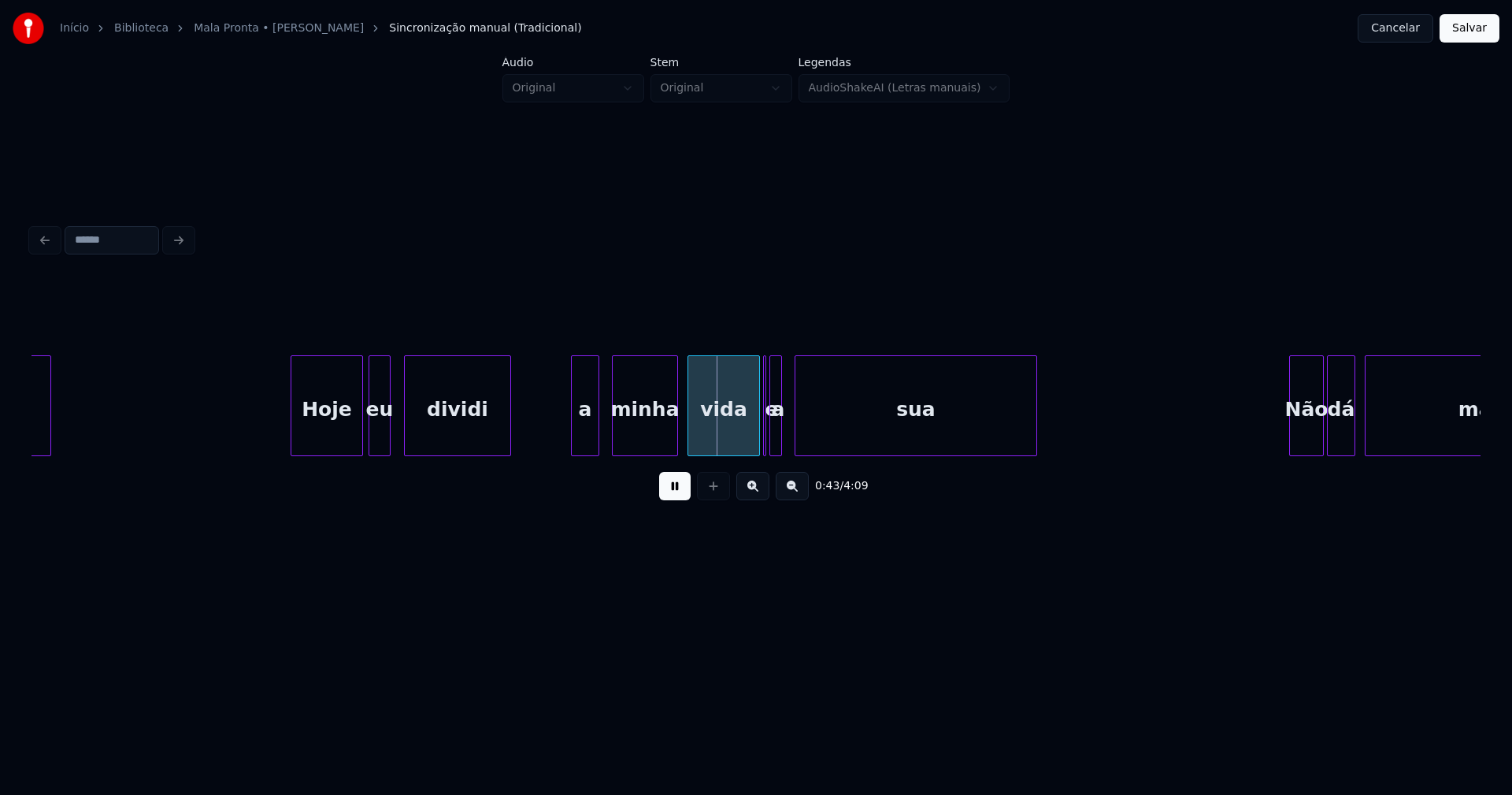
click at [573, 441] on div at bounding box center [574, 405] width 5 height 99
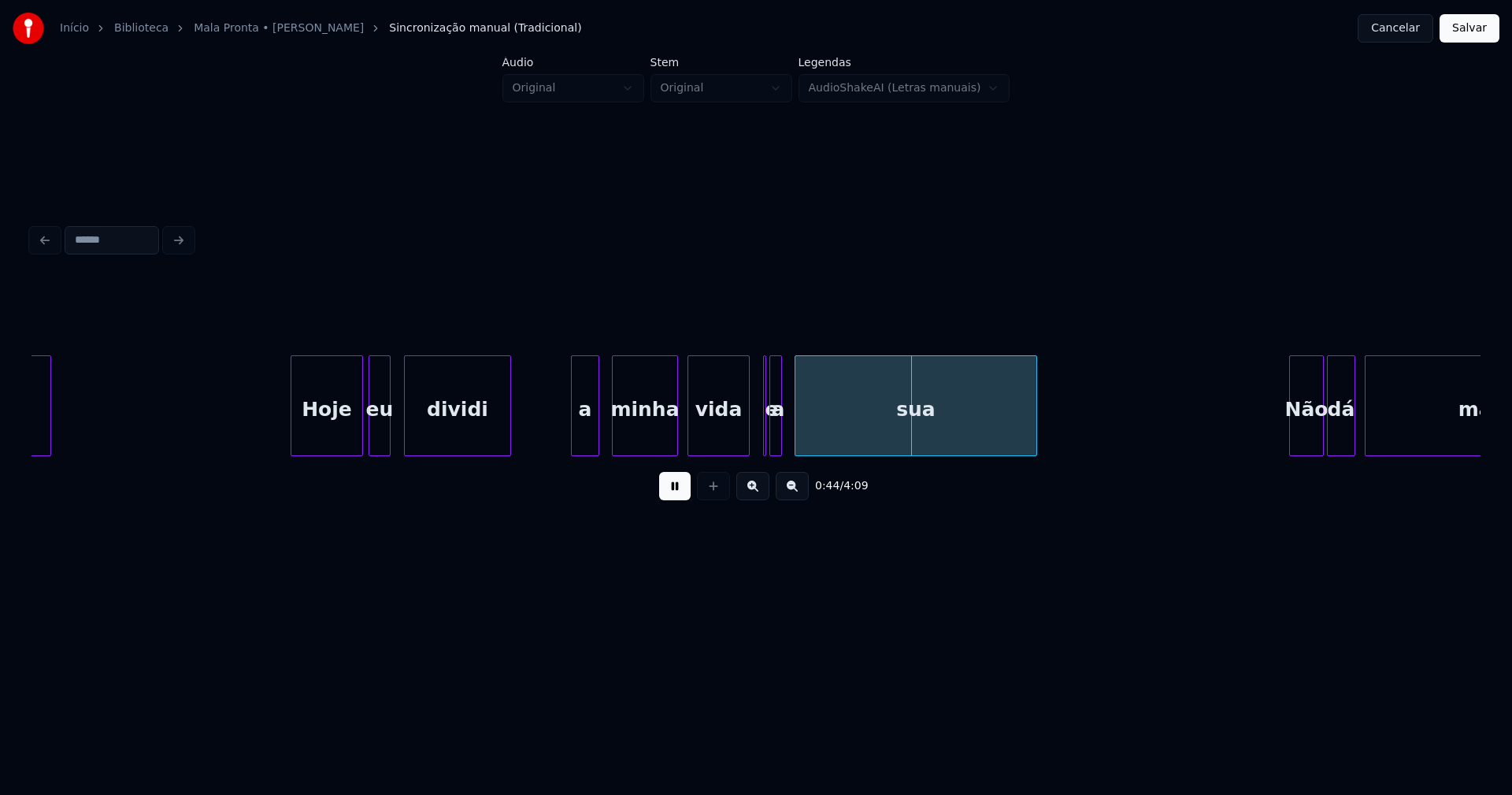
click at [746, 446] on div at bounding box center [746, 405] width 5 height 99
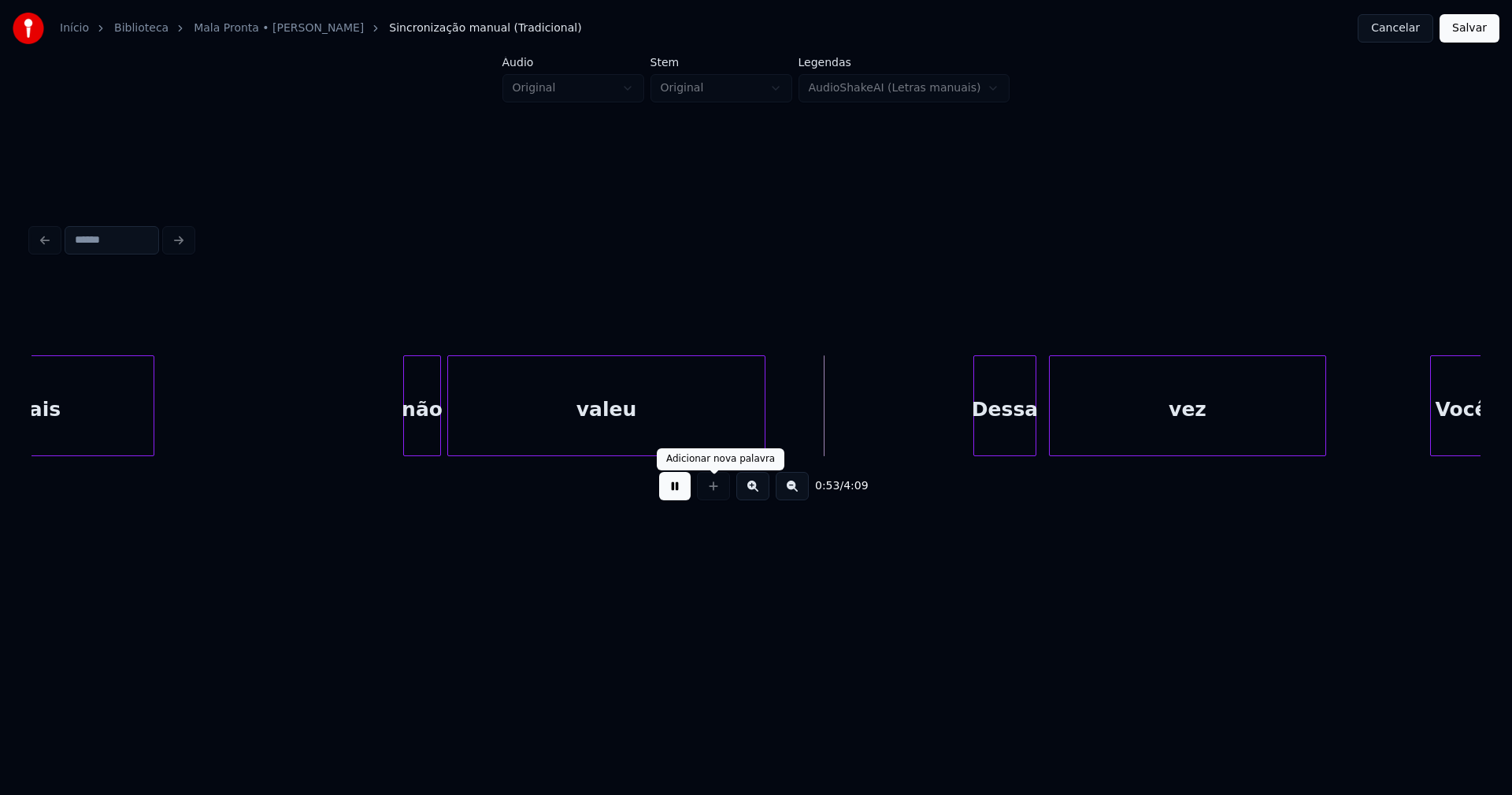
click at [675, 500] on button at bounding box center [675, 486] width 32 height 29
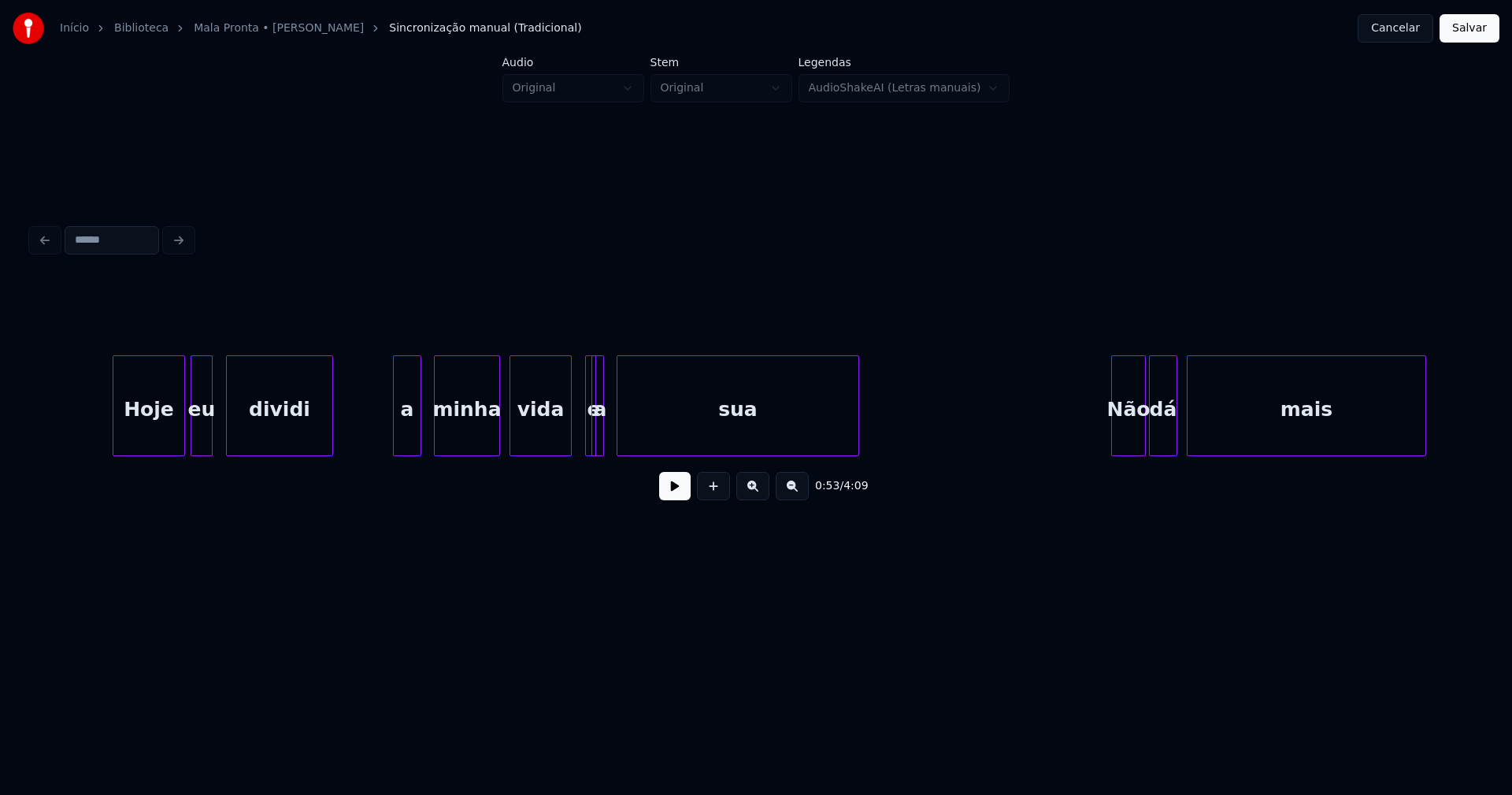
scroll to position [0, 6335]
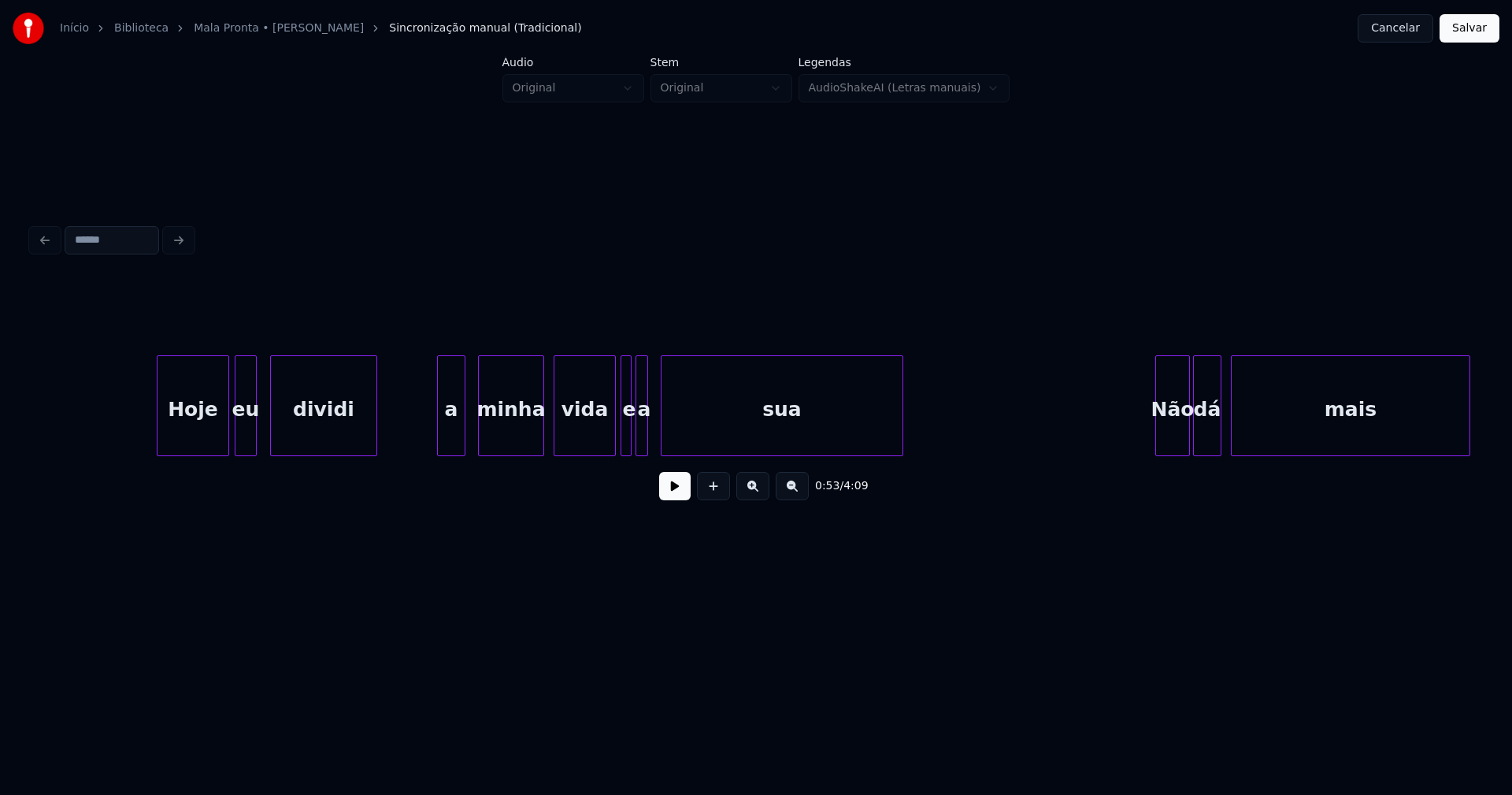
click at [667, 431] on div at bounding box center [669, 405] width 5 height 99
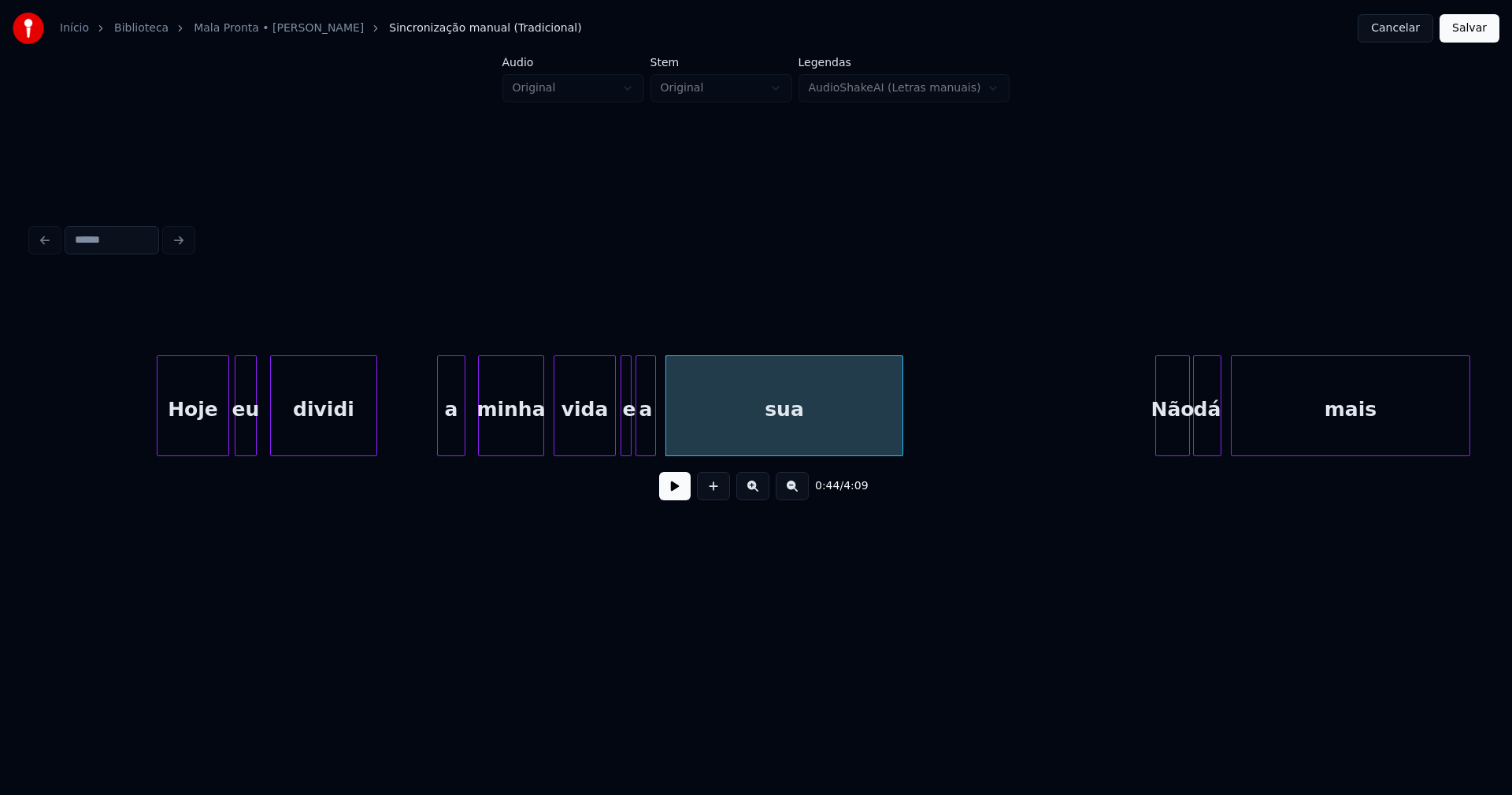
click at [653, 435] on div at bounding box center [653, 405] width 5 height 99
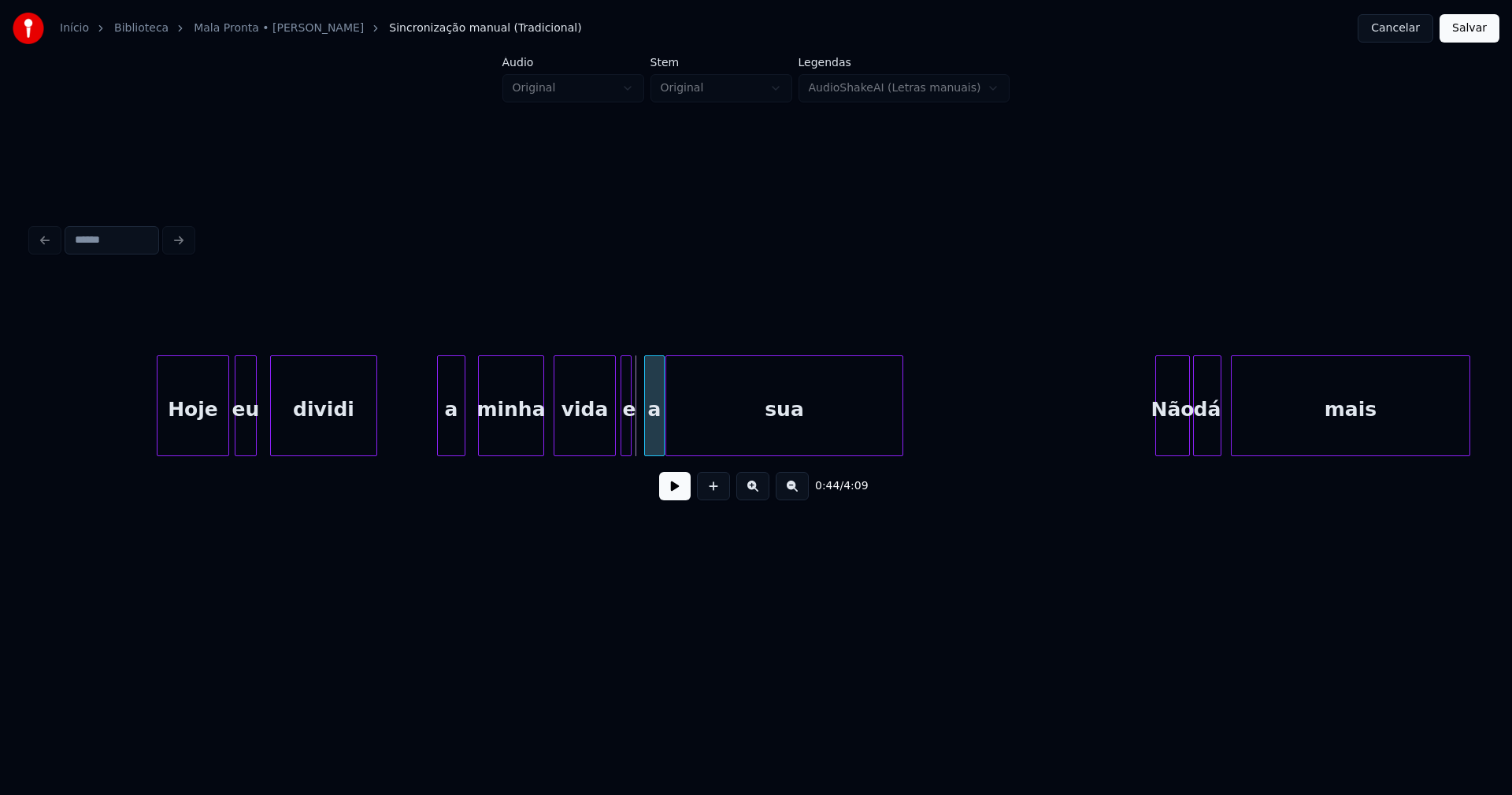
click at [654, 442] on div "a" at bounding box center [654, 409] width 19 height 107
click at [637, 438] on div at bounding box center [638, 405] width 5 height 99
click at [673, 500] on button at bounding box center [675, 486] width 32 height 29
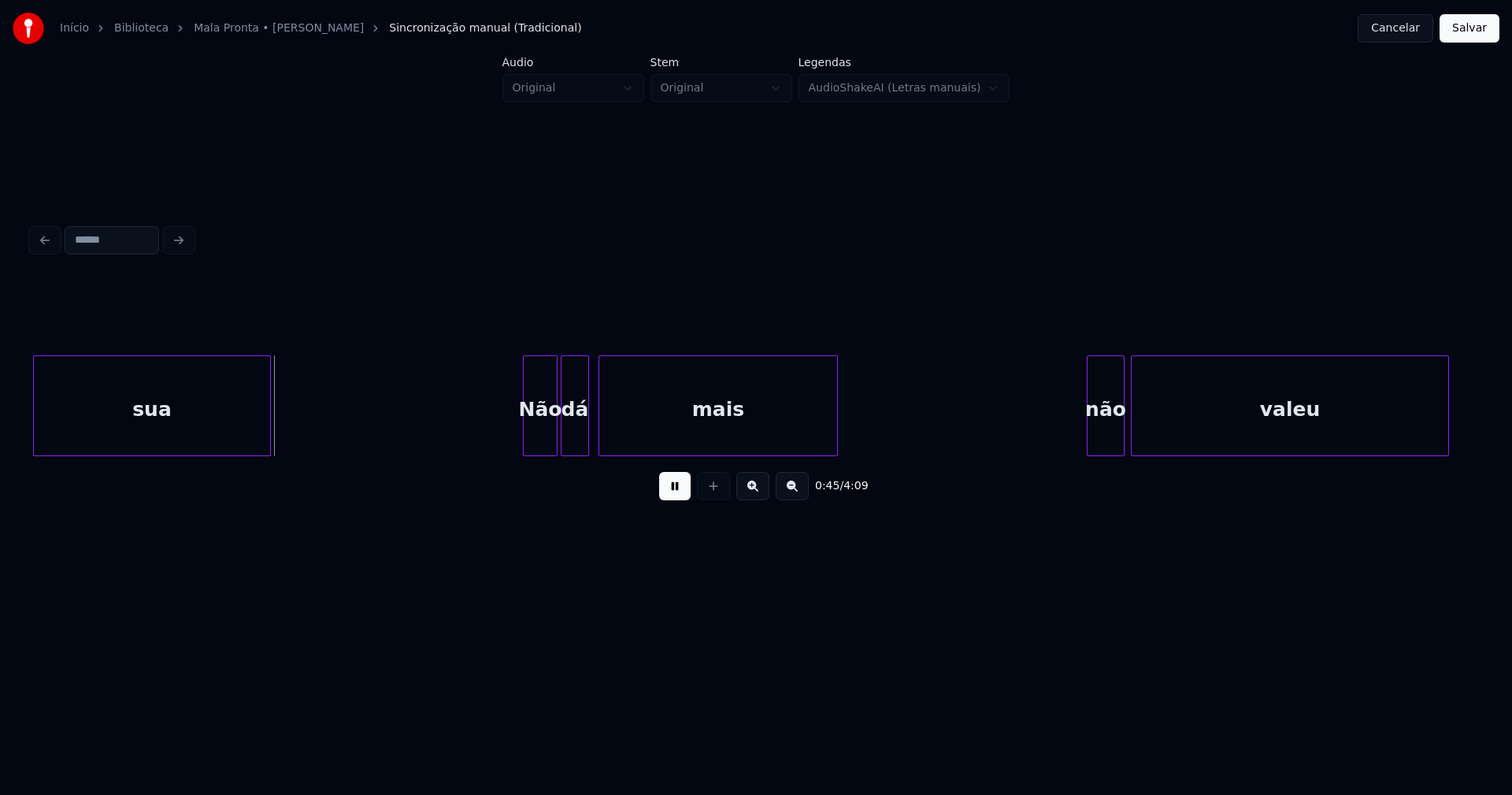
scroll to position [0, 7055]
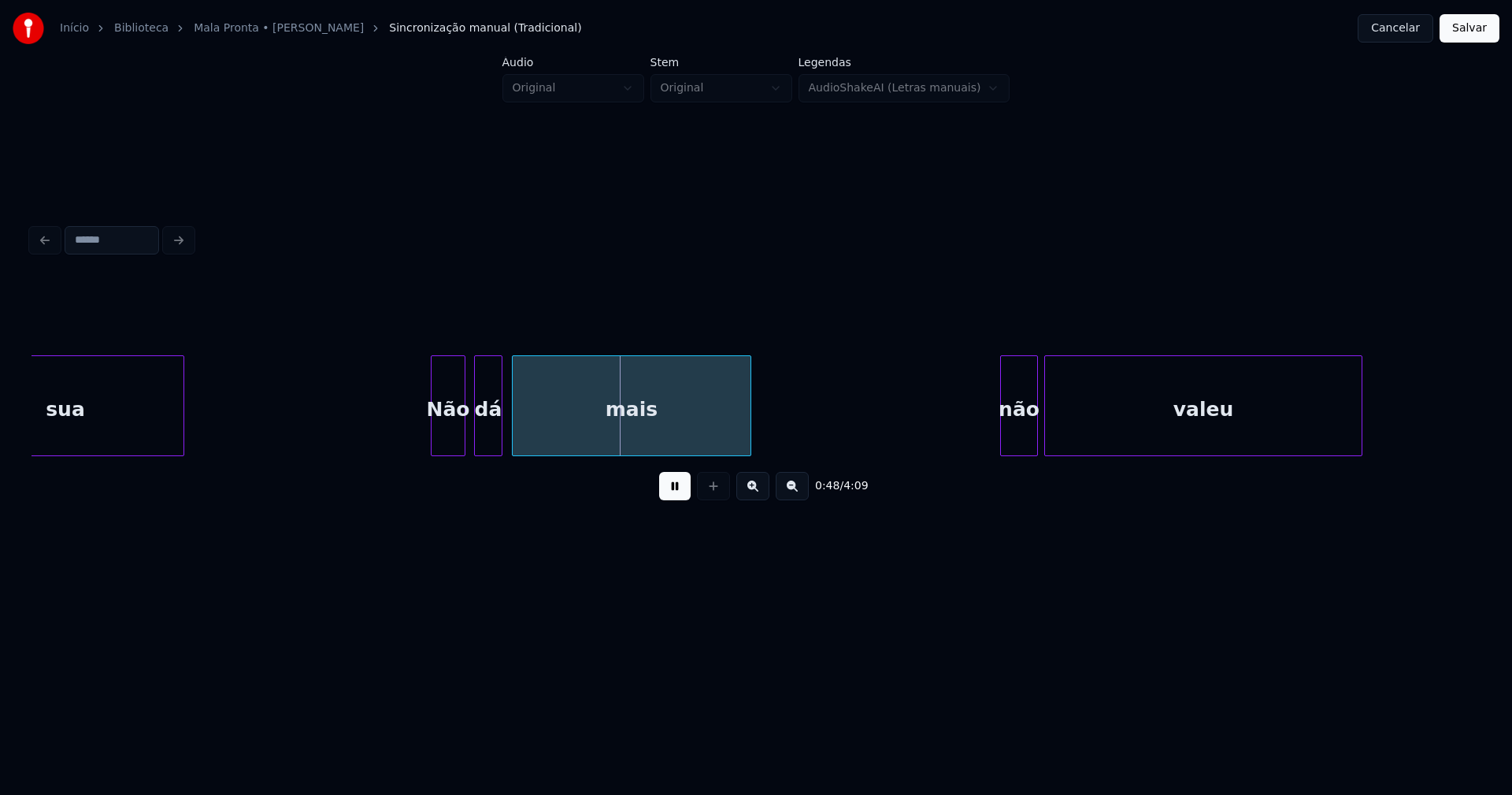
click at [444, 433] on div "Não" at bounding box center [448, 409] width 33 height 107
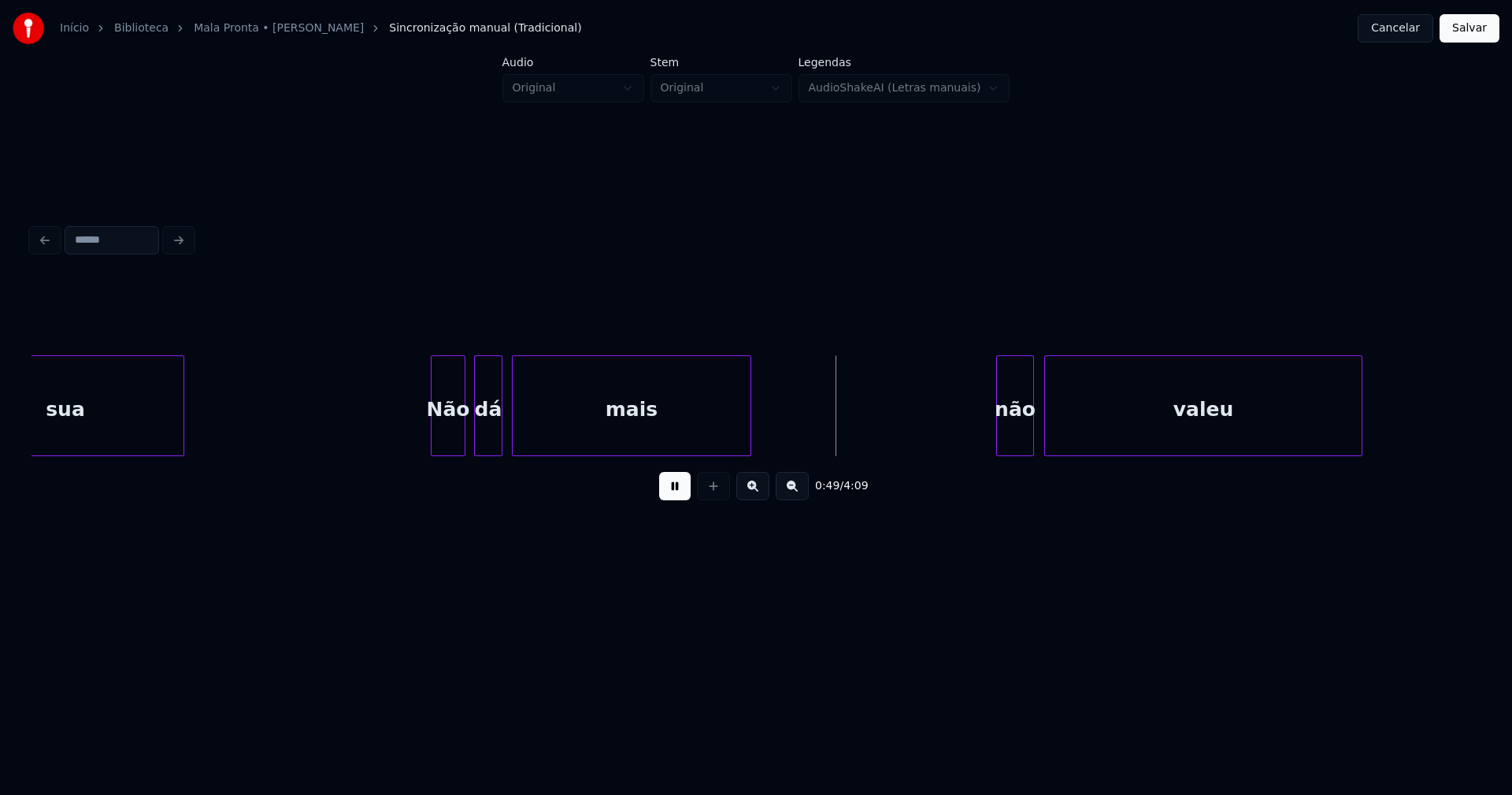
click at [1015, 440] on div "não" at bounding box center [1015, 409] width 37 height 107
click at [1009, 435] on div "não" at bounding box center [1015, 409] width 37 height 107
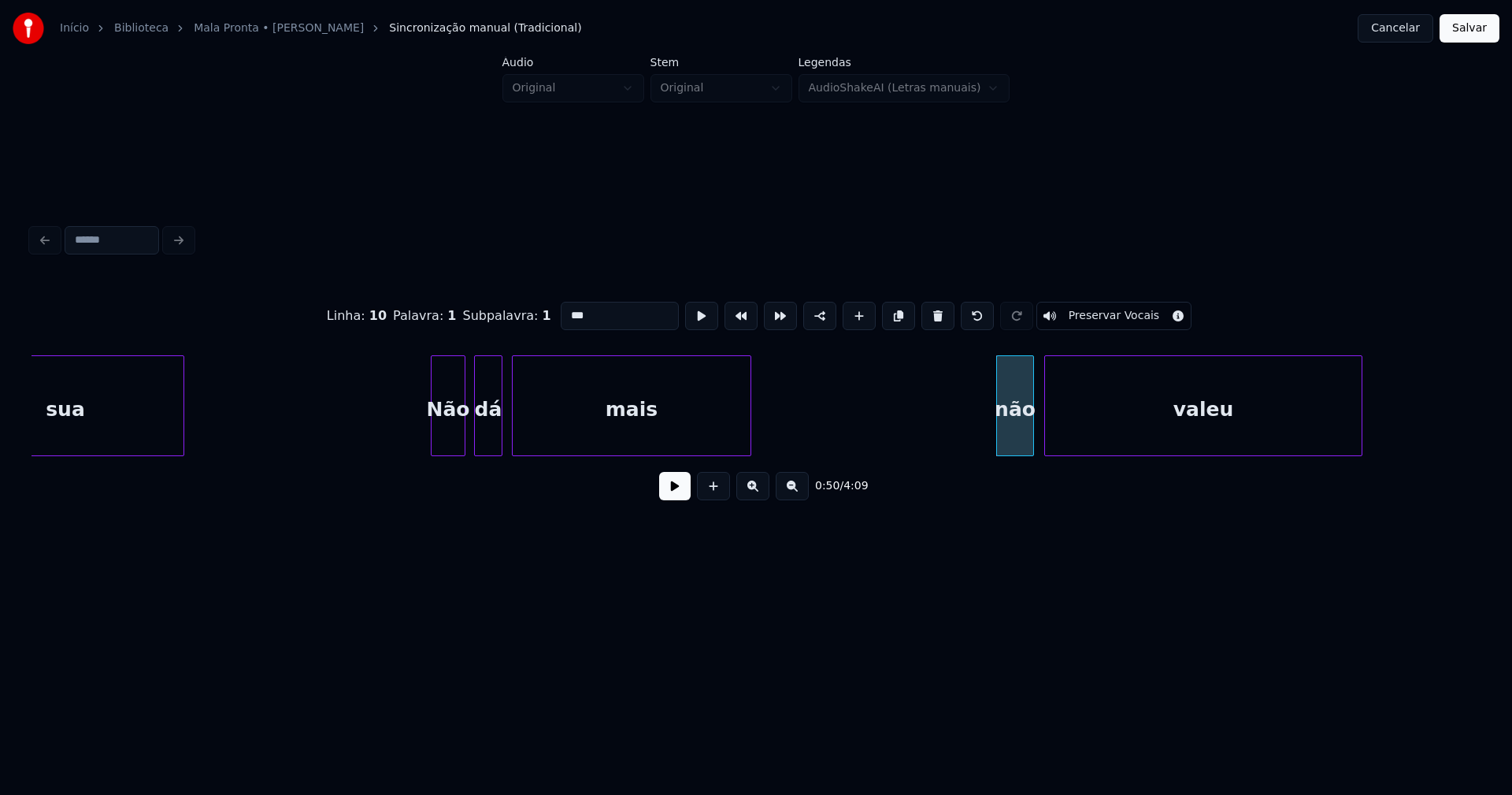
click at [566, 307] on input "***" at bounding box center [619, 316] width 118 height 29
type input "***"
drag, startPoint x: 676, startPoint y: 496, endPoint x: 655, endPoint y: 488, distance: 22.5
click at [676, 496] on button at bounding box center [675, 486] width 32 height 29
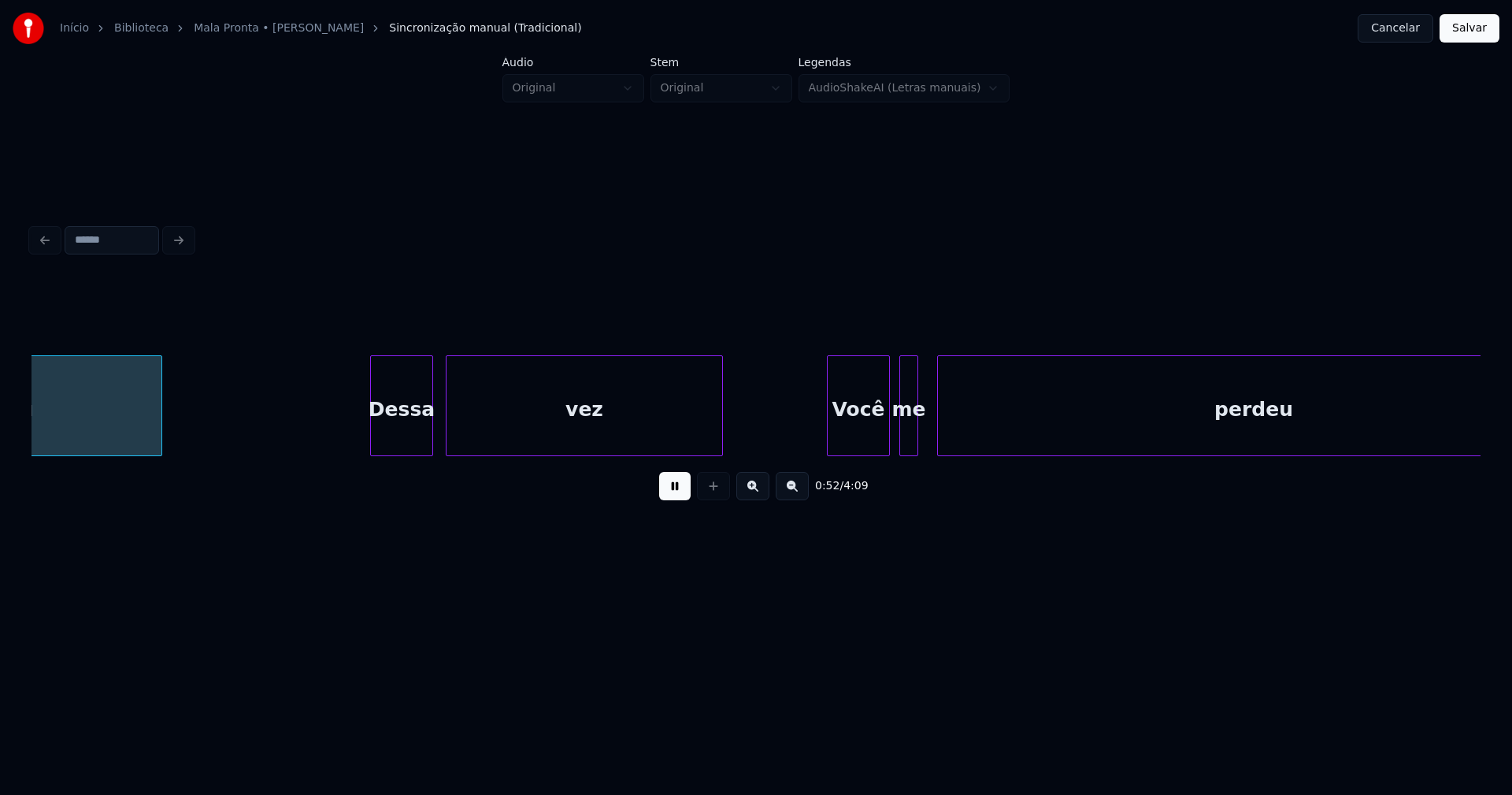
scroll to position [0, 8281]
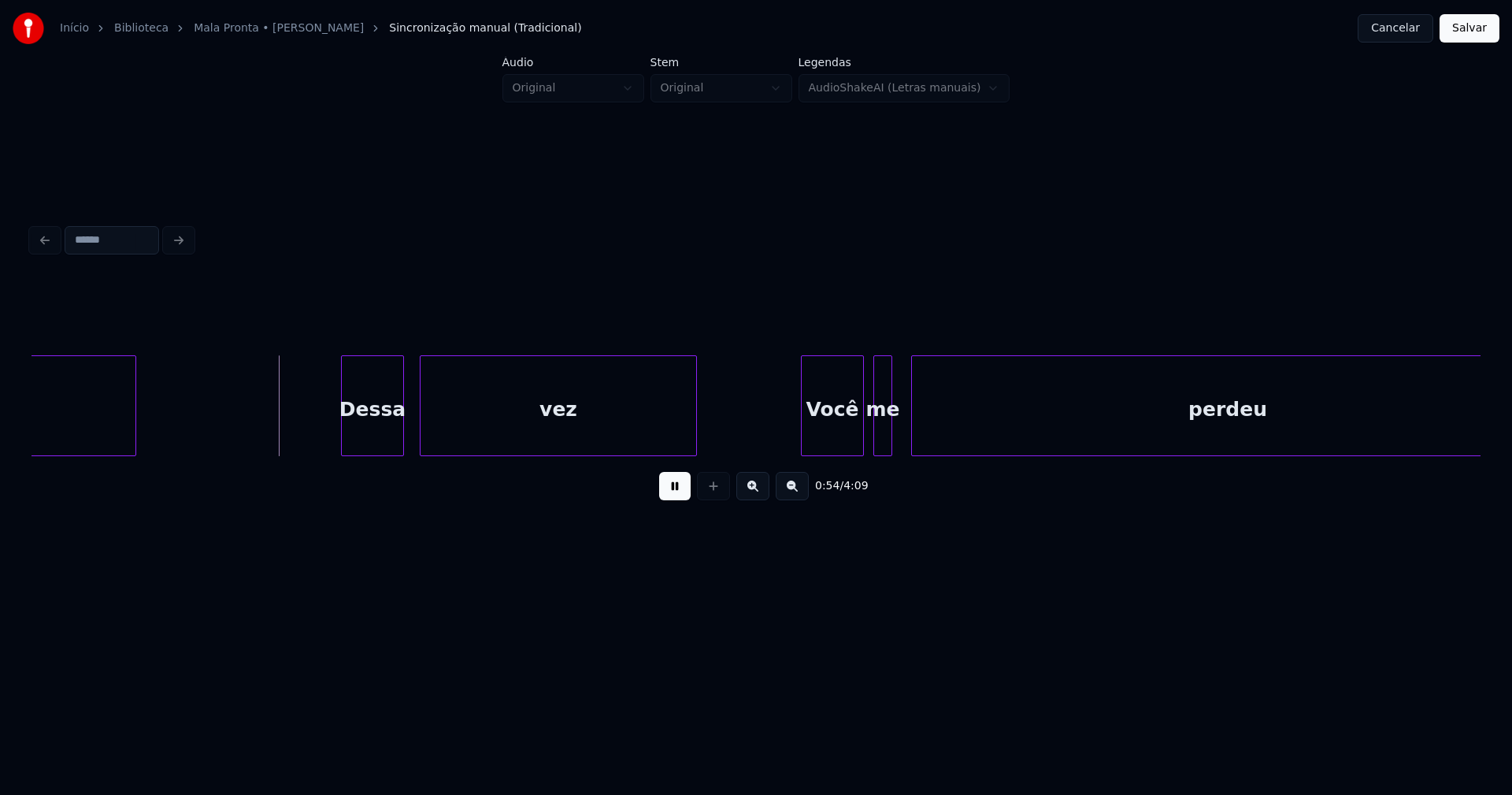
click at [384, 437] on div "Dessa" at bounding box center [372, 409] width 61 height 107
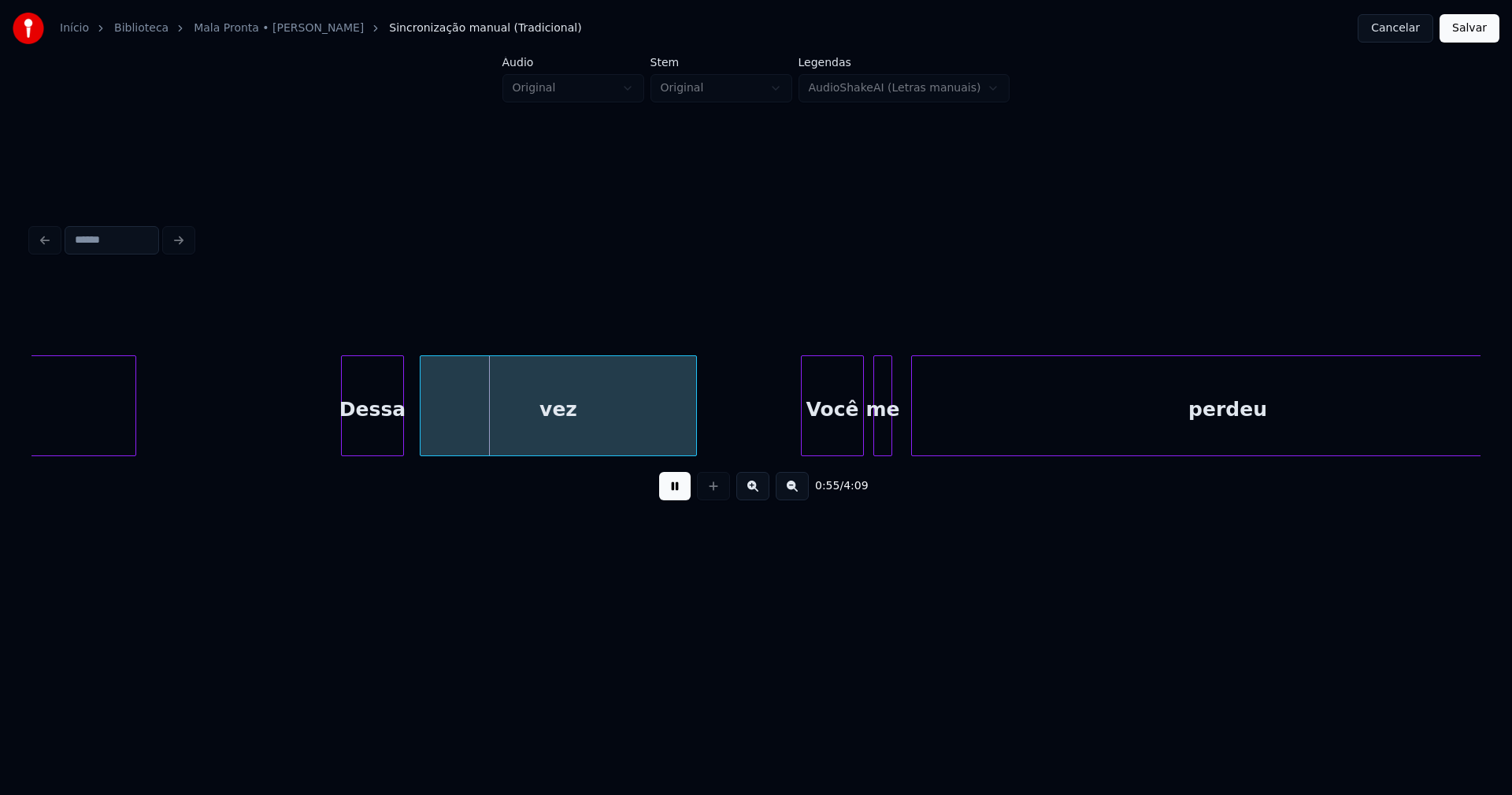
click at [390, 438] on div "Dessa" at bounding box center [372, 409] width 61 height 107
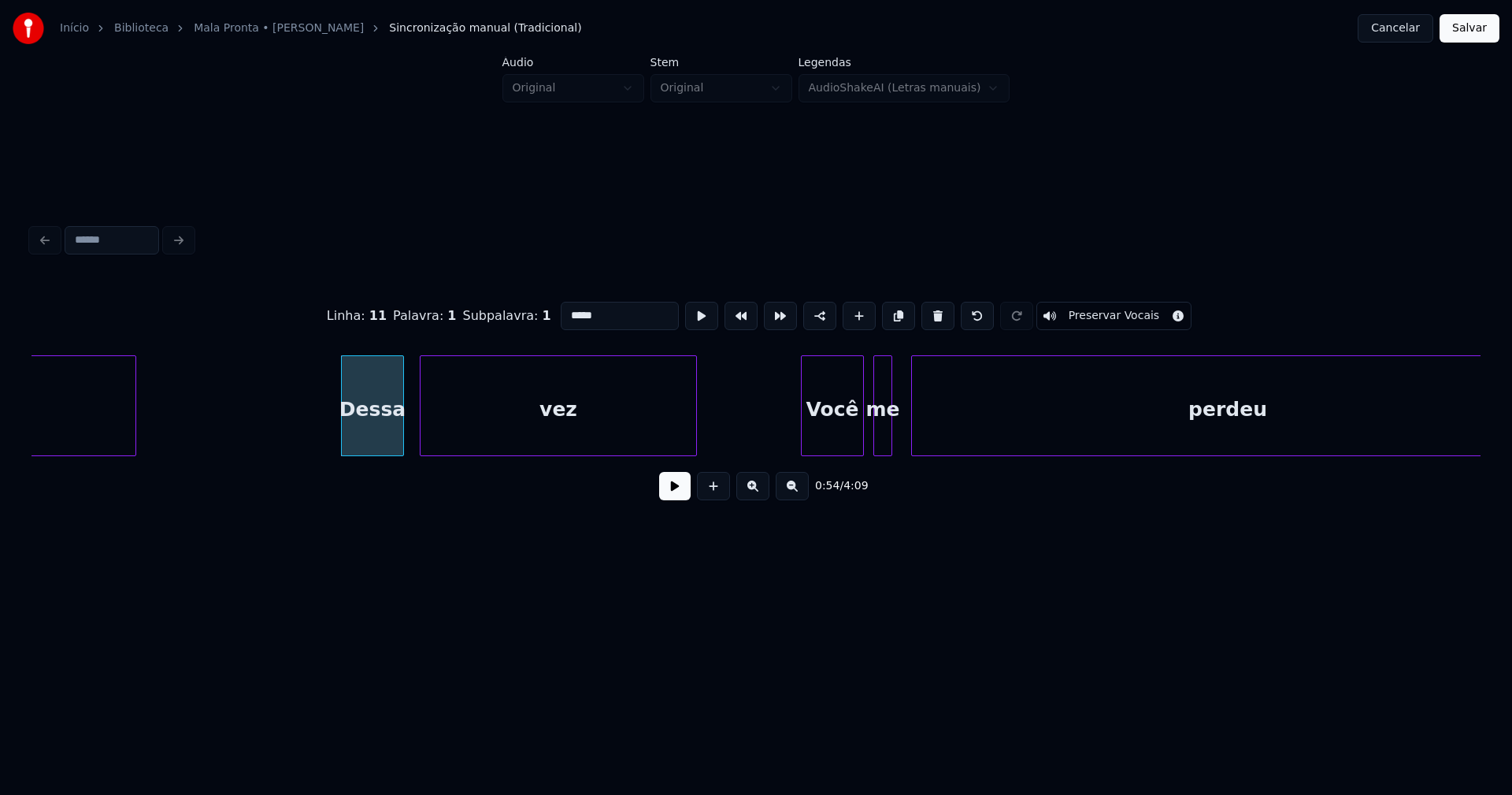
click at [582, 308] on input "*****" at bounding box center [619, 316] width 118 height 29
type input "*****"
click at [665, 492] on button at bounding box center [675, 486] width 32 height 29
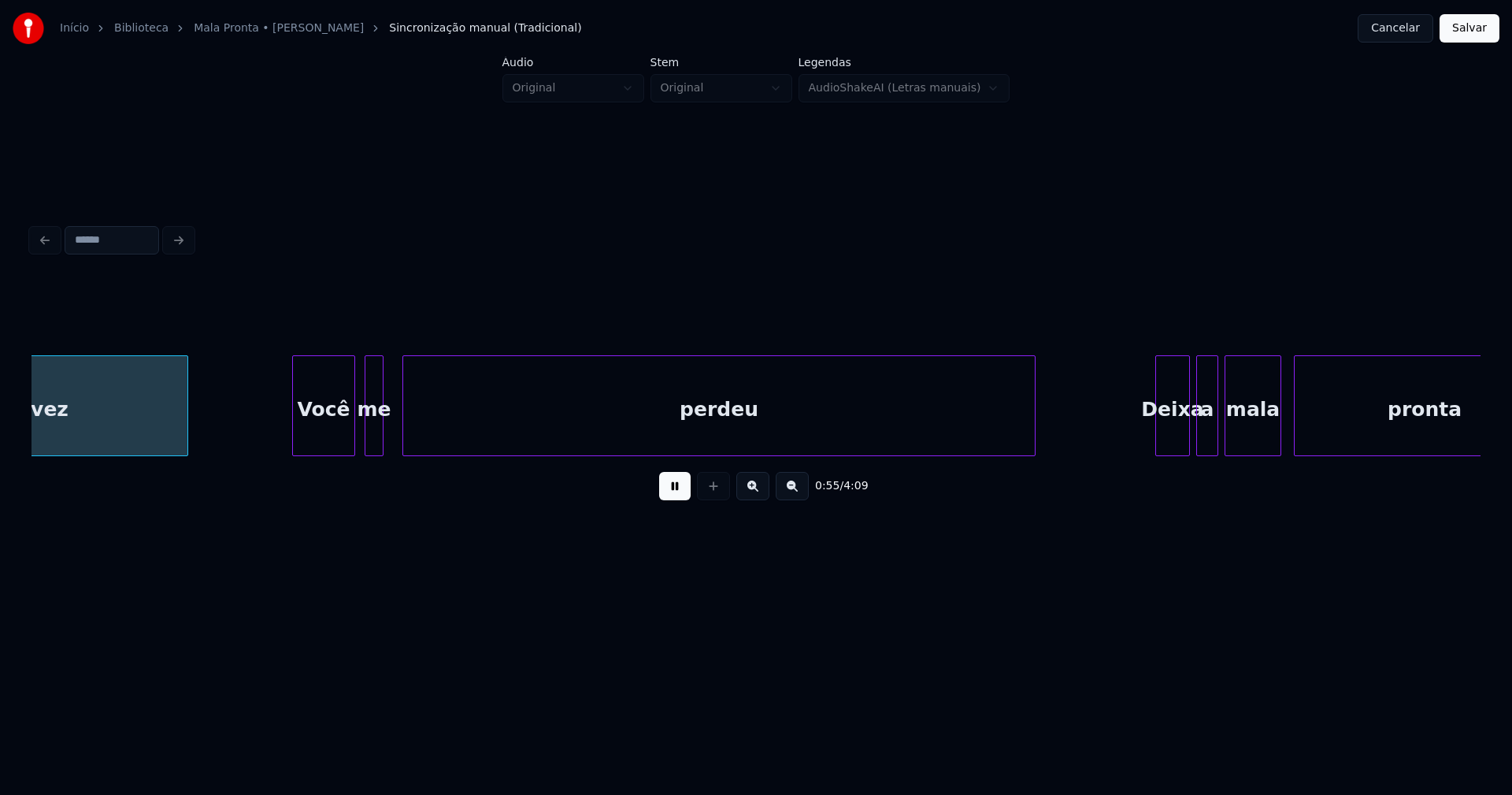
scroll to position [0, 8789]
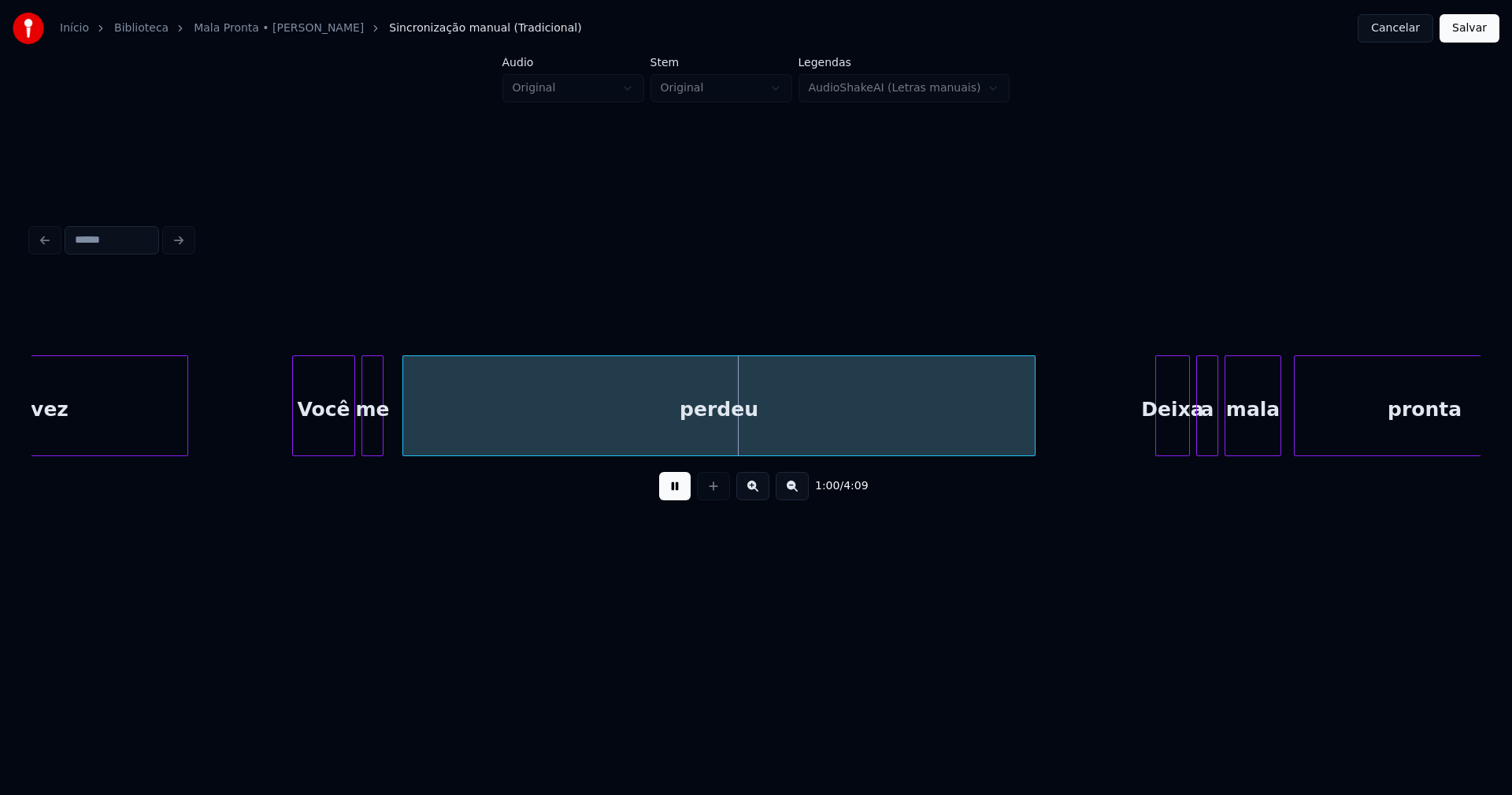
click at [365, 443] on div at bounding box center [364, 405] width 5 height 99
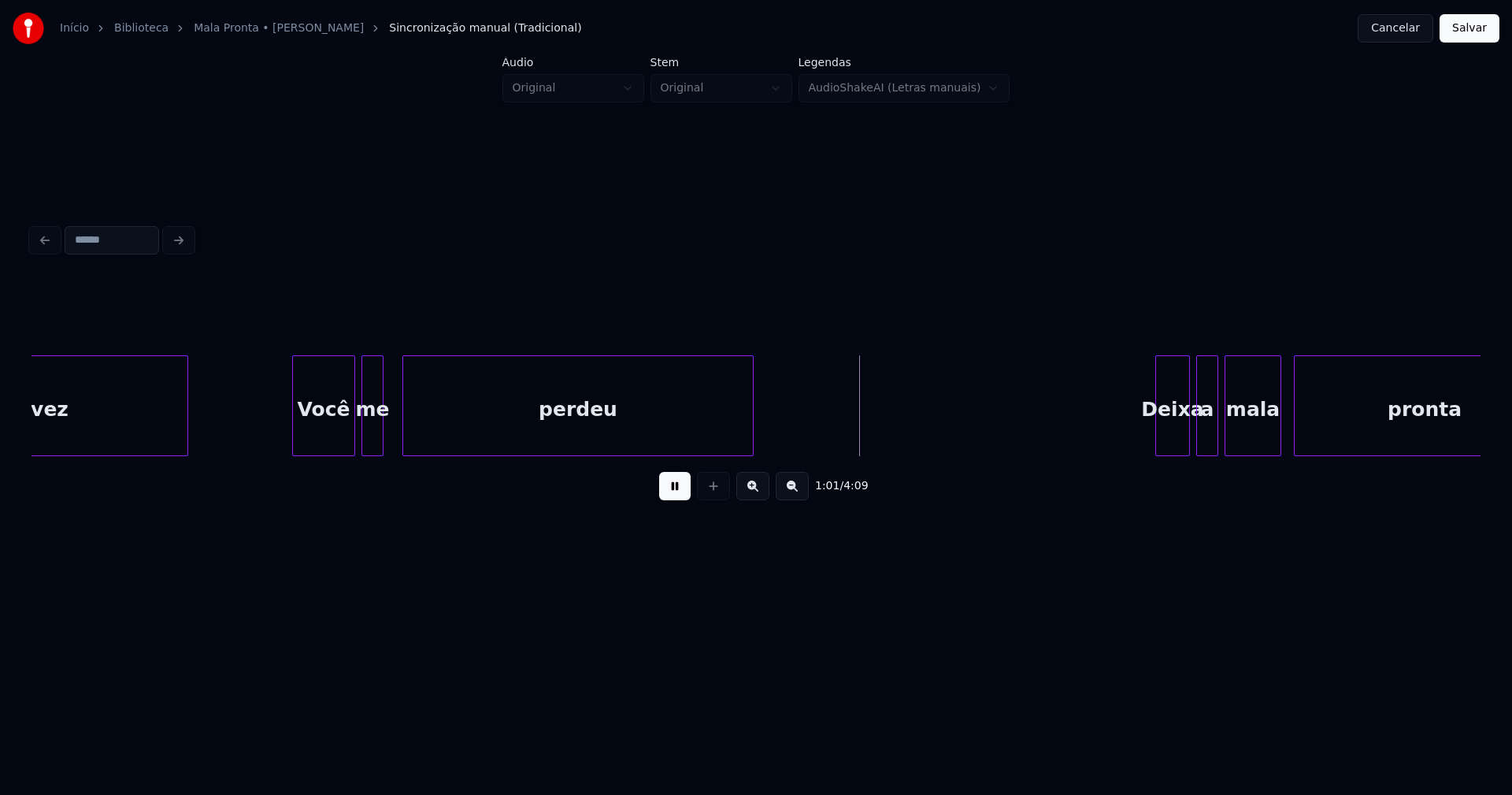
click at [750, 456] on div "vez Você me perdeu Deixa a mala pronta" at bounding box center [756, 405] width 1449 height 101
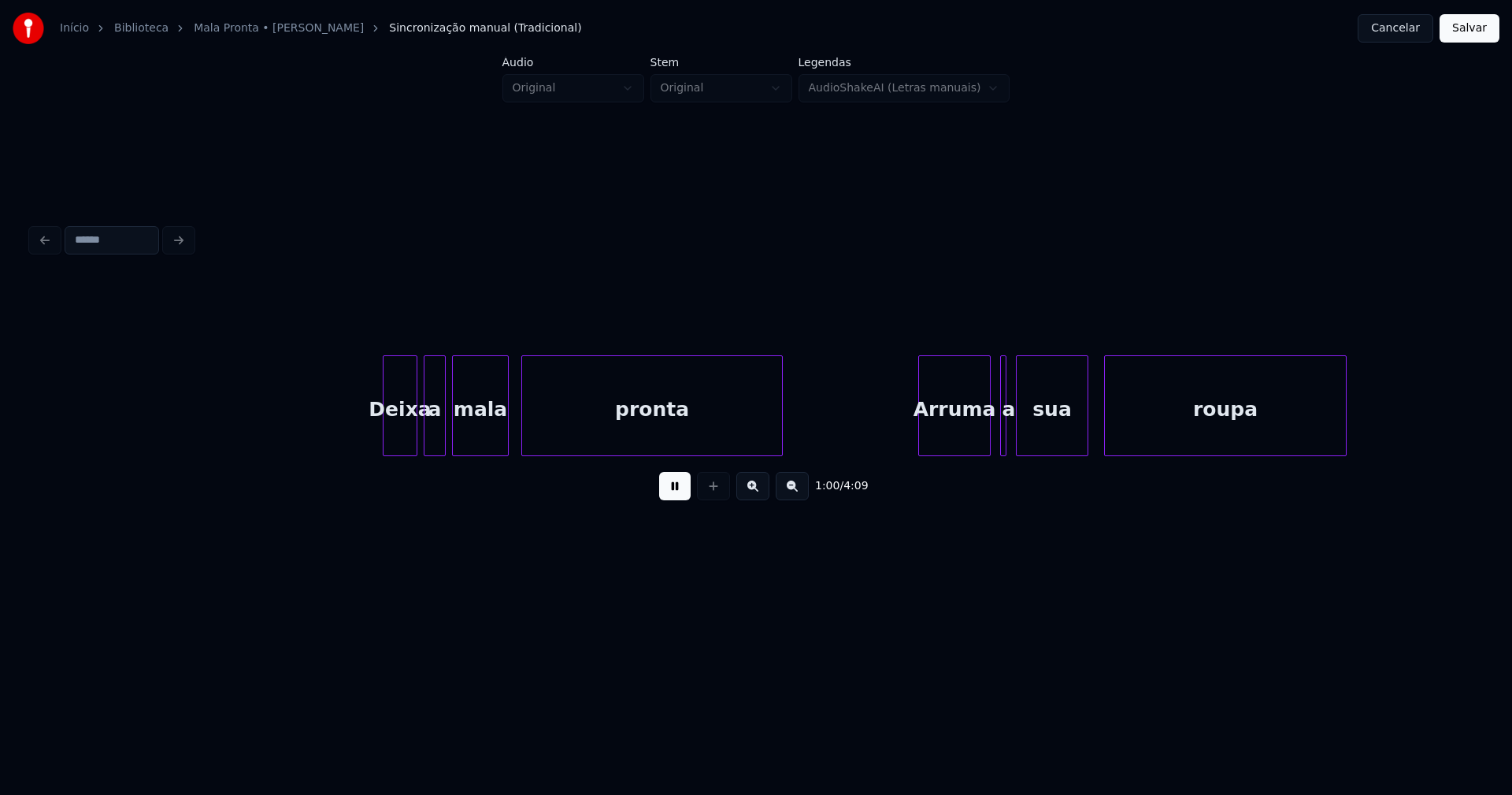
scroll to position [0, 9562]
click at [397, 438] on div "Deixa" at bounding box center [397, 409] width 33 height 107
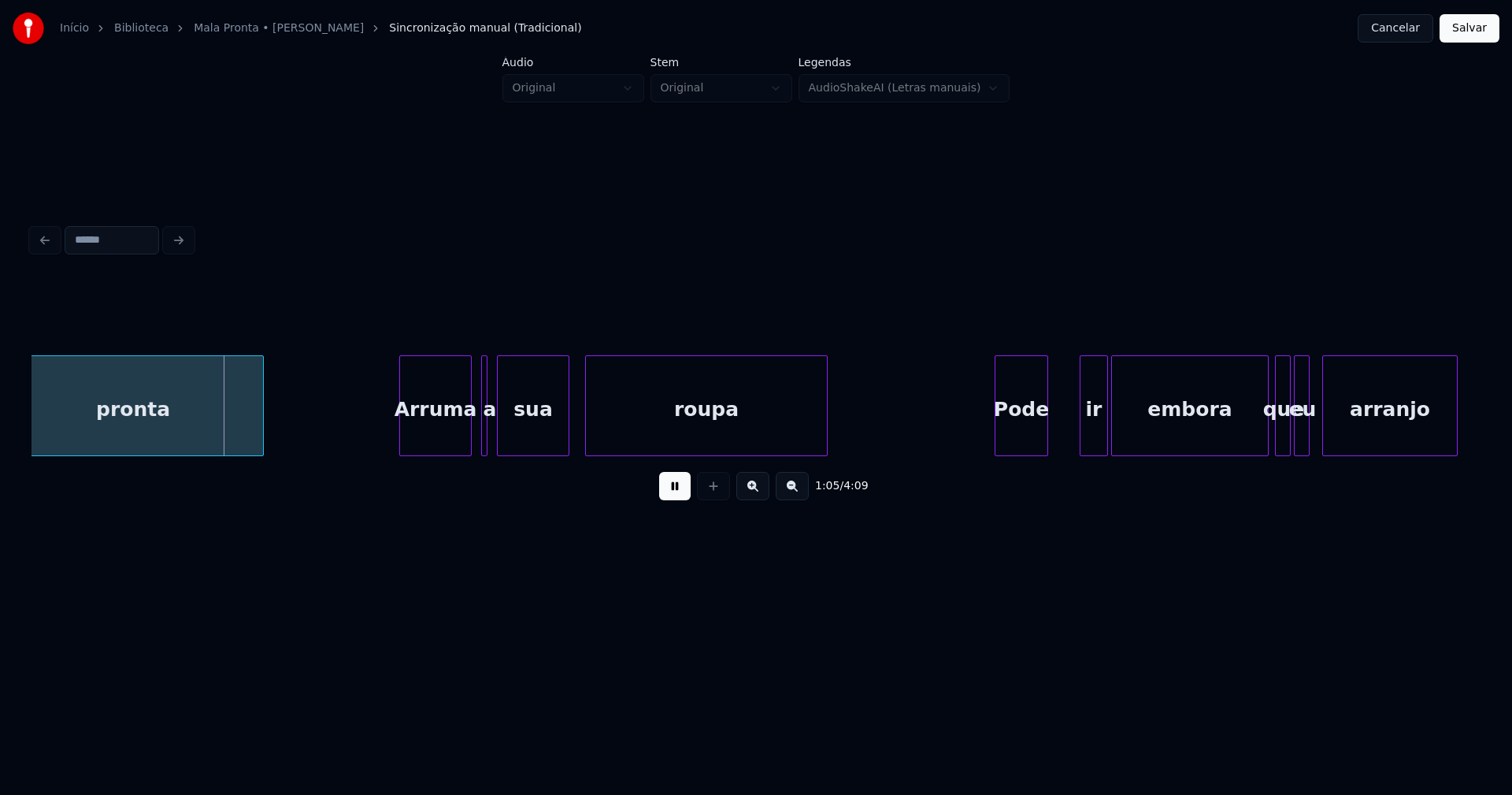
scroll to position [0, 10124]
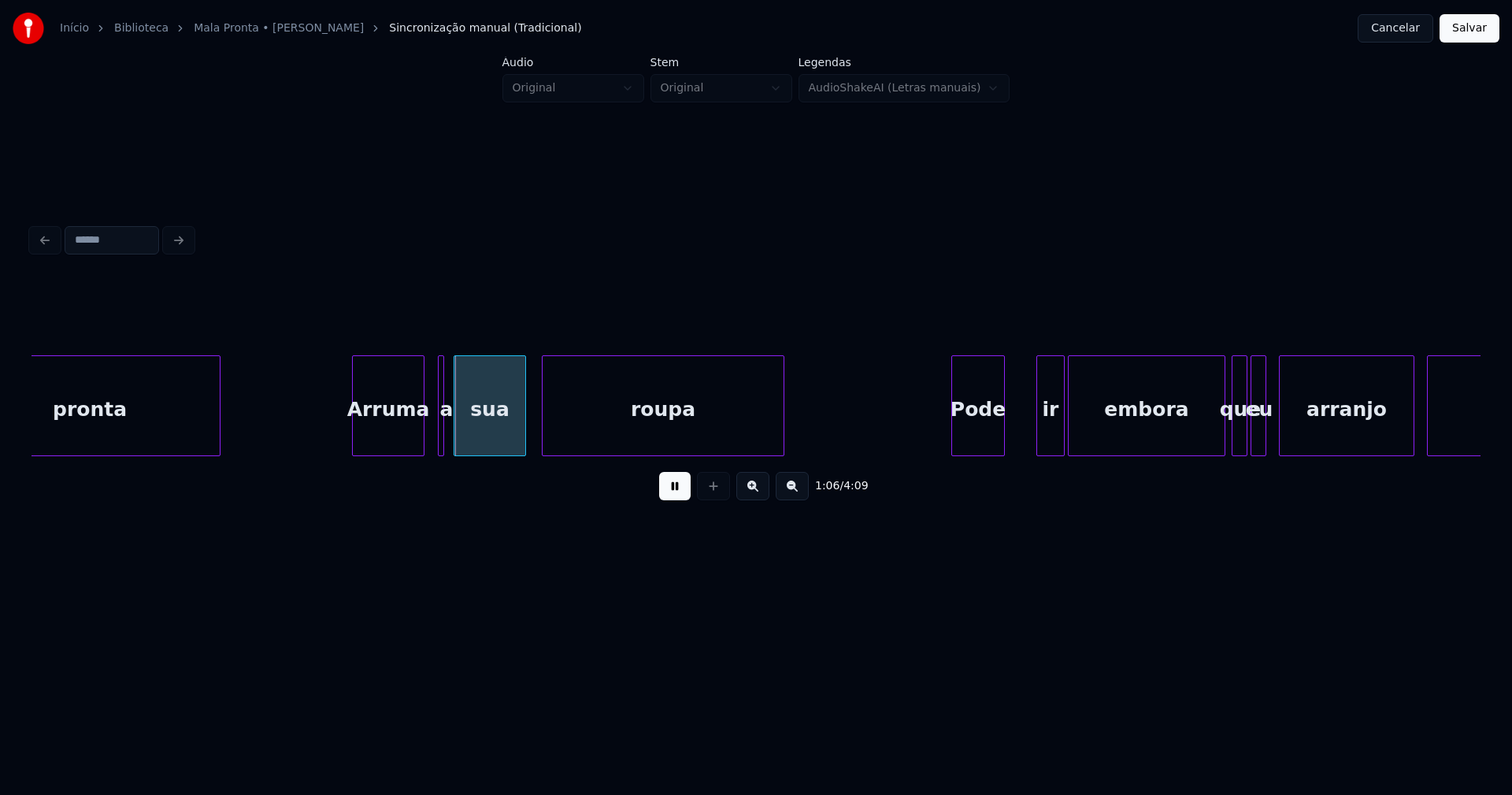
click at [402, 439] on div "Arruma" at bounding box center [388, 409] width 71 height 107
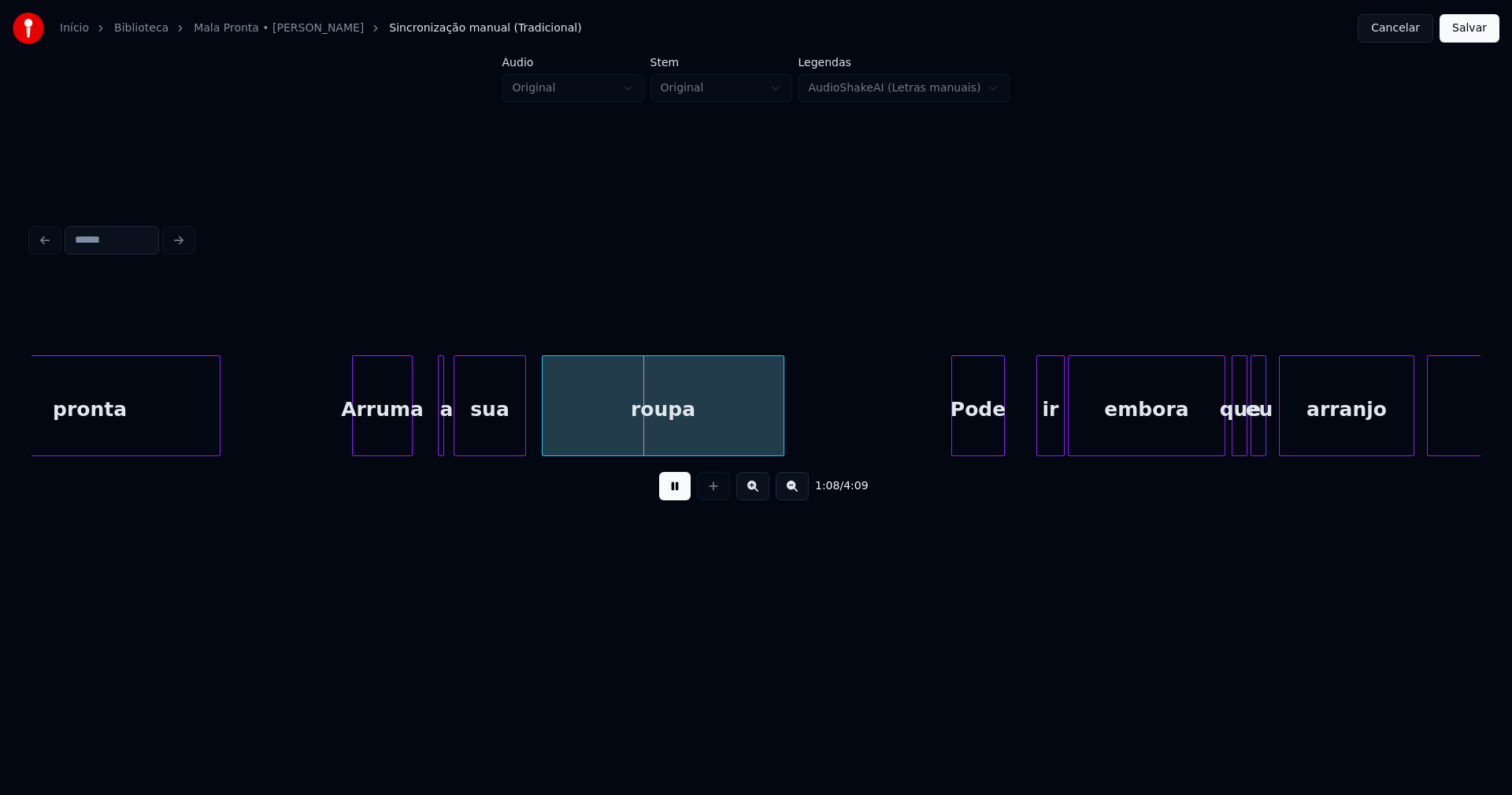
click at [410, 446] on div at bounding box center [410, 405] width 5 height 99
click at [443, 433] on div at bounding box center [443, 405] width 5 height 99
click at [420, 438] on div at bounding box center [422, 405] width 5 height 99
click at [461, 428] on div at bounding box center [463, 405] width 5 height 99
click at [452, 430] on div at bounding box center [451, 405] width 5 height 99
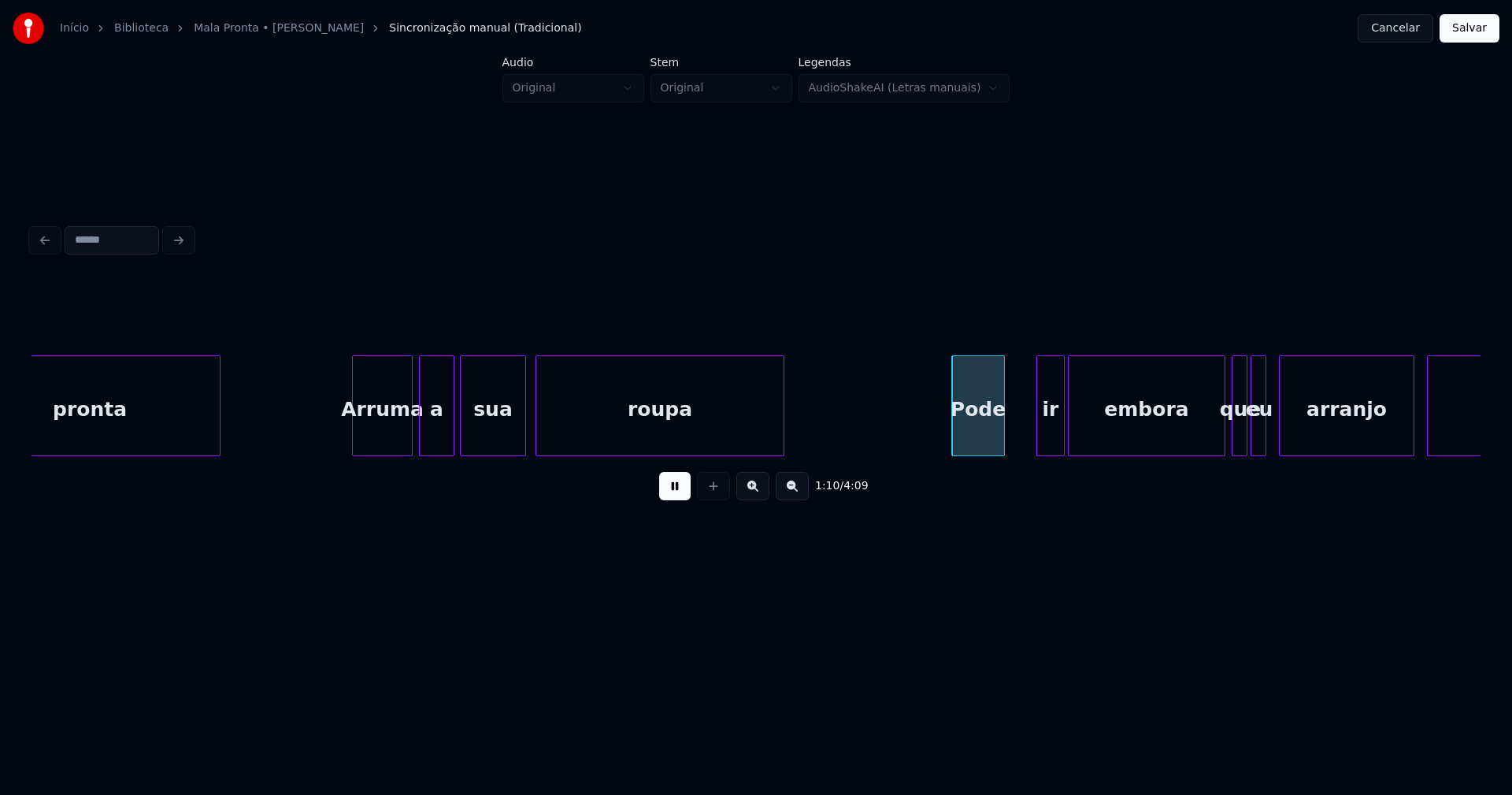
click at [540, 438] on div at bounding box center [538, 405] width 5 height 99
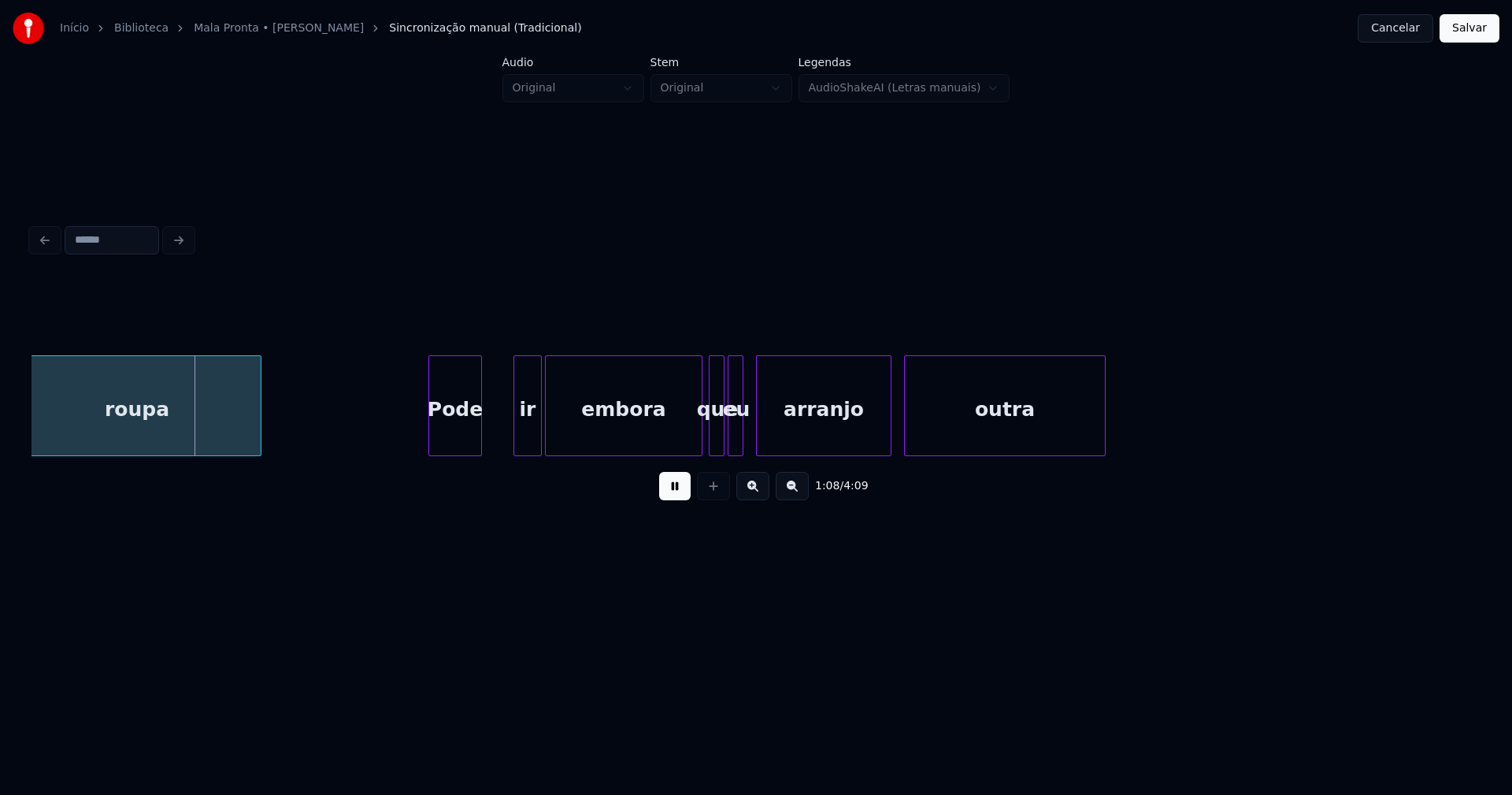
scroll to position [0, 10670]
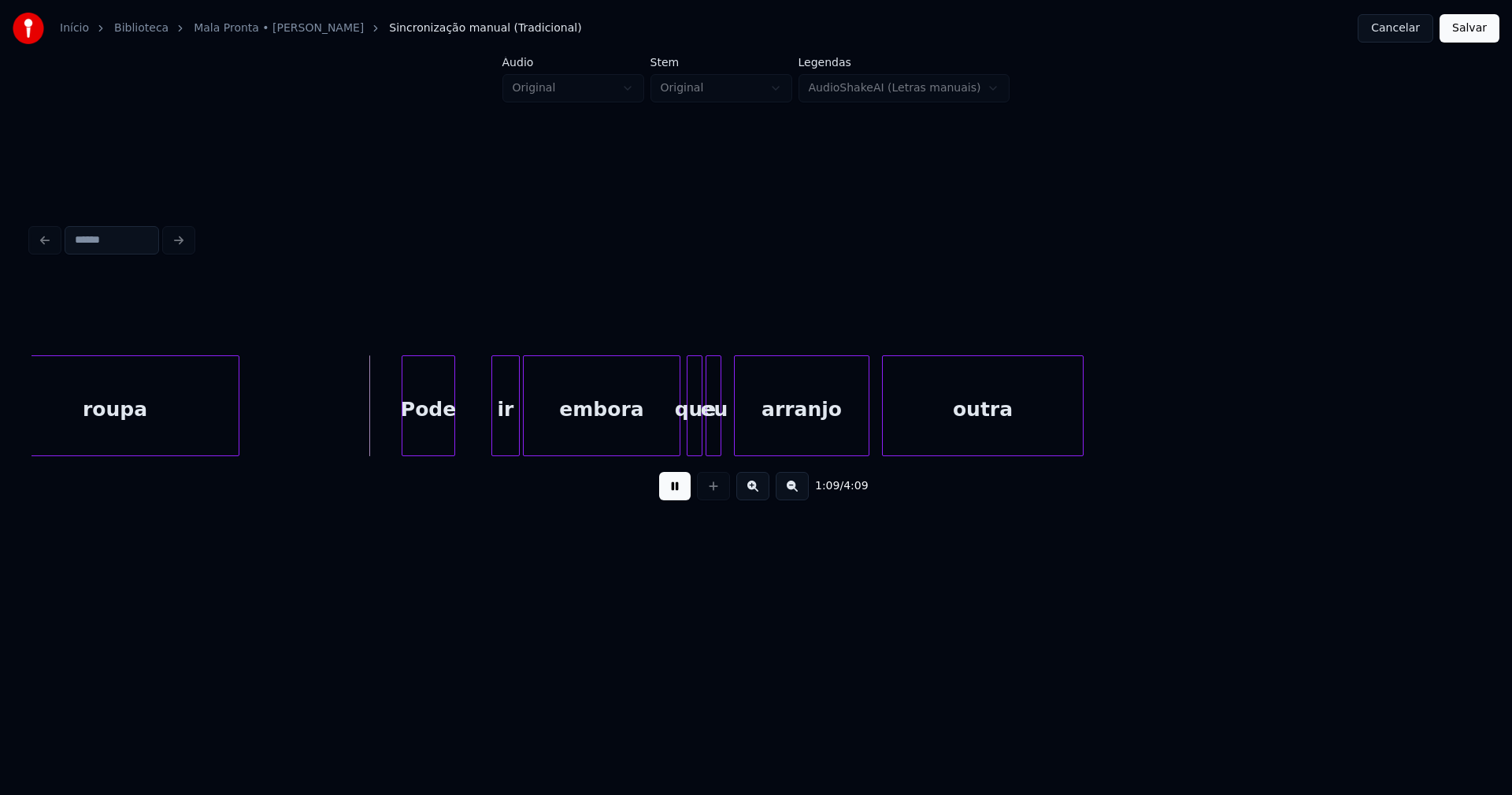
click at [436, 440] on div "Pode" at bounding box center [428, 409] width 52 height 107
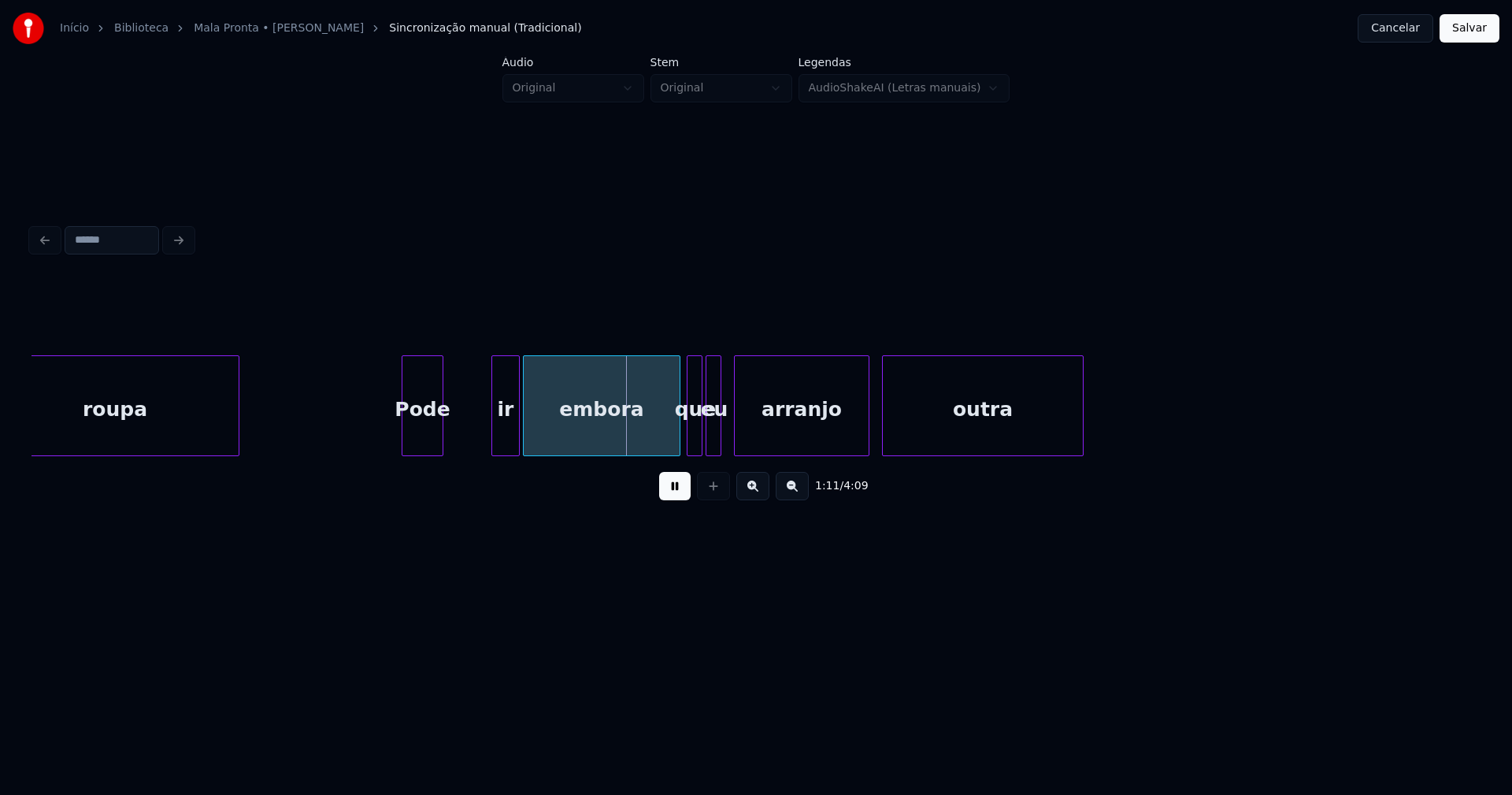
click at [440, 438] on div at bounding box center [440, 405] width 5 height 99
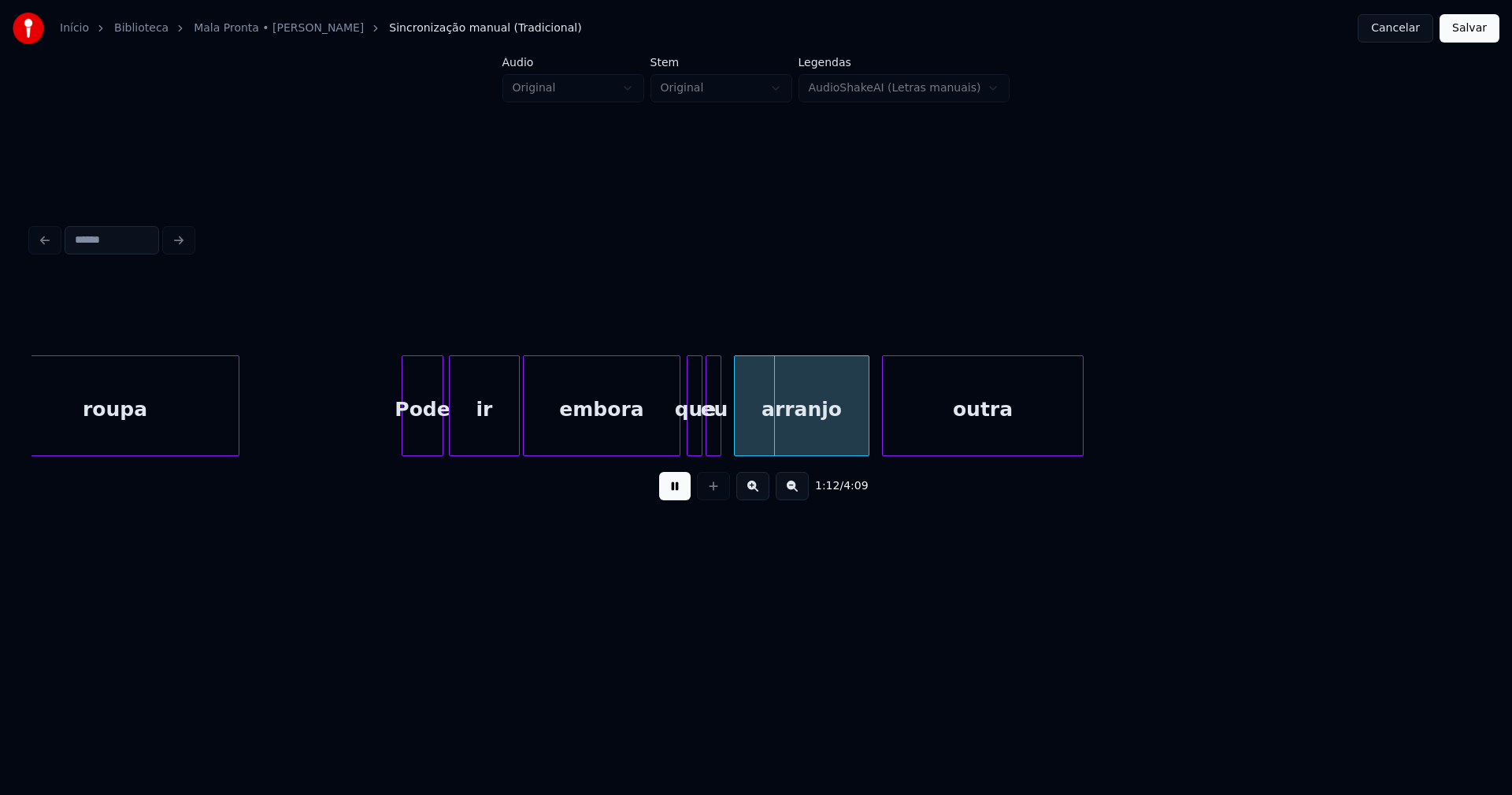
click at [449, 435] on div at bounding box center [452, 405] width 5 height 99
click at [555, 423] on div at bounding box center [553, 405] width 5 height 99
click at [543, 419] on div at bounding box center [541, 405] width 5 height 99
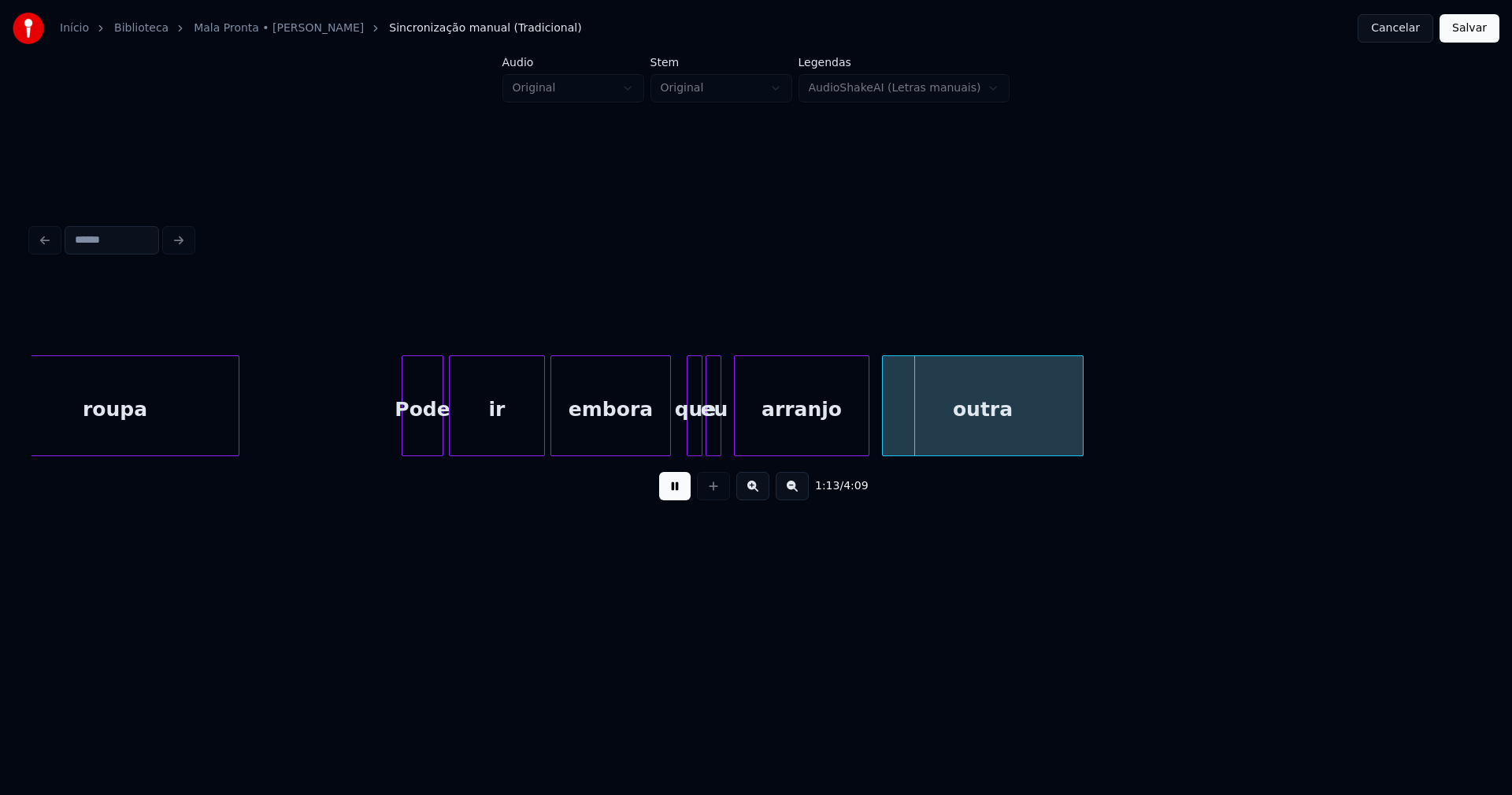
click at [667, 446] on div at bounding box center [668, 405] width 5 height 99
click at [759, 425] on div at bounding box center [758, 405] width 5 height 99
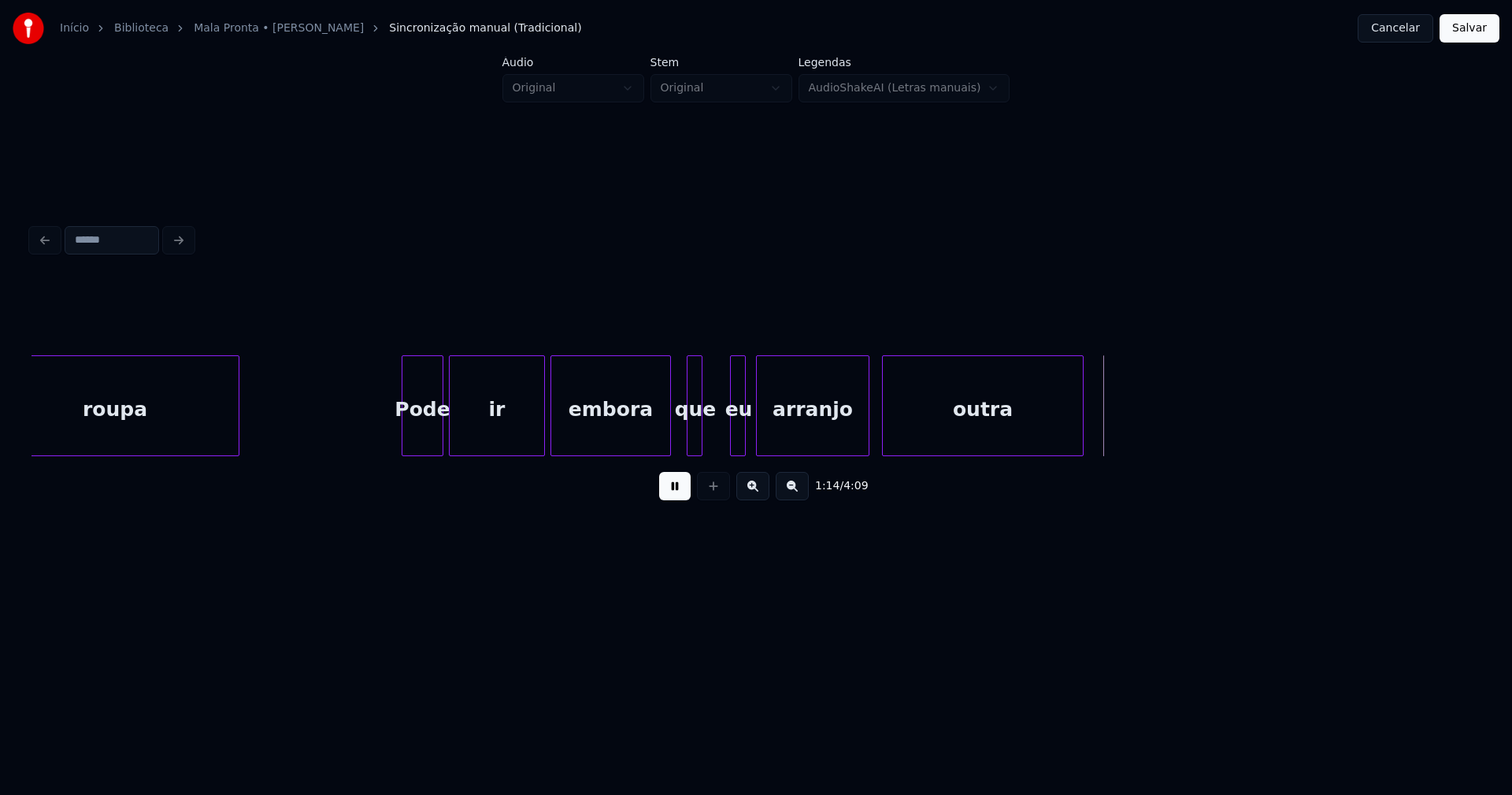
click at [738, 442] on div "eu" at bounding box center [739, 409] width 16 height 107
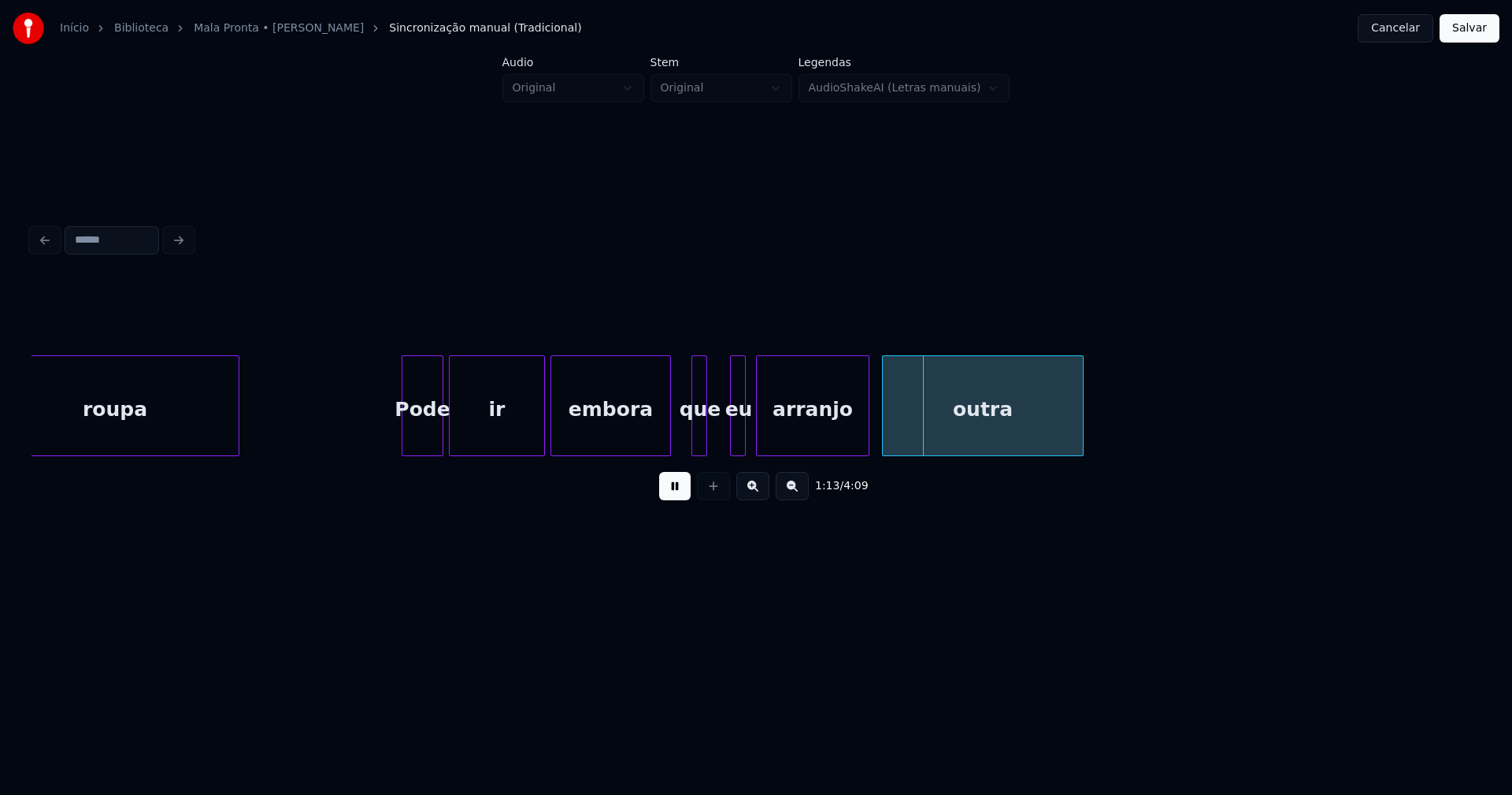
click at [699, 435] on div "que" at bounding box center [700, 409] width 16 height 107
click at [718, 427] on div at bounding box center [716, 405] width 5 height 99
click at [724, 436] on div at bounding box center [725, 405] width 5 height 99
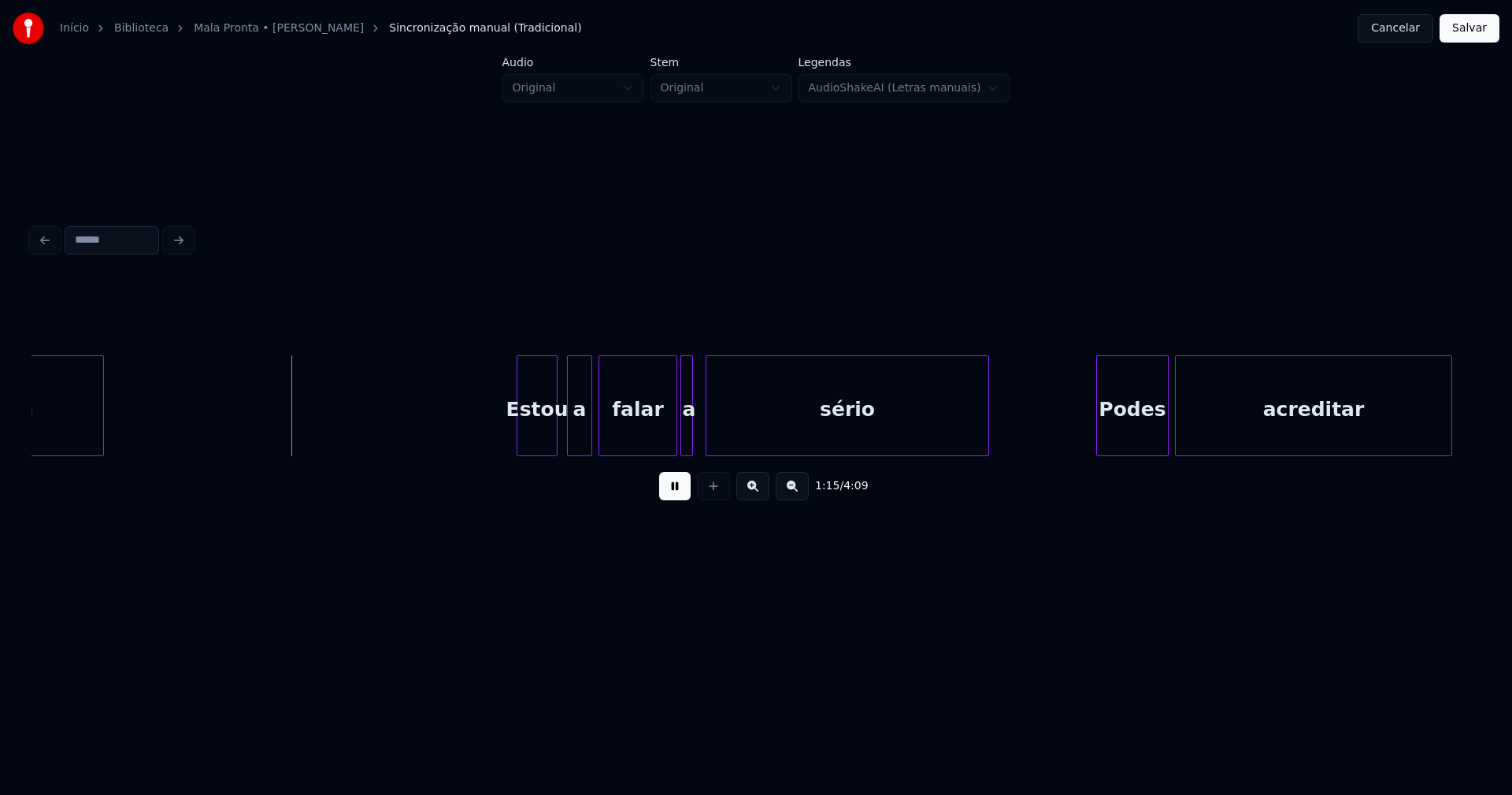
scroll to position [0, 11670]
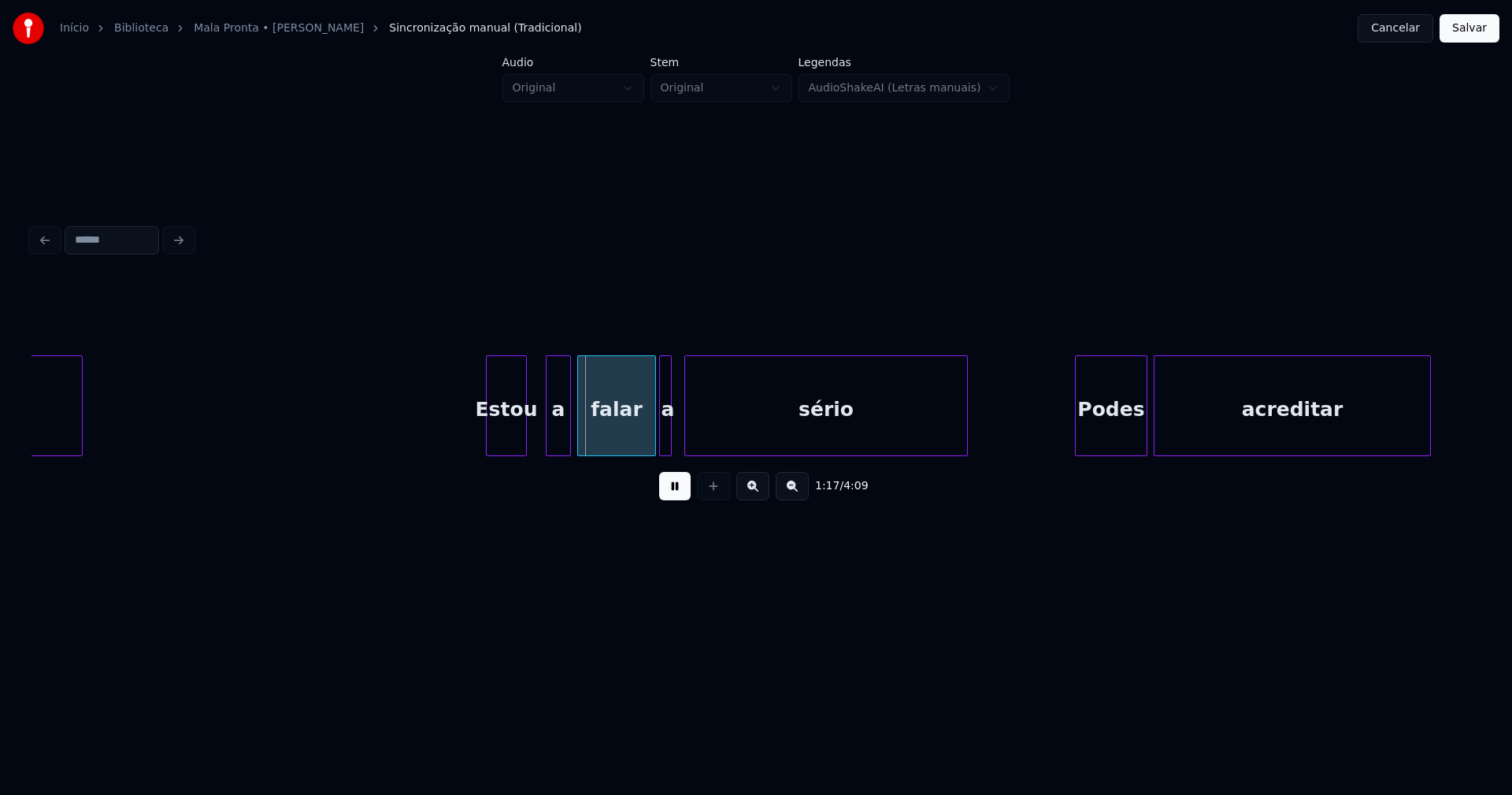
click at [505, 444] on div "Estou" at bounding box center [507, 409] width 40 height 107
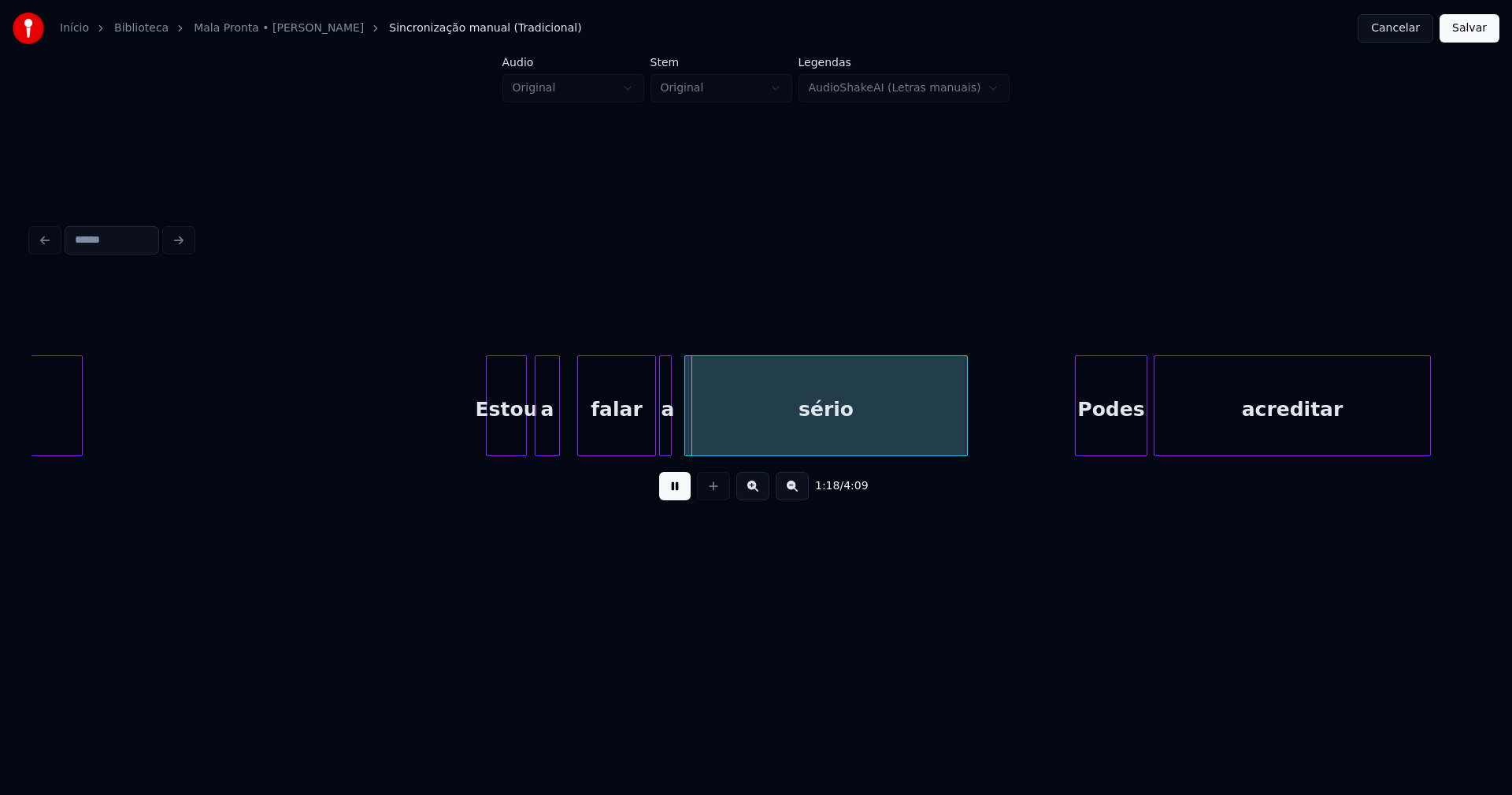
click at [547, 445] on div "a" at bounding box center [547, 409] width 24 height 107
click at [694, 435] on div at bounding box center [692, 405] width 5 height 99
click at [683, 432] on div at bounding box center [684, 405] width 5 height 99
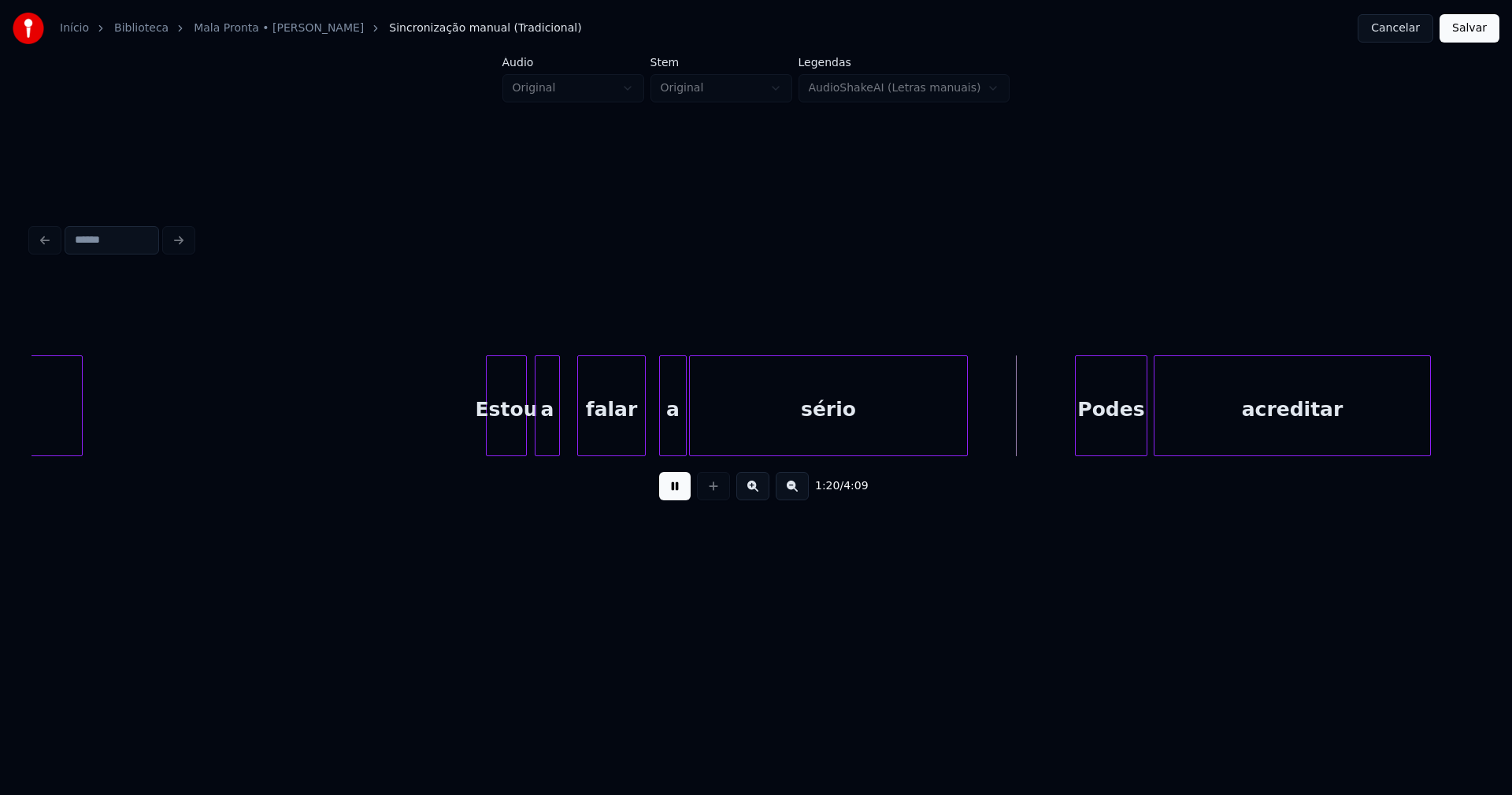
click at [643, 450] on div "outra Estou a falar a sério Podes acreditar" at bounding box center [756, 405] width 1449 height 101
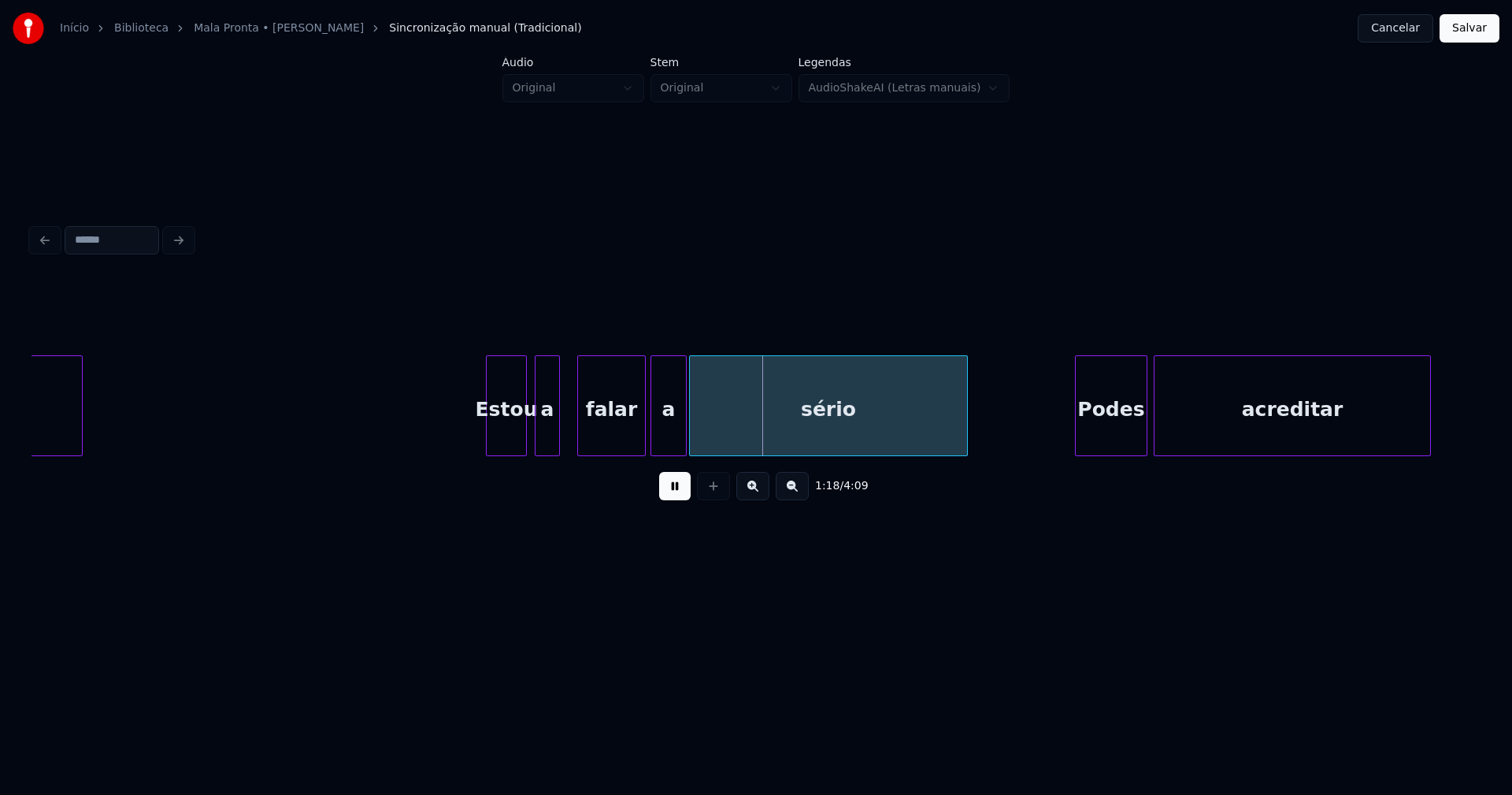
click at [652, 442] on div at bounding box center [654, 405] width 5 height 99
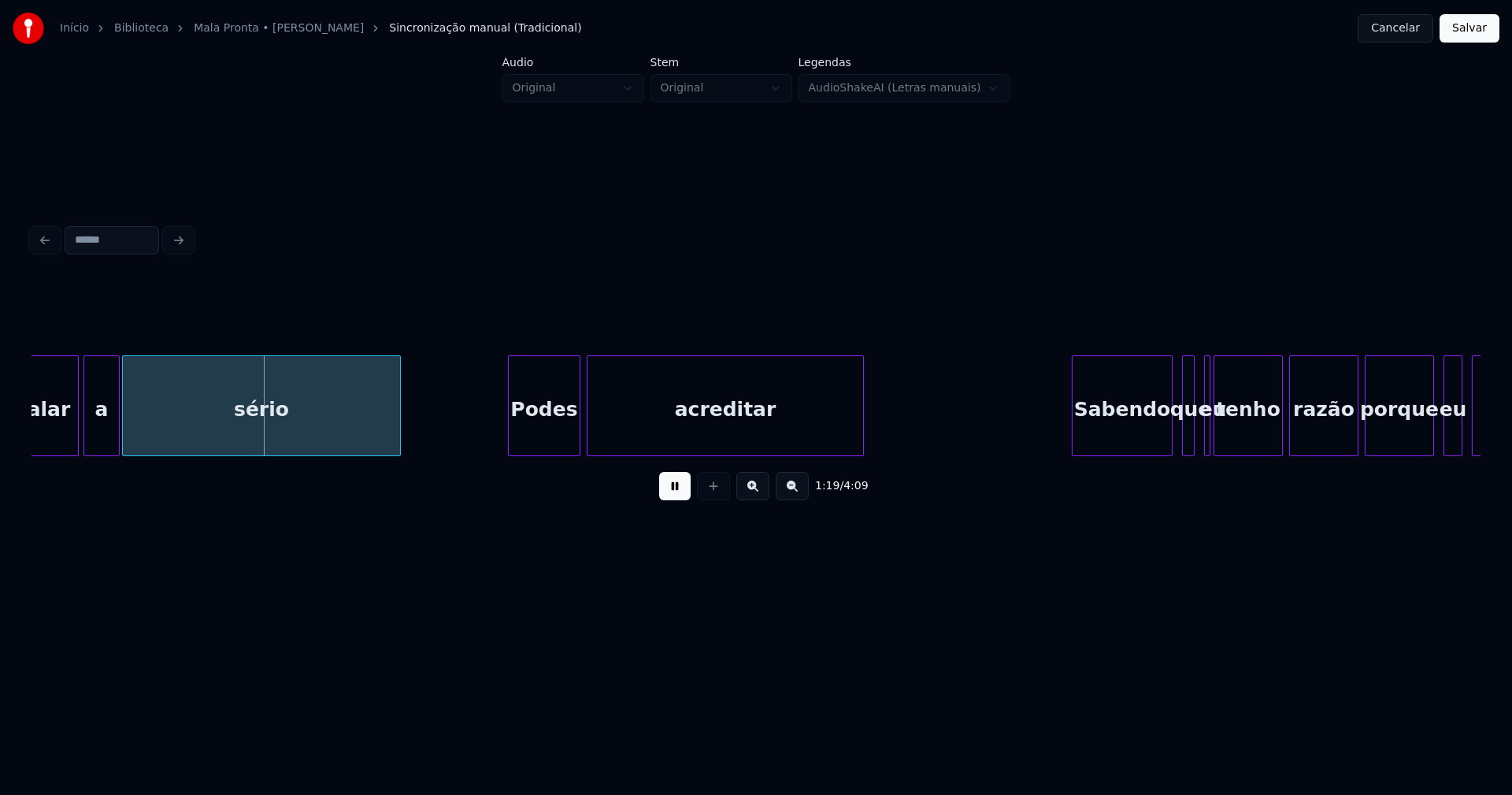
scroll to position [0, 12281]
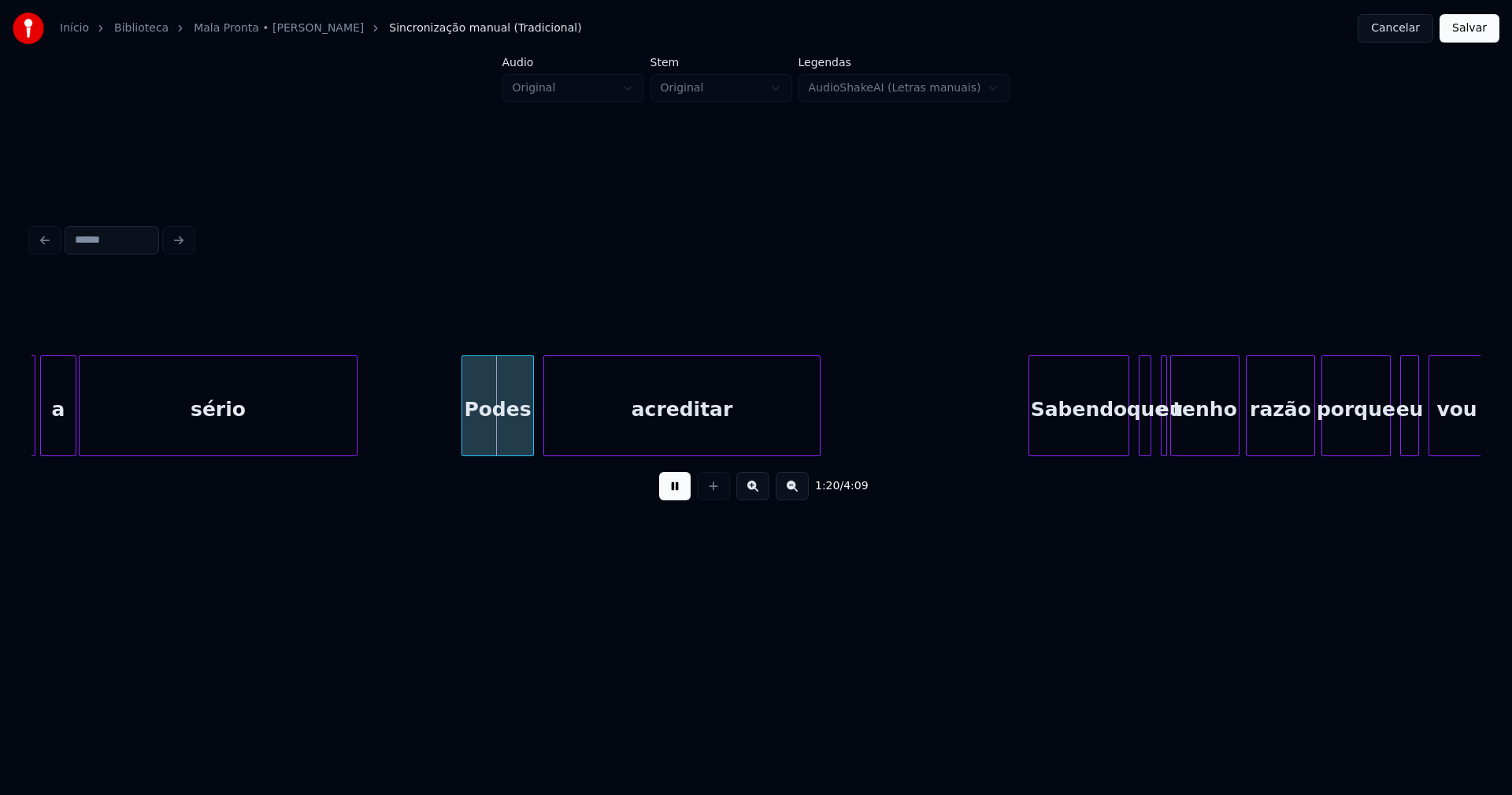
click at [499, 438] on div "Podes" at bounding box center [497, 409] width 71 height 107
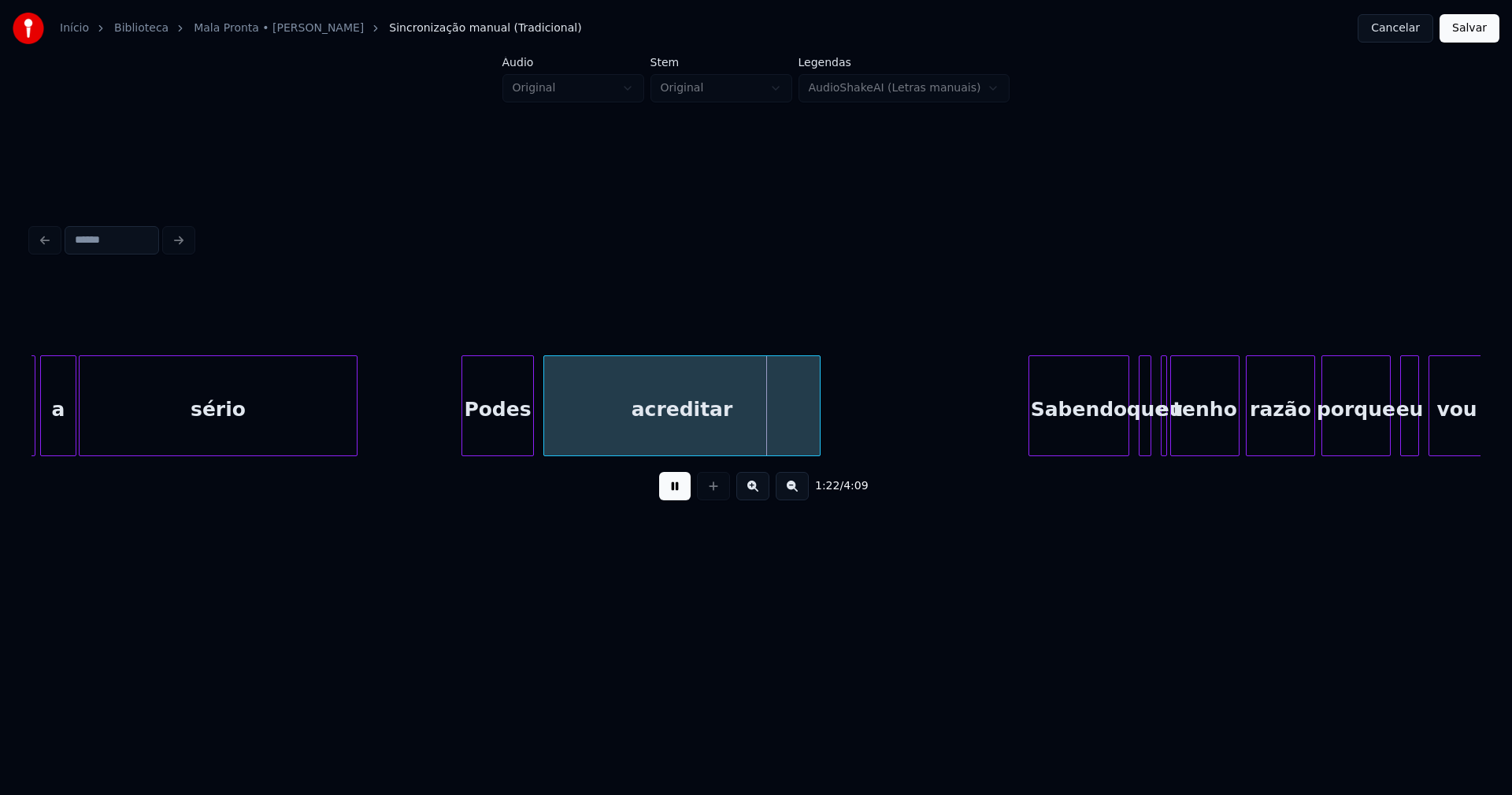
drag, startPoint x: 522, startPoint y: 462, endPoint x: 553, endPoint y: 459, distance: 31.1
click at [553, 456] on div "falar a [PERSON_NAME] acreditar Sabendo que eu tenho razão porque eu vou" at bounding box center [756, 405] width 1449 height 101
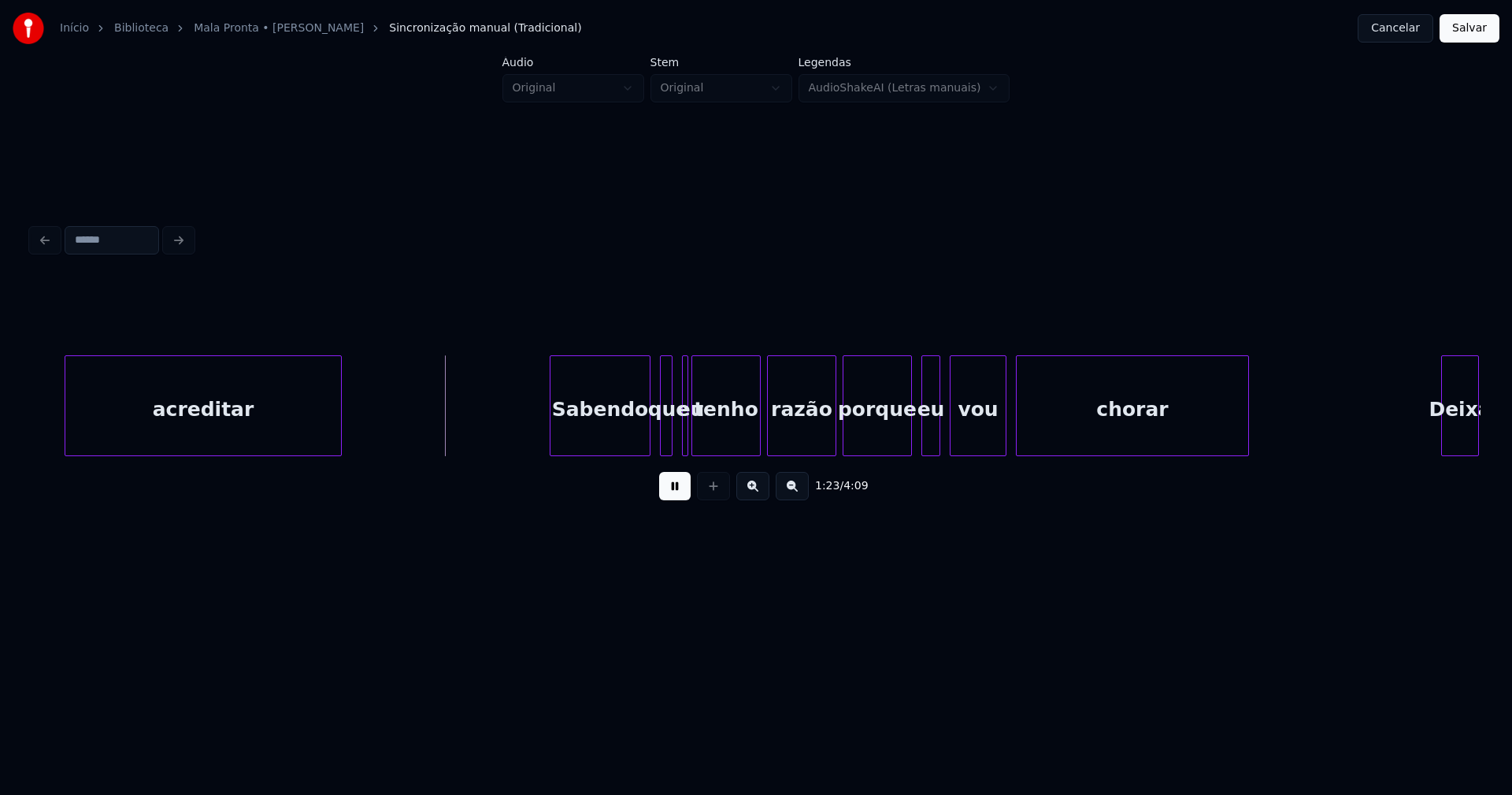
scroll to position [0, 13021]
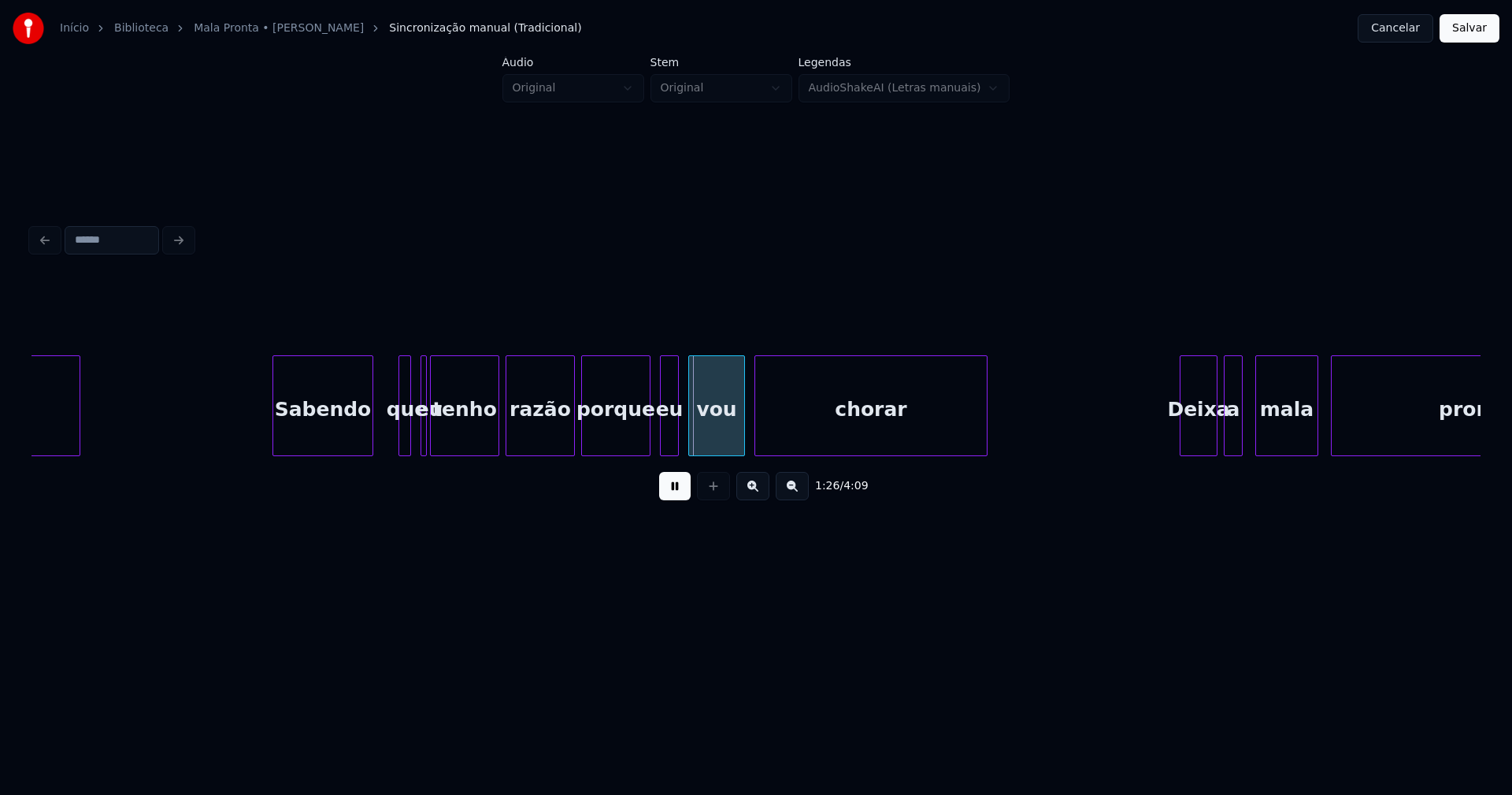
click at [330, 443] on div "Sabendo" at bounding box center [322, 409] width 99 height 107
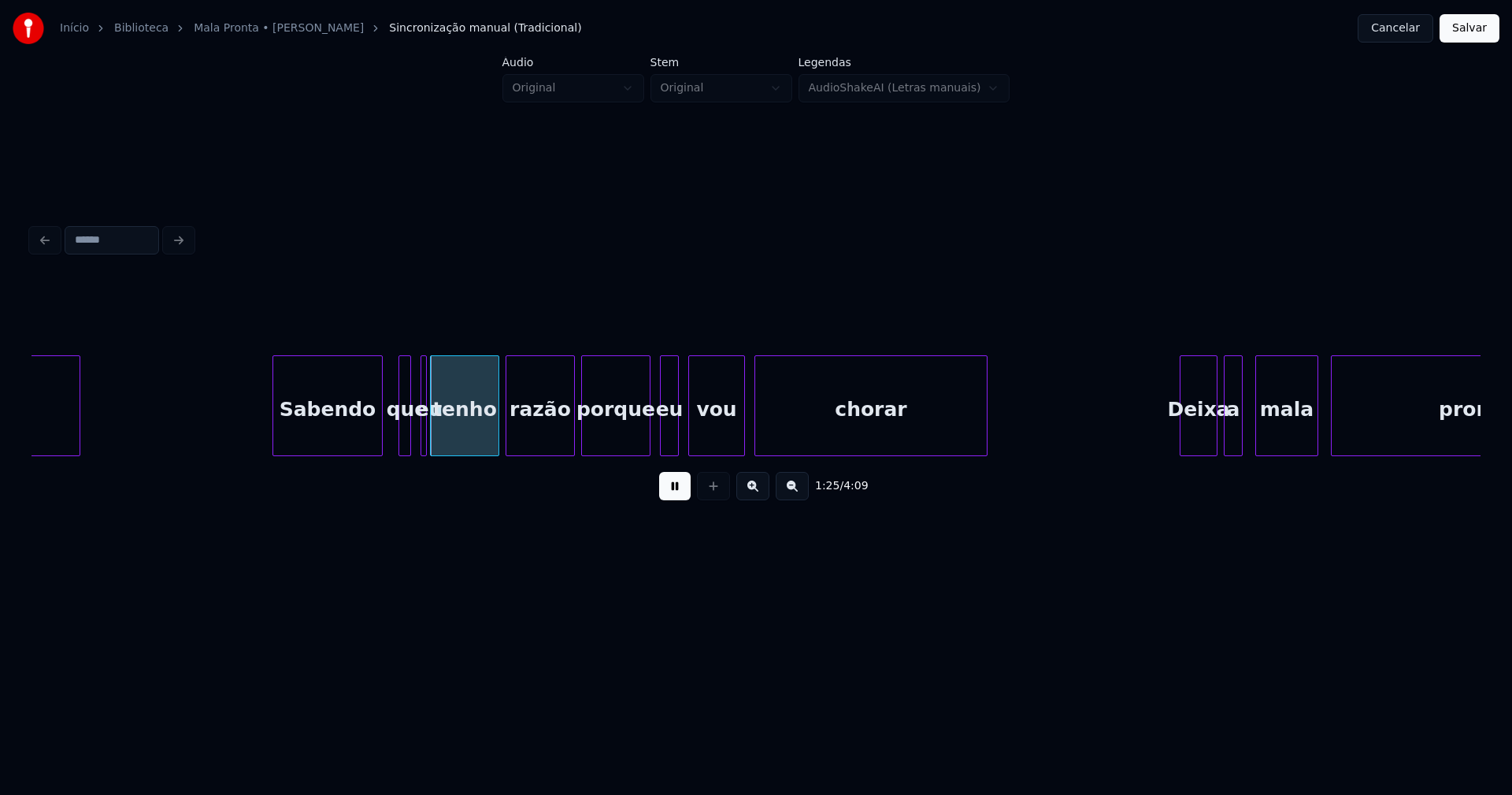
click at [380, 426] on div at bounding box center [380, 405] width 5 height 99
click at [392, 431] on div at bounding box center [394, 405] width 5 height 99
click at [423, 430] on div at bounding box center [424, 405] width 5 height 99
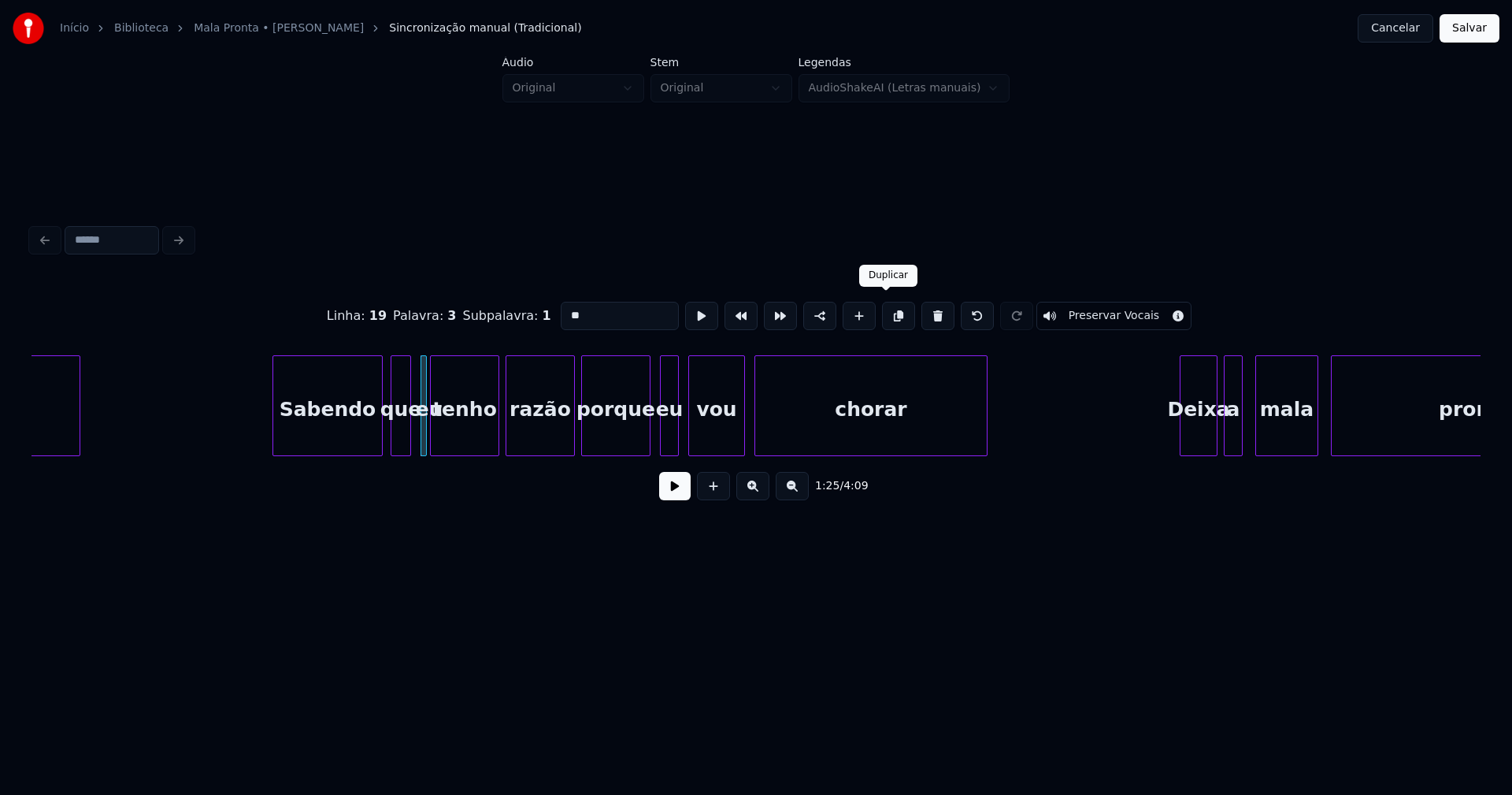
click at [886, 318] on button at bounding box center [899, 316] width 33 height 29
click at [924, 311] on button at bounding box center [938, 316] width 33 height 29
type input "*****"
click at [420, 432] on div at bounding box center [420, 405] width 5 height 99
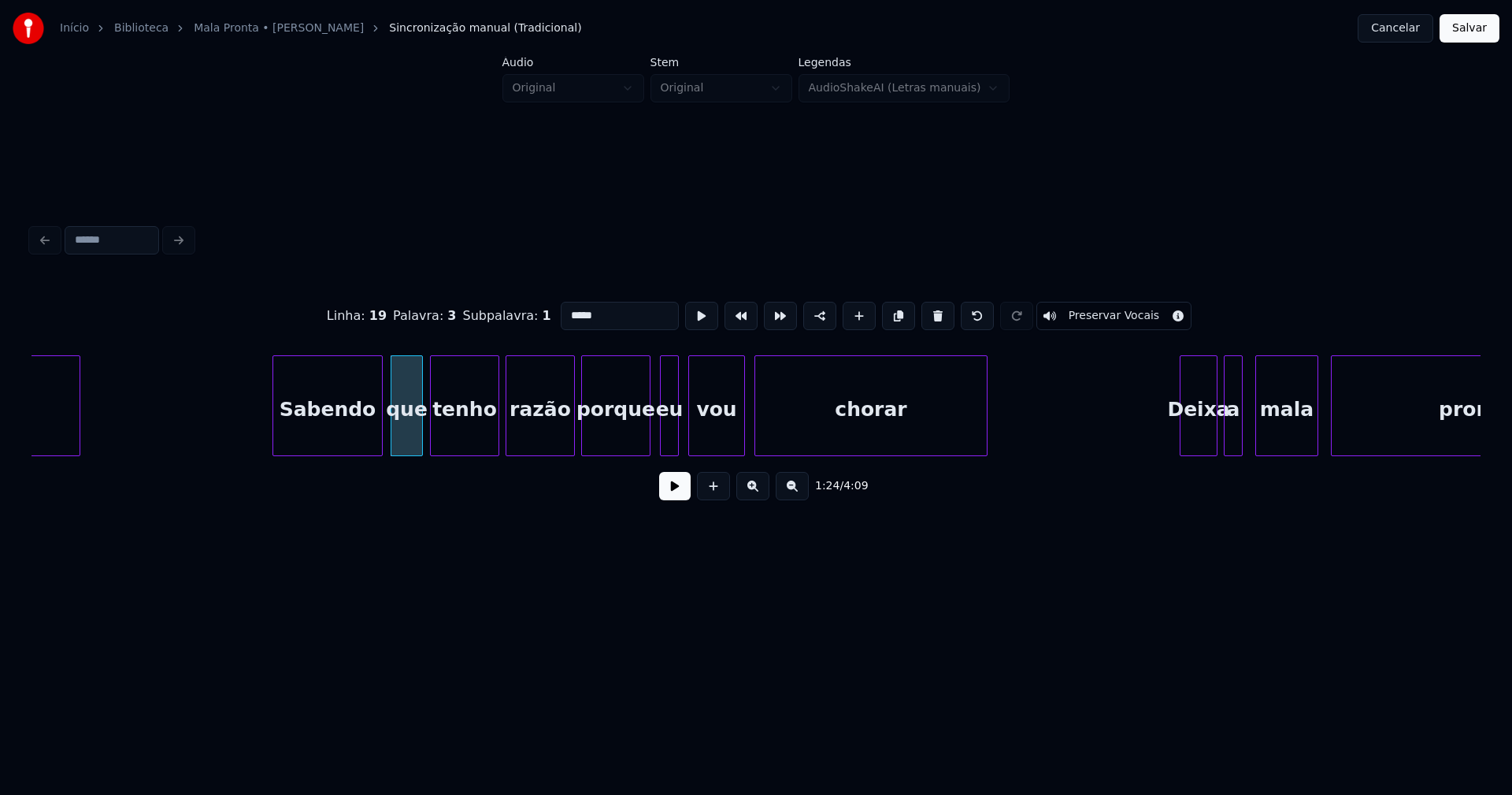
click at [677, 491] on button at bounding box center [675, 486] width 32 height 29
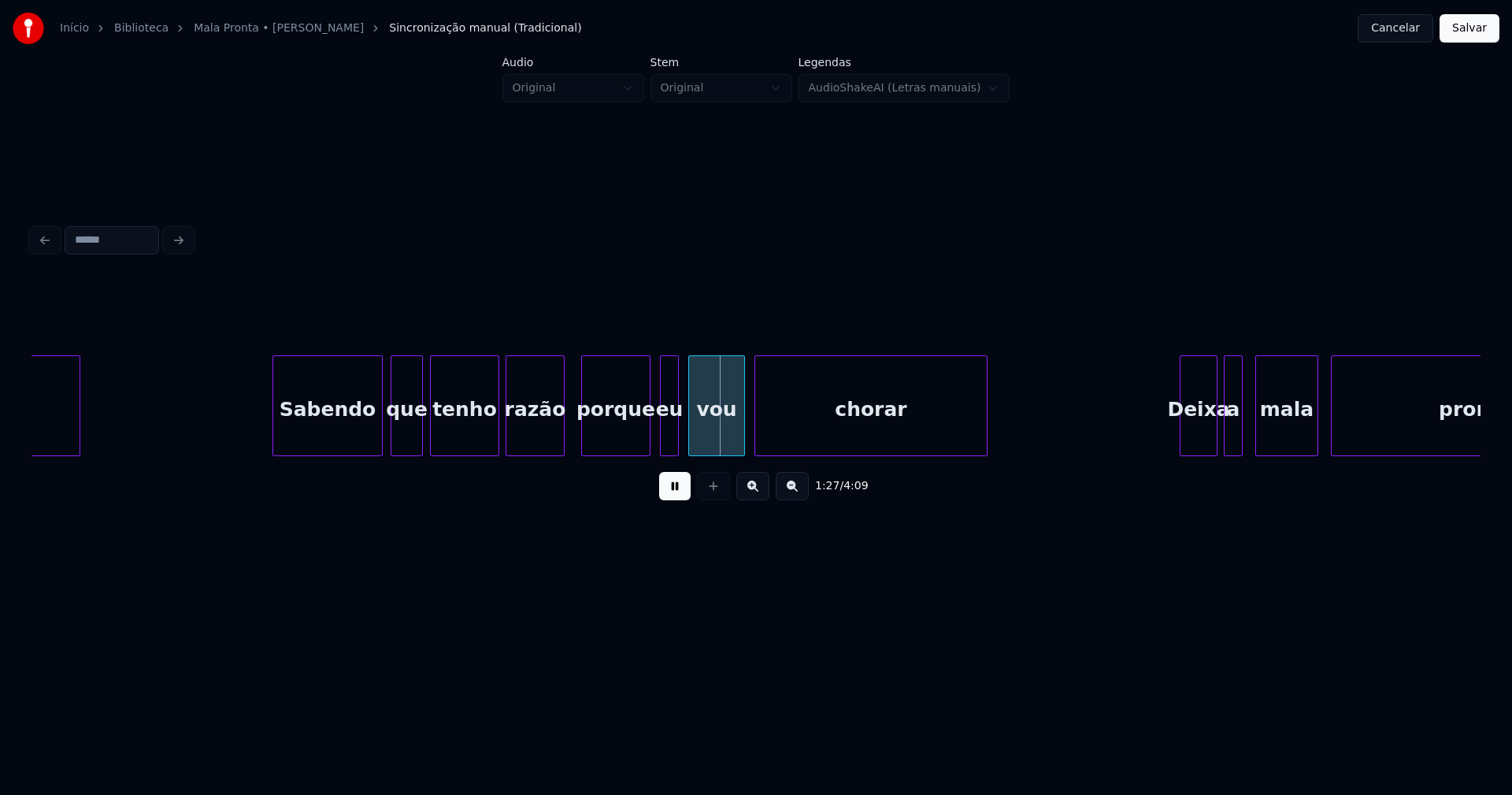
click at [561, 446] on div at bounding box center [561, 405] width 5 height 99
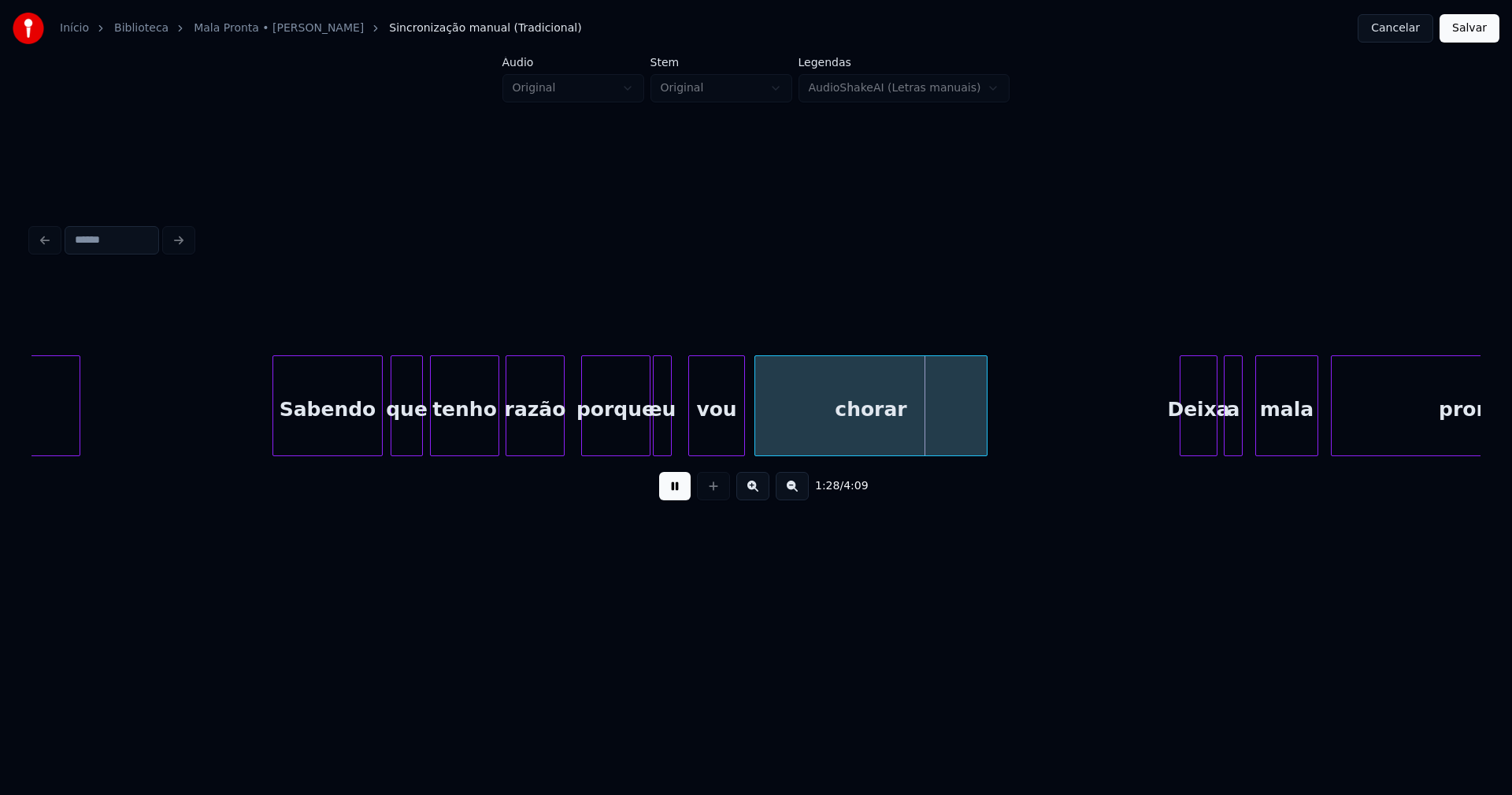
click at [662, 443] on div "eu" at bounding box center [662, 409] width 17 height 107
click at [704, 441] on div "vou" at bounding box center [712, 409] width 55 height 107
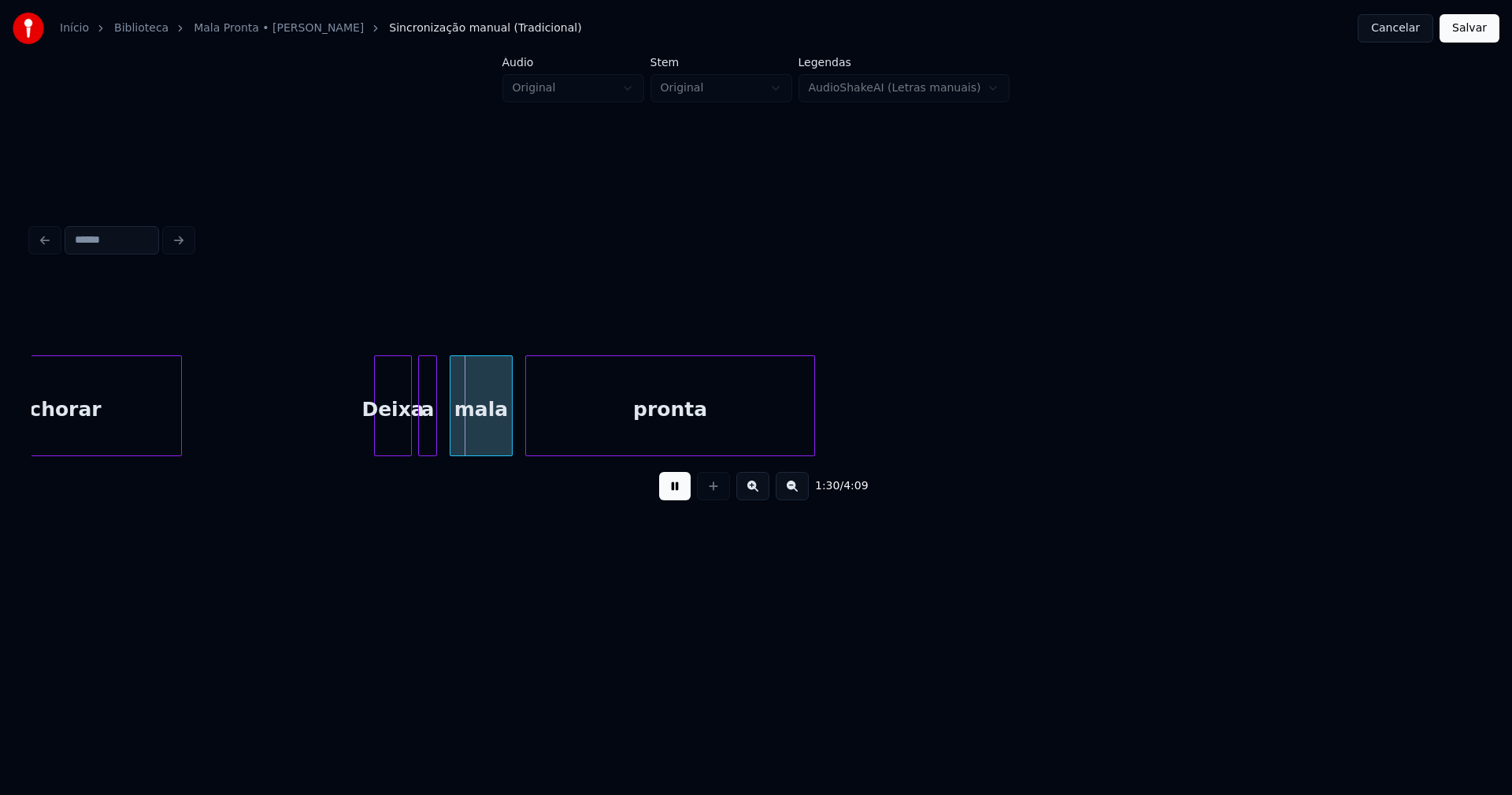
scroll to position [0, 13870]
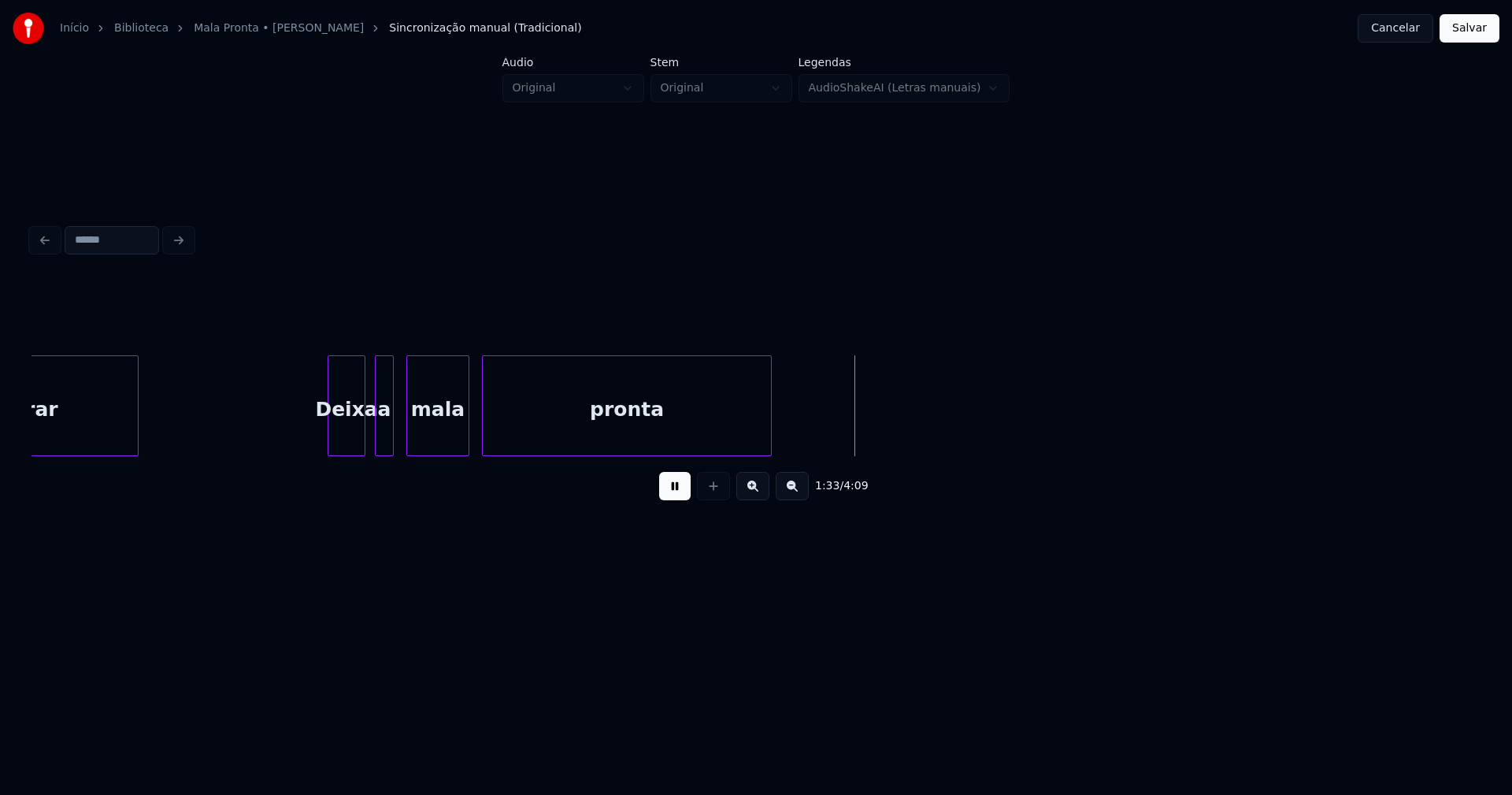
click at [349, 441] on div "Deixa" at bounding box center [347, 409] width 37 height 107
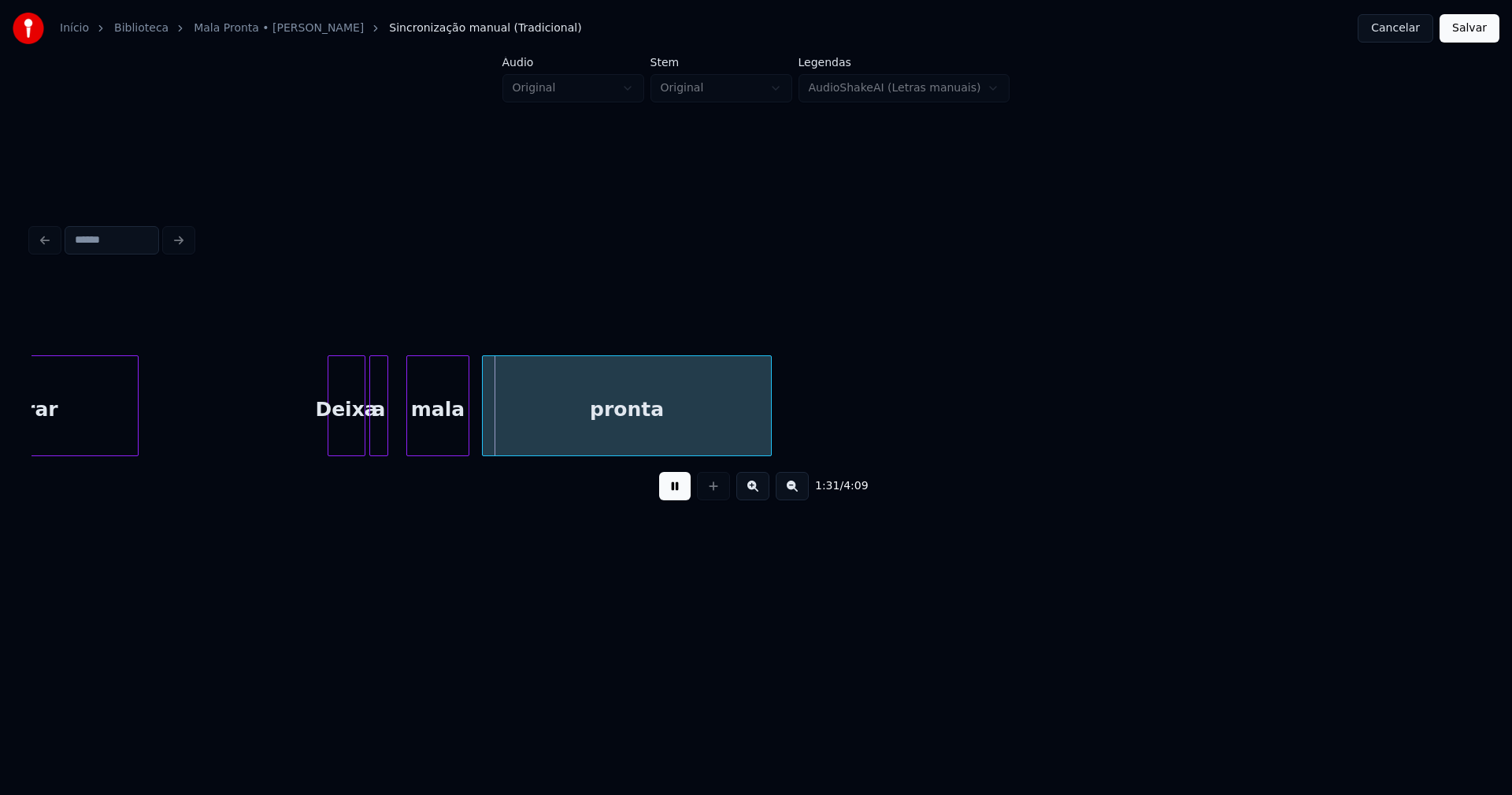
click at [377, 440] on div "a" at bounding box center [379, 409] width 17 height 107
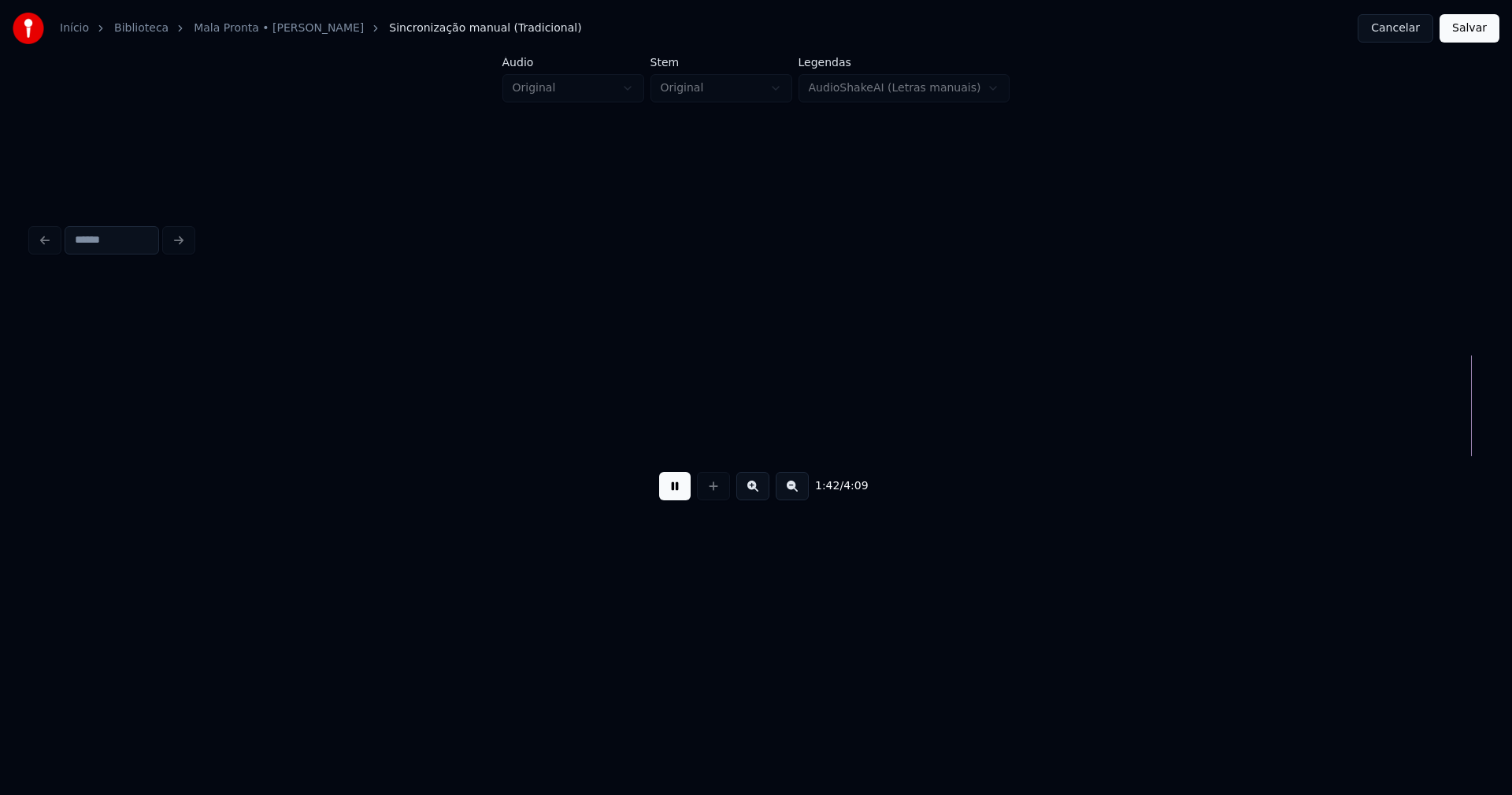
scroll to position [0, 16221]
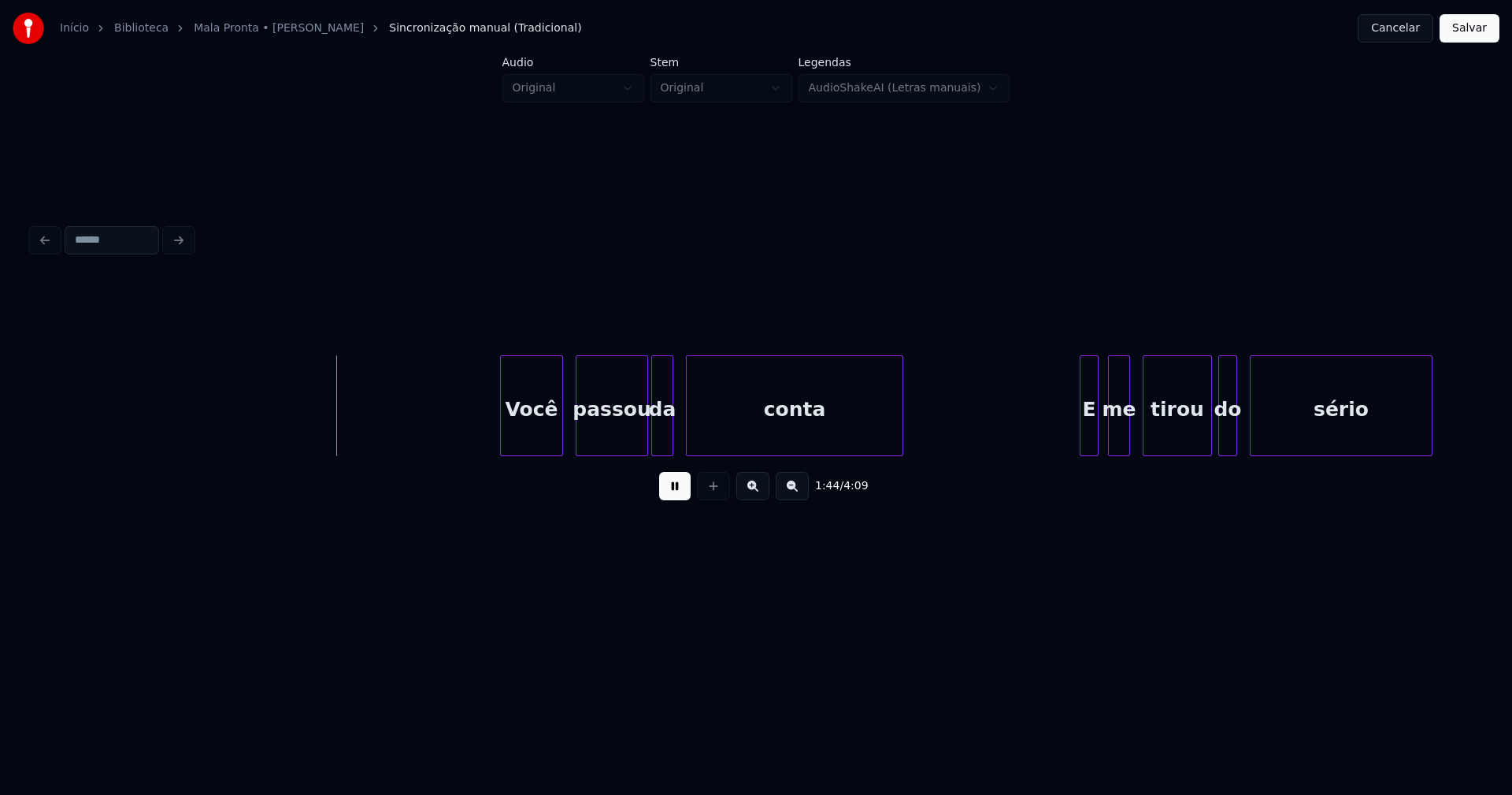
click at [537, 434] on div "Você" at bounding box center [531, 409] width 61 height 107
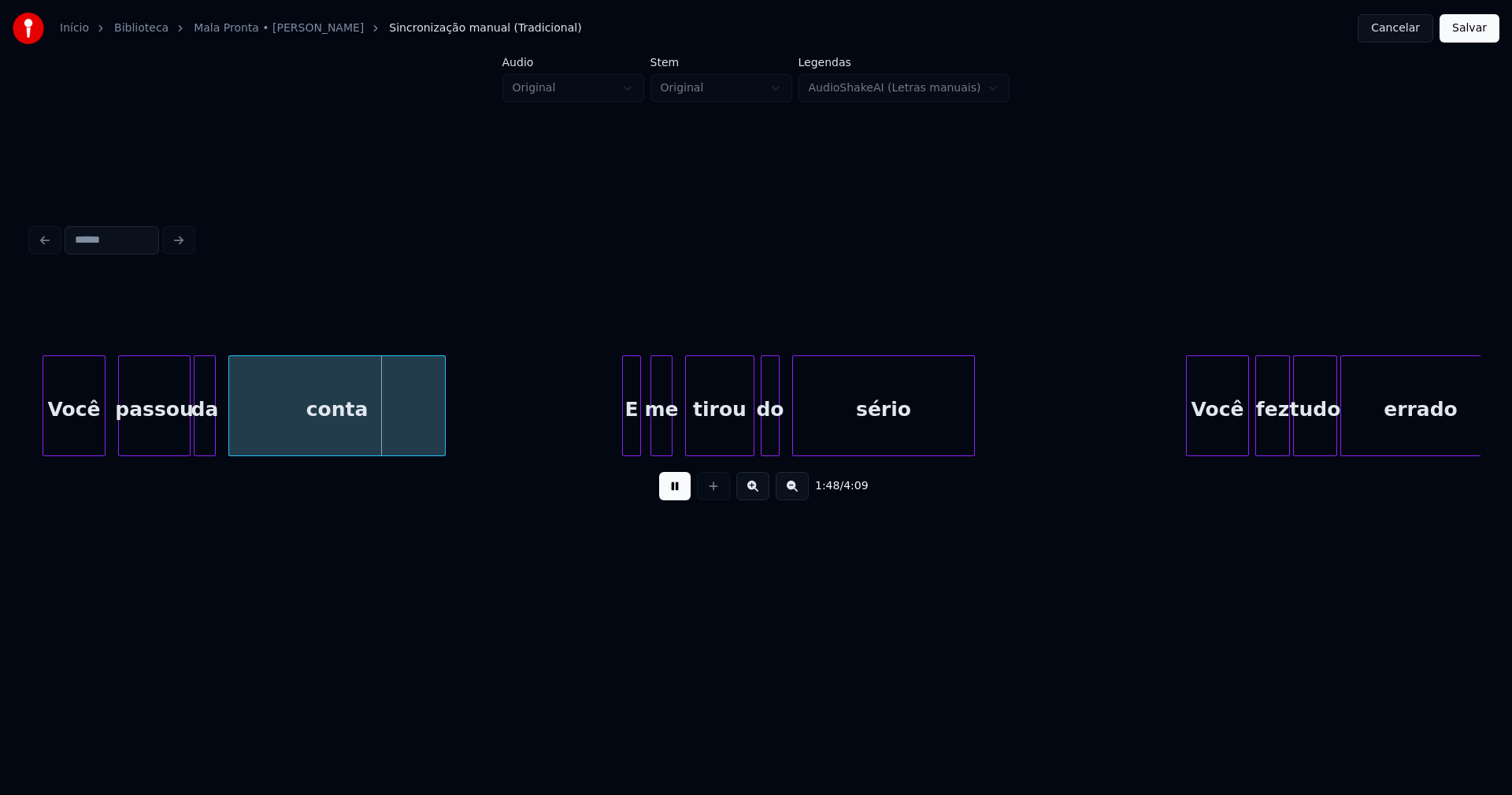
scroll to position [0, 16853]
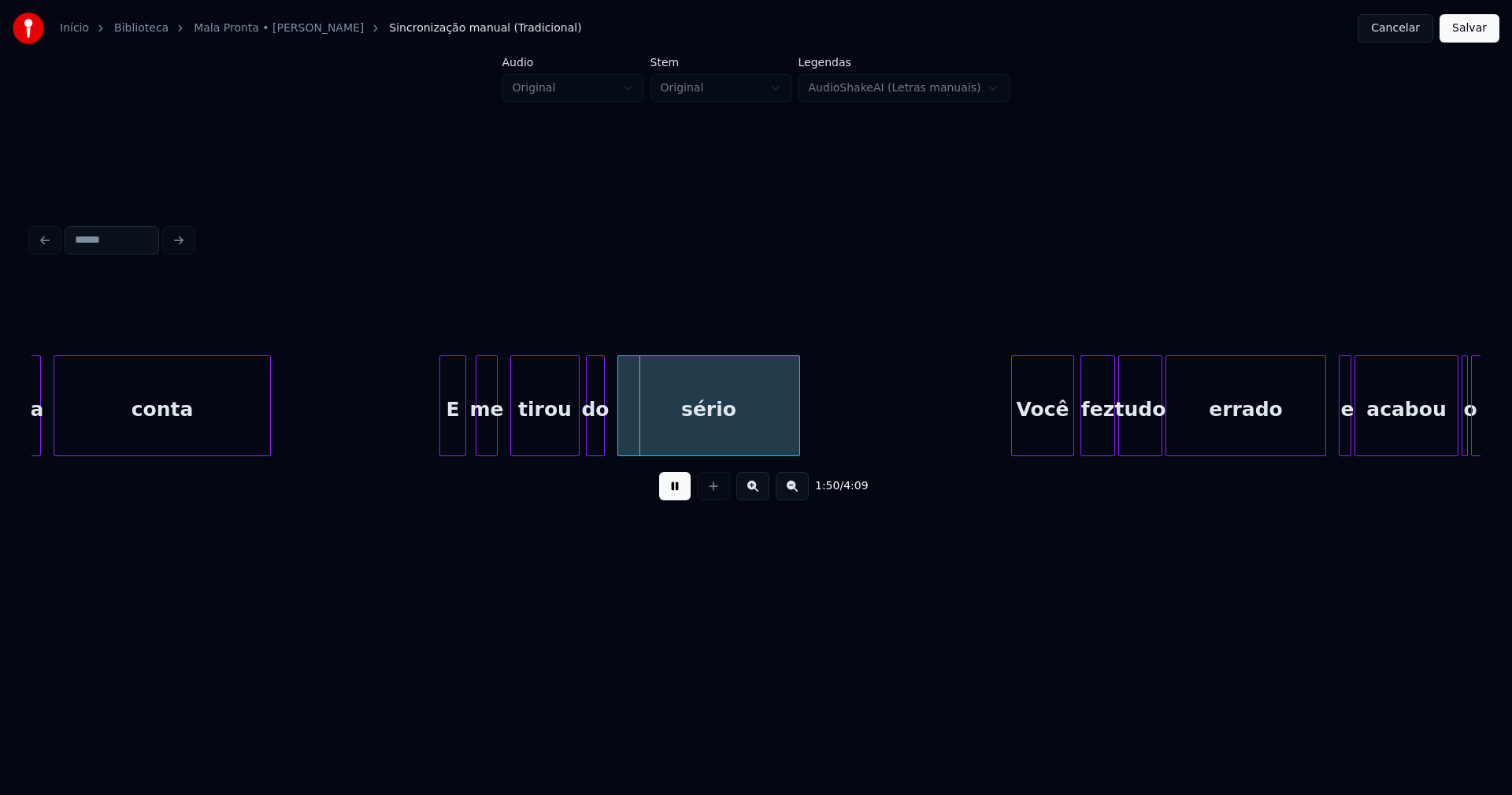
click at [442, 429] on div at bounding box center [442, 405] width 5 height 99
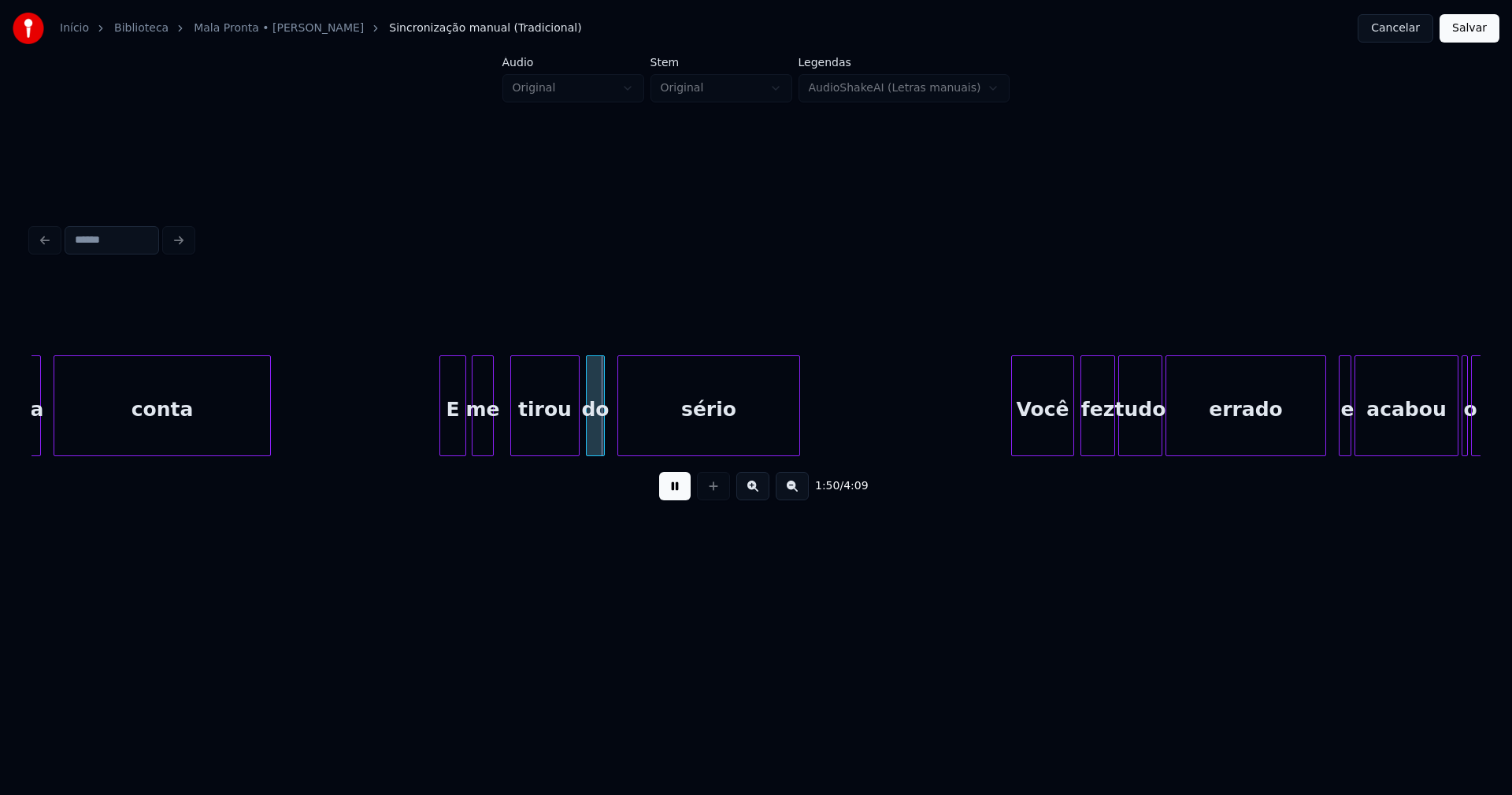
click at [483, 436] on div "me" at bounding box center [483, 409] width 21 height 107
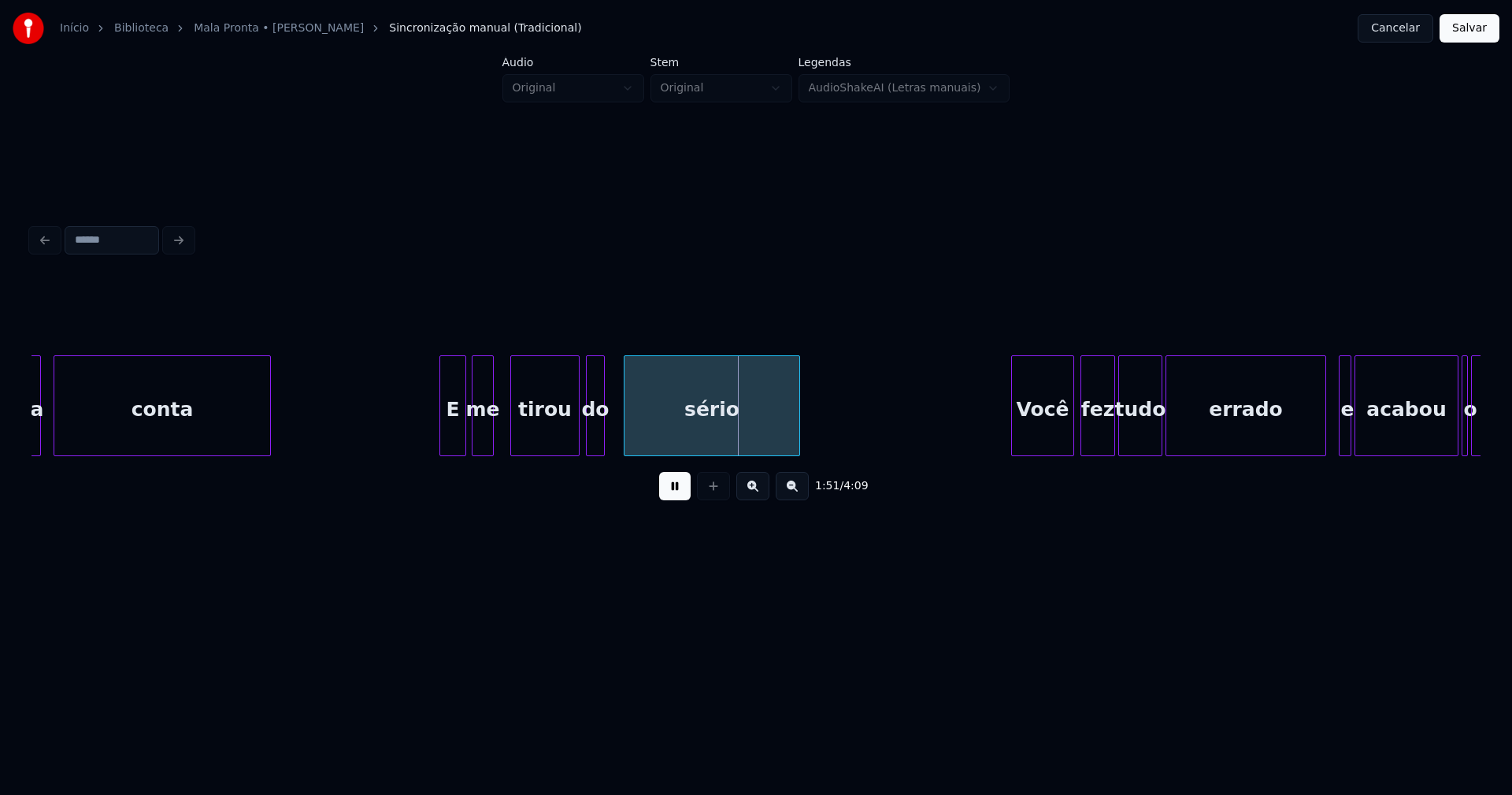
click at [627, 426] on div at bounding box center [627, 405] width 5 height 99
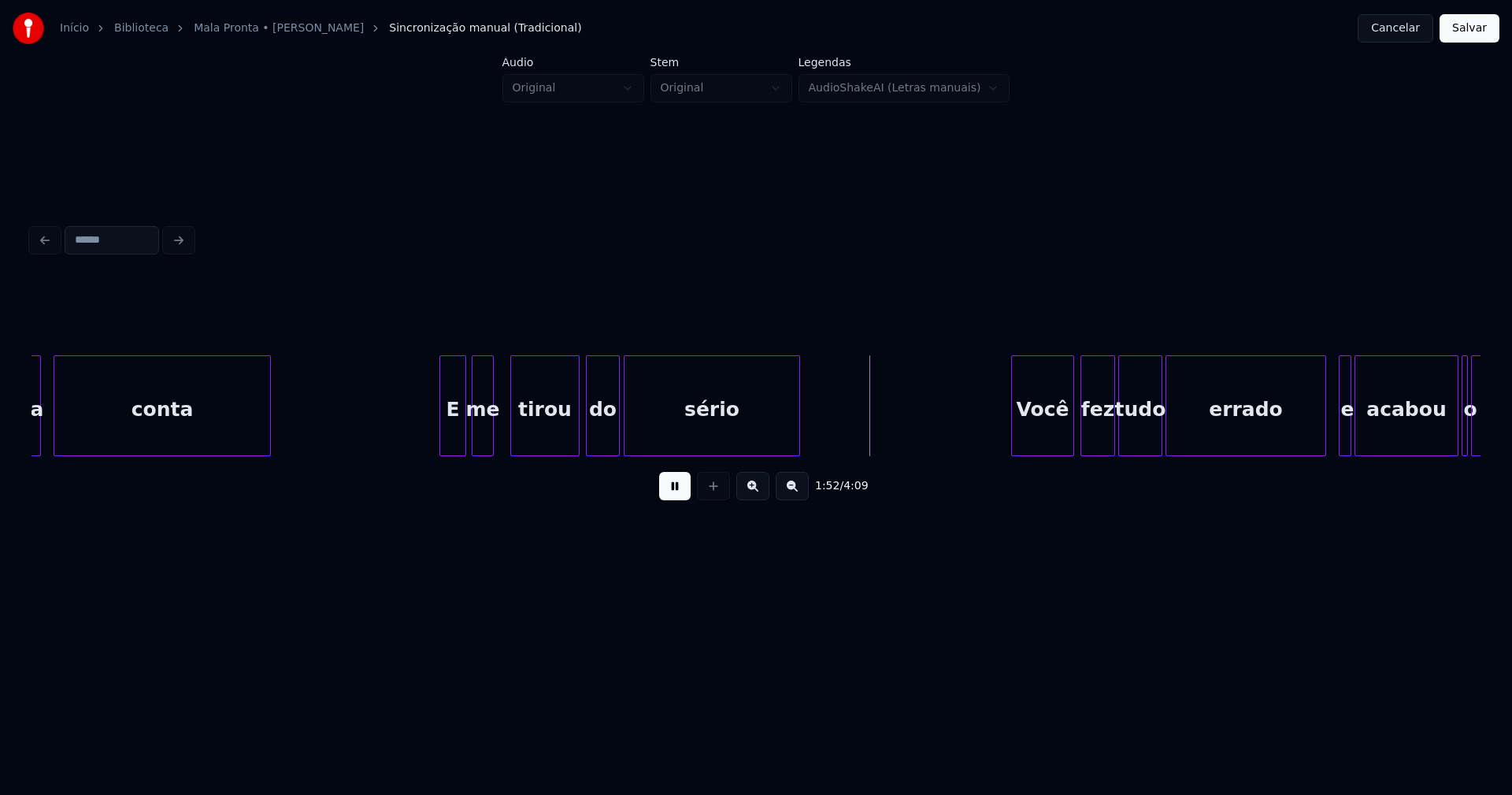
click at [617, 427] on div at bounding box center [617, 405] width 5 height 99
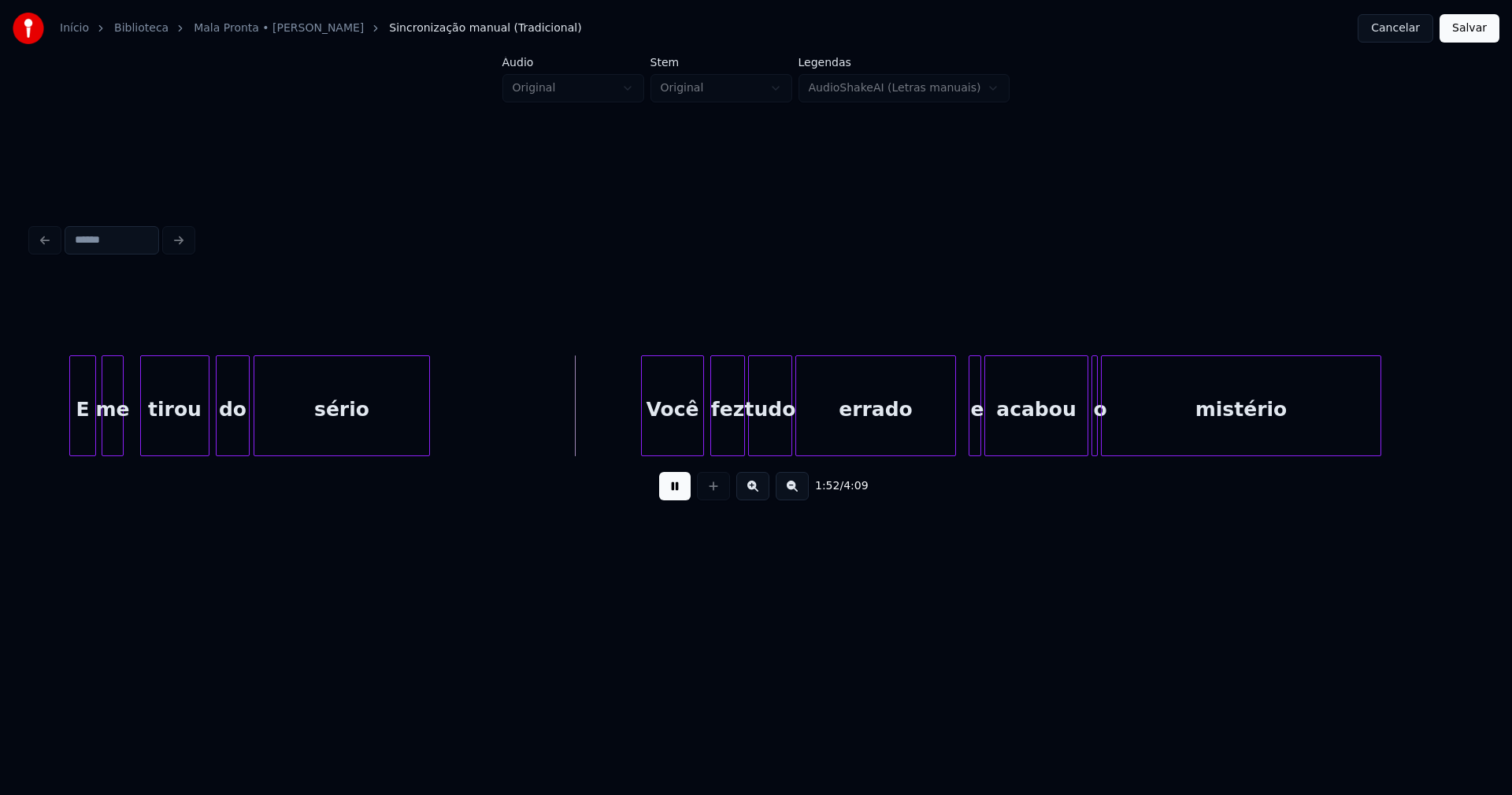
scroll to position [0, 17244]
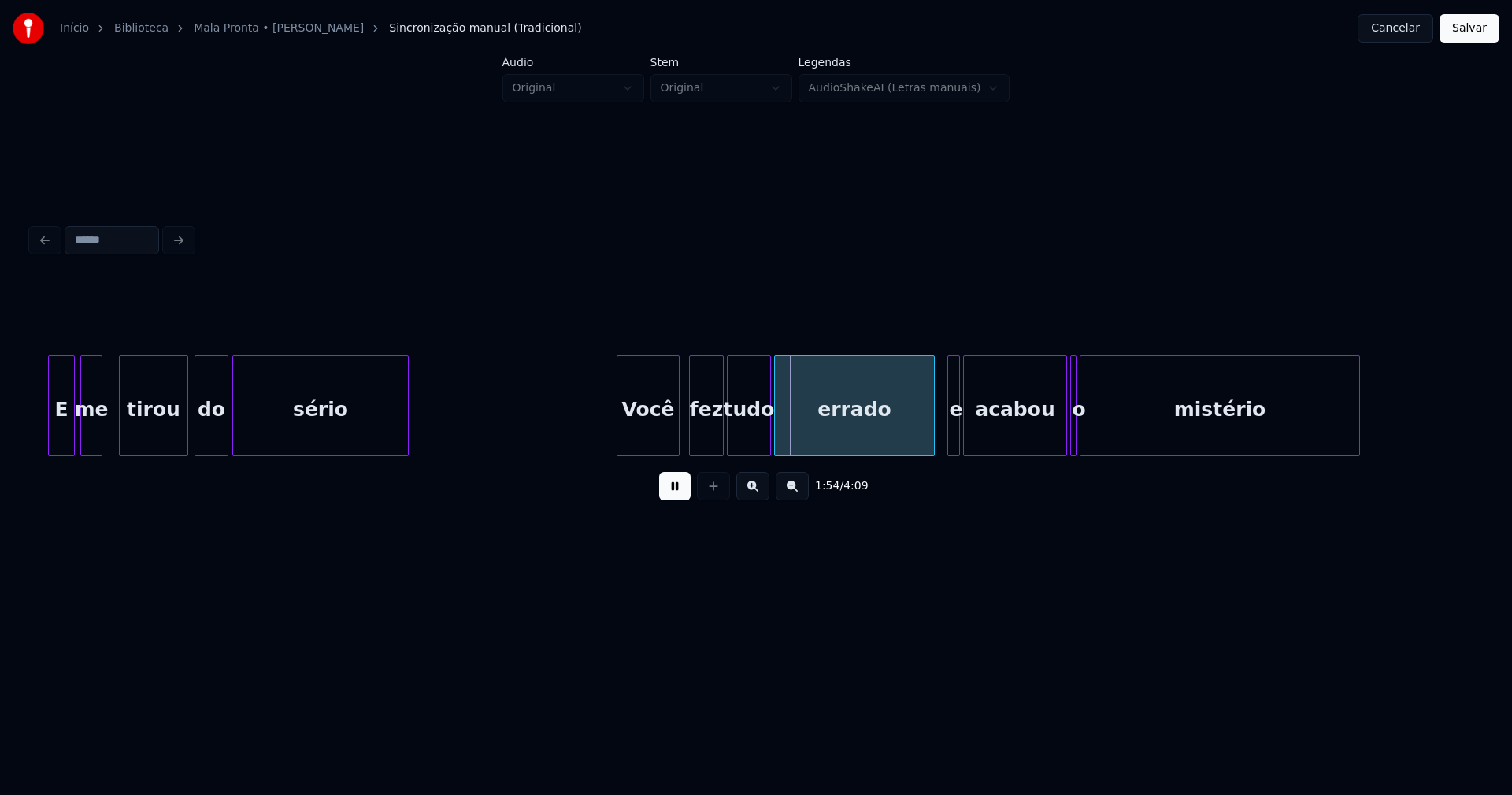
click at [657, 443] on div "Você" at bounding box center [647, 409] width 61 height 107
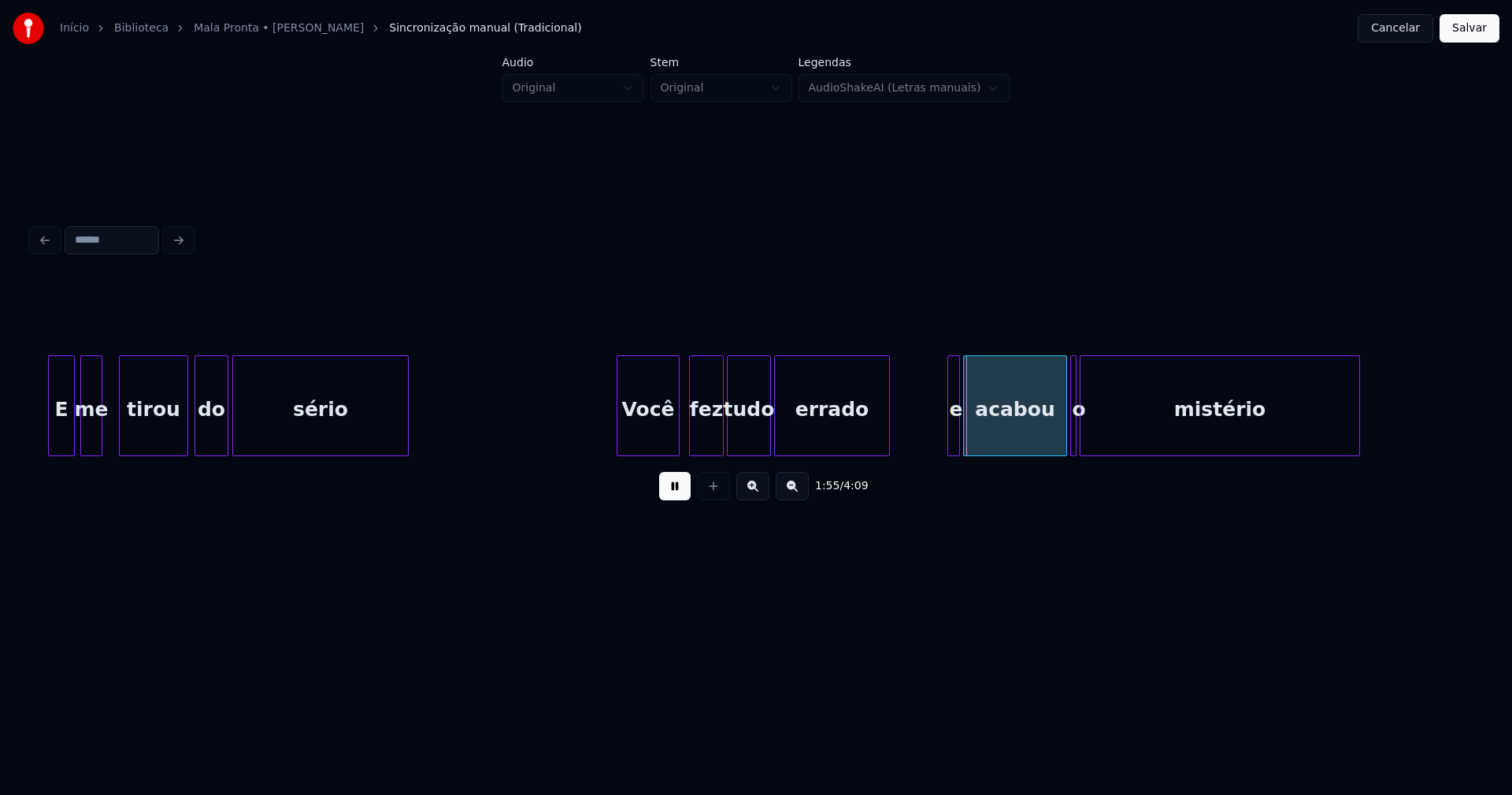
click at [886, 453] on div "E me tirou do sério Você fez tudo errado e acabou o mistério" at bounding box center [756, 405] width 1449 height 101
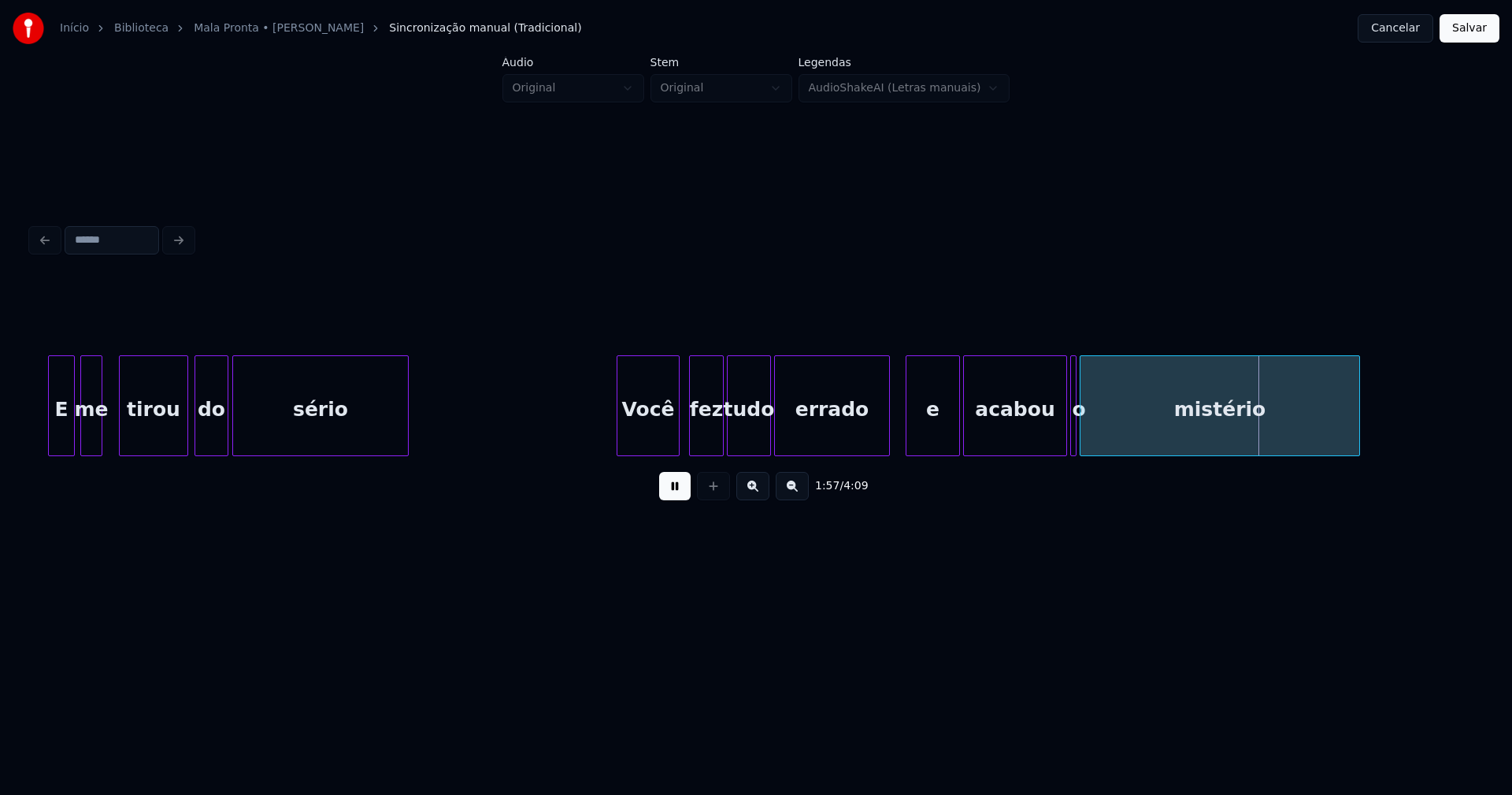
click at [906, 442] on div at bounding box center [908, 405] width 5 height 99
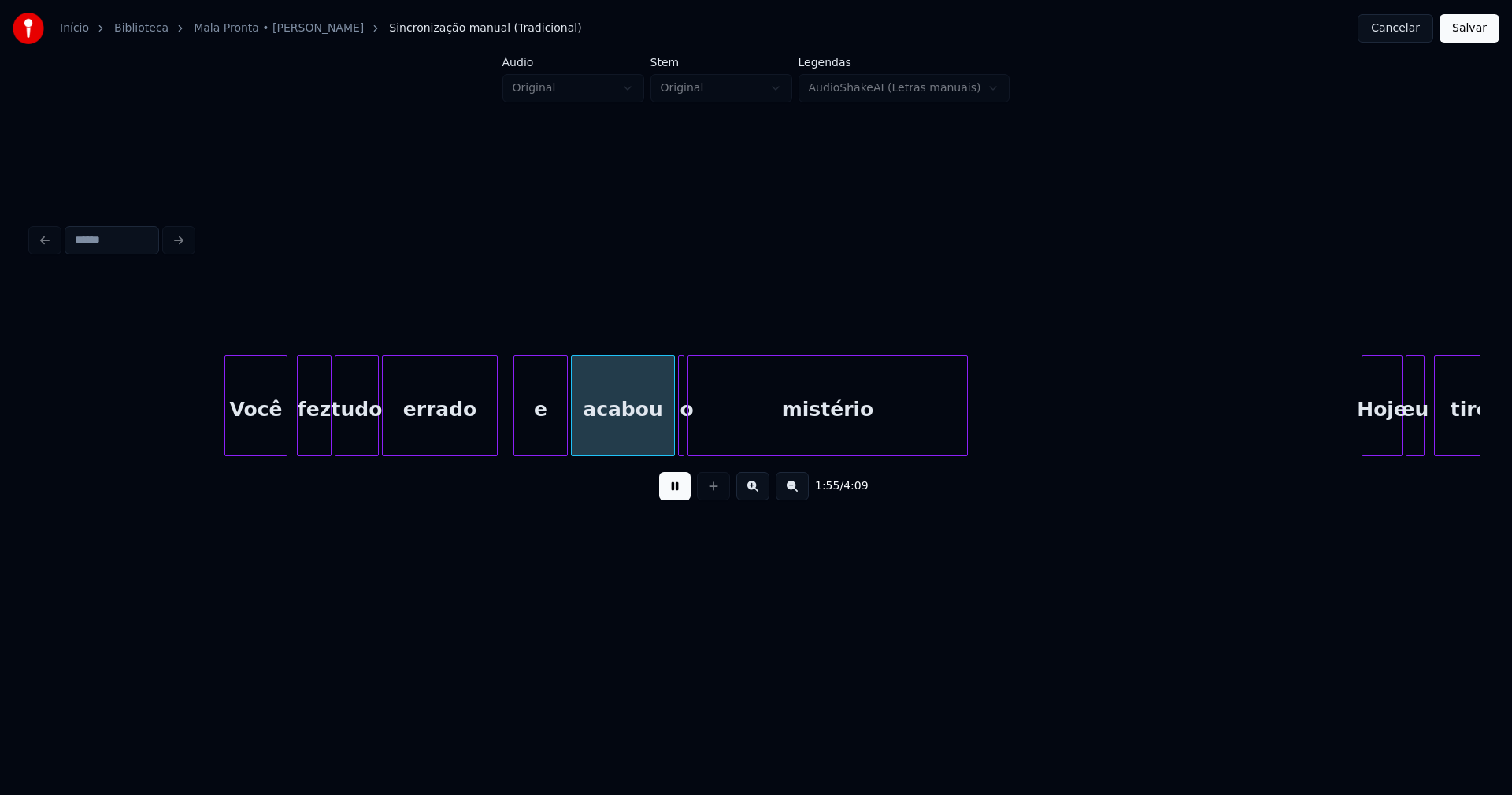
scroll to position [0, 17745]
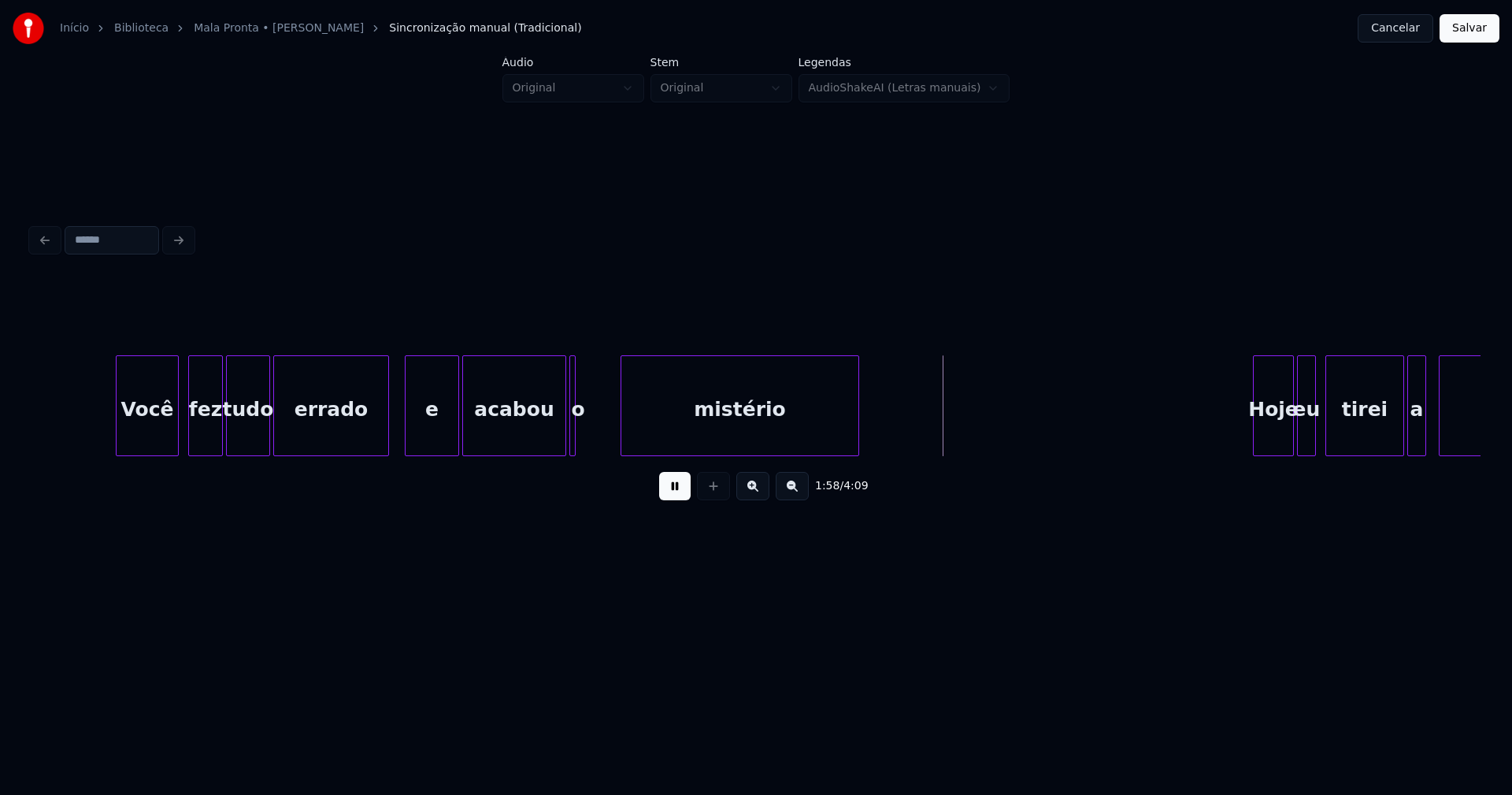
click at [623, 430] on div at bounding box center [623, 405] width 5 height 99
click at [608, 427] on div at bounding box center [608, 405] width 5 height 99
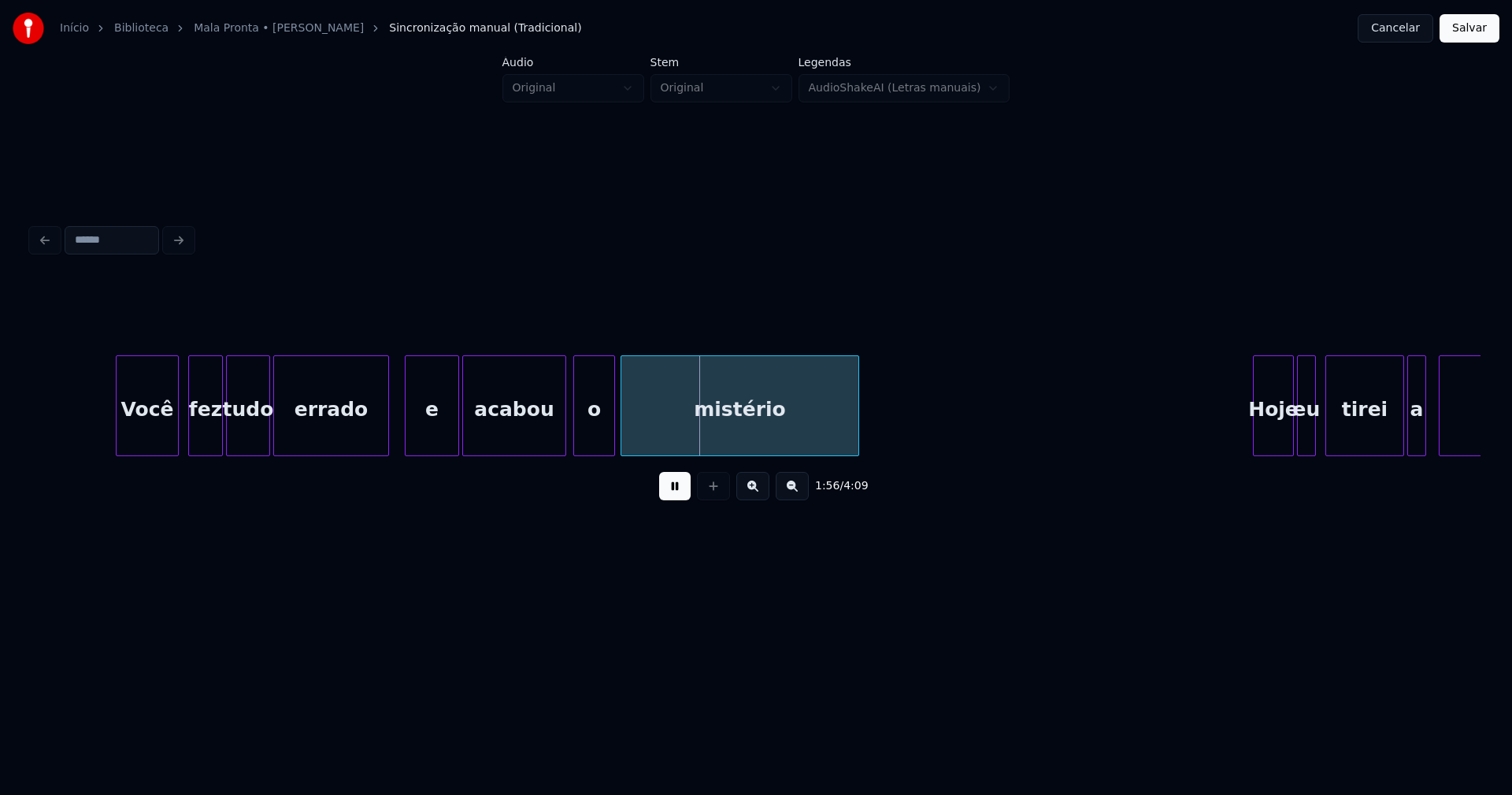
click at [587, 437] on div "o" at bounding box center [594, 409] width 40 height 107
click at [567, 438] on div at bounding box center [567, 405] width 5 height 99
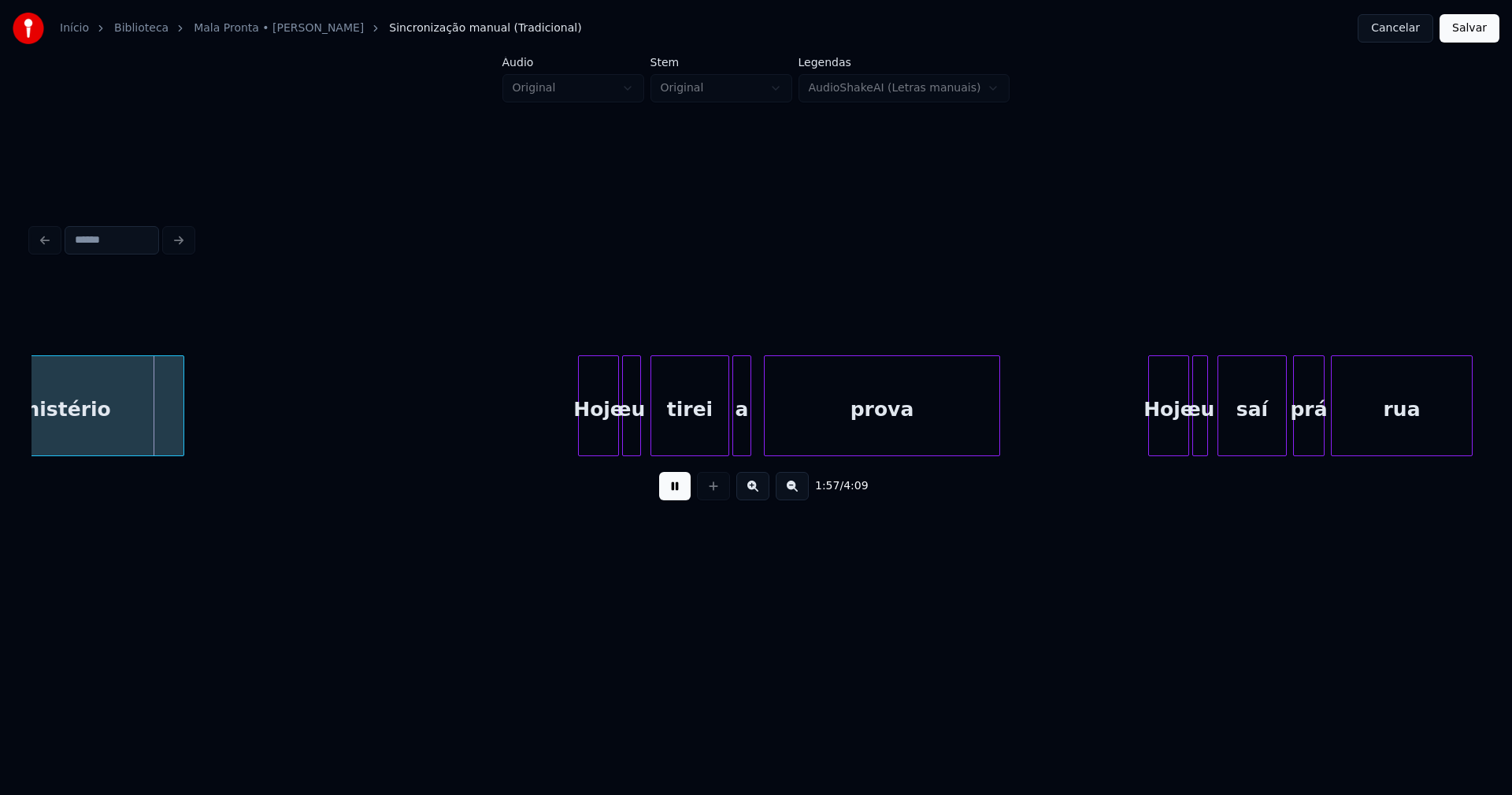
scroll to position [0, 18508]
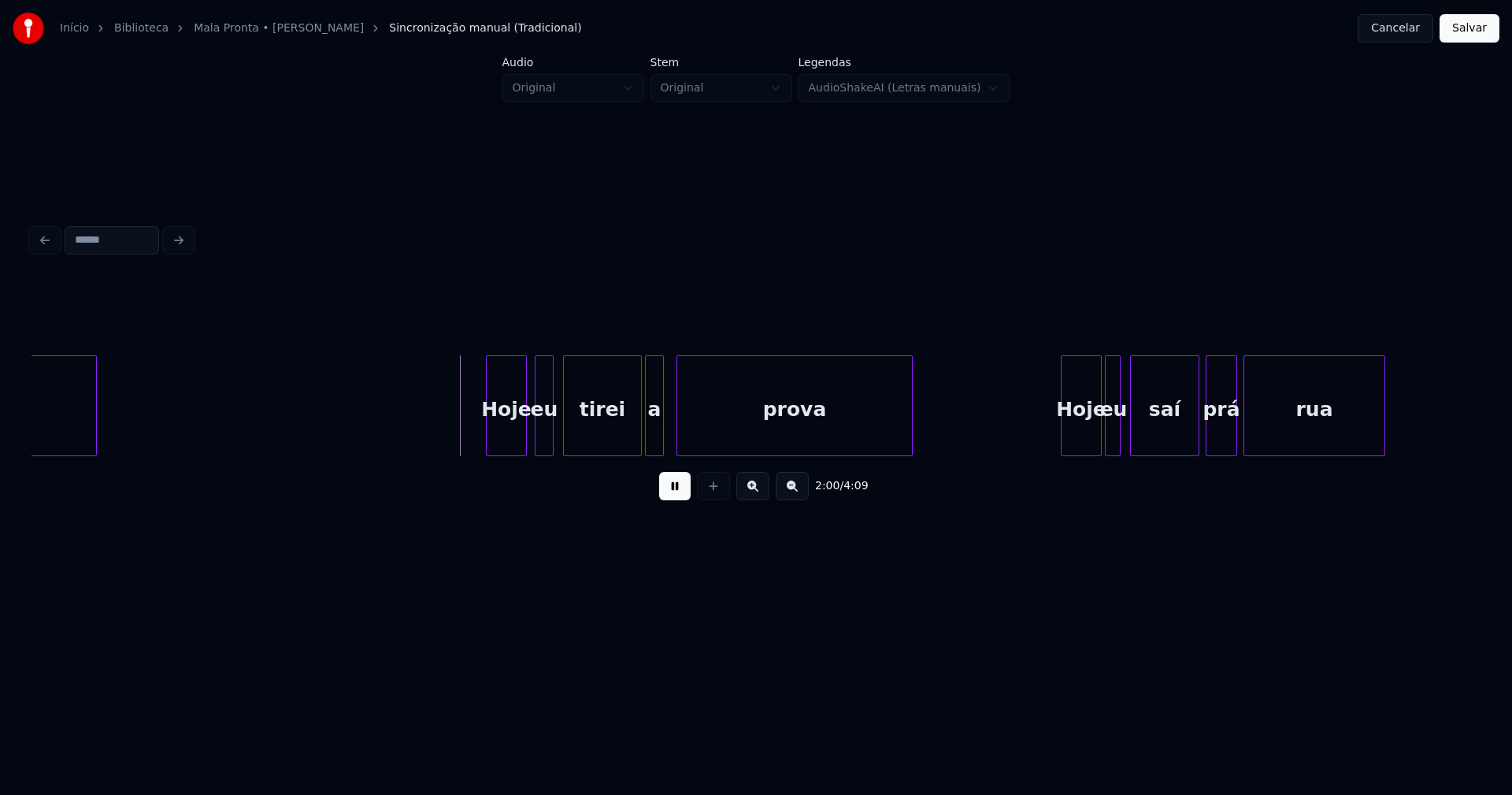
click at [510, 446] on div "Hoje" at bounding box center [507, 409] width 40 height 107
click at [538, 440] on div "eu" at bounding box center [537, 409] width 17 height 107
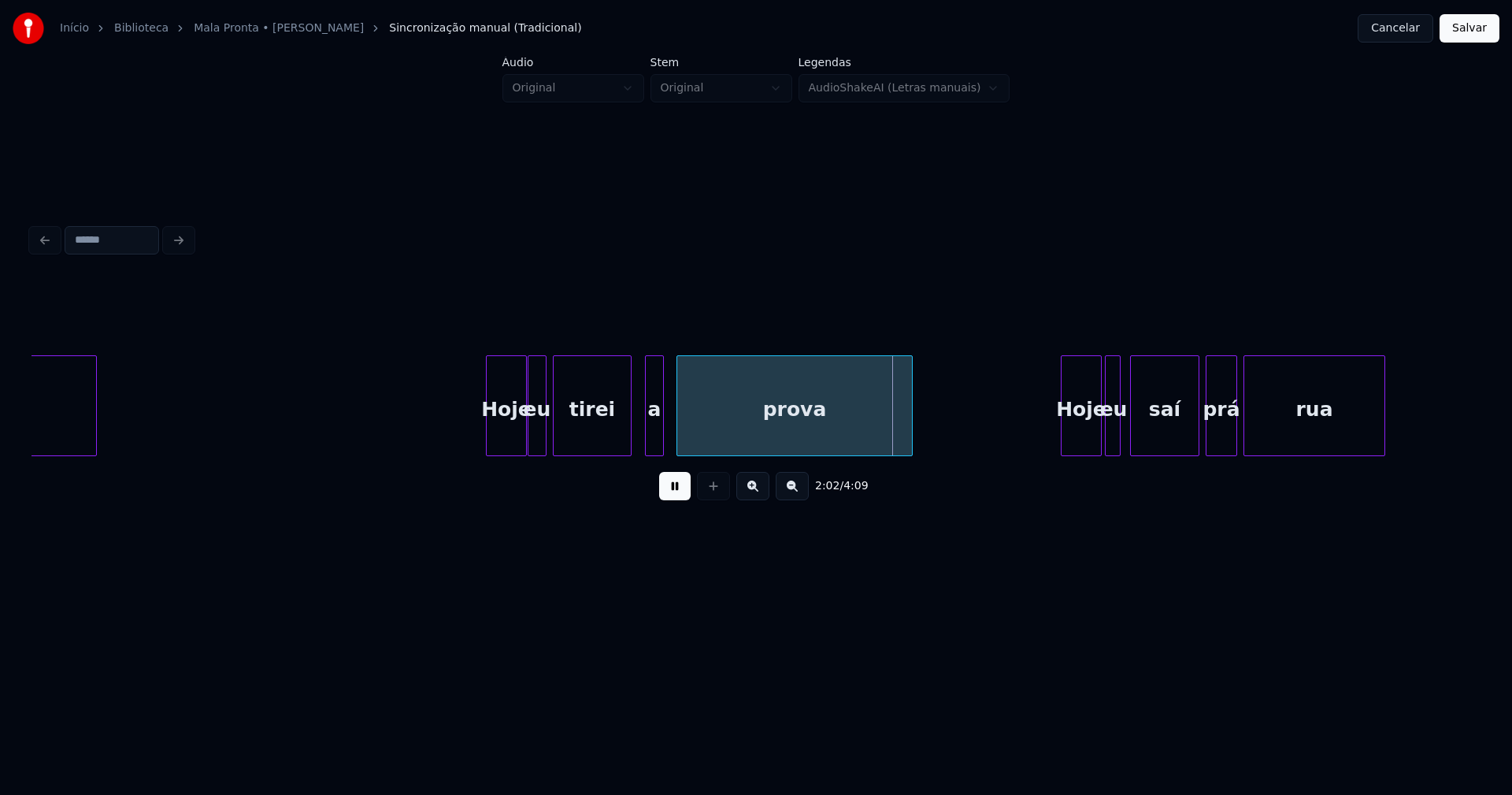
click at [589, 442] on div "tirei" at bounding box center [592, 409] width 77 height 107
click at [646, 441] on div "a" at bounding box center [644, 409] width 17 height 107
click at [697, 429] on div "prova" at bounding box center [790, 409] width 235 height 107
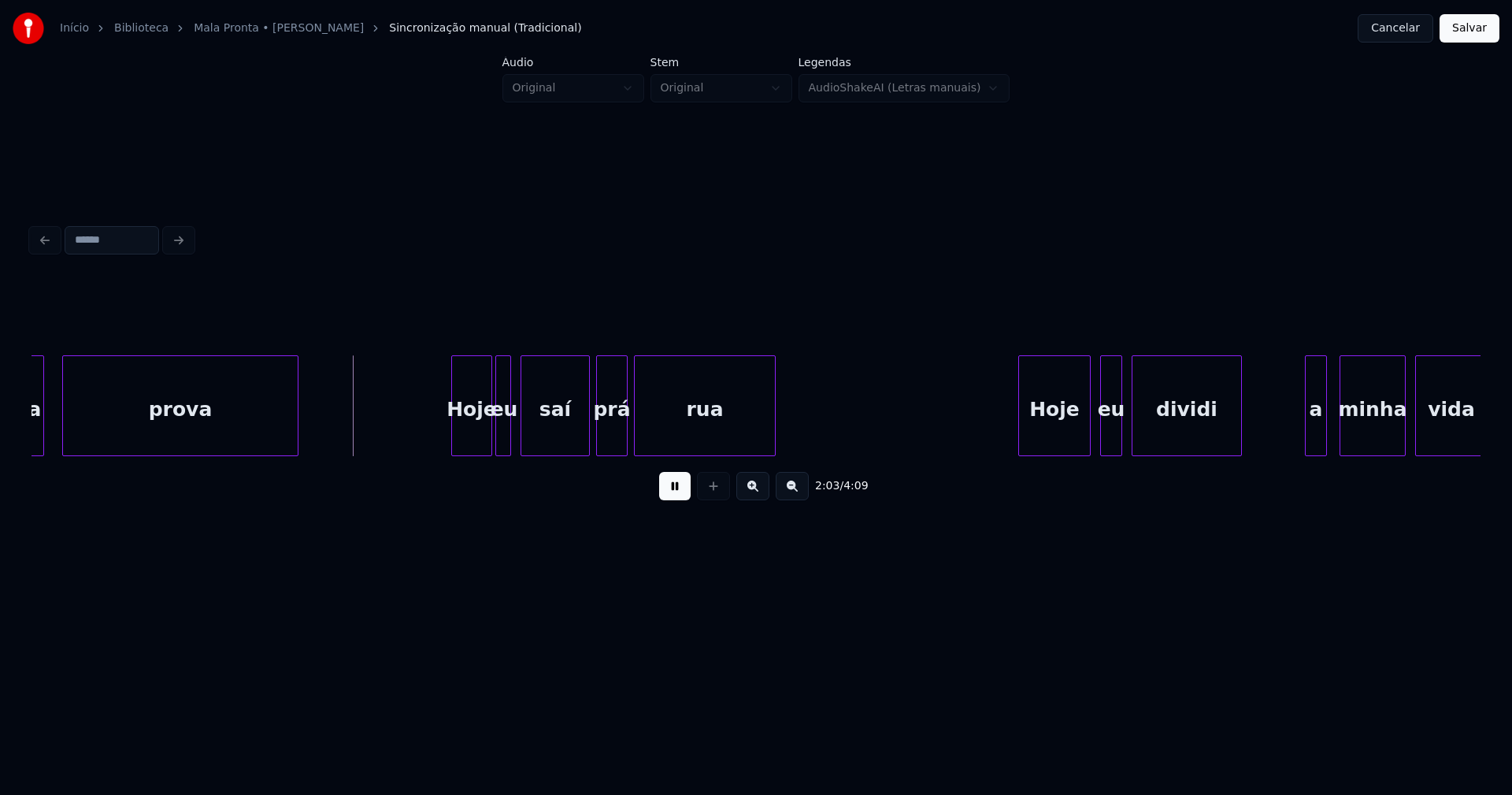
scroll to position [0, 19139]
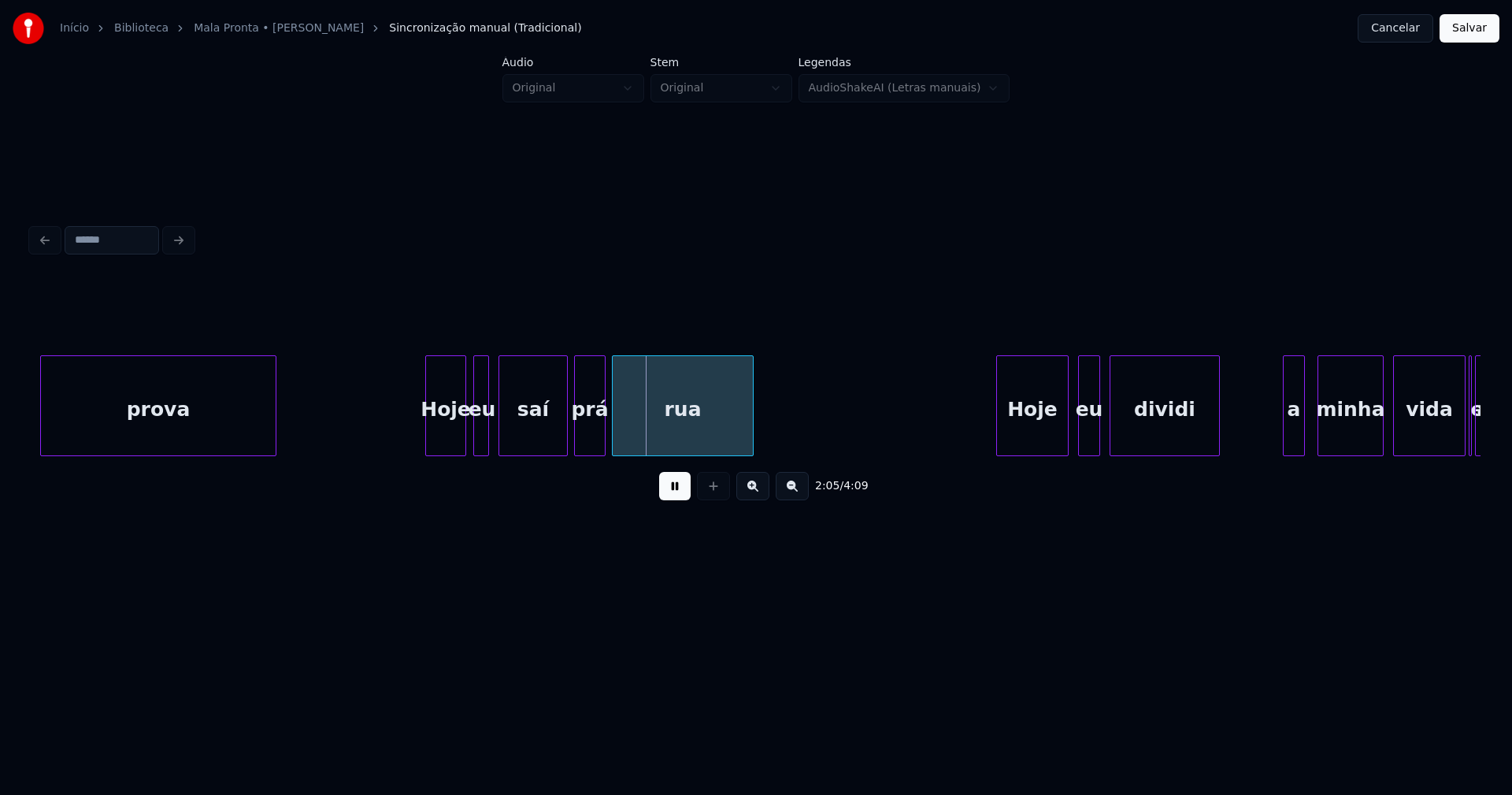
click at [445, 444] on div "Hoje" at bounding box center [446, 409] width 40 height 107
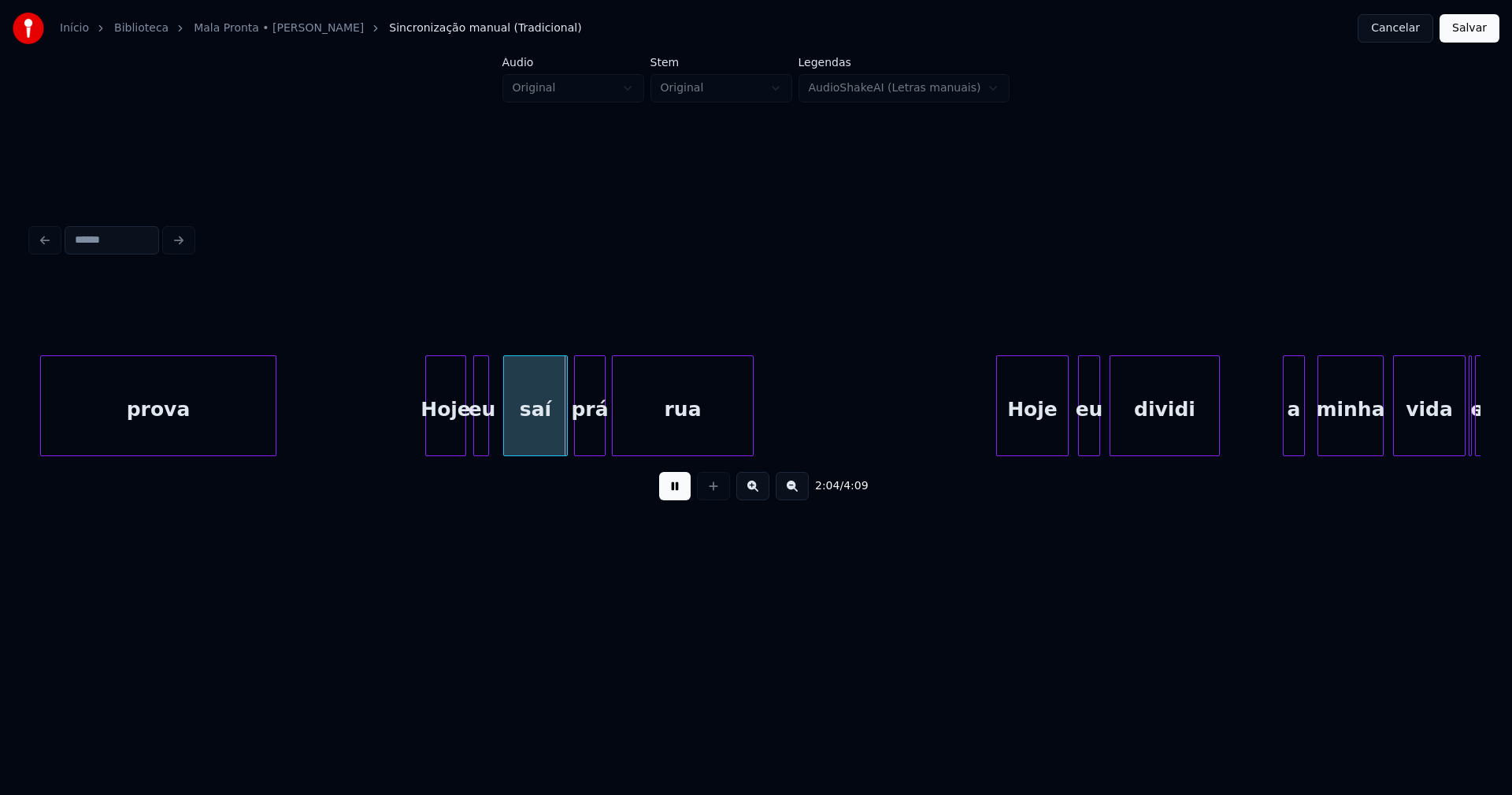
click at [504, 433] on div at bounding box center [507, 405] width 5 height 99
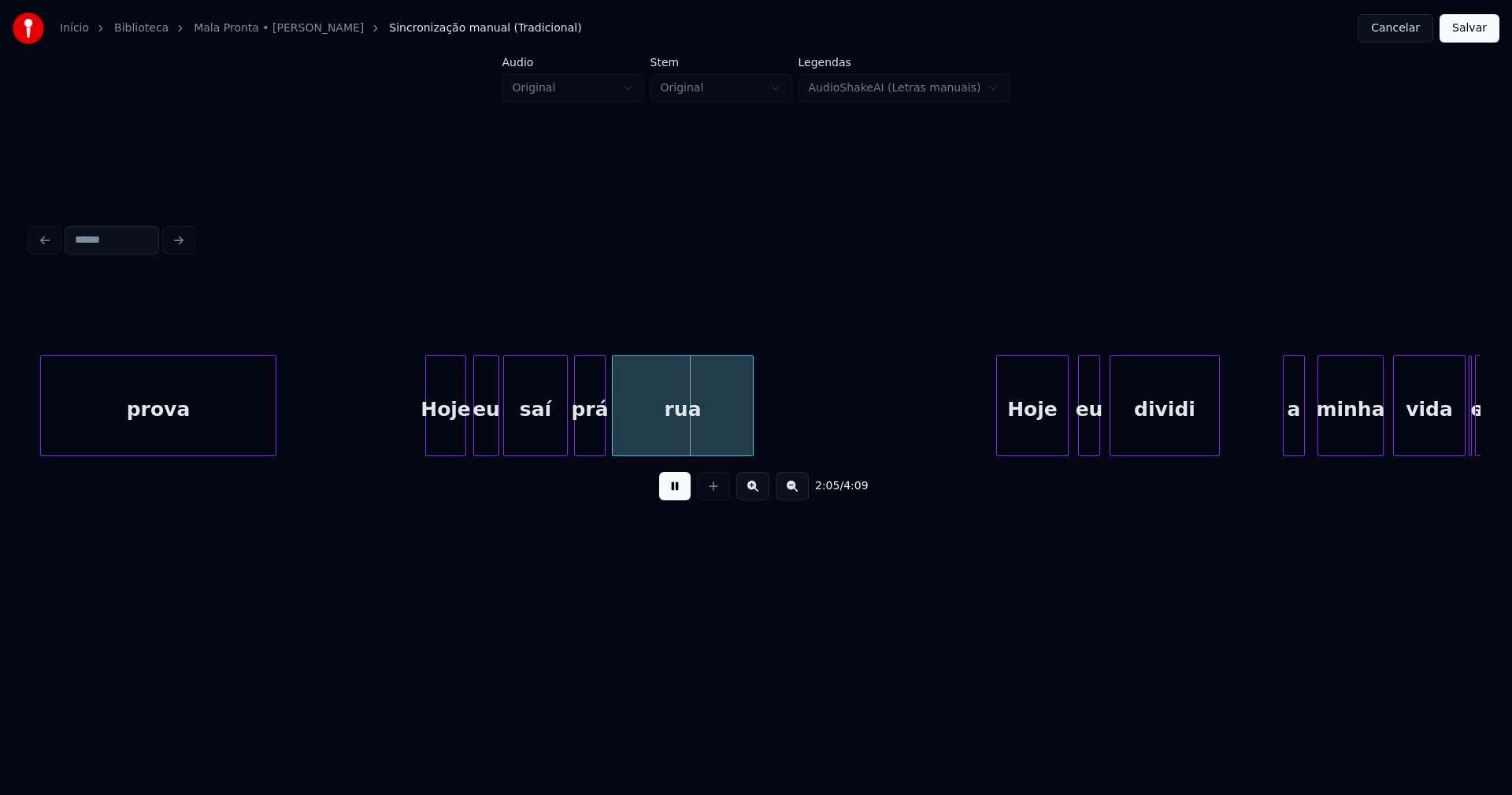
click at [498, 430] on div at bounding box center [496, 405] width 5 height 99
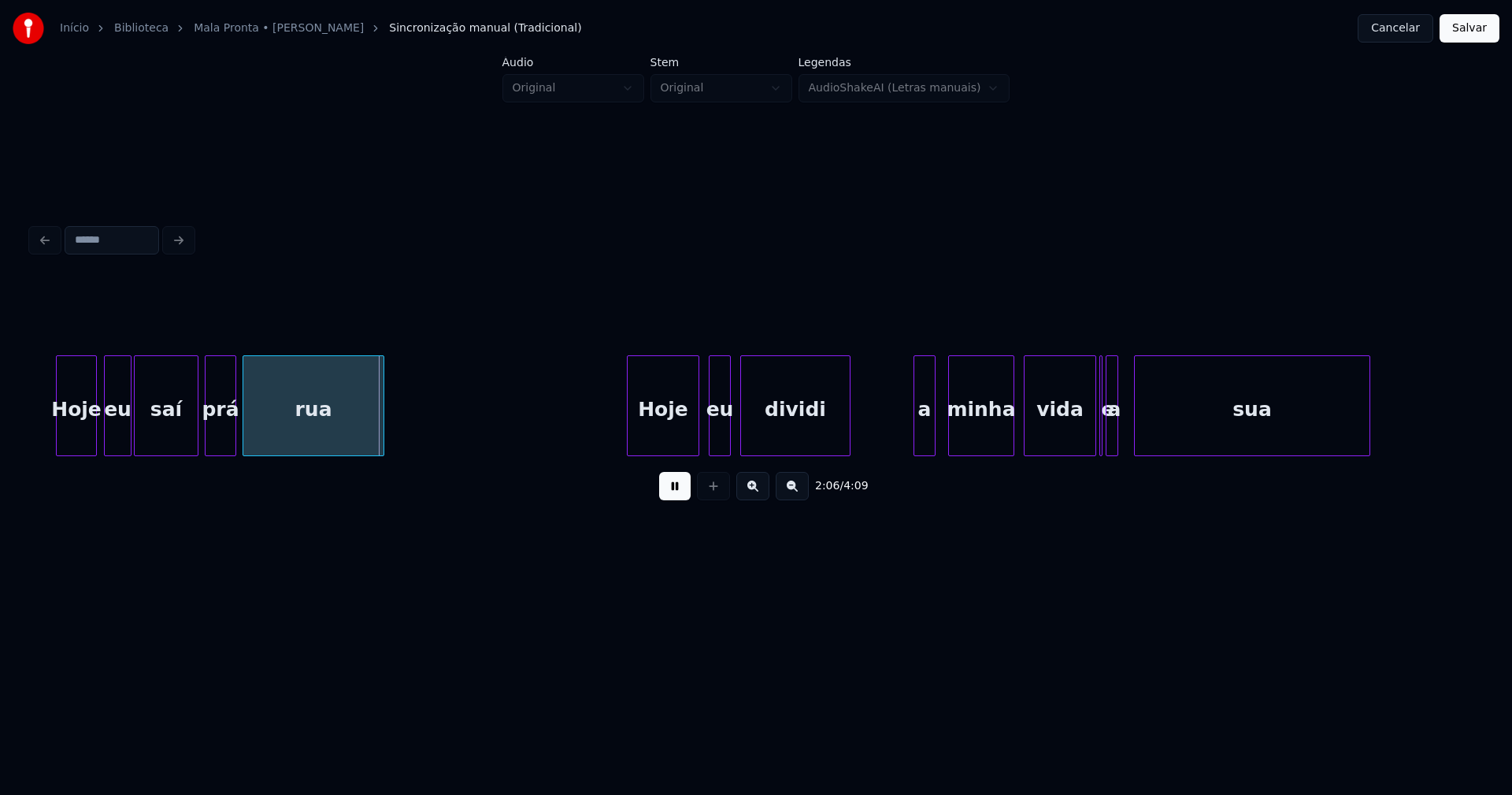
scroll to position [0, 19618]
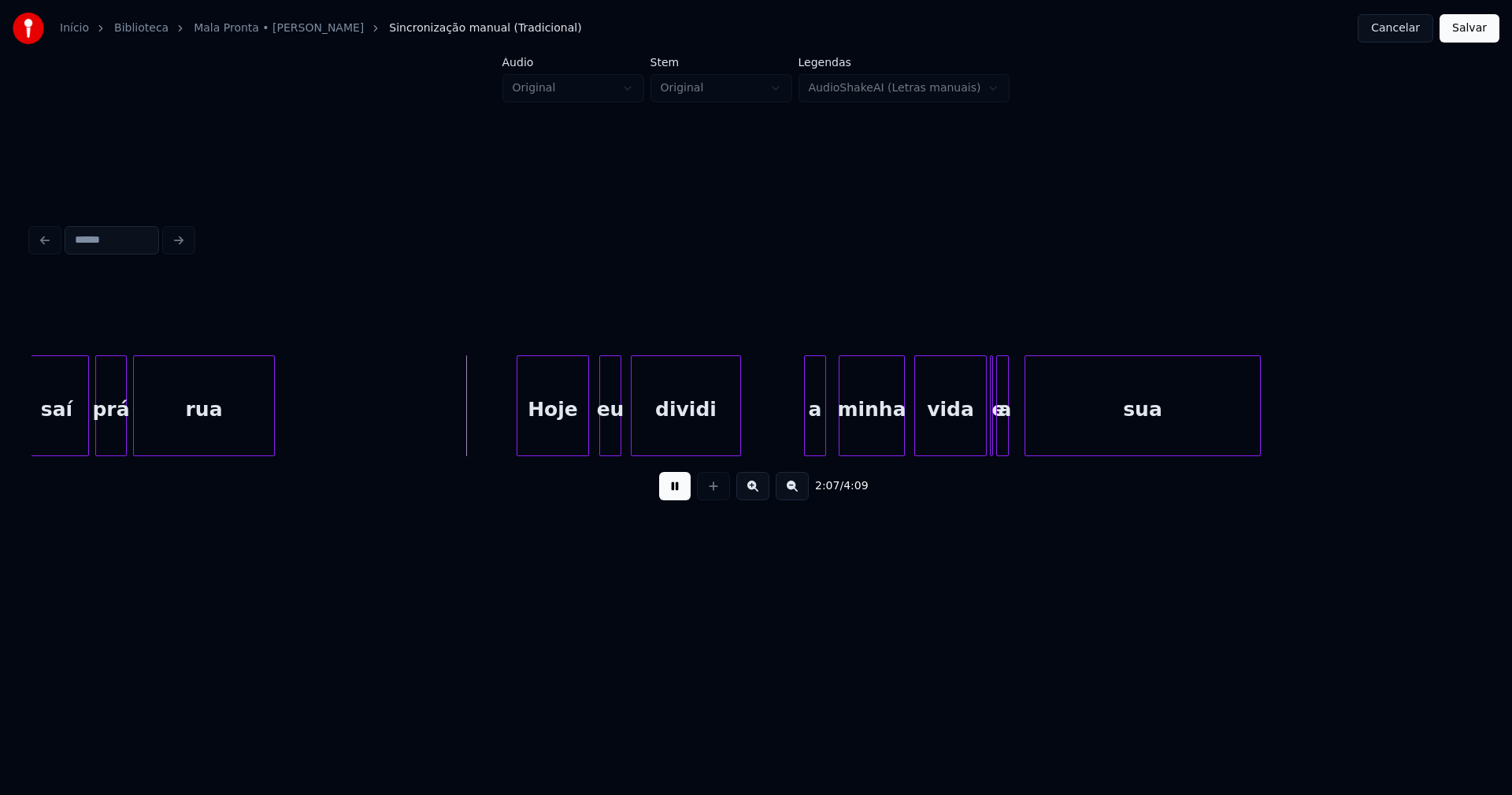
click at [567, 431] on div "Hoje" at bounding box center [553, 409] width 71 height 107
click at [606, 442] on div "eu" at bounding box center [606, 409] width 21 height 107
click at [809, 447] on div "a" at bounding box center [810, 409] width 21 height 107
click at [829, 434] on div at bounding box center [829, 405] width 5 height 99
click at [970, 446] on div "vida" at bounding box center [947, 409] width 71 height 107
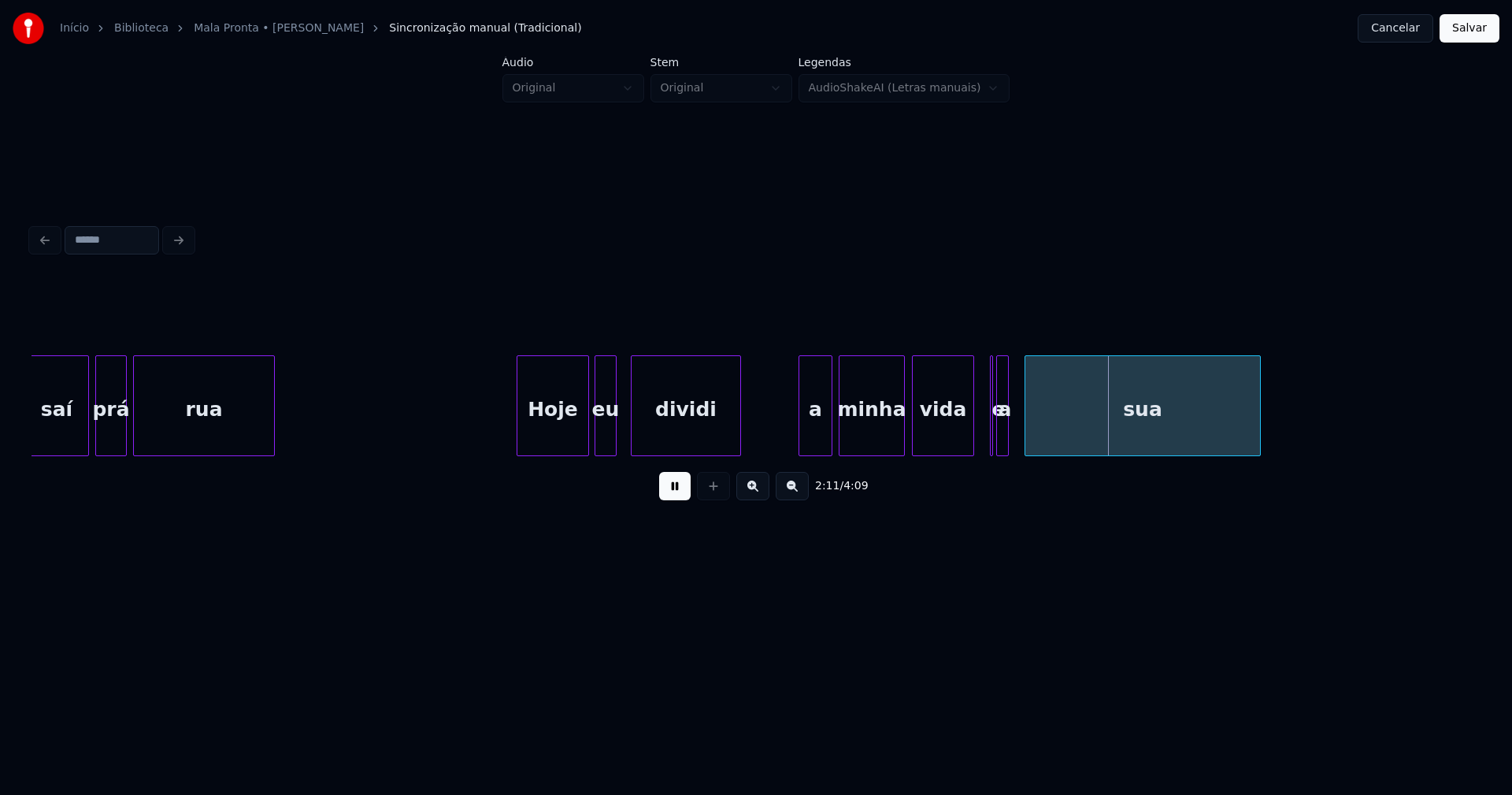
click at [973, 448] on div "vida" at bounding box center [943, 405] width 62 height 101
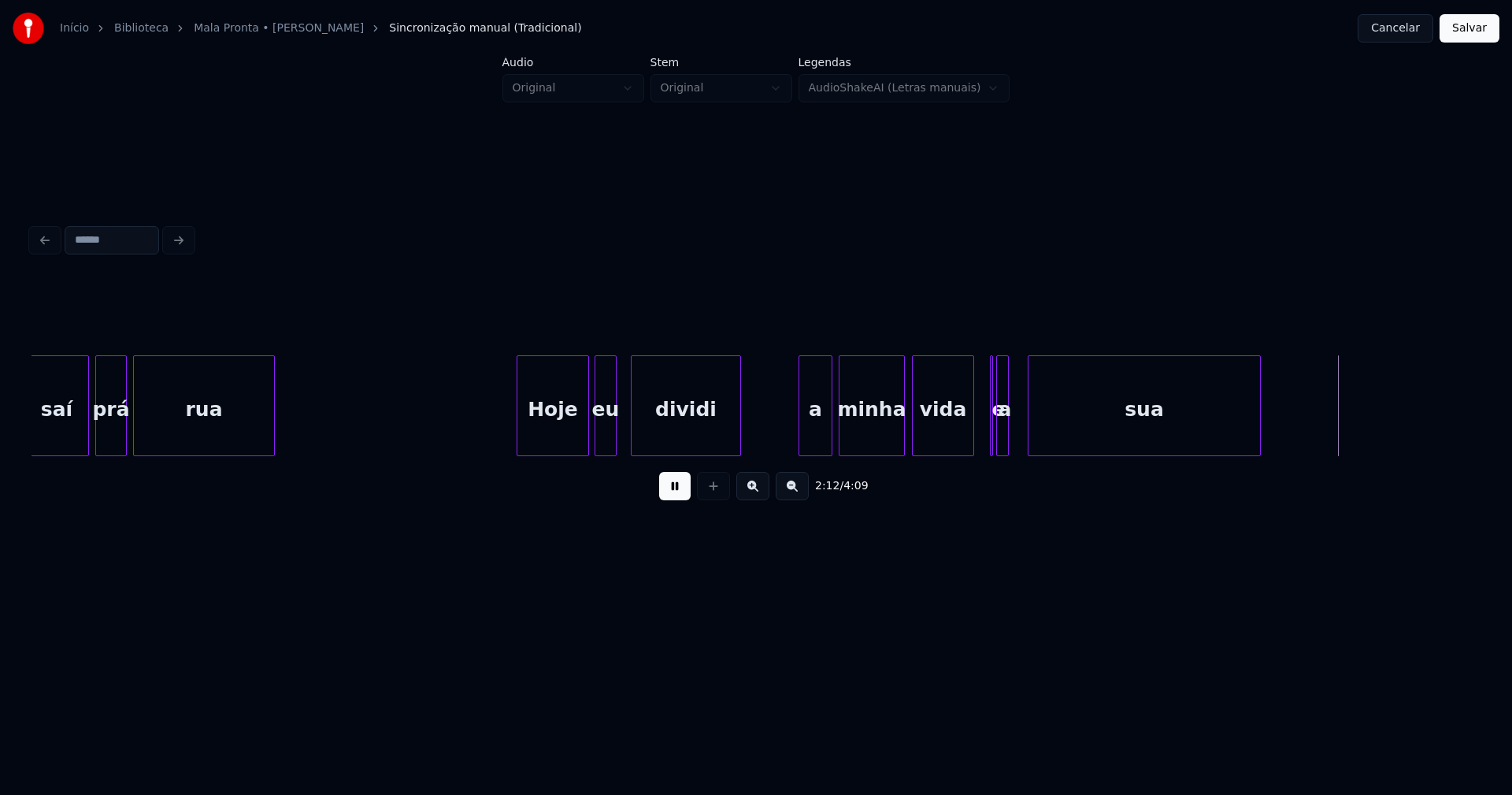
click at [1030, 434] on div at bounding box center [1031, 405] width 5 height 99
click at [1020, 431] on div "a" at bounding box center [1016, 409] width 16 height 107
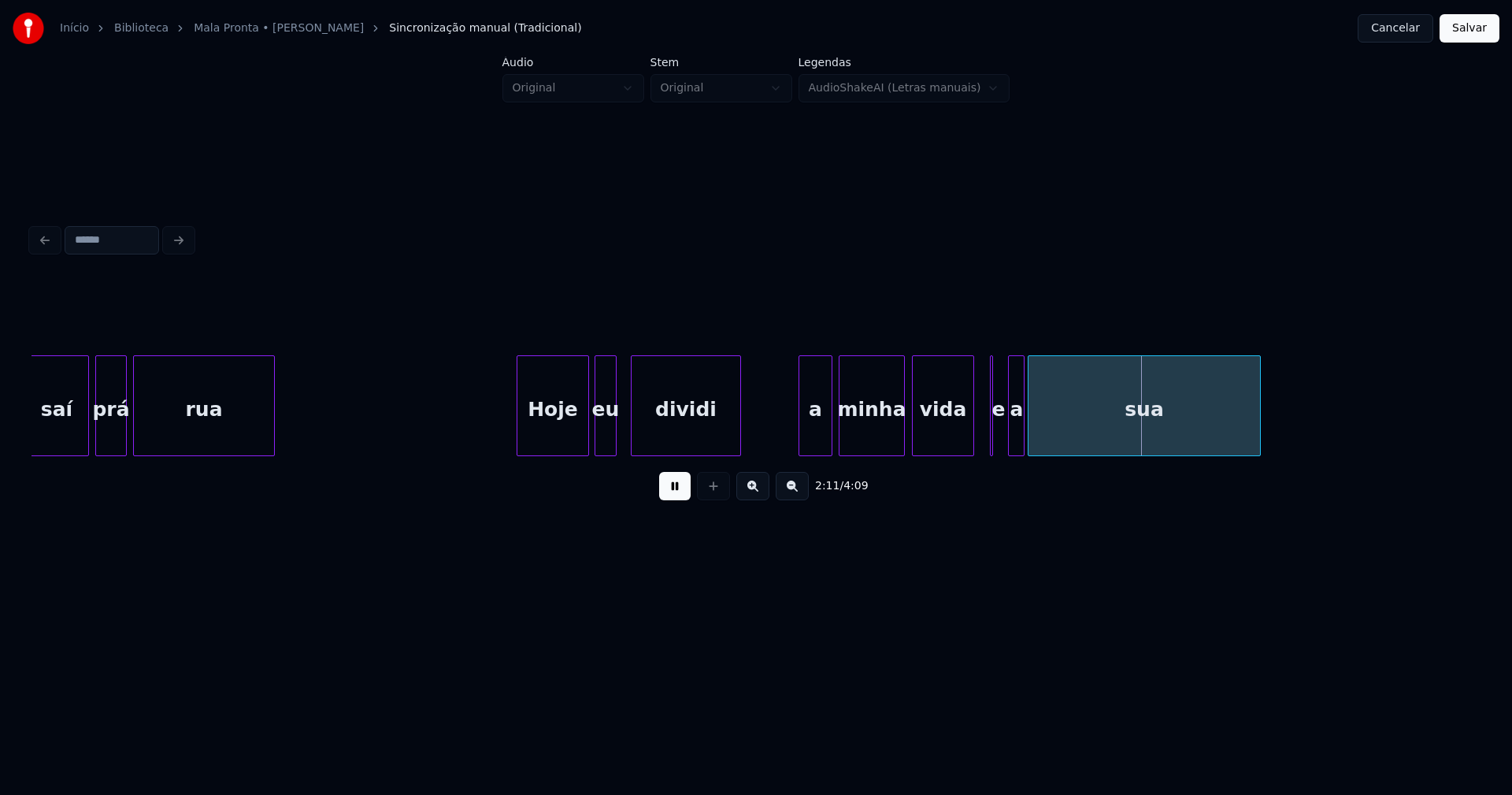
click at [1021, 433] on div at bounding box center [1021, 405] width 5 height 99
click at [997, 437] on div at bounding box center [999, 405] width 5 height 99
click at [979, 446] on div at bounding box center [981, 405] width 5 height 99
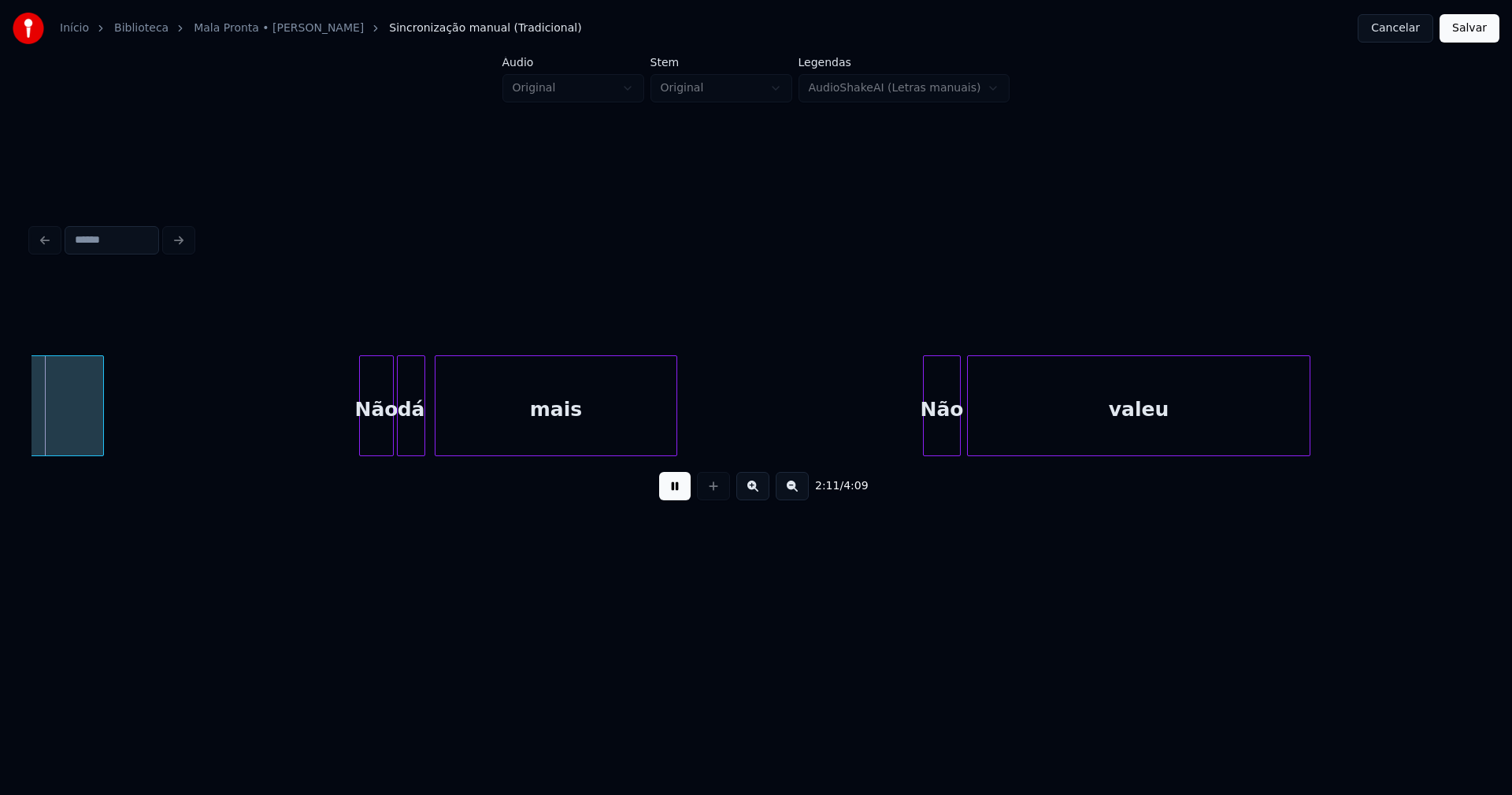
scroll to position [0, 20786]
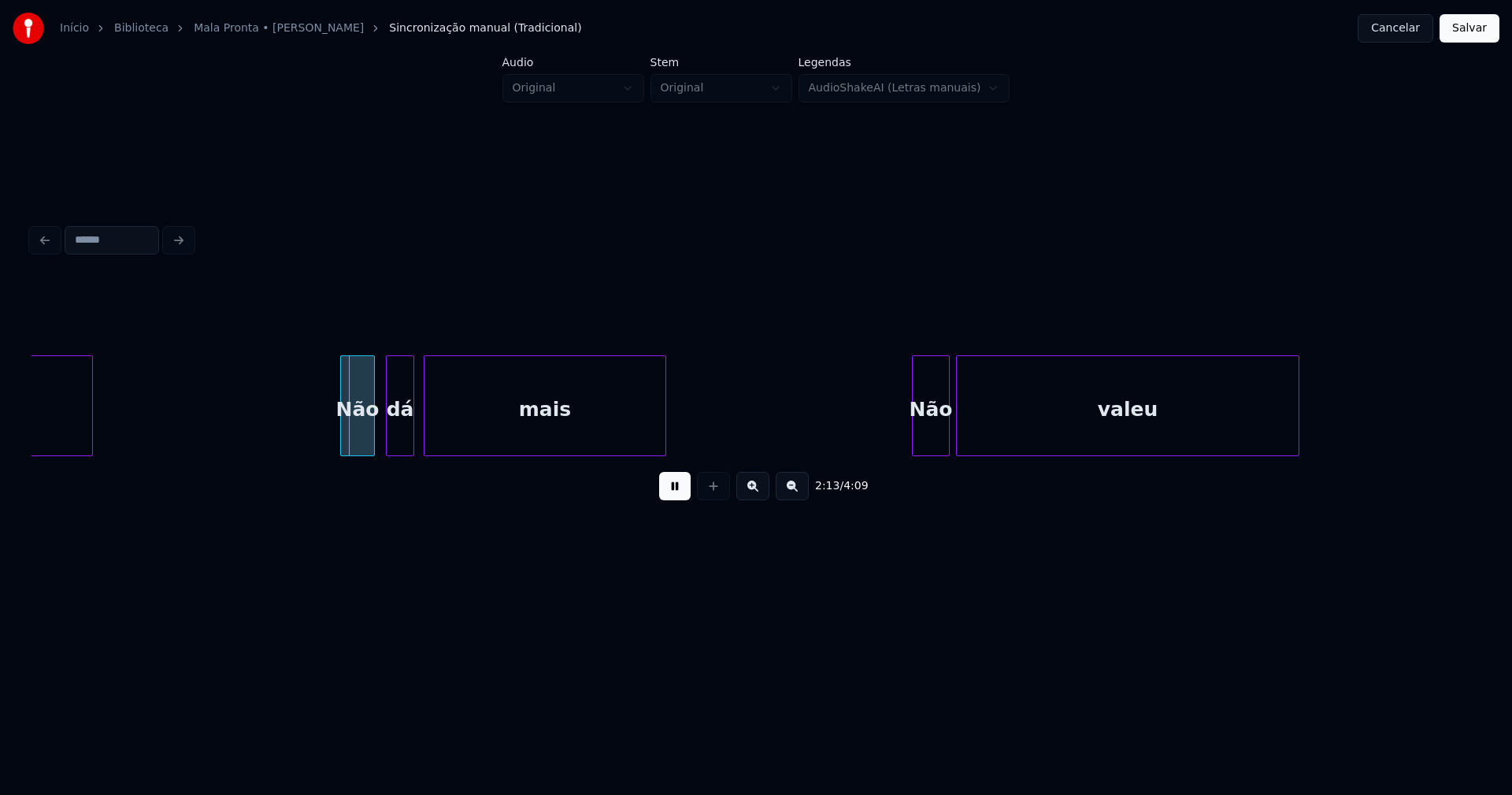
click at [356, 450] on div "sua Não dá mais Não valeu" at bounding box center [756, 405] width 1449 height 101
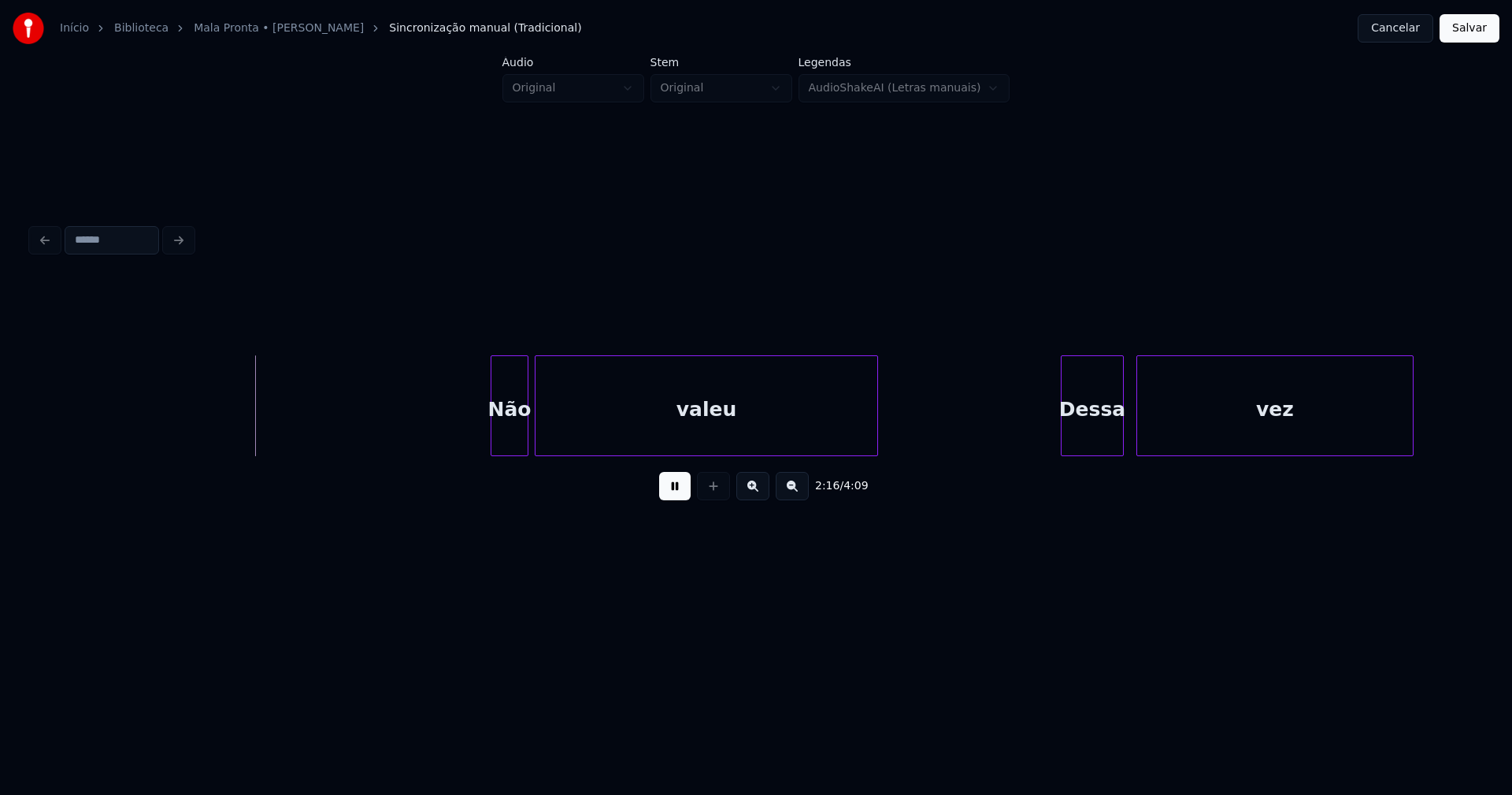
scroll to position [0, 21425]
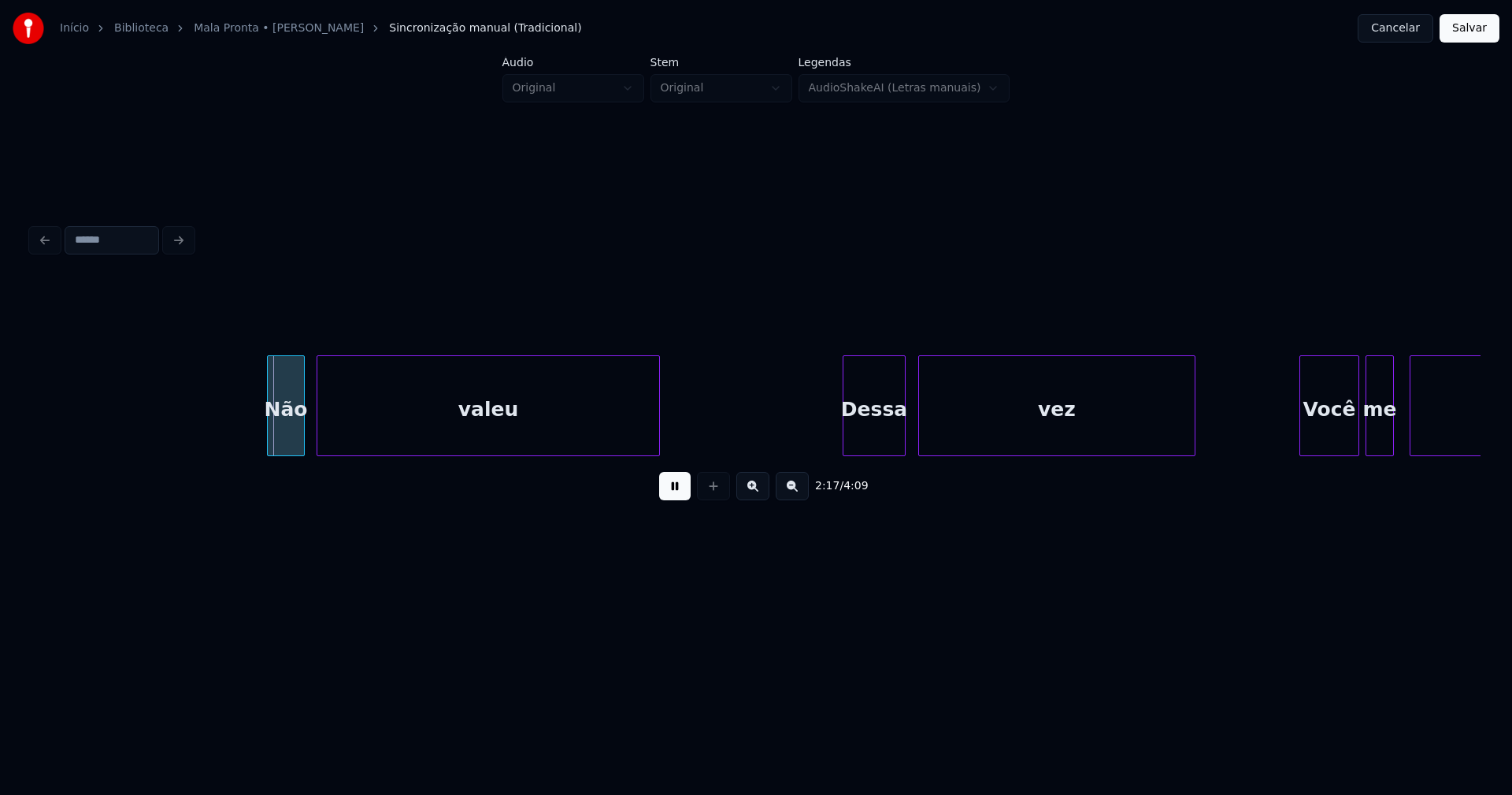
click at [289, 444] on div "Não" at bounding box center [286, 409] width 37 height 107
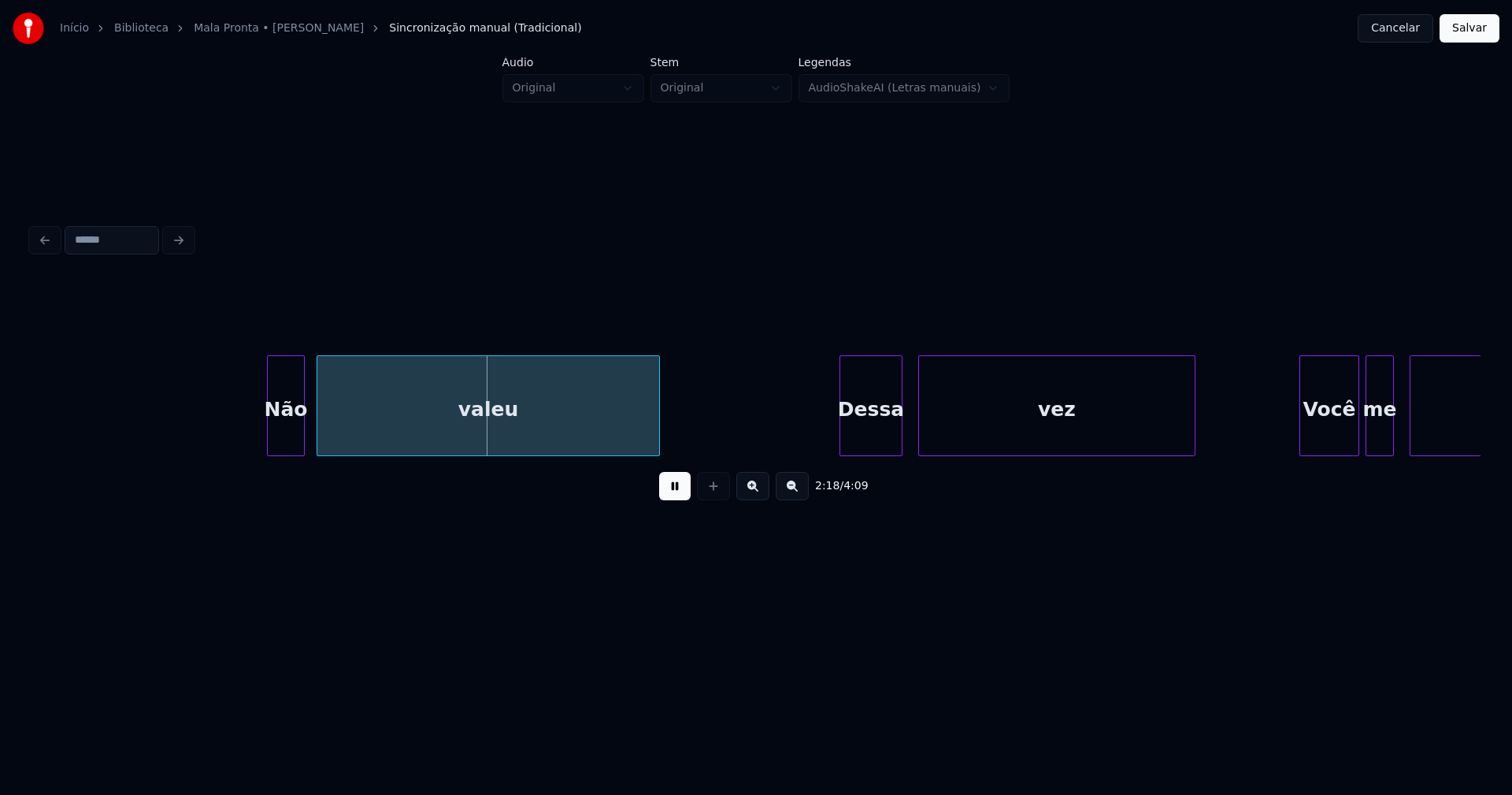
click at [881, 442] on div "Dessa" at bounding box center [870, 409] width 61 height 107
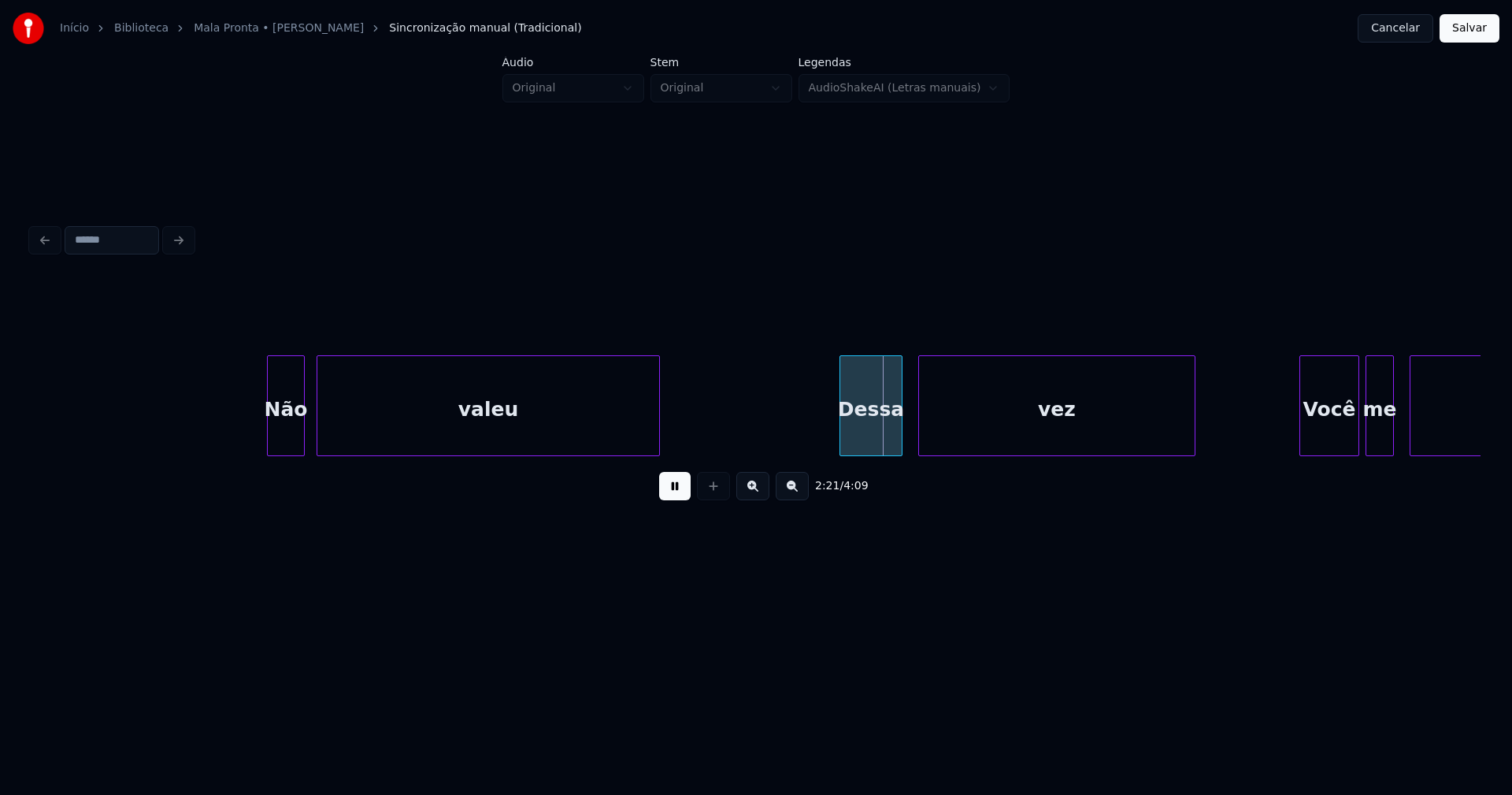
click at [881, 436] on div "Dessa" at bounding box center [870, 409] width 61 height 107
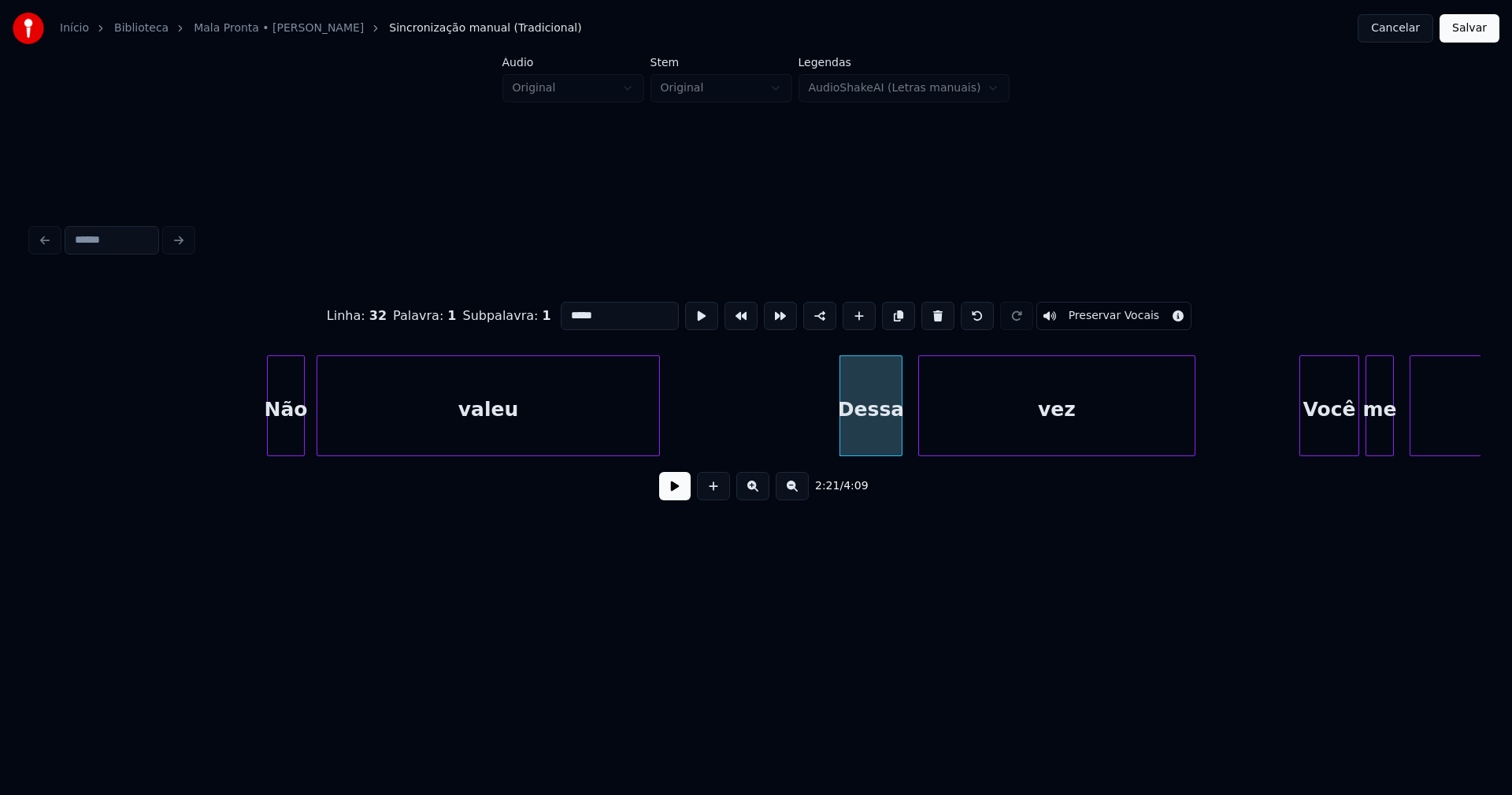
click at [581, 307] on input "*****" at bounding box center [619, 316] width 118 height 29
type input "*****"
click at [681, 484] on button at bounding box center [675, 486] width 32 height 29
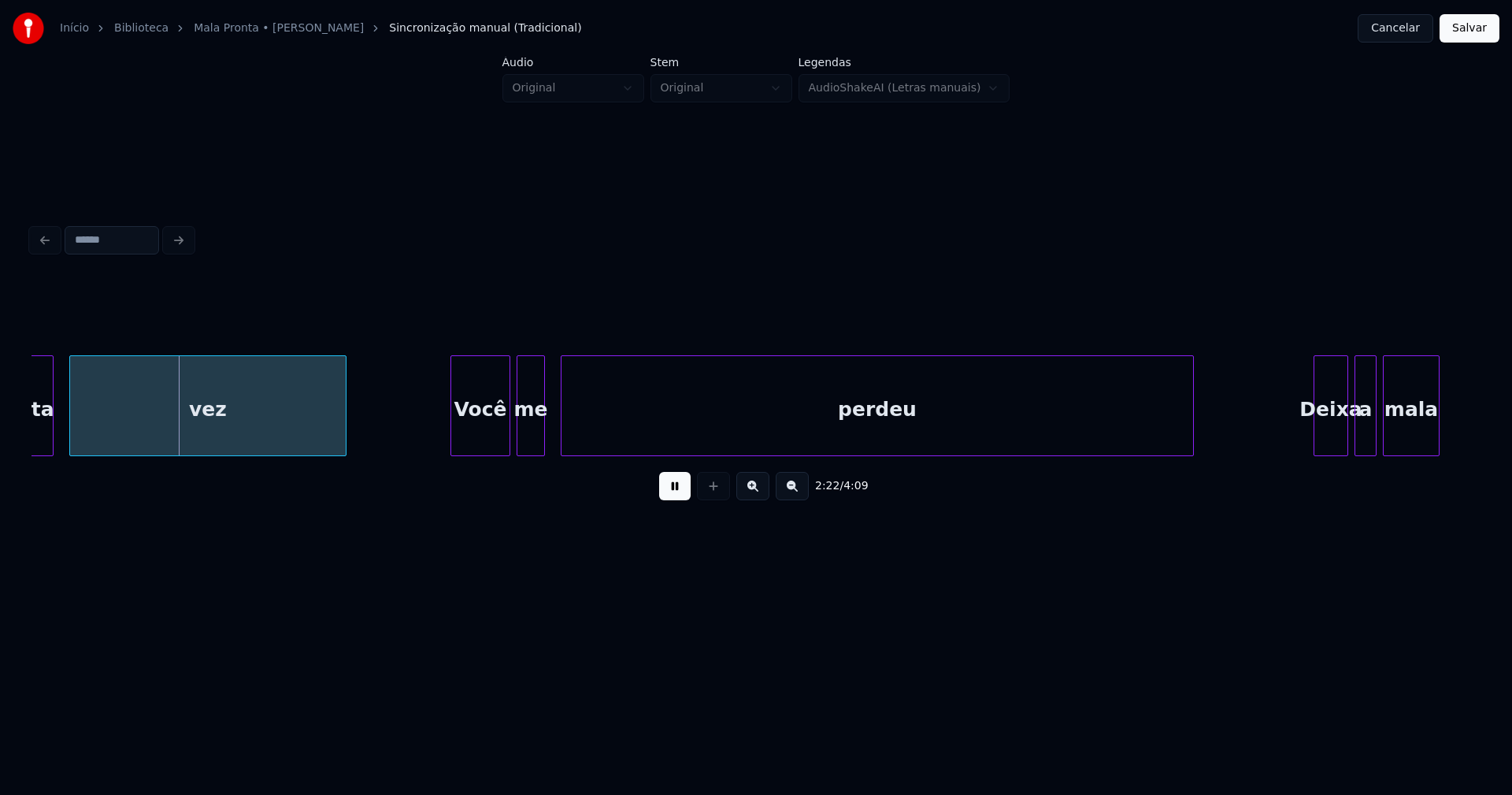
scroll to position [0, 22318]
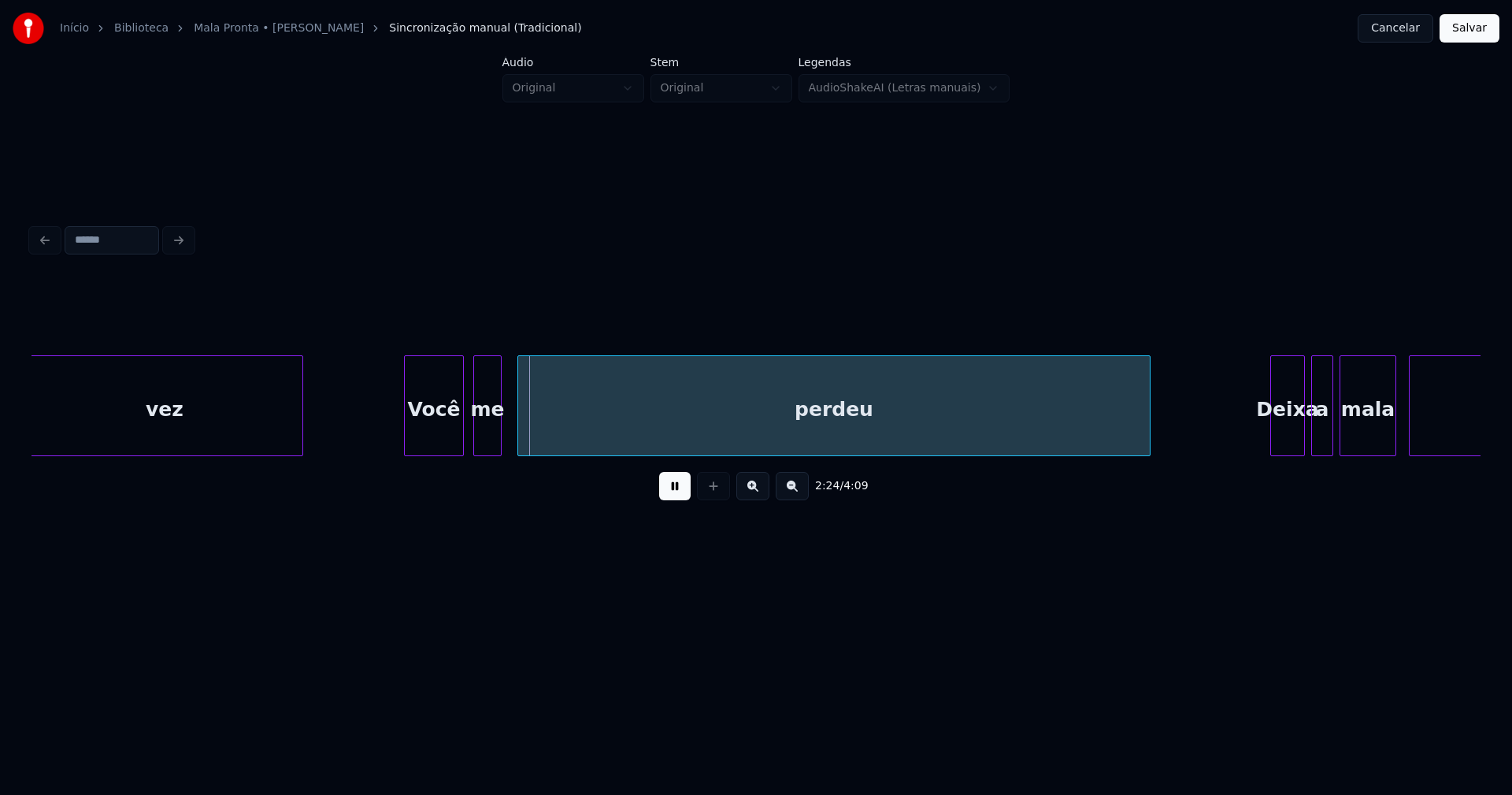
click at [450, 438] on div "Você" at bounding box center [434, 409] width 58 height 107
click at [487, 440] on div "me" at bounding box center [483, 409] width 27 height 107
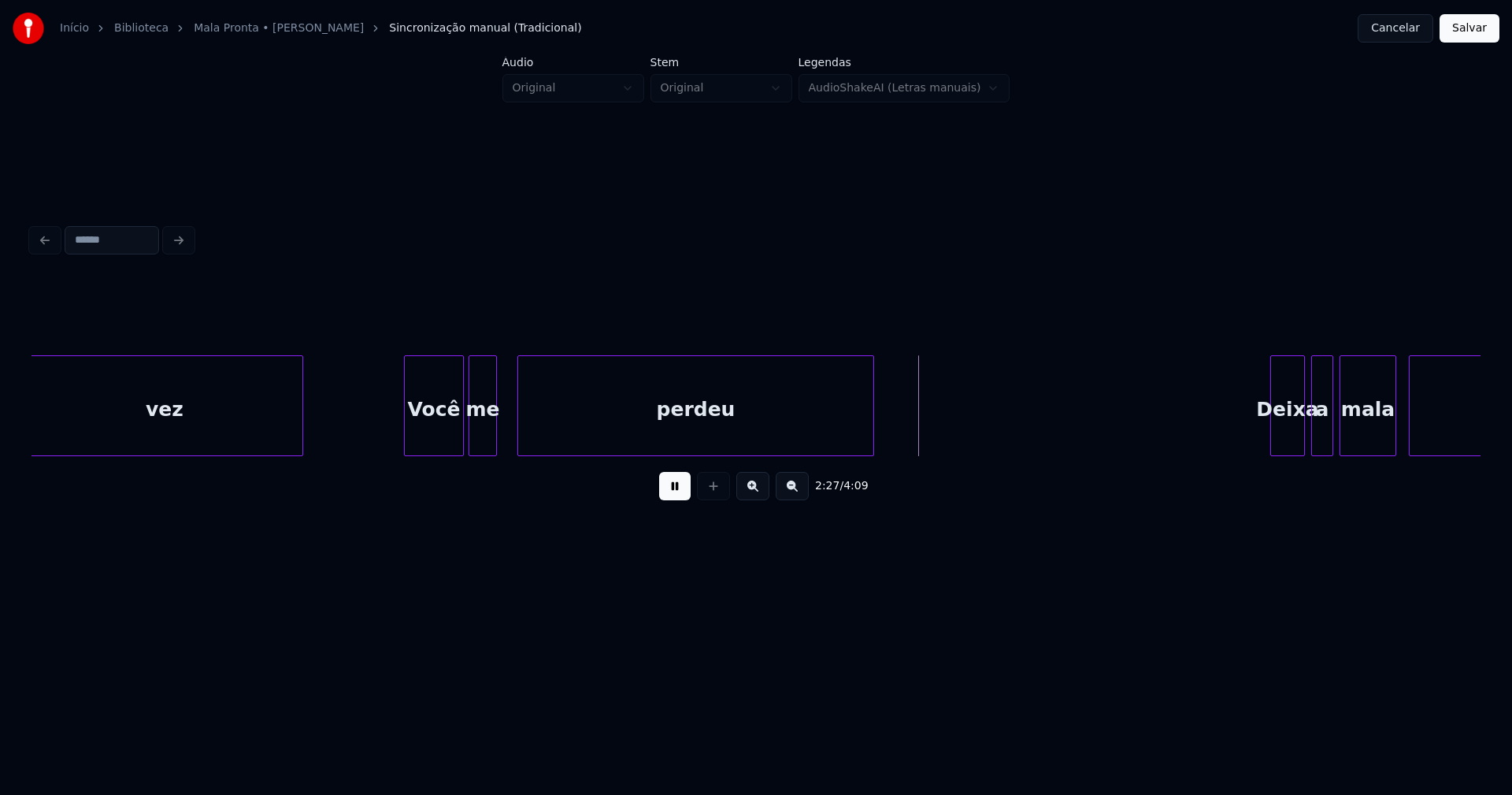
click at [872, 473] on div "2:27 / 4:09" at bounding box center [756, 396] width 1449 height 239
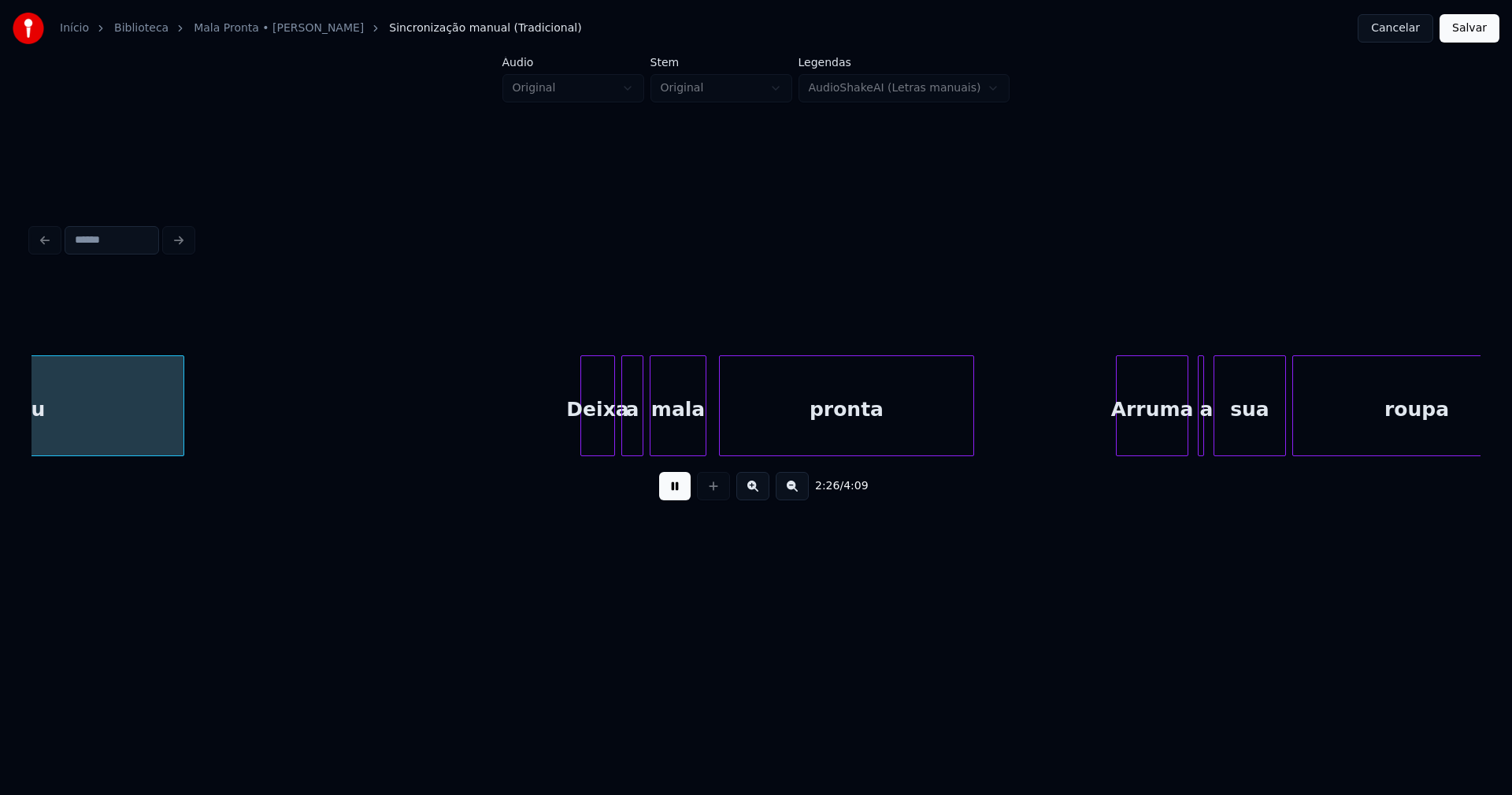
scroll to position [0, 23008]
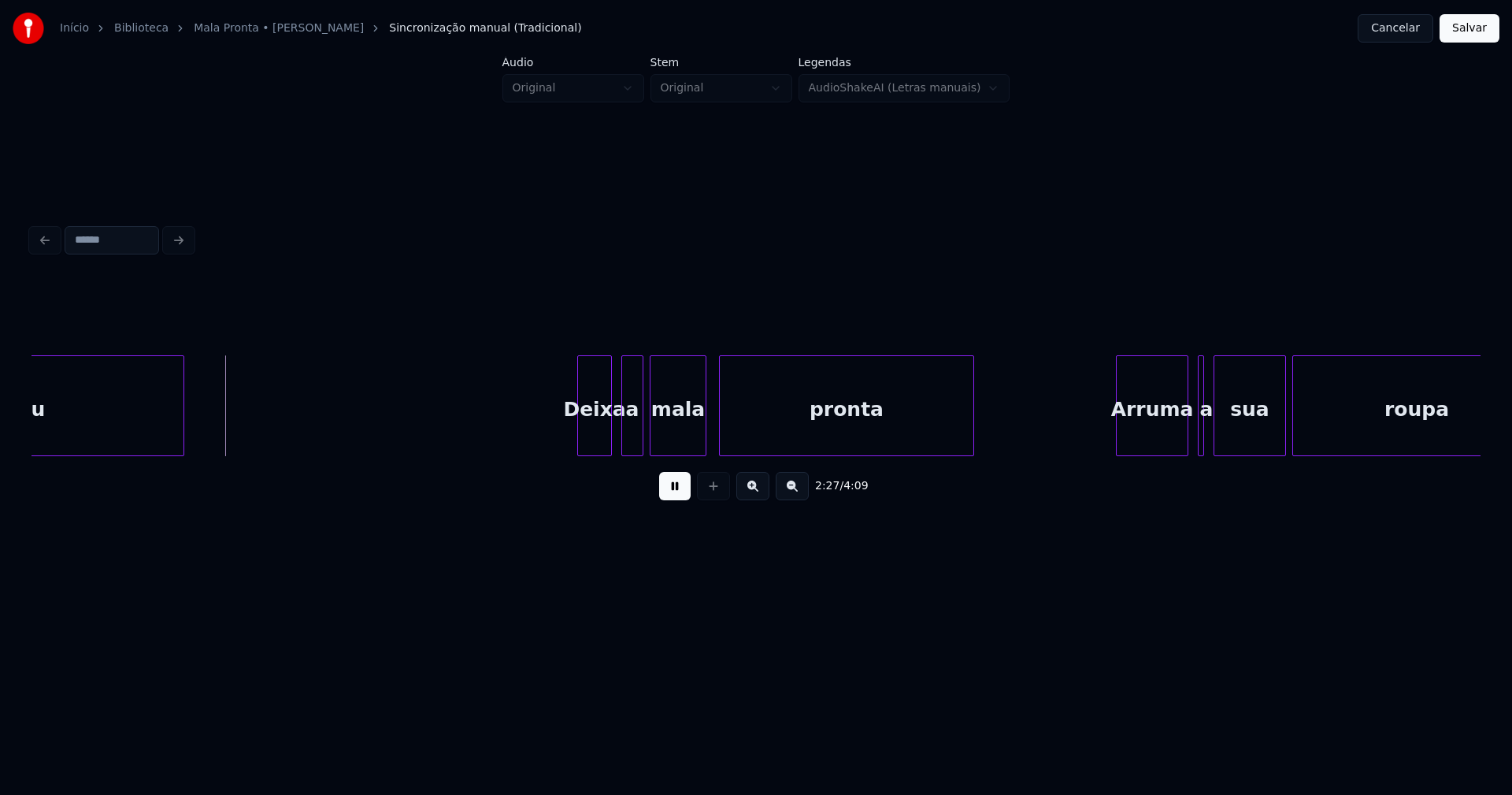
click at [600, 441] on div "Deixa" at bounding box center [595, 409] width 33 height 107
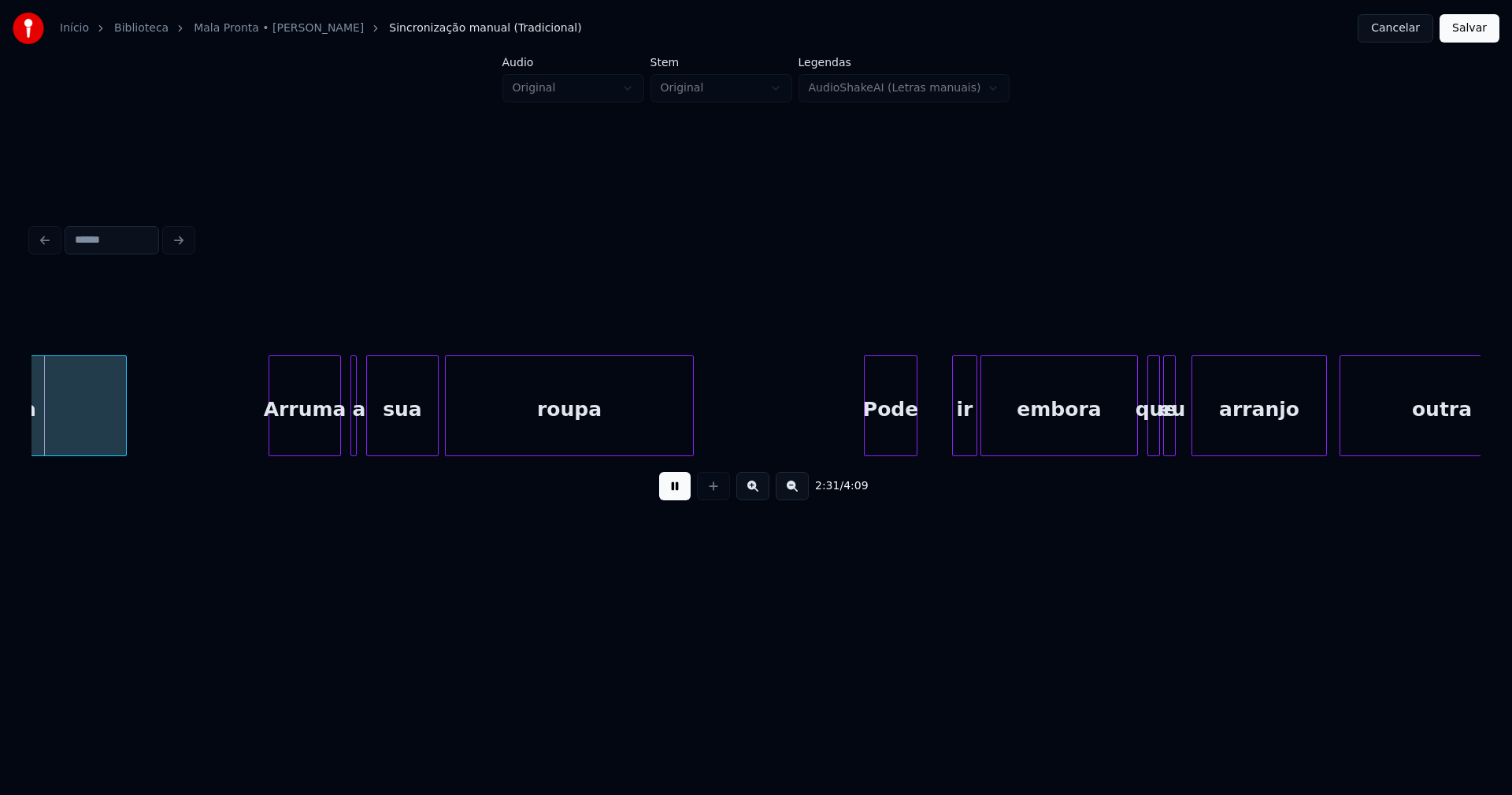
scroll to position [0, 23862]
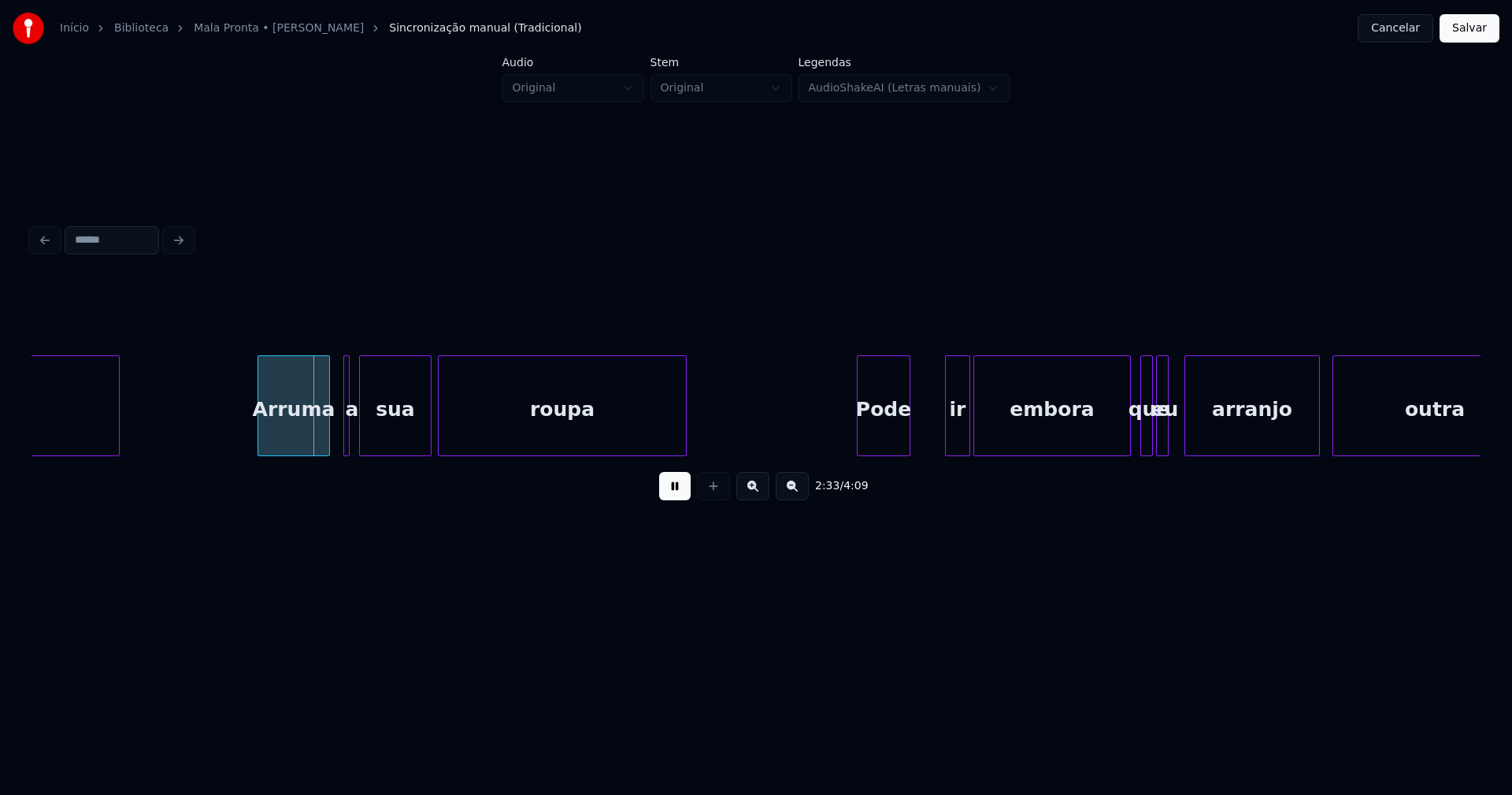
click at [291, 446] on div "Arruma" at bounding box center [293, 409] width 71 height 107
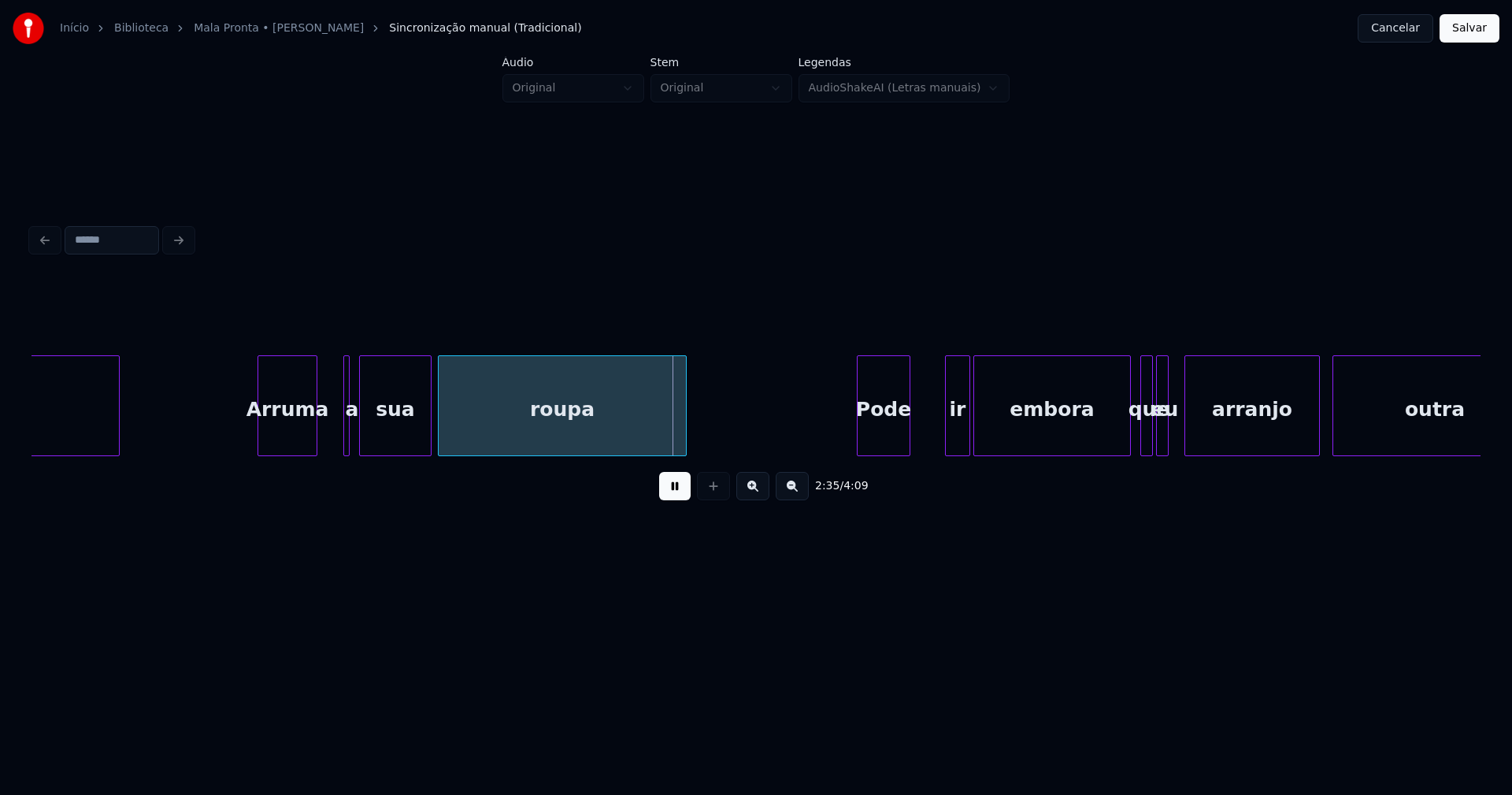
click at [314, 435] on div at bounding box center [314, 405] width 5 height 99
click at [354, 430] on div at bounding box center [353, 405] width 5 height 99
click at [338, 434] on div at bounding box center [339, 405] width 5 height 99
click at [334, 439] on div "a" at bounding box center [331, 409] width 18 height 107
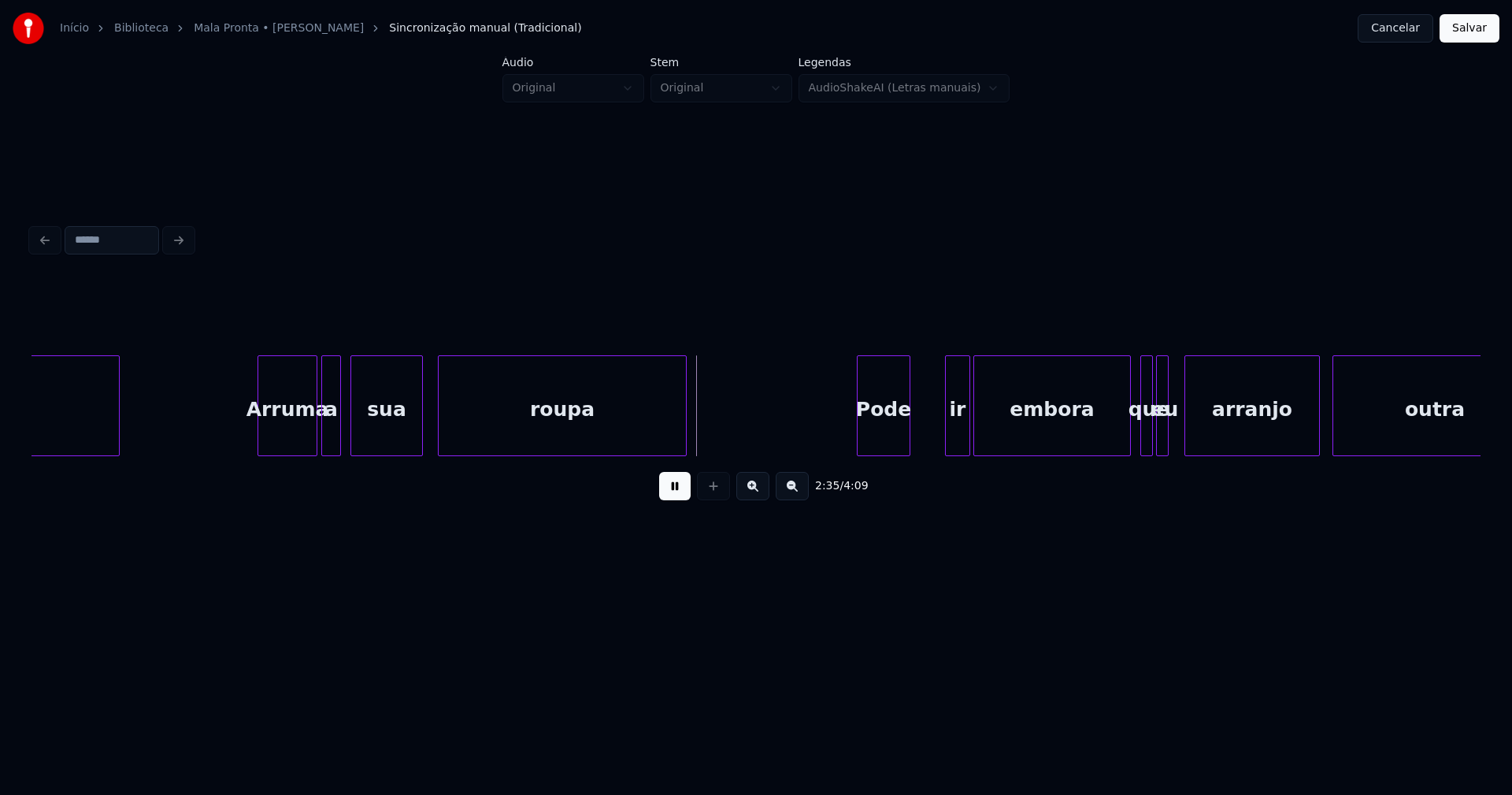
click at [376, 429] on div "sua" at bounding box center [386, 409] width 71 height 107
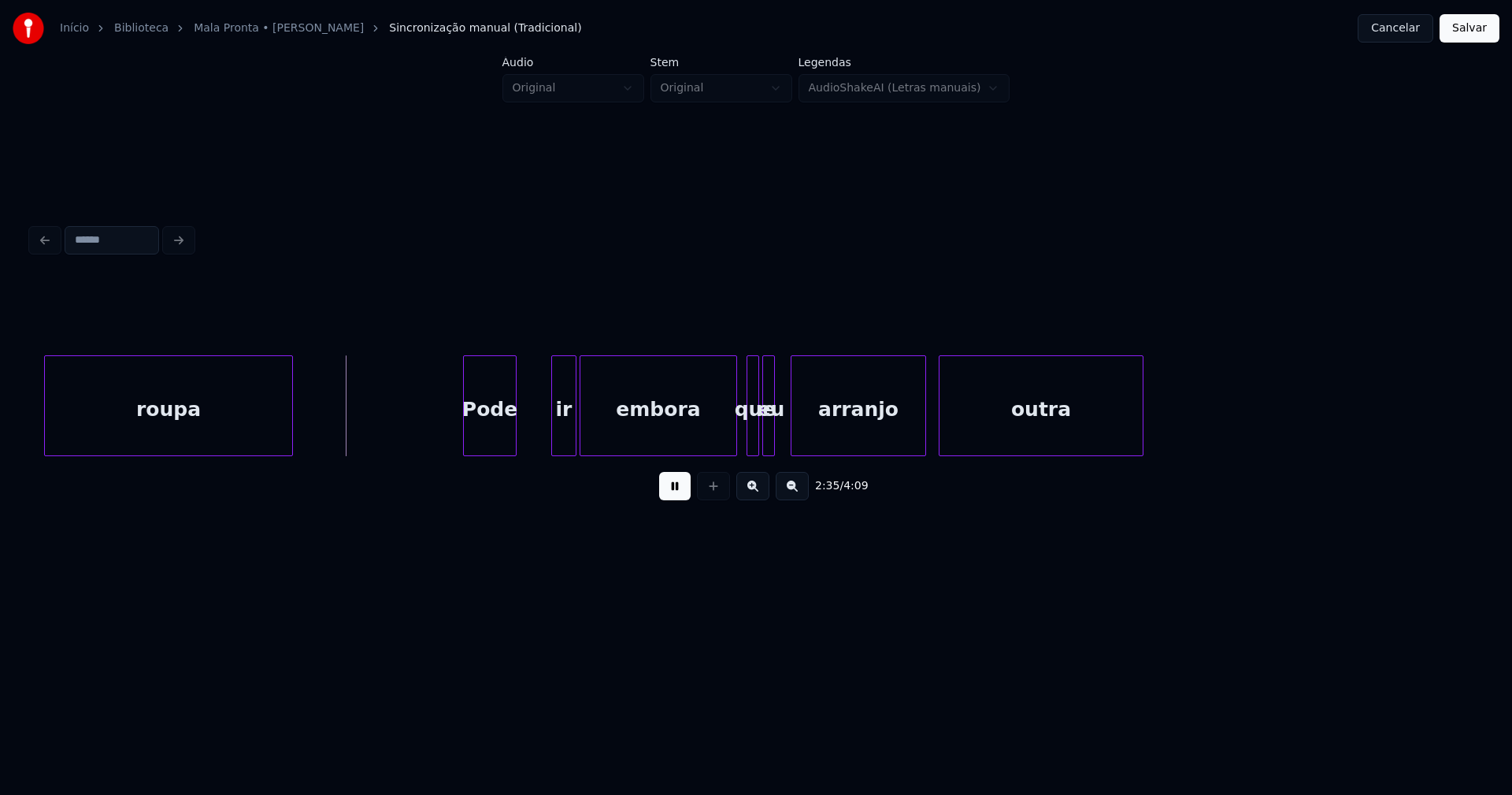
scroll to position [0, 24278]
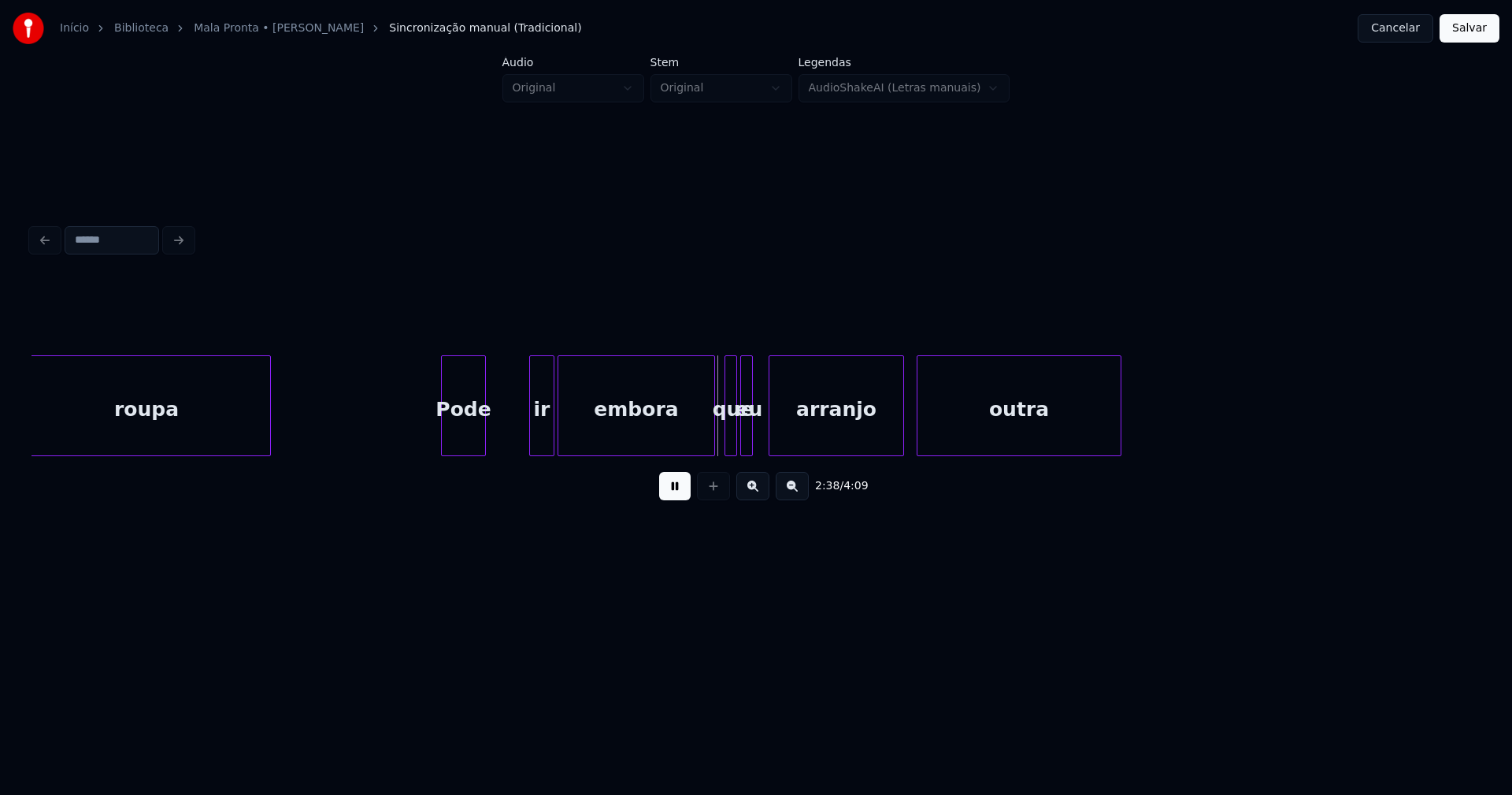
click at [483, 435] on div at bounding box center [483, 405] width 5 height 99
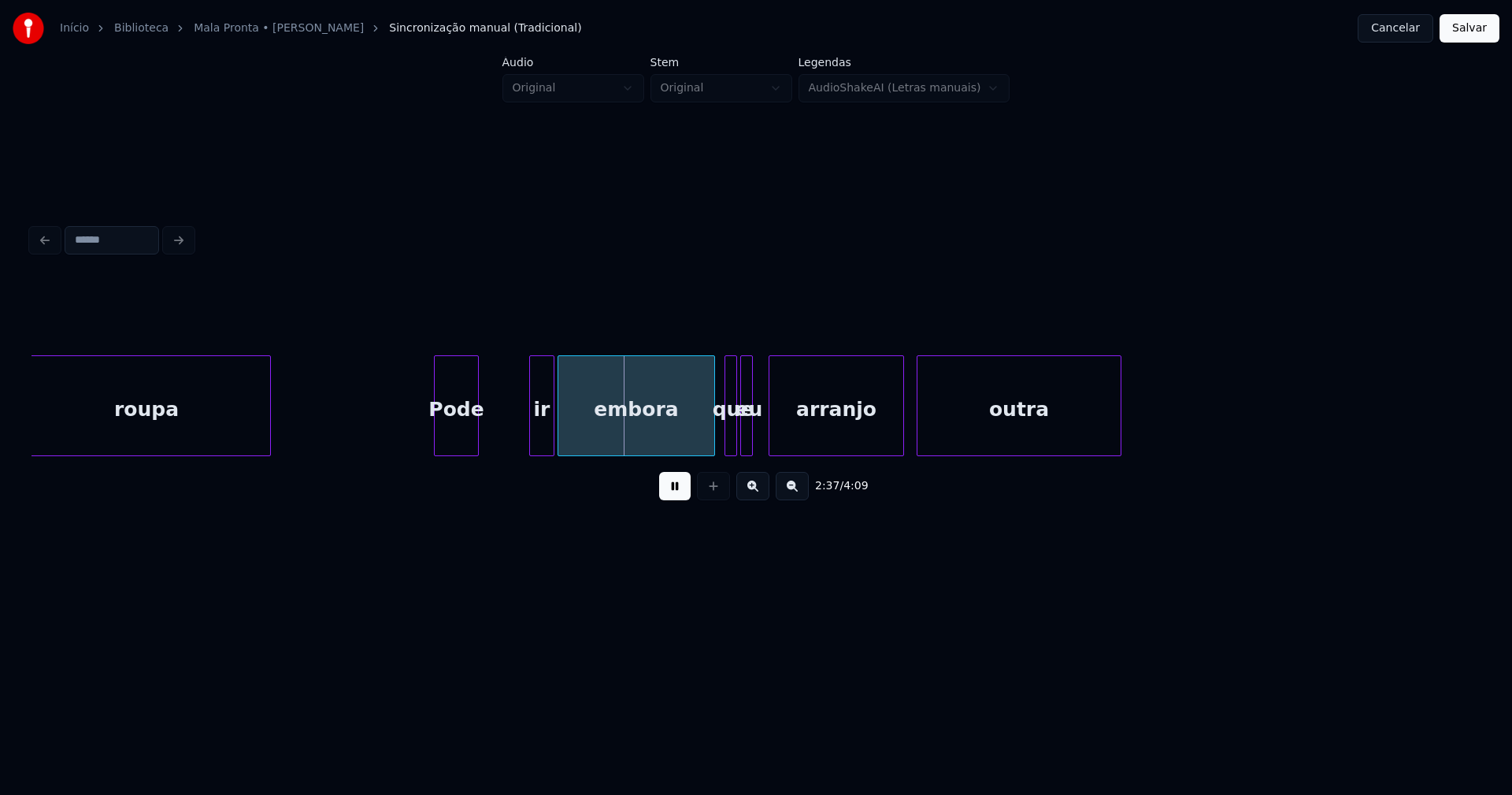
click at [455, 442] on div "Pode" at bounding box center [456, 409] width 44 height 107
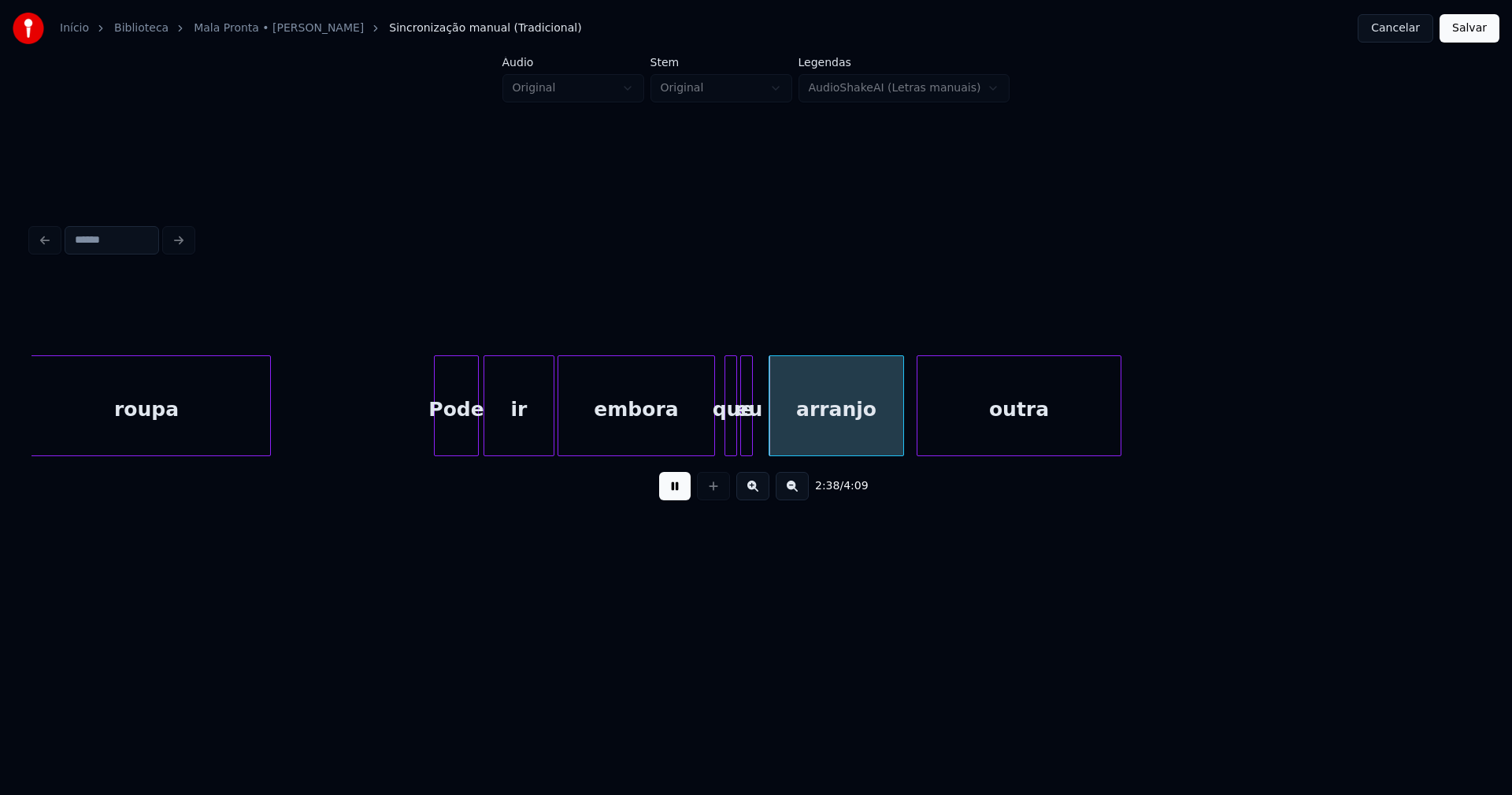
click at [487, 449] on div "ir" at bounding box center [519, 405] width 71 height 101
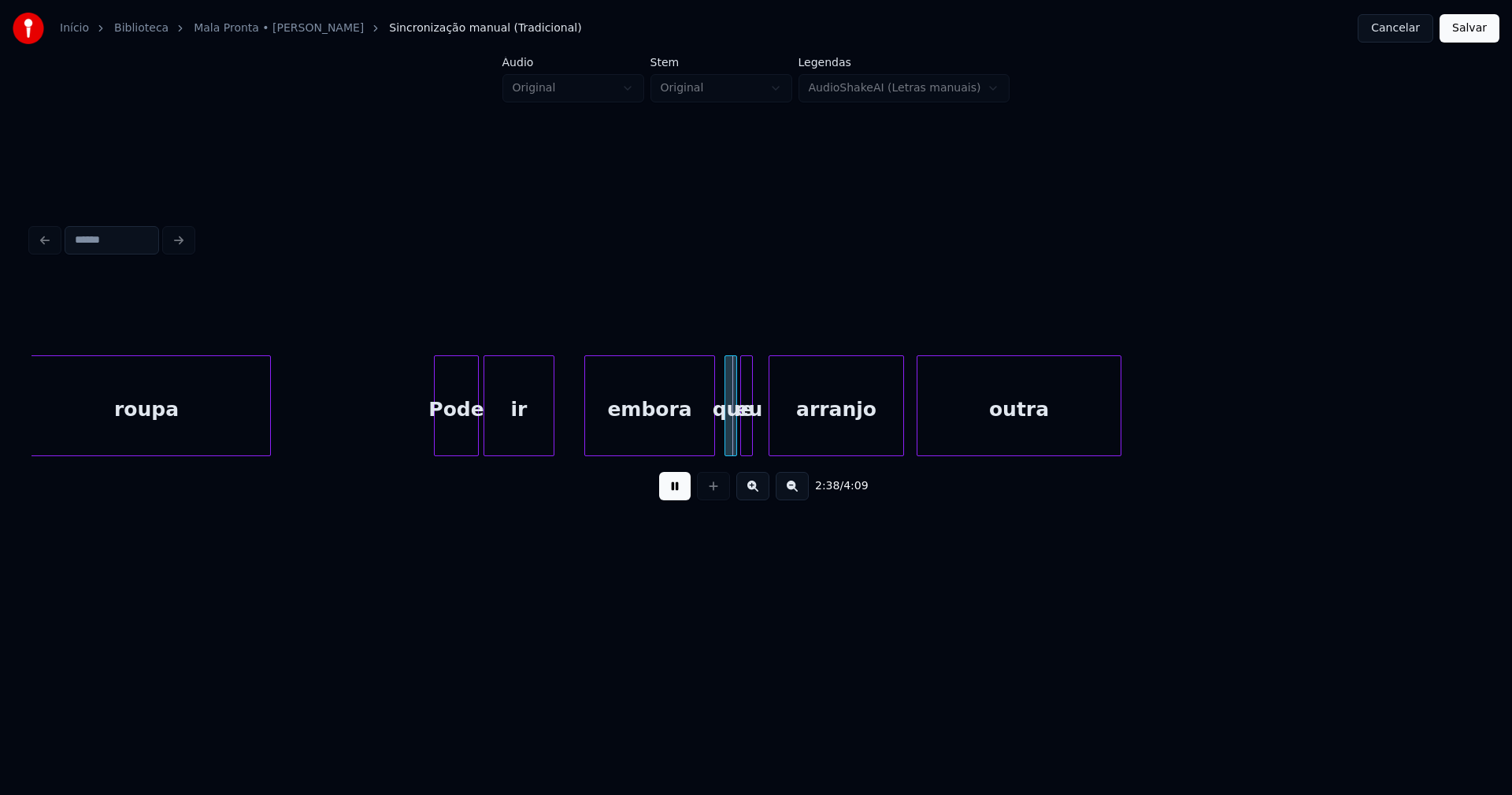
click at [587, 426] on div at bounding box center [588, 405] width 5 height 99
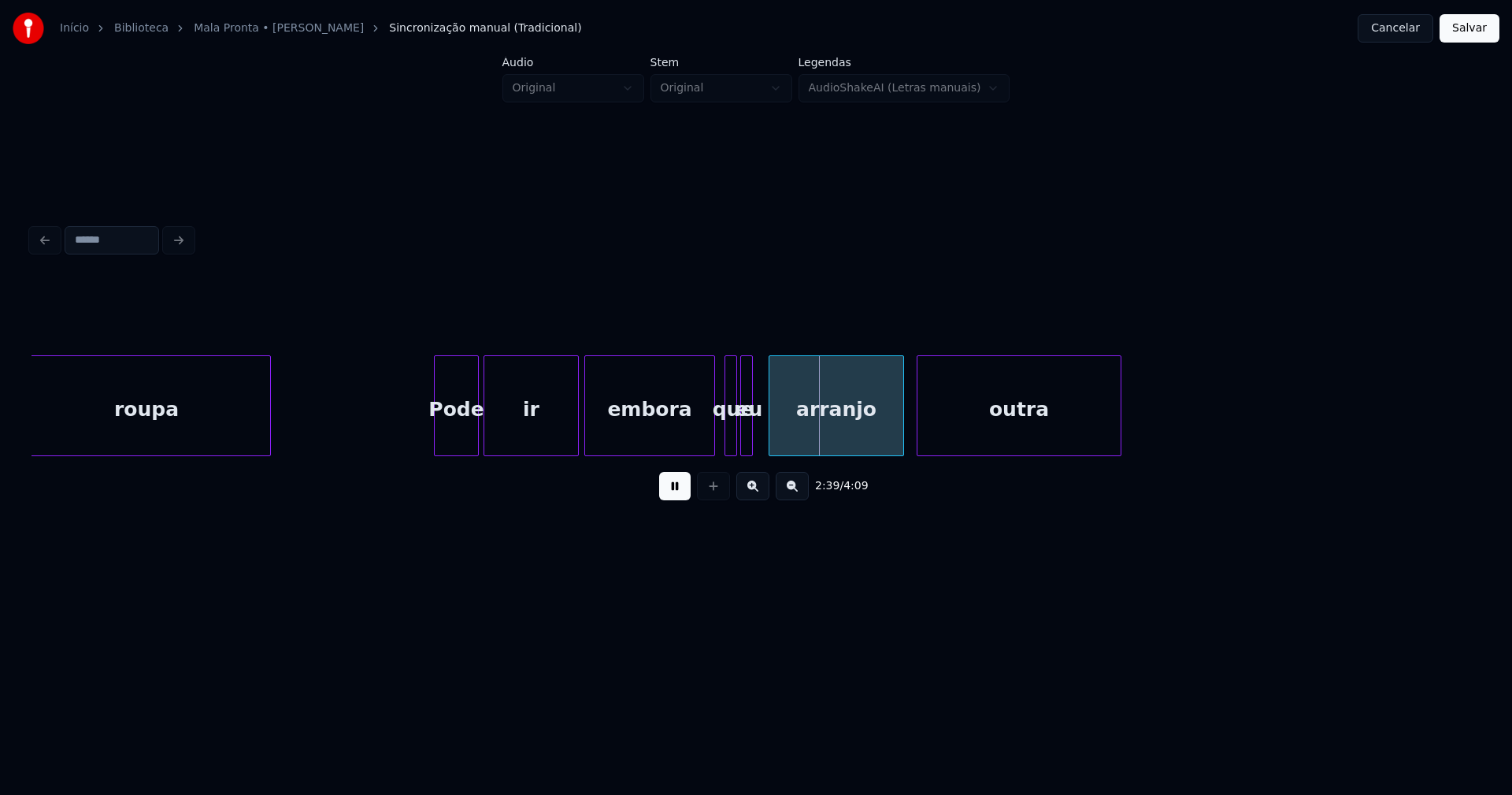
click at [577, 422] on div at bounding box center [576, 405] width 5 height 99
click at [703, 448] on div "embora" at bounding box center [644, 405] width 119 height 101
click at [798, 425] on div at bounding box center [798, 405] width 5 height 99
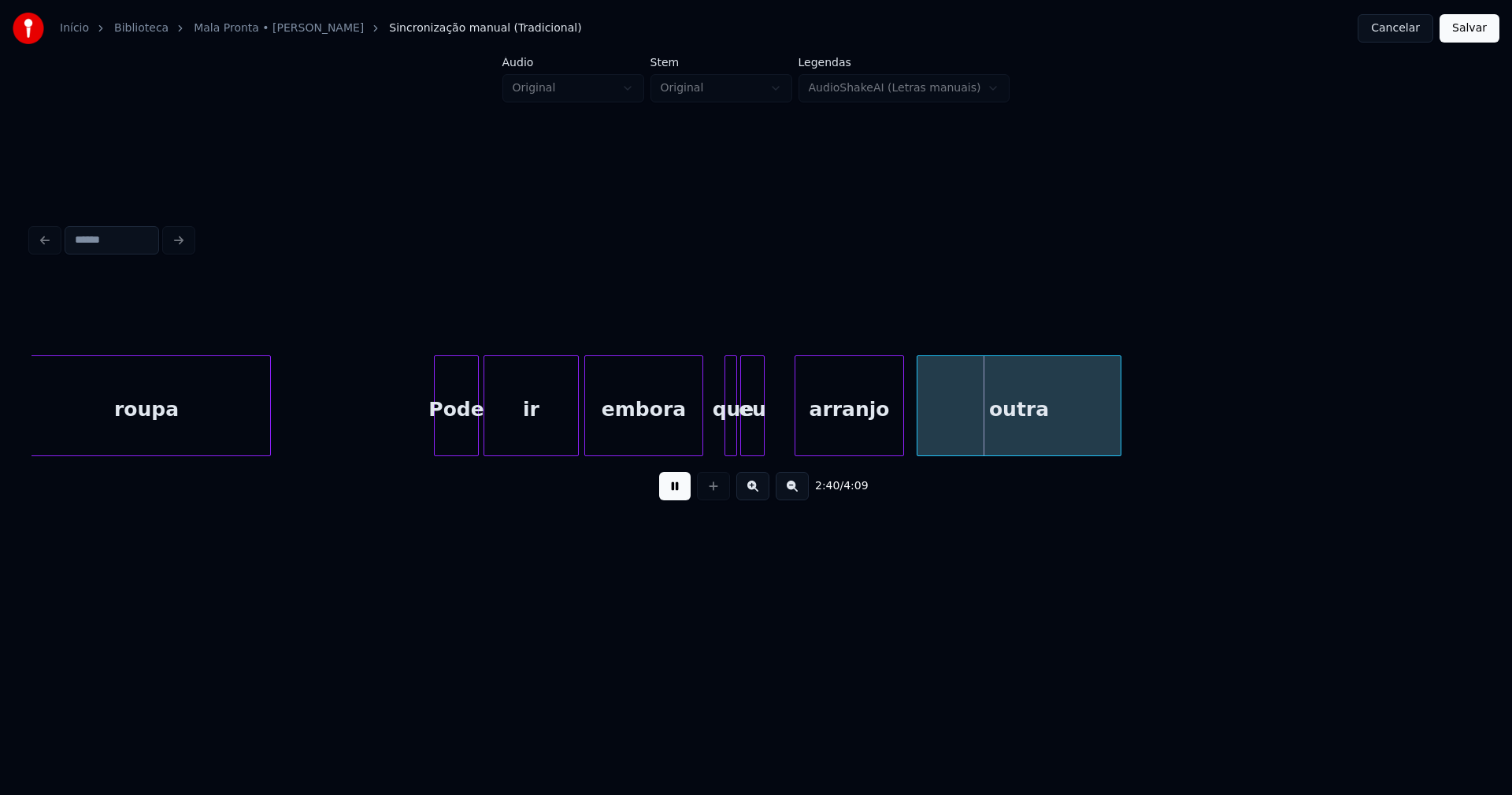
click at [763, 430] on div at bounding box center [762, 405] width 5 height 99
click at [770, 442] on div "eu" at bounding box center [770, 409] width 23 height 107
click at [752, 430] on div at bounding box center [753, 405] width 5 height 99
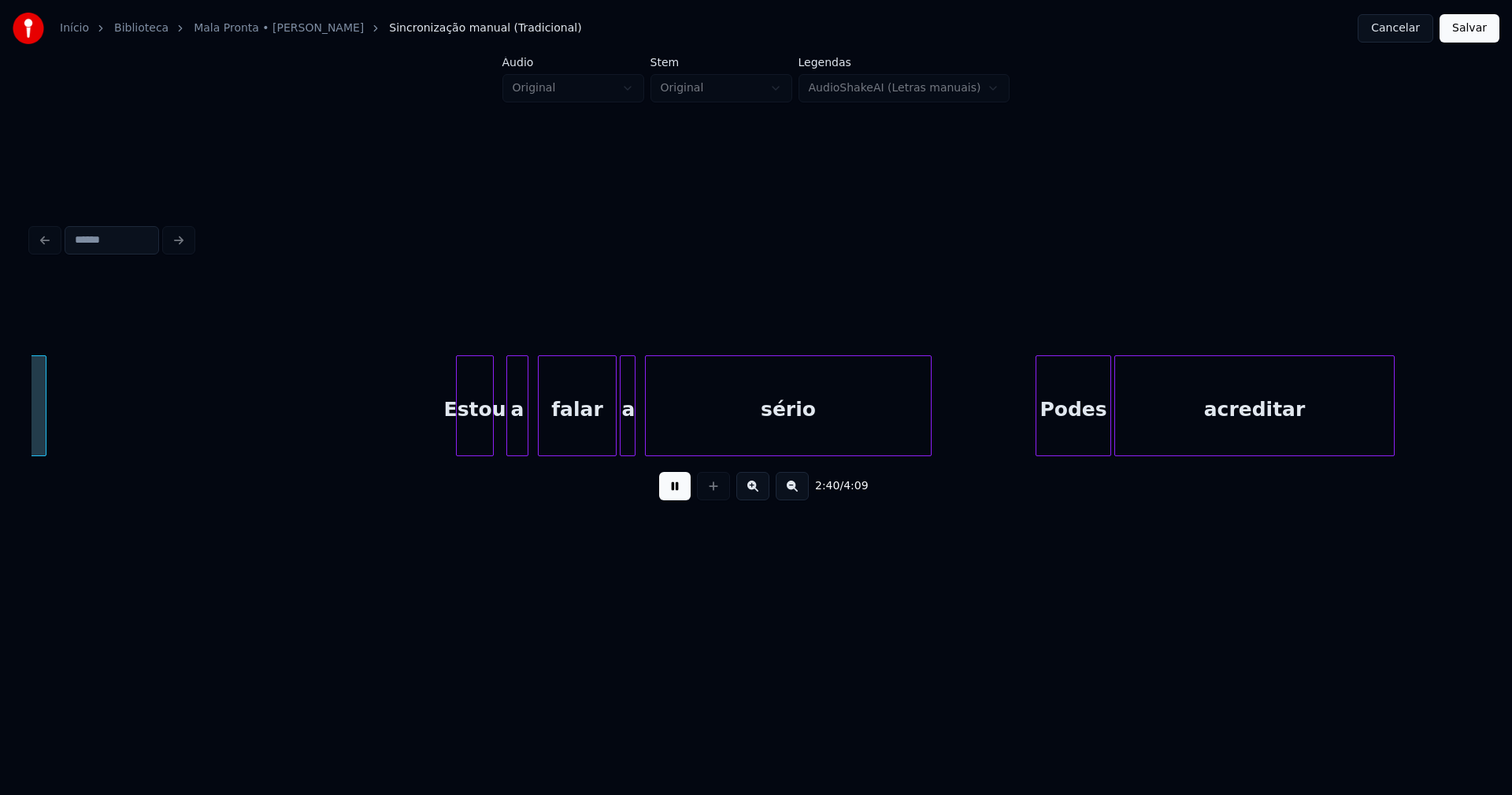
scroll to position [0, 25388]
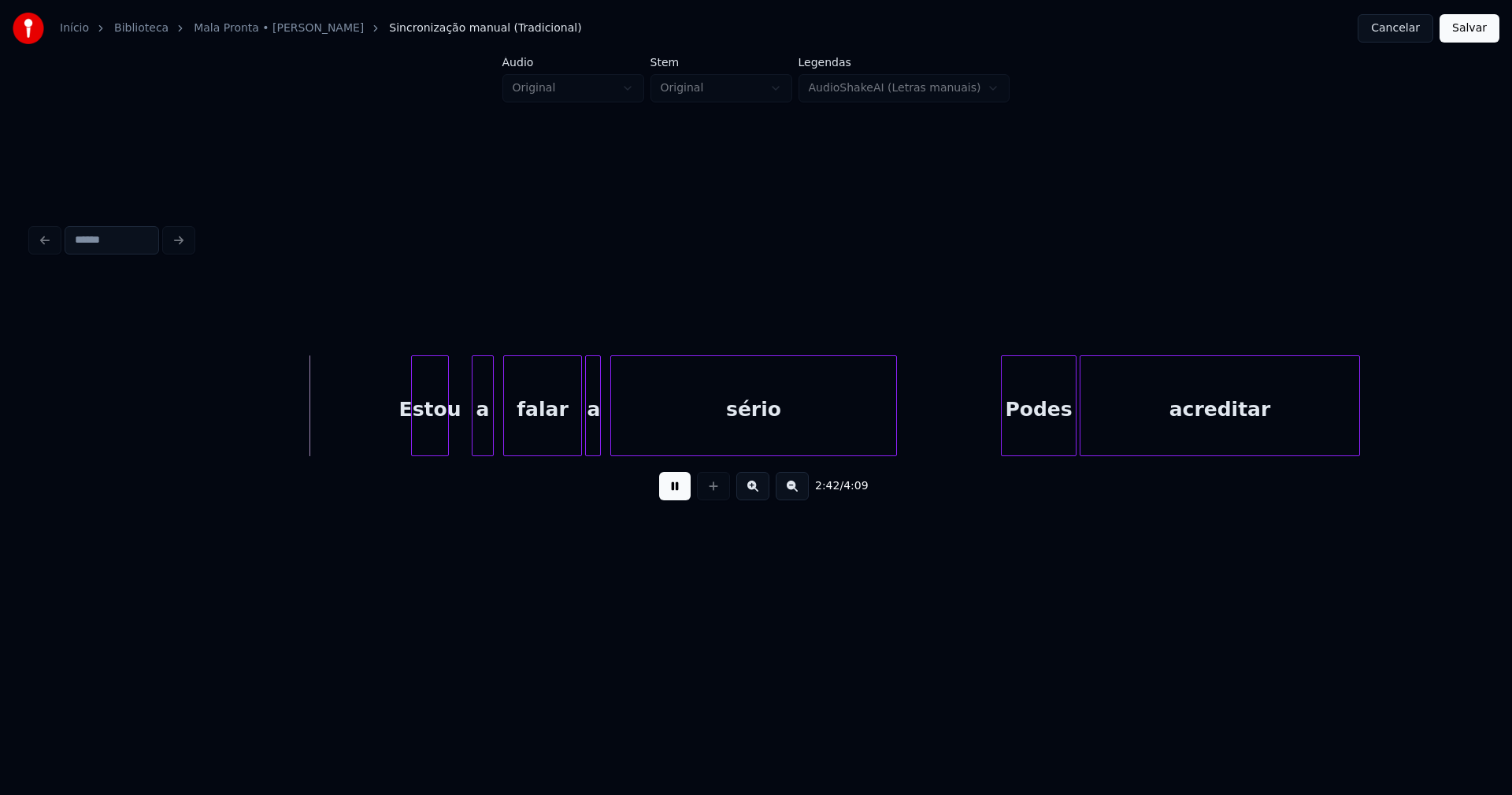
click at [428, 450] on div "Estou a falar a sério Podes acreditar" at bounding box center [756, 405] width 1449 height 101
click at [472, 442] on div "a" at bounding box center [471, 409] width 21 height 107
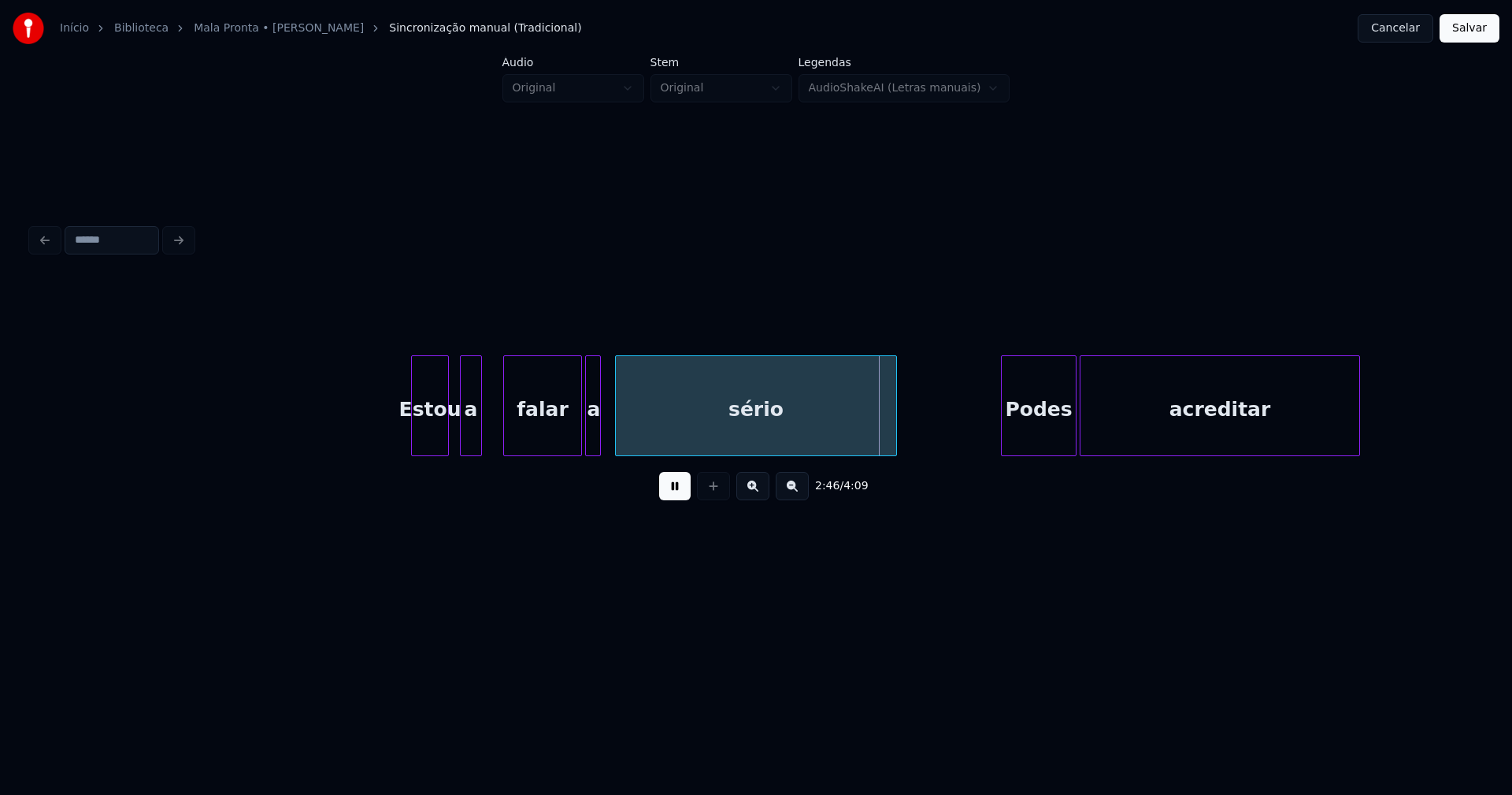
click at [616, 436] on div at bounding box center [619, 405] width 5 height 99
click at [597, 438] on div "a" at bounding box center [596, 409] width 16 height 107
click at [570, 445] on div at bounding box center [569, 405] width 5 height 99
click at [577, 450] on div "Estou a falar a sério Podes acreditar" at bounding box center [756, 405] width 1449 height 101
click at [608, 430] on div at bounding box center [608, 405] width 5 height 99
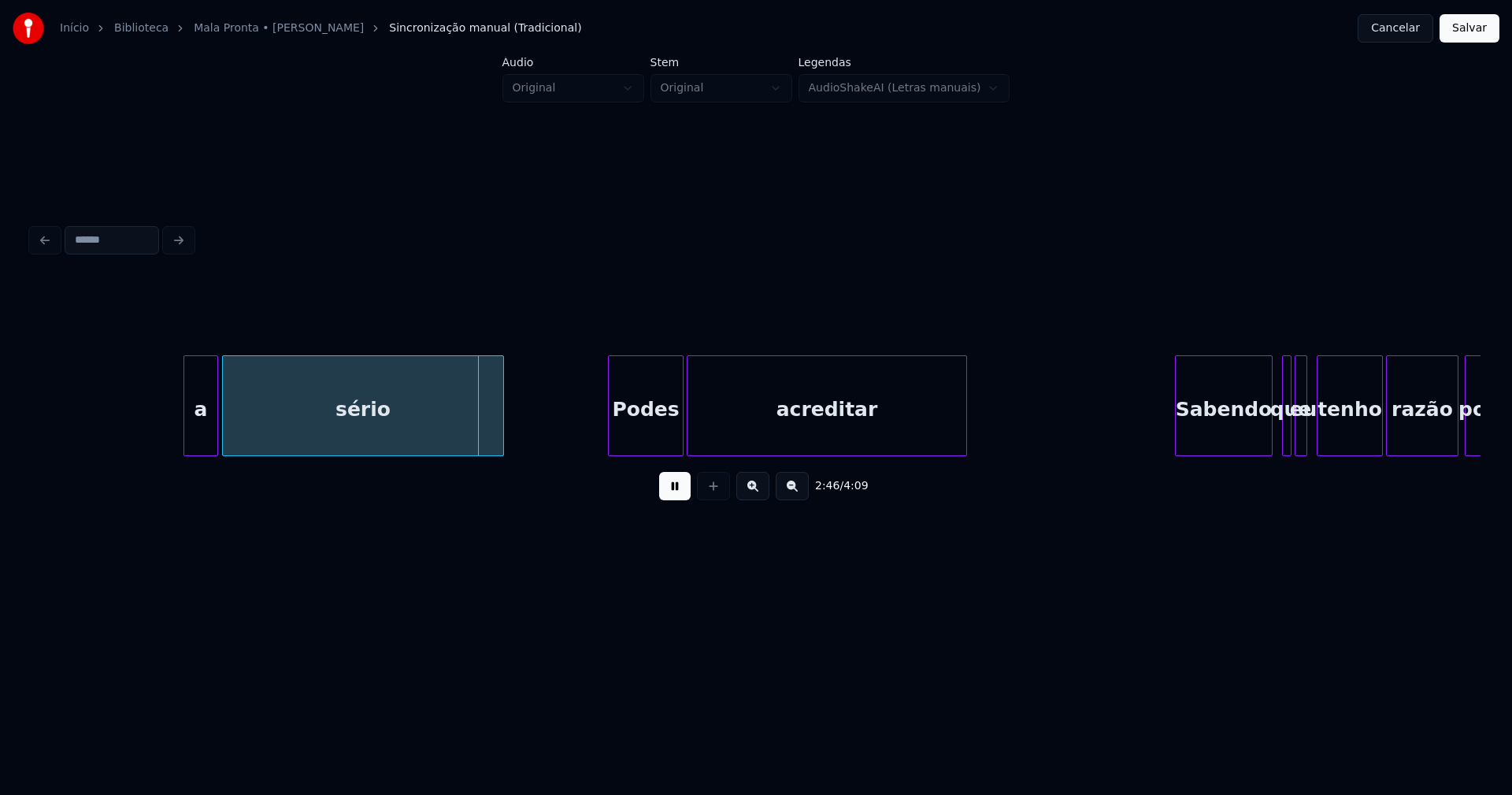
scroll to position [0, 26020]
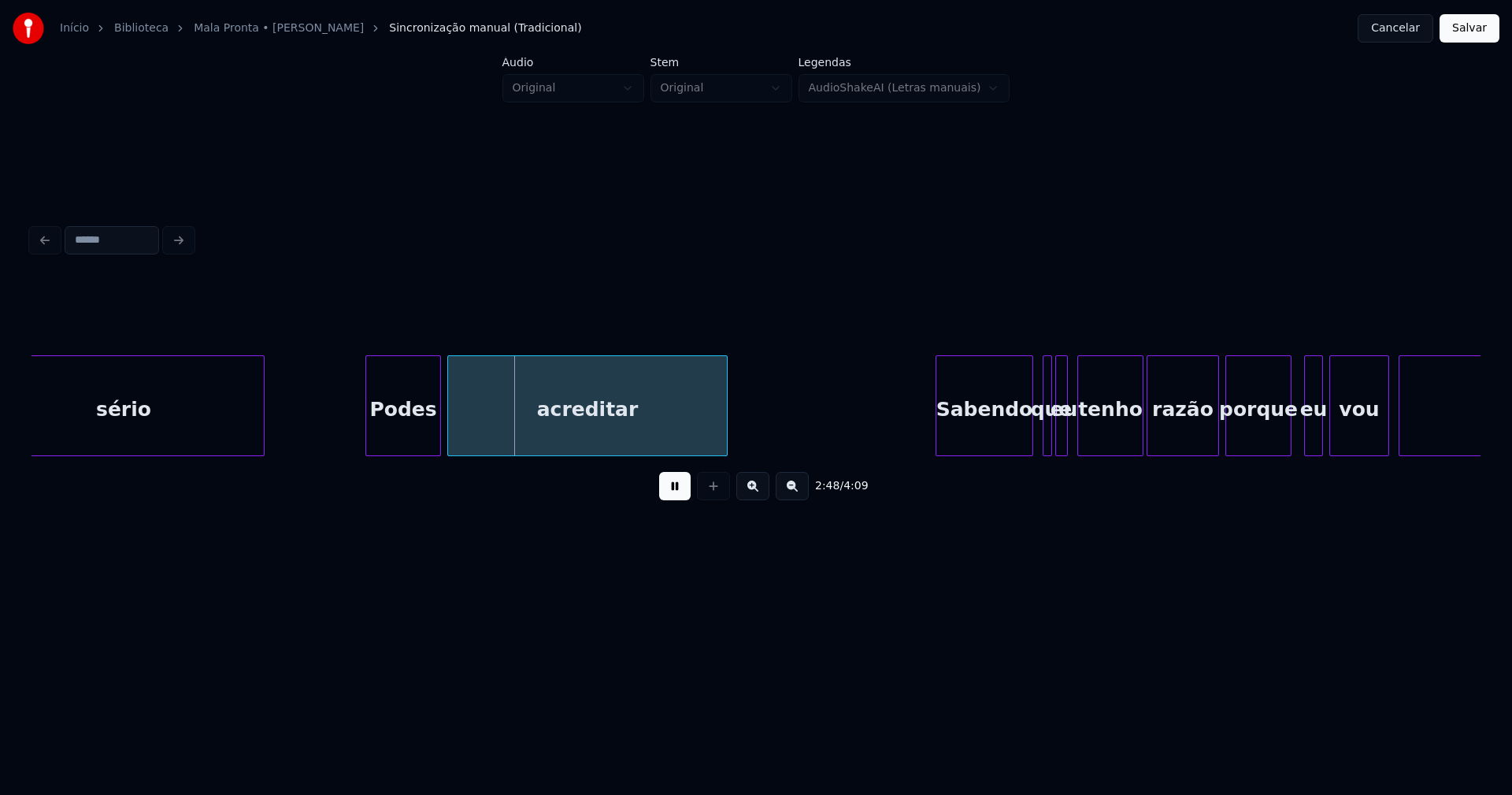
click at [423, 441] on div "Podes" at bounding box center [403, 409] width 74 height 107
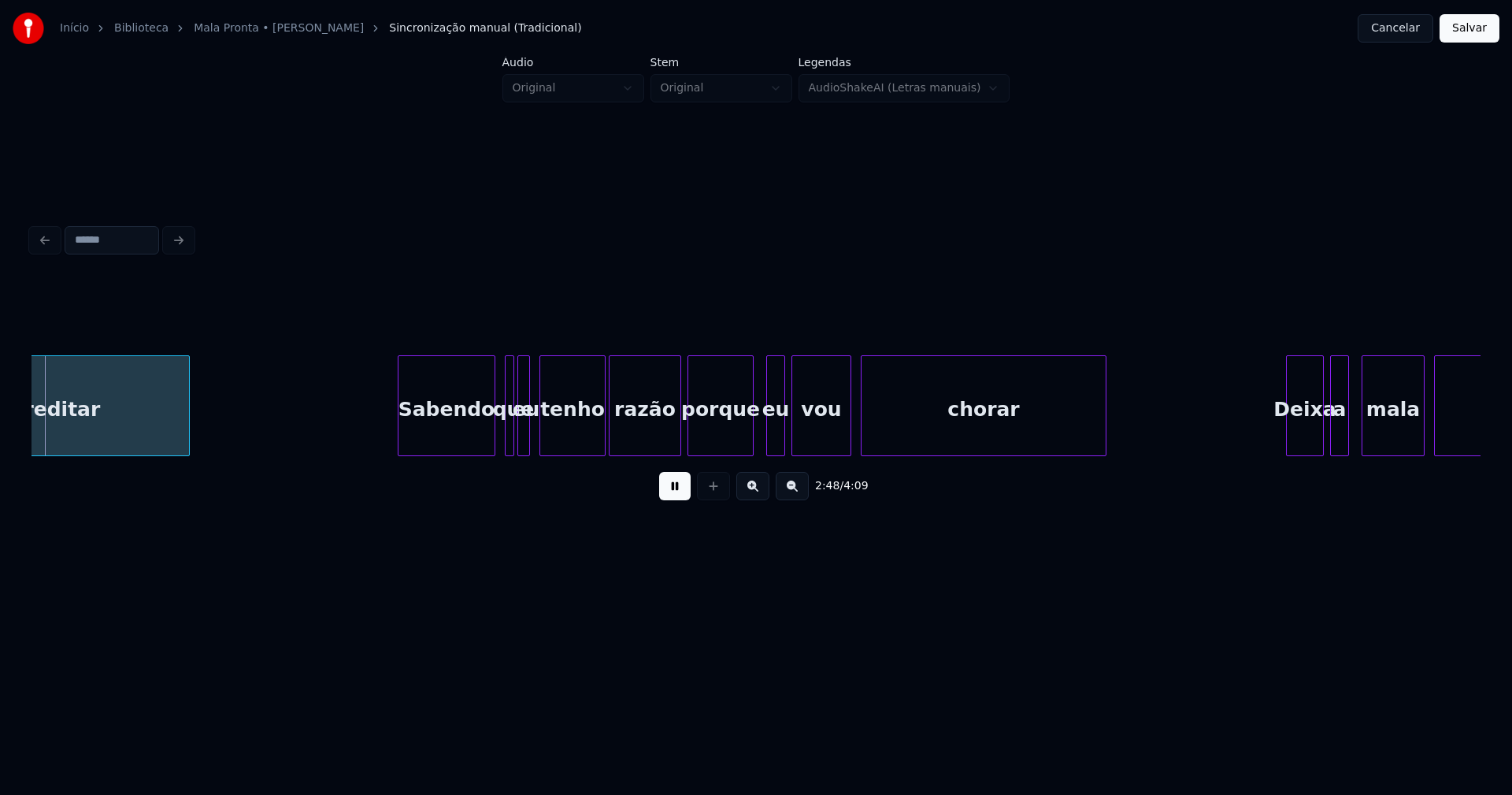
scroll to position [0, 26587]
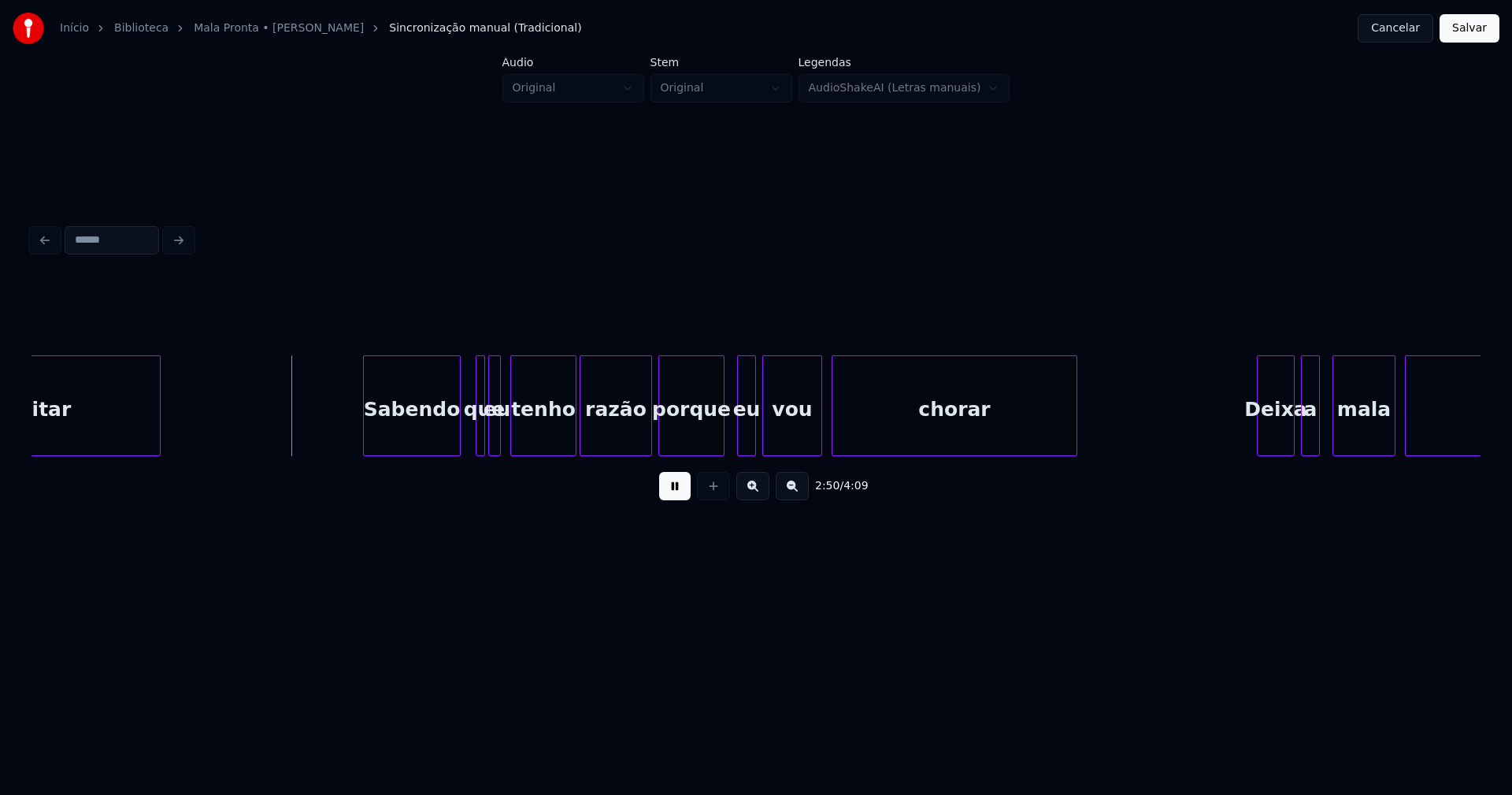
click at [440, 441] on div "Sabendo" at bounding box center [411, 409] width 96 height 107
click at [349, 425] on div at bounding box center [350, 405] width 5 height 99
click at [469, 432] on div at bounding box center [471, 405] width 5 height 99
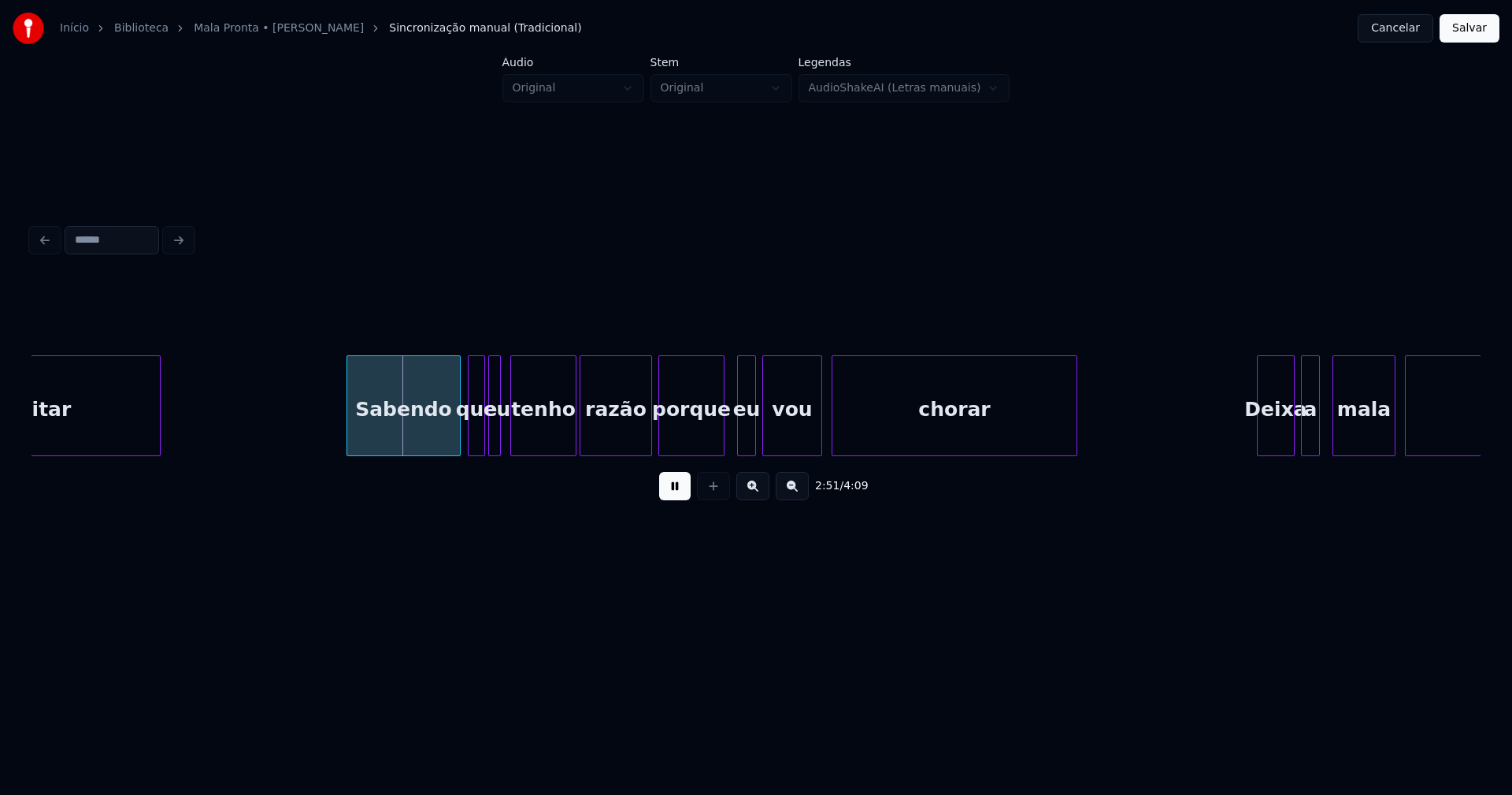
click at [498, 425] on div at bounding box center [498, 405] width 5 height 99
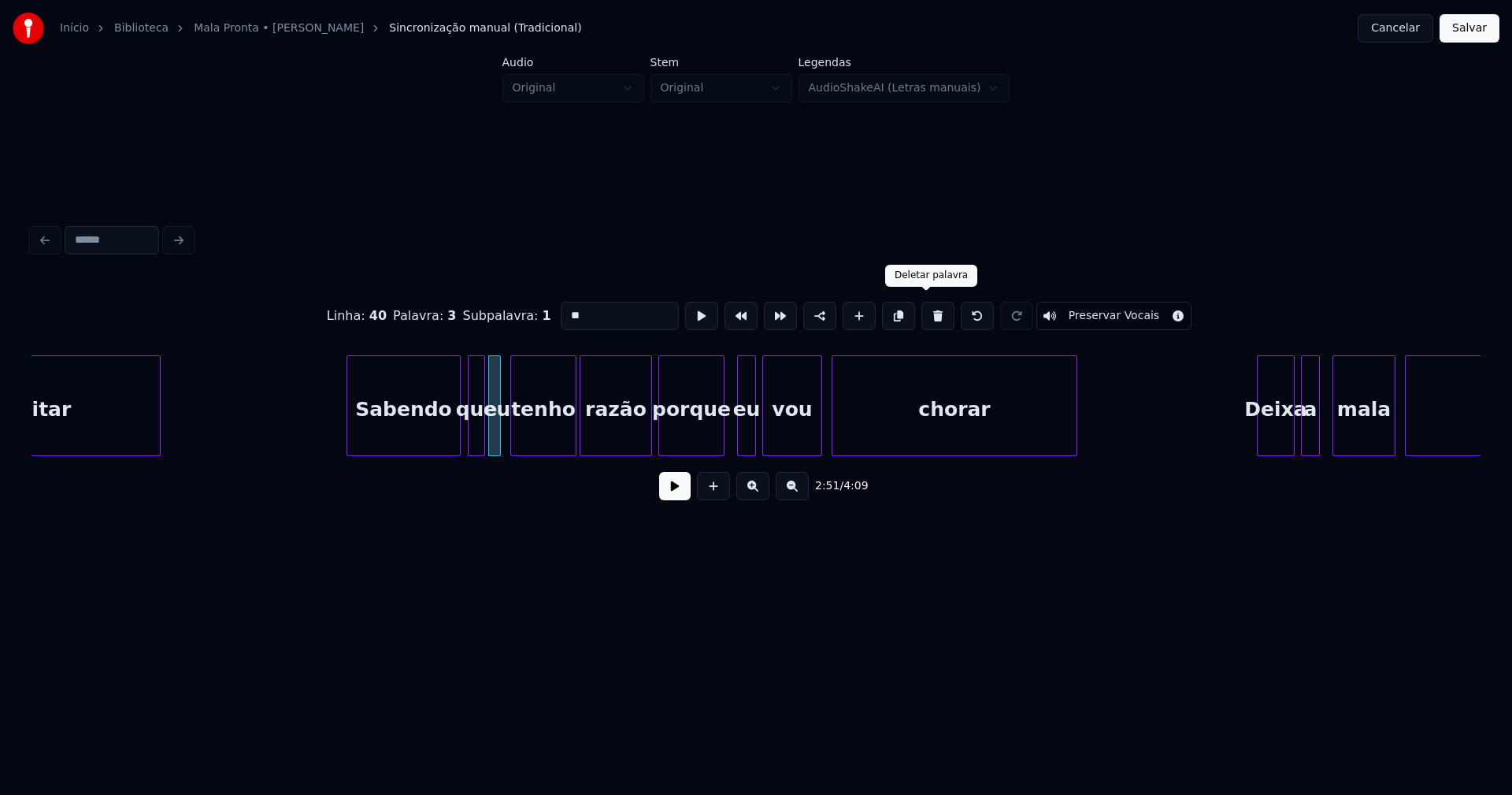
drag, startPoint x: 926, startPoint y: 311, endPoint x: 824, endPoint y: 318, distance: 102.2
click at [926, 311] on button at bounding box center [938, 316] width 33 height 29
type input "***"
click at [498, 427] on div at bounding box center [498, 405] width 5 height 99
click at [683, 494] on button at bounding box center [675, 486] width 32 height 29
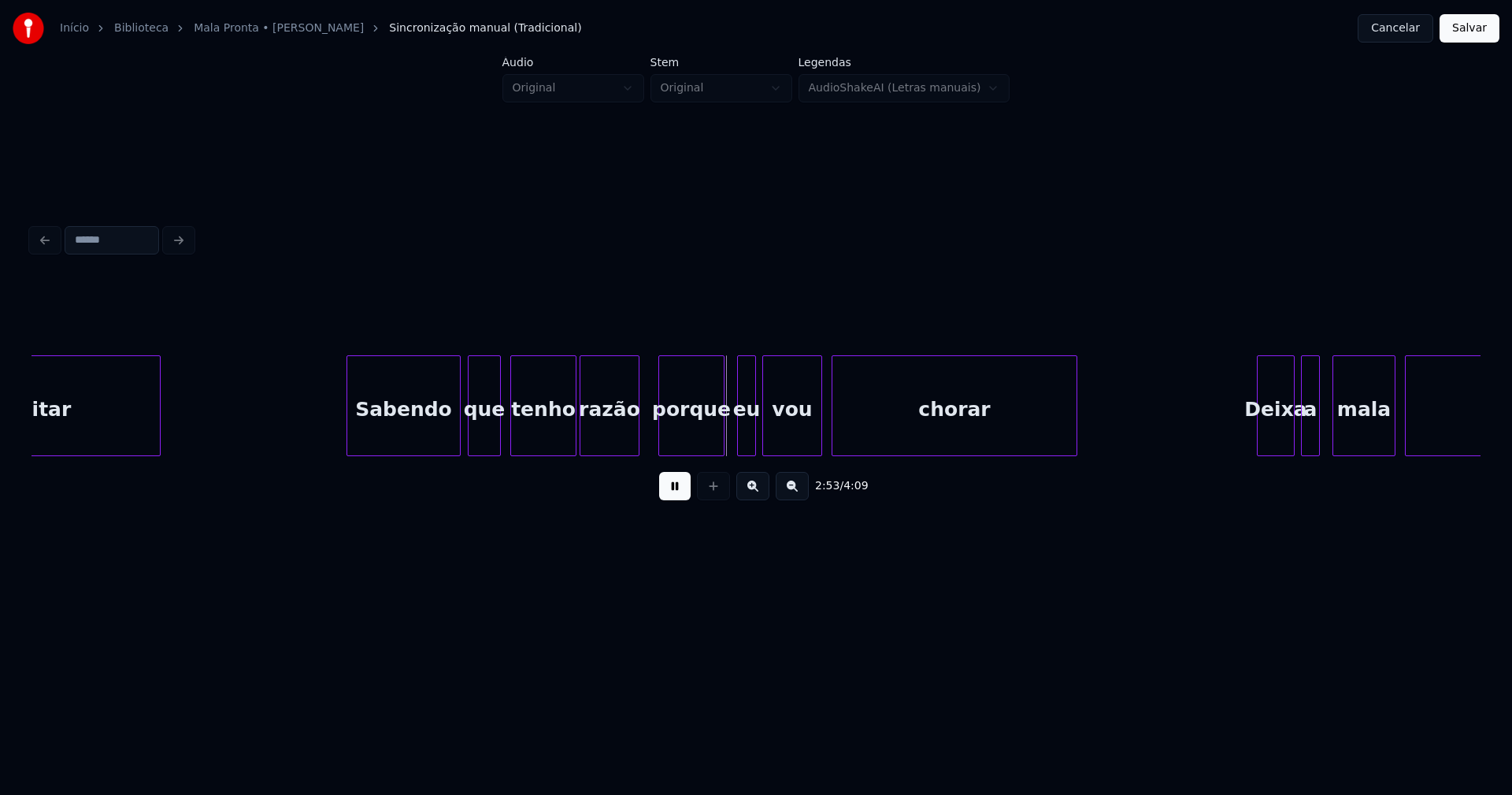
click at [636, 450] on div "acreditar Sabendo que tenho razão porque eu vou chorar Deixa a mala pronta" at bounding box center [756, 405] width 1449 height 101
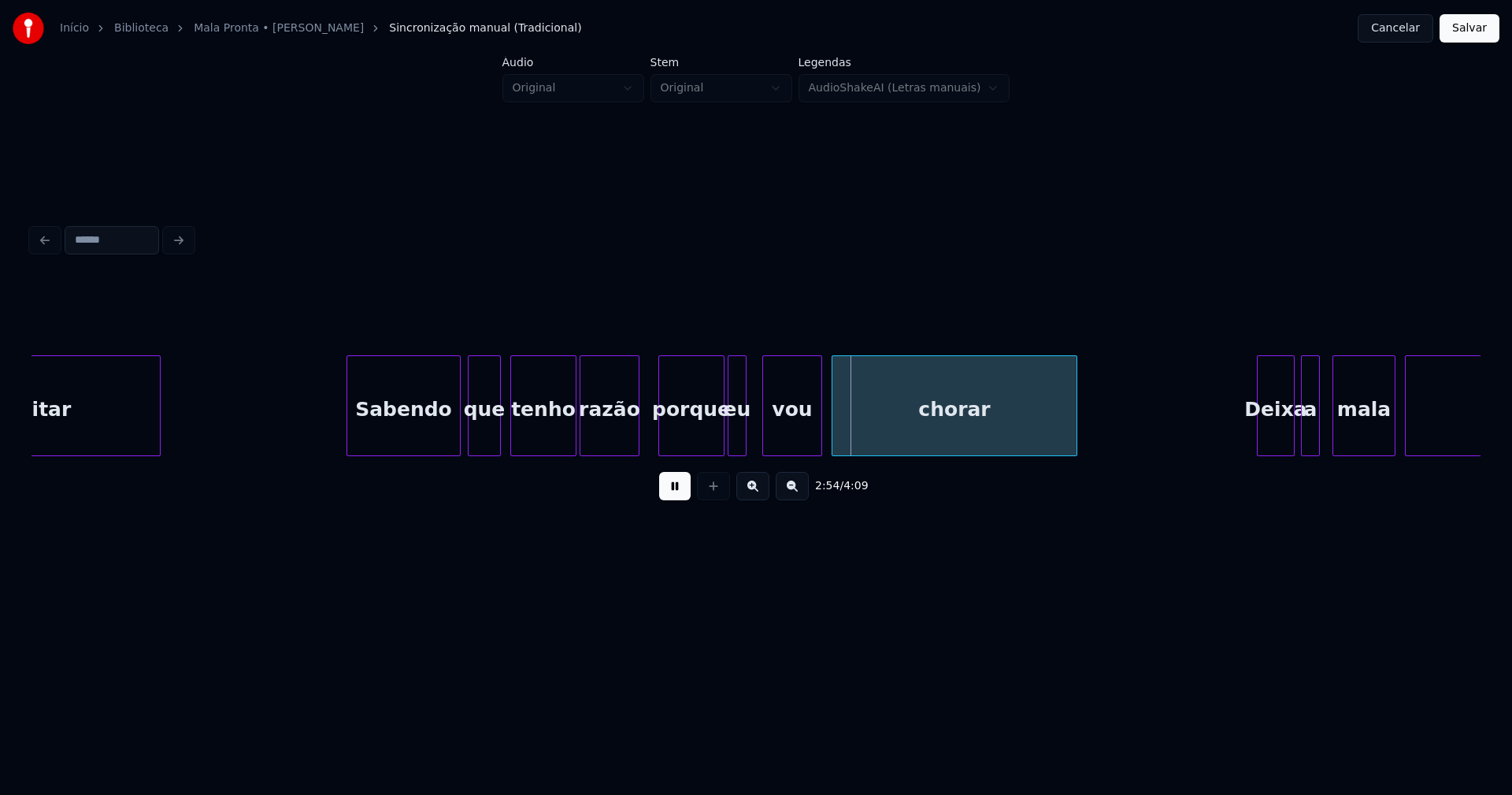
click at [738, 453] on div "acreditar Sabendo que tenho razão porque eu vou chorar Deixa a mala pronta" at bounding box center [756, 405] width 1449 height 101
click at [795, 439] on div "vou" at bounding box center [786, 409] width 58 height 107
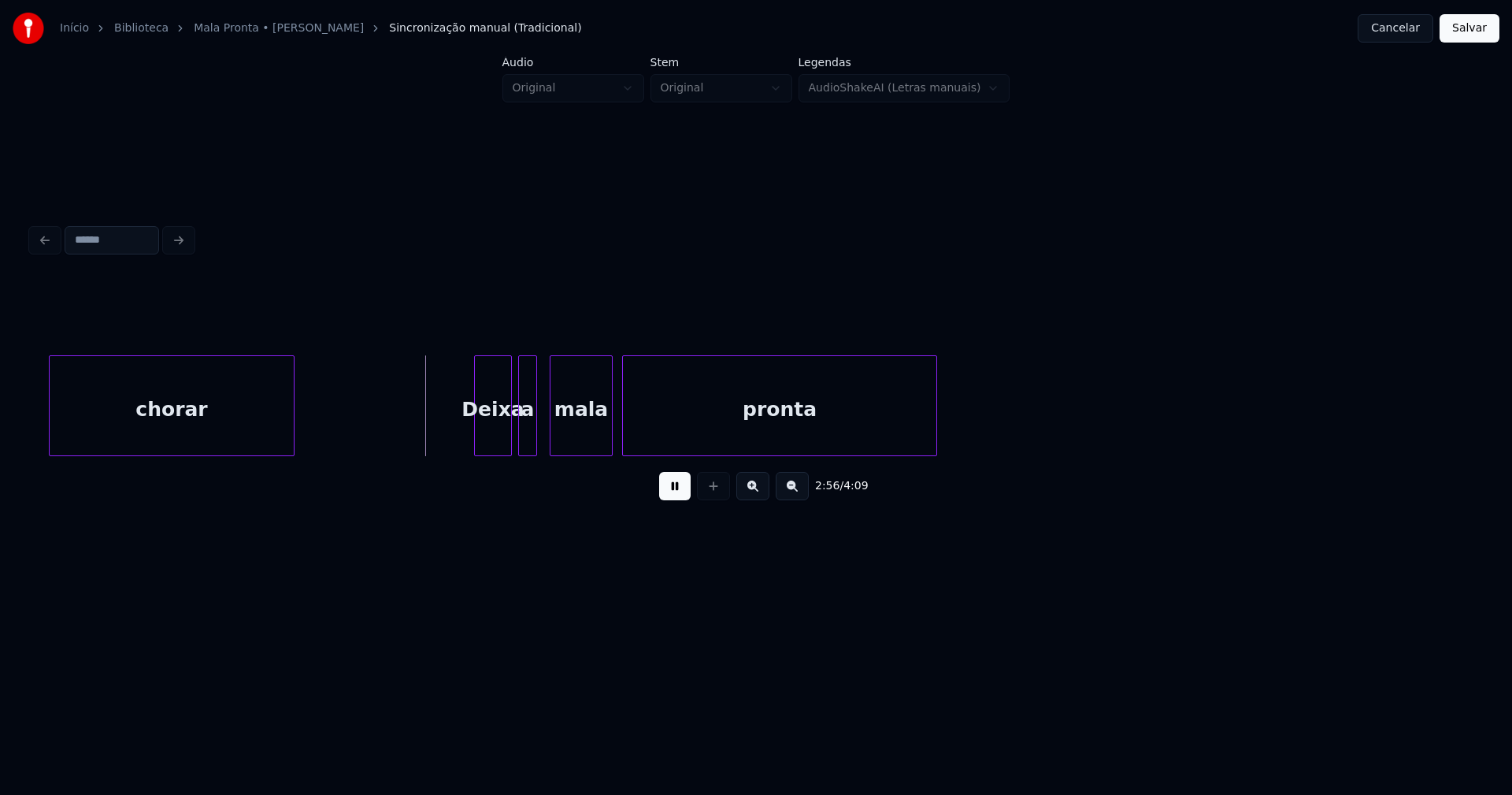
scroll to position [0, 27543]
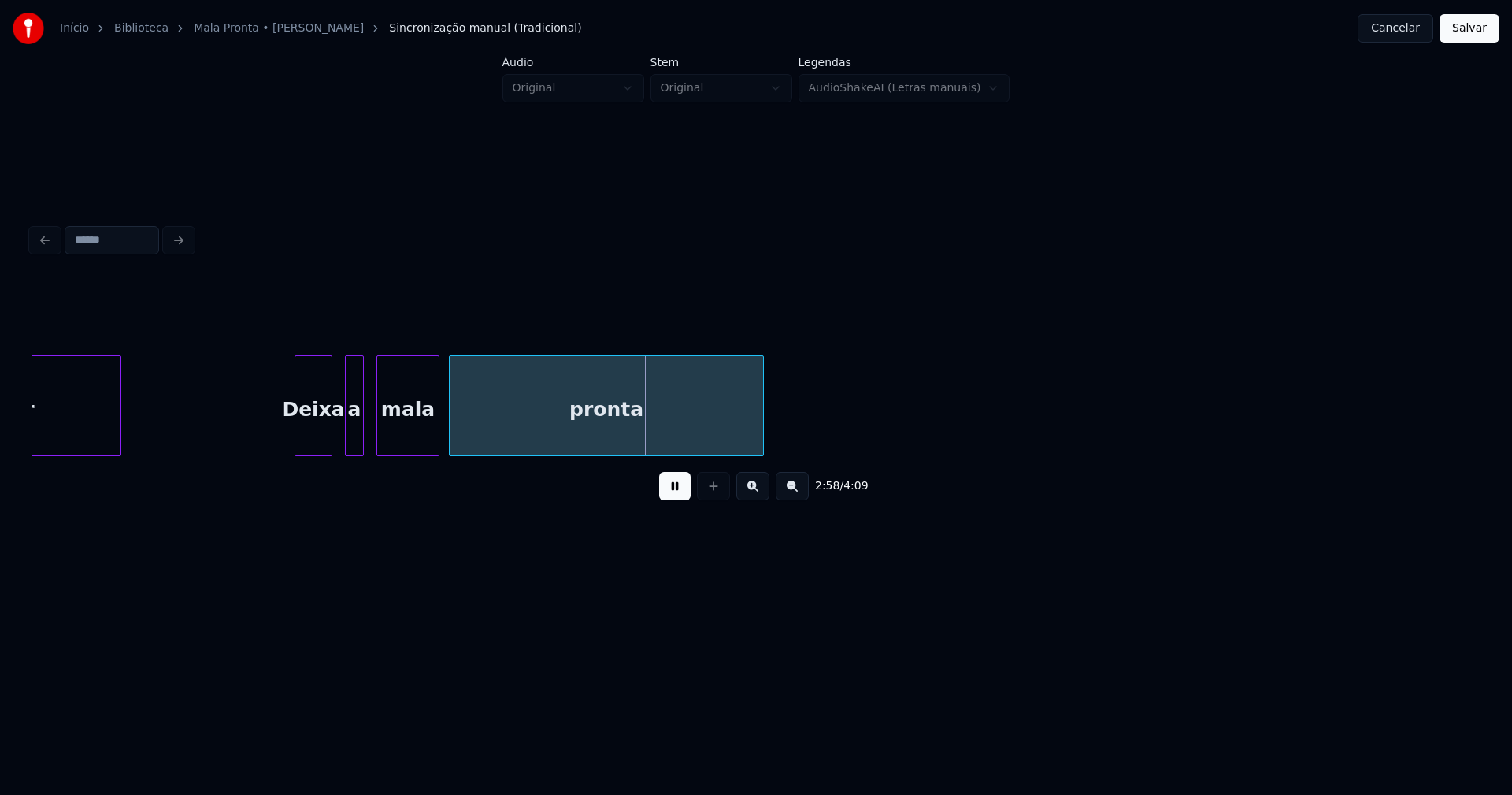
click at [311, 439] on div "Deixa" at bounding box center [314, 409] width 37 height 107
click at [343, 440] on div "a" at bounding box center [346, 409] width 17 height 107
click at [368, 426] on div at bounding box center [368, 405] width 5 height 99
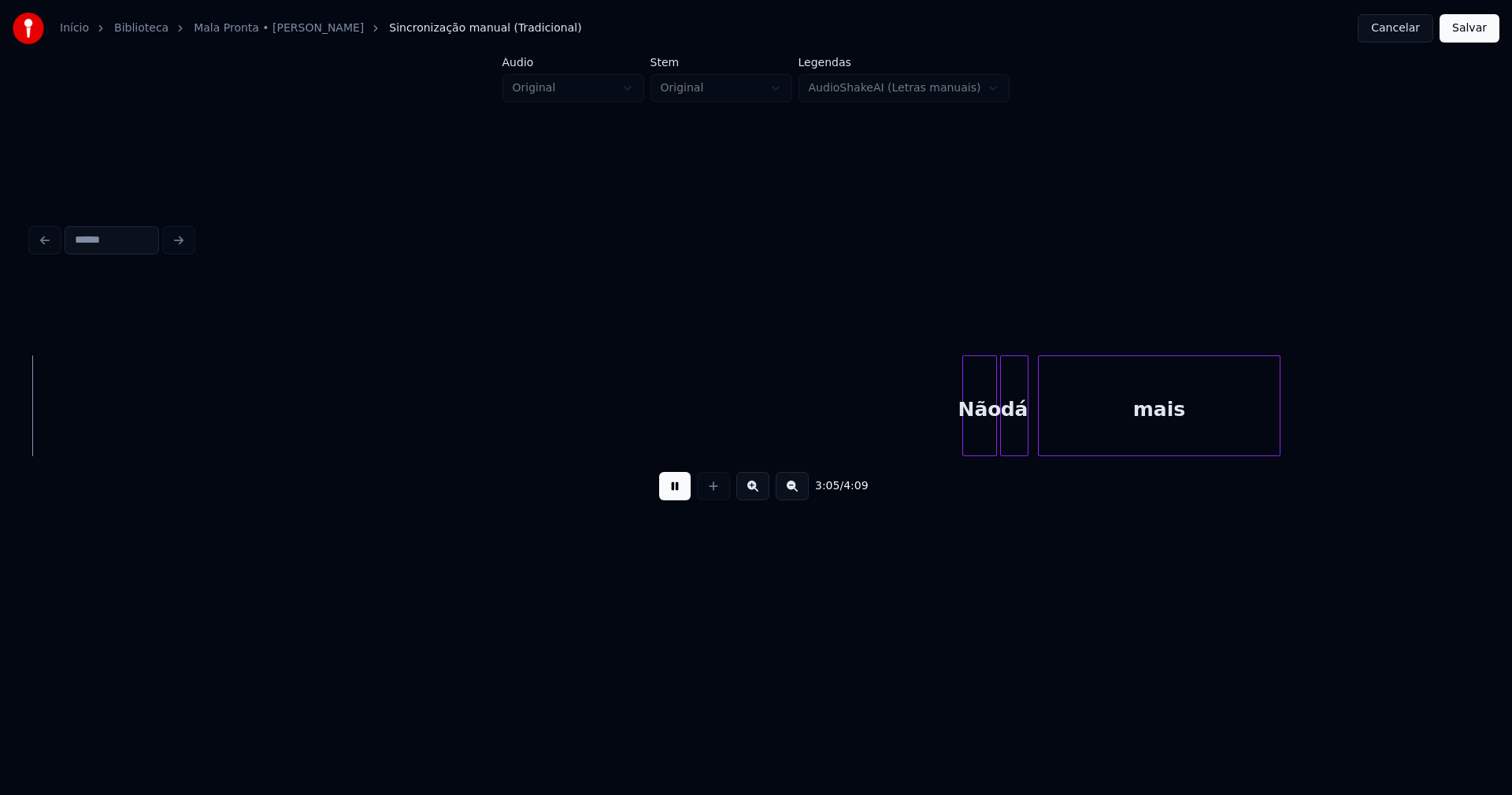
scroll to position [0, 29266]
click at [956, 439] on div at bounding box center [956, 405] width 5 height 99
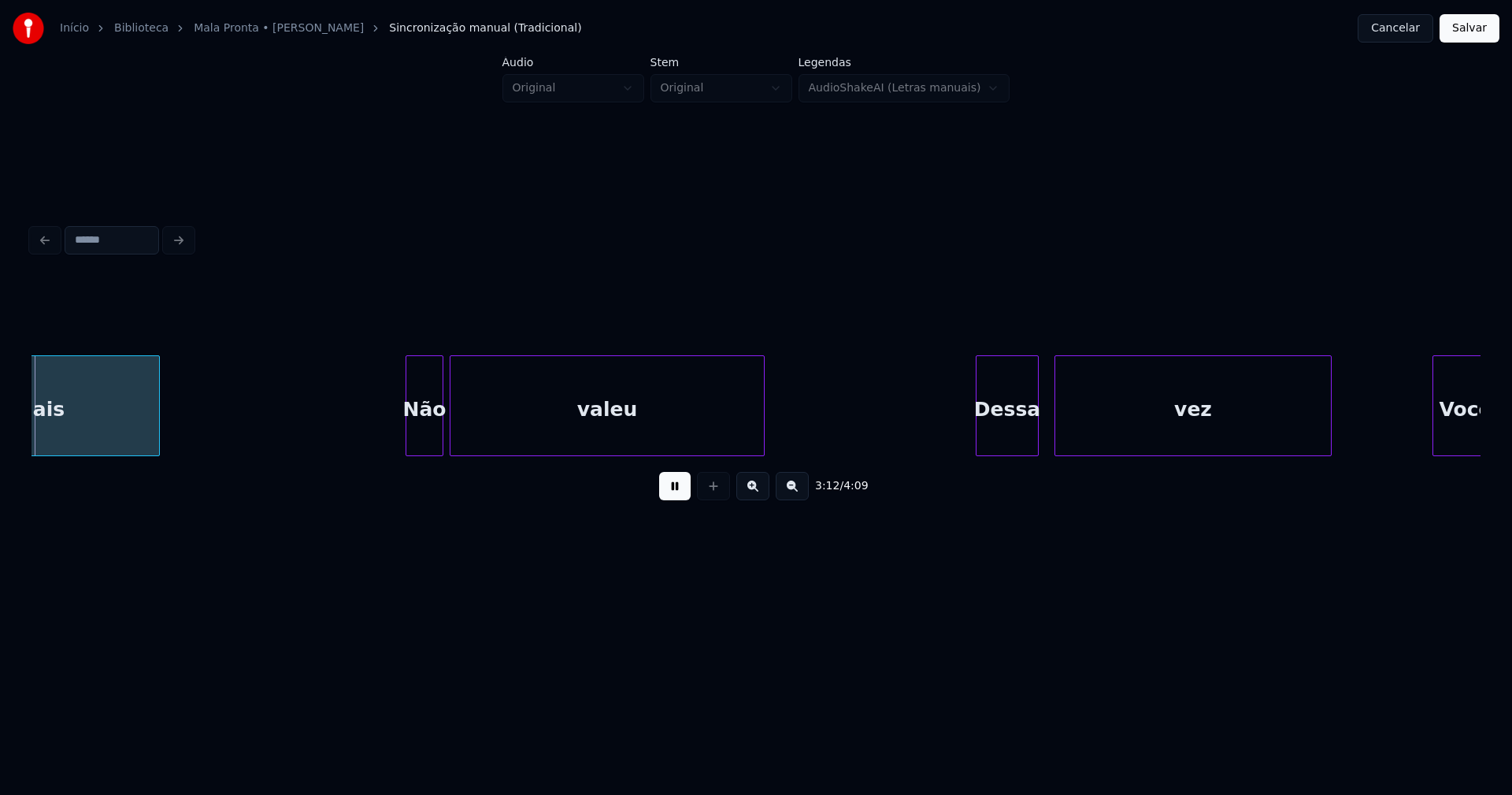
scroll to position [0, 30387]
click at [397, 444] on div at bounding box center [398, 405] width 5 height 99
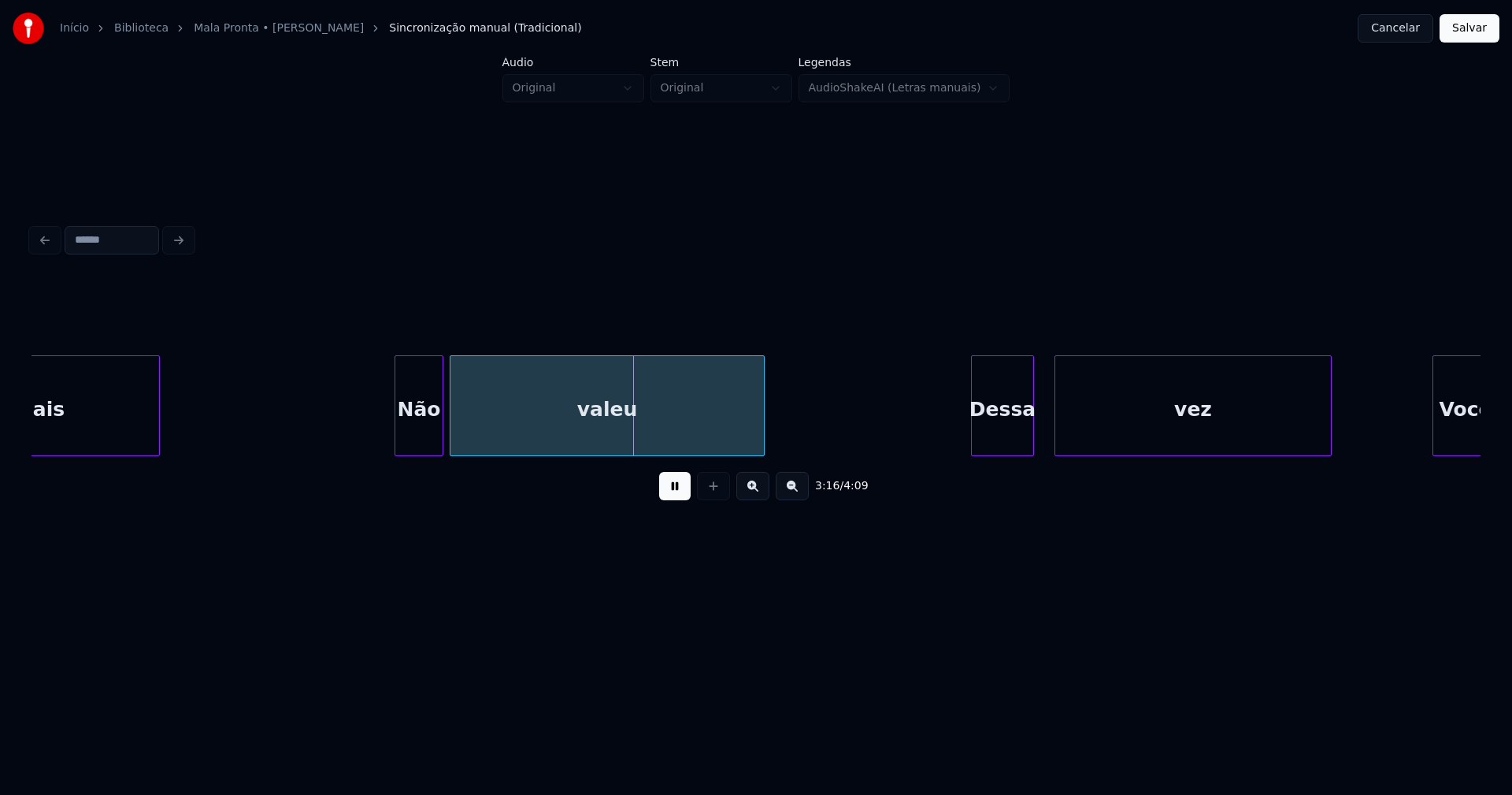
click at [1017, 438] on div "Dessa" at bounding box center [1002, 409] width 61 height 107
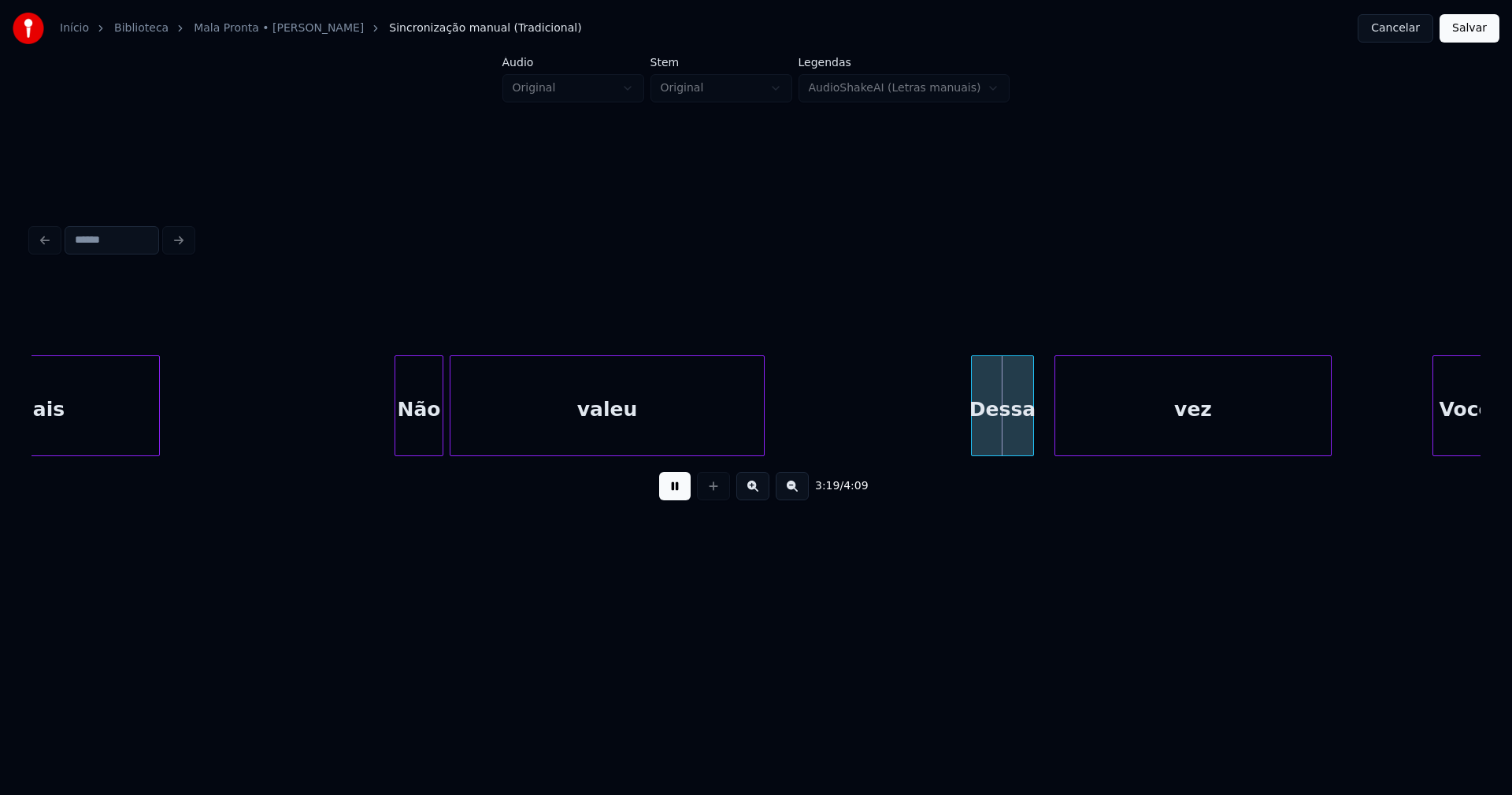
click at [1013, 427] on div "Dessa" at bounding box center [1002, 409] width 61 height 107
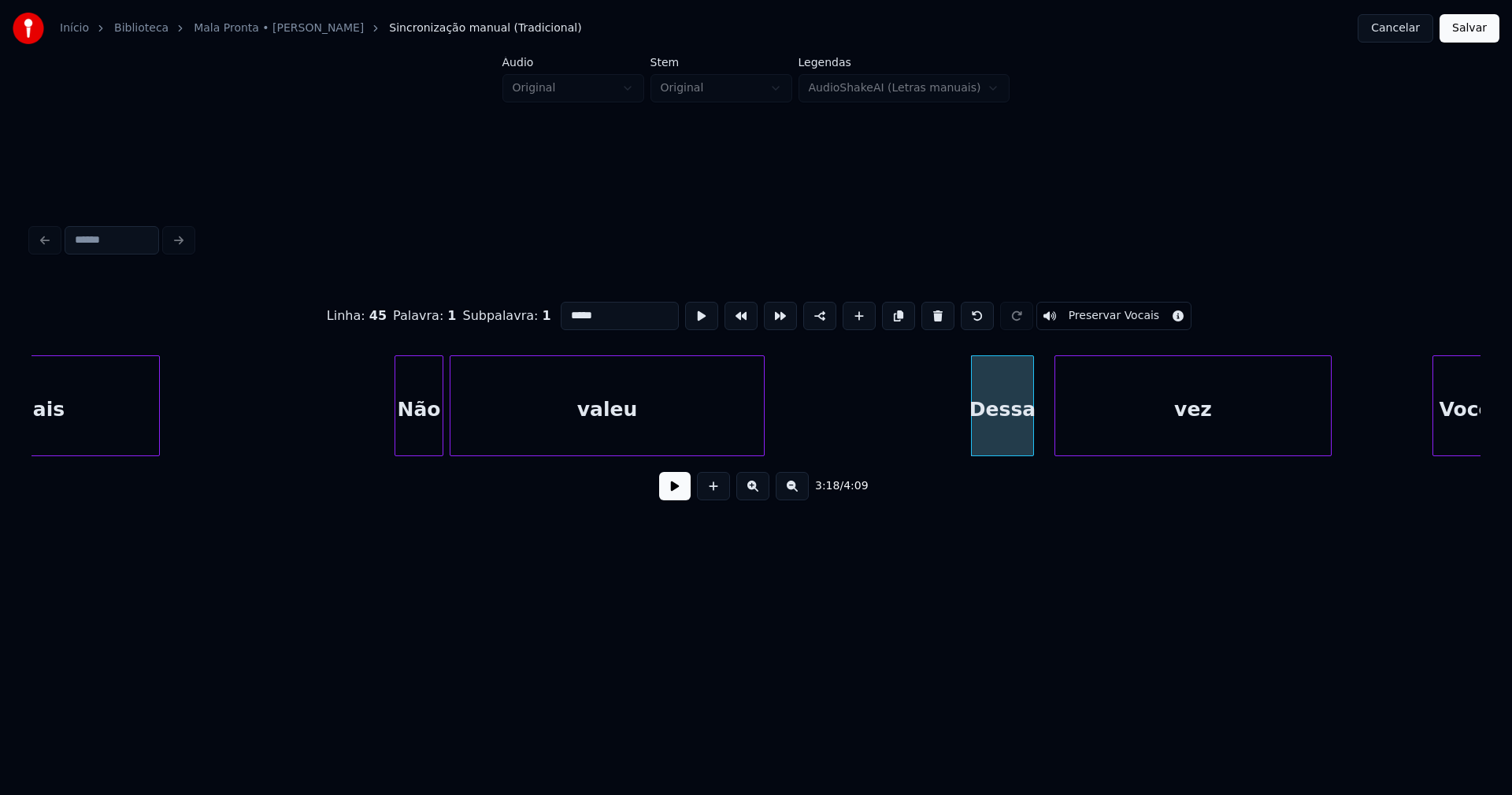
click at [584, 307] on input "*****" at bounding box center [619, 316] width 118 height 29
click at [582, 309] on input "*****" at bounding box center [619, 316] width 118 height 29
type input "*****"
click at [671, 497] on button at bounding box center [675, 486] width 32 height 29
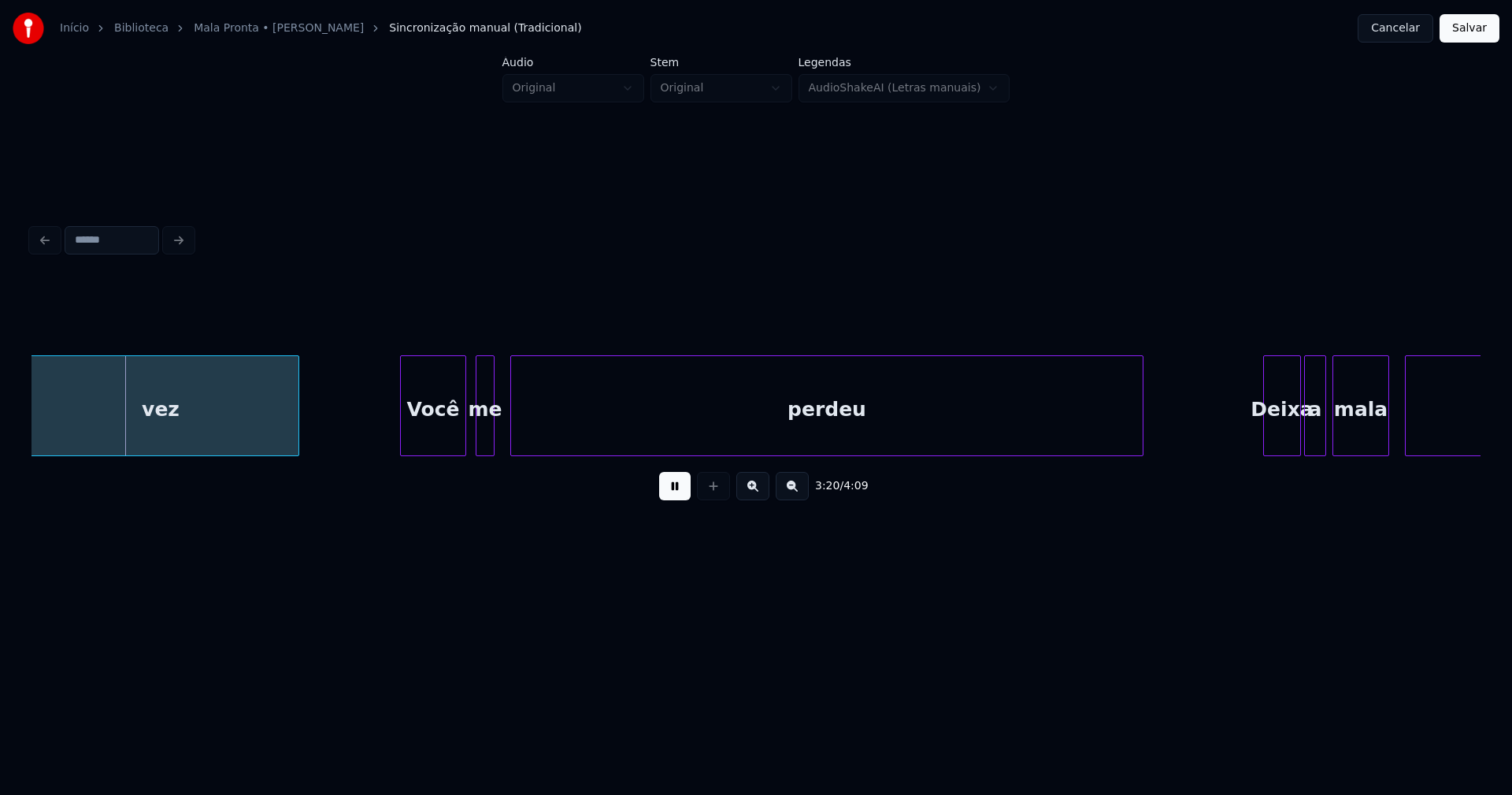
scroll to position [0, 31442]
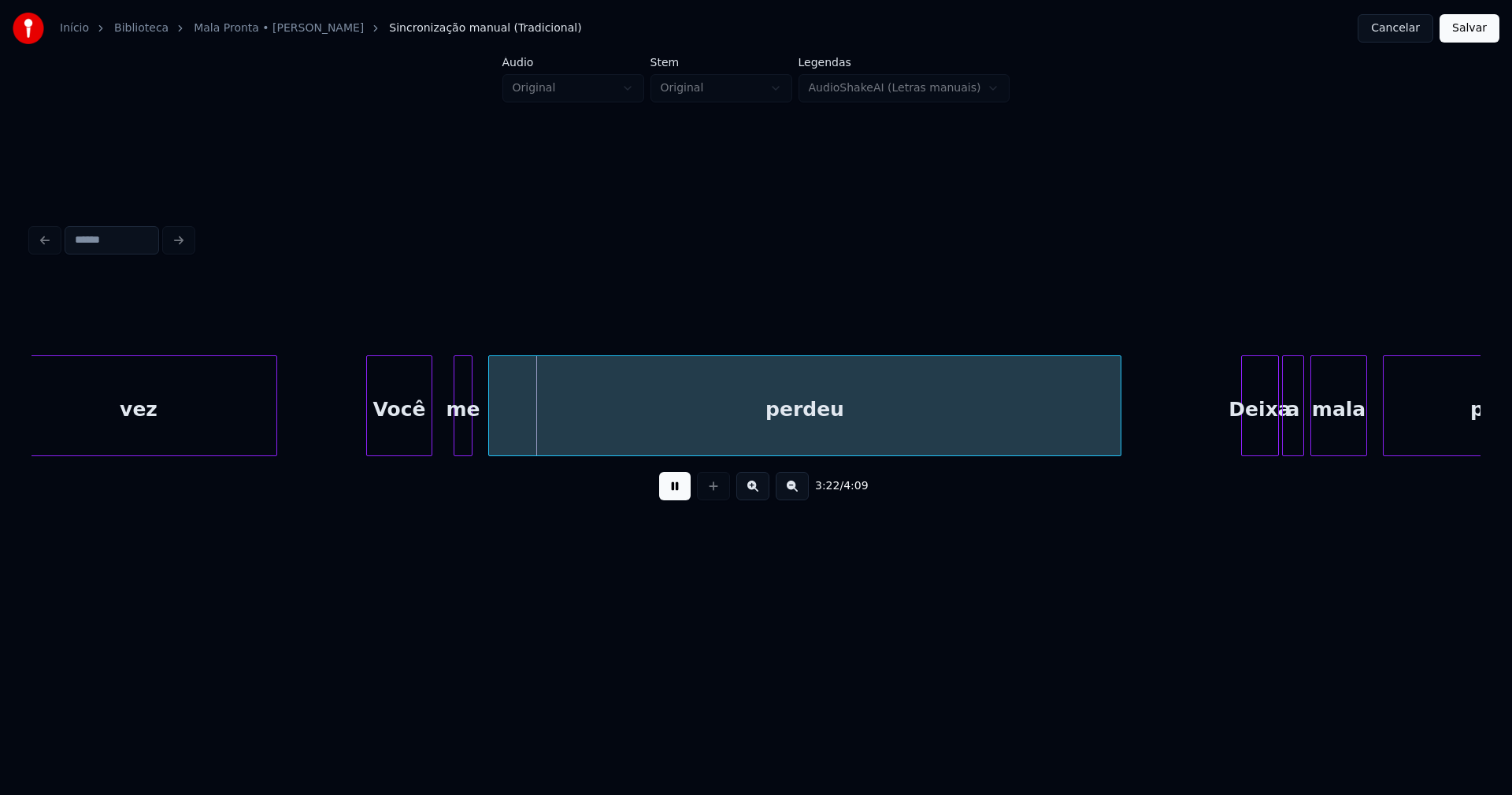
click at [411, 433] on div "Você" at bounding box center [399, 409] width 64 height 107
click at [439, 438] on div at bounding box center [441, 405] width 5 height 99
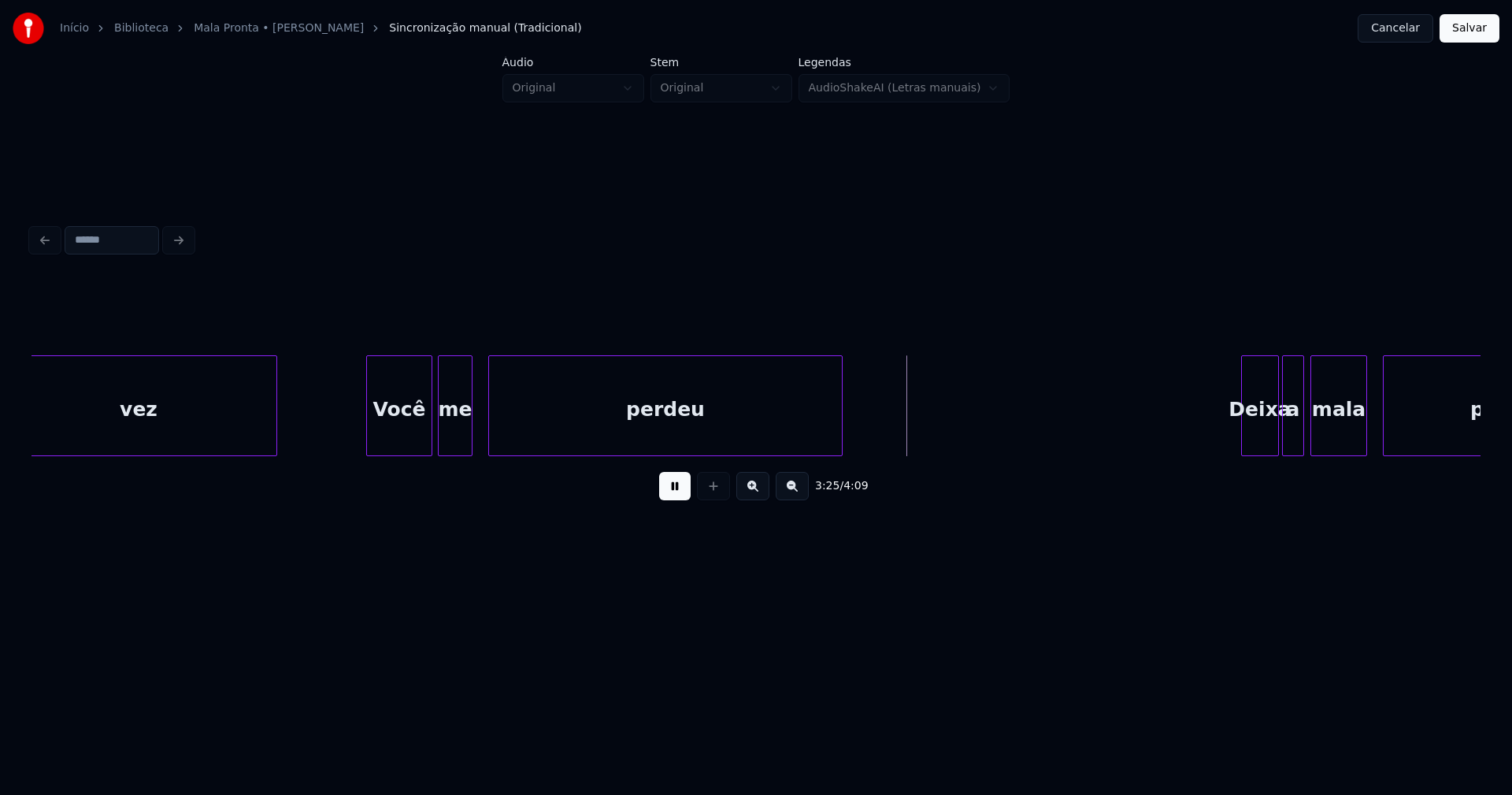
click at [839, 453] on div "vez Você me perdeu Deixa a mala pronta" at bounding box center [756, 405] width 1449 height 101
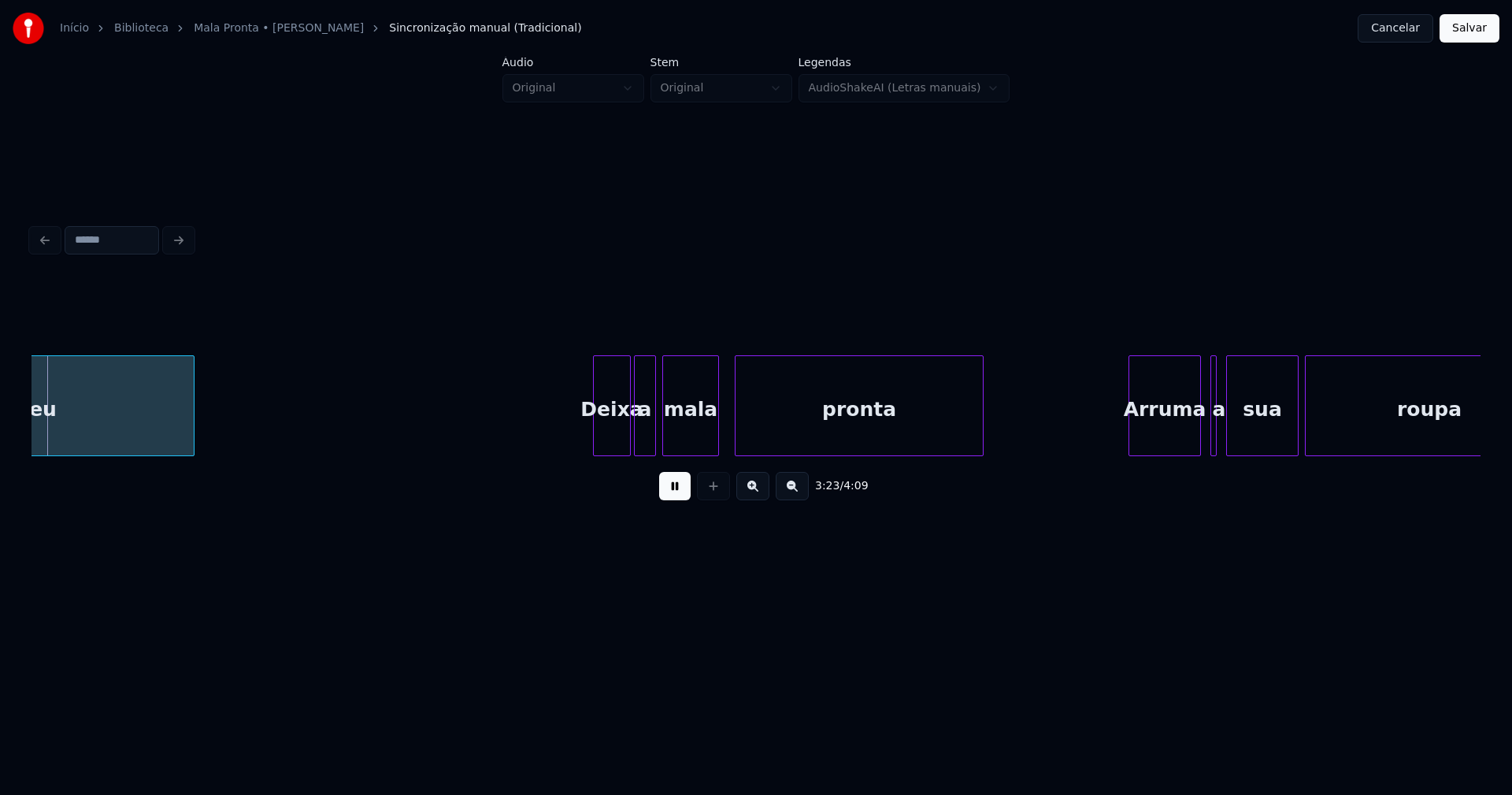
scroll to position [0, 32105]
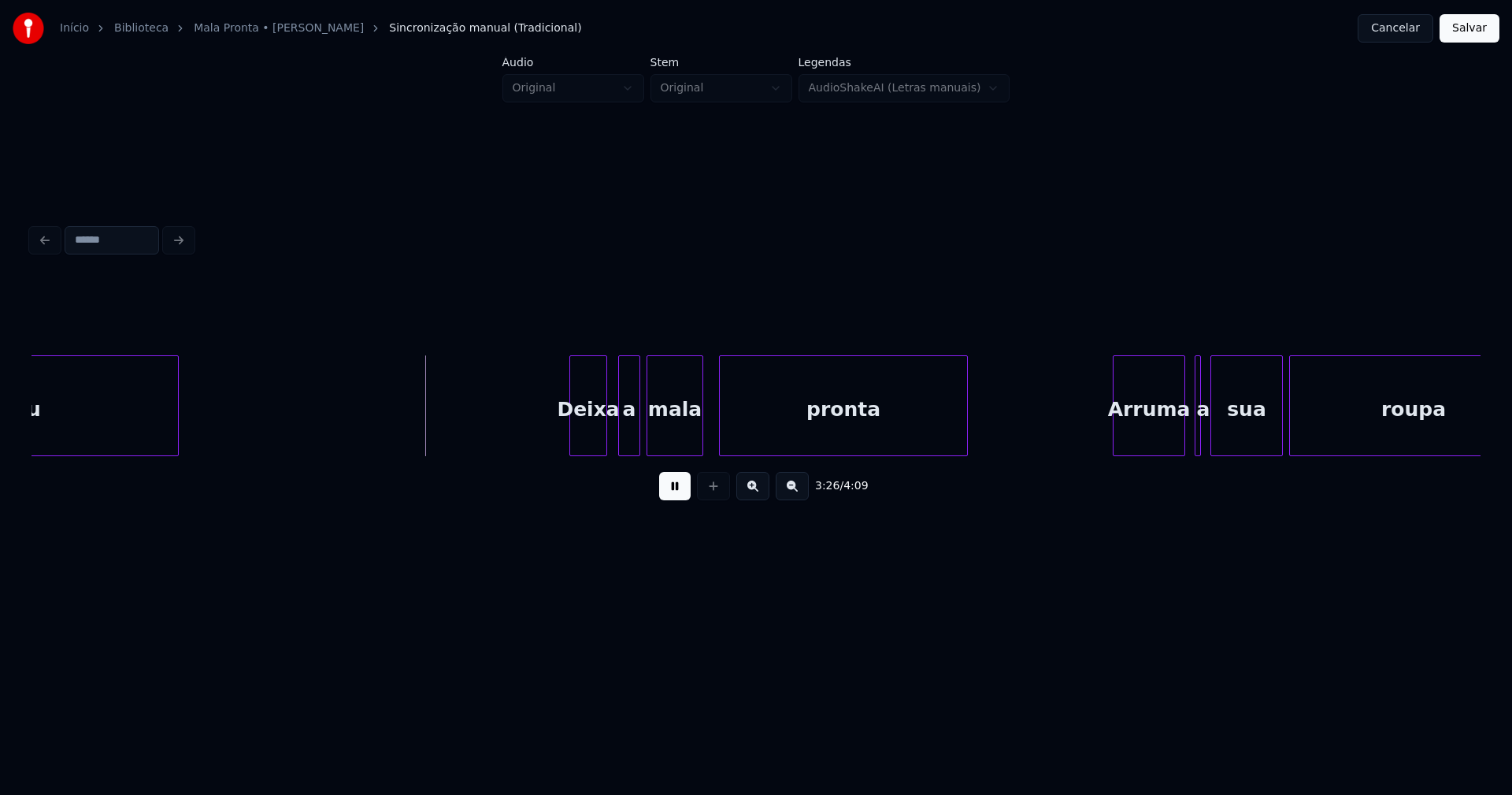
click at [583, 434] on div "Deixa" at bounding box center [588, 409] width 37 height 107
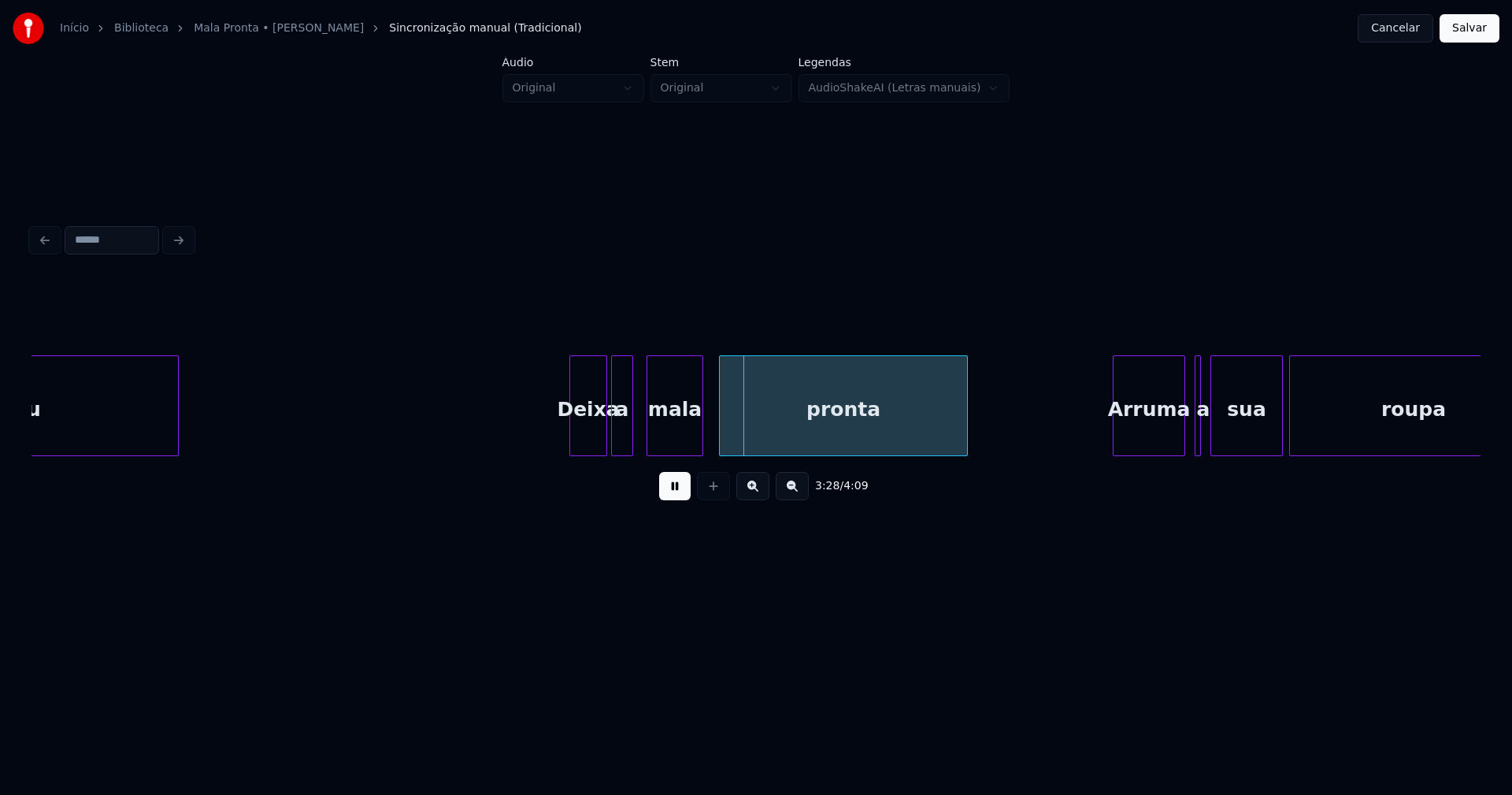
click at [622, 433] on div "a" at bounding box center [623, 409] width 21 height 107
click at [636, 427] on div at bounding box center [638, 405] width 5 height 99
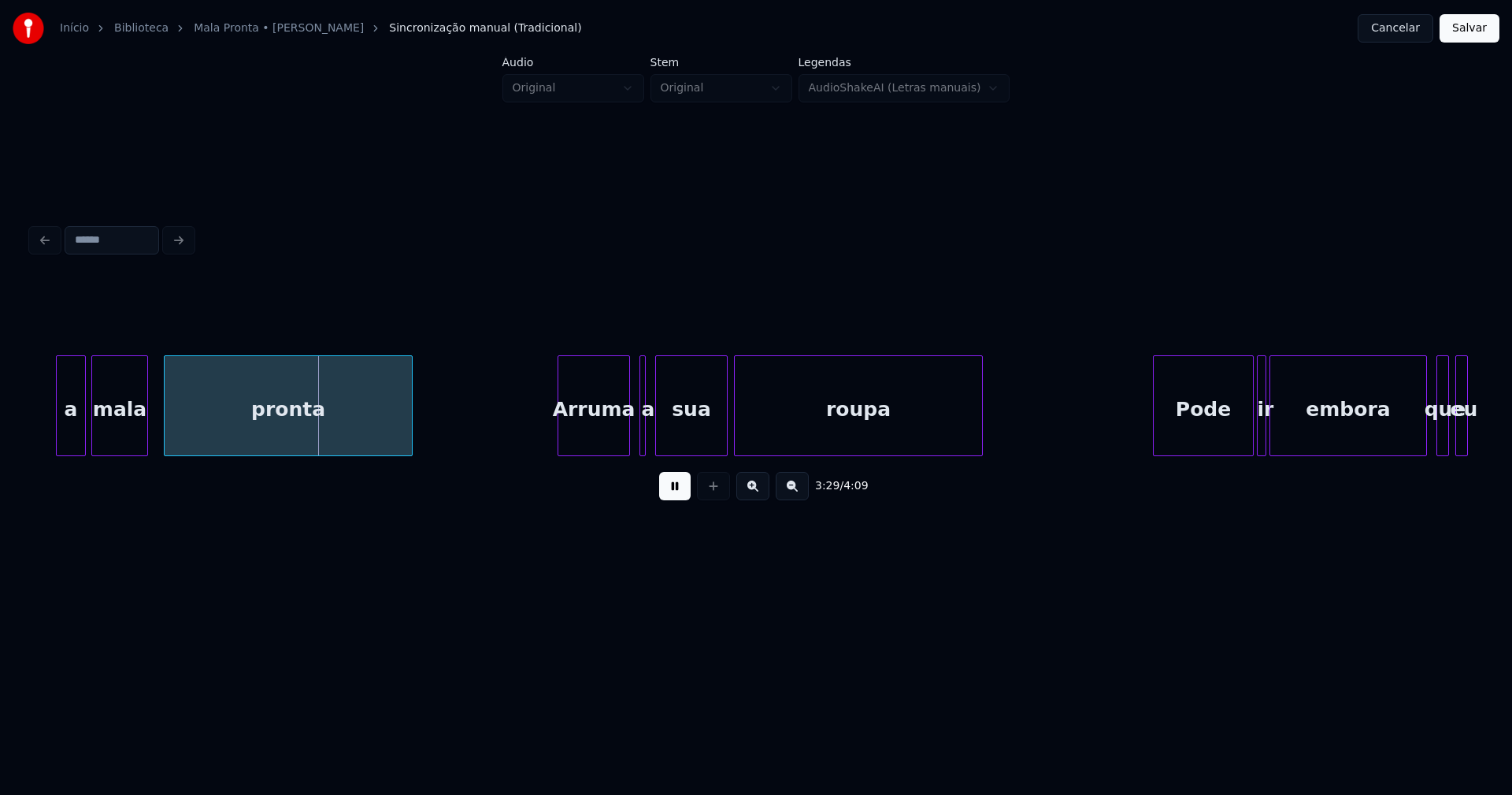
scroll to position [0, 32726]
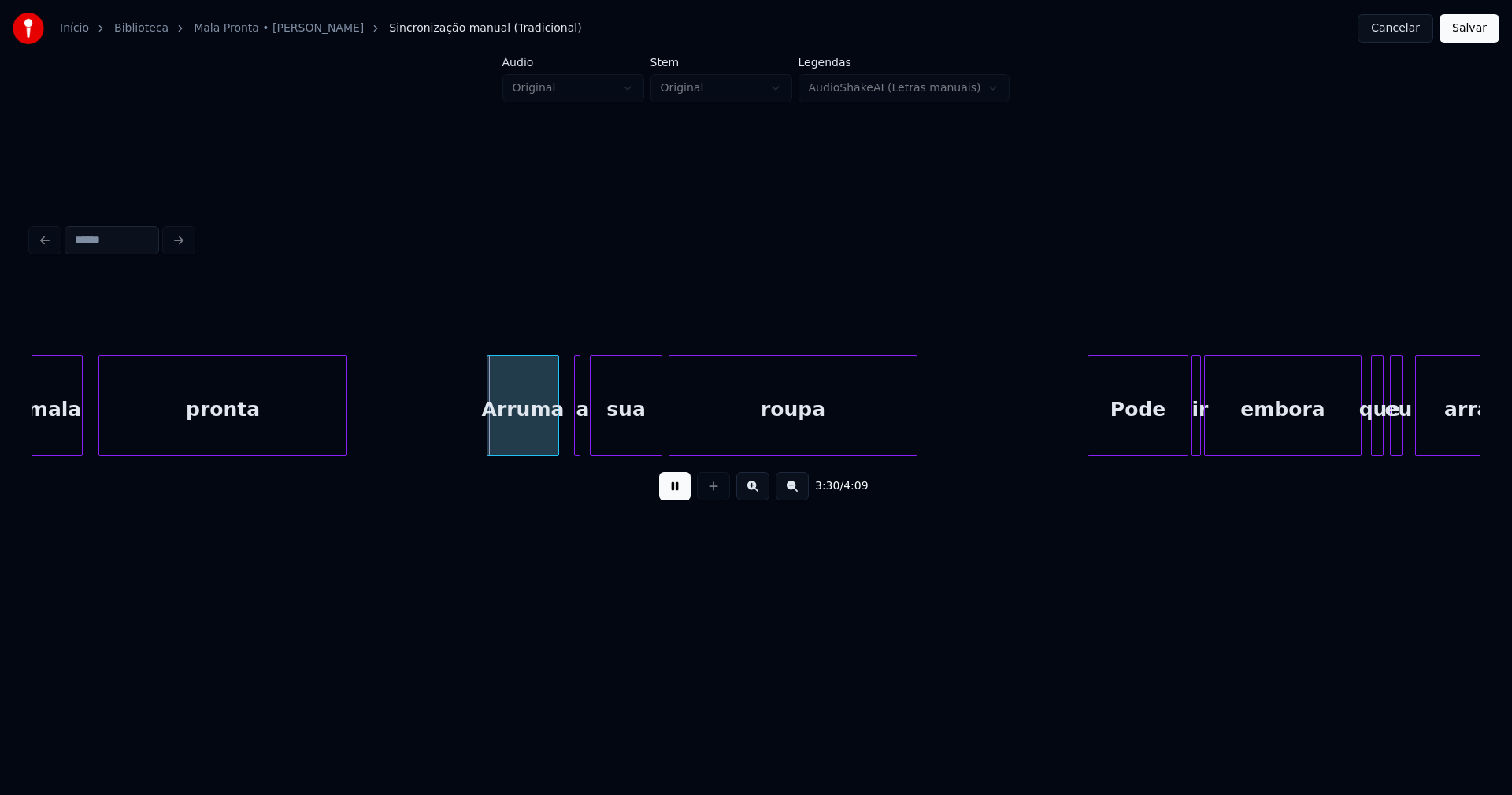
click at [526, 440] on div "Arruma" at bounding box center [523, 409] width 71 height 107
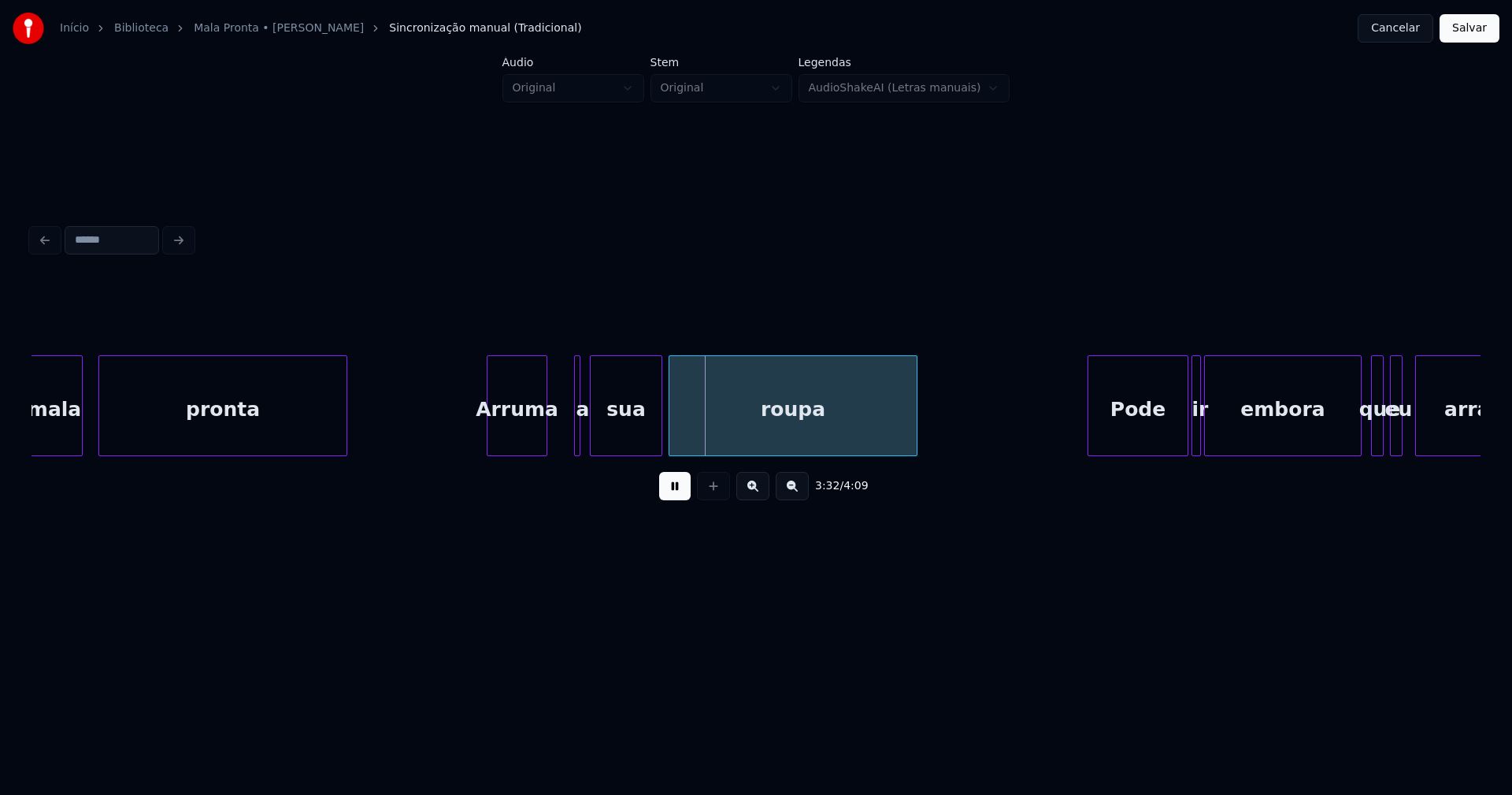
click at [543, 436] on div at bounding box center [544, 405] width 5 height 99
click at [580, 431] on div at bounding box center [582, 405] width 5 height 99
click at [554, 440] on div at bounding box center [556, 405] width 5 height 99
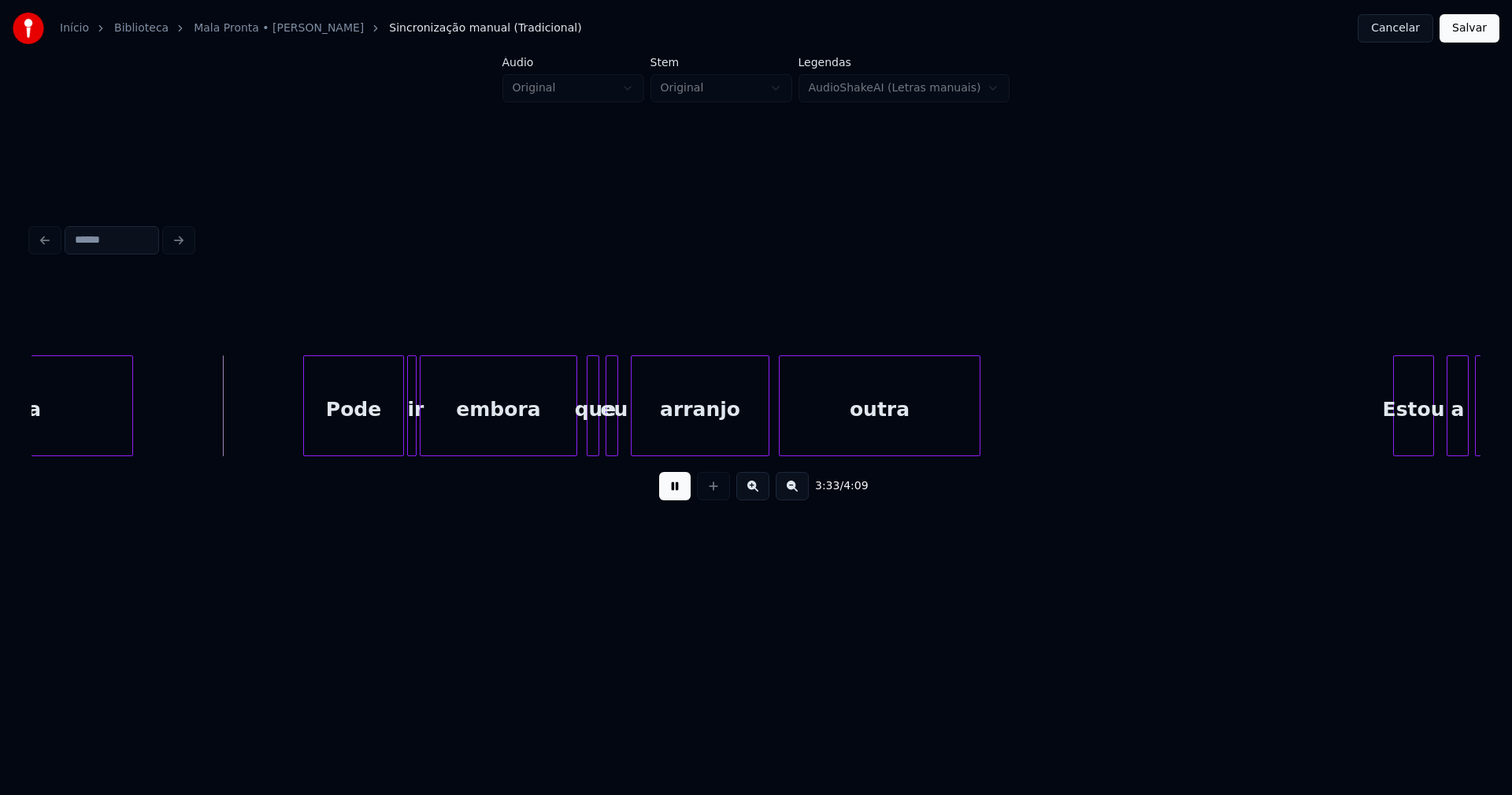
scroll to position [0, 33532]
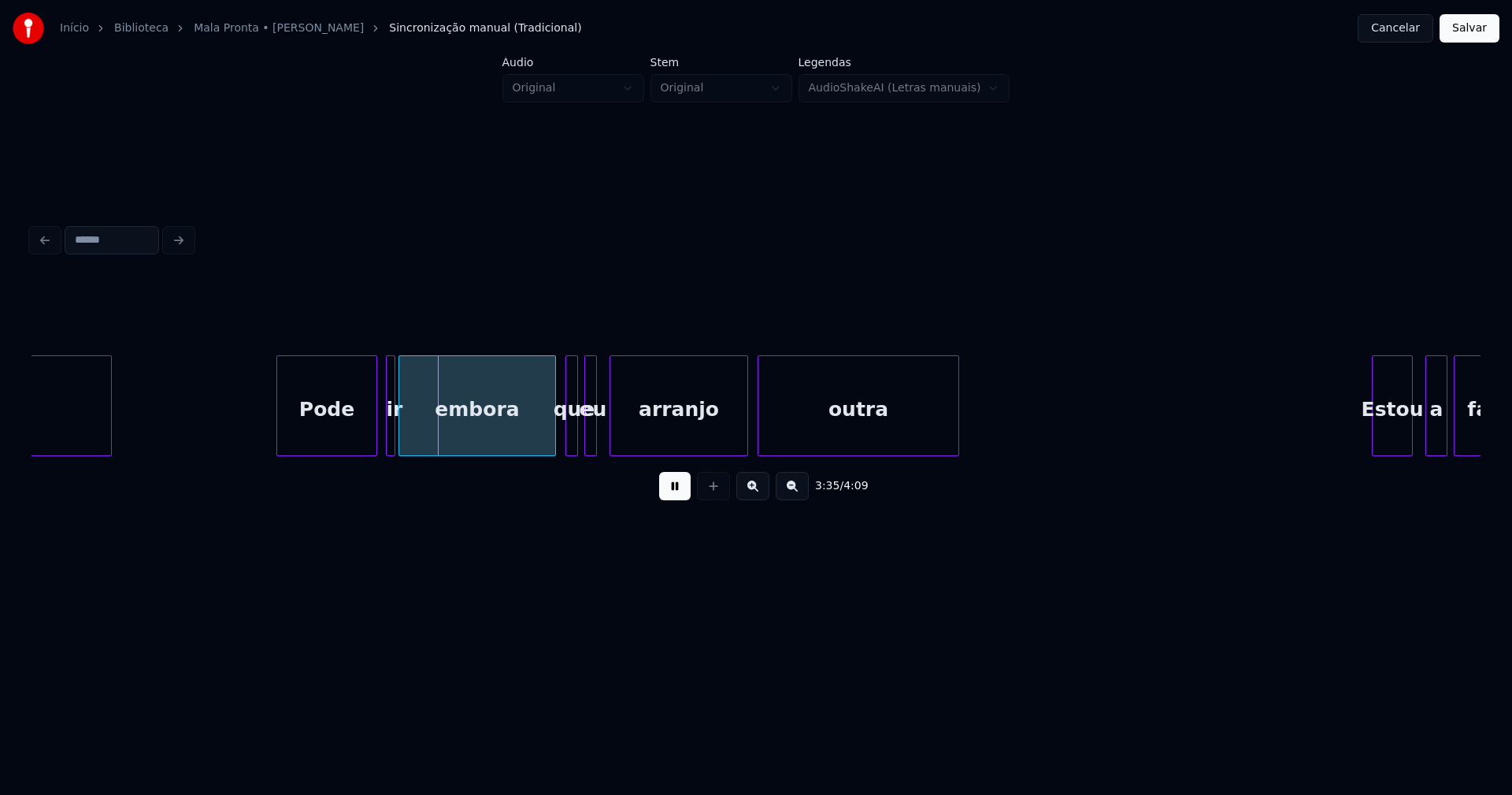
click at [349, 434] on div "Pode" at bounding box center [326, 409] width 99 height 107
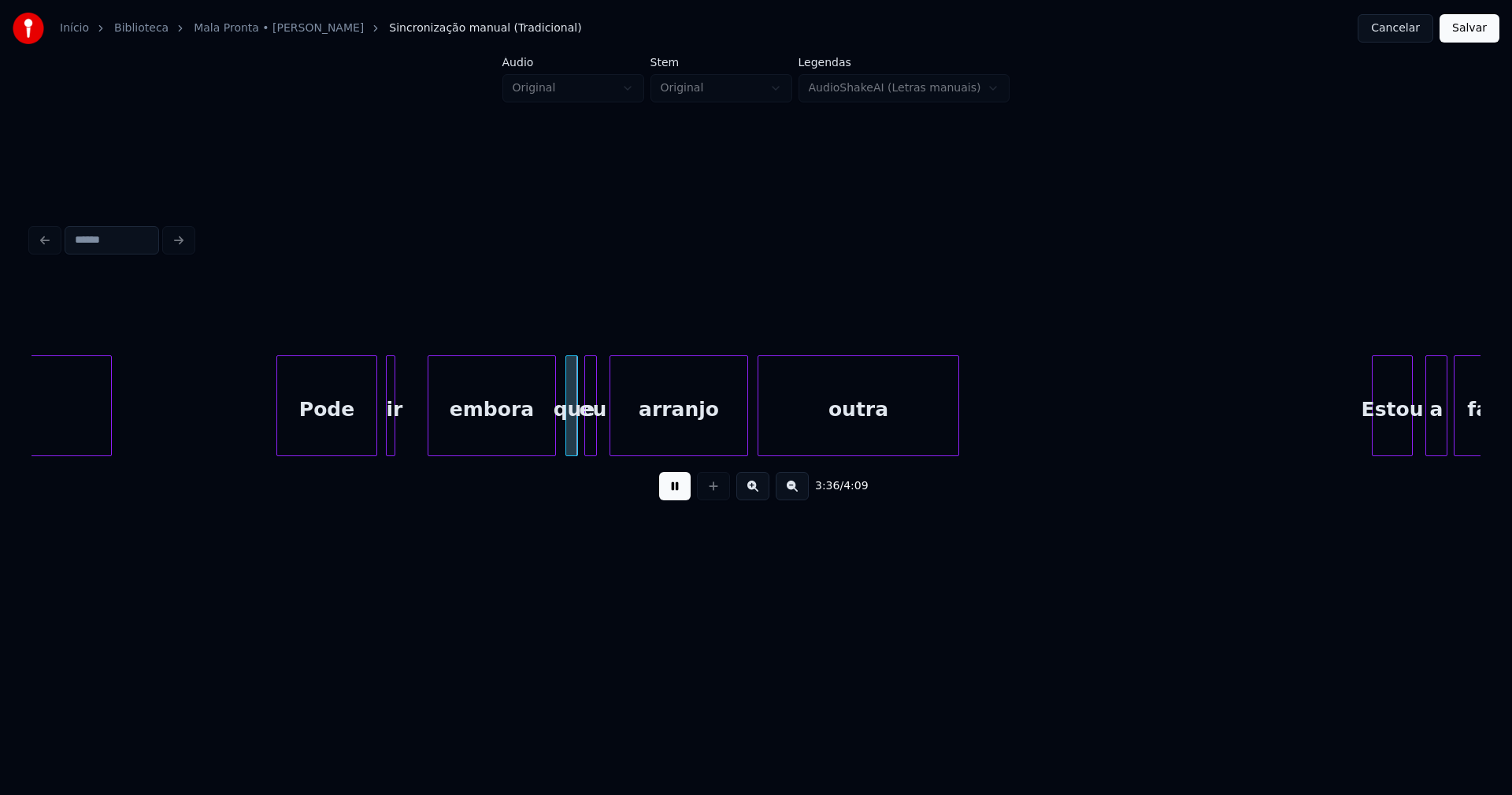
click at [431, 425] on div at bounding box center [430, 405] width 5 height 99
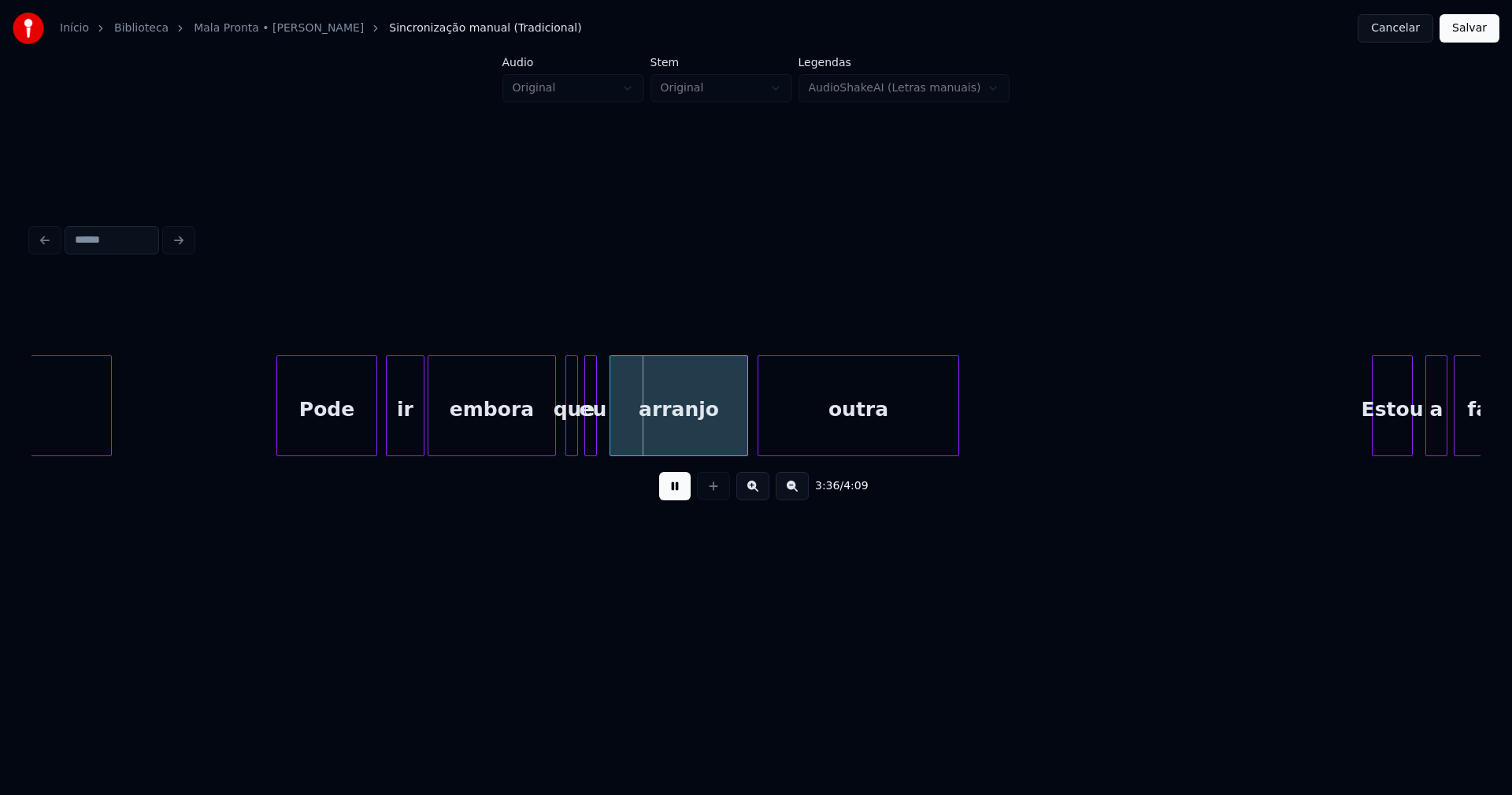
click at [420, 419] on div at bounding box center [422, 405] width 5 height 99
click at [544, 449] on div "embora" at bounding box center [487, 405] width 119 height 101
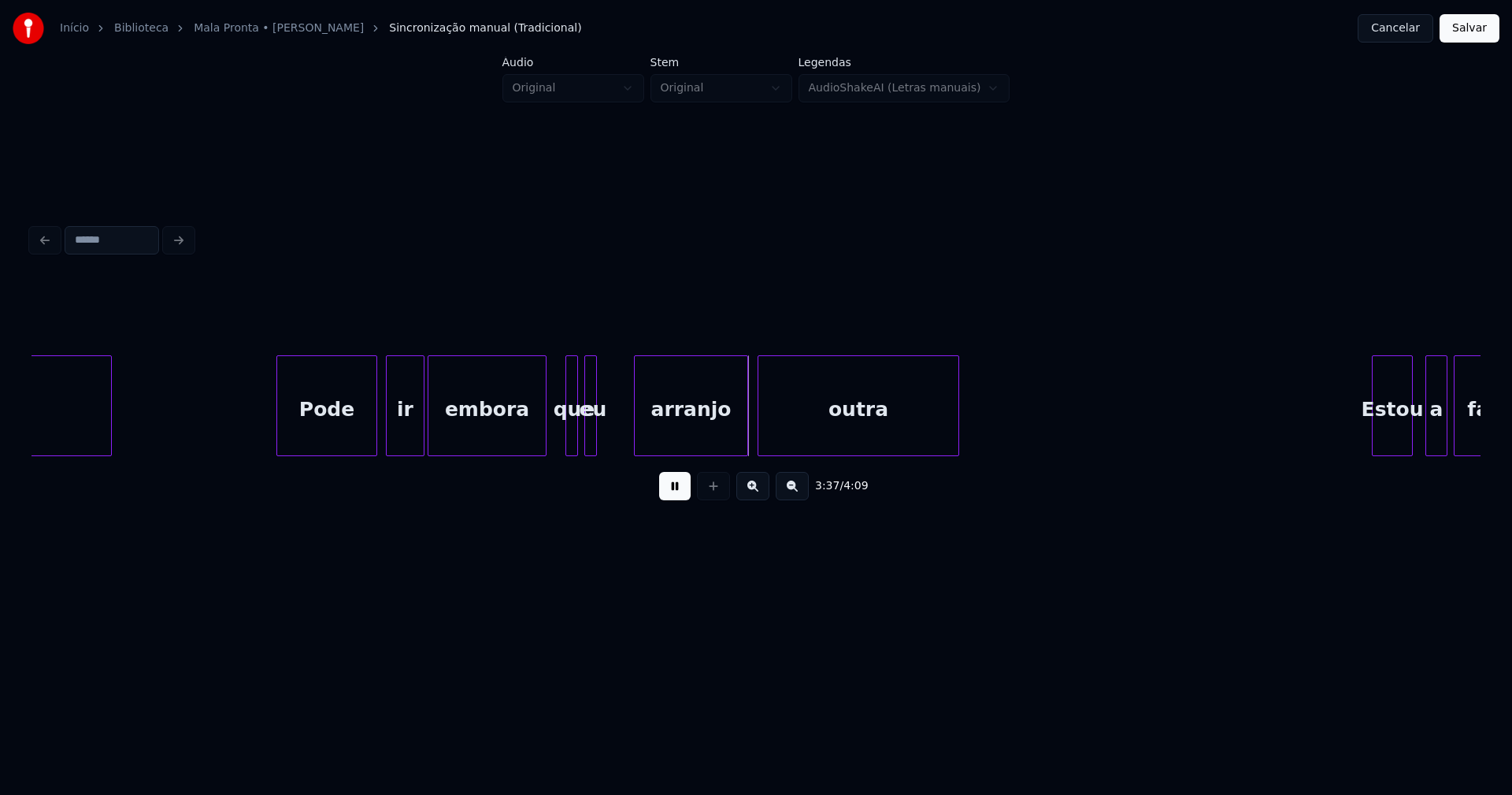
click at [636, 429] on div at bounding box center [637, 405] width 5 height 99
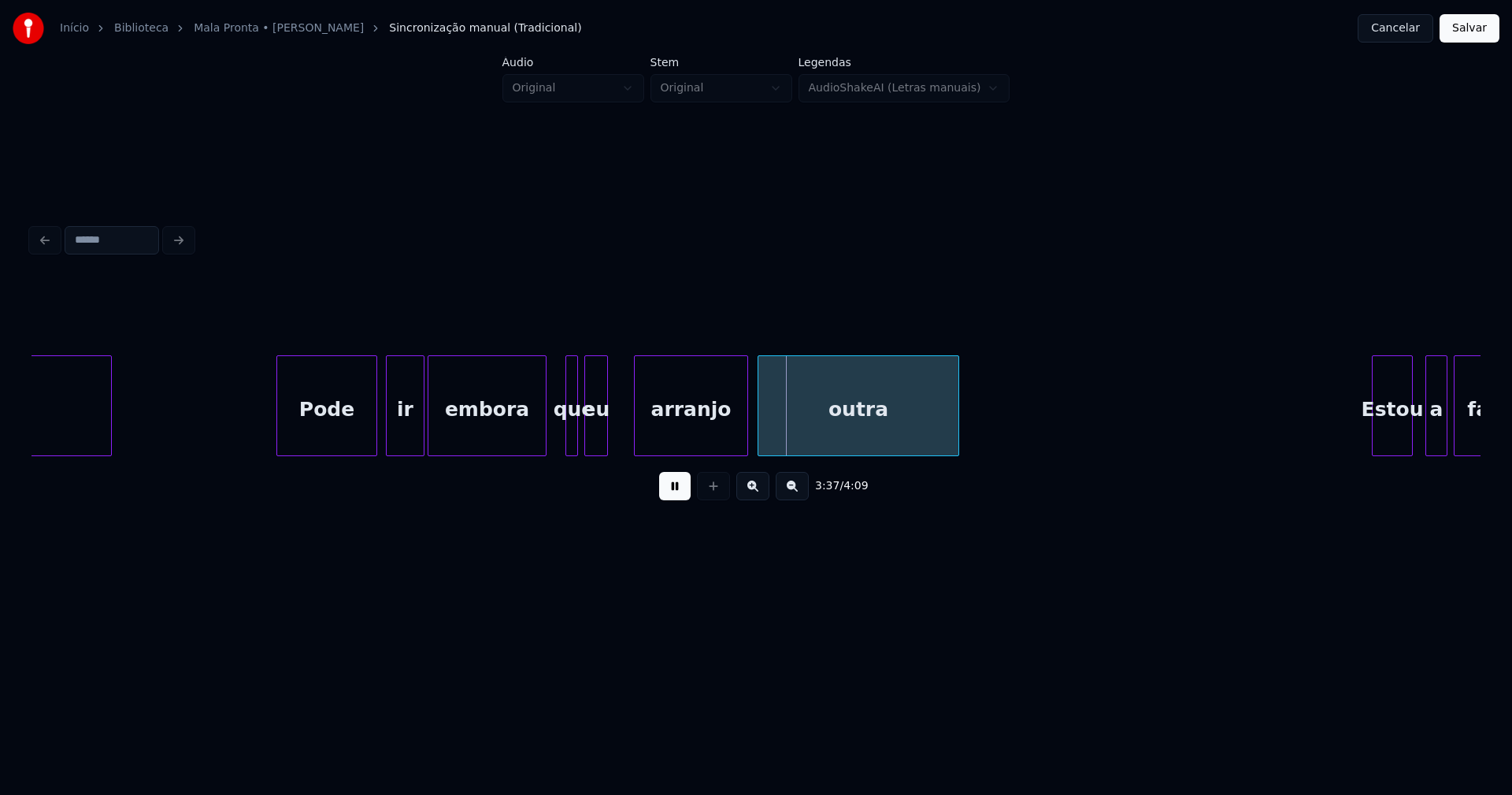
click at [608, 427] on div at bounding box center [605, 405] width 5 height 99
click at [615, 435] on div "eu" at bounding box center [615, 409] width 24 height 107
click at [596, 431] on div at bounding box center [596, 405] width 5 height 99
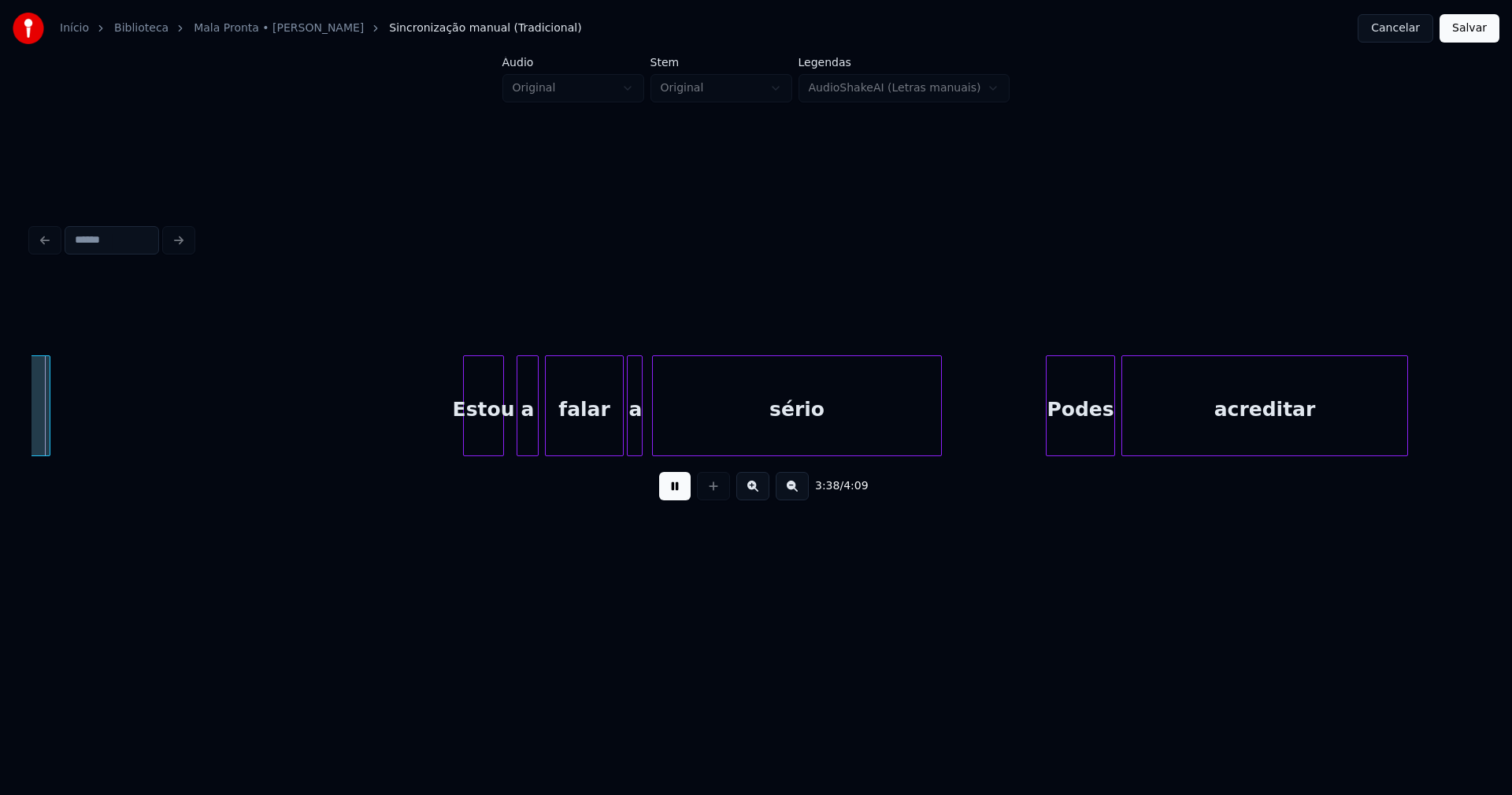
scroll to position [0, 34472]
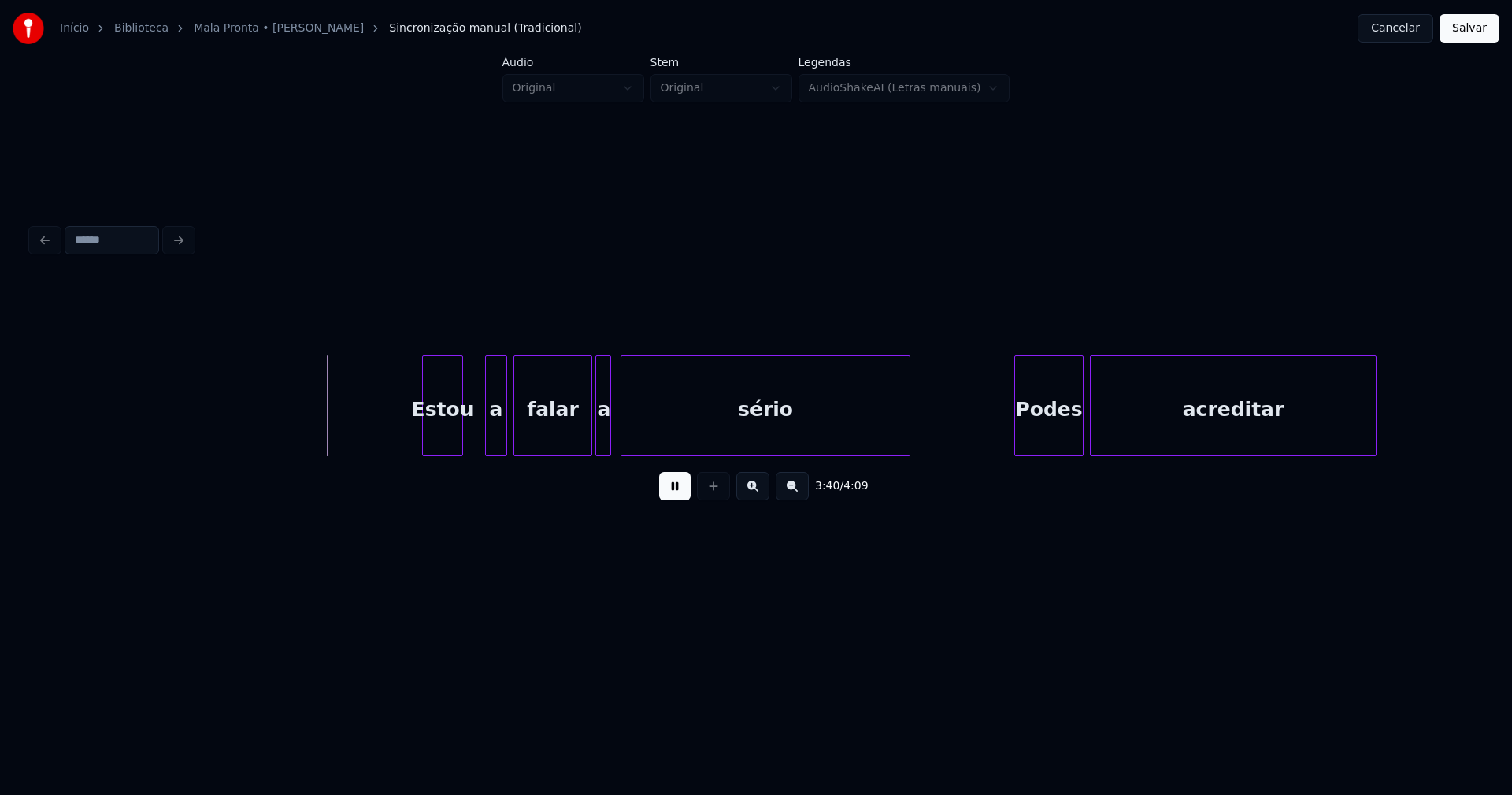
click at [447, 444] on div "Estou" at bounding box center [443, 409] width 40 height 107
click at [479, 438] on div "a" at bounding box center [483, 409] width 21 height 107
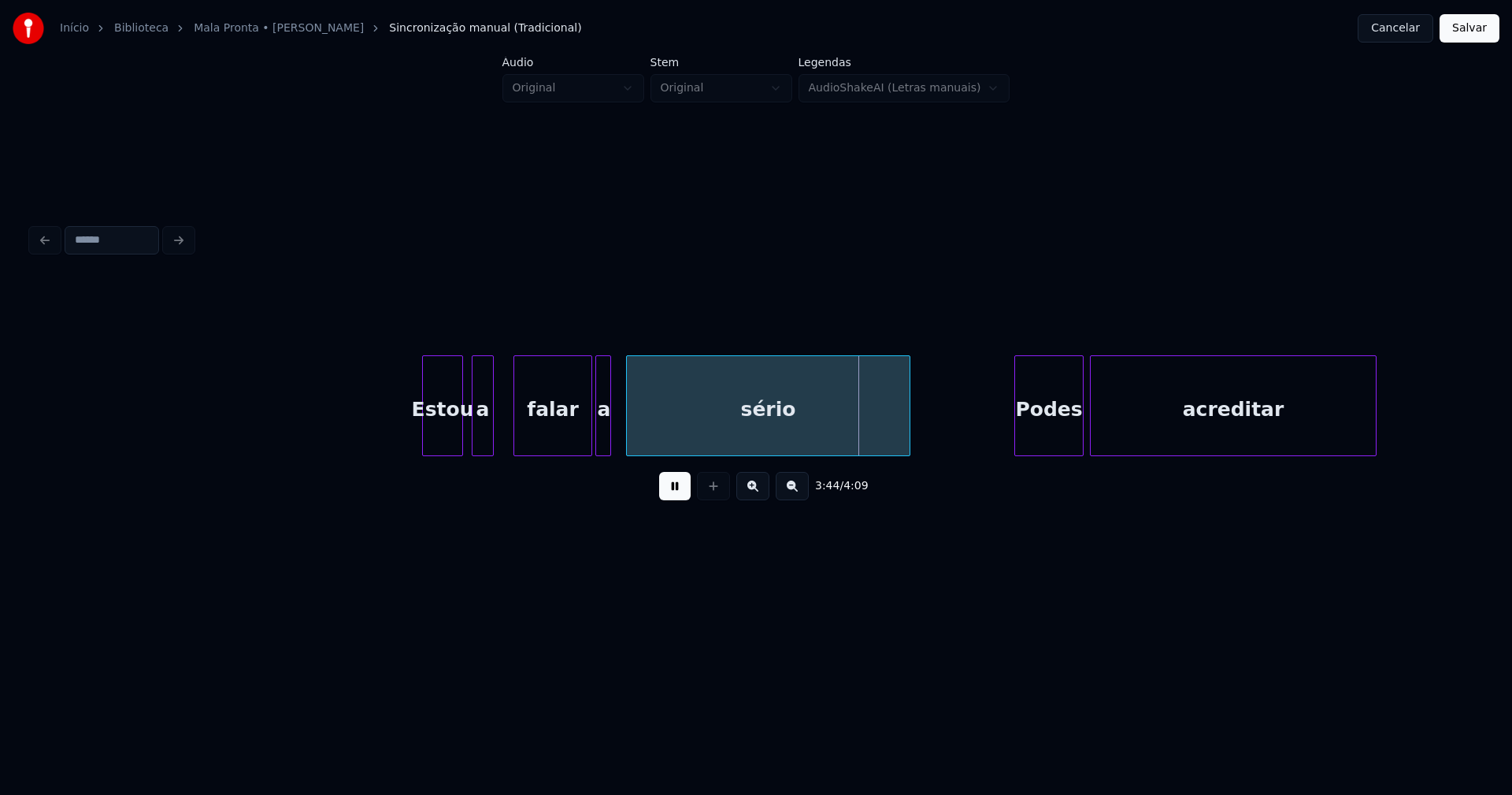
click at [629, 424] on div at bounding box center [629, 405] width 5 height 99
click at [618, 427] on div at bounding box center [620, 405] width 5 height 99
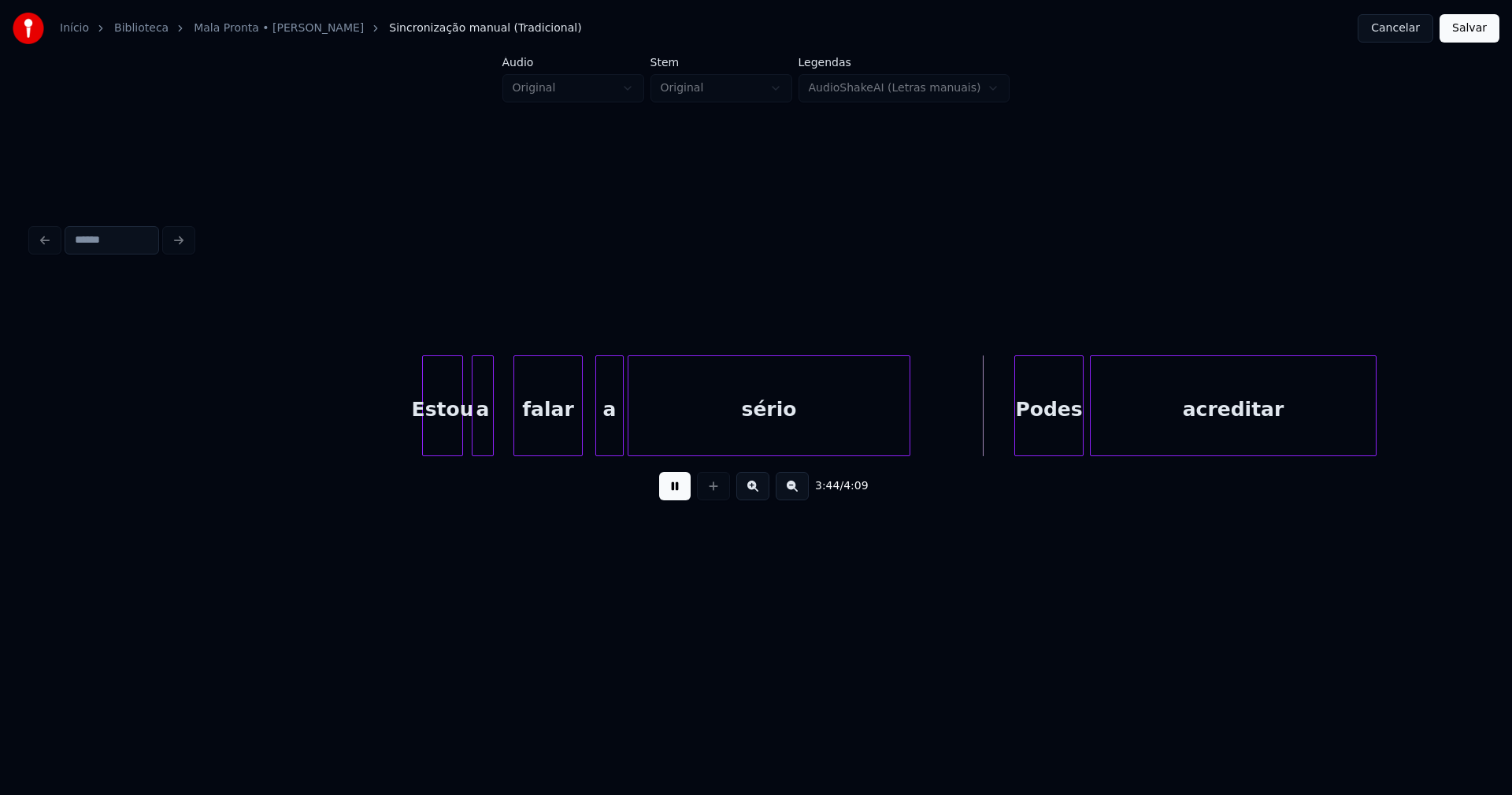
click at [579, 437] on div at bounding box center [580, 405] width 5 height 99
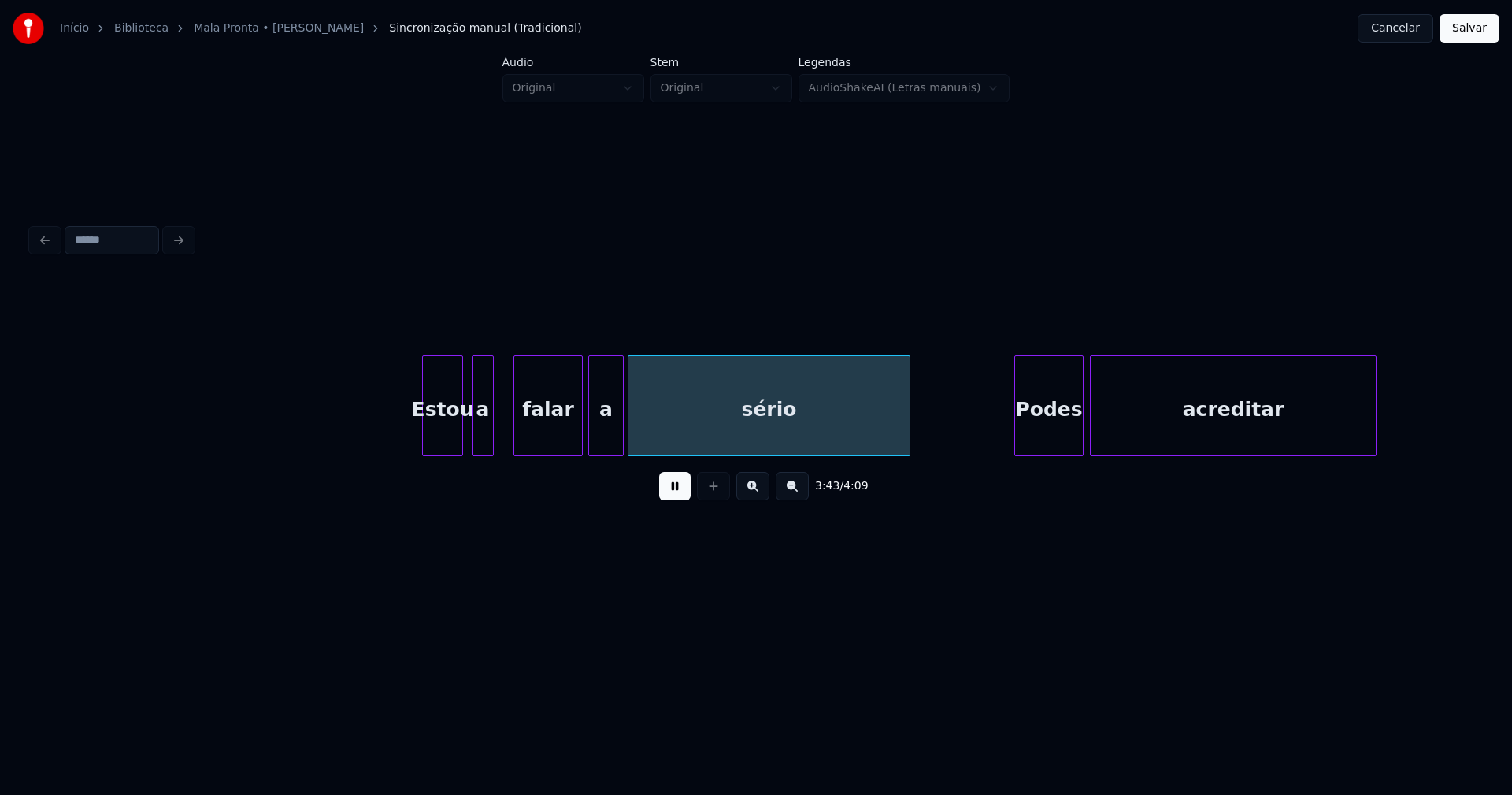
click at [589, 437] on div at bounding box center [592, 405] width 5 height 99
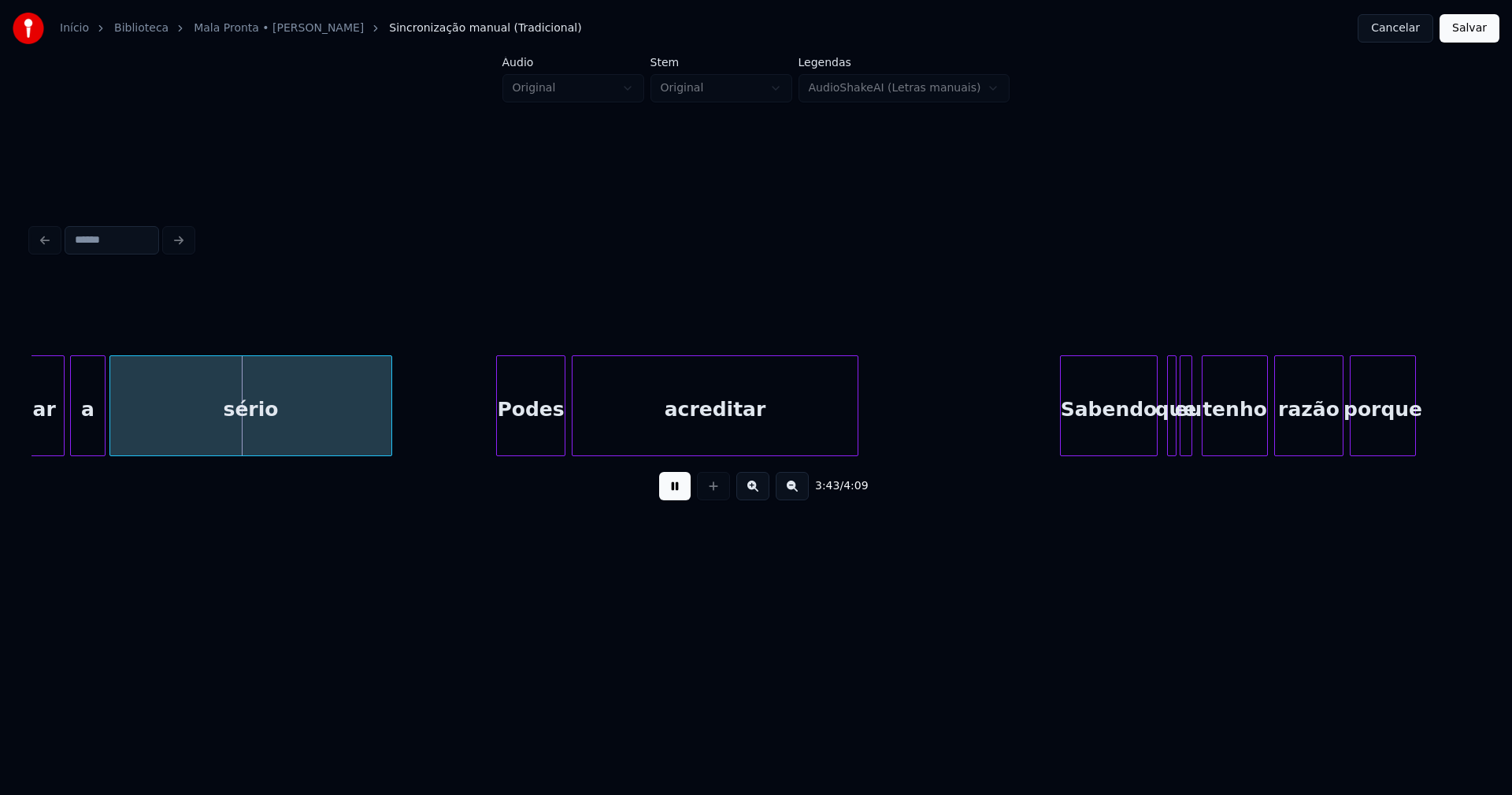
scroll to position [0, 35186]
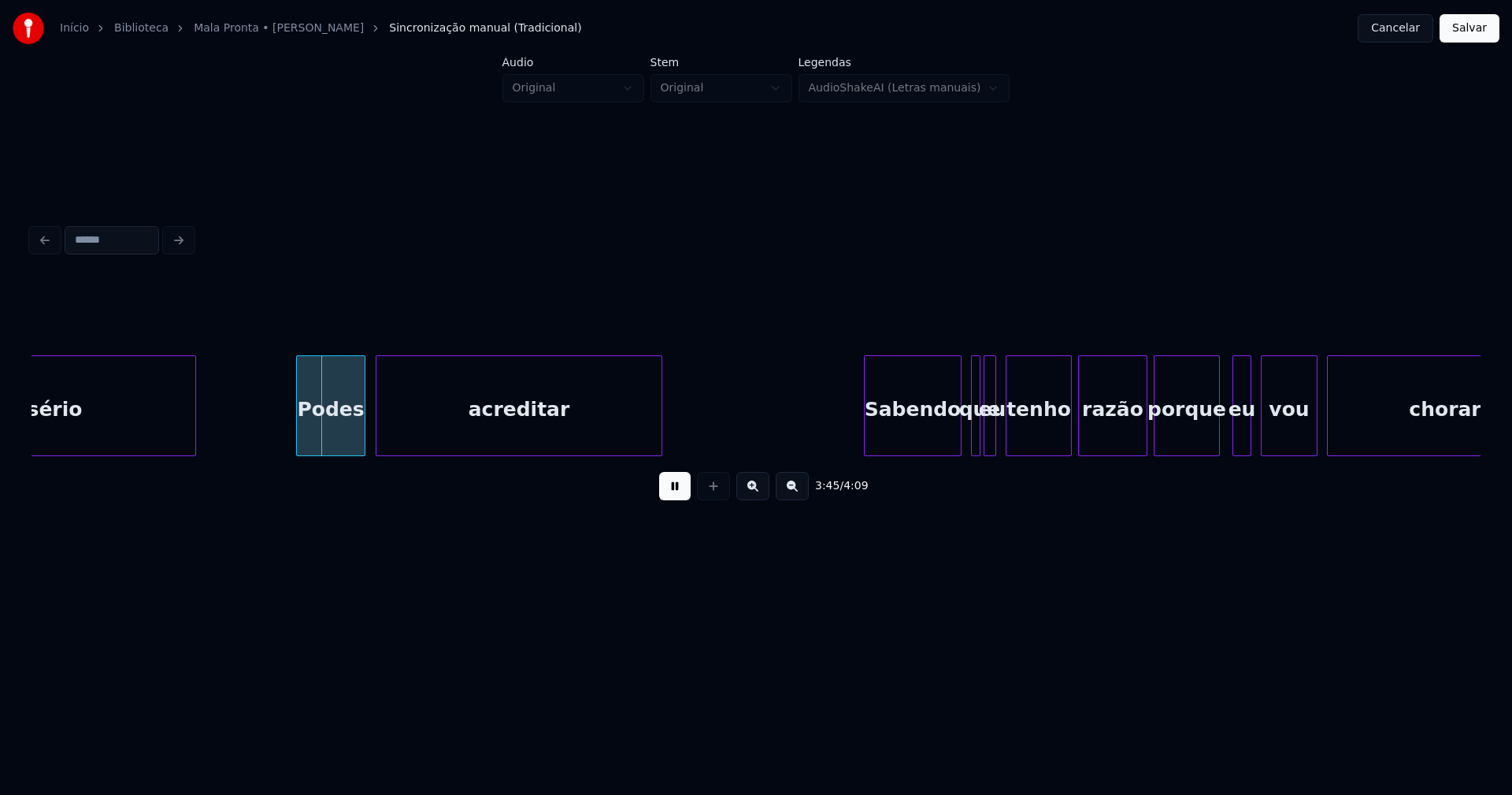
click at [344, 444] on div "Podes" at bounding box center [330, 409] width 68 height 107
click at [908, 434] on div "Sabendo" at bounding box center [904, 409] width 96 height 107
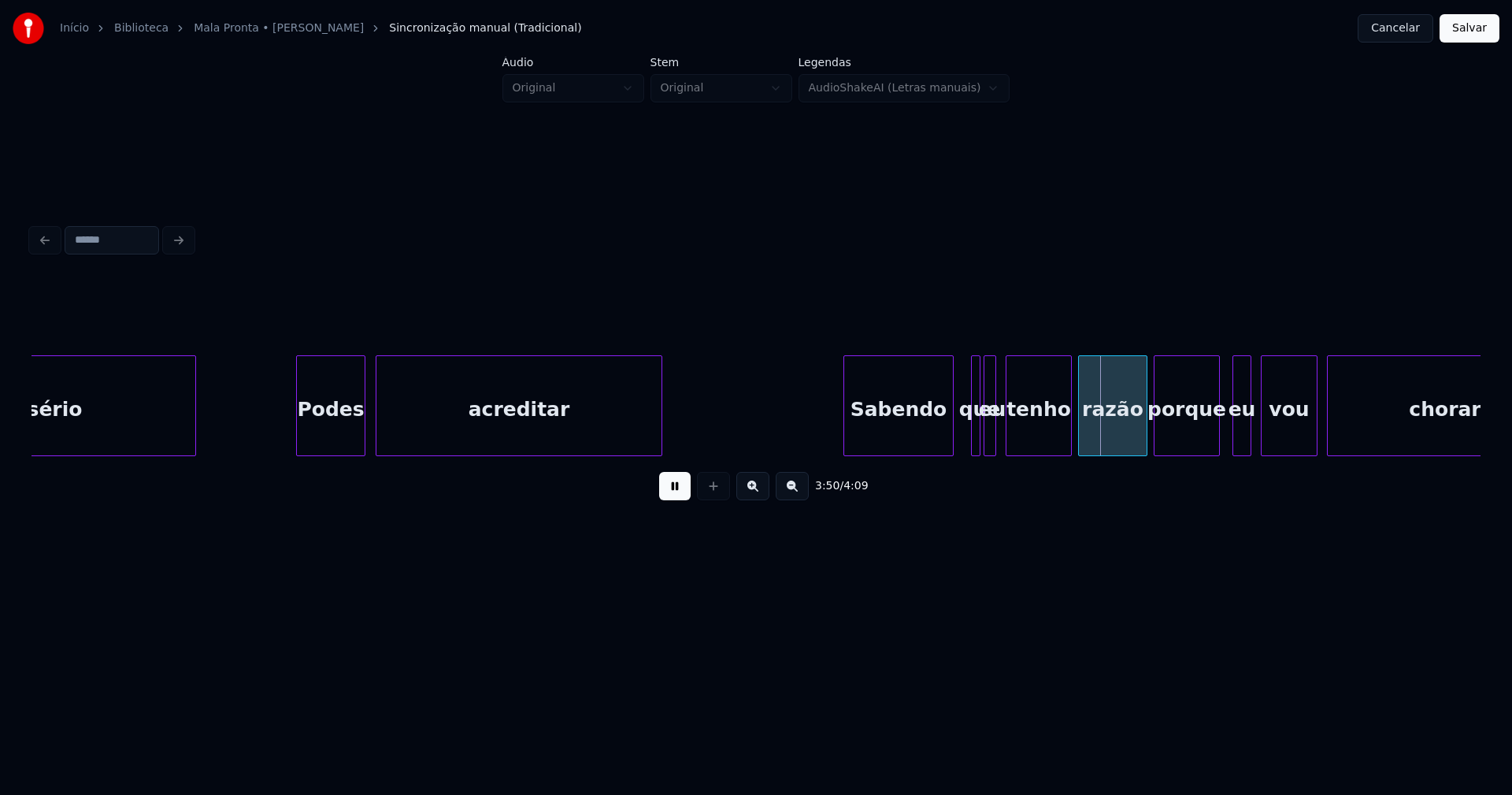
click at [845, 423] on div at bounding box center [847, 405] width 5 height 99
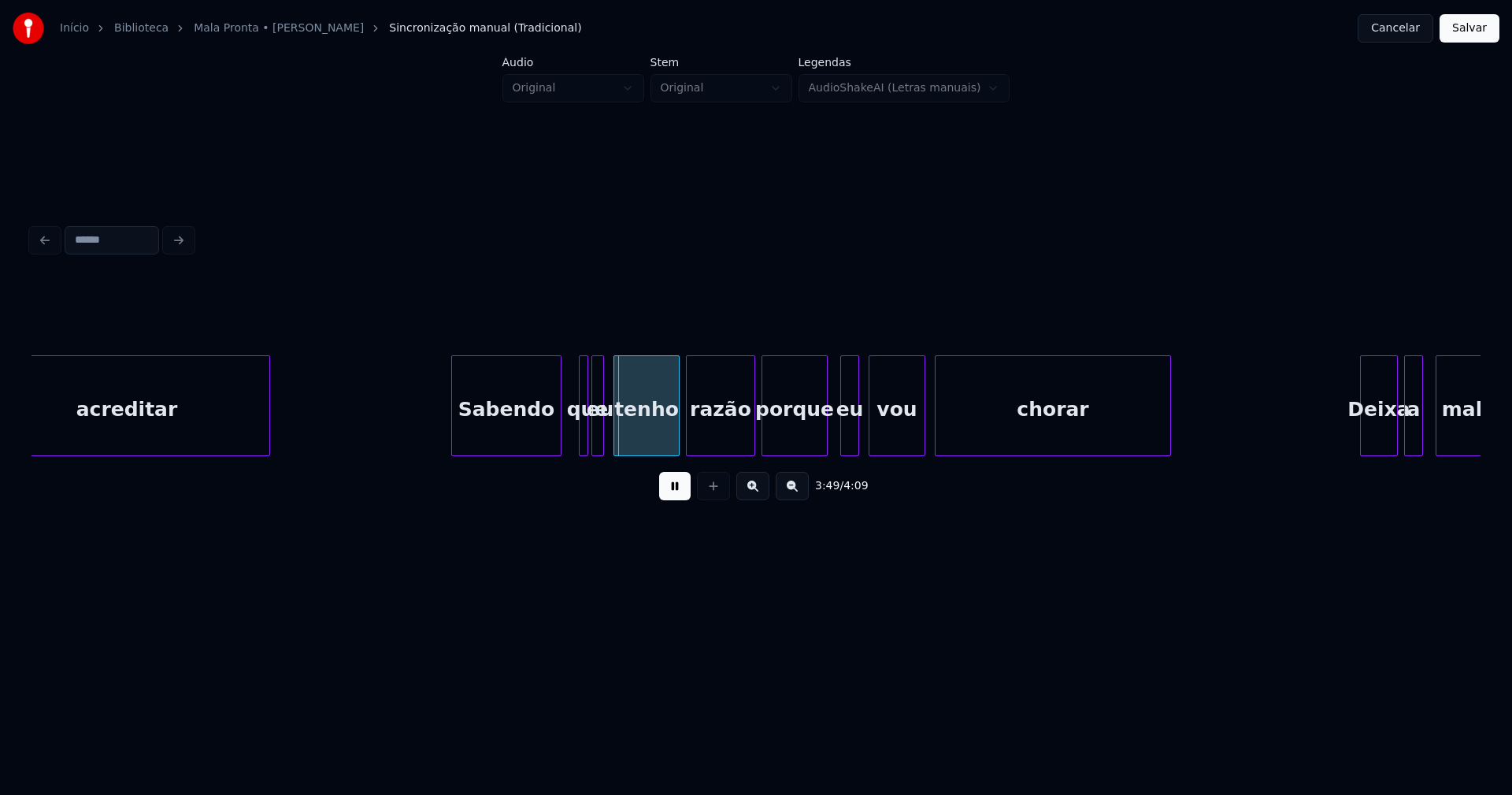
scroll to position [0, 35600]
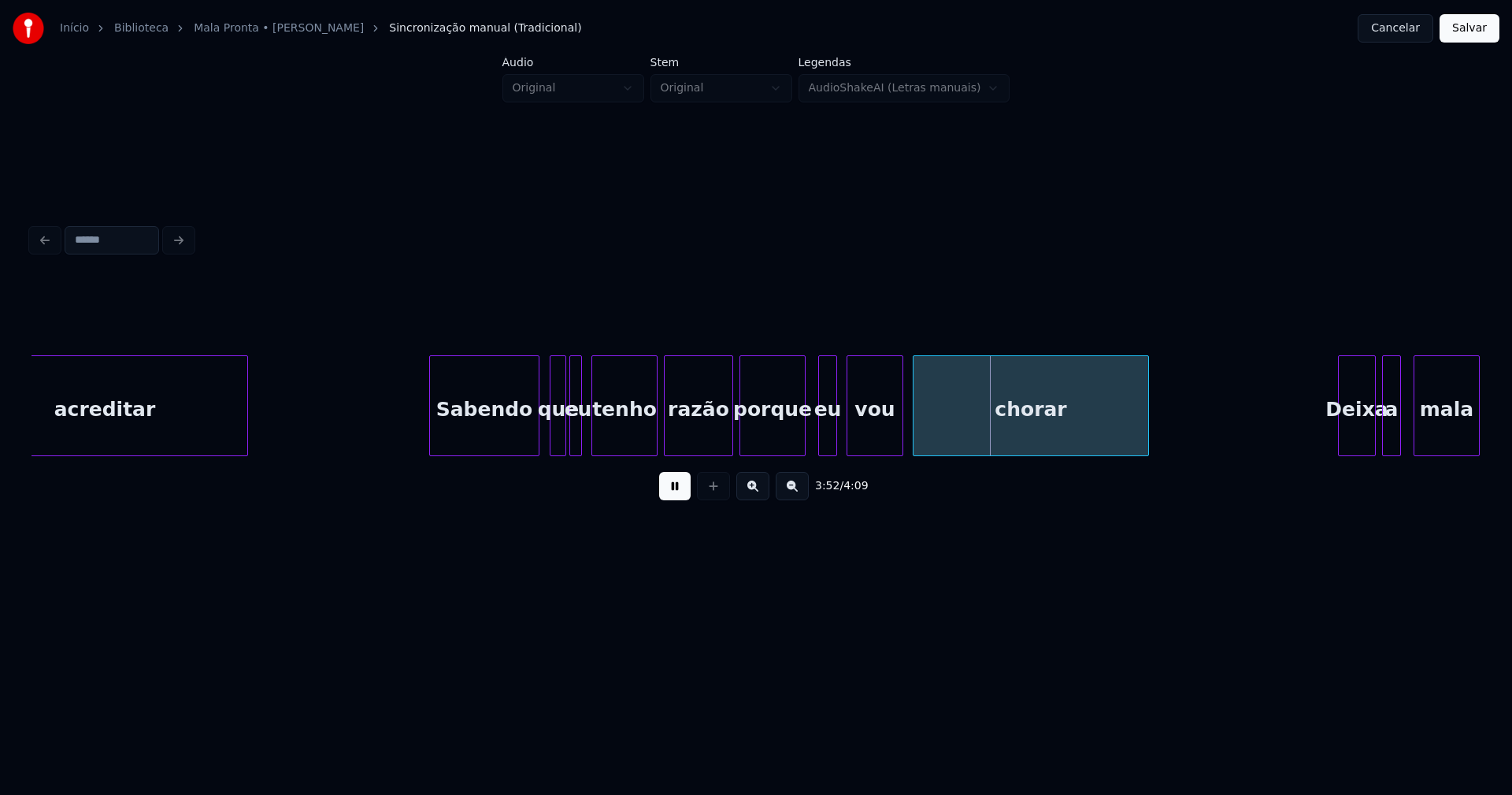
click at [550, 431] on div at bounding box center [553, 405] width 5 height 99
click at [723, 437] on div at bounding box center [722, 405] width 5 height 99
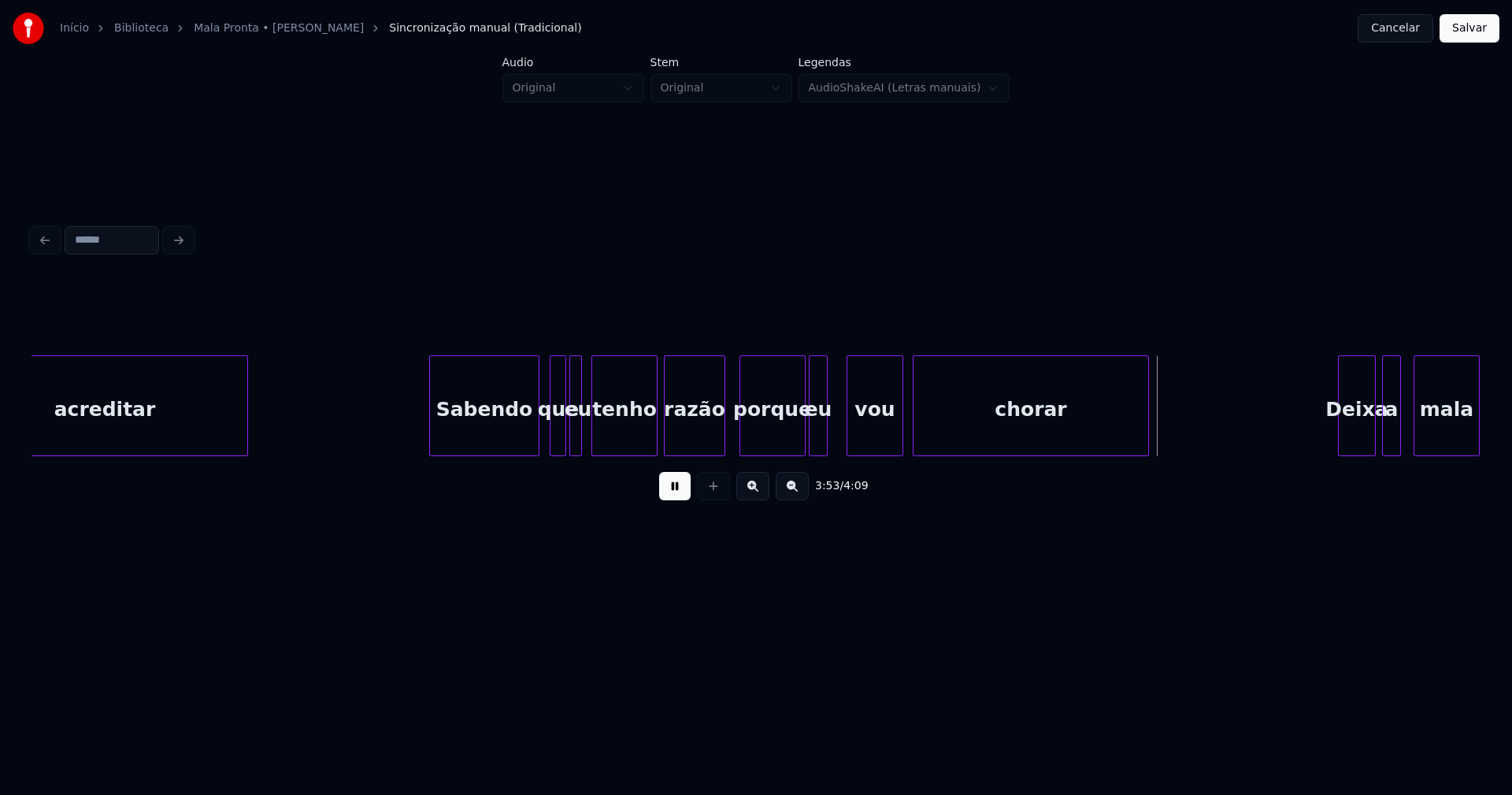
click at [819, 443] on div "eu" at bounding box center [818, 409] width 17 height 107
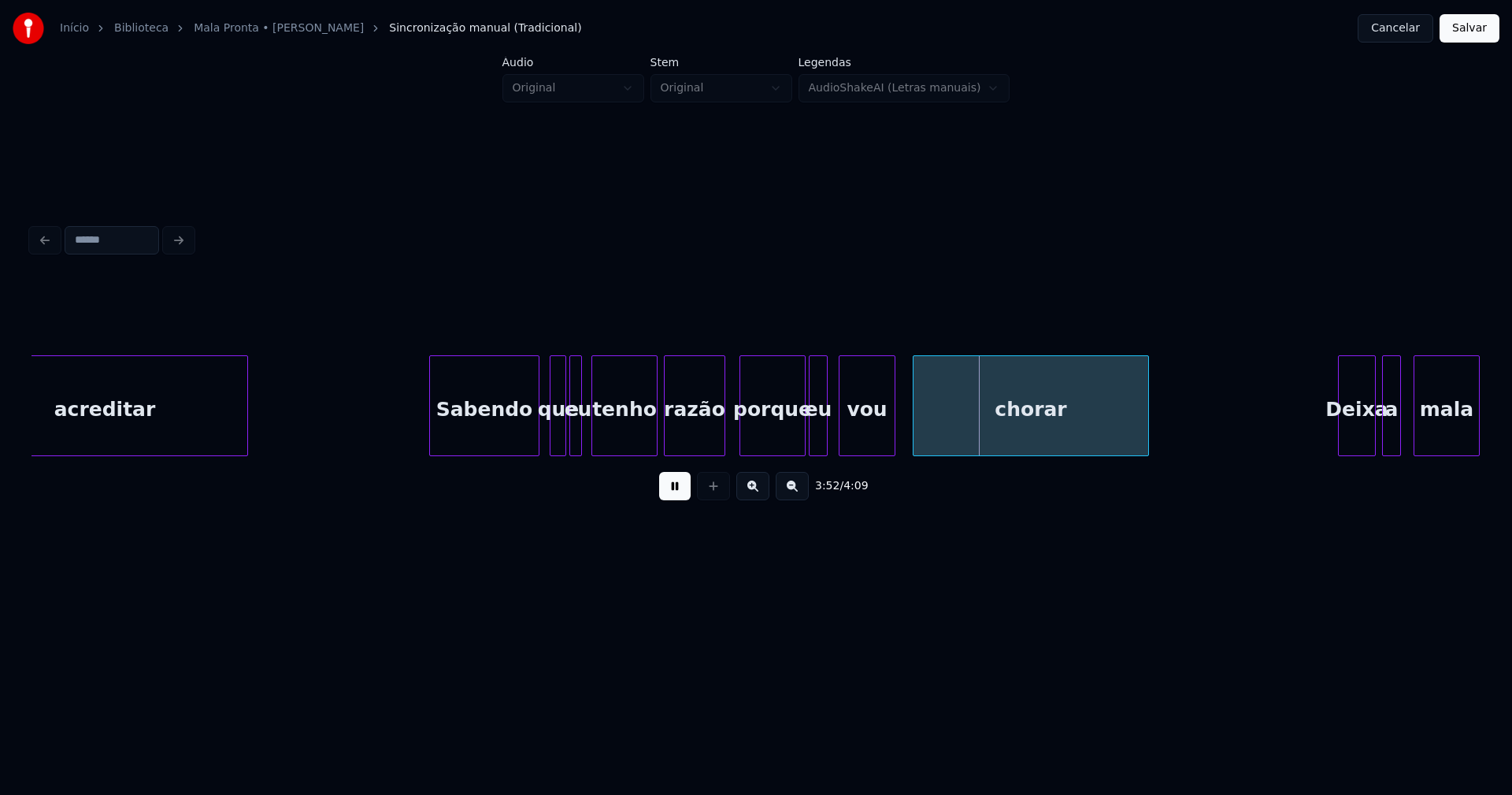
click at [874, 441] on div "vou" at bounding box center [866, 409] width 55 height 107
click at [909, 441] on div at bounding box center [908, 405] width 5 height 99
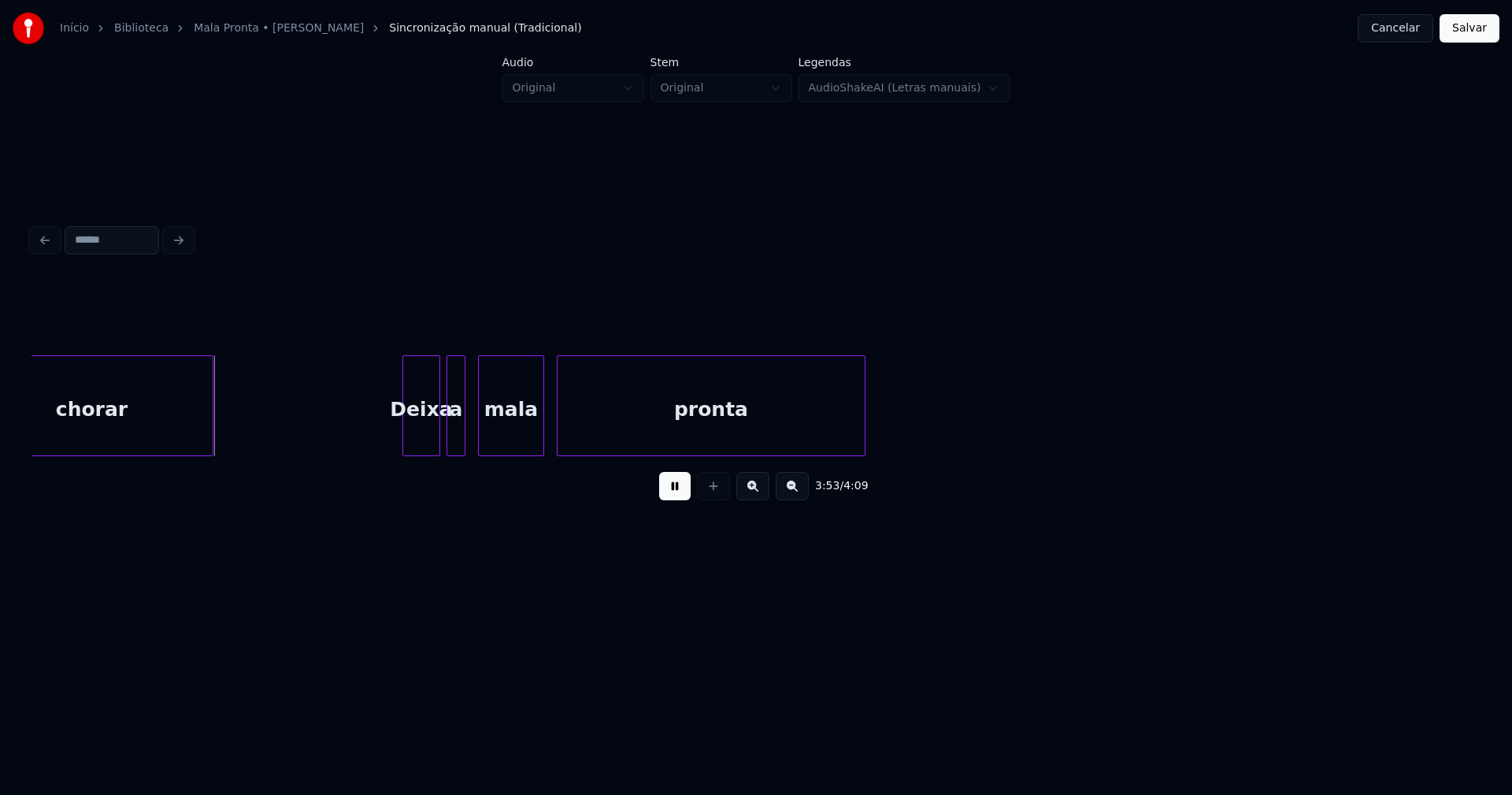
scroll to position [0, 36514]
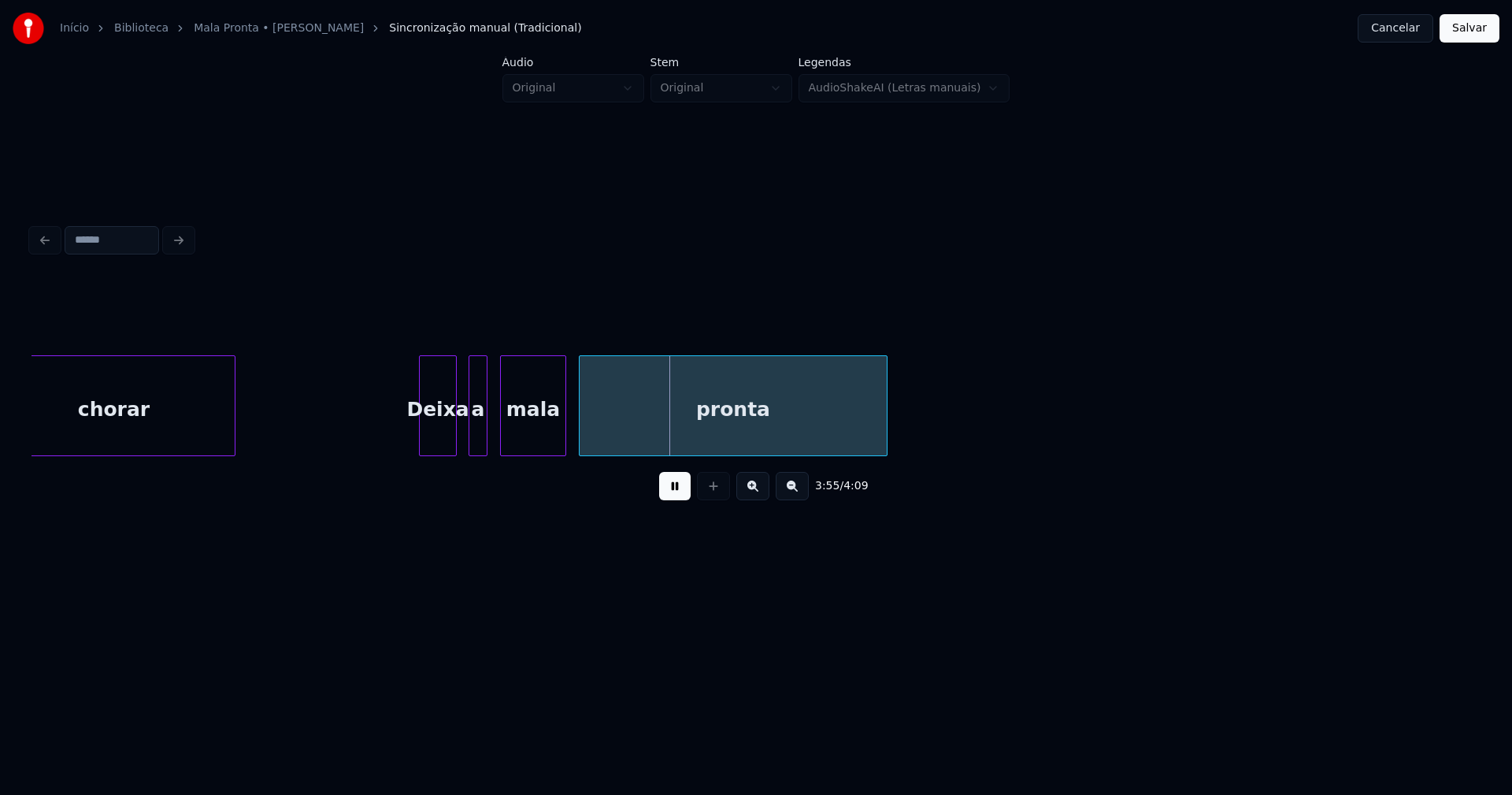
click at [439, 437] on div "Deixa" at bounding box center [438, 409] width 37 height 107
click at [462, 446] on div at bounding box center [462, 405] width 5 height 99
click at [1467, 31] on button "Salvar" at bounding box center [1469, 29] width 60 height 29
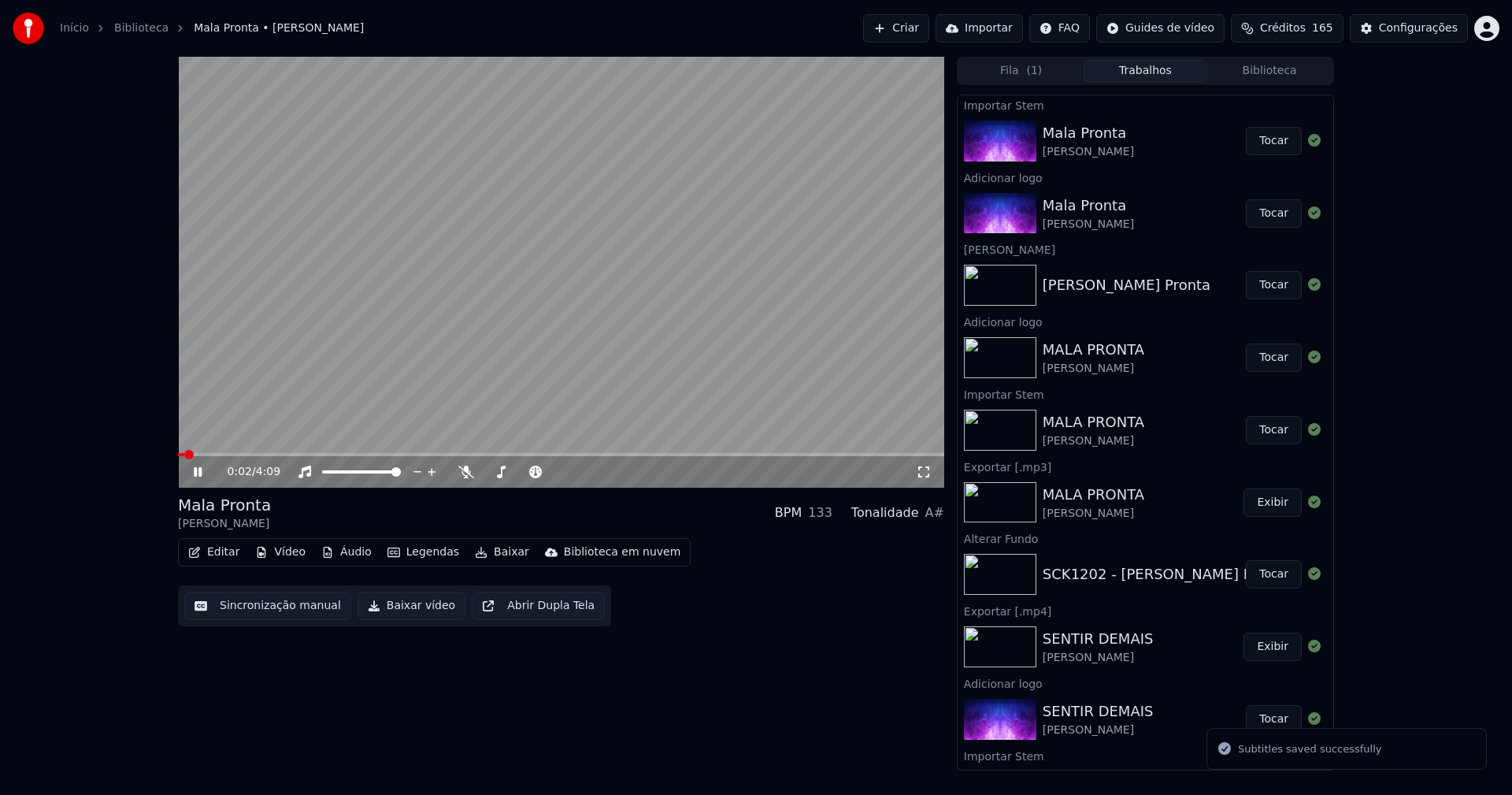
click at [198, 470] on icon at bounding box center [209, 472] width 37 height 13
click at [221, 558] on button "Editar" at bounding box center [214, 552] width 64 height 22
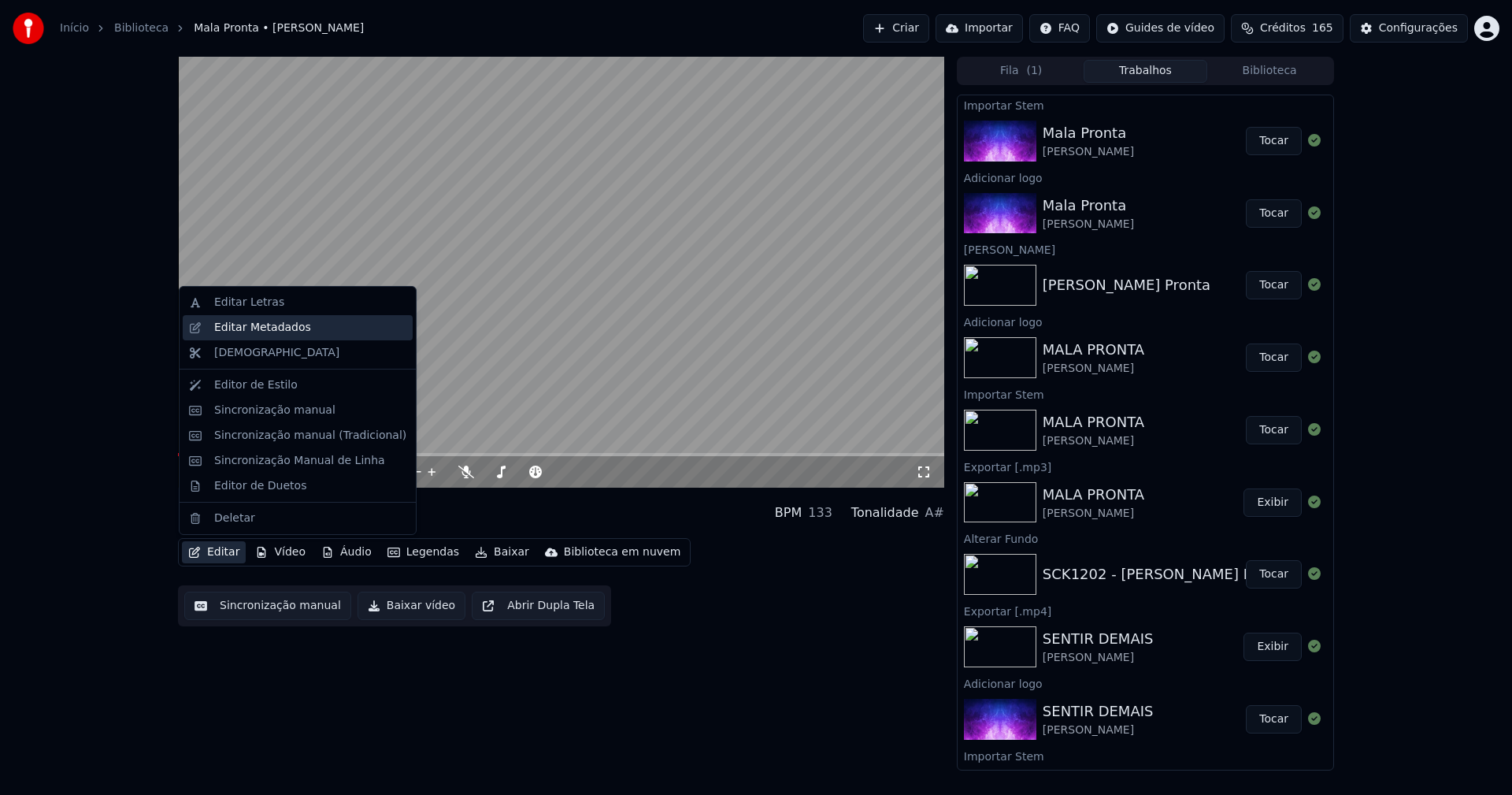
click at [267, 330] on div "Editar Metadados" at bounding box center [263, 328] width 97 height 16
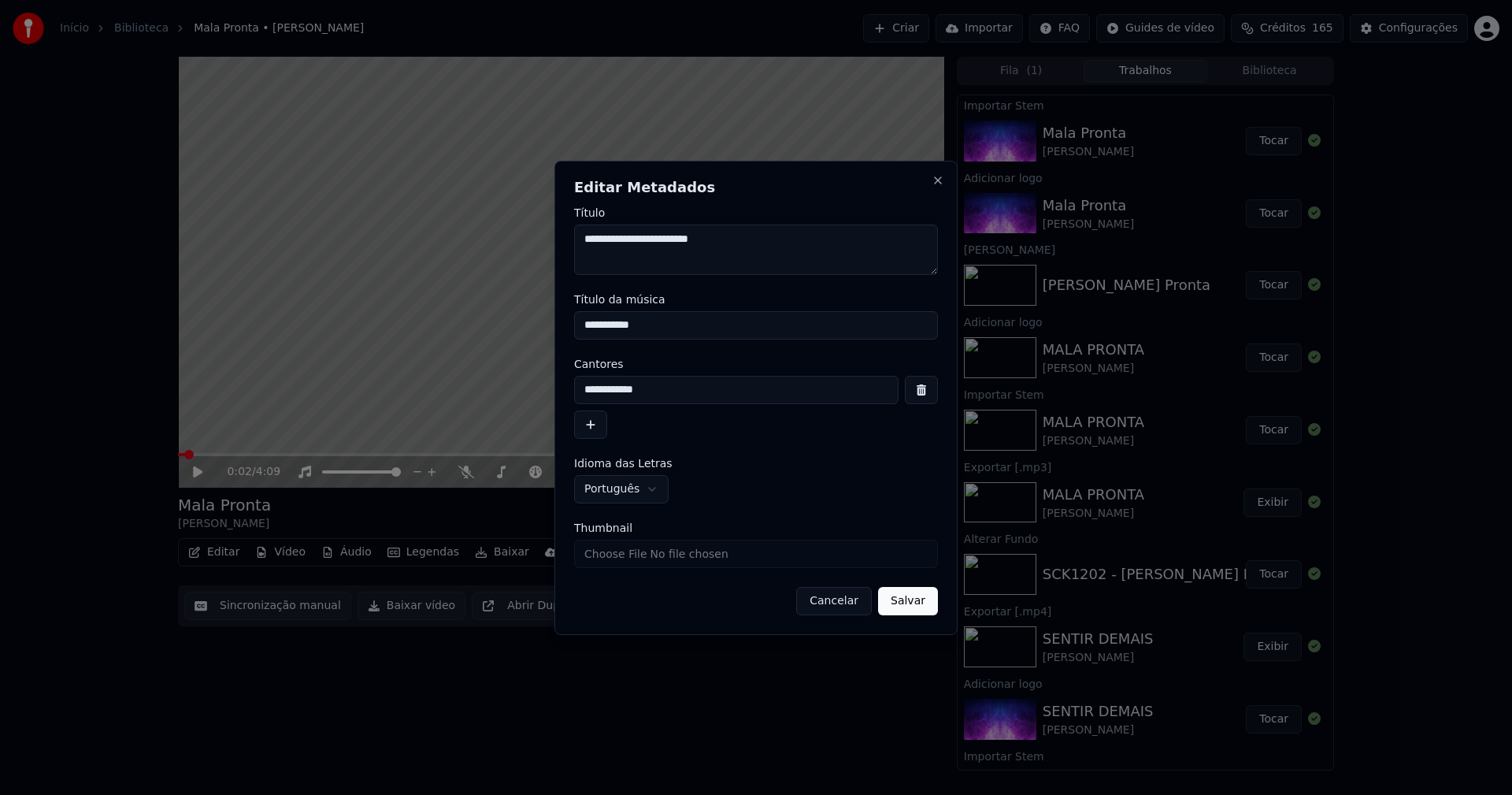
drag, startPoint x: 648, startPoint y: 325, endPoint x: 504, endPoint y: 326, distance: 144.0
click at [504, 326] on body "**********" at bounding box center [756, 397] width 1512 height 795
type input "**********"
click at [626, 556] on input "Thumbnail" at bounding box center [756, 554] width 364 height 29
type input "**********"
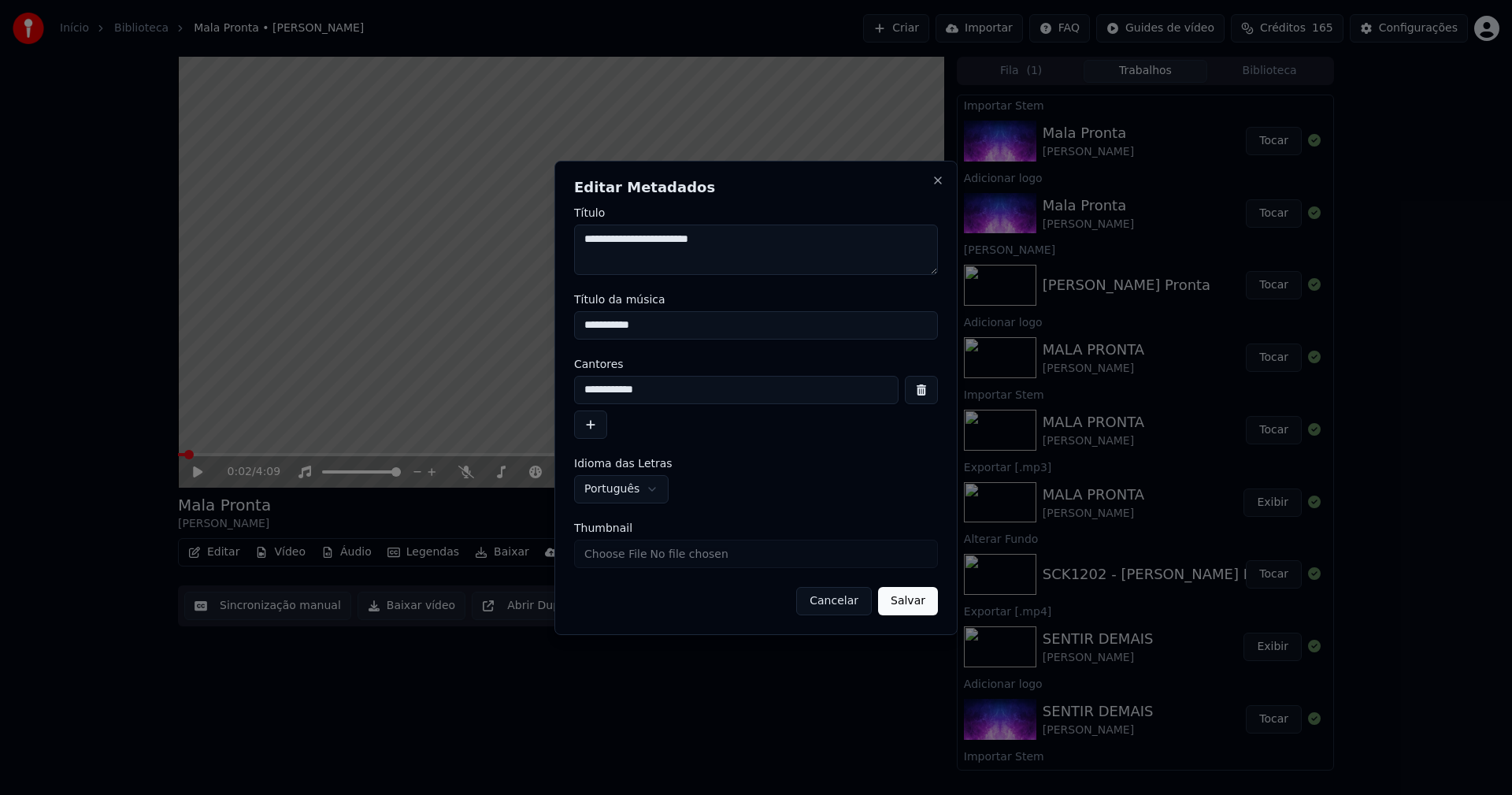
click at [910, 600] on button "Salvar" at bounding box center [908, 601] width 60 height 29
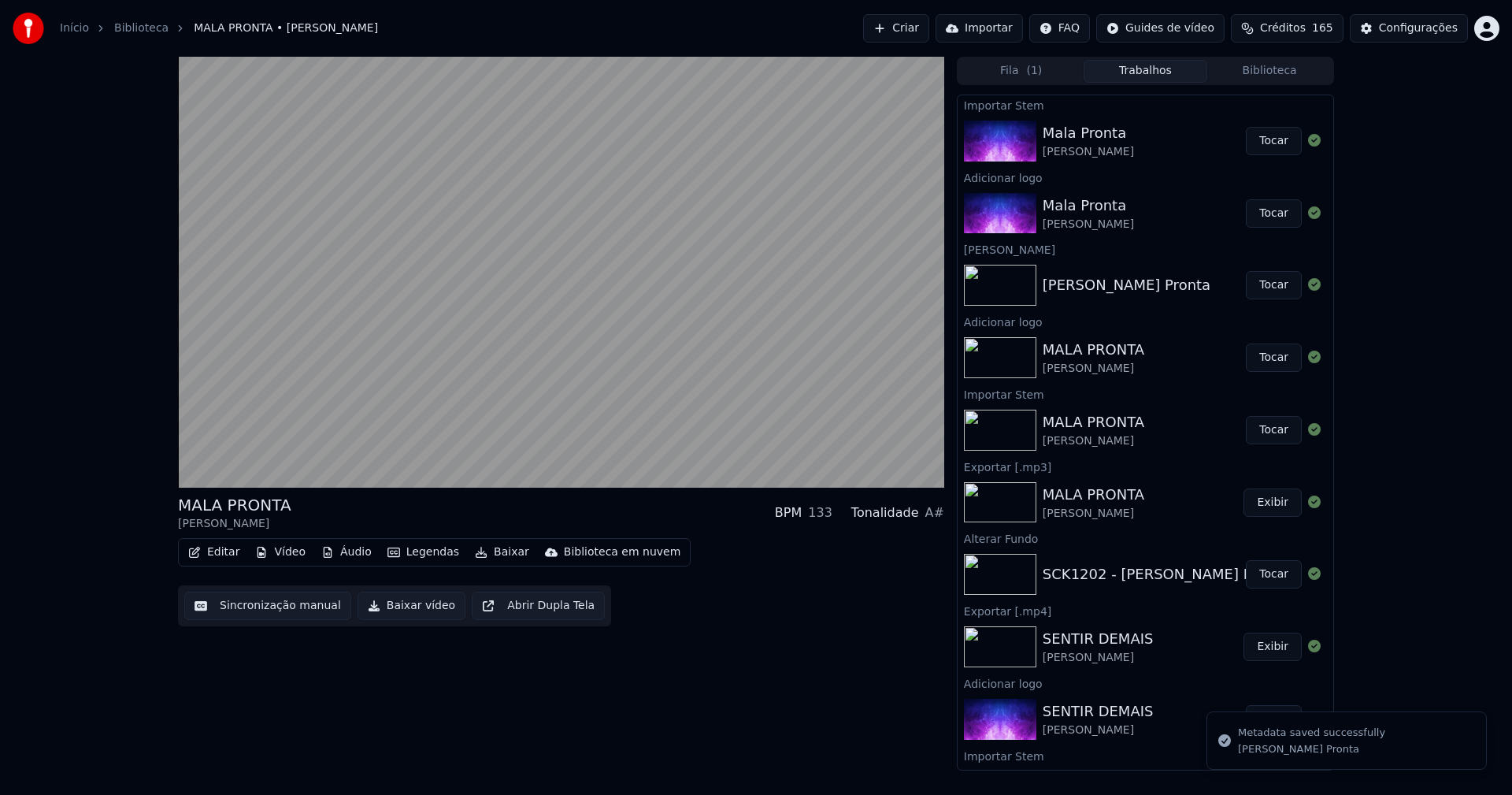
click at [1290, 77] on button "Biblioteca" at bounding box center [1269, 71] width 125 height 23
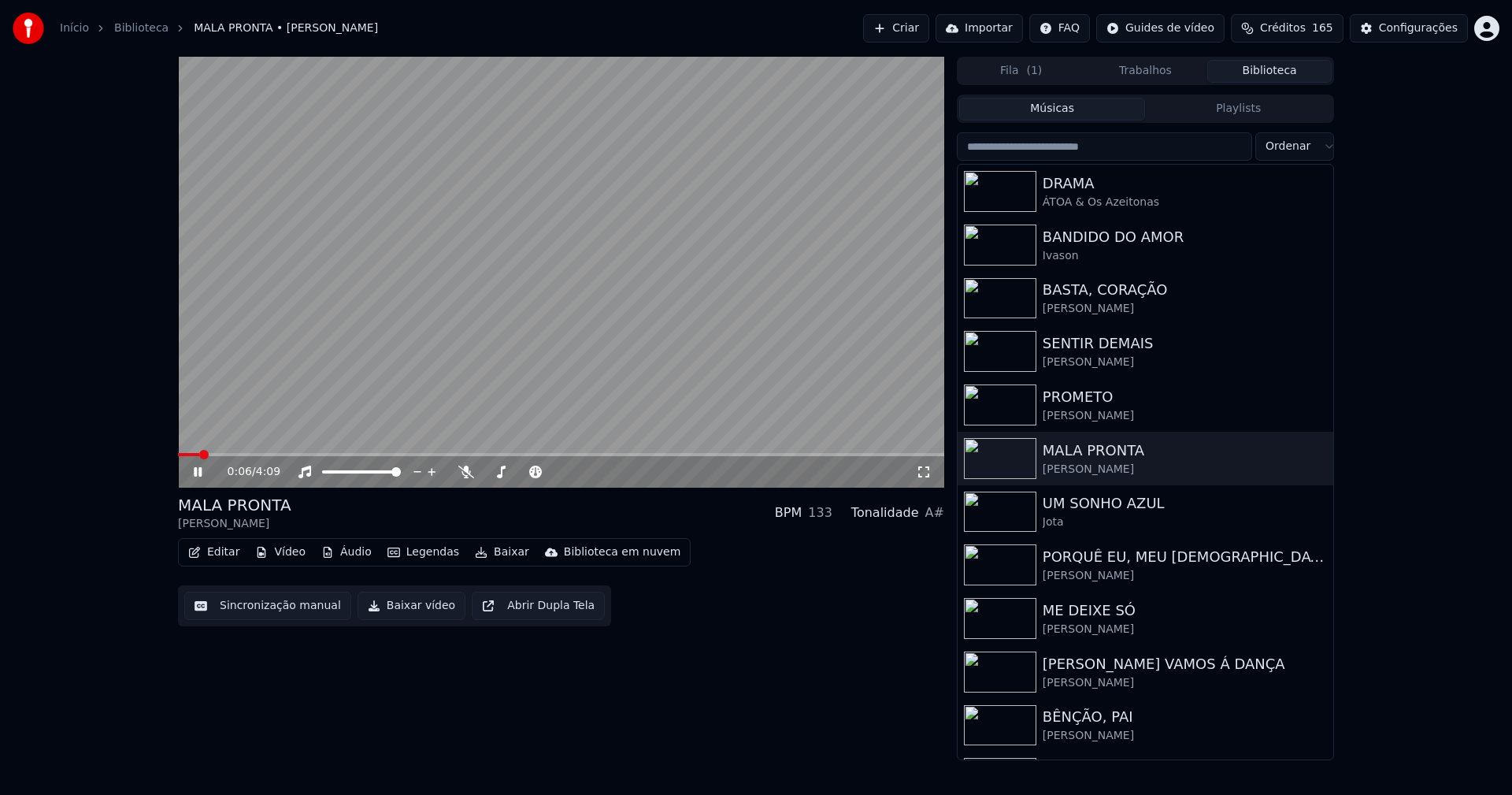
click at [200, 475] on icon at bounding box center [198, 472] width 8 height 10
click at [404, 609] on button "Baixar vídeo" at bounding box center [411, 606] width 108 height 29
